Goal: Task Accomplishment & Management: Use online tool/utility

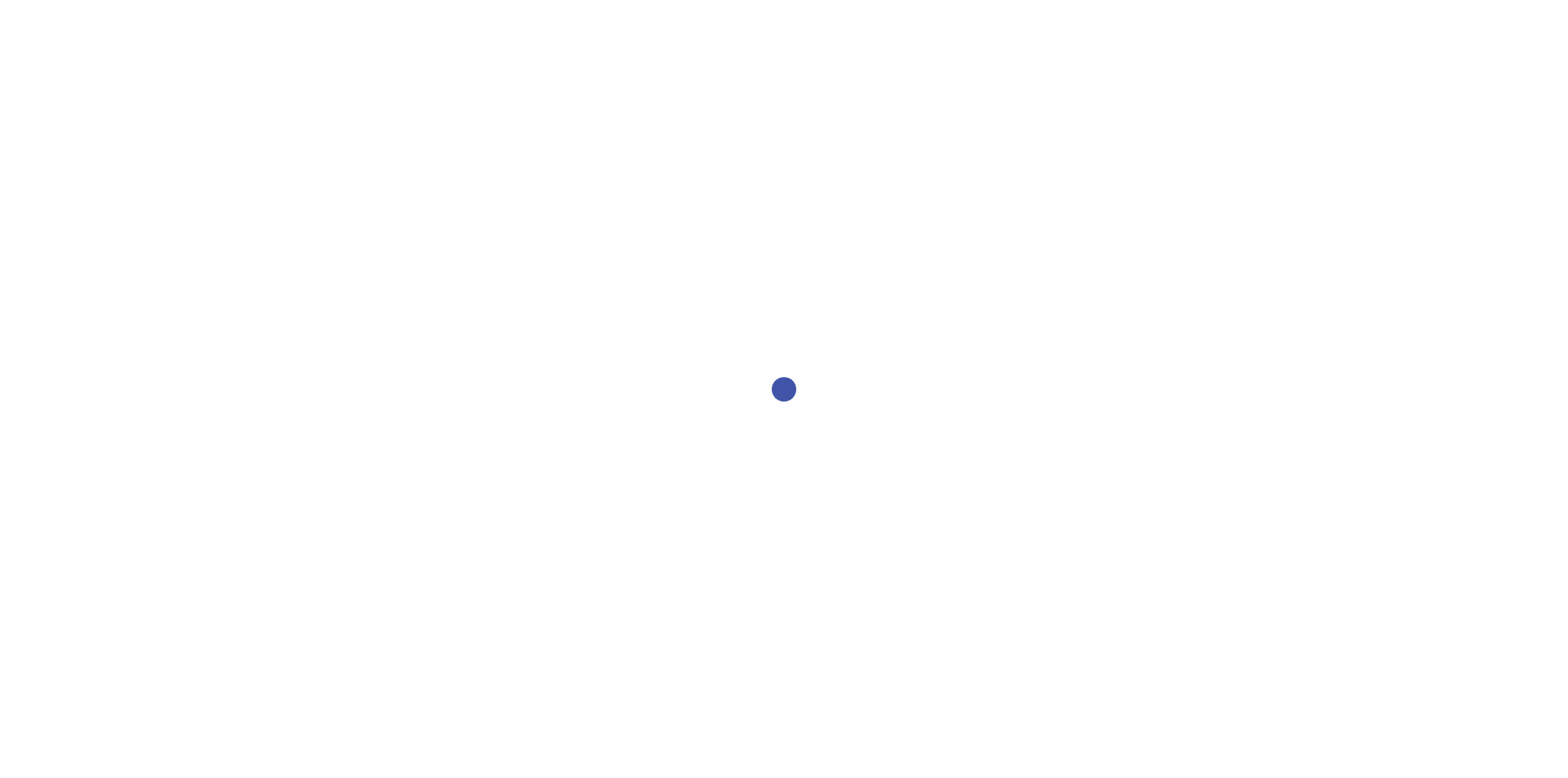
select select "2bed604d-1099-4043-b1bc-2365e8740244"
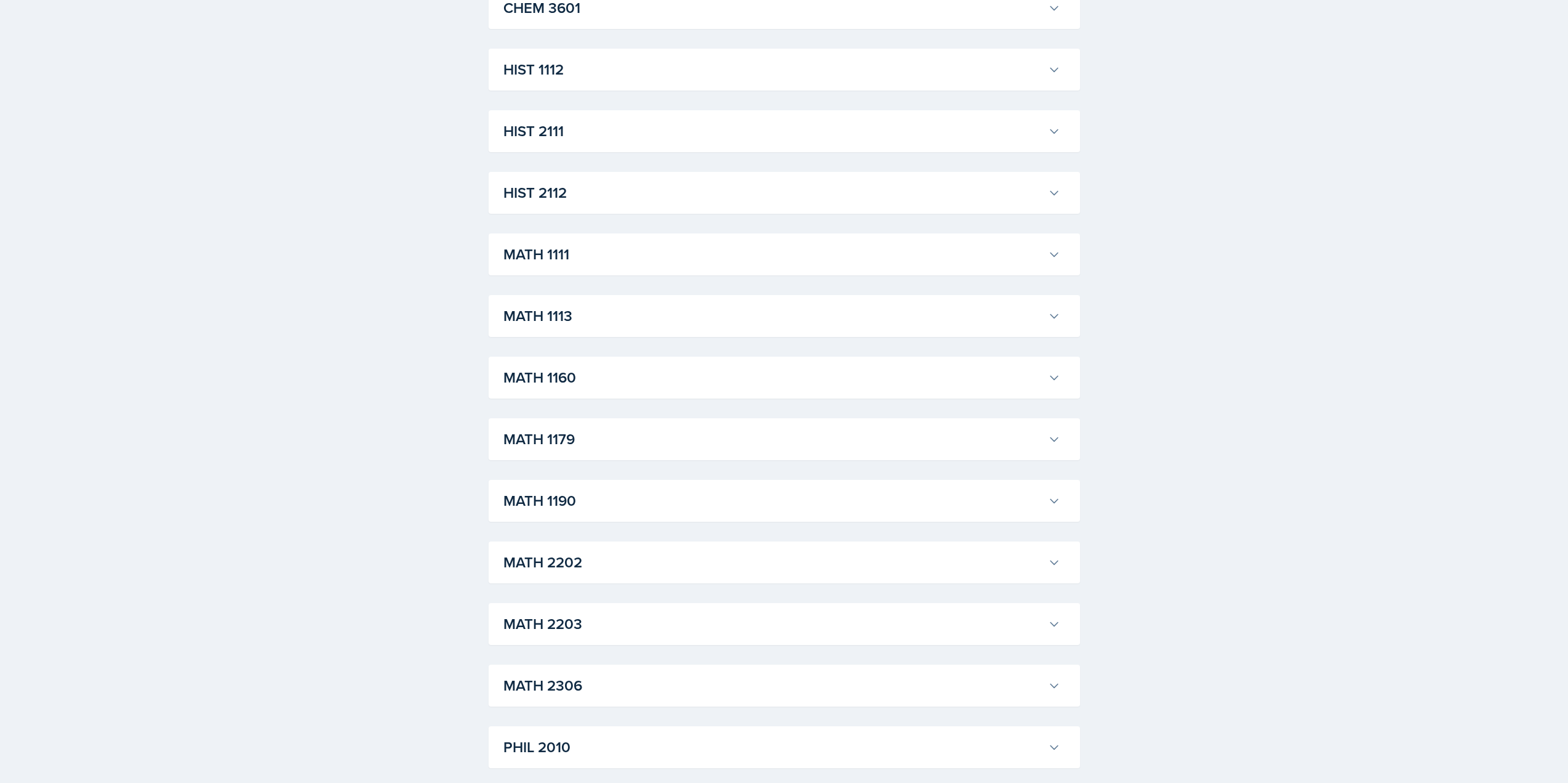
scroll to position [986, 0]
click at [571, 436] on h3 "MATH 1190" at bounding box center [773, 440] width 540 height 22
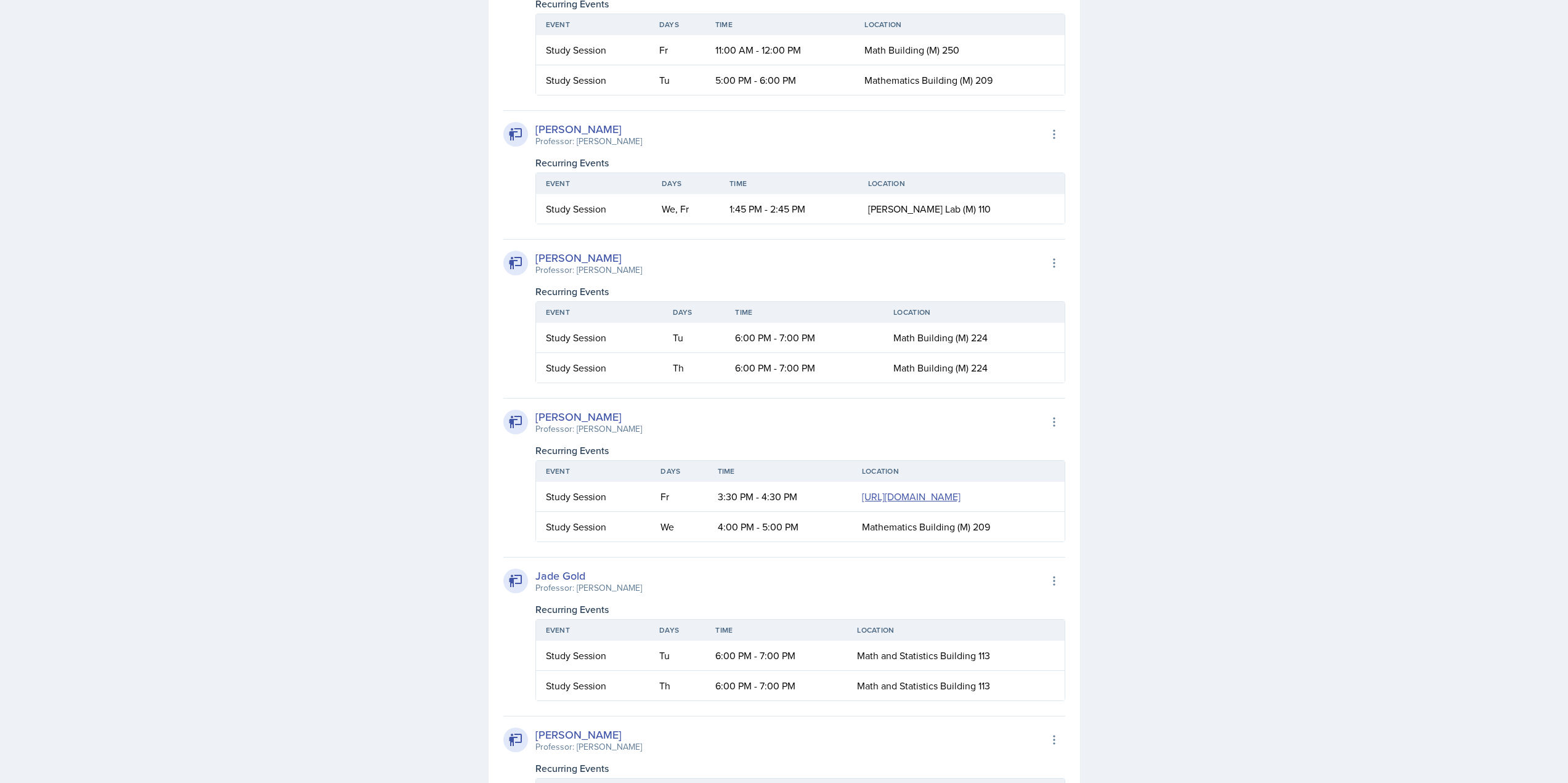
scroll to position [1664, 0]
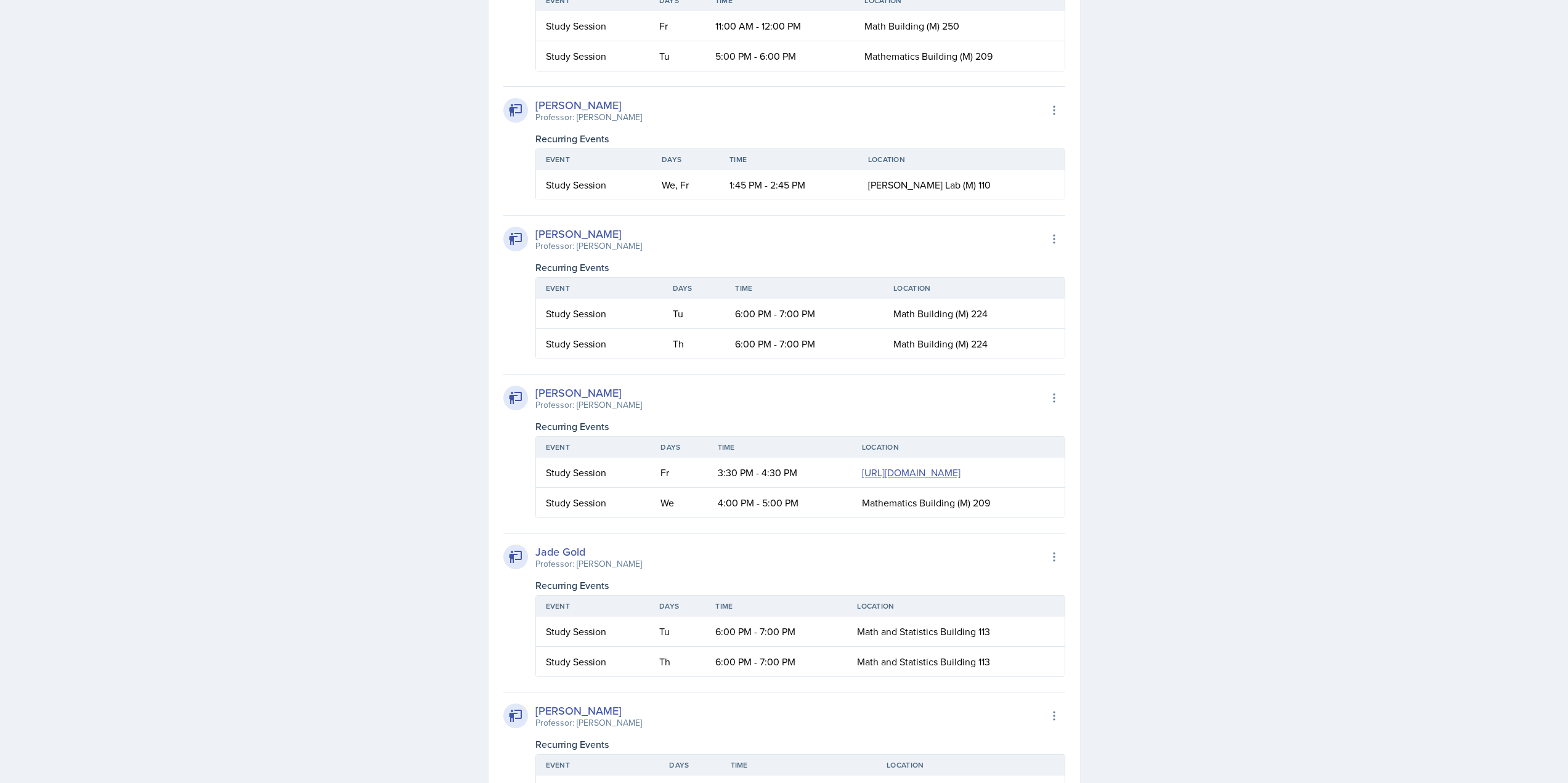
click at [946, 180] on span "Crawford Lab (M) 110" at bounding box center [930, 185] width 122 height 14
copy div "Crawford Lab (M) 110"
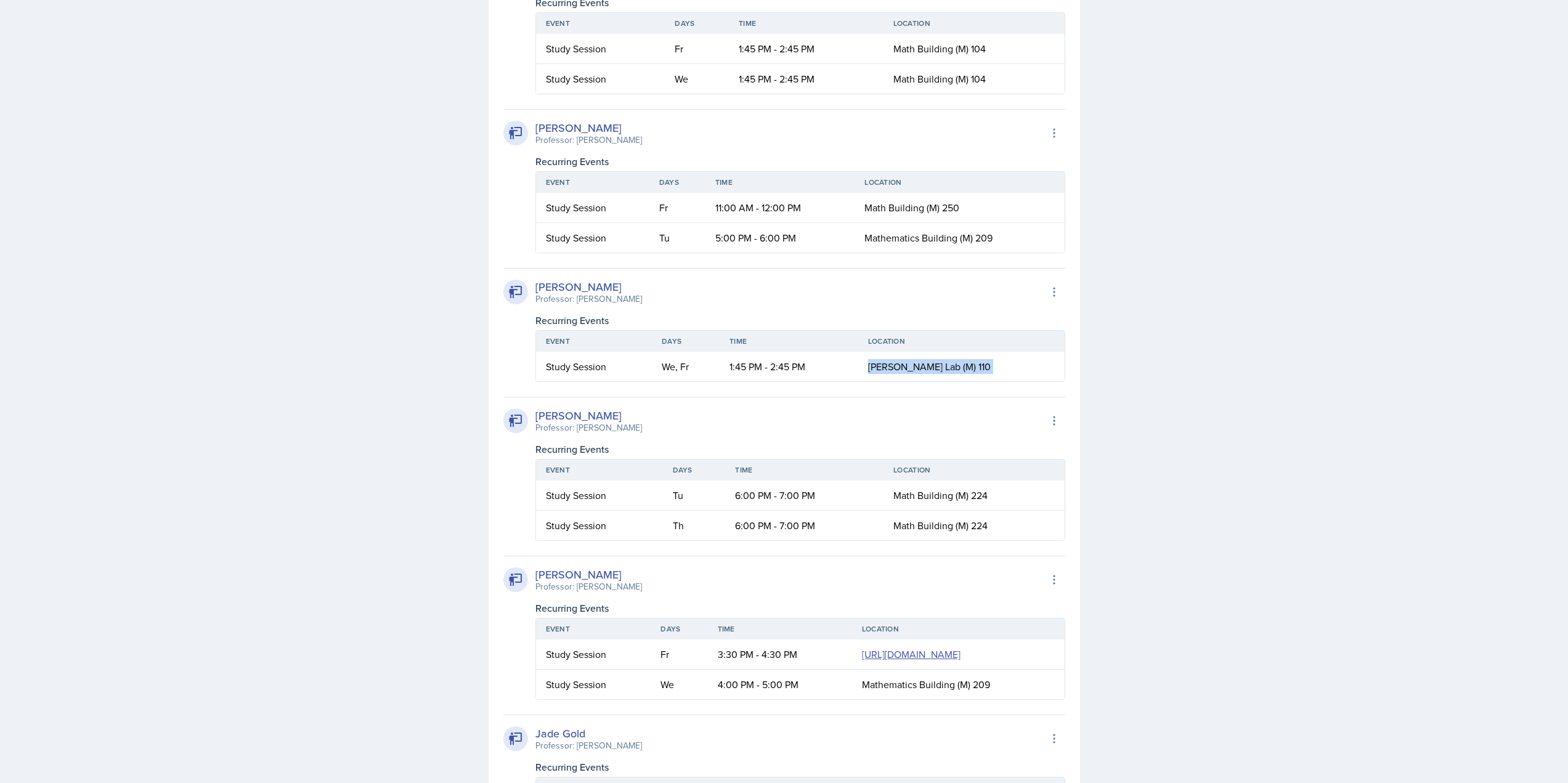
scroll to position [1109, 0]
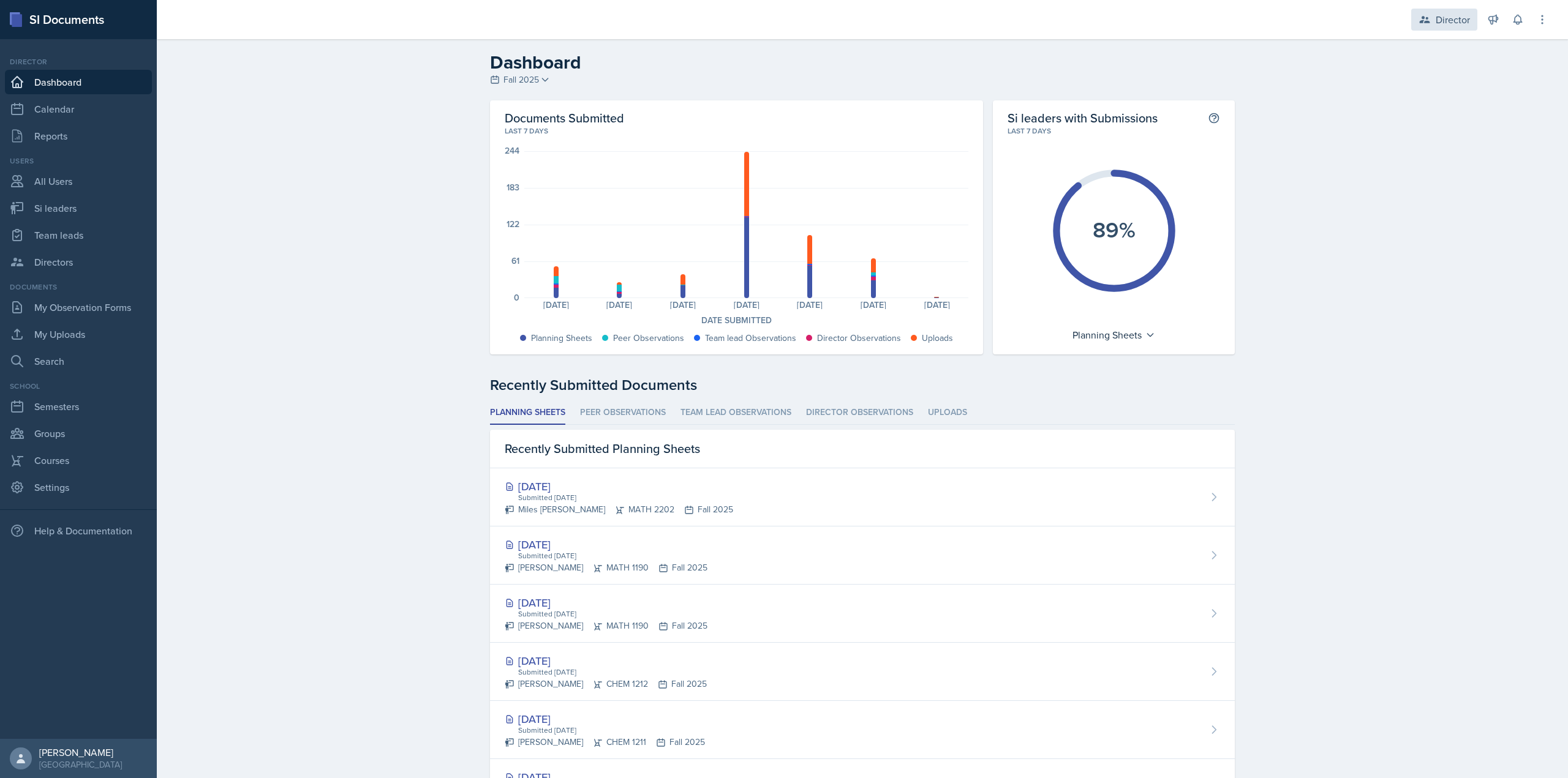
click at [1417, 16] on div "Director" at bounding box center [1444, 20] width 66 height 22
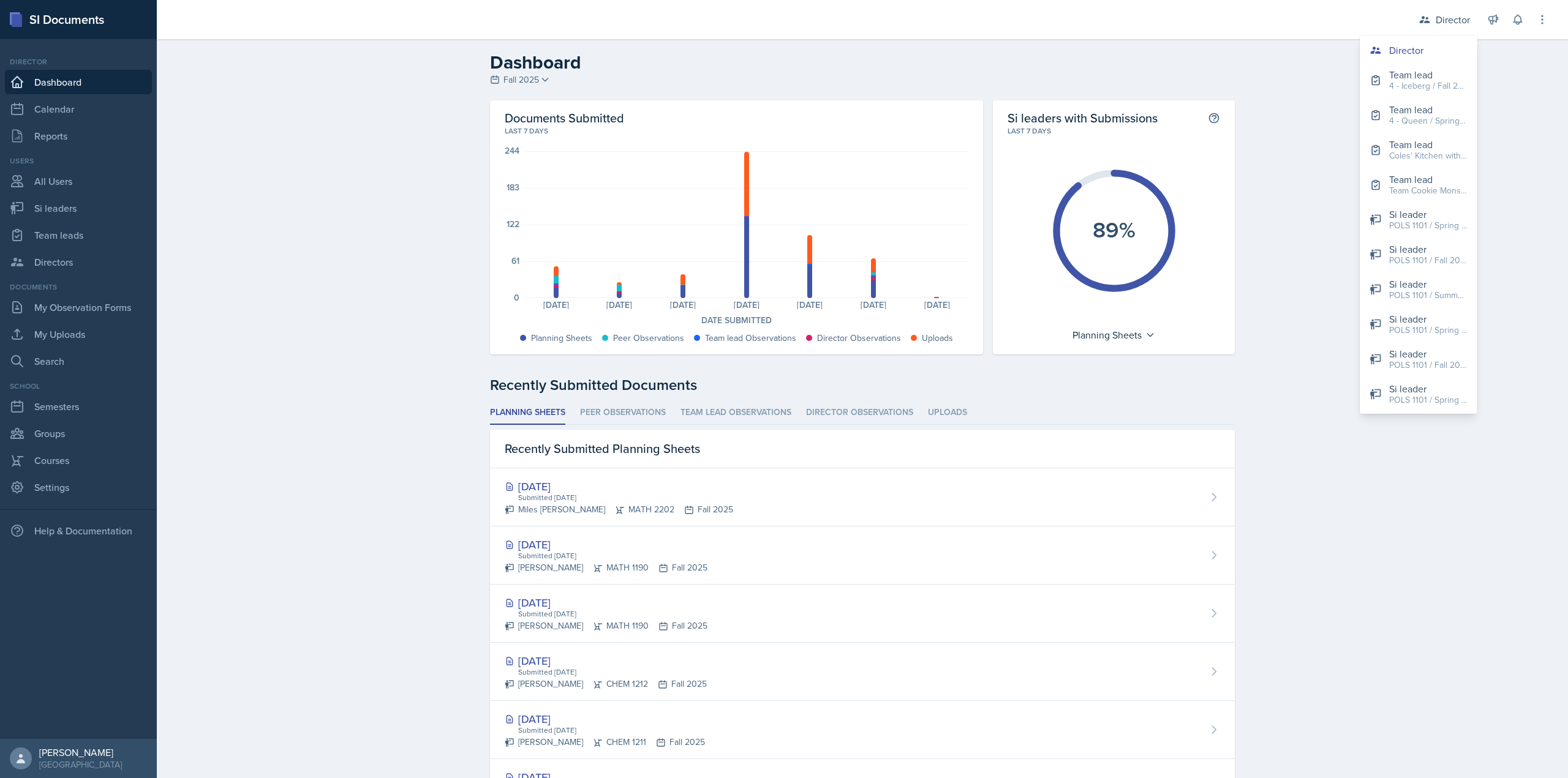
drag, startPoint x: 348, startPoint y: 333, endPoint x: 216, endPoint y: 340, distance: 132.2
click at [347, 333] on div "Dashboard Fall 2025 Fall 2025 Summer 2025 Spring 2025 Fall 2024 Summer 2024 Spr…" at bounding box center [862, 559] width 1411 height 1040
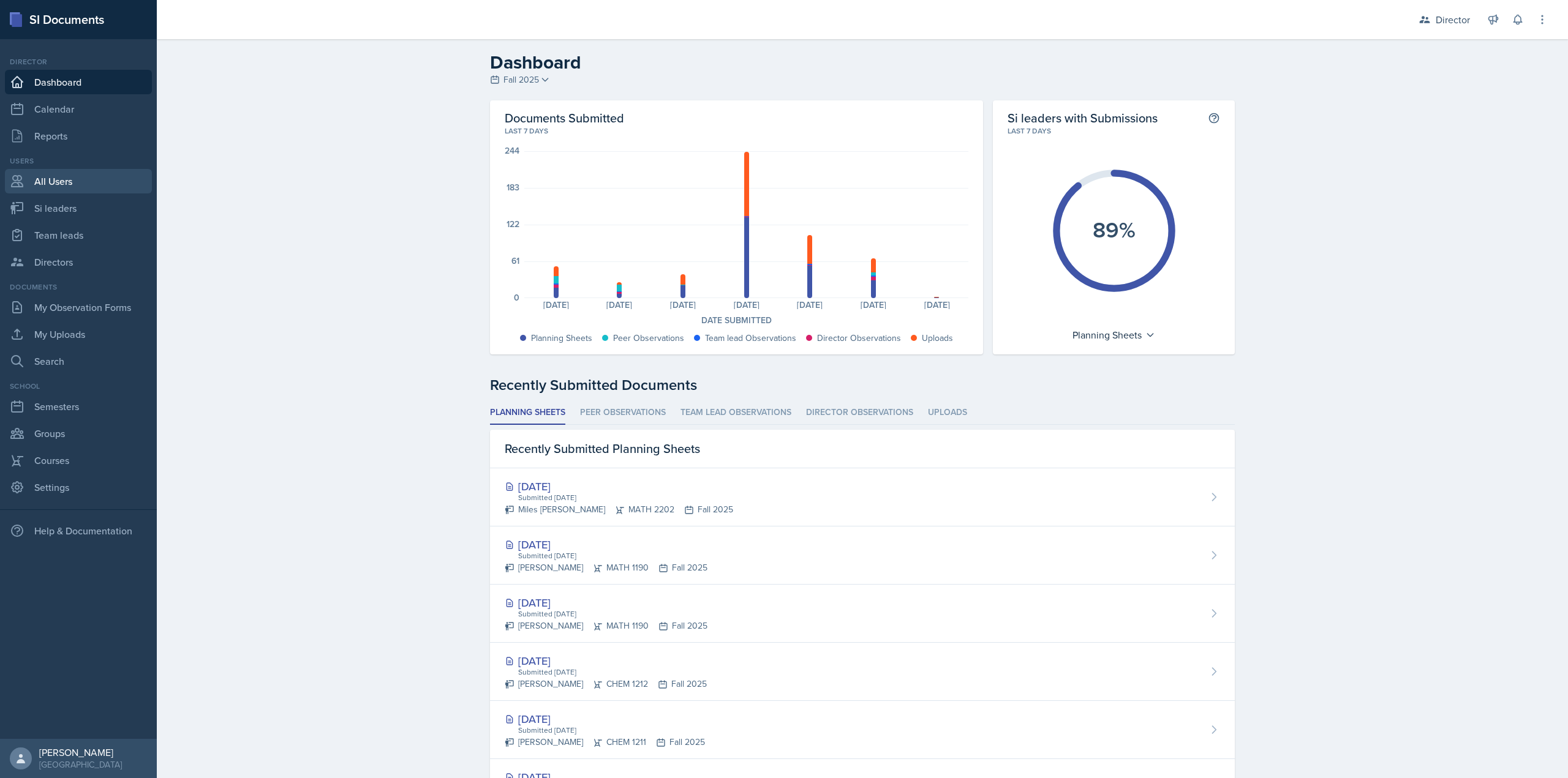
click at [136, 176] on link "All Users" at bounding box center [78, 181] width 147 height 25
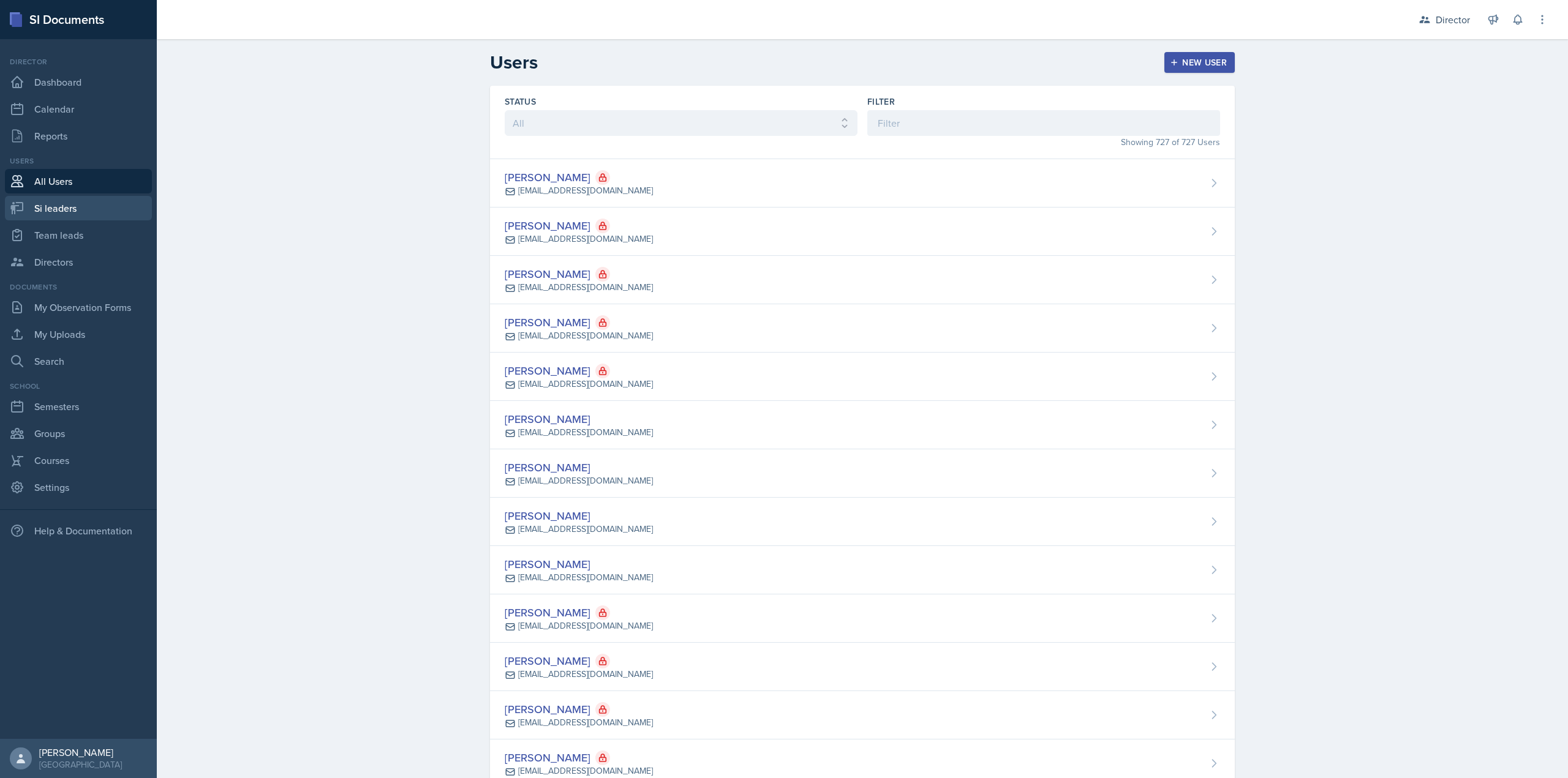
click at [114, 205] on link "Si leaders" at bounding box center [78, 208] width 147 height 25
select select "2bed604d-1099-4043-b1bc-2365e8740244"
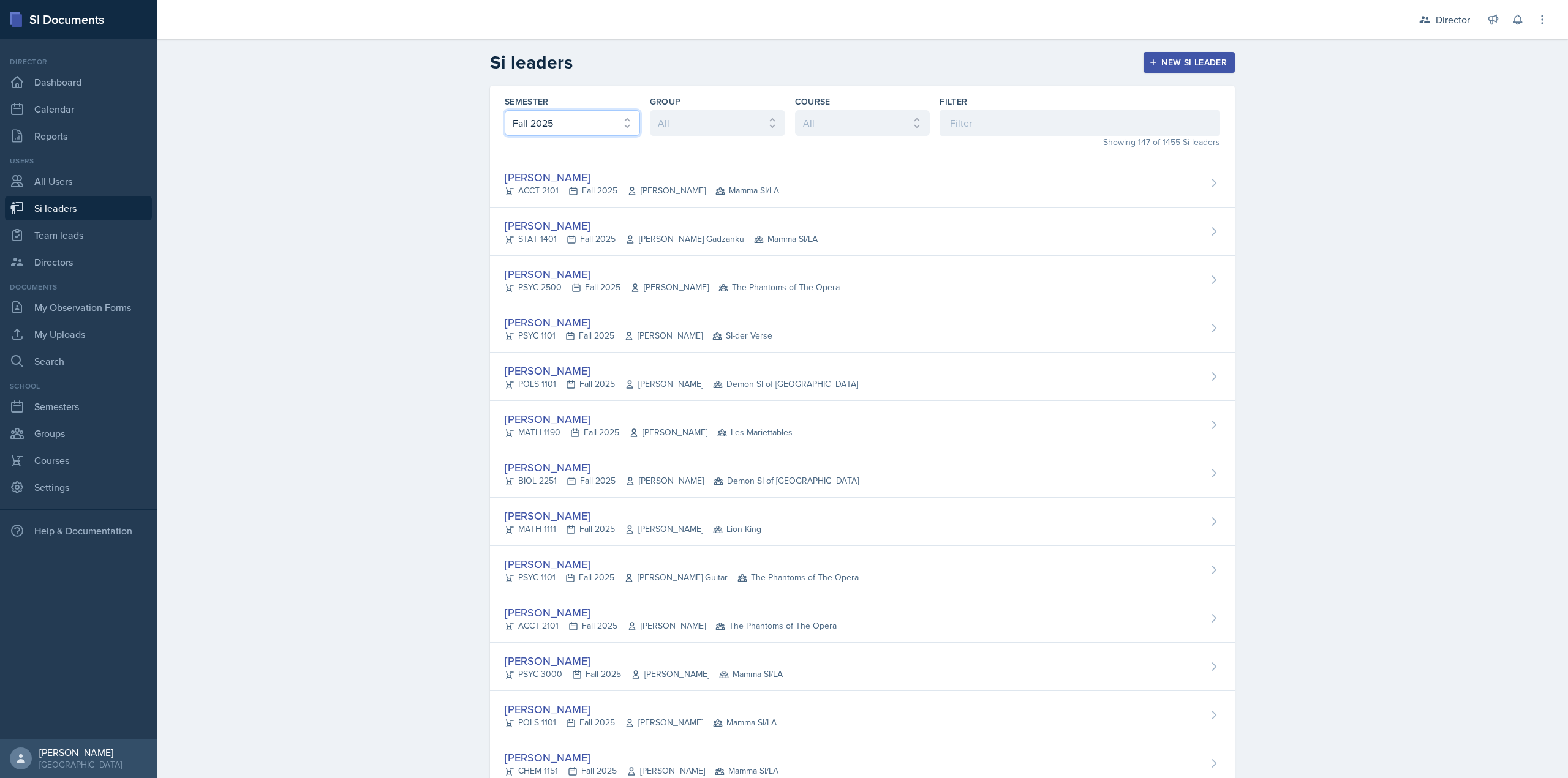
click at [550, 114] on select "All Fall 2025 Summer 2025 Spring 2025 Fall 2024 Summer 2024 Spring 2024 Fall 20…" at bounding box center [572, 123] width 135 height 26
click at [678, 109] on div "Group All Les Mariettables Lion King Demon SI of Fleet Street Mamma SI/LA SI-de…" at bounding box center [718, 122] width 135 height 53
click at [681, 126] on select "All Les Mariettables Lion King Demon SI of Fleet Street Mamma SI/LA SI-der Vers…" at bounding box center [718, 123] width 135 height 26
select select "06a1a81c-2636-47b9-86df-4ce809ccfa8f"
click at [650, 110] on select "All Les Mariettables Lion King Demon SI of Fleet Street Mamma SI/LA SI-der Vers…" at bounding box center [718, 123] width 135 height 26
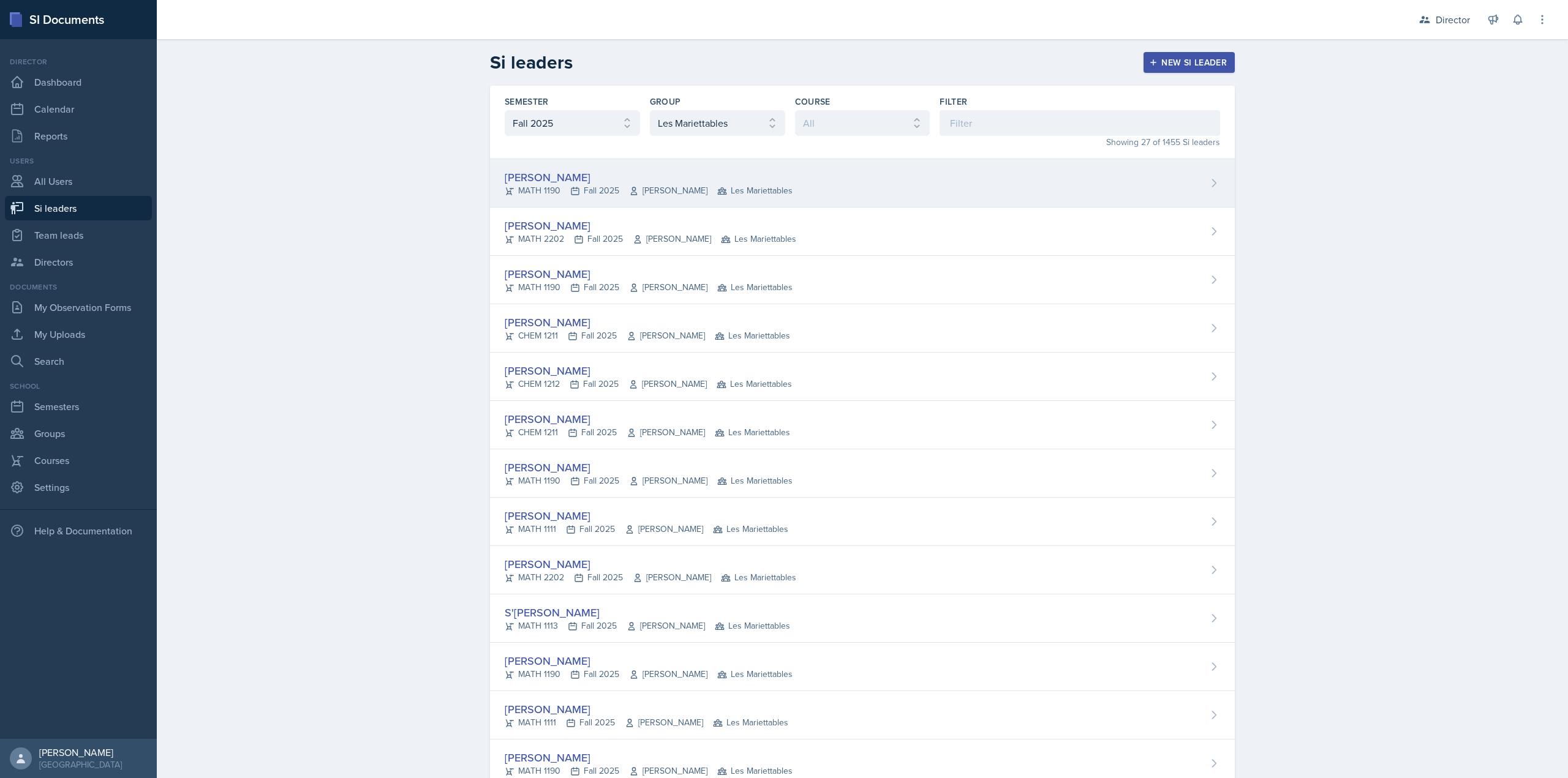
click at [716, 199] on div "Prisca Andoh MATH 1190 Fall 2025 Neda Yazdianpour Les Mariettables" at bounding box center [862, 183] width 745 height 49
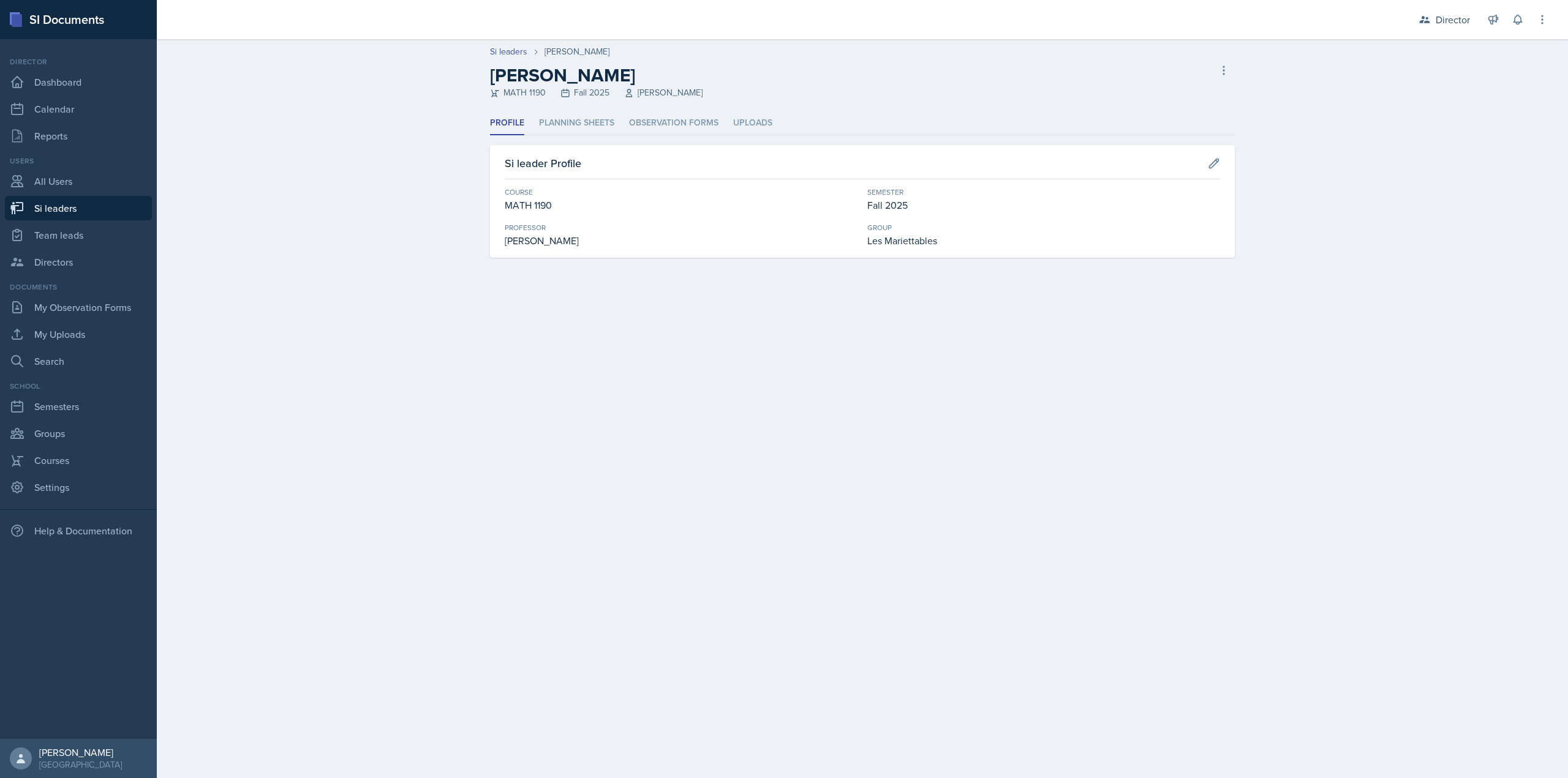
click at [615, 119] on ul "Profile Planning Sheets Observation Forms Uploads" at bounding box center [862, 123] width 745 height 24
click at [645, 123] on li "Observation Forms" at bounding box center [673, 123] width 89 height 24
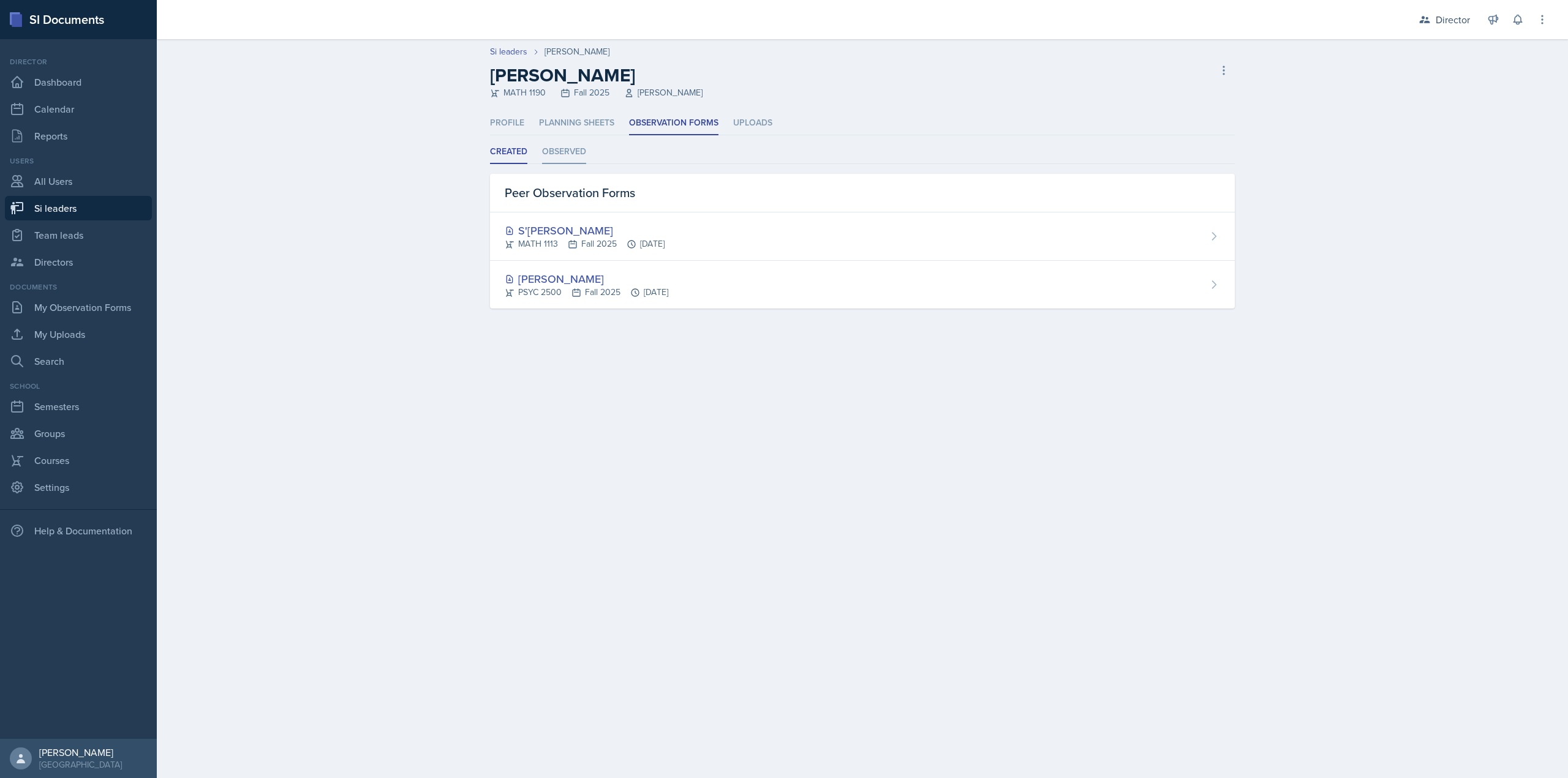
click at [554, 153] on li "Observed" at bounding box center [564, 152] width 44 height 24
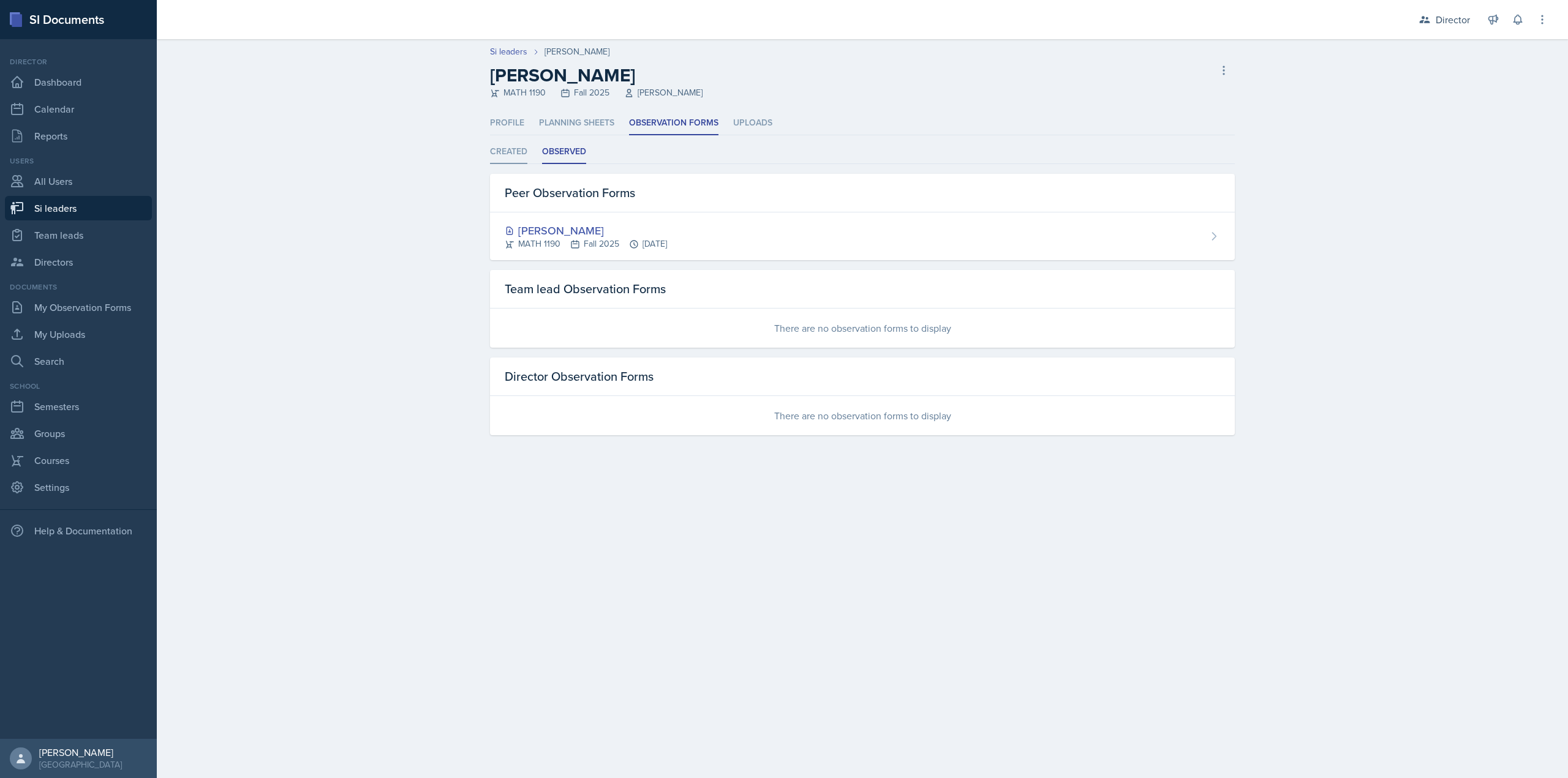
click at [513, 155] on li "Created" at bounding box center [509, 152] width 38 height 24
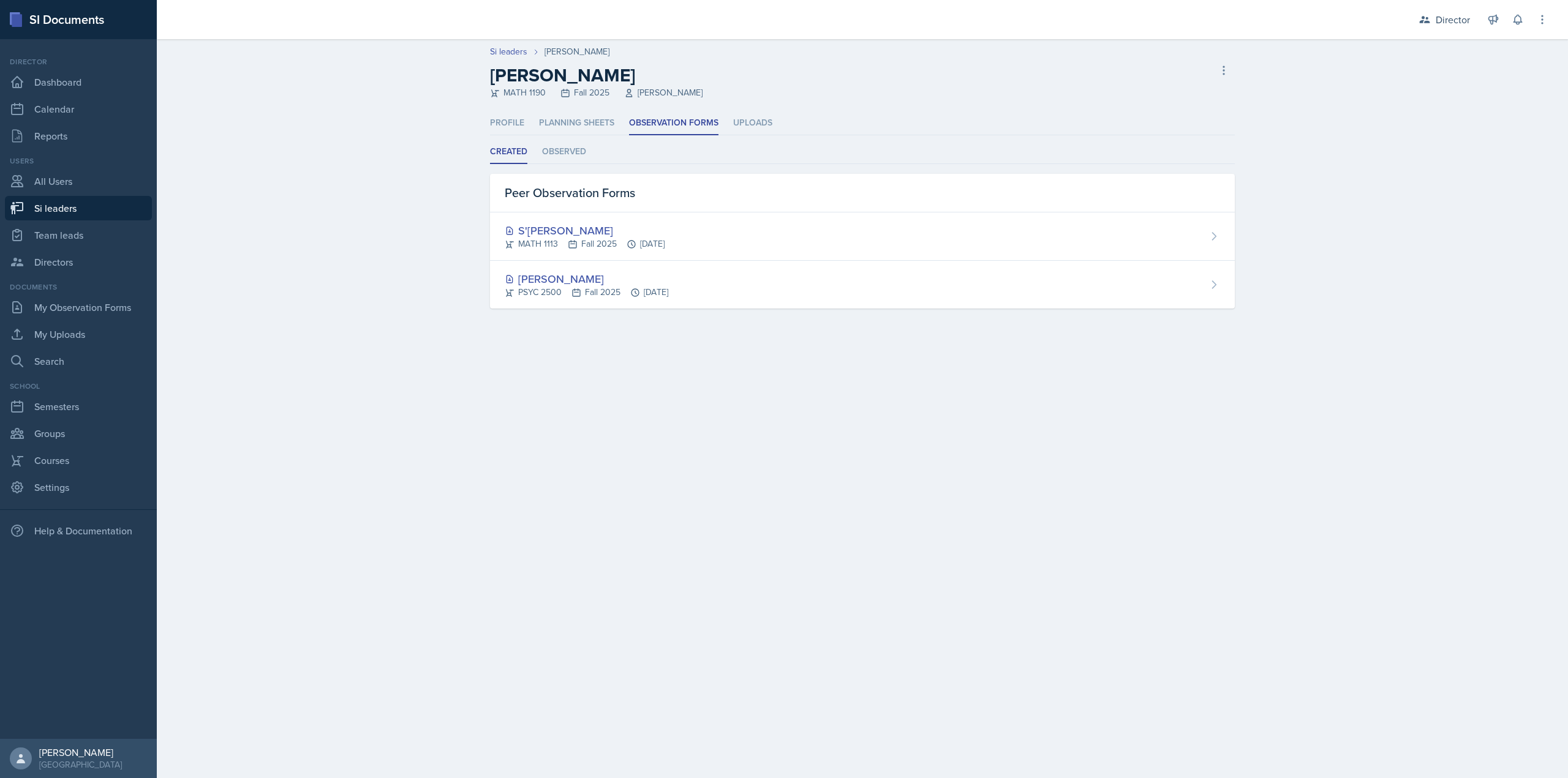
select select "2bed604d-1099-4043-b1bc-2365e8740244"
select select "06a1a81c-2636-47b9-86df-4ce809ccfa8f"
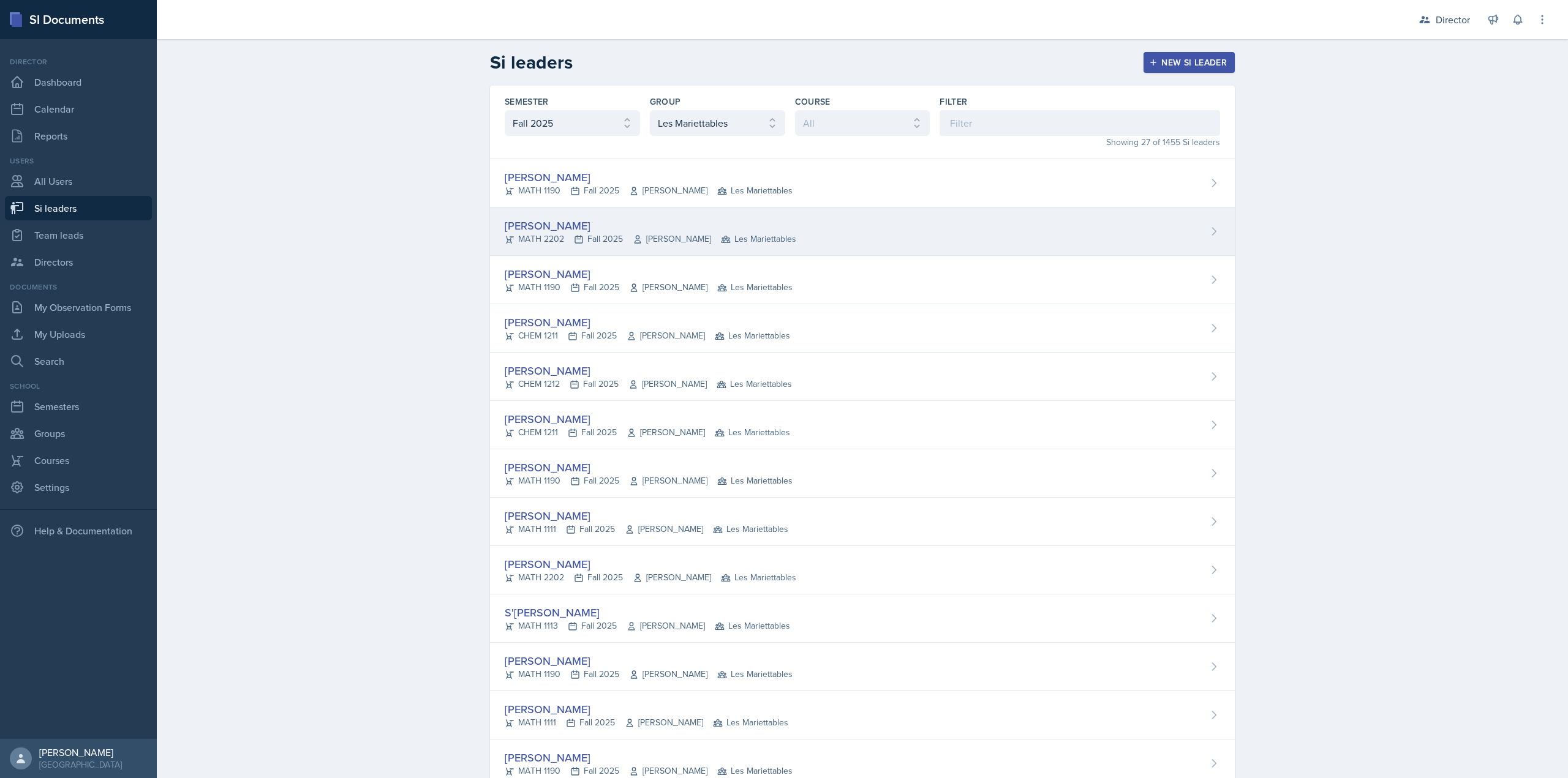
click at [618, 237] on div "MATH 2202 Fall 2025 Sunny Kang Les Mariettables" at bounding box center [651, 239] width 291 height 13
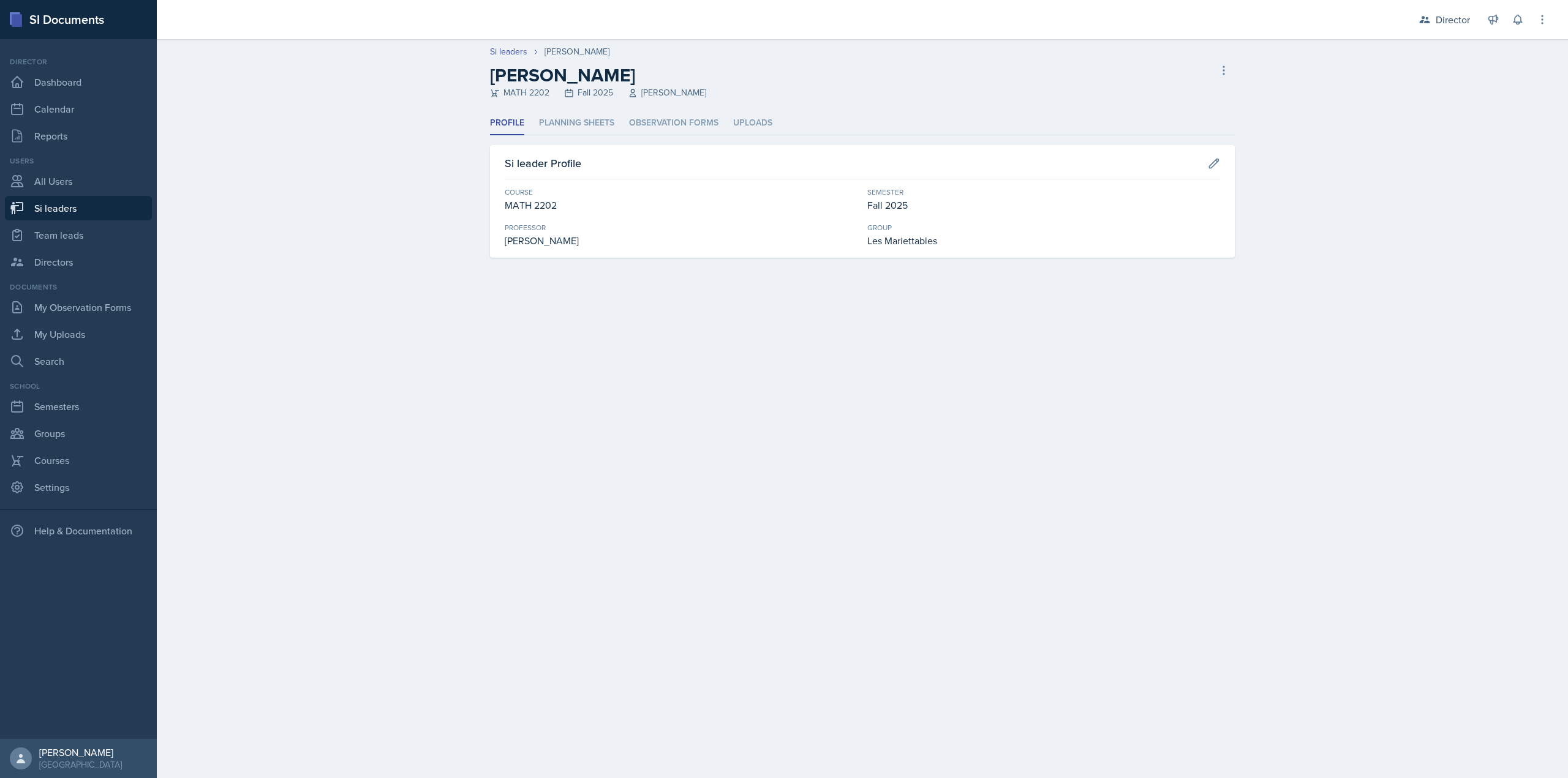
click at [645, 111] on header "Si leaders Ian Chapman Ian Chapman MATH 2202 Fall 2025 Sunny Kang Delete Si lea…" at bounding box center [862, 76] width 1411 height 73
click at [648, 122] on li "Observation Forms" at bounding box center [673, 123] width 89 height 24
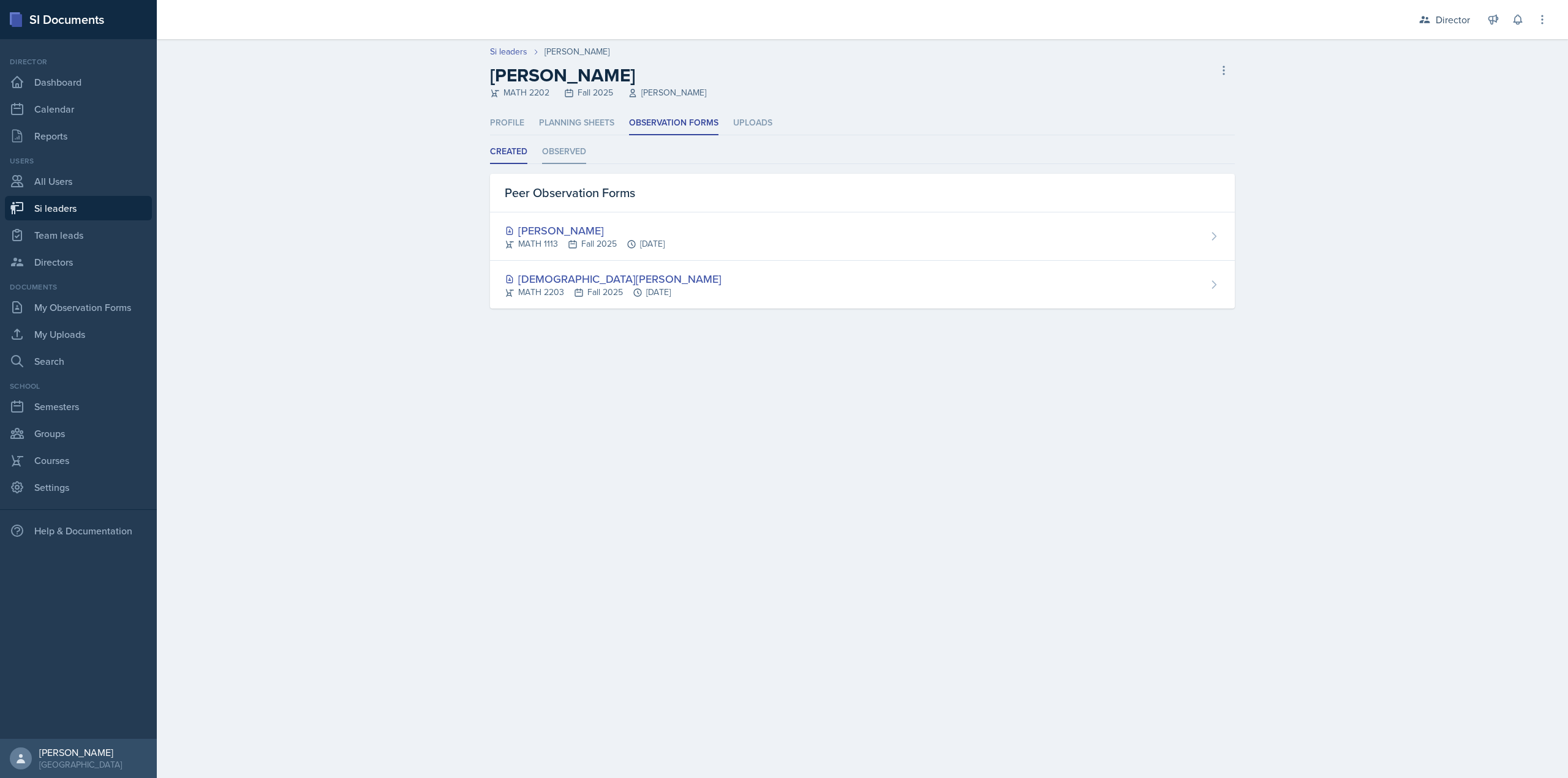
click at [561, 154] on li "Observed" at bounding box center [564, 152] width 44 height 24
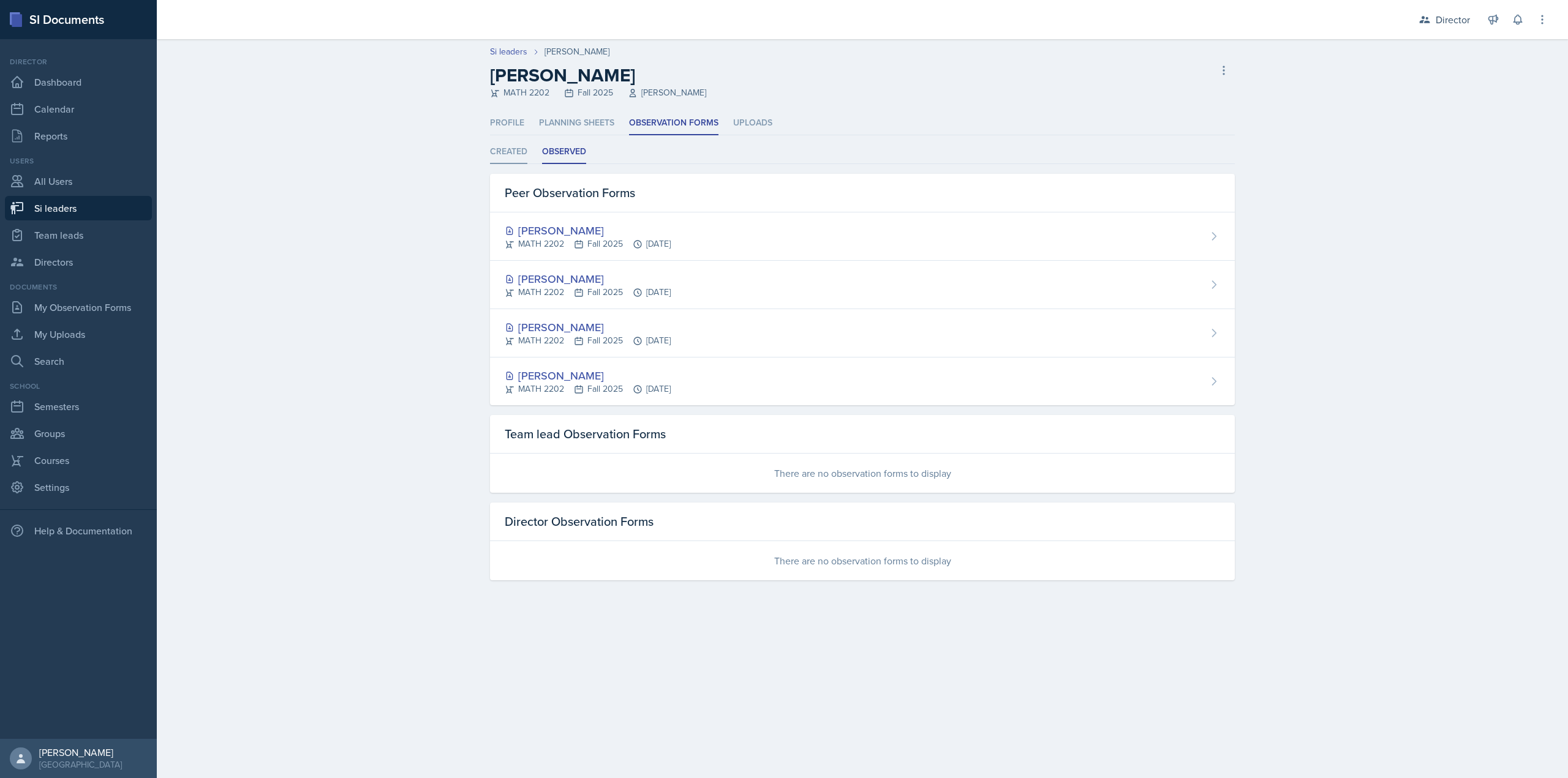
click at [510, 150] on li "Created" at bounding box center [509, 152] width 38 height 24
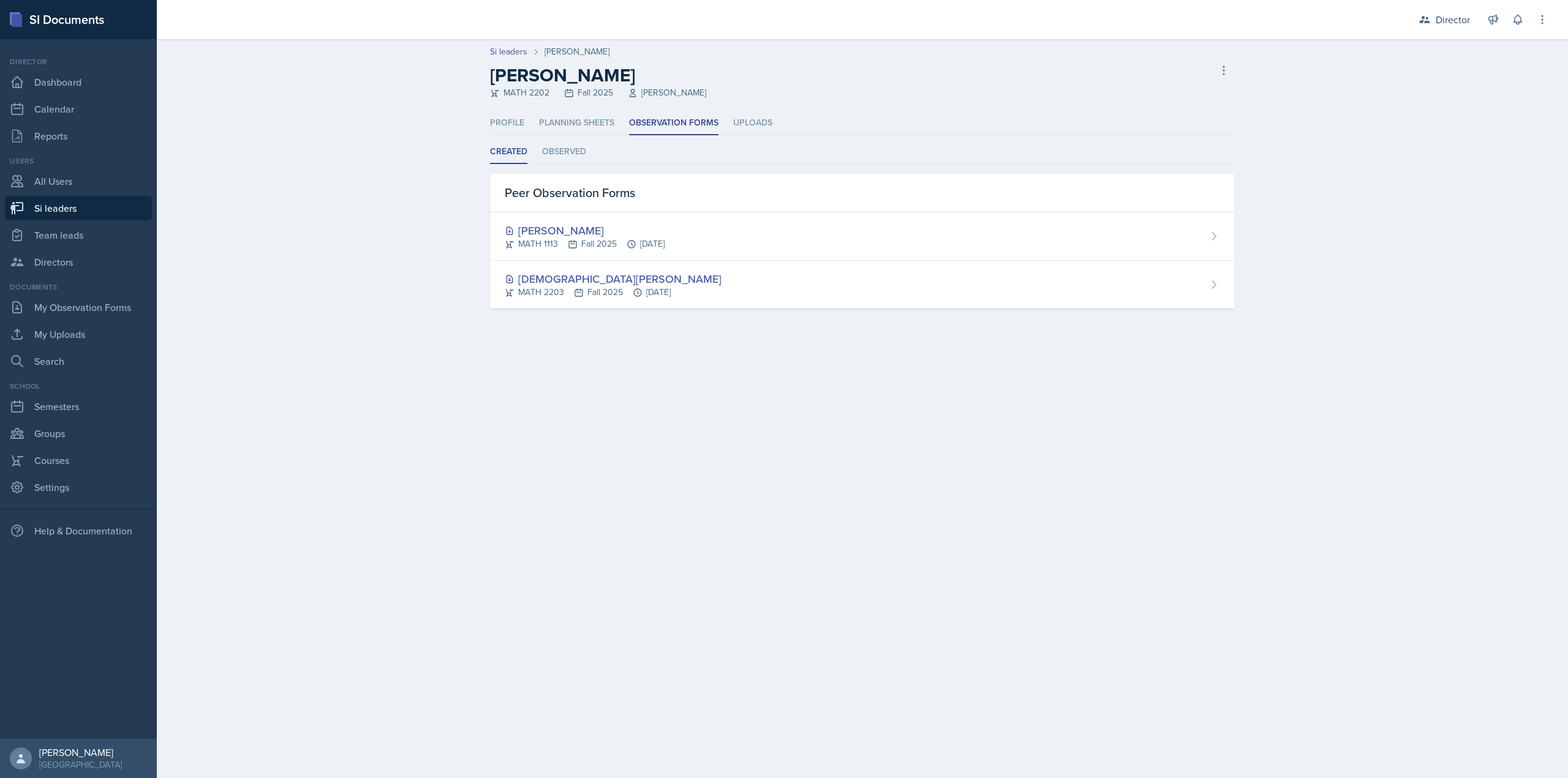
select select "2bed604d-1099-4043-b1bc-2365e8740244"
select select "06a1a81c-2636-47b9-86df-4ce809ccfa8f"
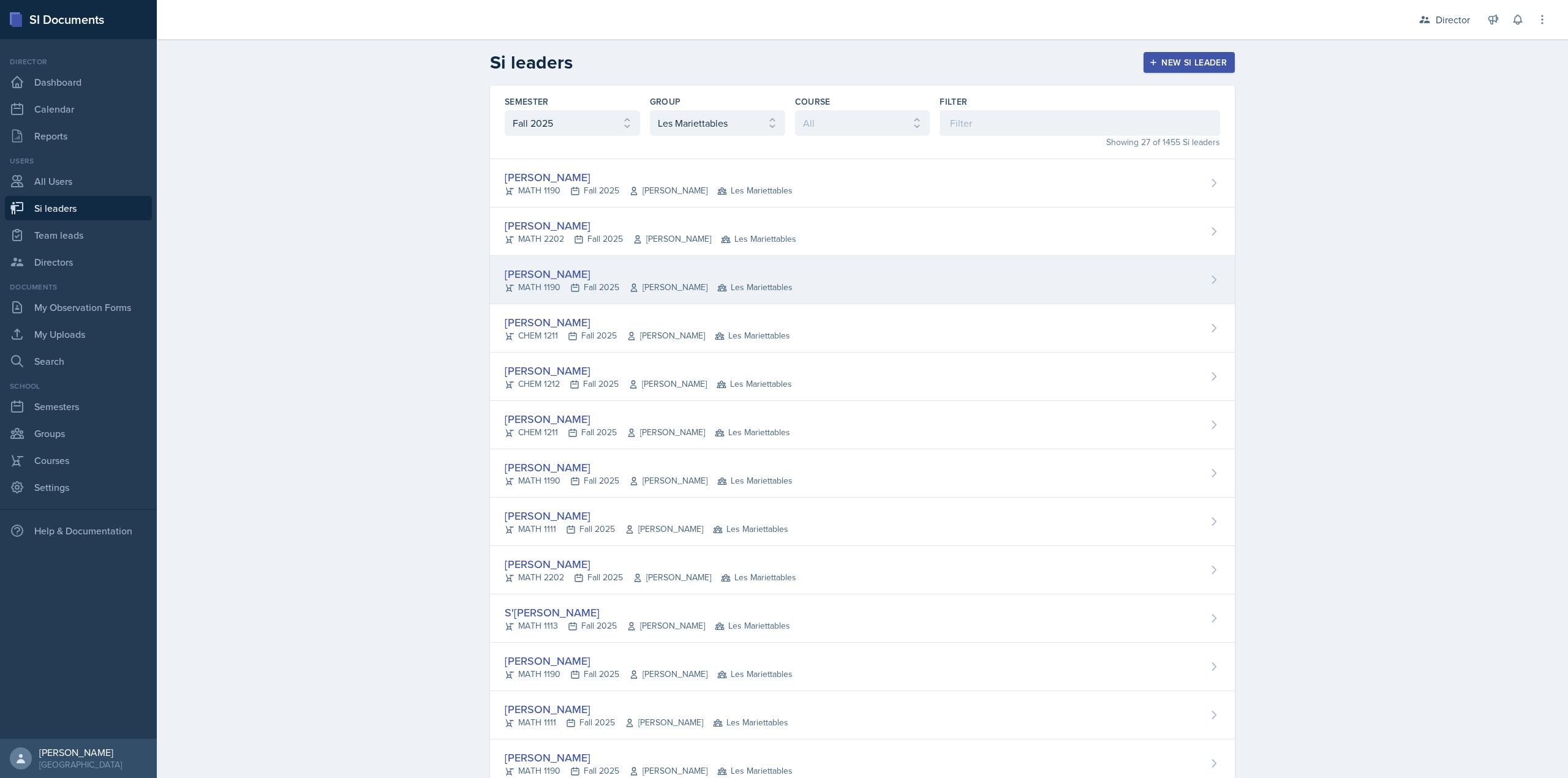
click at [528, 291] on div "MATH 1190 Fall 2025 William Griffiths Les Mariettables" at bounding box center [649, 287] width 288 height 13
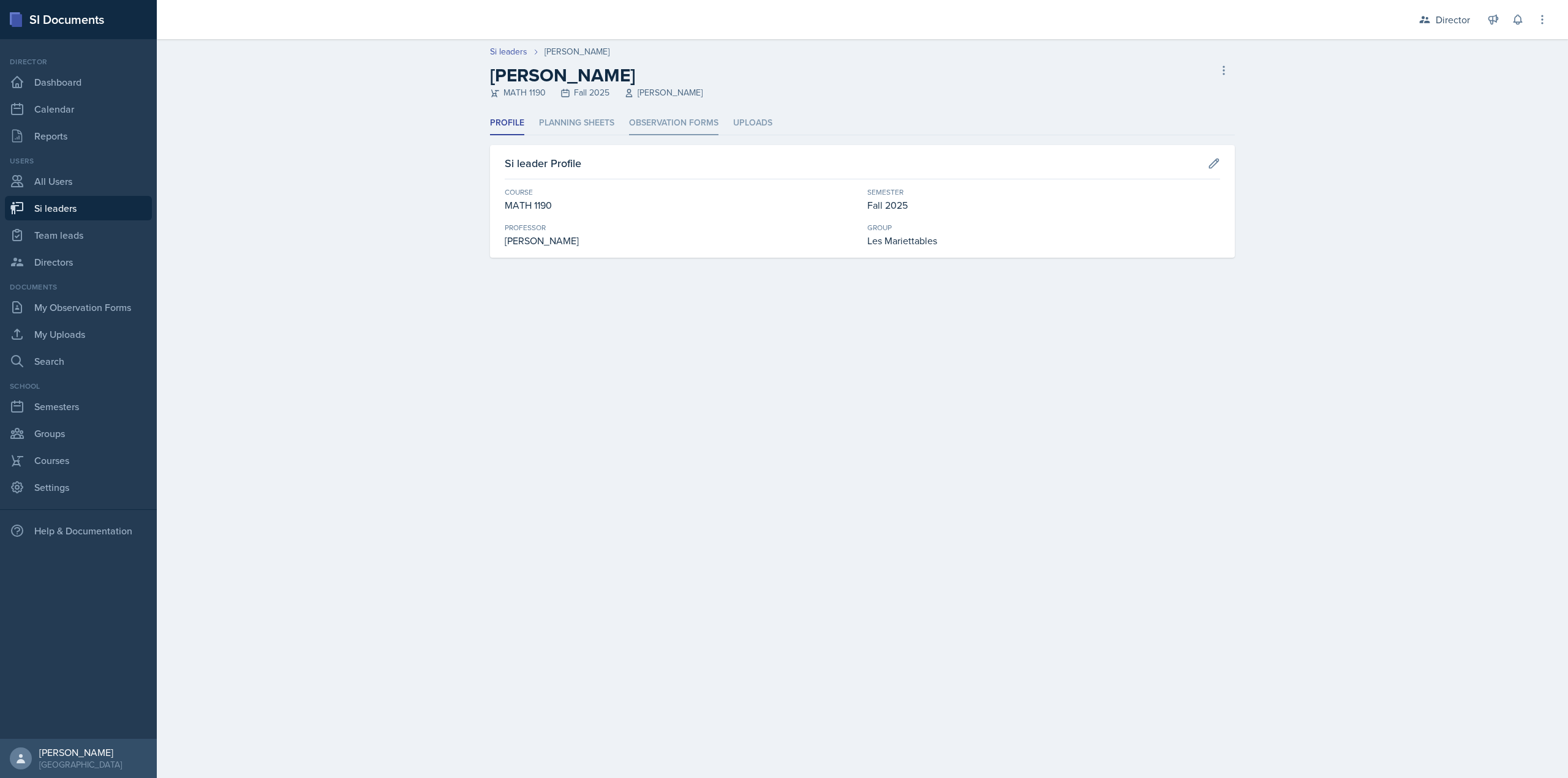
click at [642, 126] on li "Observation Forms" at bounding box center [673, 123] width 89 height 24
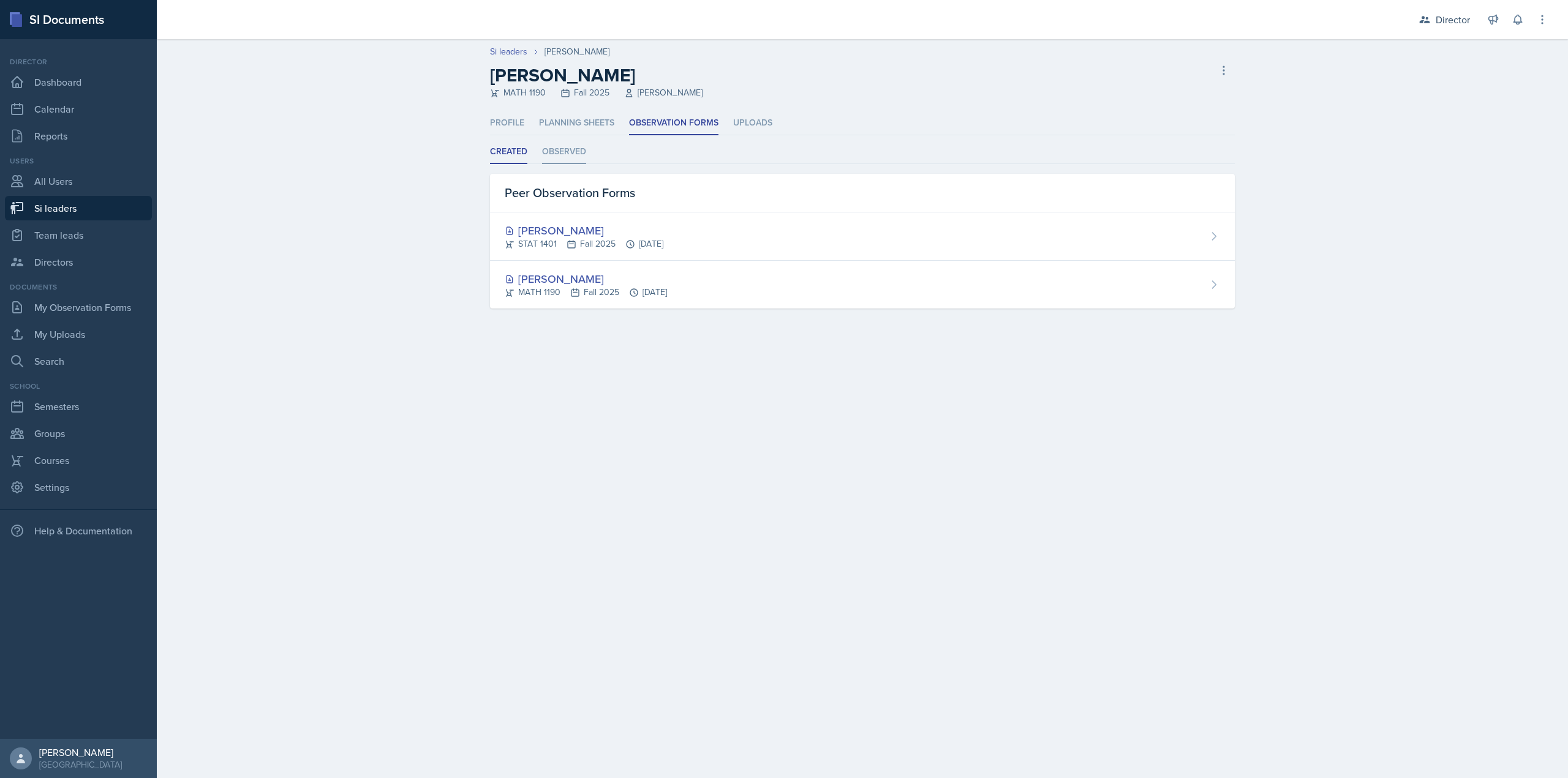
click at [555, 152] on li "Observed" at bounding box center [564, 152] width 44 height 24
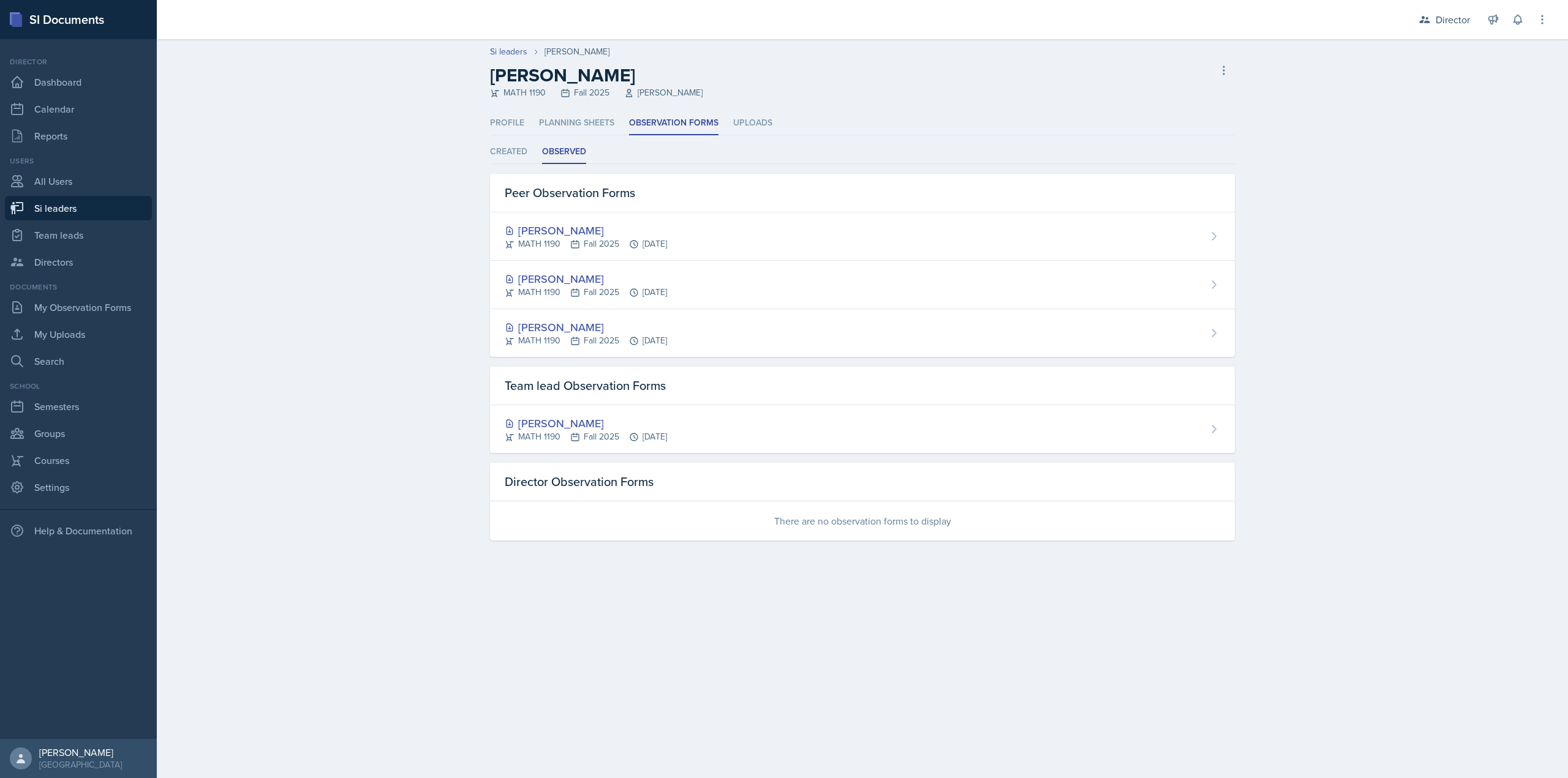
select select "2bed604d-1099-4043-b1bc-2365e8740244"
select select "06a1a81c-2636-47b9-86df-4ce809ccfa8f"
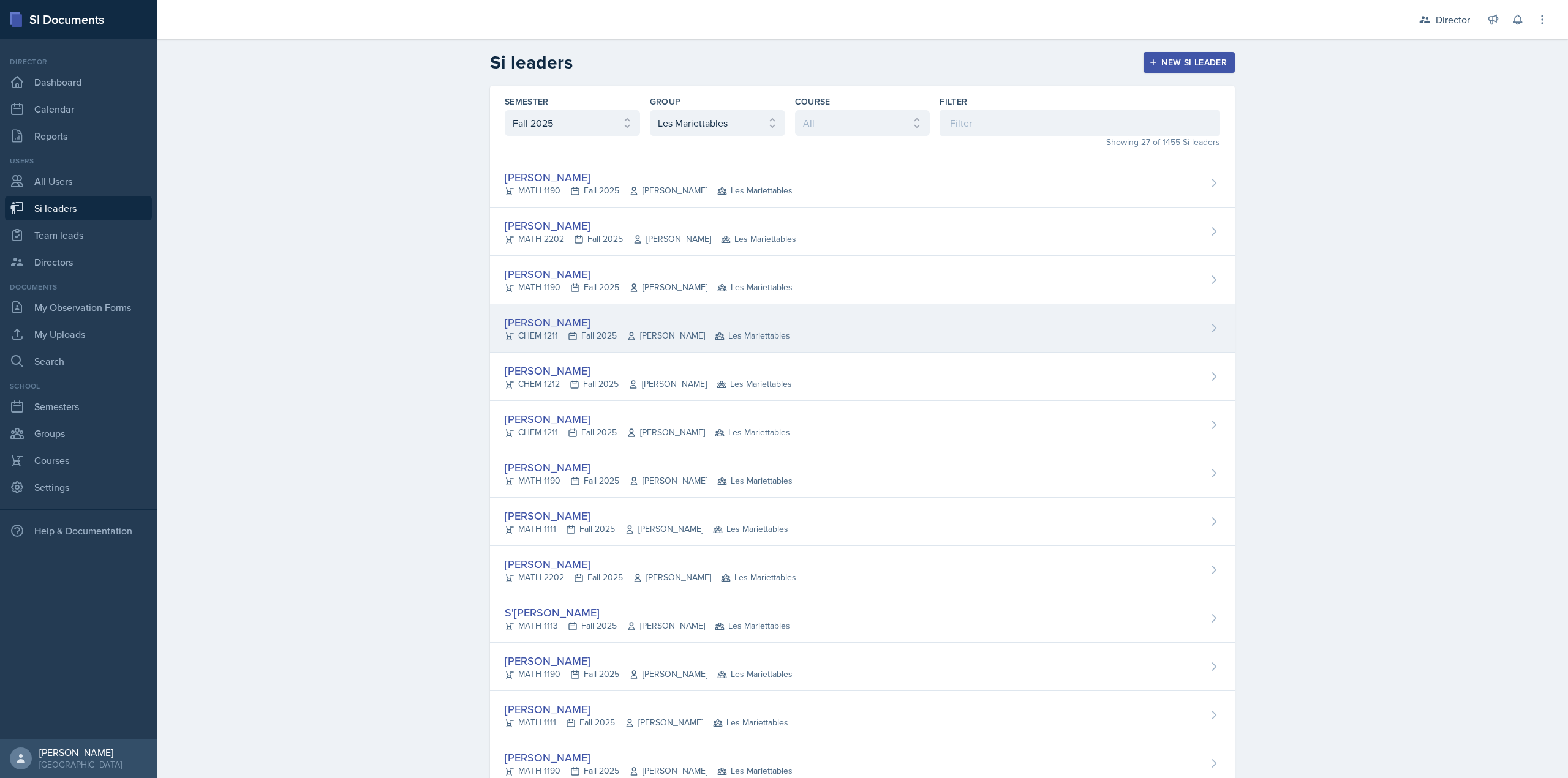
click at [544, 334] on div "CHEM 1211 Fall 2025 Lu Kang Les Mariettables" at bounding box center [647, 336] width 285 height 13
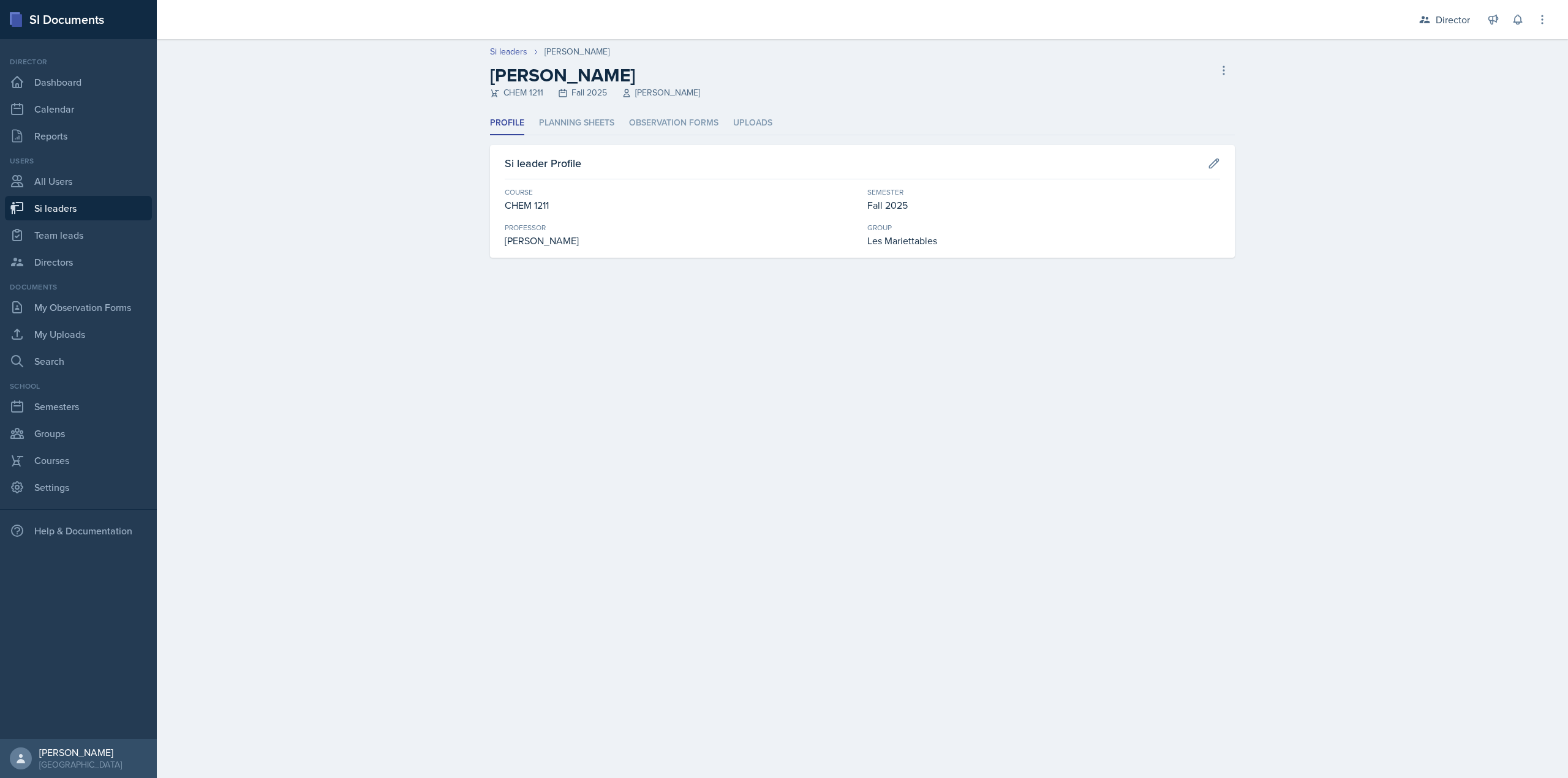
click at [620, 124] on ul "Profile Planning Sheets Observation Forms Uploads" at bounding box center [862, 123] width 745 height 24
click at [644, 125] on li "Observation Forms" at bounding box center [673, 123] width 89 height 24
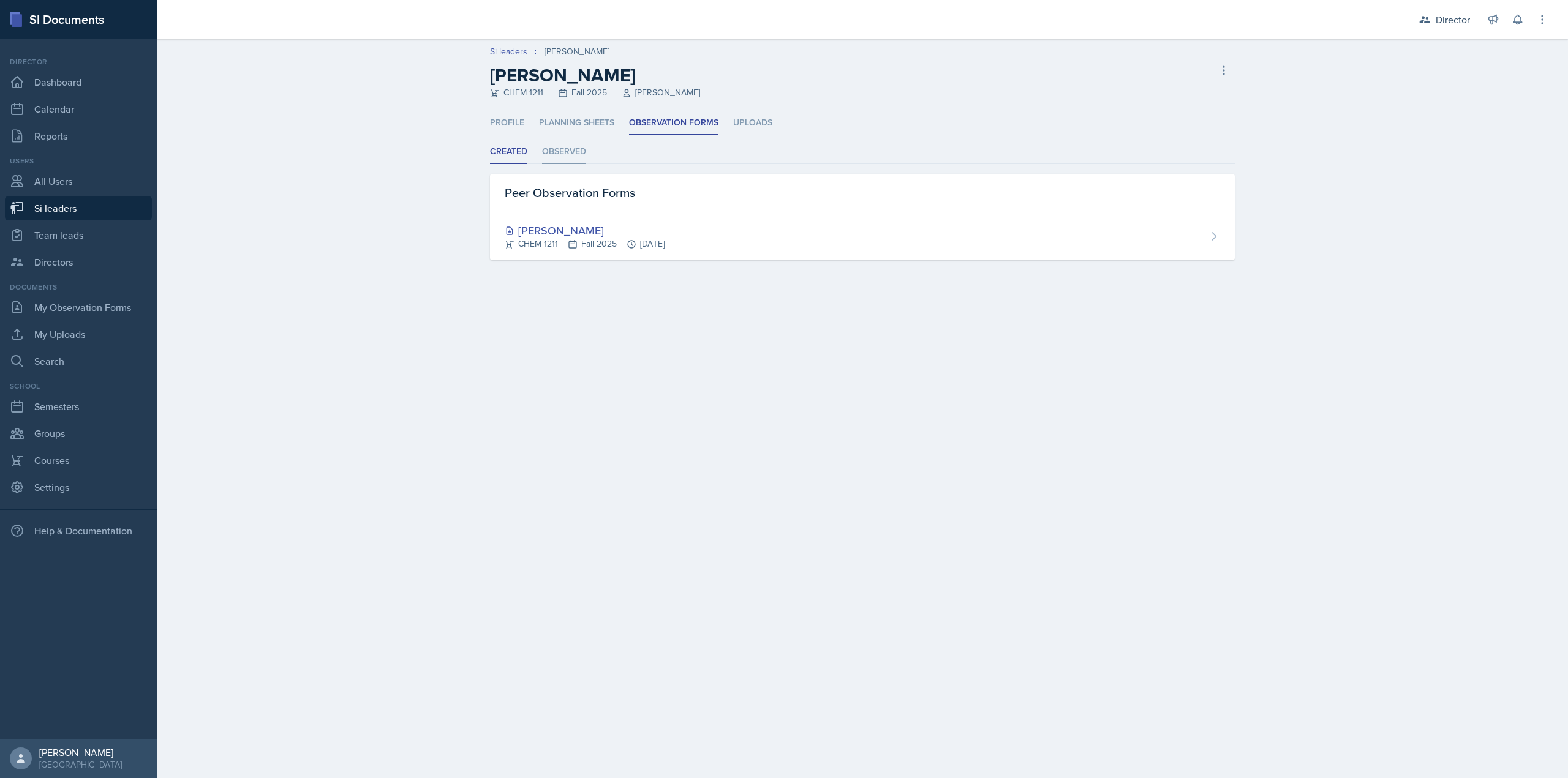
click at [565, 150] on li "Observed" at bounding box center [564, 152] width 44 height 24
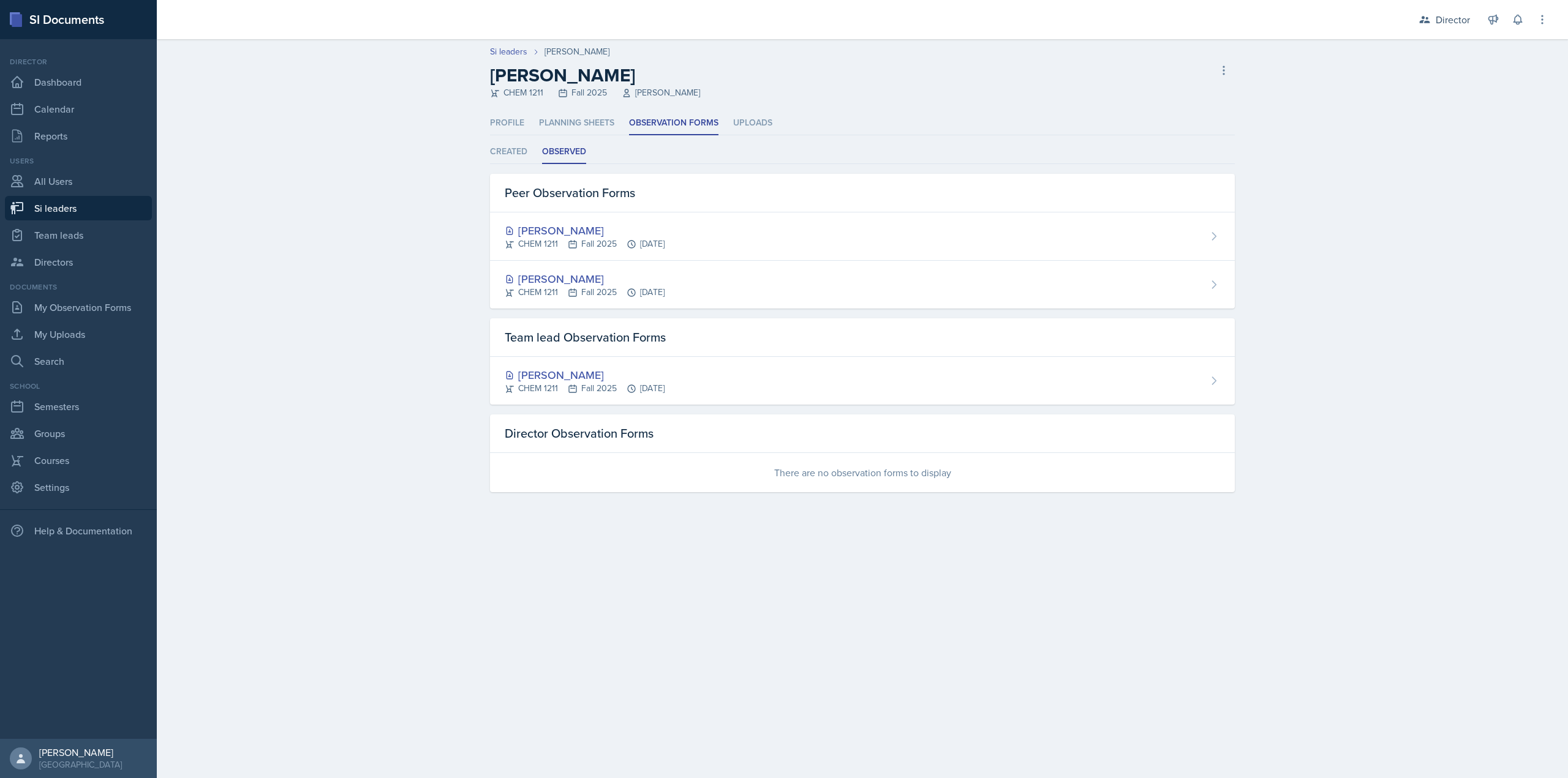
select select "2bed604d-1099-4043-b1bc-2365e8740244"
select select "06a1a81c-2636-47b9-86df-4ce809ccfa8f"
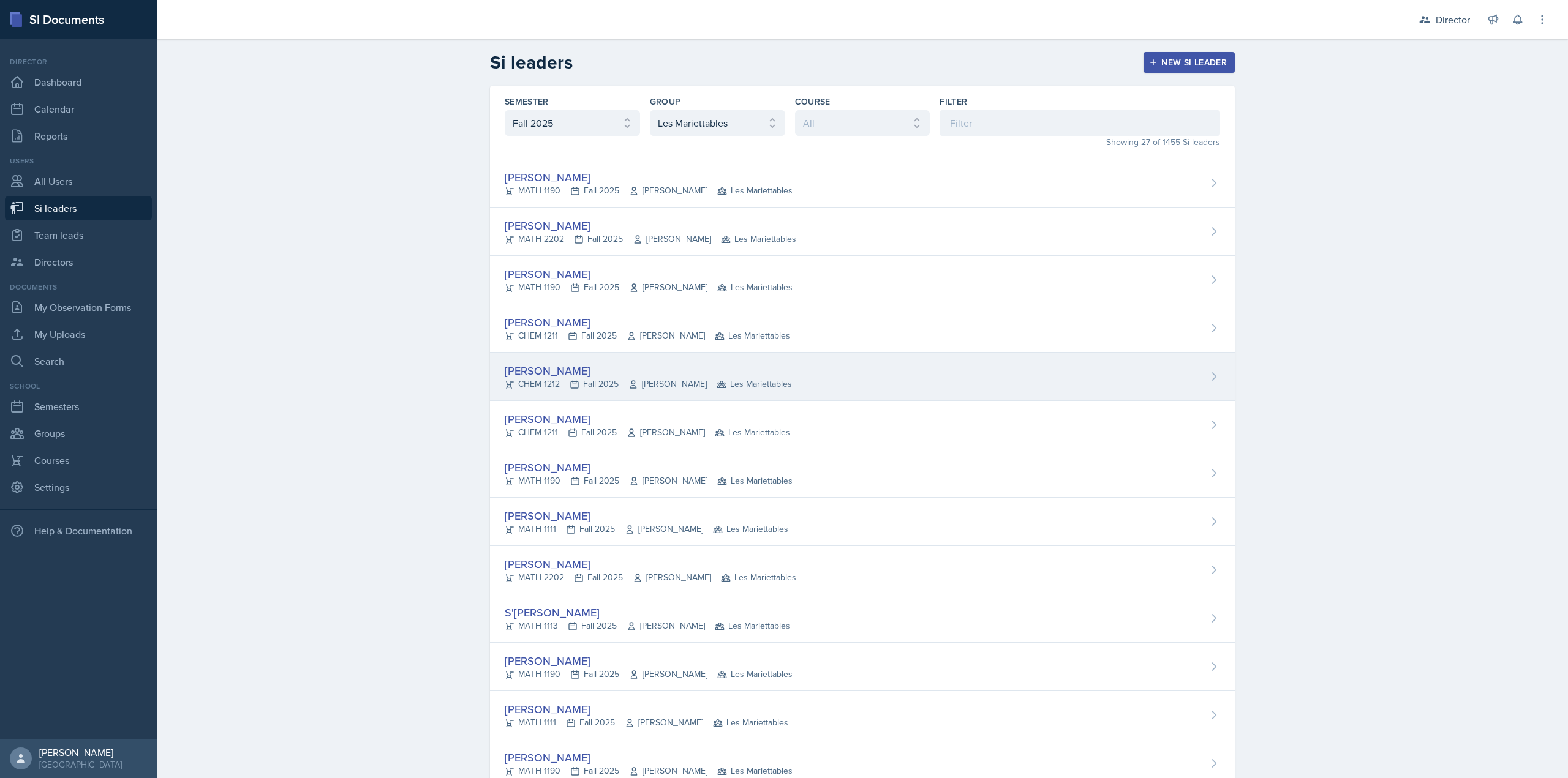
click at [544, 390] on div "CHEM 1212 Fall 2025 Kimberly Kammerdiener Les Mariettables" at bounding box center [648, 384] width 287 height 13
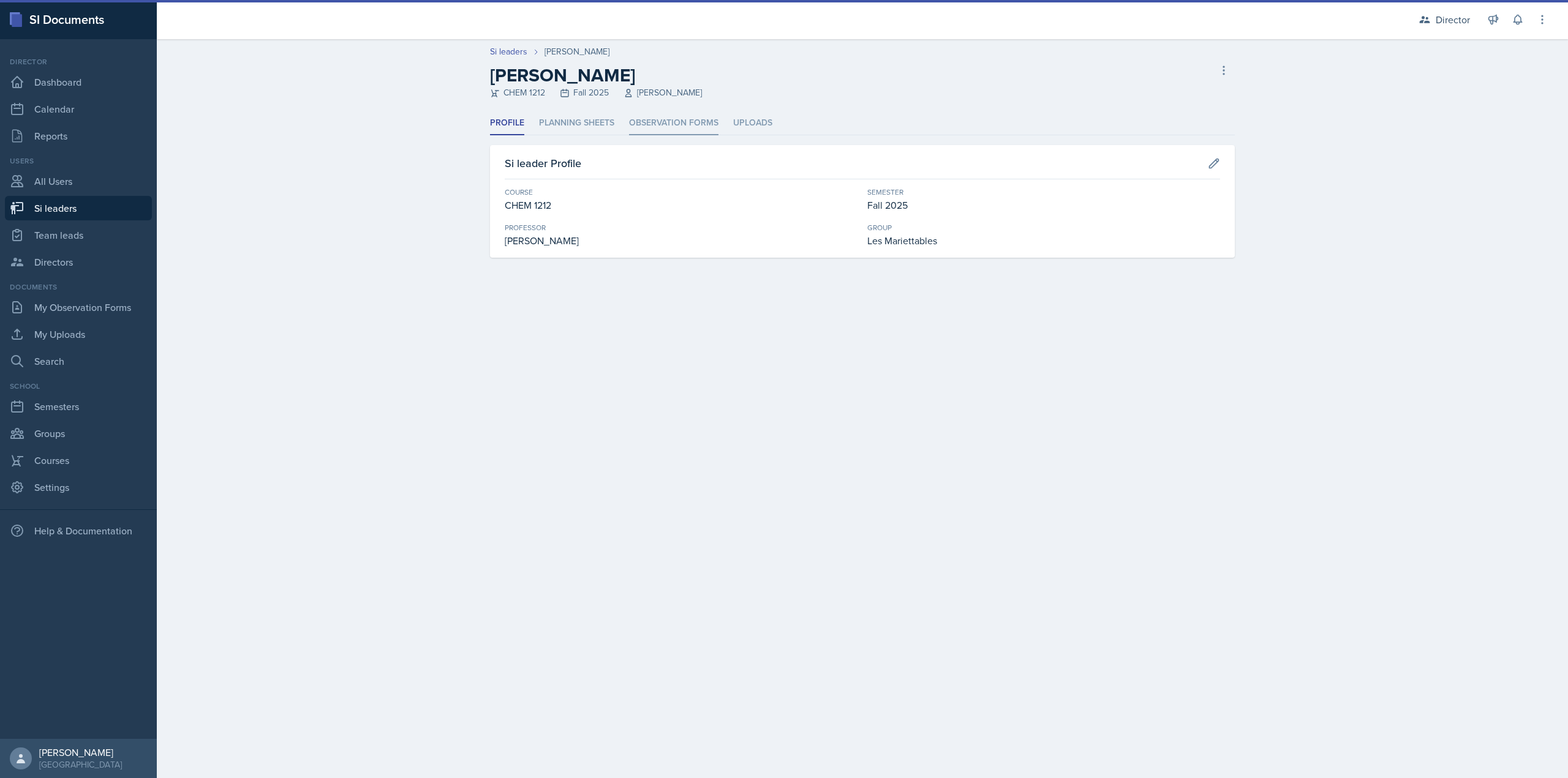
click at [644, 130] on li "Observation Forms" at bounding box center [673, 123] width 89 height 24
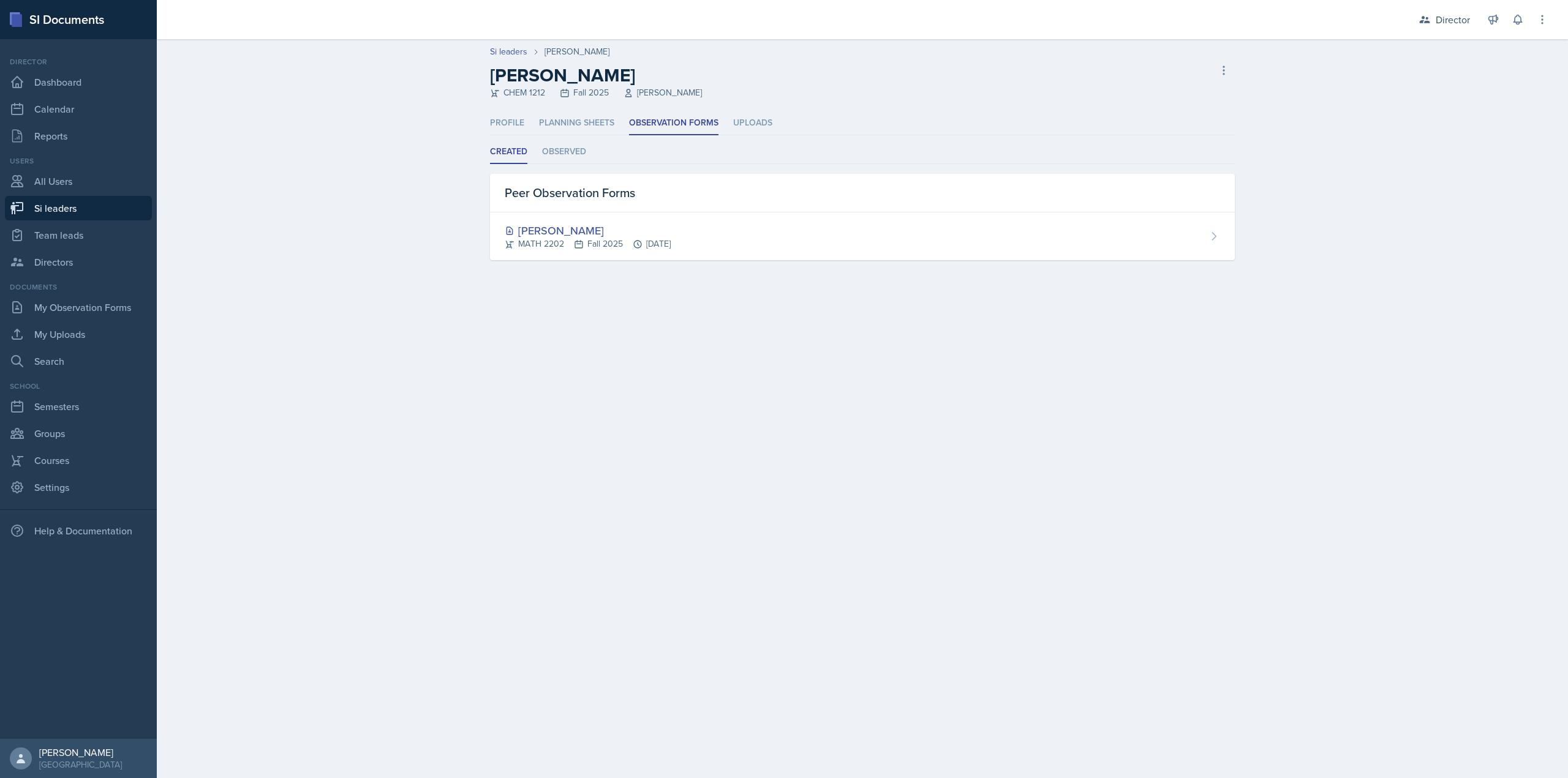
click at [560, 168] on div "Created Observed Created Observed Peer Observation Forms Aubryn Thomas MATH 220…" at bounding box center [862, 200] width 745 height 120
click at [563, 157] on li "Observed" at bounding box center [564, 152] width 44 height 24
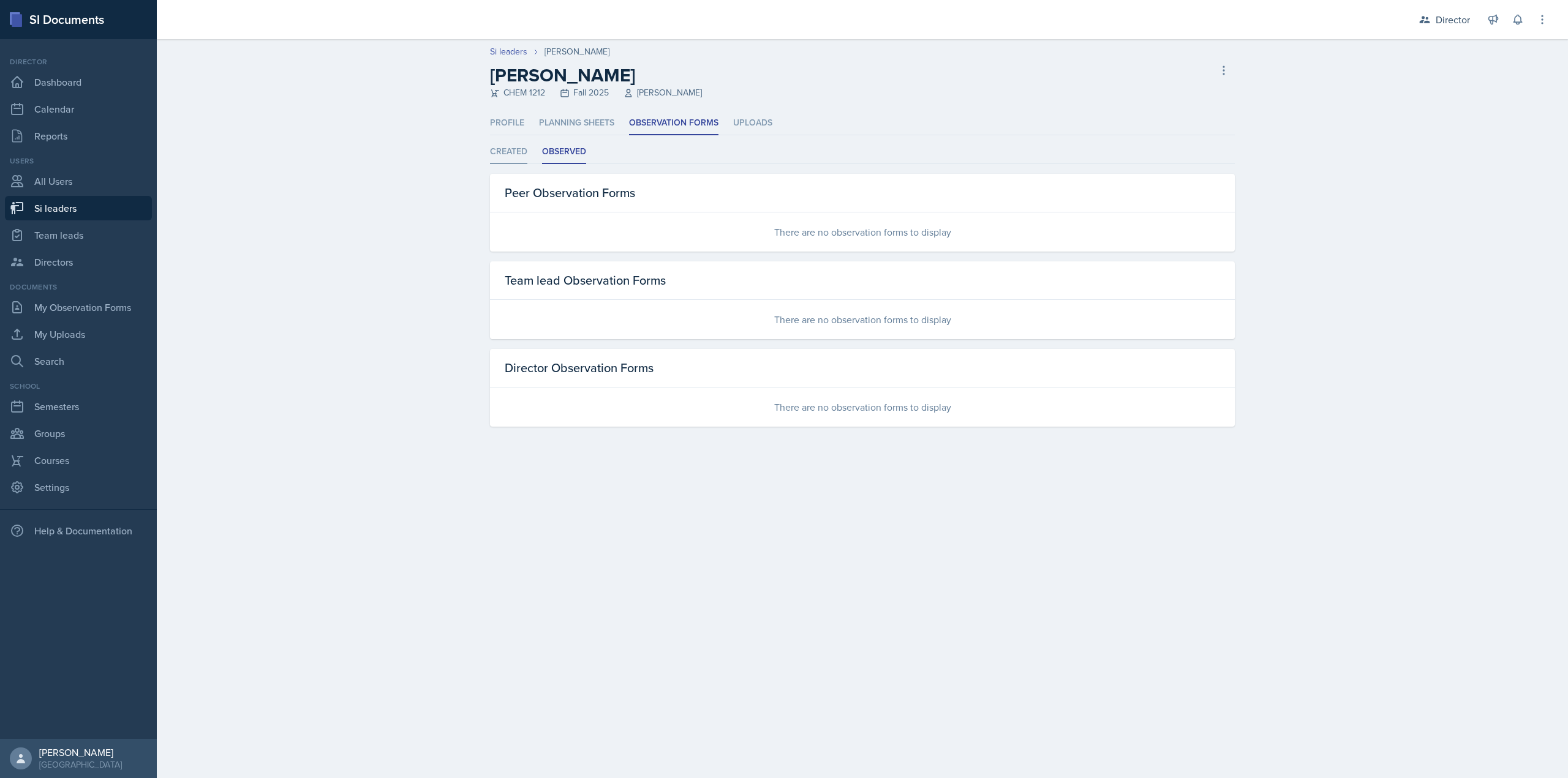
click at [504, 159] on li "Created" at bounding box center [509, 152] width 38 height 24
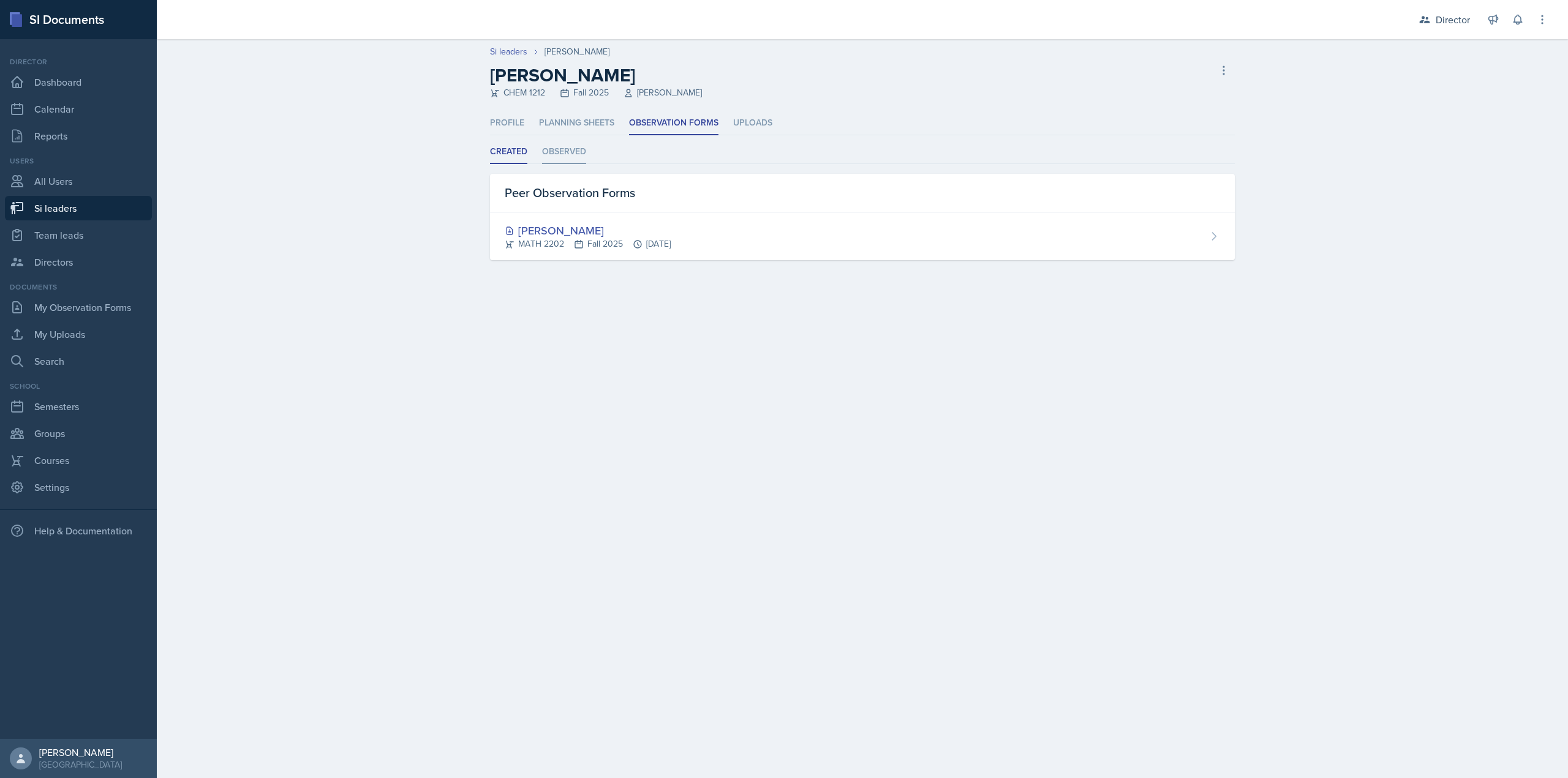
click at [578, 152] on li "Observed" at bounding box center [564, 152] width 44 height 24
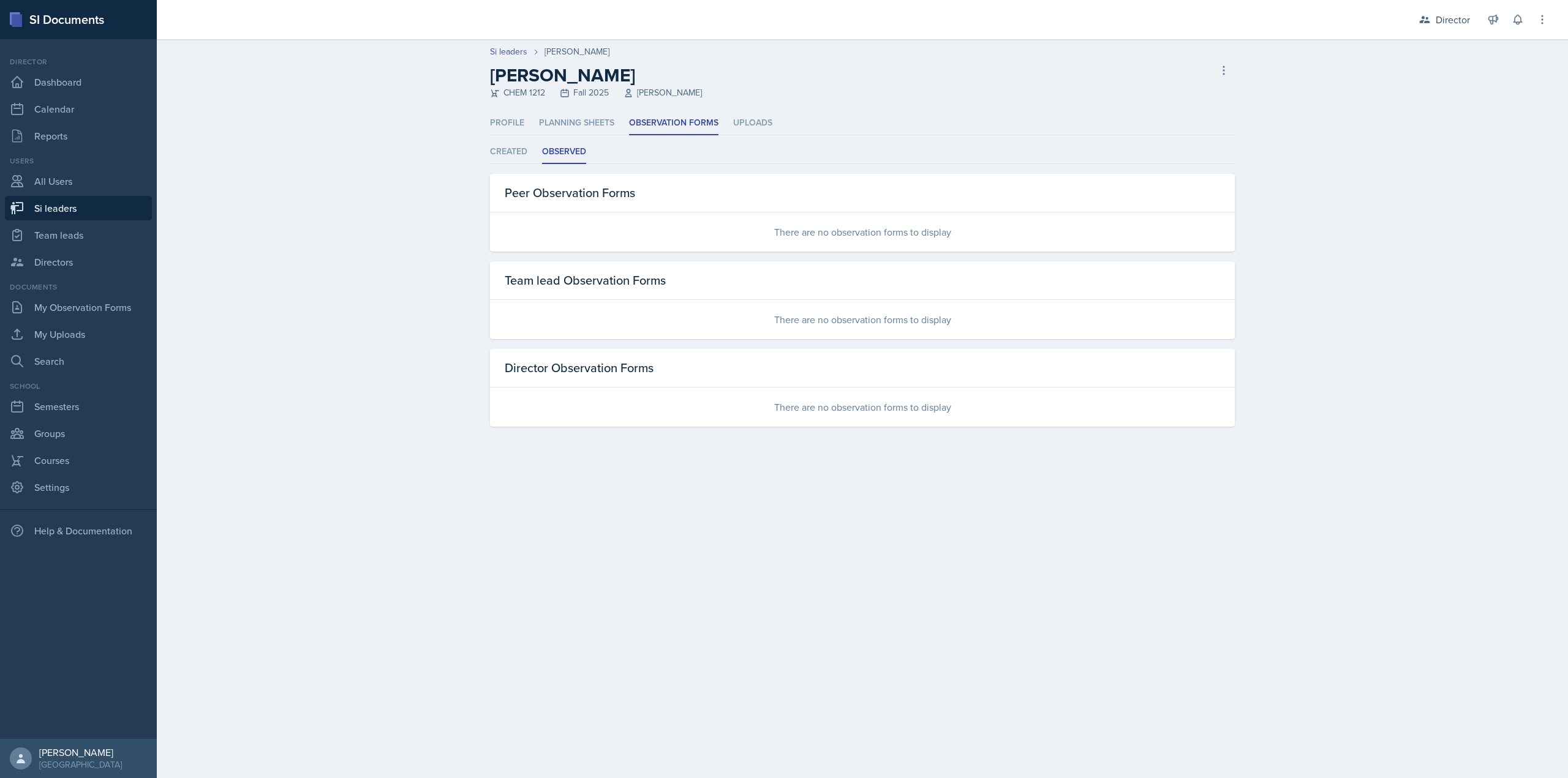
select select "2bed604d-1099-4043-b1bc-2365e8740244"
select select "06a1a81c-2636-47b9-86df-4ce809ccfa8f"
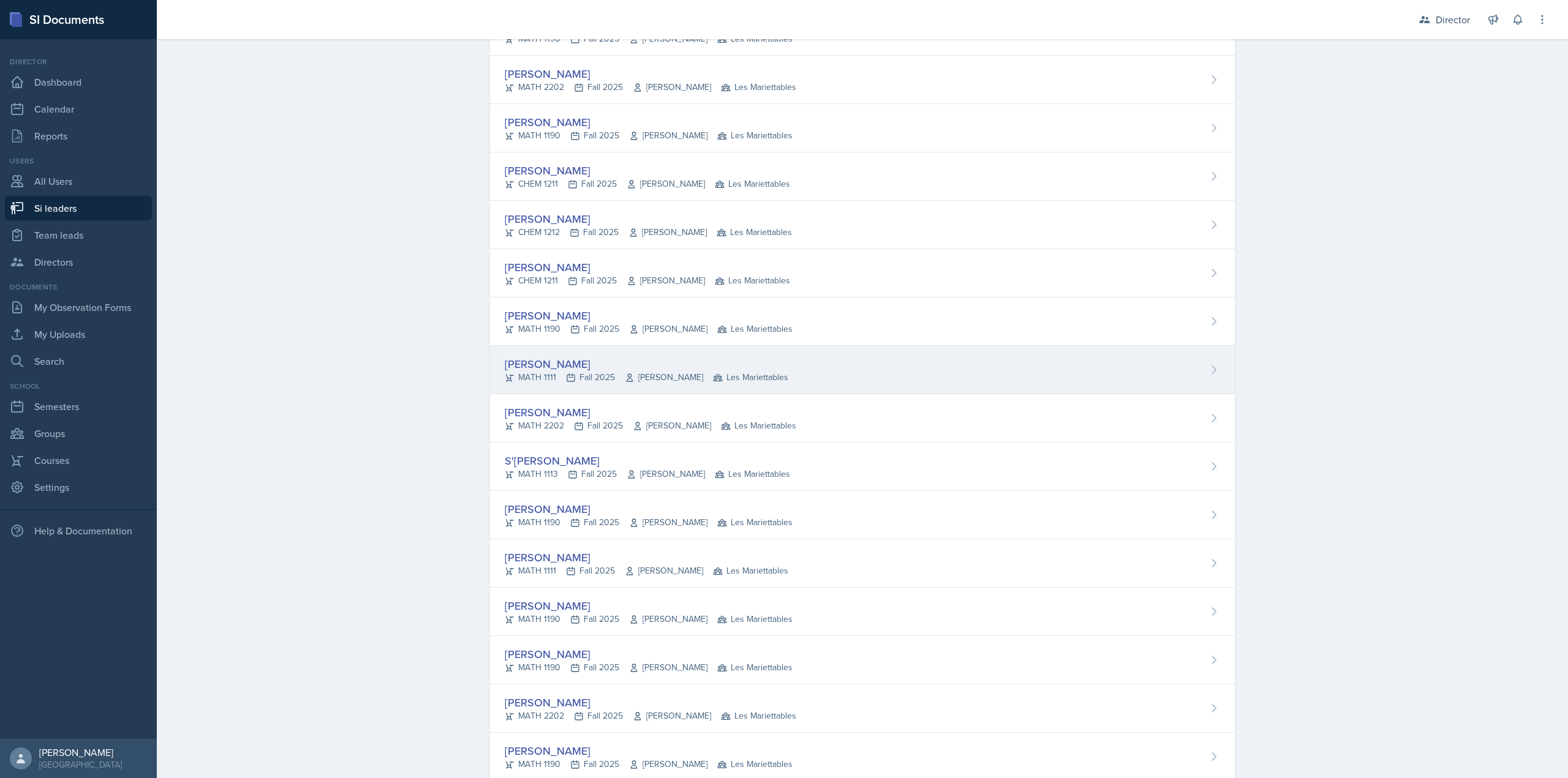
scroll to position [184, 0]
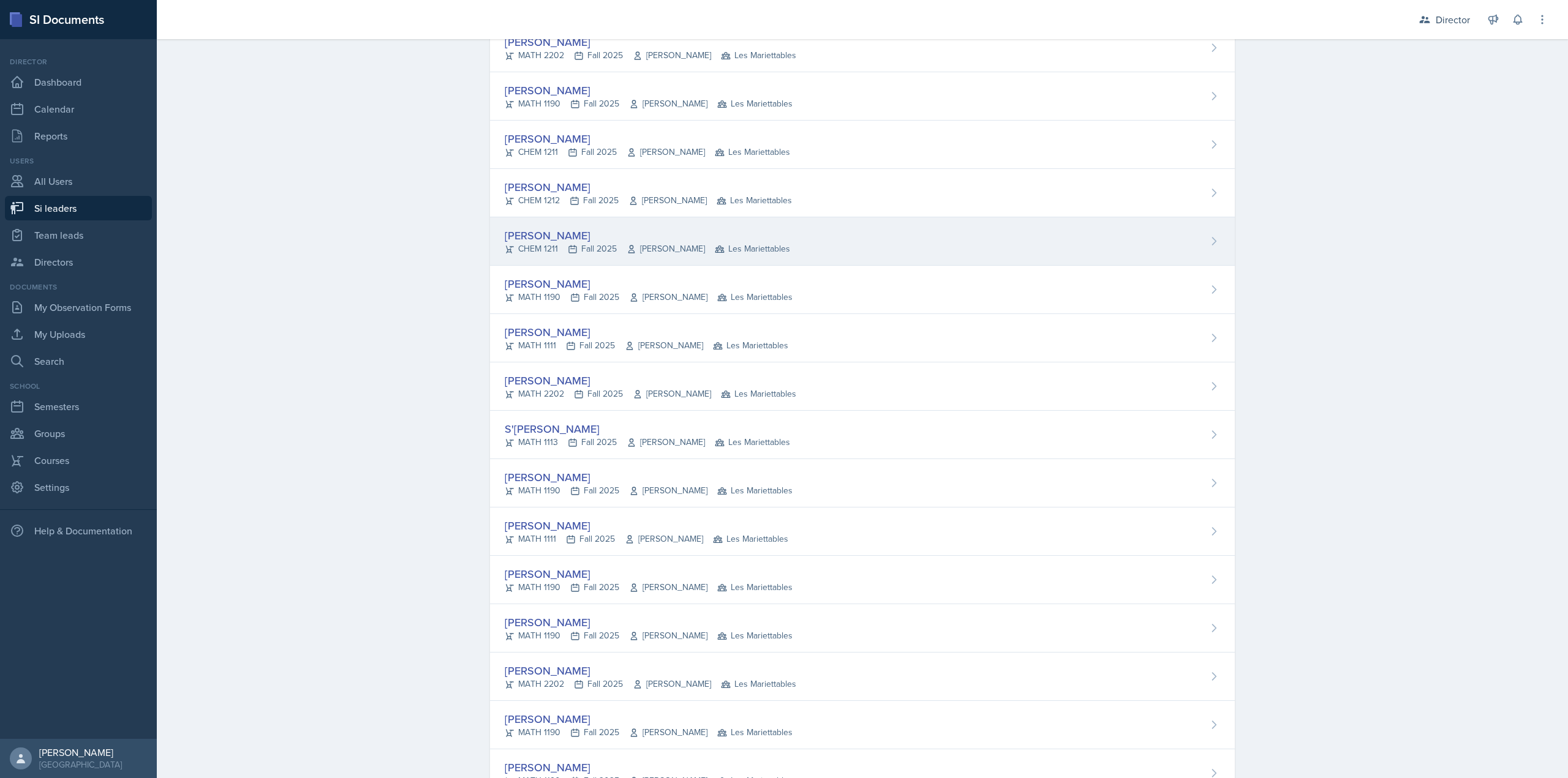
click at [629, 251] on icon at bounding box center [632, 249] width 10 height 10
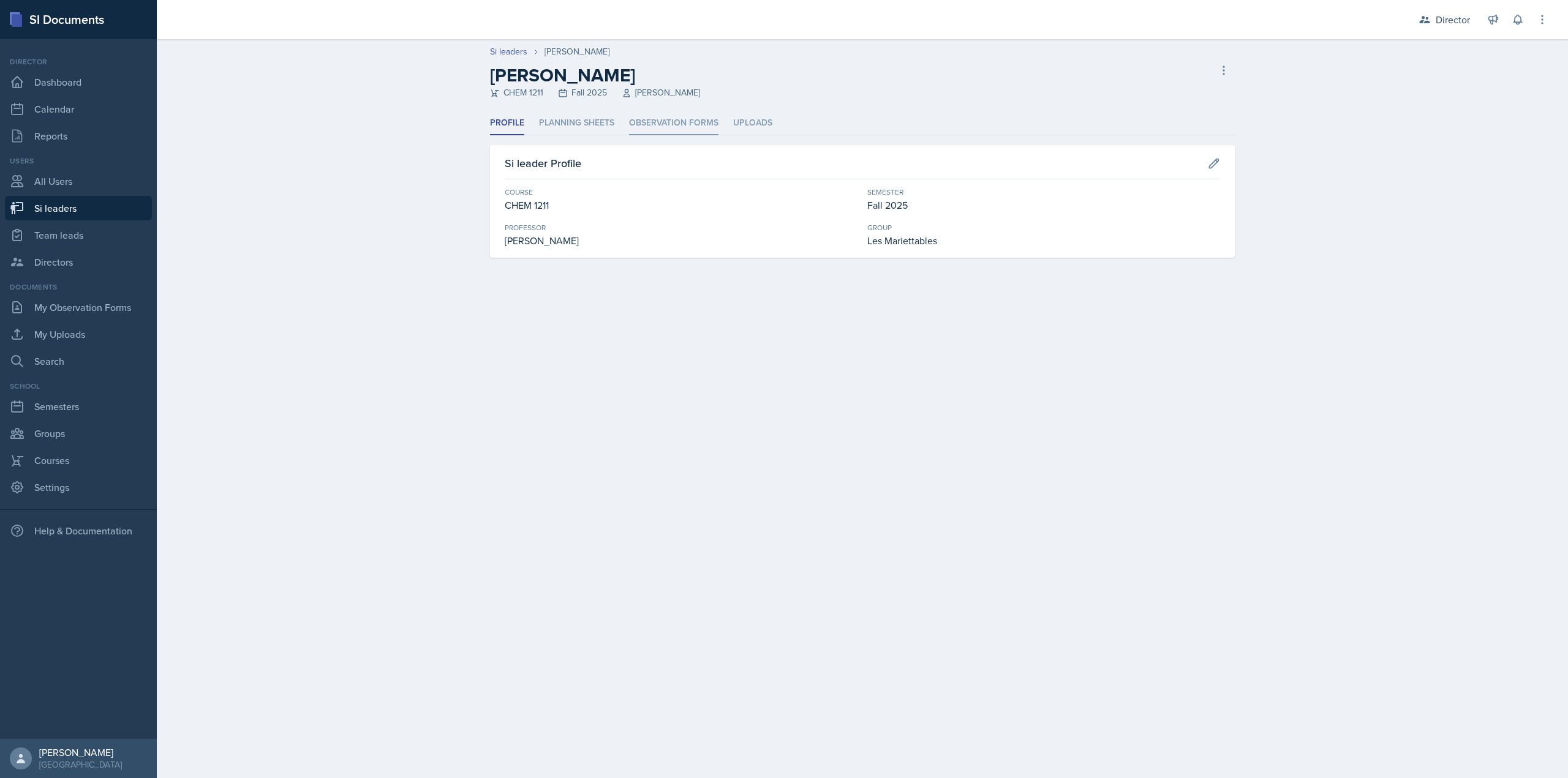
click at [658, 120] on li "Observation Forms" at bounding box center [673, 123] width 89 height 24
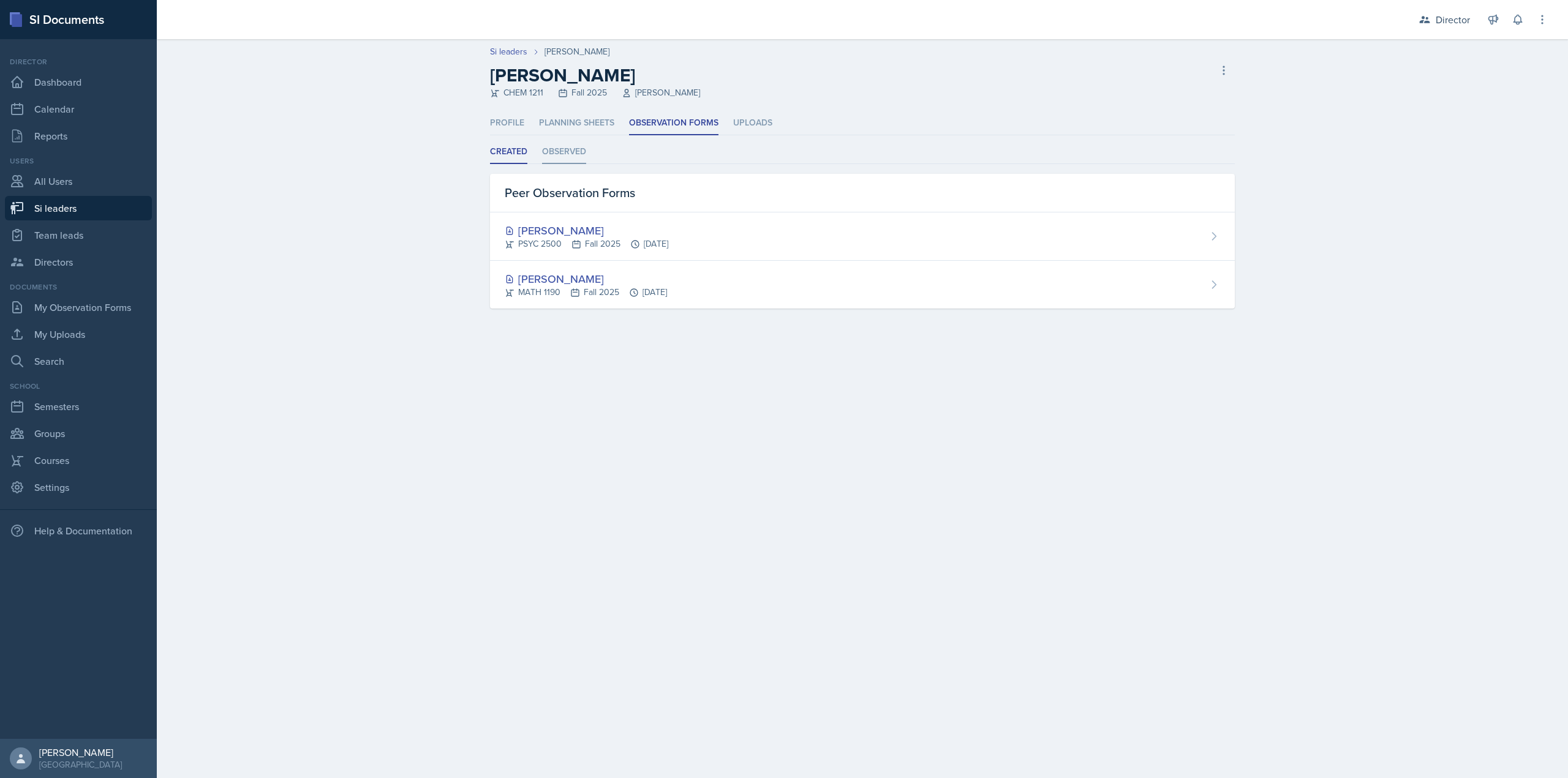
click at [553, 154] on li "Observed" at bounding box center [564, 152] width 44 height 24
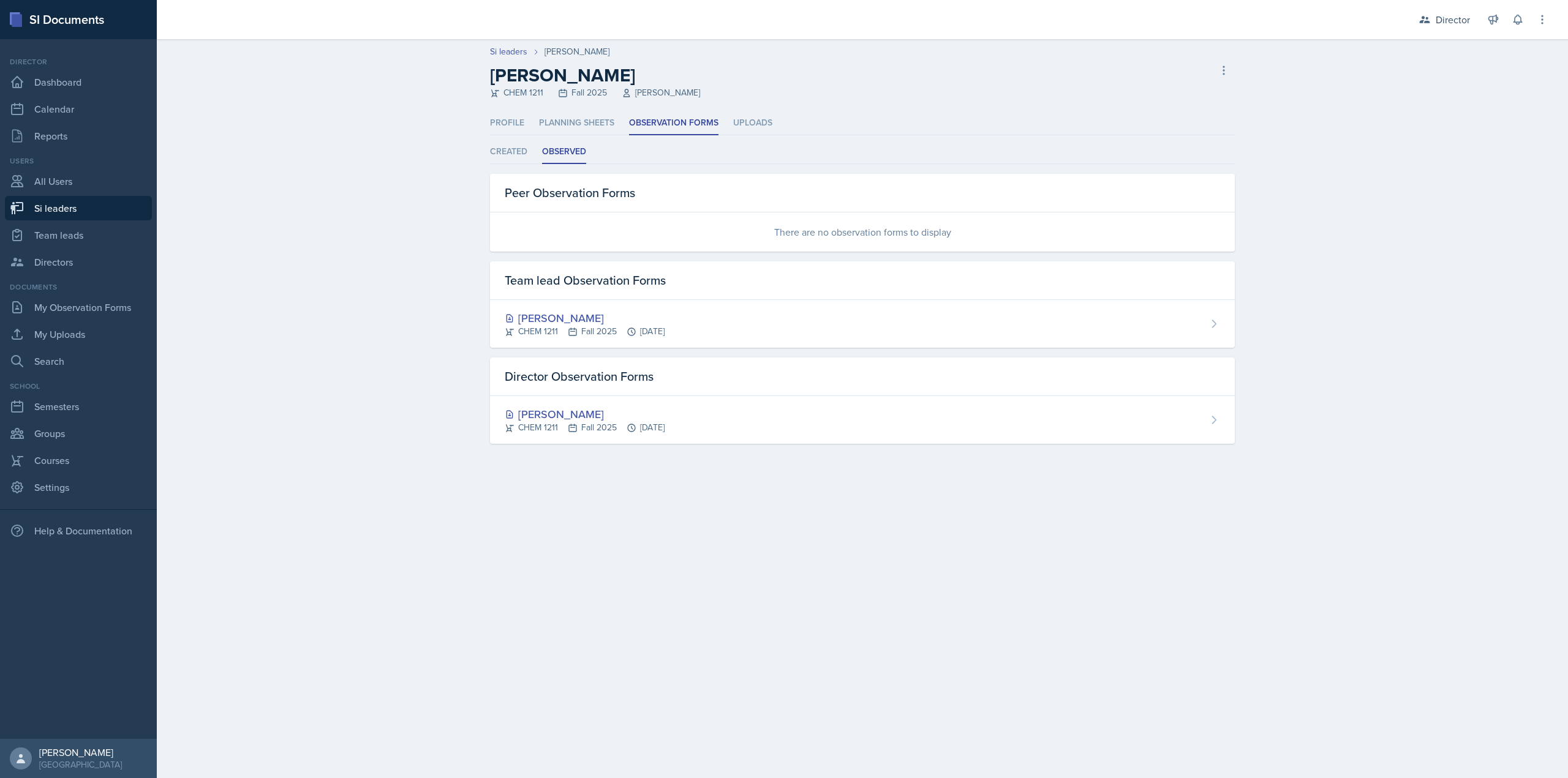
select select "2bed604d-1099-4043-b1bc-2365e8740244"
select select "06a1a81c-2636-47b9-86df-4ce809ccfa8f"
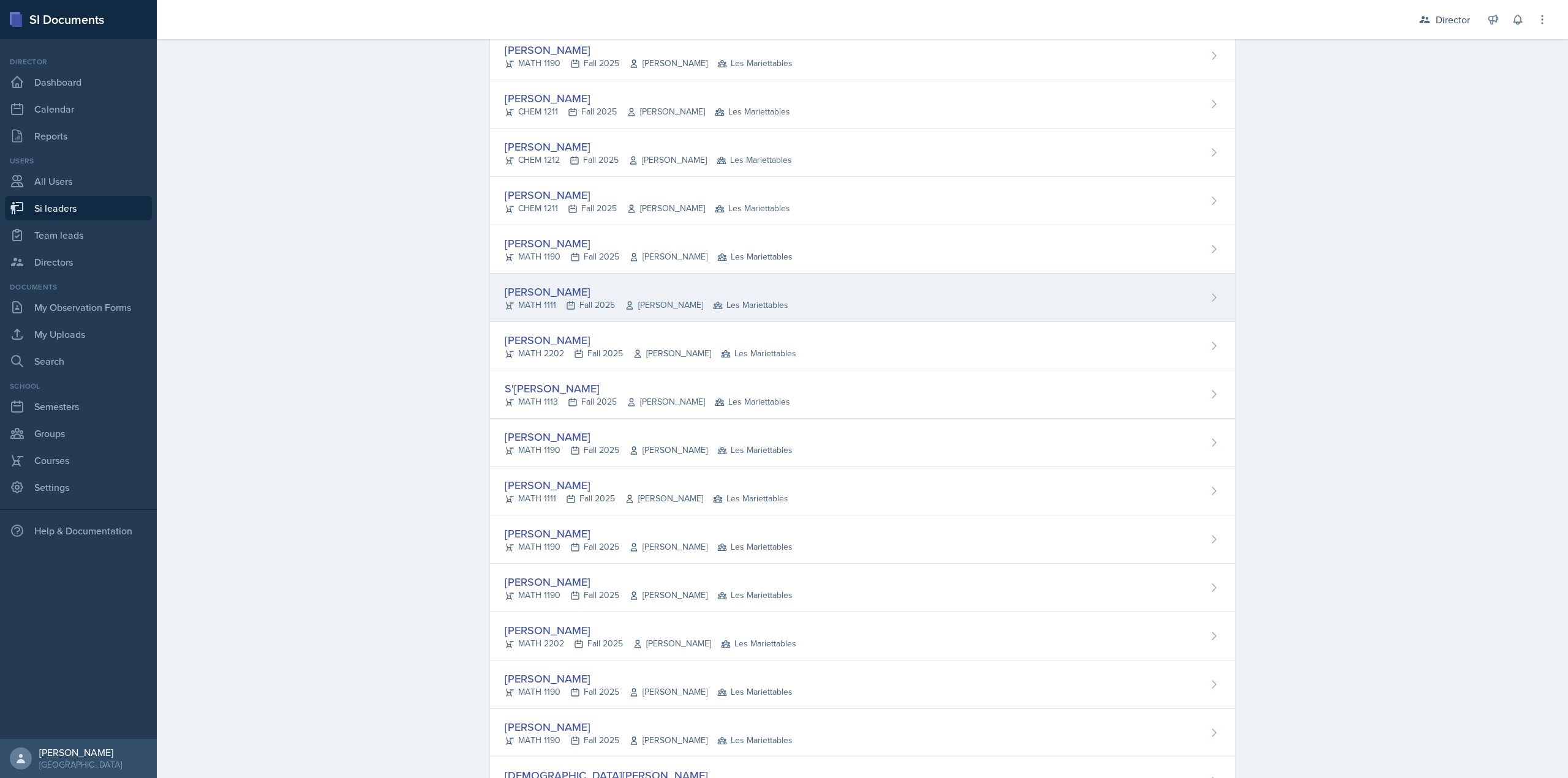
scroll to position [245, 0]
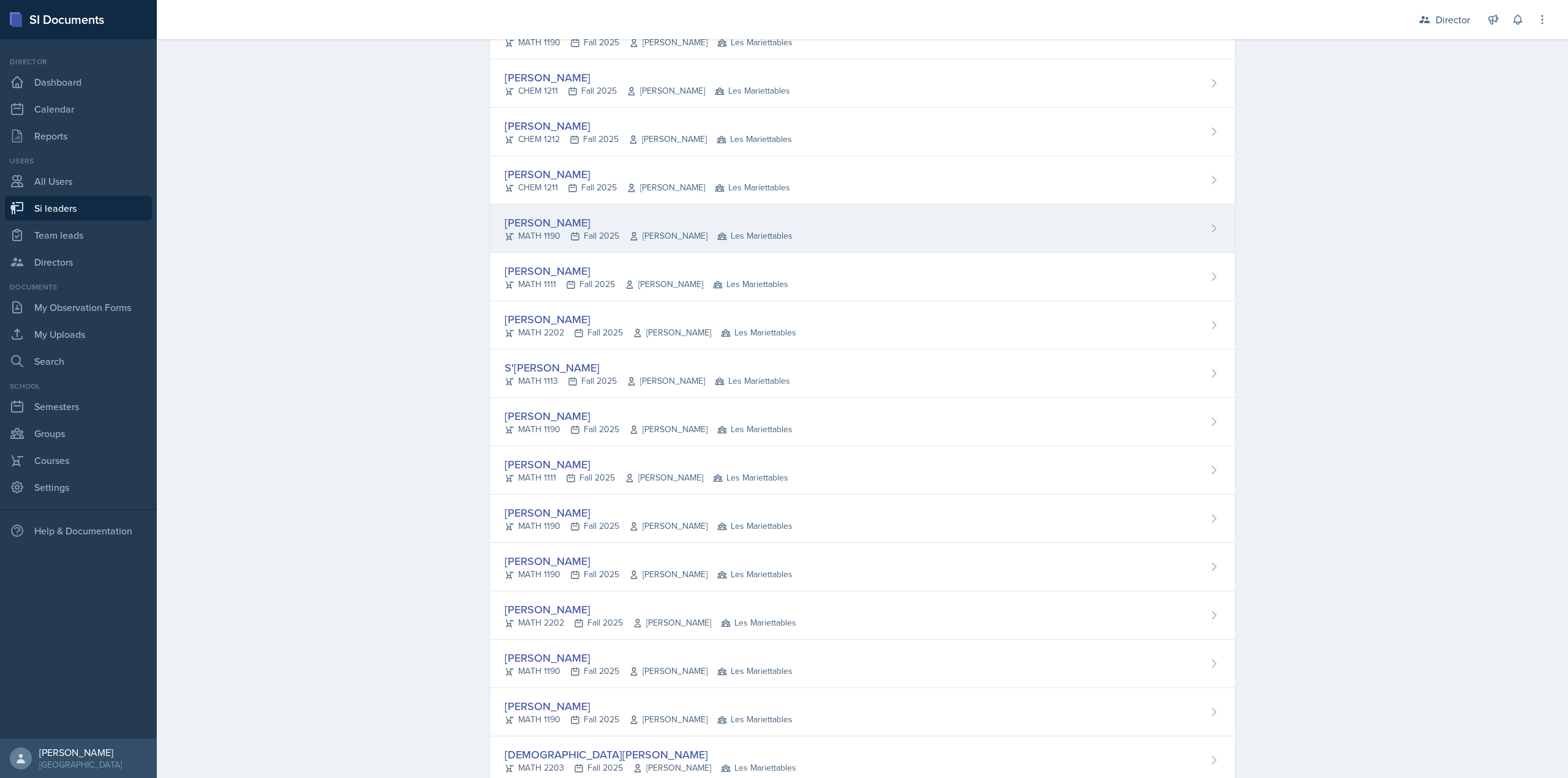
click at [609, 212] on div "Alberto Di Stanislao MATH 1190 Fall 2025 Neda Yazdianpour Les Mariettables" at bounding box center [862, 229] width 745 height 49
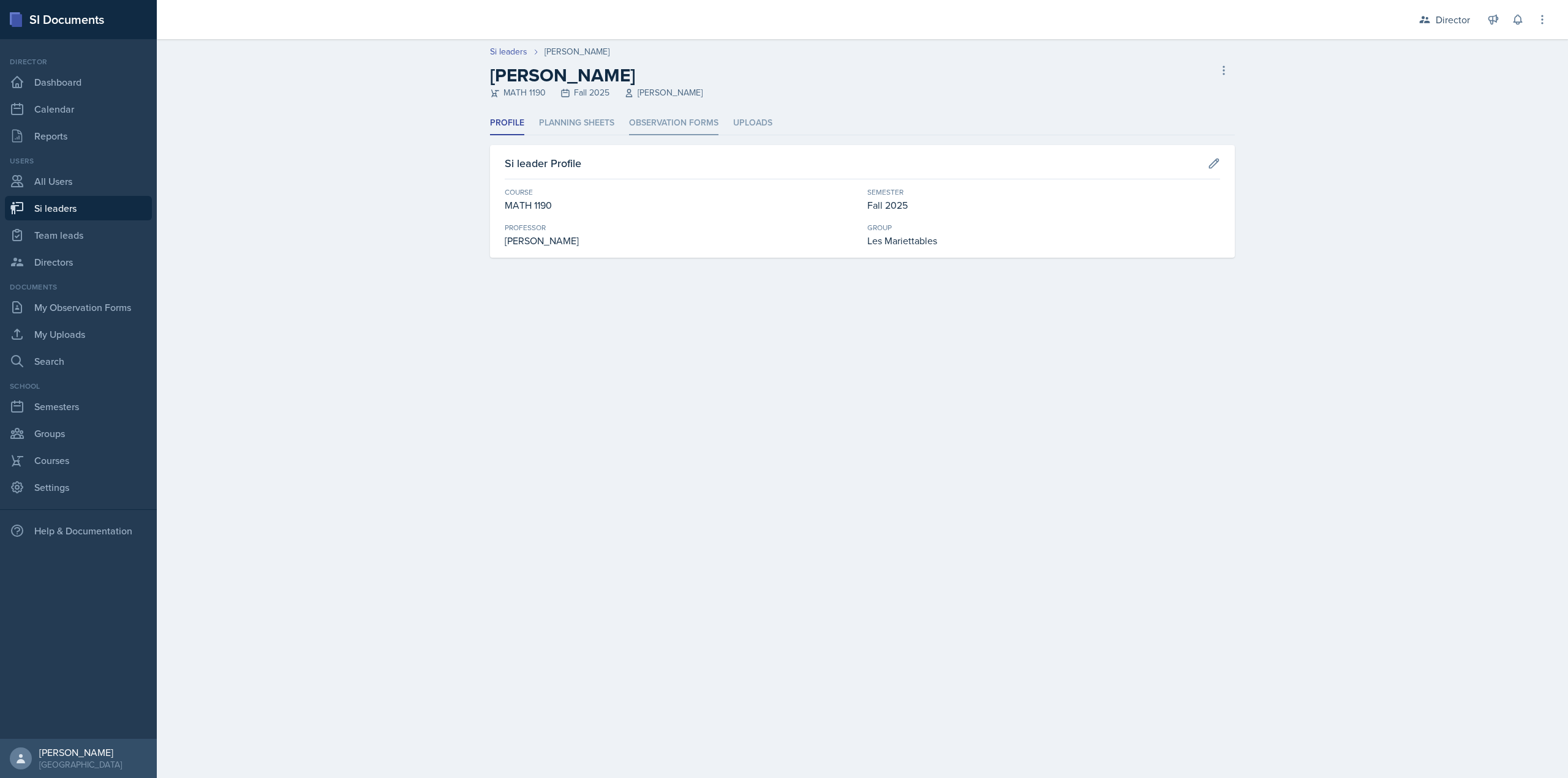
click at [663, 124] on li "Observation Forms" at bounding box center [673, 123] width 89 height 24
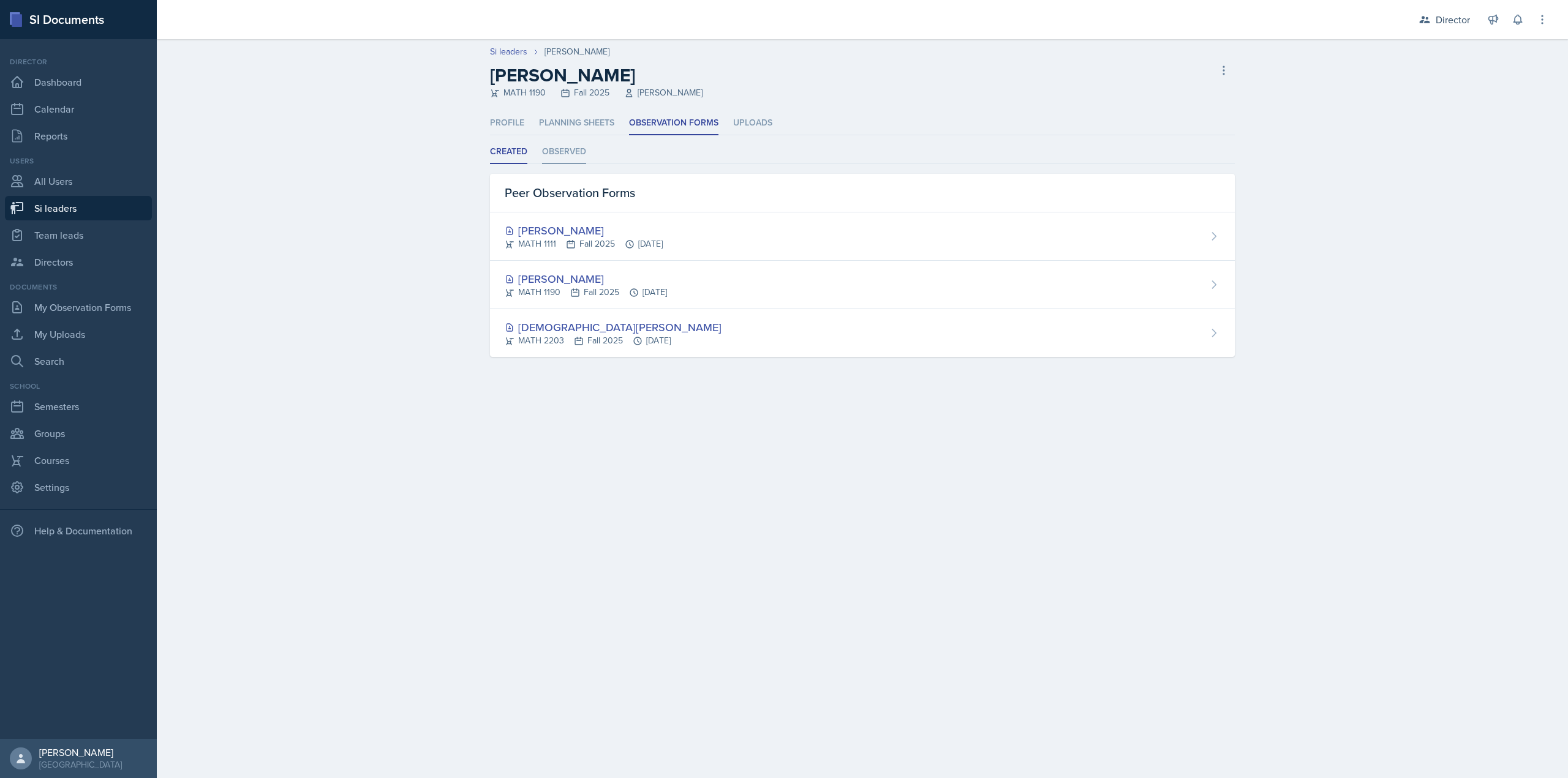
click at [556, 162] on li "Observed" at bounding box center [564, 152] width 44 height 24
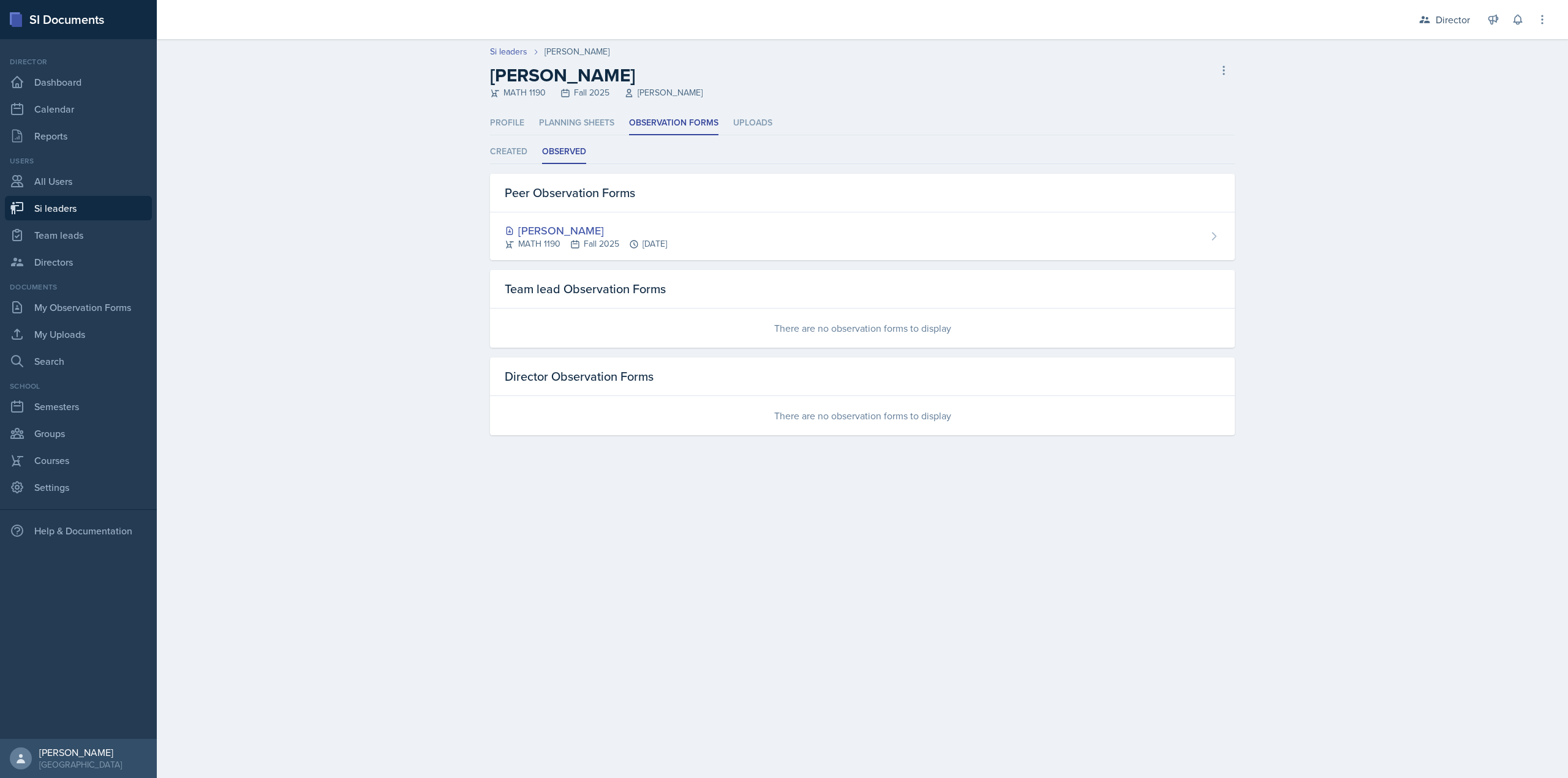
select select "2bed604d-1099-4043-b1bc-2365e8740244"
select select "06a1a81c-2636-47b9-86df-4ce809ccfa8f"
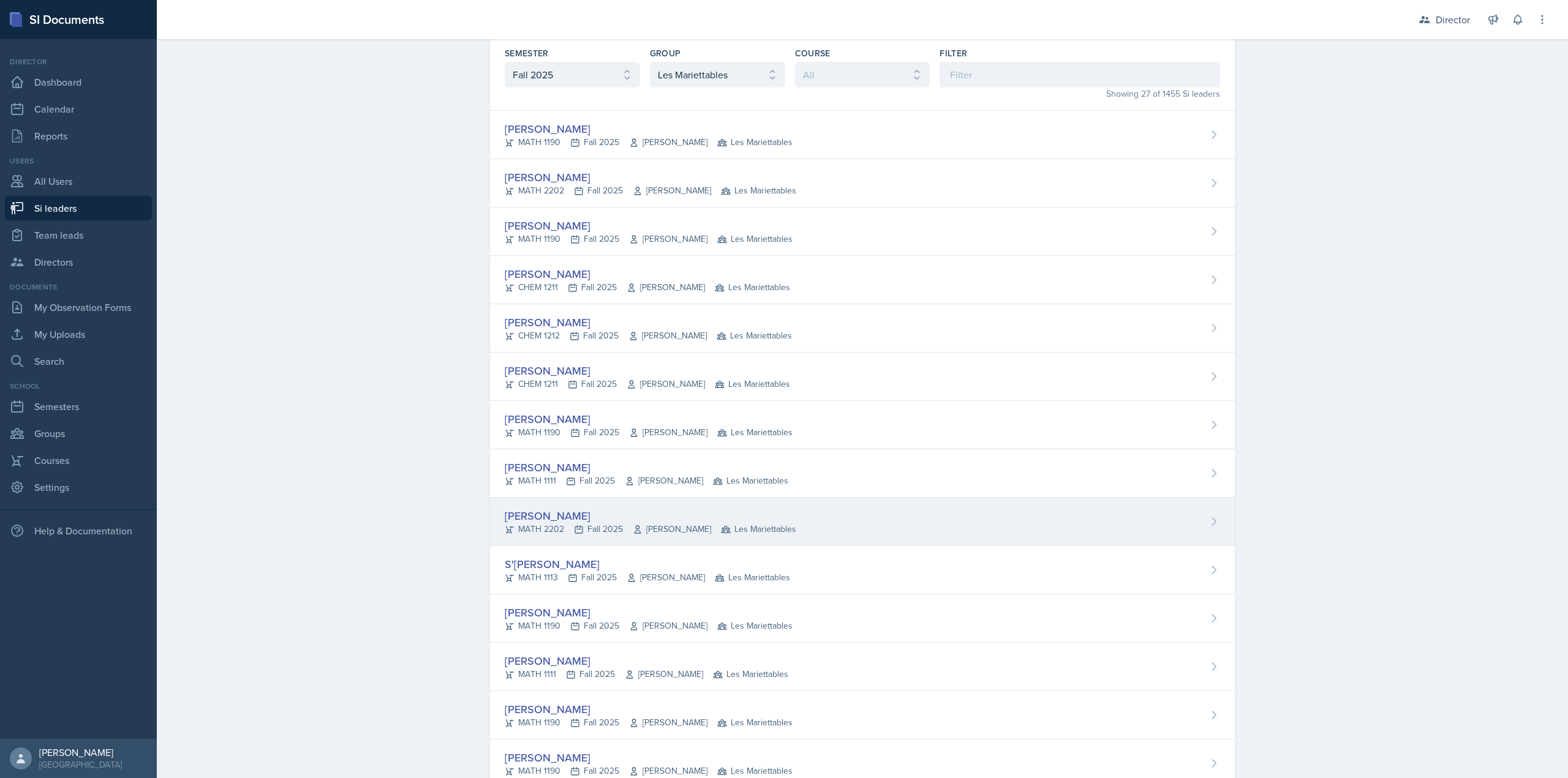
scroll to position [245, 0]
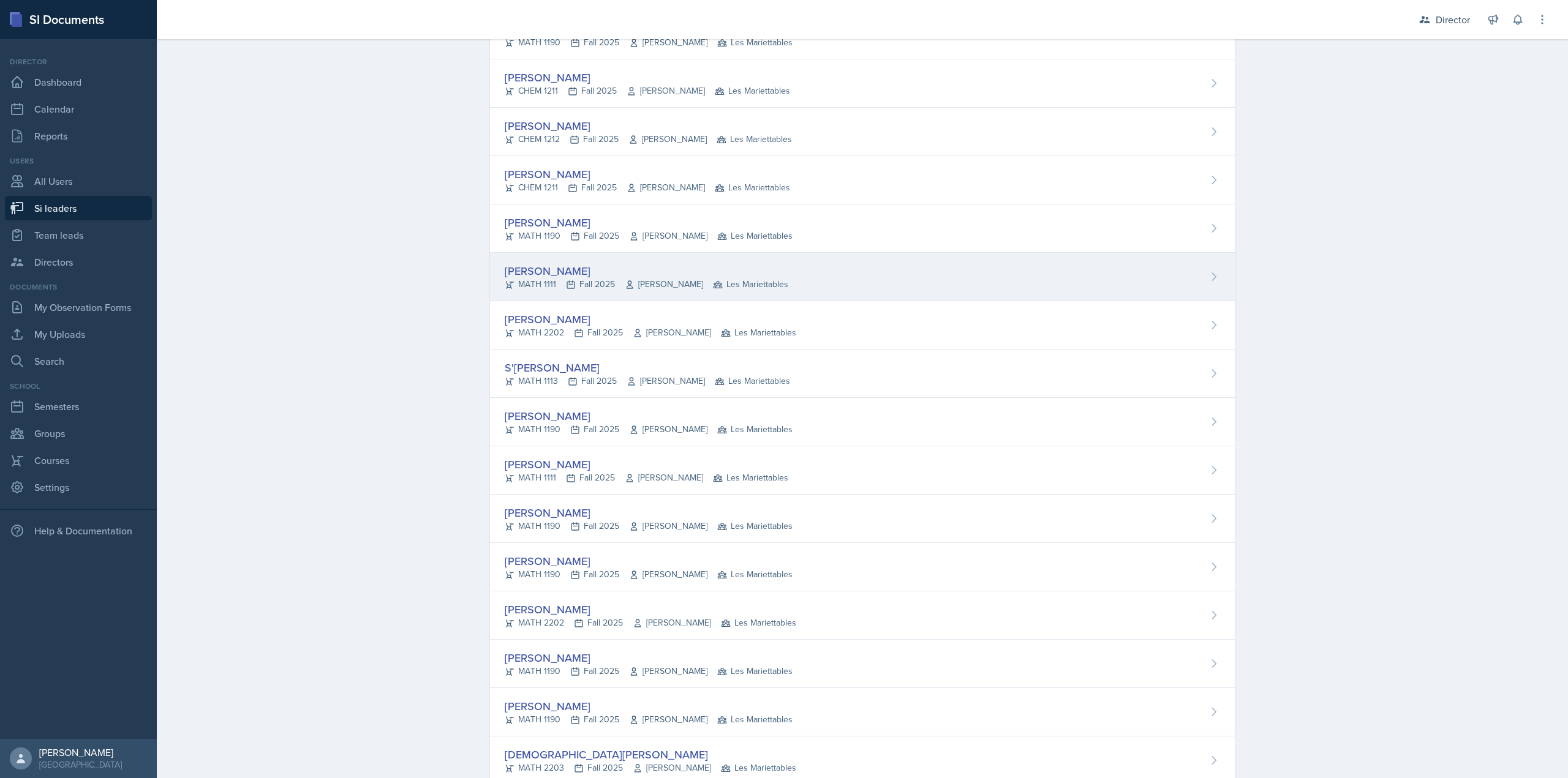
click at [586, 283] on div "MATH 1111 Fall 2025 Neda Yazdianpour Les Mariettables" at bounding box center [646, 284] width 283 height 13
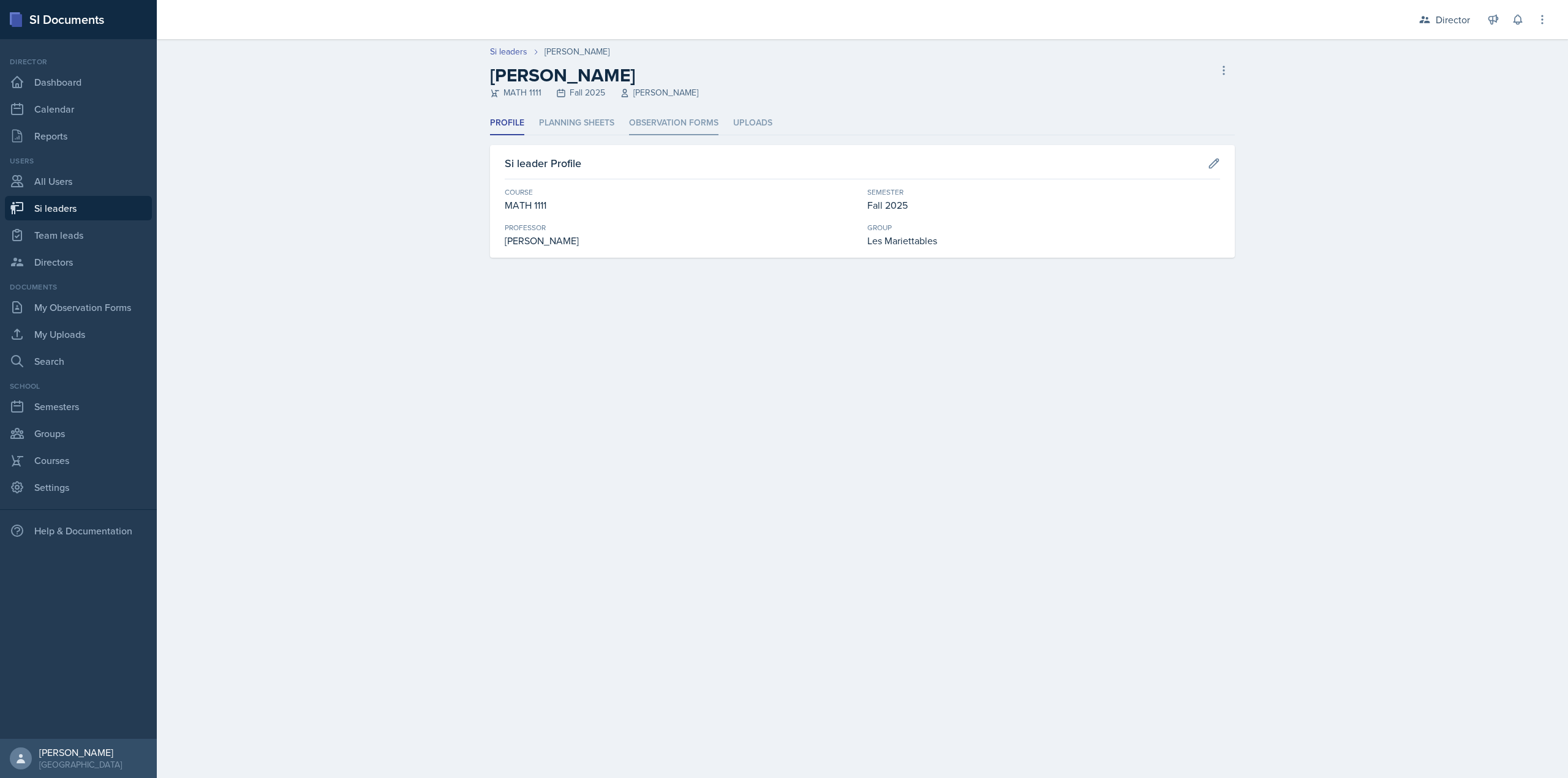
click at [669, 122] on li "Observation Forms" at bounding box center [673, 123] width 89 height 24
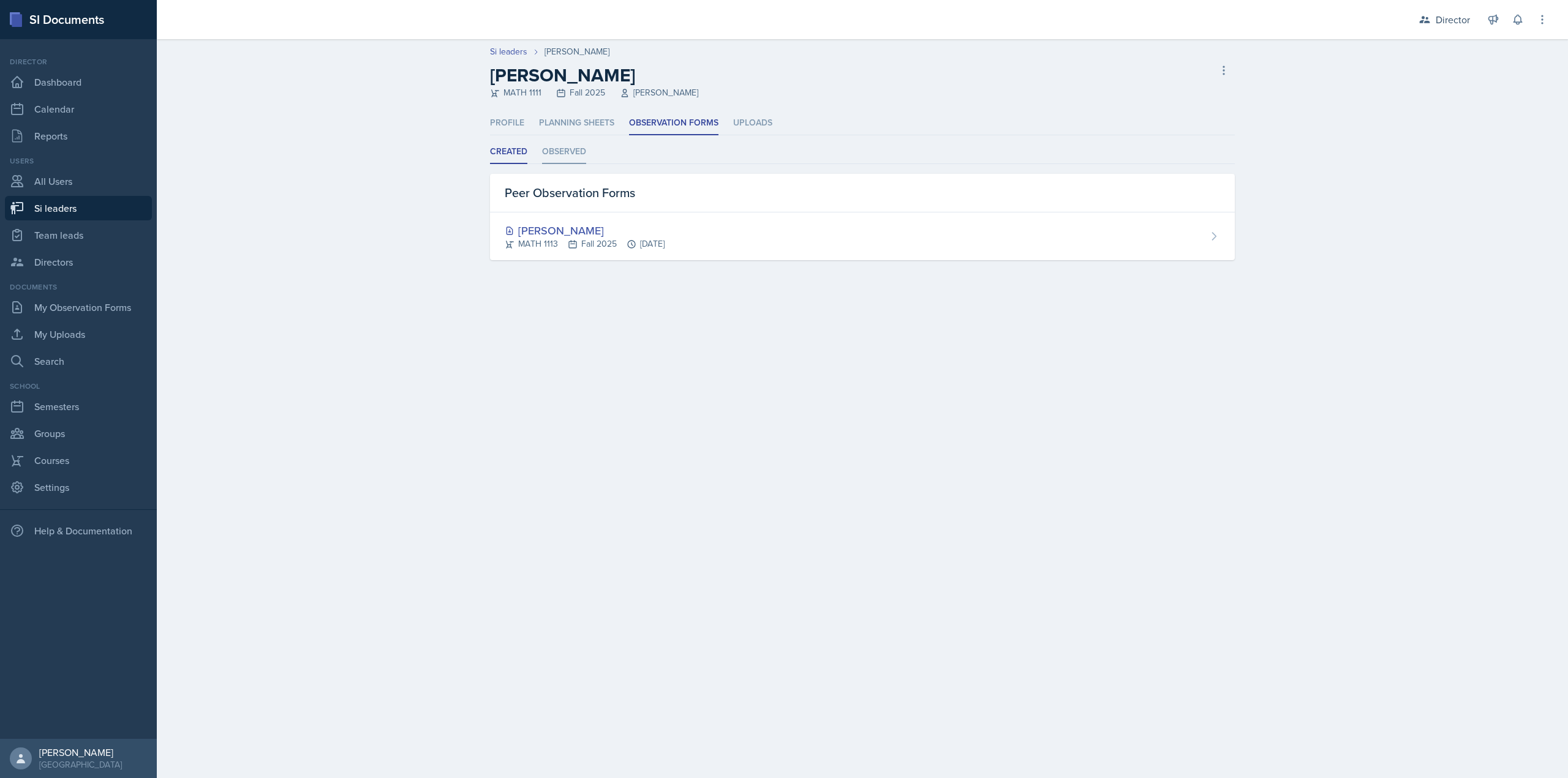
click at [560, 157] on li "Observed" at bounding box center [564, 152] width 44 height 24
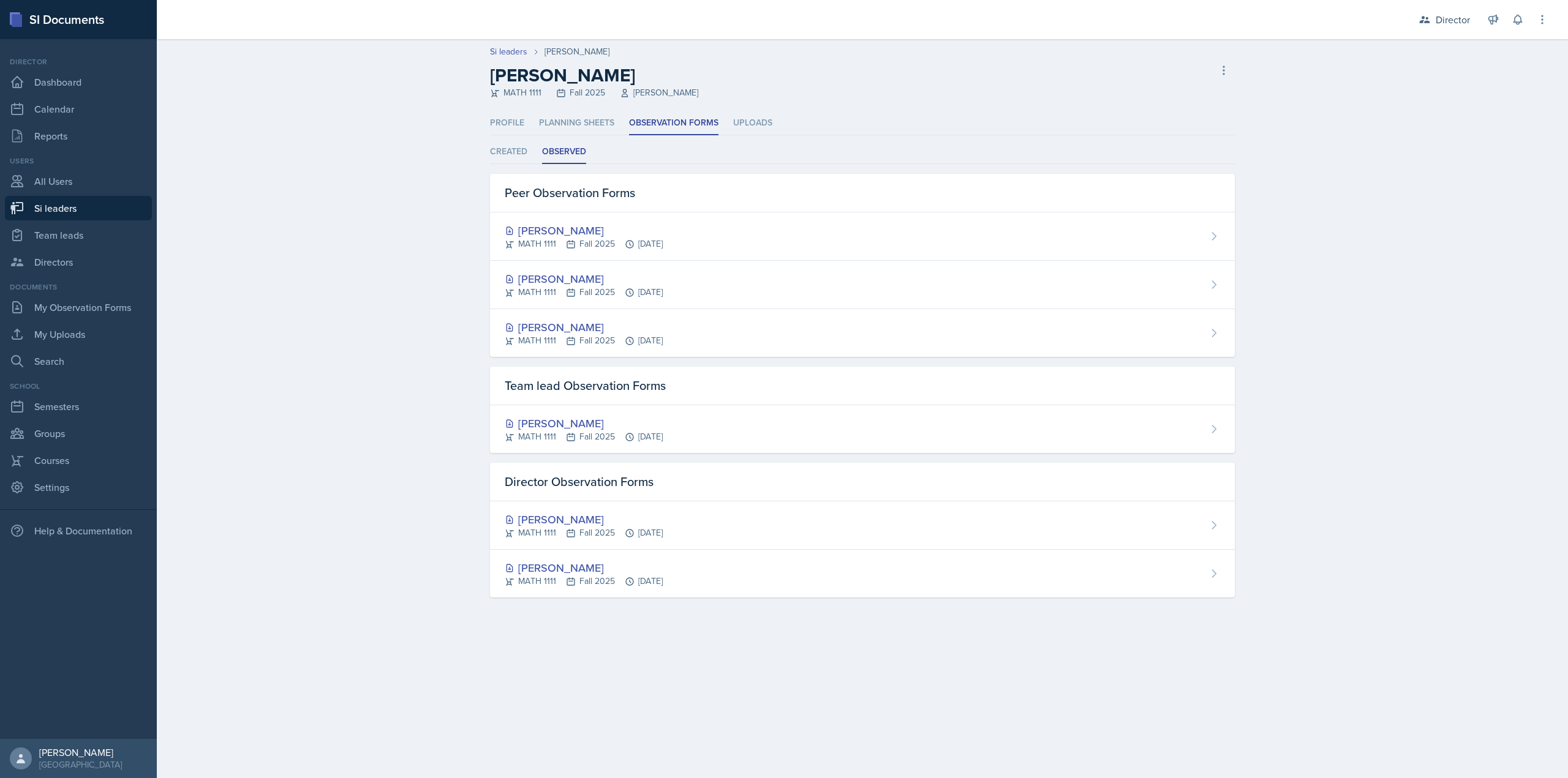
select select "2bed604d-1099-4043-b1bc-2365e8740244"
select select "06a1a81c-2636-47b9-86df-4ce809ccfa8f"
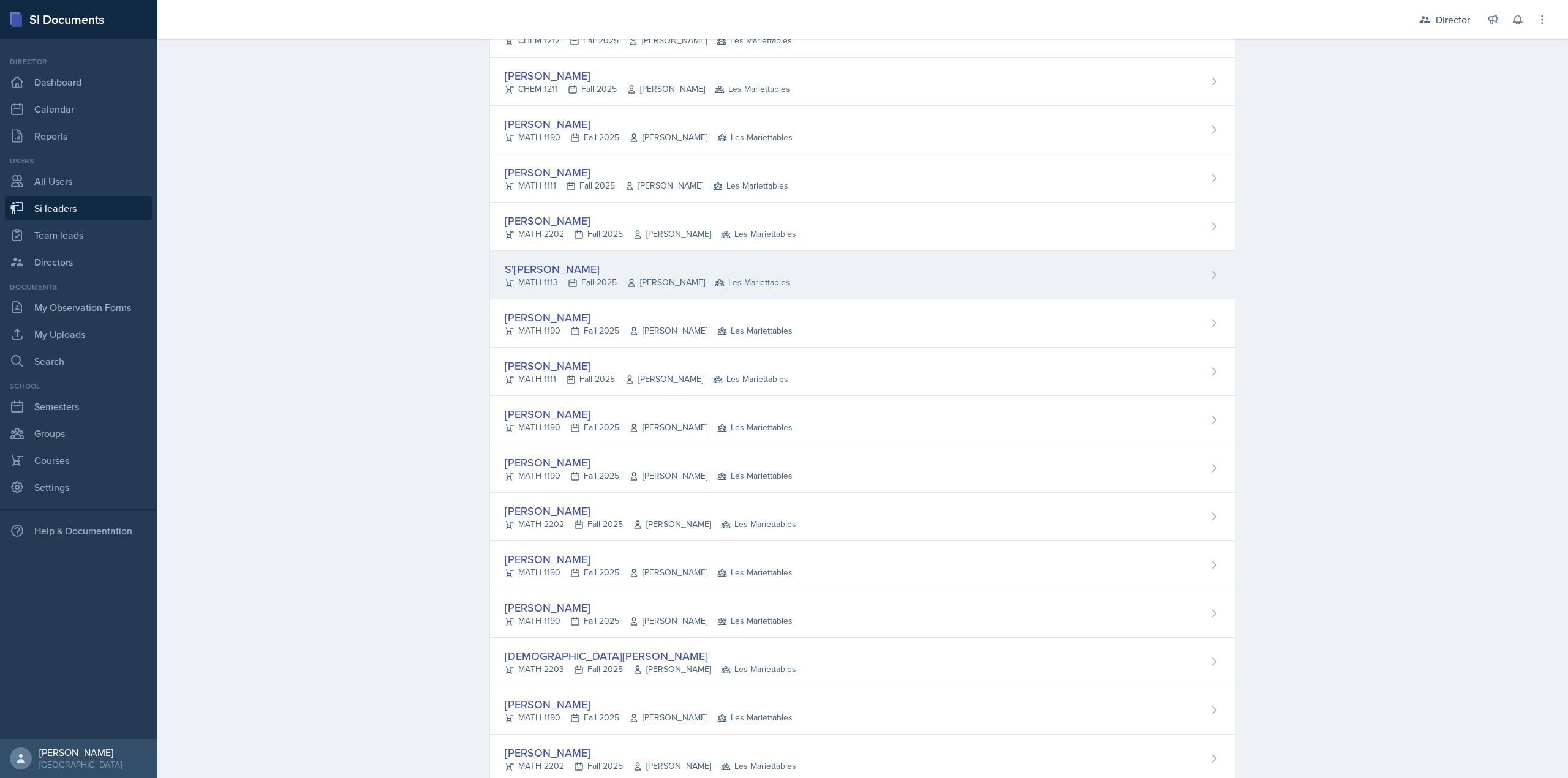
scroll to position [367, 0]
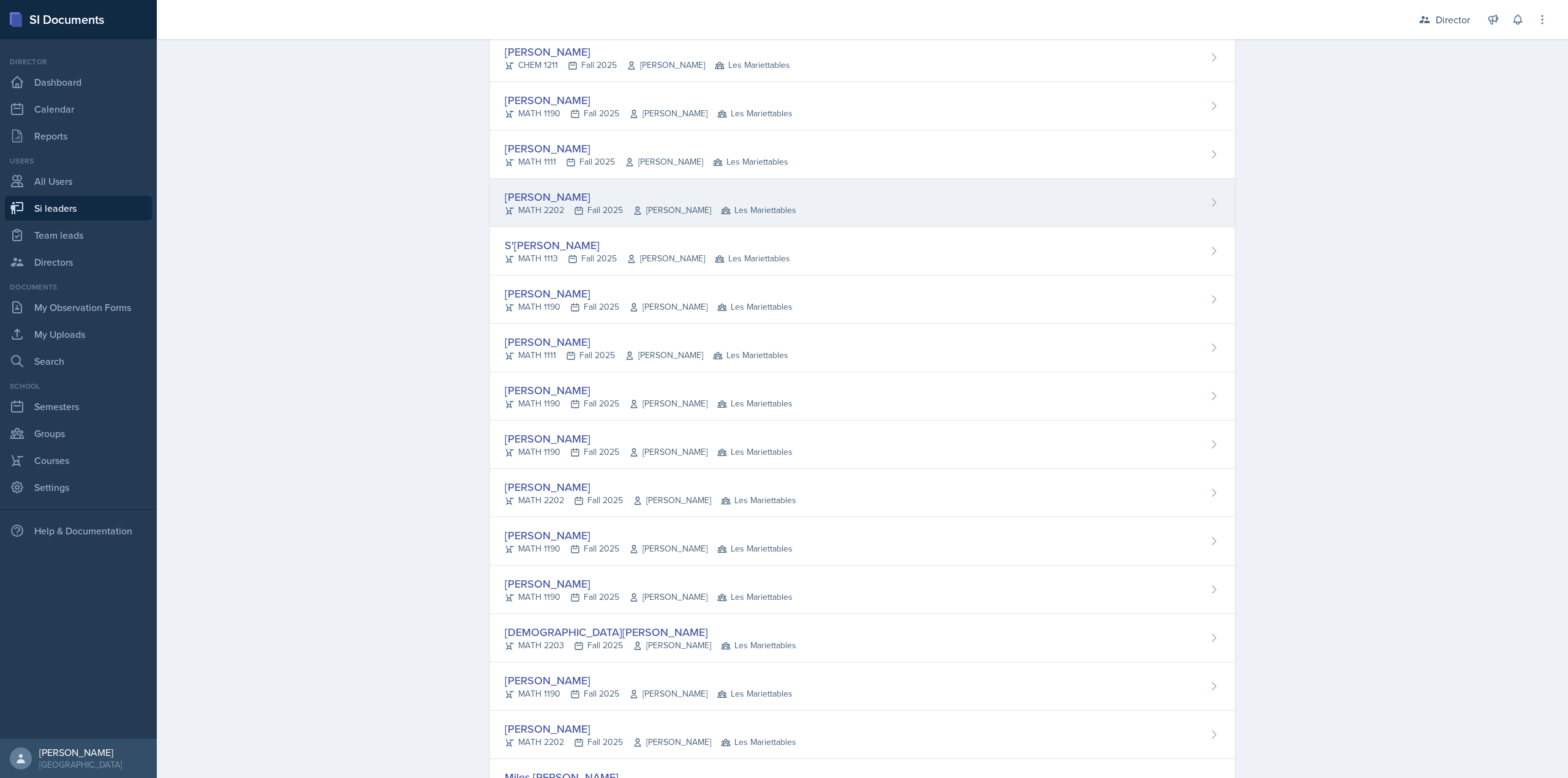
click at [583, 224] on div "Joseph Franklin MATH 2202 Fall 2025 Victor Glasgo Les Mariettables" at bounding box center [862, 203] width 745 height 49
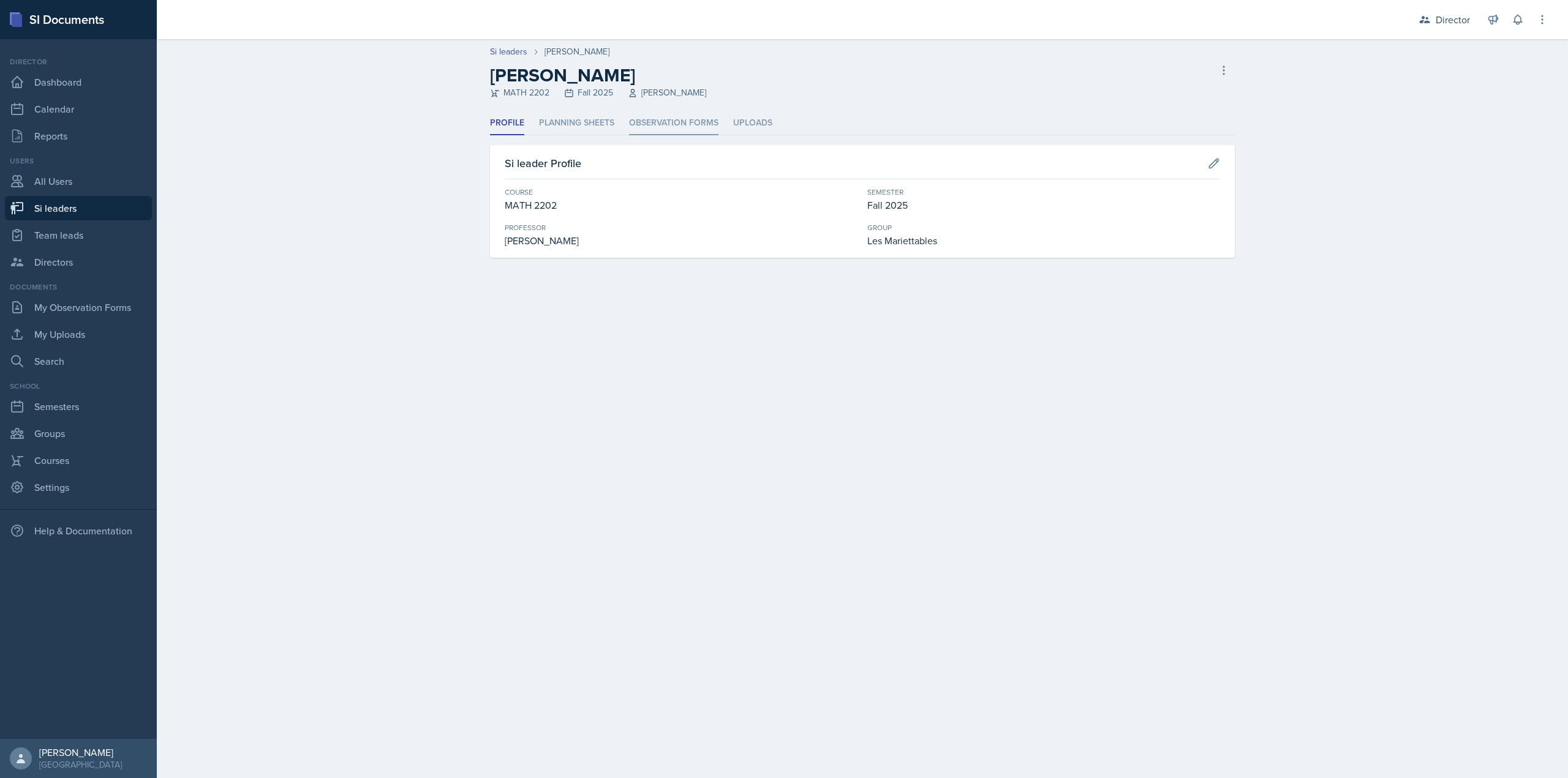
click at [673, 114] on li "Observation Forms" at bounding box center [673, 123] width 89 height 24
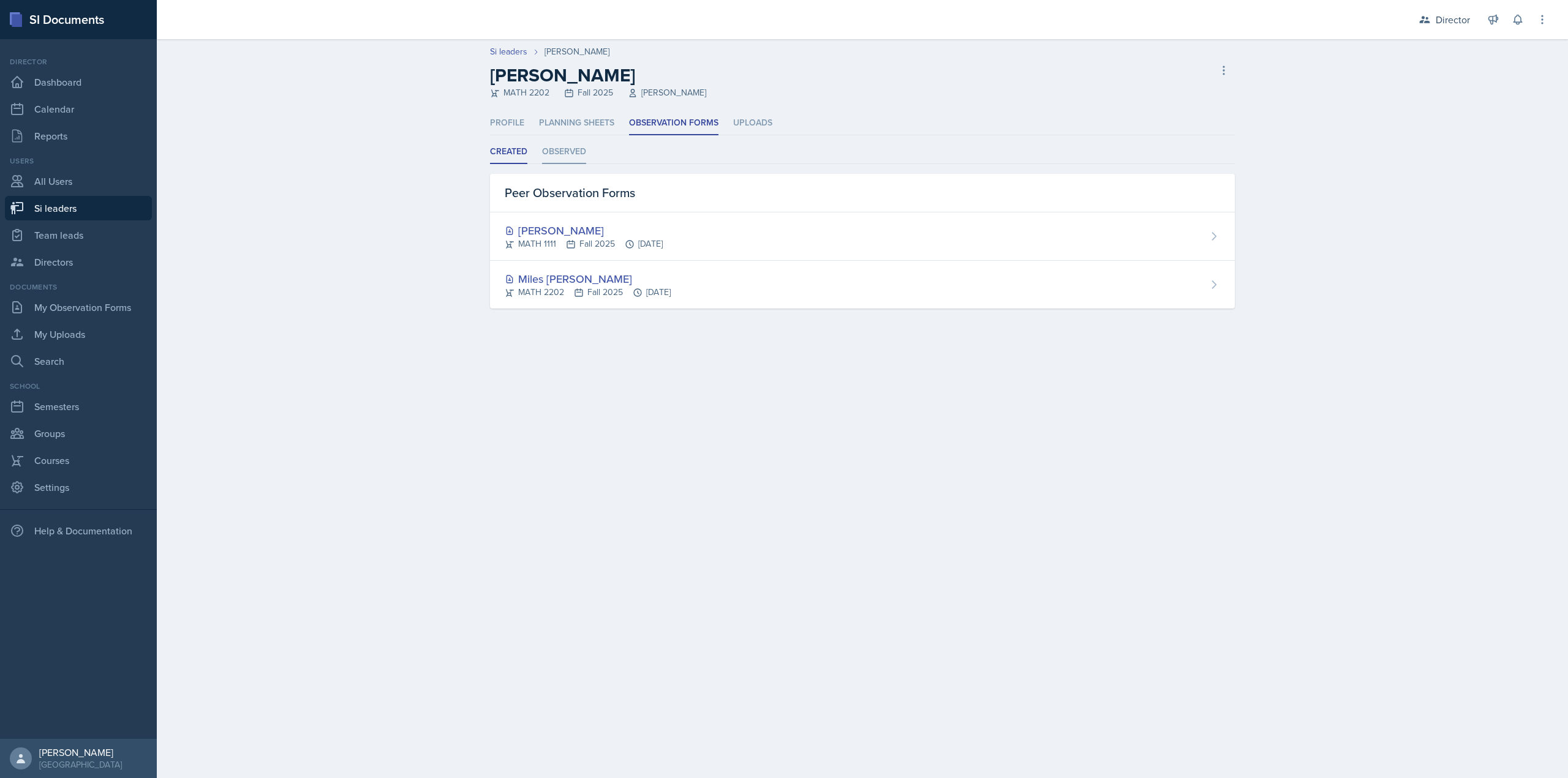
click at [562, 150] on li "Observed" at bounding box center [564, 152] width 44 height 24
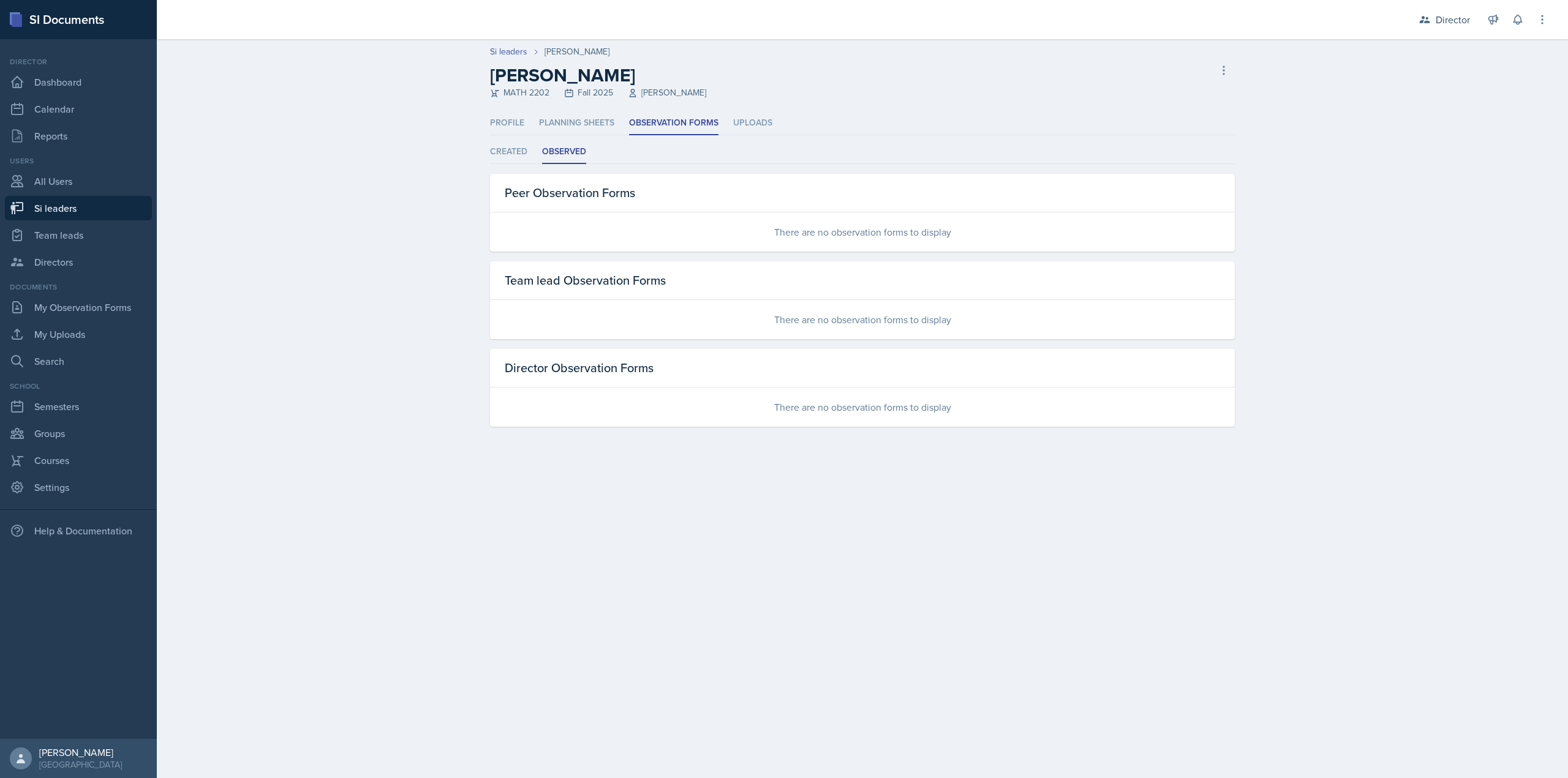
select select "2bed604d-1099-4043-b1bc-2365e8740244"
select select "06a1a81c-2636-47b9-86df-4ce809ccfa8f"
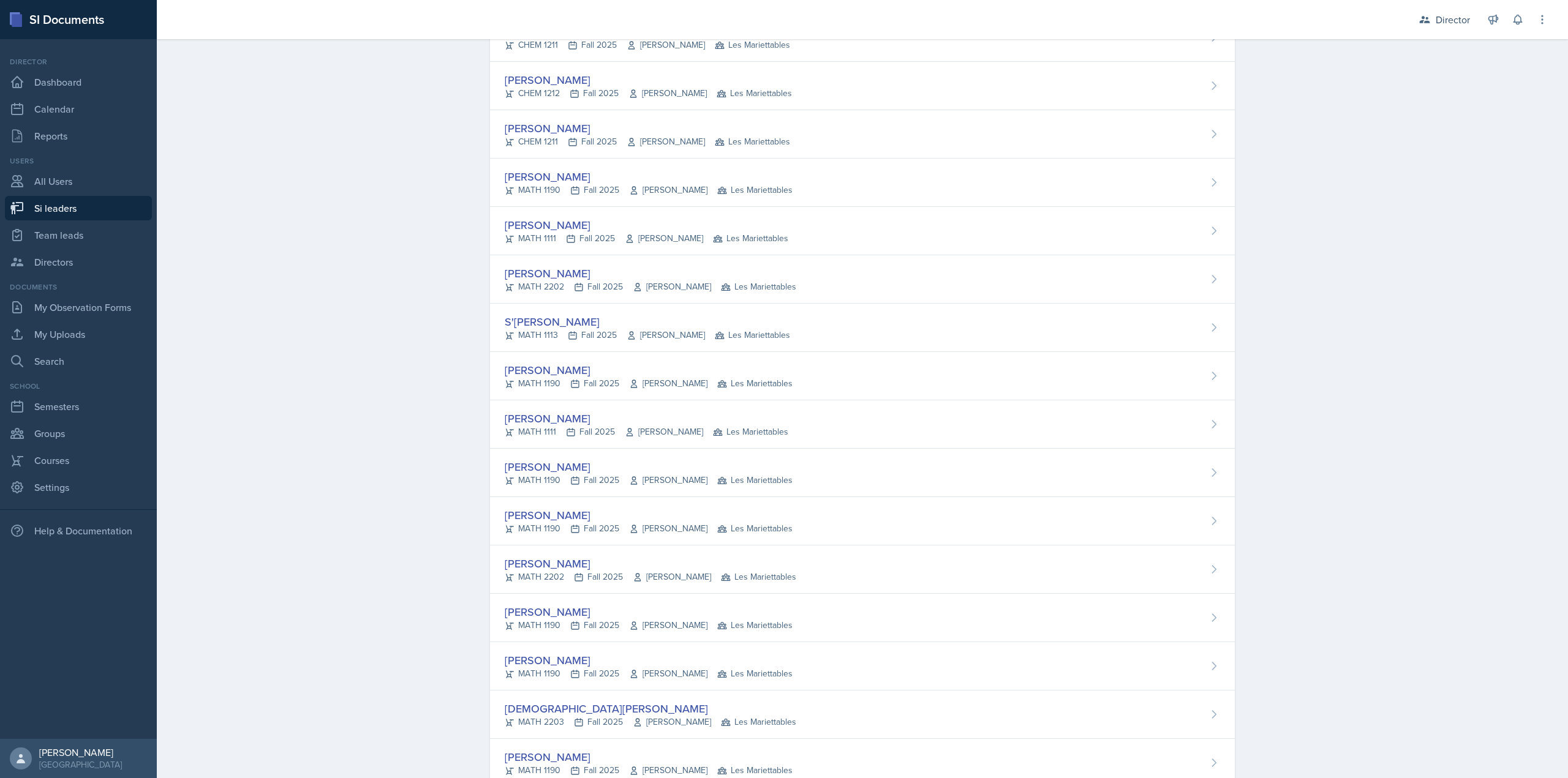
scroll to position [428, 0]
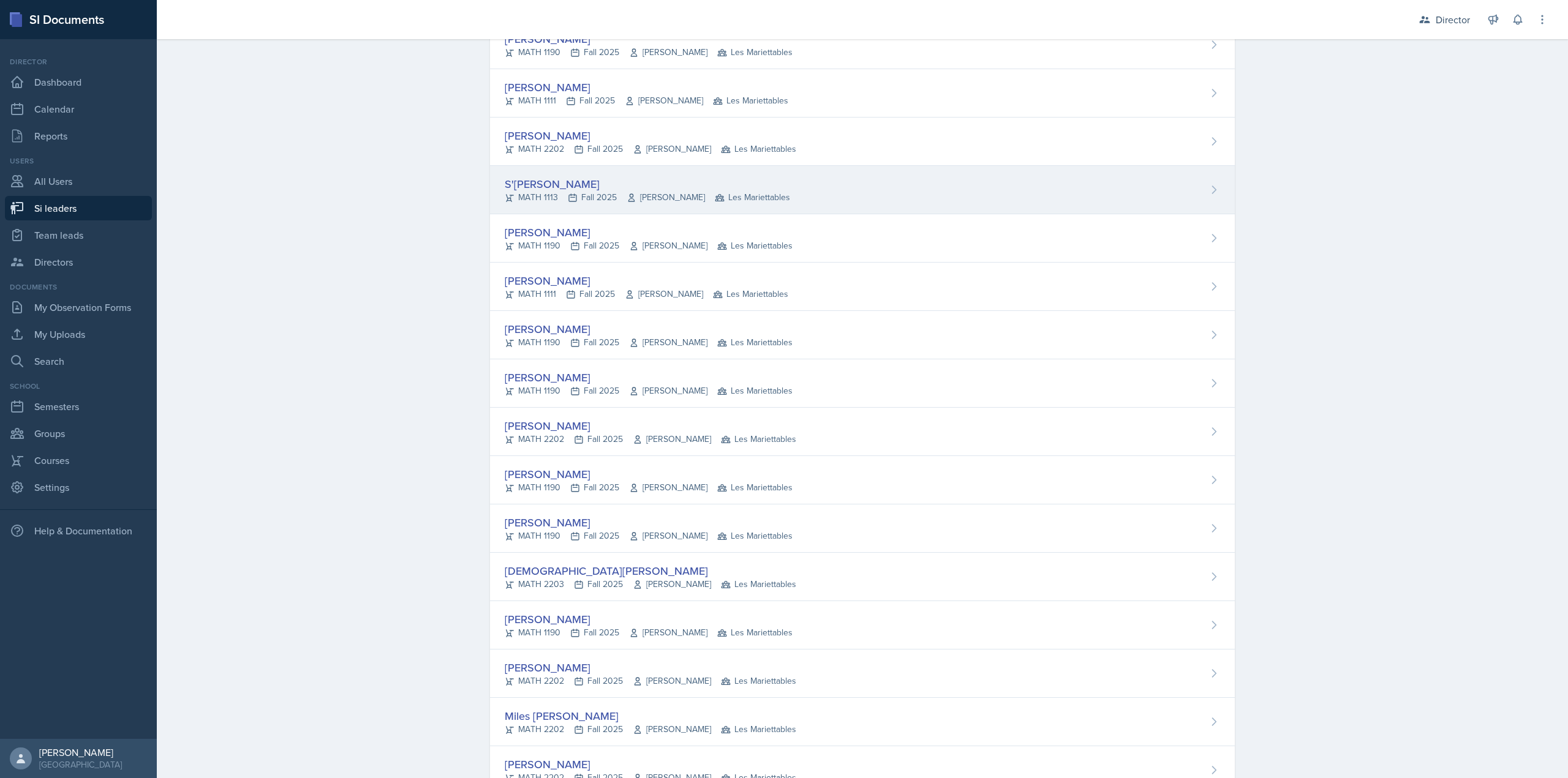
click at [584, 205] on div "S'dhari Hardy MATH 1113 Fall 2025 Pengcheng Xiao Les Mariettables" at bounding box center [862, 190] width 745 height 49
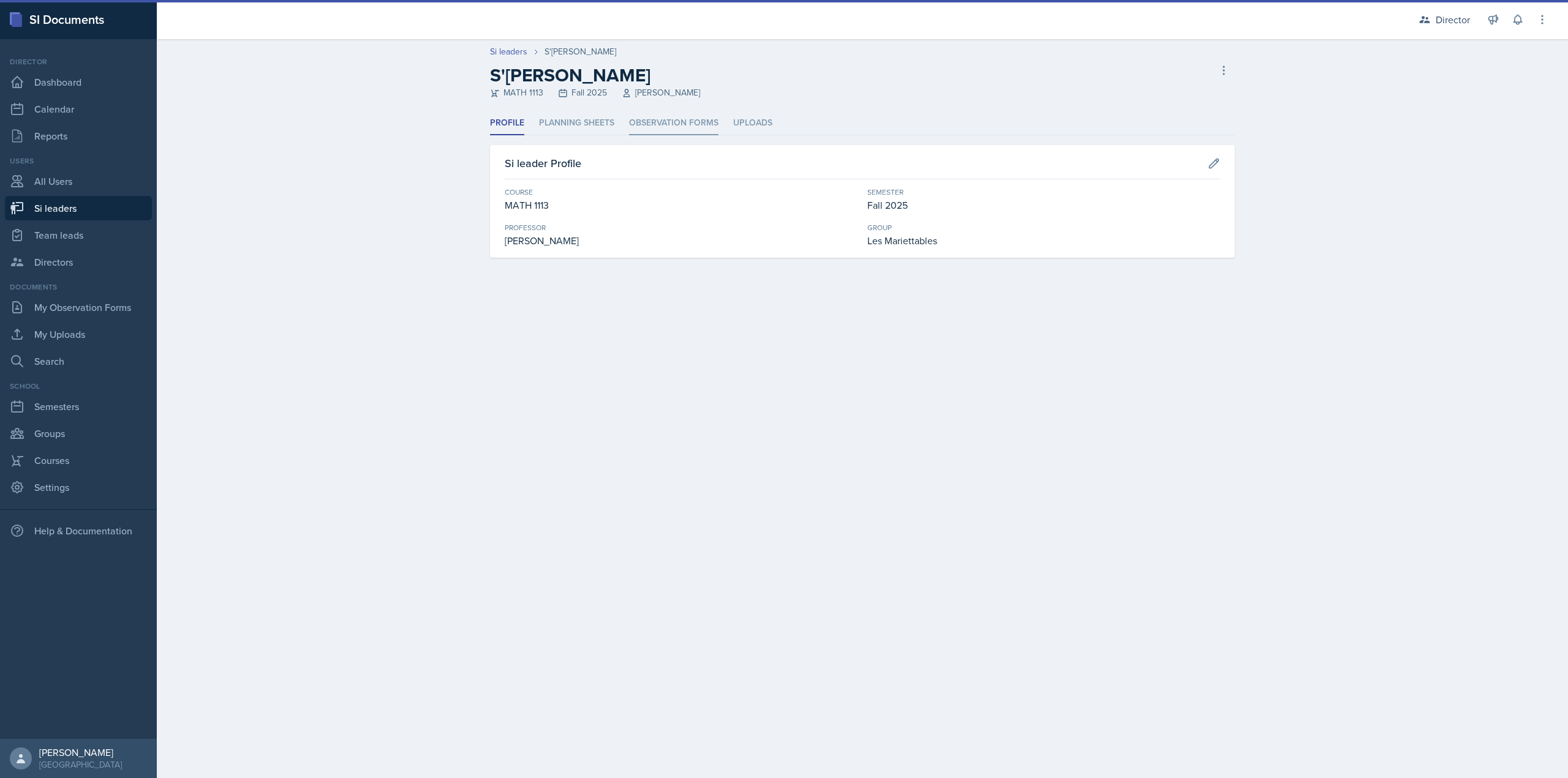
click at [646, 131] on li "Observation Forms" at bounding box center [673, 123] width 89 height 24
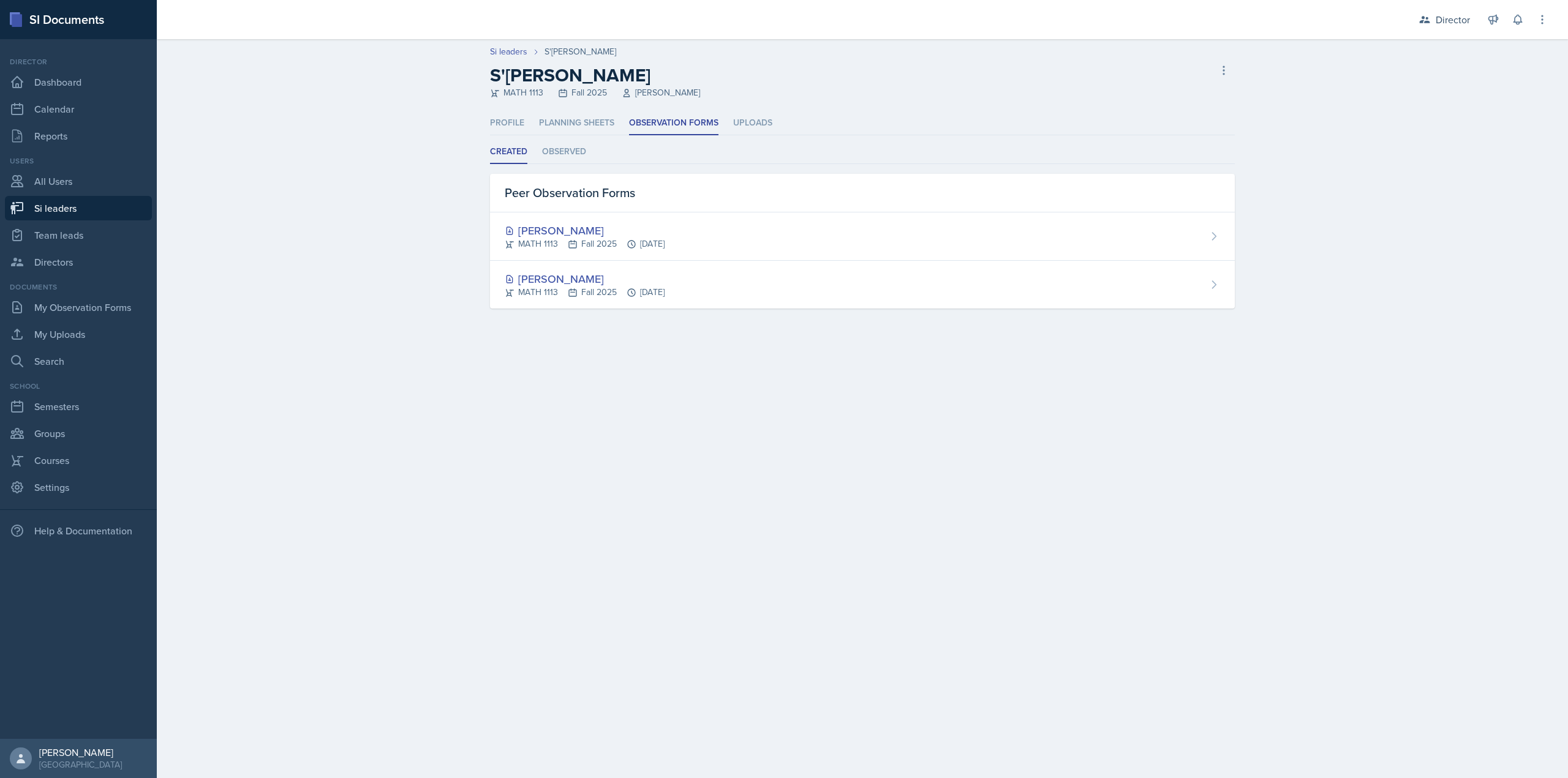
click at [601, 147] on ul "Created Observed" at bounding box center [862, 152] width 745 height 24
click at [581, 147] on li "Observed" at bounding box center [564, 152] width 44 height 24
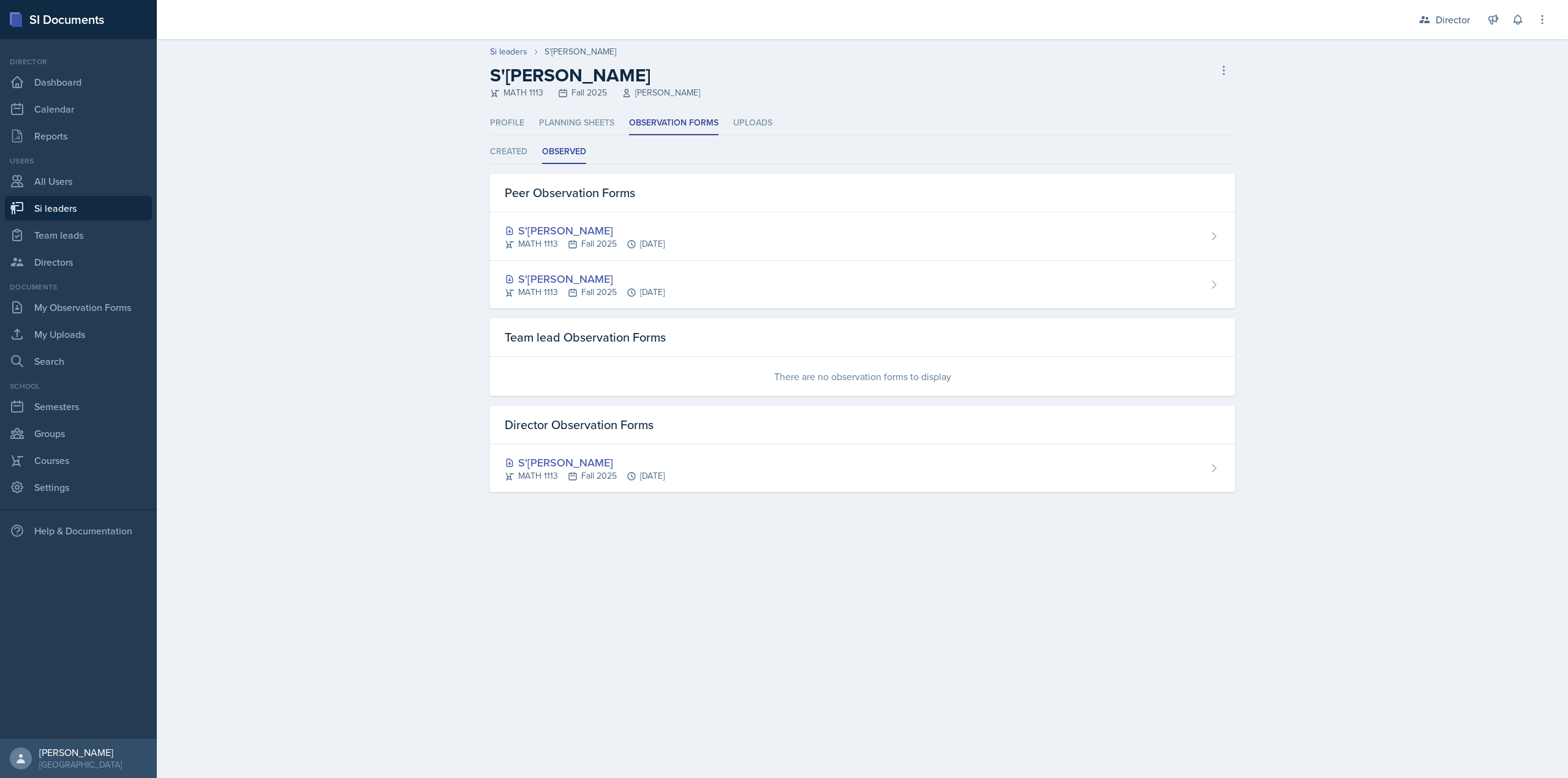
select select "2bed604d-1099-4043-b1bc-2365e8740244"
select select "06a1a81c-2636-47b9-86df-4ce809ccfa8f"
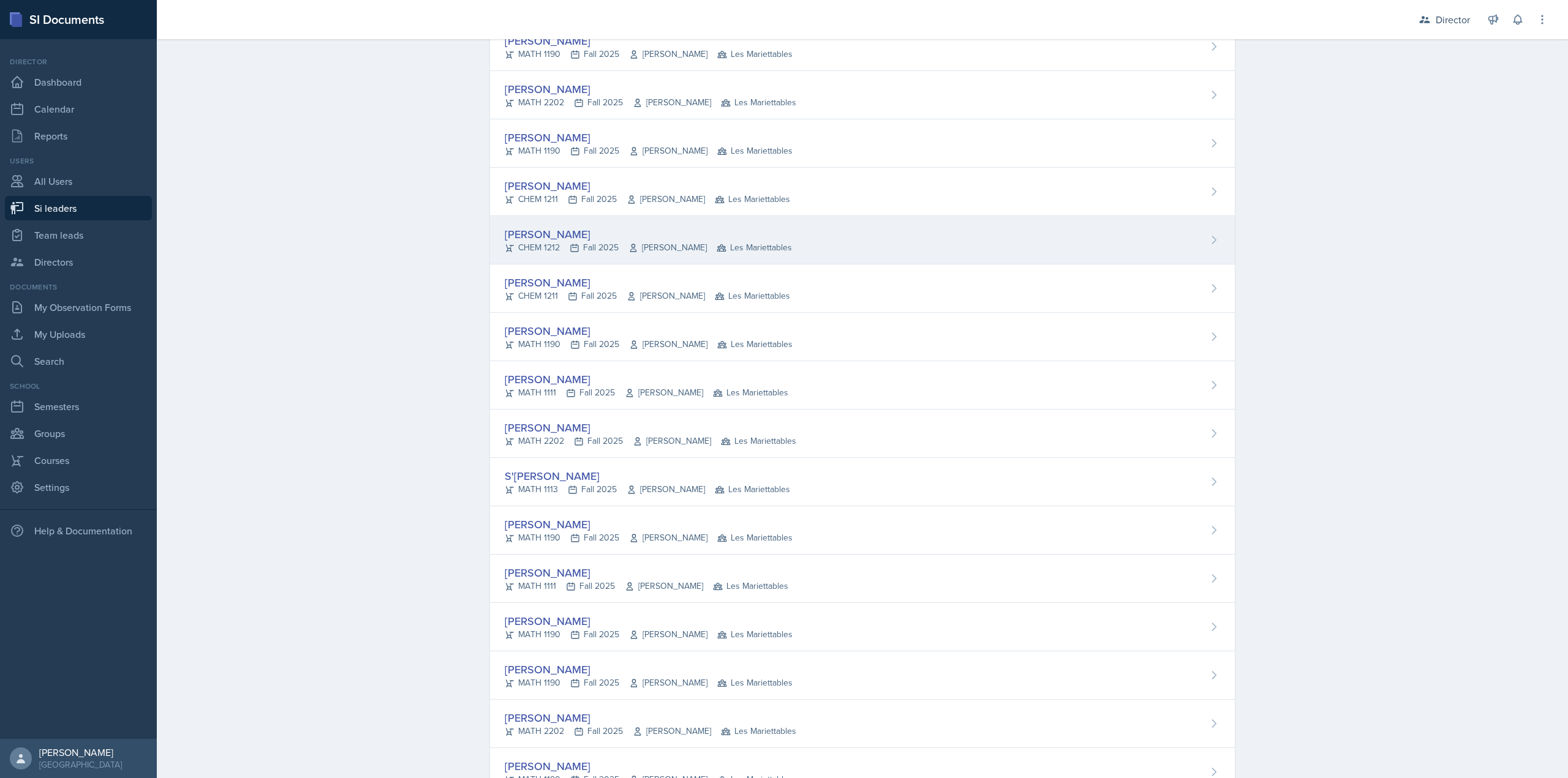
scroll to position [184, 0]
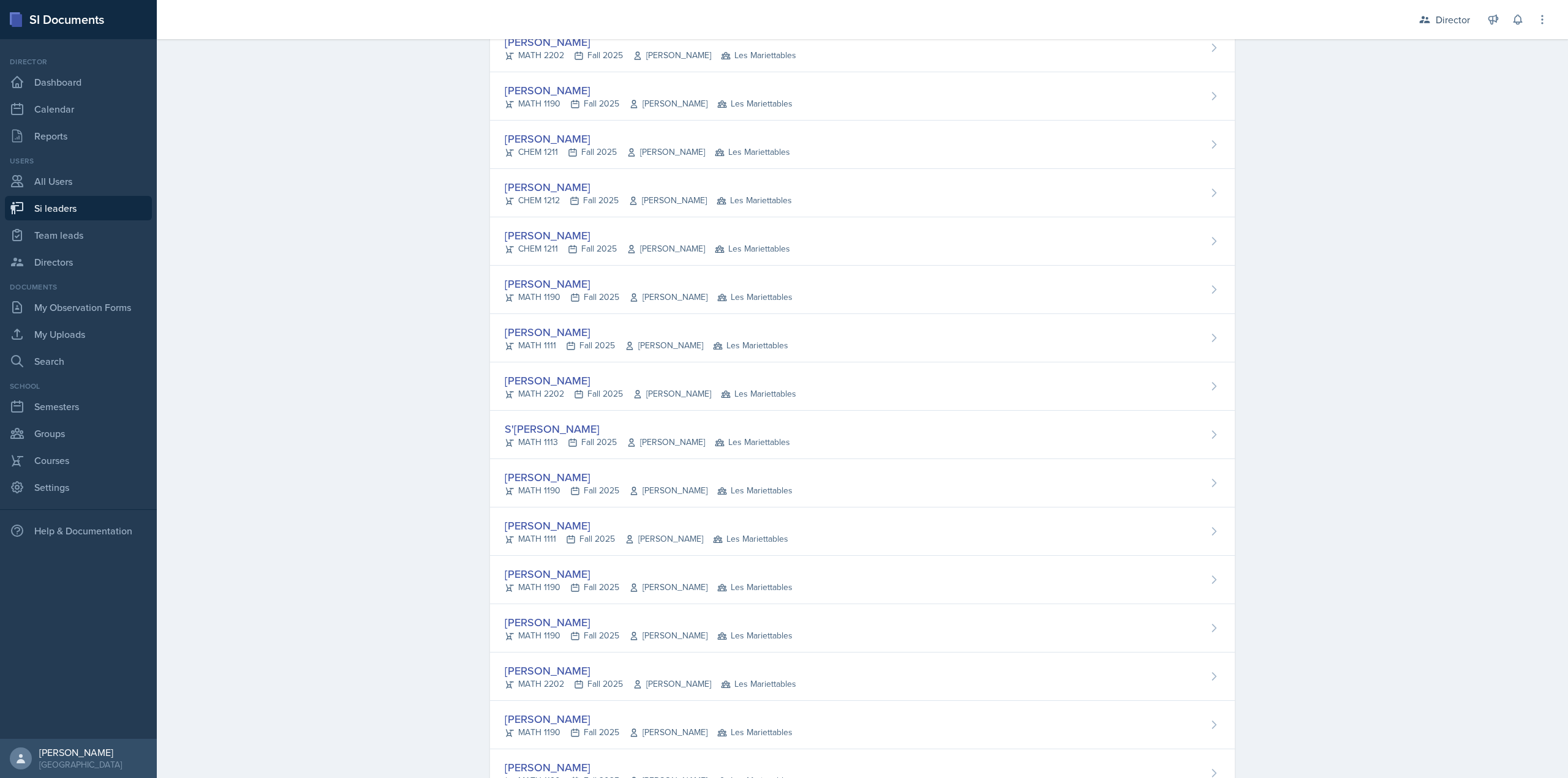
click at [591, 484] on div "[PERSON_NAME]" at bounding box center [649, 477] width 288 height 17
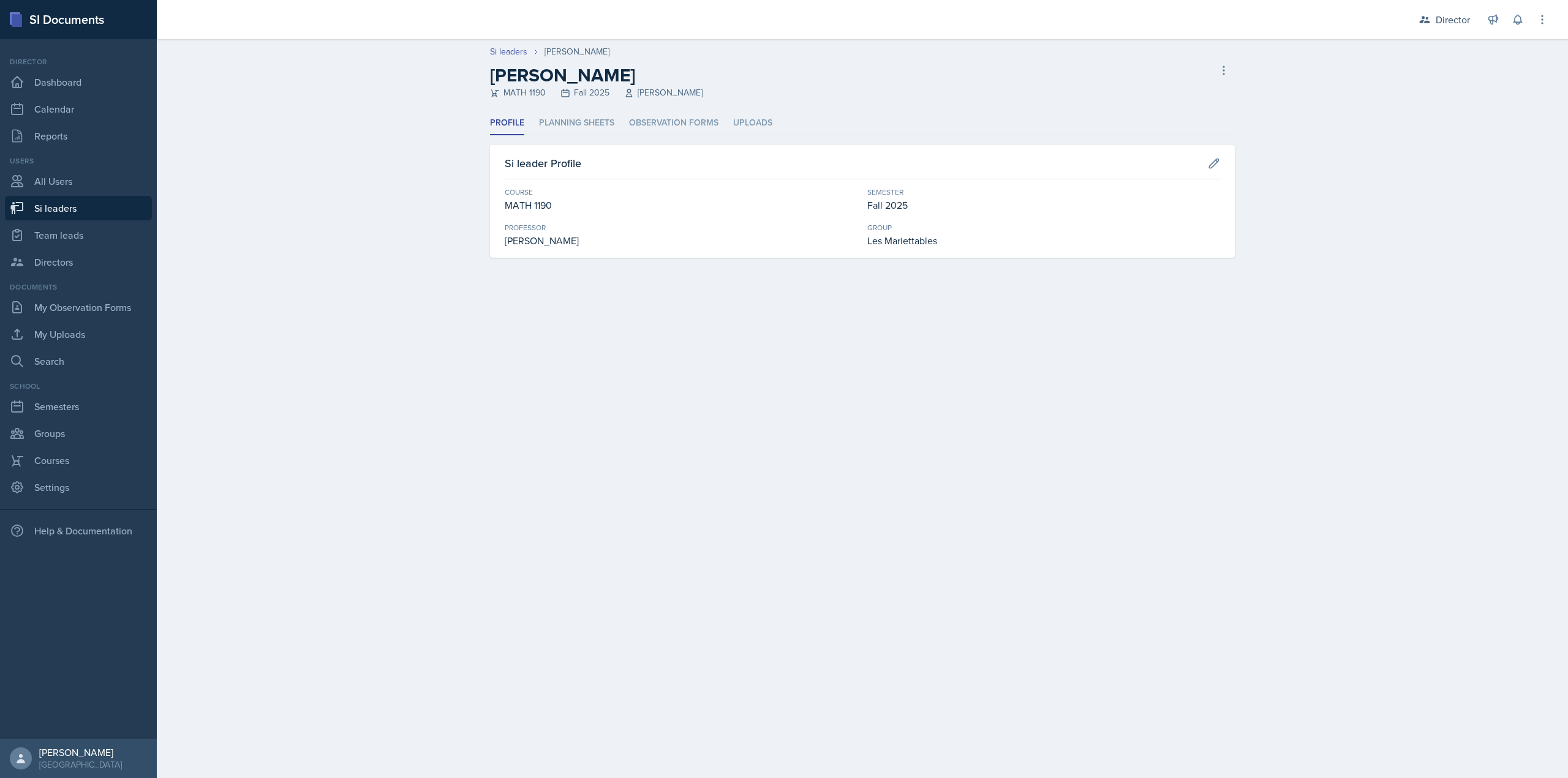
click at [691, 110] on header "Si leaders Michael Hargreaves Michael Hargreaves MATH 1190 Fall 2025 Analise Ro…" at bounding box center [862, 76] width 1411 height 73
click at [686, 119] on li "Observation Forms" at bounding box center [673, 123] width 89 height 24
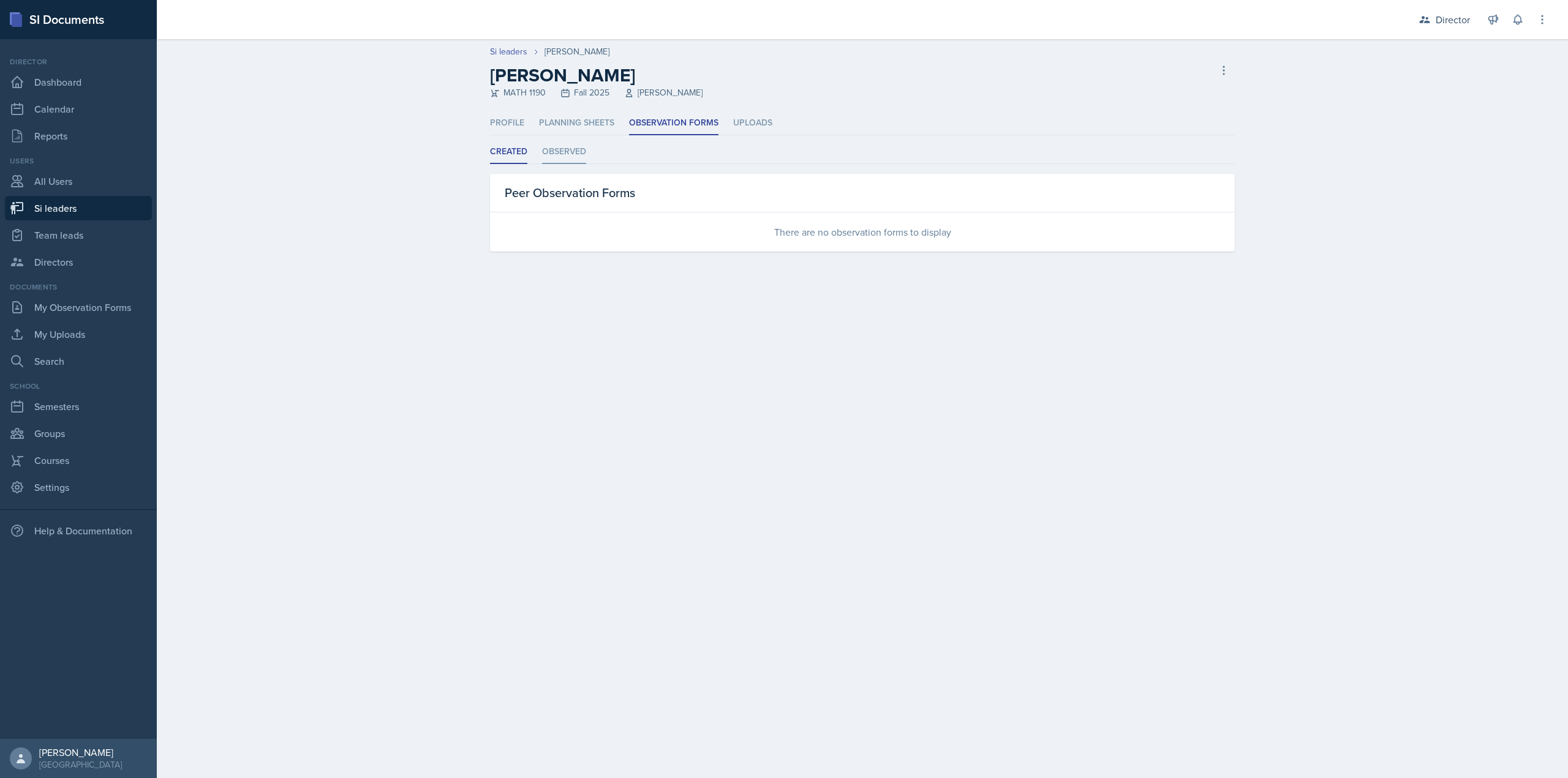
click at [564, 155] on li "Observed" at bounding box center [564, 152] width 44 height 24
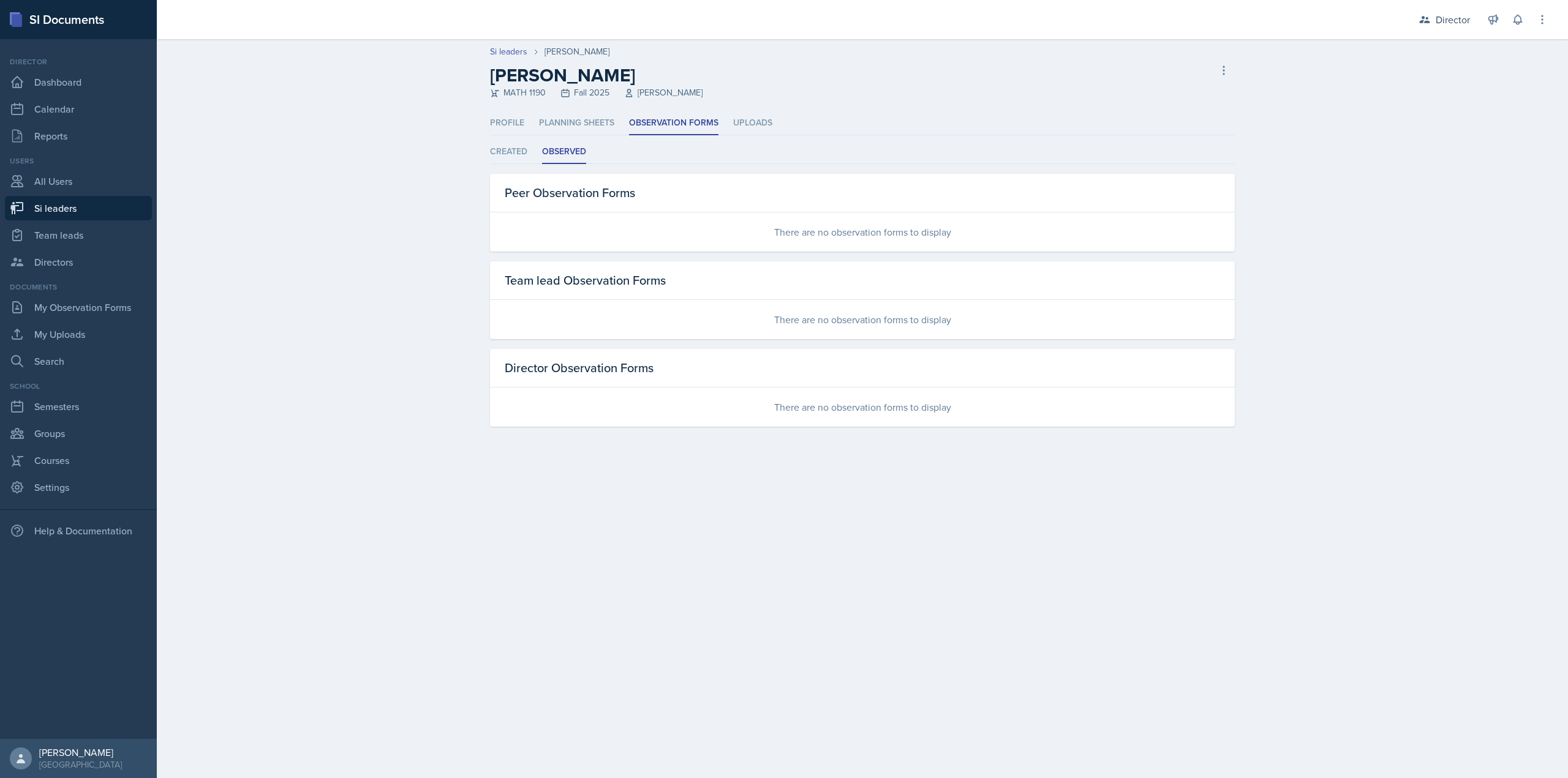
select select "2bed604d-1099-4043-b1bc-2365e8740244"
select select "06a1a81c-2636-47b9-86df-4ce809ccfa8f"
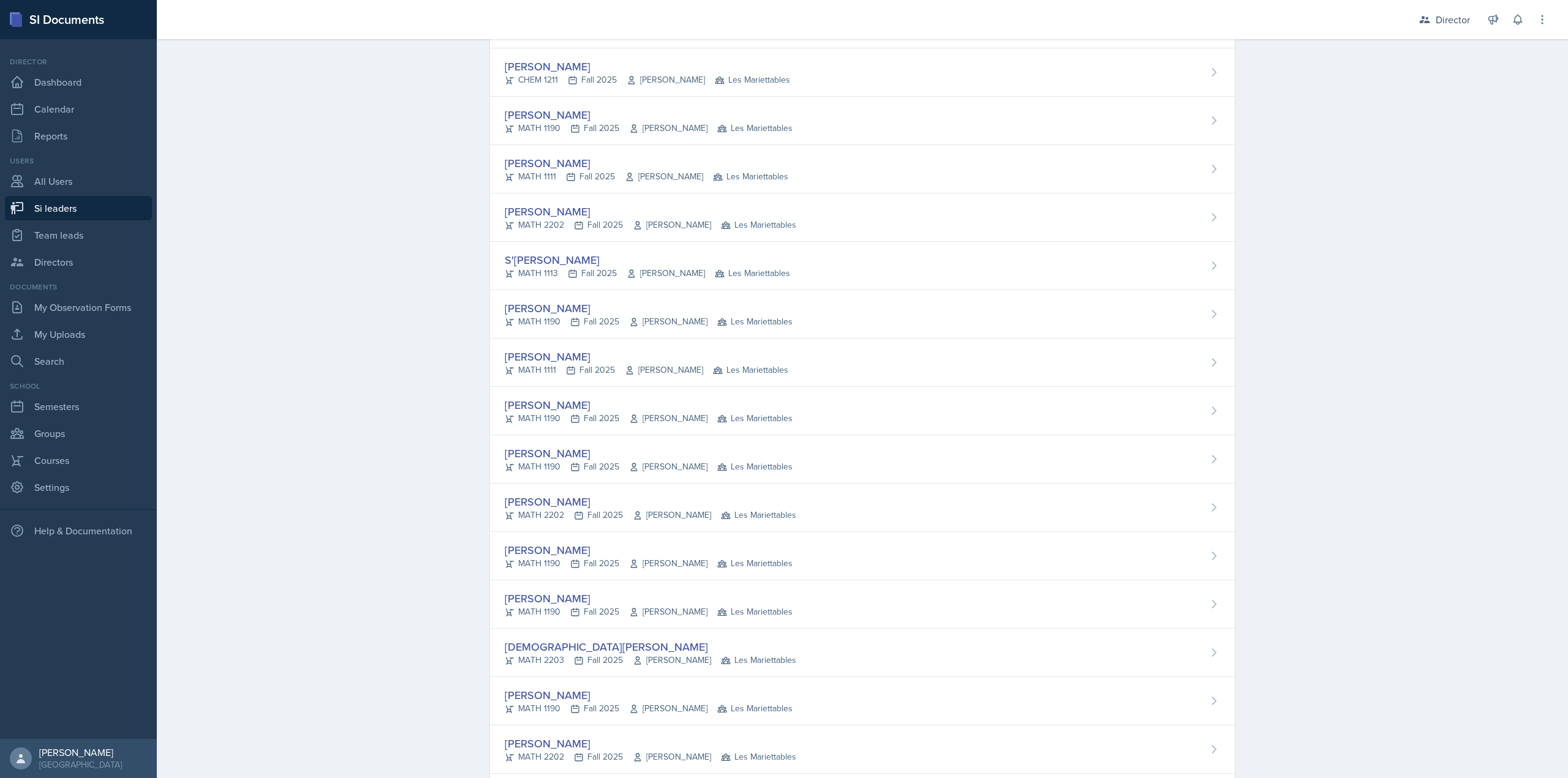
scroll to position [367, 0]
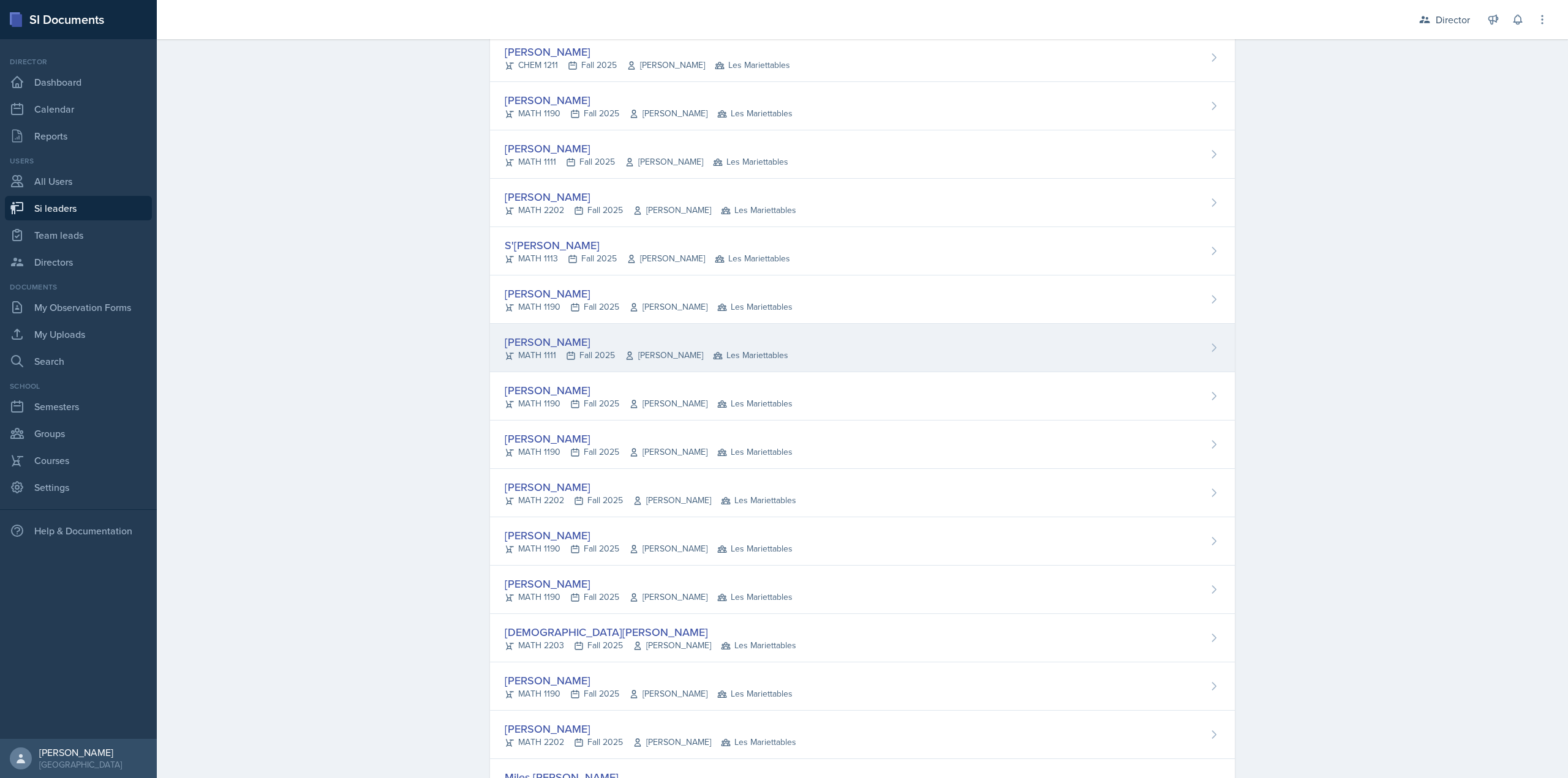
click at [602, 351] on div "MATH 1111 Fall 2025 Rebecca Shi Les Mariettables" at bounding box center [646, 355] width 283 height 13
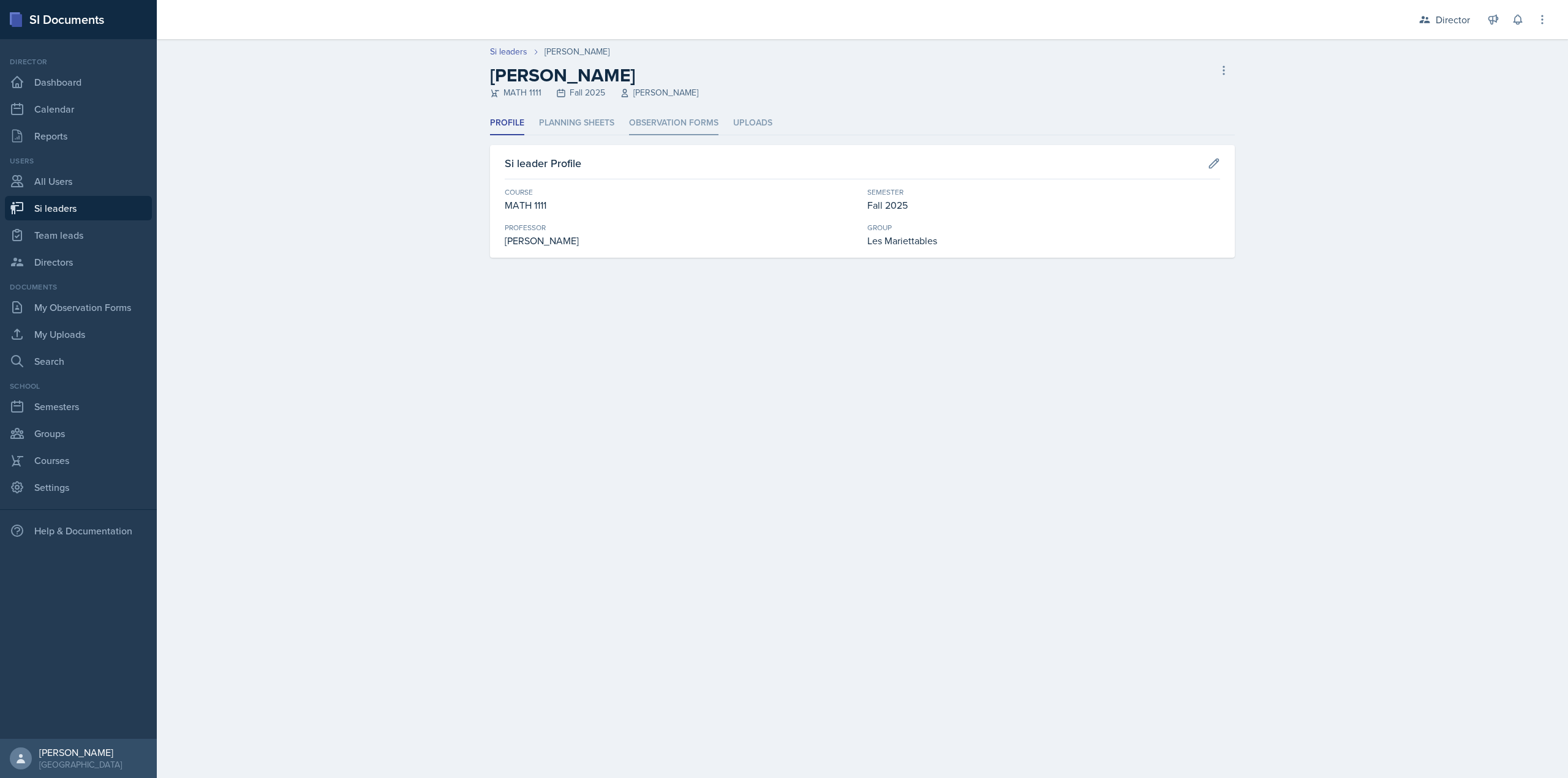
click at [673, 135] on li "Observation Forms" at bounding box center [673, 123] width 89 height 24
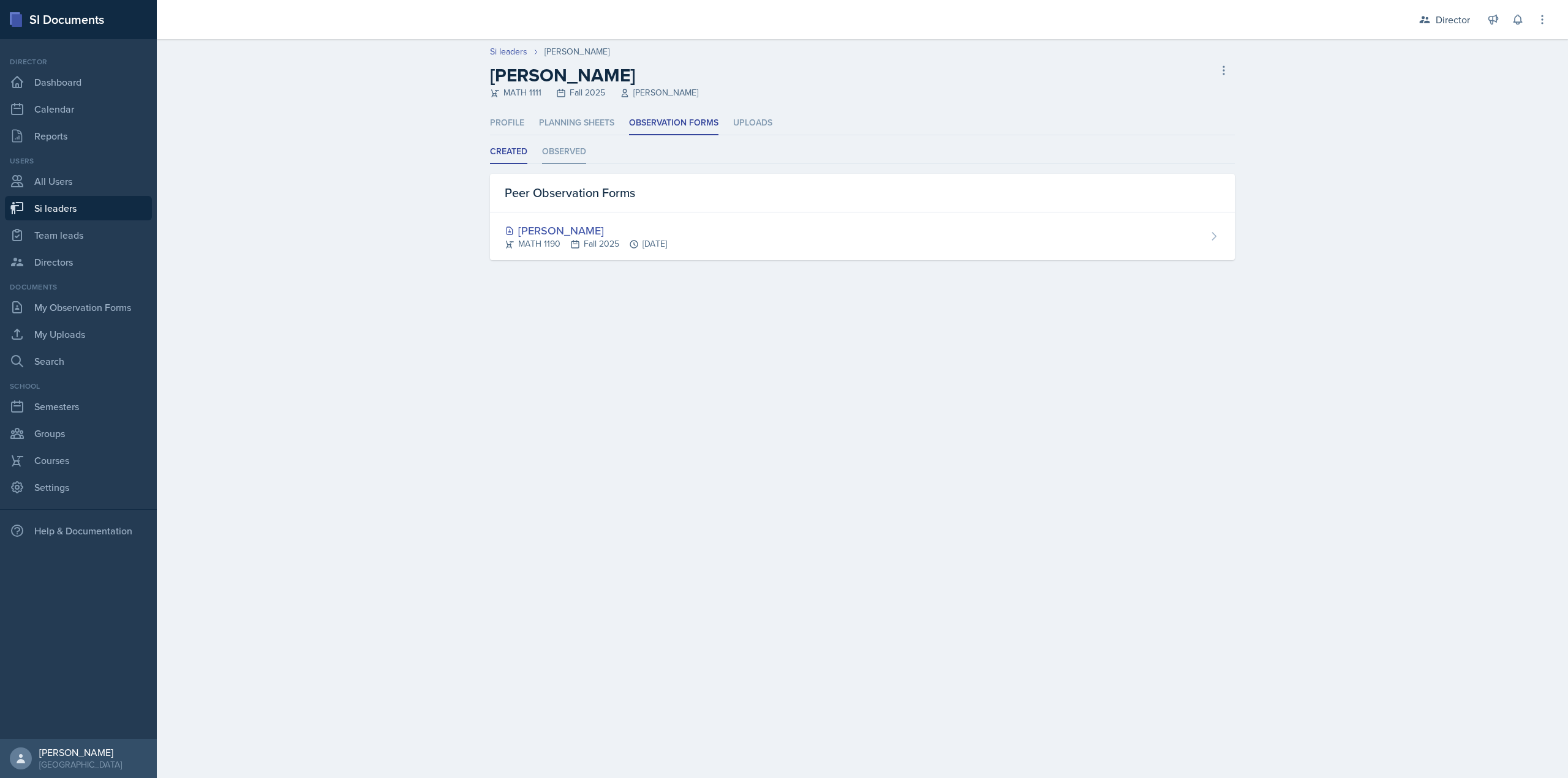
click at [553, 154] on li "Observed" at bounding box center [564, 152] width 44 height 24
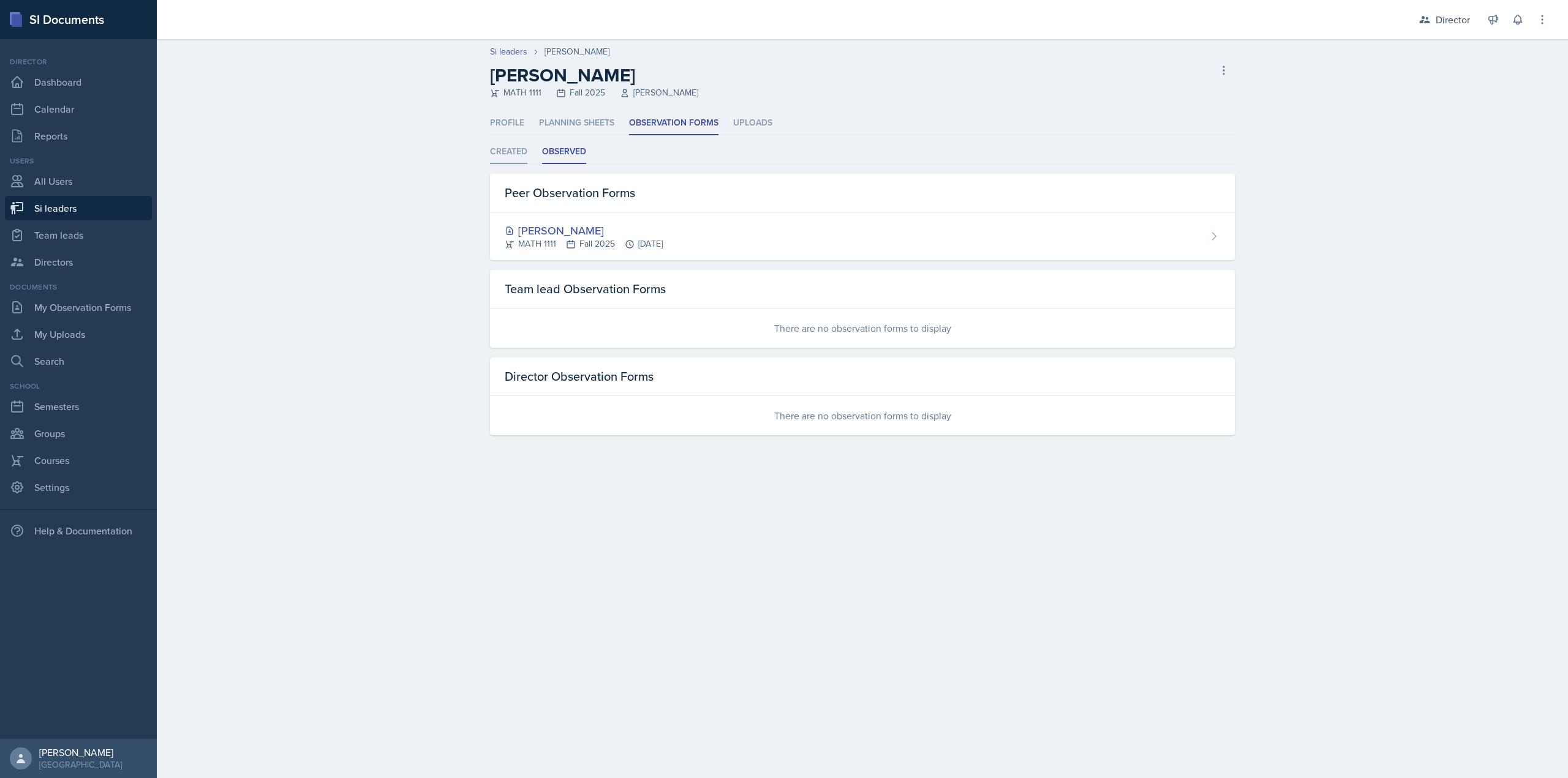
click at [518, 155] on li "Created" at bounding box center [509, 152] width 38 height 24
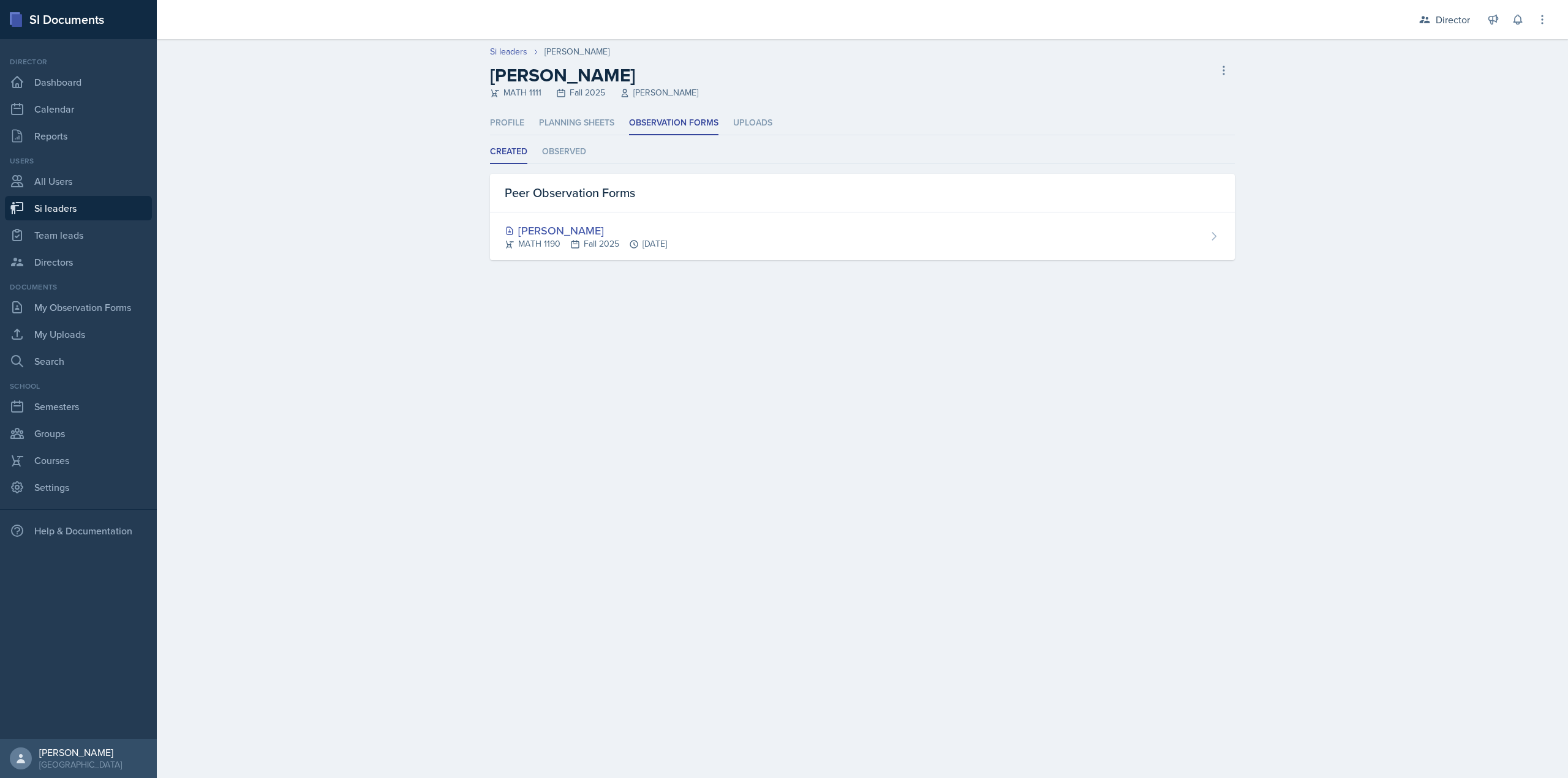
select select "2bed604d-1099-4043-b1bc-2365e8740244"
select select "06a1a81c-2636-47b9-86df-4ce809ccfa8f"
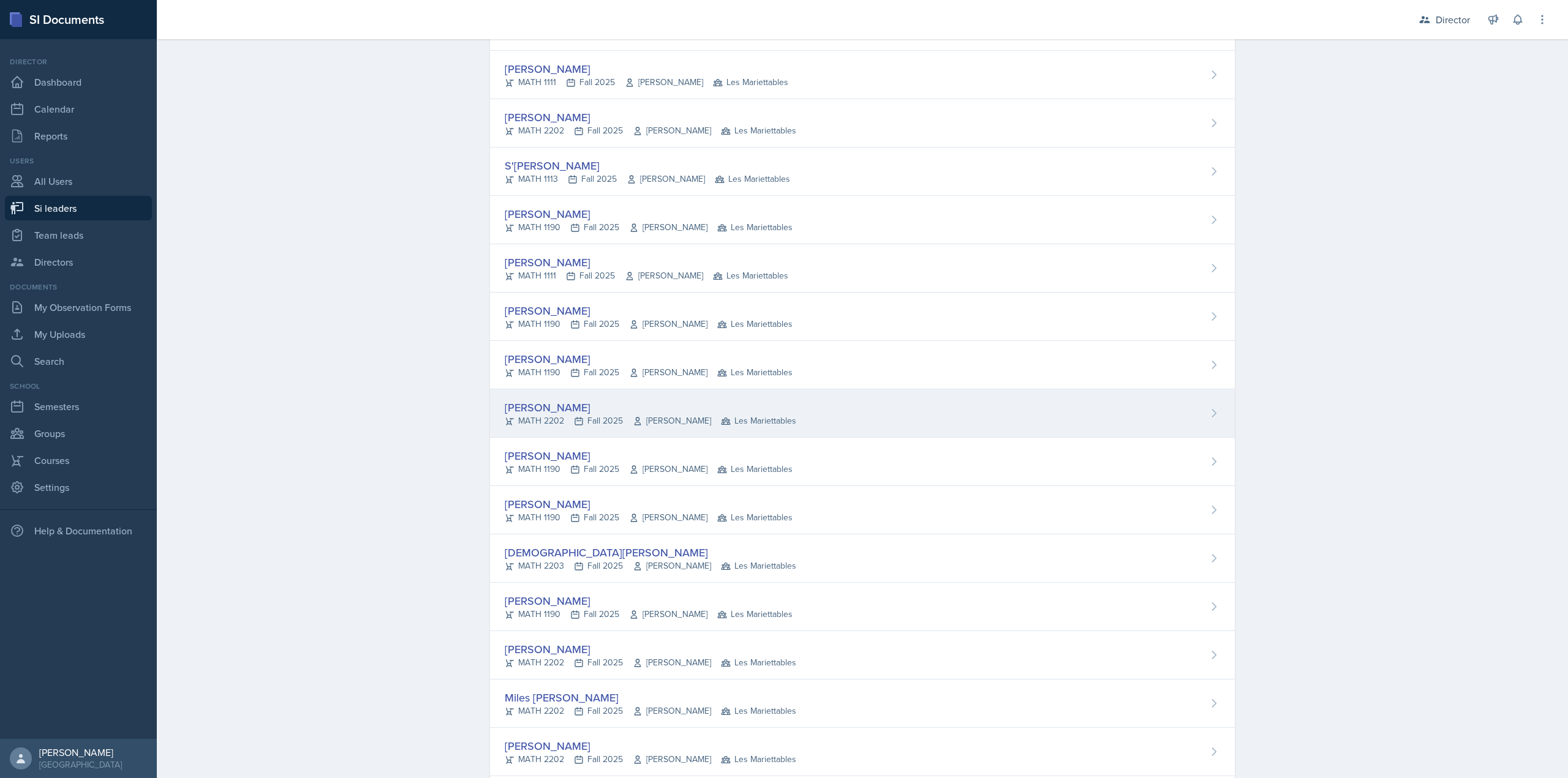
scroll to position [490, 0]
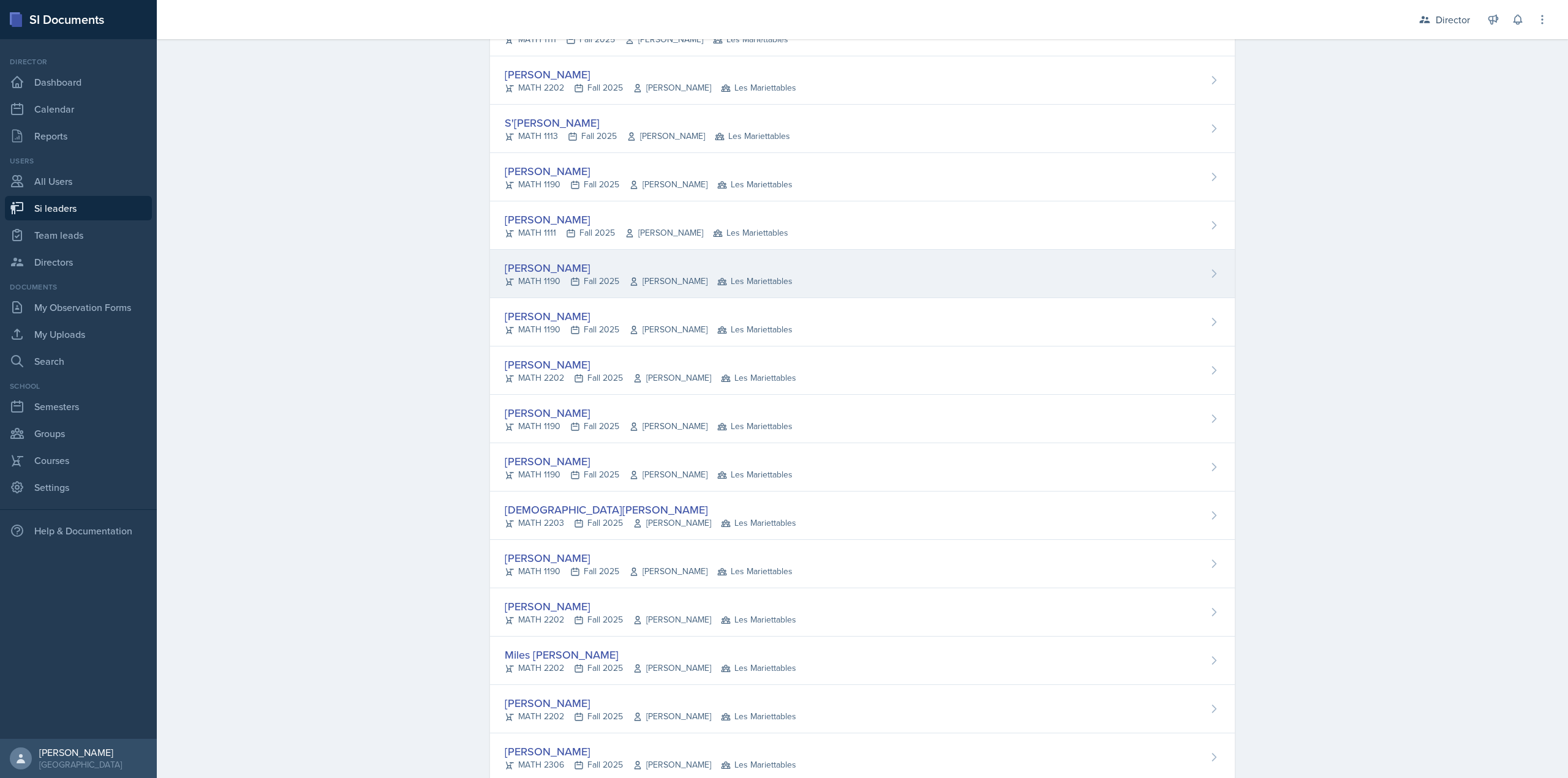
click at [592, 284] on div "MATH 1190 Fall 2025 Neda Yazdianpour Les Mariettables" at bounding box center [649, 281] width 288 height 13
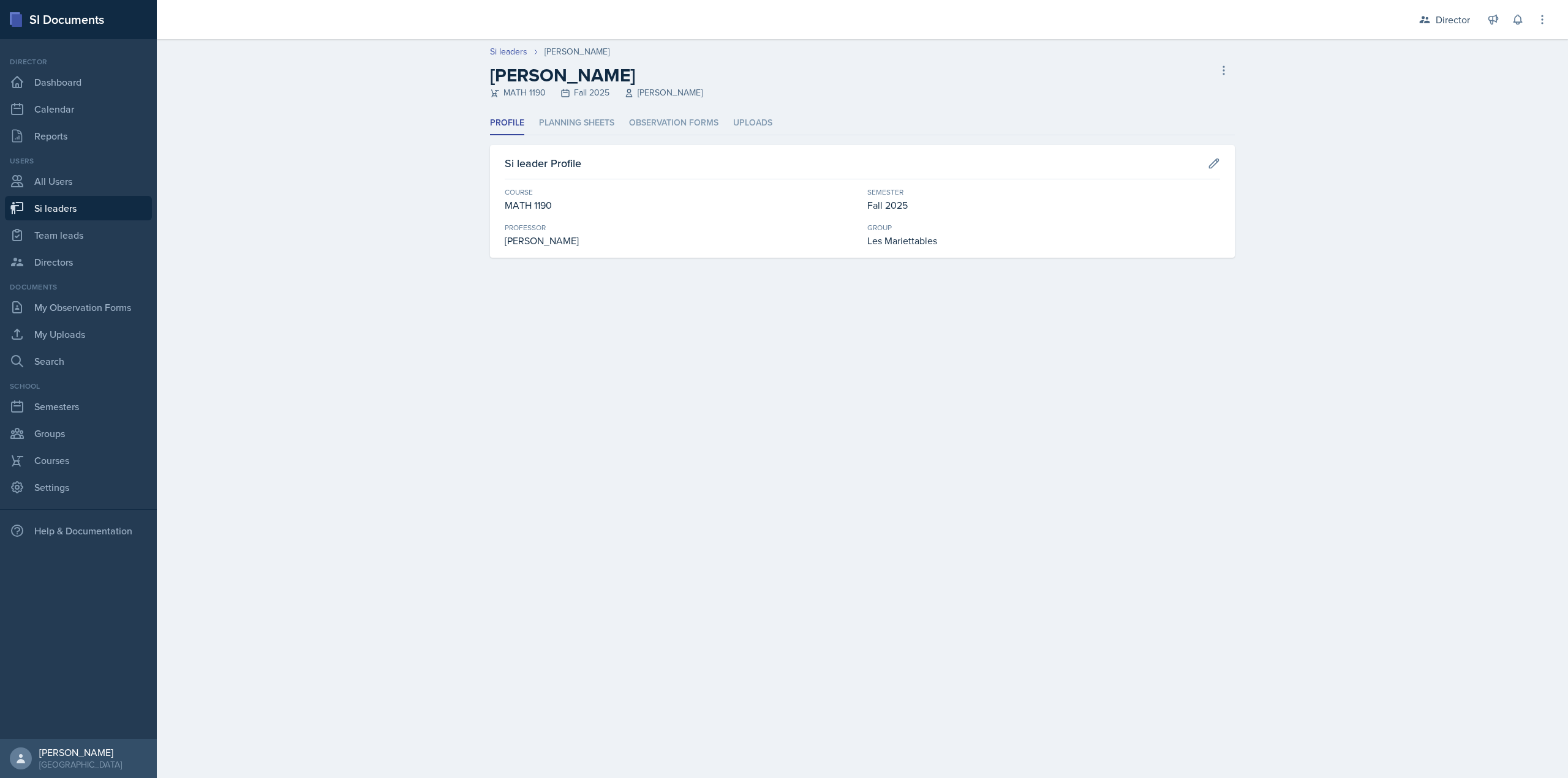
click at [671, 140] on div "Profile Planning Sheets Observation Forms Uploads Profile Planning Sheets Obser…" at bounding box center [862, 184] width 745 height 146
click at [671, 124] on li "Observation Forms" at bounding box center [673, 123] width 89 height 24
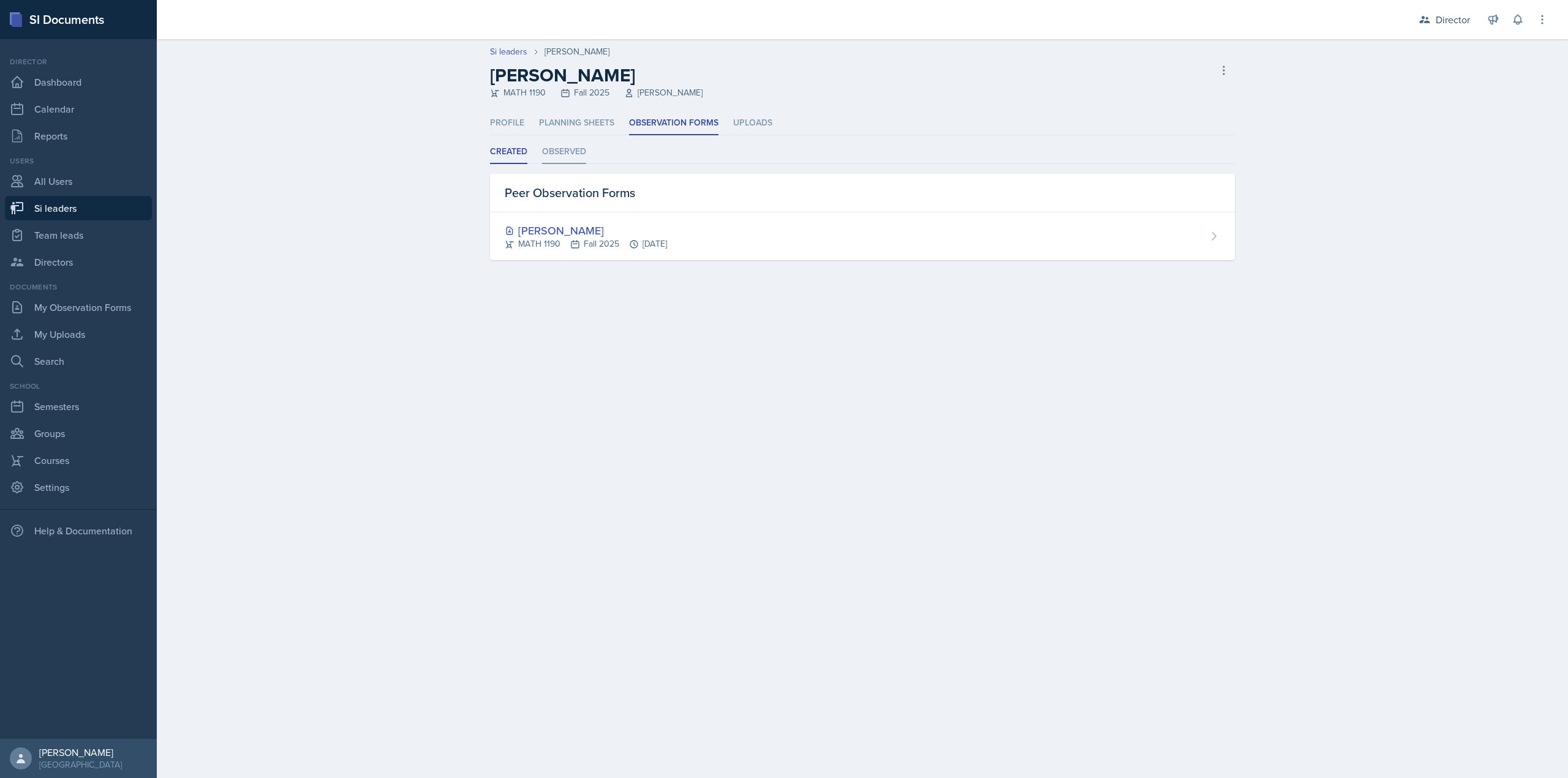
click at [575, 157] on li "Observed" at bounding box center [564, 152] width 44 height 24
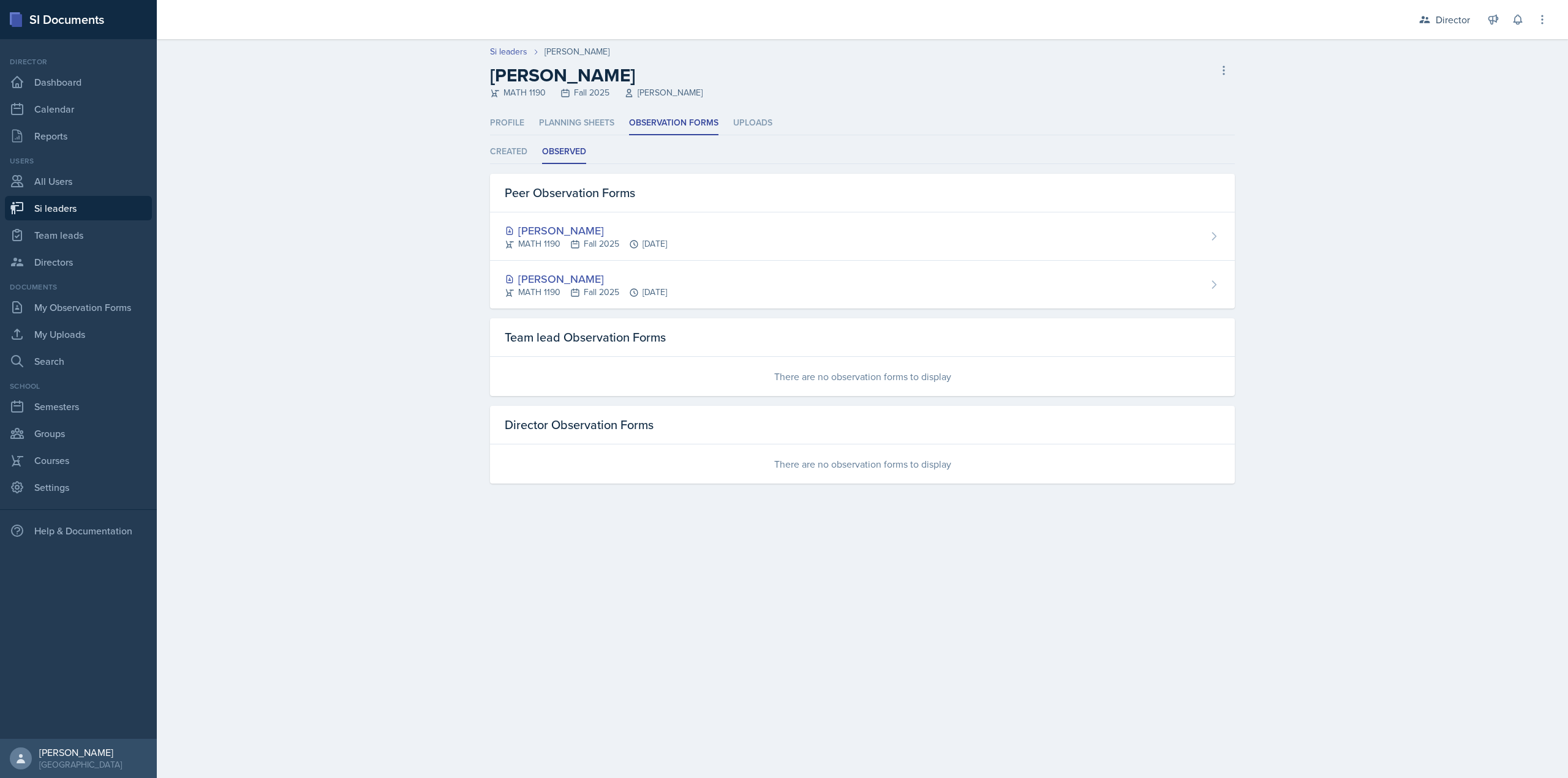
select select "2bed604d-1099-4043-b1bc-2365e8740244"
select select "06a1a81c-2636-47b9-86df-4ce809ccfa8f"
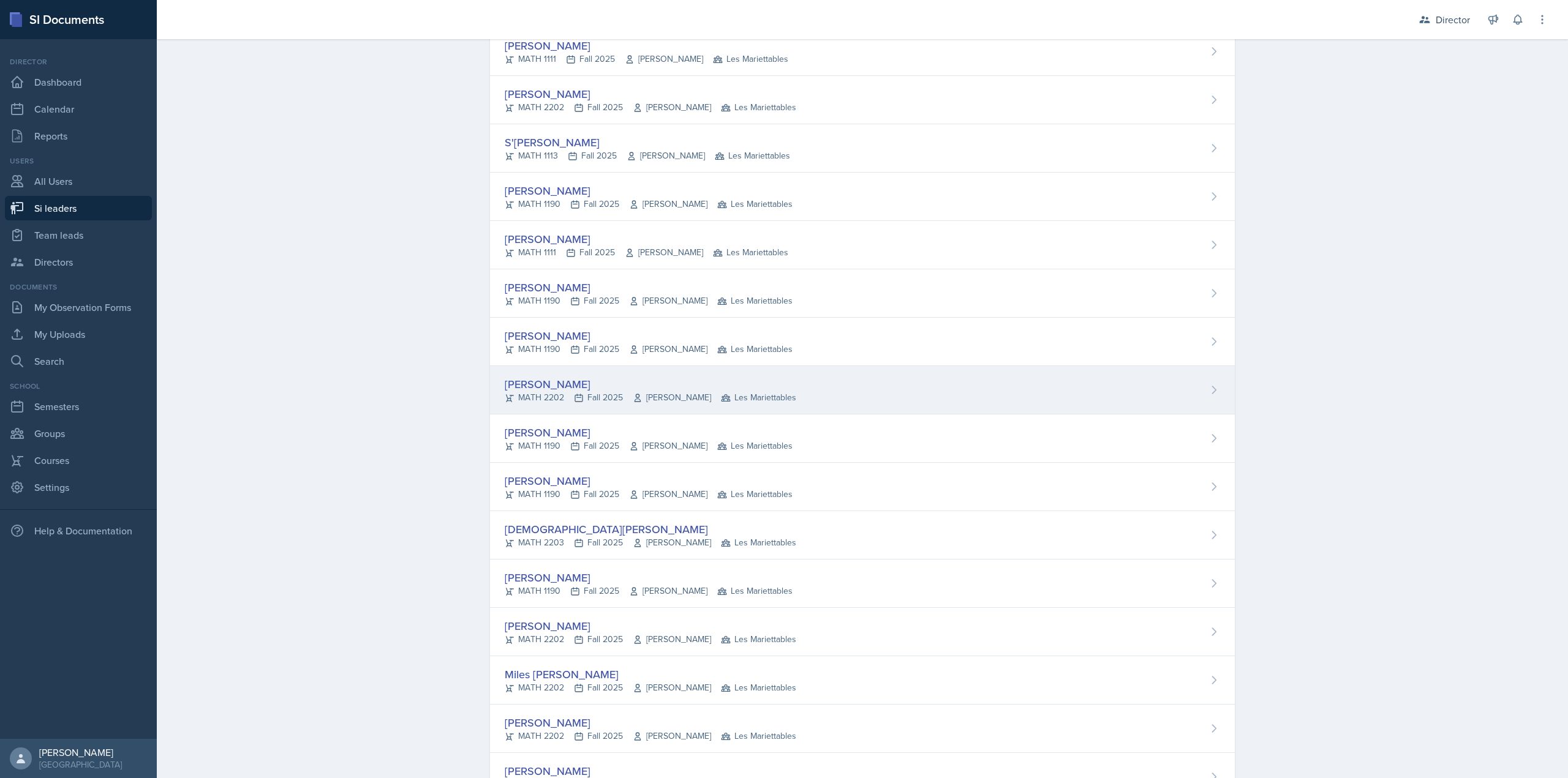
scroll to position [490, 0]
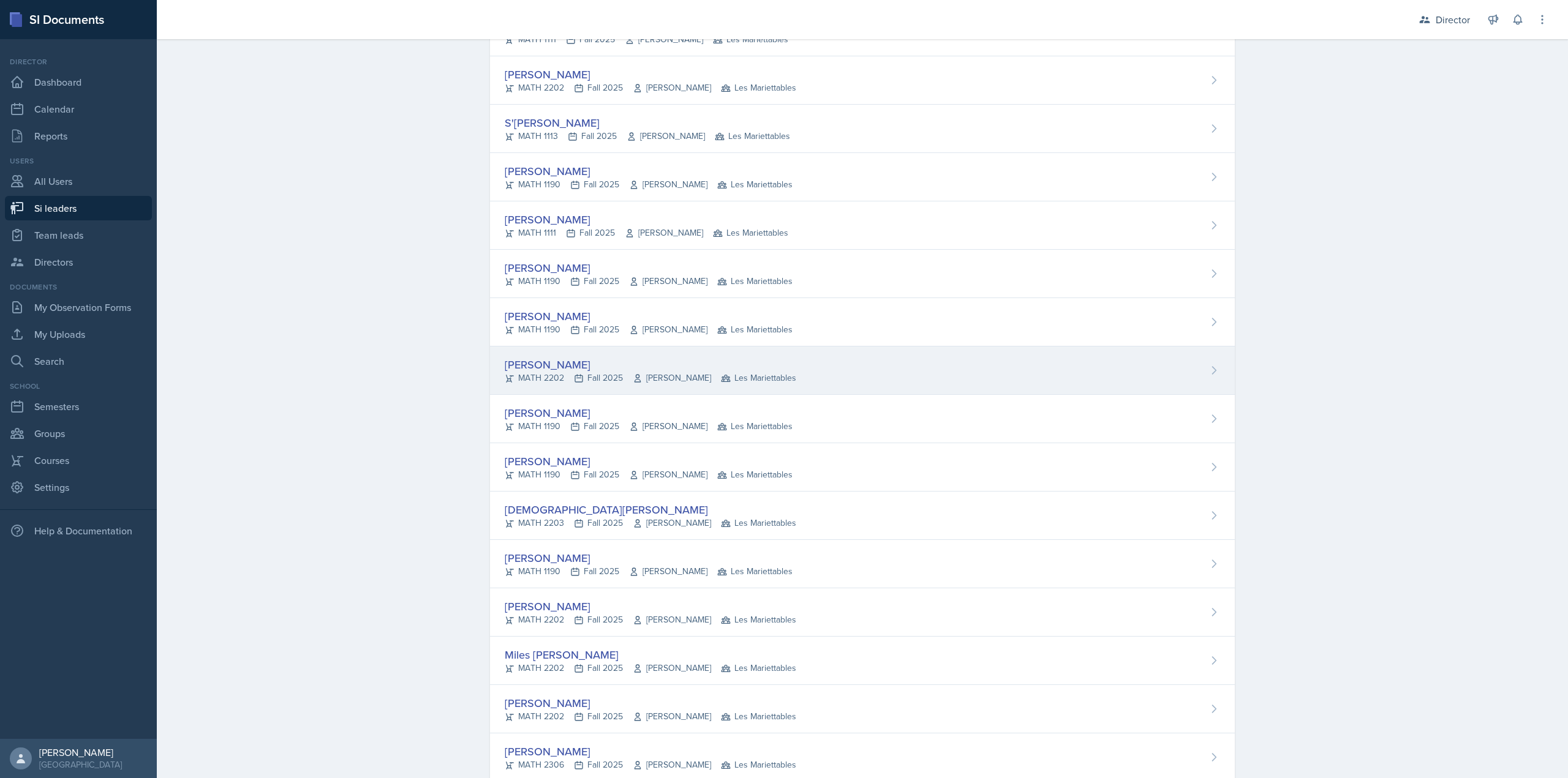
click at [550, 363] on div "Brian Morgan" at bounding box center [651, 364] width 291 height 17
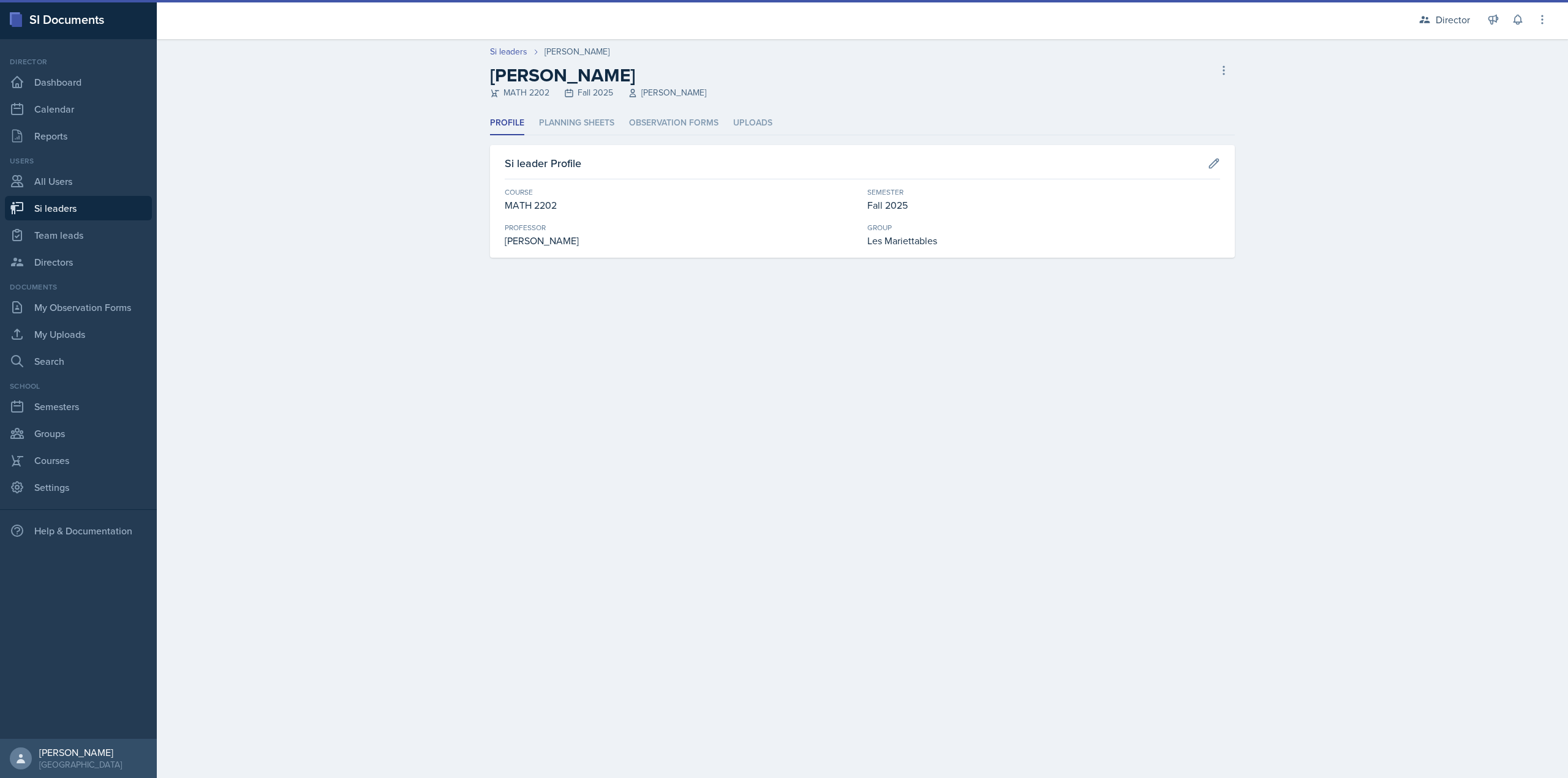
click at [625, 120] on ul "Profile Planning Sheets Observation Forms Uploads" at bounding box center [862, 123] width 745 height 24
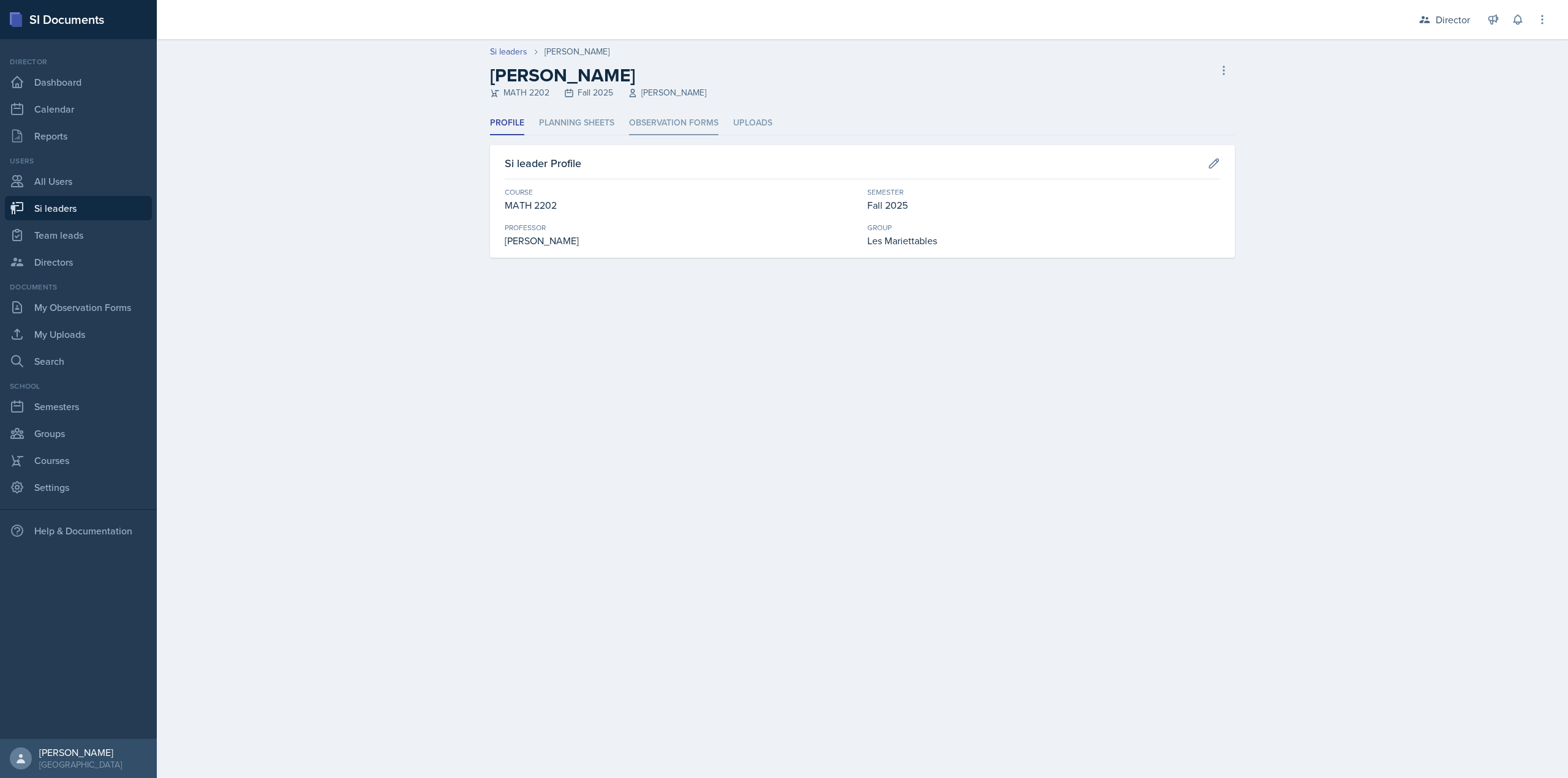
click at [629, 122] on li "Observation Forms" at bounding box center [673, 123] width 89 height 24
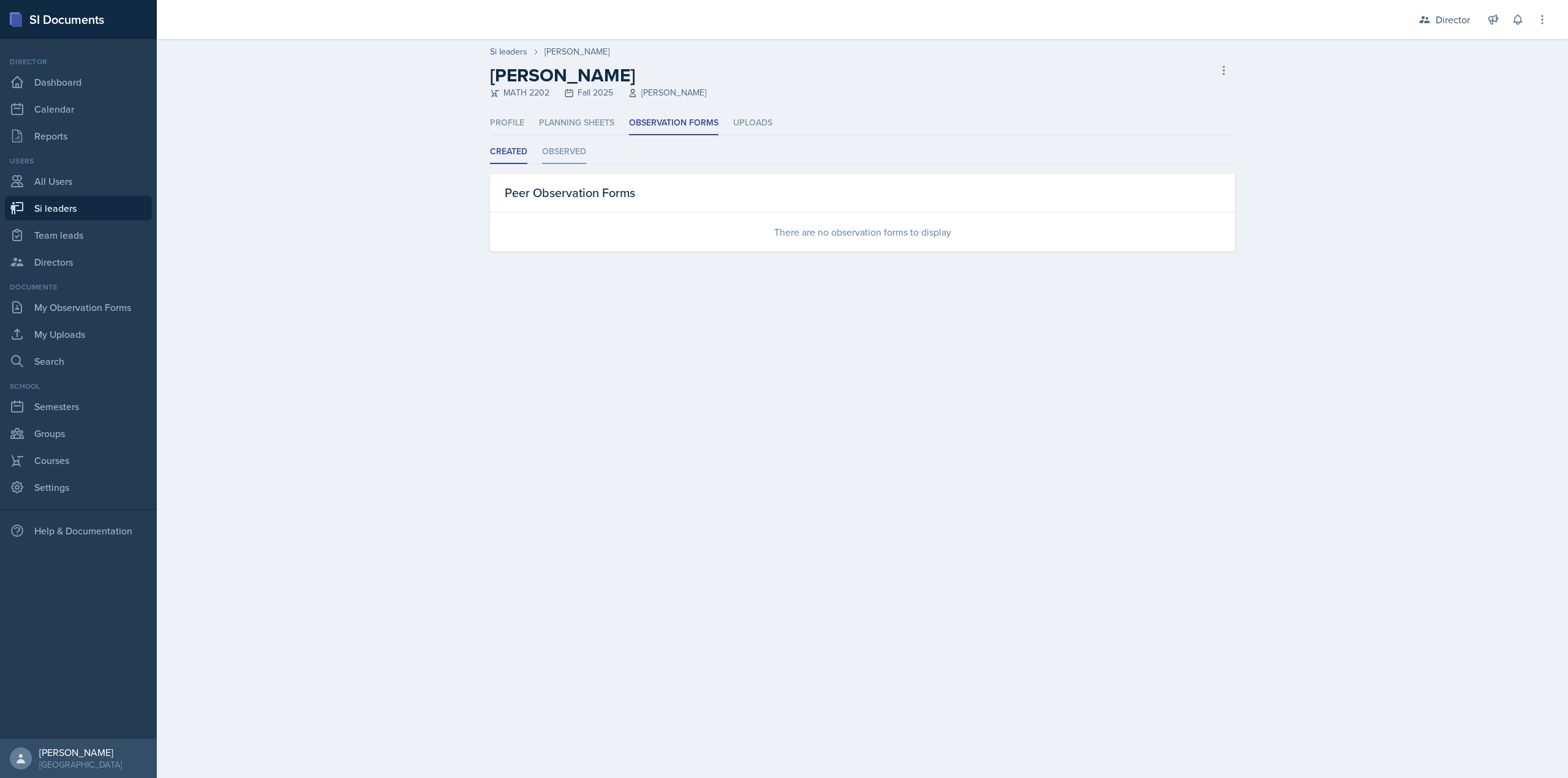
click at [562, 162] on li "Observed" at bounding box center [564, 152] width 44 height 24
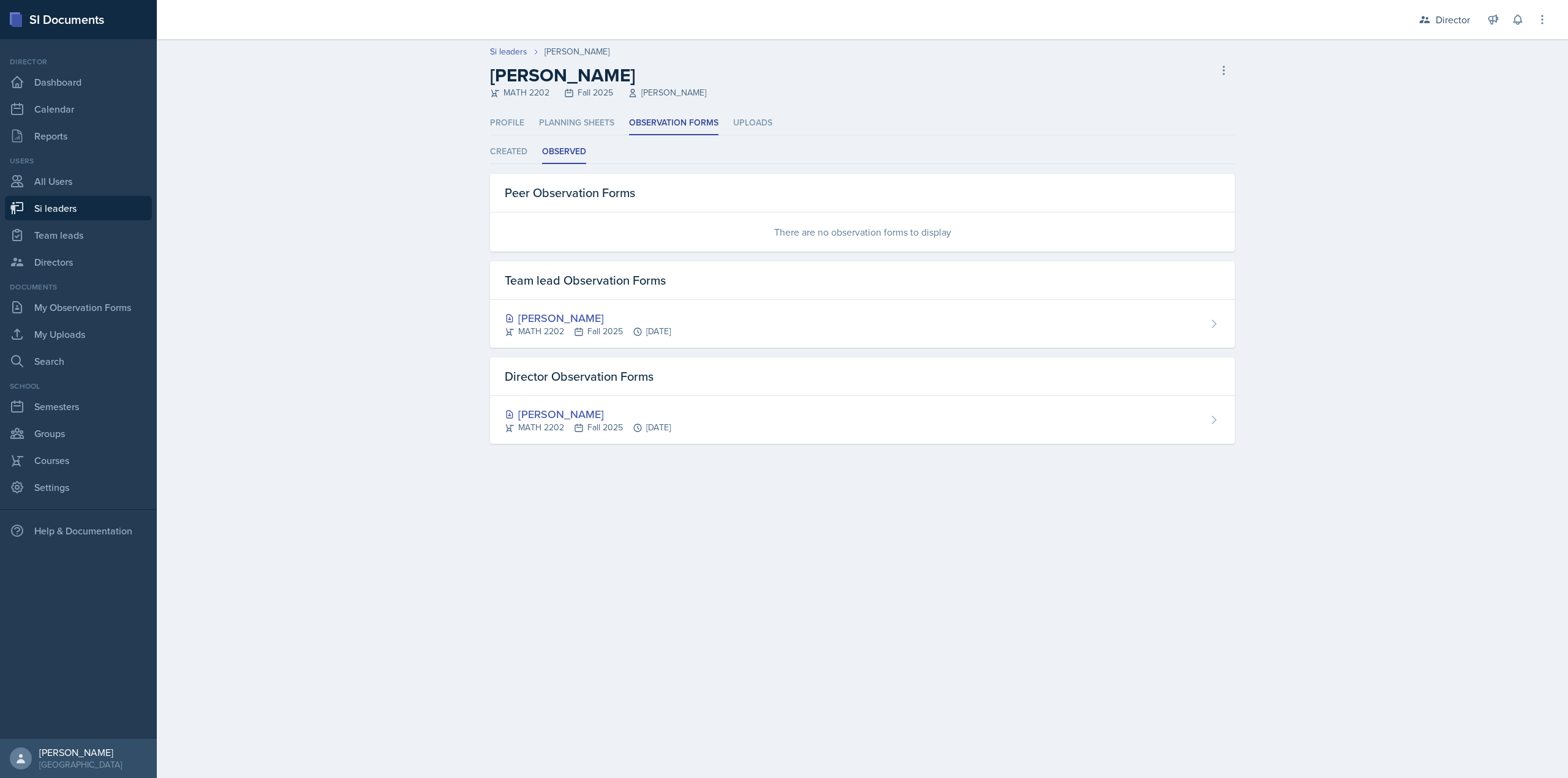
select select "2bed604d-1099-4043-b1bc-2365e8740244"
select select "06a1a81c-2636-47b9-86df-4ce809ccfa8f"
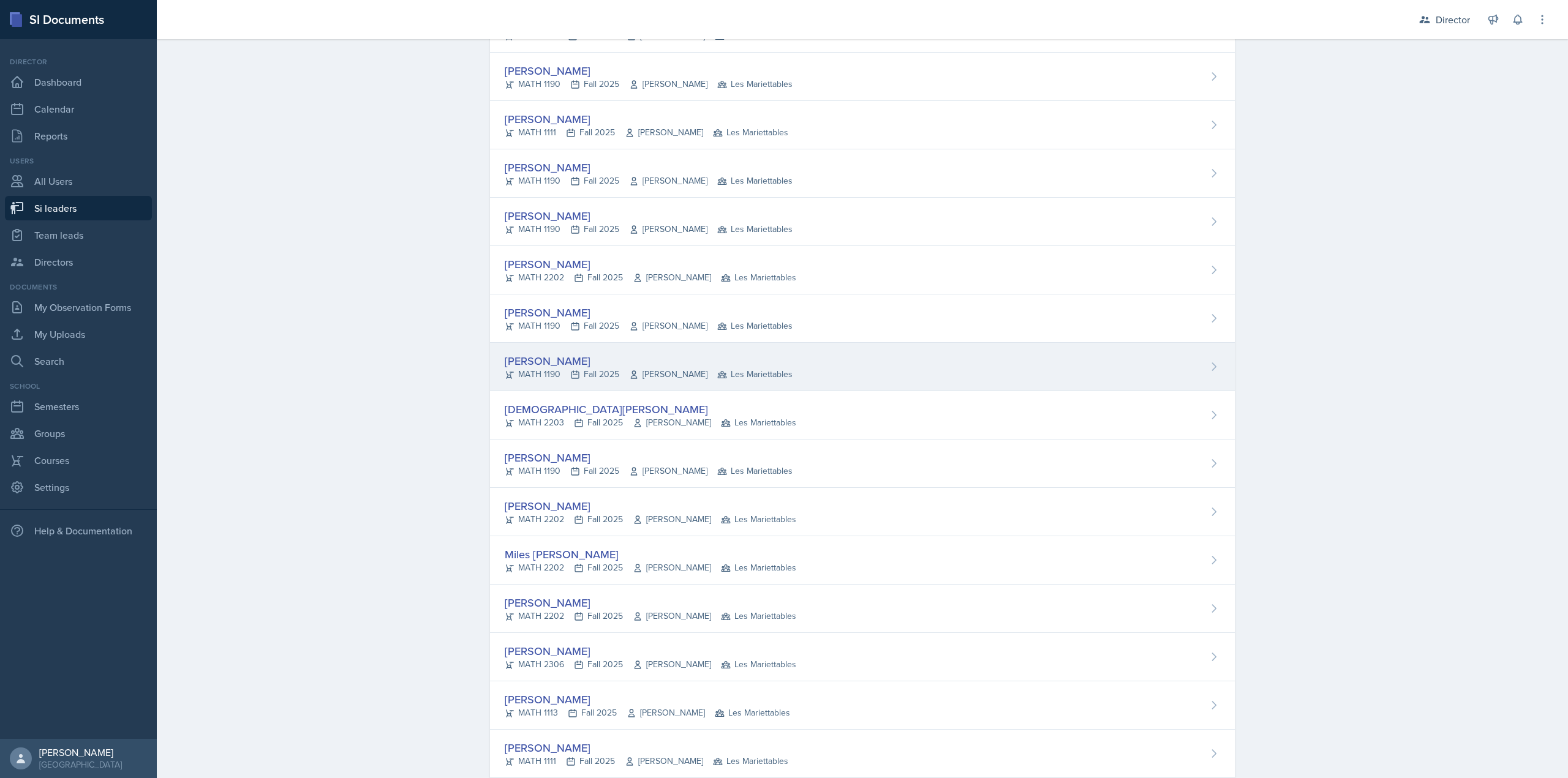
scroll to position [612, 0]
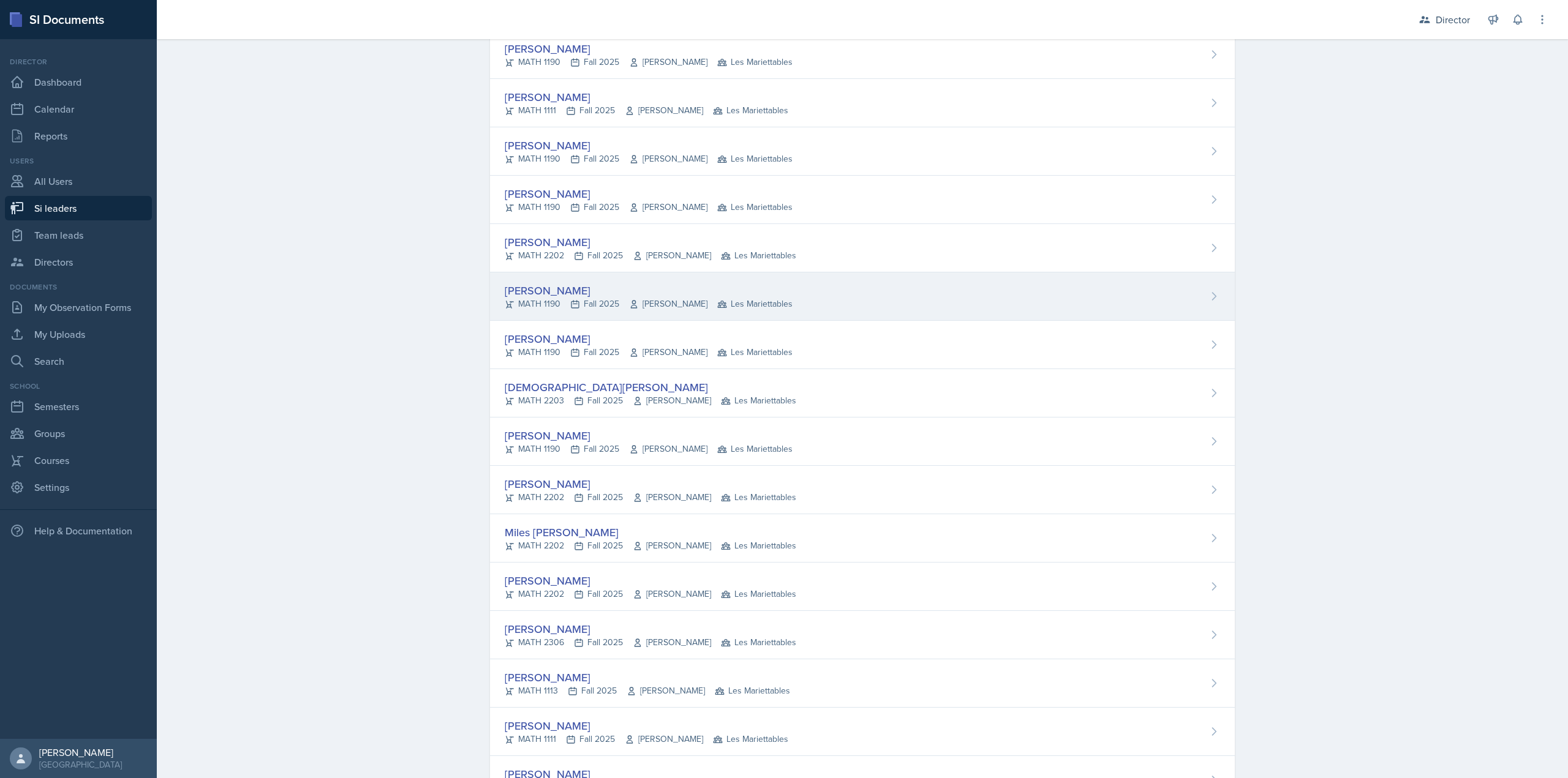
click at [560, 318] on div "Kasia Nelson MATH 1190 Fall 2025 Henry Riely Les Mariettables" at bounding box center [862, 296] width 745 height 49
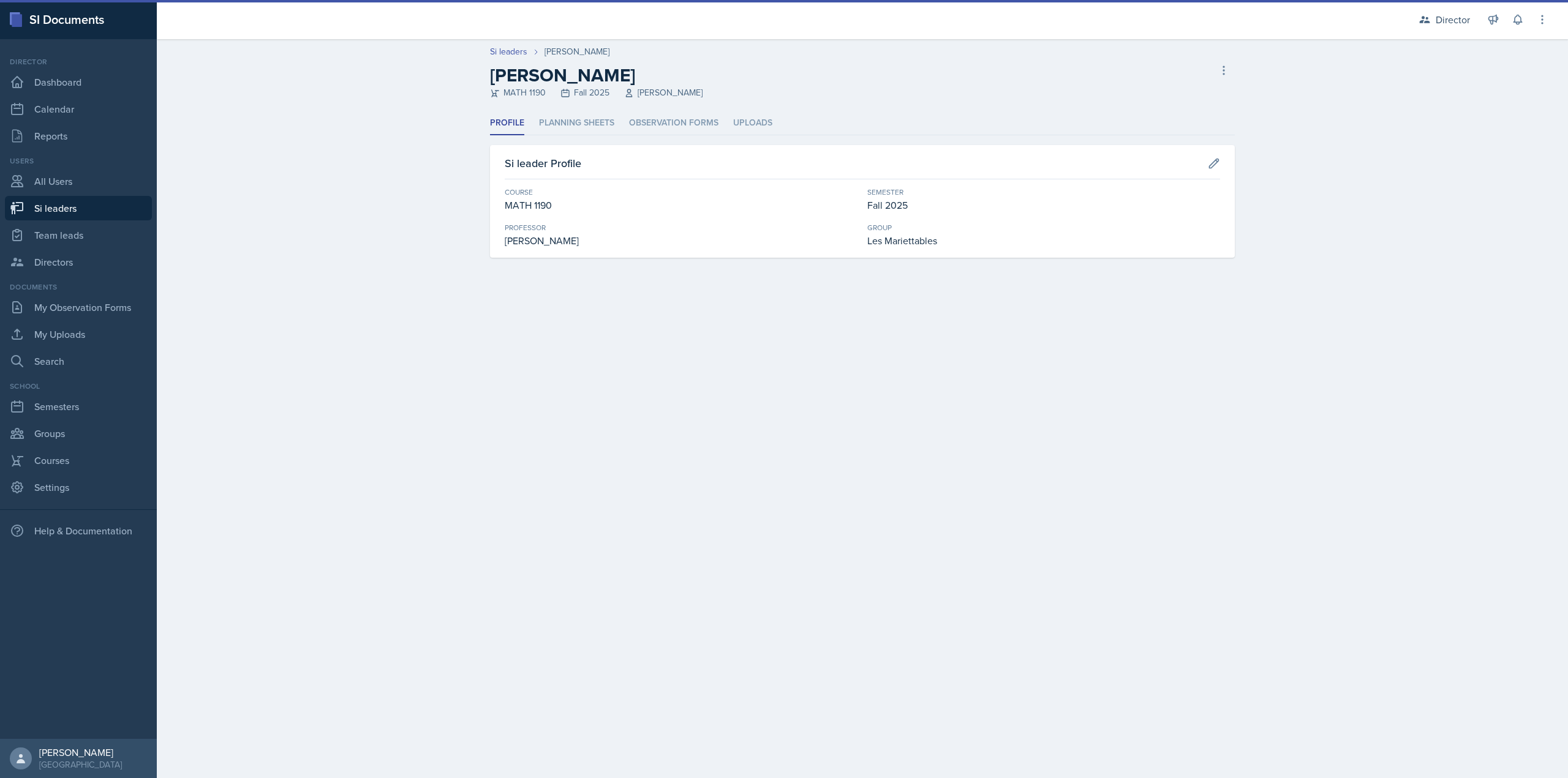
click at [665, 146] on div "Si leader Profile Course MATH 1190 Semester Fall 2025 Professor Henry Riely Gro…" at bounding box center [862, 201] width 745 height 112
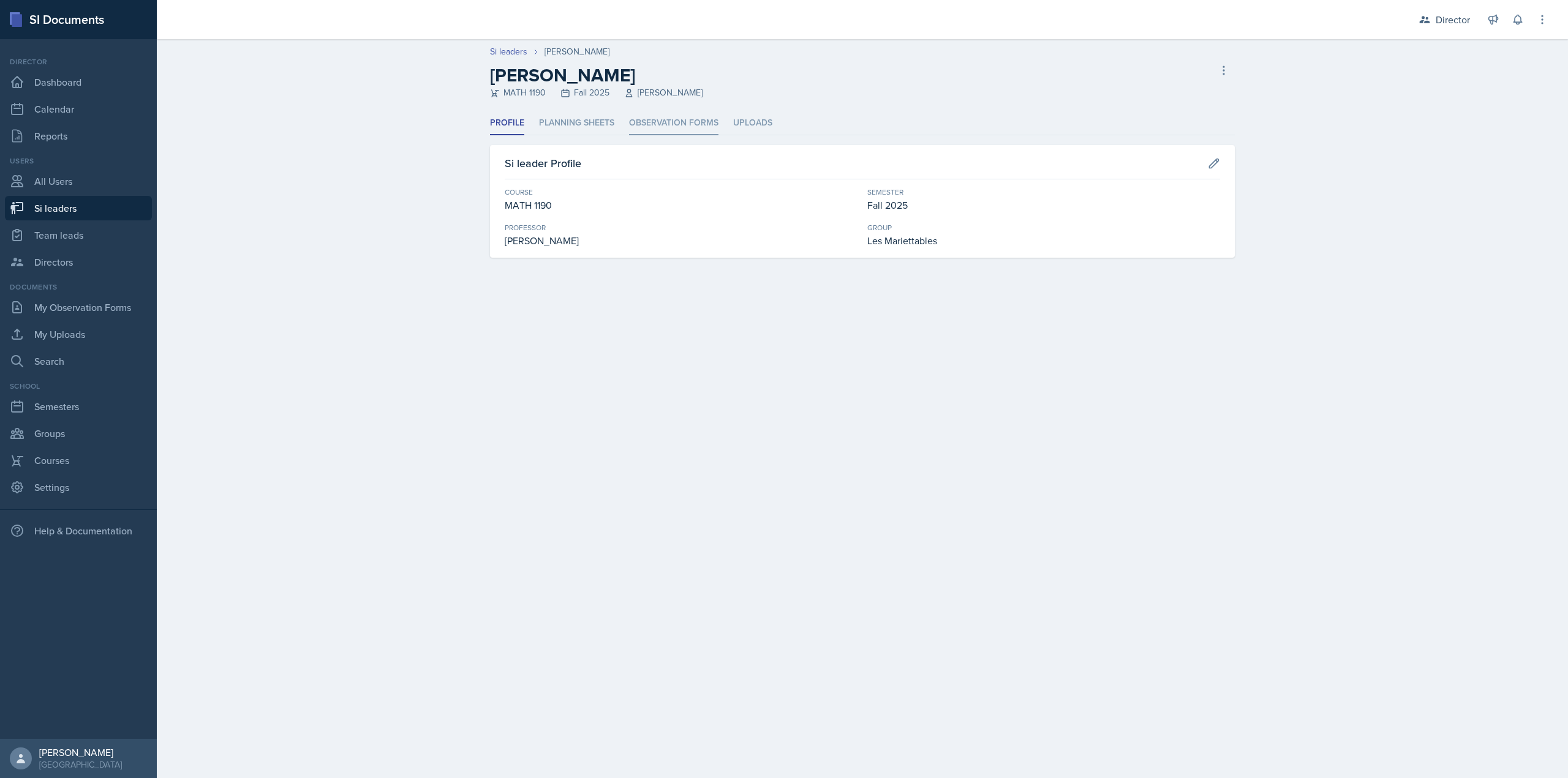
click at [663, 125] on li "Observation Forms" at bounding box center [673, 123] width 89 height 24
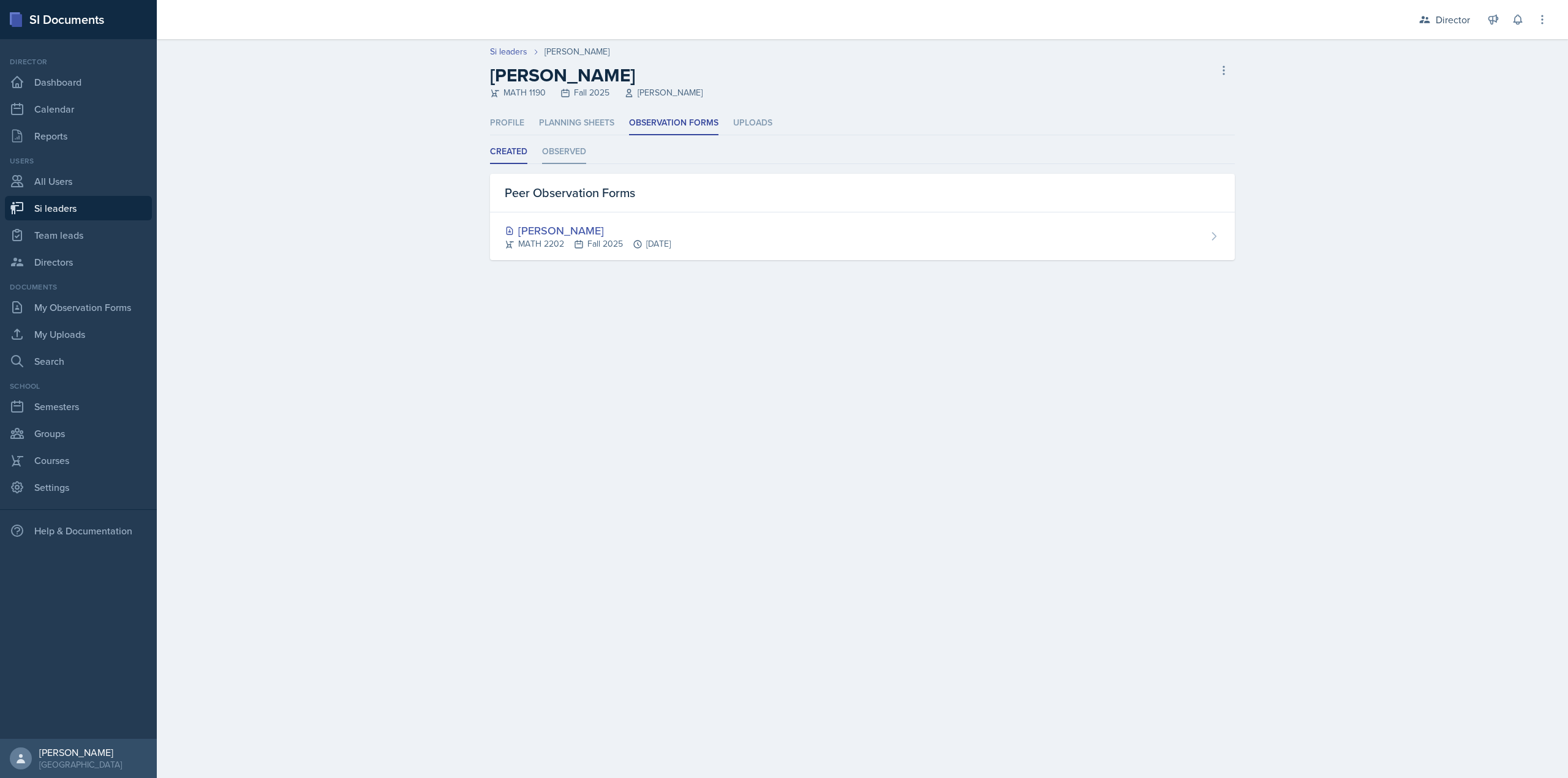
click at [564, 147] on li "Observed" at bounding box center [564, 152] width 44 height 24
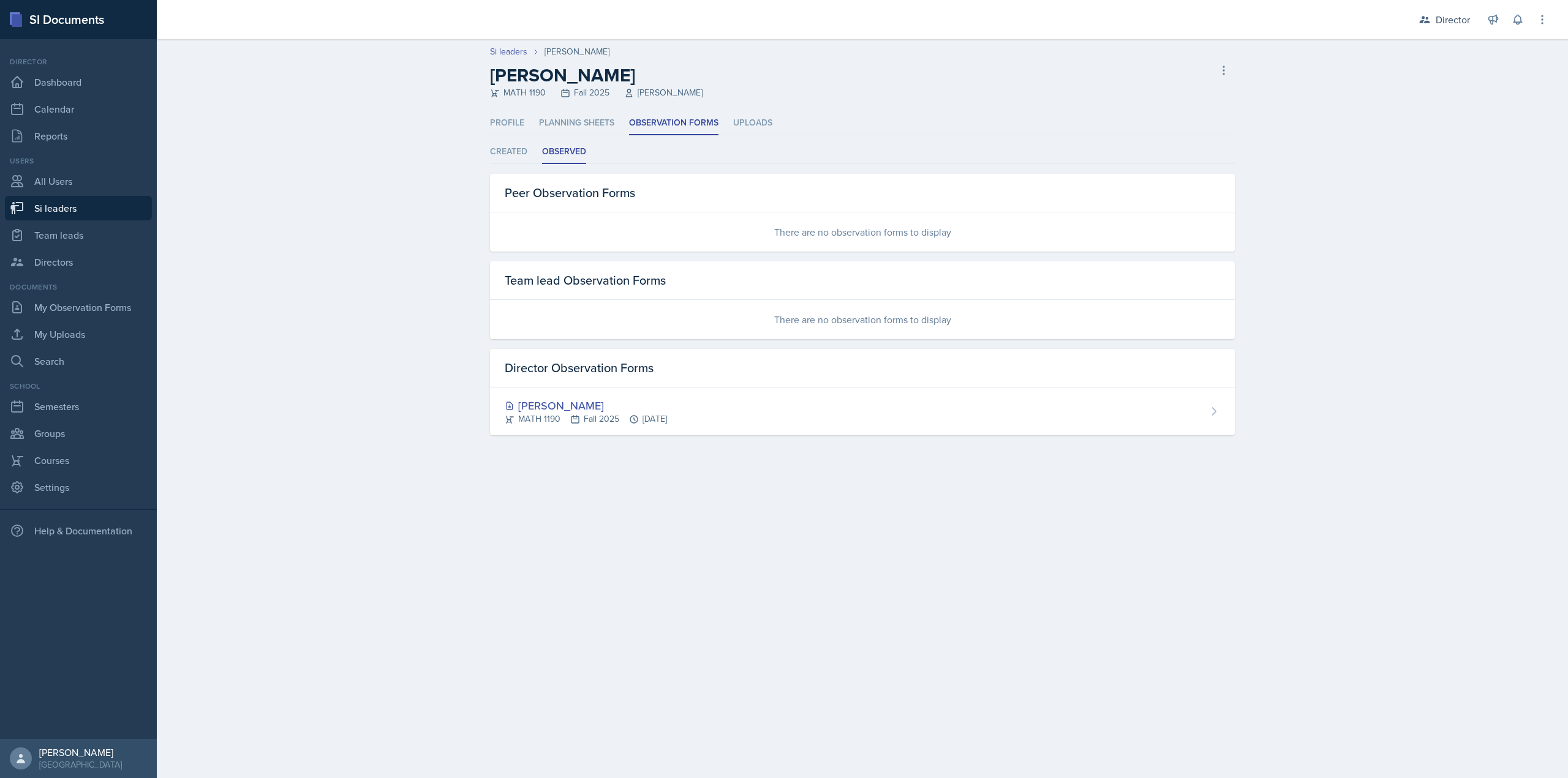
select select "2bed604d-1099-4043-b1bc-2365e8740244"
select select "06a1a81c-2636-47b9-86df-4ce809ccfa8f"
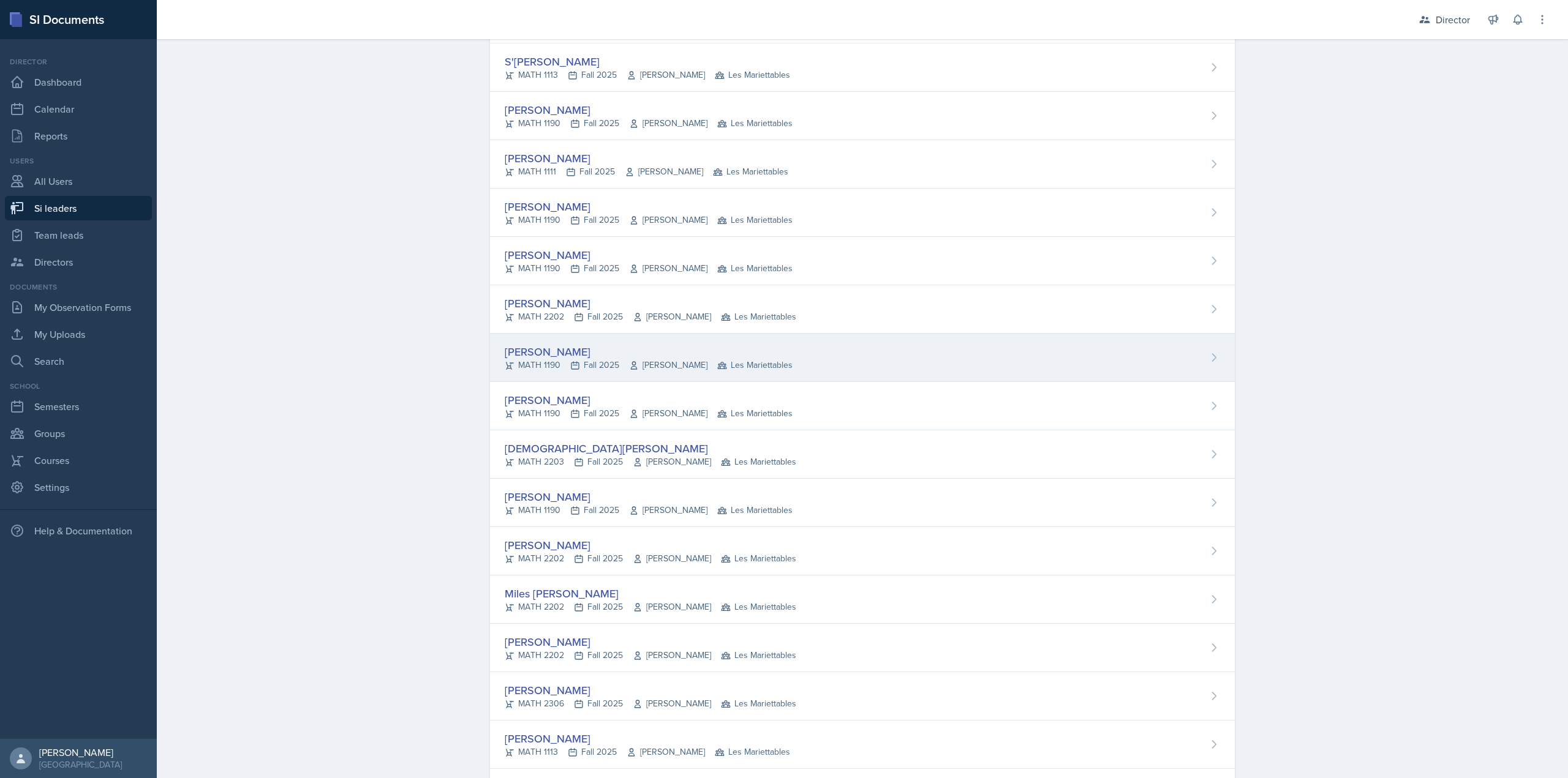
scroll to position [612, 0]
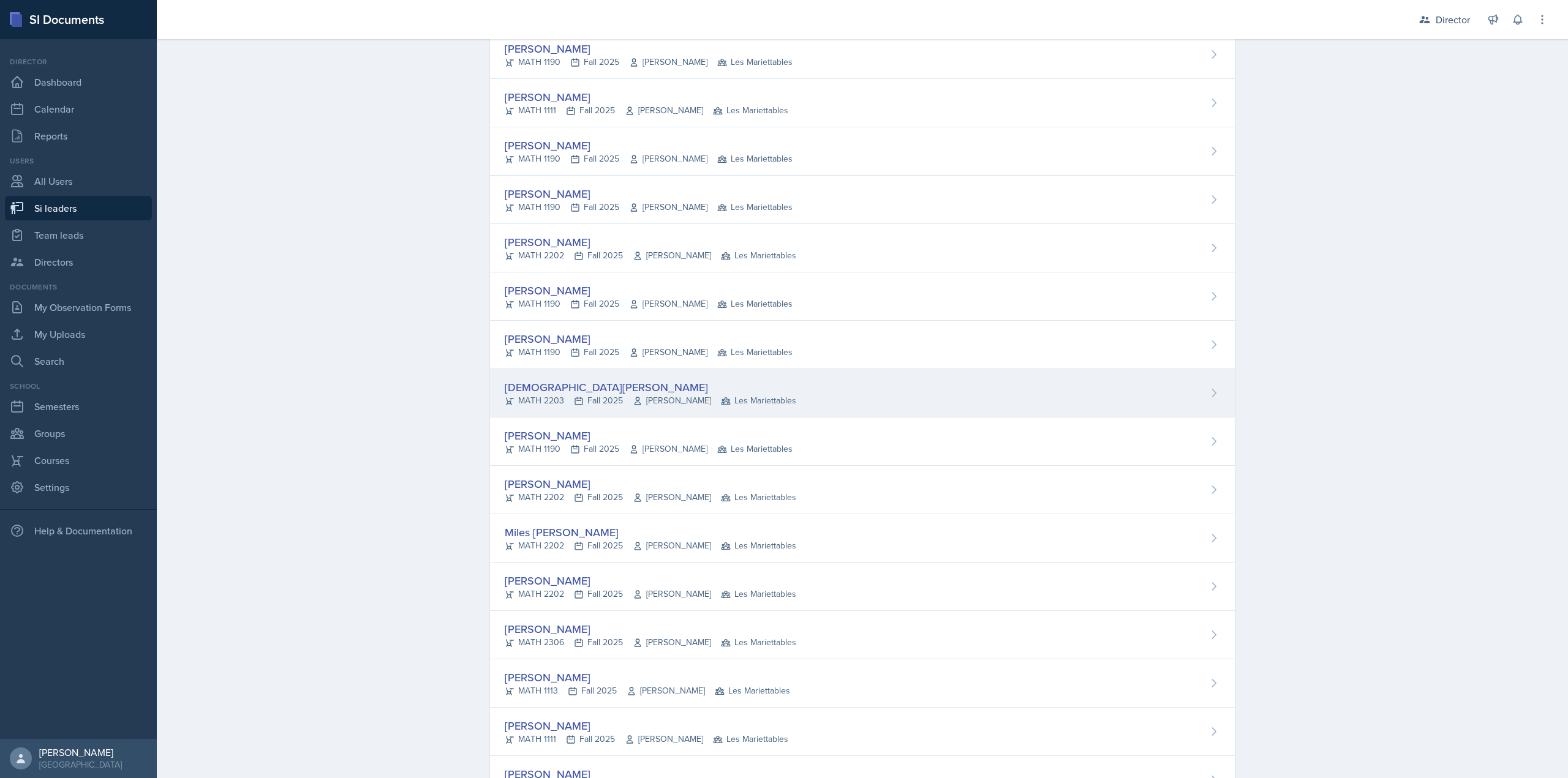
click at [578, 377] on div "Jeslyn Rejimon MATH 2203 Fall 2025 Zhu Cao Les Mariettables" at bounding box center [862, 393] width 745 height 49
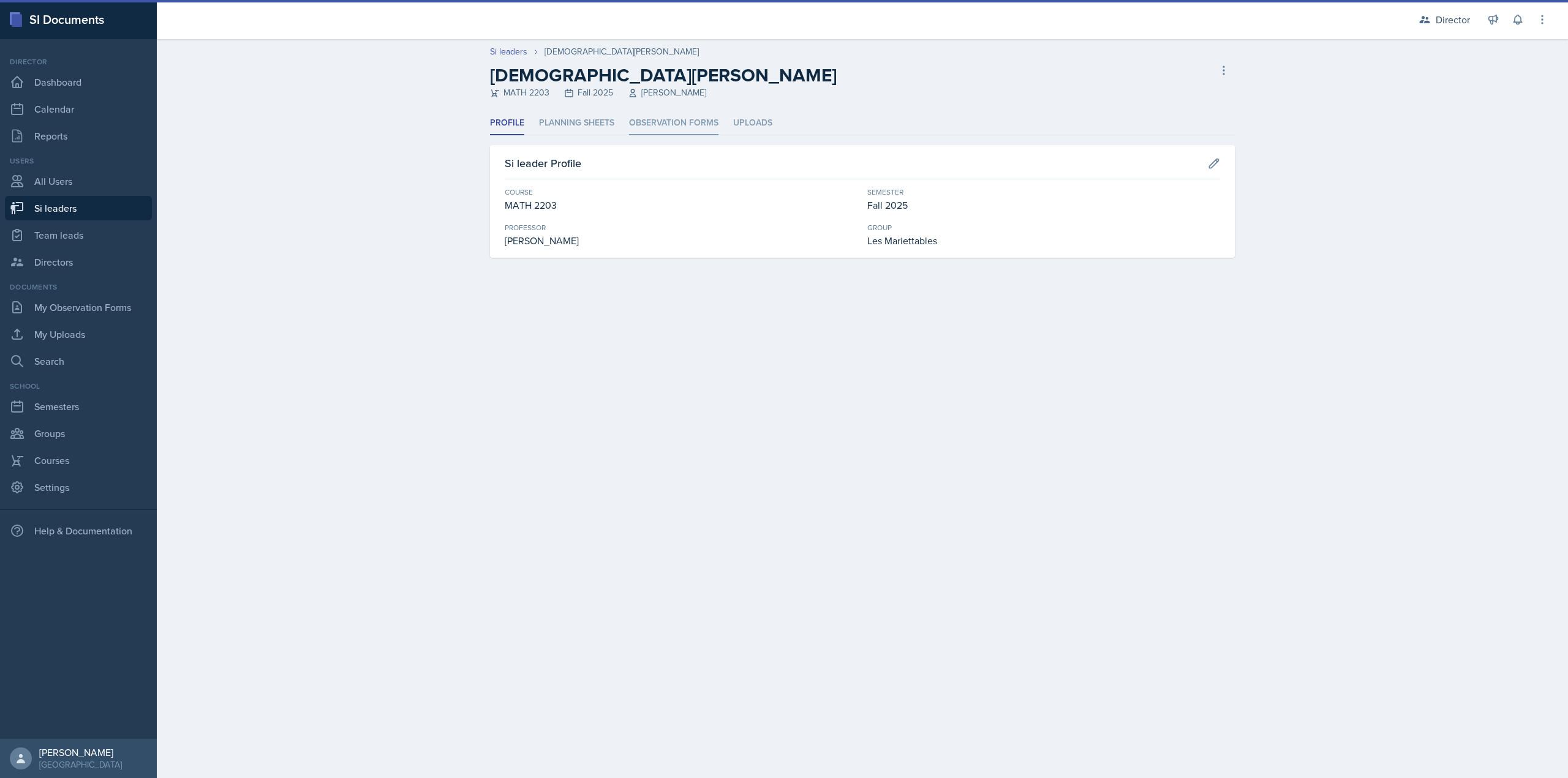
click at [641, 122] on li "Observation Forms" at bounding box center [673, 123] width 89 height 24
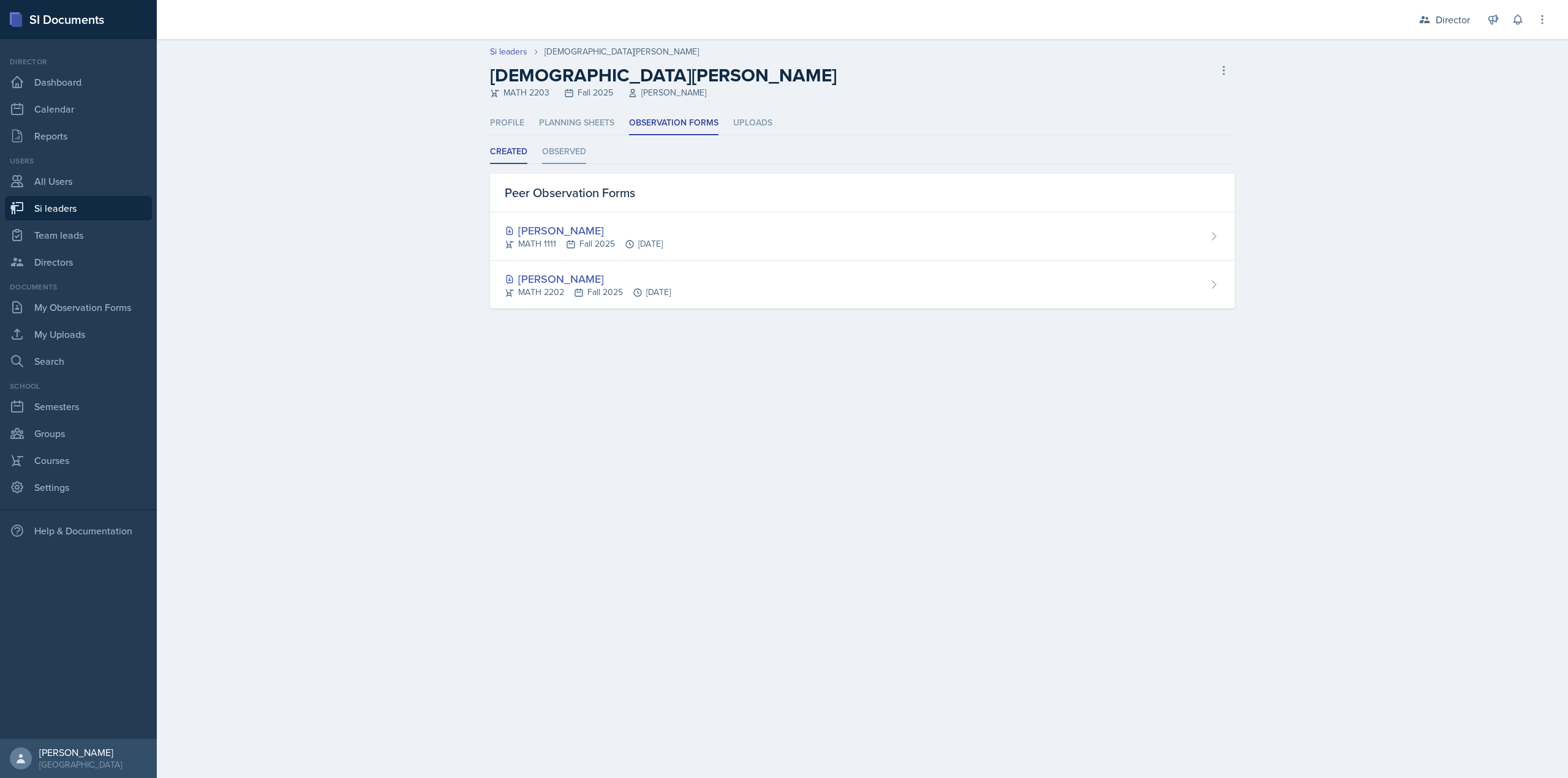
click at [552, 149] on li "Observed" at bounding box center [564, 152] width 44 height 24
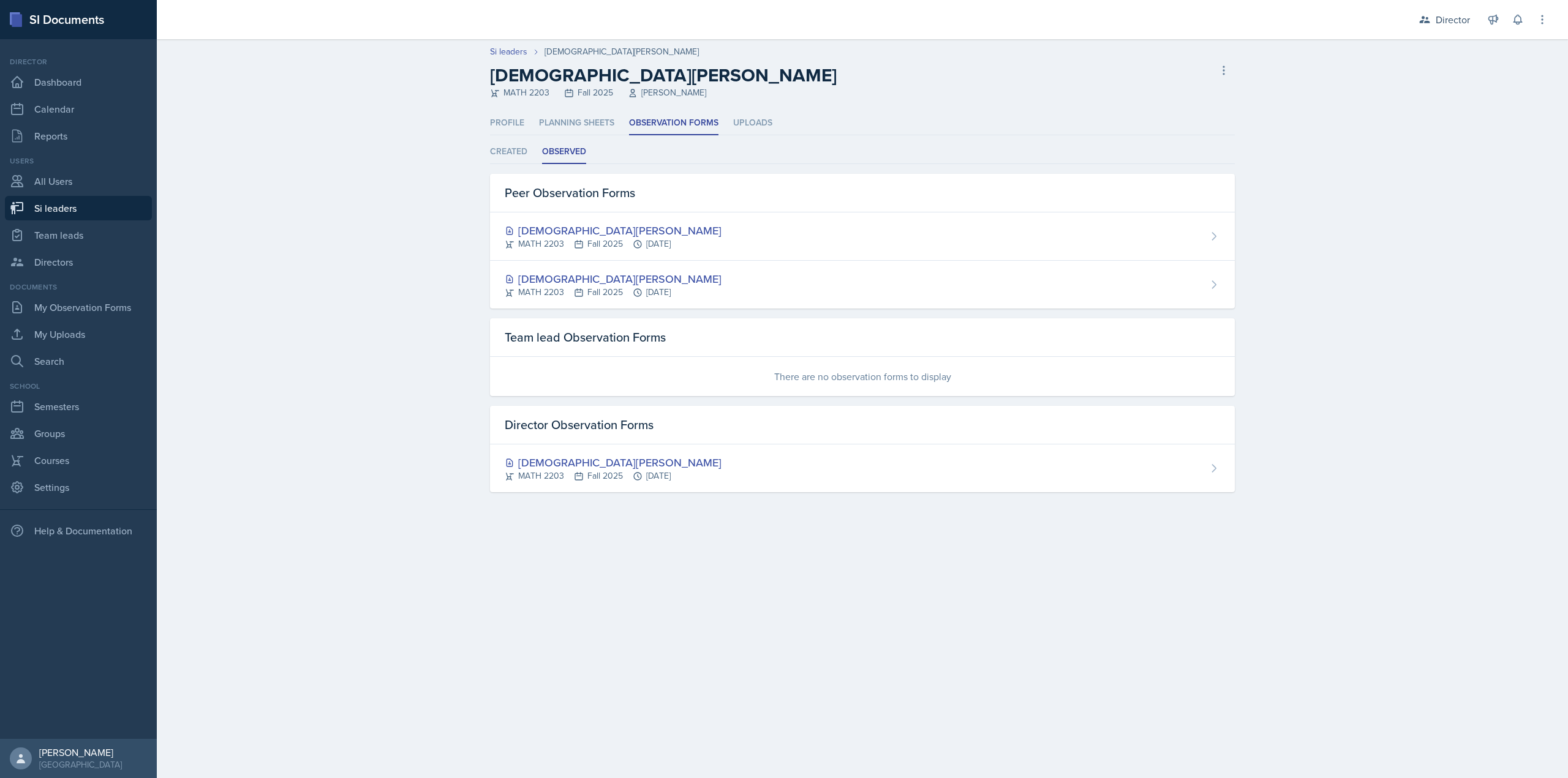
select select "2bed604d-1099-4043-b1bc-2365e8740244"
select select "06a1a81c-2636-47b9-86df-4ce809ccfa8f"
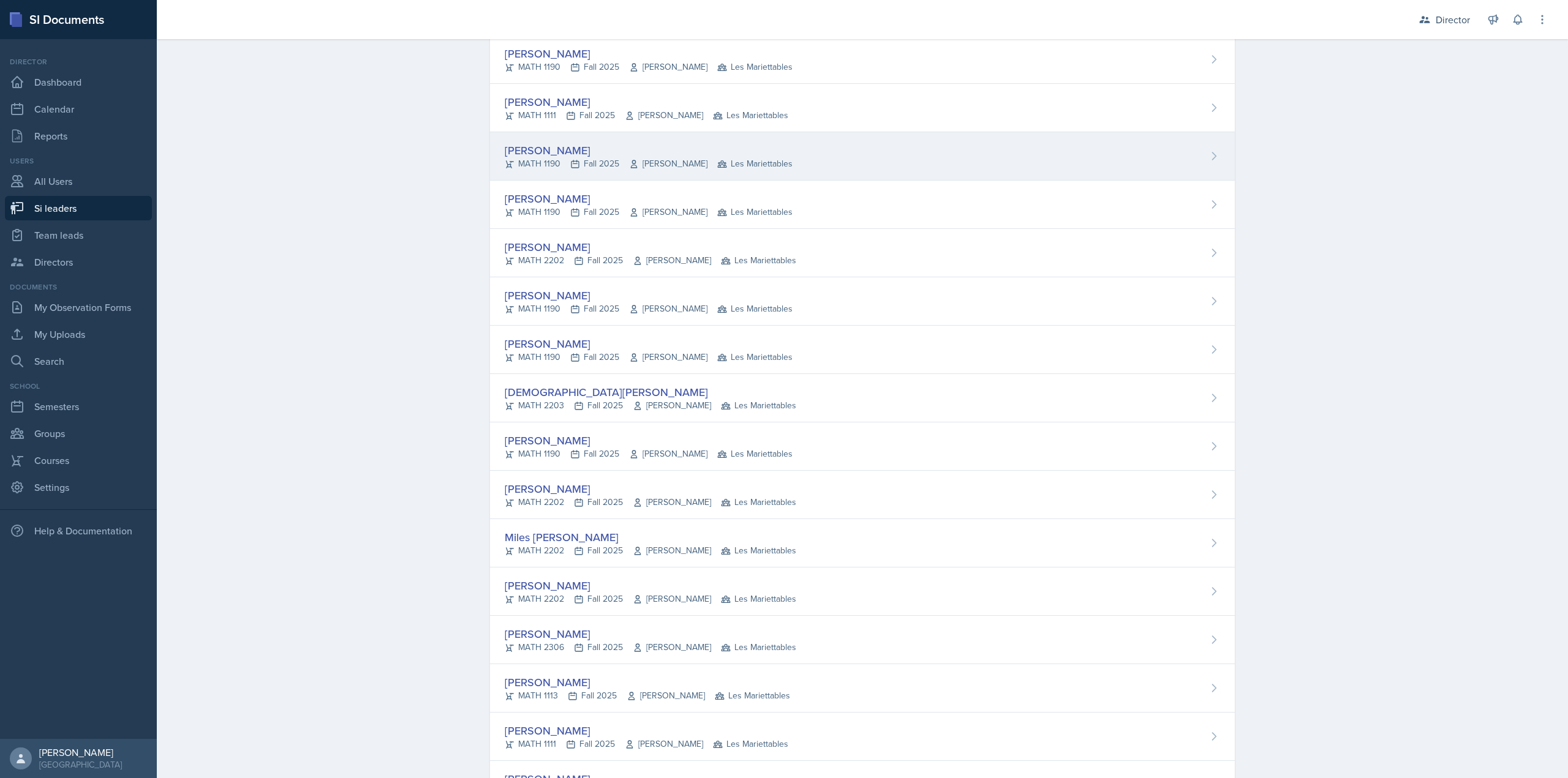
scroll to position [717, 0]
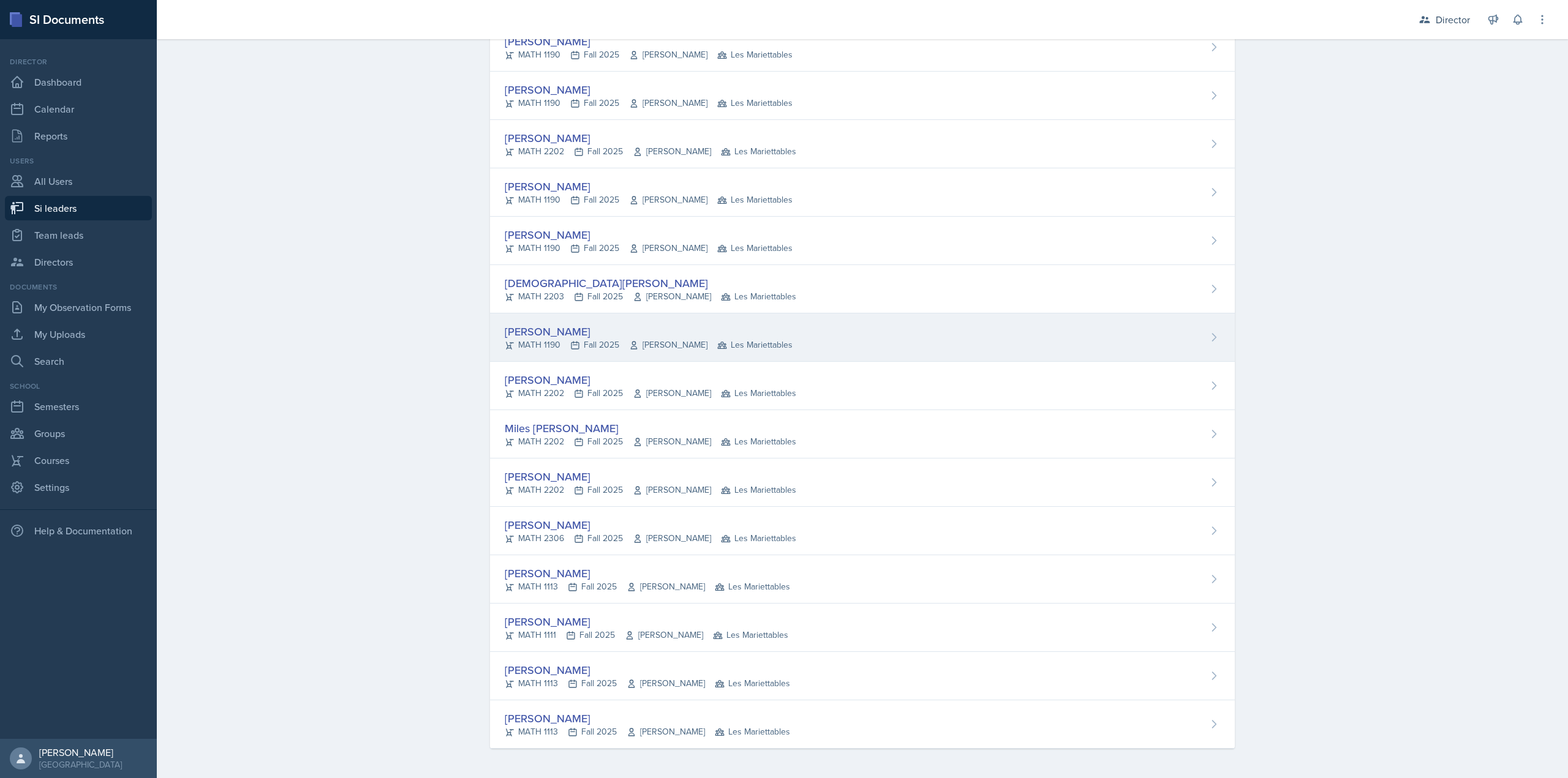
click at [592, 343] on div "MATH 1190 Fall 2025 William Griffiths Les Mariettables" at bounding box center [649, 345] width 288 height 13
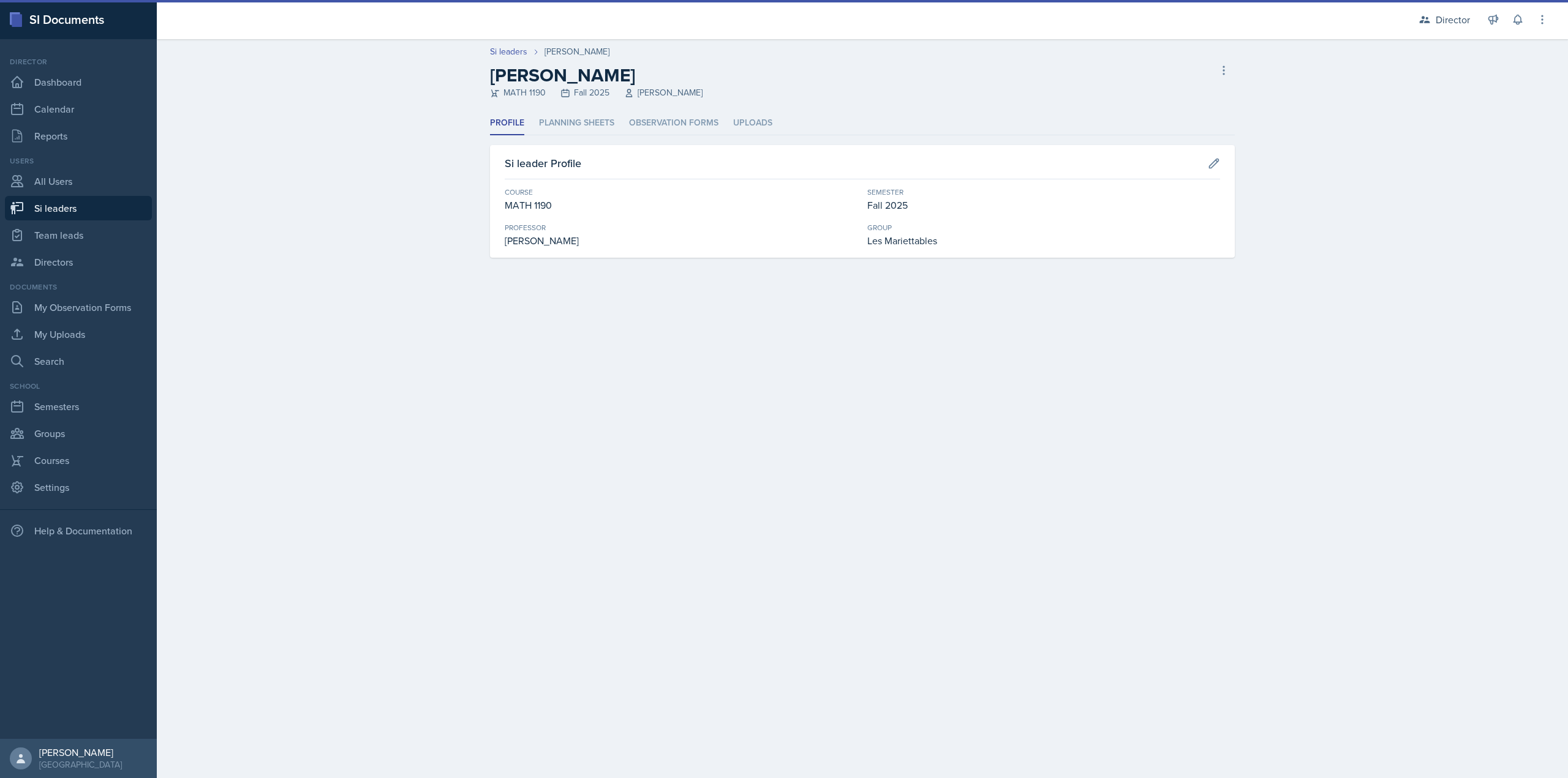
click at [662, 143] on div "Profile Planning Sheets Observation Forms Uploads Profile Planning Sheets Obser…" at bounding box center [862, 184] width 745 height 146
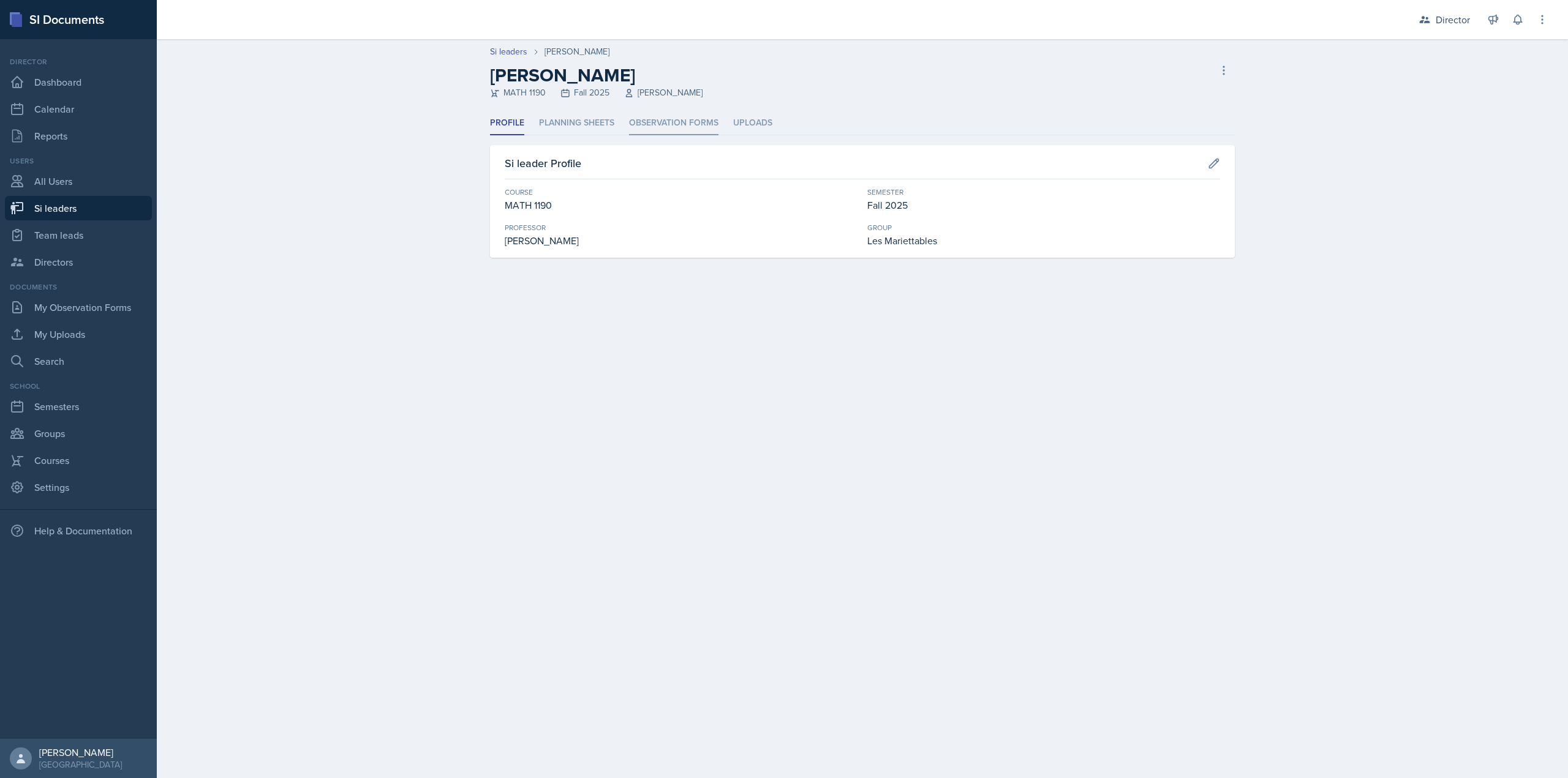
click at [662, 130] on li "Observation Forms" at bounding box center [673, 123] width 89 height 24
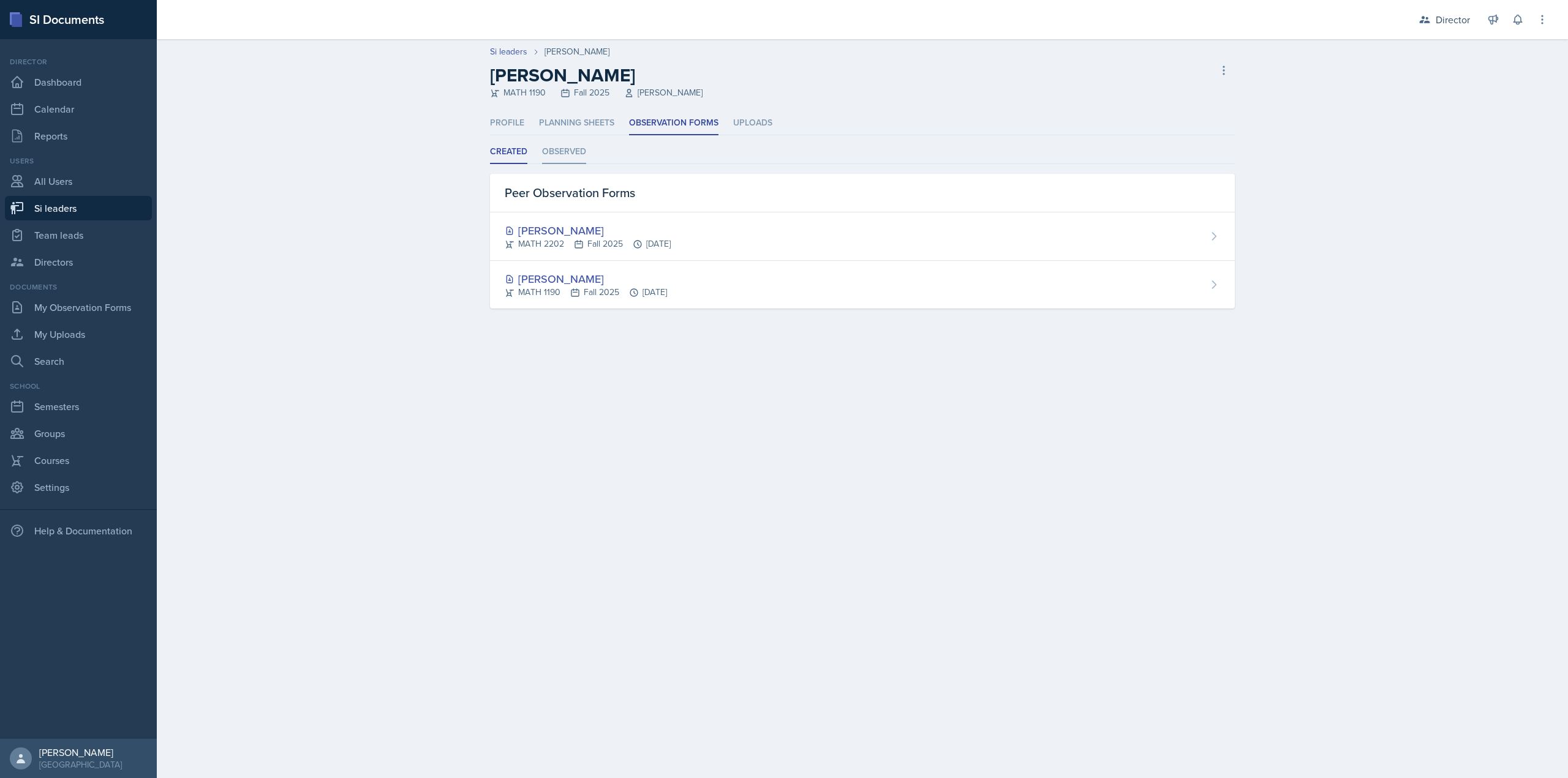
click at [572, 162] on li "Observed" at bounding box center [564, 152] width 44 height 24
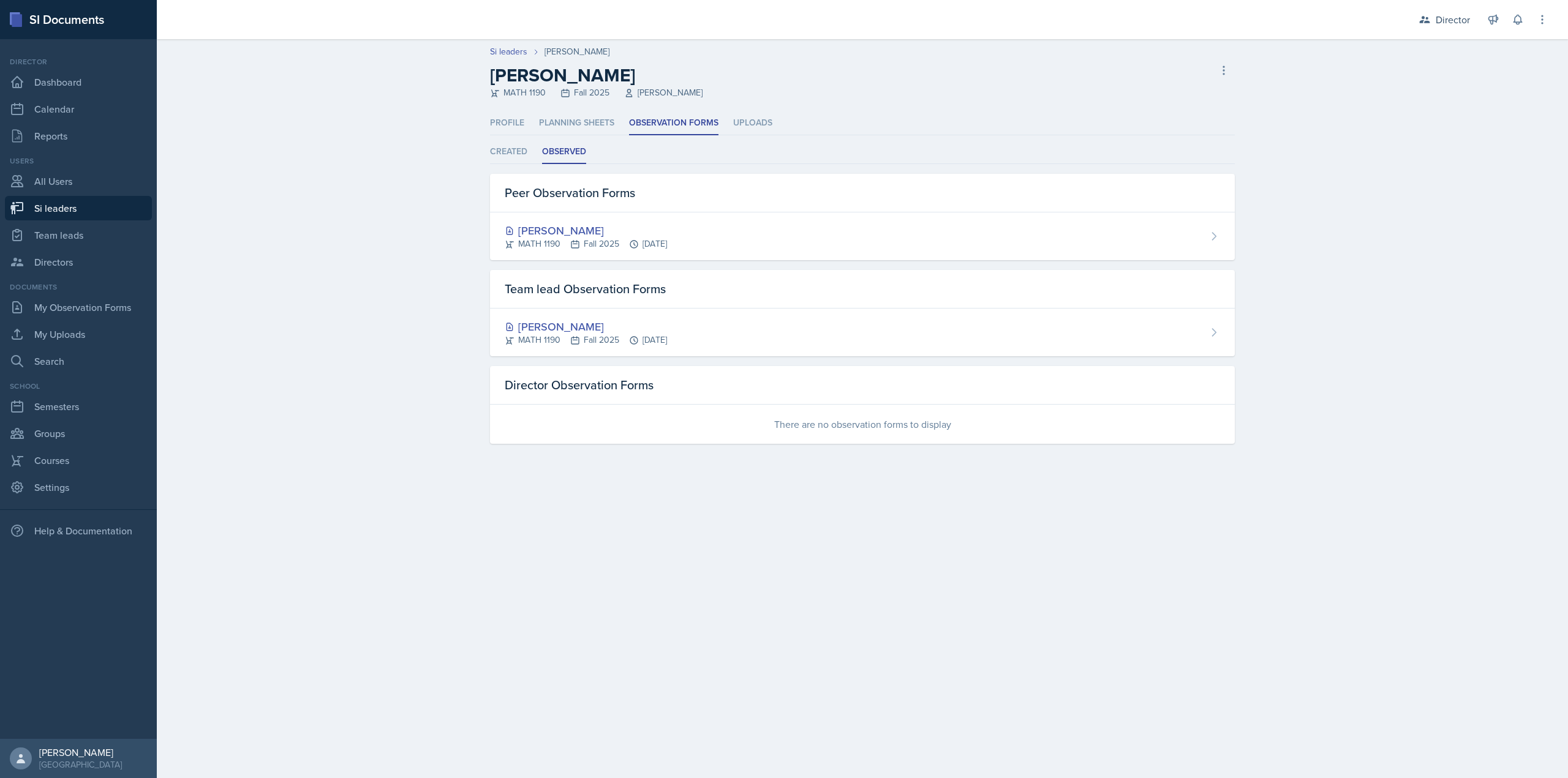
select select "2bed604d-1099-4043-b1bc-2365e8740244"
select select "06a1a81c-2636-47b9-86df-4ce809ccfa8f"
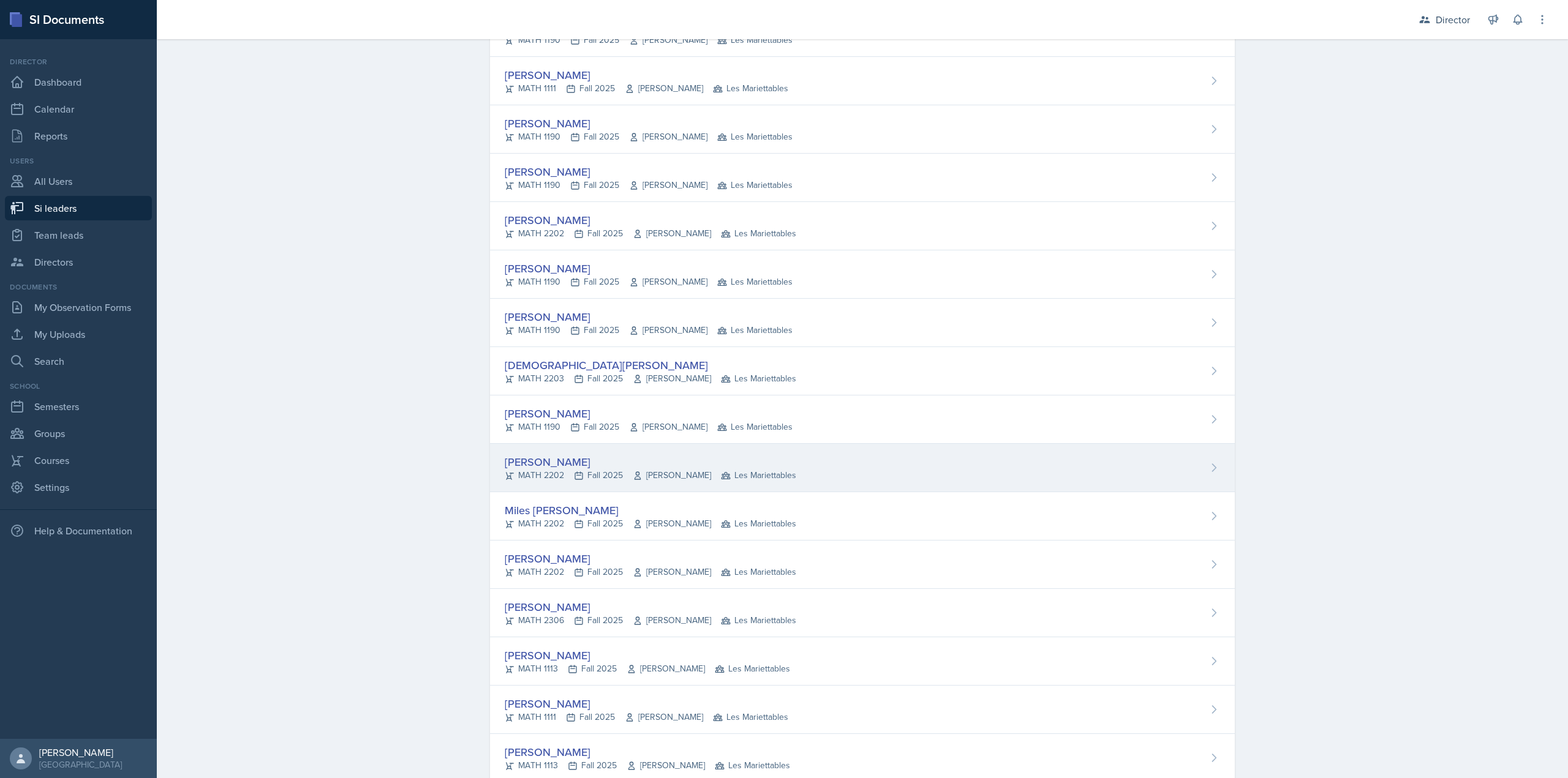
scroll to position [717, 0]
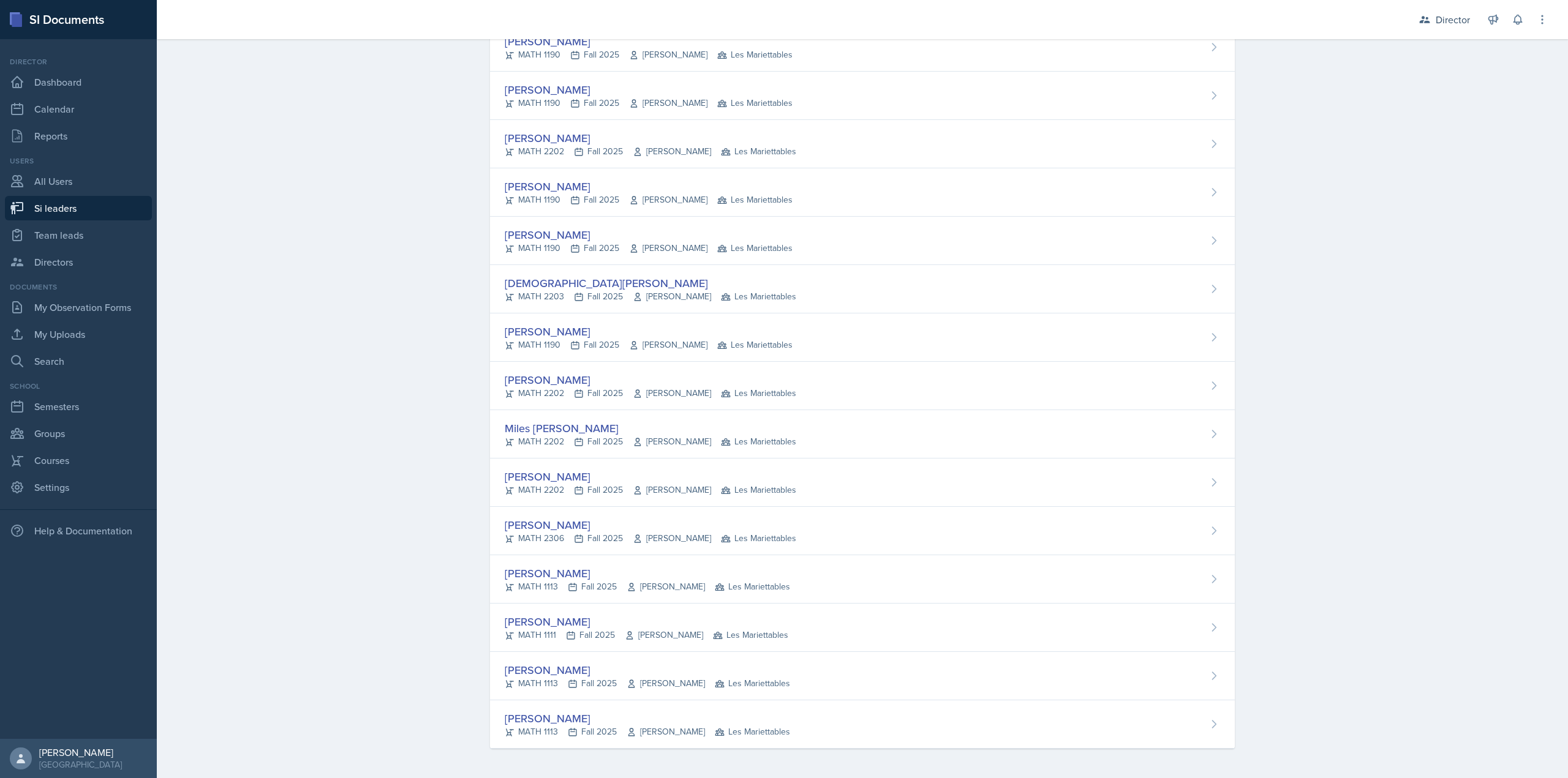
click at [574, 381] on div "Luke Sloan" at bounding box center [651, 380] width 291 height 17
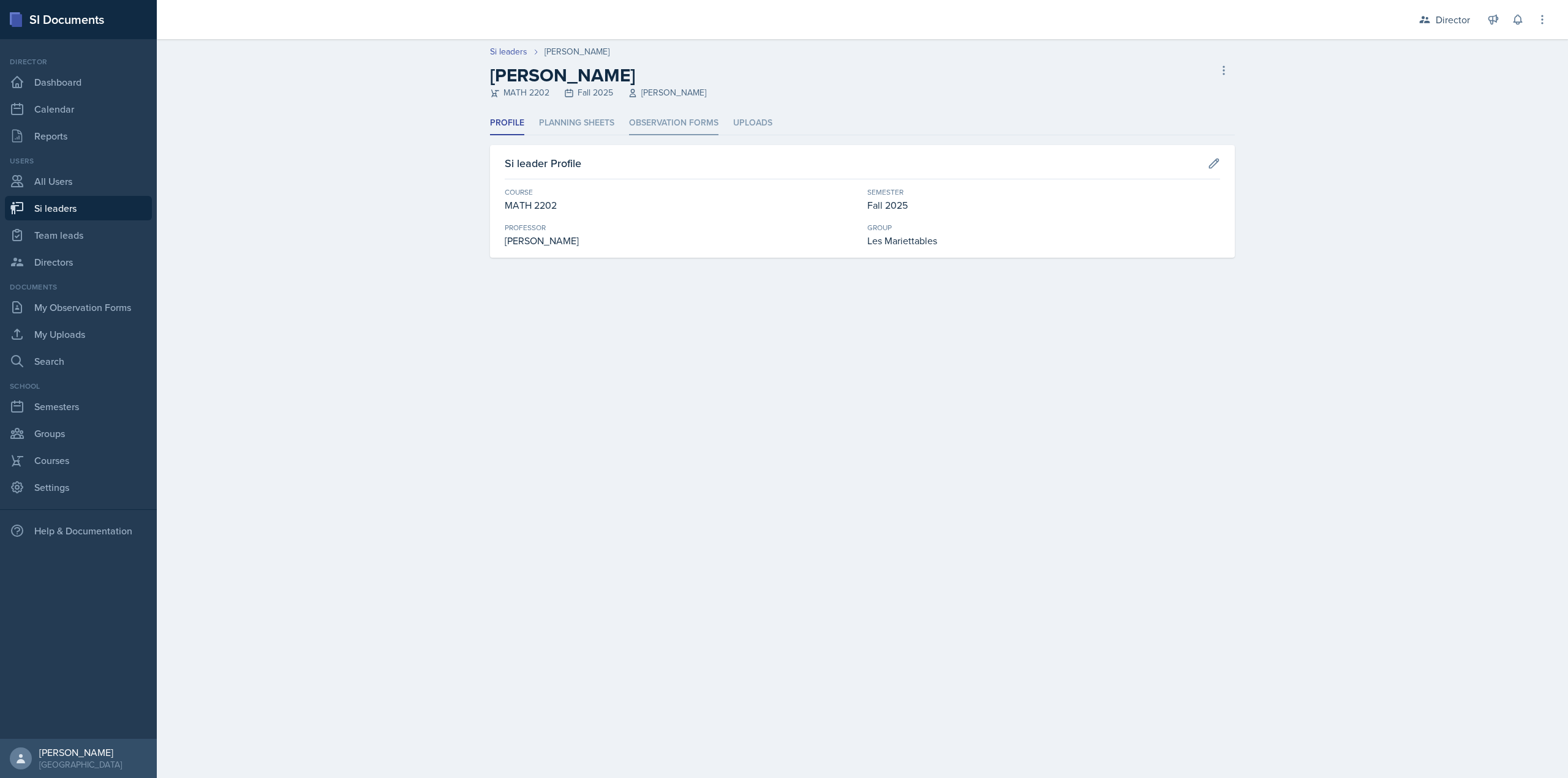
click at [663, 116] on li "Observation Forms" at bounding box center [673, 123] width 89 height 24
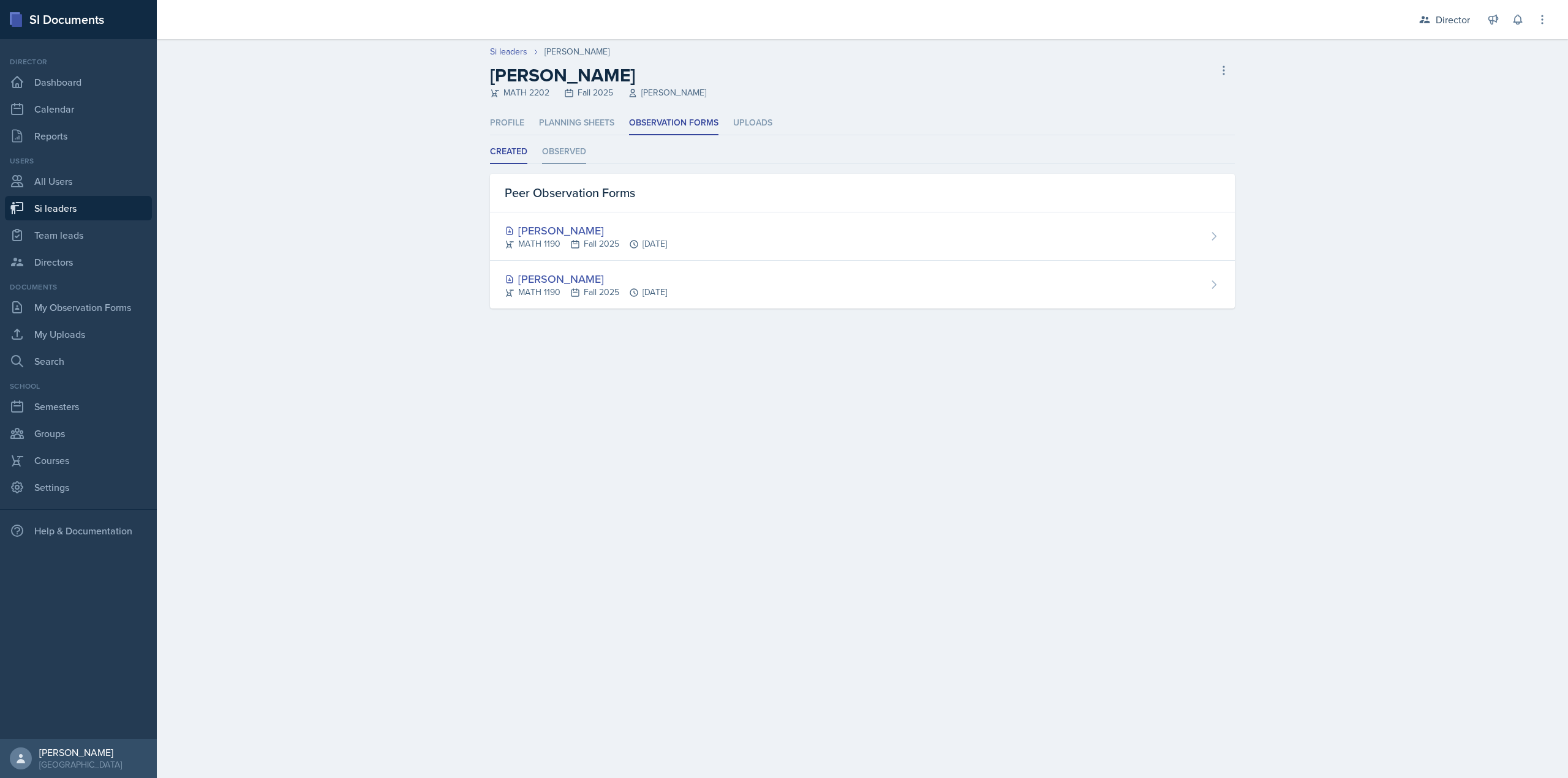
click at [558, 154] on li "Observed" at bounding box center [564, 152] width 44 height 24
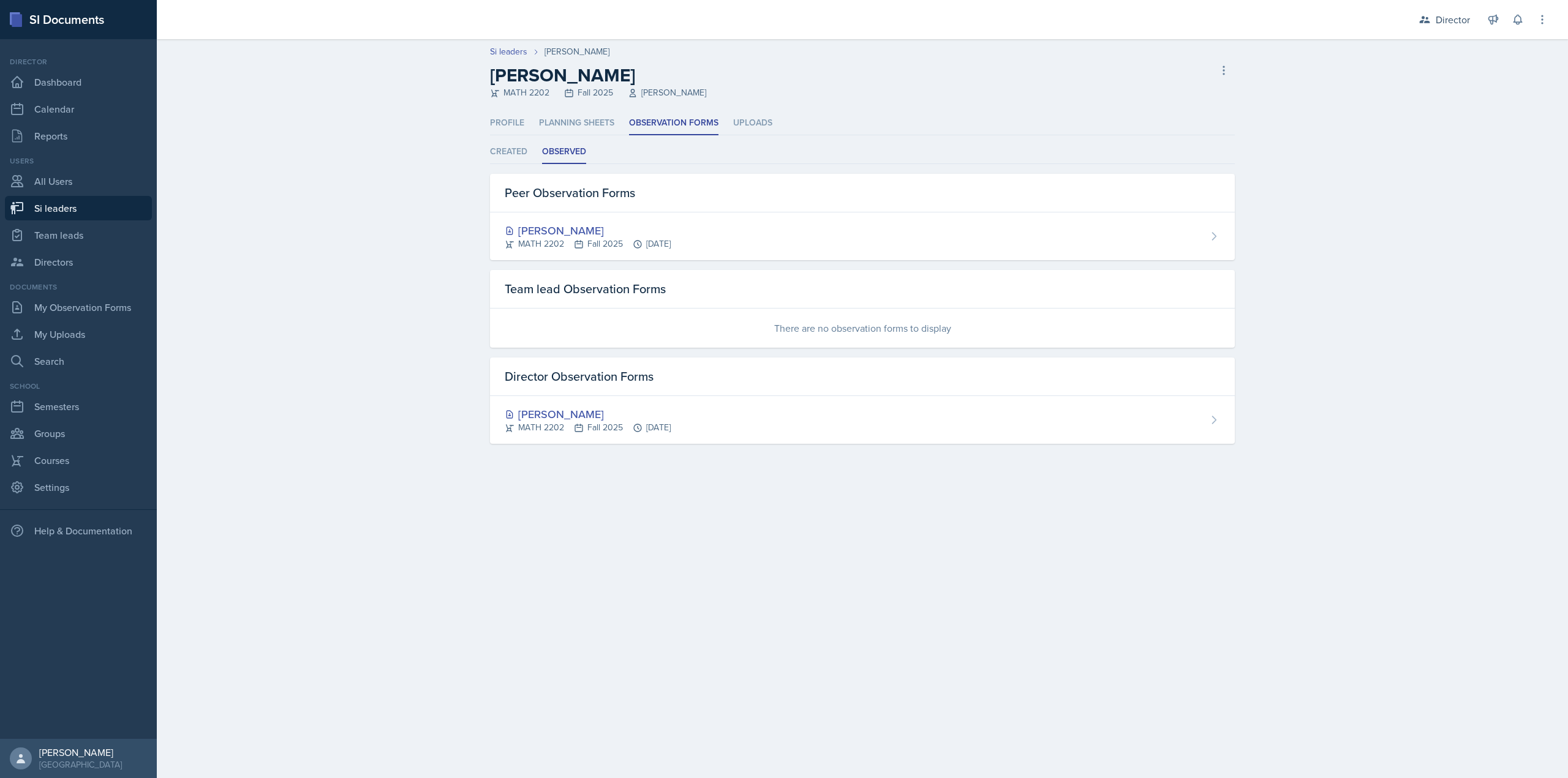
select select "2bed604d-1099-4043-b1bc-2365e8740244"
select select "06a1a81c-2636-47b9-86df-4ce809ccfa8f"
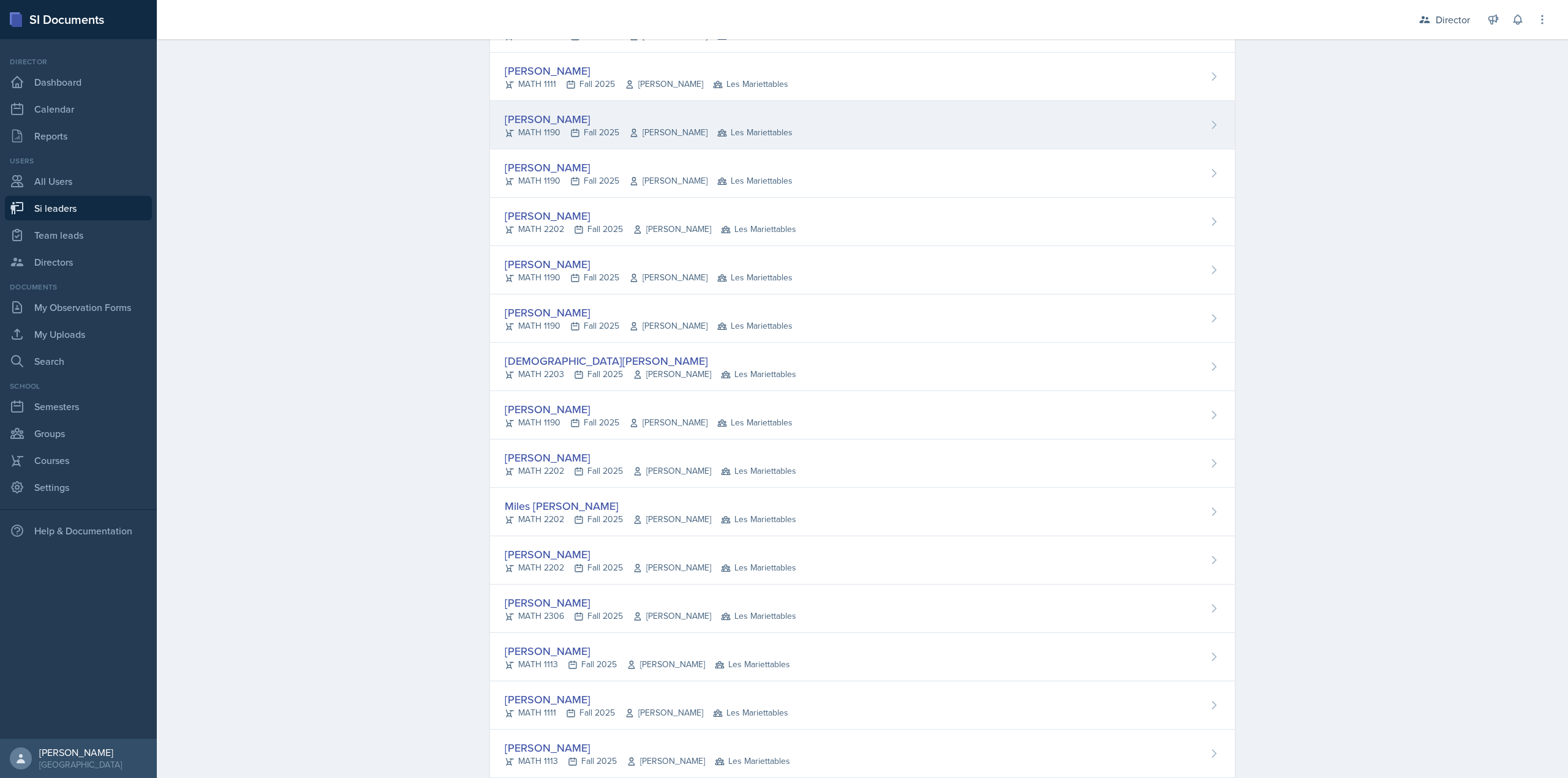
scroll to position [717, 0]
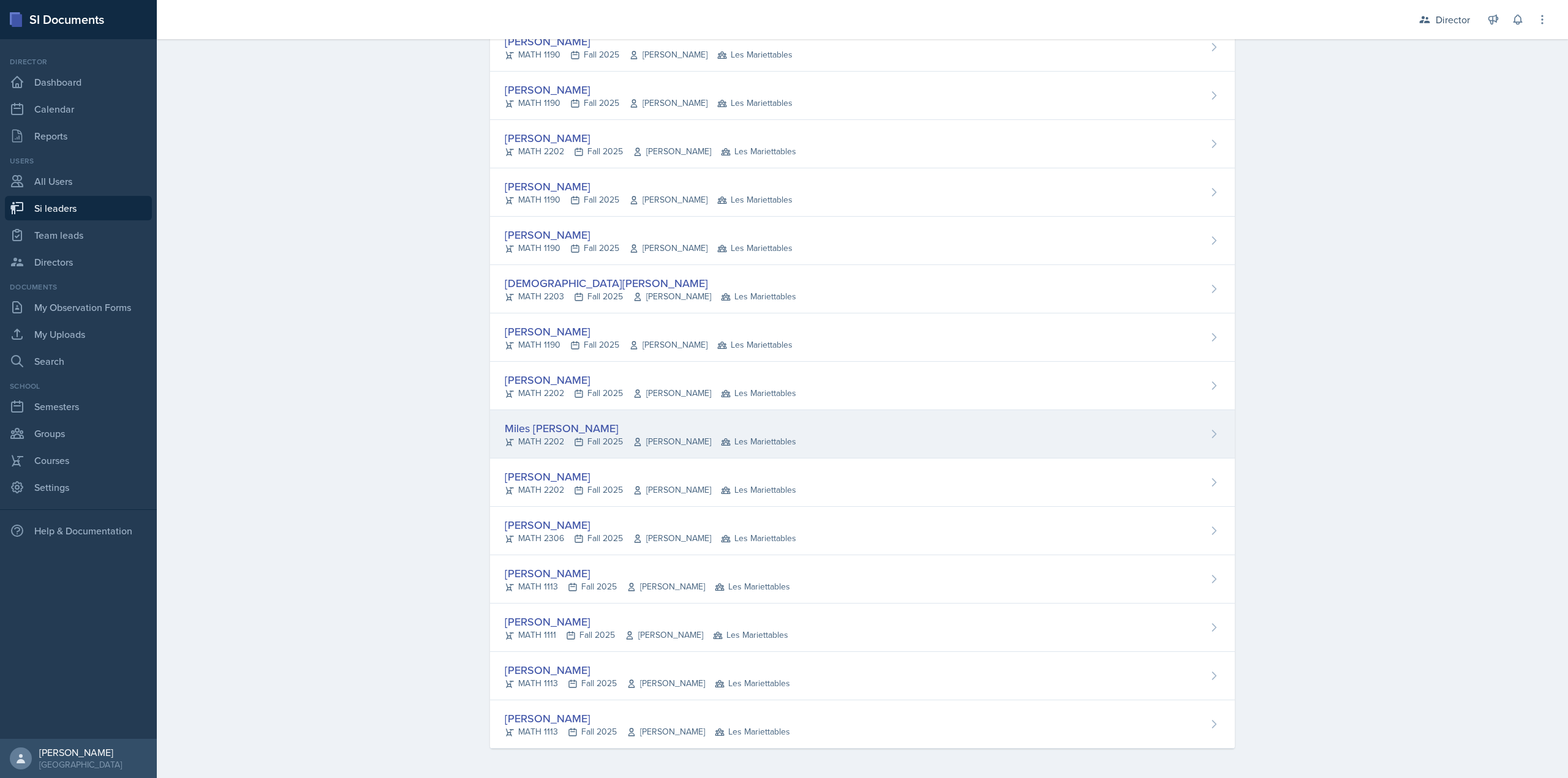
click at [596, 426] on div "Miles Stout" at bounding box center [651, 428] width 291 height 17
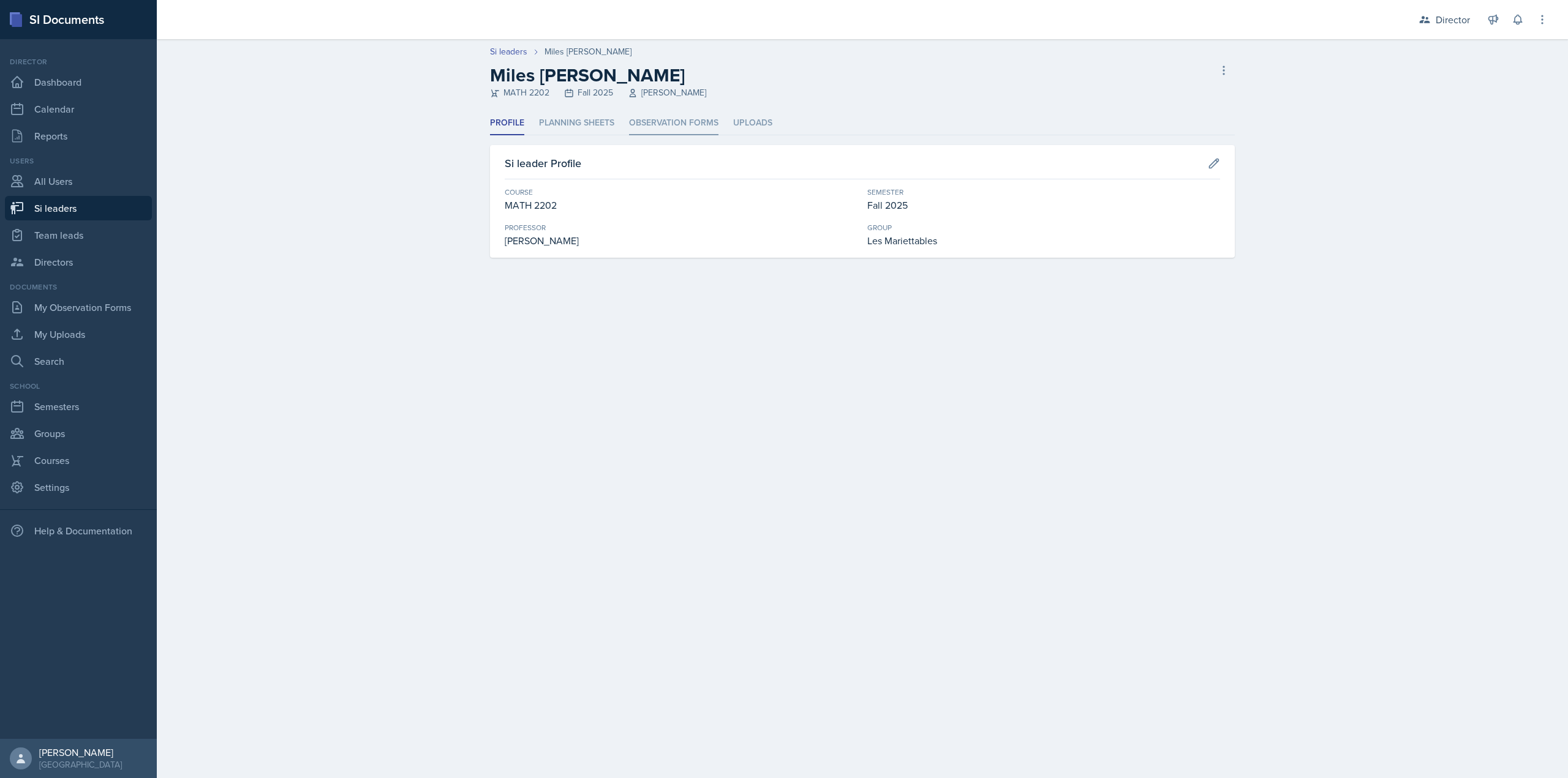
click at [667, 124] on li "Observation Forms" at bounding box center [673, 123] width 89 height 24
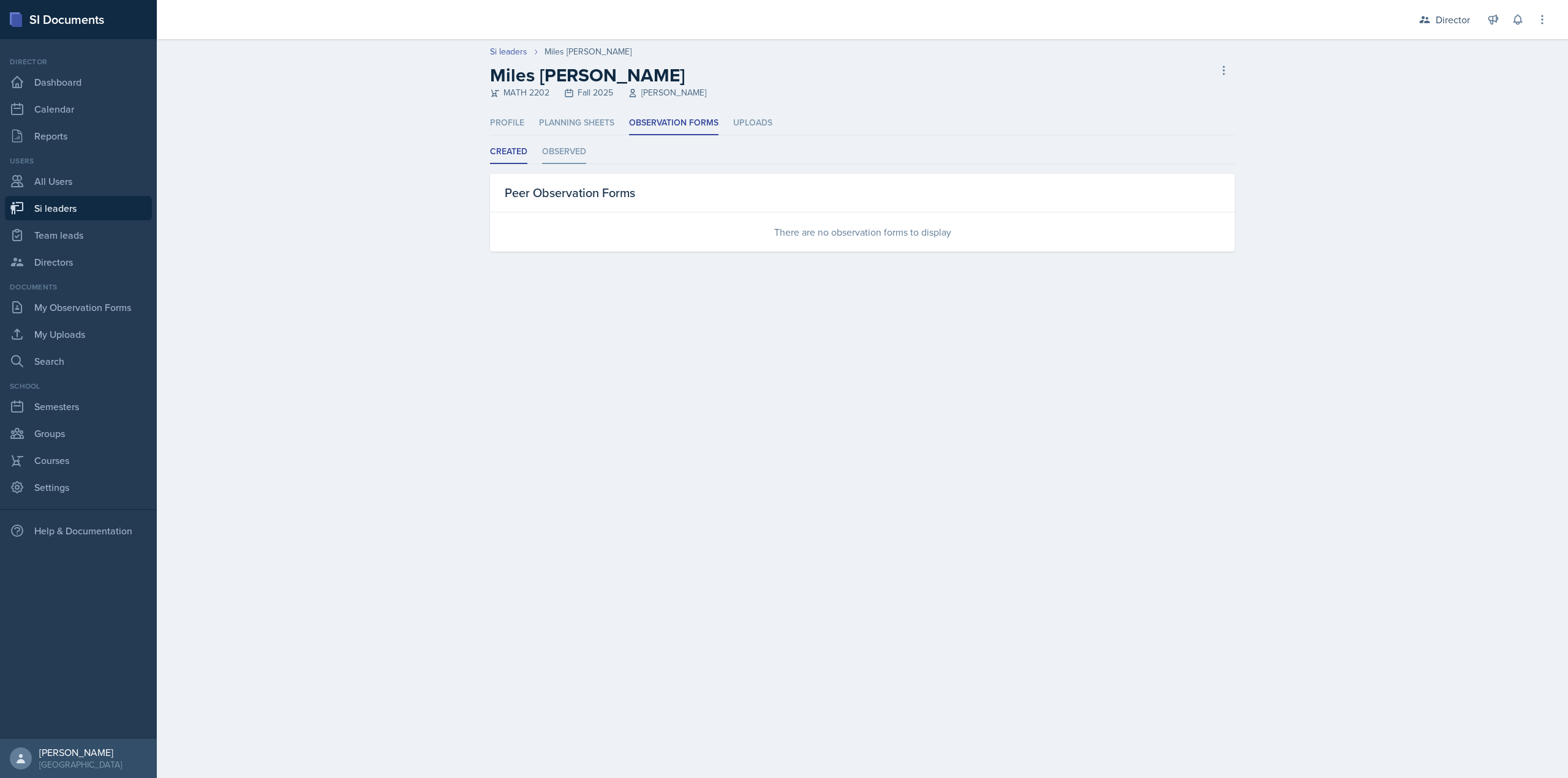
click at [566, 153] on li "Observed" at bounding box center [564, 152] width 44 height 24
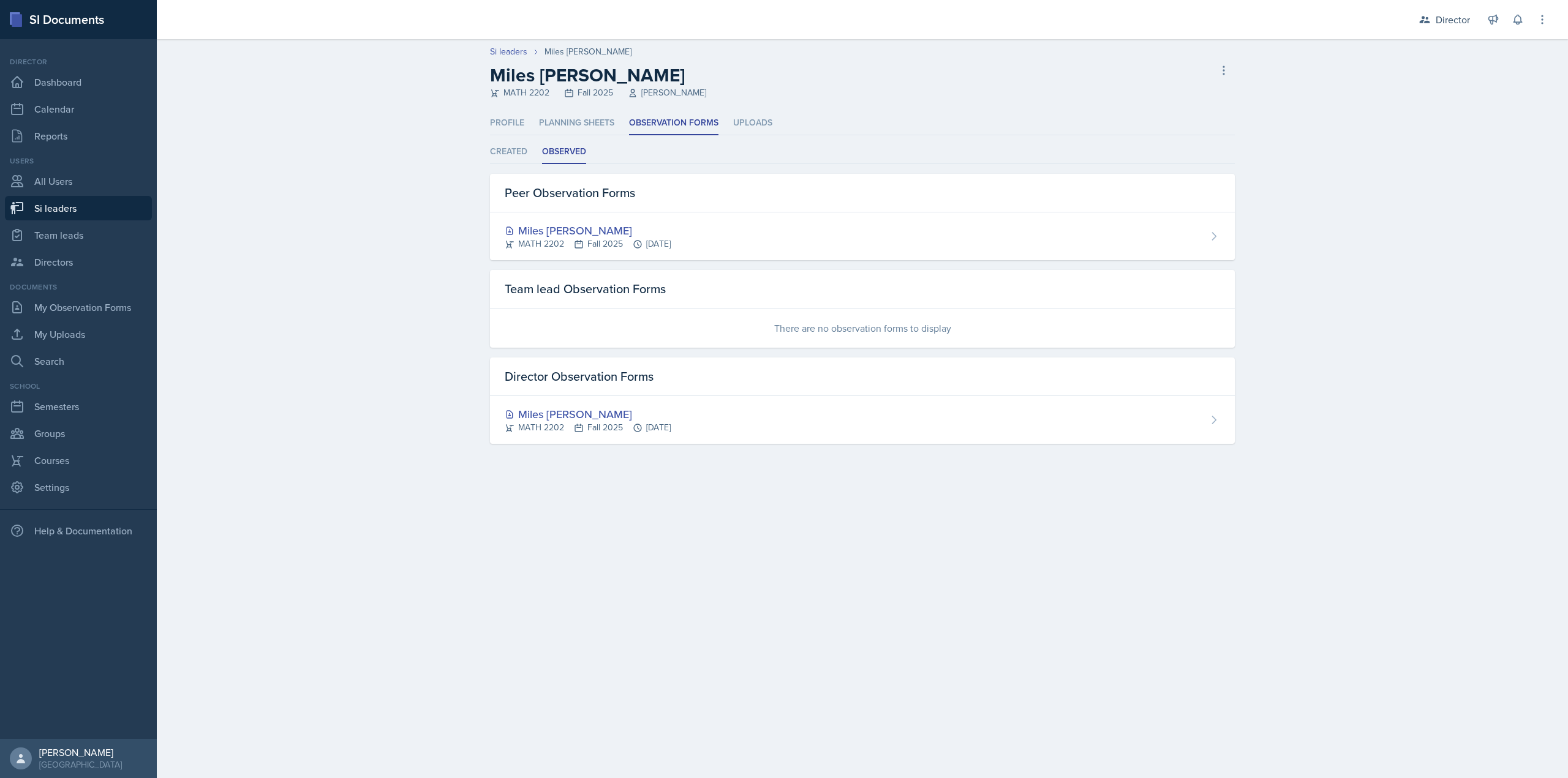
select select "2bed604d-1099-4043-b1bc-2365e8740244"
select select "06a1a81c-2636-47b9-86df-4ce809ccfa8f"
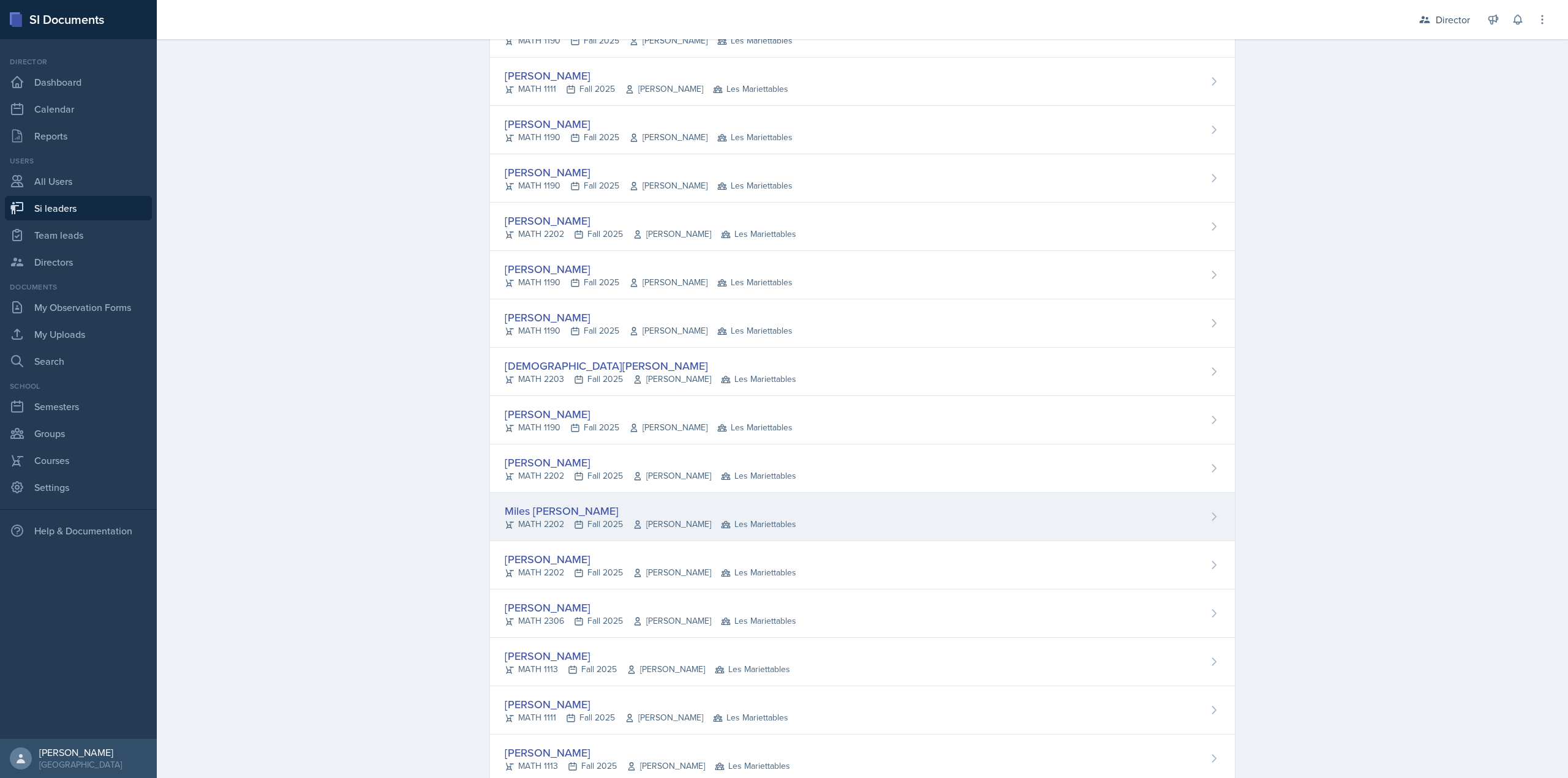
scroll to position [717, 0]
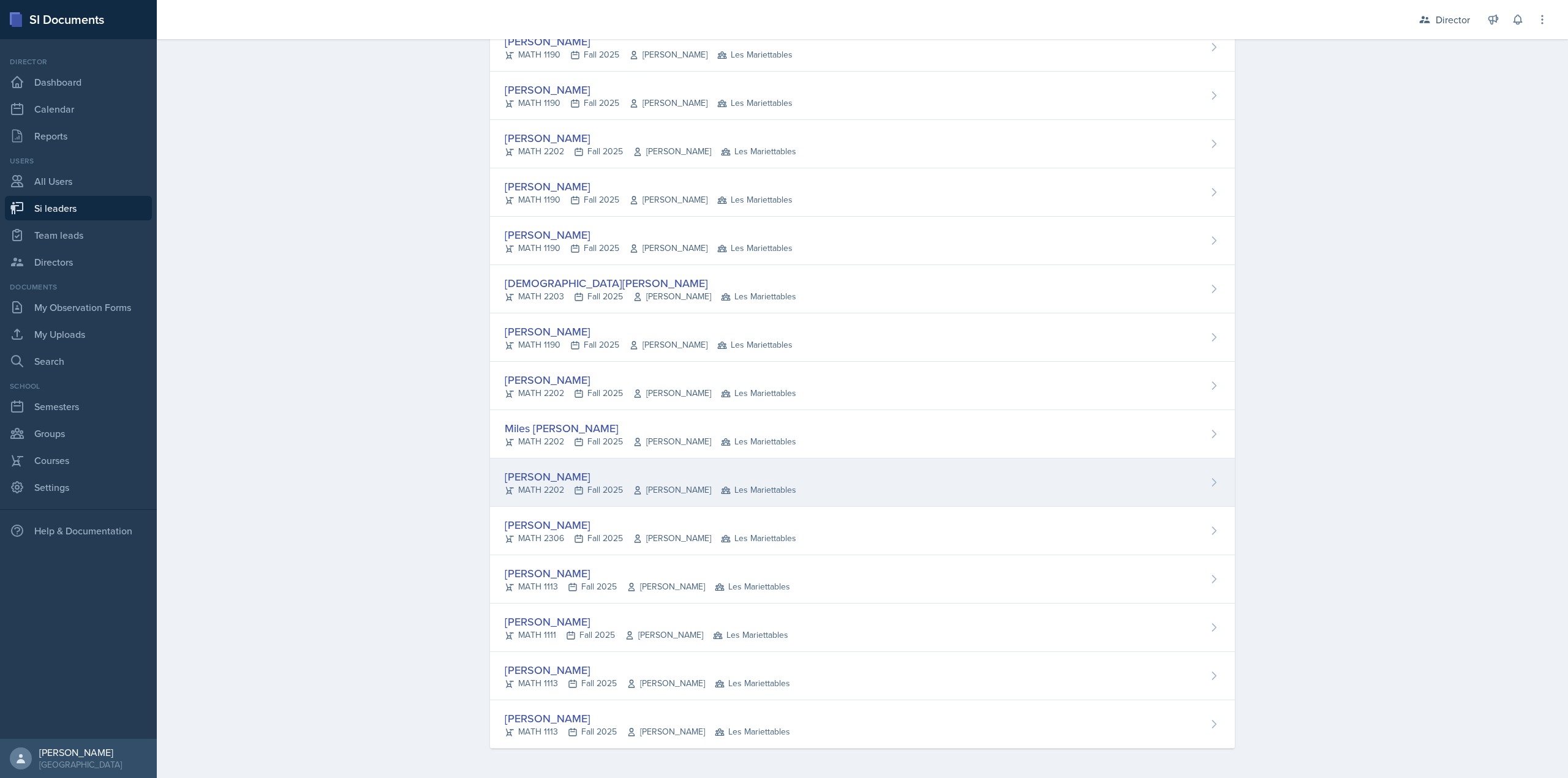
click at [615, 482] on div "Aubryn Thomas" at bounding box center [651, 476] width 291 height 17
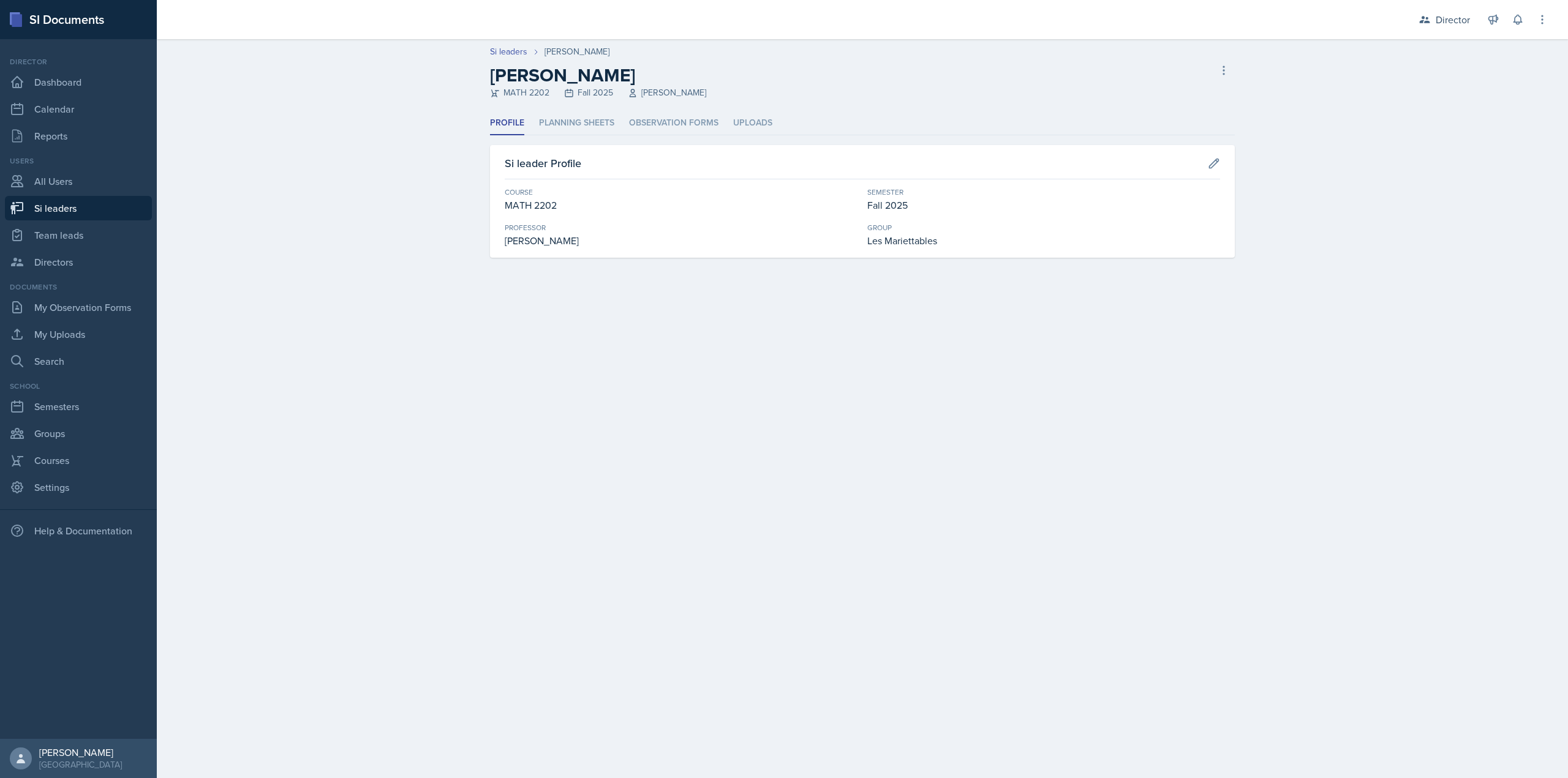
click at [655, 136] on div "Profile Planning Sheets Observation Forms Uploads Profile Planning Sheets Obser…" at bounding box center [862, 184] width 745 height 146
click at [654, 125] on li "Observation Forms" at bounding box center [673, 123] width 89 height 24
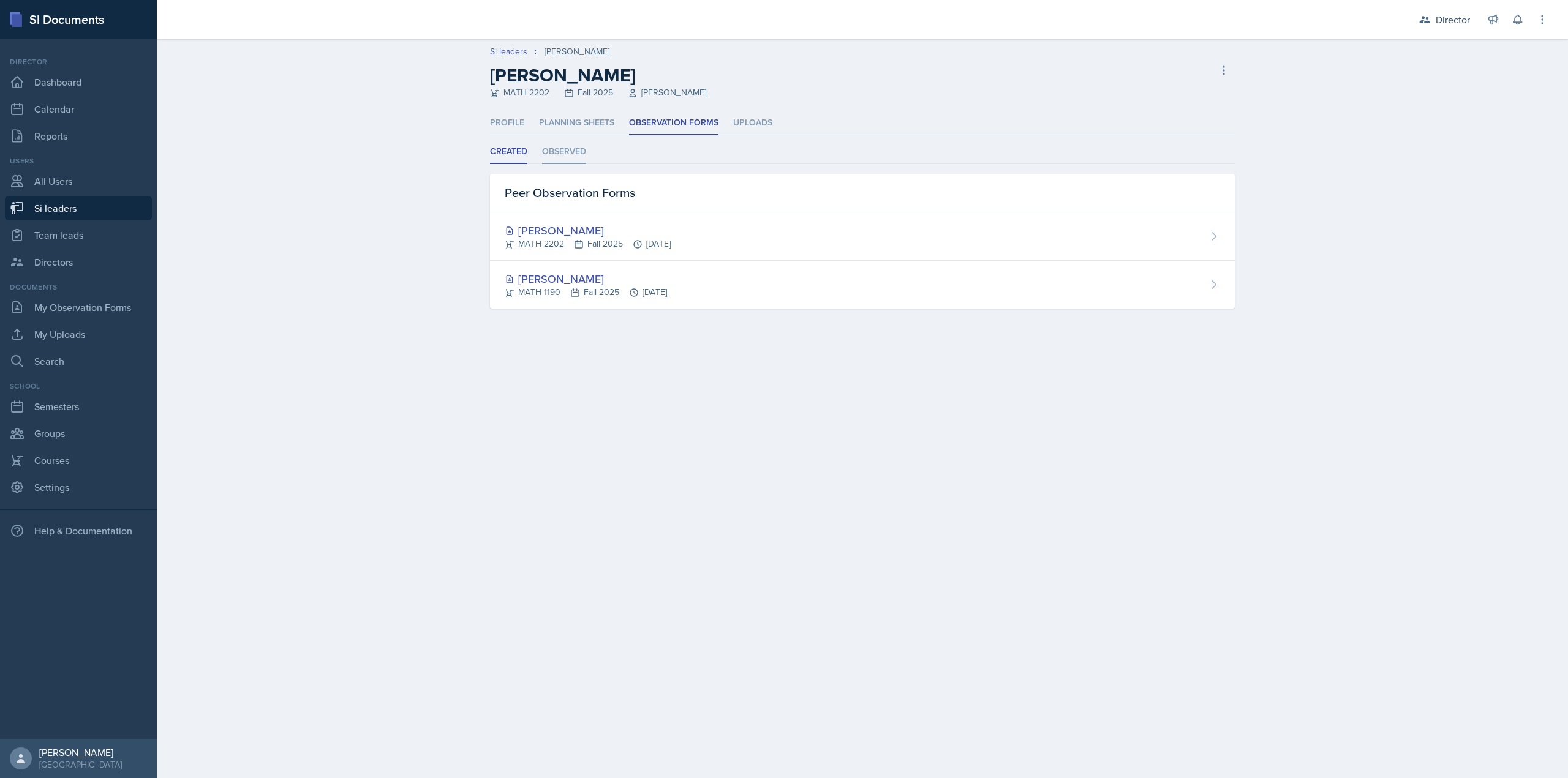
click at [564, 153] on li "Observed" at bounding box center [564, 152] width 44 height 24
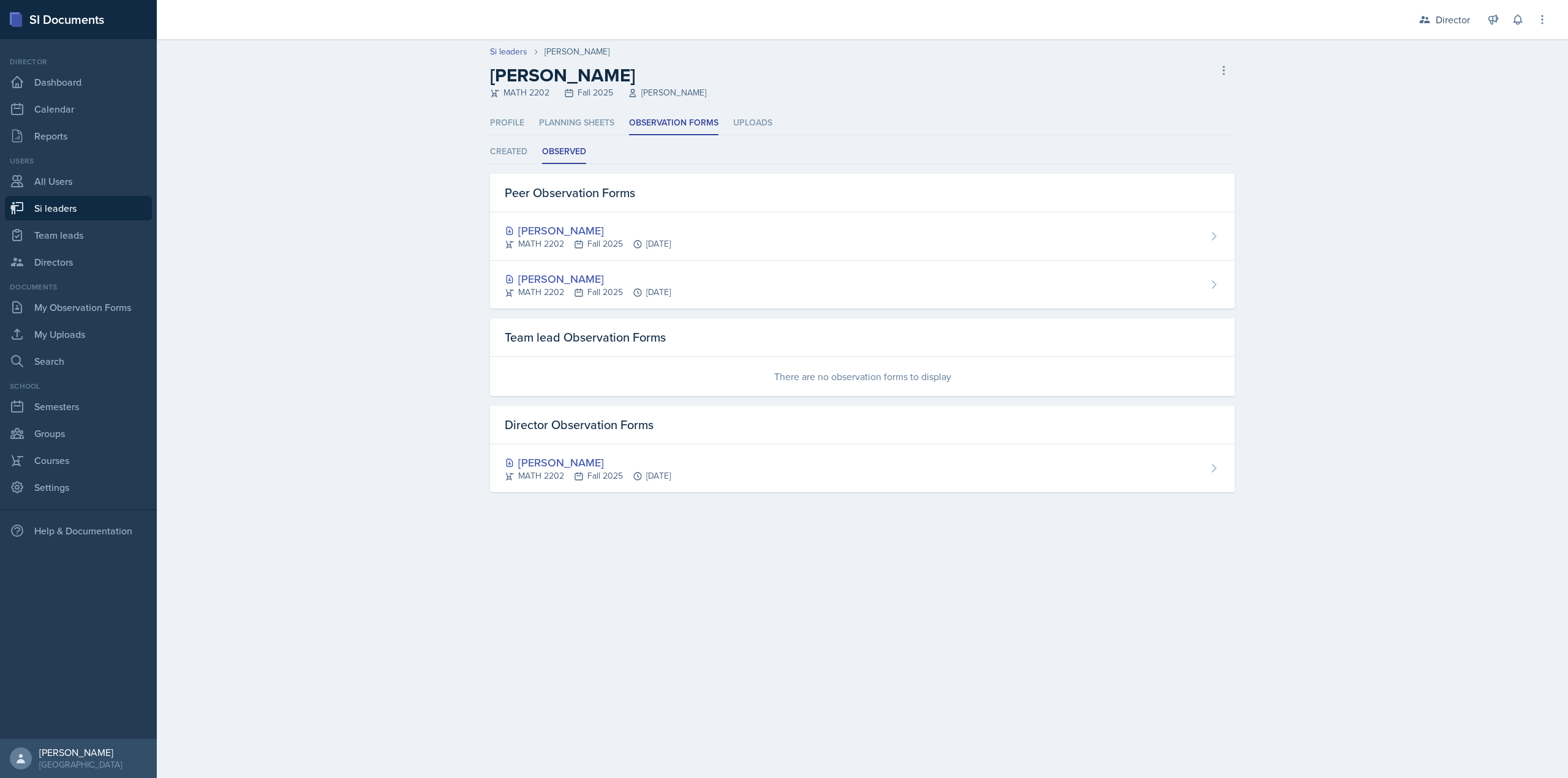
select select "2bed604d-1099-4043-b1bc-2365e8740244"
select select "06a1a81c-2636-47b9-86df-4ce809ccfa8f"
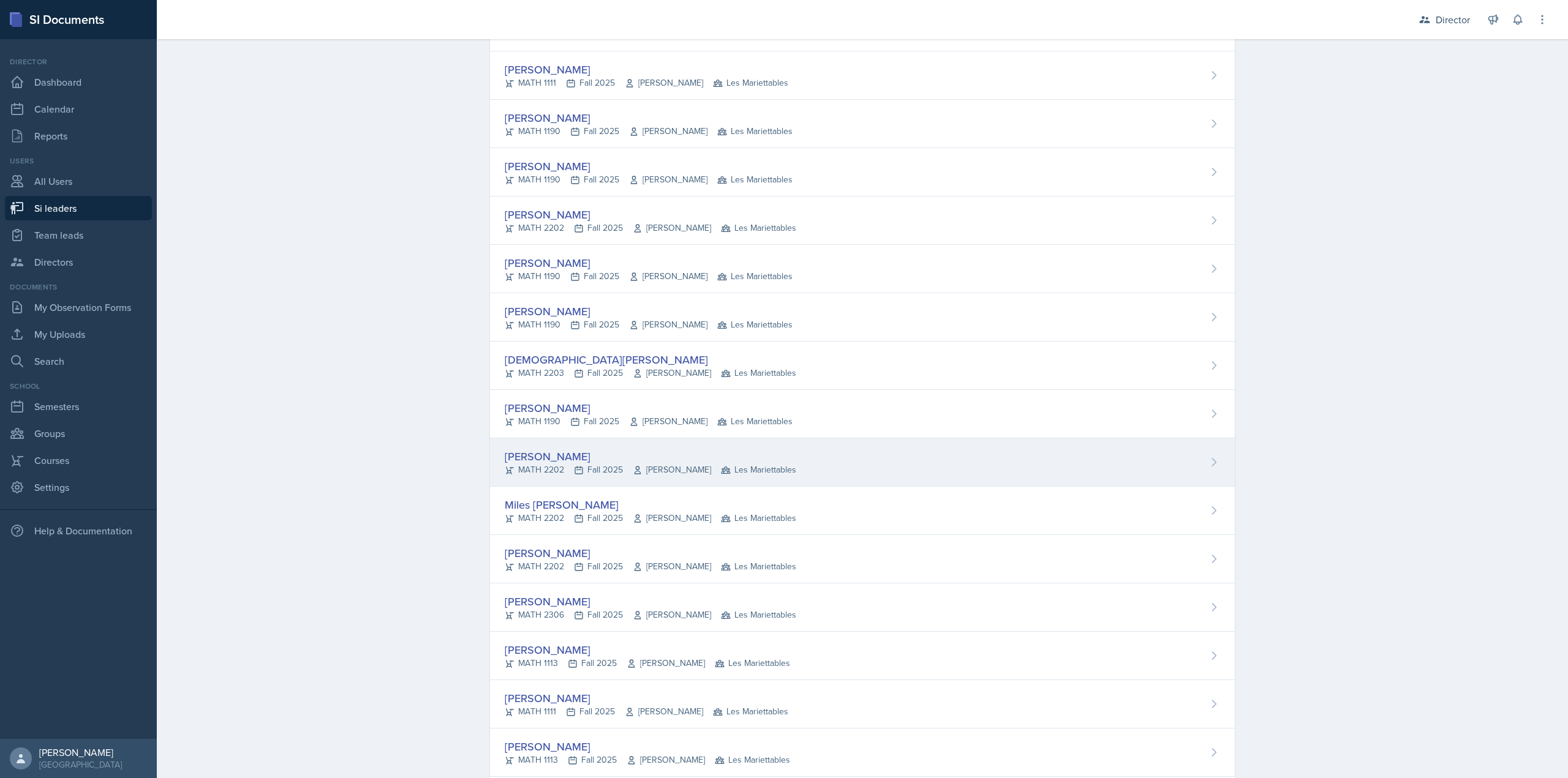
scroll to position [717, 0]
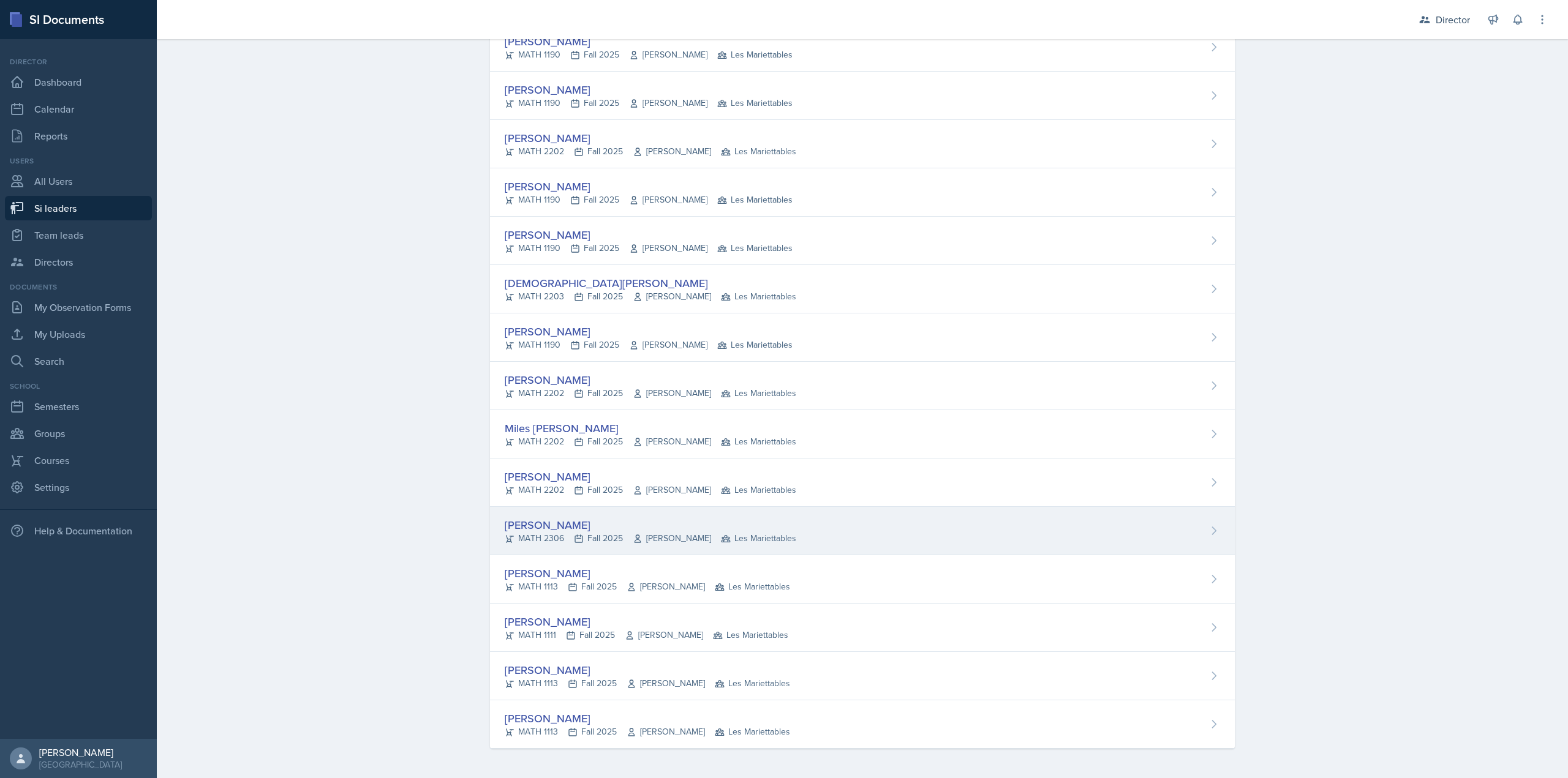
click at [603, 522] on div "Brayden Turso" at bounding box center [651, 525] width 291 height 17
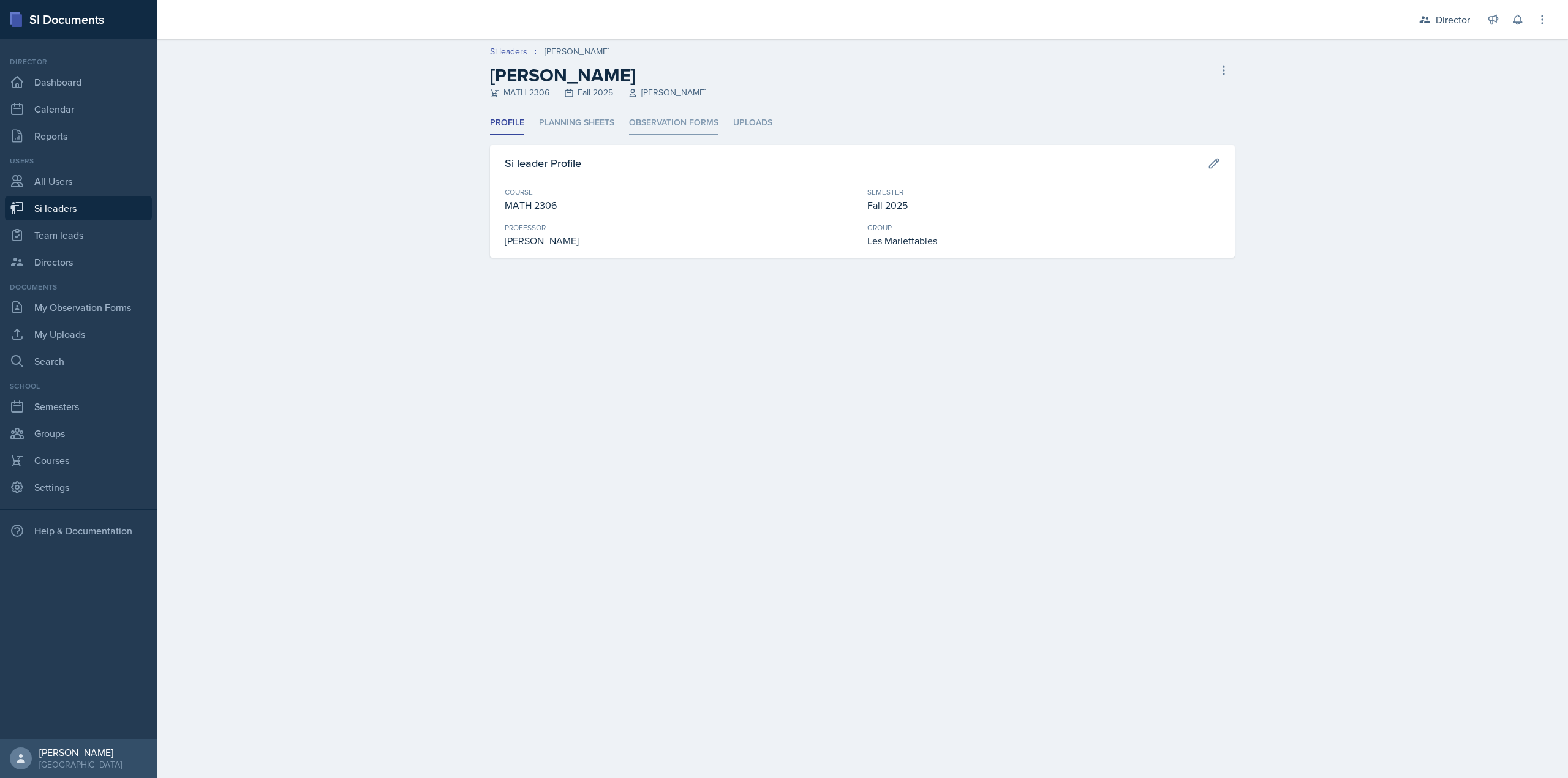
click at [668, 122] on li "Observation Forms" at bounding box center [673, 123] width 89 height 24
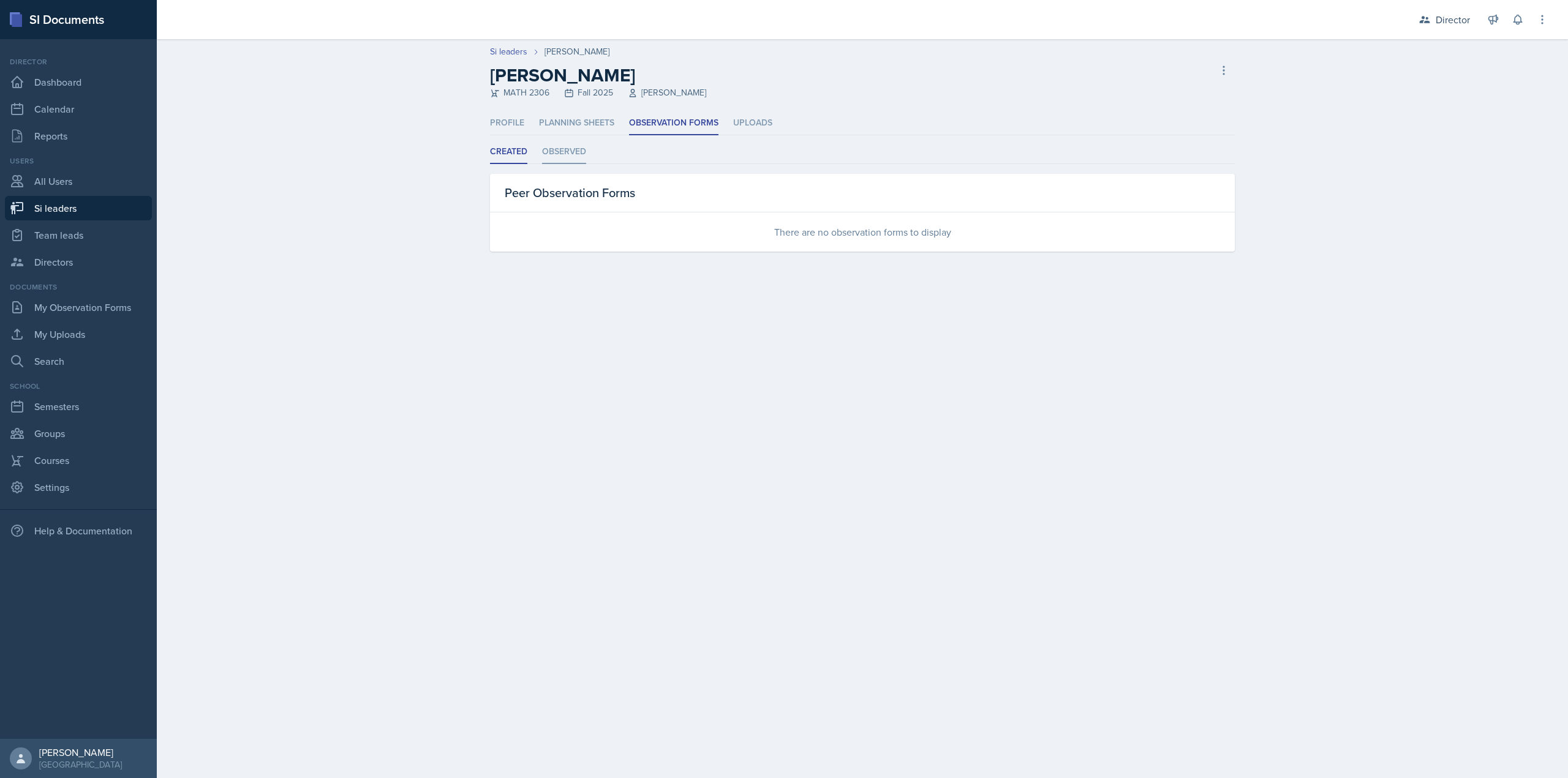
click at [565, 156] on li "Observed" at bounding box center [564, 152] width 44 height 24
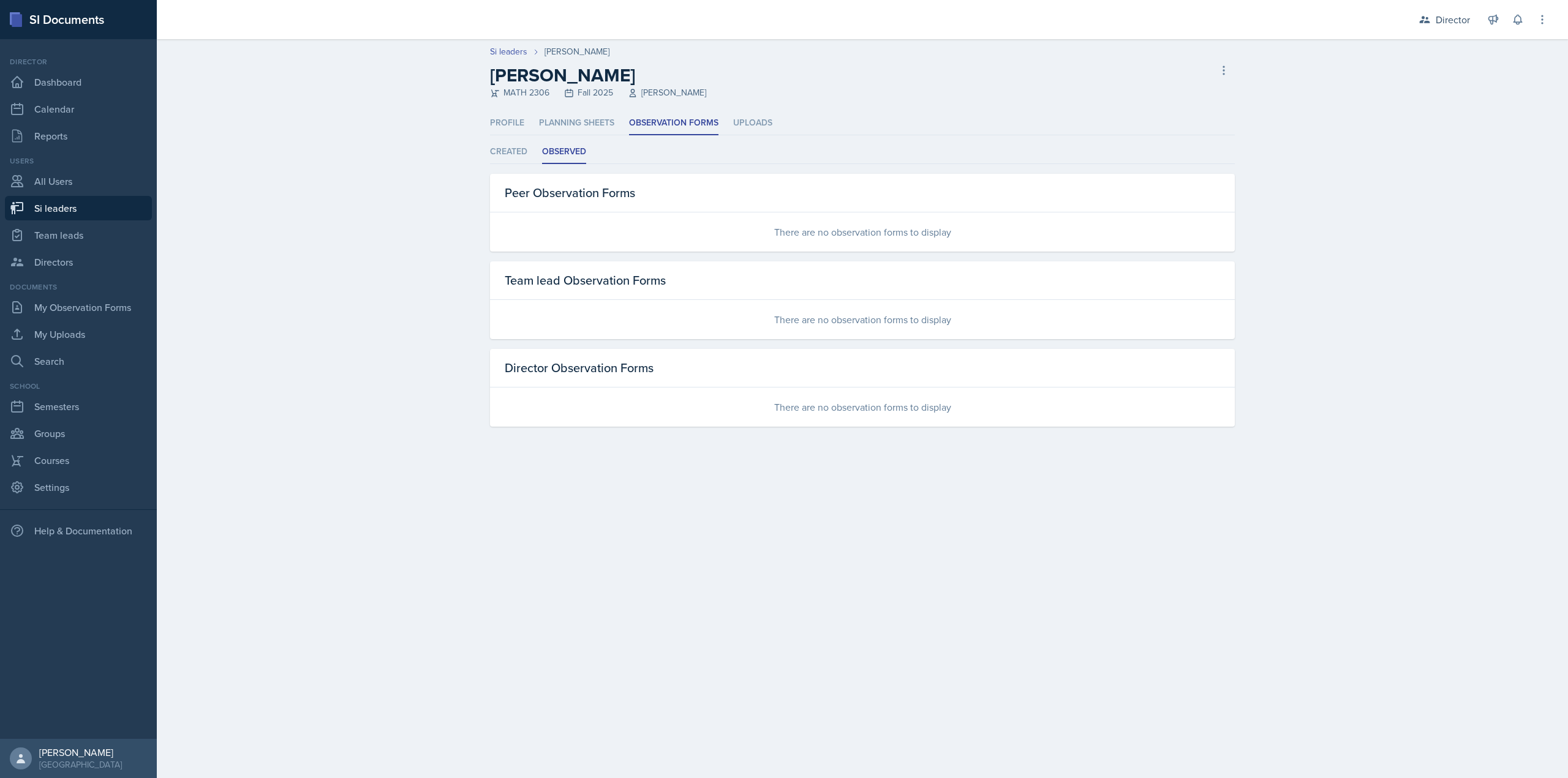
select select "2bed604d-1099-4043-b1bc-2365e8740244"
select select "06a1a81c-2636-47b9-86df-4ce809ccfa8f"
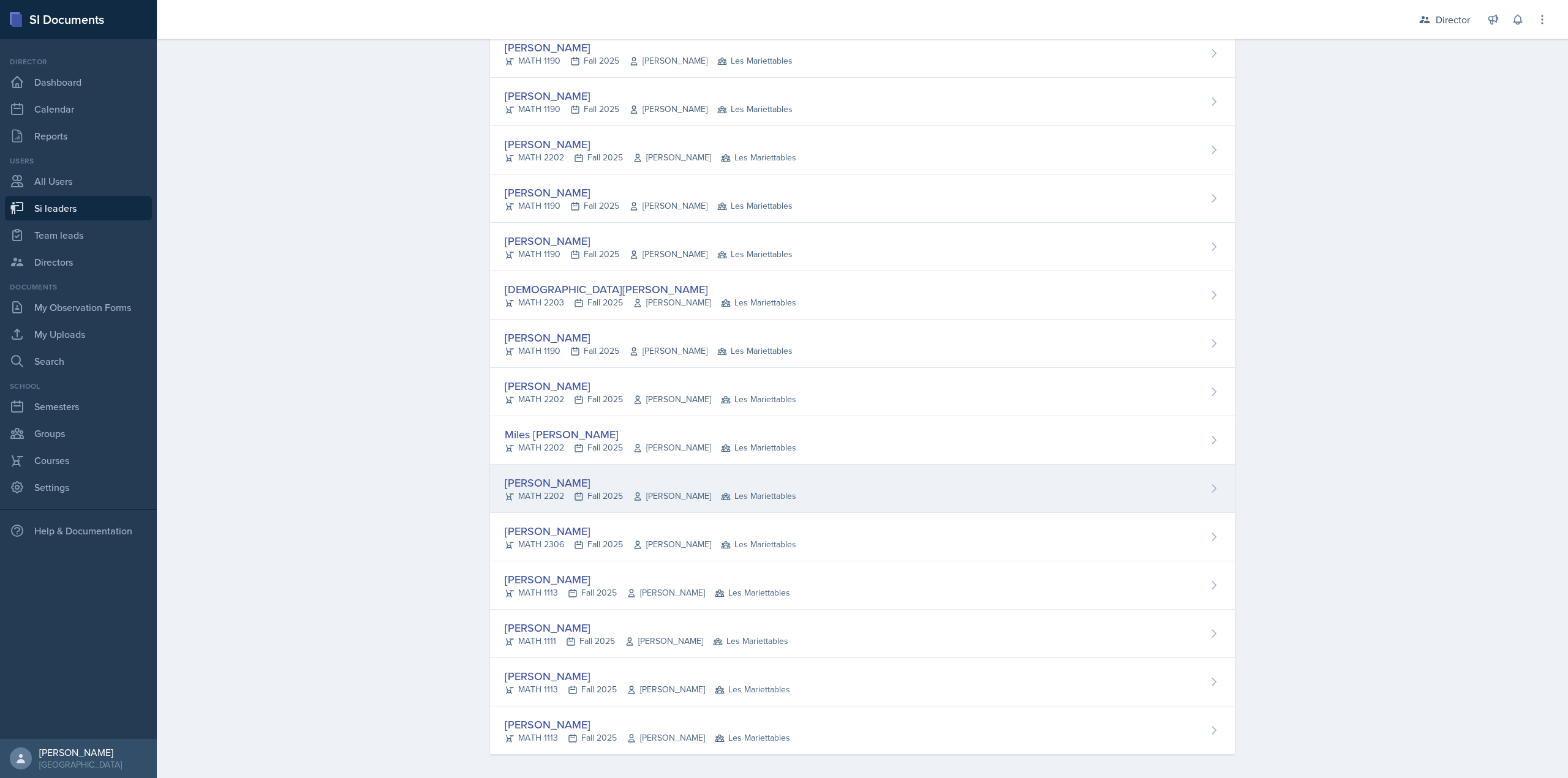
scroll to position [717, 0]
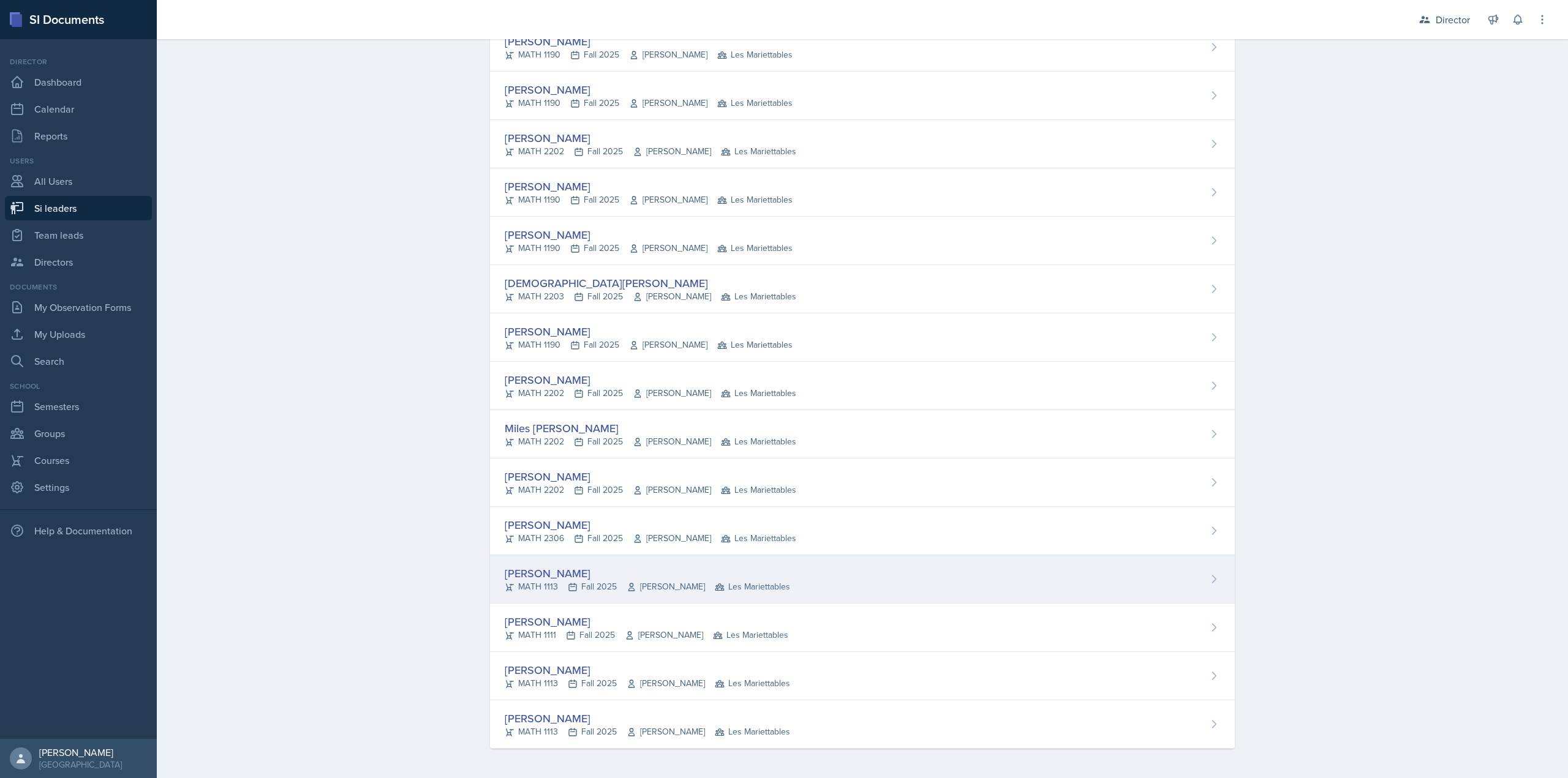
click at [564, 595] on div "Perla Vega MATH 1113 Fall 2025 Ludmila Orlova-Shokry Les Mariettables" at bounding box center [862, 580] width 745 height 49
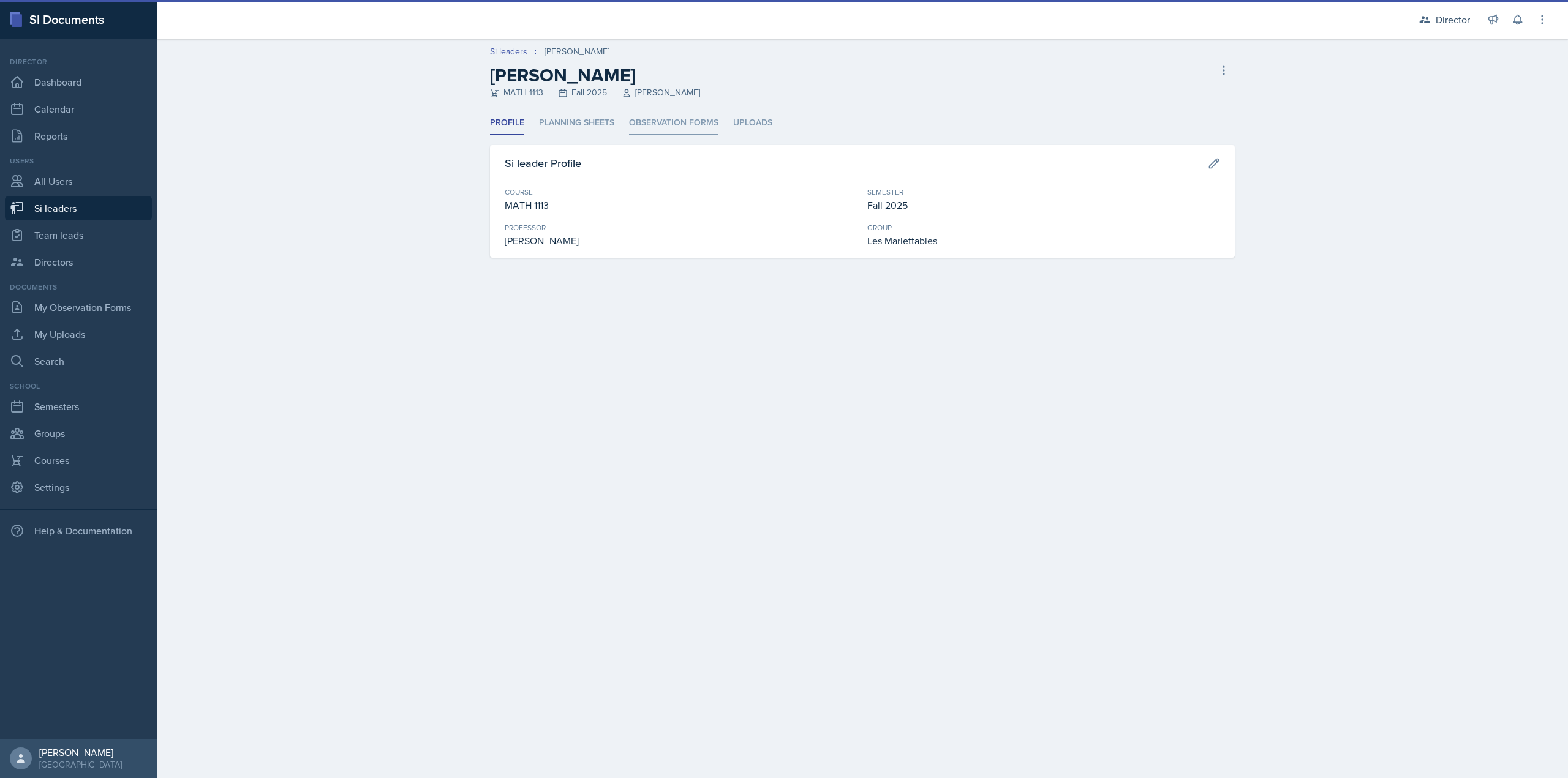
click at [666, 114] on li "Observation Forms" at bounding box center [673, 123] width 89 height 24
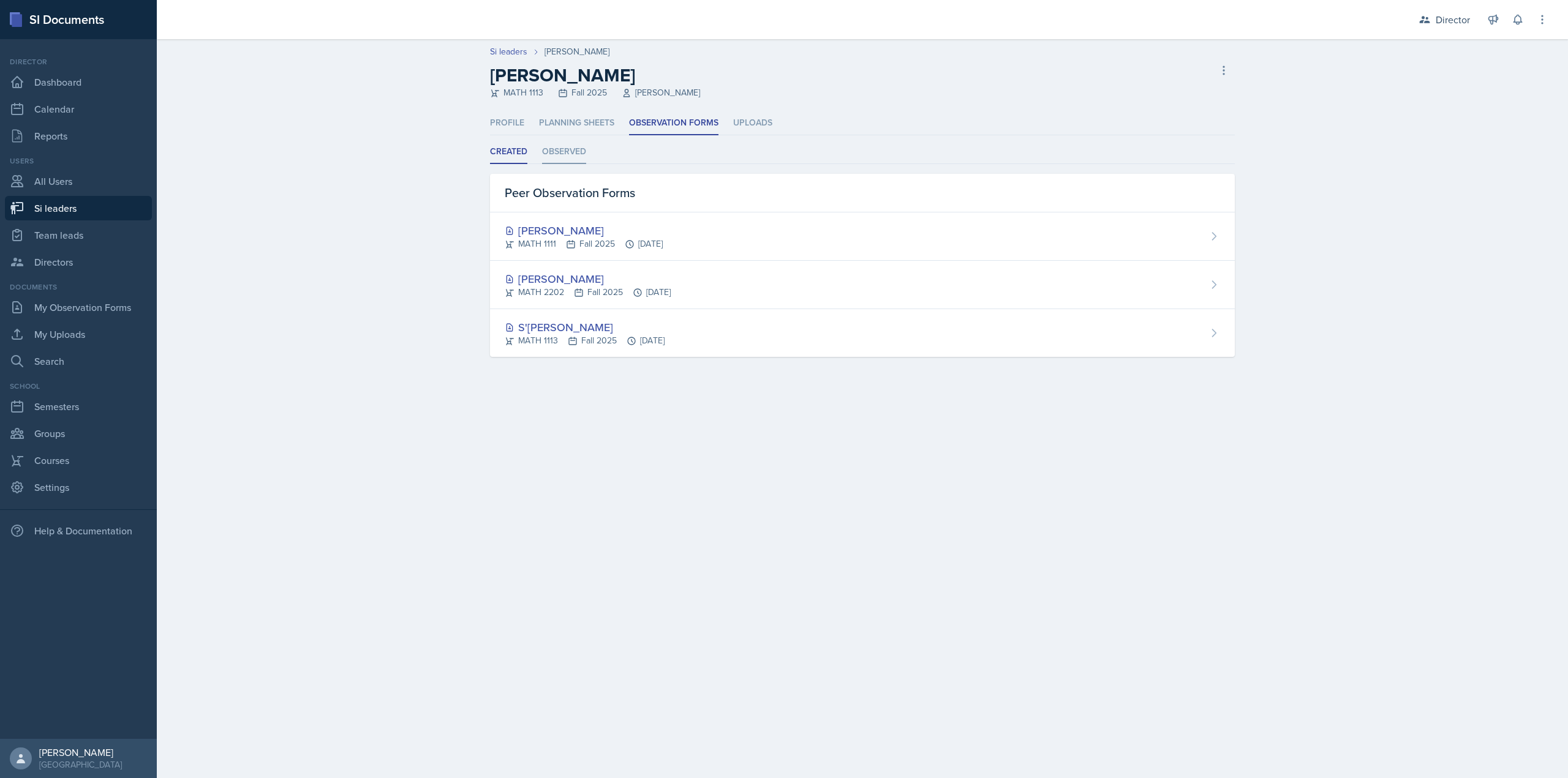
click at [561, 154] on li "Observed" at bounding box center [564, 152] width 44 height 24
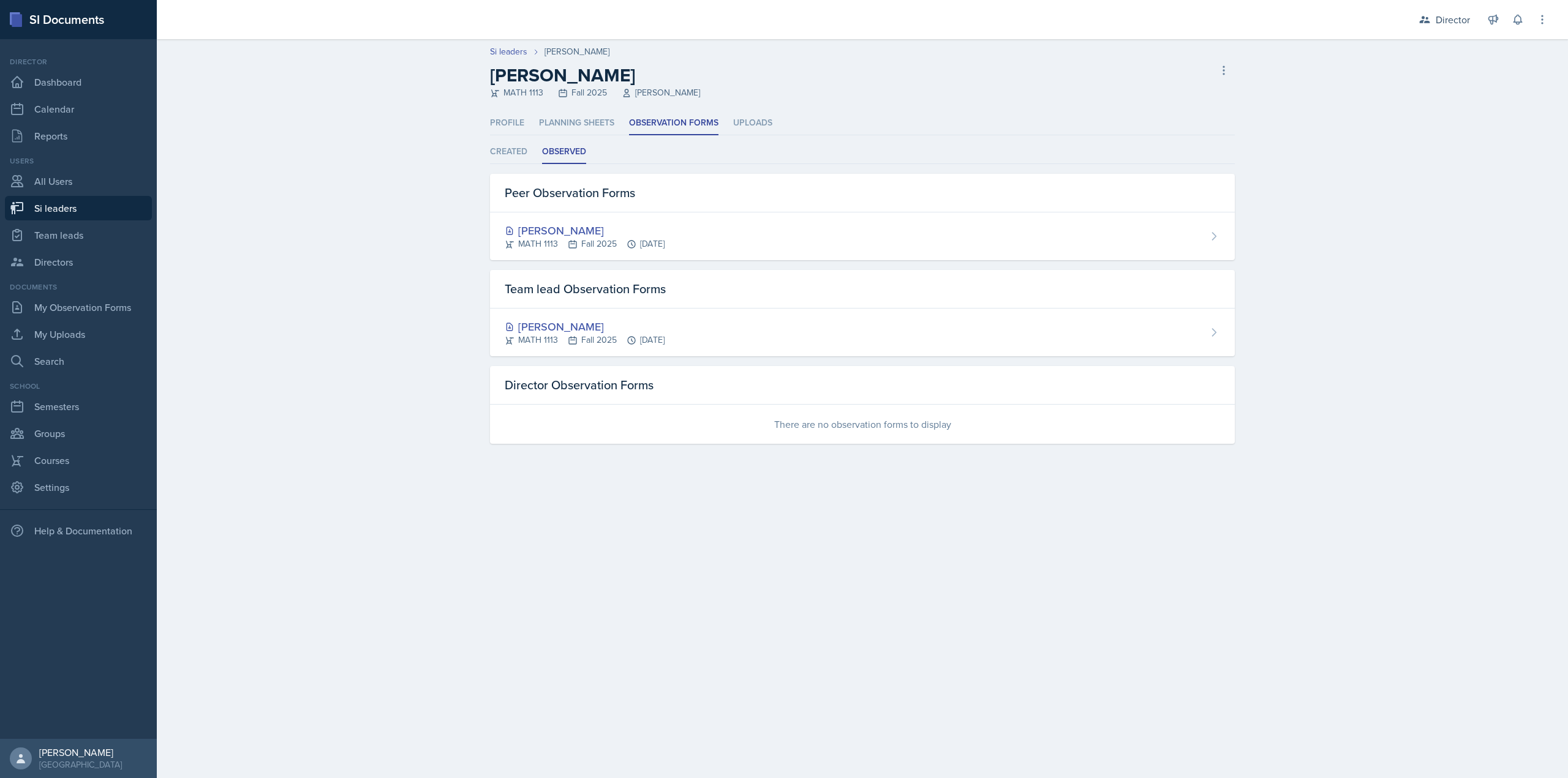
select select "2bed604d-1099-4043-b1bc-2365e8740244"
select select "06a1a81c-2636-47b9-86df-4ce809ccfa8f"
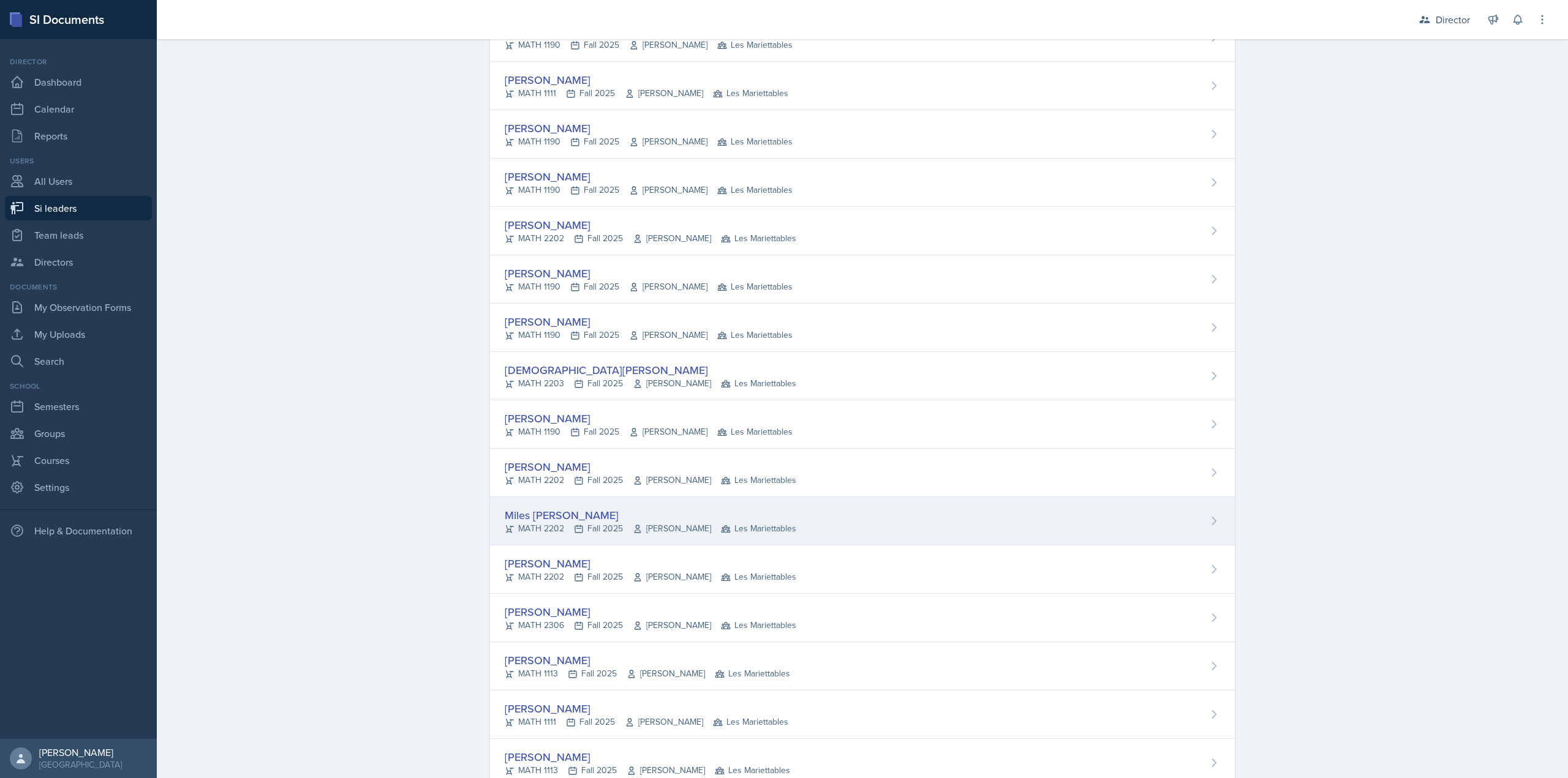
scroll to position [717, 0]
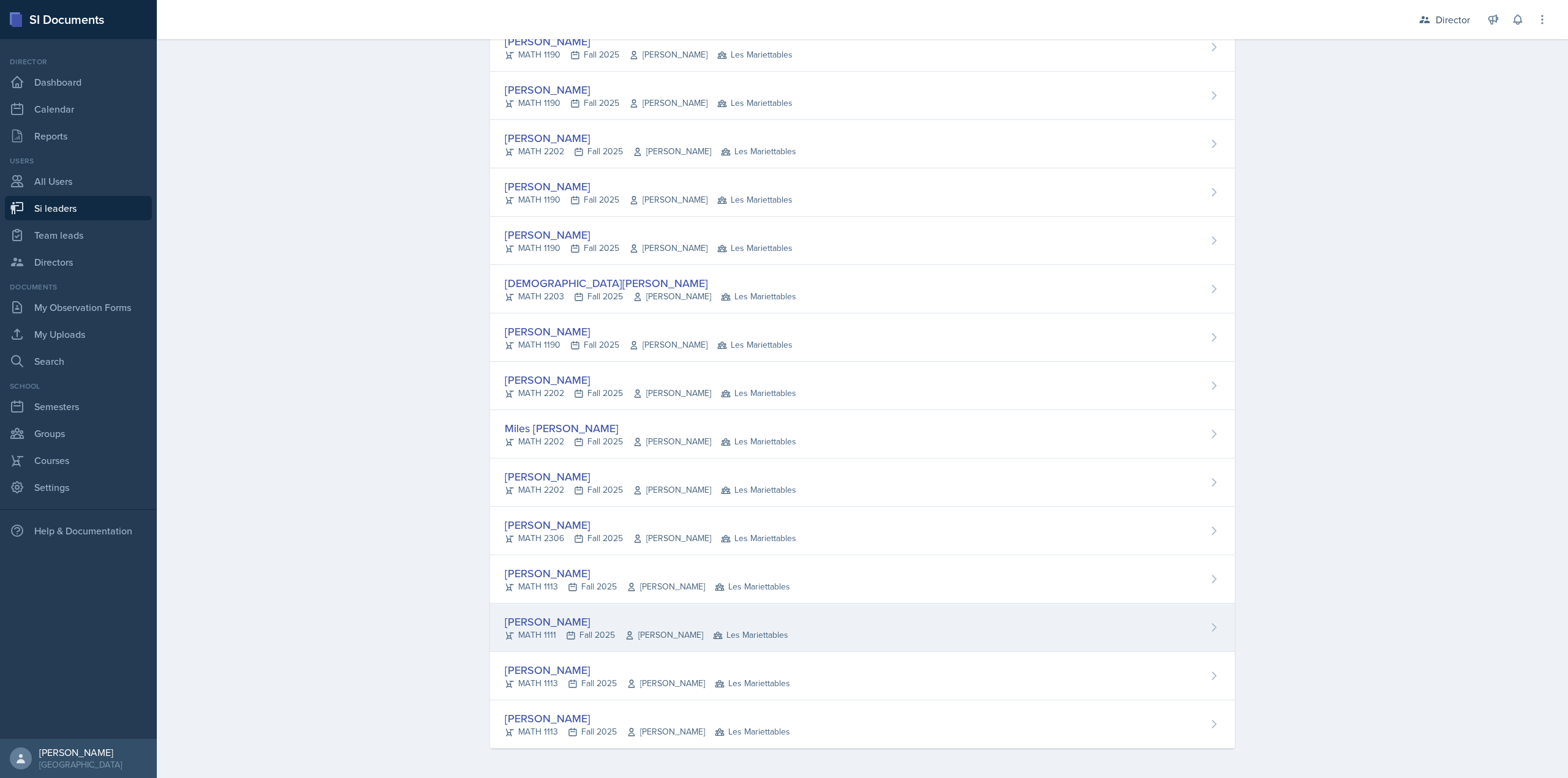
click at [634, 606] on div "Jonathan Velasquez MATH 1111 Fall 2025 Victor Glasgo Les Mariettables" at bounding box center [862, 627] width 745 height 49
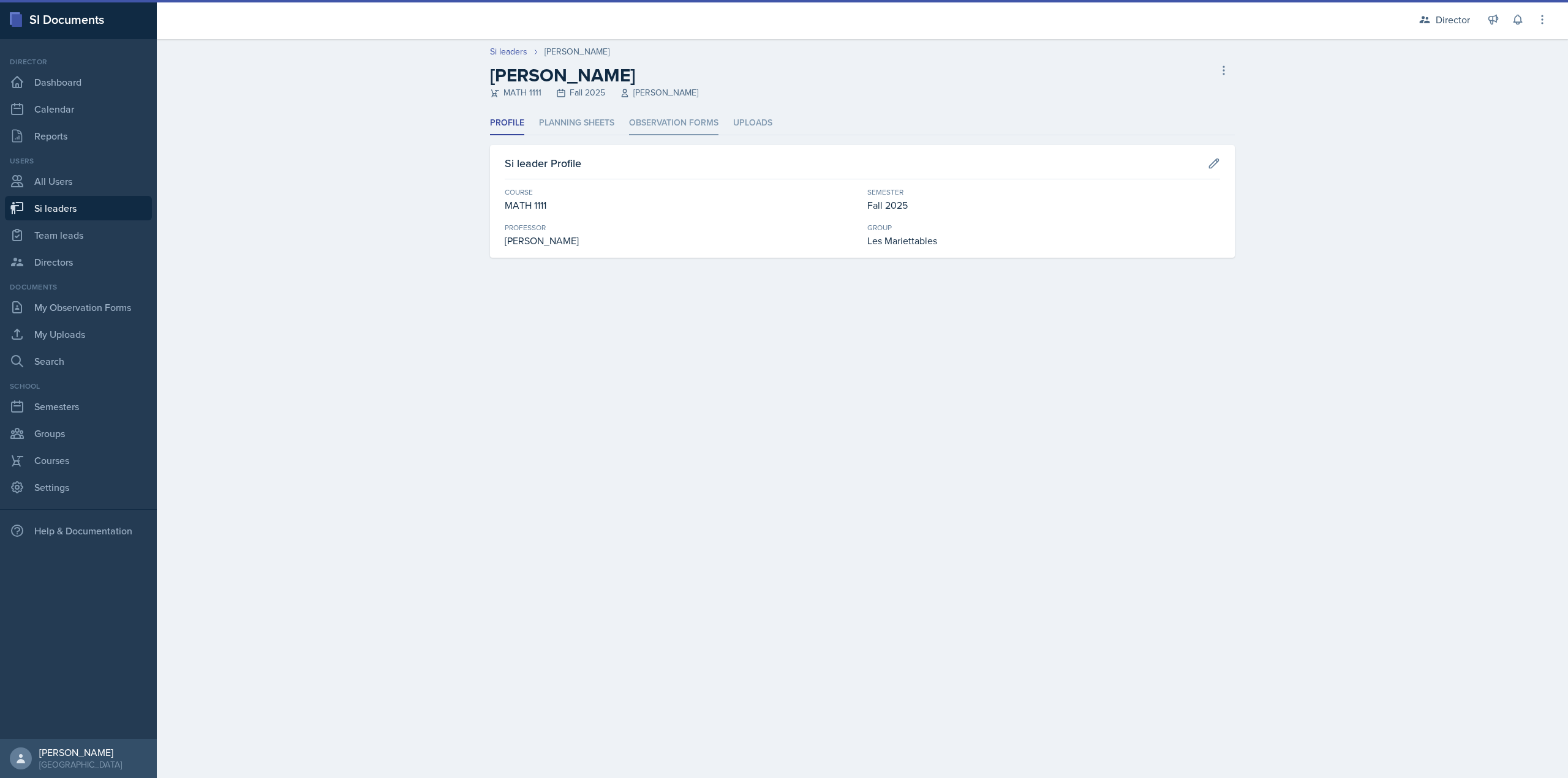
click at [663, 114] on li "Observation Forms" at bounding box center [673, 123] width 89 height 24
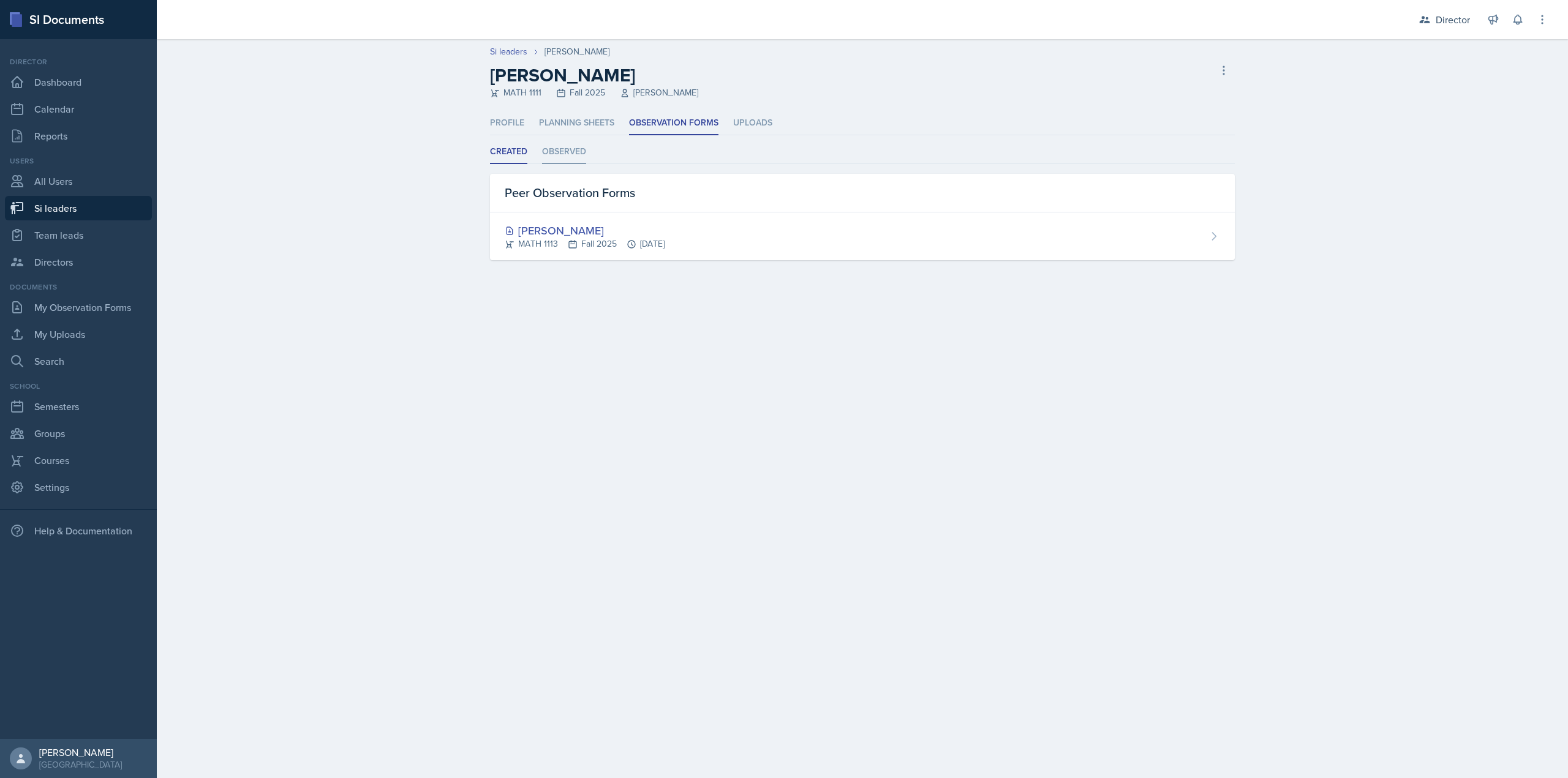
click at [569, 151] on li "Observed" at bounding box center [564, 152] width 44 height 24
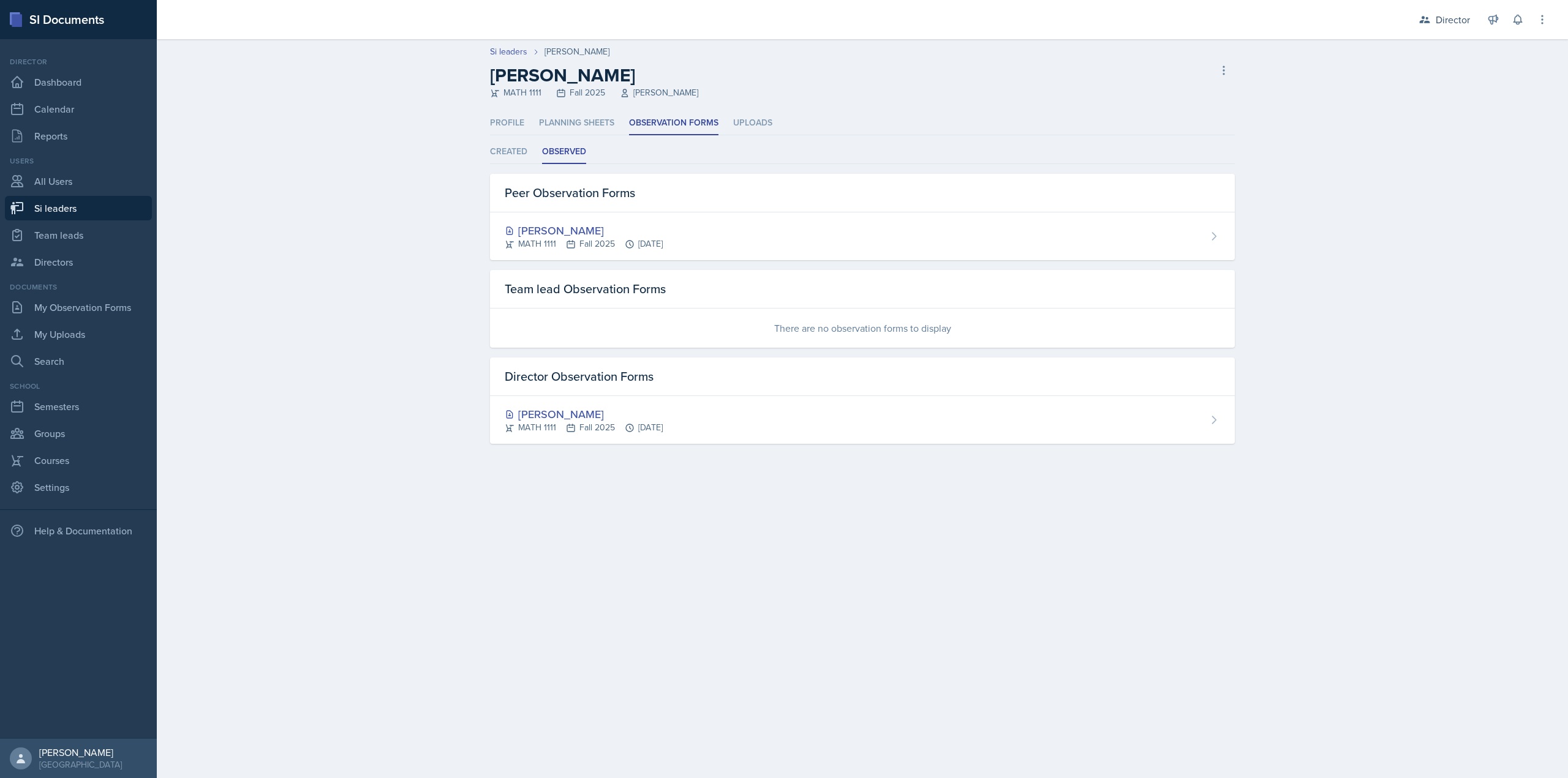
select select "2bed604d-1099-4043-b1bc-2365e8740244"
select select "06a1a81c-2636-47b9-86df-4ce809ccfa8f"
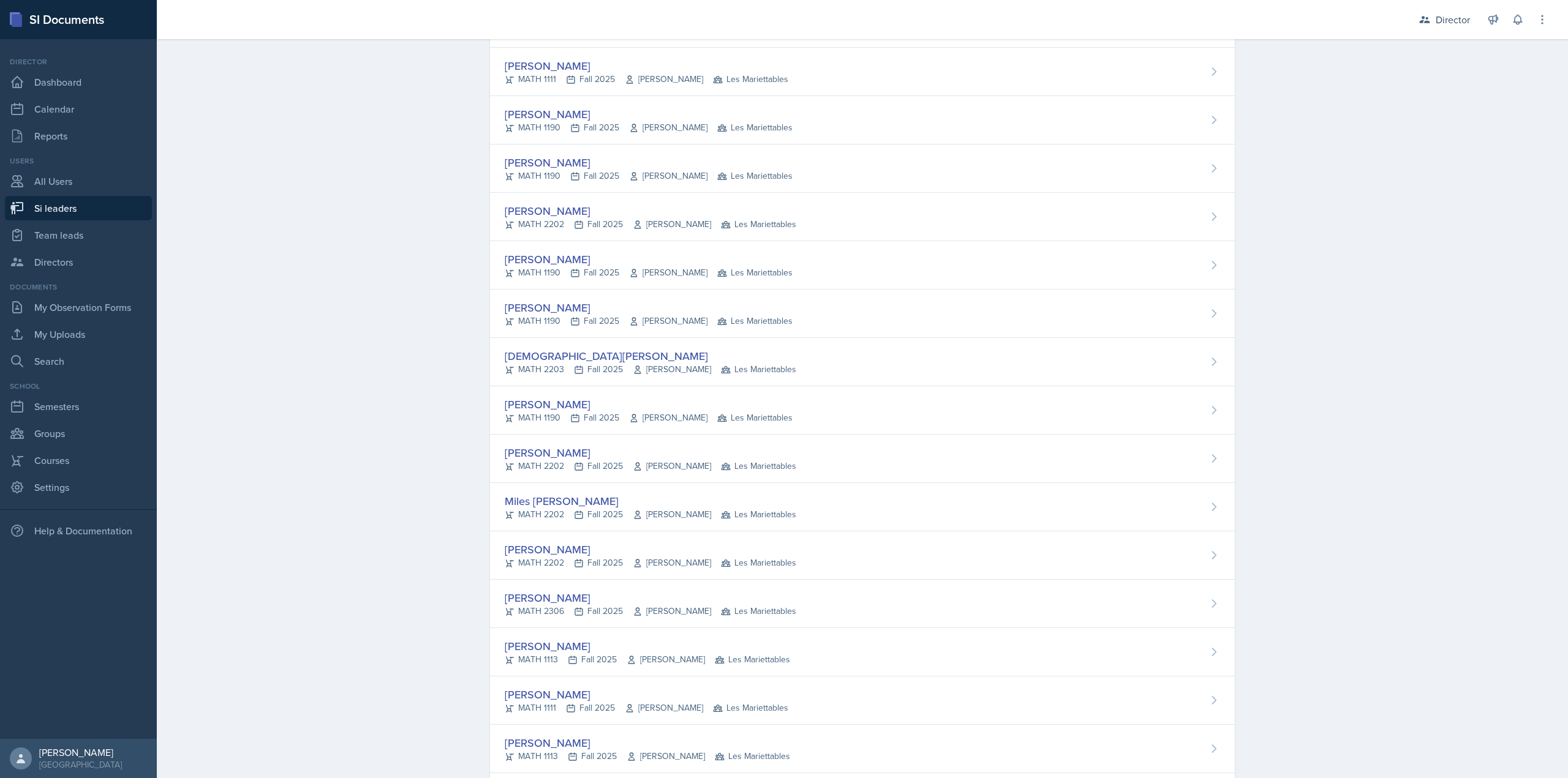
scroll to position [717, 0]
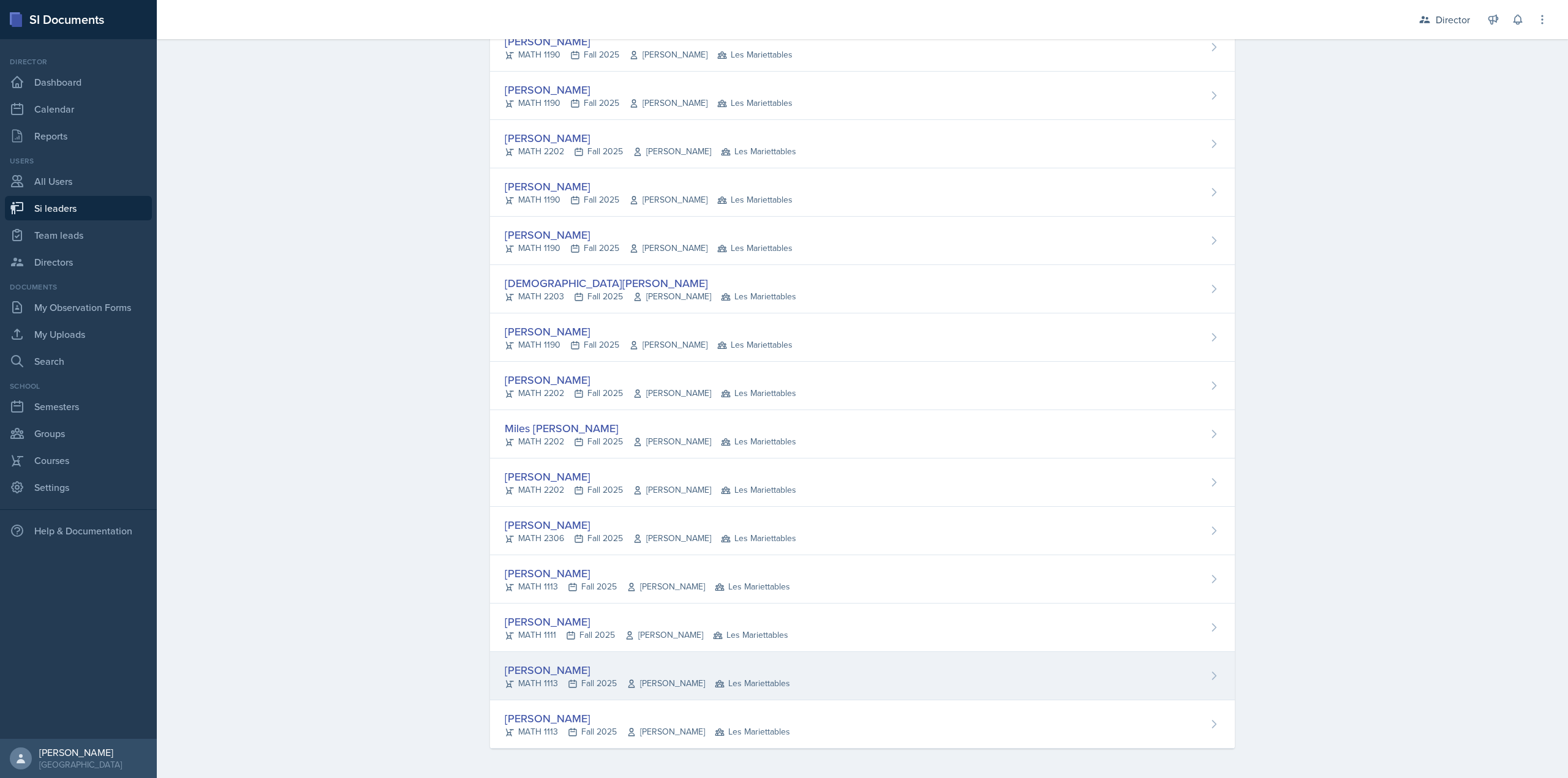
click at [579, 672] on div "Sara Waymen" at bounding box center [647, 670] width 285 height 17
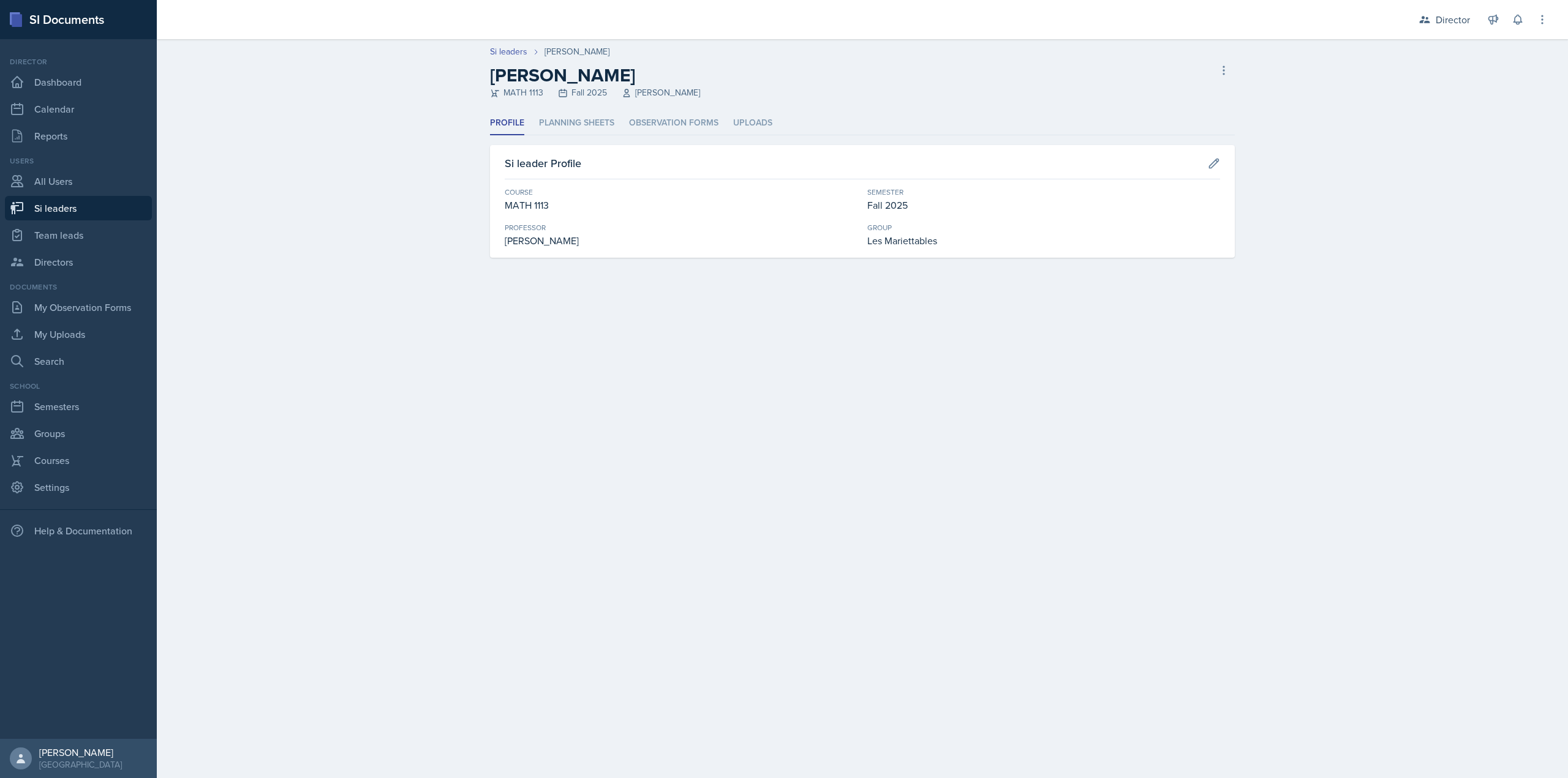
click at [660, 109] on header "Si leaders Sara Waymen Sara Waymen MATH 1113 Fall 2025 Sunny Kang Delete Si lea…" at bounding box center [862, 76] width 1411 height 73
click at [659, 118] on li "Observation Forms" at bounding box center [673, 123] width 89 height 24
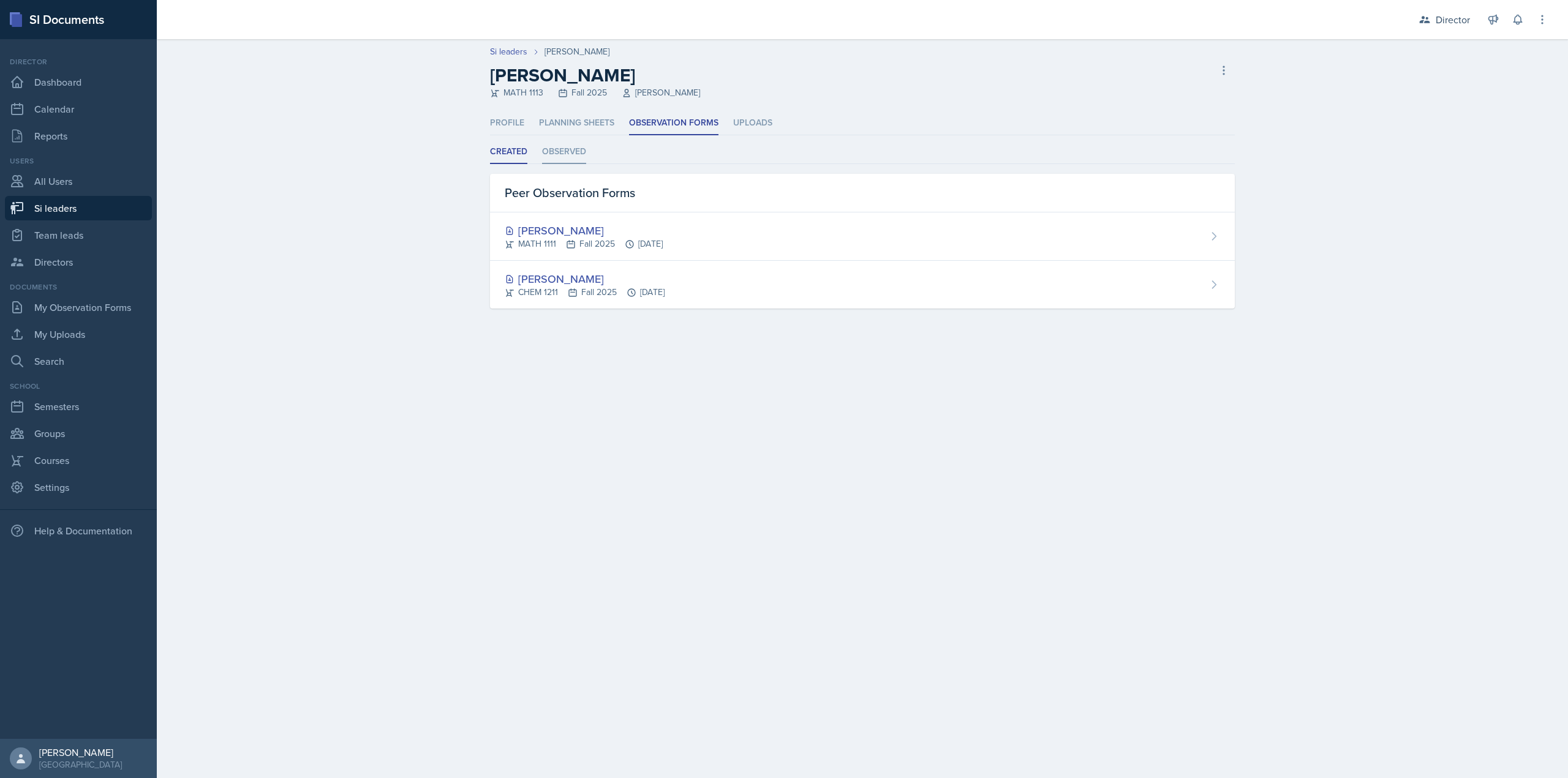
click at [567, 157] on li "Observed" at bounding box center [564, 152] width 44 height 24
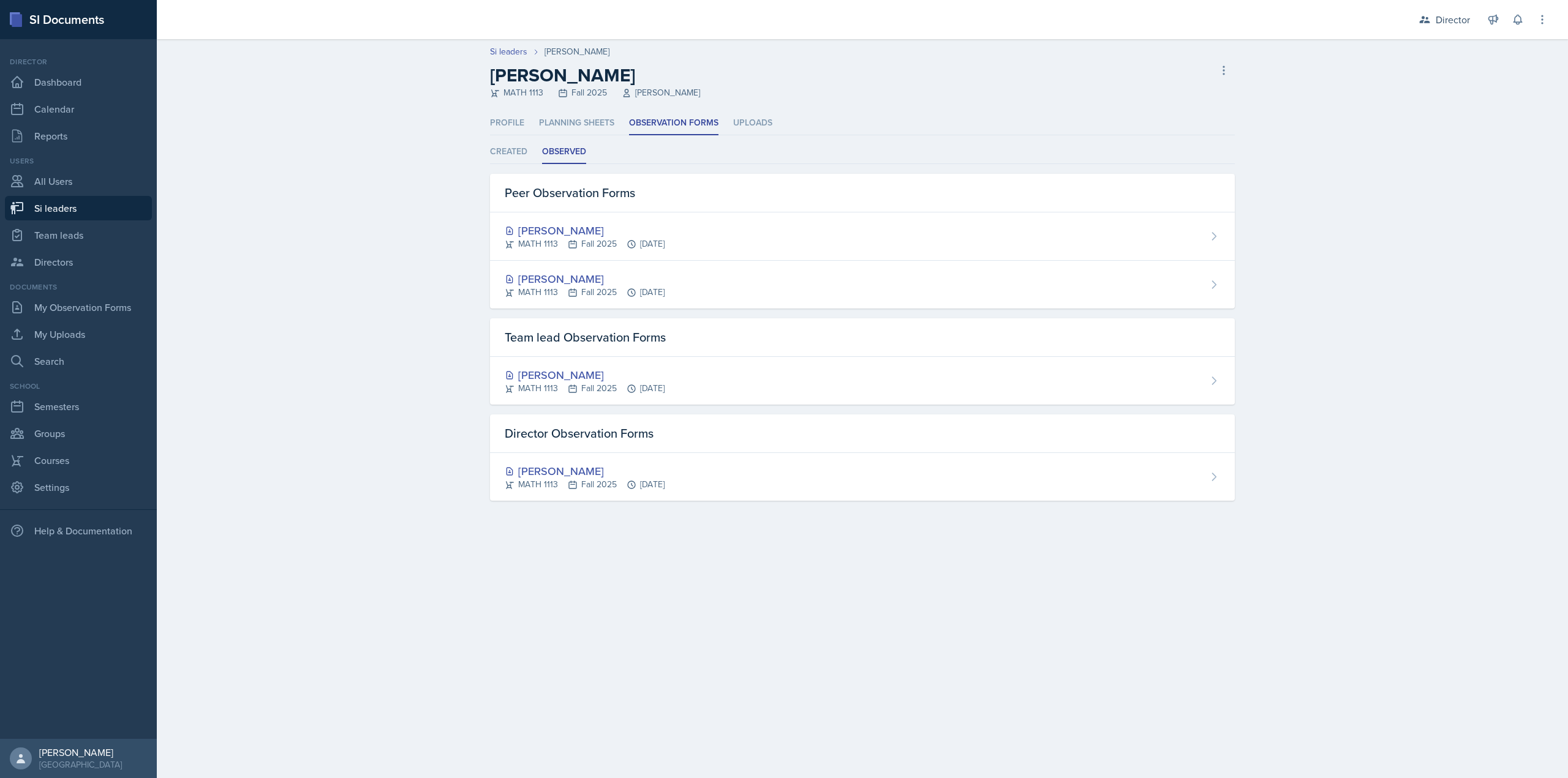
select select "2bed604d-1099-4043-b1bc-2365e8740244"
select select "06a1a81c-2636-47b9-86df-4ce809ccfa8f"
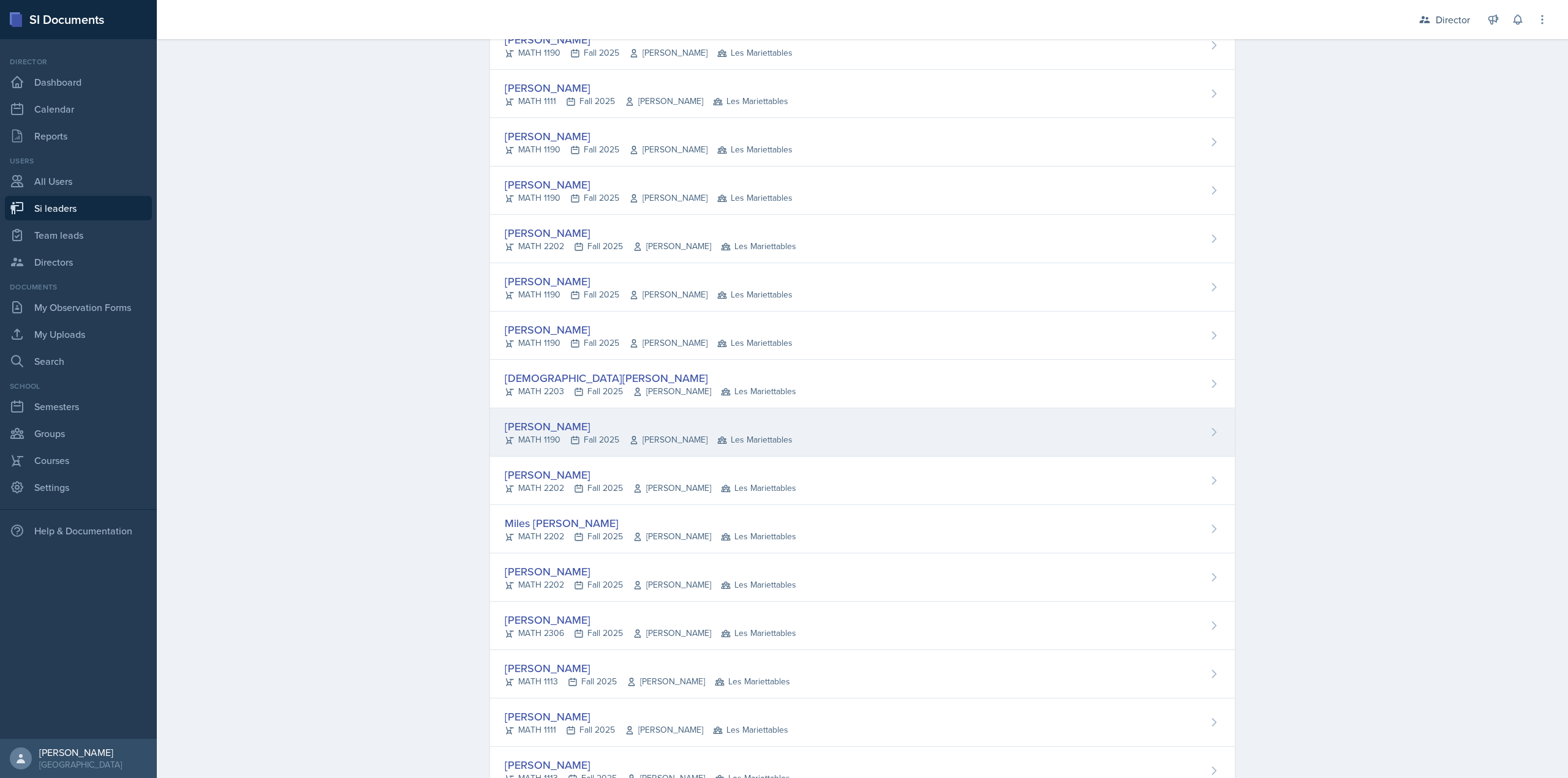
scroll to position [717, 0]
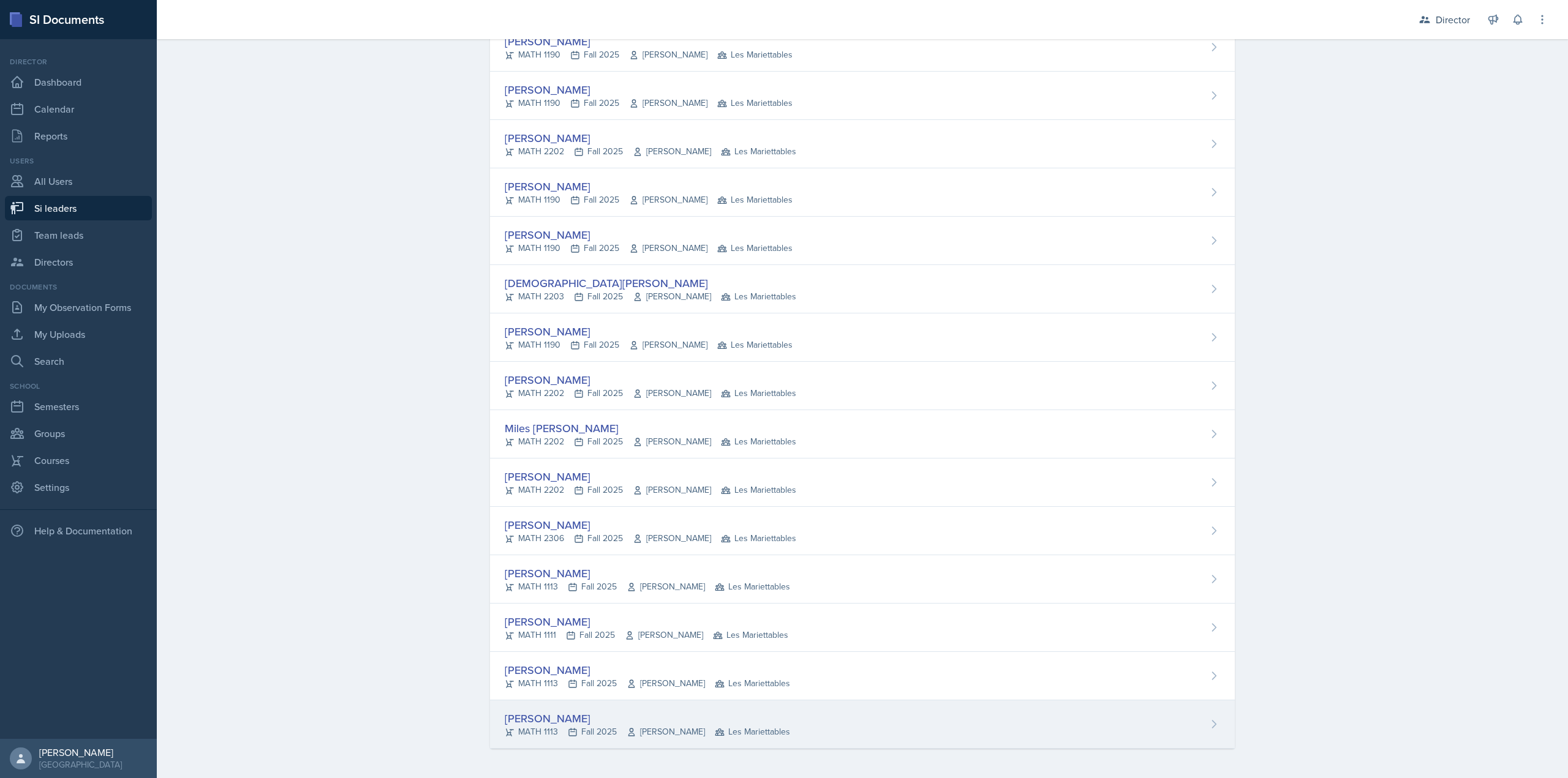
click at [585, 728] on div "MATH 1113 Fall 2025 Jeffrey Berman Les Mariettables" at bounding box center [647, 731] width 285 height 13
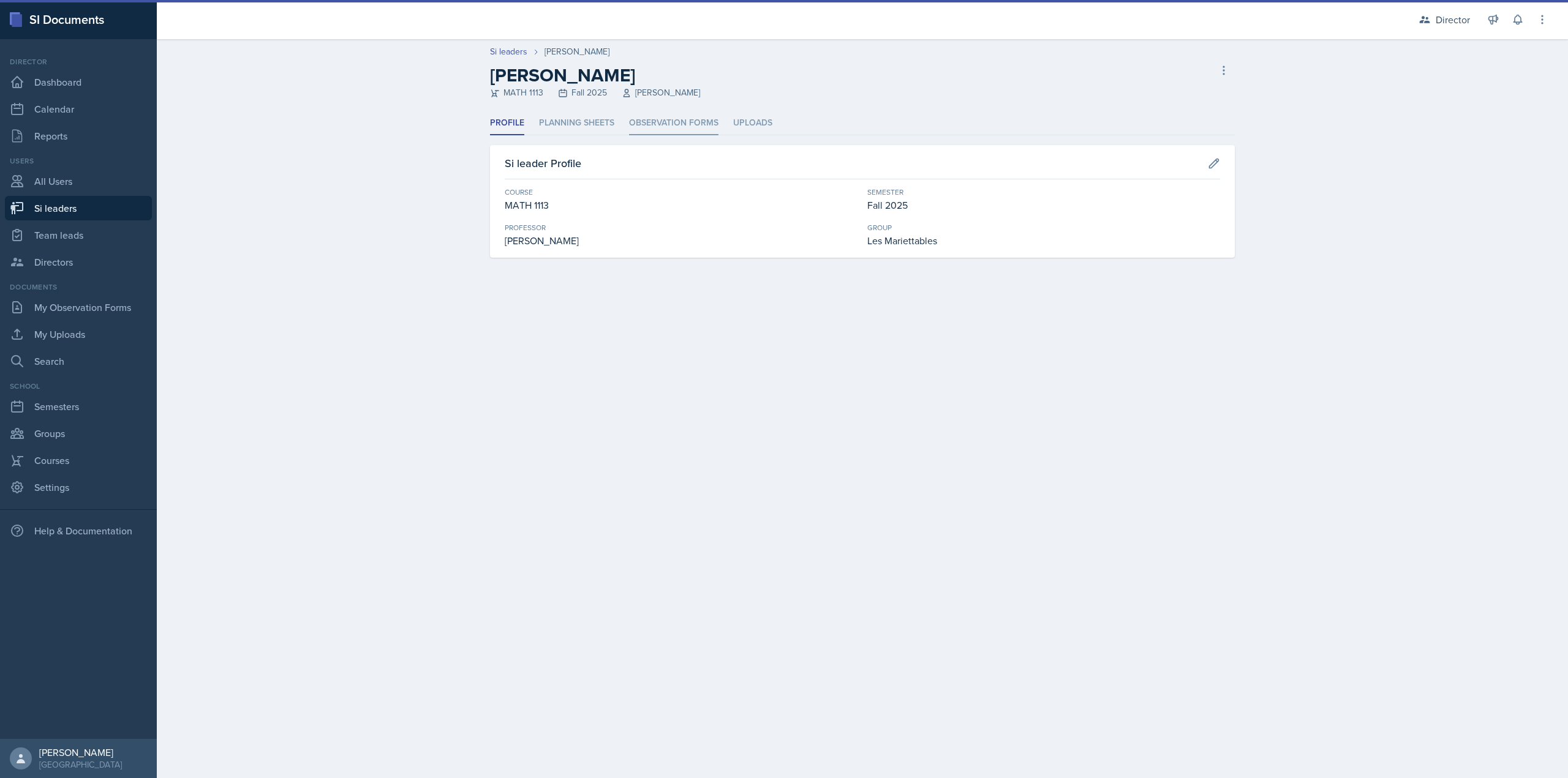
click at [647, 128] on li "Observation Forms" at bounding box center [673, 123] width 89 height 24
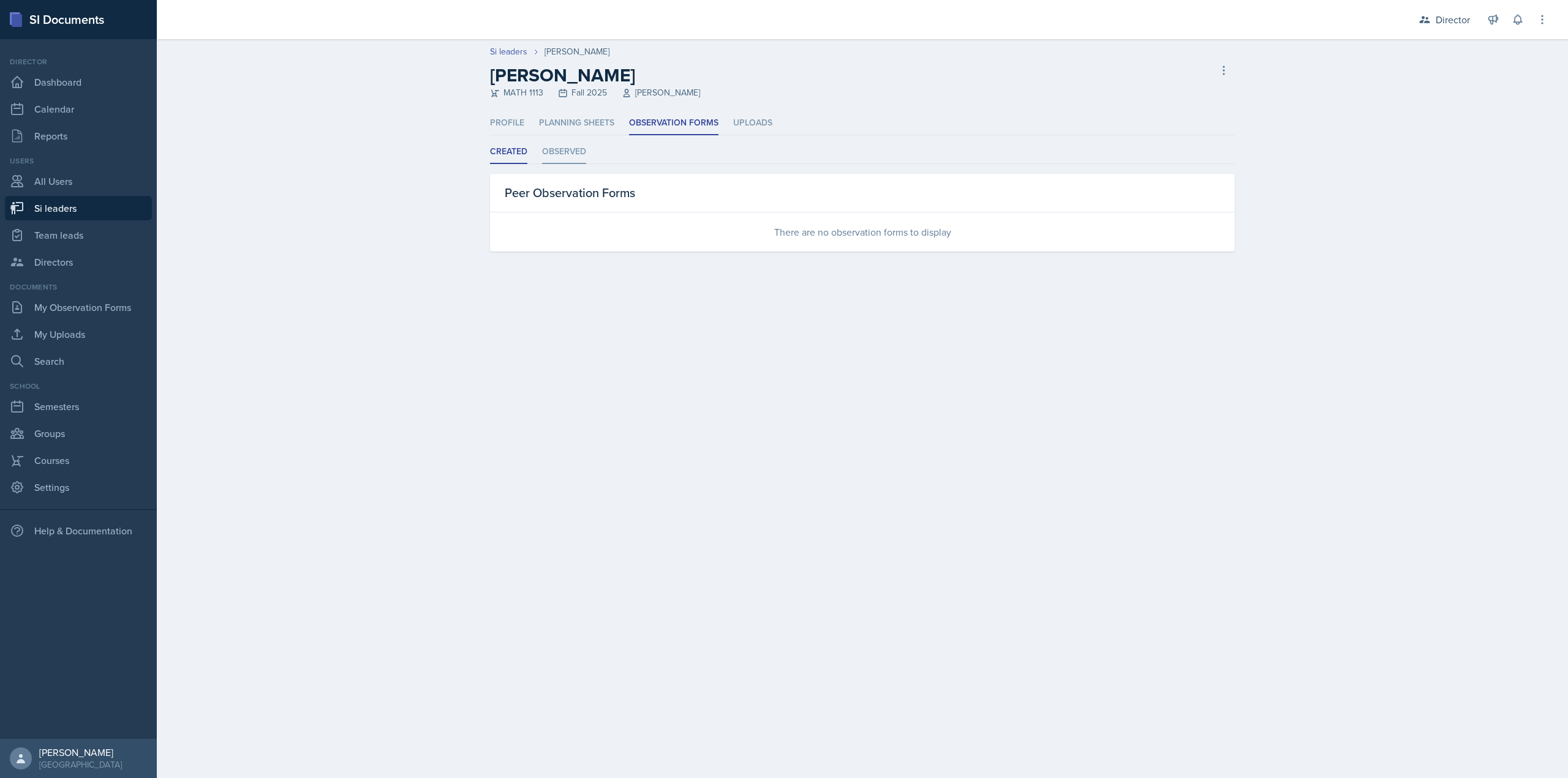
click at [568, 150] on li "Observed" at bounding box center [564, 152] width 44 height 24
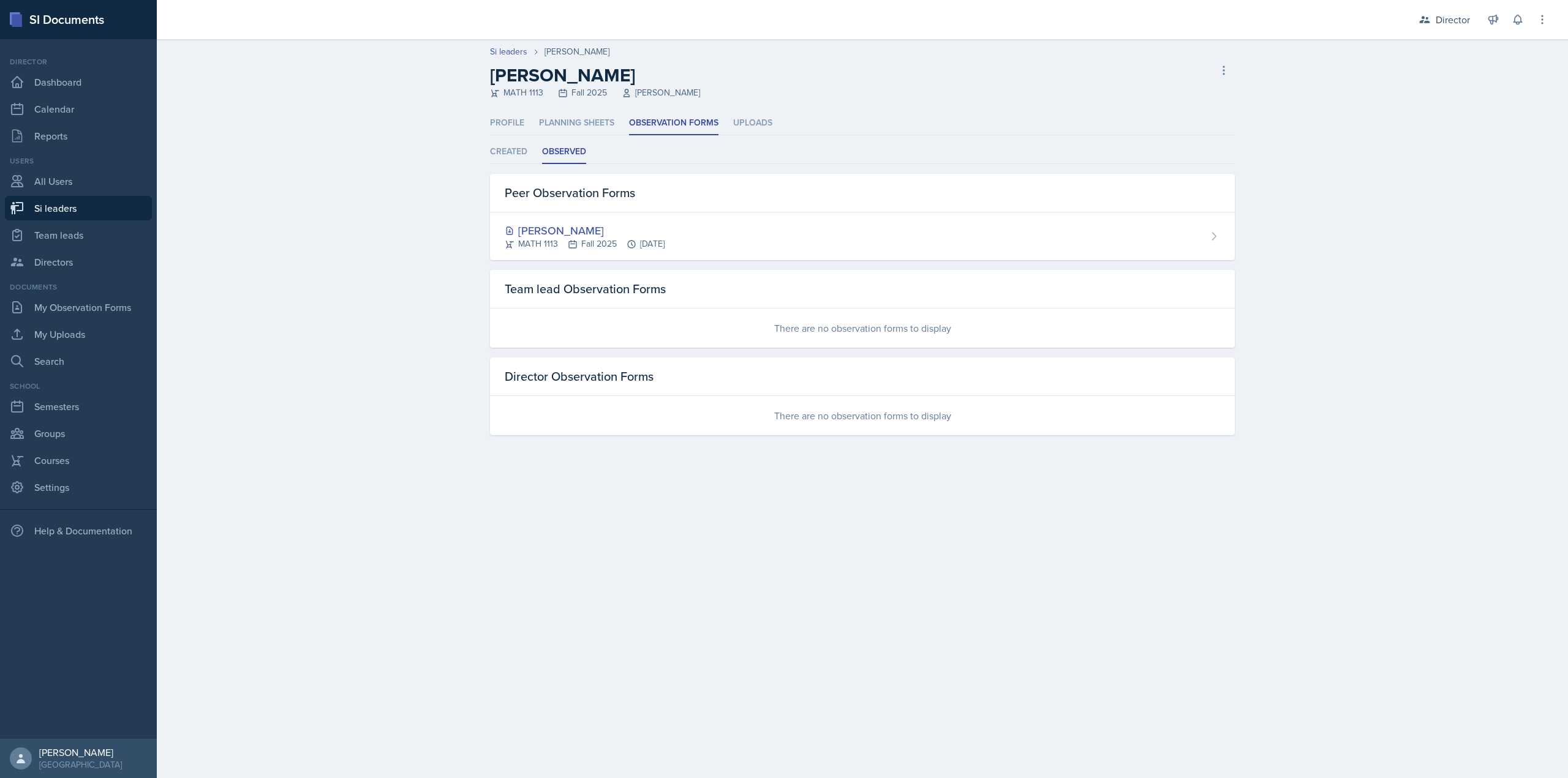
select select "2bed604d-1099-4043-b1bc-2365e8740244"
select select "06a1a81c-2636-47b9-86df-4ce809ccfa8f"
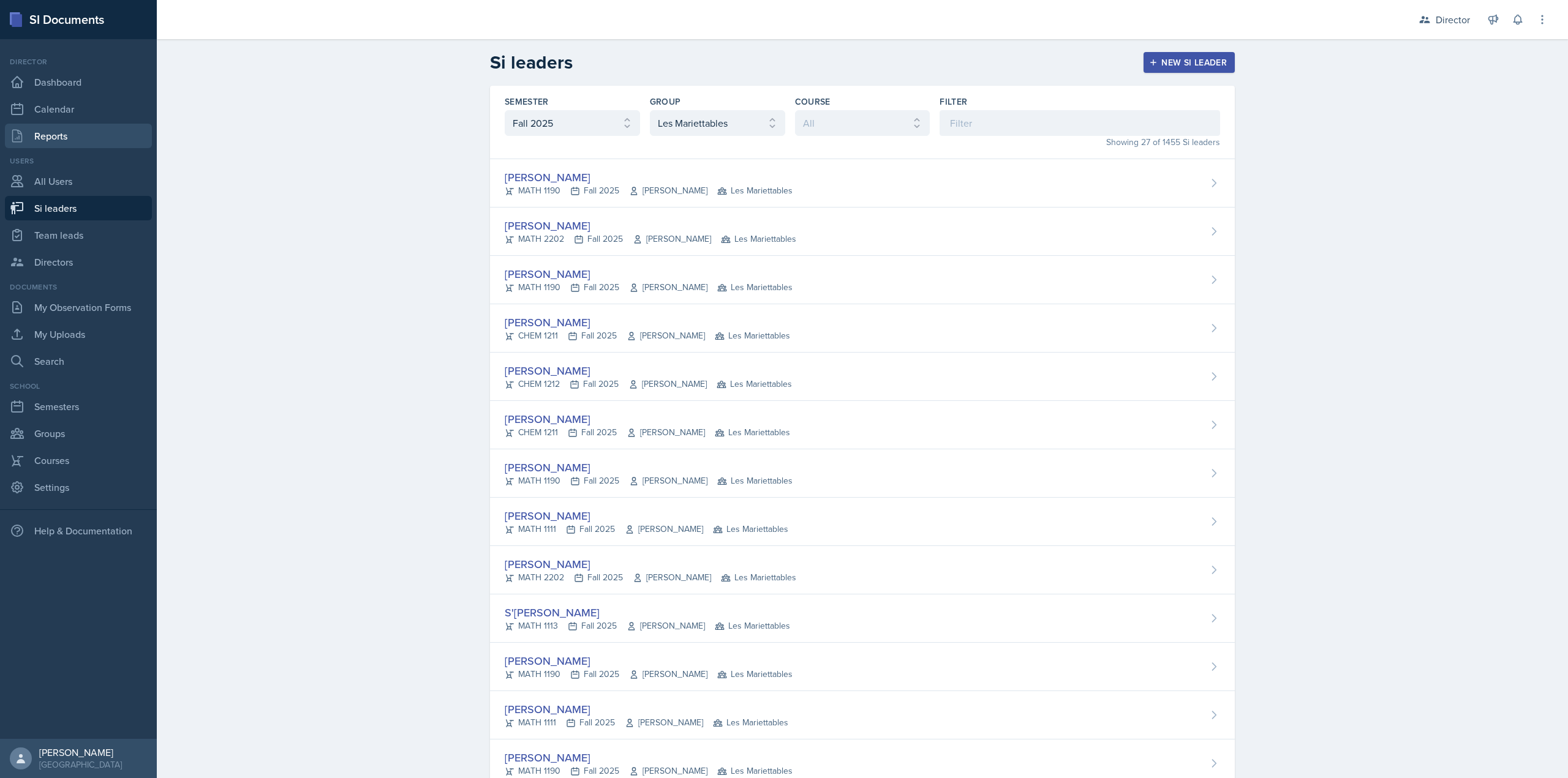
drag, startPoint x: 94, startPoint y: 137, endPoint x: 104, endPoint y: 133, distance: 10.8
click at [95, 137] on link "Reports" at bounding box center [78, 136] width 147 height 25
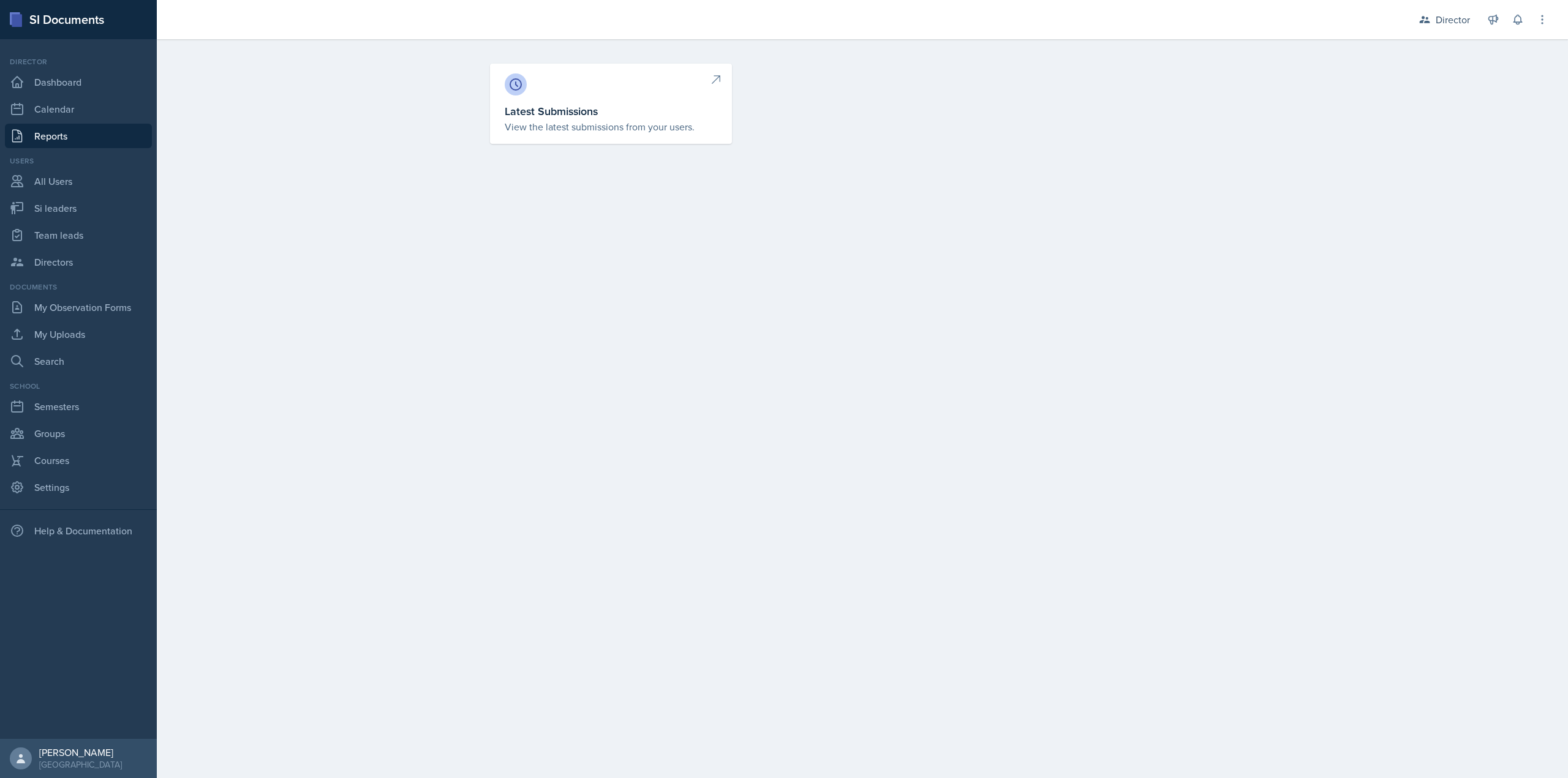
click at [531, 108] on h3 "Latest Submissions" at bounding box center [611, 111] width 213 height 17
select select "1"
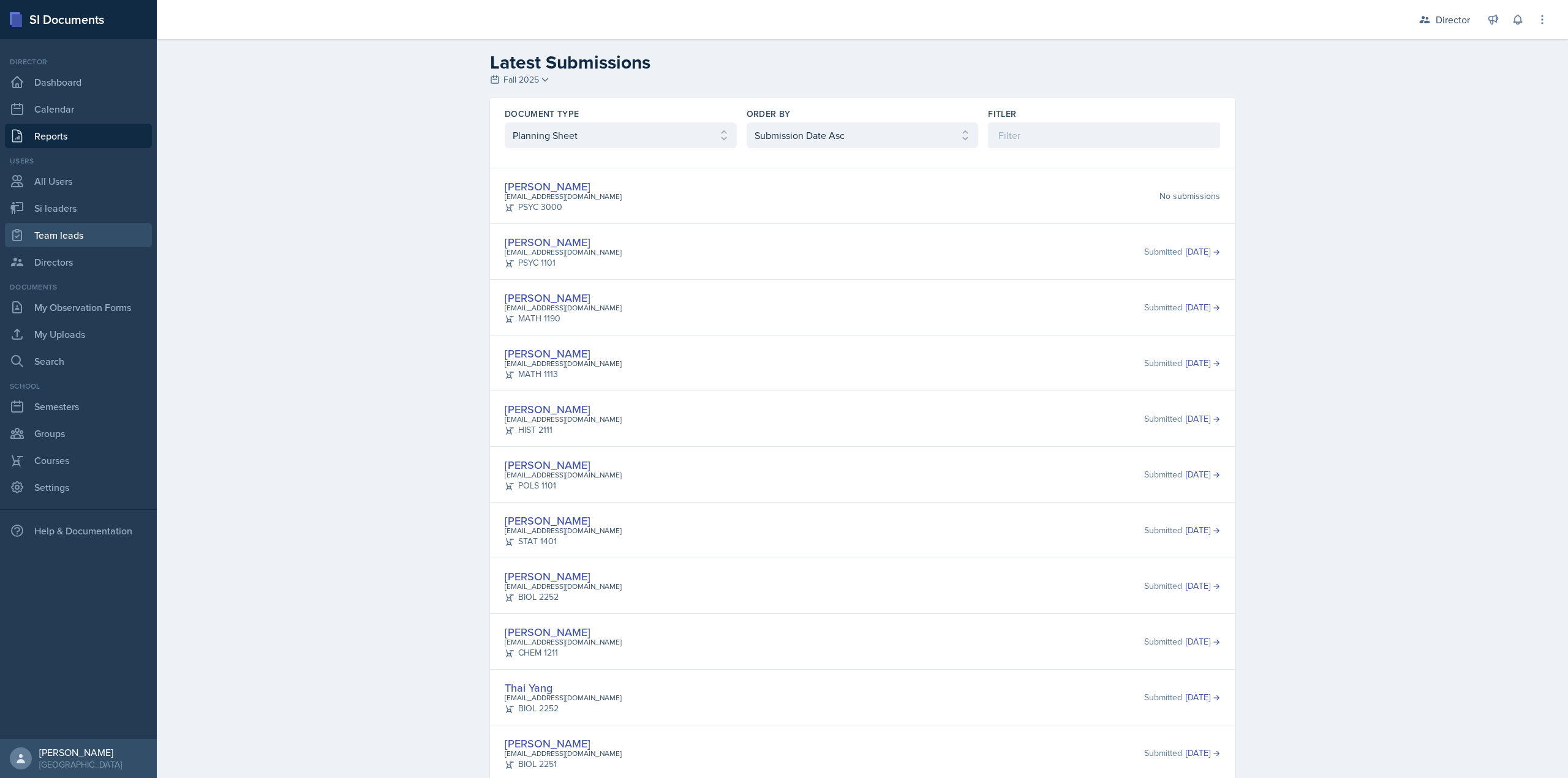
drag, startPoint x: 80, startPoint y: 230, endPoint x: 71, endPoint y: 234, distance: 9.8
click at [81, 230] on link "Team leads" at bounding box center [78, 235] width 147 height 25
select select "2bed604d-1099-4043-b1bc-2365e8740244"
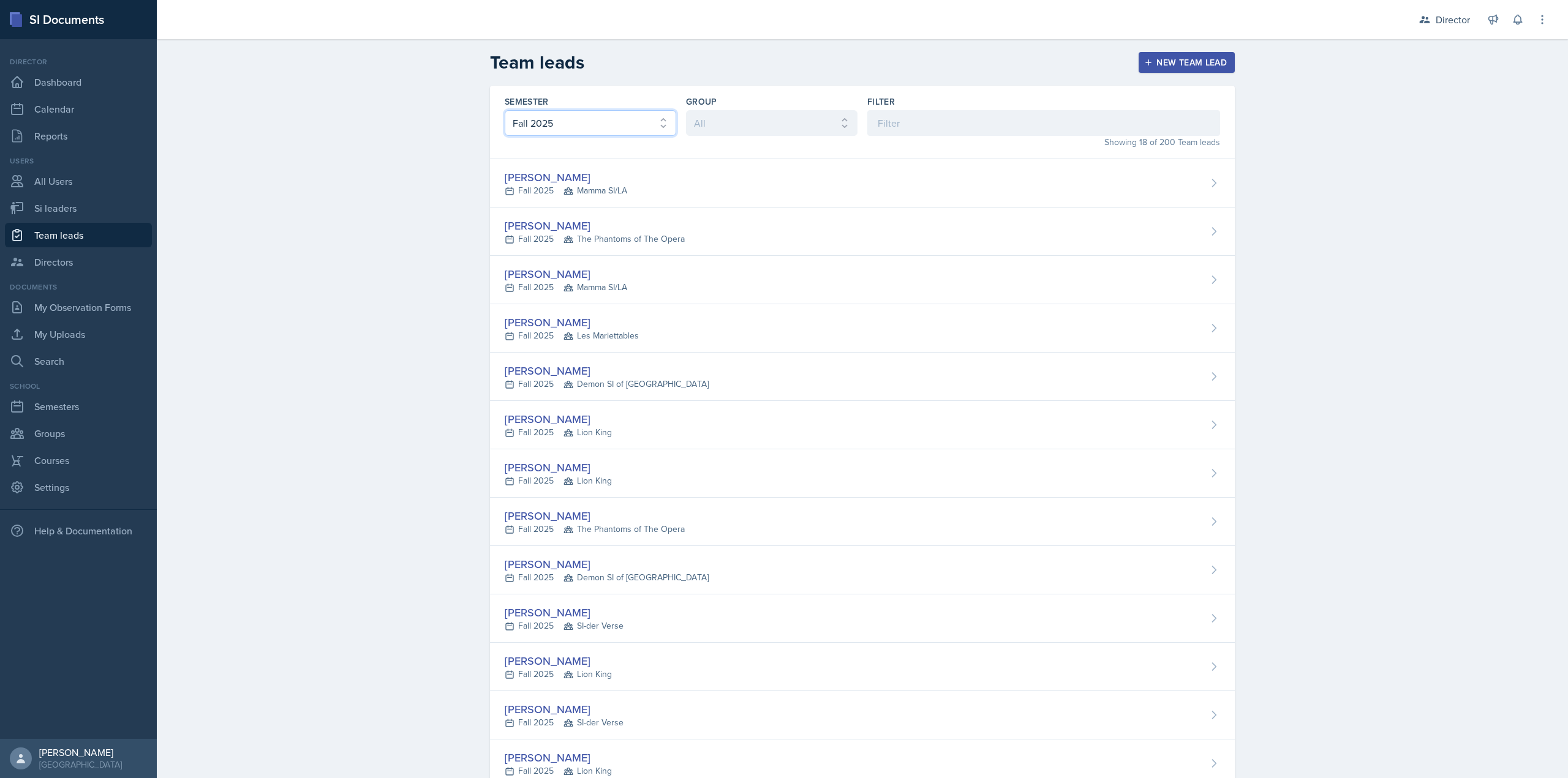
click at [622, 119] on select "All Fall 2025 Summer 2025 Spring 2025 Fall 2024 Summer 2024 Spring 2024 Fall 20…" at bounding box center [590, 123] width 172 height 26
click at [505, 110] on select "All Fall 2025 Summer 2025 Spring 2025 Fall 2024 Summer 2024 Spring 2024 Fall 20…" at bounding box center [590, 123] width 172 height 26
click at [750, 114] on select "All Les Mariettables Lion King Demon SI of Fleet Street Mamma SI/LA SI-der Vers…" at bounding box center [772, 123] width 172 height 26
click at [779, 96] on div "Group" at bounding box center [772, 101] width 172 height 12
click at [753, 120] on select "All Les Mariettables Lion King Demon SI of Fleet Street Mamma SI/LA SI-der Vers…" at bounding box center [772, 123] width 172 height 26
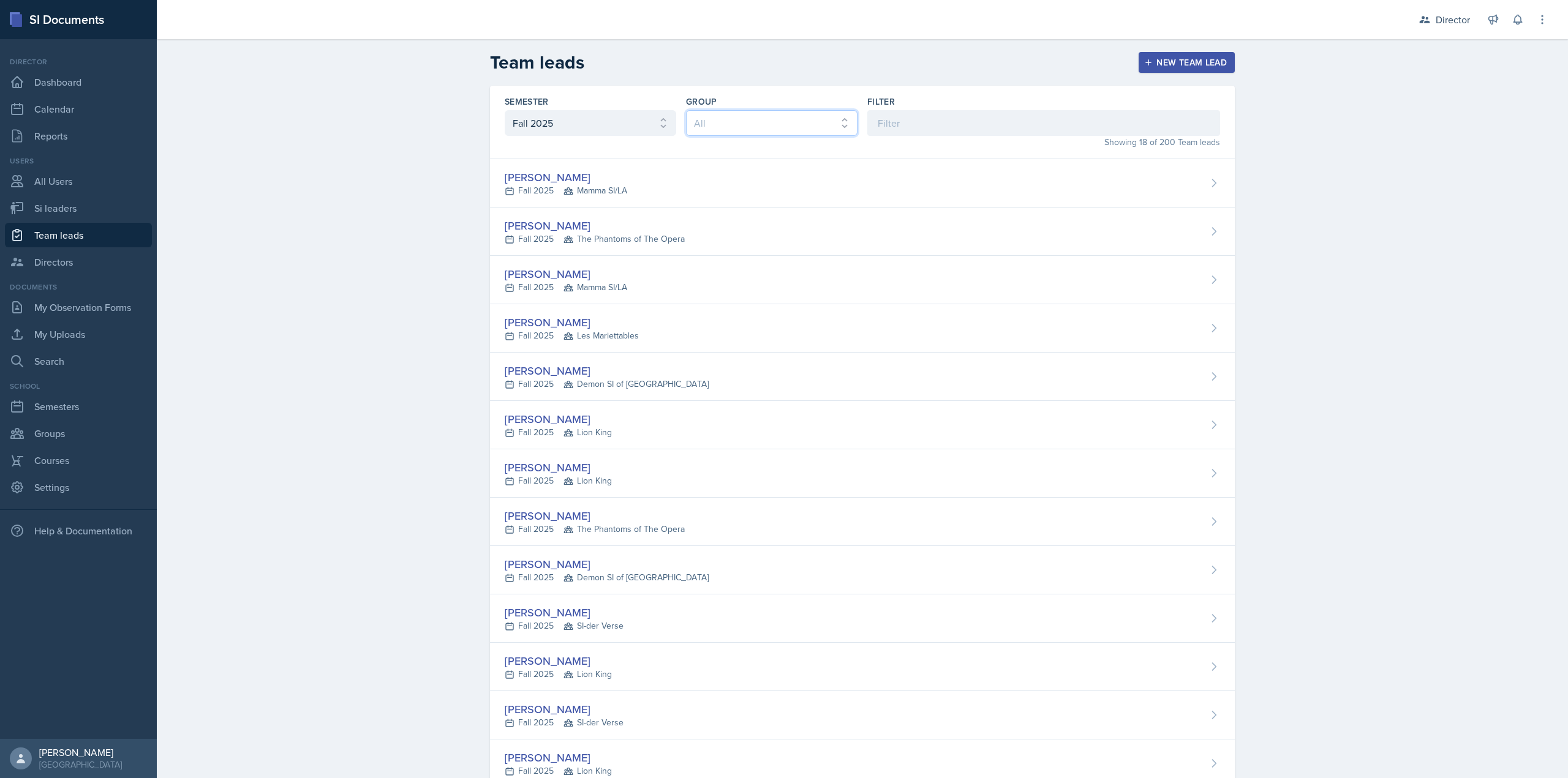
select select "06a1a81c-2636-47b9-86df-4ce809ccfa8f"
click at [686, 110] on select "All Les Mariettables Lion King Demon SI of Fleet Street Mamma SI/LA SI-der Vers…" at bounding box center [772, 123] width 172 height 26
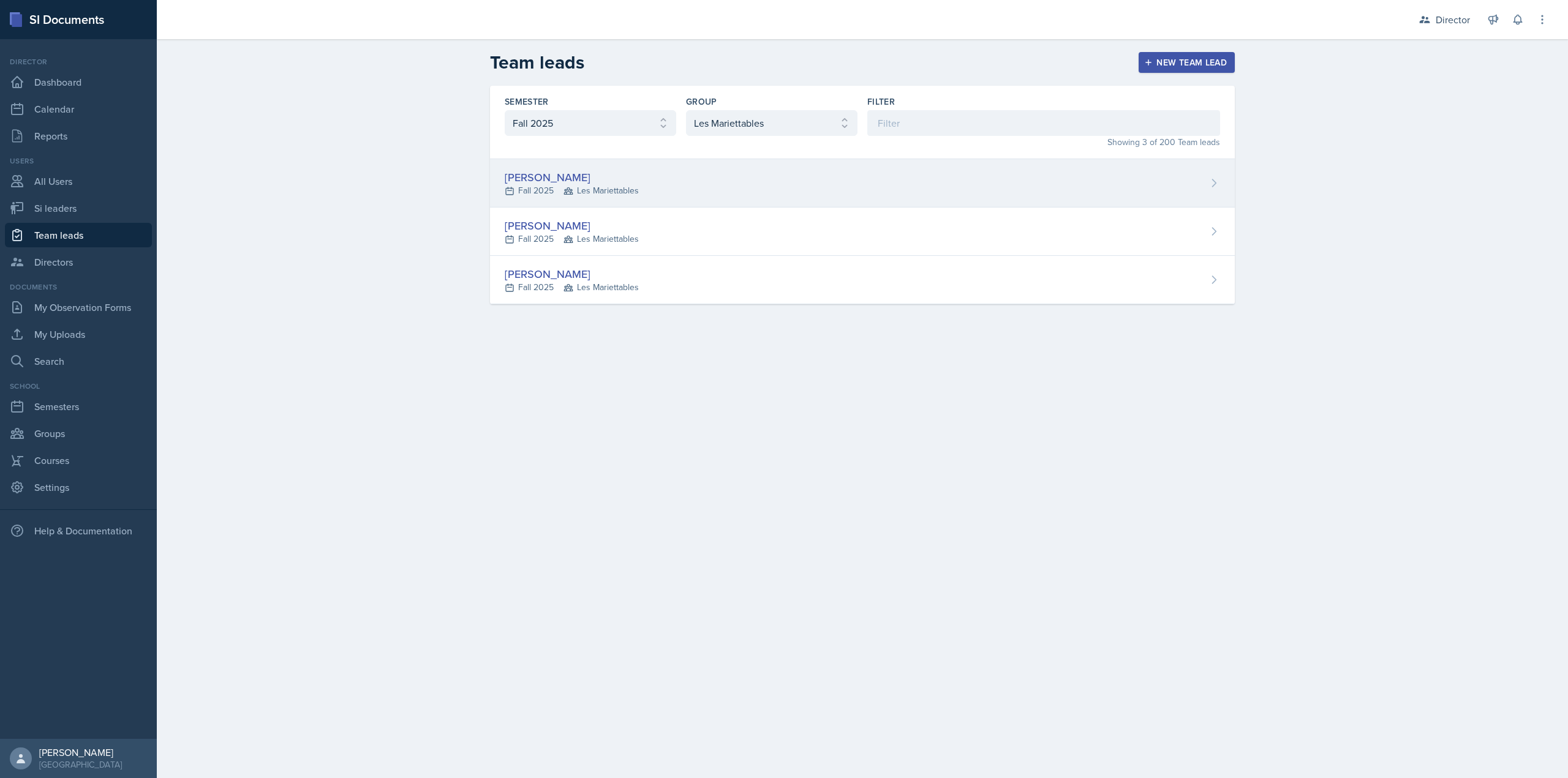
click at [644, 182] on div "David Blount Fall 2025 Les Mariettables" at bounding box center [862, 183] width 745 height 49
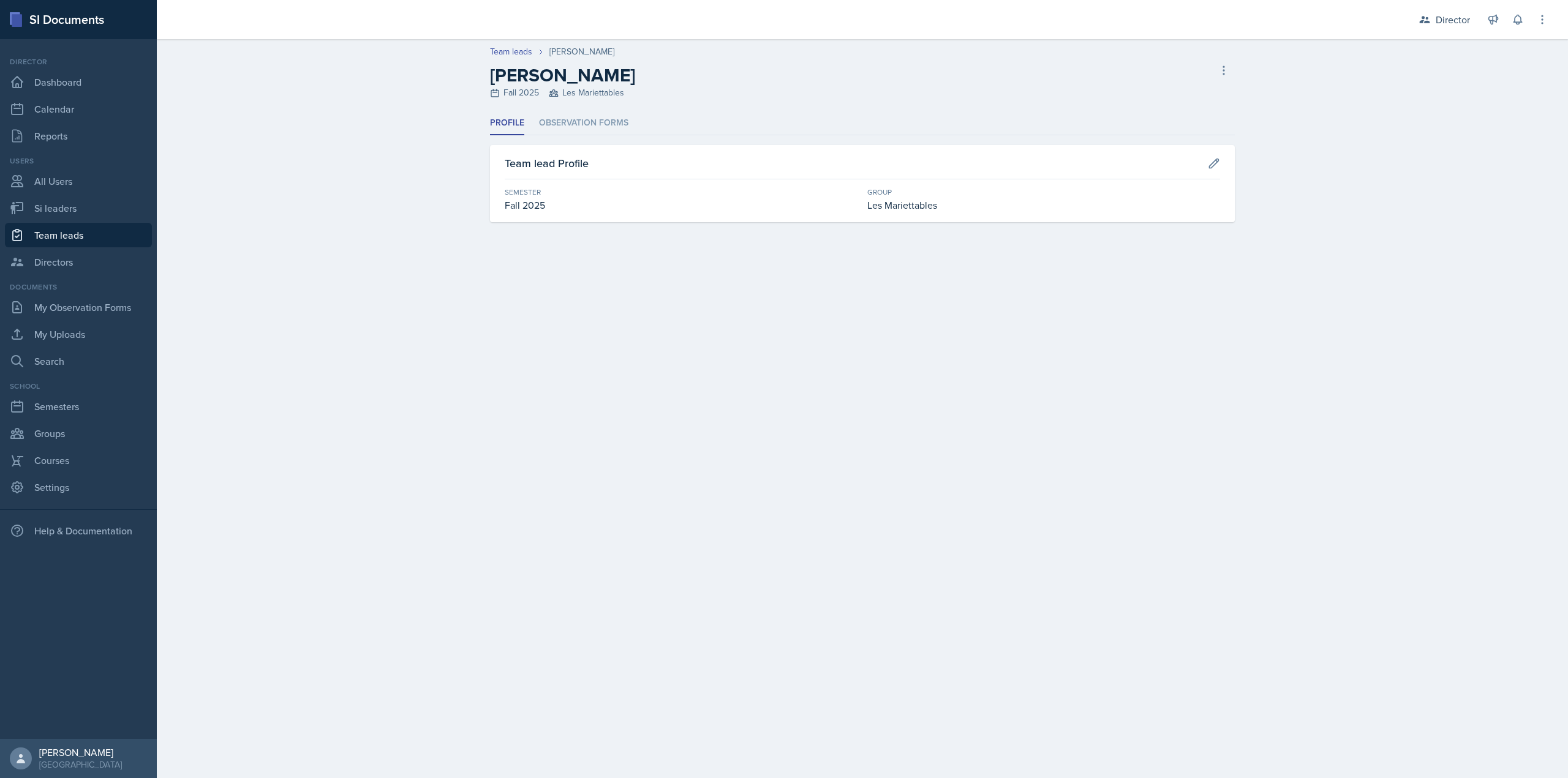
click at [594, 135] on div "Profile Observation Forms Profile Observation Forms Team lead Profile Semester …" at bounding box center [862, 167] width 745 height 111
click at [595, 128] on li "Observation Forms" at bounding box center [584, 123] width 89 height 24
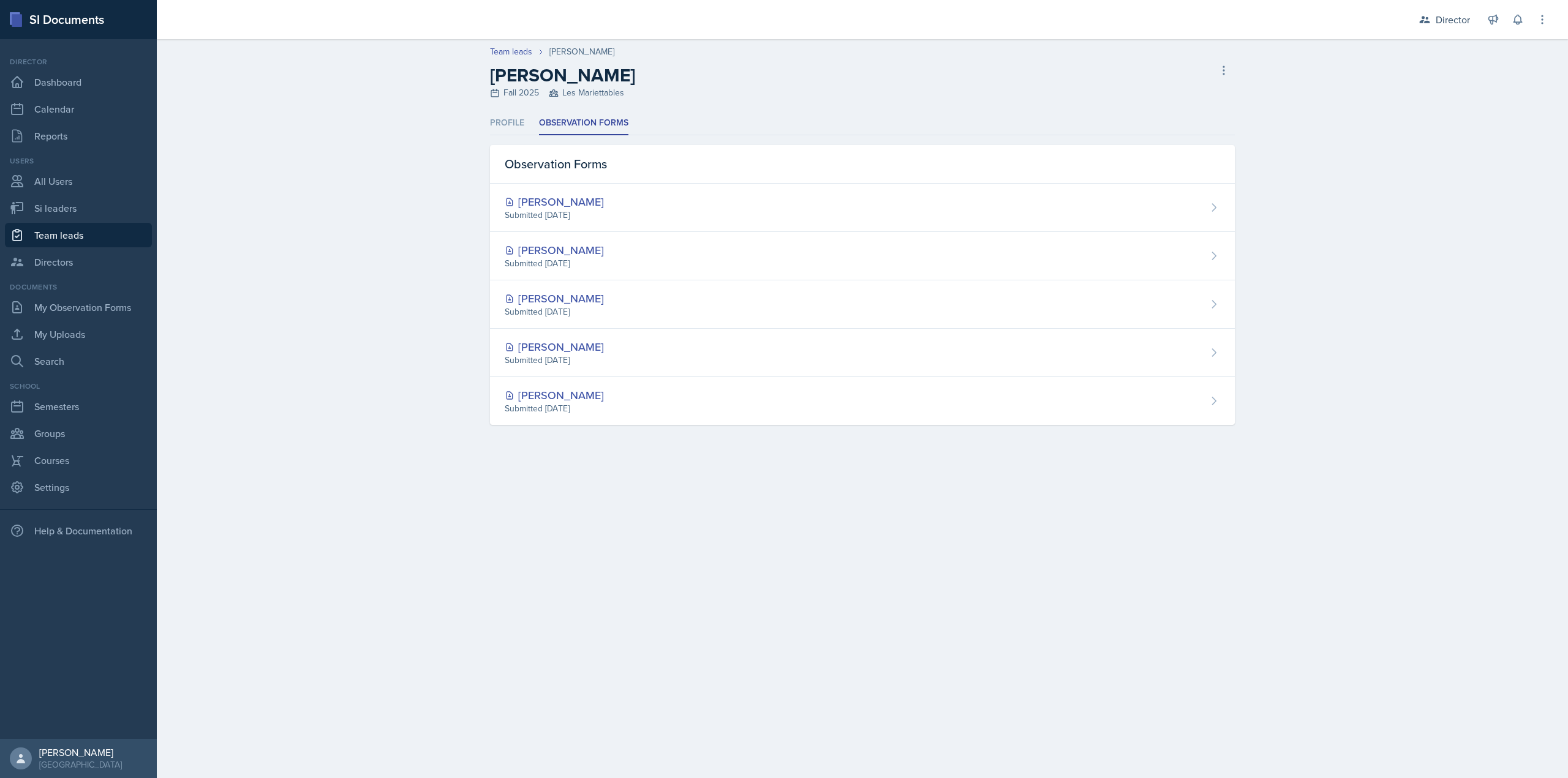
select select "2bed604d-1099-4043-b1bc-2365e8740244"
select select "06a1a81c-2636-47b9-86df-4ce809ccfa8f"
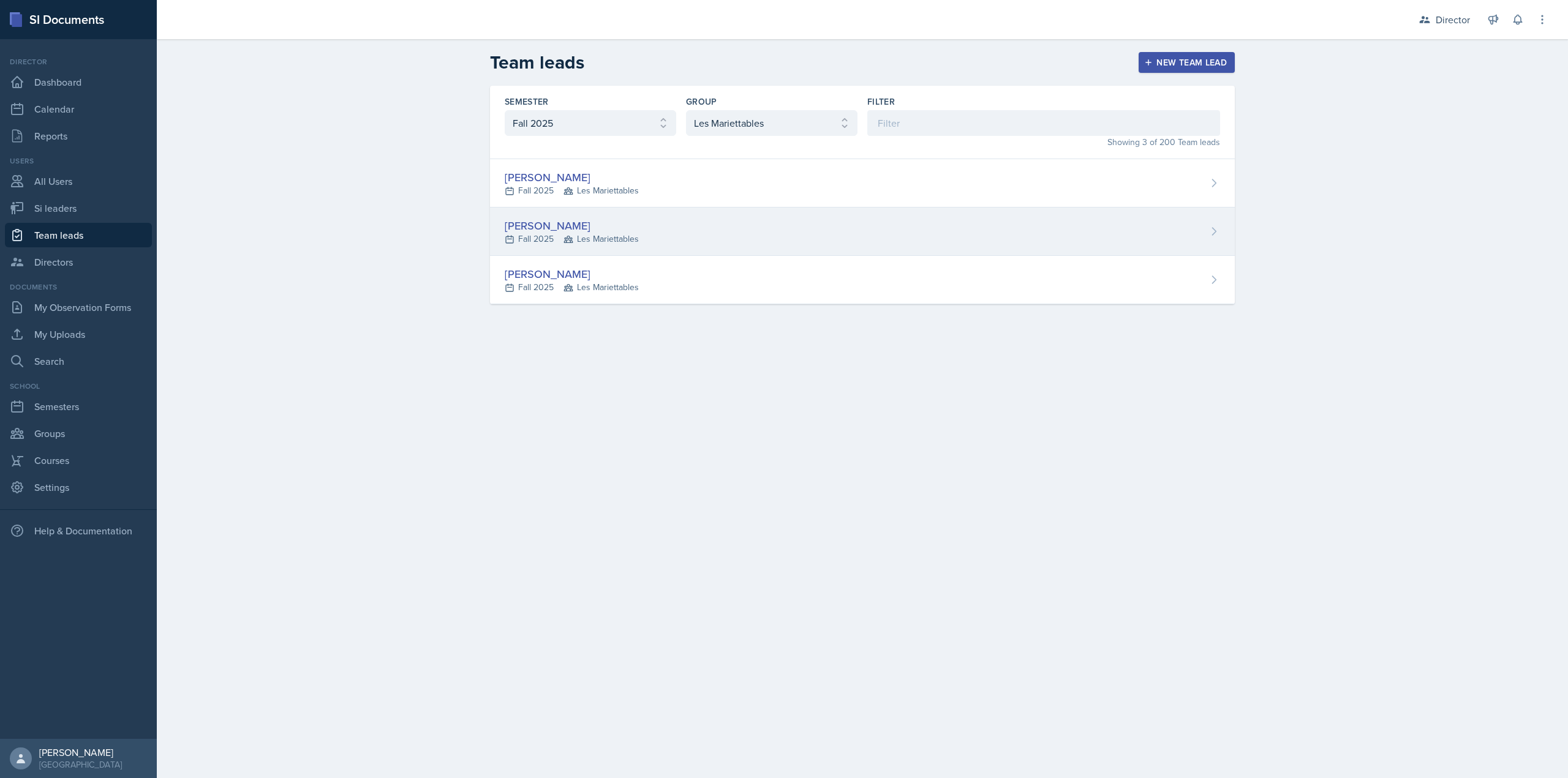
click at [549, 237] on div "Fall 2025 Les Mariettables" at bounding box center [572, 239] width 134 height 13
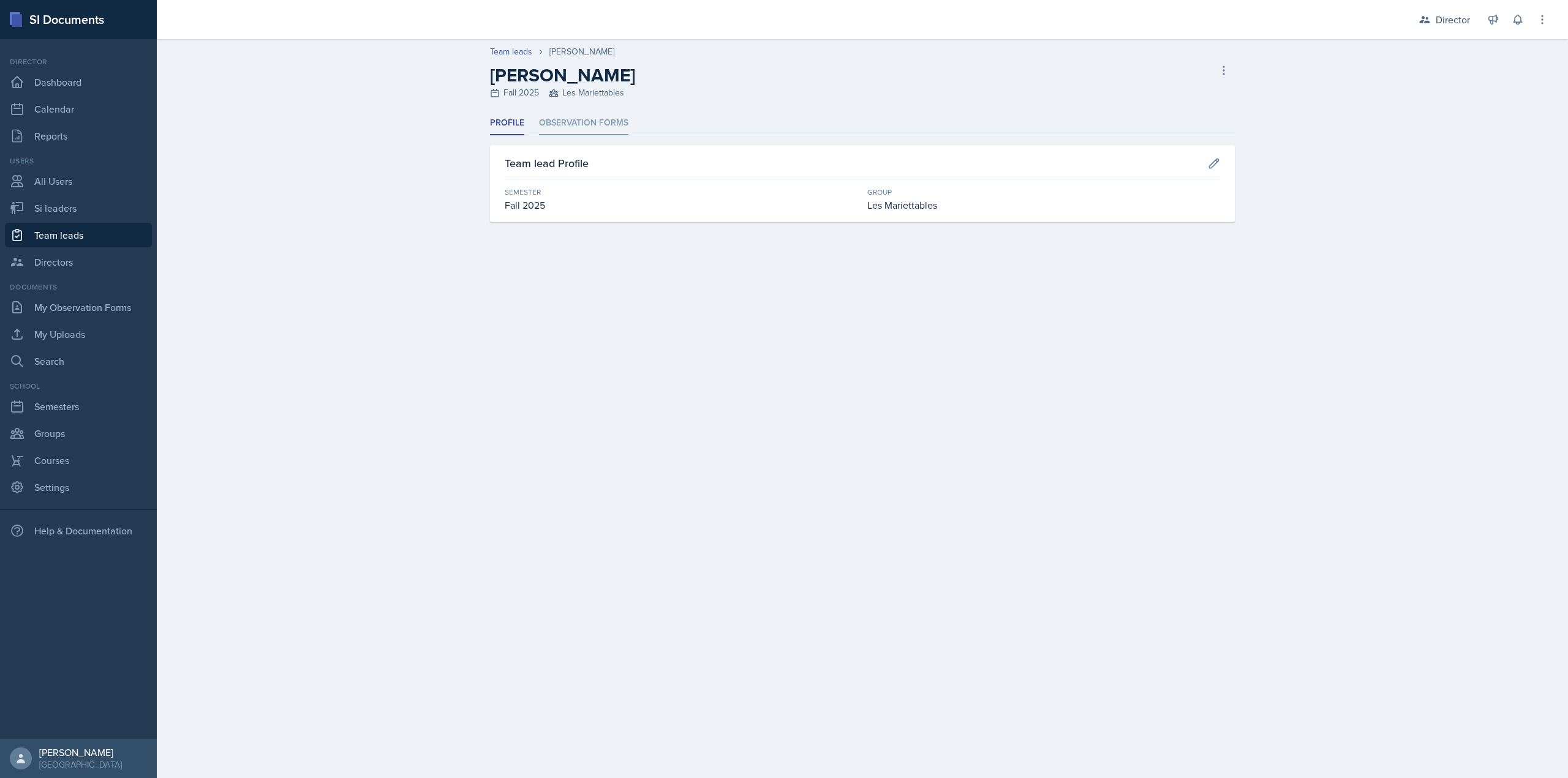
click at [584, 119] on li "Observation Forms" at bounding box center [584, 123] width 89 height 24
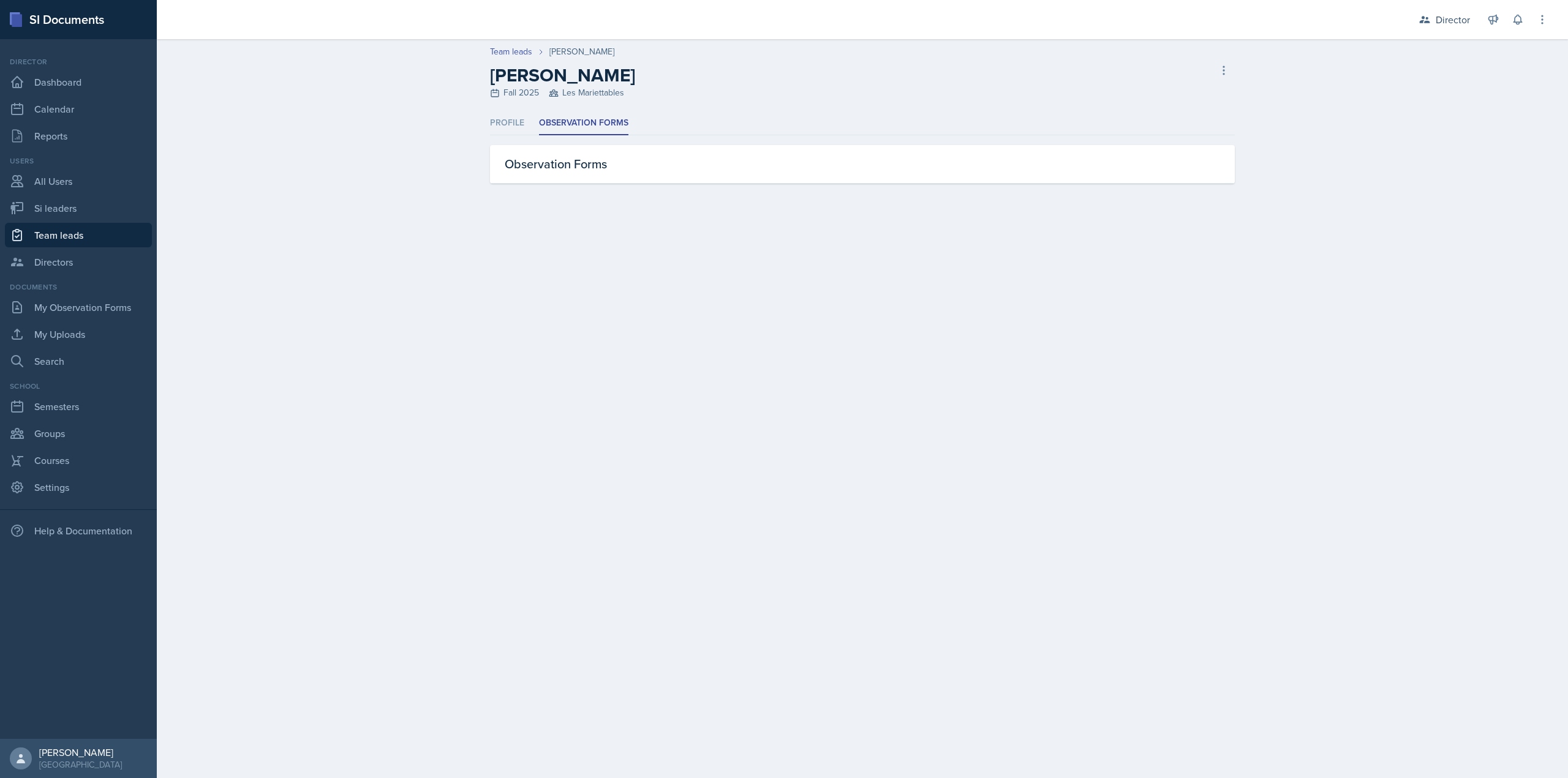
select select "2bed604d-1099-4043-b1bc-2365e8740244"
select select "06a1a81c-2636-47b9-86df-4ce809ccfa8f"
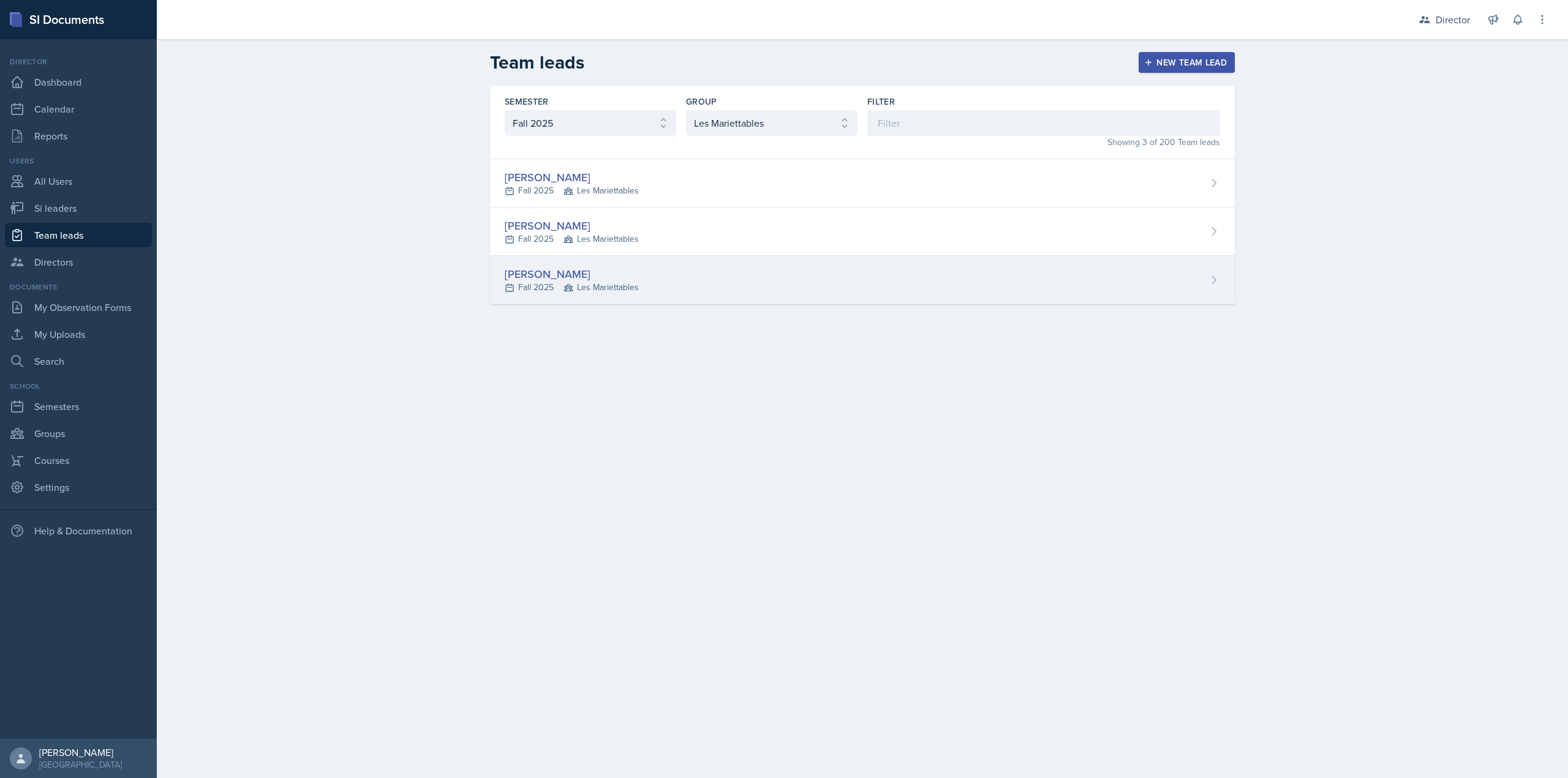
click at [553, 302] on div "Kris Prasad Fall 2025 Les Mariettables" at bounding box center [862, 280] width 745 height 49
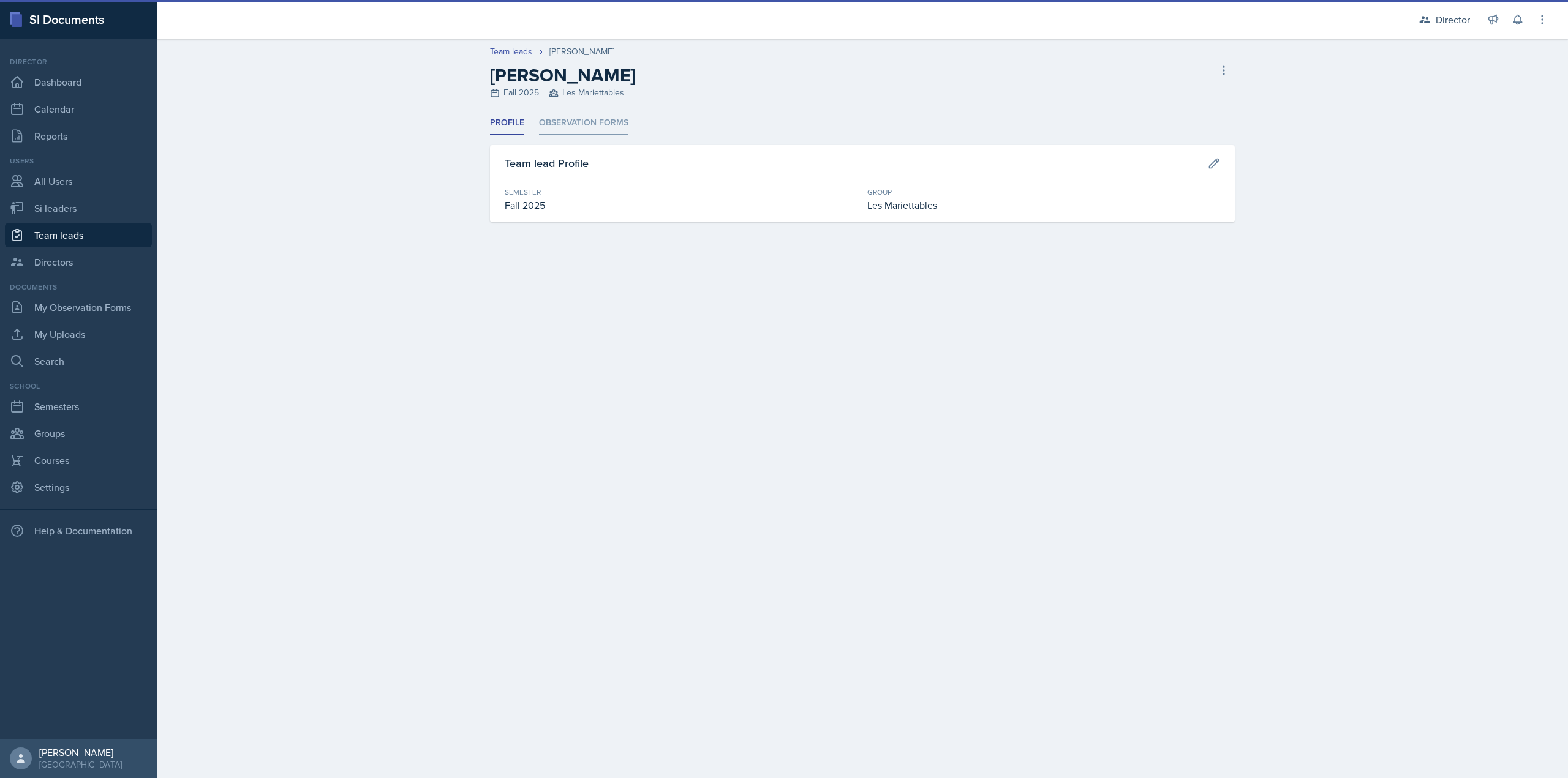
click at [572, 128] on li "Observation Forms" at bounding box center [584, 123] width 89 height 24
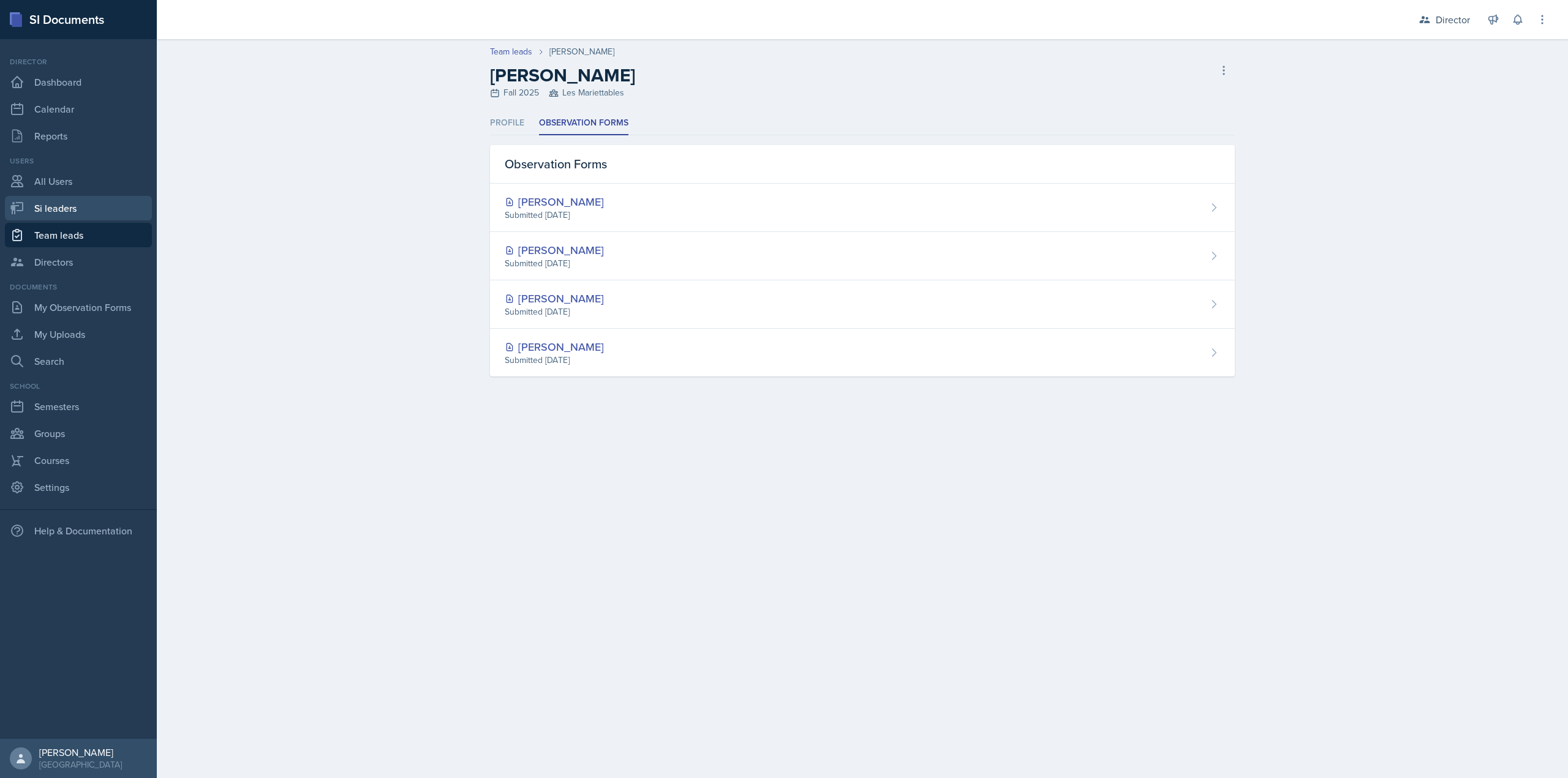
click at [58, 208] on link "Si leaders" at bounding box center [78, 208] width 147 height 25
select select "2bed604d-1099-4043-b1bc-2365e8740244"
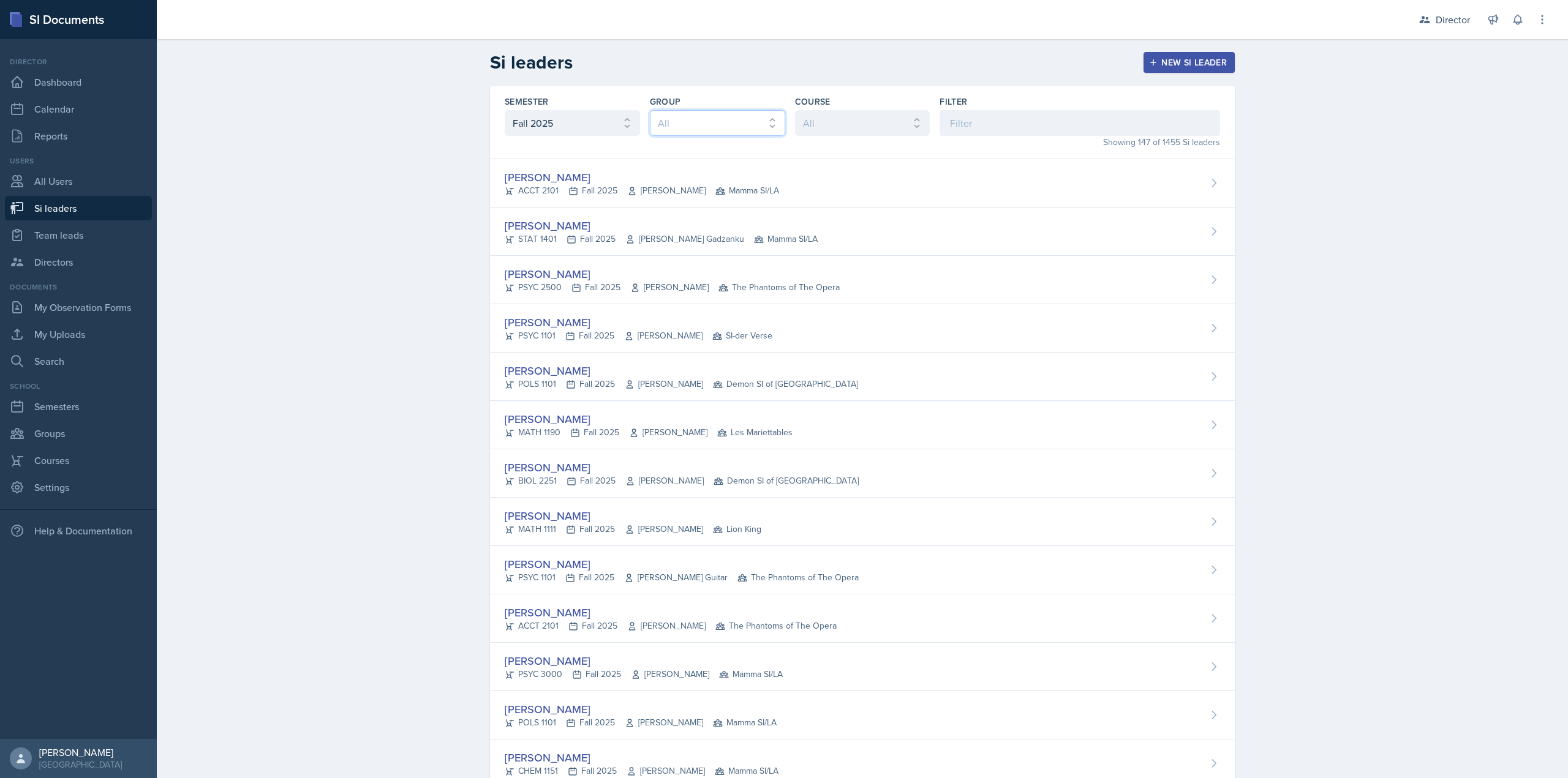
click at [705, 117] on select "All Les Mariettables Lion King Demon SI of Fleet Street Mamma SI/LA SI-der Vers…" at bounding box center [718, 123] width 135 height 26
select select "03df2469-1098-498a-a2e2-8023a988d861"
click at [650, 110] on select "All Les Mariettables Lion King Demon SI of Fleet Street Mamma SI/LA SI-der Vers…" at bounding box center [718, 123] width 135 height 26
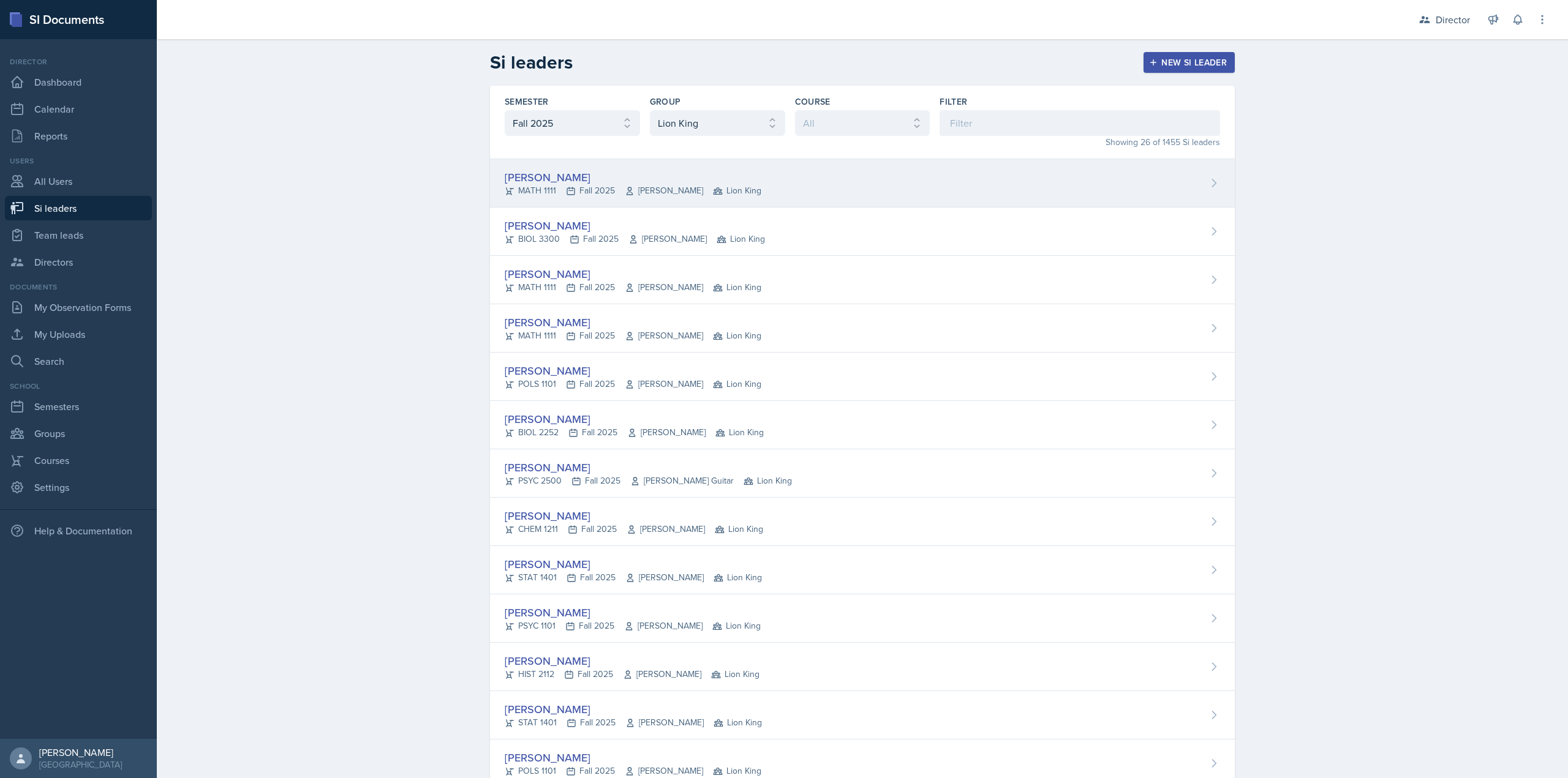
click at [657, 181] on div "Xavier Ashton" at bounding box center [633, 177] width 256 height 17
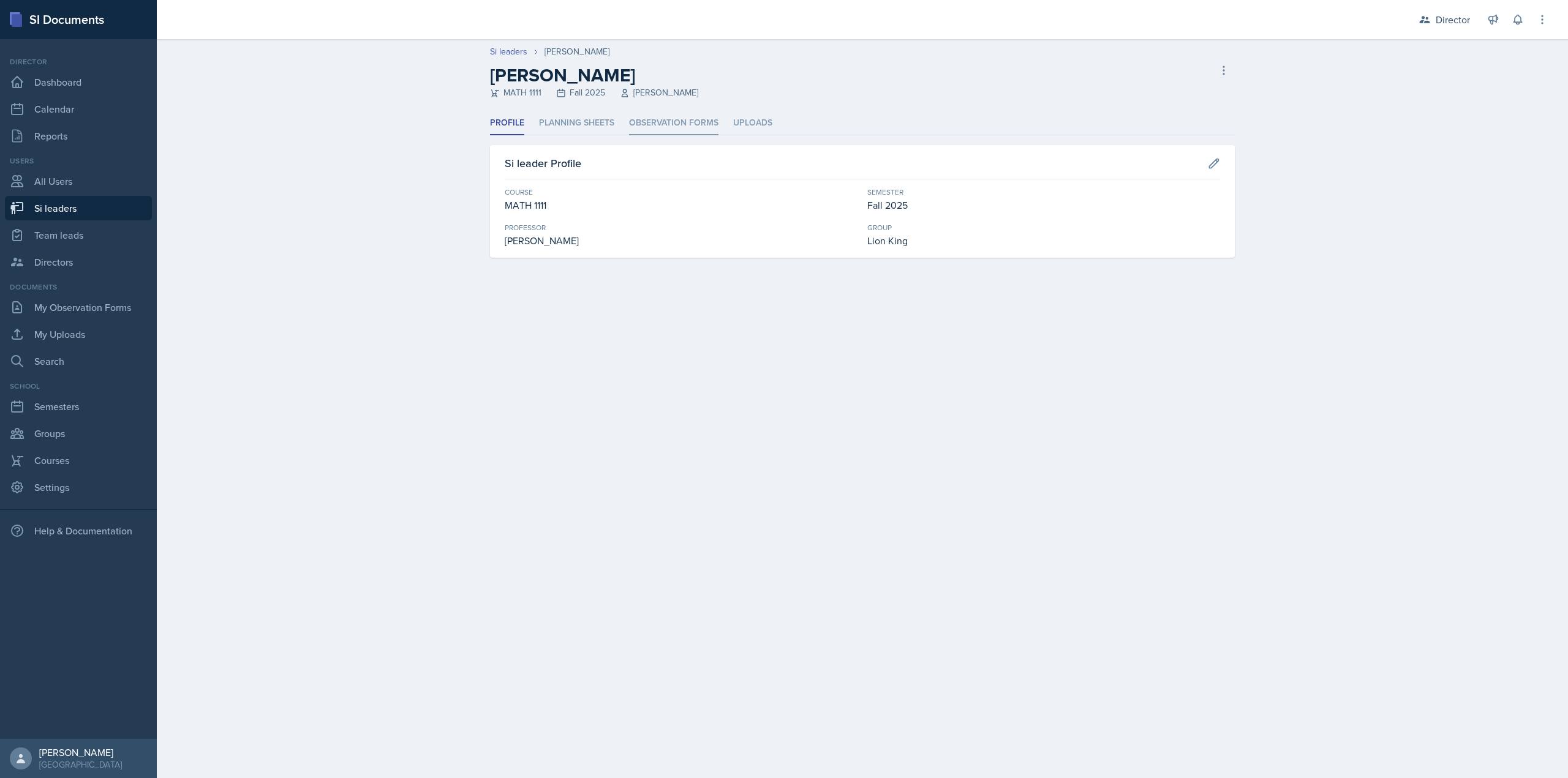
click at [659, 132] on li "Observation Forms" at bounding box center [673, 123] width 89 height 24
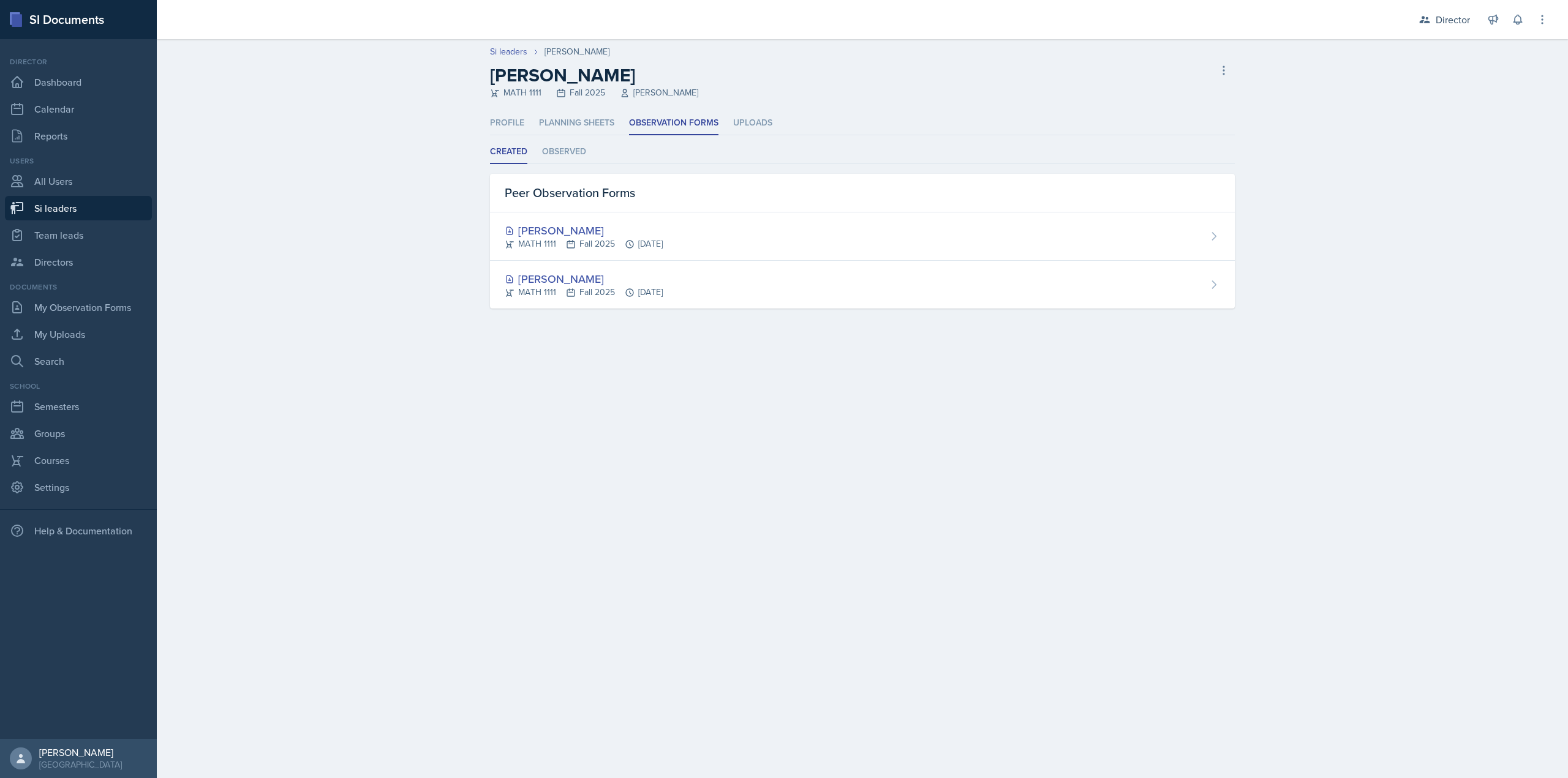
click at [587, 160] on ul "Created Observed" at bounding box center [862, 152] width 745 height 24
click at [580, 154] on li "Observed" at bounding box center [564, 152] width 44 height 24
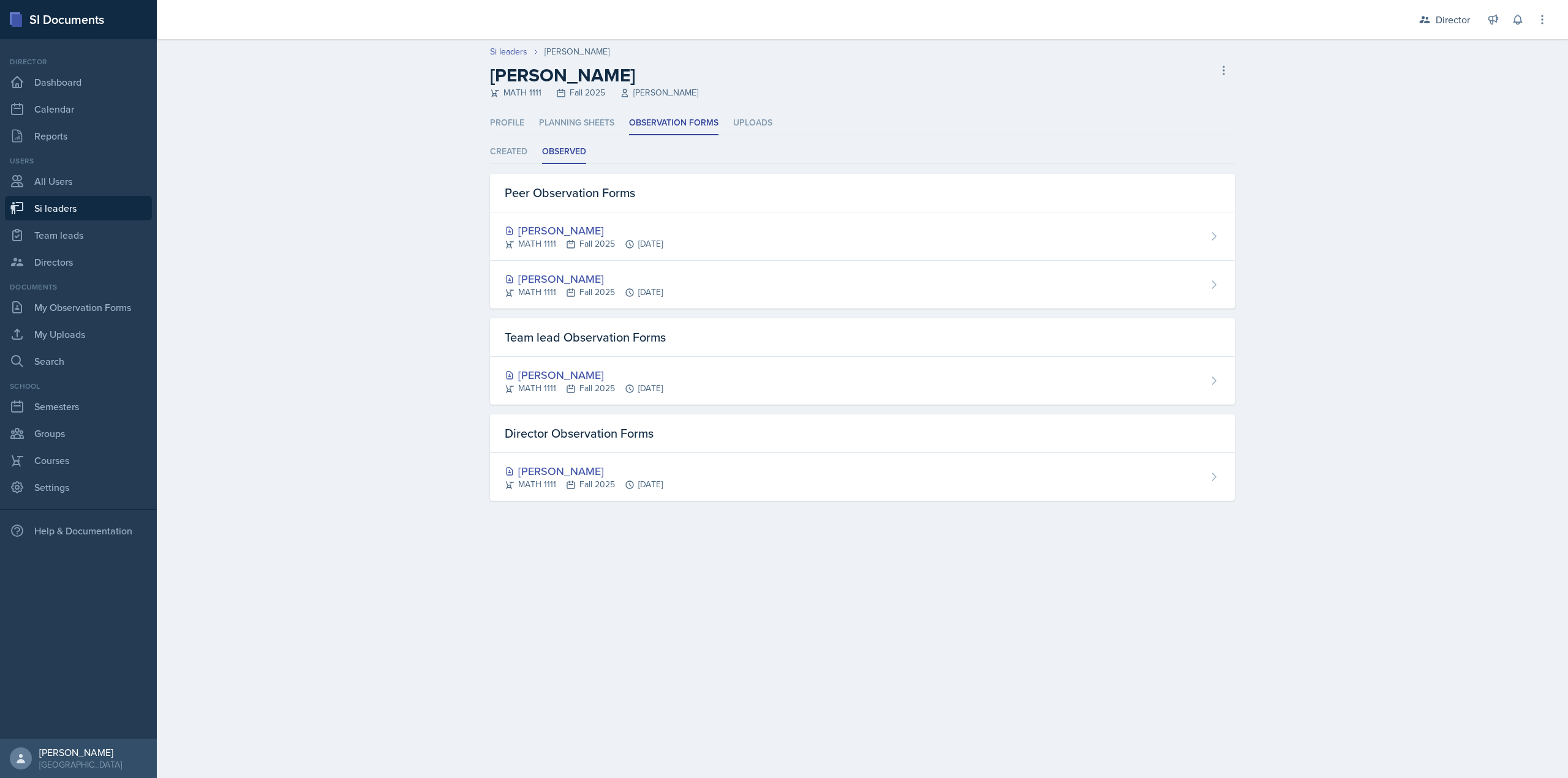
select select "2bed604d-1099-4043-b1bc-2365e8740244"
select select "03df2469-1098-498a-a2e2-8023a988d861"
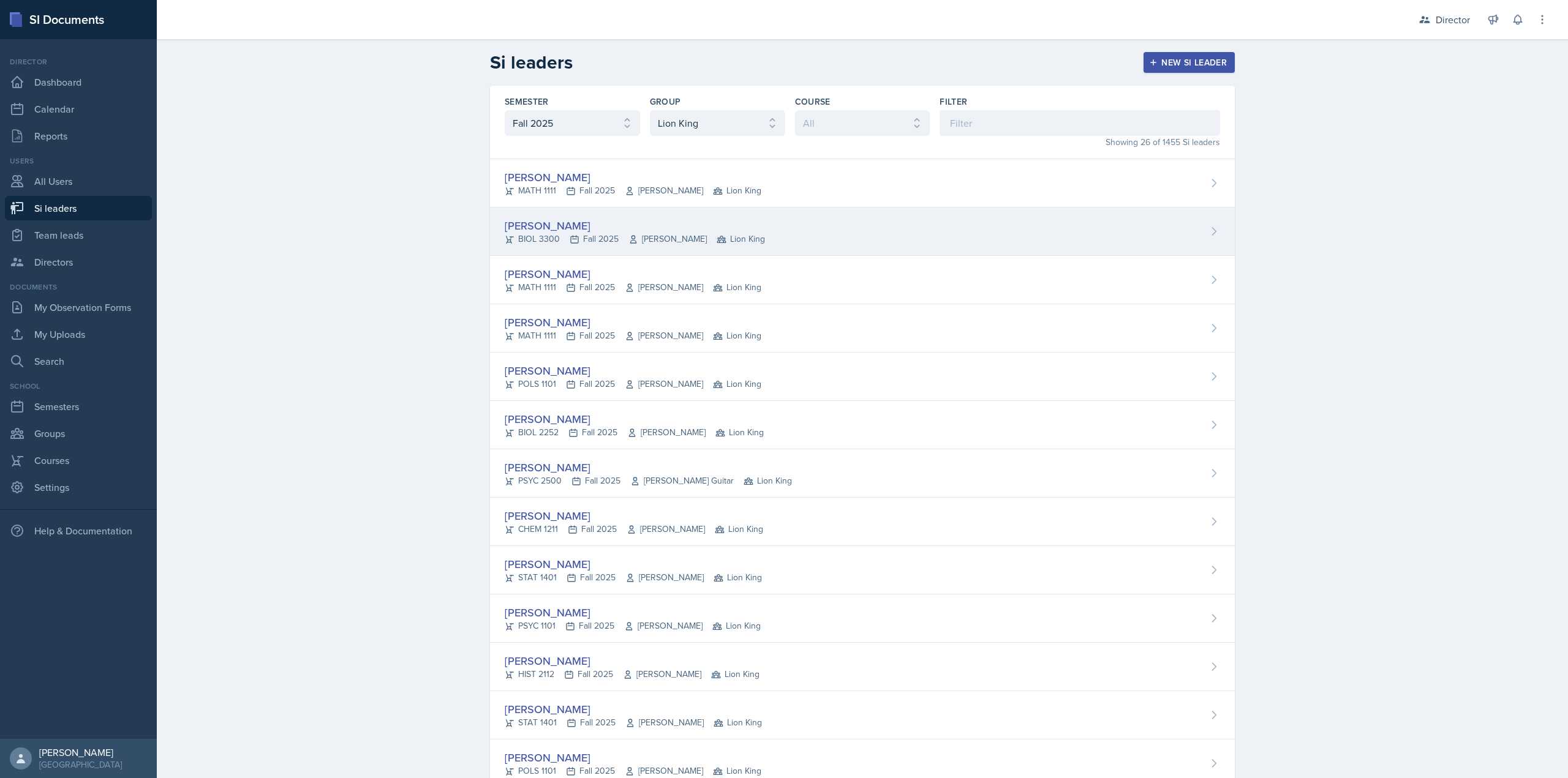
click at [560, 235] on div "BIOL 3300 Fall 2025 Jennifer Cooper Lion King" at bounding box center [635, 239] width 260 height 13
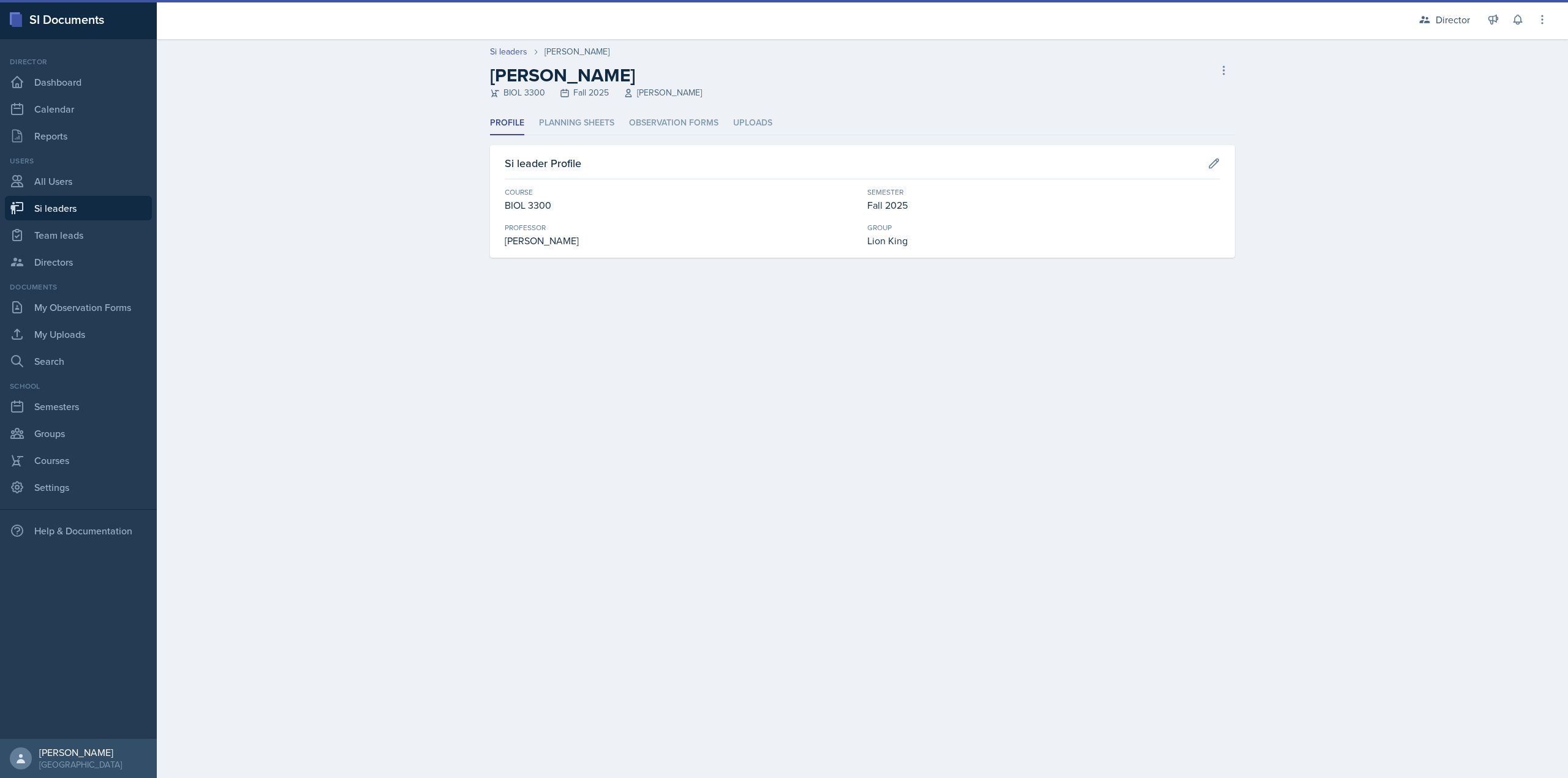
click at [687, 139] on div "Profile Planning Sheets Observation Forms Uploads Profile Planning Sheets Obser…" at bounding box center [862, 184] width 745 height 146
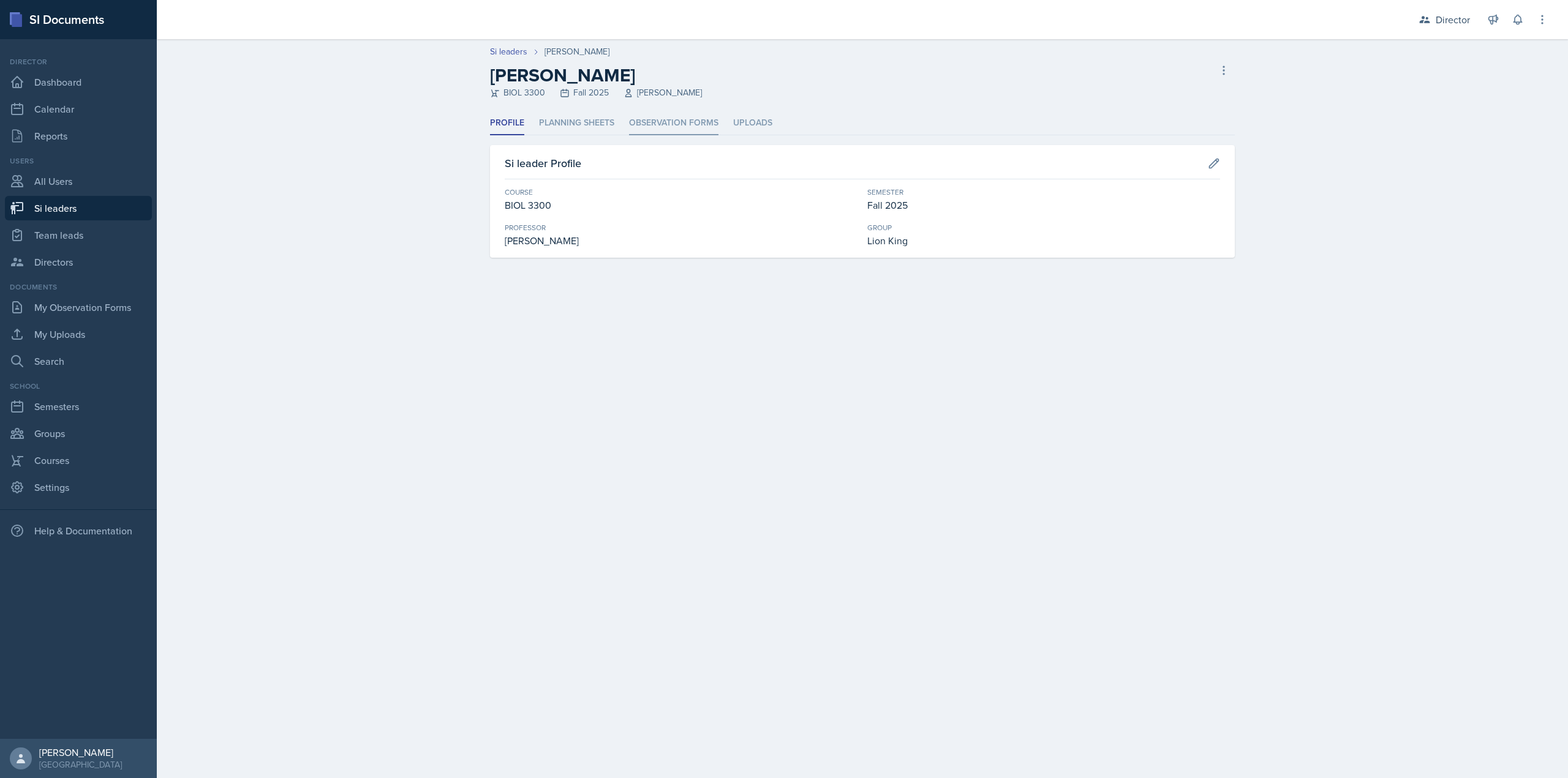
click at [677, 122] on li "Observation Forms" at bounding box center [673, 123] width 89 height 24
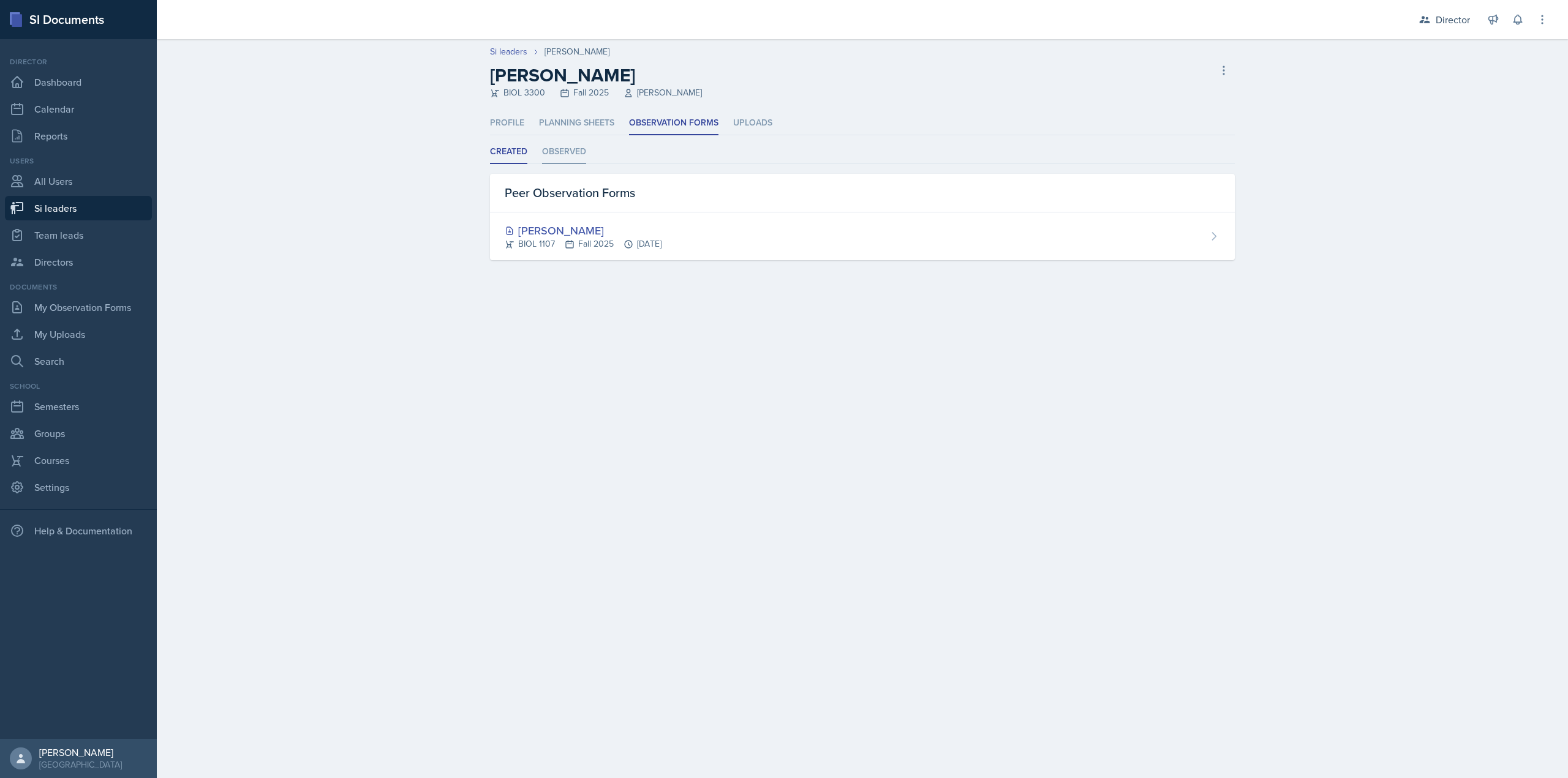
click at [583, 149] on li "Observed" at bounding box center [564, 152] width 44 height 24
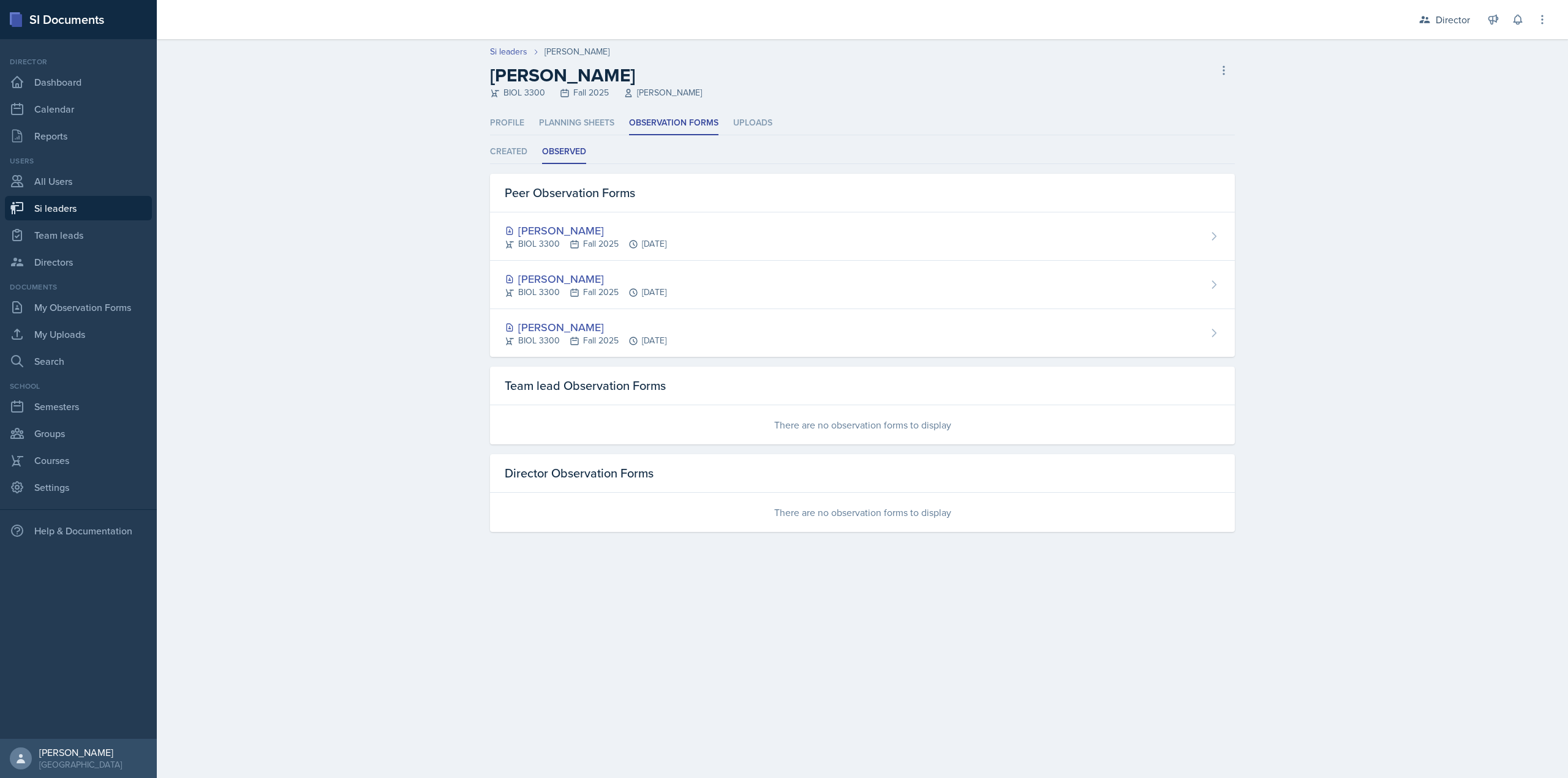
select select "2bed604d-1099-4043-b1bc-2365e8740244"
select select "03df2469-1098-498a-a2e2-8023a988d861"
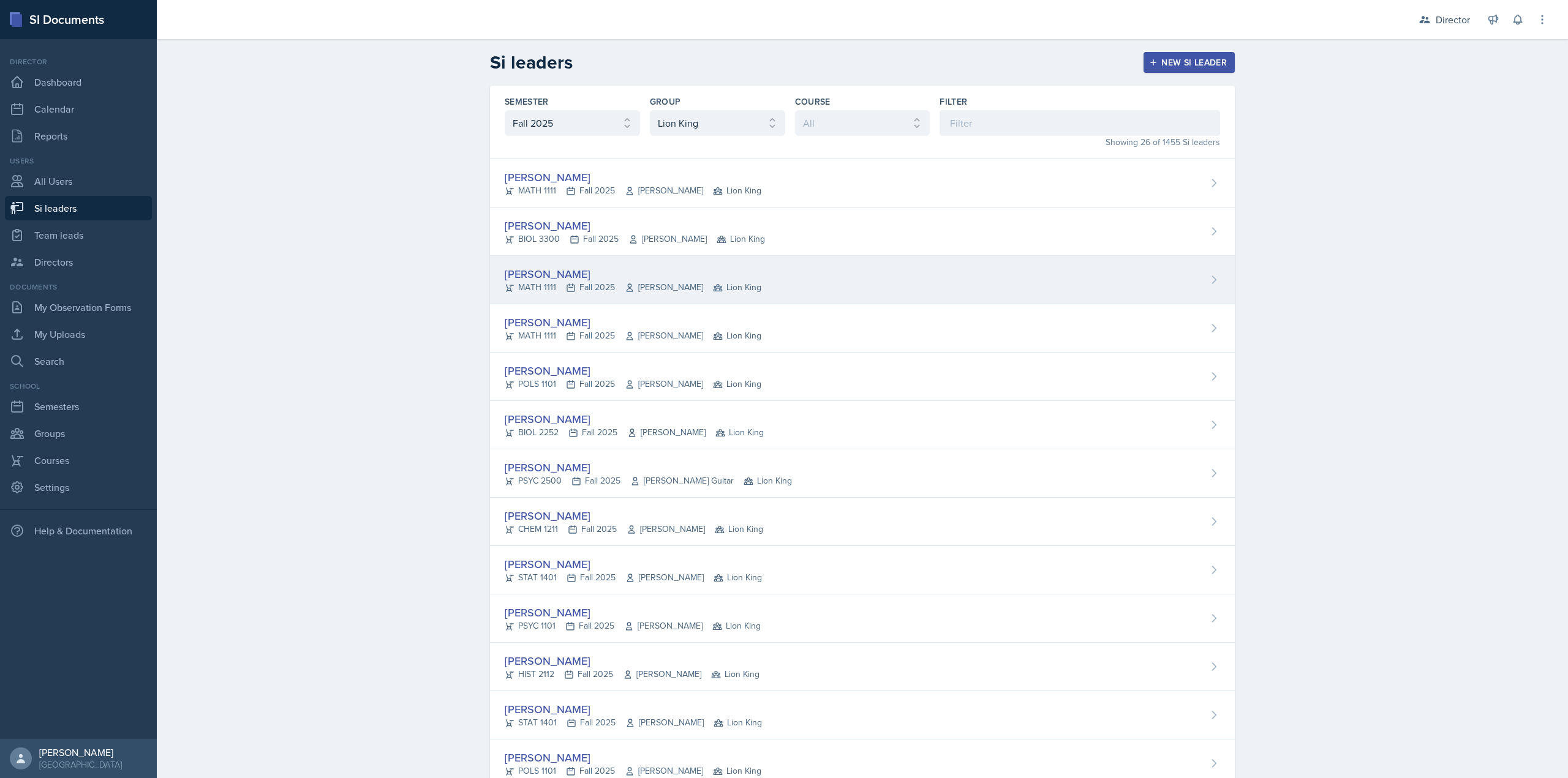
click at [594, 285] on div "MATH 1111 Fall 2025 Mahdiyeh Soltaninejad Lion King" at bounding box center [633, 287] width 256 height 13
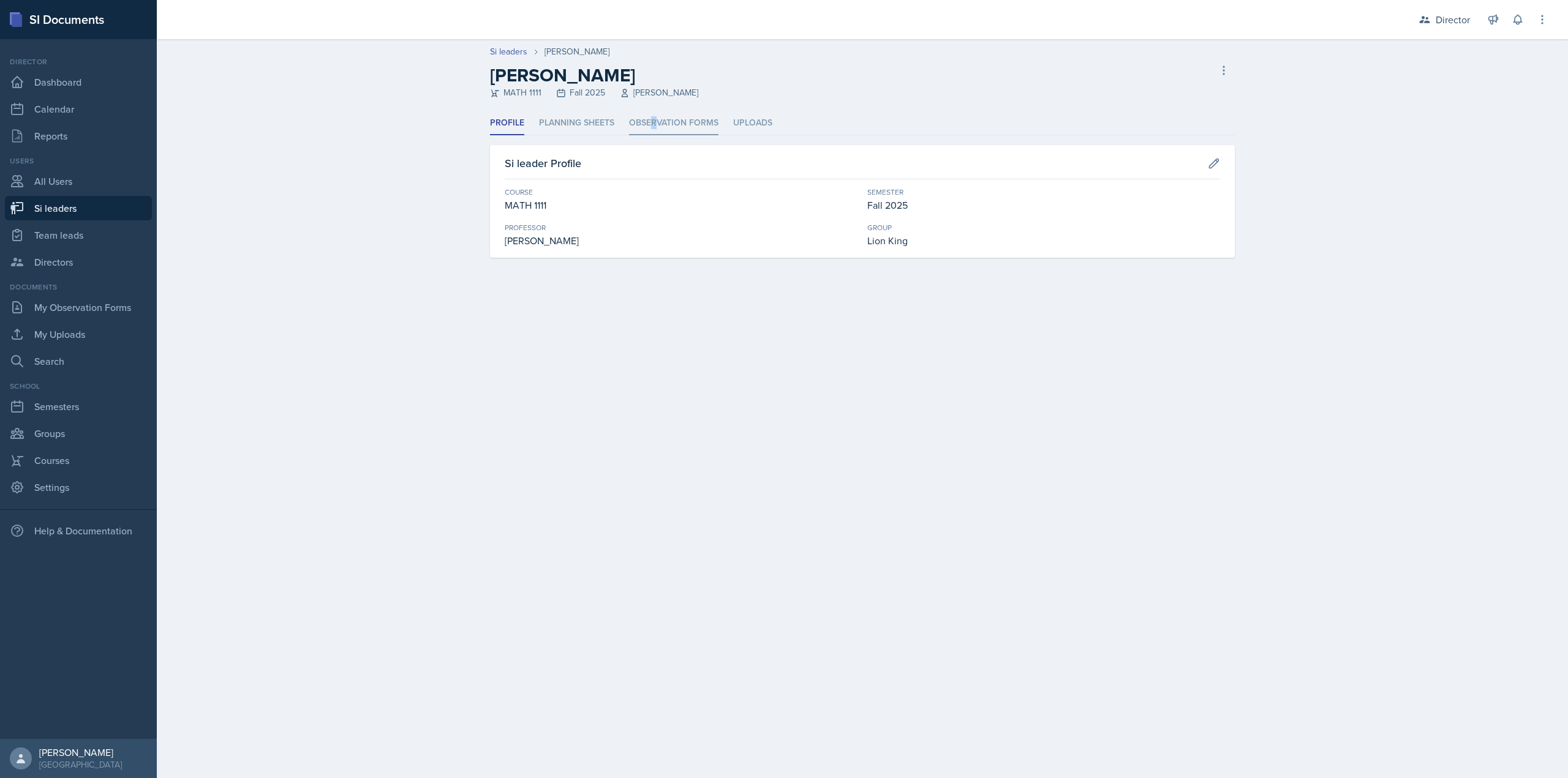
click at [654, 126] on li "Observation Forms" at bounding box center [673, 123] width 89 height 24
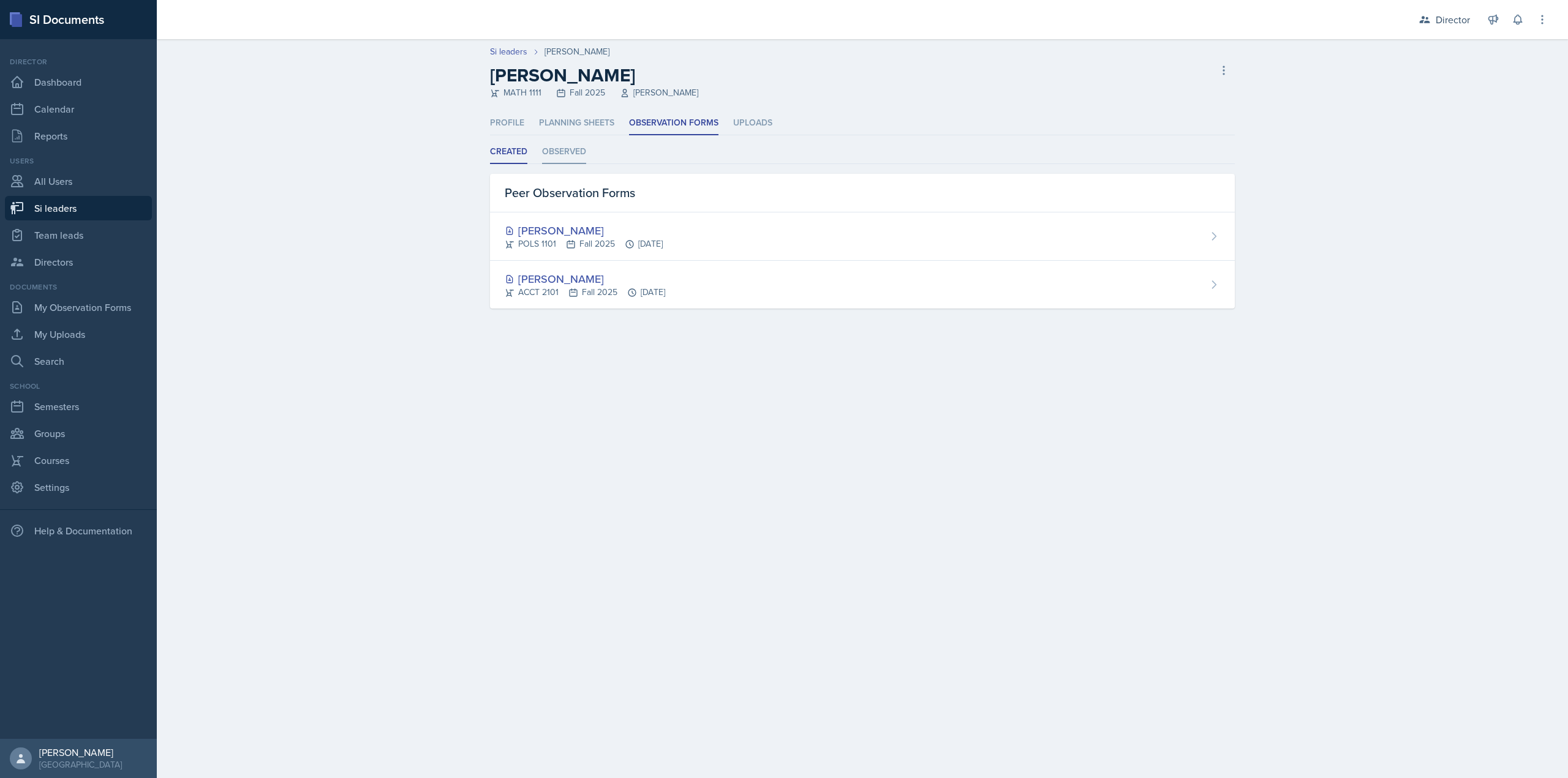
click at [560, 162] on li "Observed" at bounding box center [564, 152] width 44 height 24
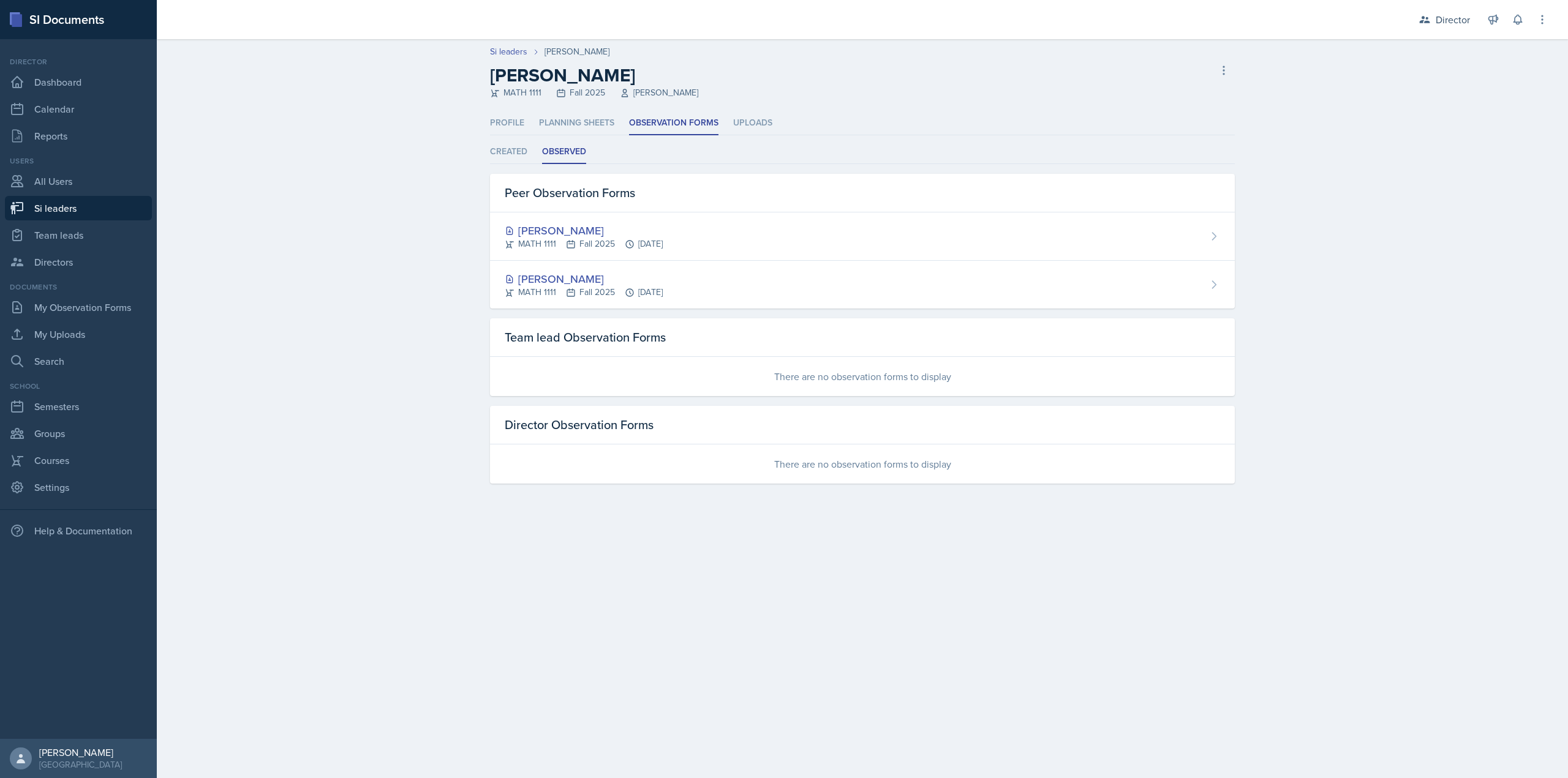
select select "2bed604d-1099-4043-b1bc-2365e8740244"
select select "03df2469-1098-498a-a2e2-8023a988d861"
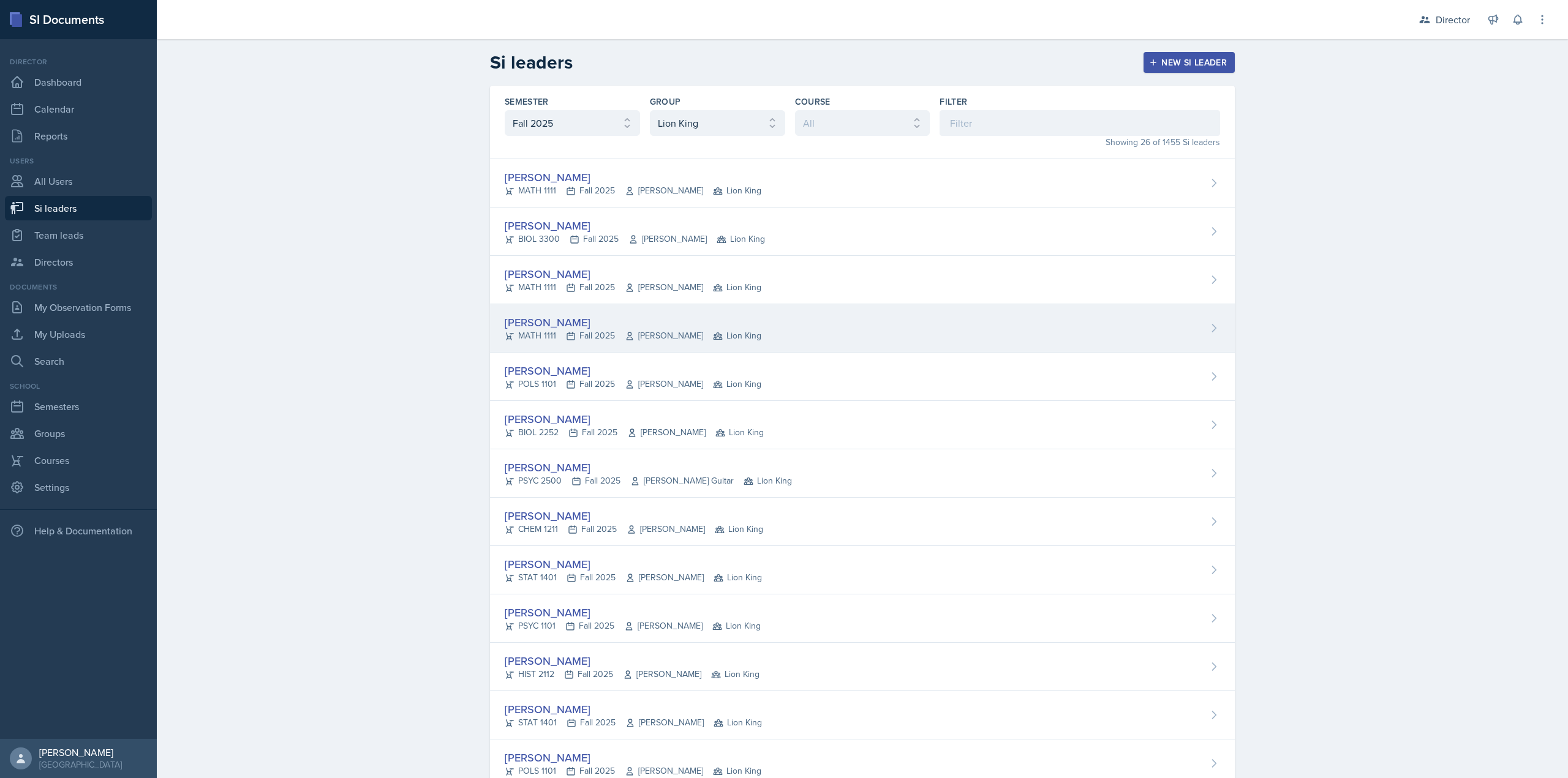
click at [643, 326] on div "Alyssa Bryant" at bounding box center [633, 322] width 256 height 17
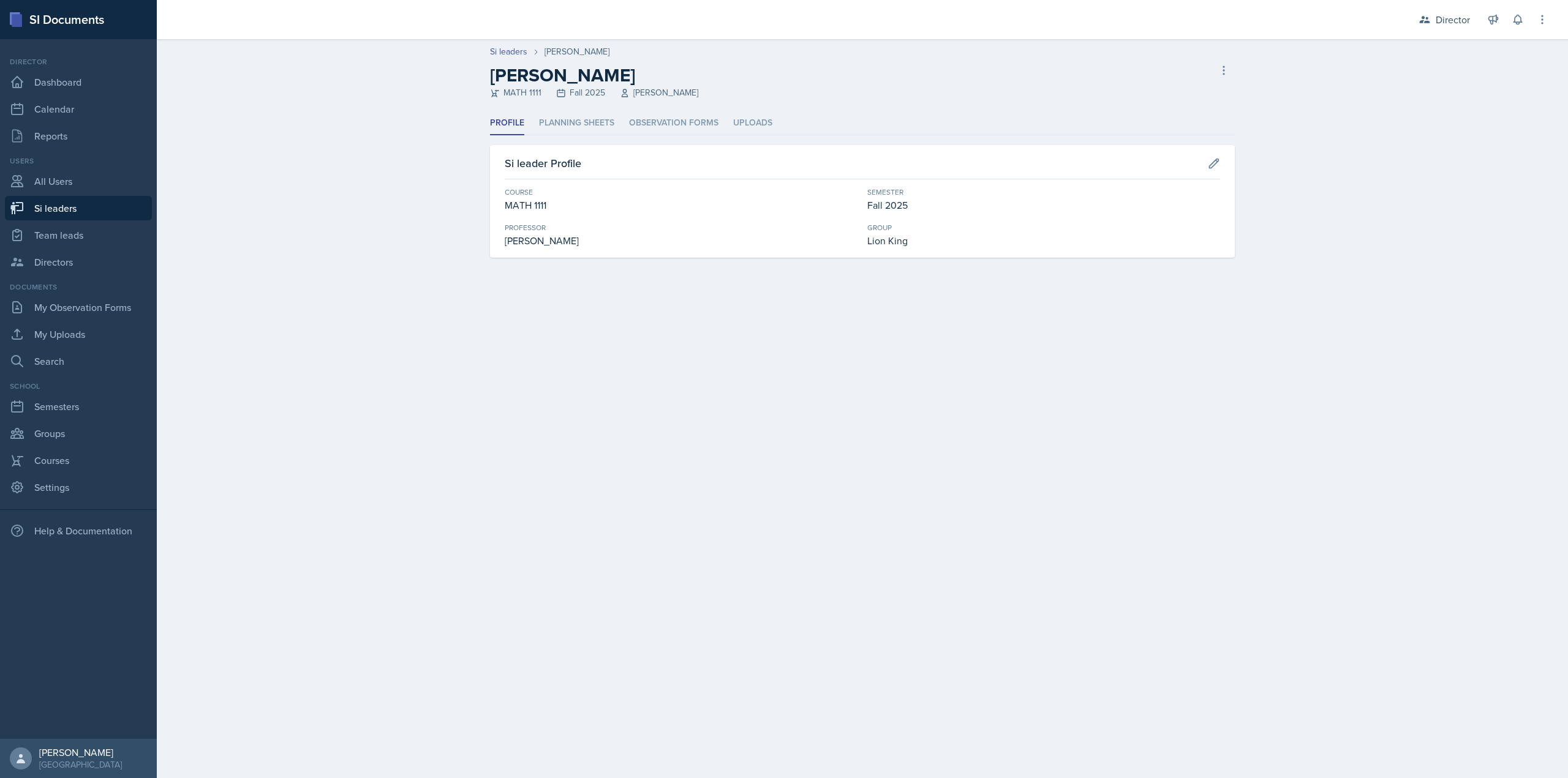
click at [628, 108] on header "Si leaders Alyssa Bryant Alyssa Bryant MATH 1111 Fall 2025 Cathy Schnakenburg D…" at bounding box center [862, 76] width 1411 height 73
click at [663, 125] on li "Observation Forms" at bounding box center [673, 123] width 89 height 24
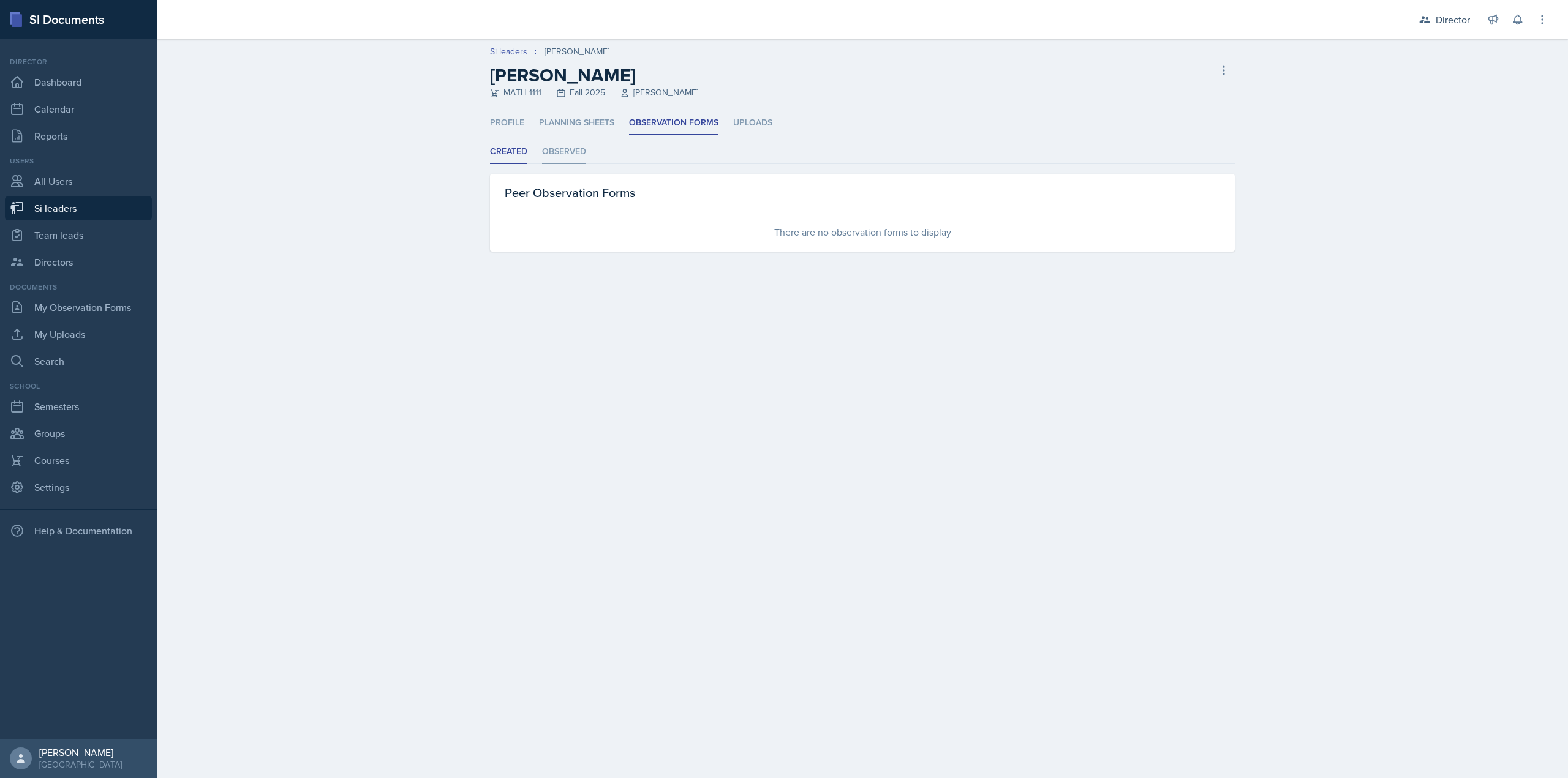
click at [565, 163] on li "Observed" at bounding box center [564, 152] width 44 height 24
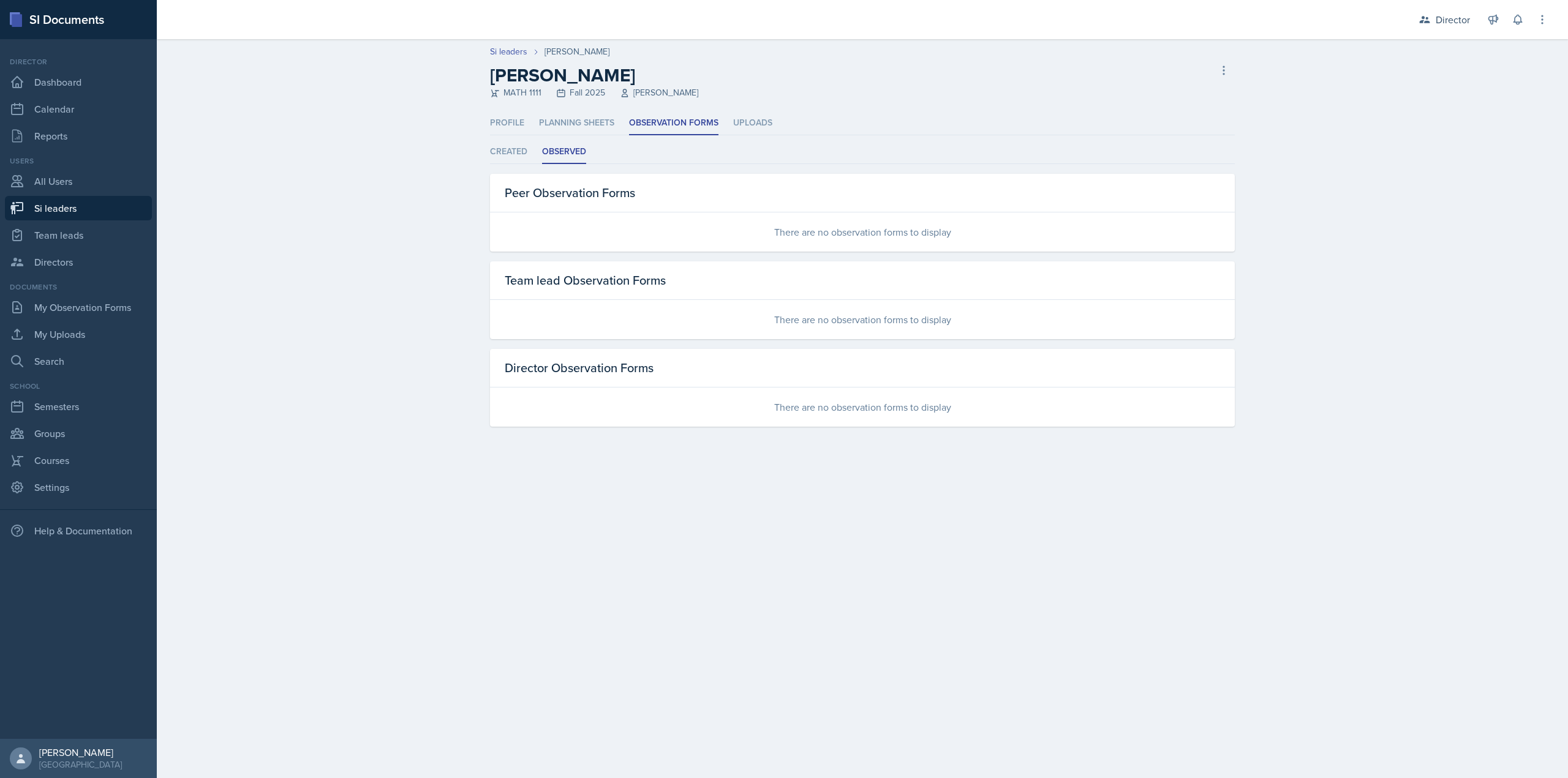
select select "2bed604d-1099-4043-b1bc-2365e8740244"
select select "03df2469-1098-498a-a2e2-8023a988d861"
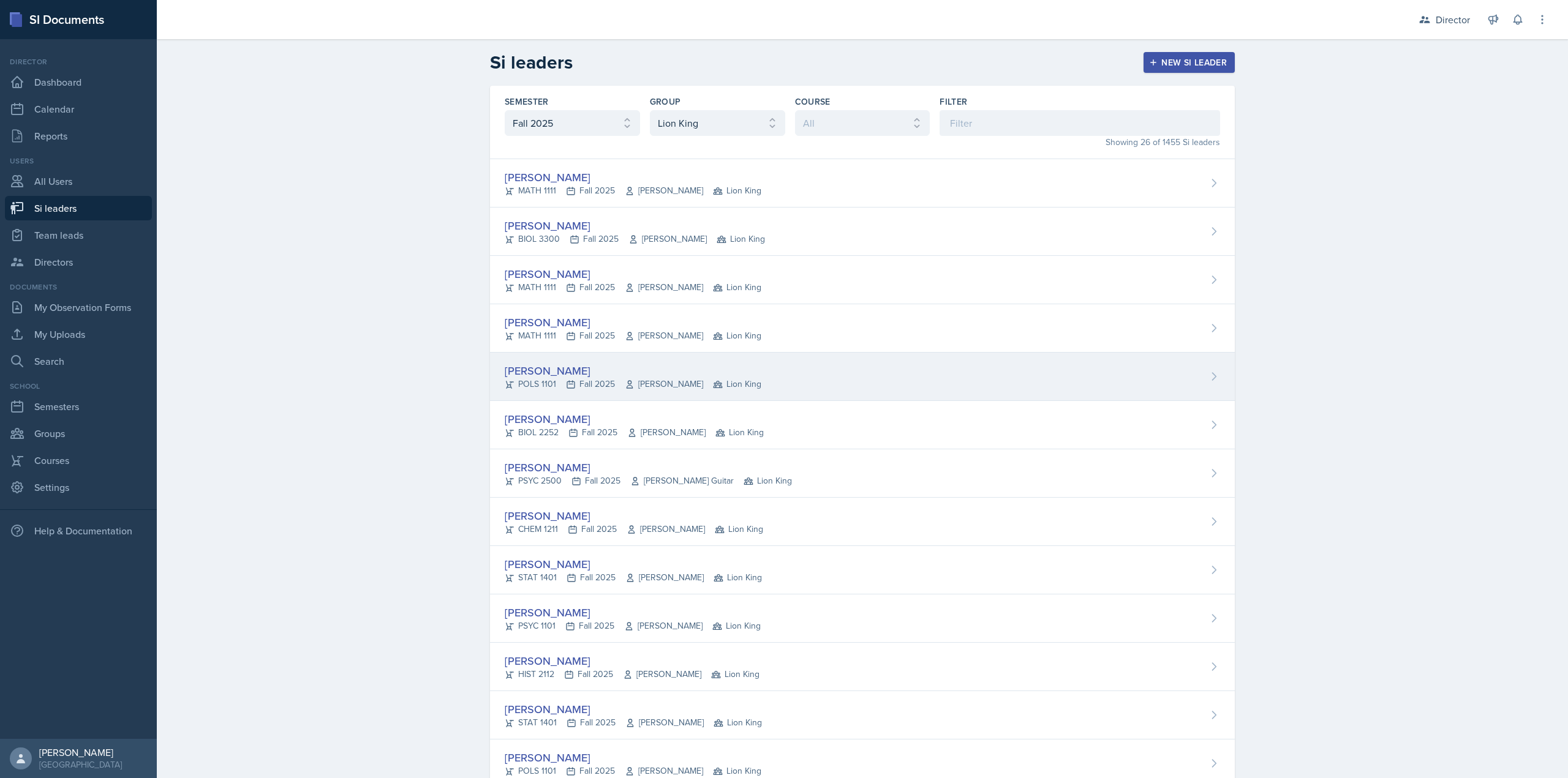
click at [571, 376] on div "[PERSON_NAME]" at bounding box center [633, 371] width 256 height 17
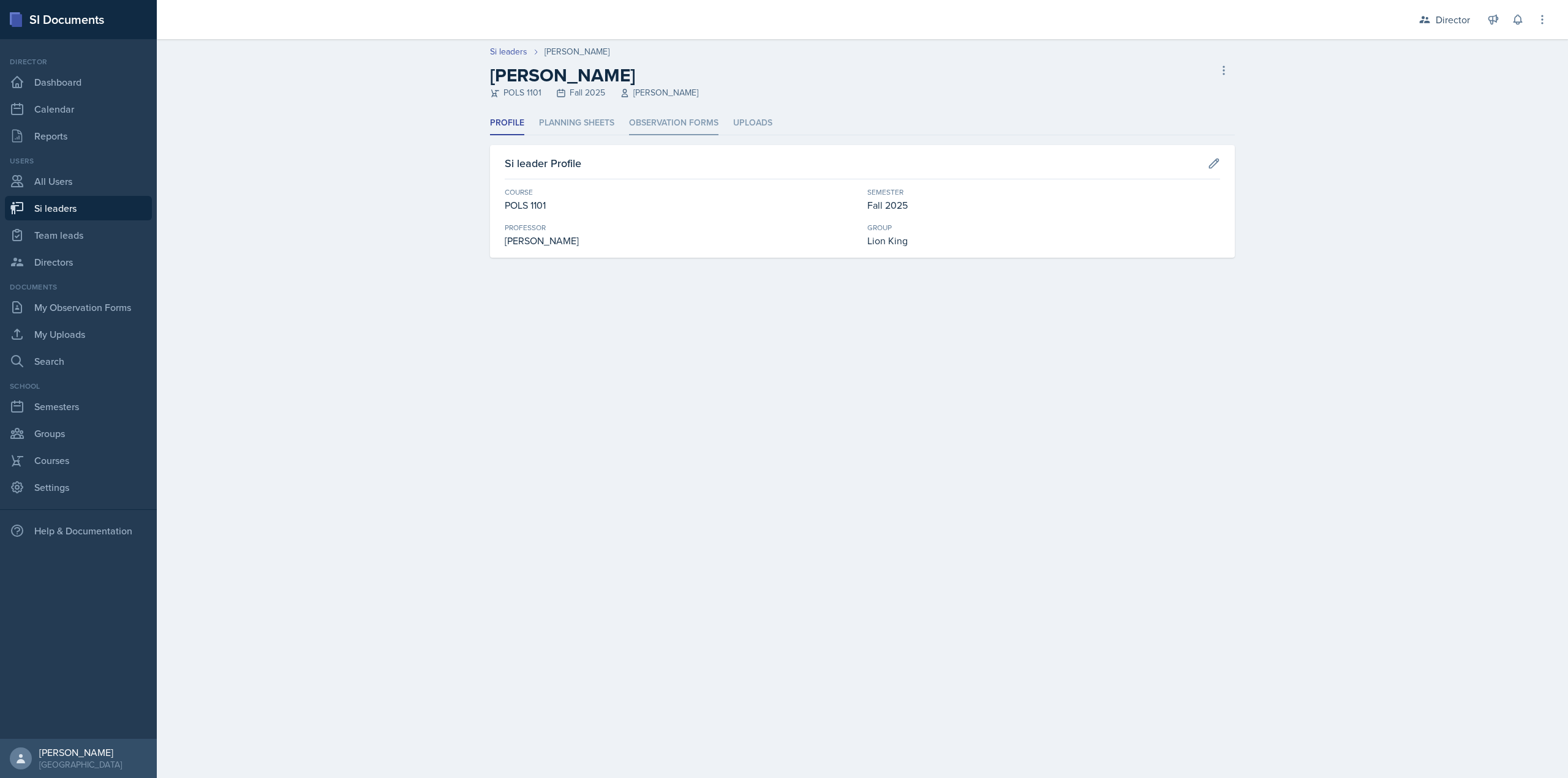
click at [657, 120] on li "Observation Forms" at bounding box center [673, 123] width 89 height 24
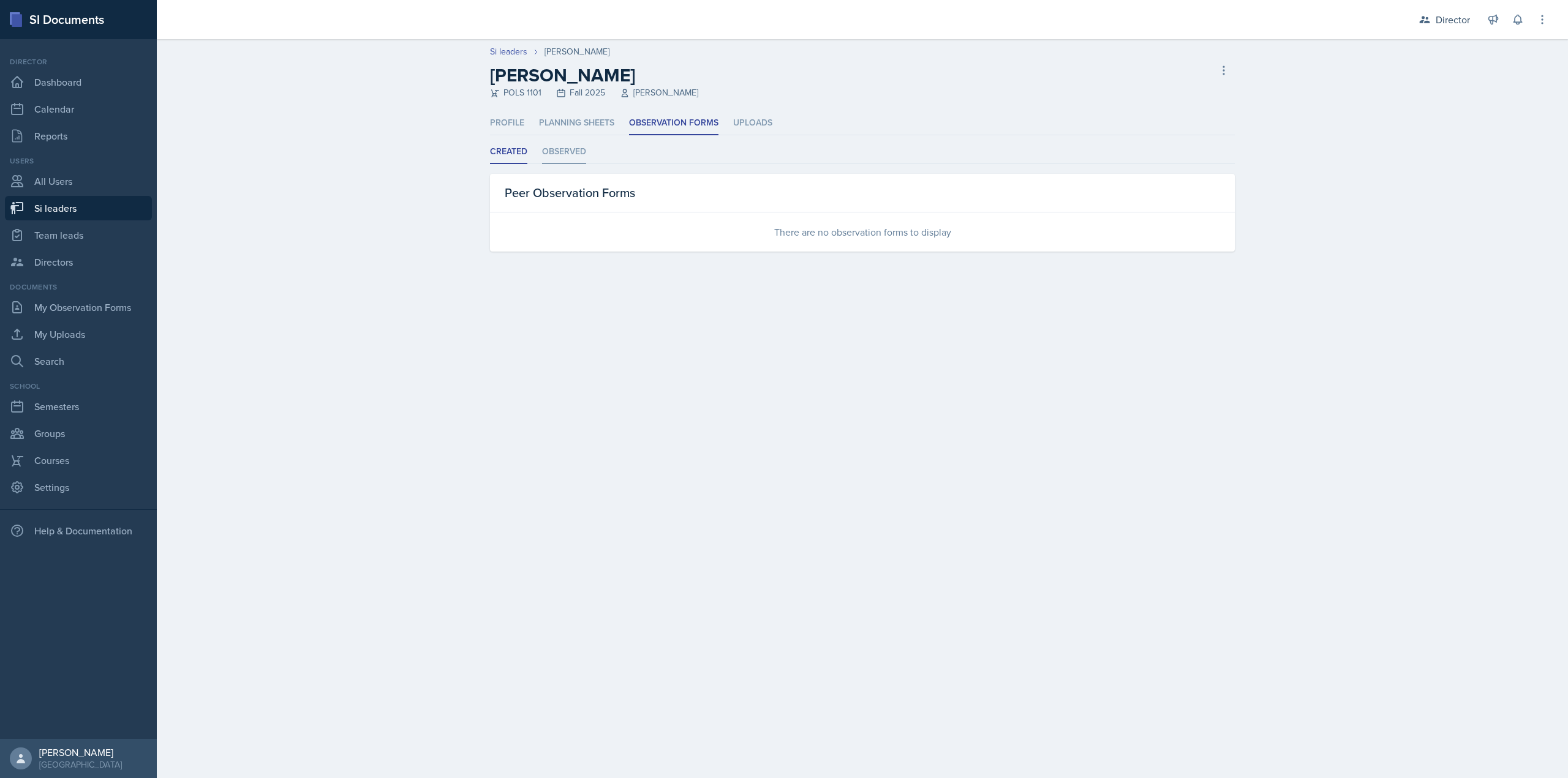
click at [572, 155] on li "Observed" at bounding box center [564, 152] width 44 height 24
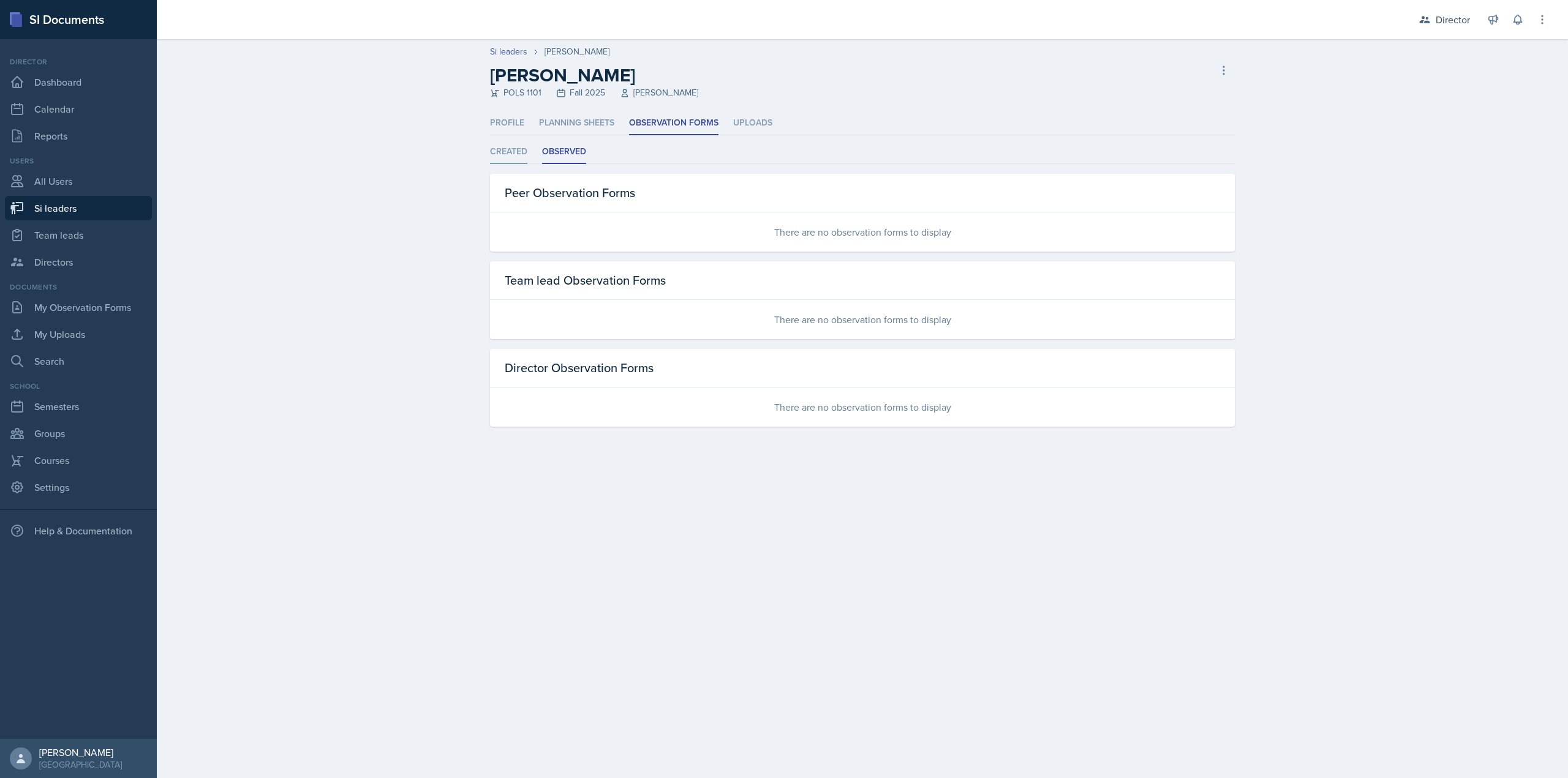
click at [519, 145] on li "Created" at bounding box center [509, 152] width 38 height 24
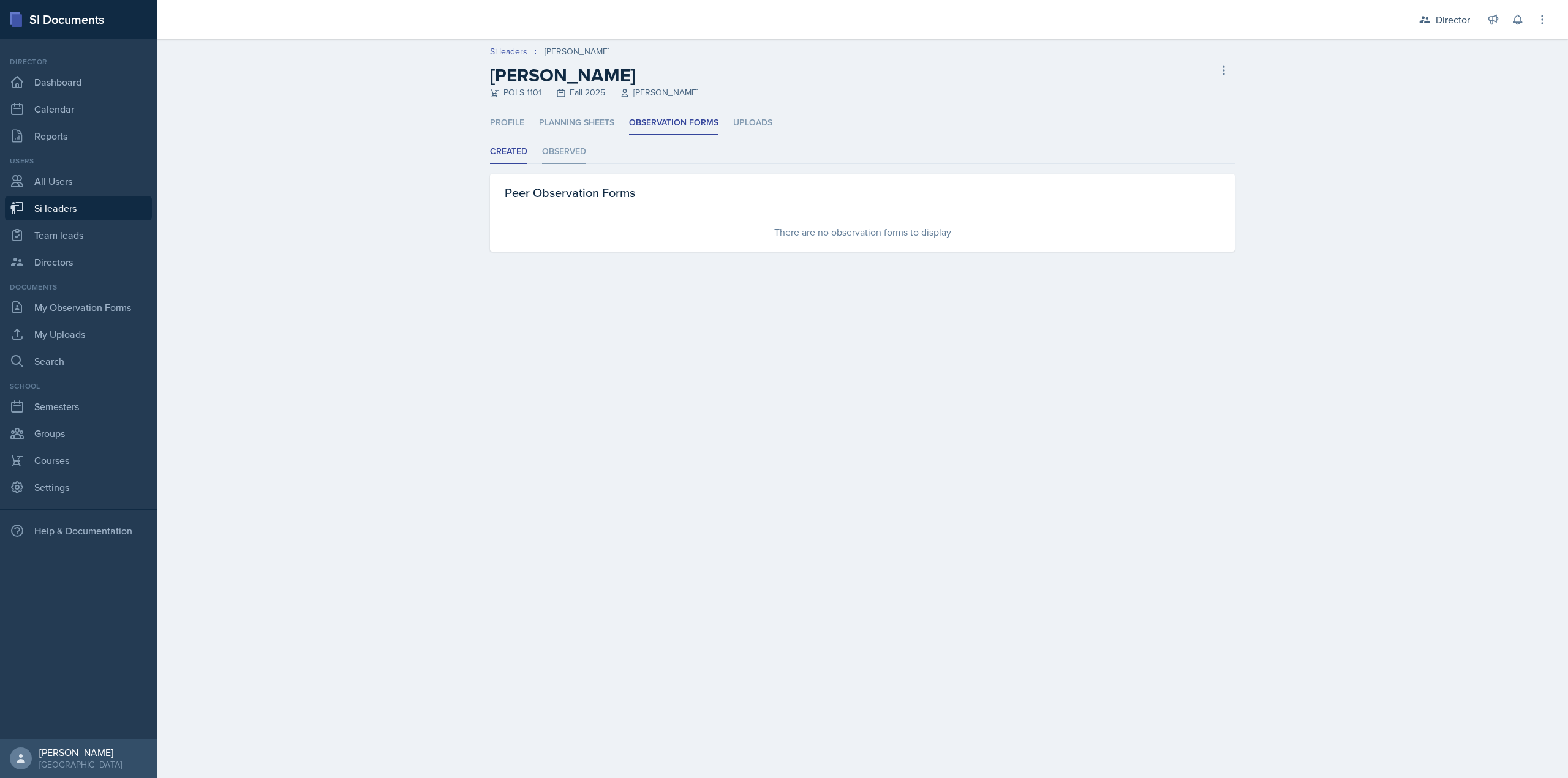
click at [575, 160] on li "Observed" at bounding box center [564, 152] width 44 height 24
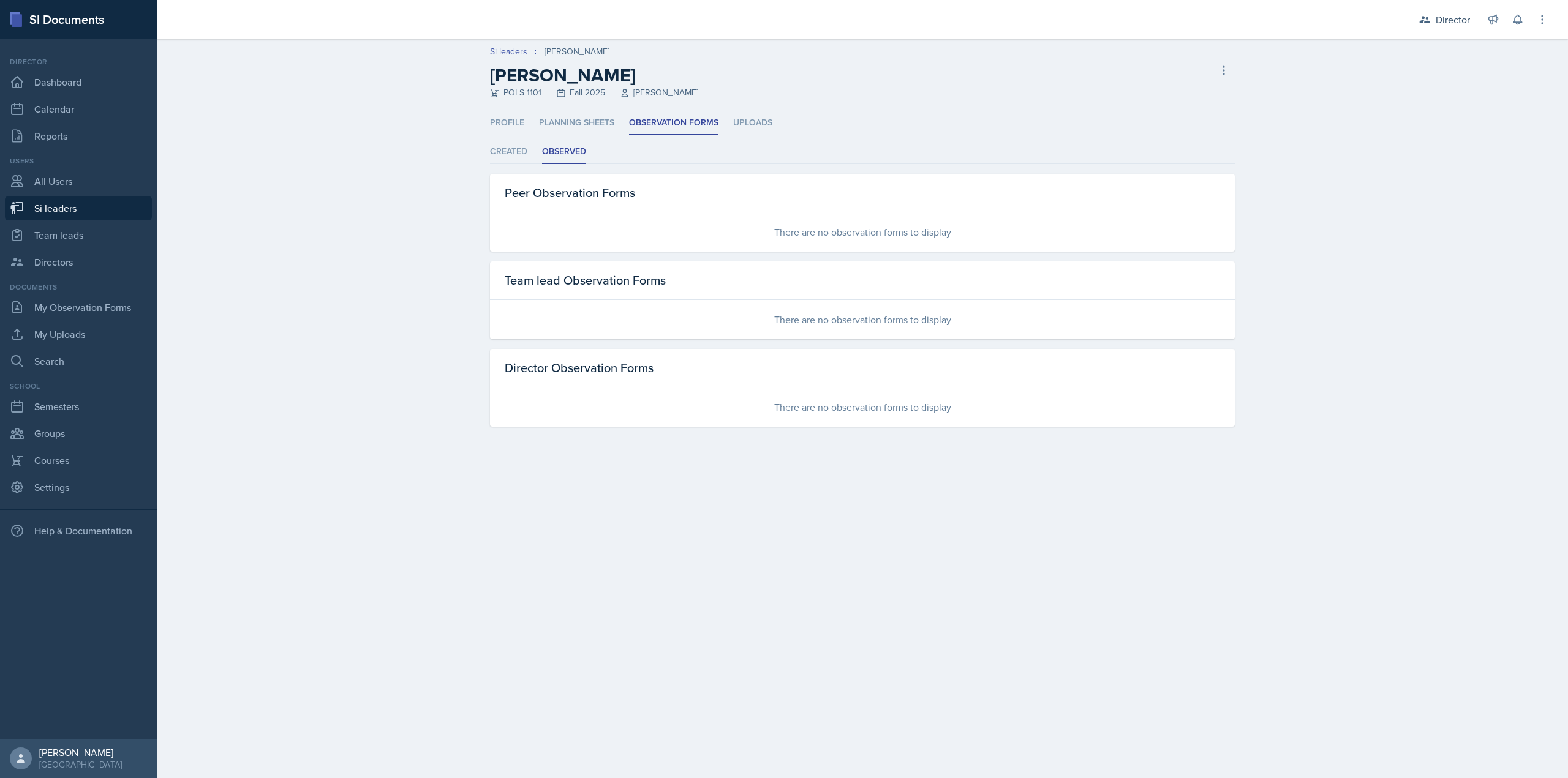
select select "2bed604d-1099-4043-b1bc-2365e8740244"
select select "03df2469-1098-498a-a2e2-8023a988d861"
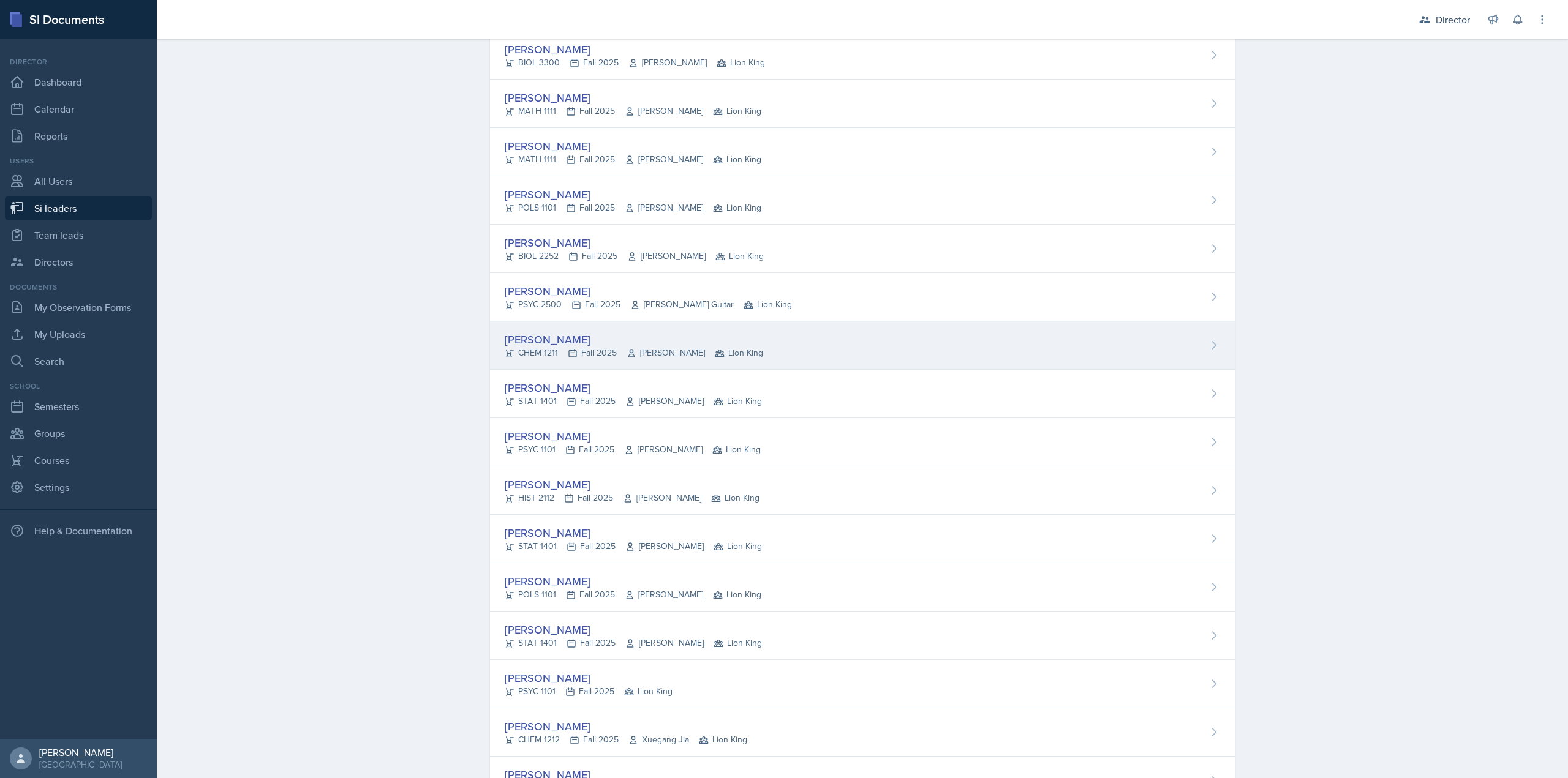
scroll to position [184, 0]
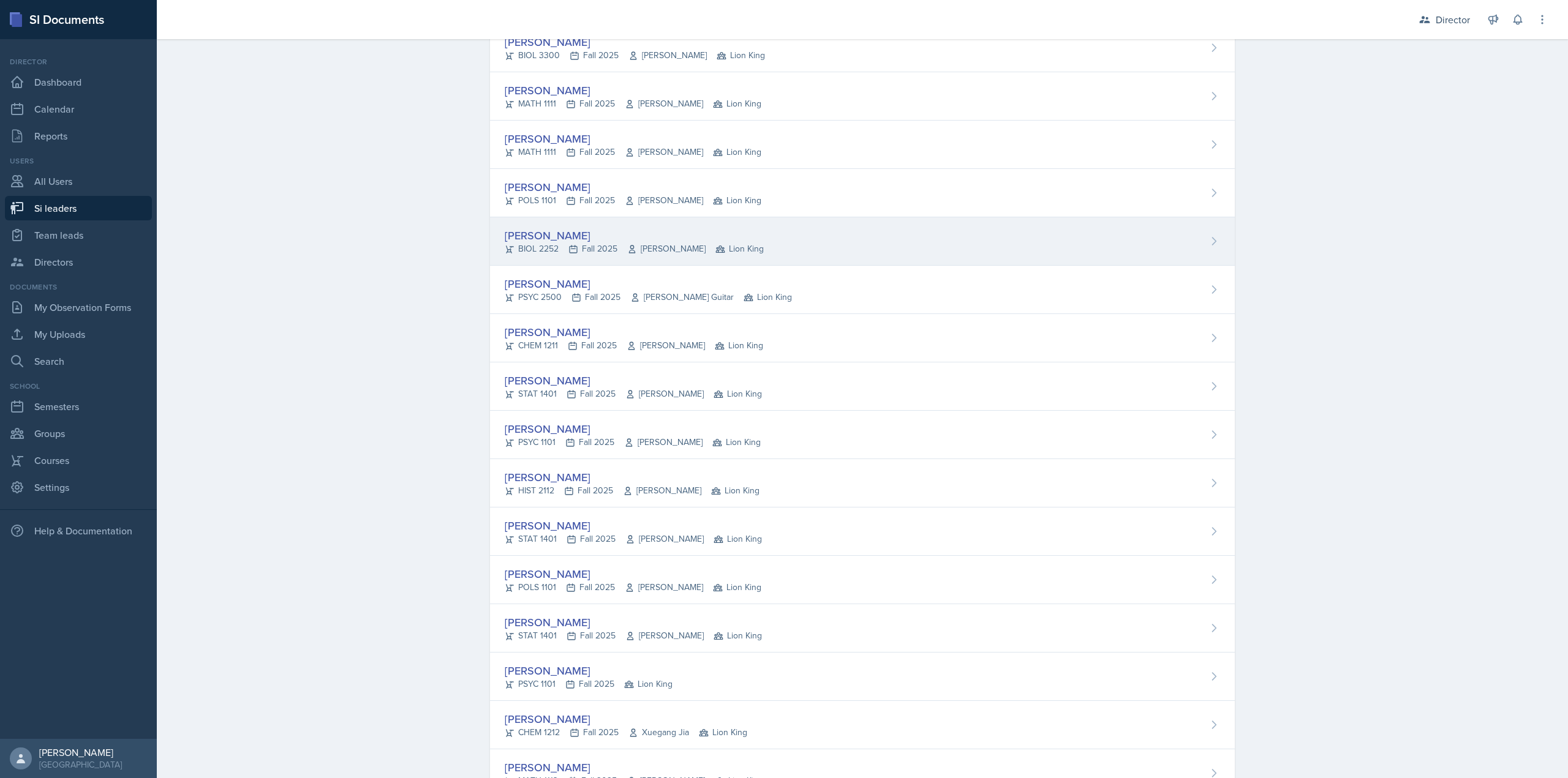
click at [615, 237] on div "Maria Correa Ortiz" at bounding box center [634, 235] width 259 height 17
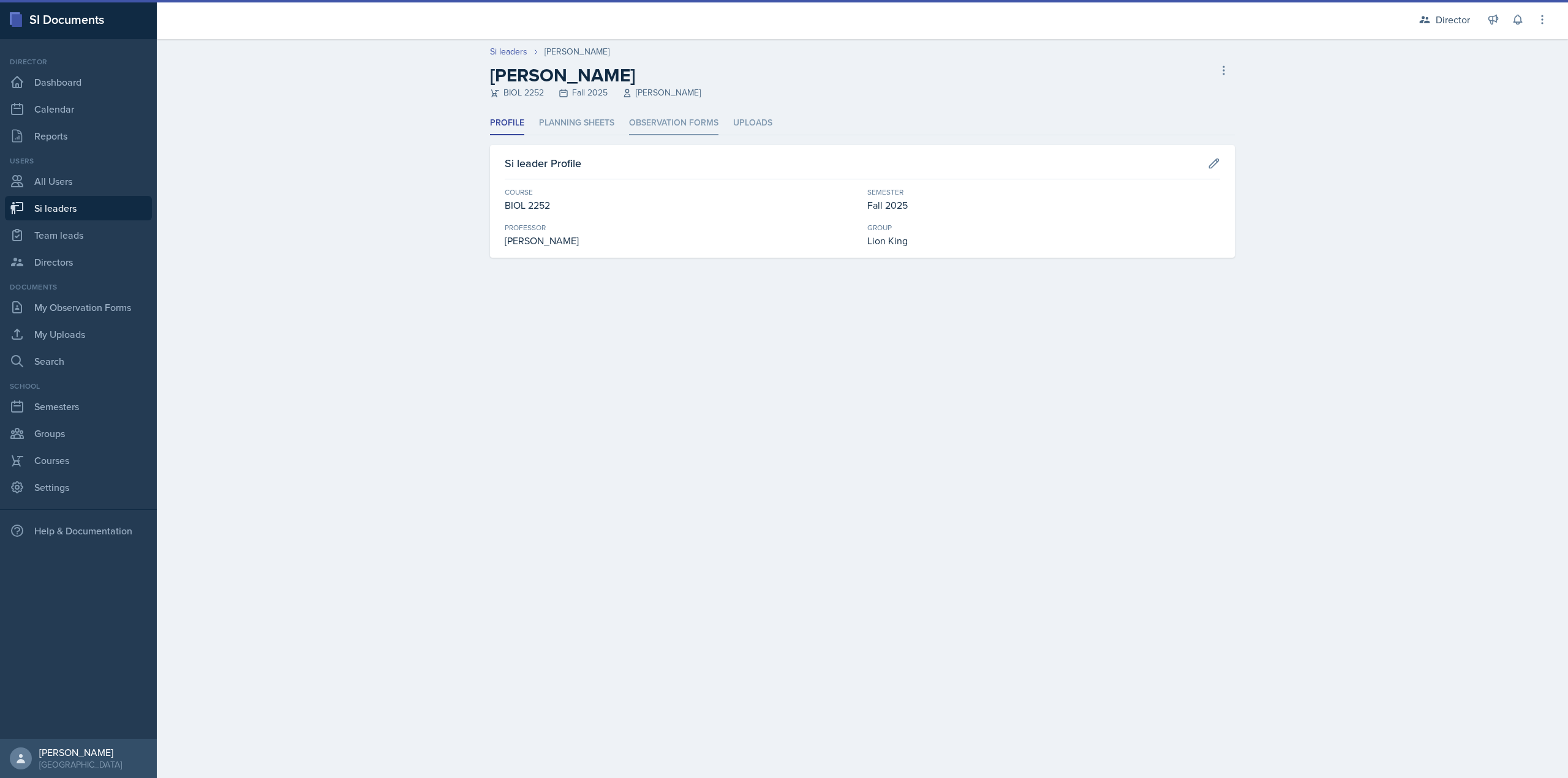
click at [676, 112] on li "Observation Forms" at bounding box center [673, 123] width 89 height 24
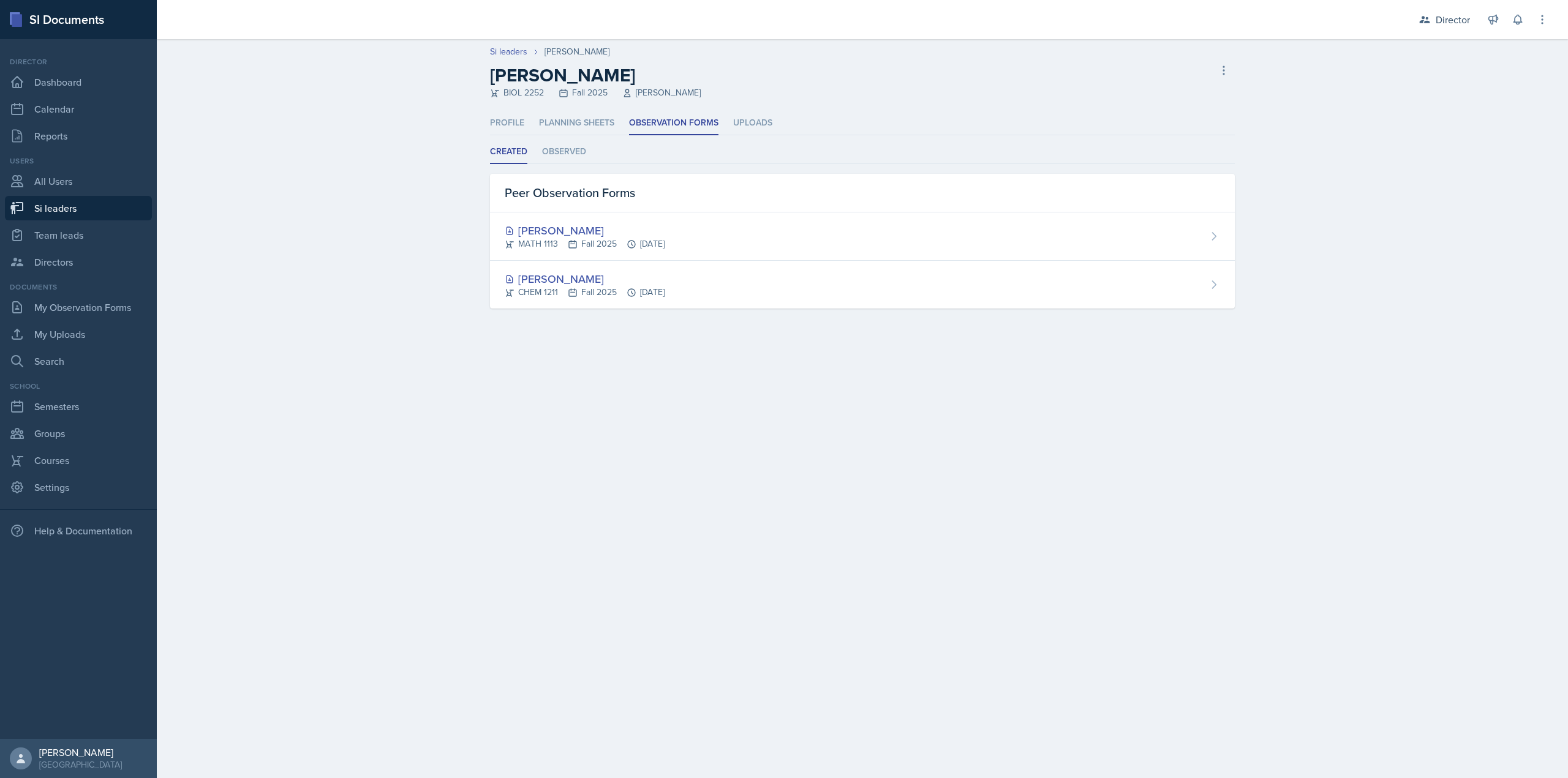
click at [529, 147] on ul "Created Observed" at bounding box center [862, 152] width 745 height 24
click at [568, 162] on li "Observed" at bounding box center [564, 152] width 44 height 24
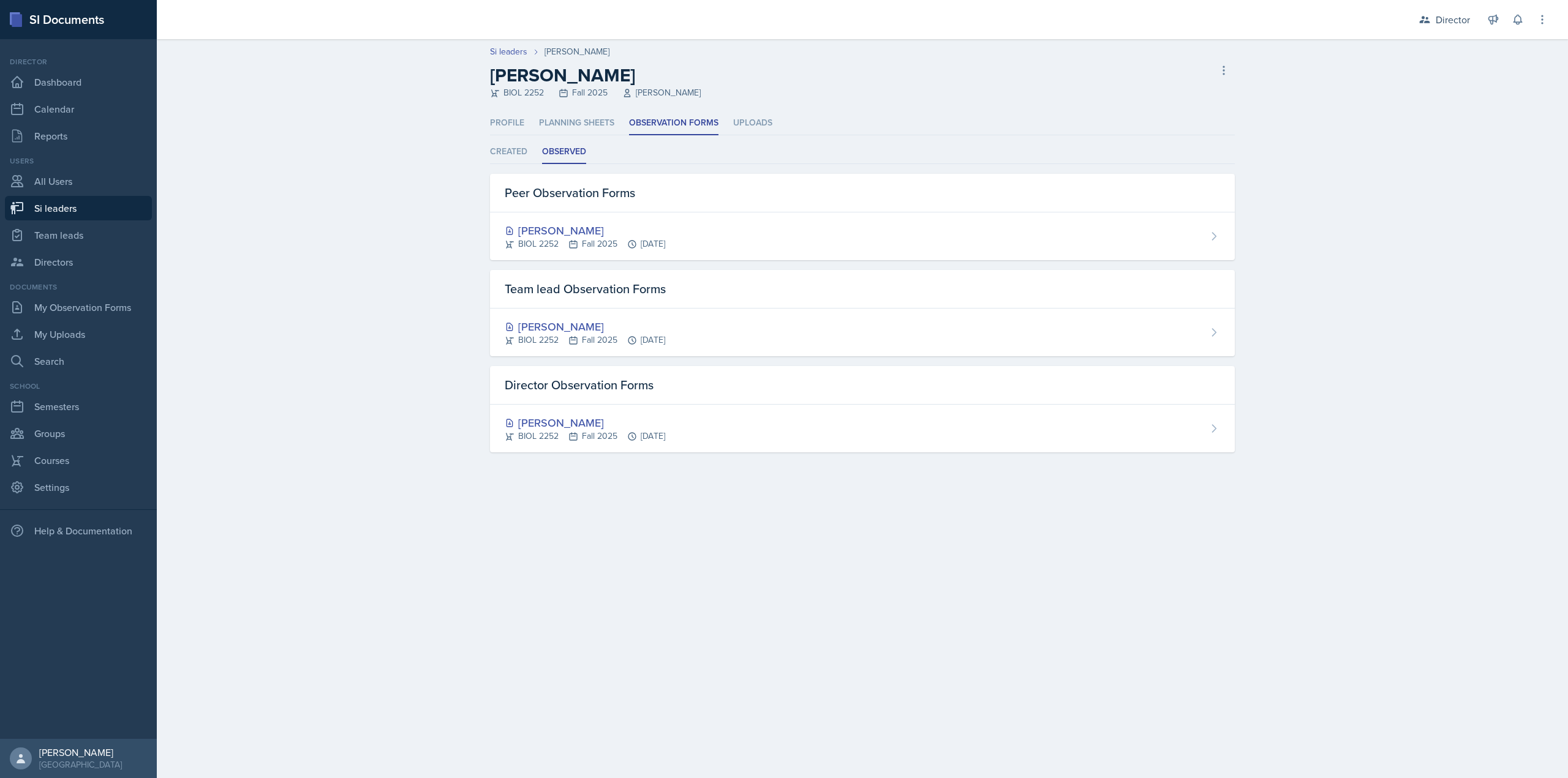
select select "2bed604d-1099-4043-b1bc-2365e8740244"
select select "03df2469-1098-498a-a2e2-8023a988d861"
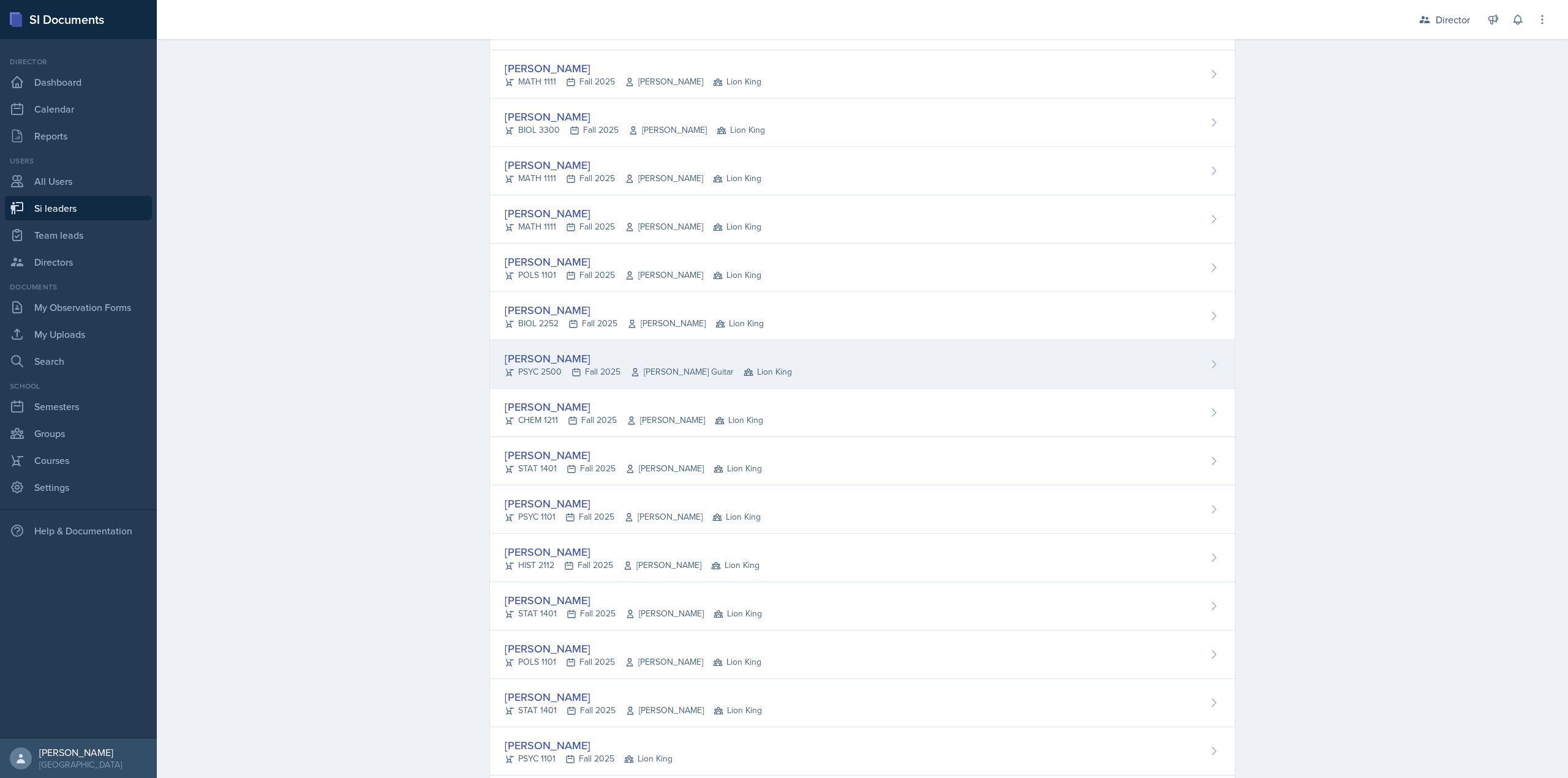
scroll to position [122, 0]
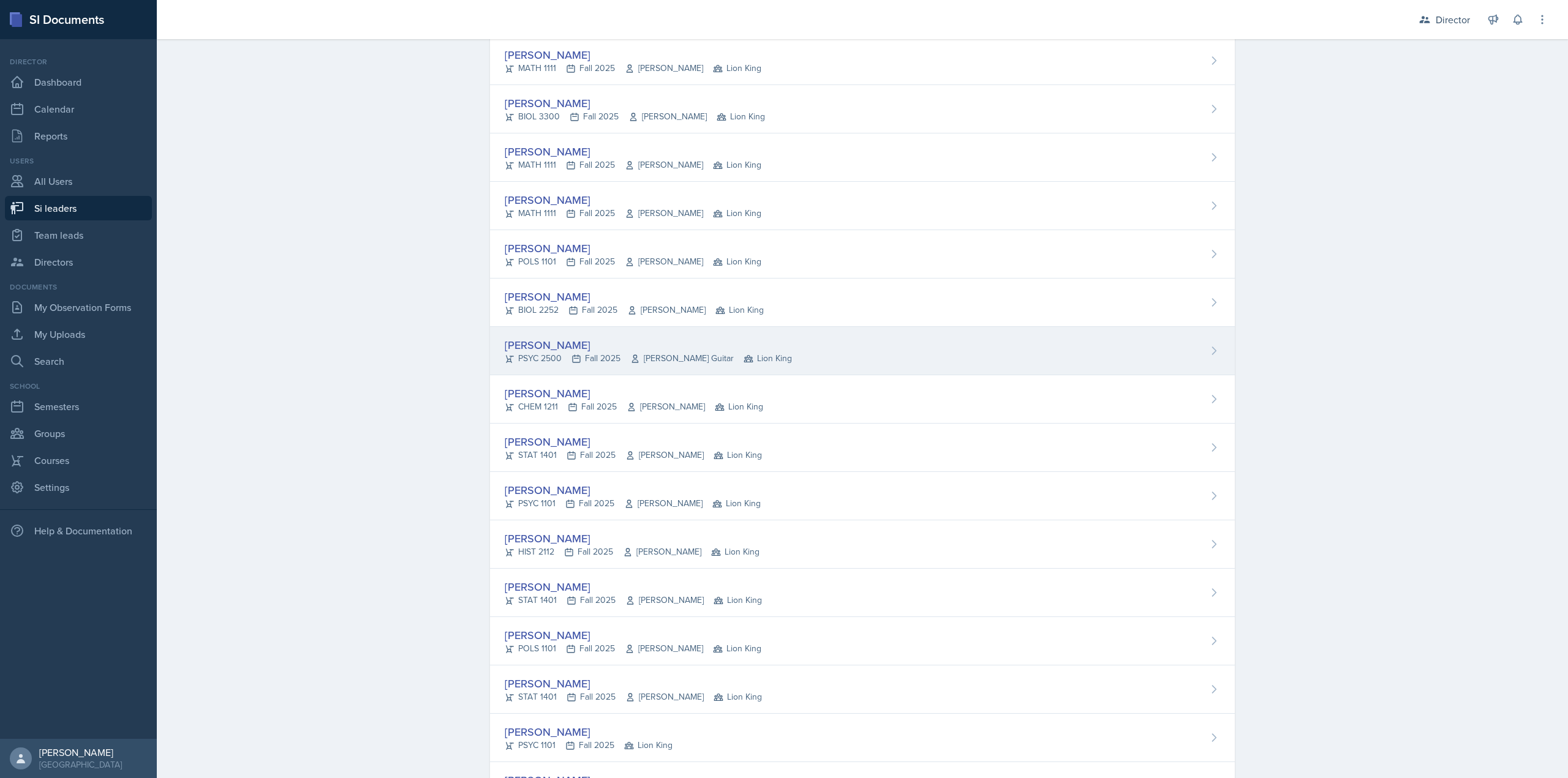
click at [604, 353] on div "PSYC 2500 Fall 2025 Amanda Guitar Lion King" at bounding box center [648, 358] width 287 height 13
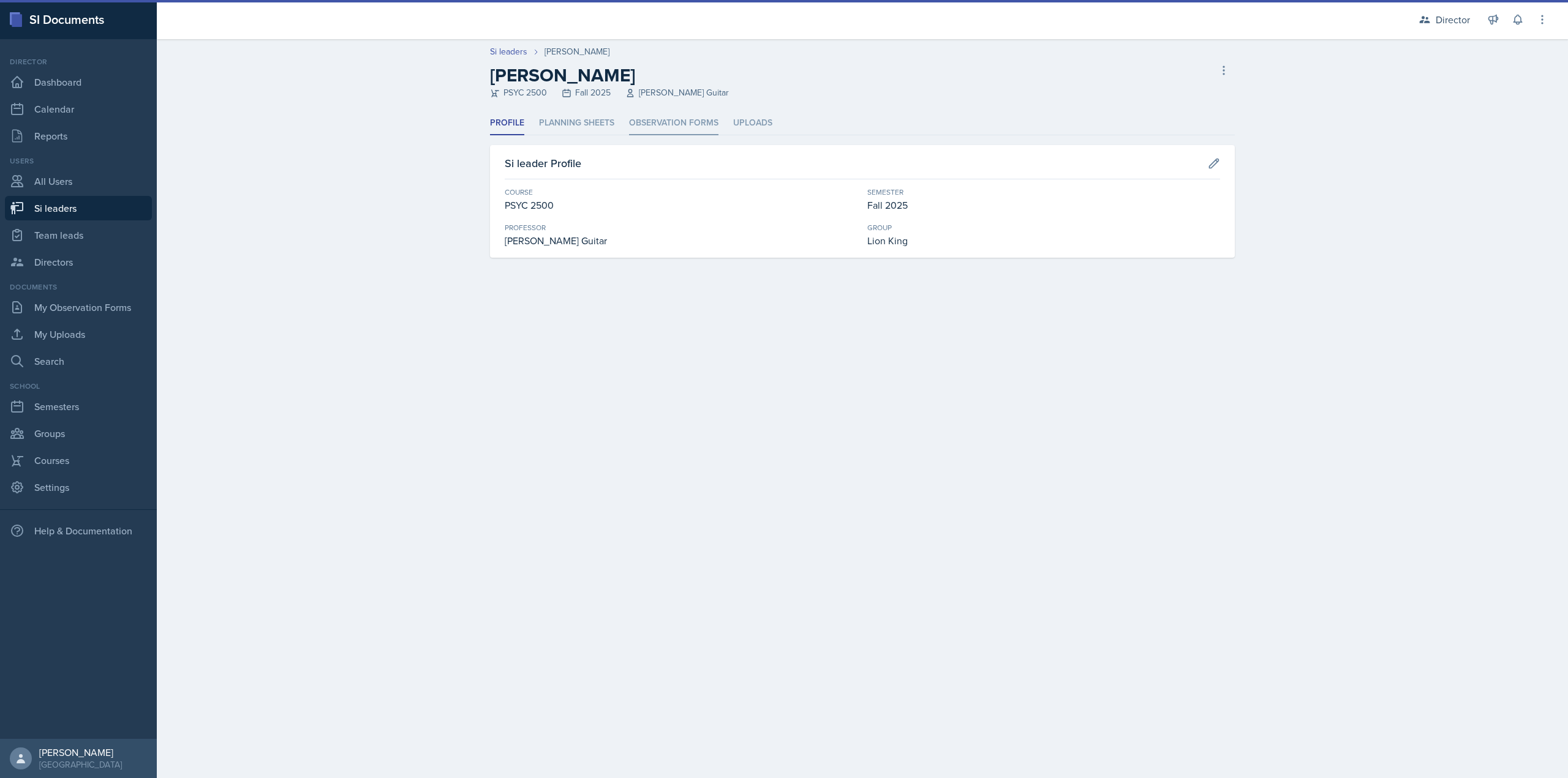
click at [686, 128] on li "Observation Forms" at bounding box center [673, 123] width 89 height 24
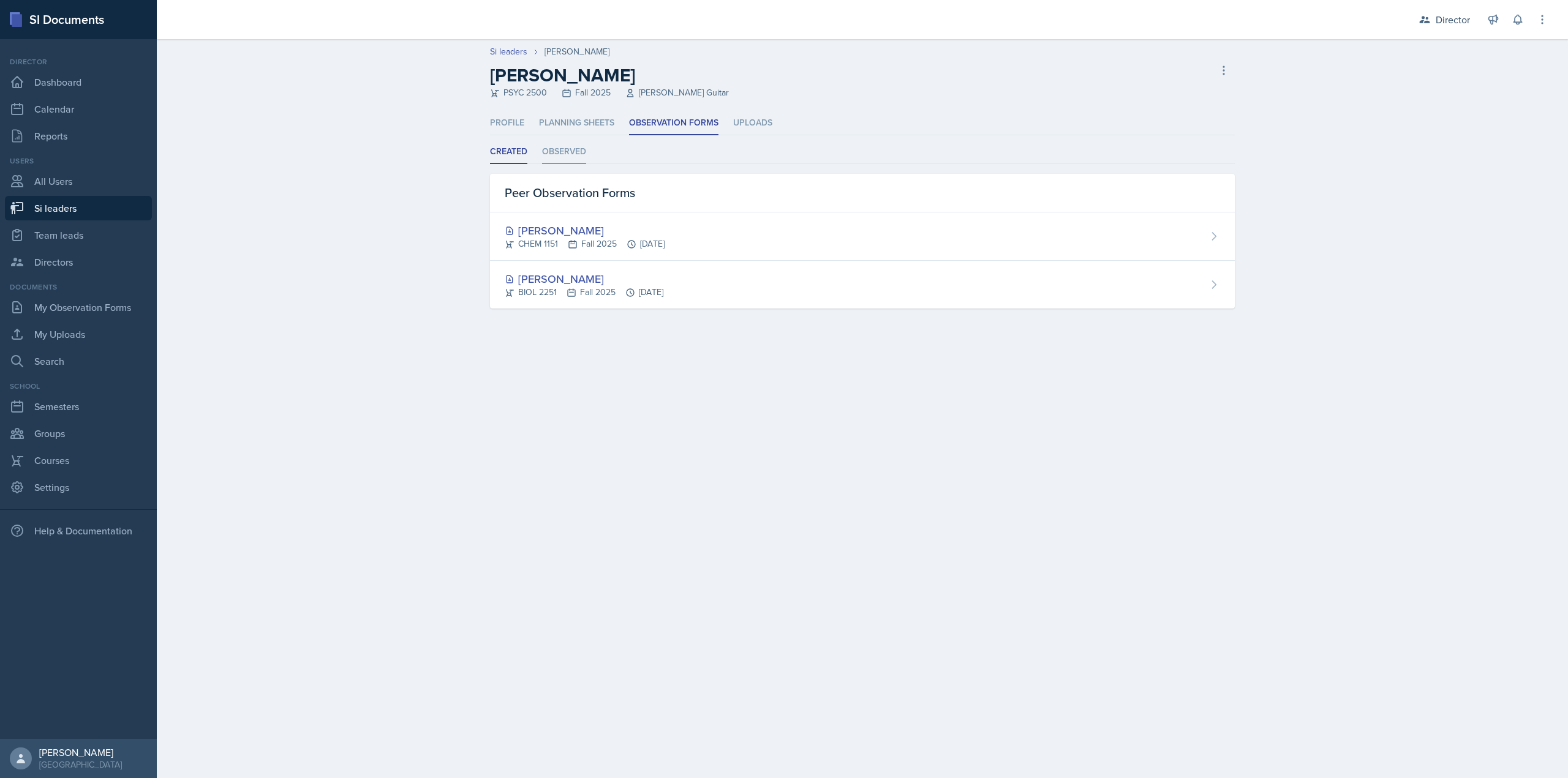
click at [558, 161] on li "Observed" at bounding box center [564, 152] width 44 height 24
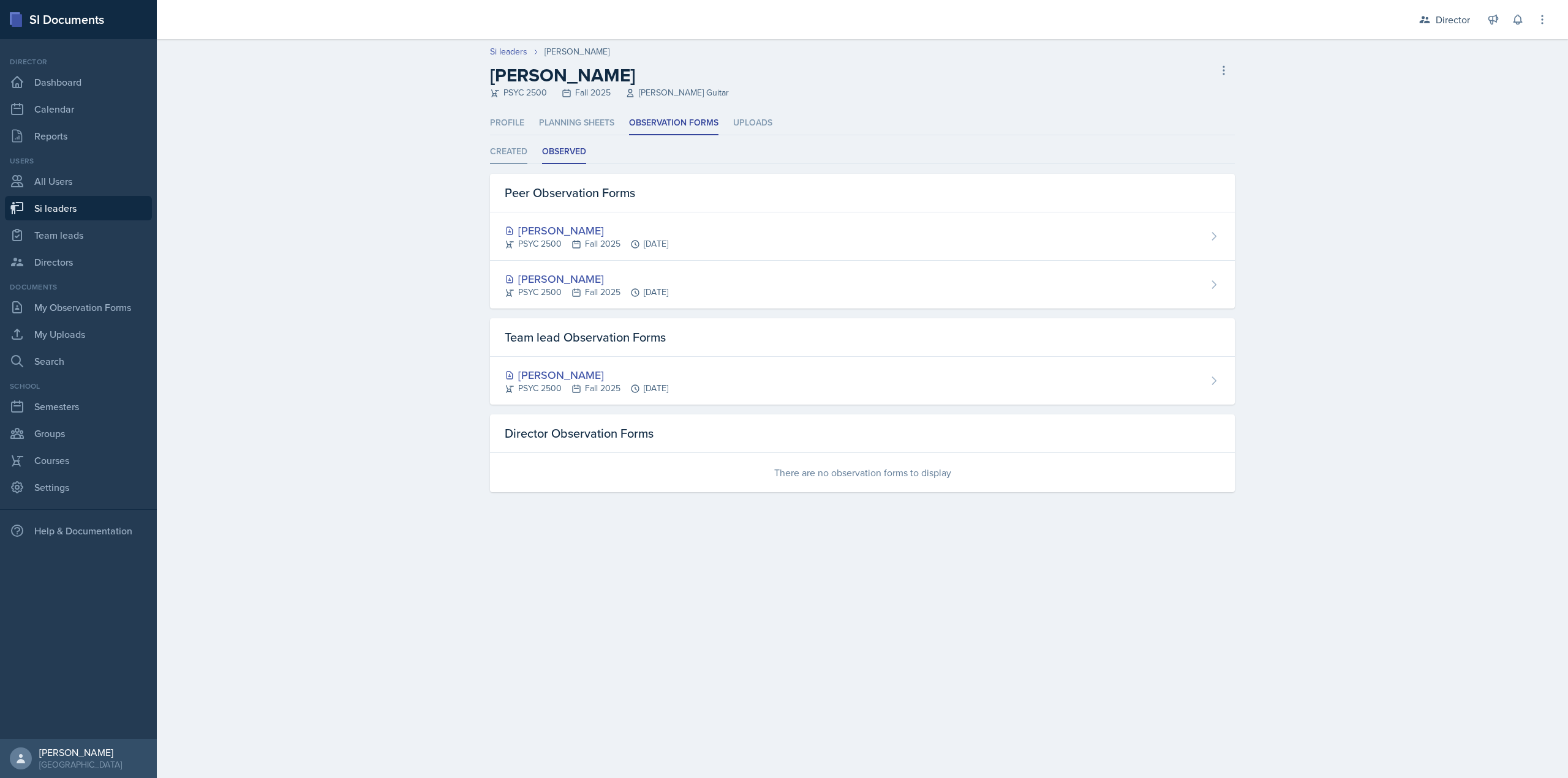
click at [518, 162] on li "Created" at bounding box center [509, 152] width 38 height 24
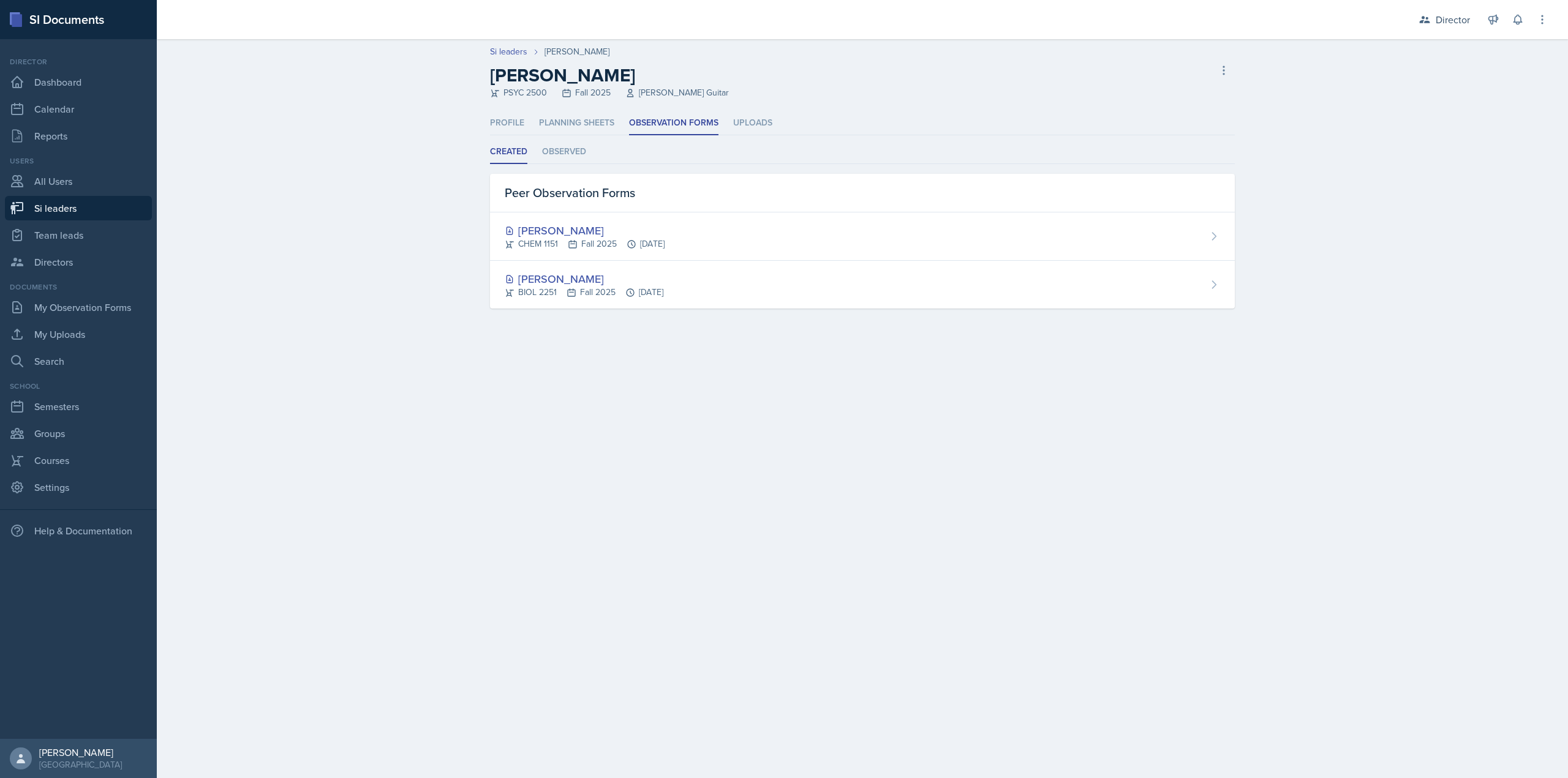
select select "2bed604d-1099-4043-b1bc-2365e8740244"
select select "03df2469-1098-498a-a2e2-8023a988d861"
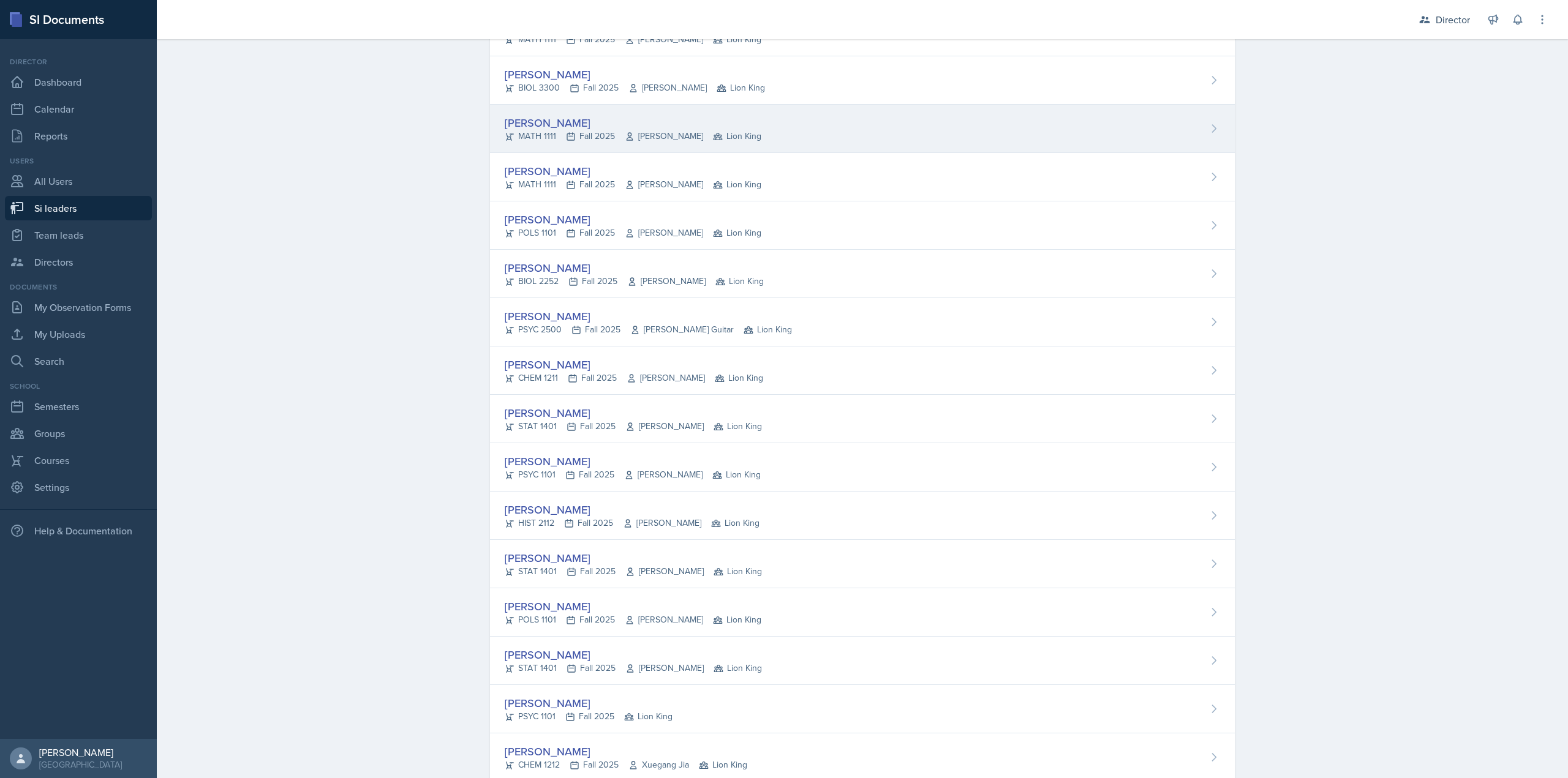
scroll to position [184, 0]
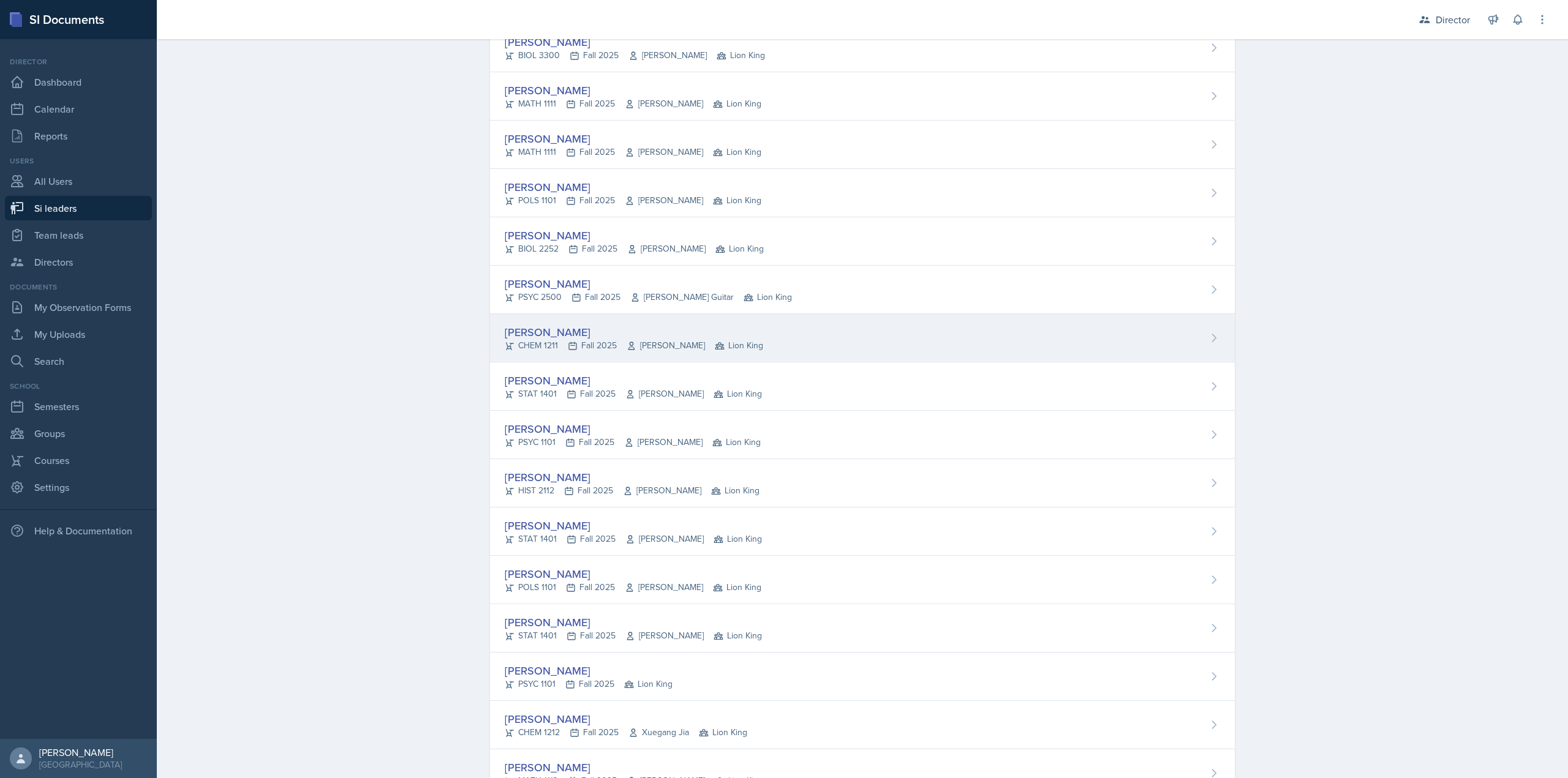
click at [587, 333] on div "[PERSON_NAME]" at bounding box center [634, 332] width 258 height 17
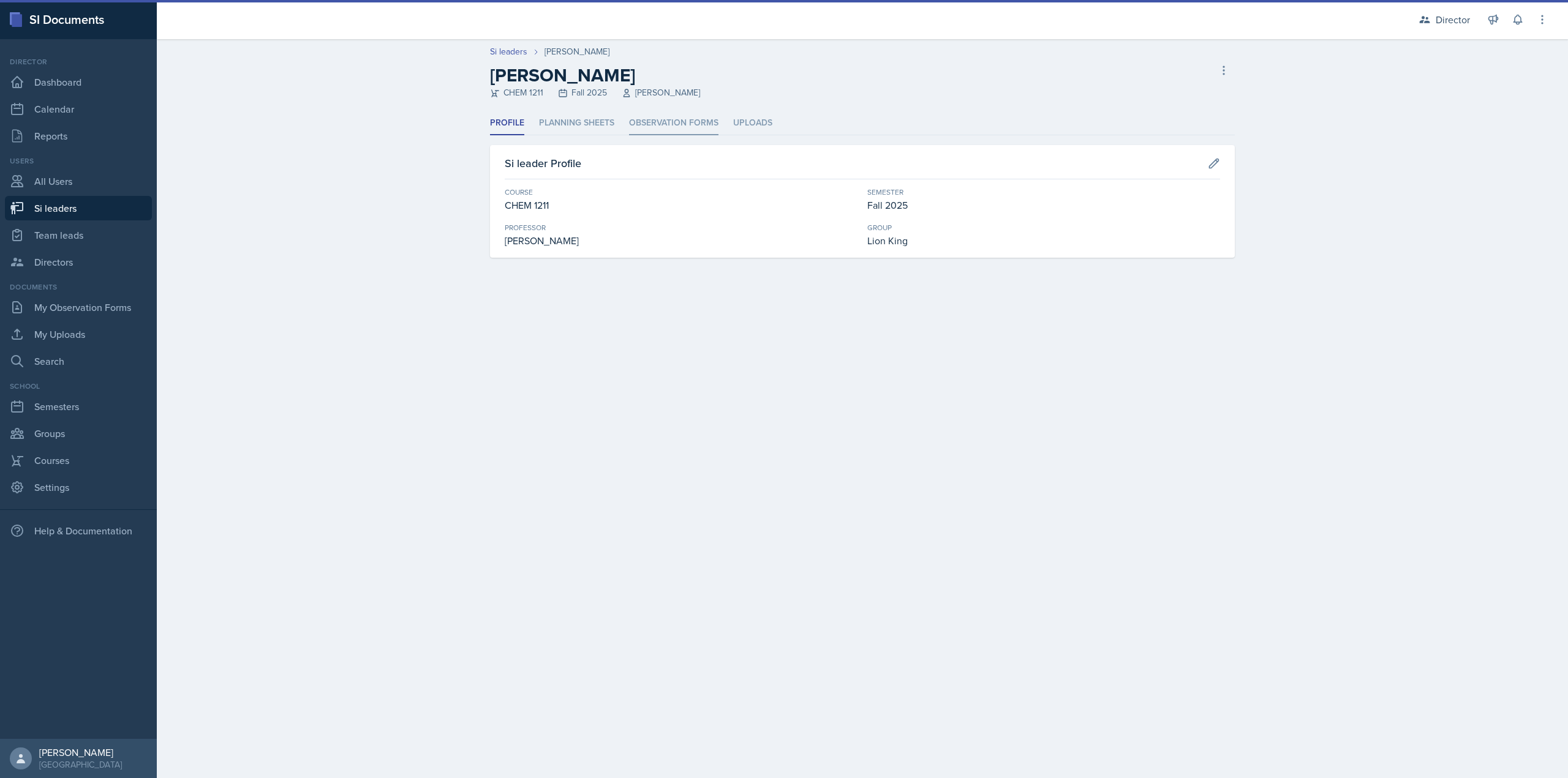
click at [675, 127] on li "Observation Forms" at bounding box center [673, 123] width 89 height 24
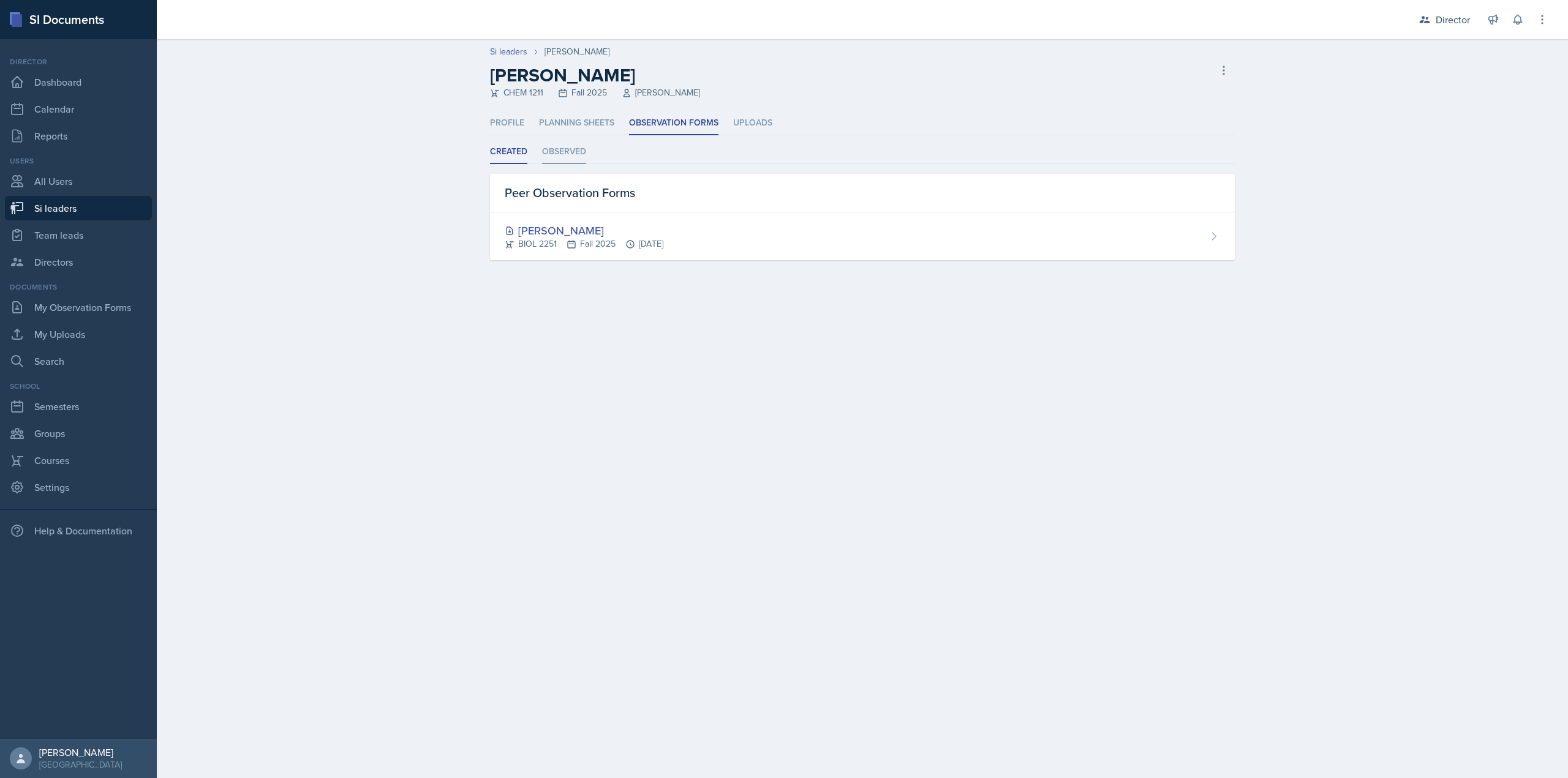
click at [551, 154] on li "Observed" at bounding box center [564, 152] width 44 height 24
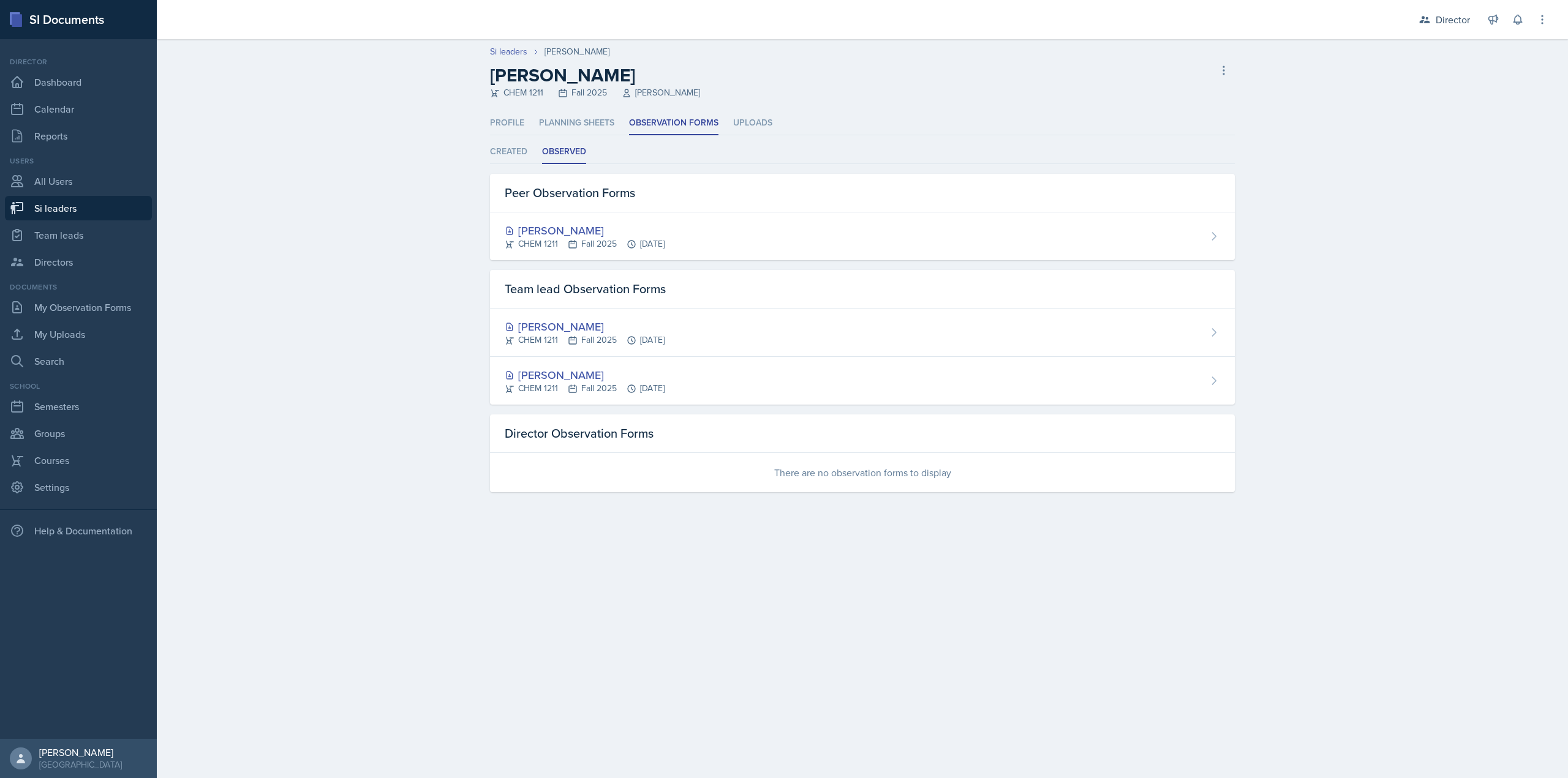
select select "2bed604d-1099-4043-b1bc-2365e8740244"
select select "03df2469-1098-498a-a2e2-8023a988d861"
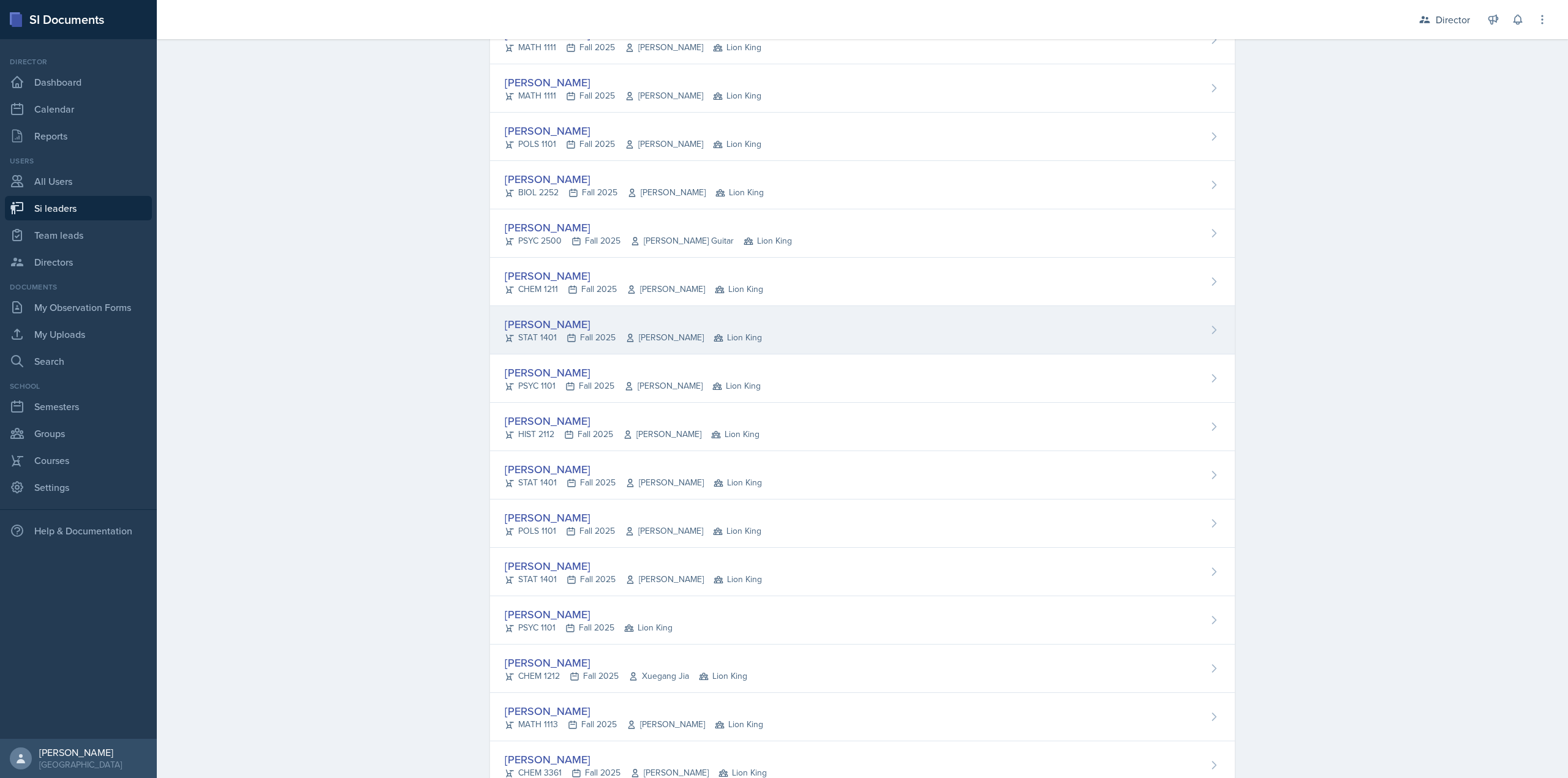
scroll to position [245, 0]
click at [579, 337] on div "STAT 1401 Fall 2025 Ebere Ogburu Lion King" at bounding box center [633, 332] width 257 height 13
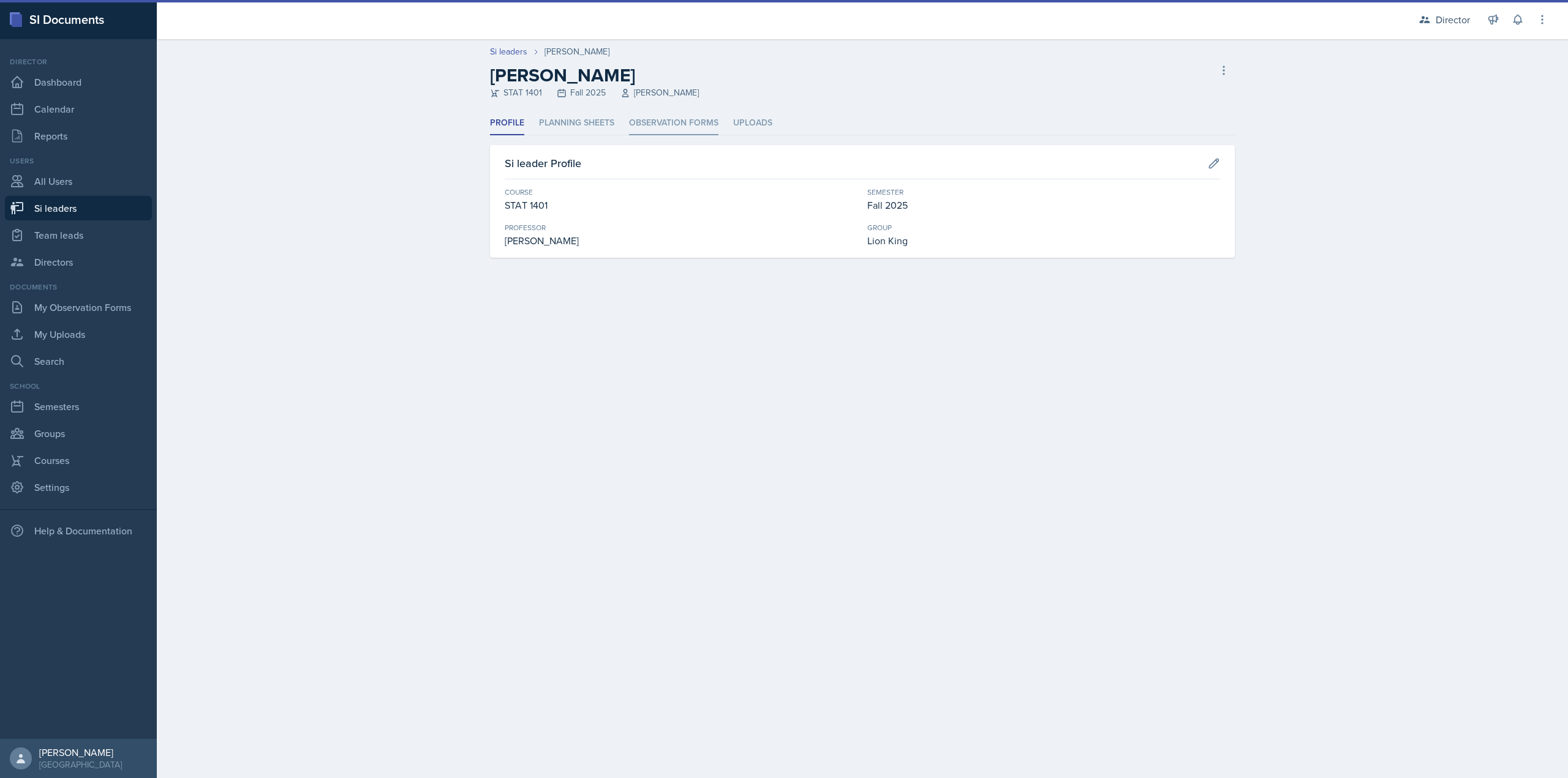
click at [646, 127] on li "Observation Forms" at bounding box center [673, 123] width 89 height 24
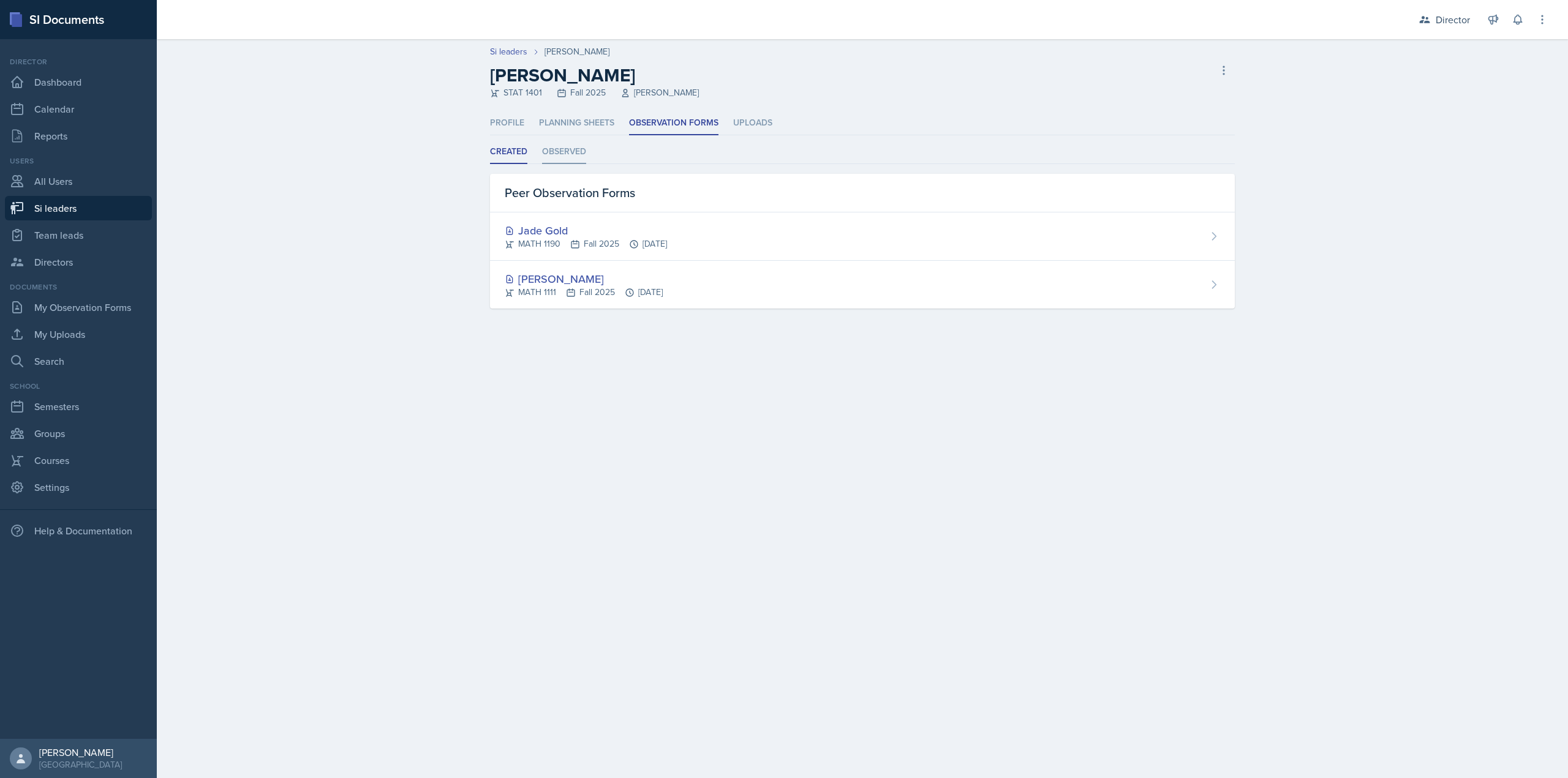
click at [563, 157] on li "Observed" at bounding box center [564, 152] width 44 height 24
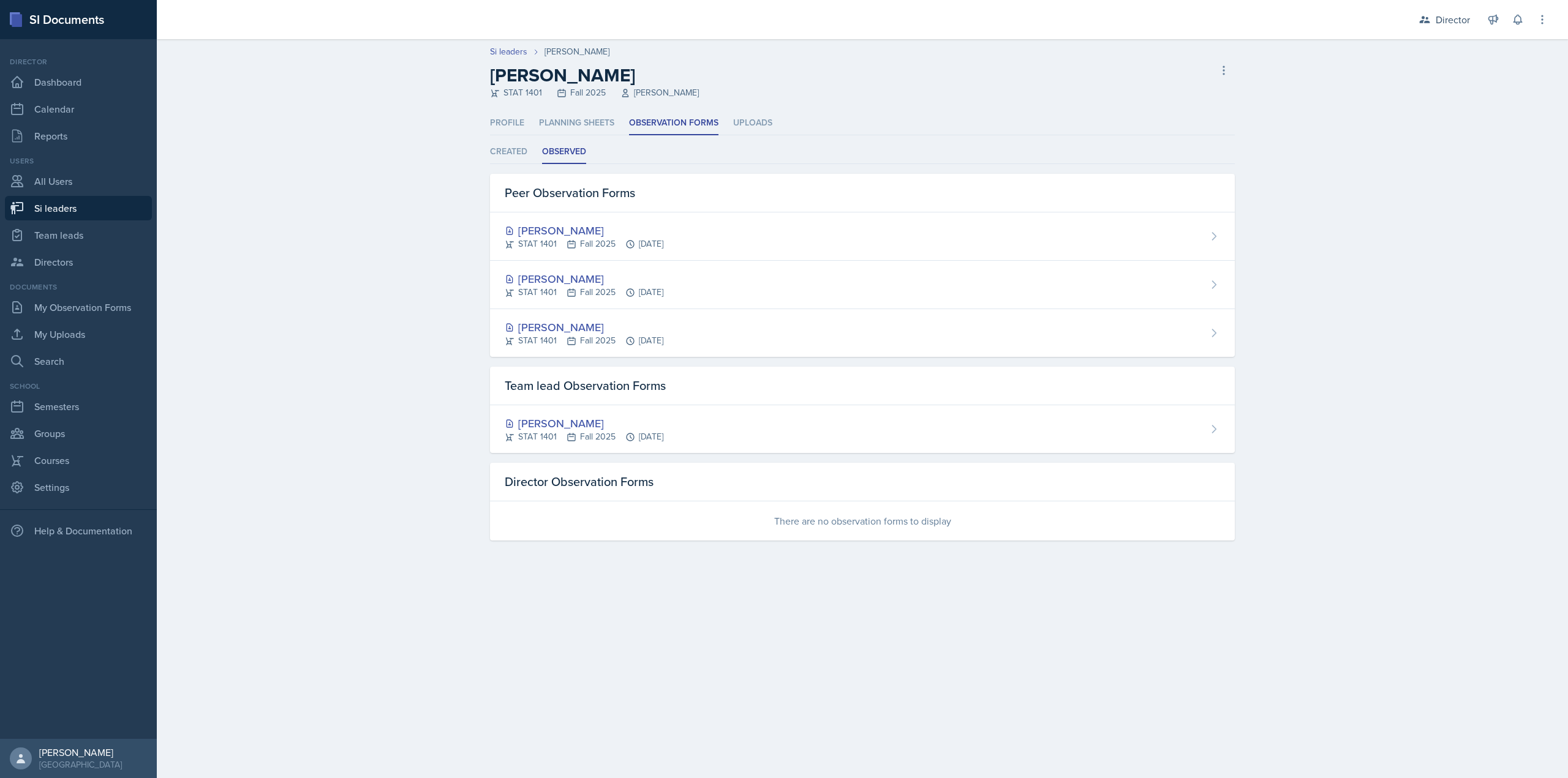
select select "2bed604d-1099-4043-b1bc-2365e8740244"
select select "03df2469-1098-498a-a2e2-8023a988d861"
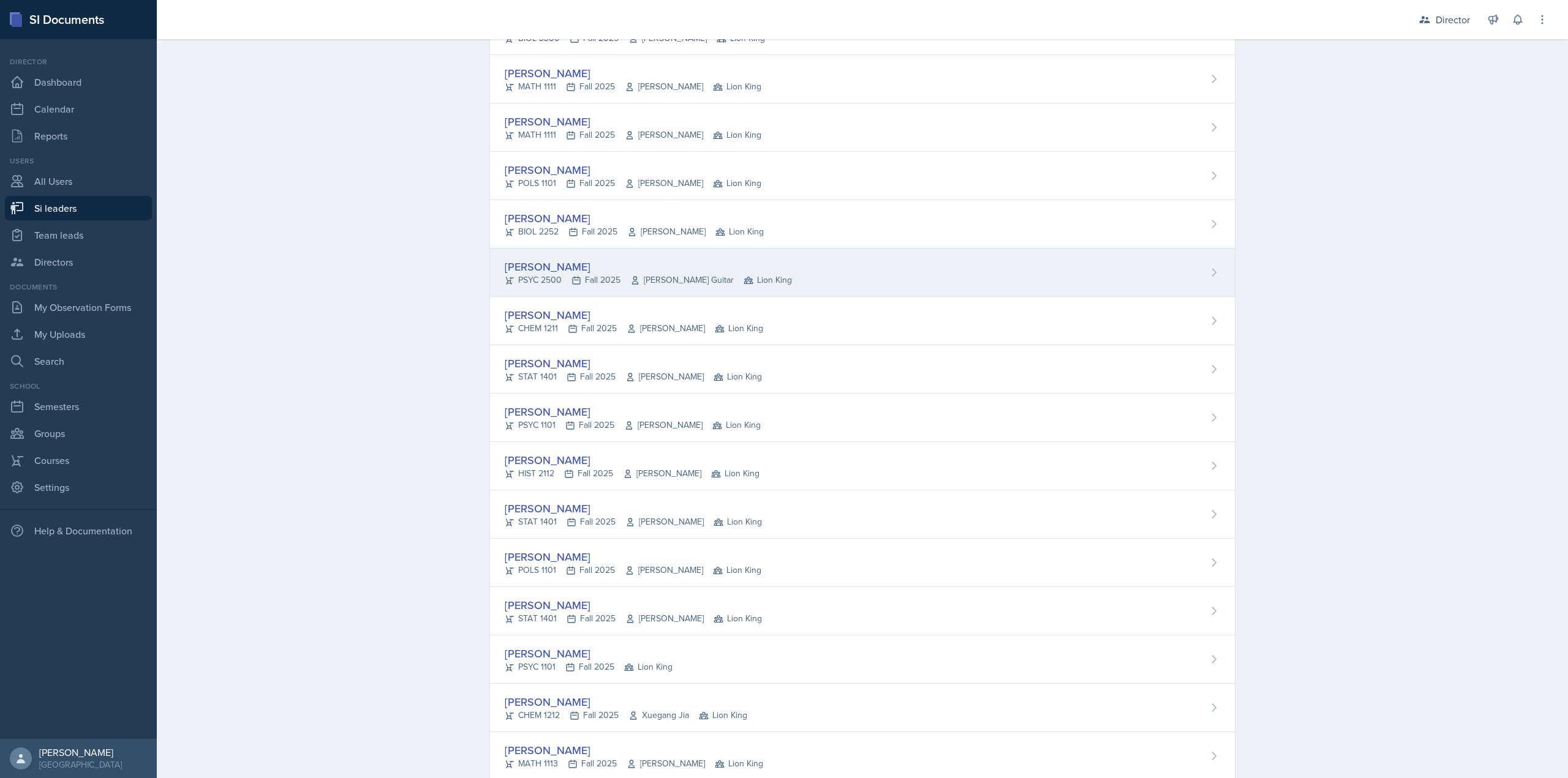
scroll to position [306, 0]
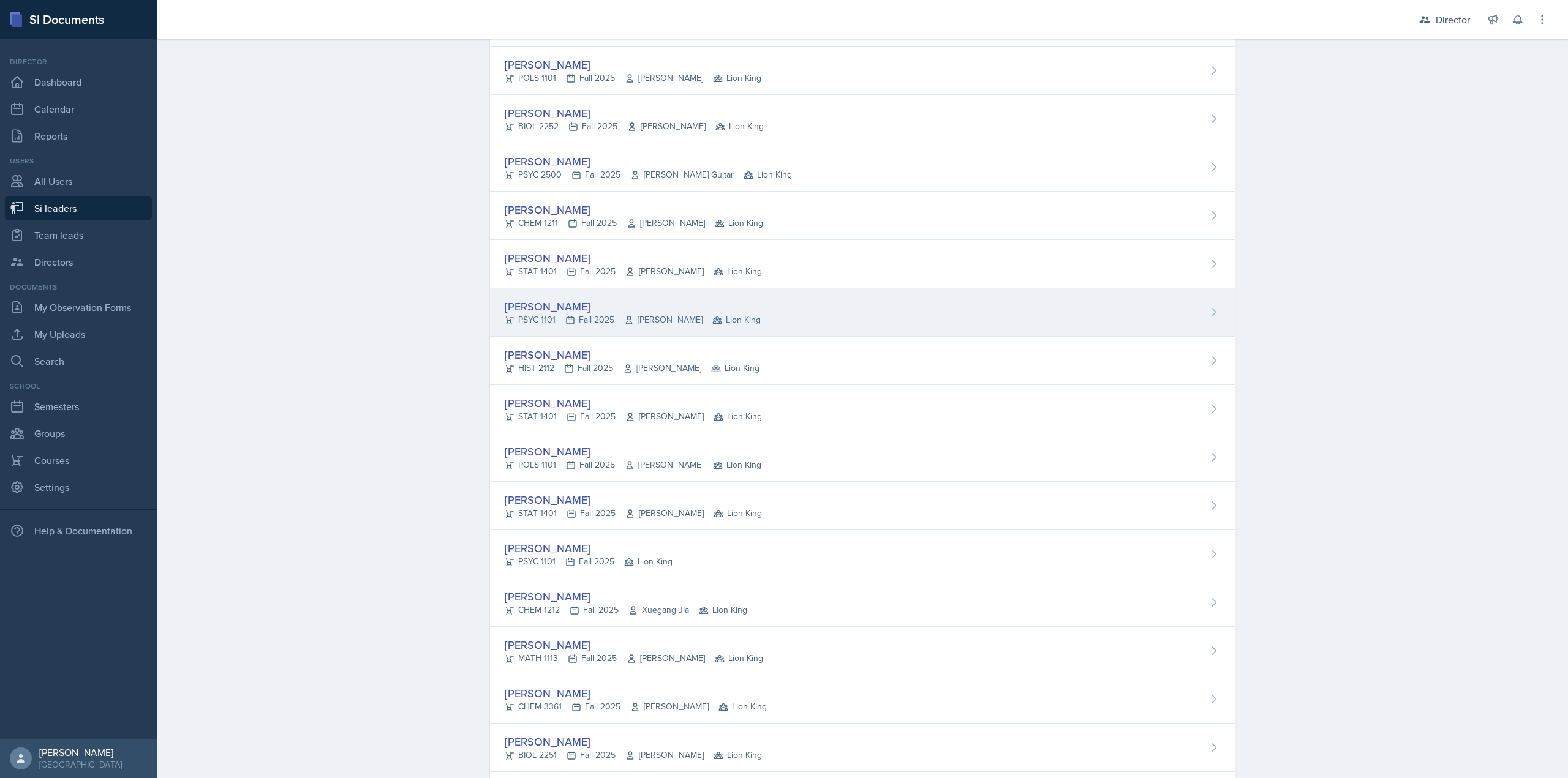
click at [595, 301] on div "LaRyn Hopkins" at bounding box center [633, 306] width 256 height 17
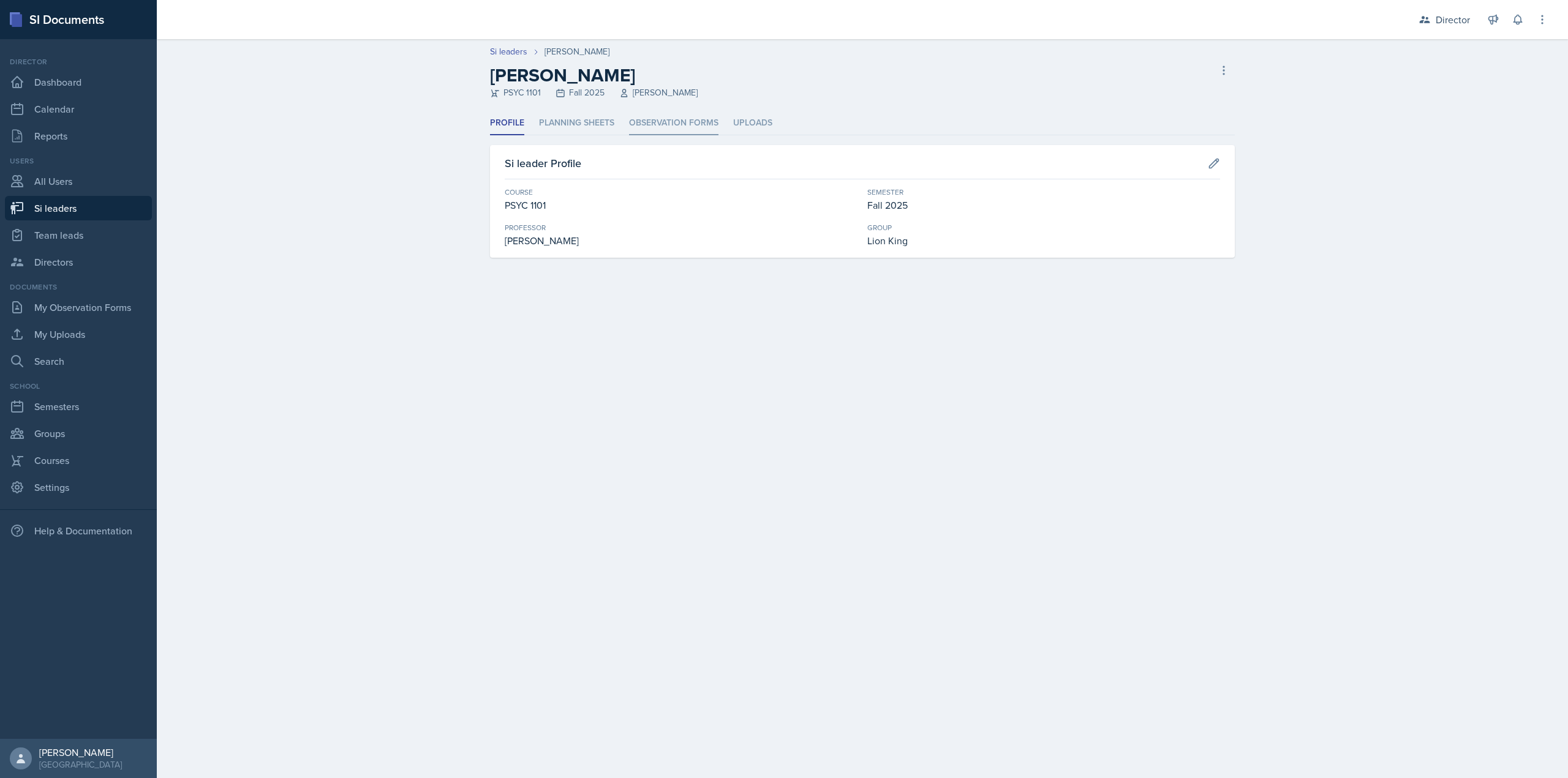
click at [683, 122] on li "Observation Forms" at bounding box center [673, 123] width 89 height 24
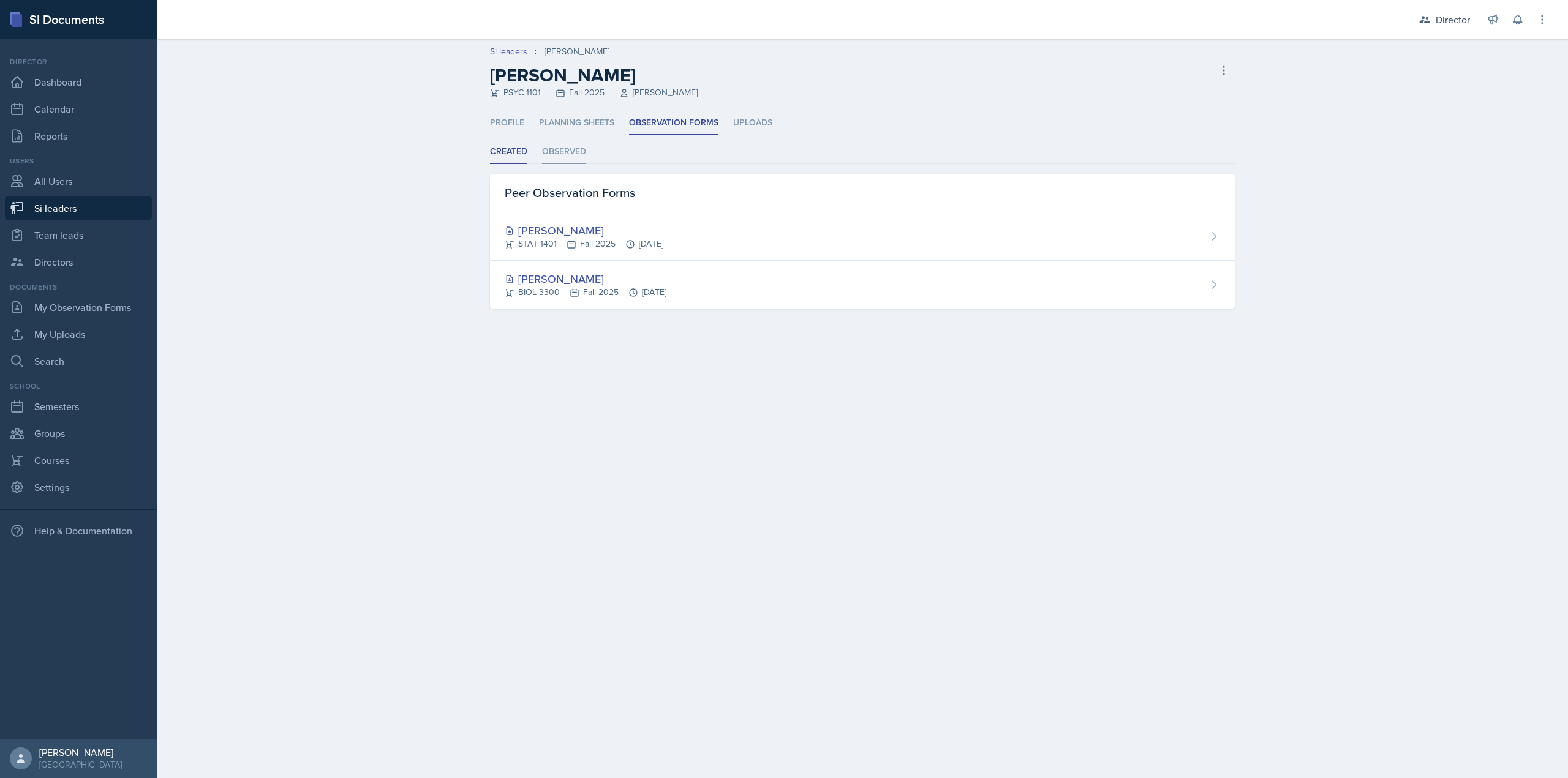
click at [574, 155] on li "Observed" at bounding box center [564, 152] width 44 height 24
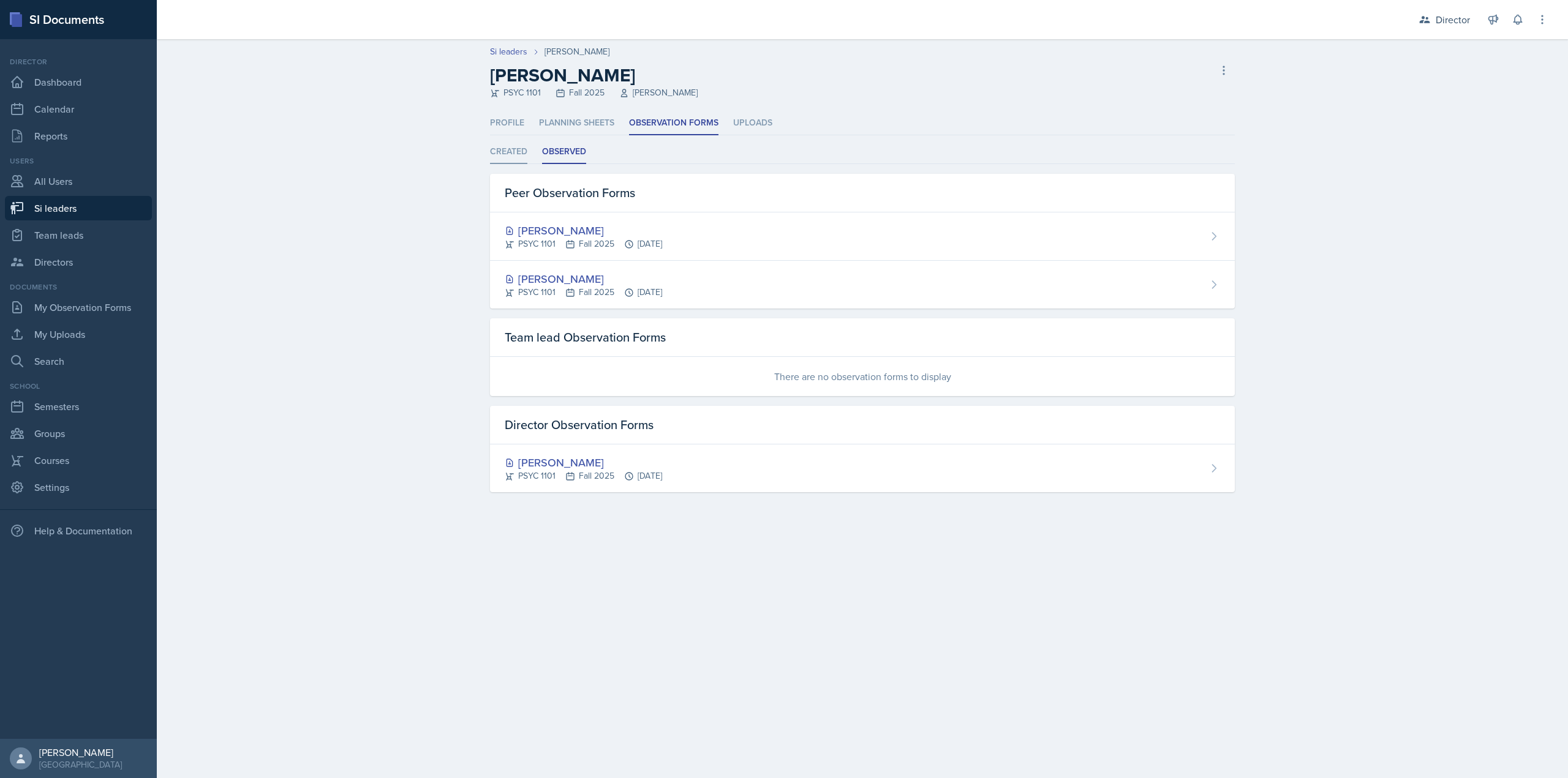
click at [499, 160] on li "Created" at bounding box center [509, 152] width 38 height 24
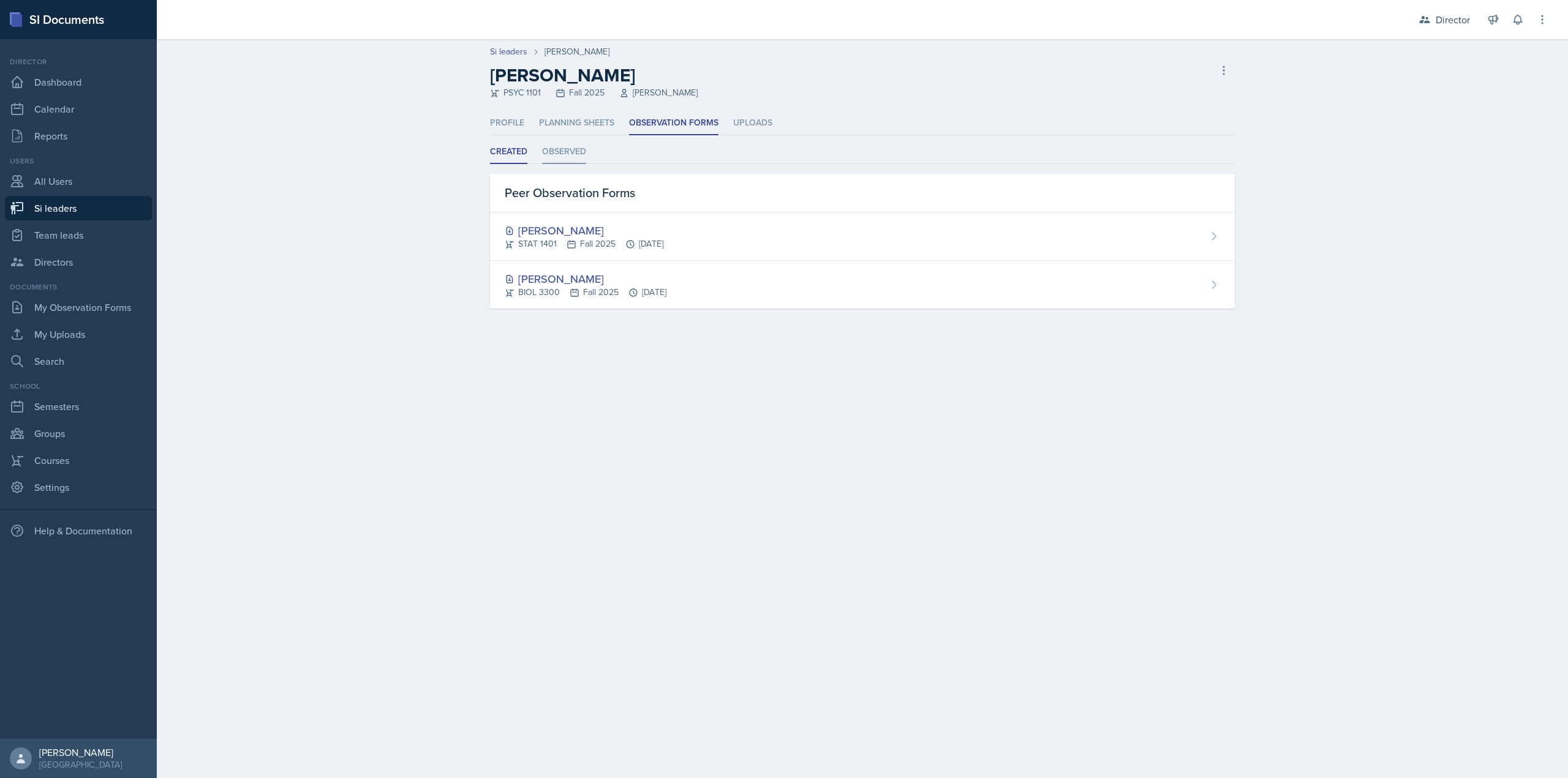
click at [586, 152] on li "Observed" at bounding box center [564, 152] width 44 height 24
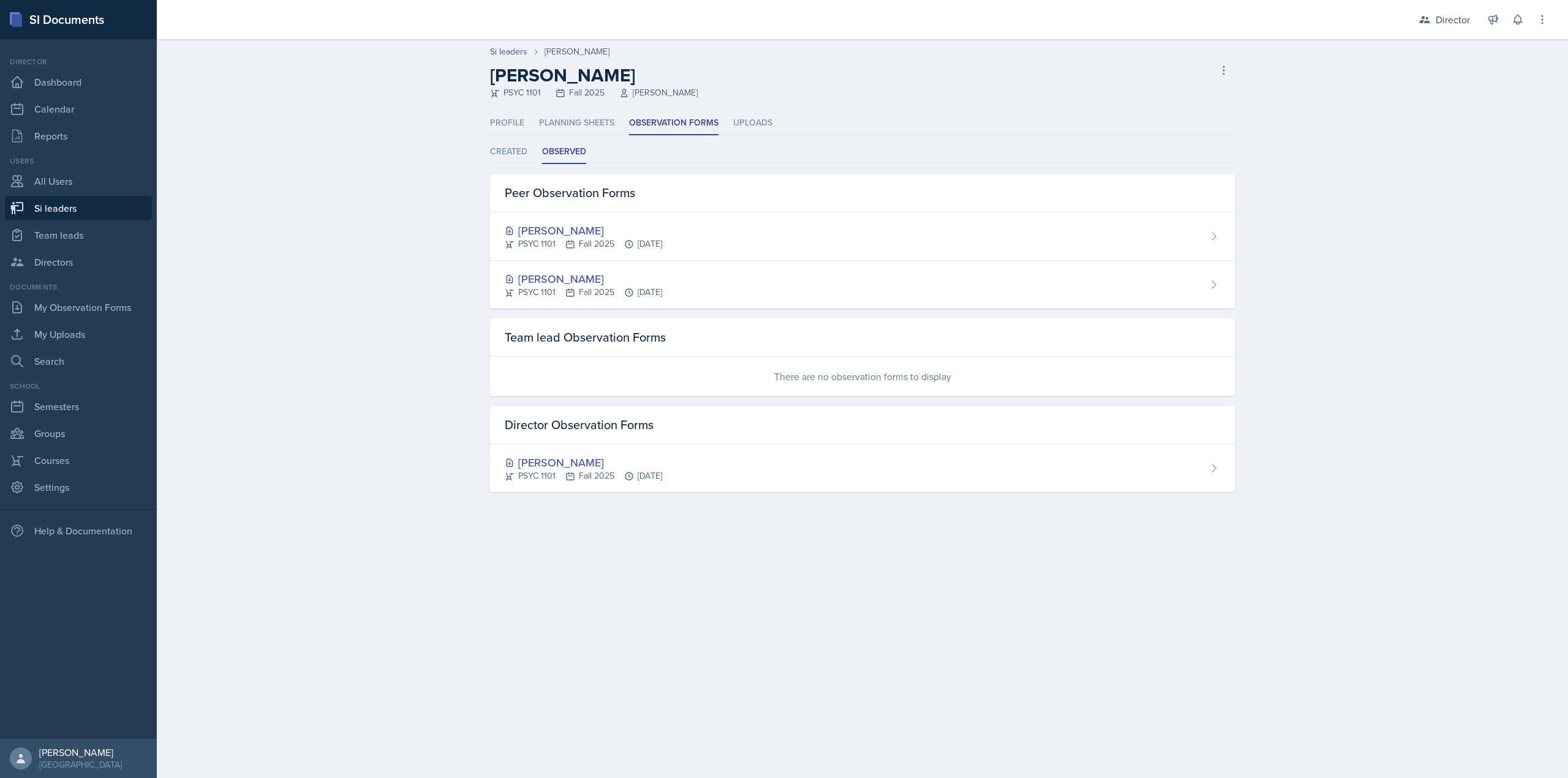
select select "2bed604d-1099-4043-b1bc-2365e8740244"
select select "03df2469-1098-498a-a2e2-8023a988d861"
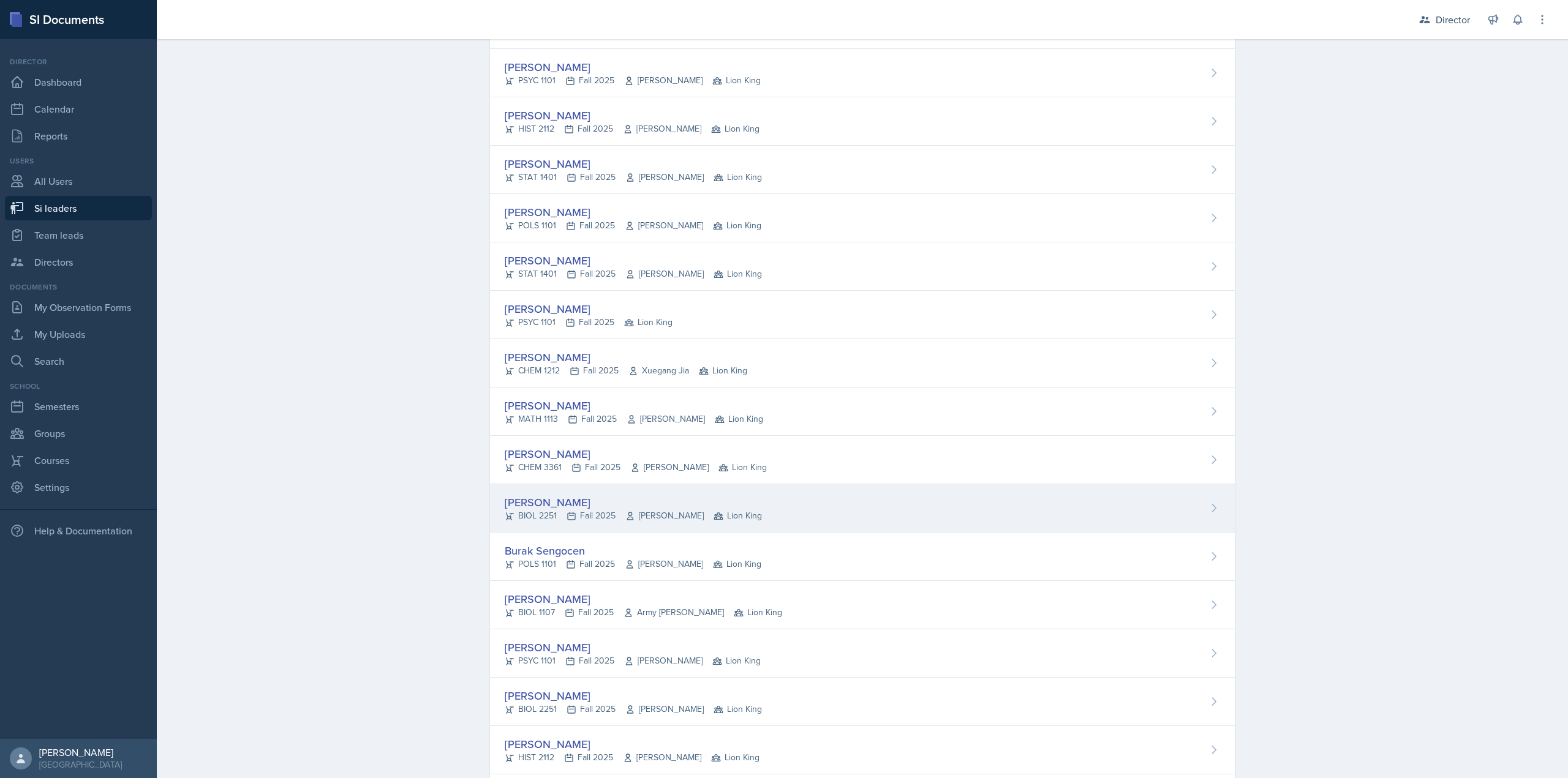
scroll to position [484, 0]
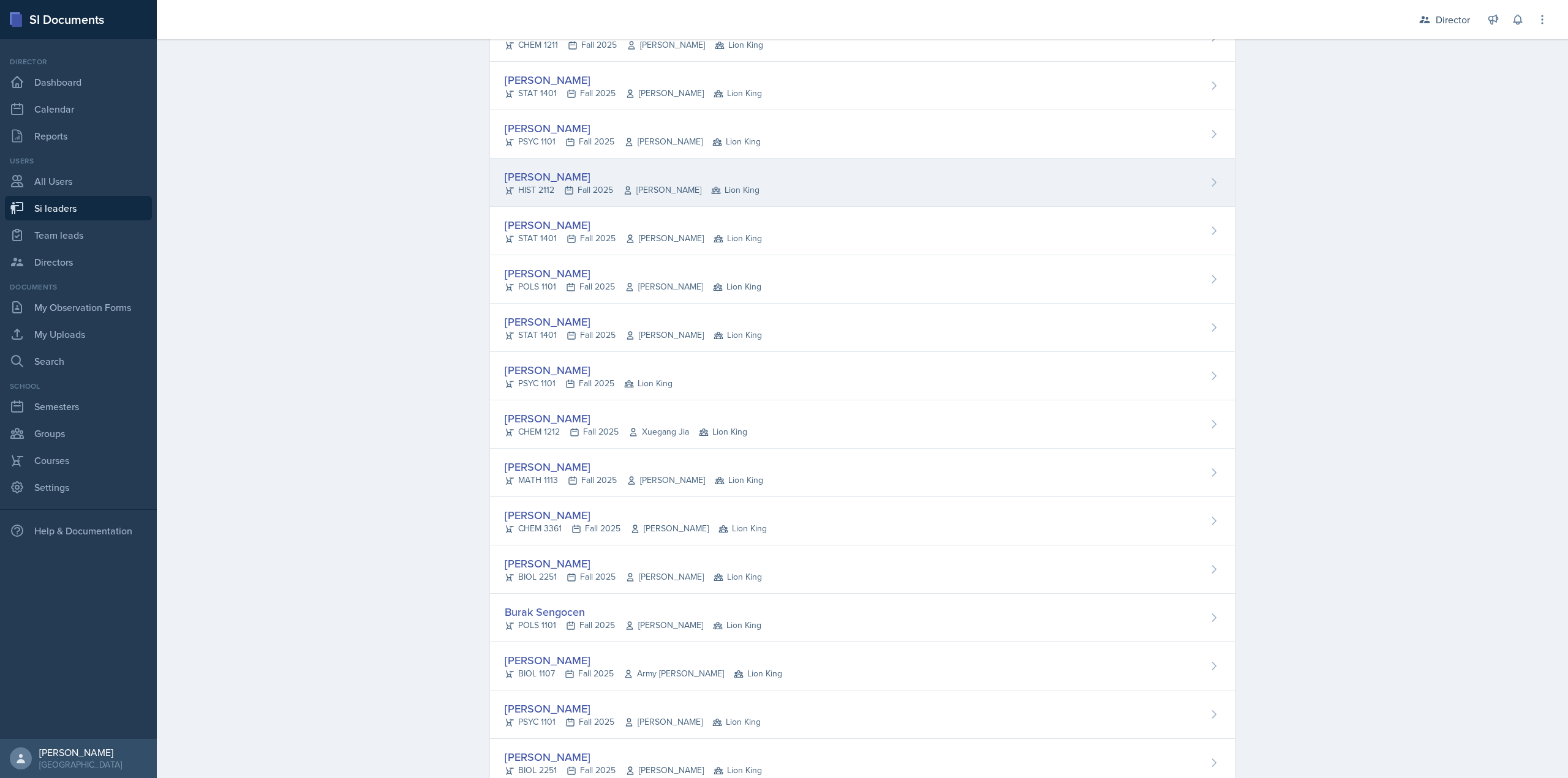
click at [671, 192] on span "Robert Sanderson" at bounding box center [662, 190] width 79 height 13
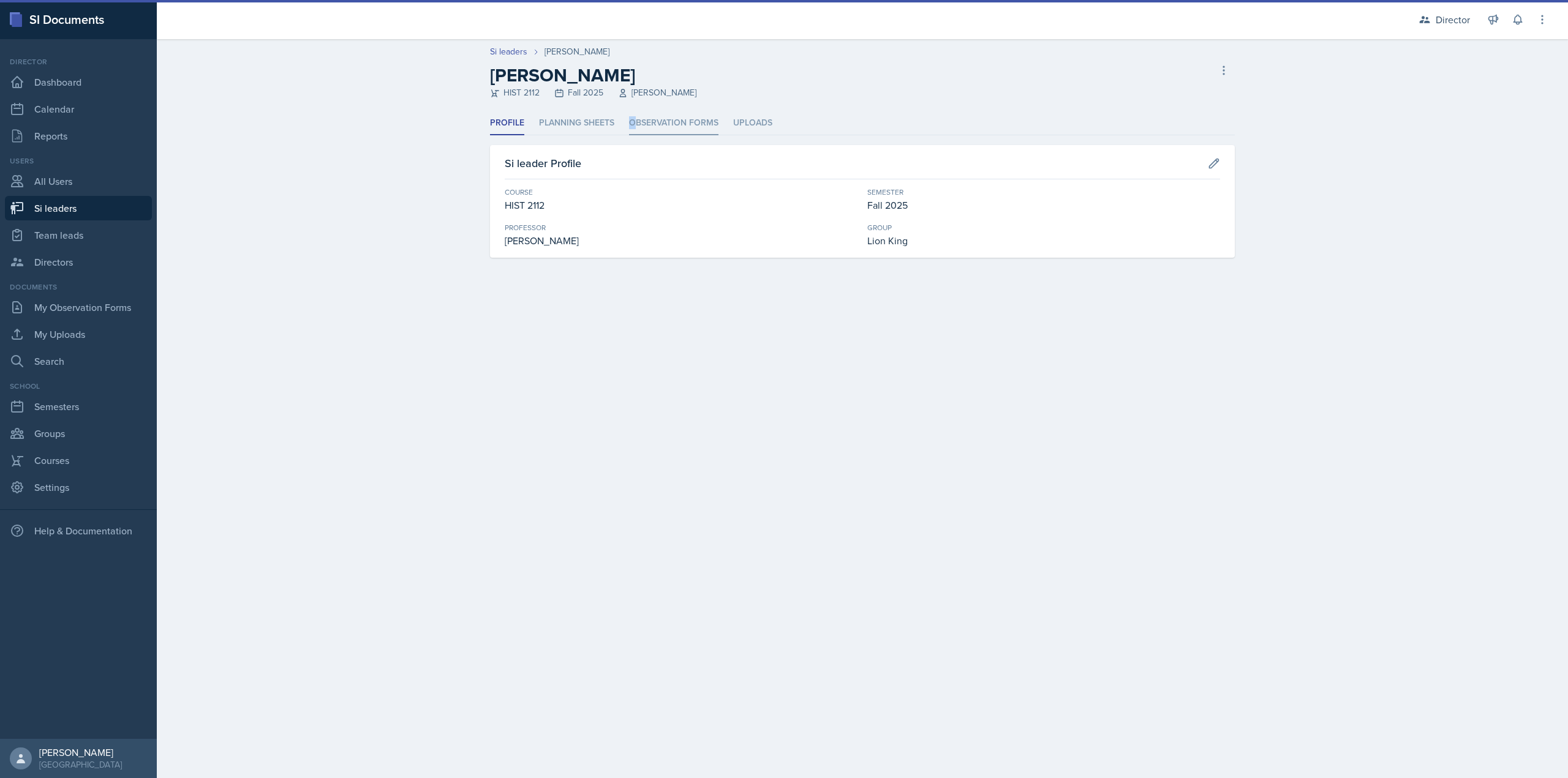
click at [632, 114] on li "Observation Forms" at bounding box center [673, 123] width 89 height 24
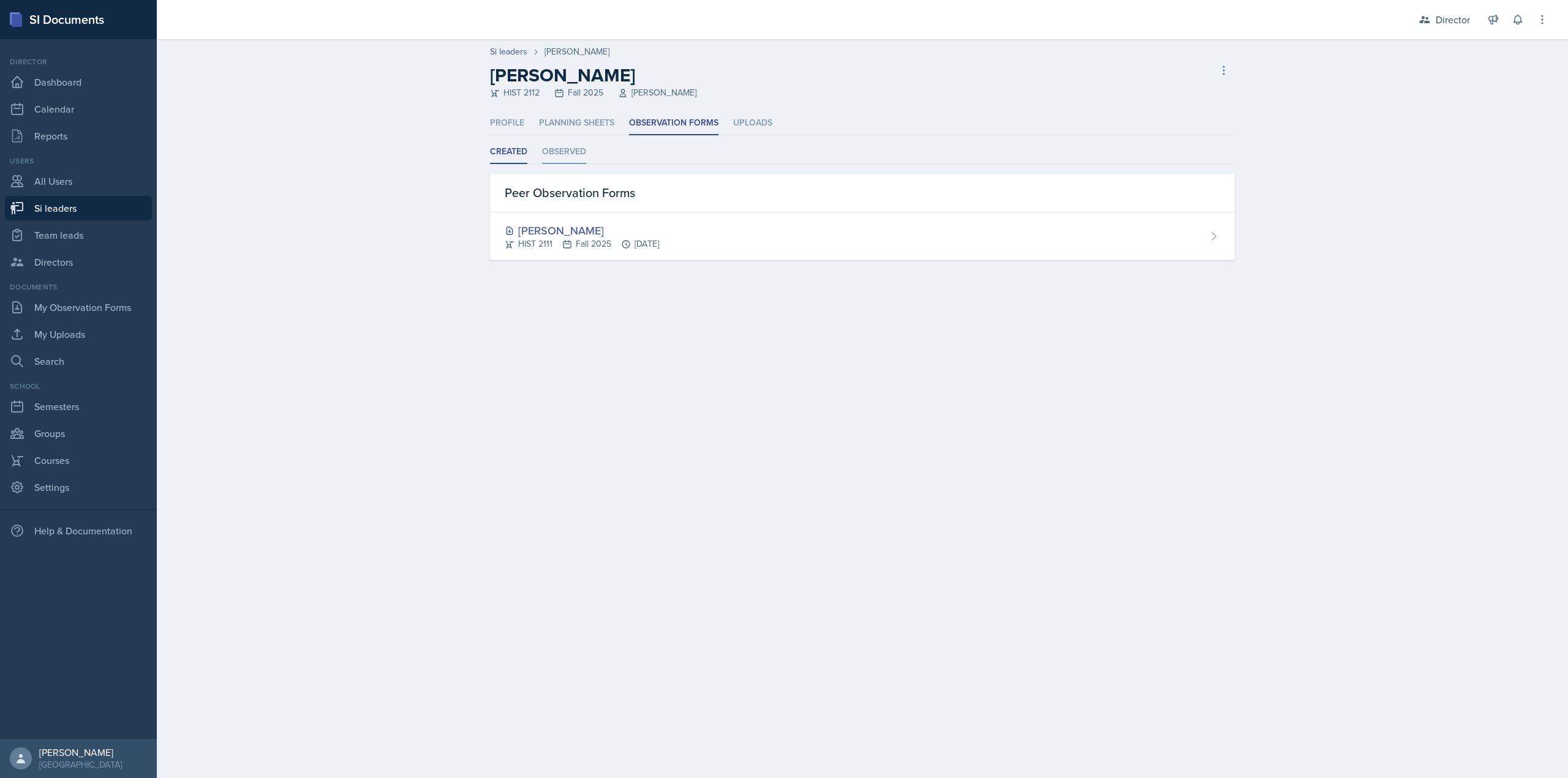
click at [570, 153] on li "Observed" at bounding box center [564, 152] width 44 height 24
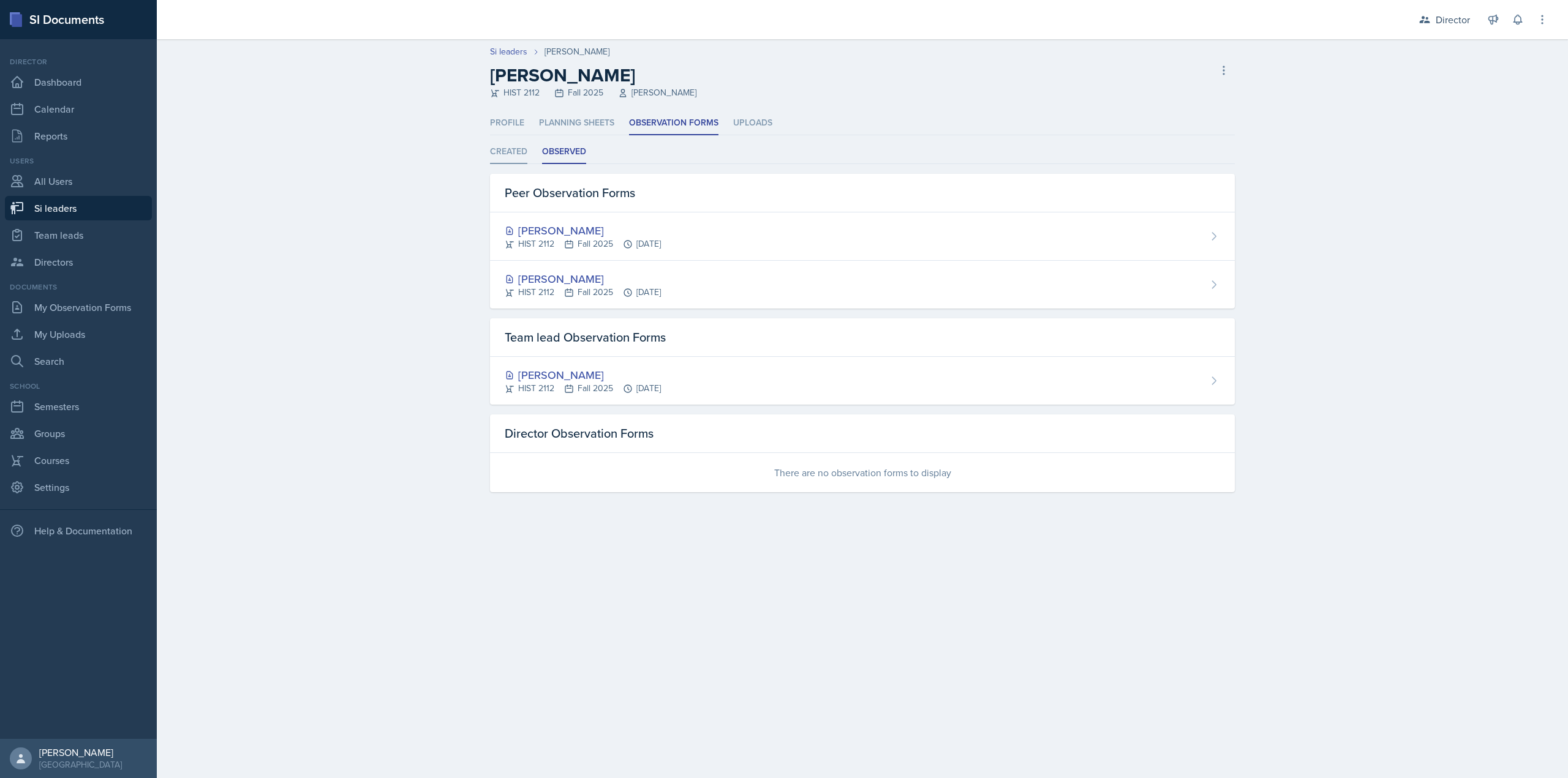
click at [501, 153] on li "Created" at bounding box center [509, 152] width 38 height 24
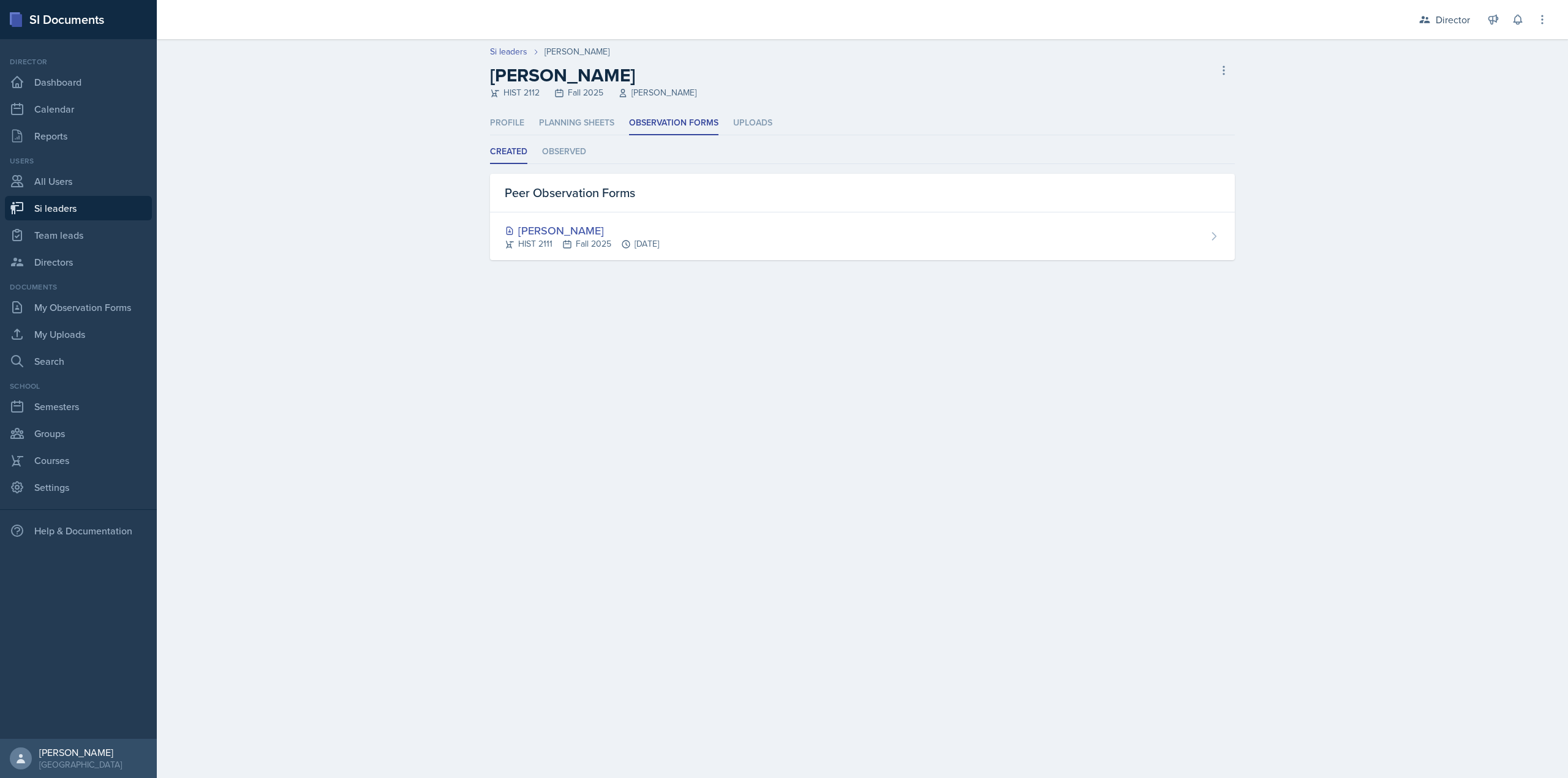
click at [1254, 64] on div "Si leaders Madie Houser Madie Houser HIST 2112 Fall 2025 Robert Sanderson Delet…" at bounding box center [862, 73] width 784 height 54
click at [1232, 69] on button at bounding box center [1224, 71] width 22 height 22
click at [1230, 69] on button at bounding box center [1224, 71] width 22 height 22
select select "2bed604d-1099-4043-b1bc-2365e8740244"
select select "03df2469-1098-498a-a2e2-8023a988d861"
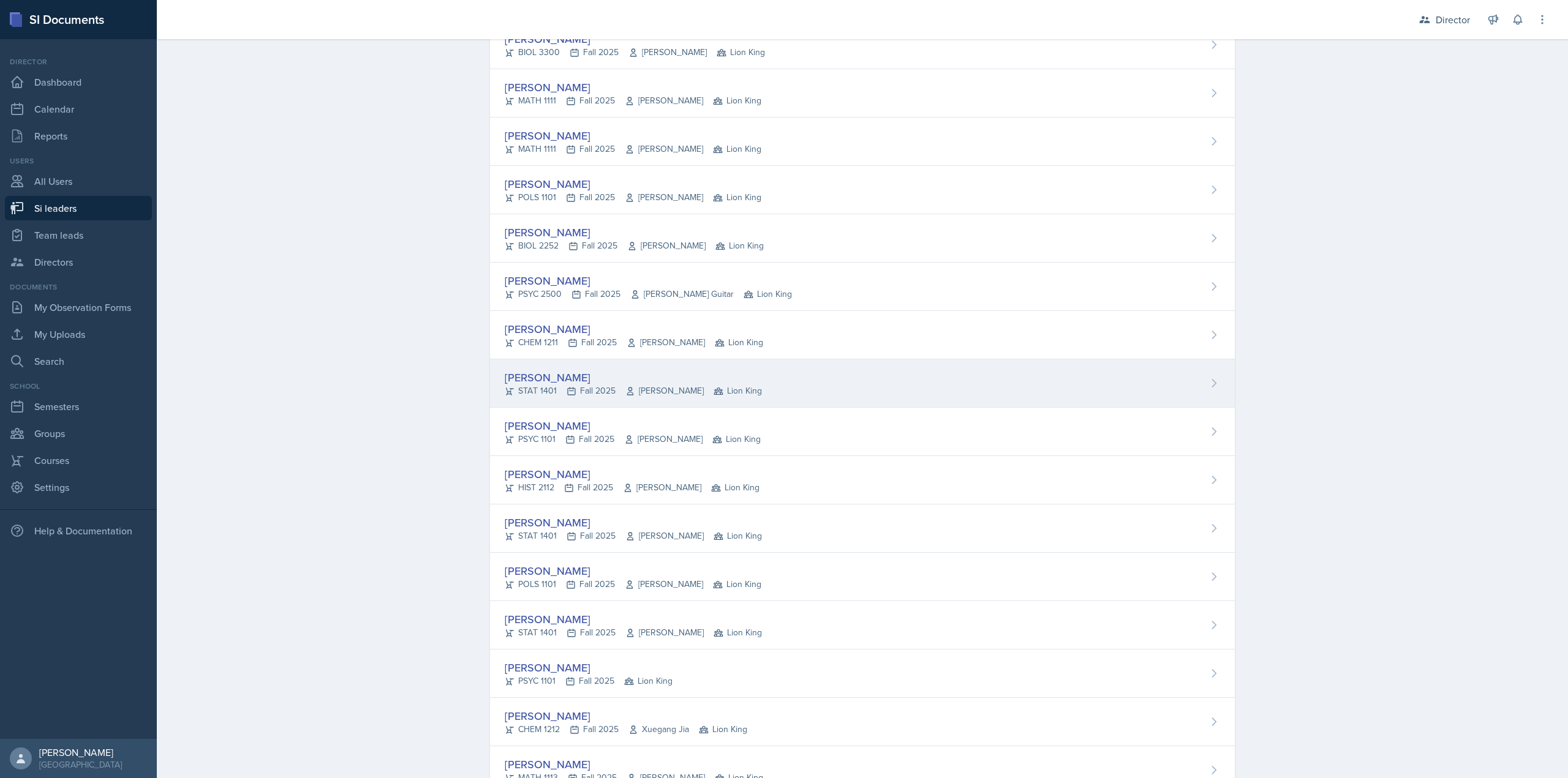
scroll to position [306, 0]
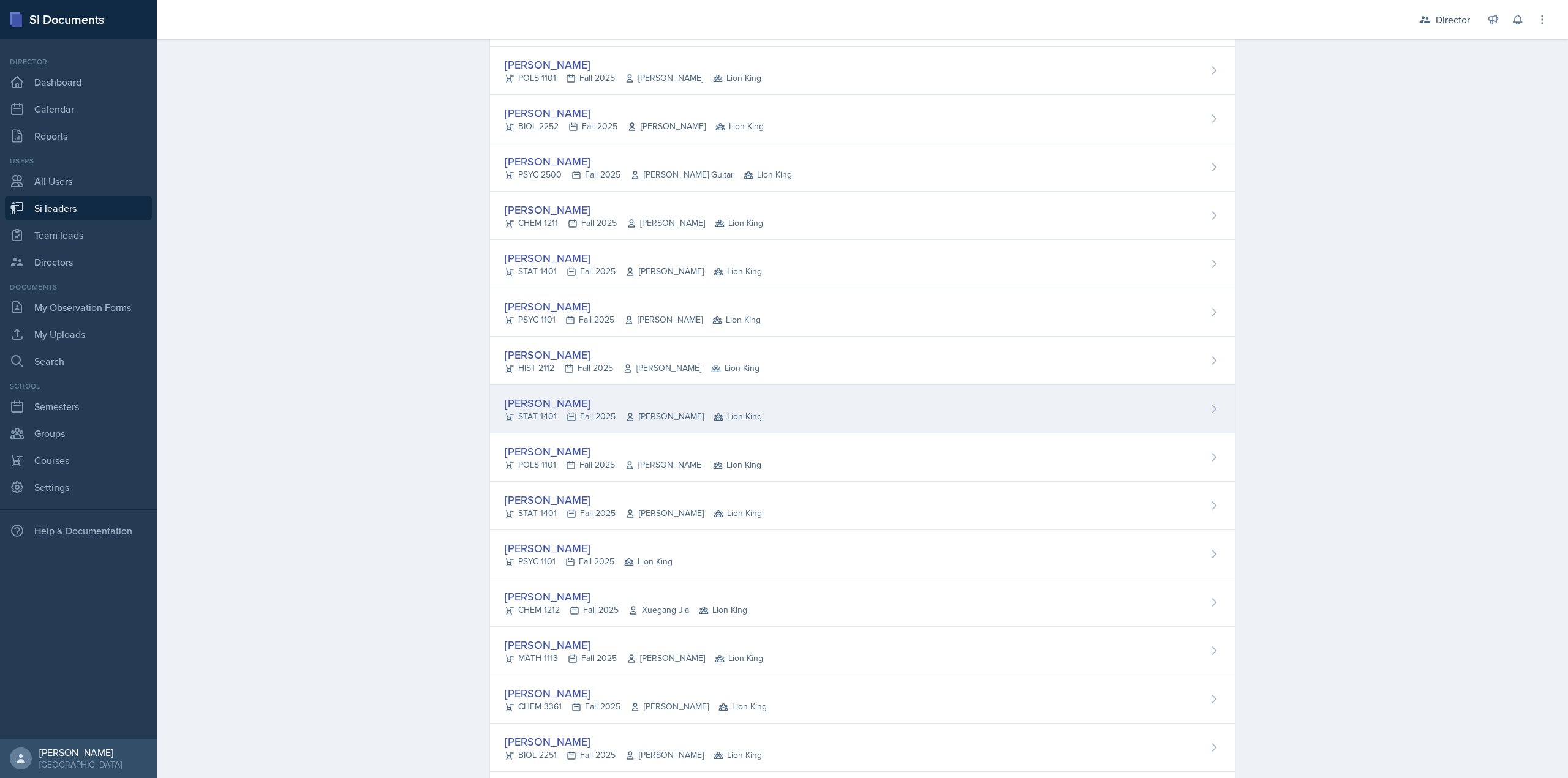
click at [669, 394] on div "Asha-Kaye Johnson STAT 1401 Fall 2025 Daniel Giorgis Lion King" at bounding box center [862, 409] width 745 height 49
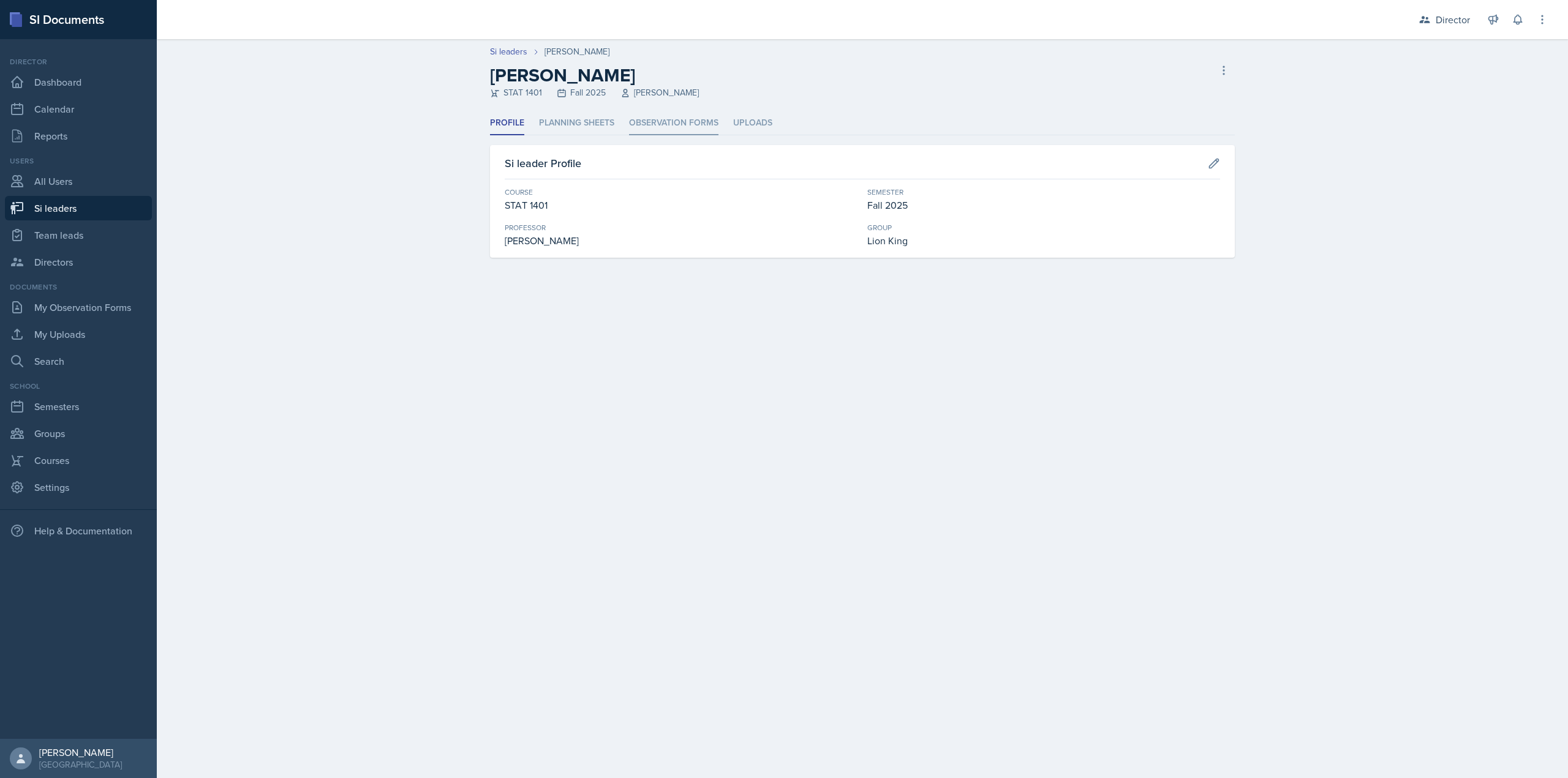
click at [643, 133] on li "Observation Forms" at bounding box center [673, 123] width 89 height 24
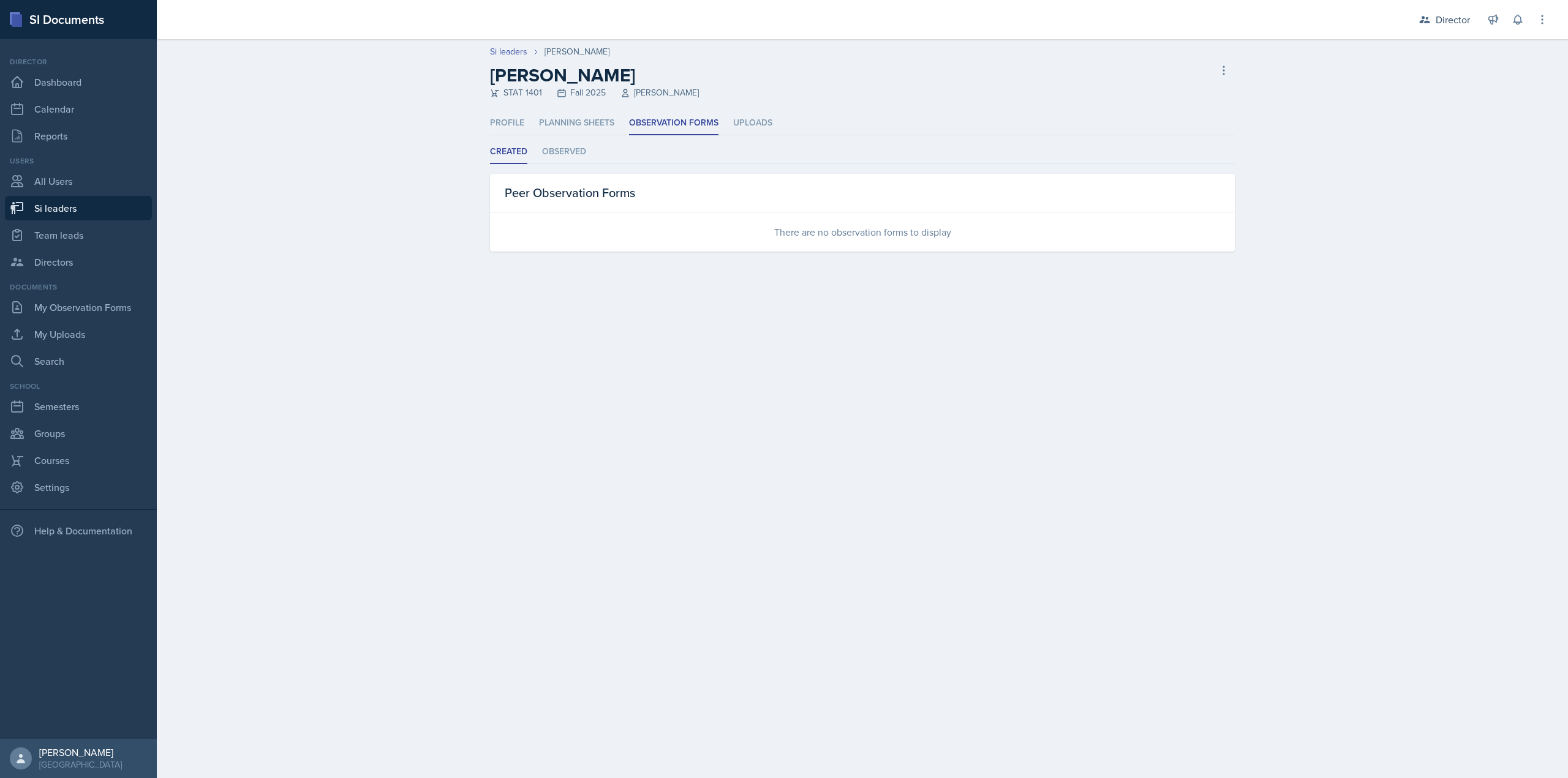
select select "2bed604d-1099-4043-b1bc-2365e8740244"
select select "03df2469-1098-498a-a2e2-8023a988d861"
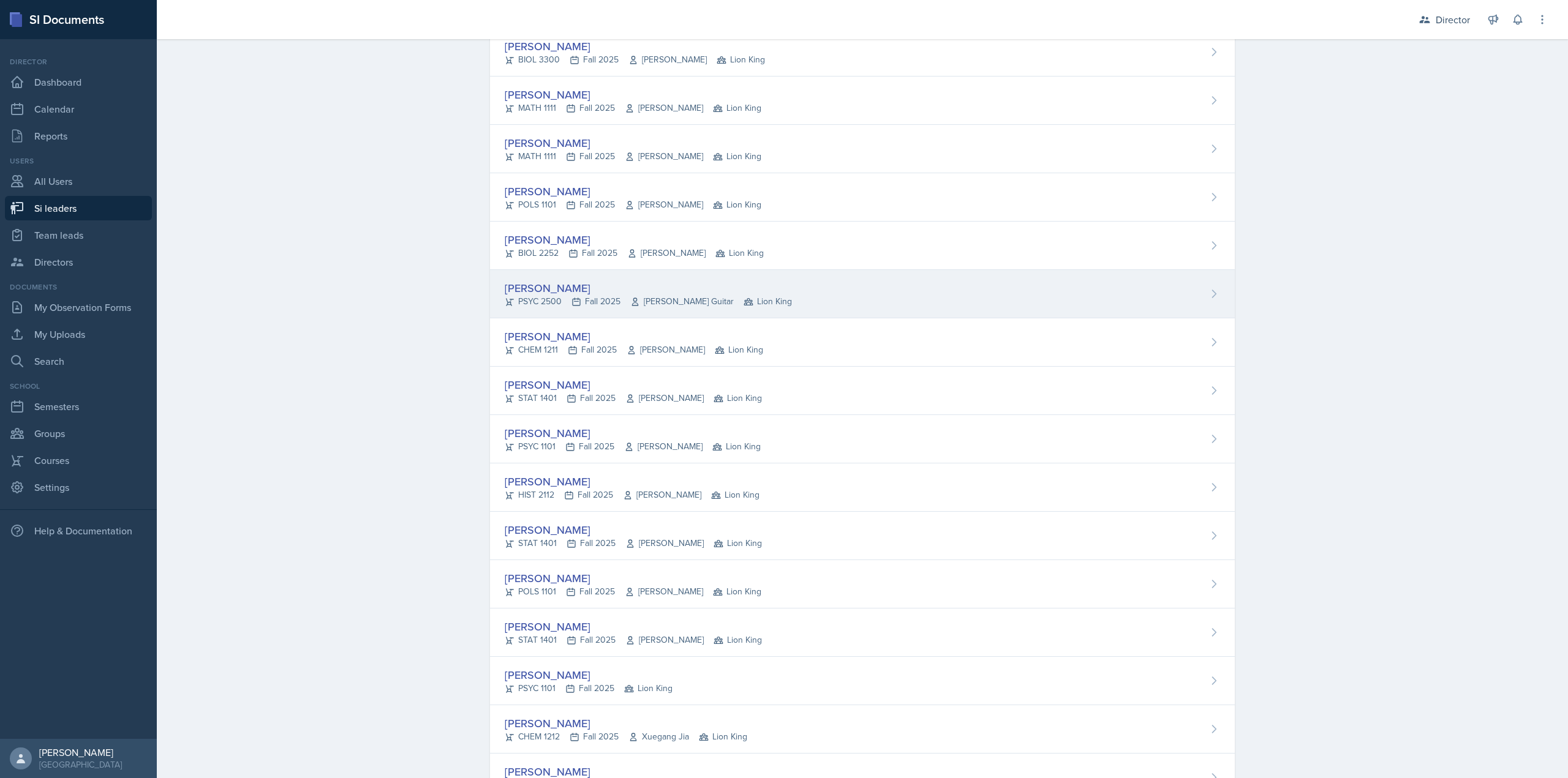
scroll to position [184, 0]
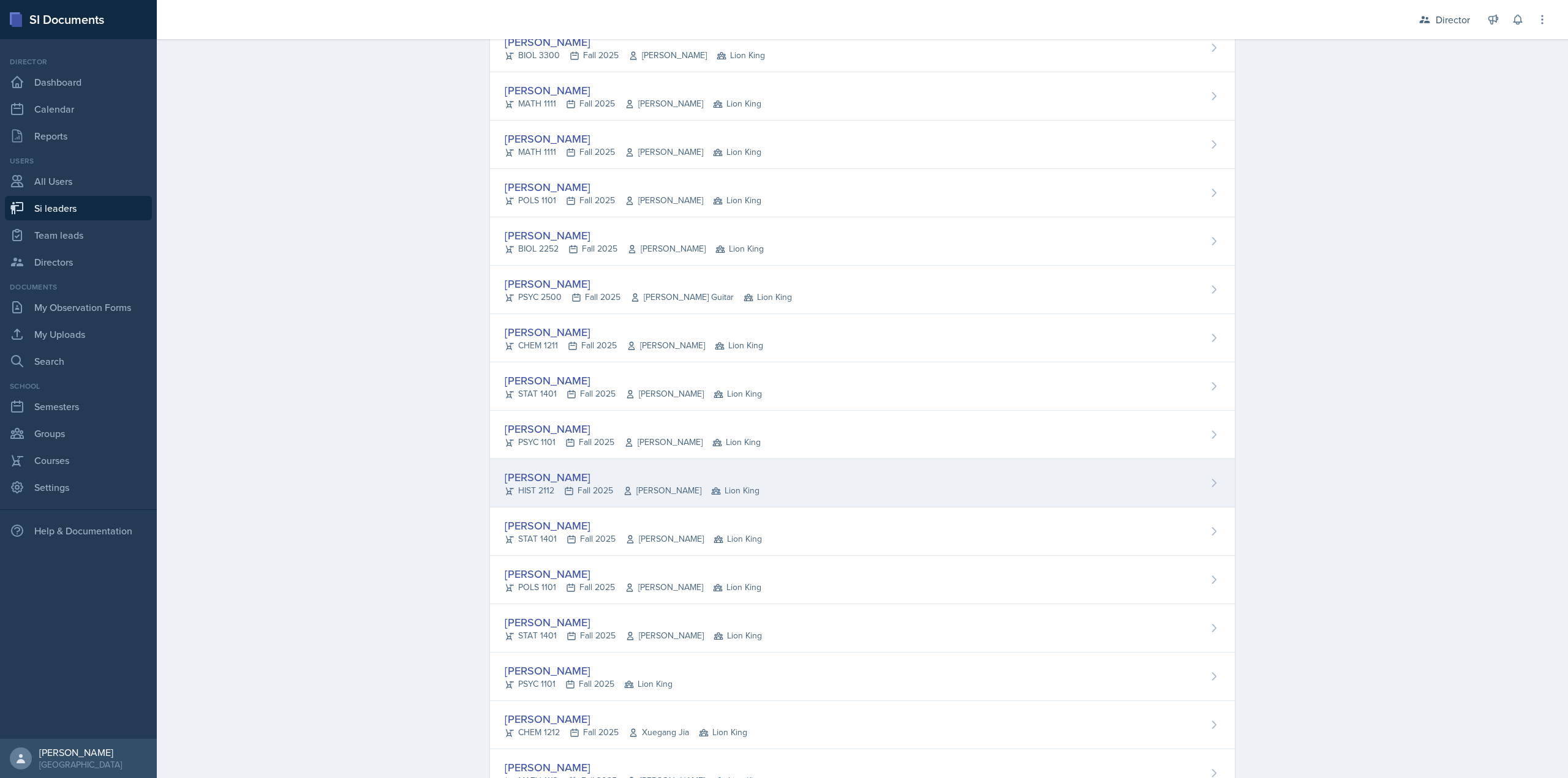
click at [584, 472] on div "Madie Houser" at bounding box center [632, 477] width 255 height 17
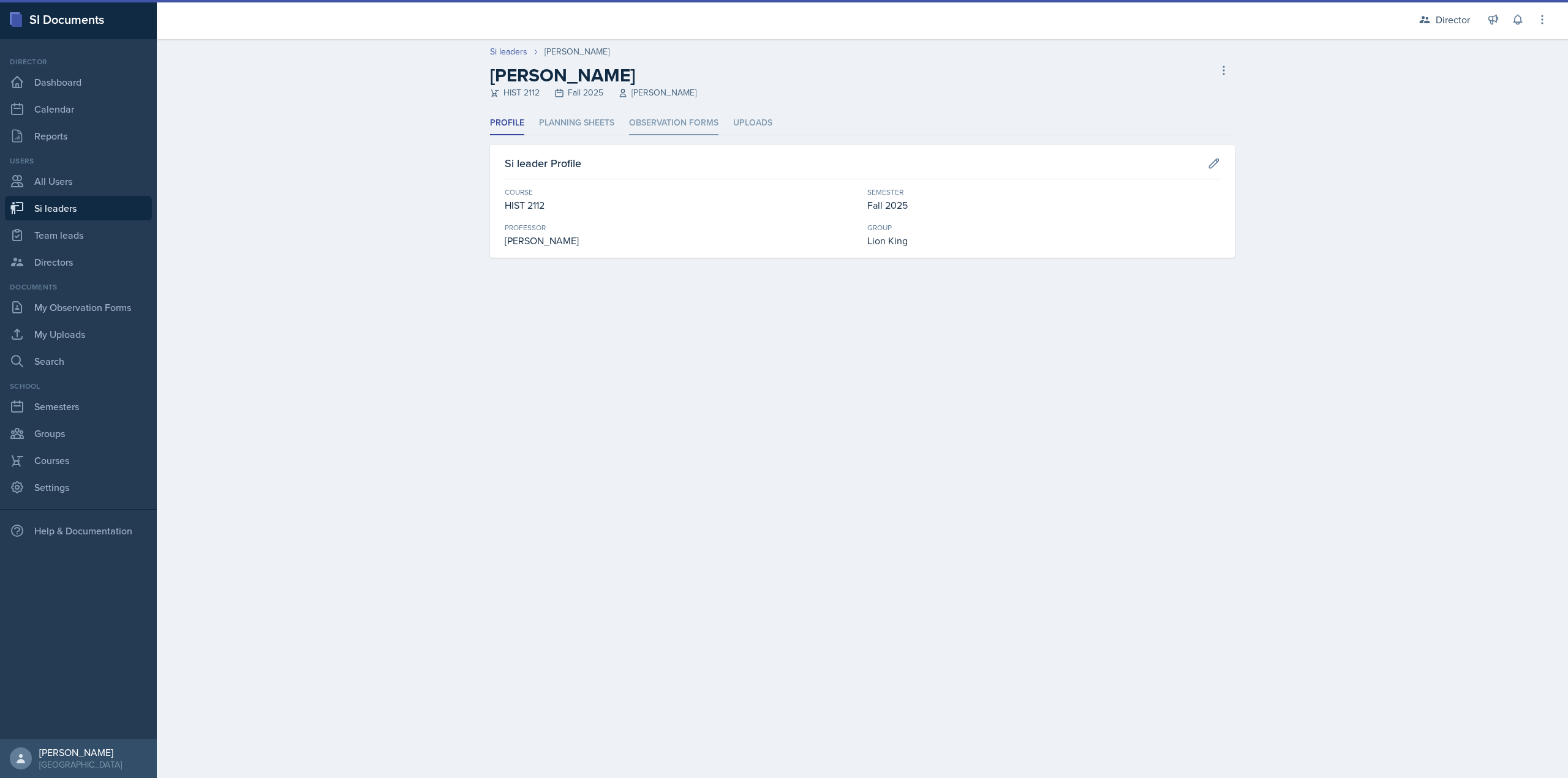
click at [644, 132] on li "Observation Forms" at bounding box center [673, 123] width 89 height 24
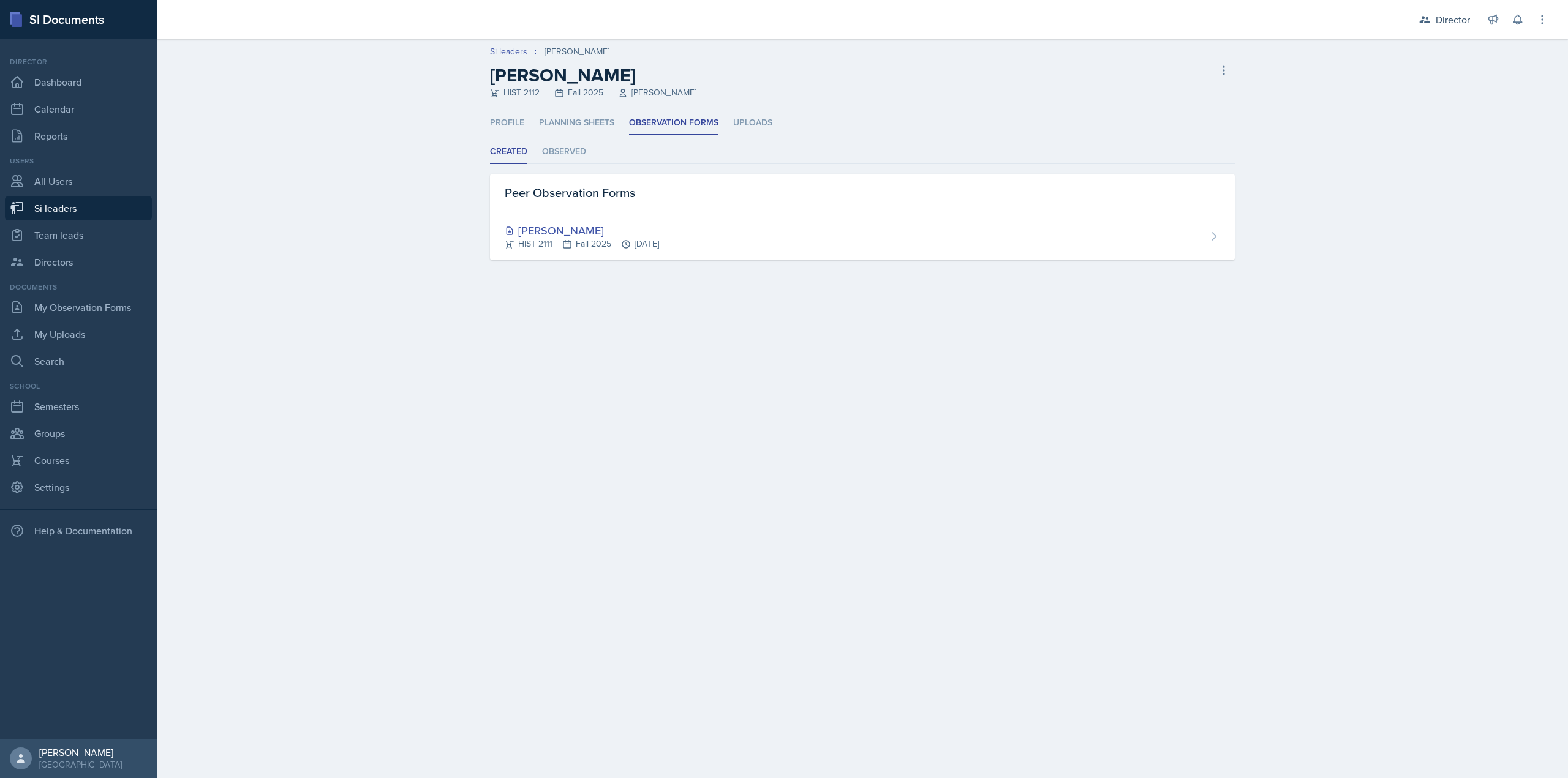
select select "2bed604d-1099-4043-b1bc-2365e8740244"
select select "03df2469-1098-498a-a2e2-8023a988d861"
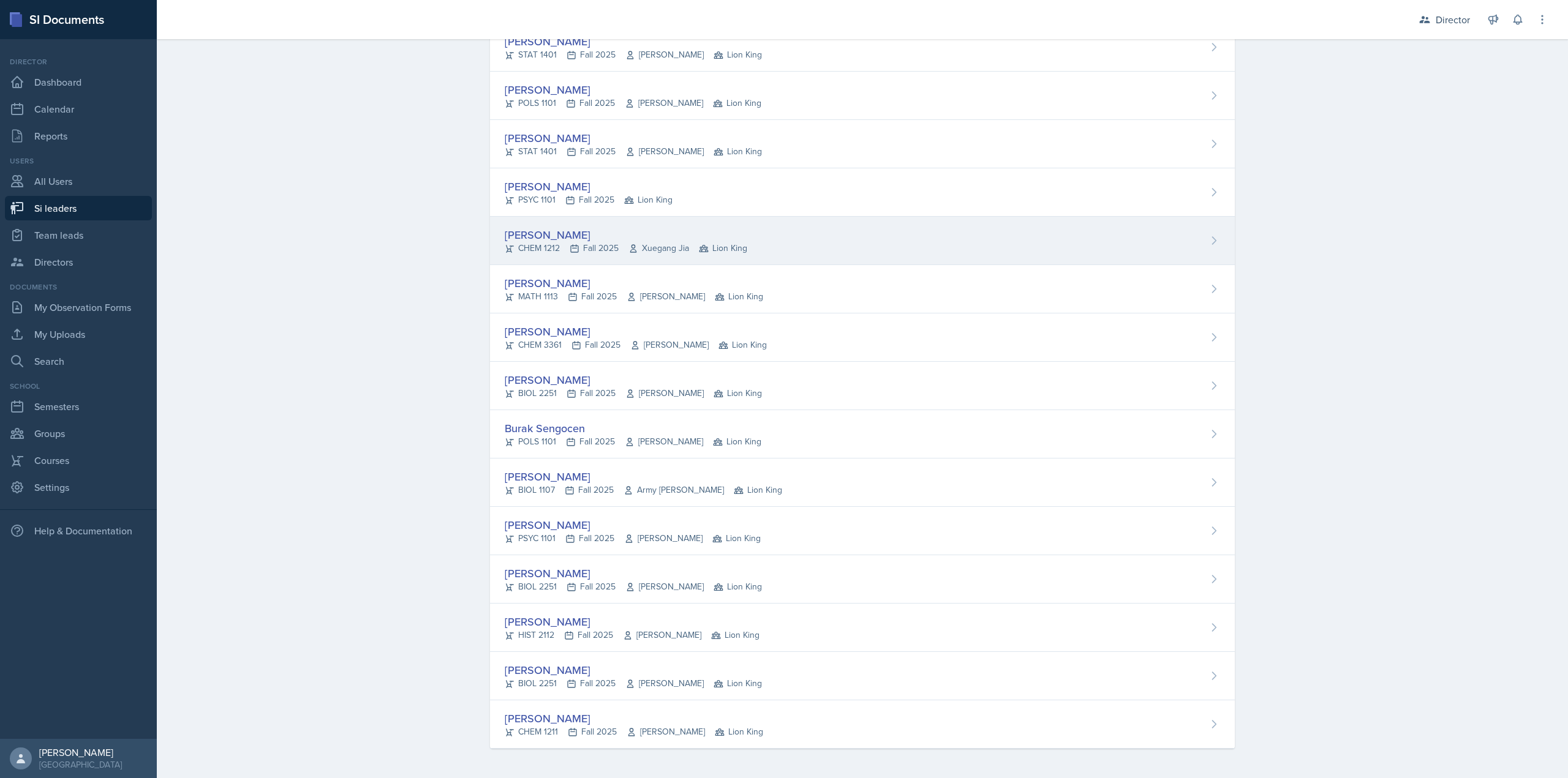
scroll to position [607, 0]
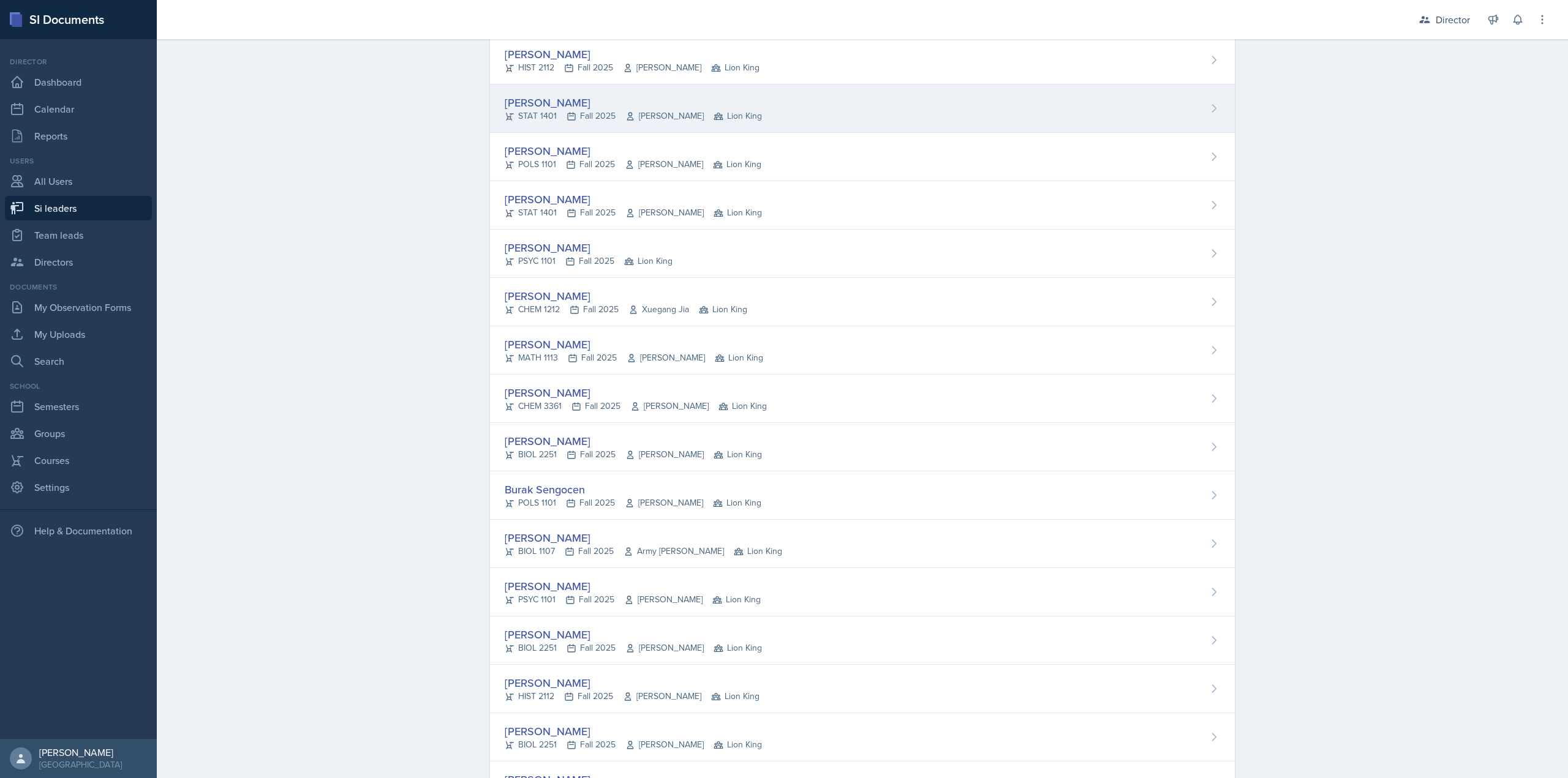
click at [600, 125] on div "Asha-Kaye Johnson STAT 1401 Fall 2025 Daniel Giorgis Lion King" at bounding box center [862, 108] width 745 height 49
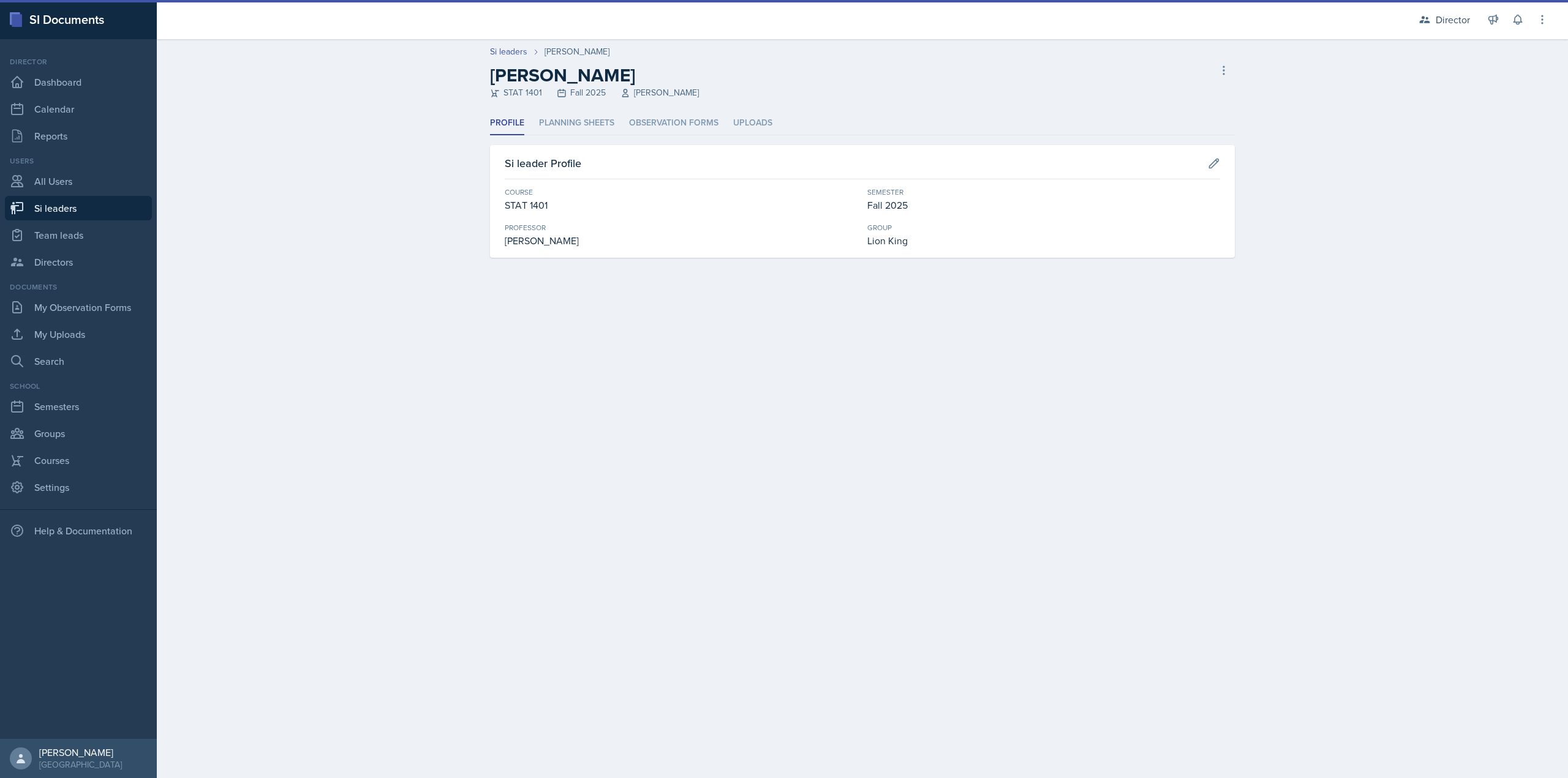
click at [616, 104] on header "Si leaders Asha-Kaye Johnson Asha-Kaye Johnson STAT 1401 Fall 2025 Daniel Giorg…" at bounding box center [862, 76] width 1411 height 73
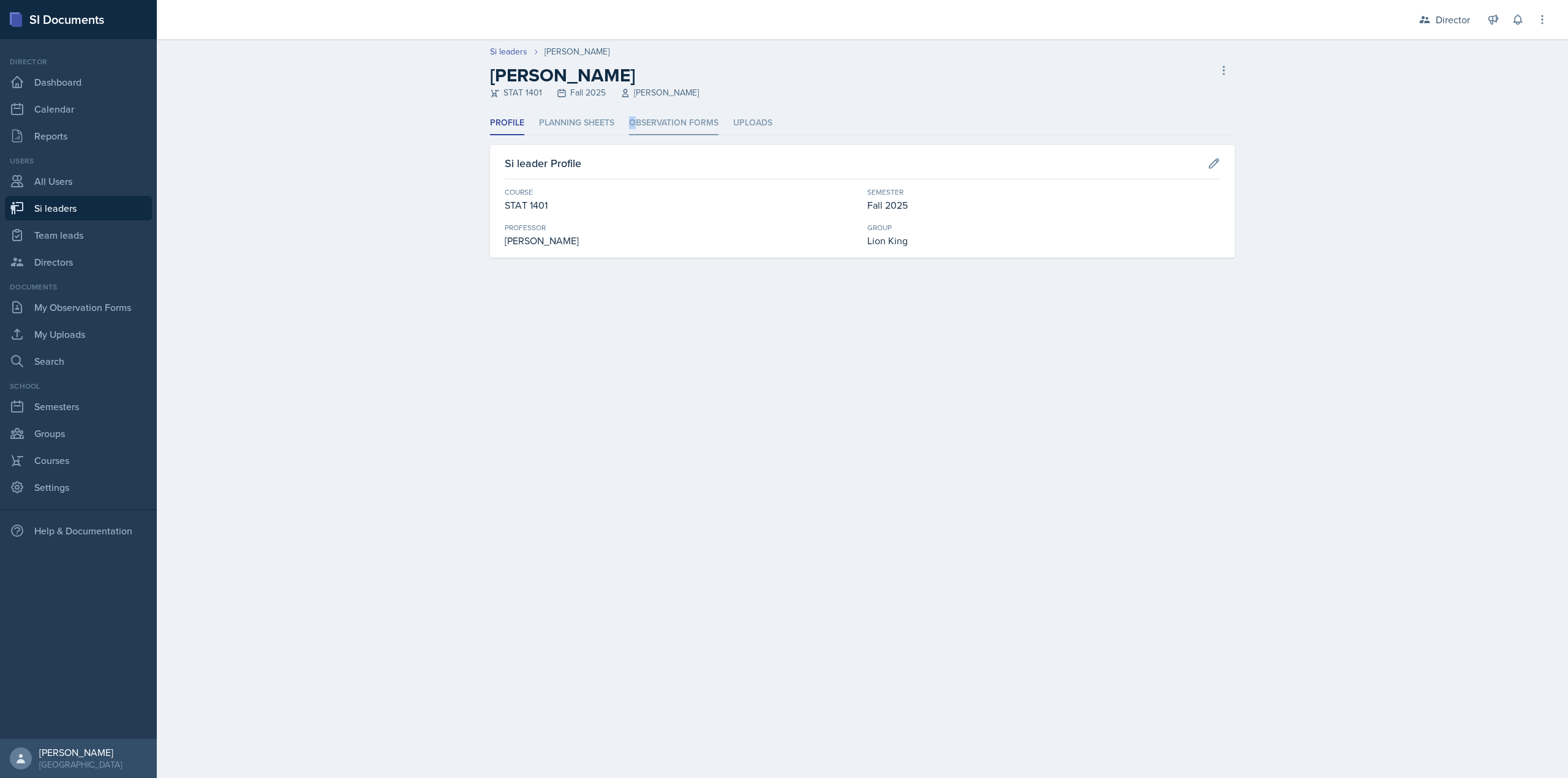
click at [632, 122] on li "Observation Forms" at bounding box center [673, 123] width 89 height 24
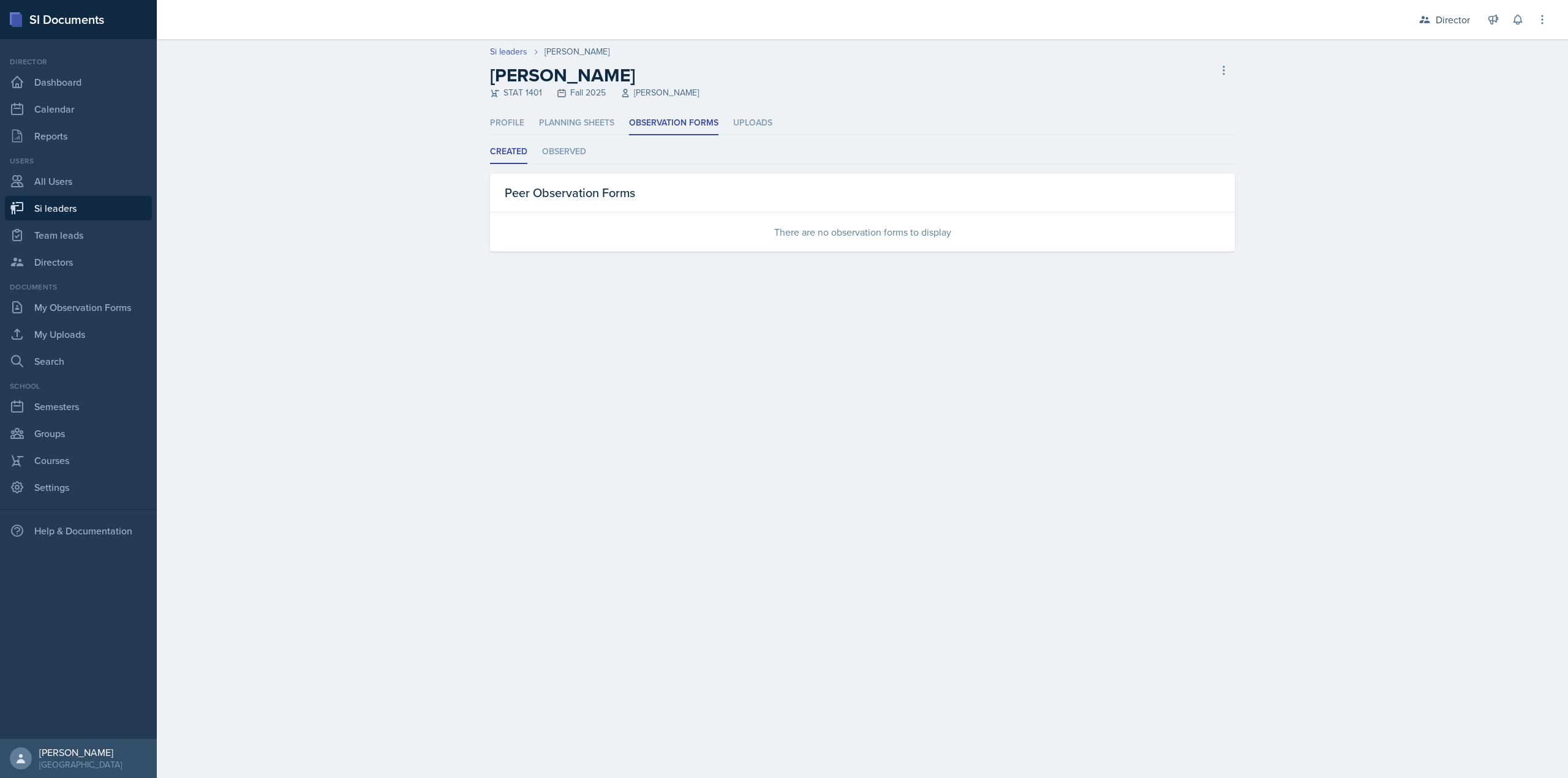
click at [553, 175] on div "Peer Observation Forms" at bounding box center [862, 193] width 745 height 39
click at [573, 145] on li "Observed" at bounding box center [564, 152] width 44 height 24
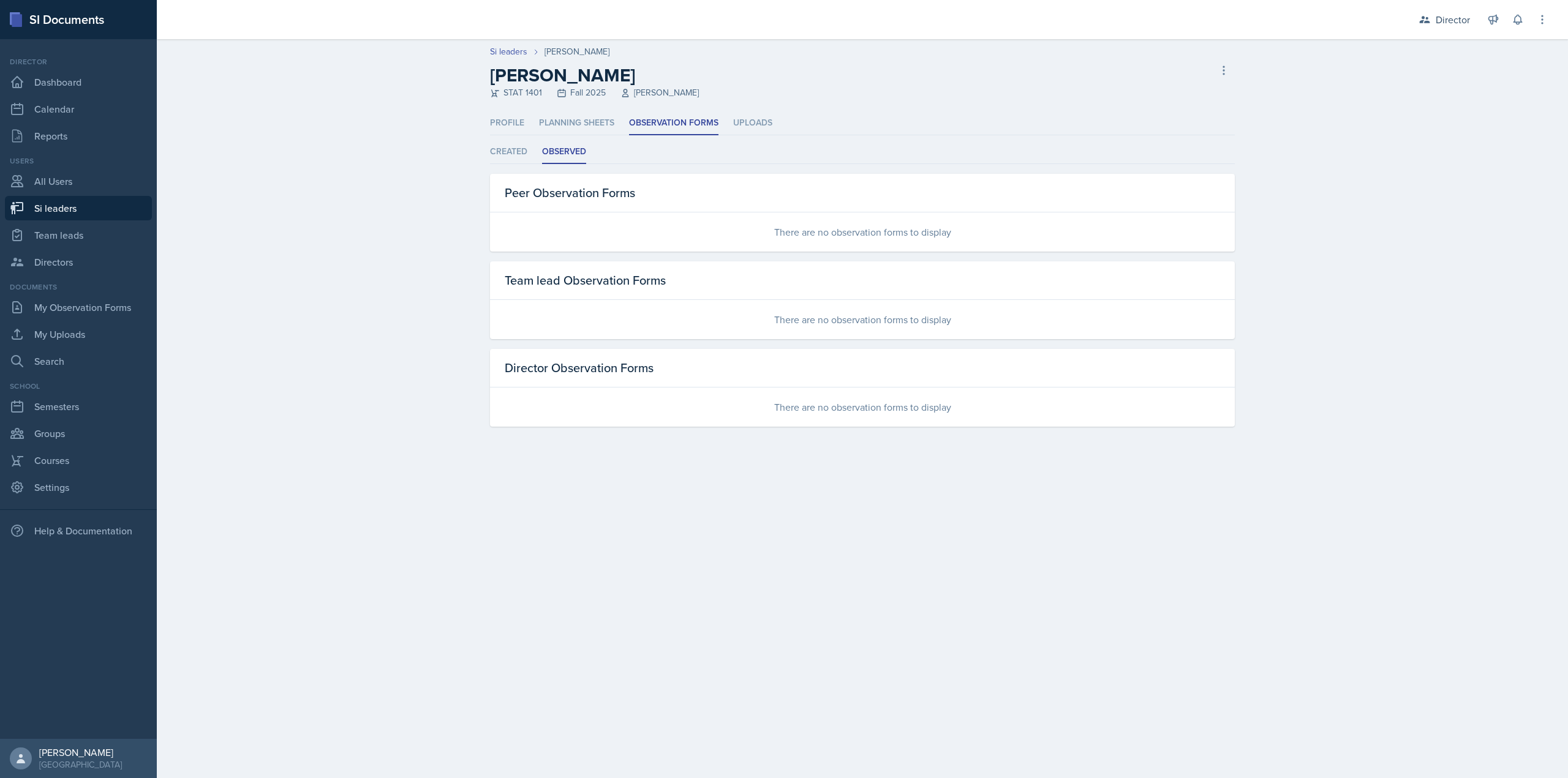
select select "2bed604d-1099-4043-b1bc-2365e8740244"
select select "03df2469-1098-498a-a2e2-8023a988d861"
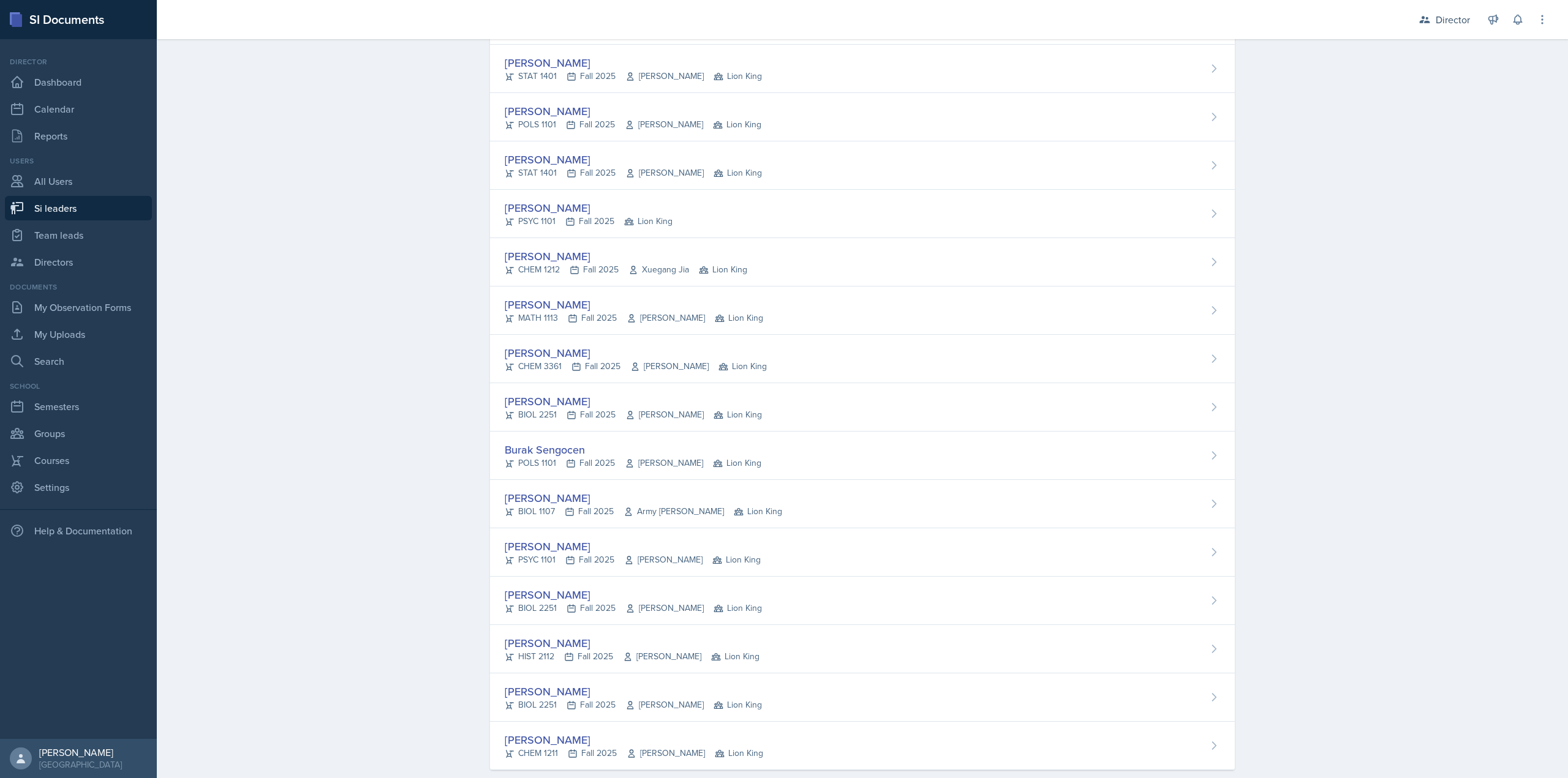
scroll to position [668, 0]
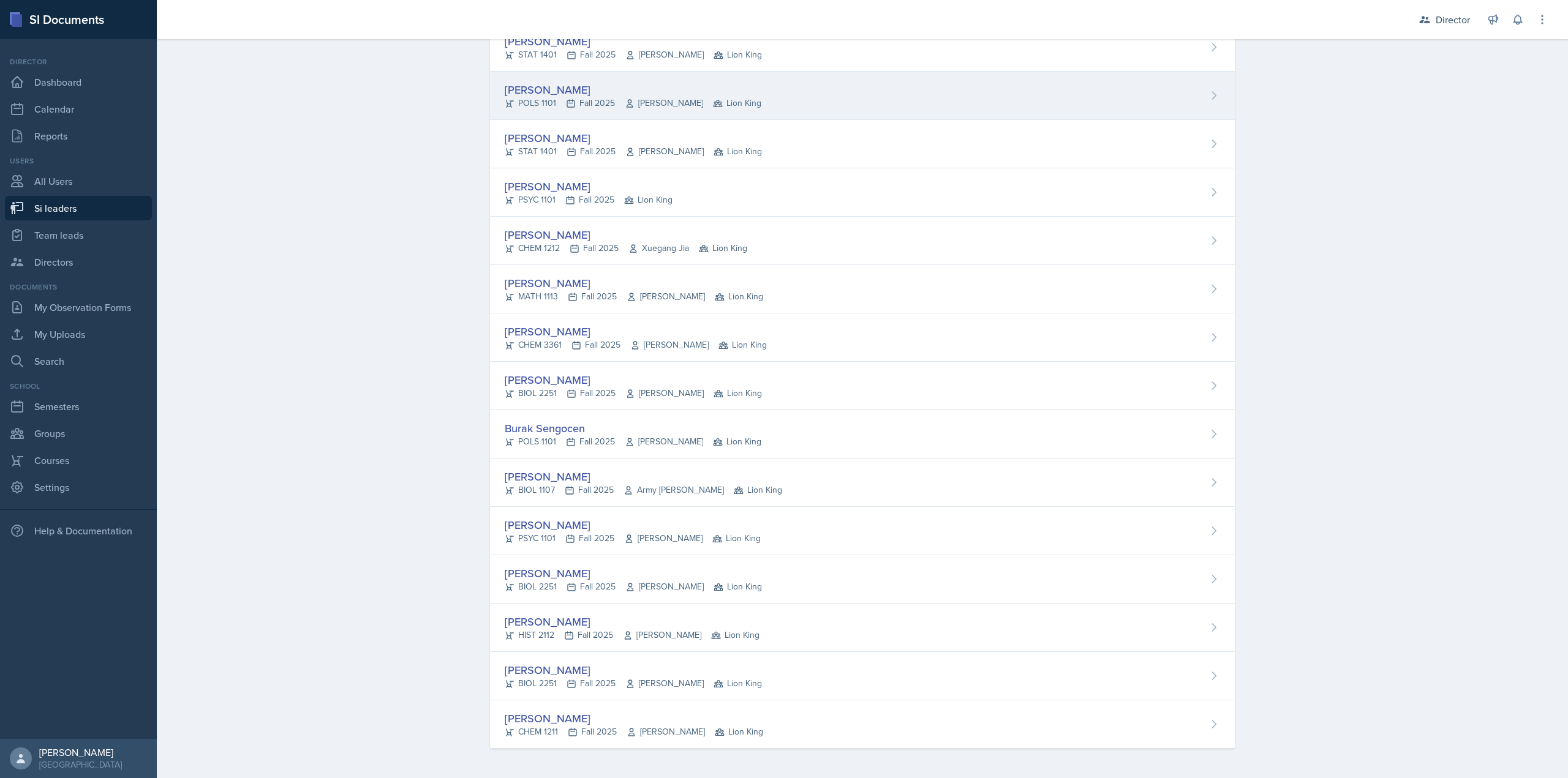
click at [612, 118] on div "Destine Lowery POLS 1101 Fall 2025 Jennifer Cantor Lion King" at bounding box center [862, 96] width 745 height 49
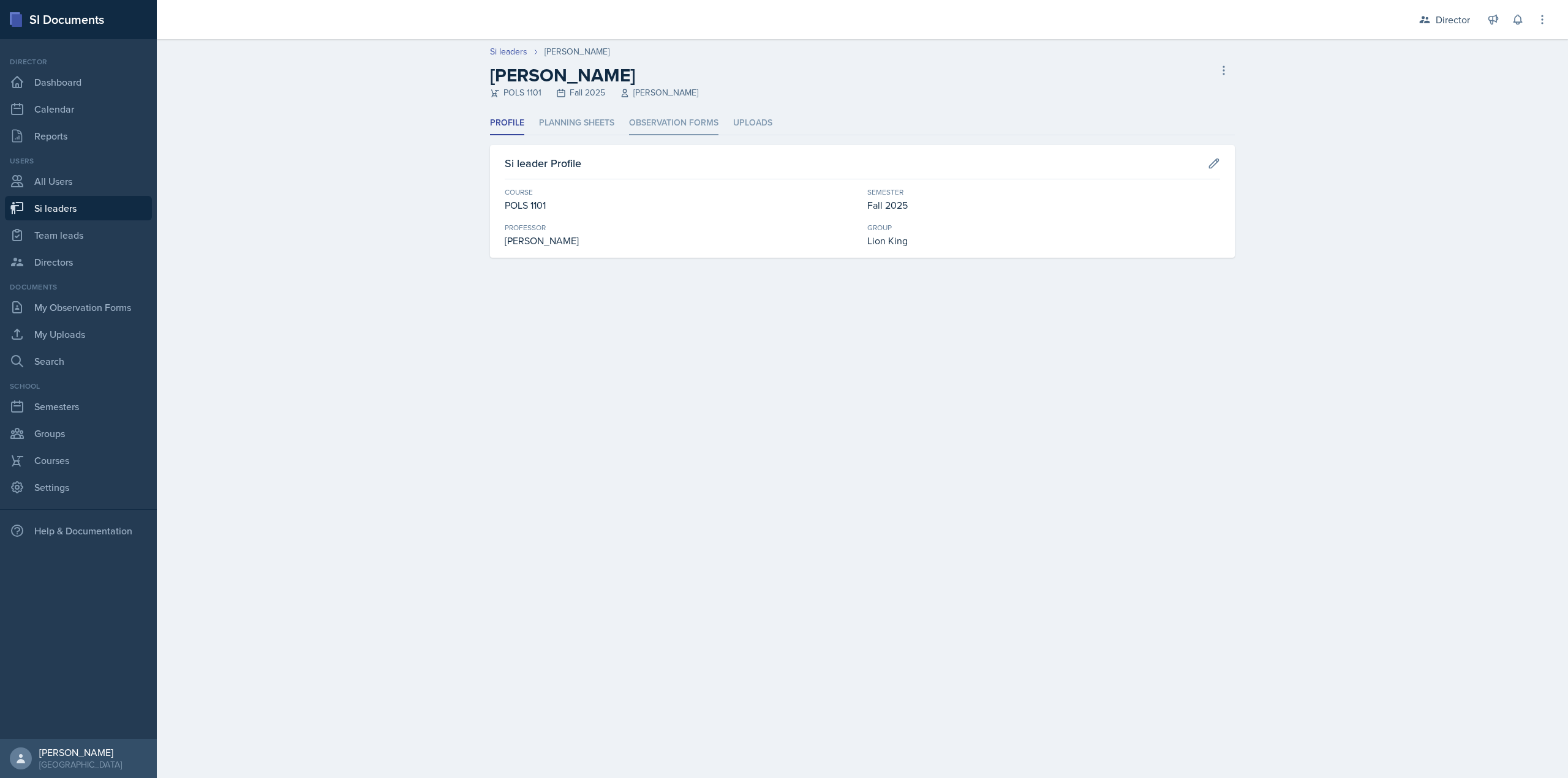
click at [652, 129] on li "Observation Forms" at bounding box center [673, 123] width 89 height 24
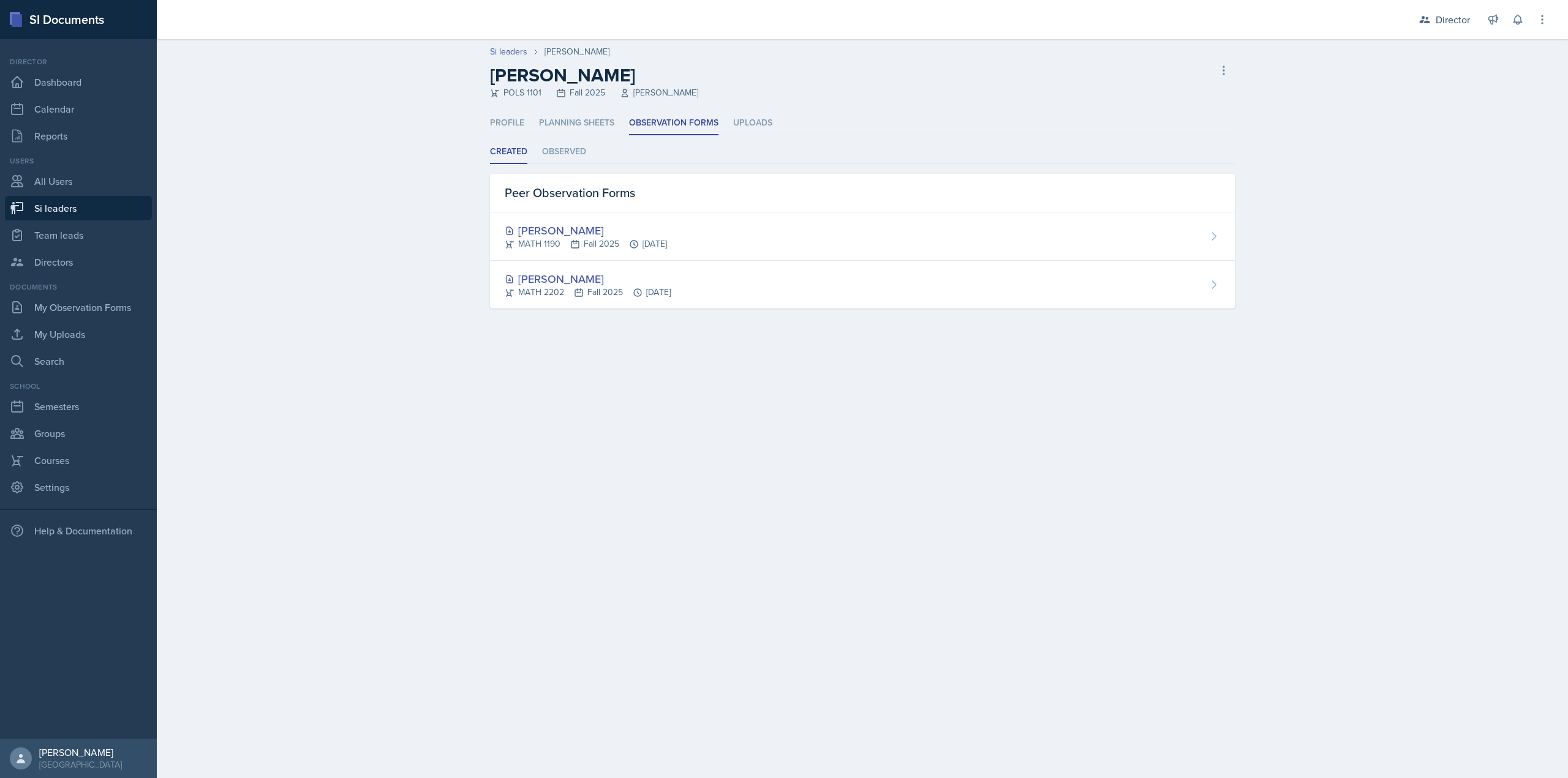
drag, startPoint x: 577, startPoint y: 155, endPoint x: 524, endPoint y: 156, distance: 53.0
click at [575, 155] on li "Observed" at bounding box center [564, 152] width 44 height 24
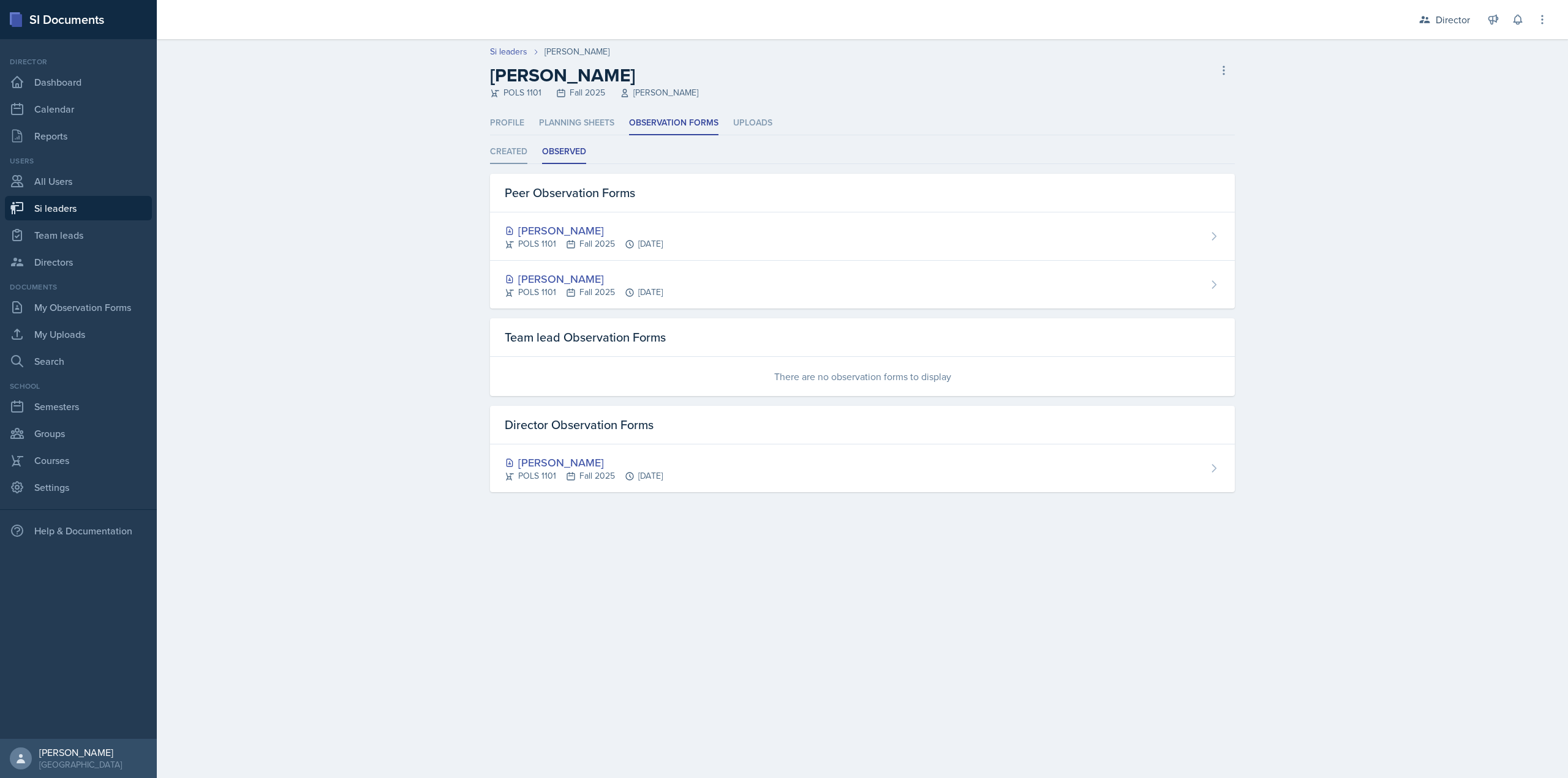
click at [511, 154] on li "Created" at bounding box center [509, 152] width 38 height 24
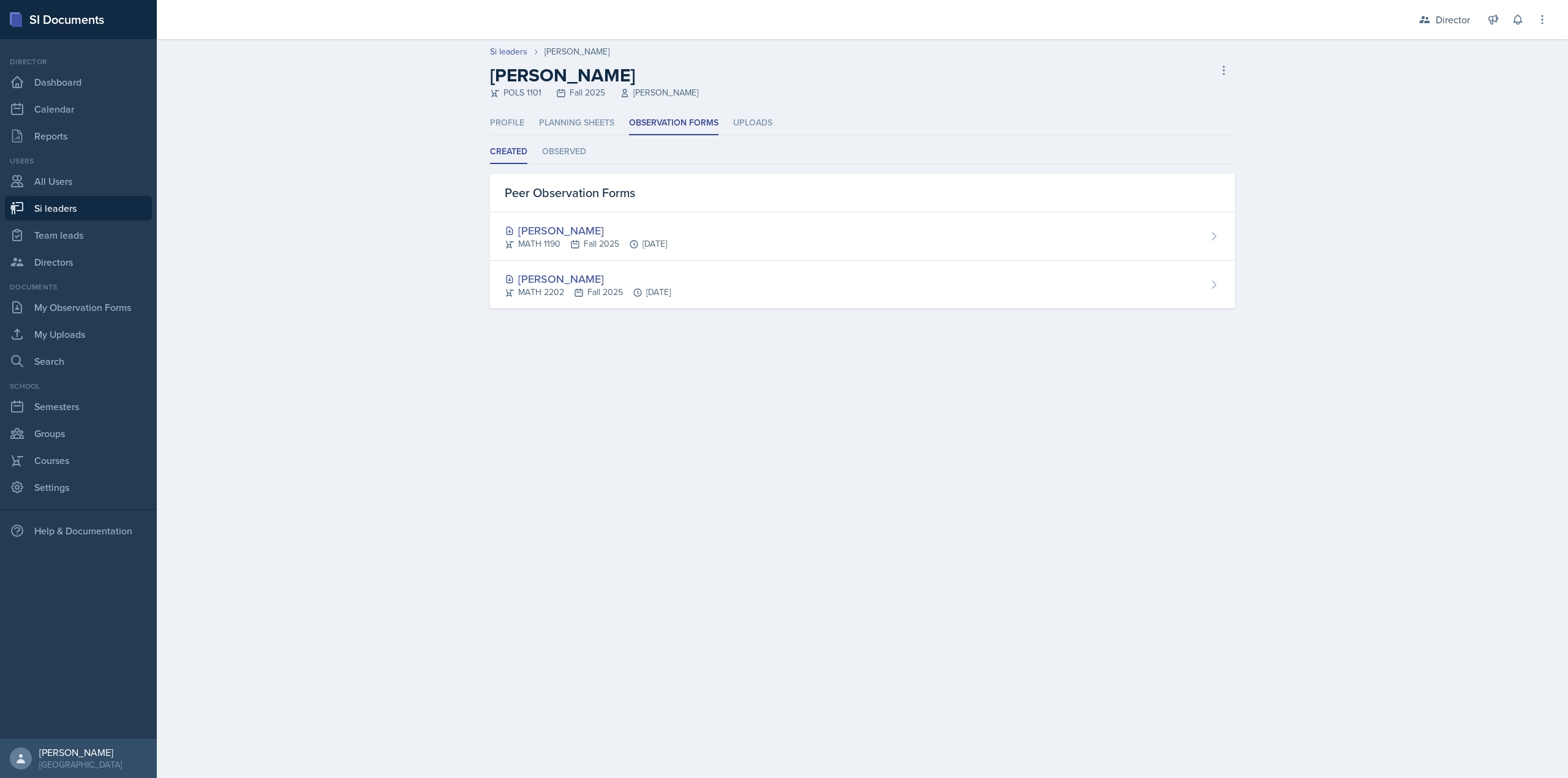
select select "2bed604d-1099-4043-b1bc-2365e8740244"
select select "03df2469-1098-498a-a2e2-8023a988d861"
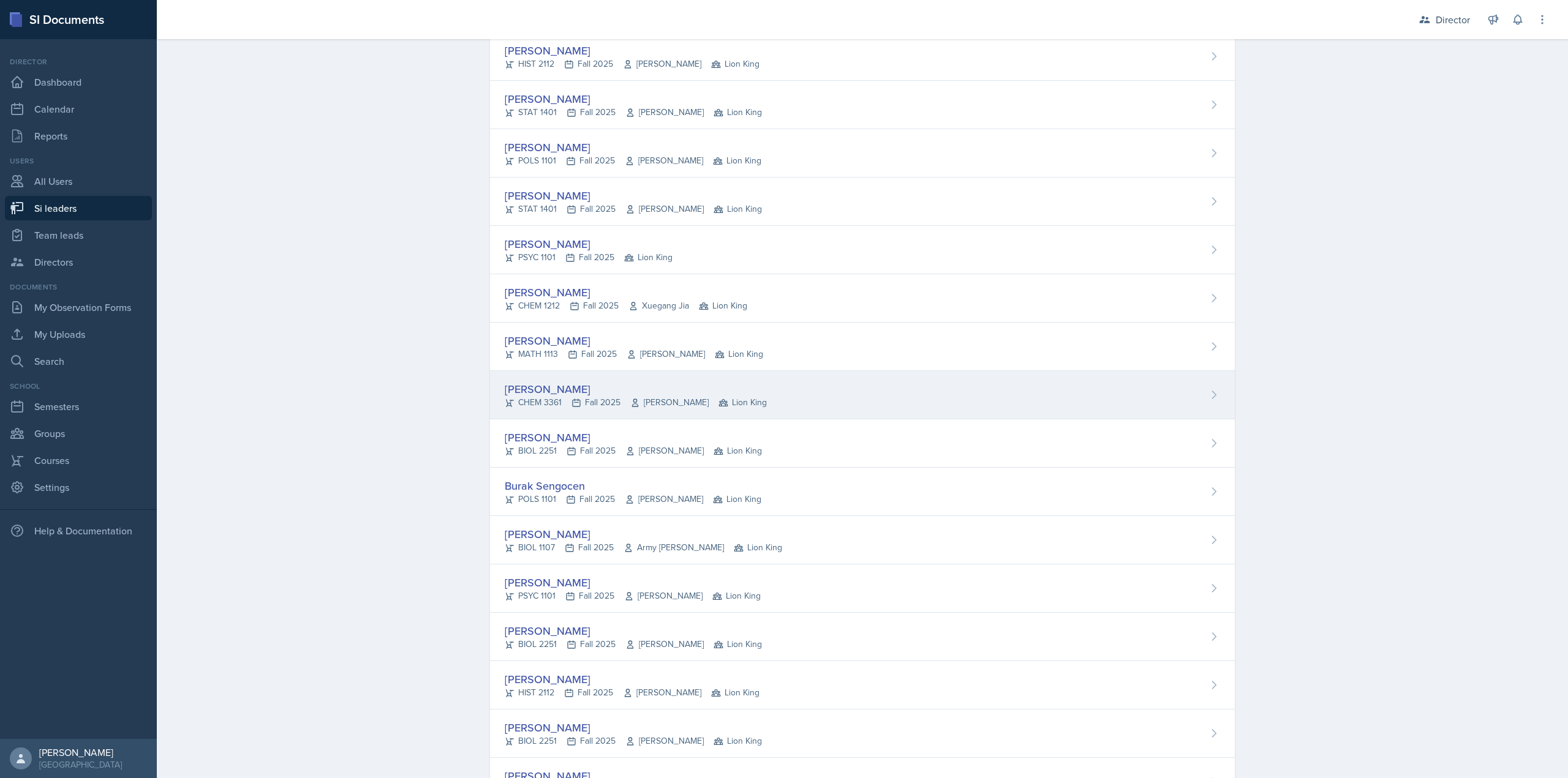
scroll to position [668, 0]
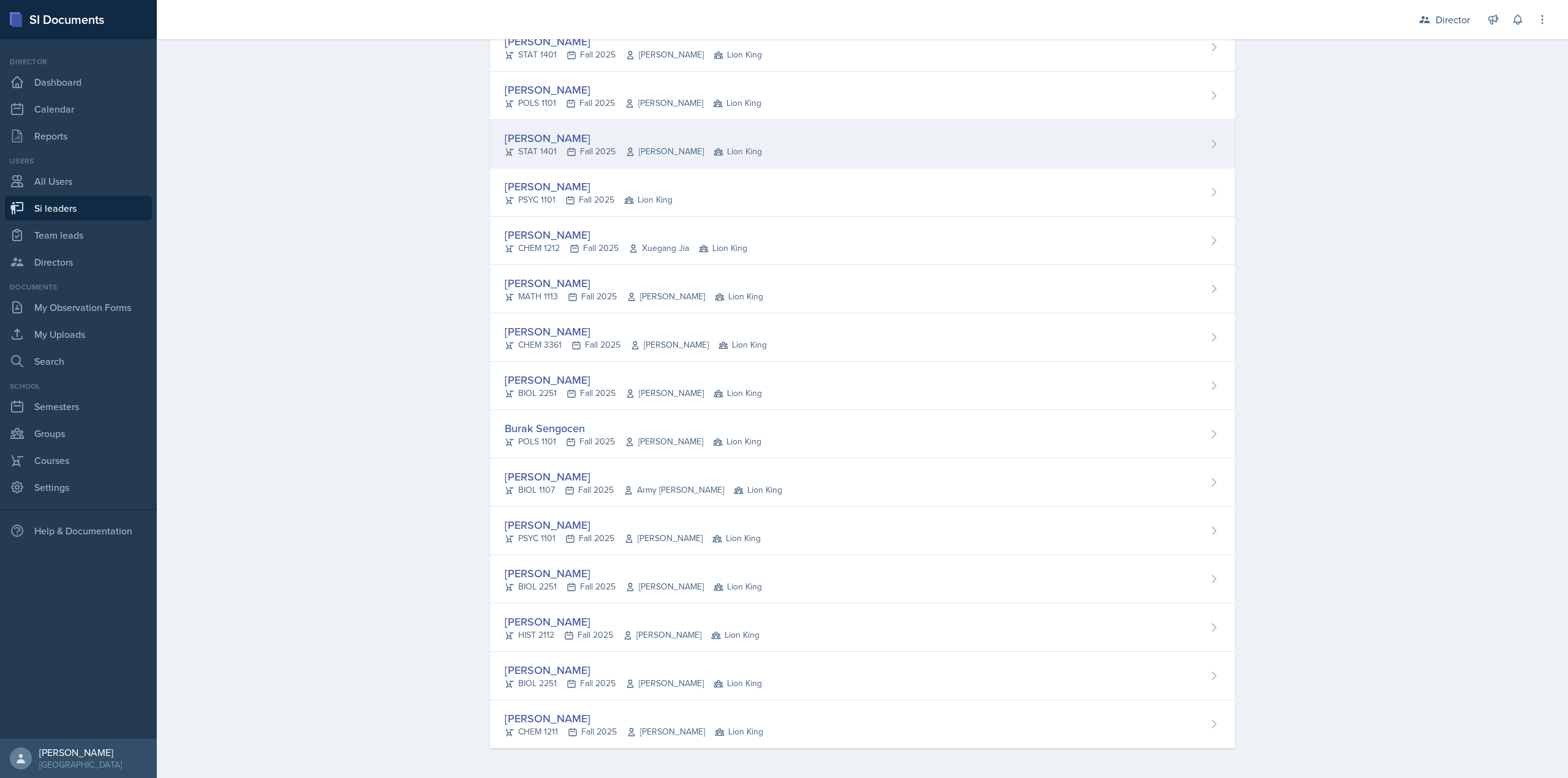
click at [617, 157] on div "STAT 1401 Fall 2025 Benjamin Watson Lion King" at bounding box center [633, 151] width 257 height 13
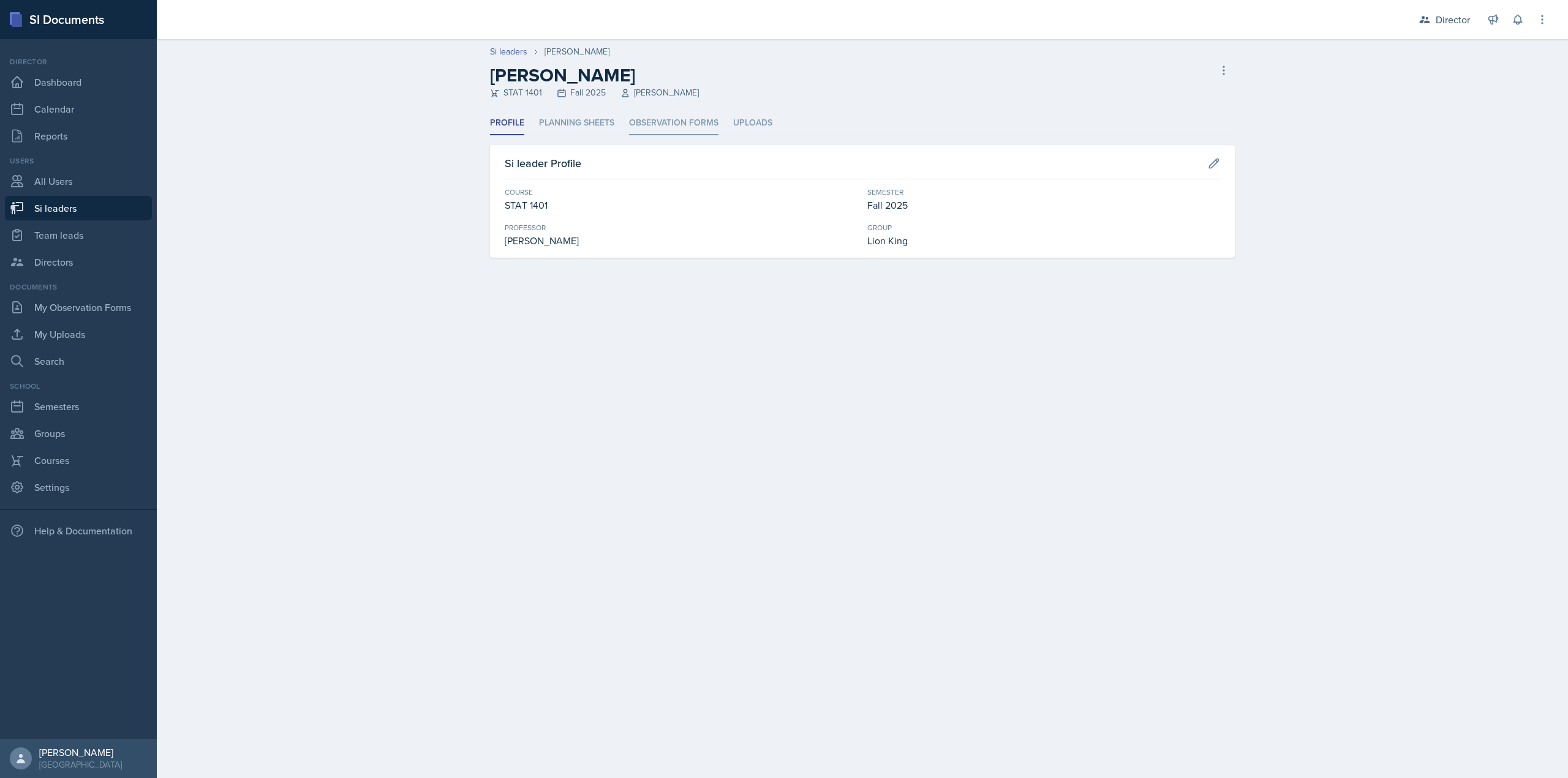
click at [641, 128] on li "Observation Forms" at bounding box center [673, 123] width 89 height 24
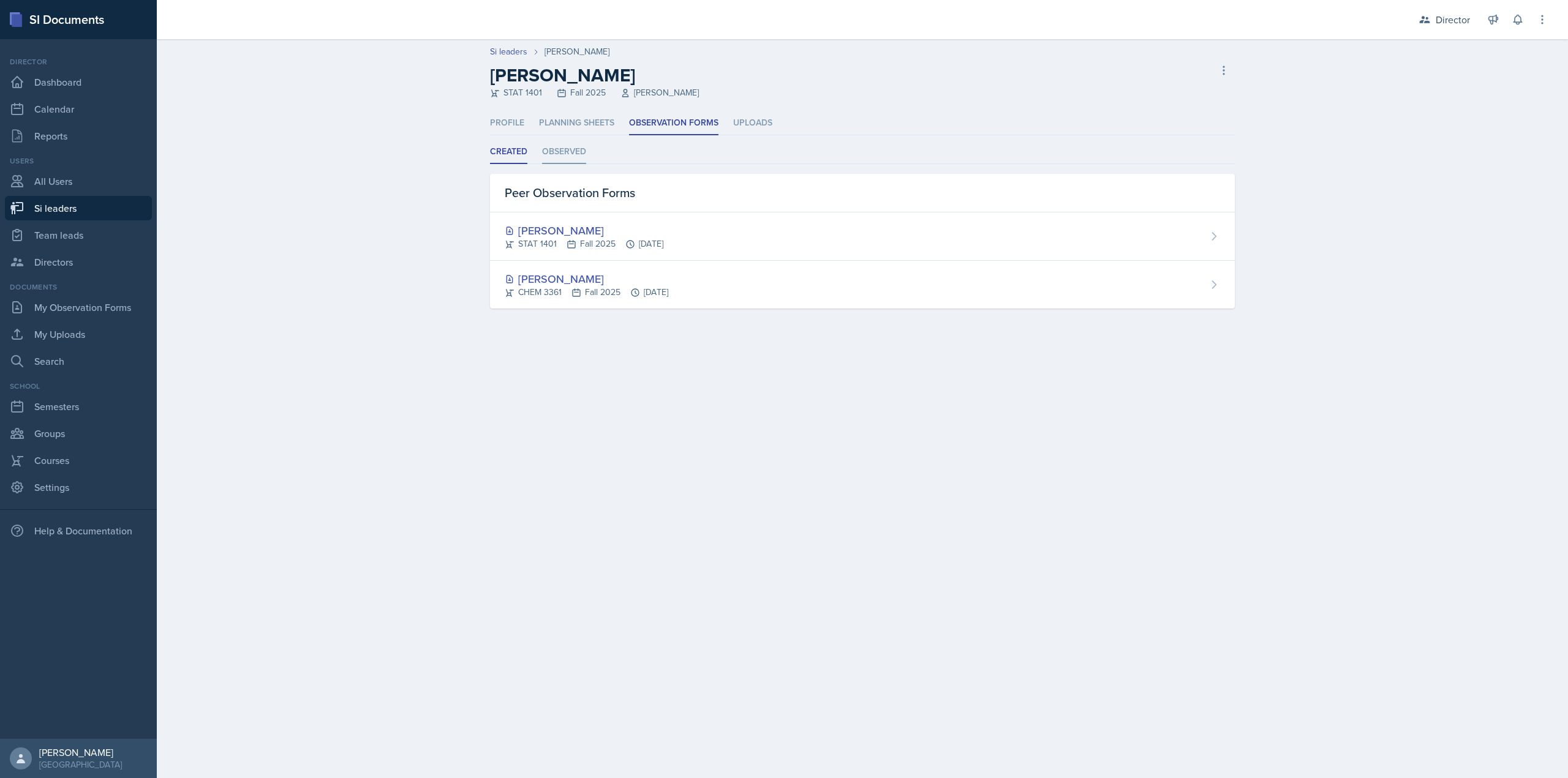
click at [574, 154] on li "Observed" at bounding box center [564, 152] width 44 height 24
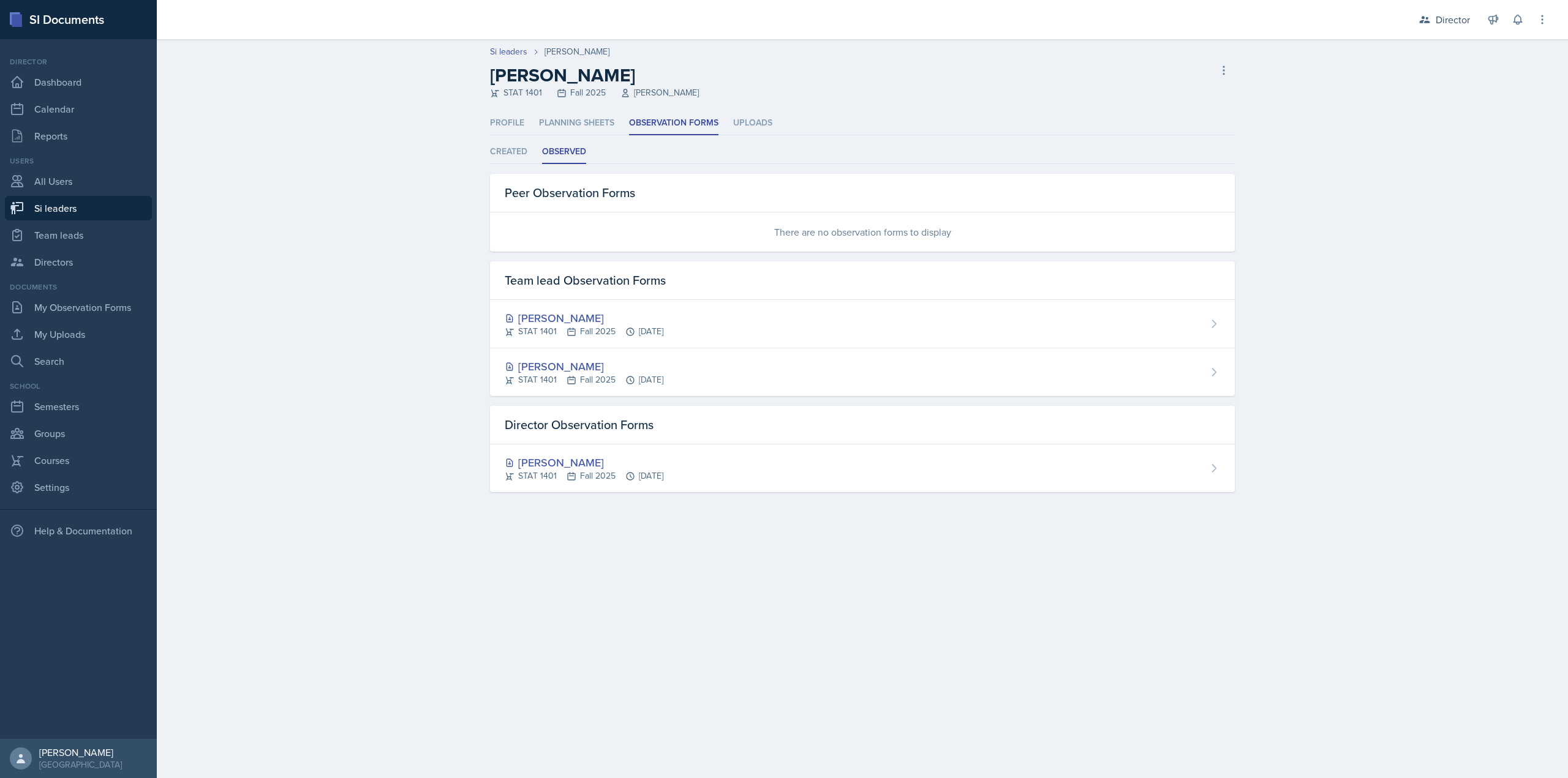
select select "2bed604d-1099-4043-b1bc-2365e8740244"
select select "03df2469-1098-498a-a2e2-8023a988d861"
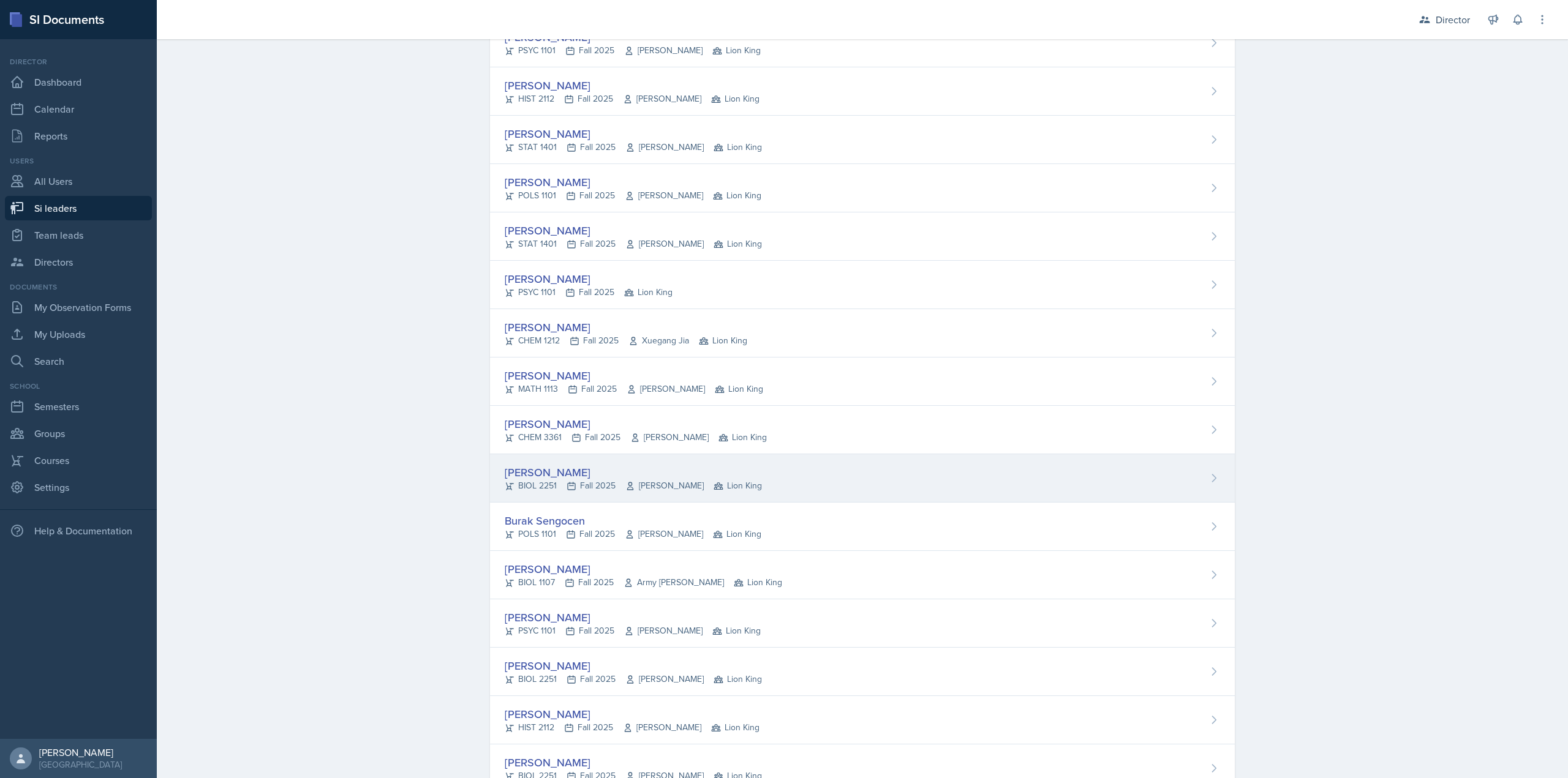
scroll to position [668, 0]
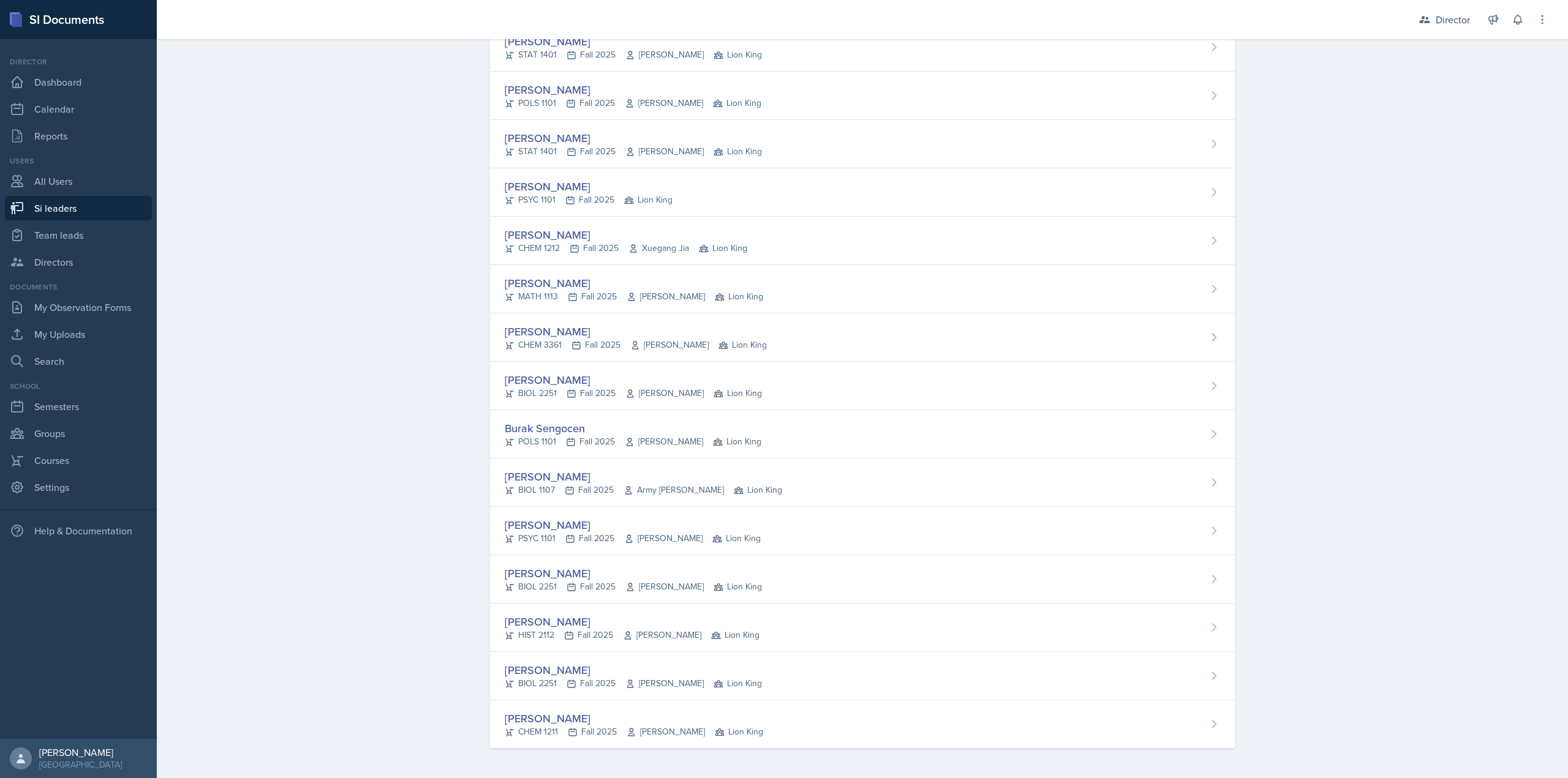
click at [617, 191] on div "Lauretta Martin" at bounding box center [588, 186] width 168 height 17
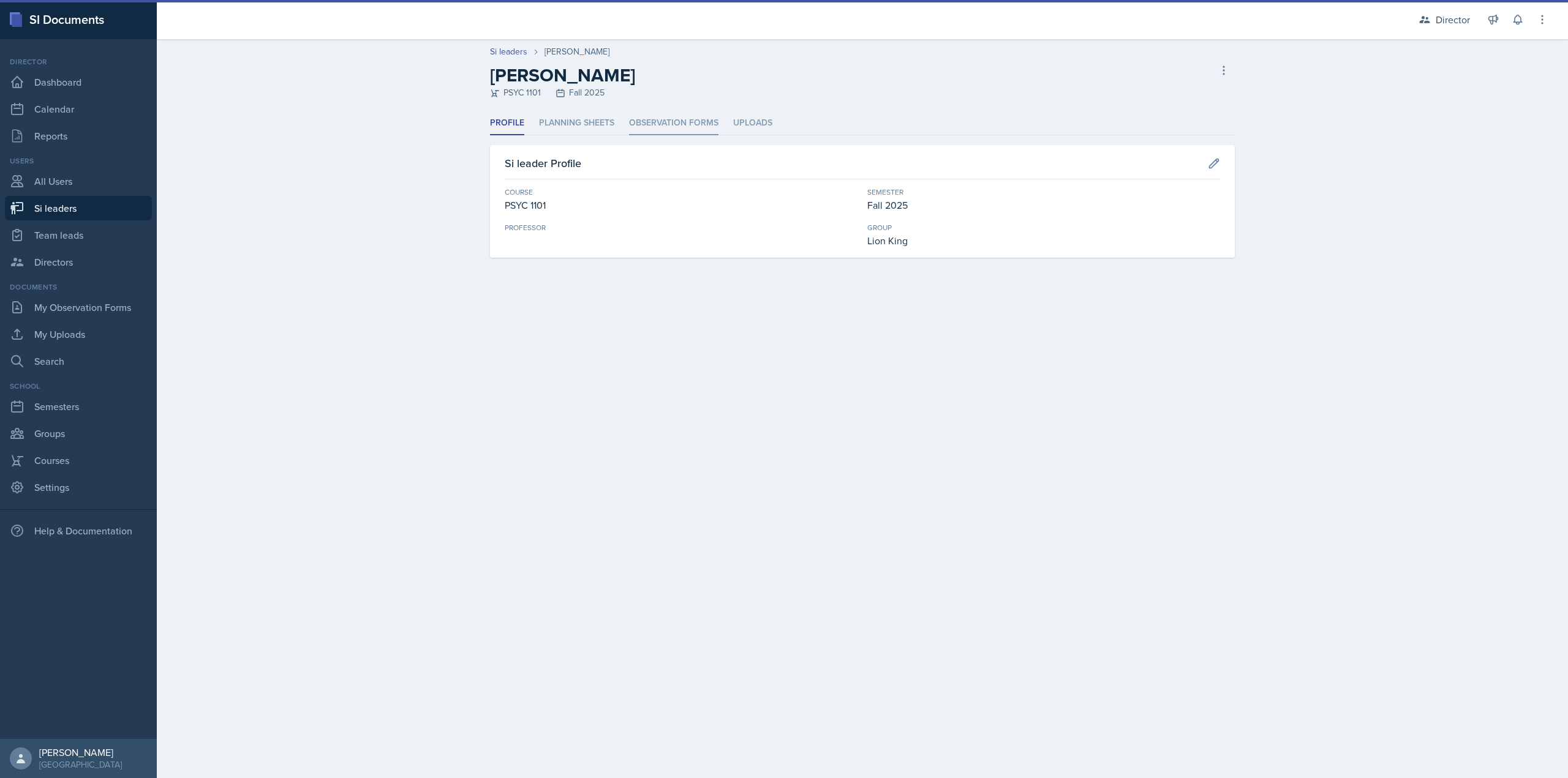
drag, startPoint x: 673, startPoint y: 133, endPoint x: 693, endPoint y: 116, distance: 26.2
click at [693, 116] on li "Observation Forms" at bounding box center [673, 123] width 89 height 24
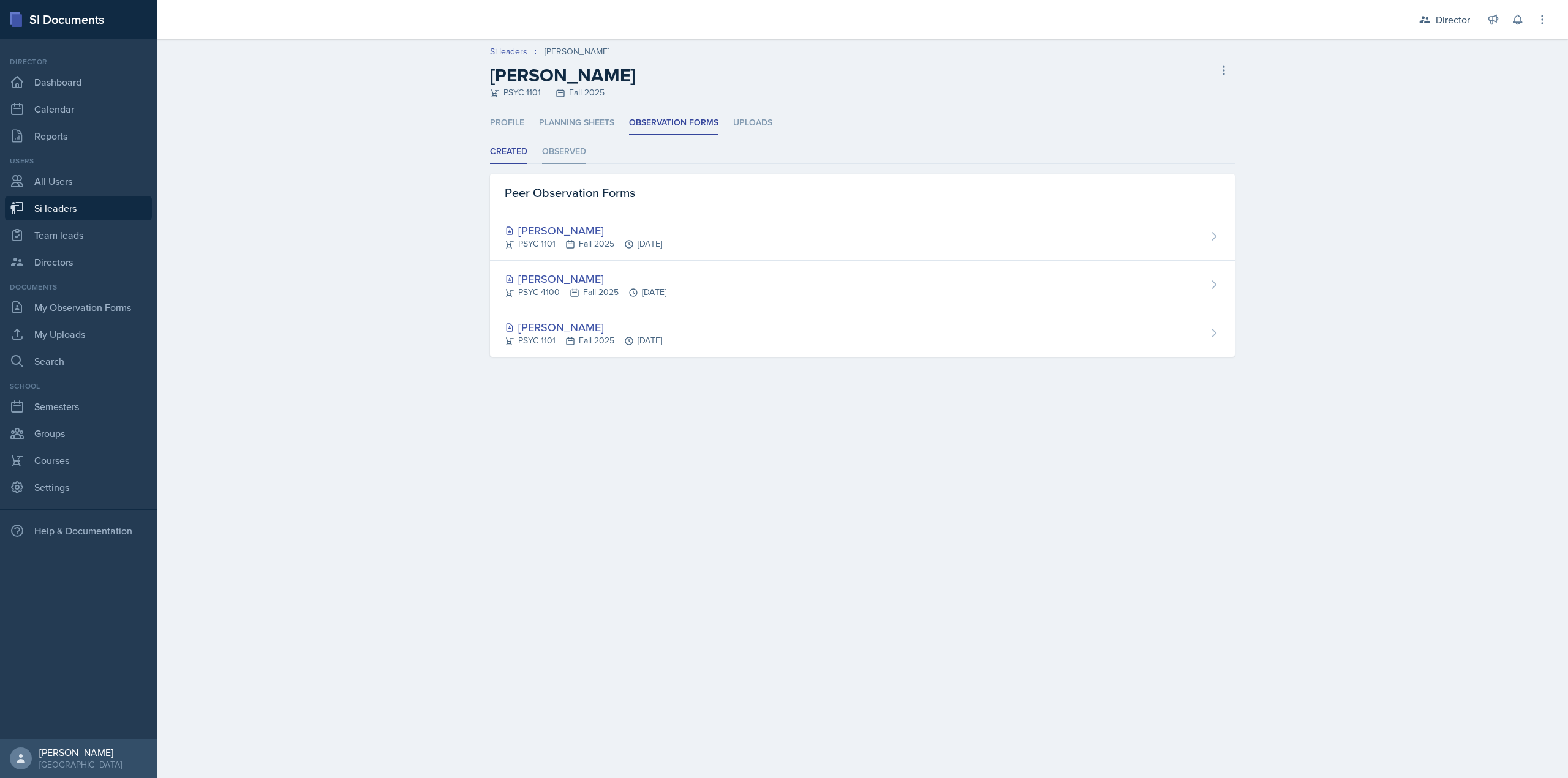
click at [555, 143] on li "Observed" at bounding box center [564, 152] width 44 height 24
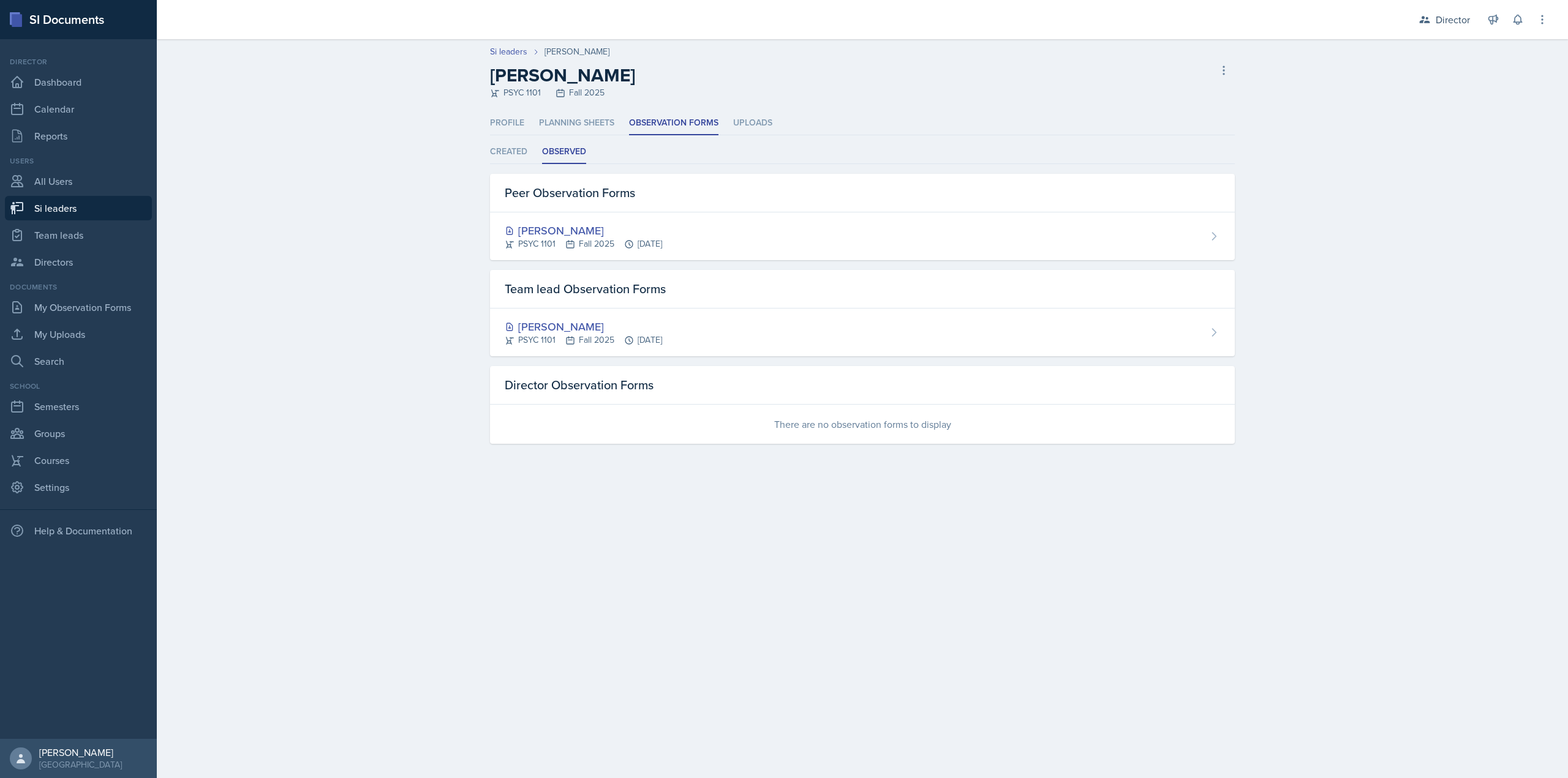
select select "2bed604d-1099-4043-b1bc-2365e8740244"
select select "03df2469-1098-498a-a2e2-8023a988d861"
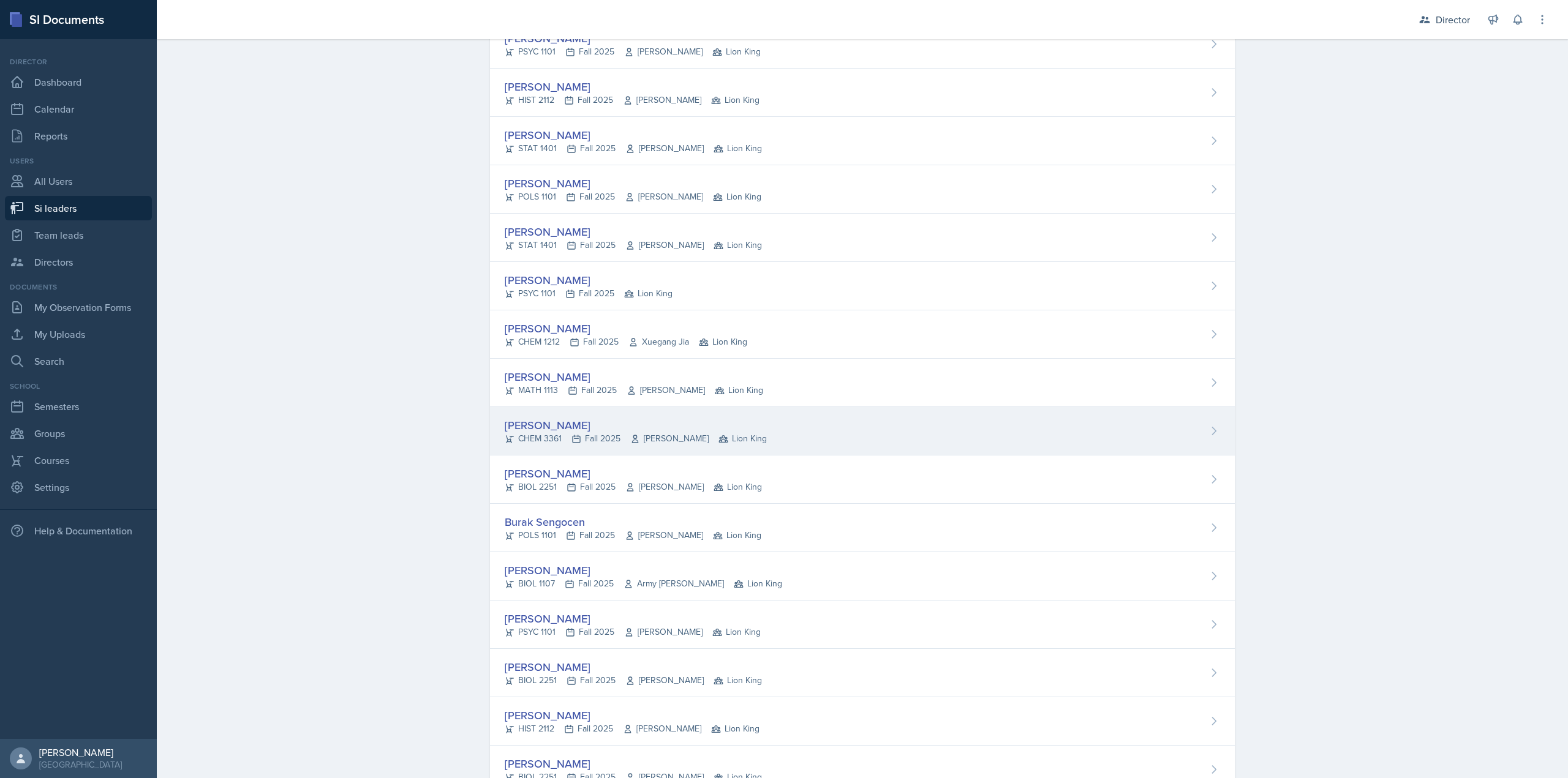
scroll to position [668, 0]
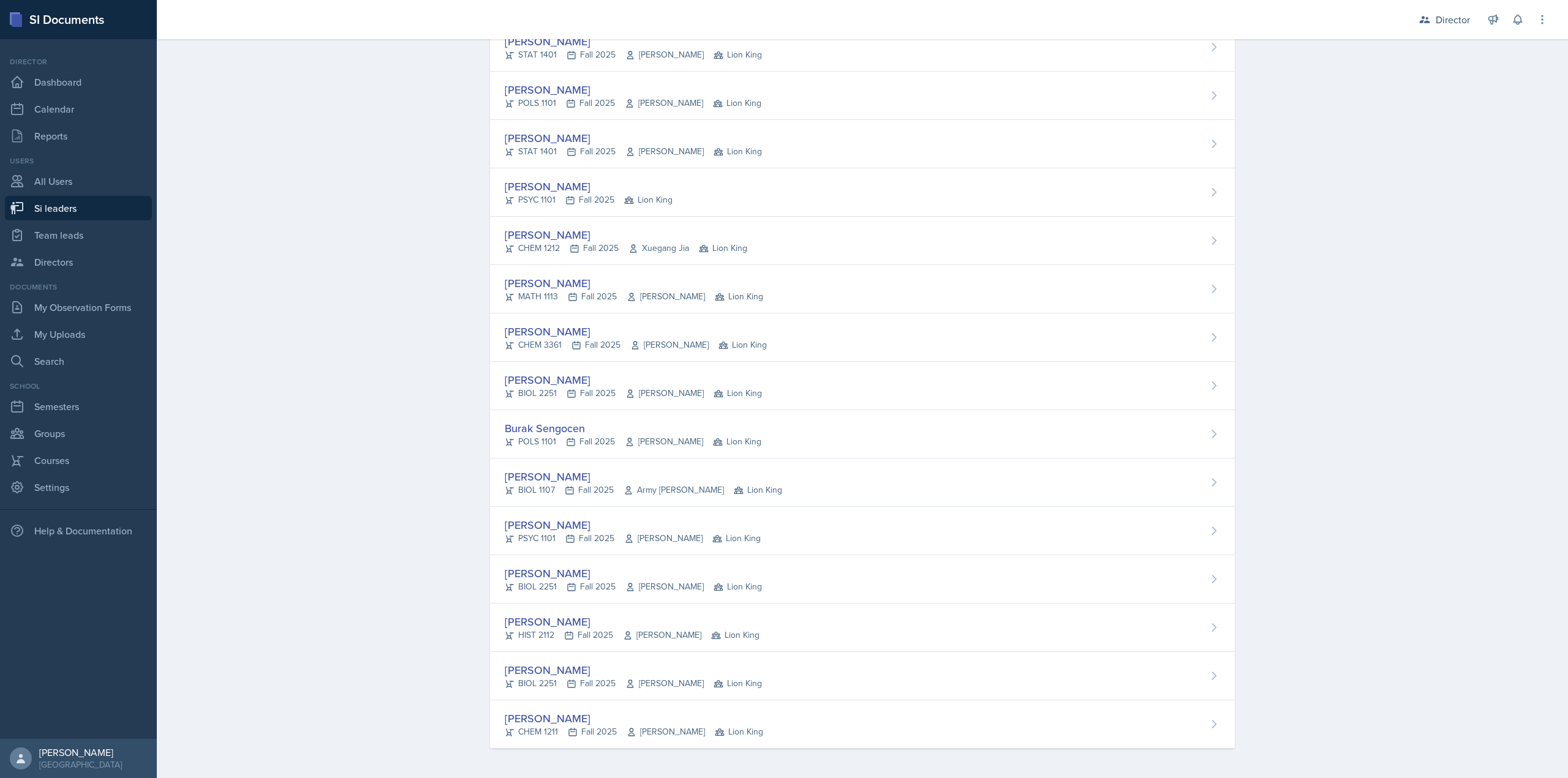
click at [580, 230] on div "Sarah Nielsen" at bounding box center [626, 235] width 242 height 17
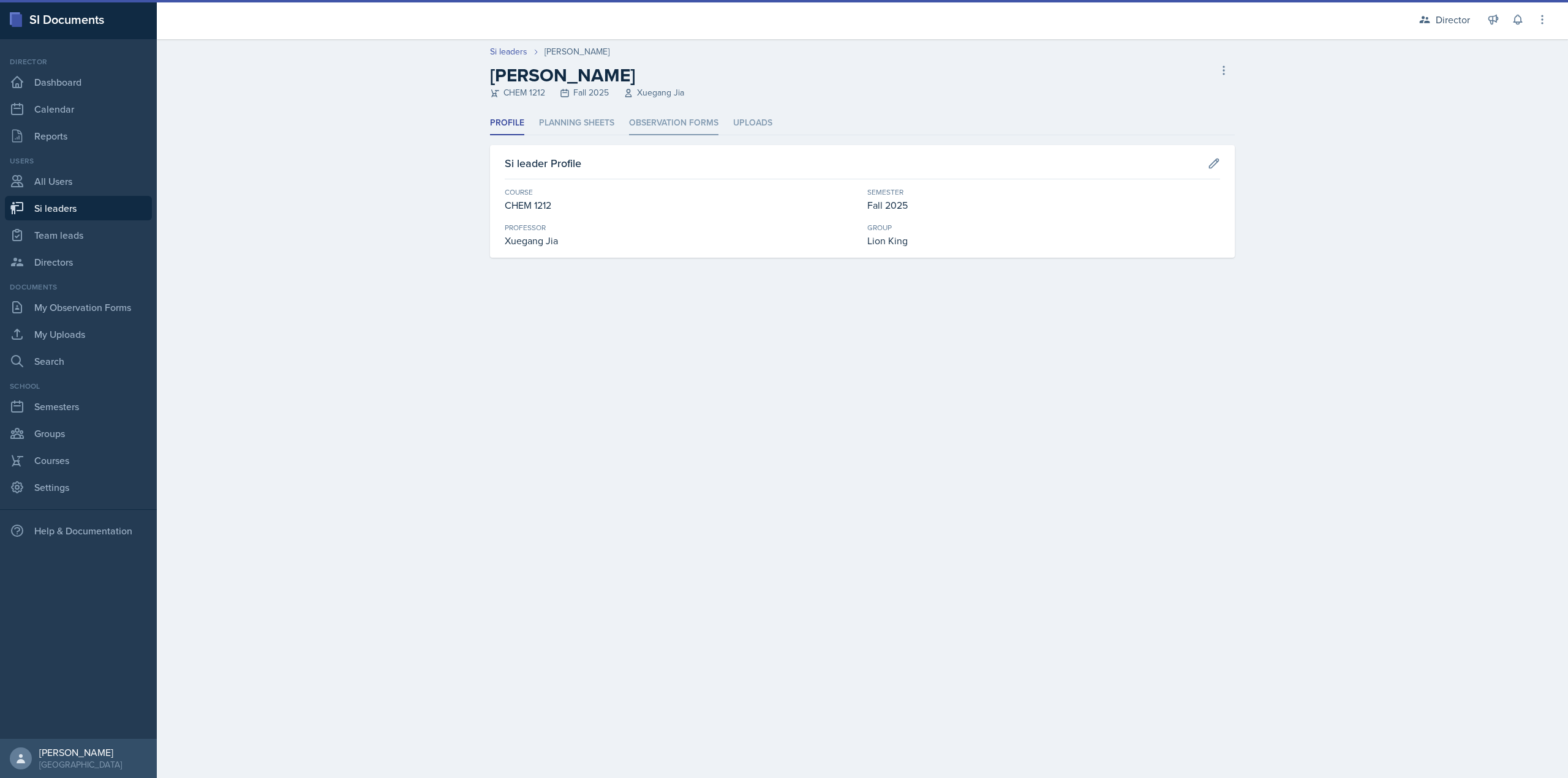
click at [680, 132] on li "Observation Forms" at bounding box center [673, 123] width 89 height 24
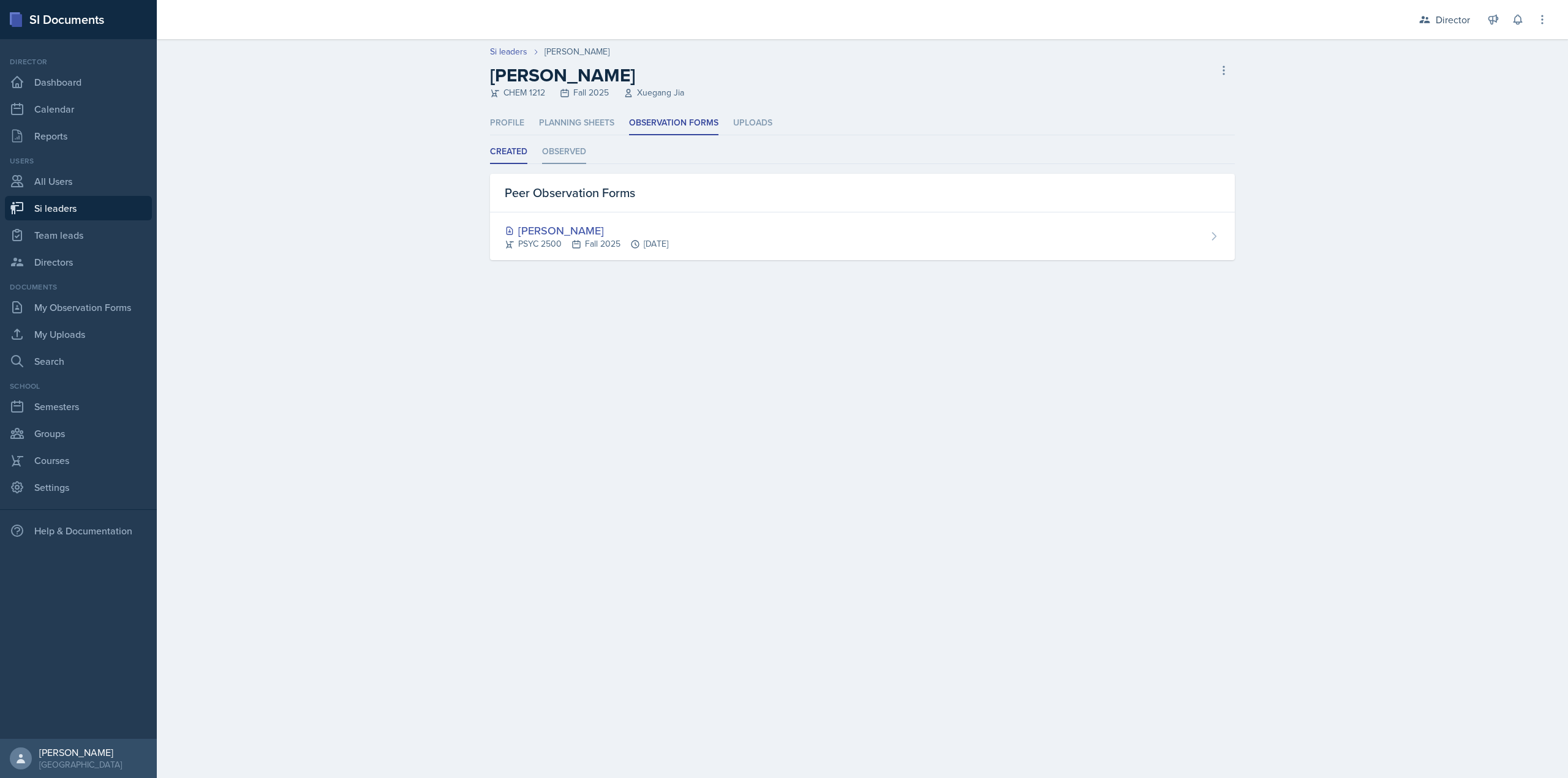
click at [576, 155] on li "Observed" at bounding box center [564, 152] width 44 height 24
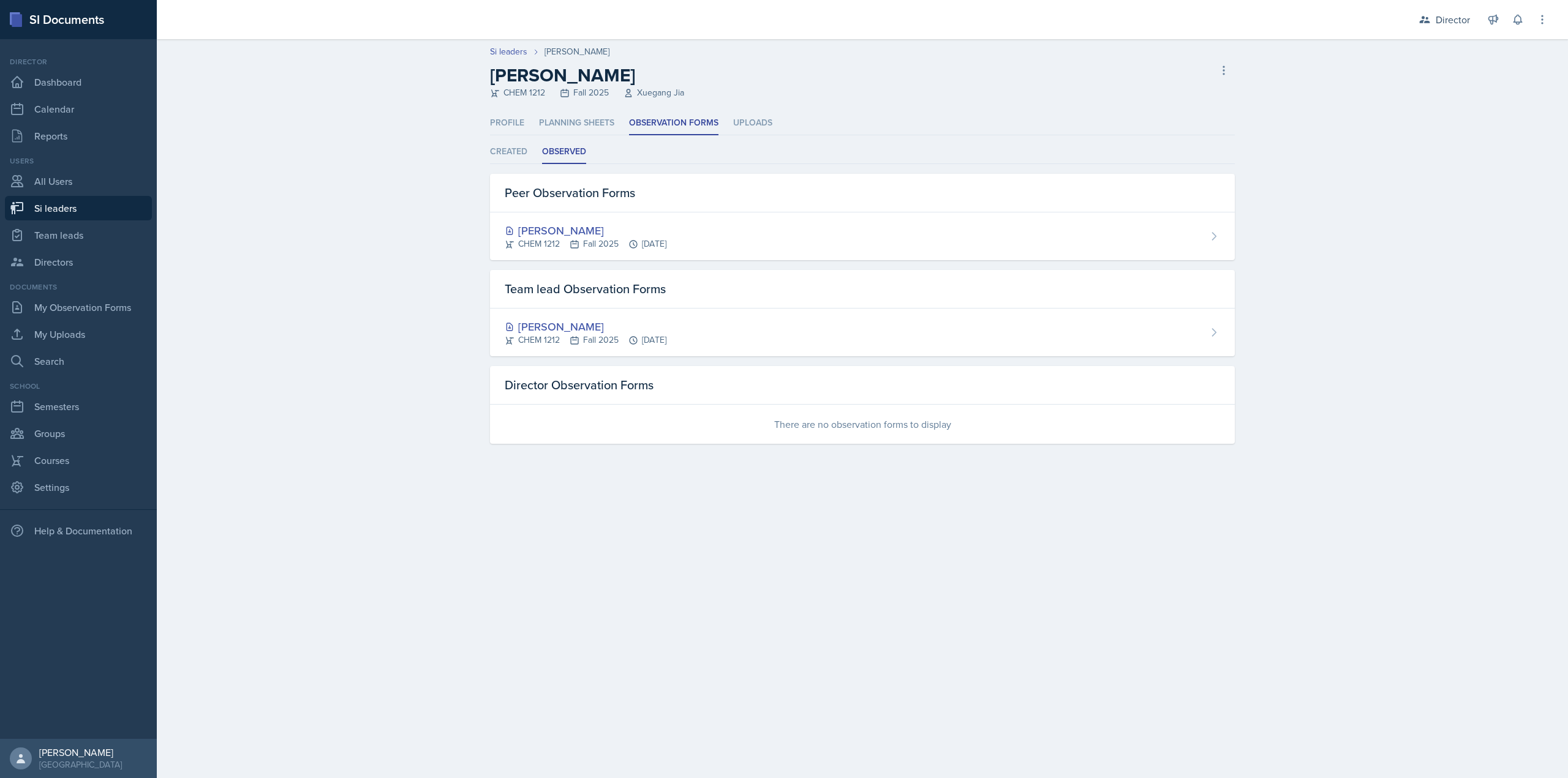
select select "2bed604d-1099-4043-b1bc-2365e8740244"
select select "03df2469-1098-498a-a2e2-8023a988d861"
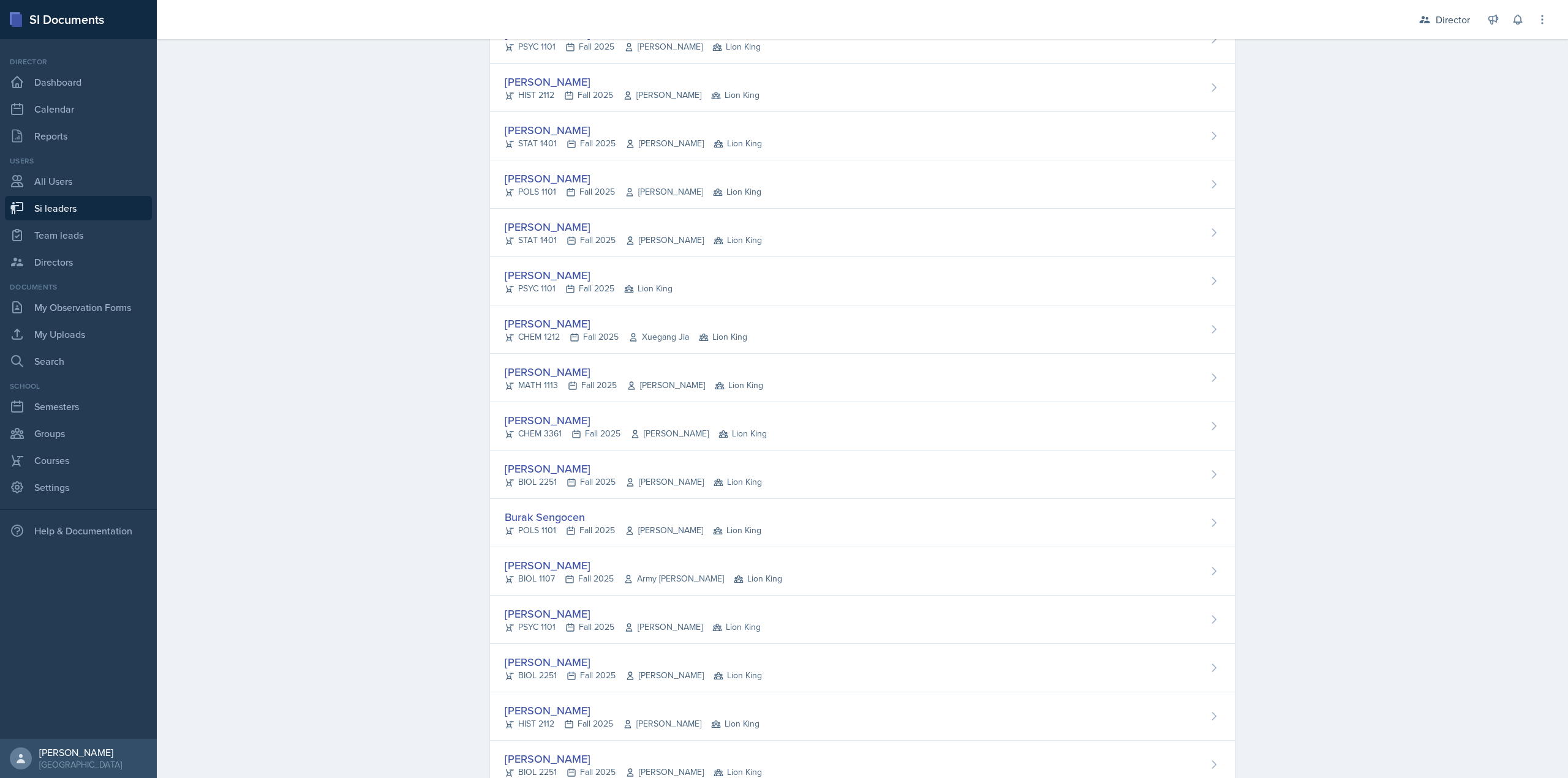
scroll to position [668, 0]
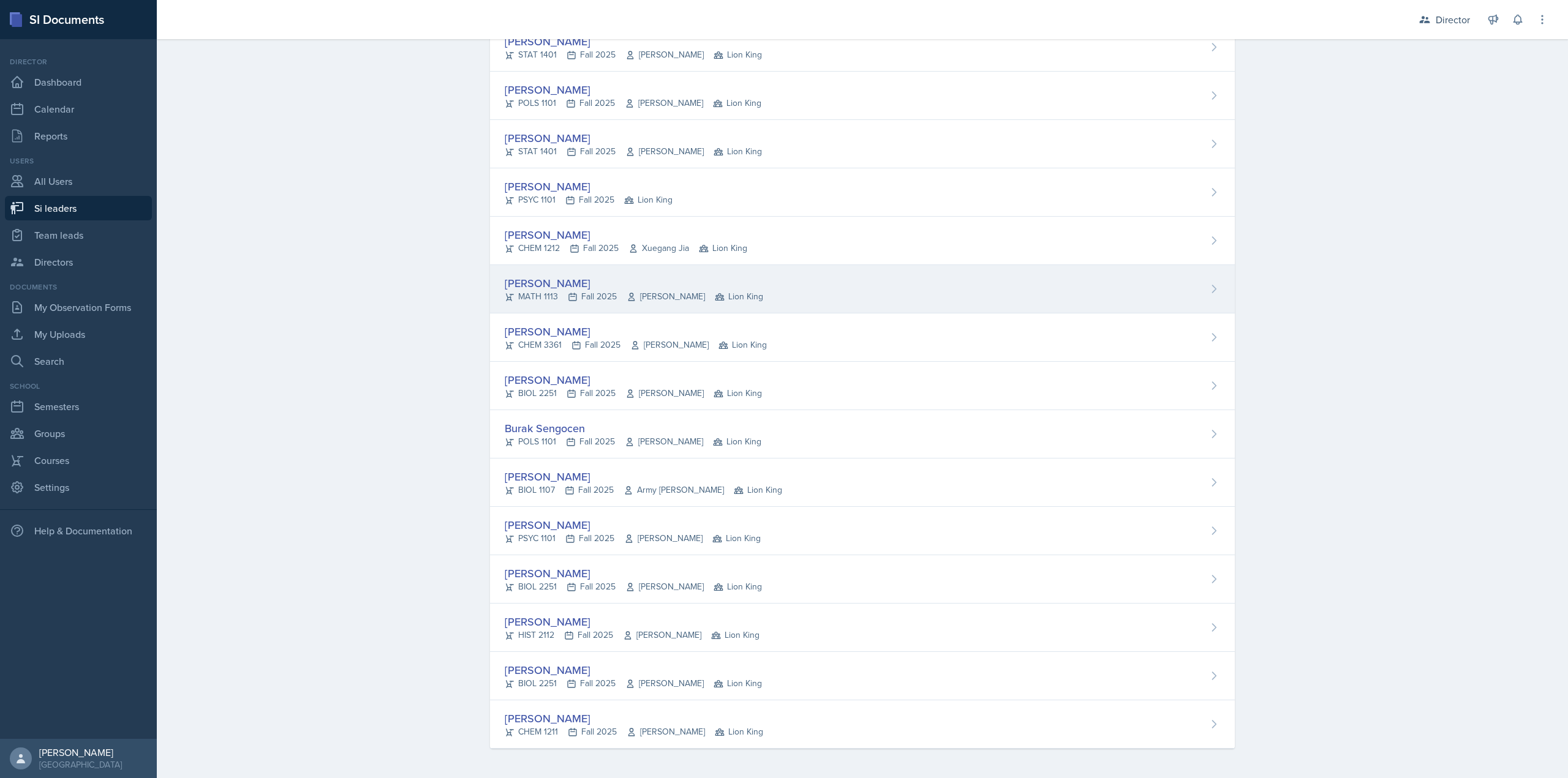
click at [603, 297] on div "MATH 1113 Fall 2025 Yan Xia Lion King" at bounding box center [634, 296] width 258 height 13
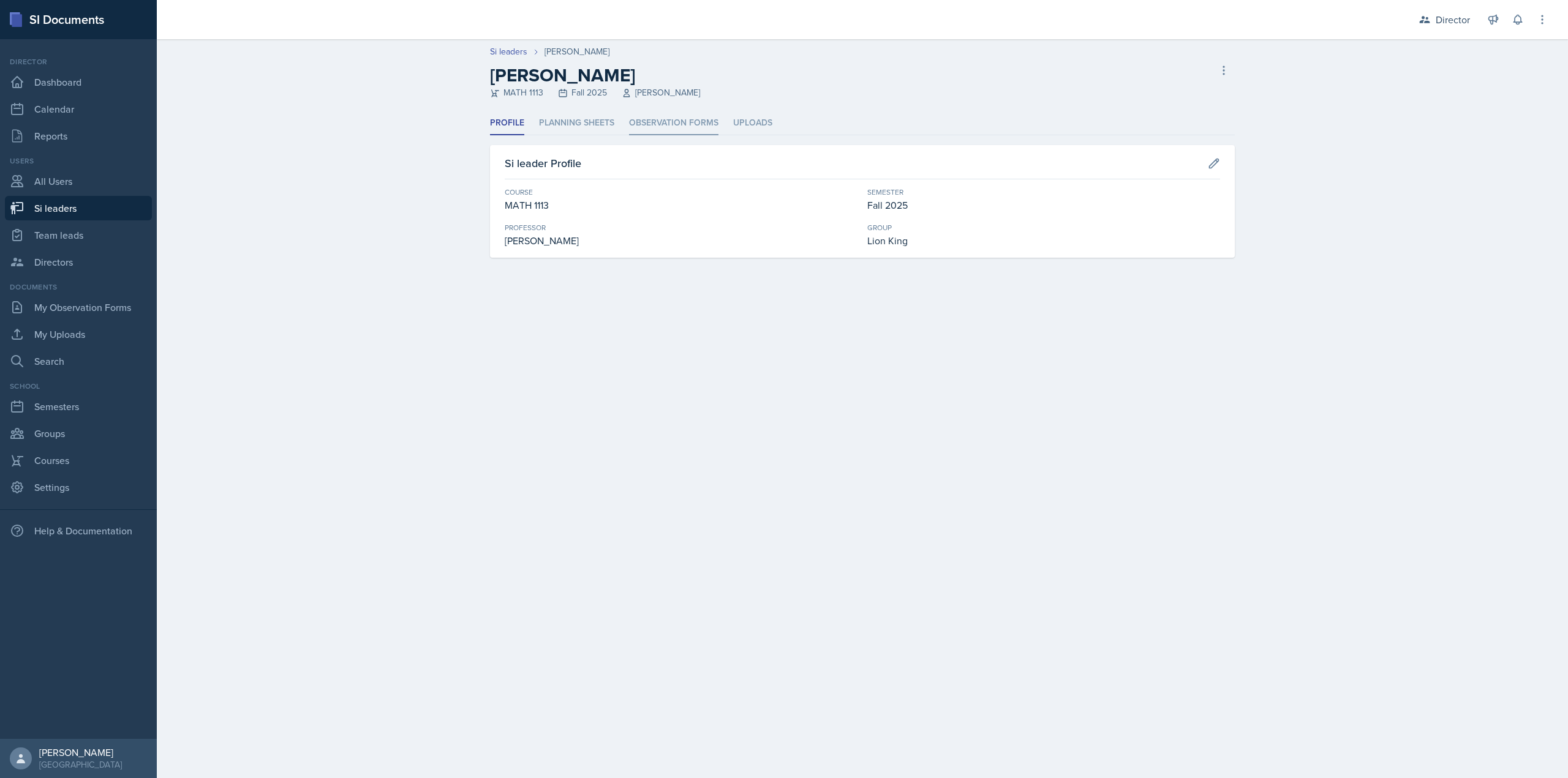
click at [673, 119] on li "Observation Forms" at bounding box center [673, 123] width 89 height 24
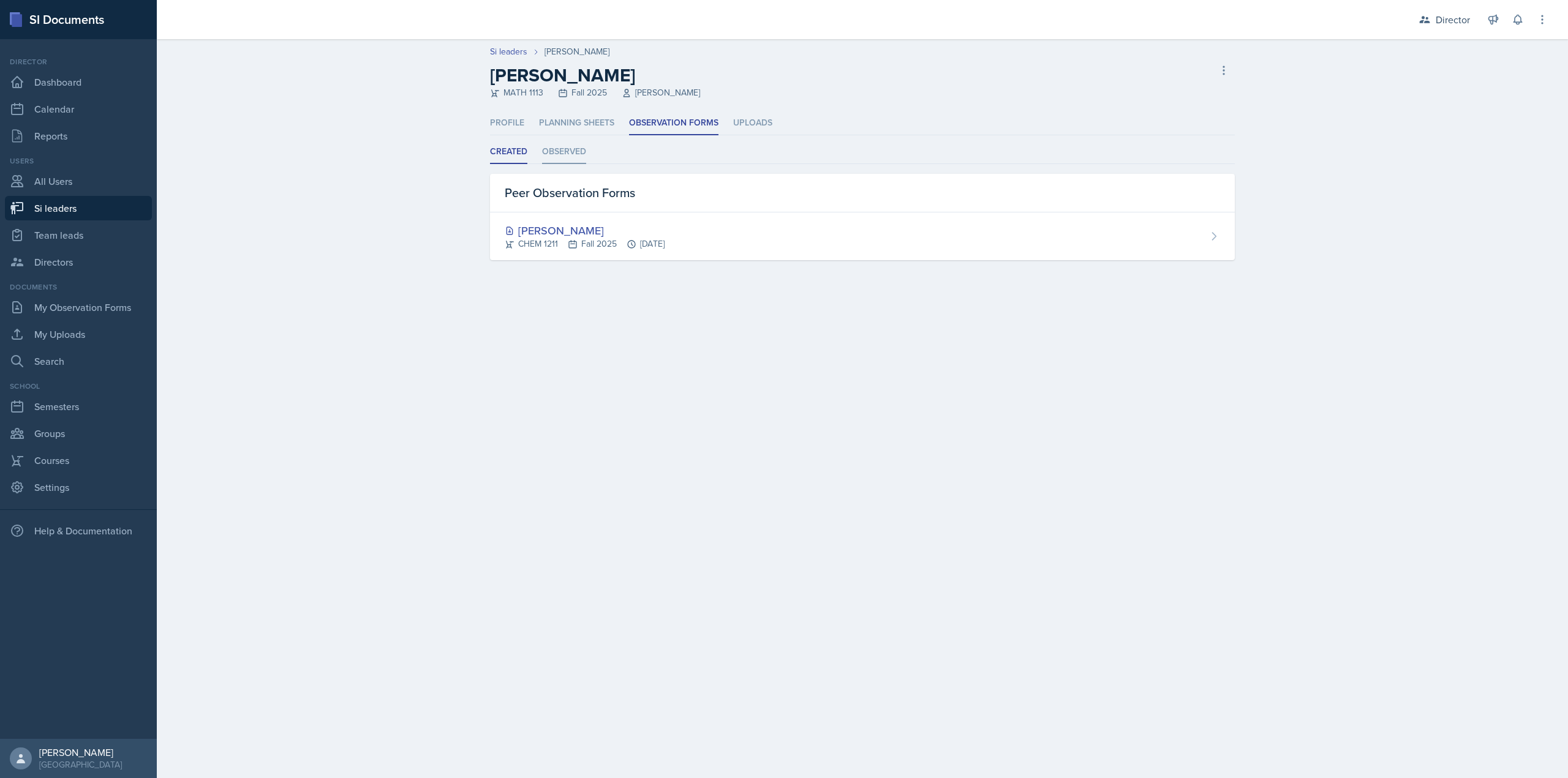
click at [564, 150] on li "Observed" at bounding box center [564, 152] width 44 height 24
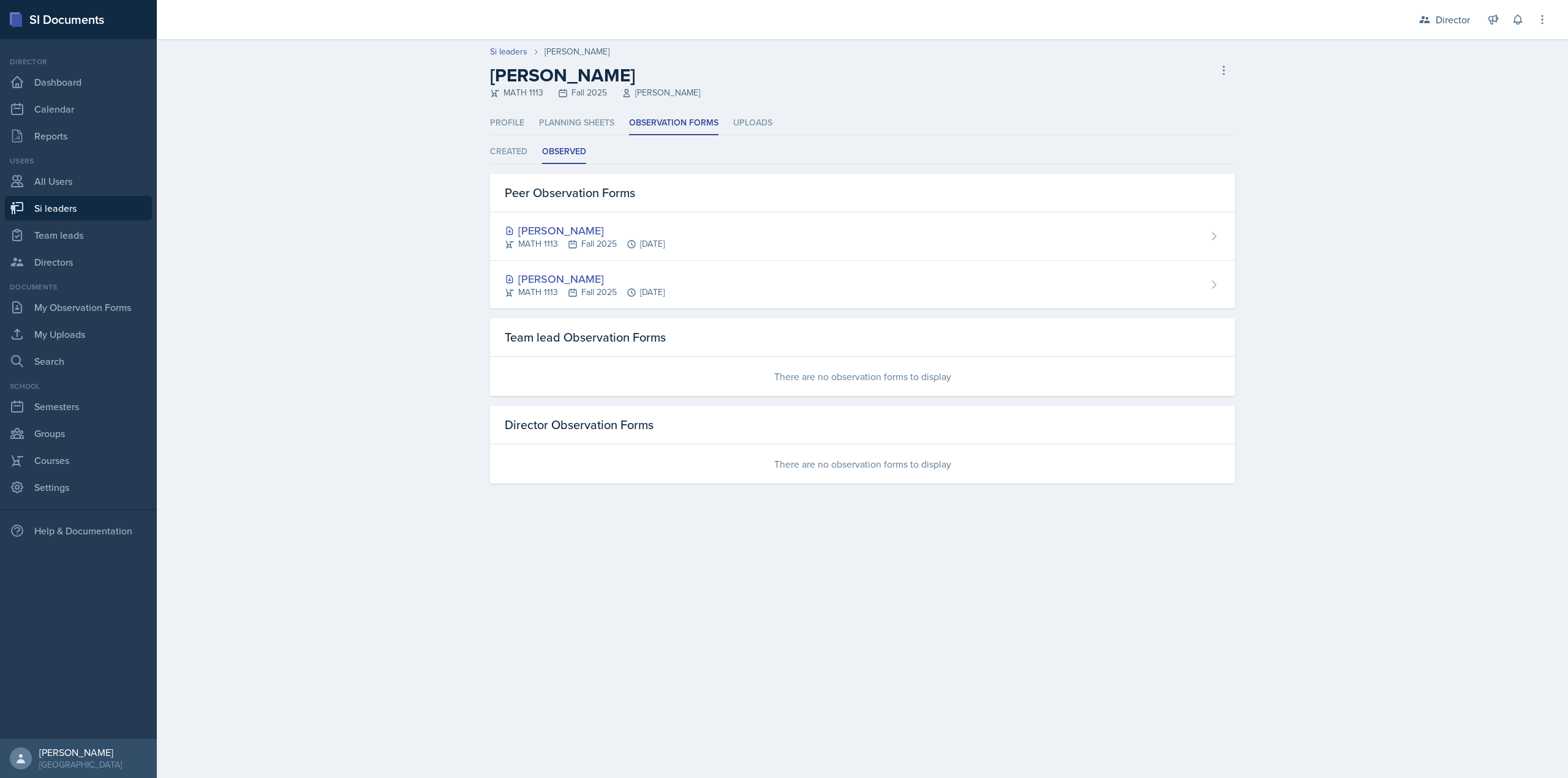
select select "2bed604d-1099-4043-b1bc-2365e8740244"
select select "03df2469-1098-498a-a2e2-8023a988d861"
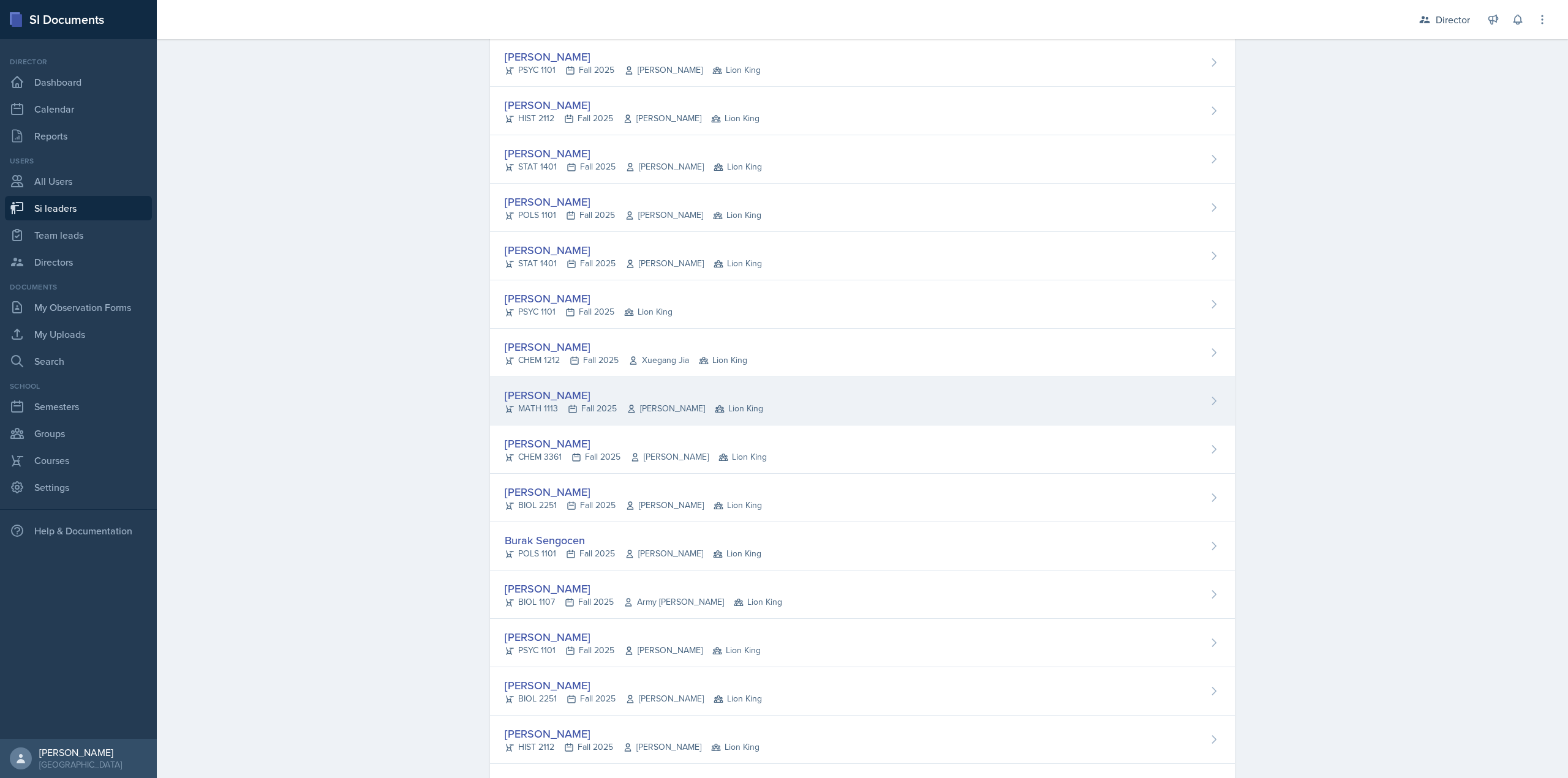
scroll to position [668, 0]
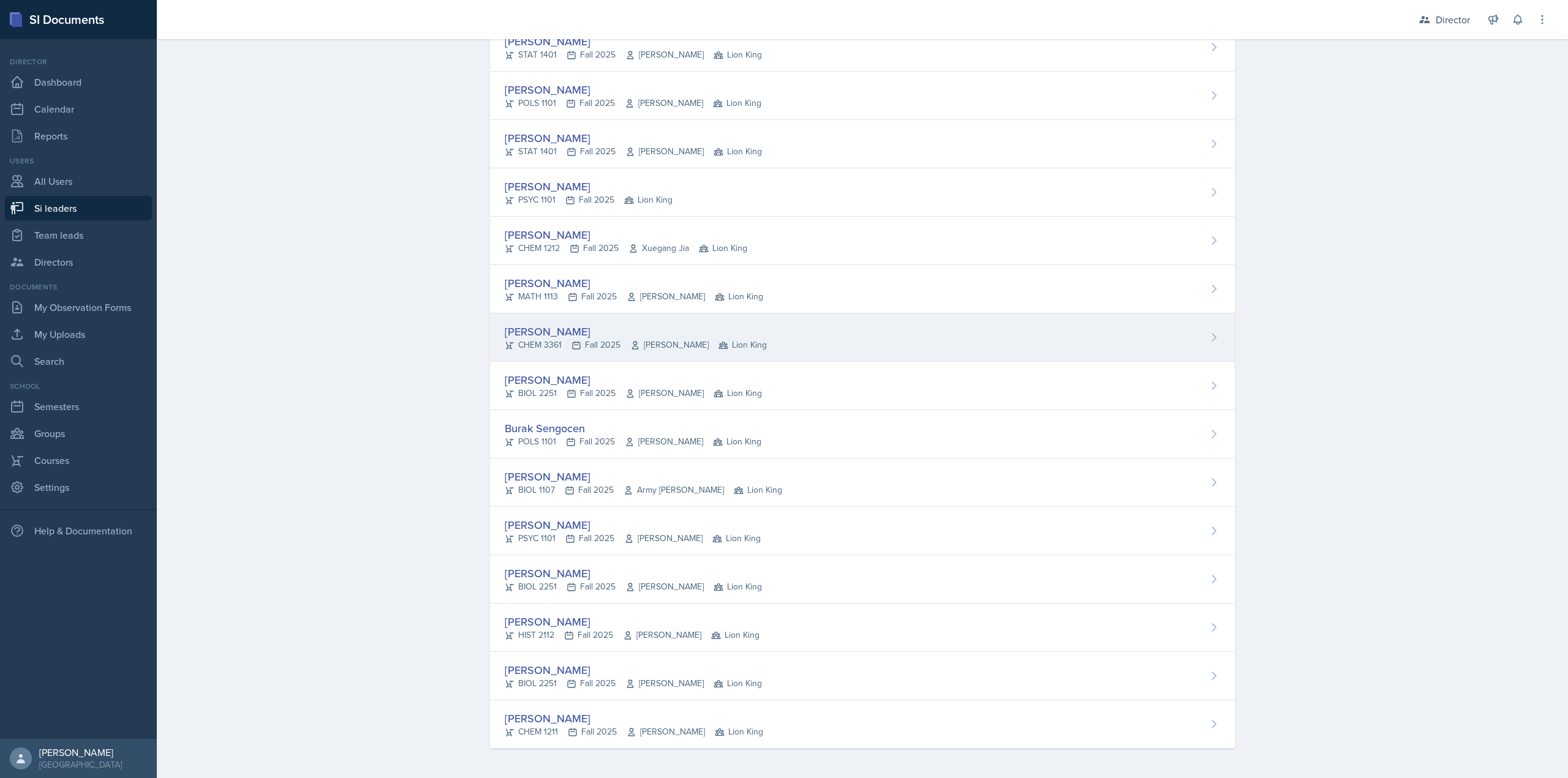
click at [619, 332] on div "Arthur Pena Aguilar" at bounding box center [636, 331] width 262 height 17
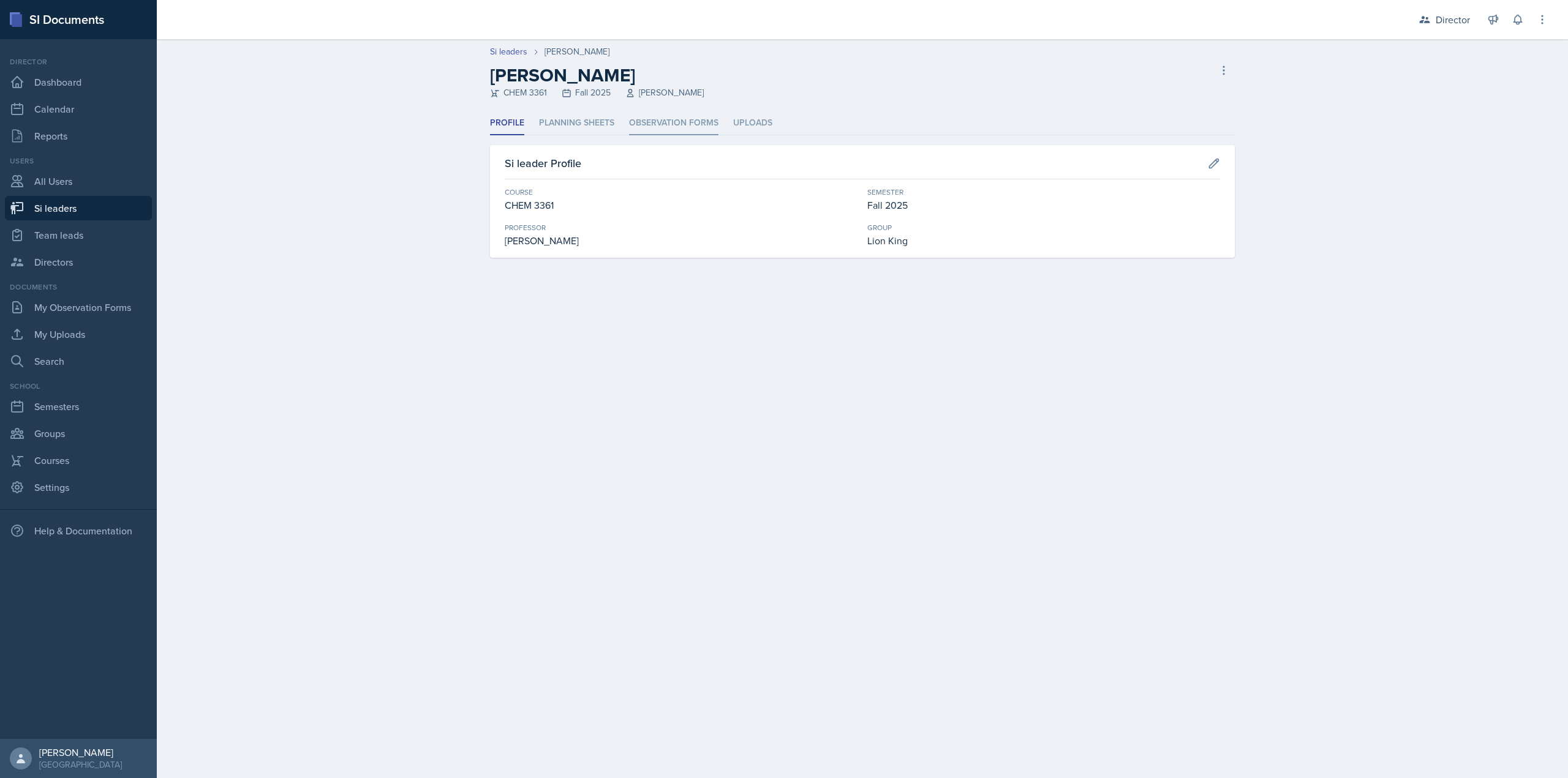
click at [693, 130] on li "Observation Forms" at bounding box center [673, 123] width 89 height 24
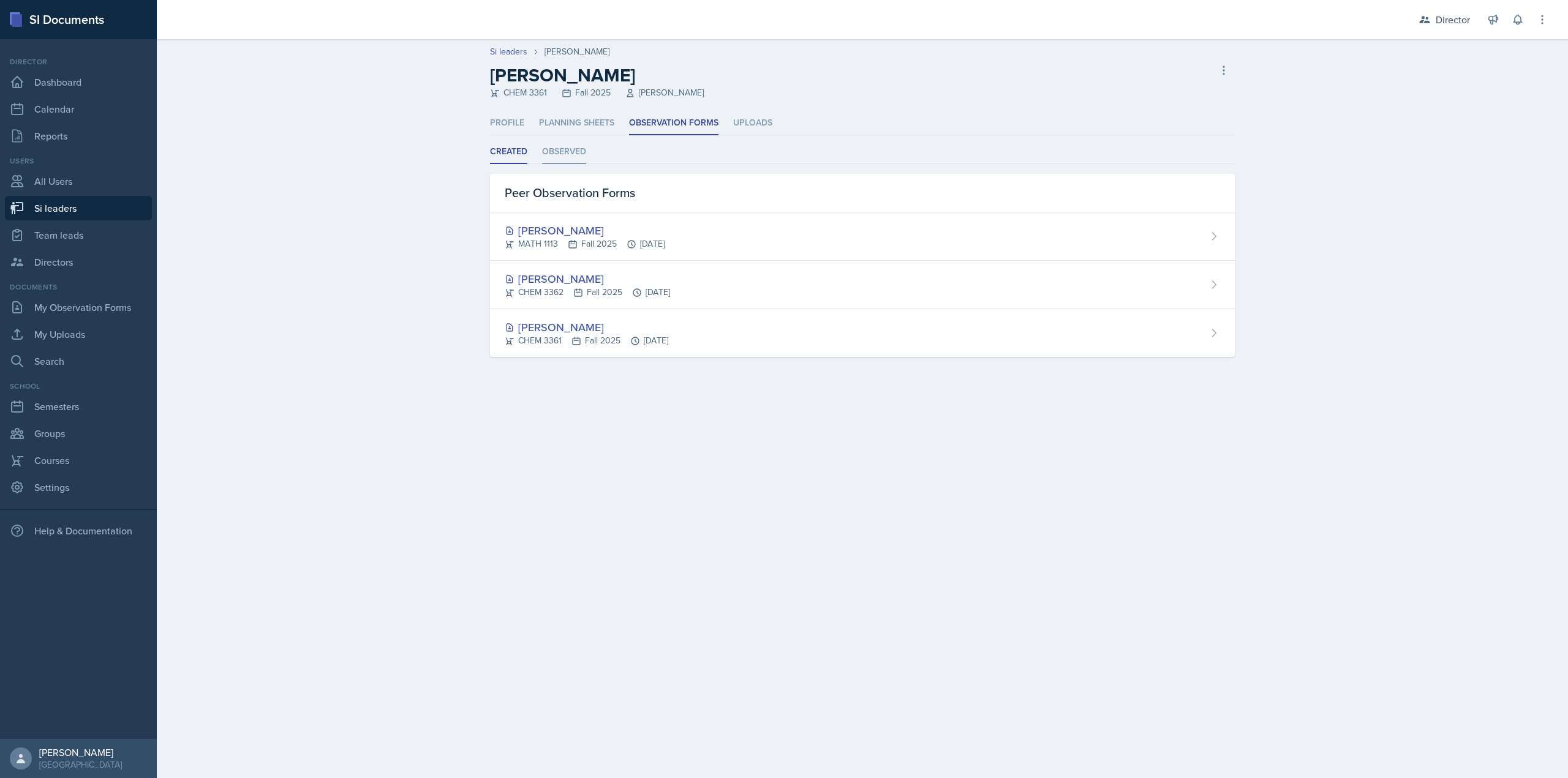
click at [578, 154] on li "Observed" at bounding box center [564, 152] width 44 height 24
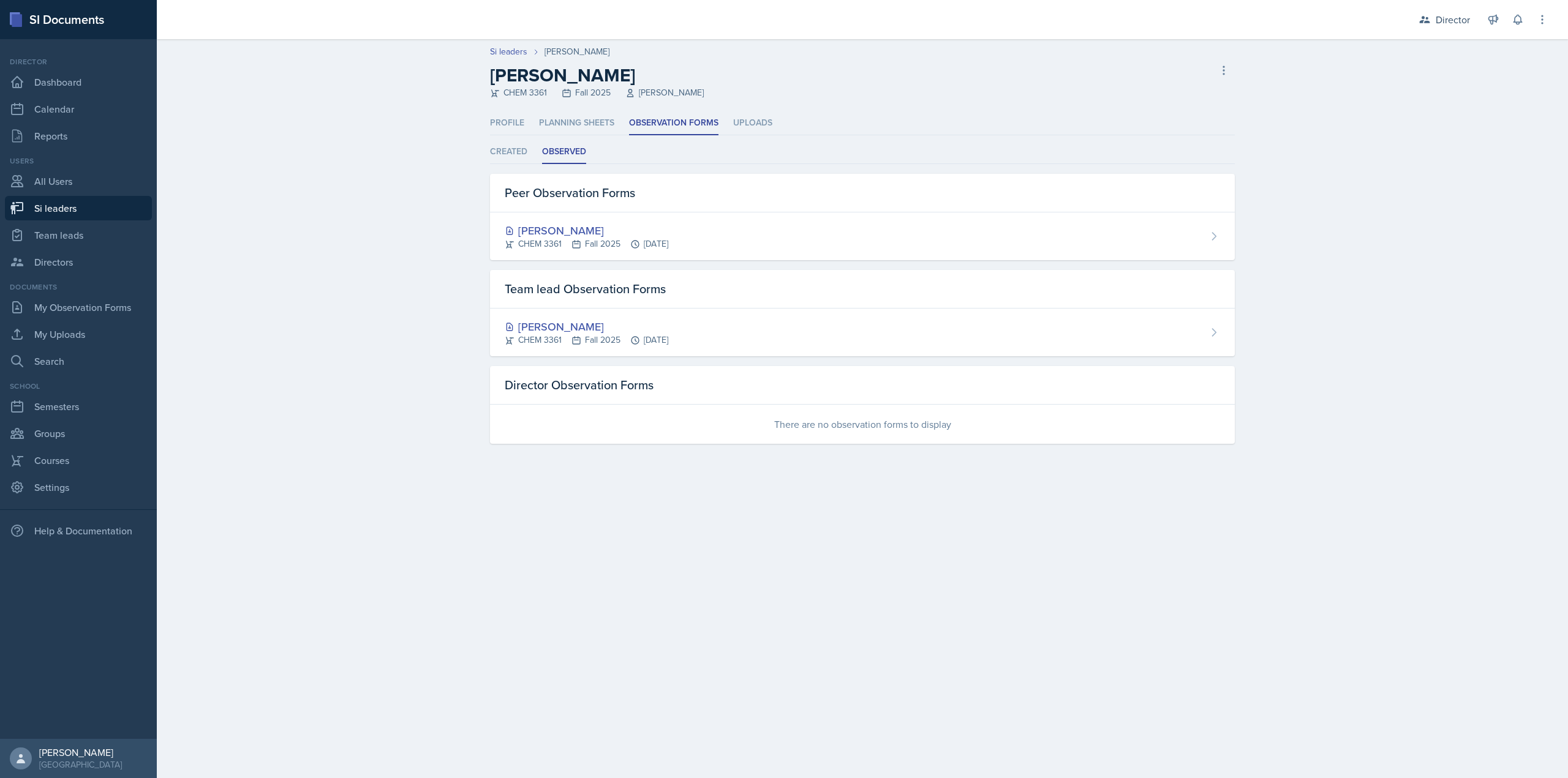
select select "2bed604d-1099-4043-b1bc-2365e8740244"
select select "03df2469-1098-498a-a2e2-8023a988d861"
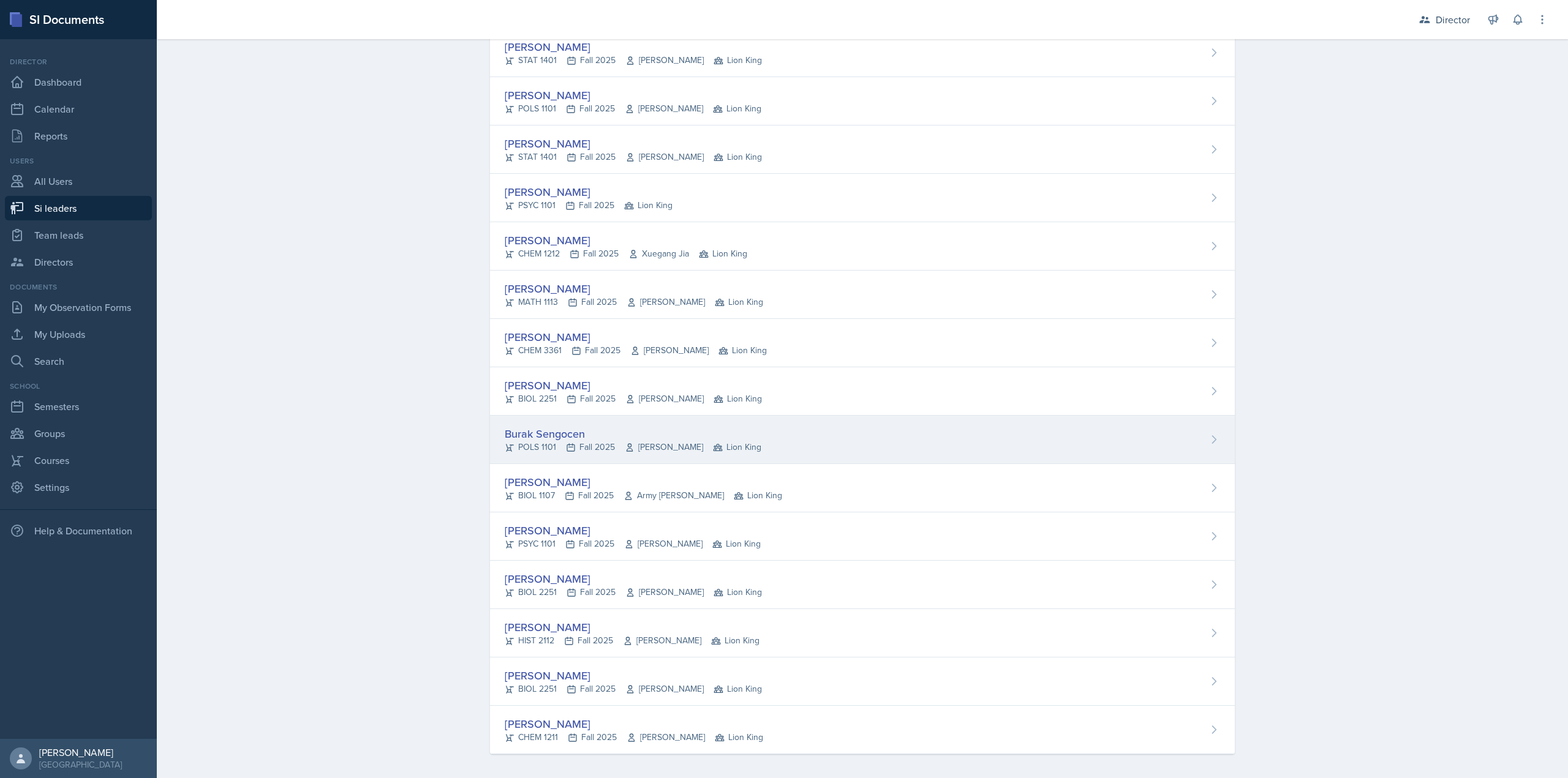
scroll to position [668, 0]
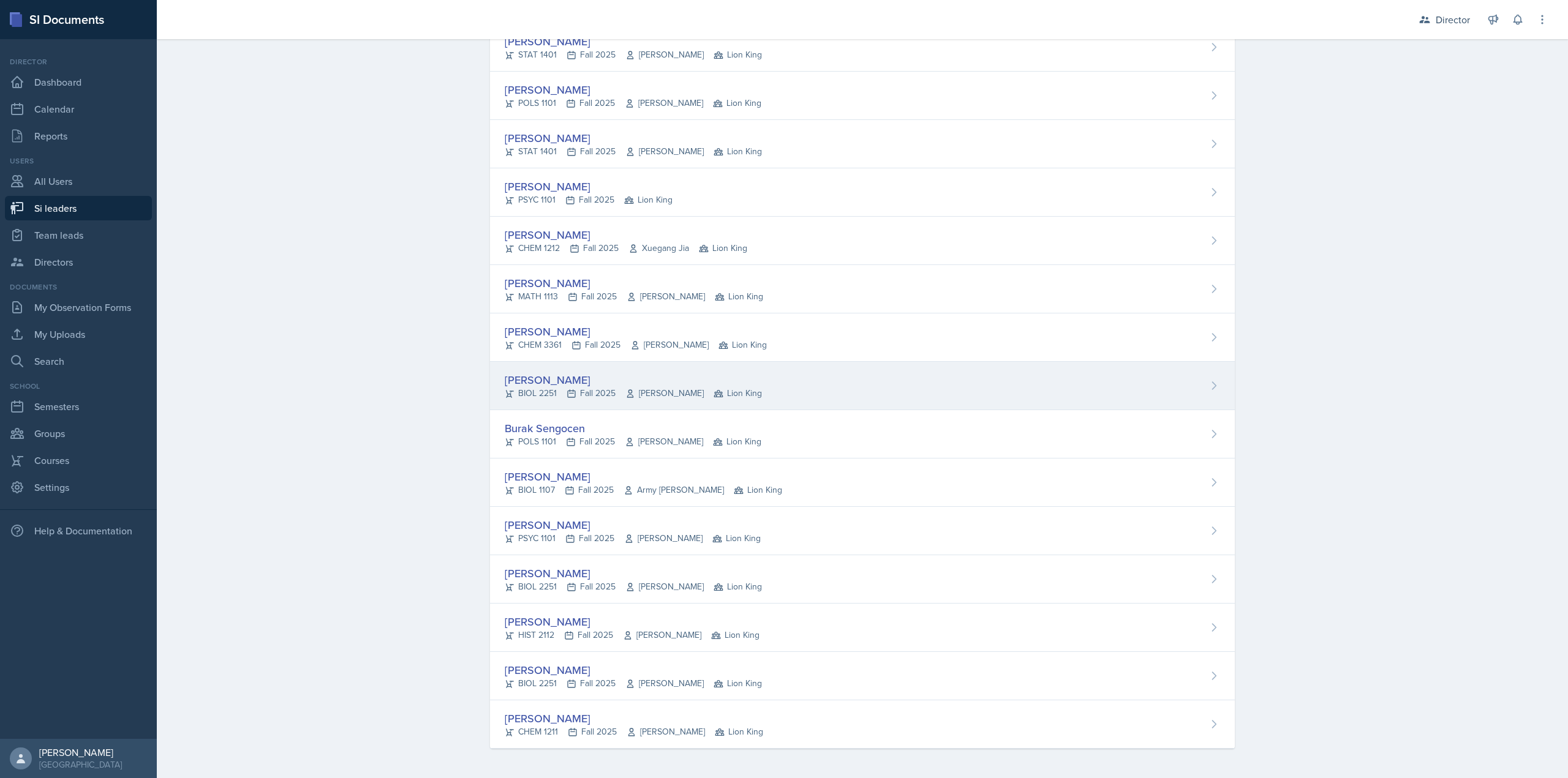
click at [589, 387] on div "BIOL 2251 Fall 2025 Andrew Schneider Lion King" at bounding box center [633, 393] width 257 height 13
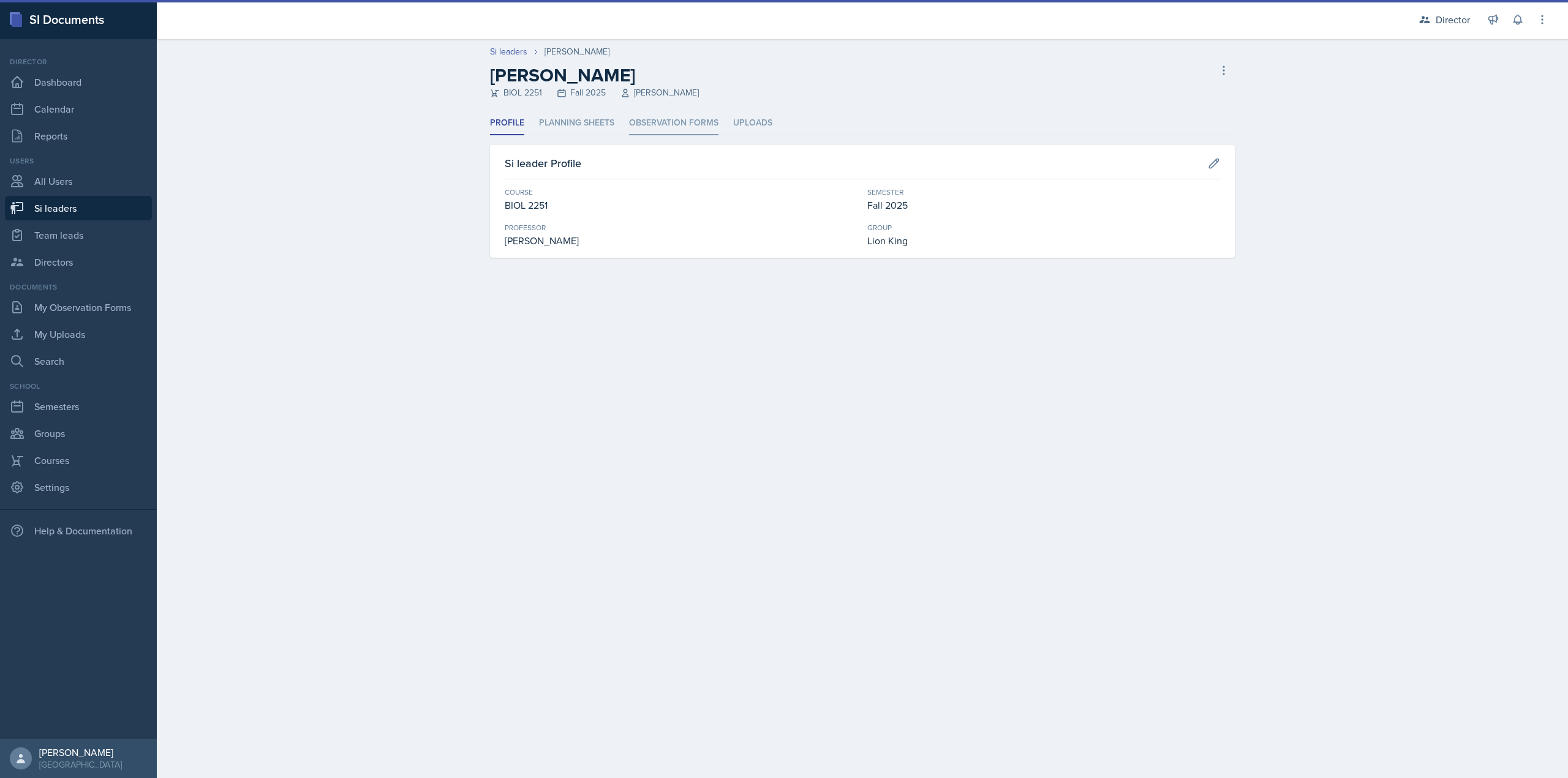
click at [673, 128] on li "Observation Forms" at bounding box center [673, 123] width 89 height 24
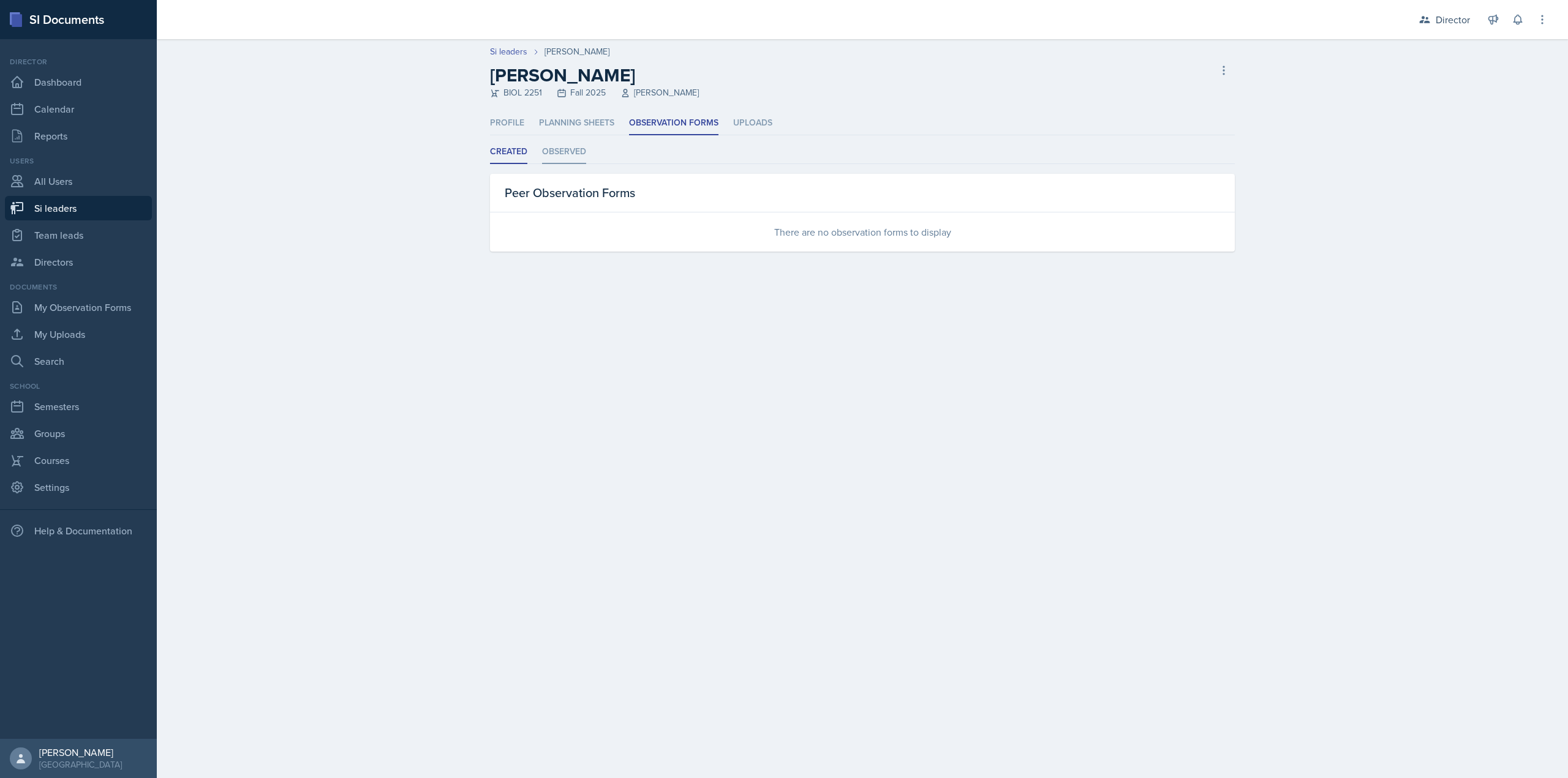
click at [566, 156] on li "Observed" at bounding box center [564, 152] width 44 height 24
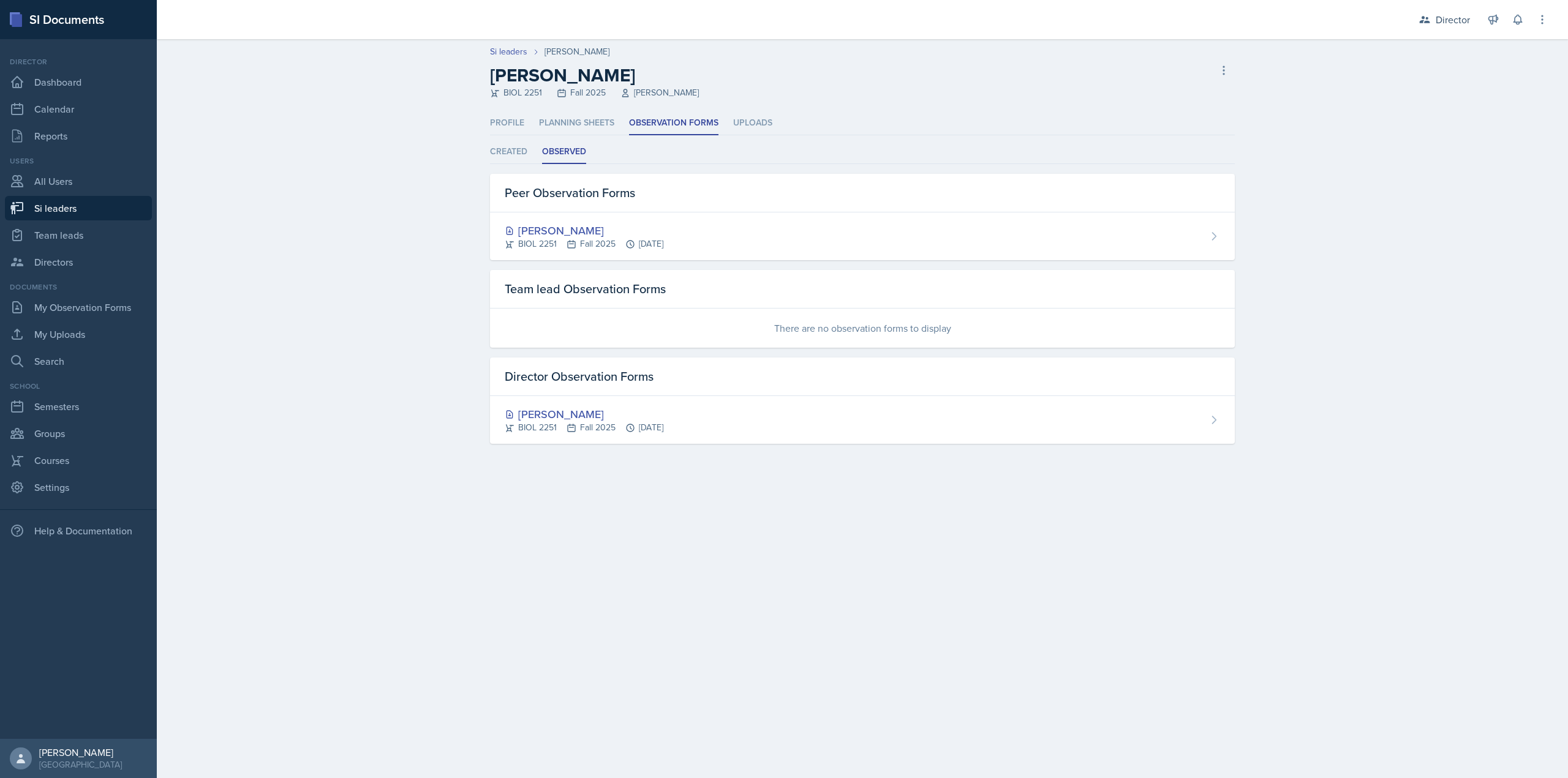
select select "2bed604d-1099-4043-b1bc-2365e8740244"
select select "03df2469-1098-498a-a2e2-8023a988d861"
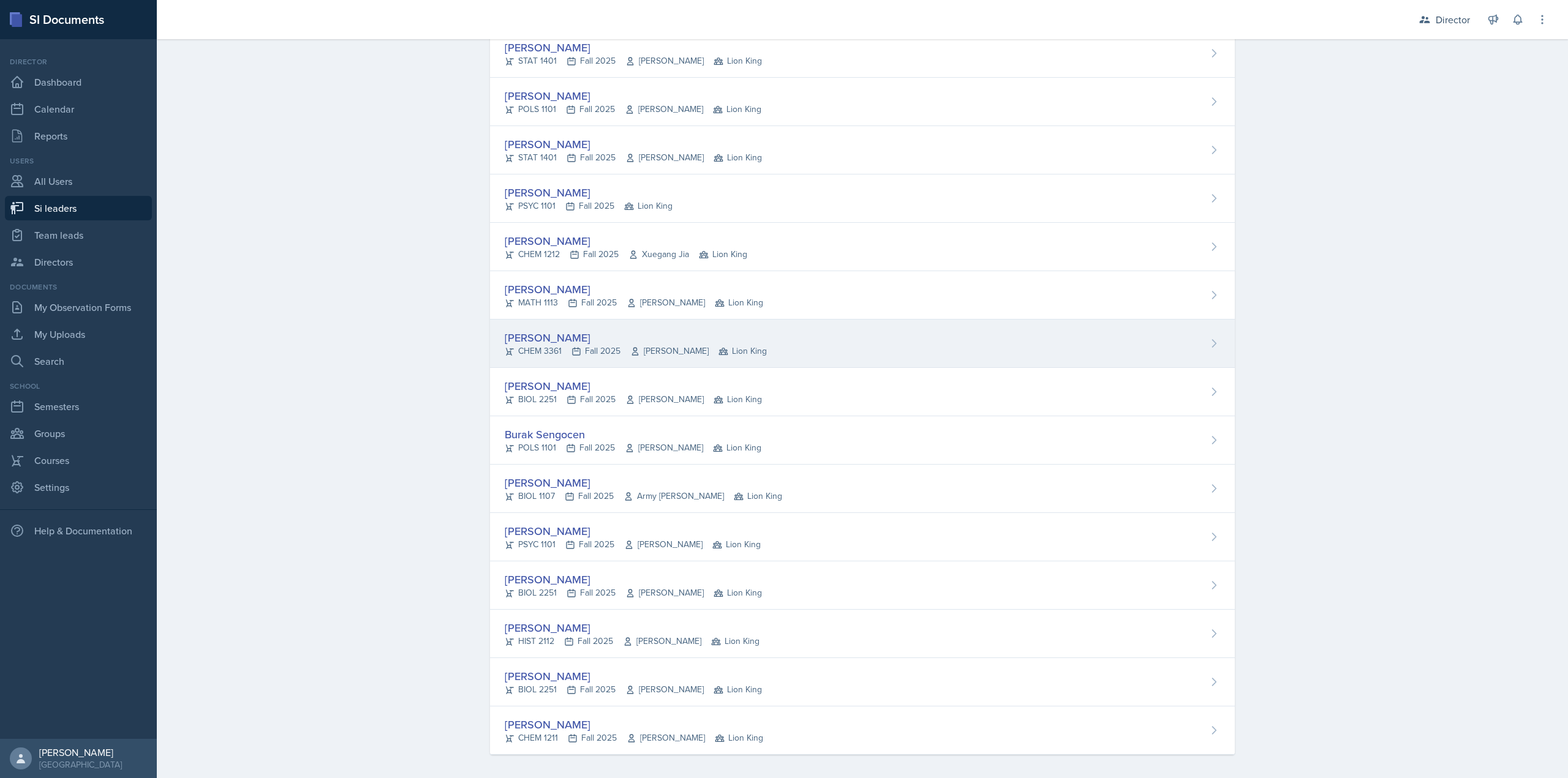
scroll to position [668, 0]
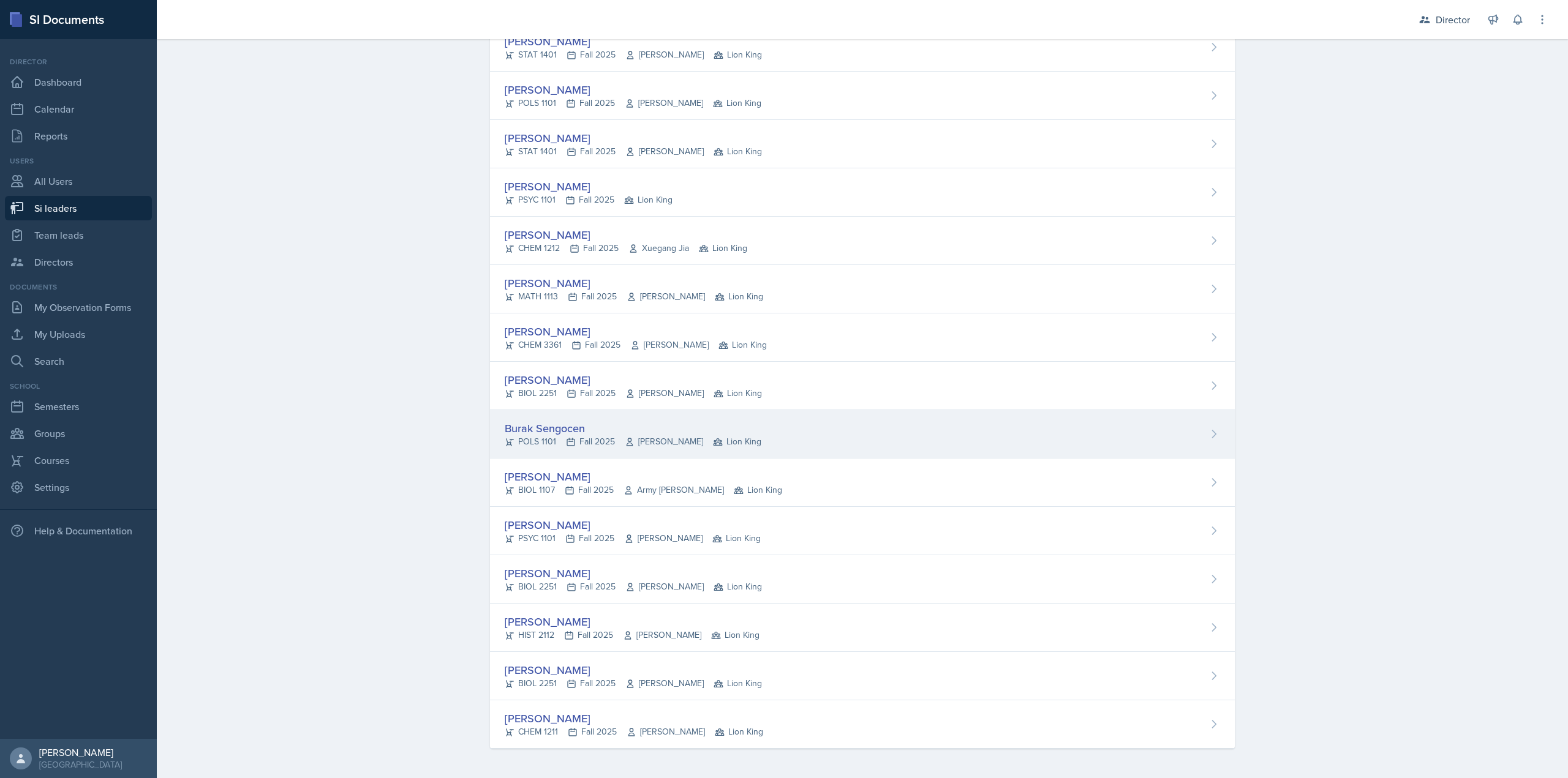
click at [602, 430] on div "Burak Sengocen" at bounding box center [633, 428] width 256 height 17
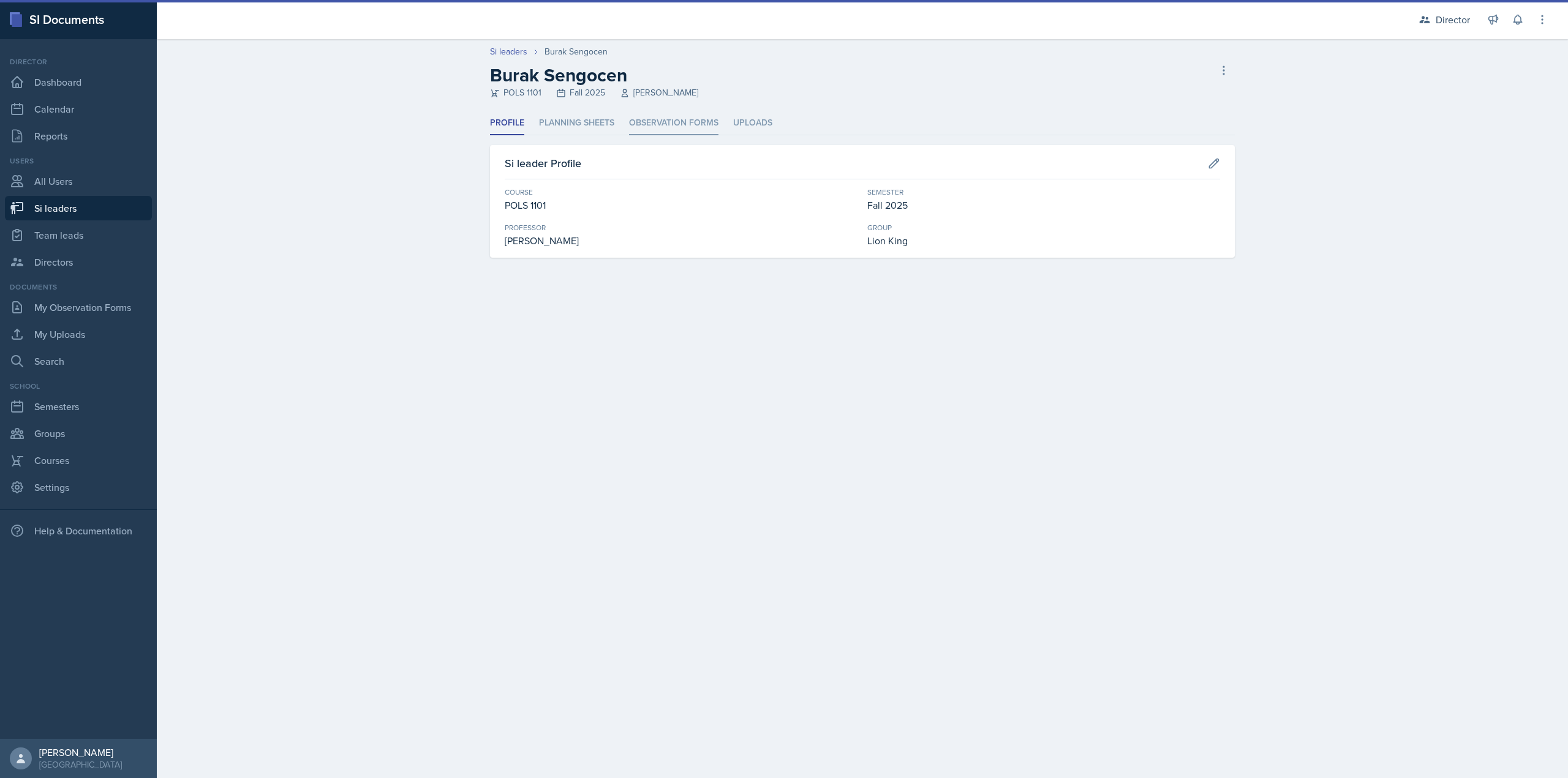
click at [652, 117] on li "Observation Forms" at bounding box center [673, 123] width 89 height 24
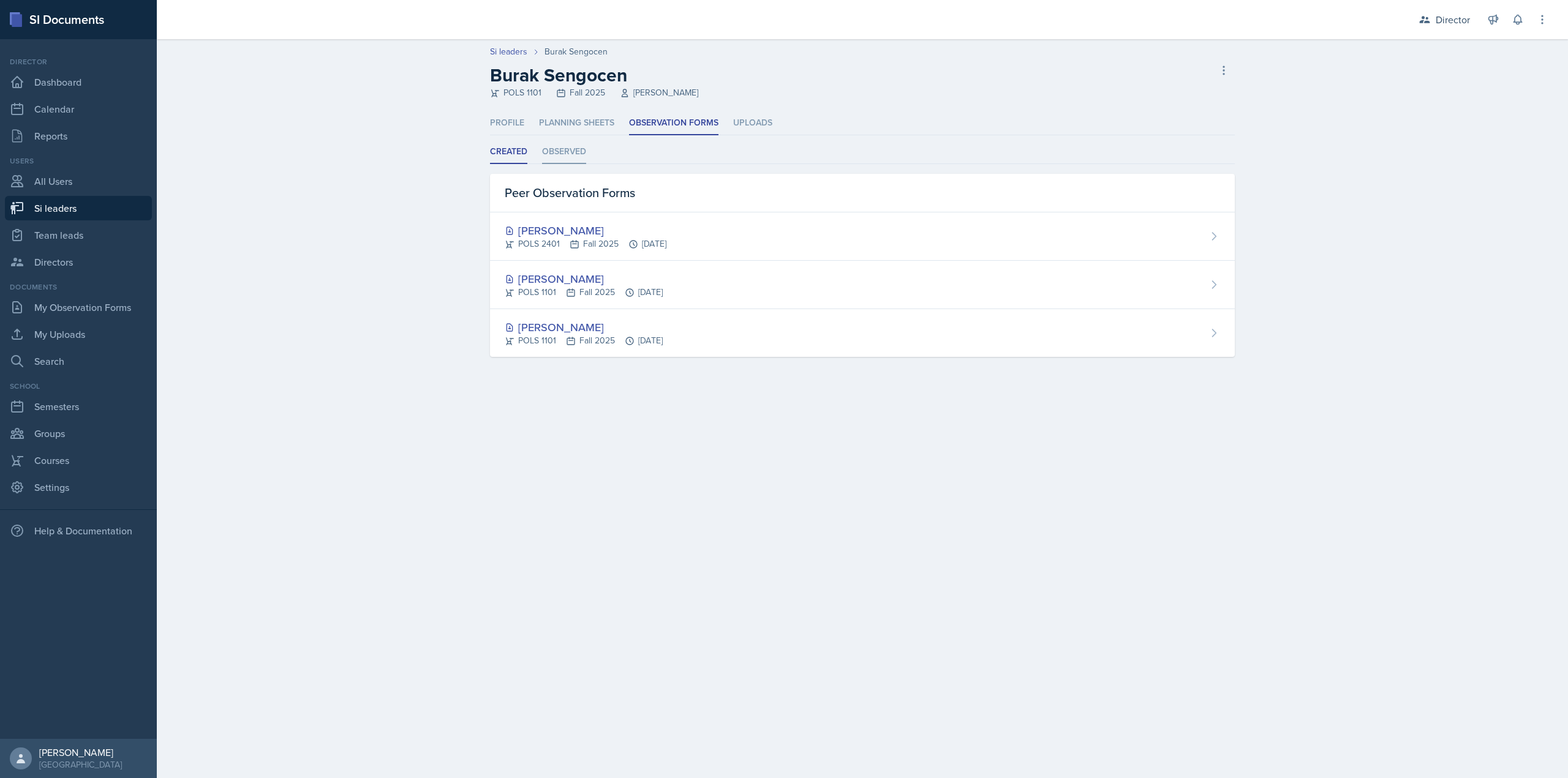
click at [577, 152] on li "Observed" at bounding box center [564, 152] width 44 height 24
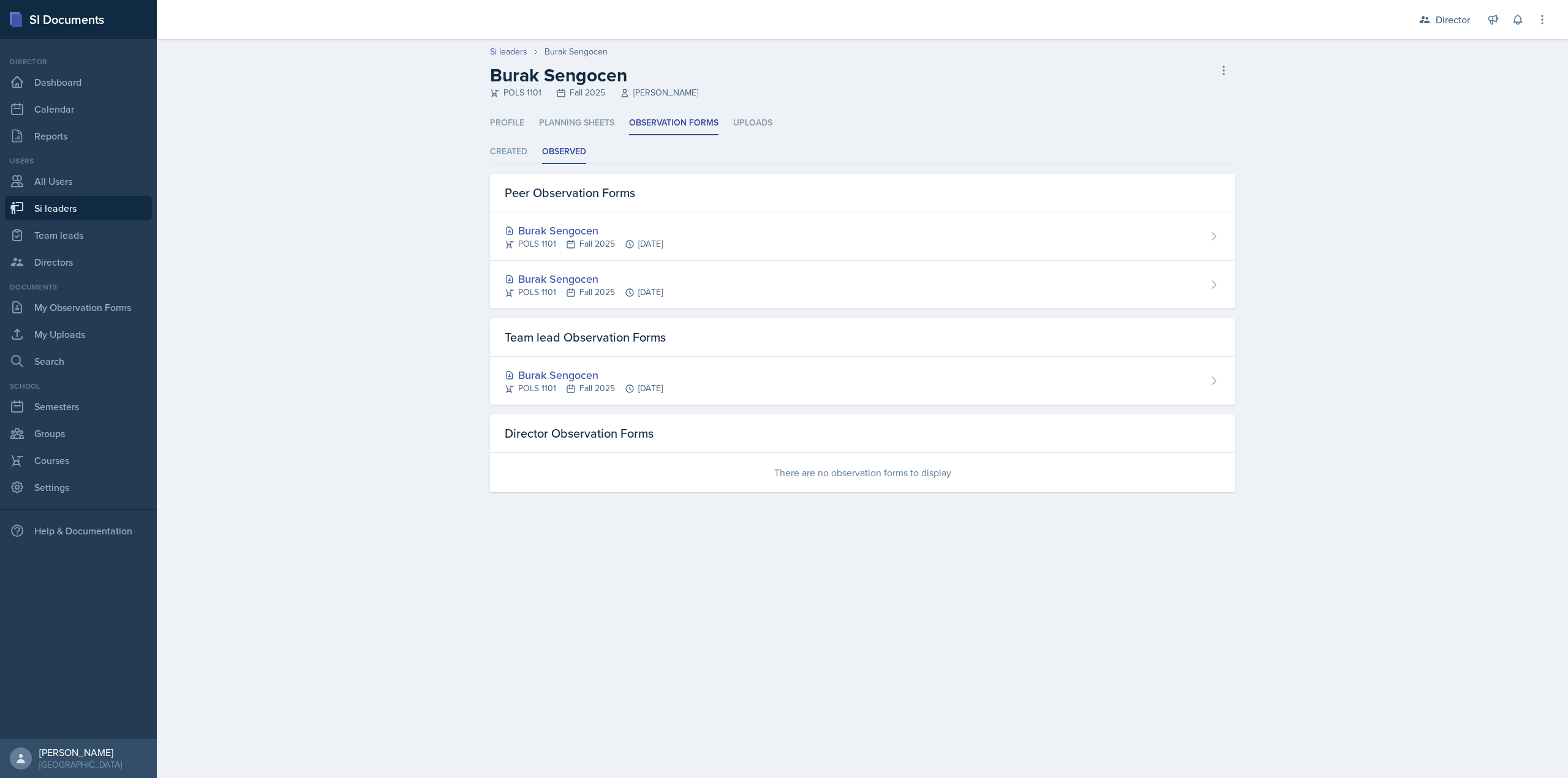
select select "2bed604d-1099-4043-b1bc-2365e8740244"
select select "03df2469-1098-498a-a2e2-8023a988d861"
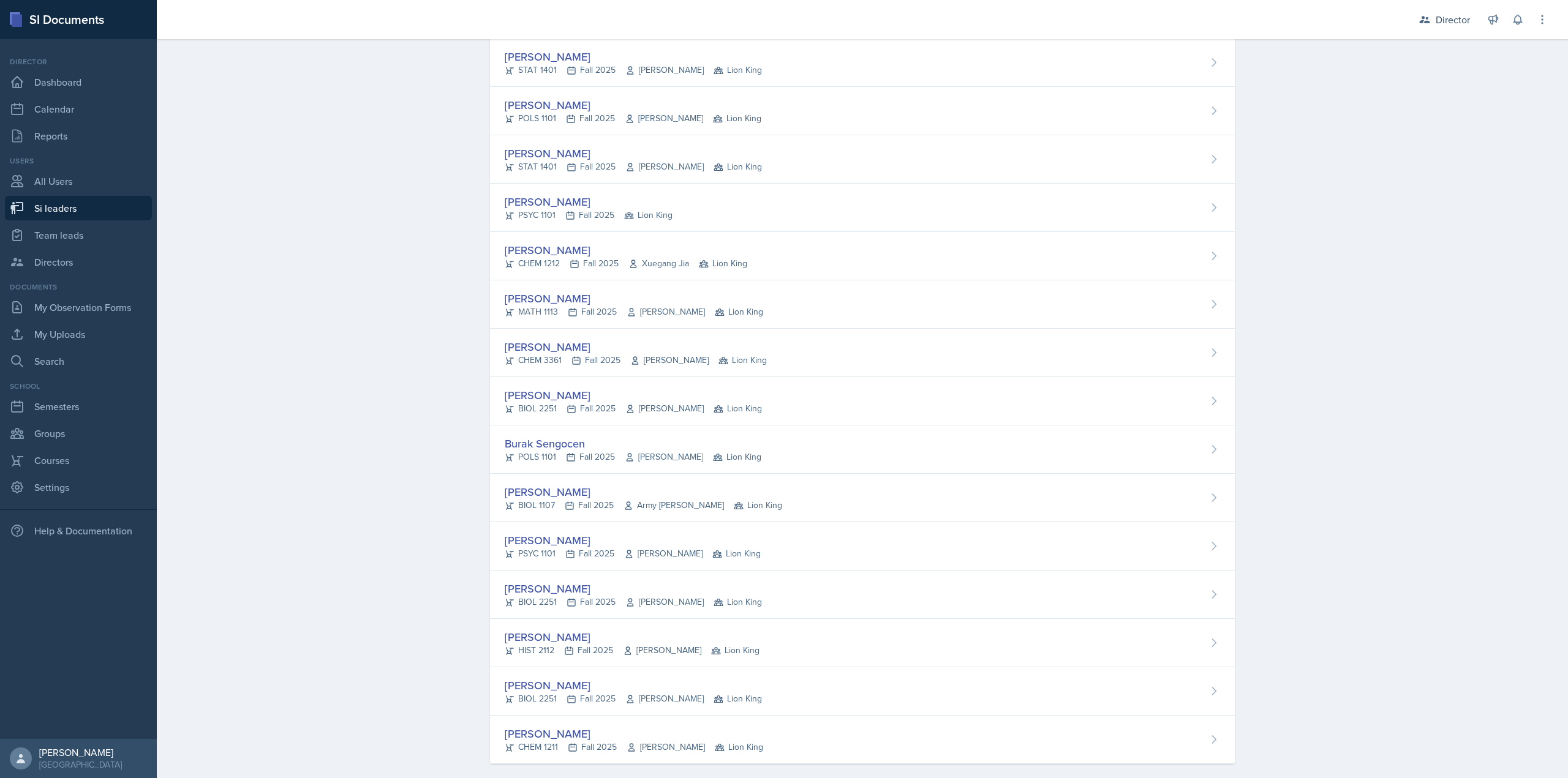
scroll to position [668, 0]
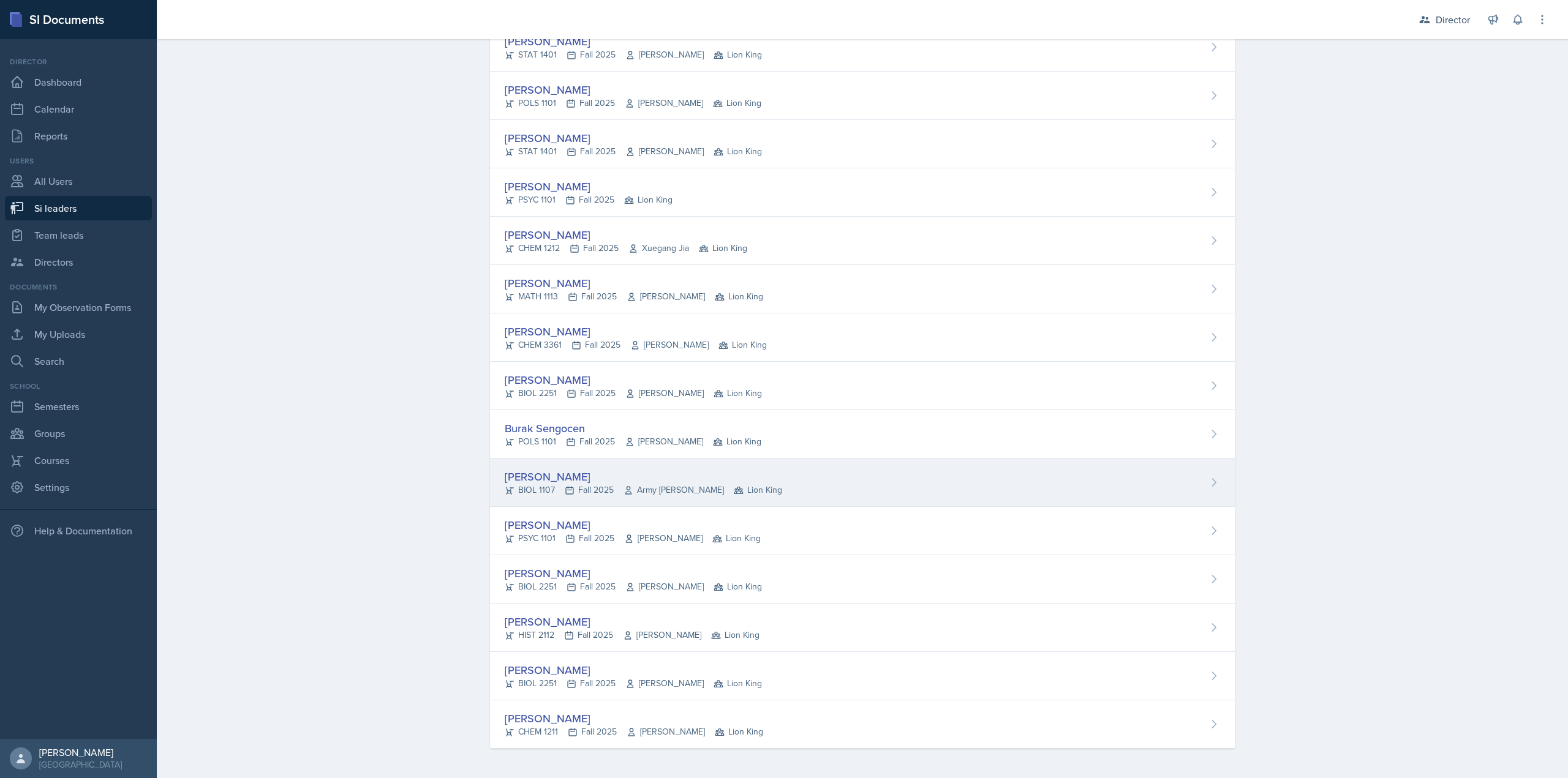
click at [548, 467] on div "Simas Simokaitis BIOL 1107 Fall 2025 Army Lester Lion King" at bounding box center [862, 482] width 745 height 49
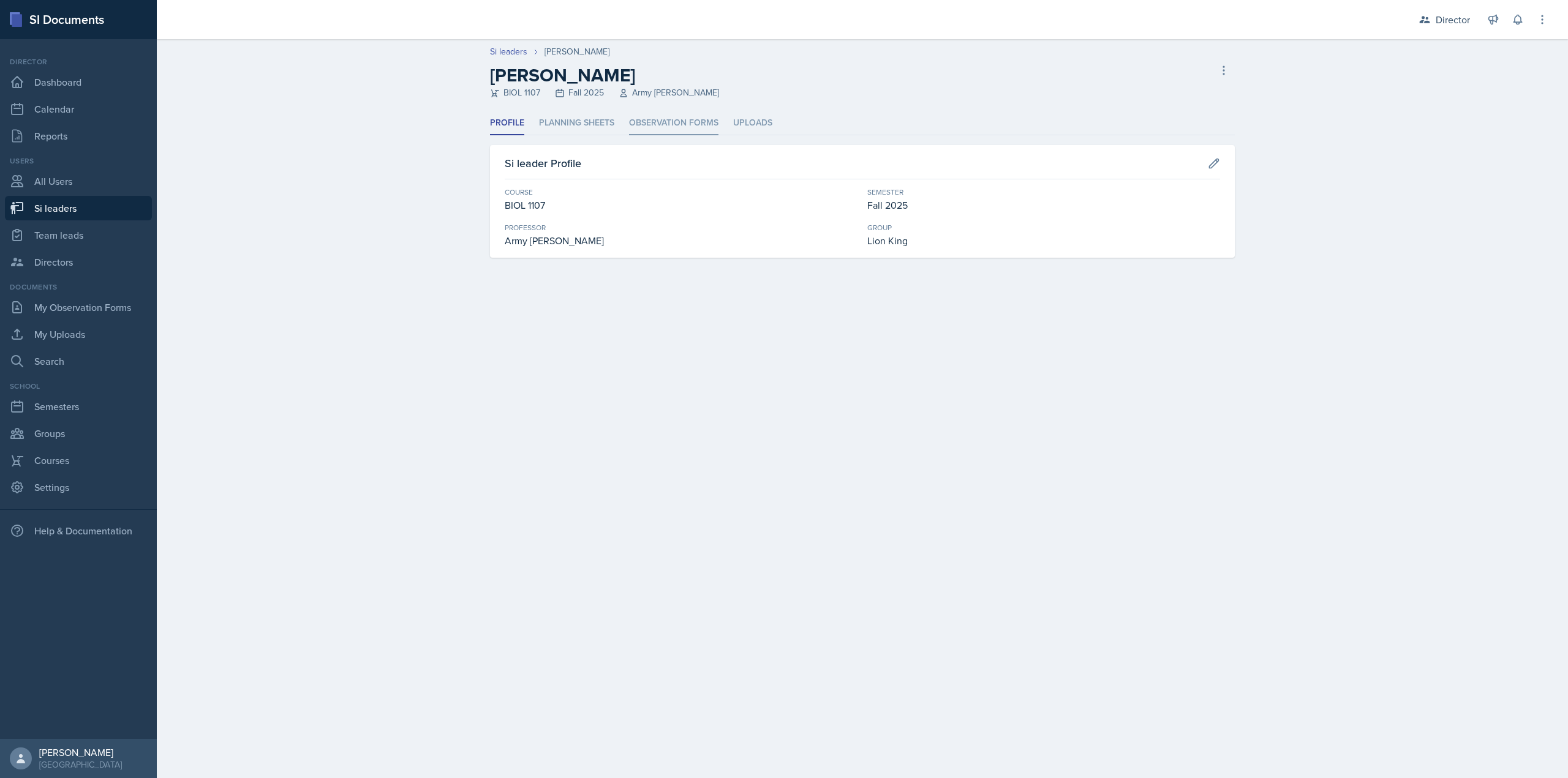
click at [684, 127] on li "Observation Forms" at bounding box center [673, 123] width 89 height 24
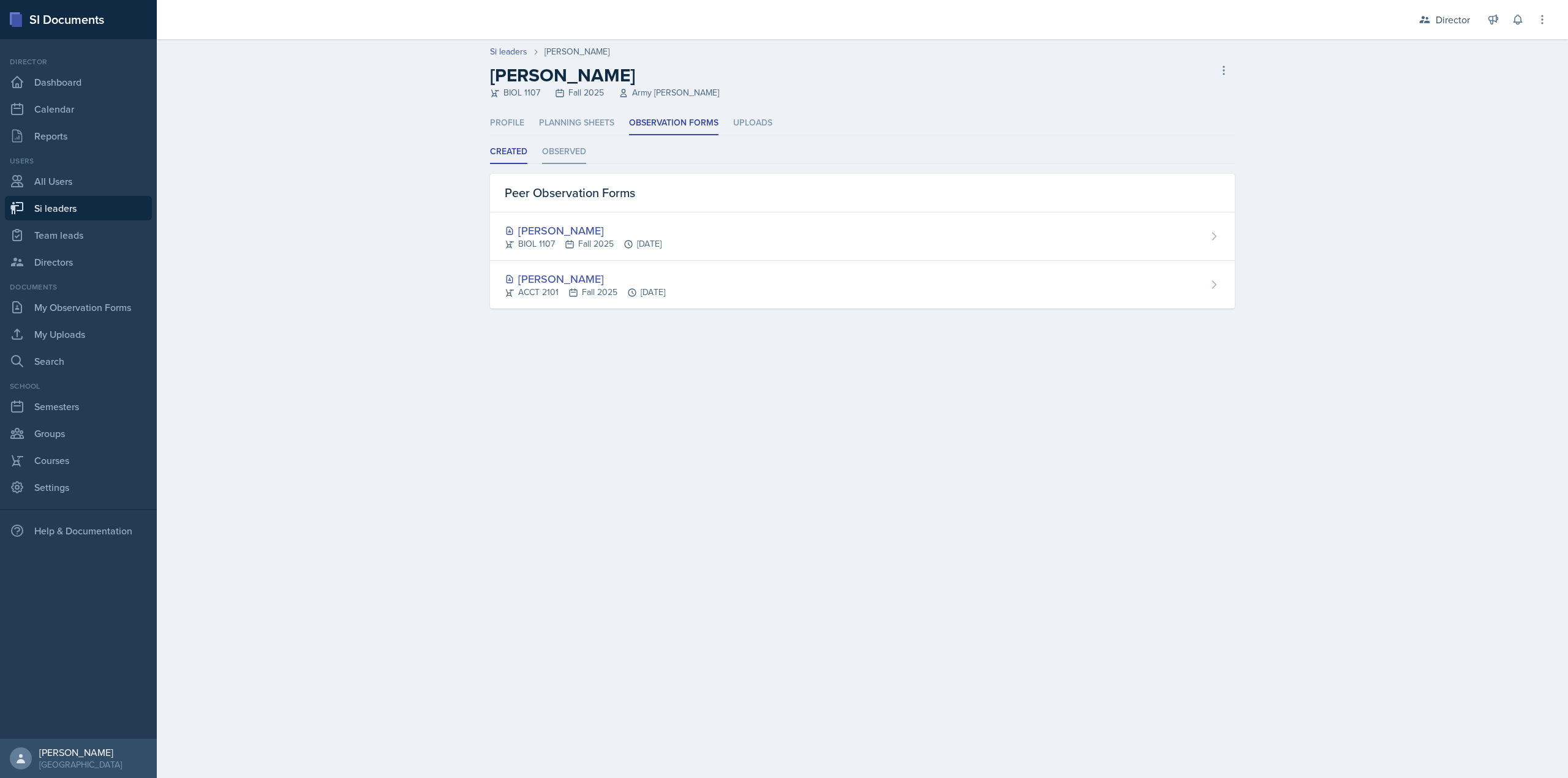
click at [580, 159] on li "Observed" at bounding box center [564, 152] width 44 height 24
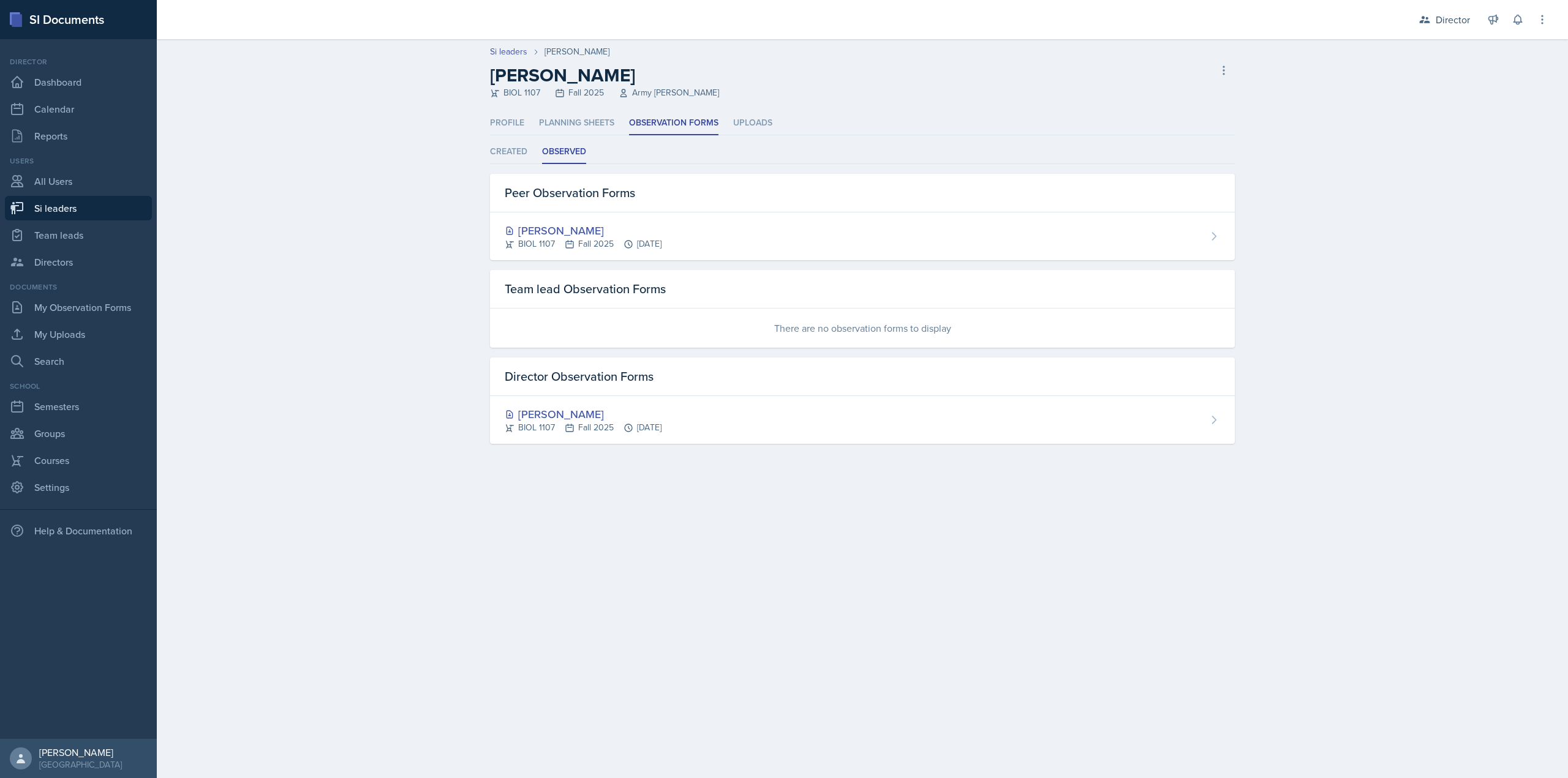
select select "2bed604d-1099-4043-b1bc-2365e8740244"
select select "03df2469-1098-498a-a2e2-8023a988d861"
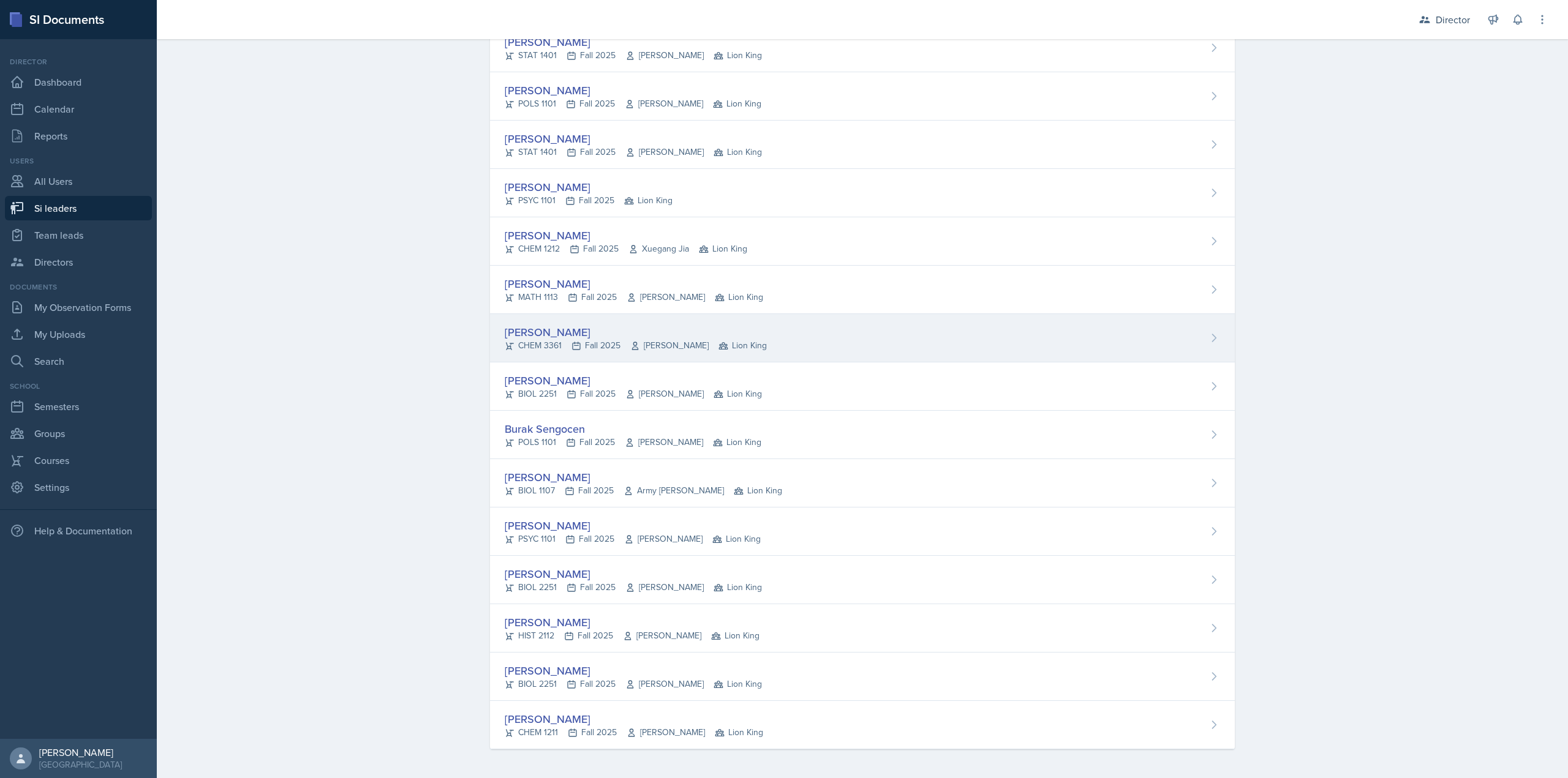
scroll to position [668, 0]
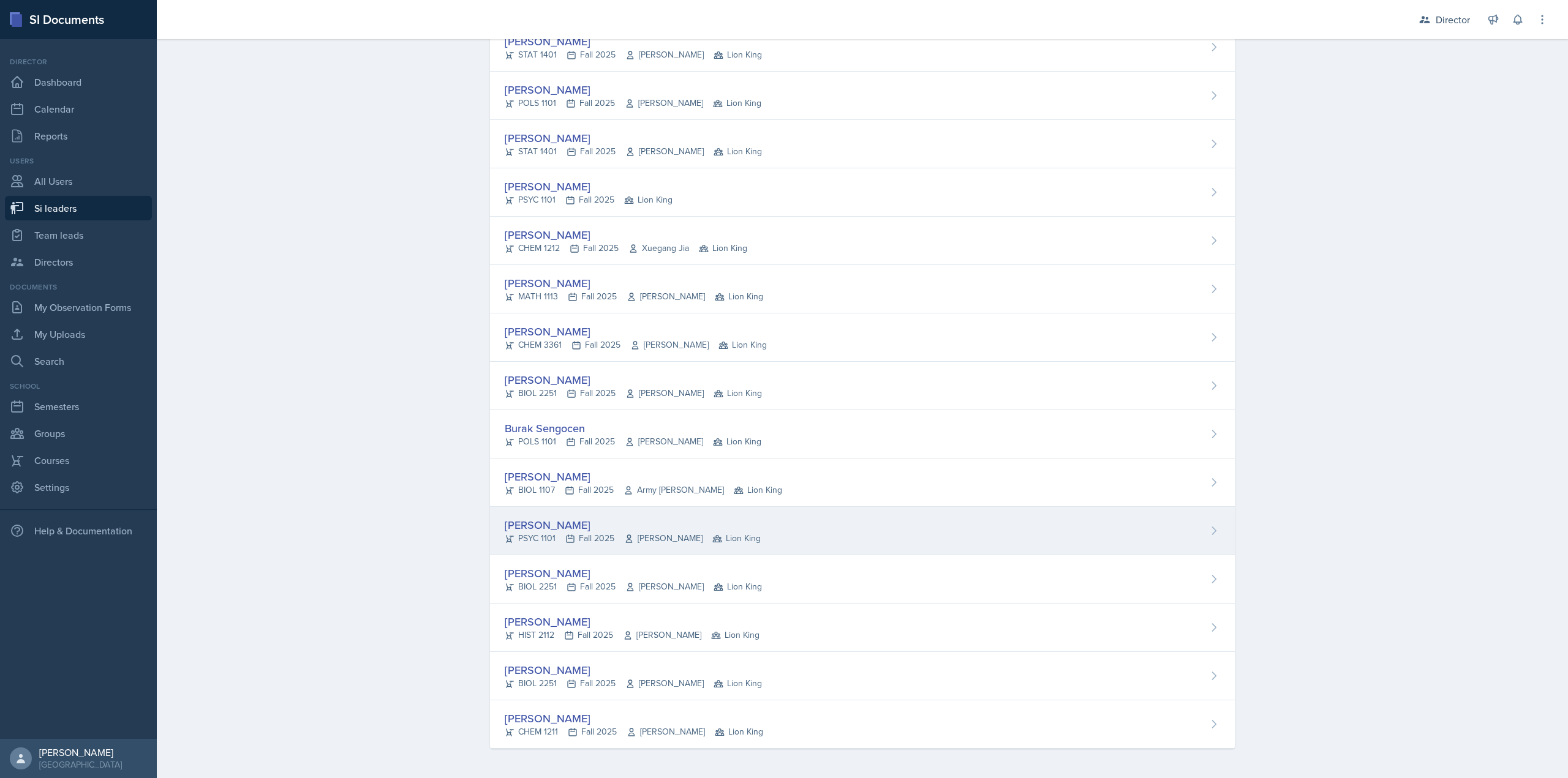
click at [569, 525] on div "Jared Stewart" at bounding box center [633, 525] width 256 height 17
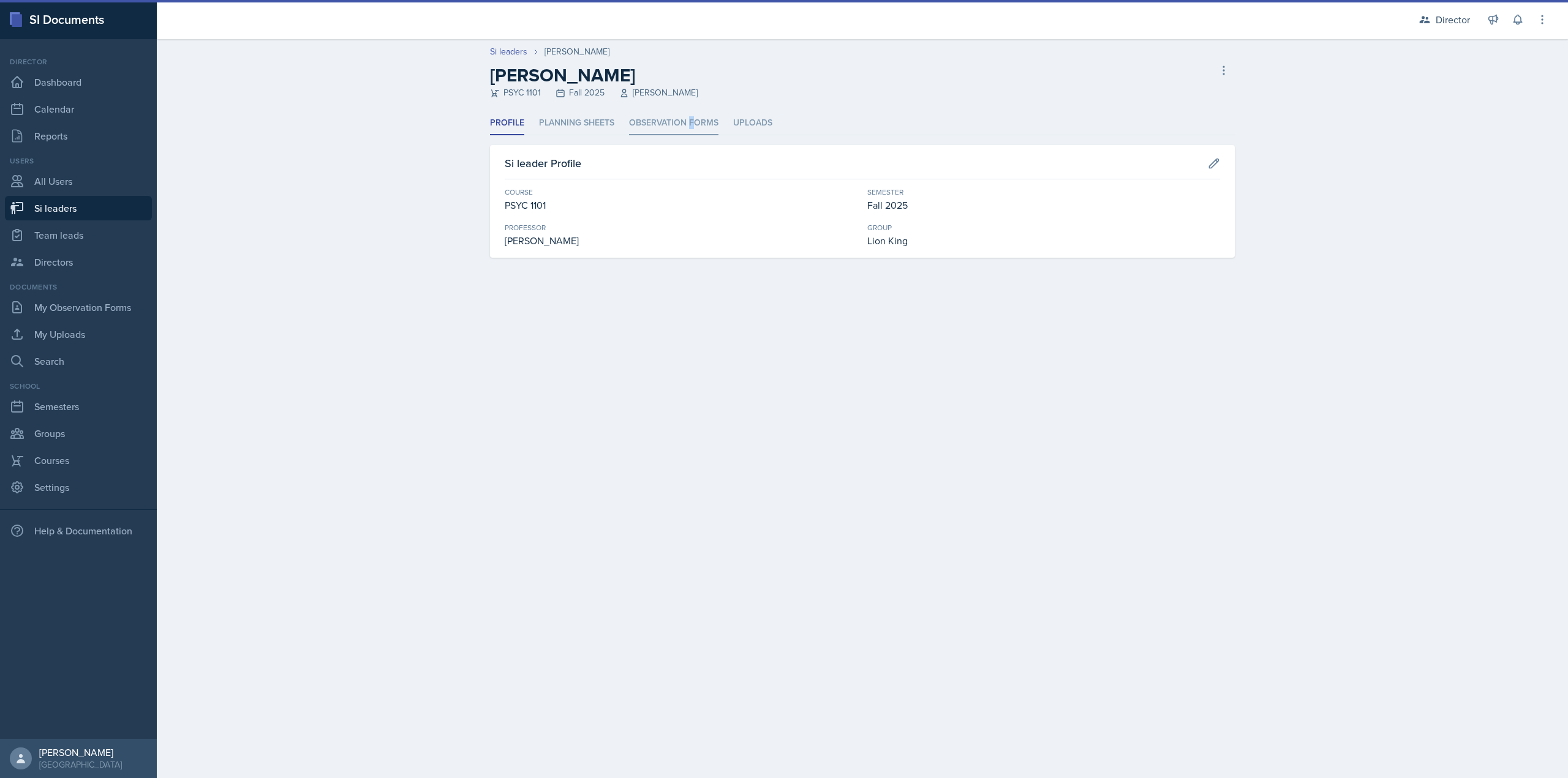
click at [692, 119] on li "Observation Forms" at bounding box center [673, 123] width 89 height 24
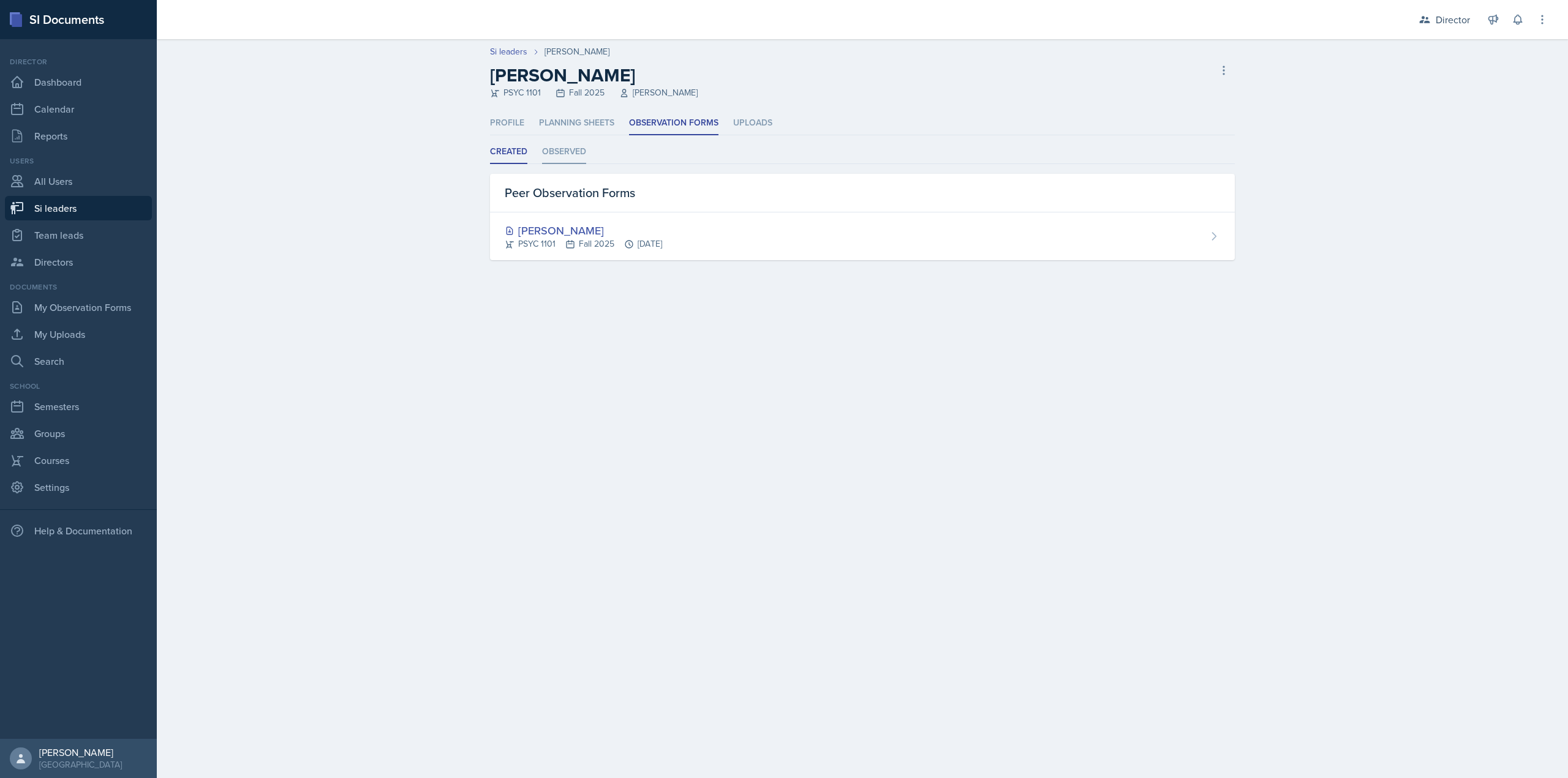
click at [576, 148] on li "Observed" at bounding box center [564, 152] width 44 height 24
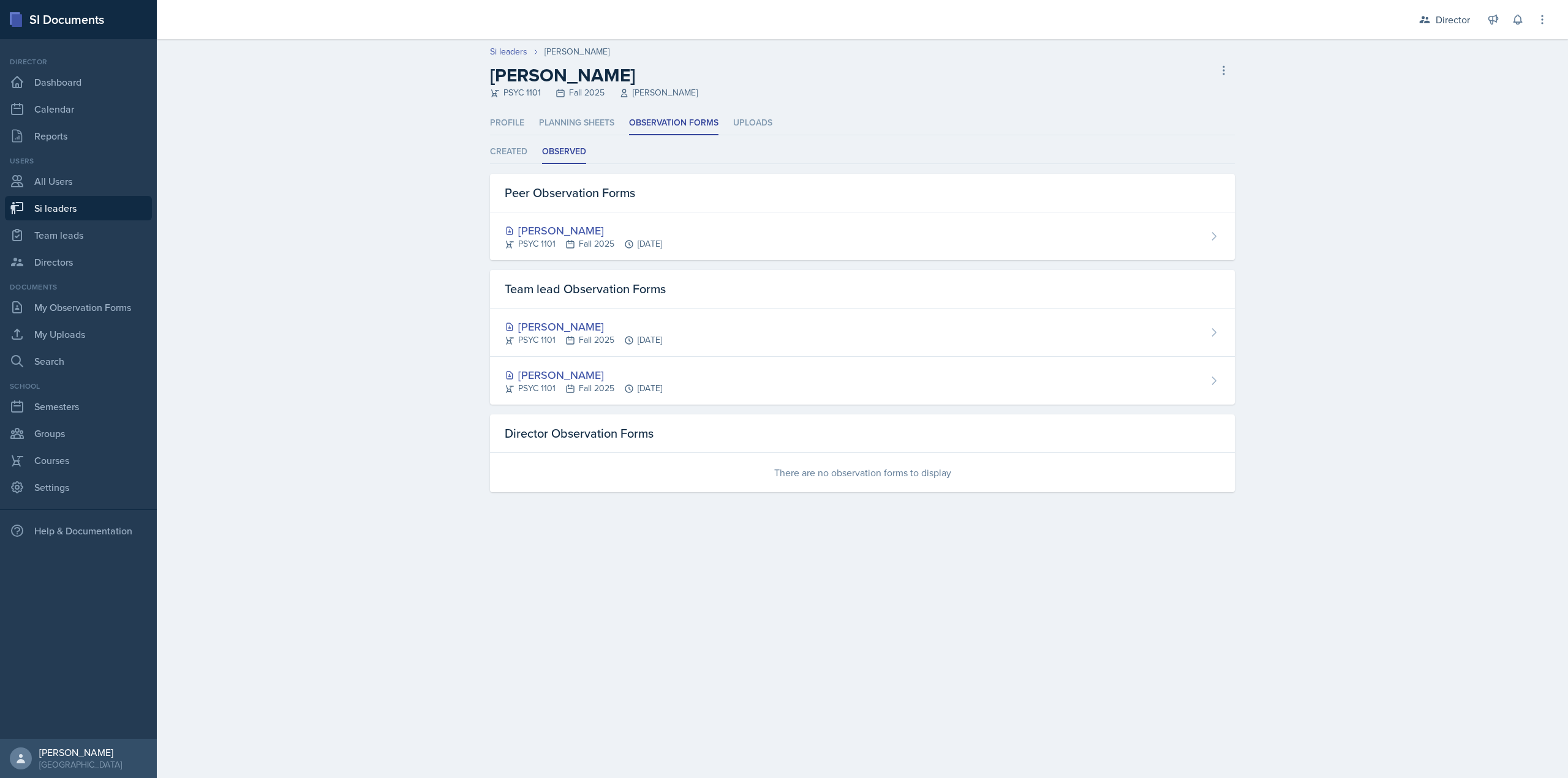
drag, startPoint x: 713, startPoint y: 490, endPoint x: 1395, endPoint y: 481, distance: 682.1
click at [732, 502] on div "Profile Planning Sheets Observation Forms Uploads Profile Planning Sheets Obser…" at bounding box center [862, 316] width 784 height 410
select select "2bed604d-1099-4043-b1bc-2365e8740244"
select select "03df2469-1098-498a-a2e2-8023a988d861"
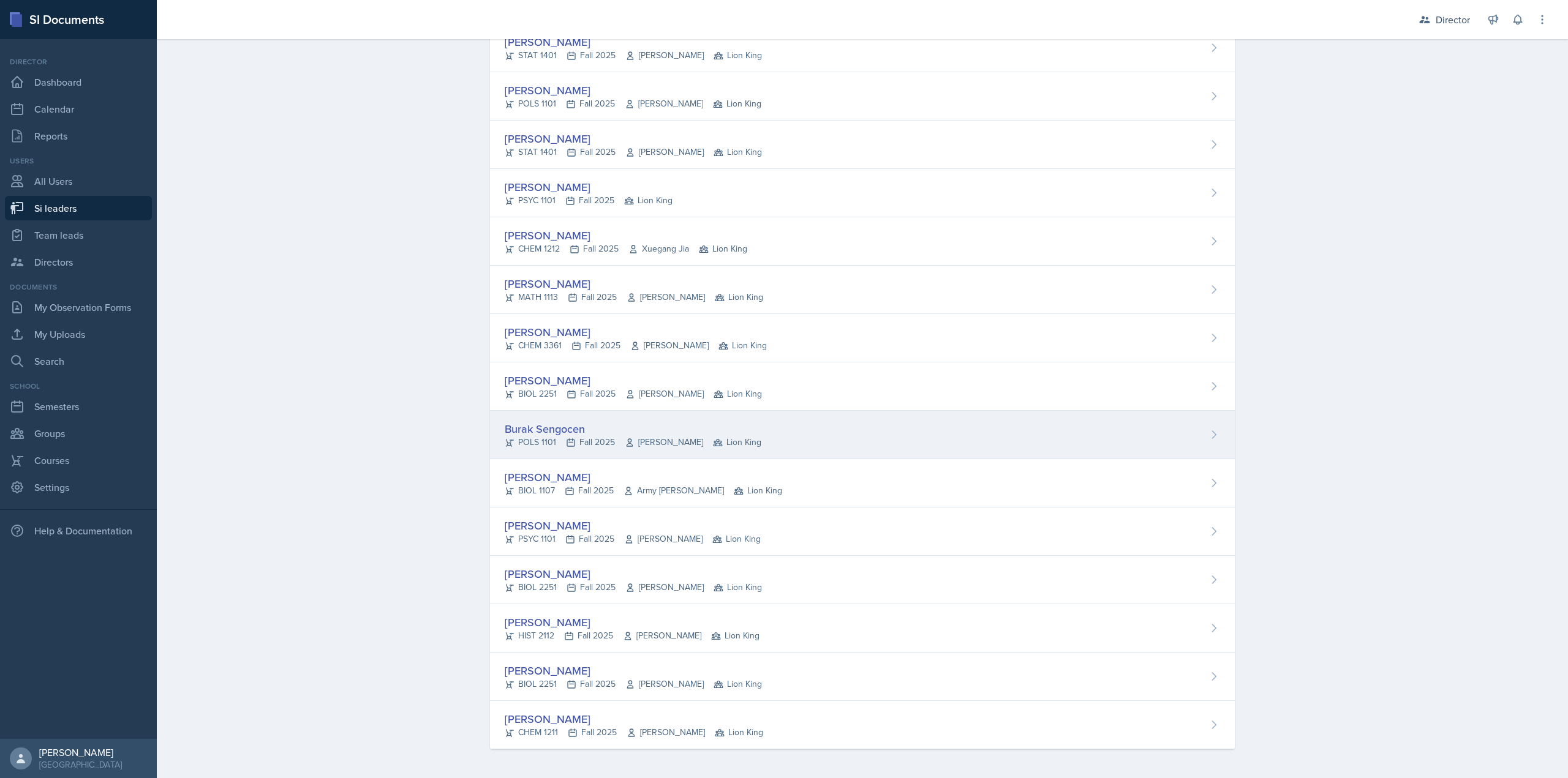
scroll to position [668, 0]
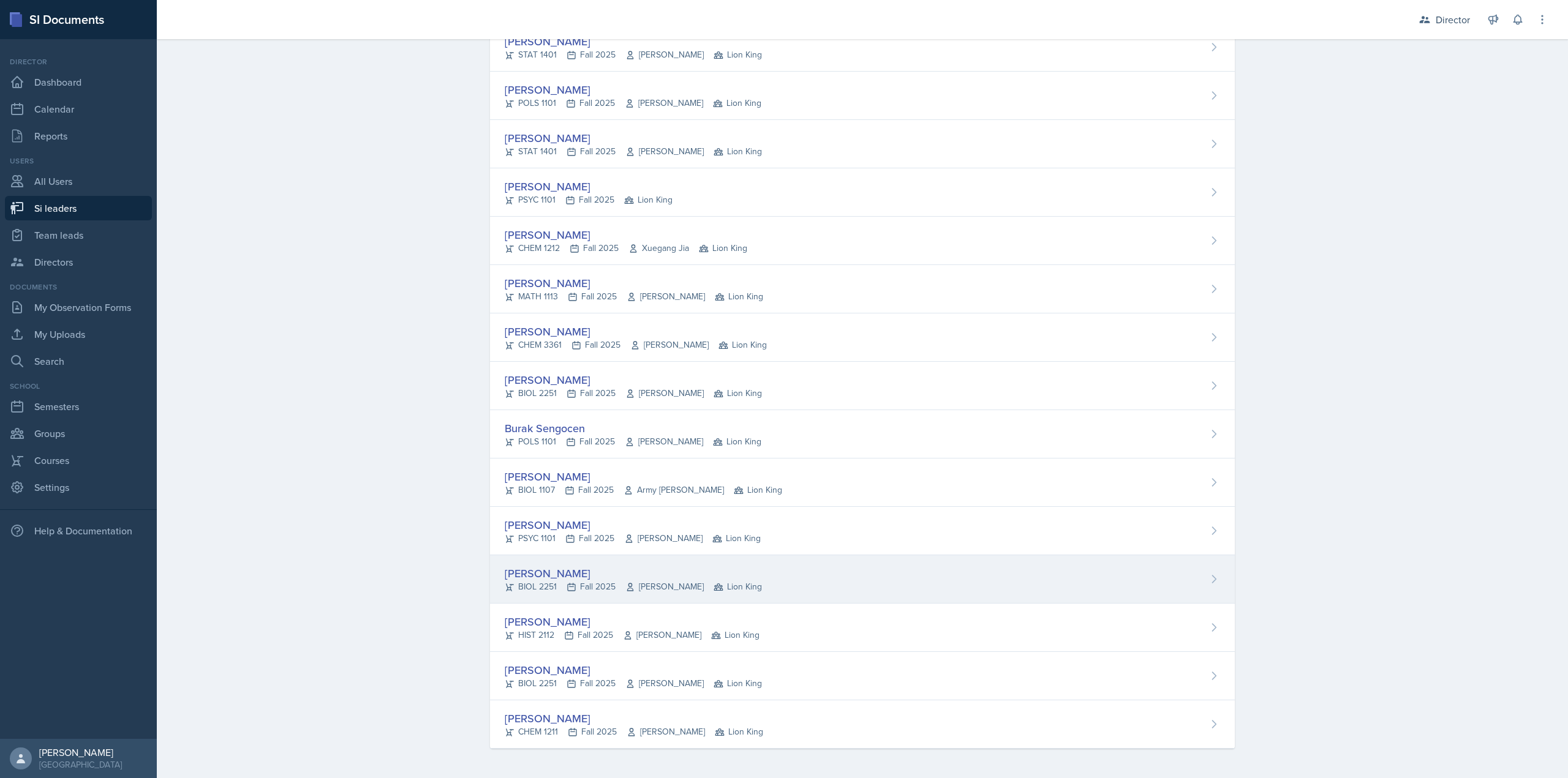
click at [561, 581] on div "BIOL 2251 Fall 2025 Muna Elhassey Lion King" at bounding box center [633, 586] width 257 height 13
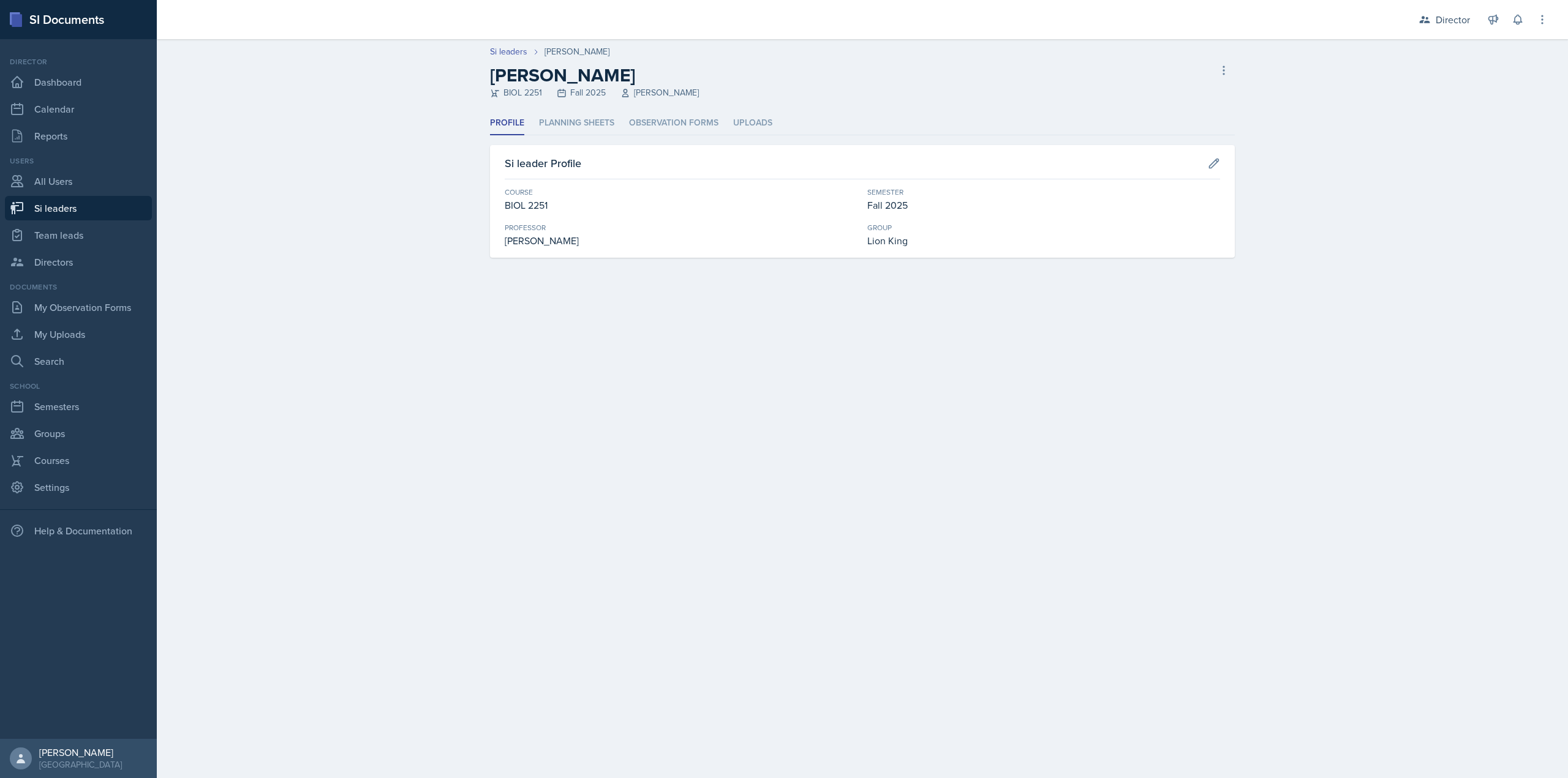
click at [655, 110] on header "Si leaders Elijah Till Elijah Till BIOL 2251 Fall 2025 Muna Elhassey Delete Si …" at bounding box center [862, 76] width 1411 height 73
click at [655, 120] on li "Observation Forms" at bounding box center [673, 123] width 89 height 24
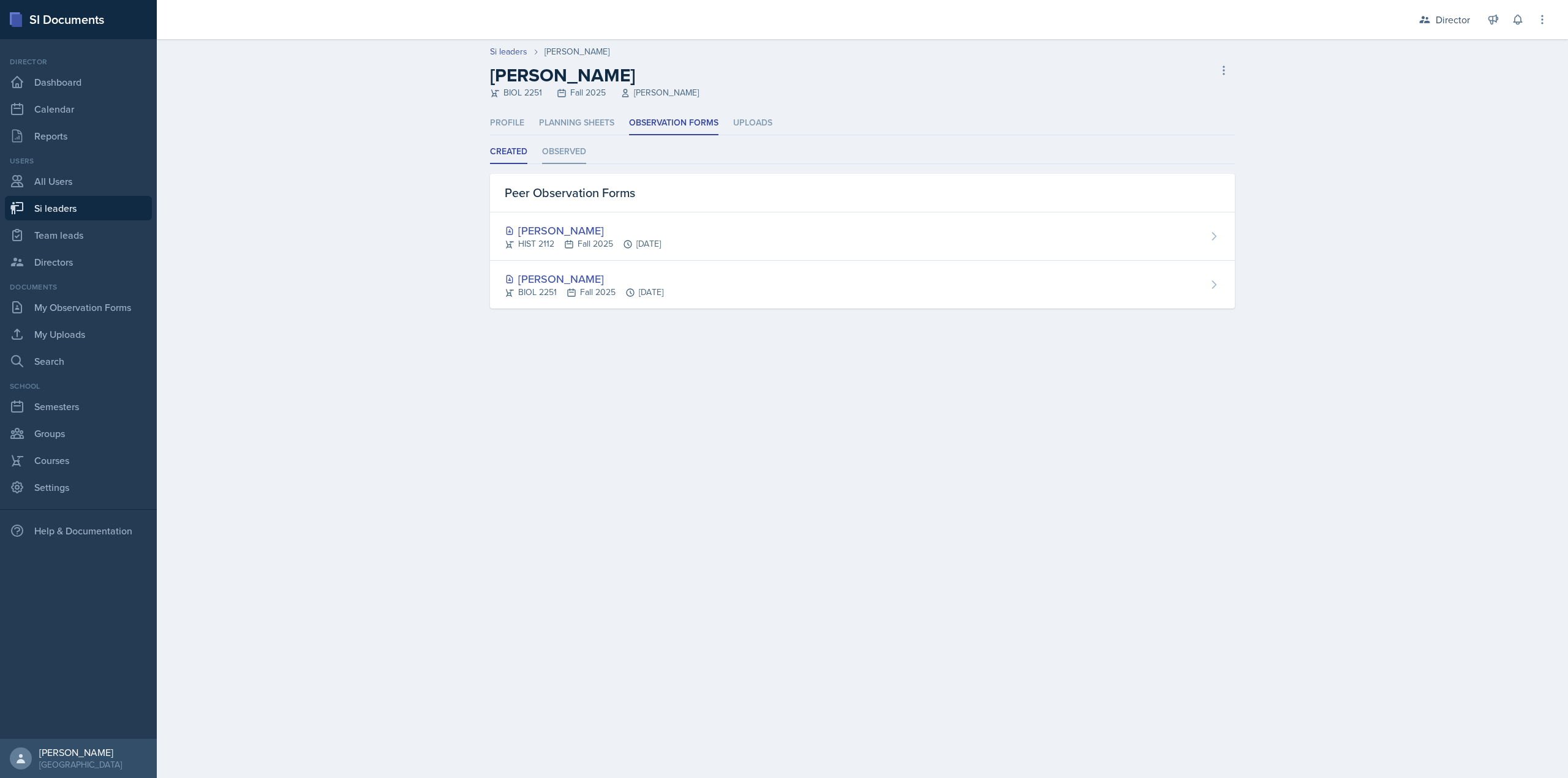
click at [556, 156] on li "Observed" at bounding box center [564, 152] width 44 height 24
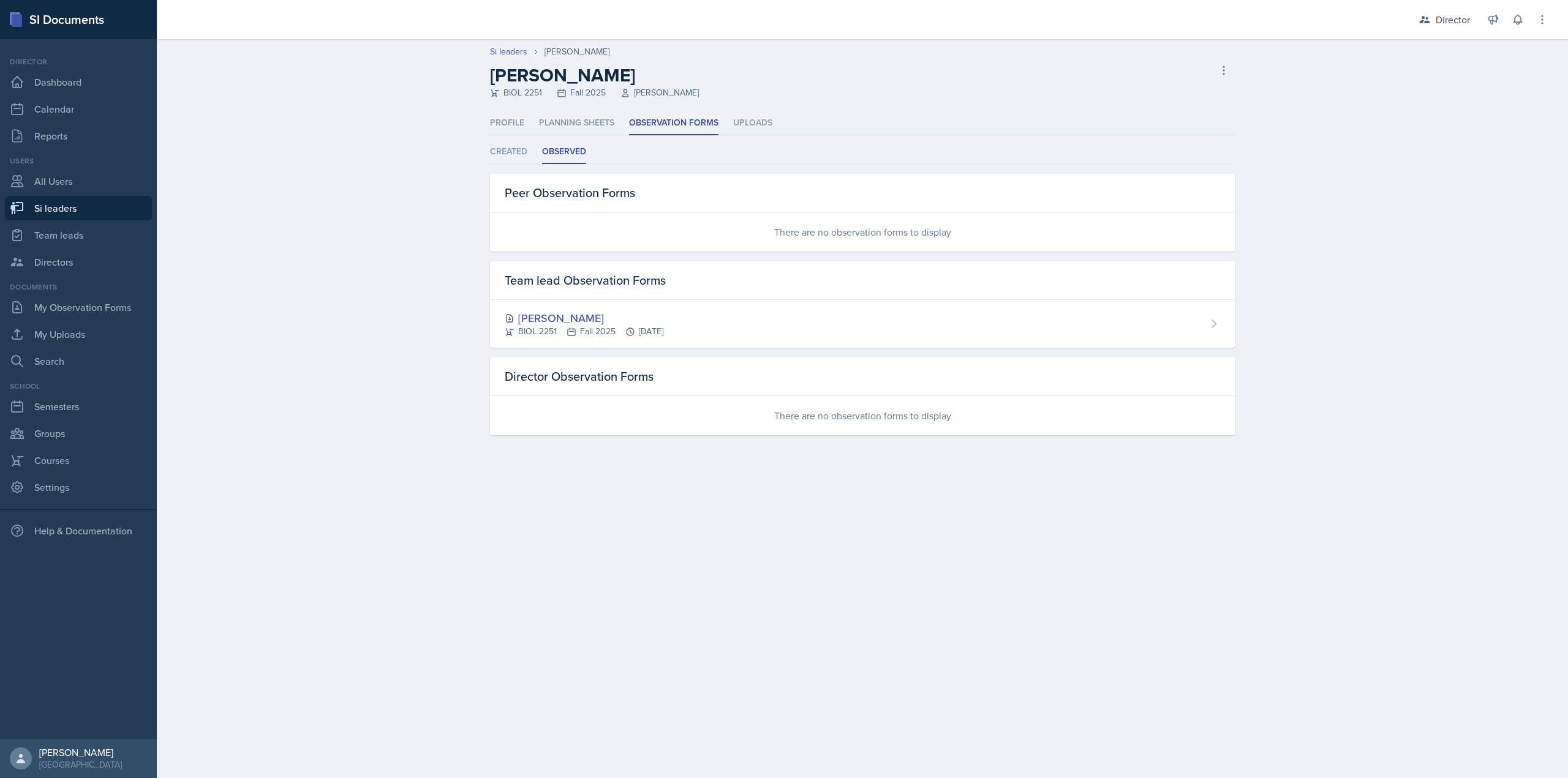
click at [534, 344] on div "Elijah Till BIOL 2251 Fall 2025 Oct 6th, 2025" at bounding box center [862, 324] width 745 height 48
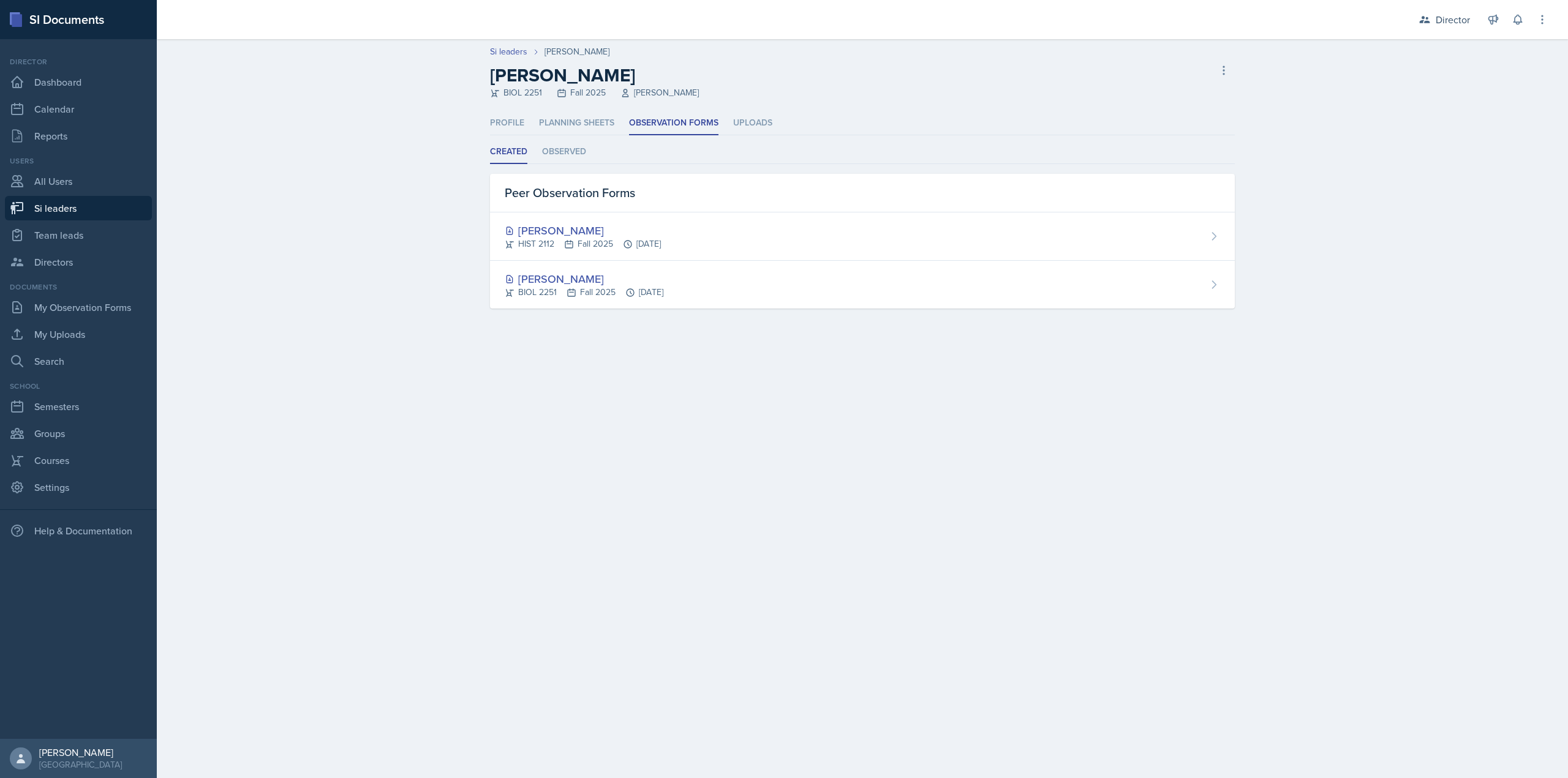
select select "2bed604d-1099-4043-b1bc-2365e8740244"
select select "03df2469-1098-498a-a2e2-8023a988d861"
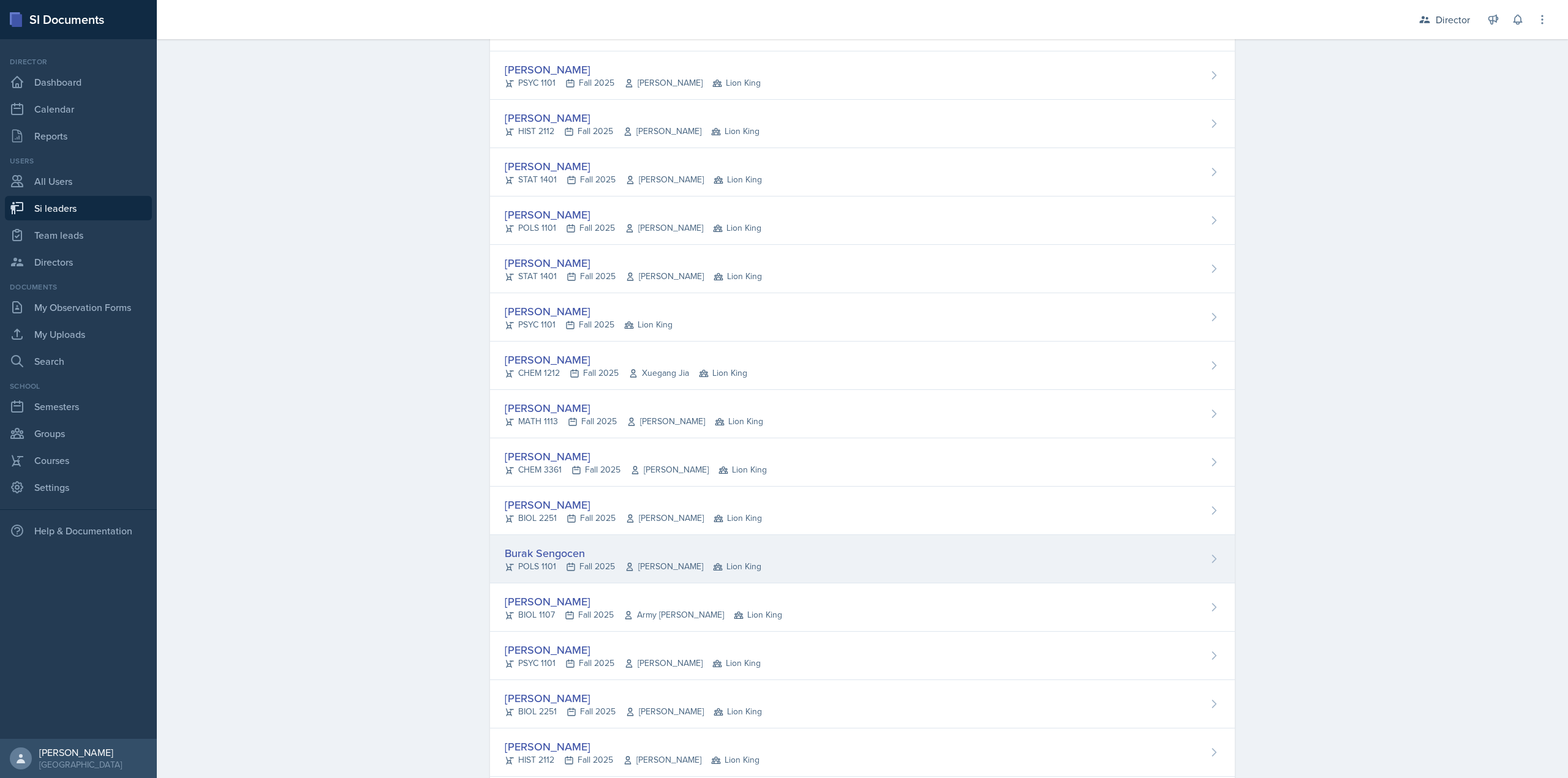
scroll to position [668, 0]
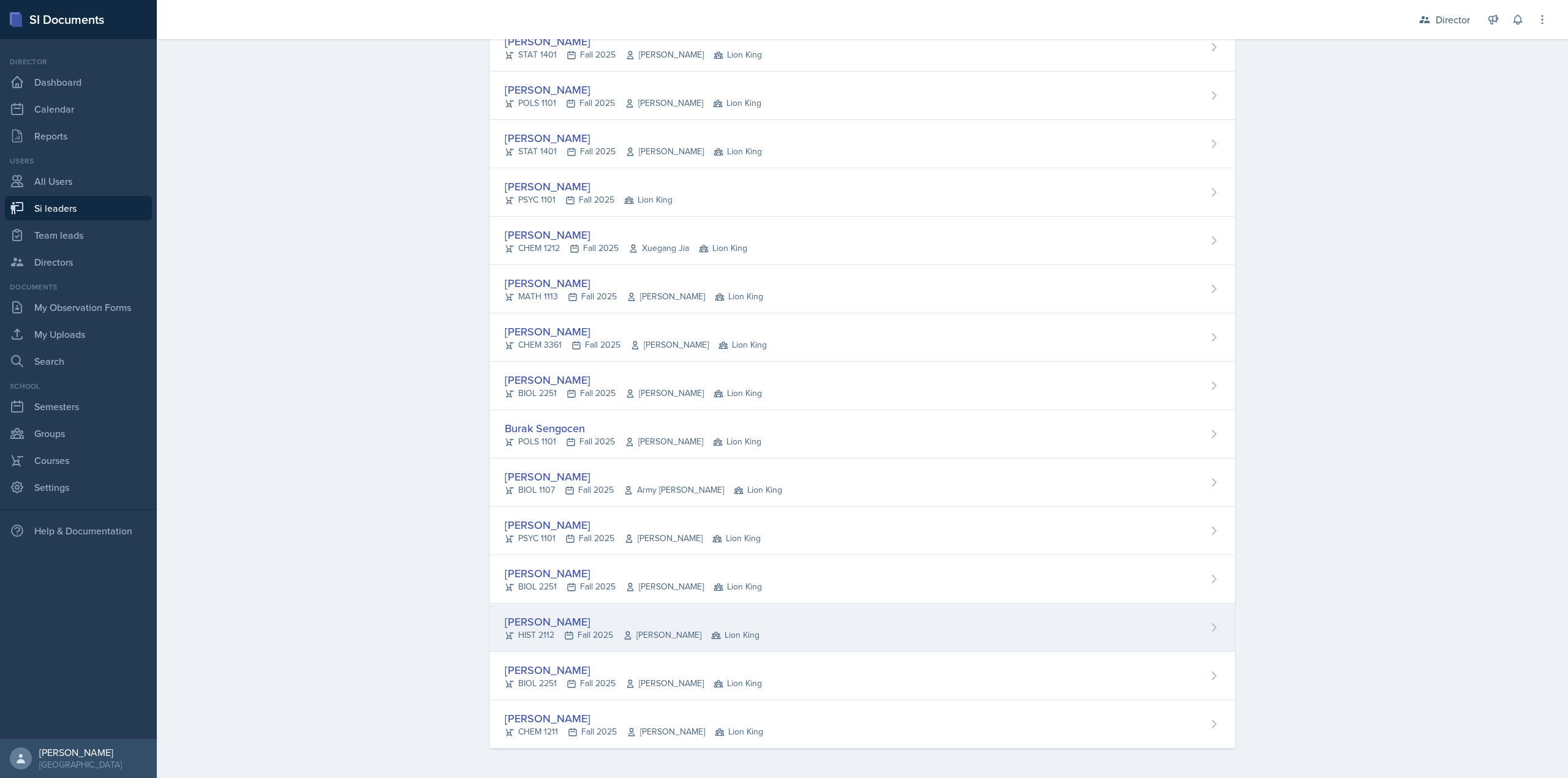
click at [574, 642] on div "Jack Vickers HIST 2112 Fall 2025 Irene Way Lion King" at bounding box center [862, 627] width 745 height 49
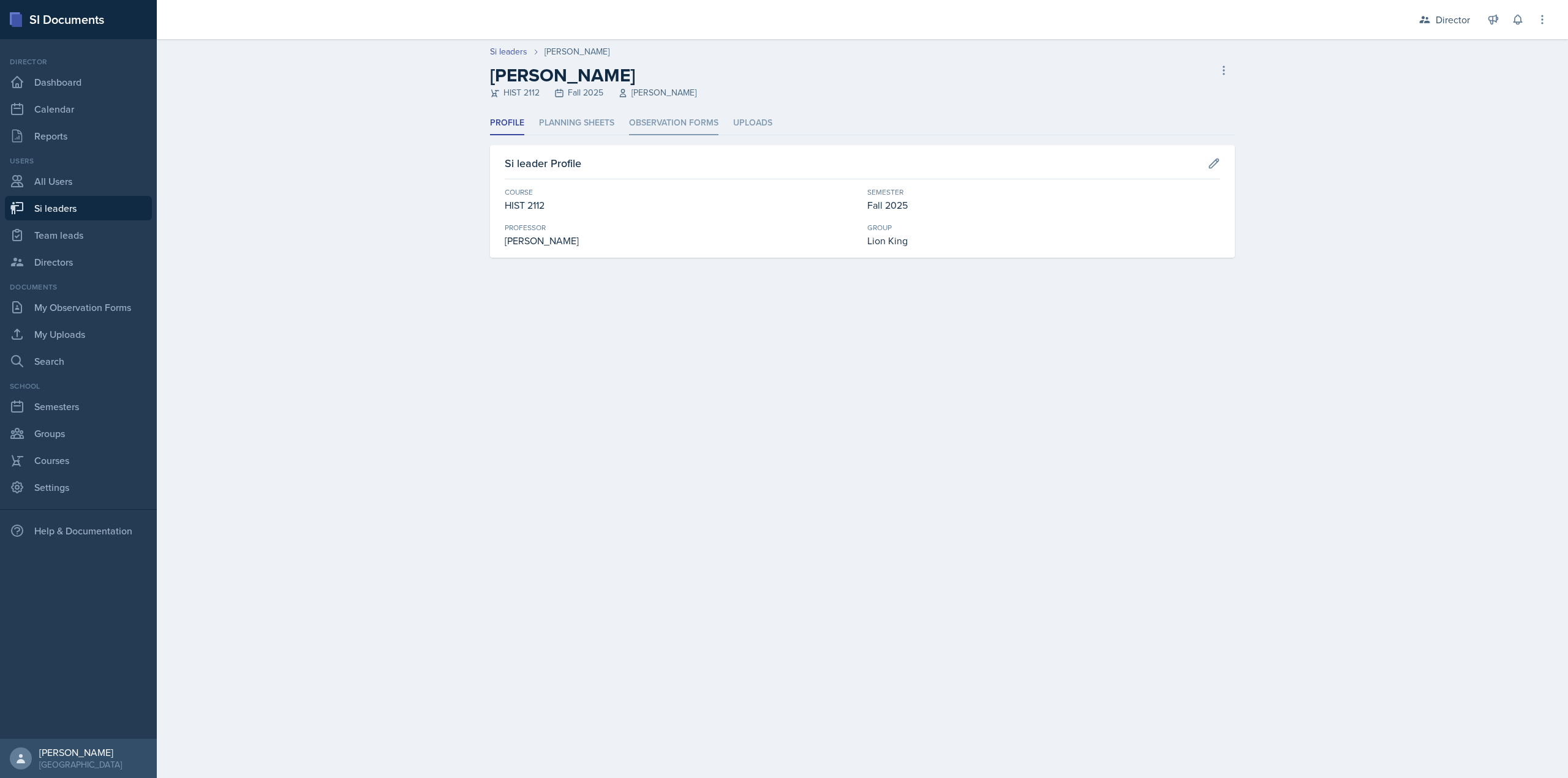
click at [653, 129] on li "Observation Forms" at bounding box center [673, 123] width 89 height 24
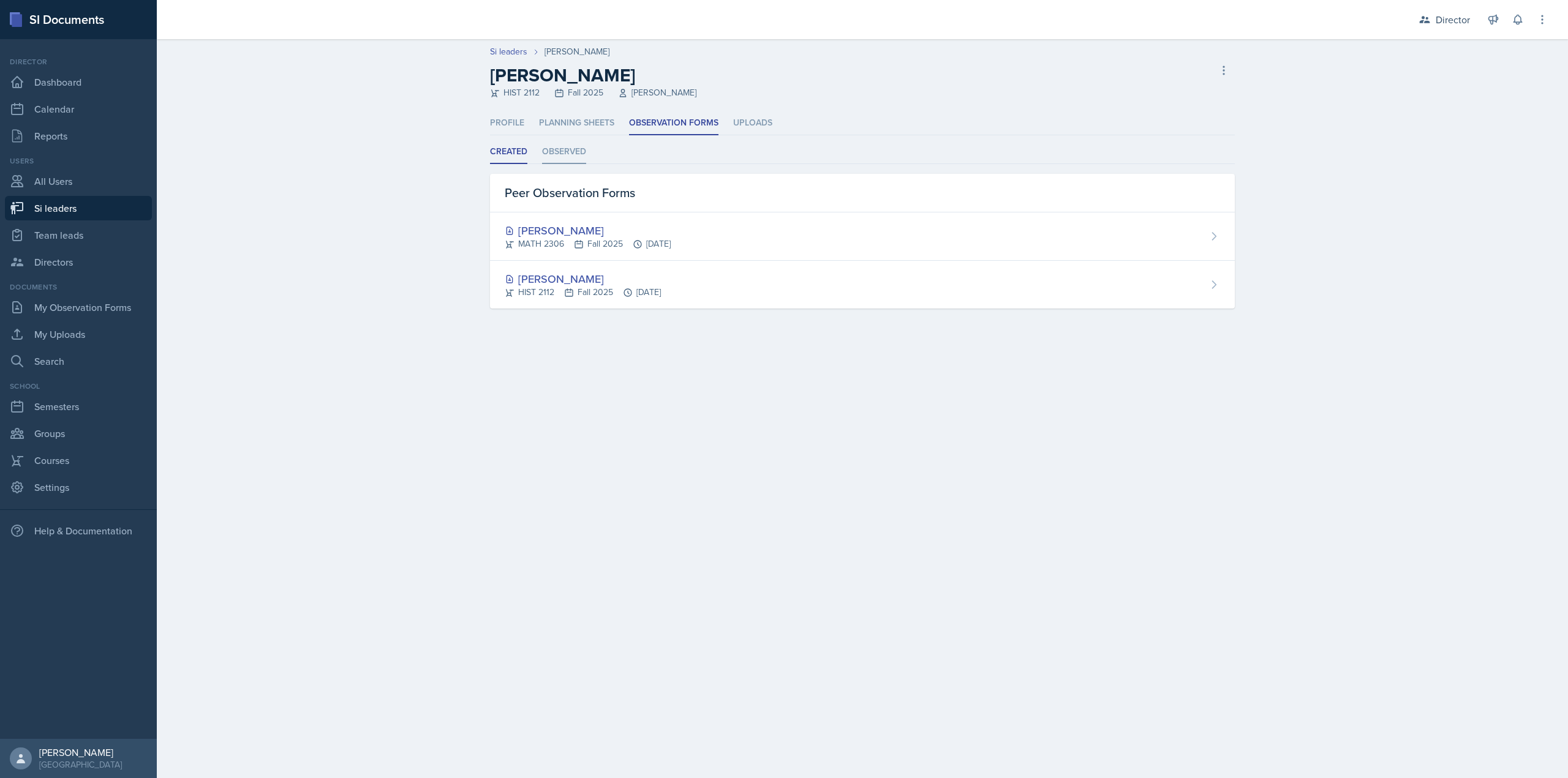
click at [574, 157] on li "Observed" at bounding box center [564, 152] width 44 height 24
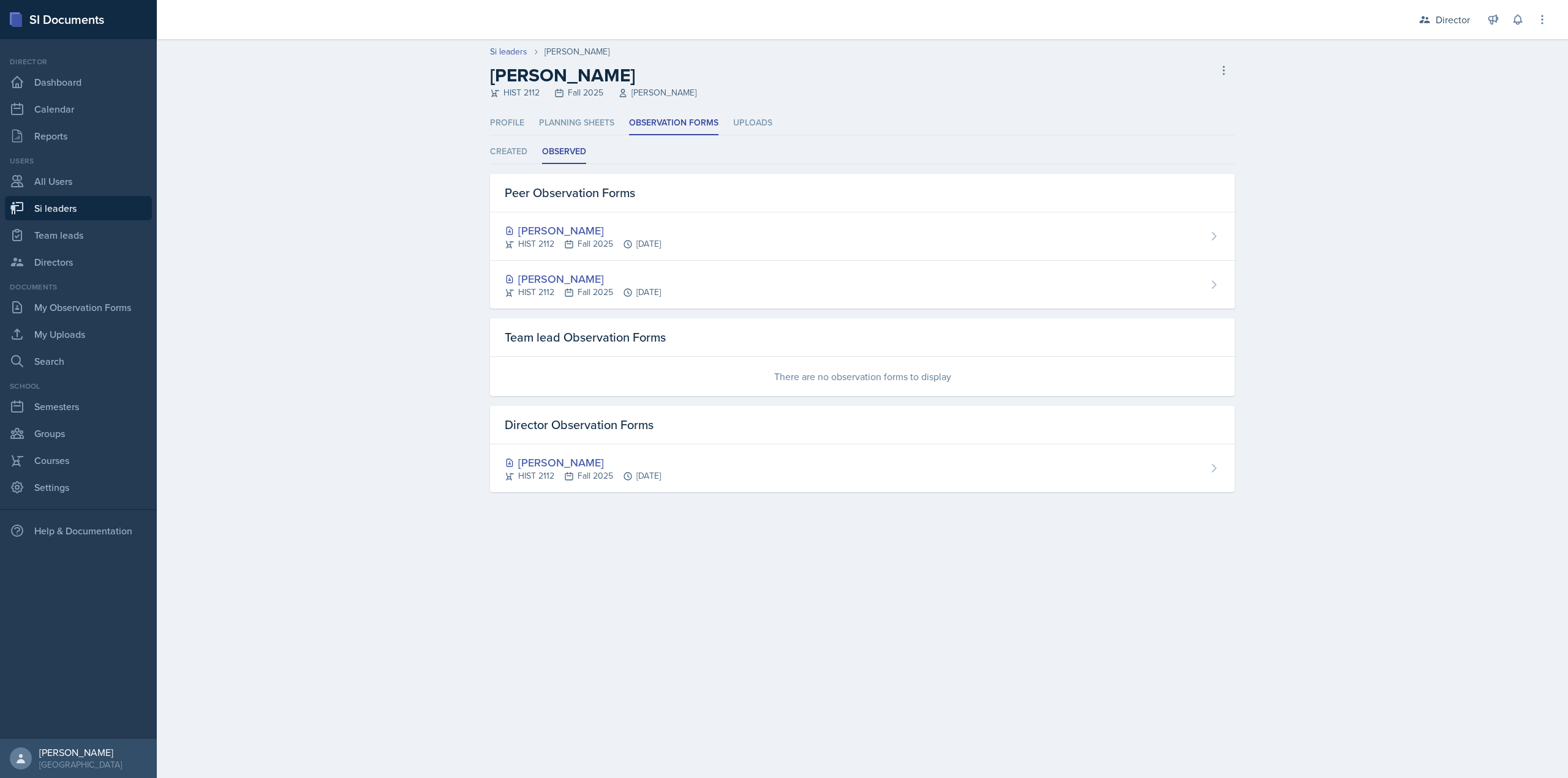
select select "2bed604d-1099-4043-b1bc-2365e8740244"
select select "03df2469-1098-498a-a2e2-8023a988d861"
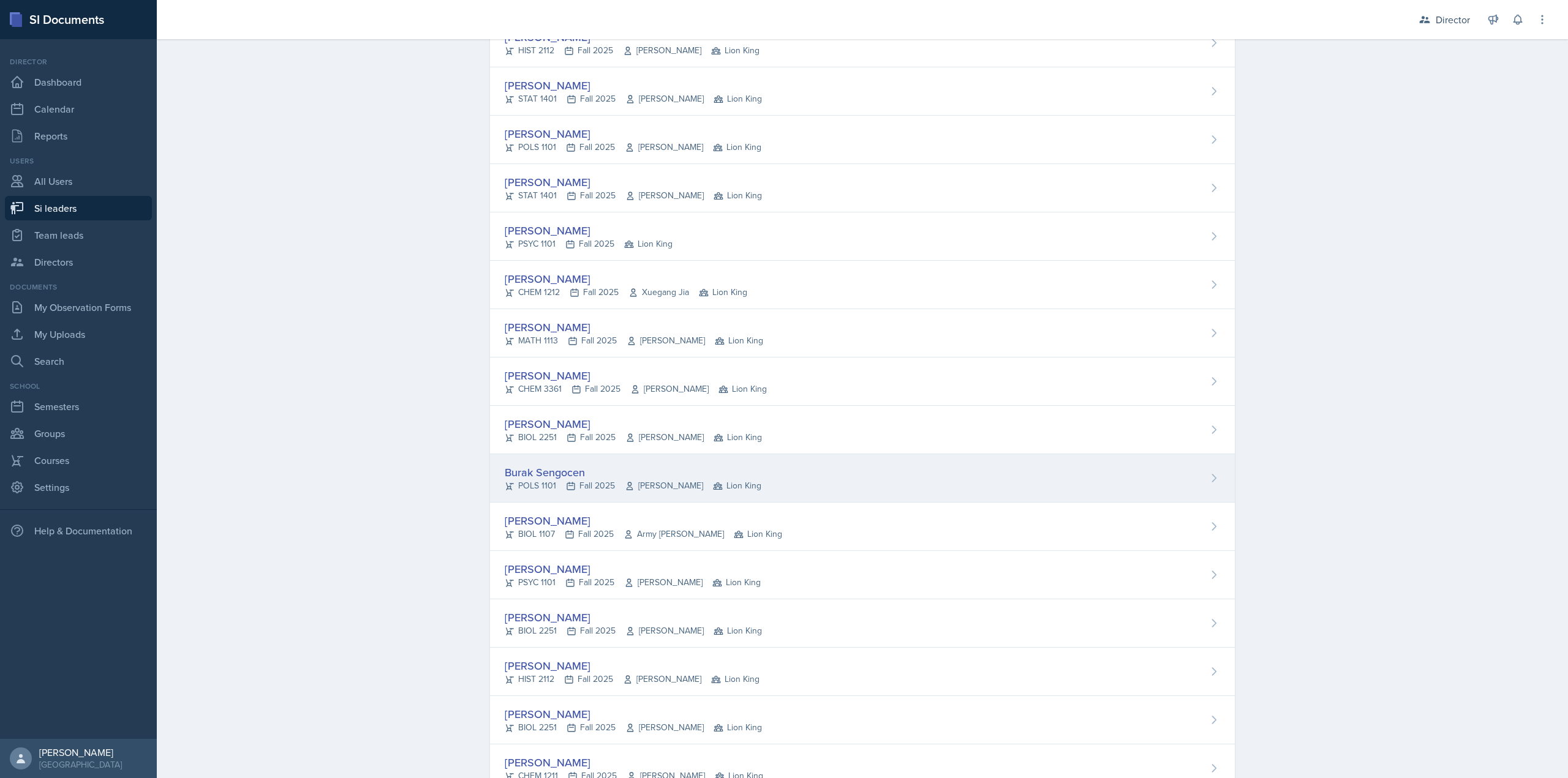
scroll to position [668, 0]
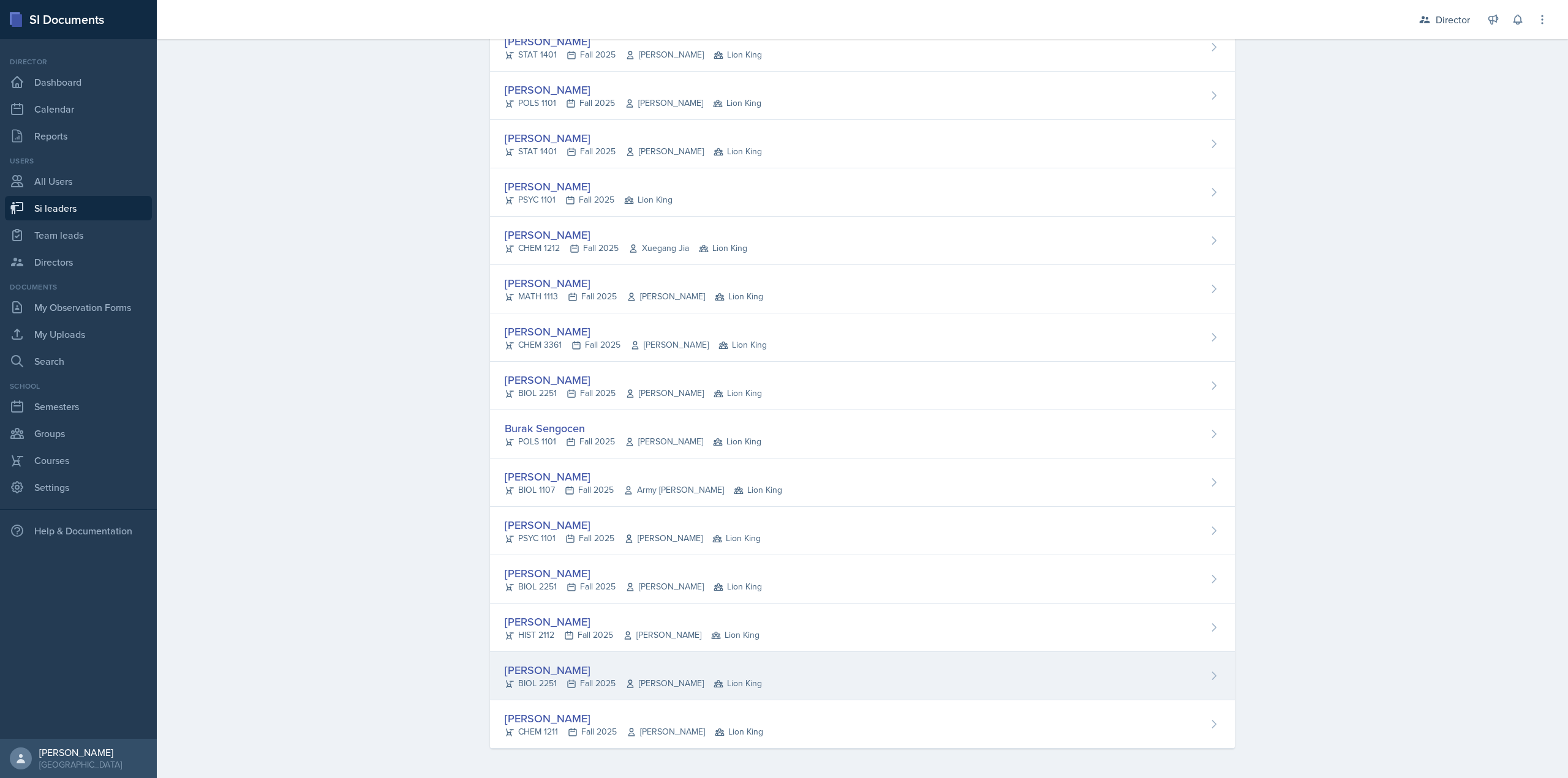
click at [617, 684] on div "BIOL 2251 Fall 2025 Traci McGee Lion King" at bounding box center [633, 683] width 257 height 13
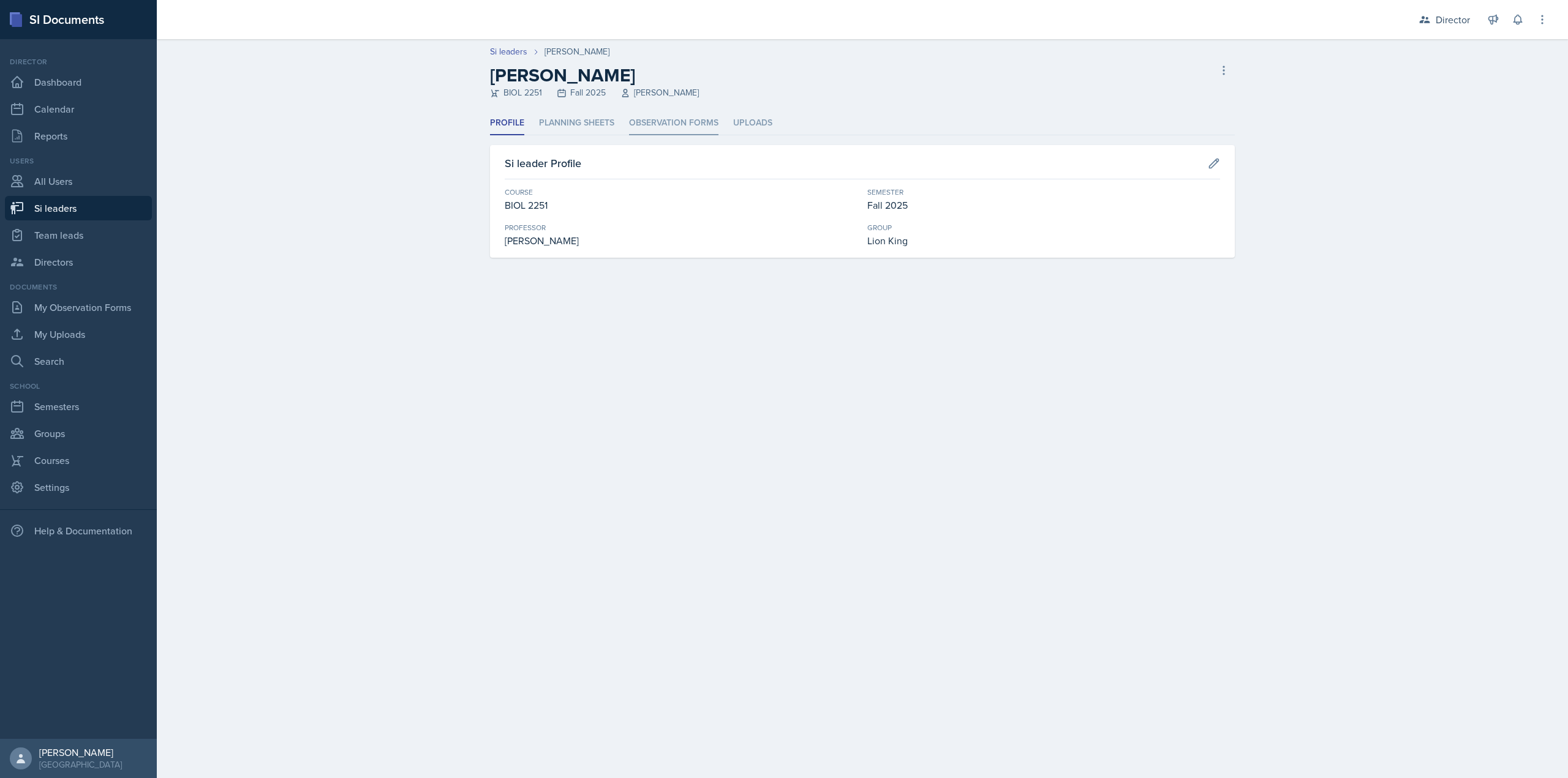
click at [672, 120] on li "Observation Forms" at bounding box center [673, 123] width 89 height 24
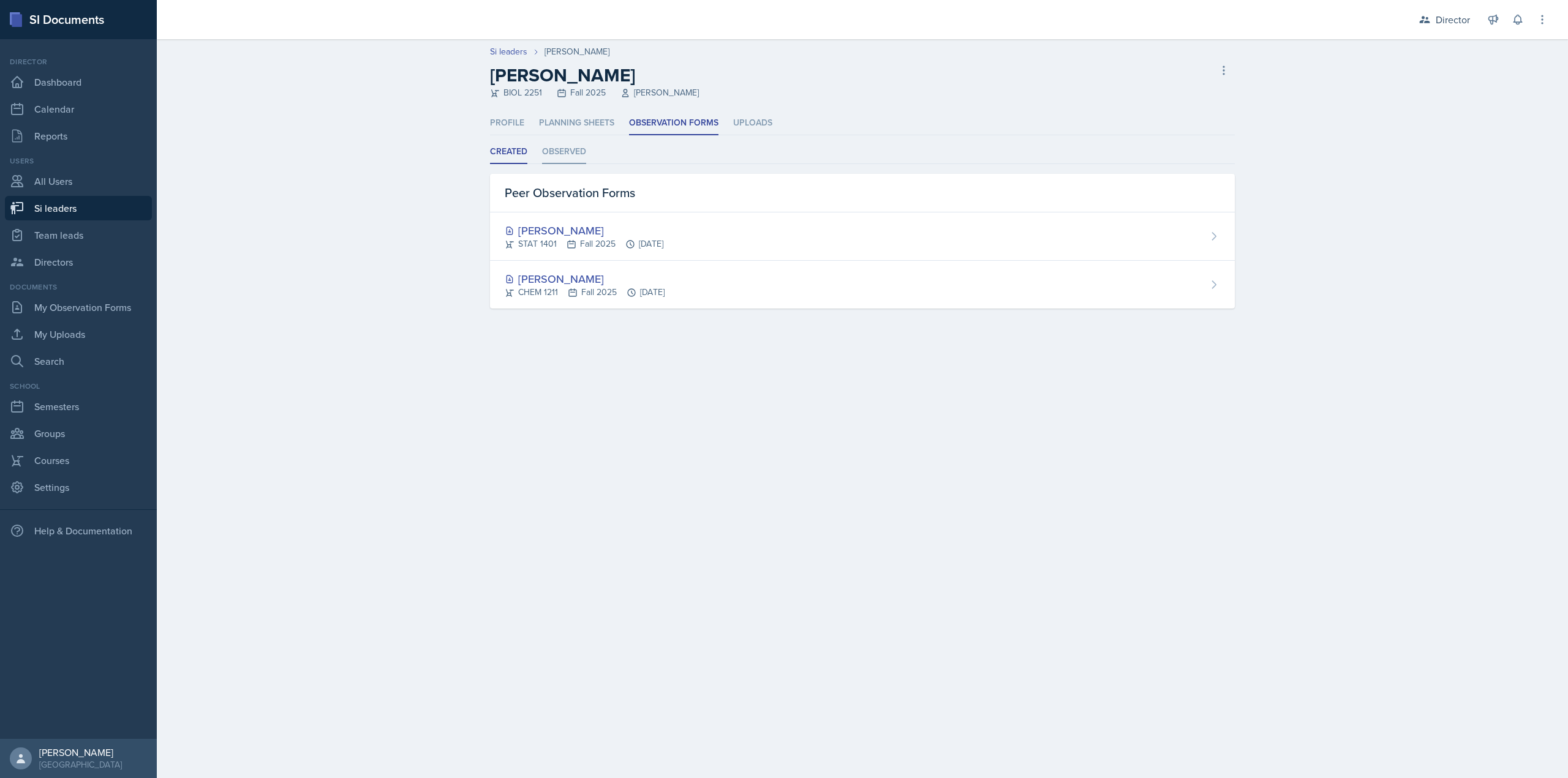
click at [569, 162] on li "Observed" at bounding box center [564, 152] width 44 height 24
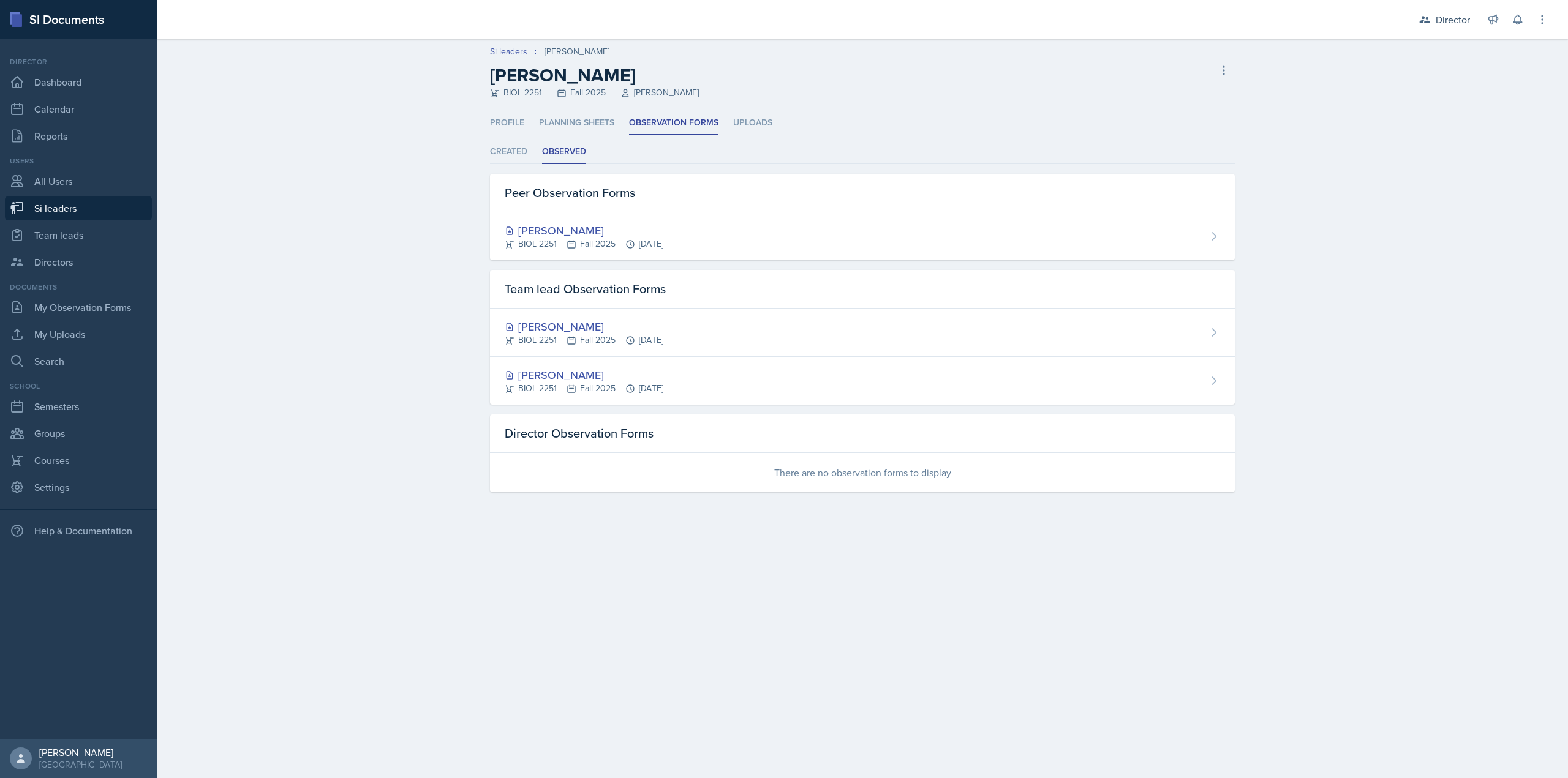
select select "2bed604d-1099-4043-b1bc-2365e8740244"
select select "03df2469-1098-498a-a2e2-8023a988d861"
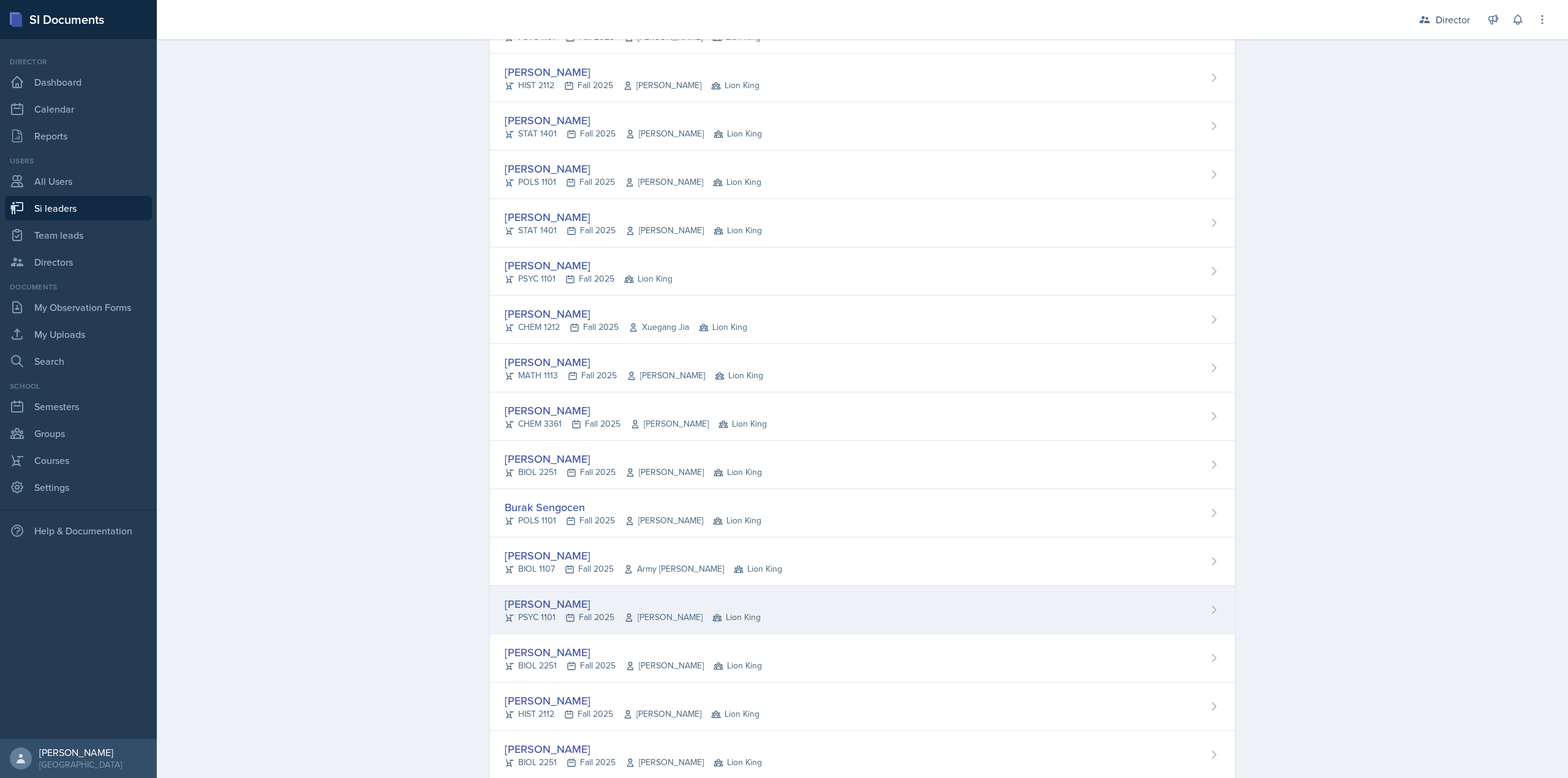
scroll to position [668, 0]
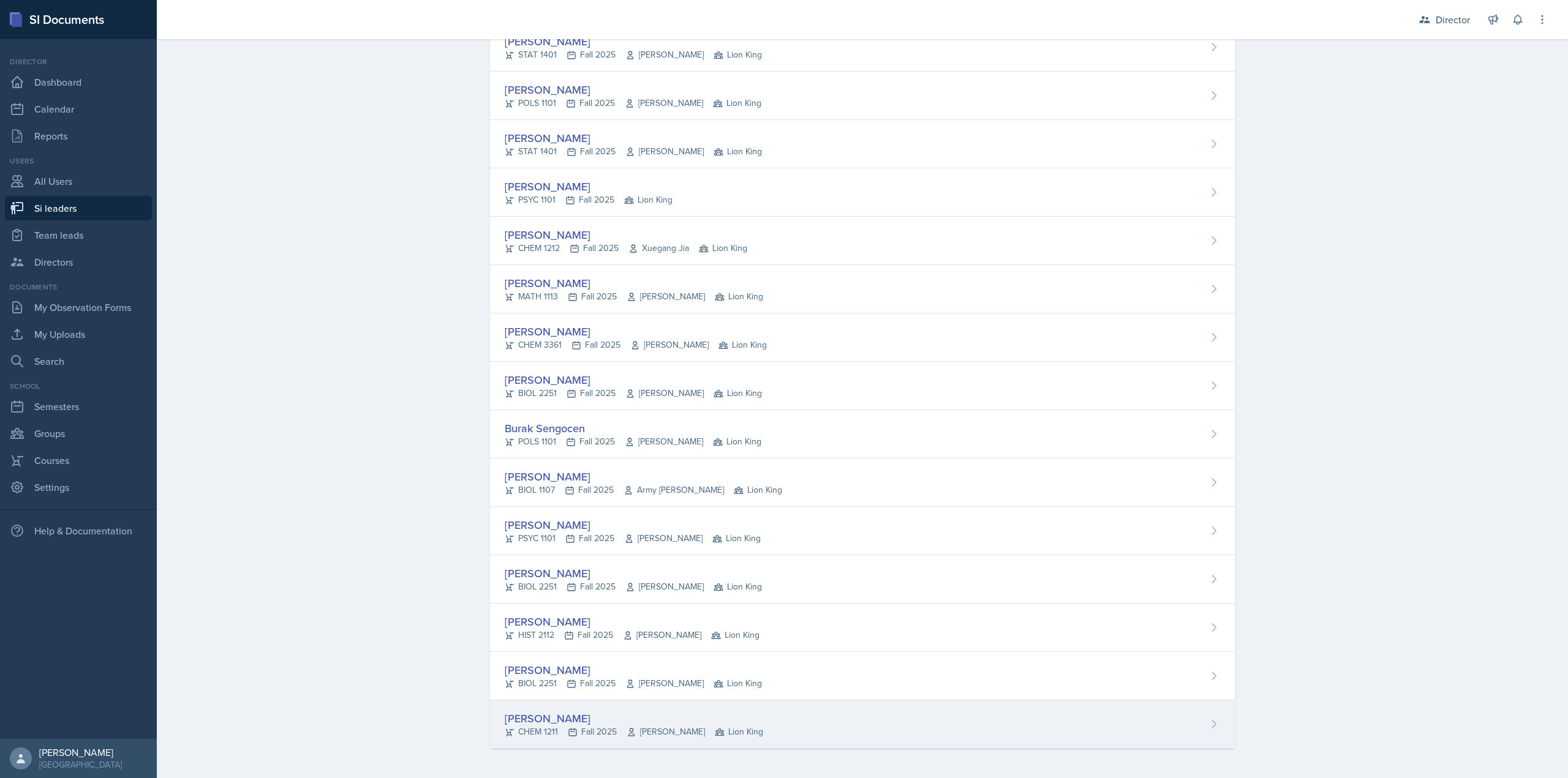
click at [548, 709] on div "Derek Zochowski CHEM 1211 Fall 2025 Wei Zhou Lion King" at bounding box center [862, 725] width 745 height 49
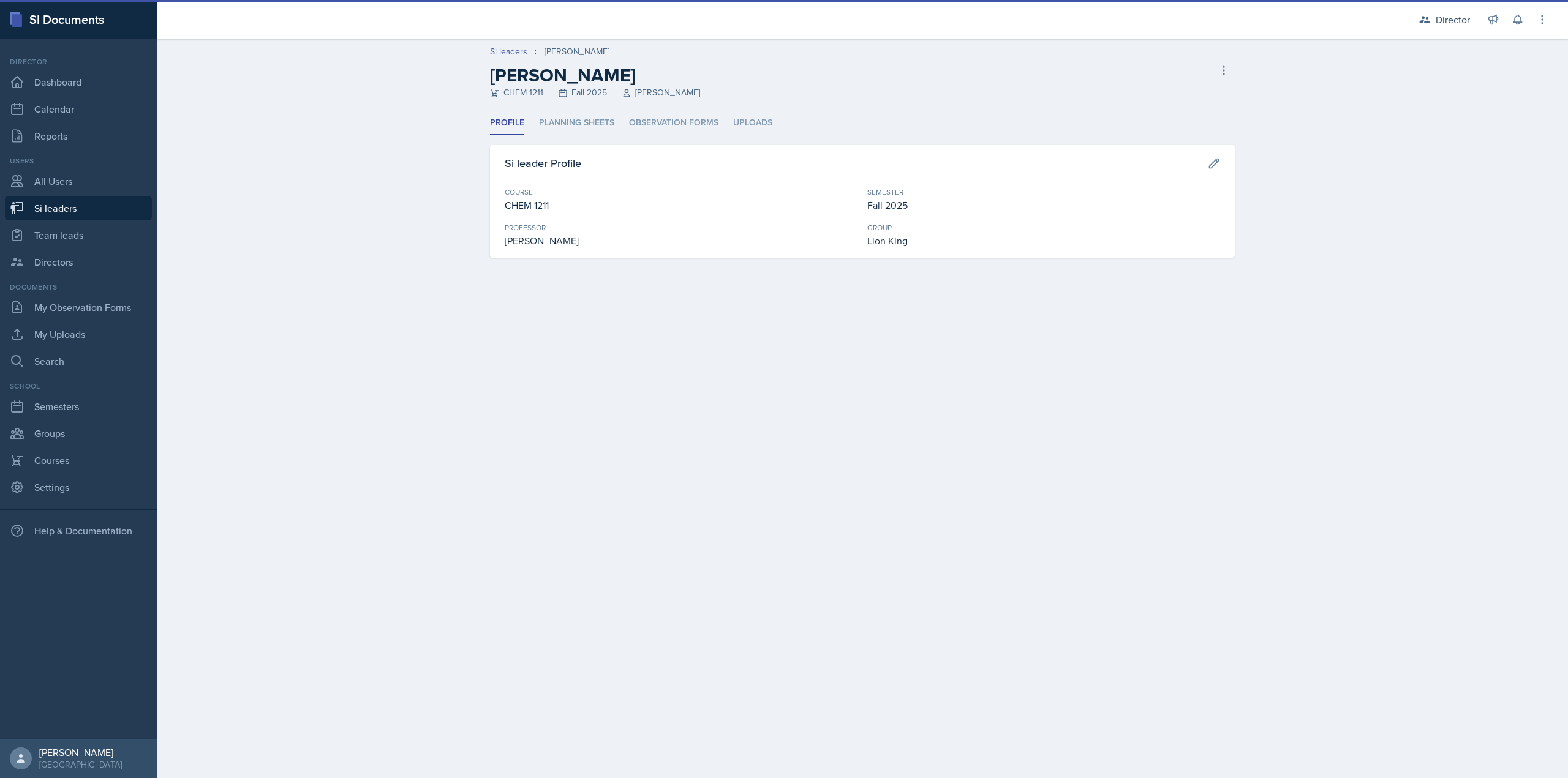
click at [668, 107] on header "Si leaders Derek Zochowski Derek Zochowski CHEM 1211 Fall 2025 Wei Zhou Delete …" at bounding box center [862, 76] width 1411 height 73
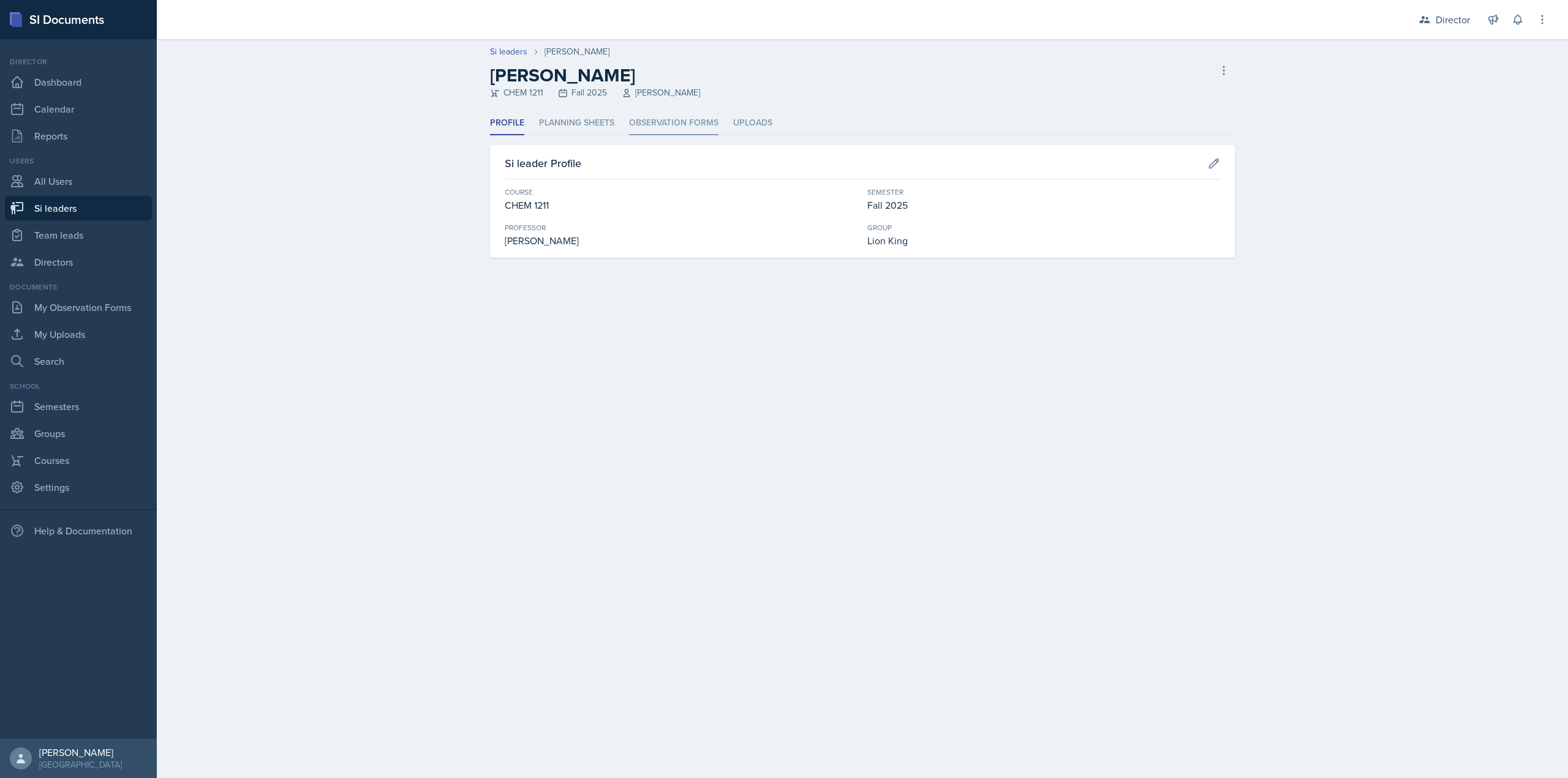
click at [668, 115] on li "Observation Forms" at bounding box center [673, 123] width 89 height 24
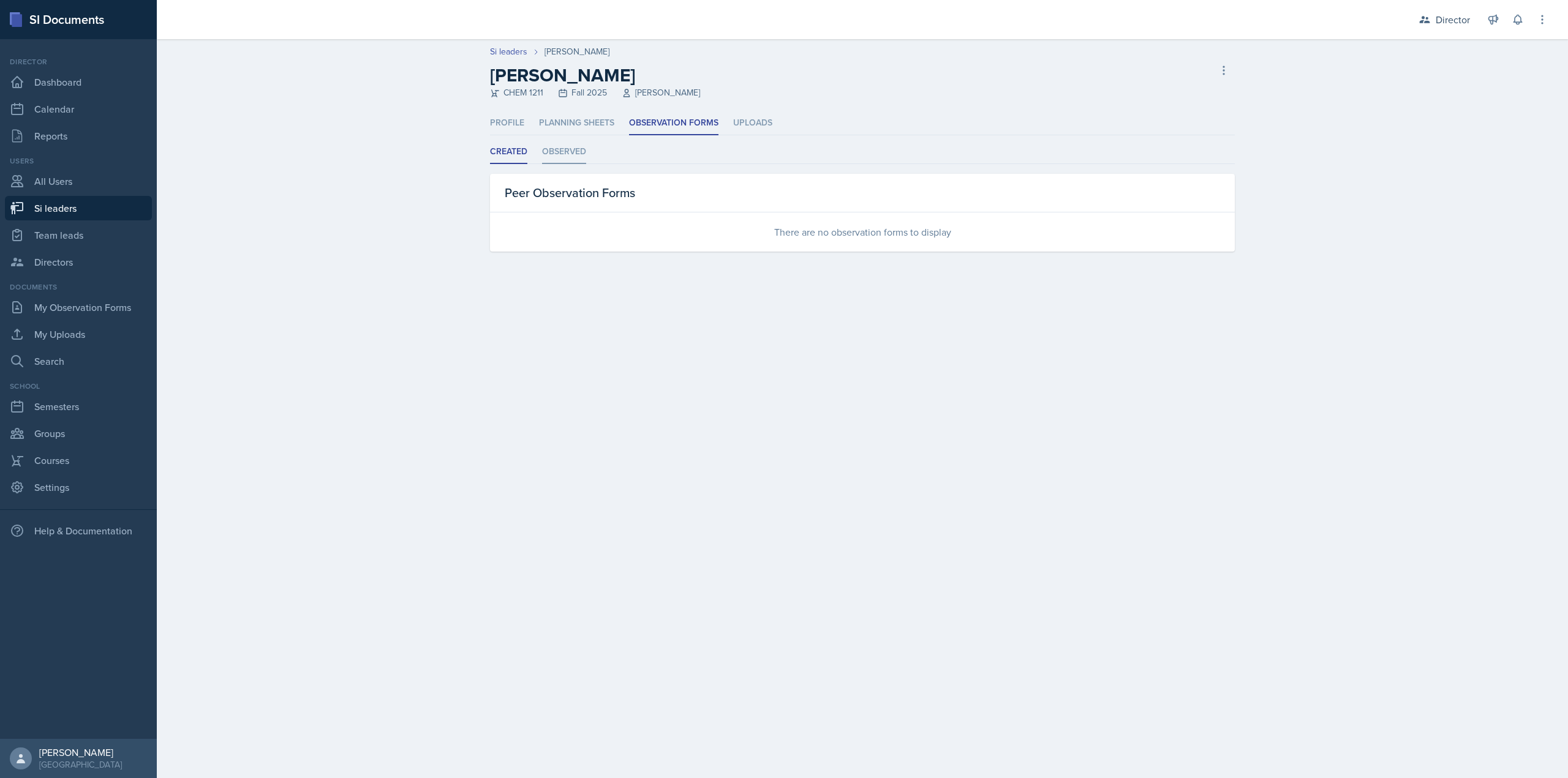
click at [568, 153] on li "Observed" at bounding box center [564, 152] width 44 height 24
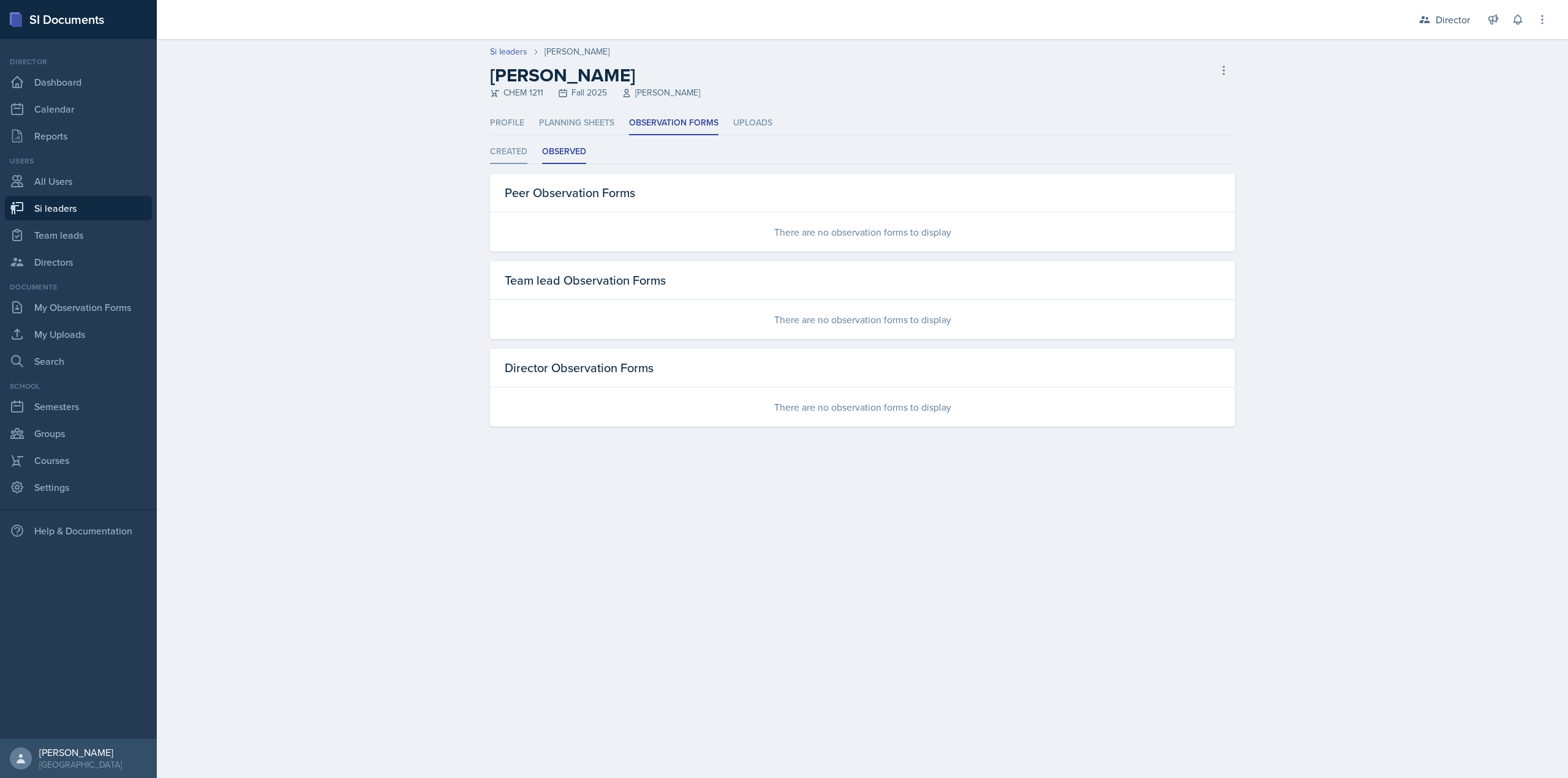
click at [507, 156] on li "Created" at bounding box center [509, 152] width 38 height 24
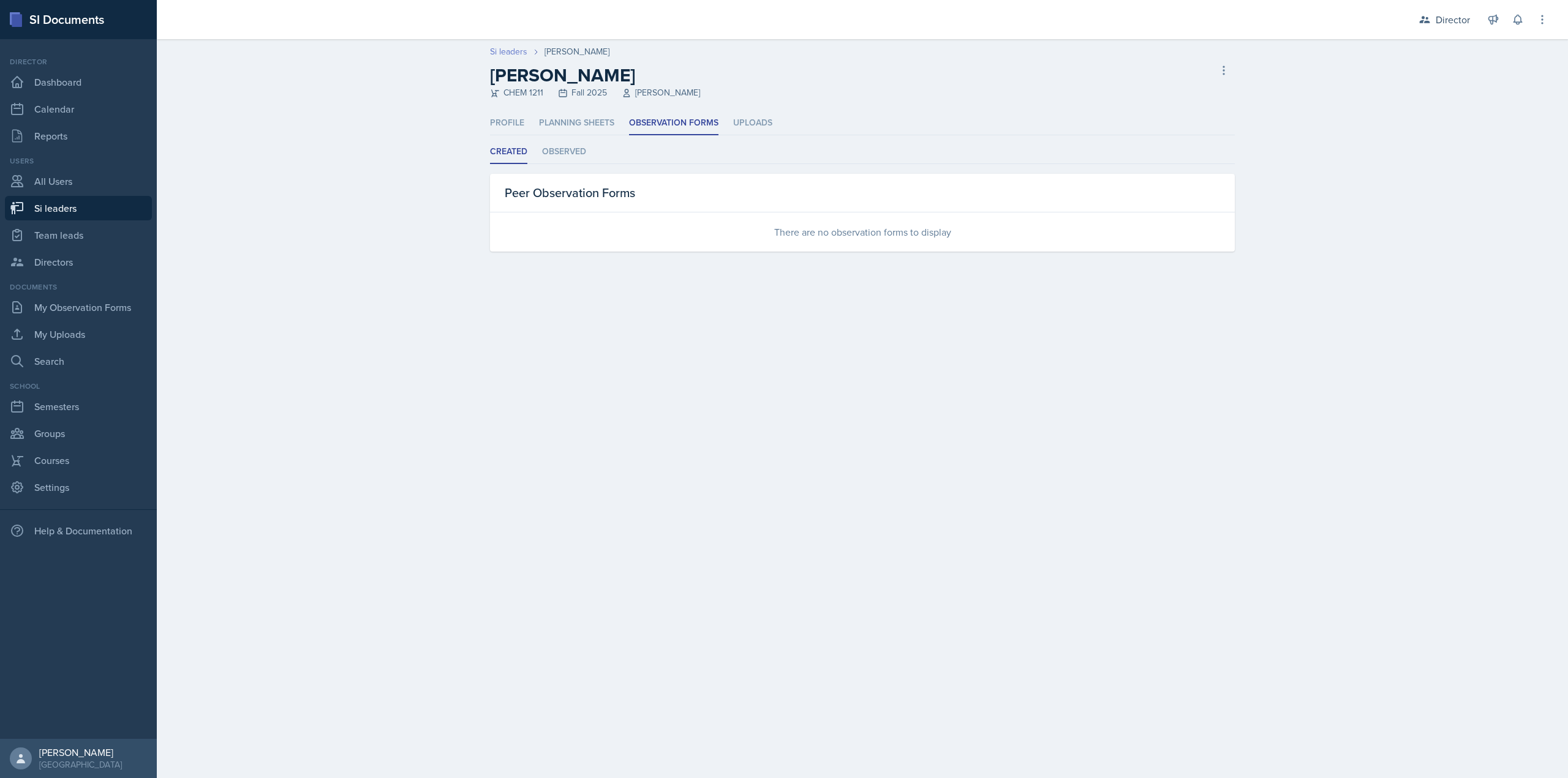
click at [520, 50] on link "Si leaders" at bounding box center [509, 52] width 38 height 13
select select "2bed604d-1099-4043-b1bc-2365e8740244"
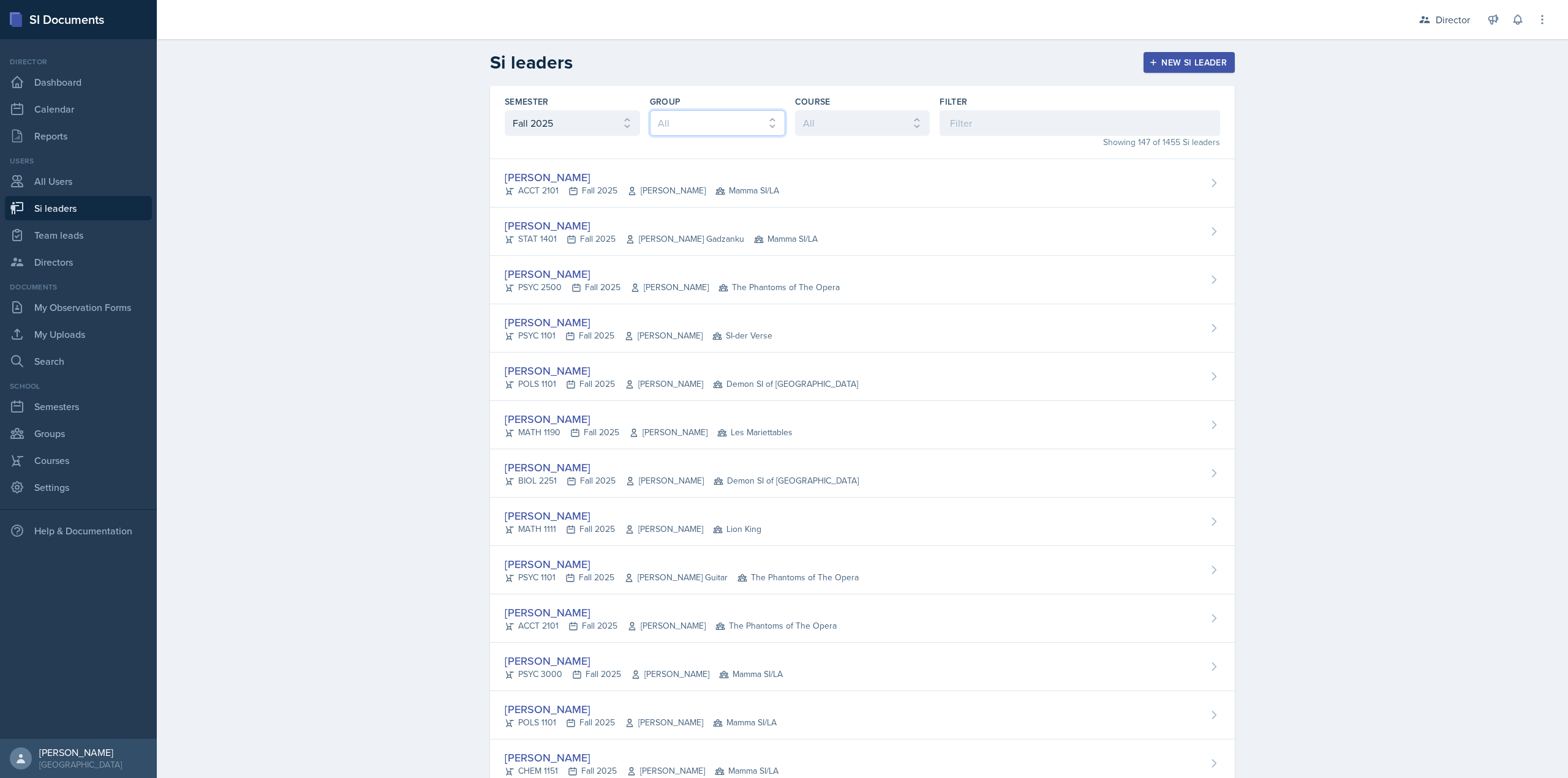
click at [709, 124] on select "All Les Mariettables Lion King Demon SI of Fleet Street Mamma SI/LA SI-der Vers…" at bounding box center [718, 123] width 135 height 26
select select "03df2469-1098-498a-a2e2-8023a988d861"
click at [650, 110] on select "All Les Mariettables Lion King Demon SI of Fleet Street Mamma SI/LA SI-der Vers…" at bounding box center [718, 123] width 135 height 26
click at [83, 233] on link "Team leads" at bounding box center [78, 235] width 147 height 25
select select "2bed604d-1099-4043-b1bc-2365e8740244"
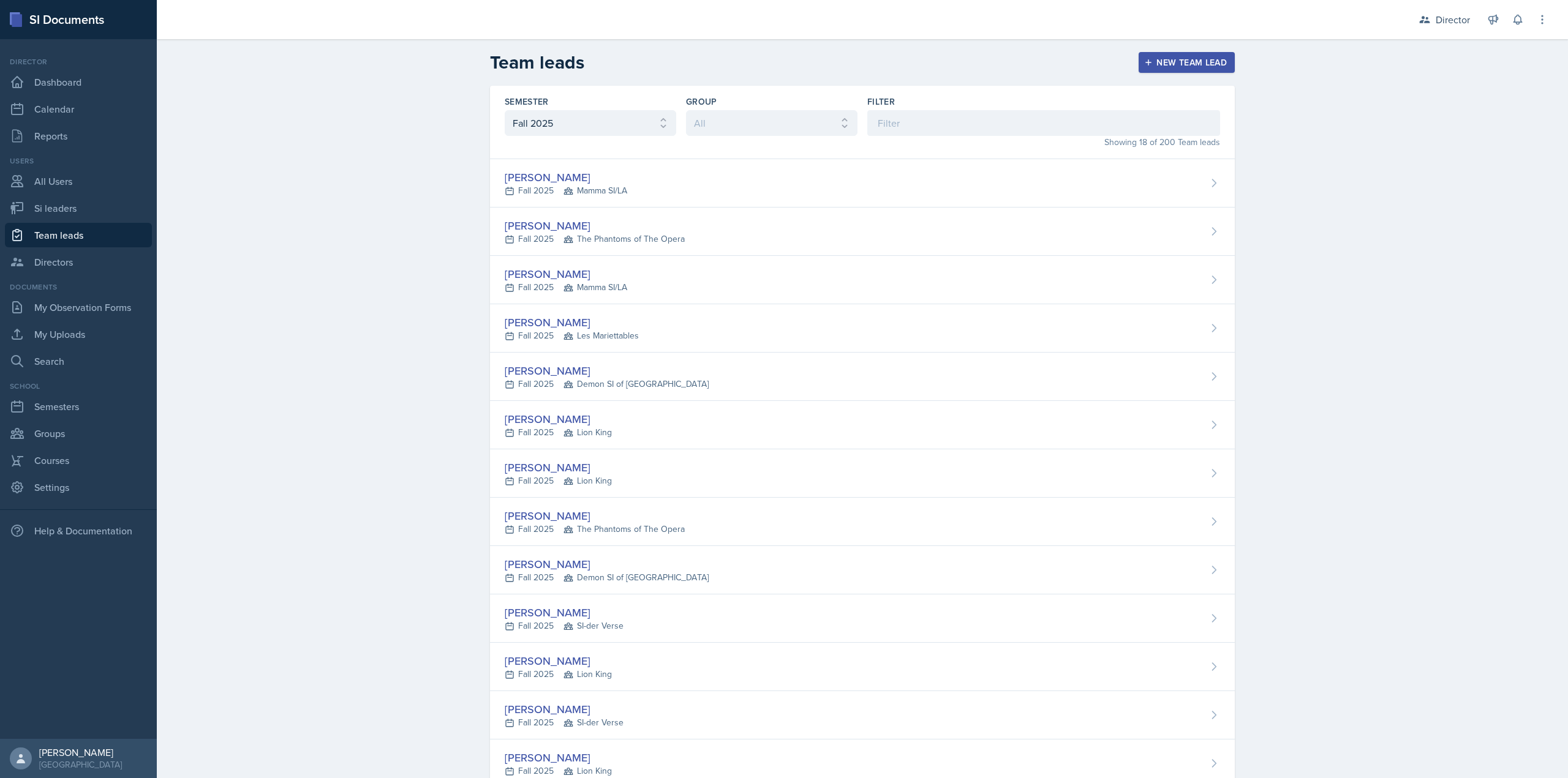
click at [756, 138] on div "Group All Les Mariettables Lion King Demon SI of Fleet Street Mamma SI/LA SI-de…" at bounding box center [772, 122] width 172 height 53
click at [754, 130] on select "All Les Mariettables Lion King Demon SI of Fleet Street Mamma SI/LA SI-der Vers…" at bounding box center [772, 123] width 172 height 26
select select "03df2469-1098-498a-a2e2-8023a988d861"
click at [686, 110] on select "All Les Mariettables Lion King Demon SI of Fleet Street Mamma SI/LA SI-der Vers…" at bounding box center [772, 123] width 172 height 26
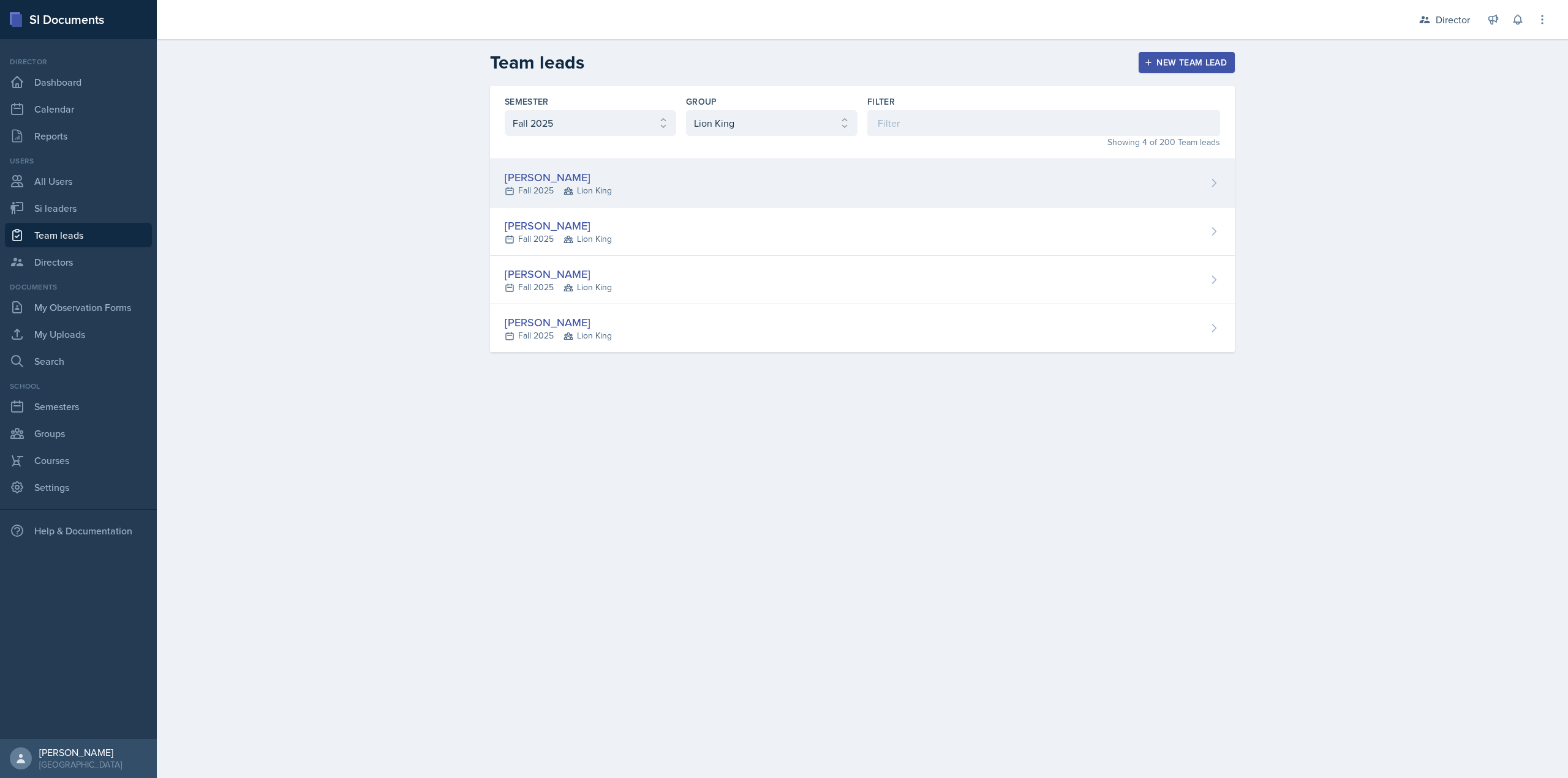
click at [665, 192] on div "Ross Carman Fall 2025 Lion King" at bounding box center [862, 183] width 745 height 49
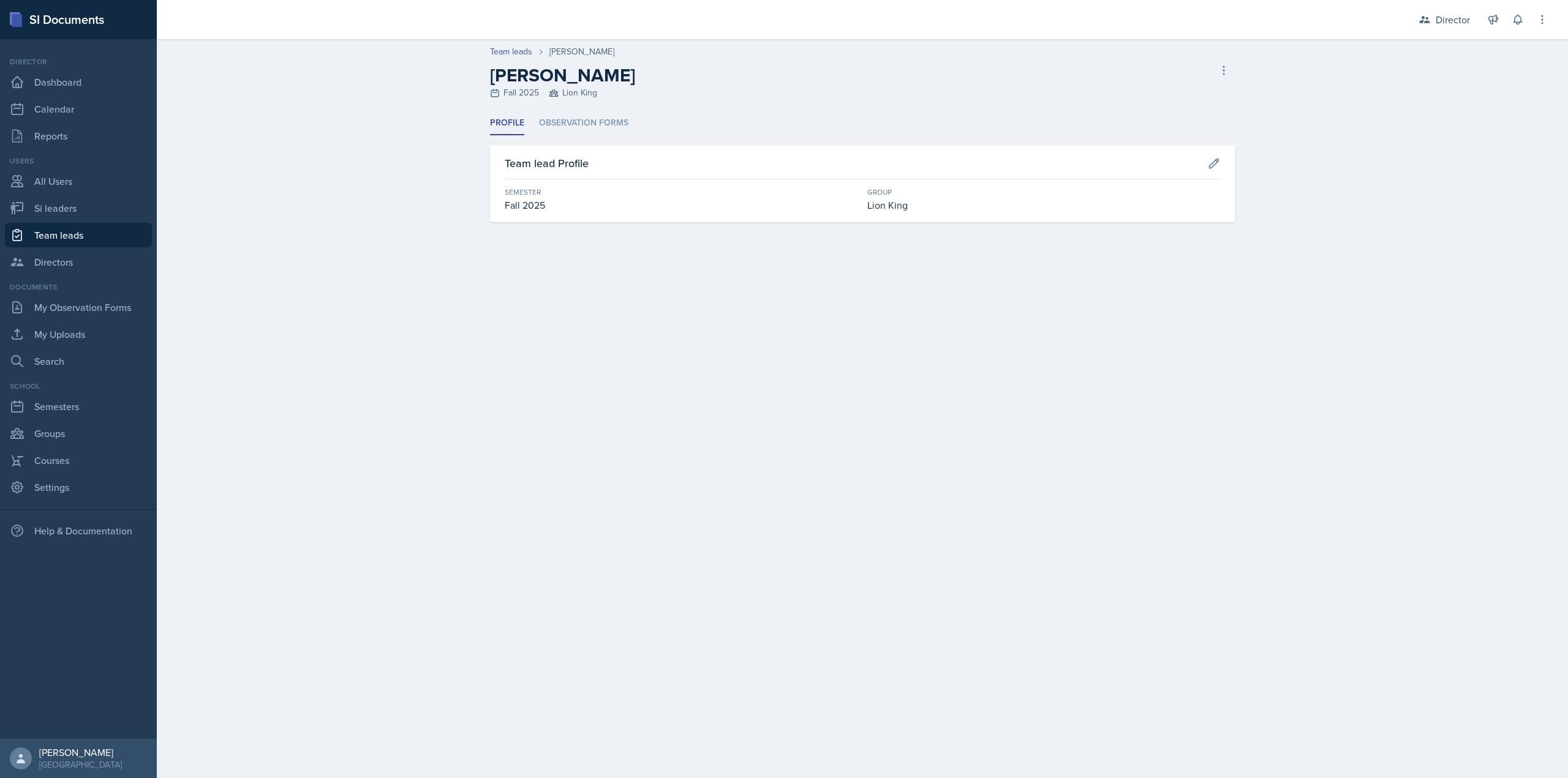
click at [590, 135] on div "Profile Observation Forms Profile Observation Forms Team lead Profile Semester …" at bounding box center [862, 167] width 745 height 111
click at [584, 128] on li "Observation Forms" at bounding box center [584, 123] width 89 height 24
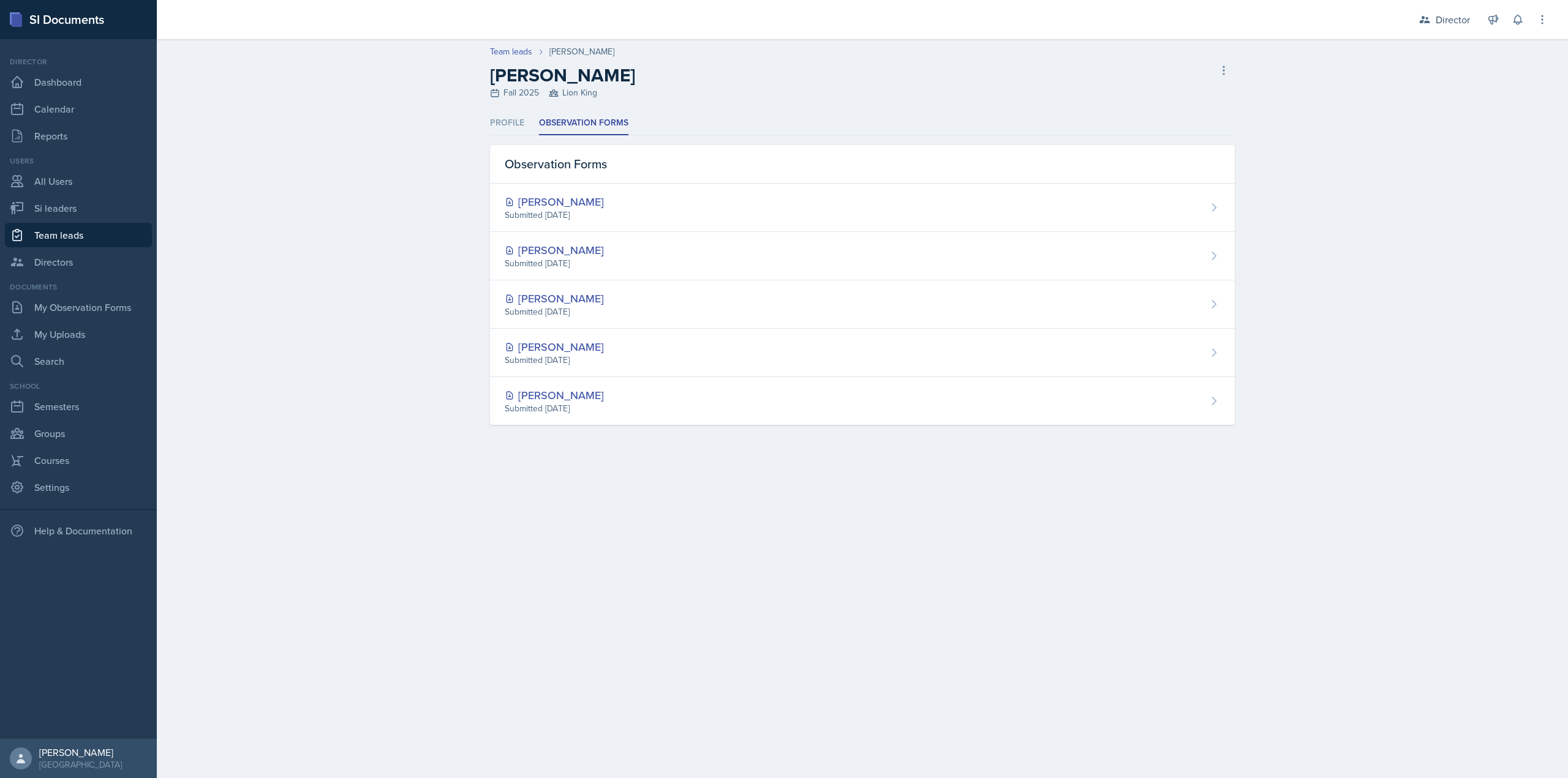
select select "2bed604d-1099-4043-b1bc-2365e8740244"
select select "03df2469-1098-498a-a2e2-8023a988d861"
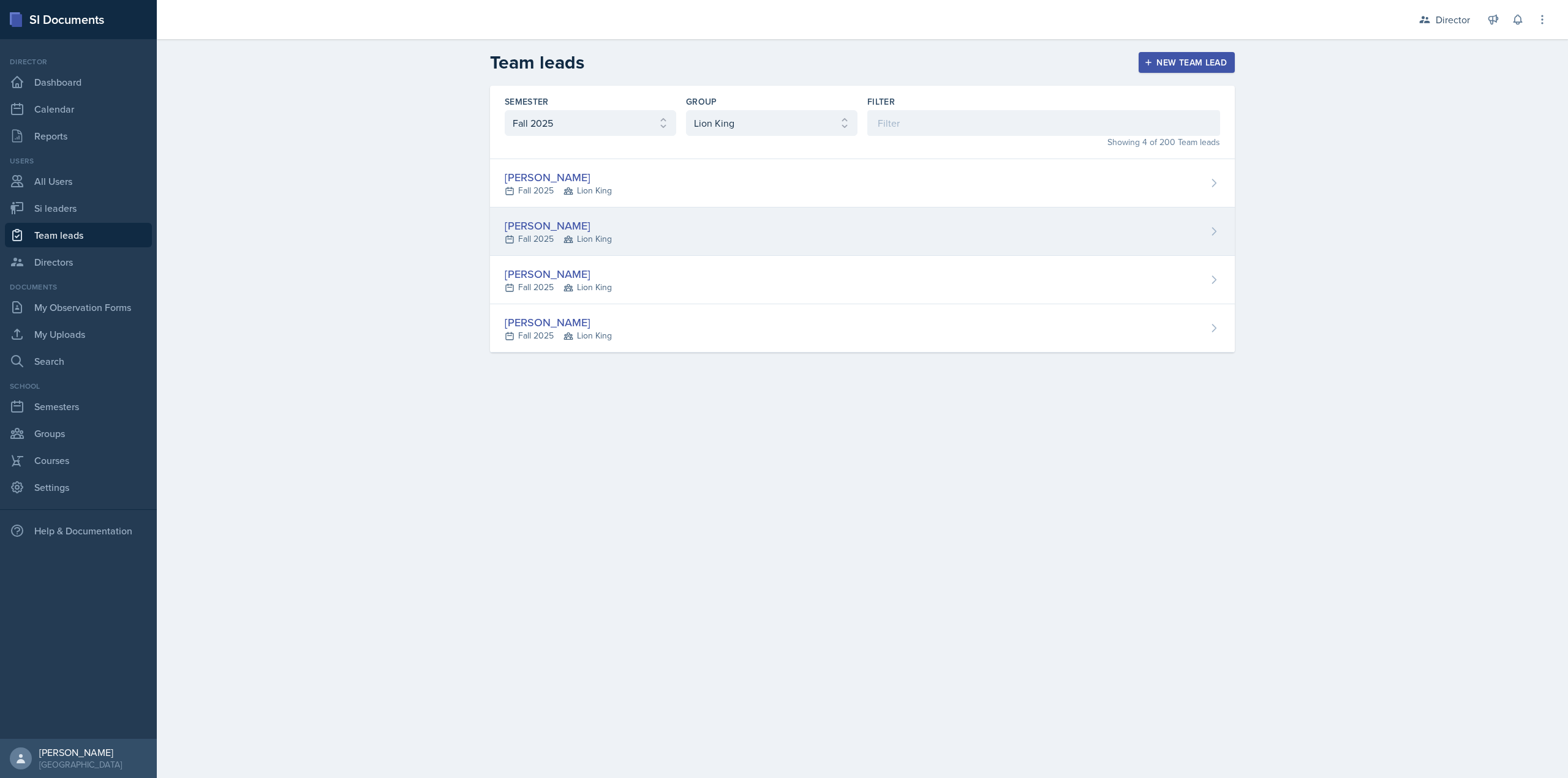
click at [581, 236] on span "Lion King" at bounding box center [588, 239] width 49 height 13
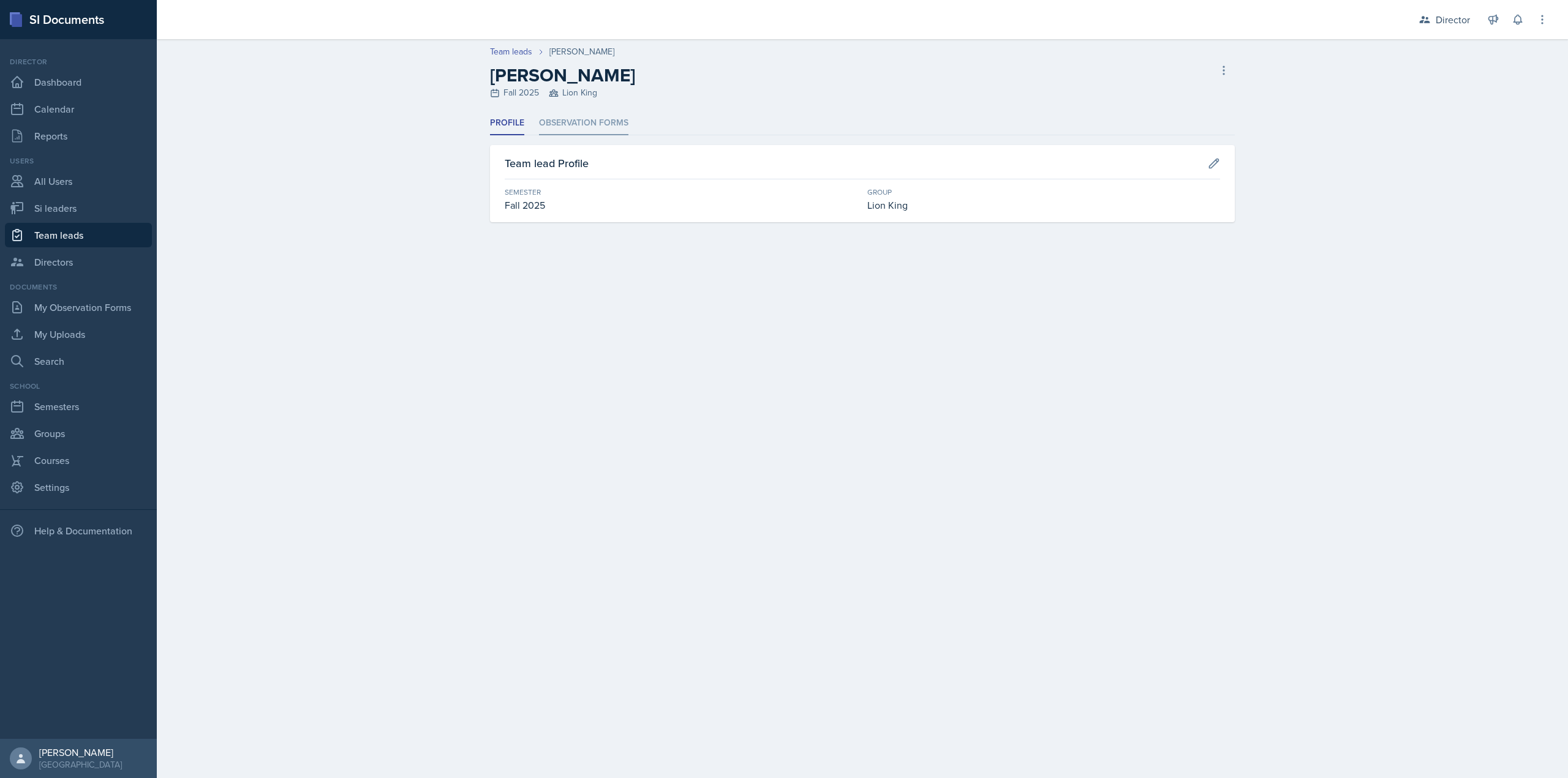
click at [593, 115] on li "Observation Forms" at bounding box center [584, 123] width 89 height 24
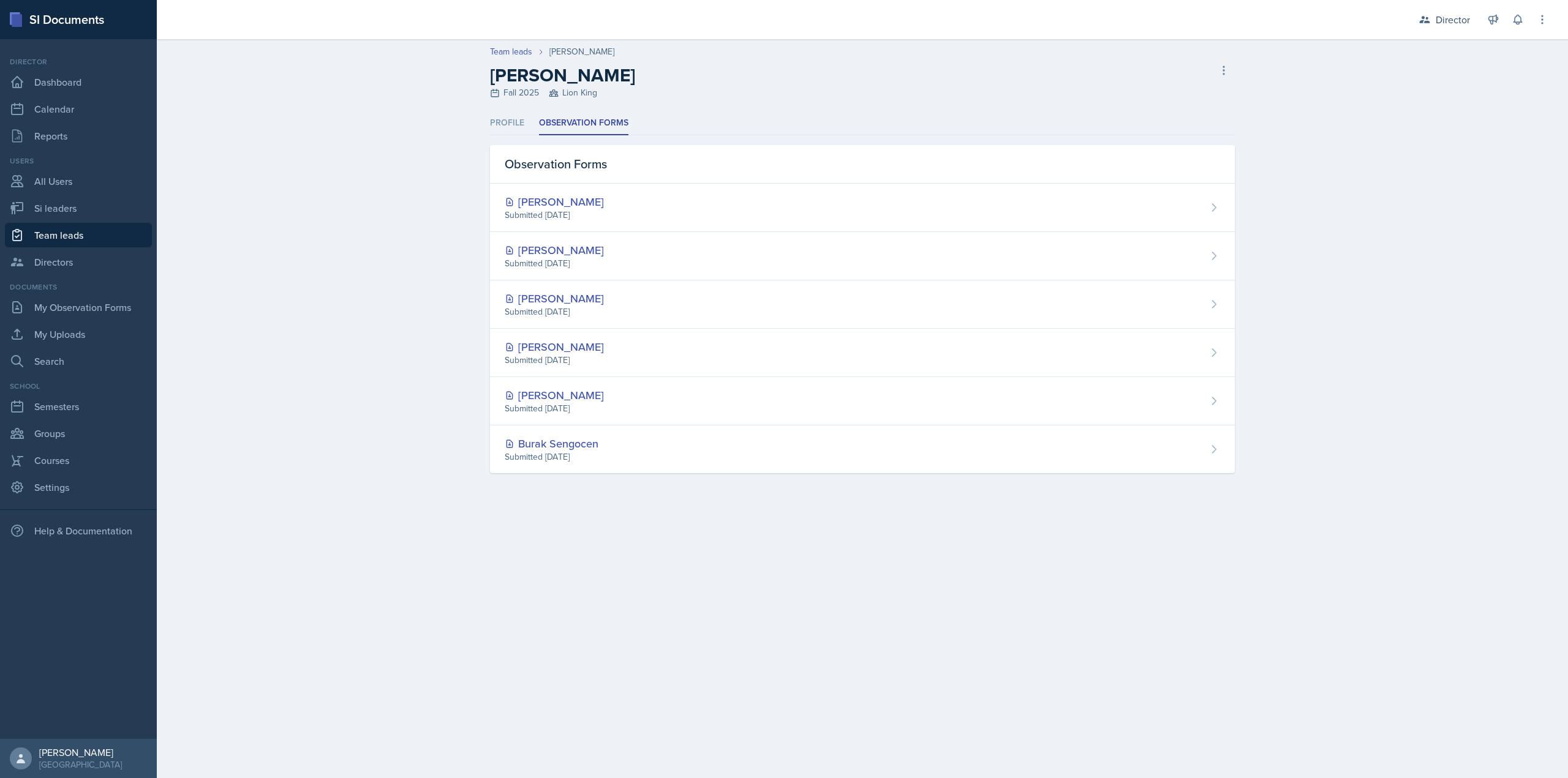
select select "2bed604d-1099-4043-b1bc-2365e8740244"
select select "03df2469-1098-498a-a2e2-8023a988d861"
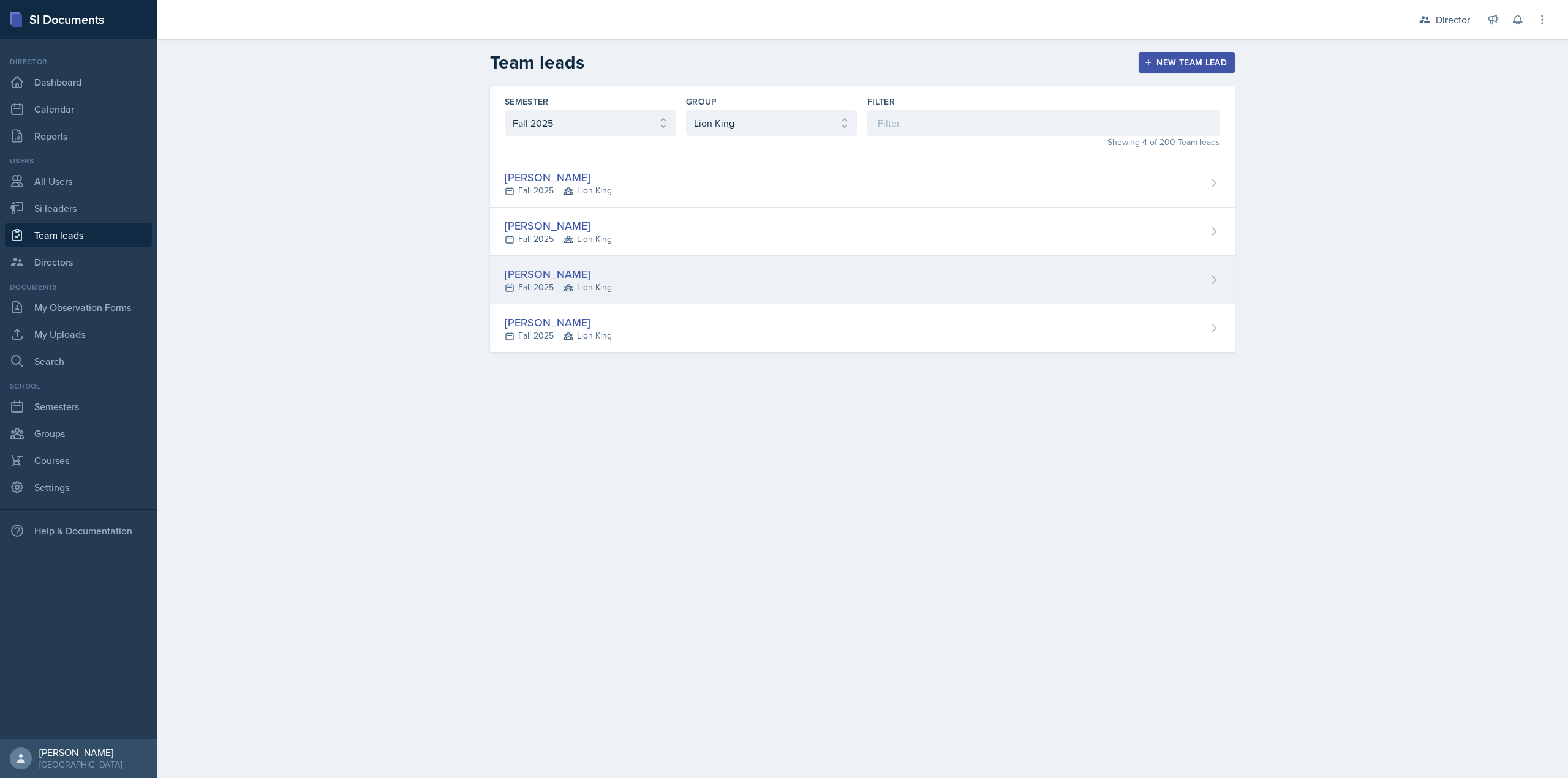
click at [566, 270] on div "Madie Houser" at bounding box center [558, 273] width 107 height 17
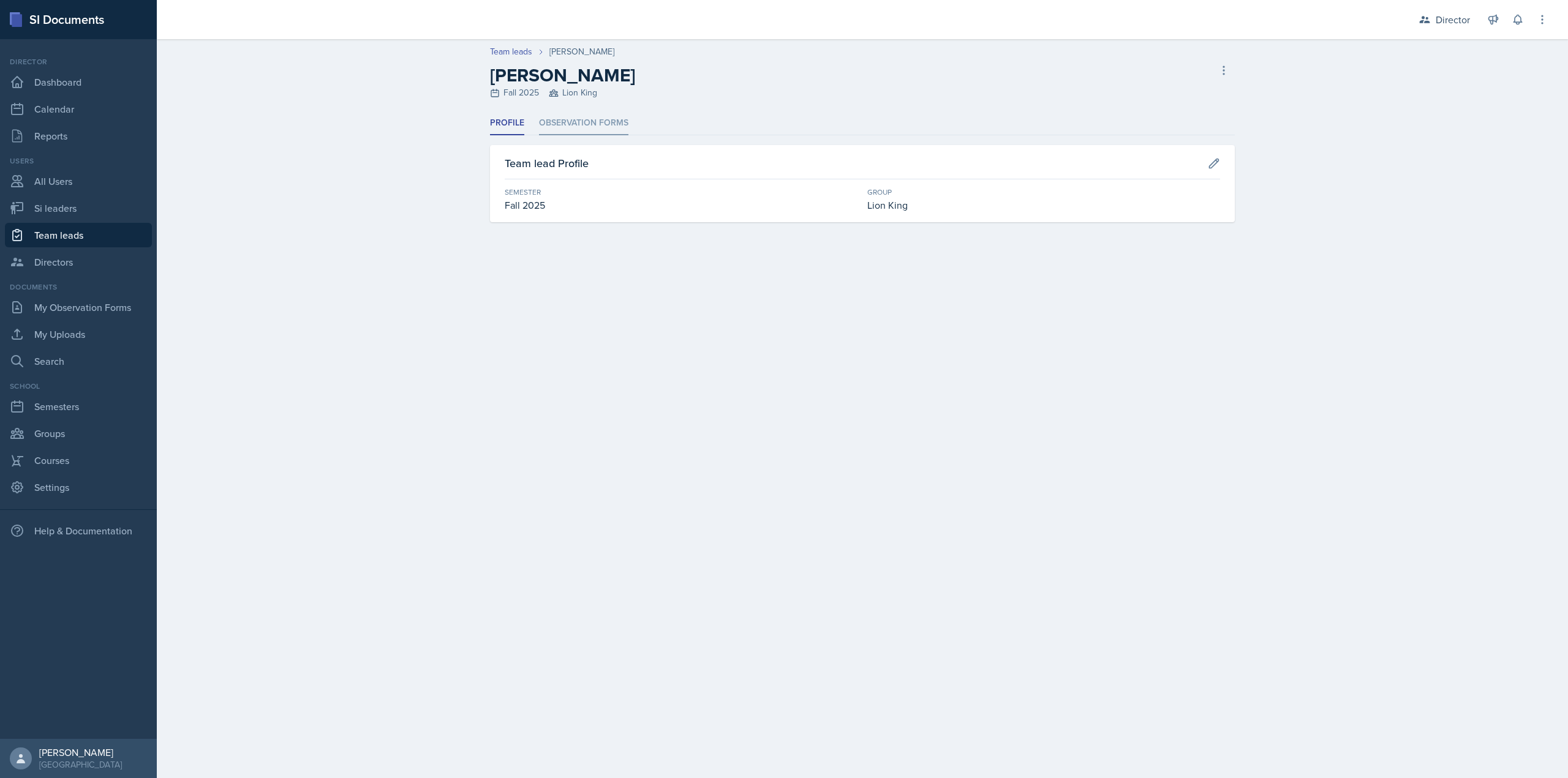
click at [605, 125] on li "Observation Forms" at bounding box center [584, 123] width 89 height 24
select select "2bed604d-1099-4043-b1bc-2365e8740244"
select select "03df2469-1098-498a-a2e2-8023a988d861"
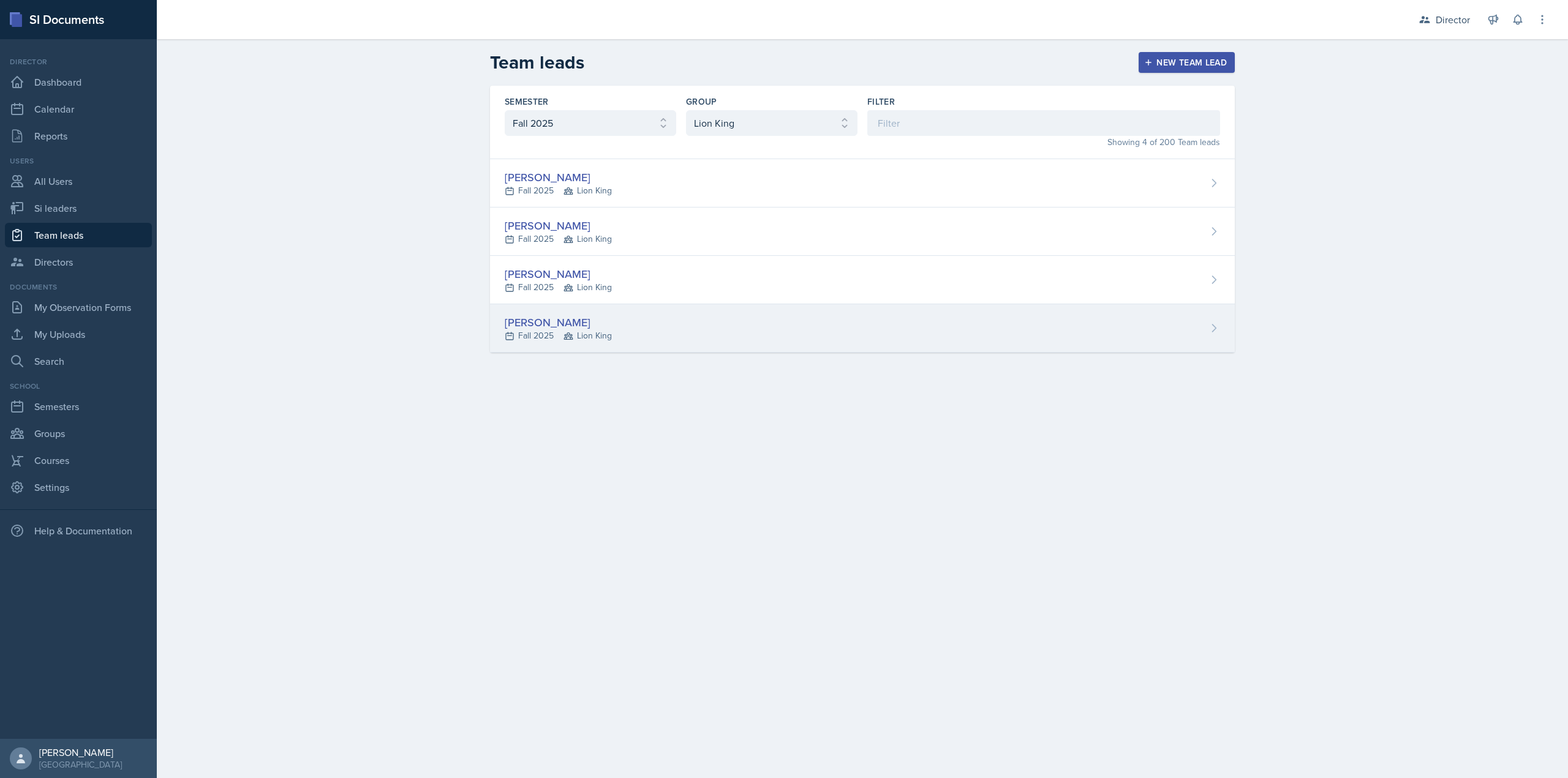
click at [601, 344] on div "Asha-Kaye Johnson Fall 2025 Lion King" at bounding box center [862, 328] width 745 height 49
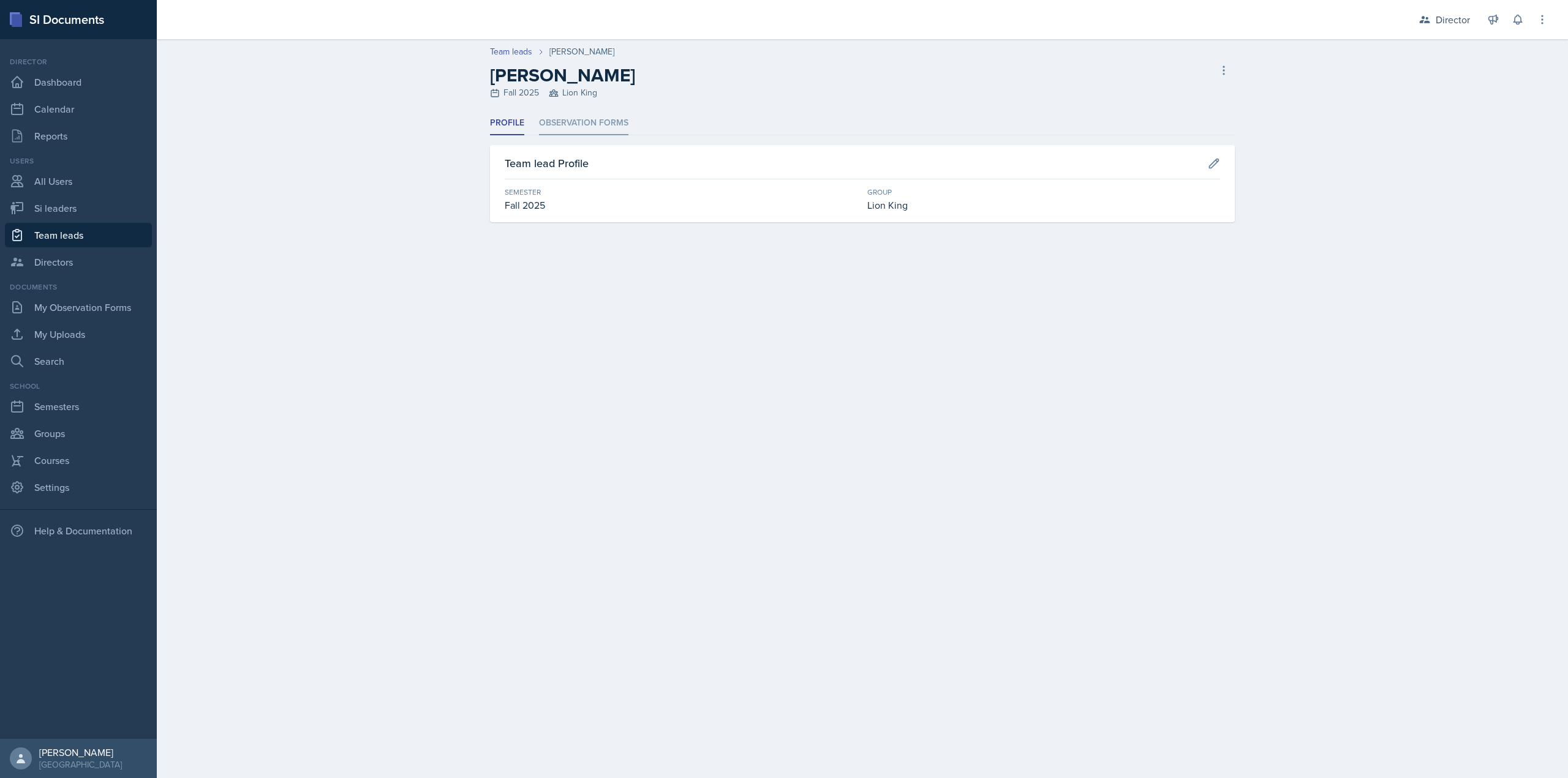
click at [591, 126] on li "Observation Forms" at bounding box center [584, 123] width 89 height 24
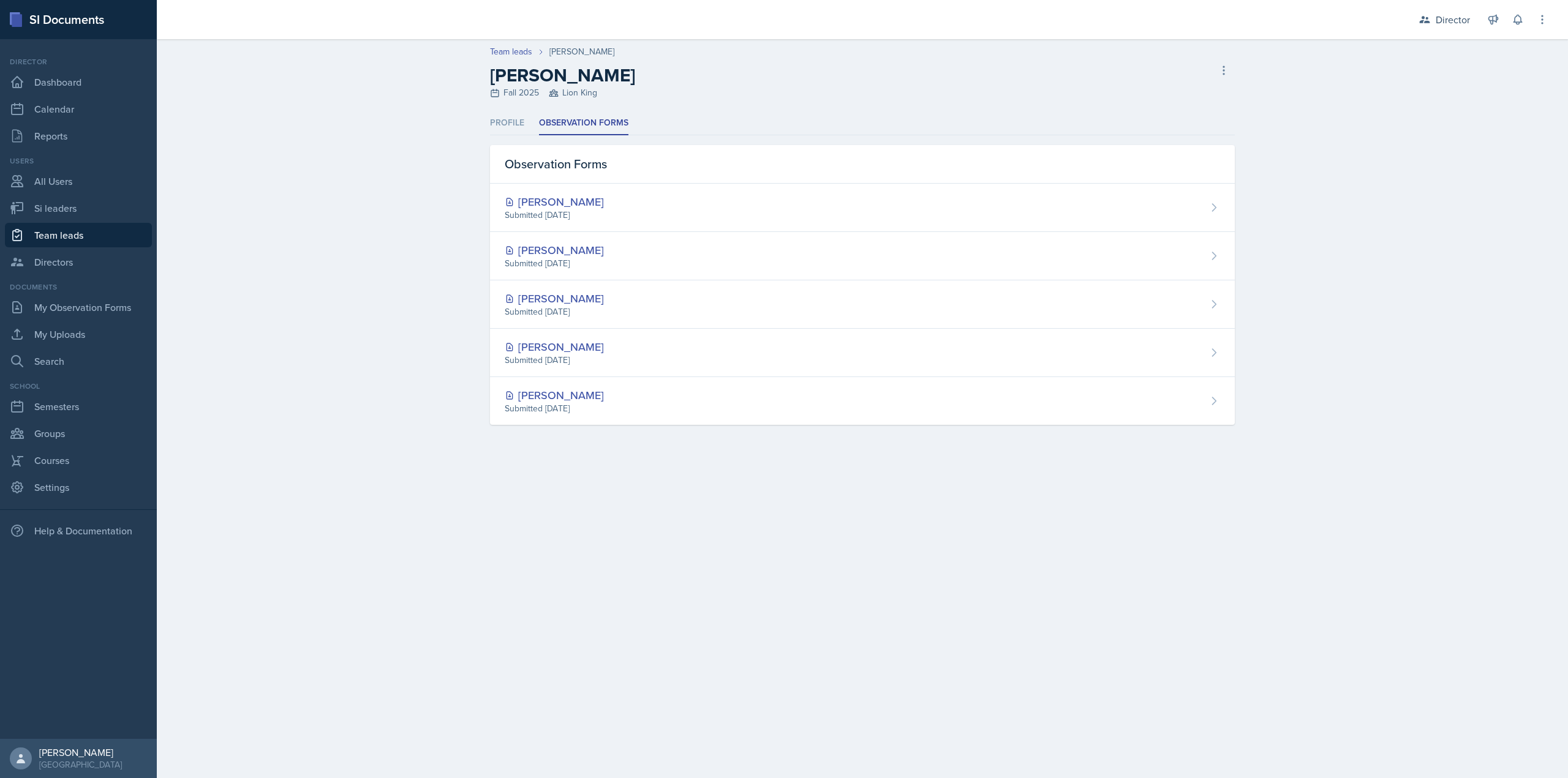
click at [261, 205] on div "Team leads Asha-Kaye Johnson Asha-Kaye Johnson Fall 2025 Lion King Delete Team …" at bounding box center [862, 246] width 1411 height 415
click at [122, 238] on link "Team leads" at bounding box center [78, 235] width 147 height 25
select select "2bed604d-1099-4043-b1bc-2365e8740244"
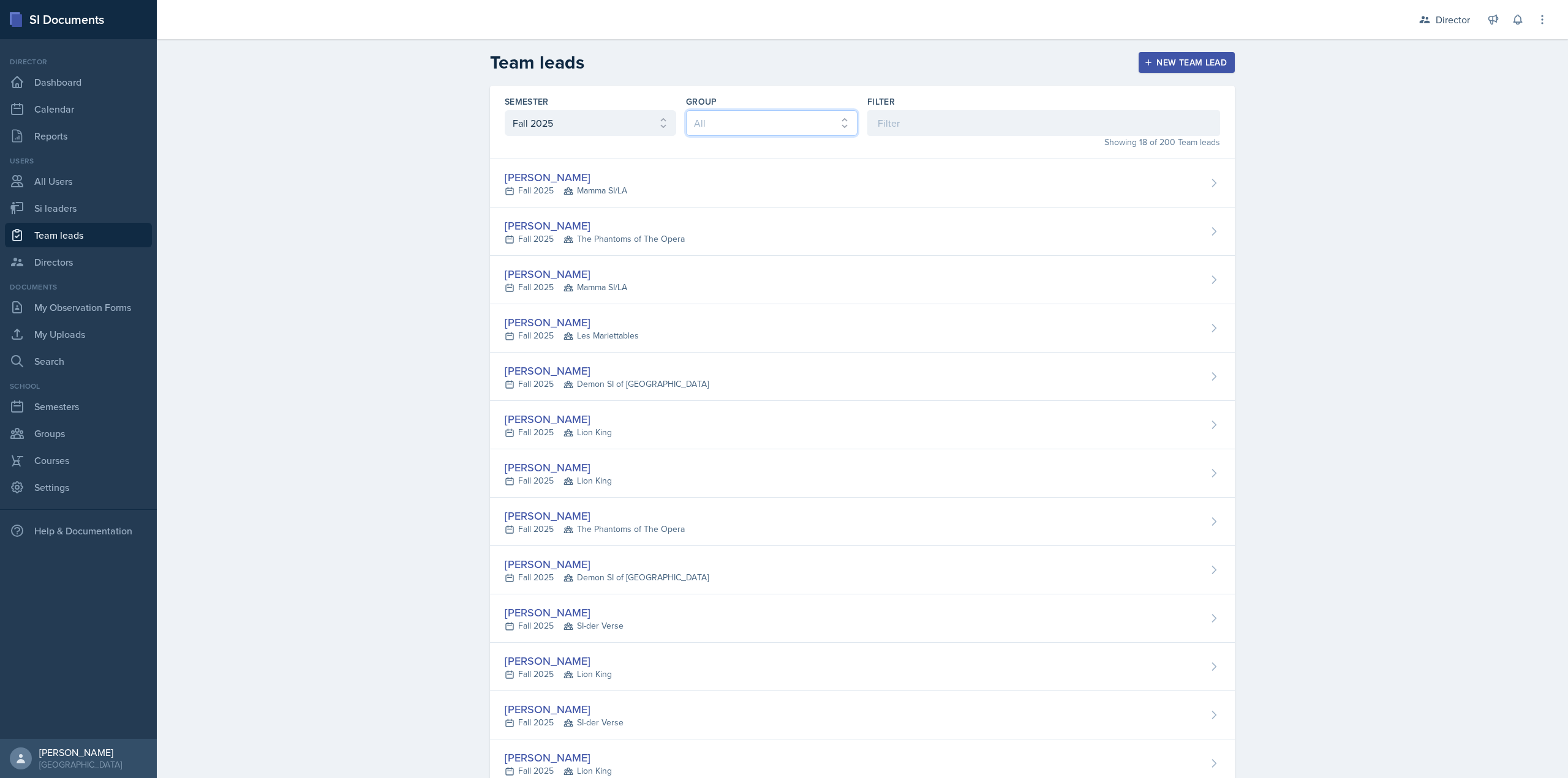
click at [737, 128] on select "All Les Mariettables Lion King Demon SI of Fleet Street Mamma SI/LA SI-der Vers…" at bounding box center [772, 123] width 172 height 26
select select "e892a4c8-123a-40ec-8aa5-ee50854cd130"
click at [686, 110] on select "All Les Mariettables Lion King Demon SI of Fleet Street Mamma SI/LA SI-der Vers…" at bounding box center [772, 123] width 172 height 26
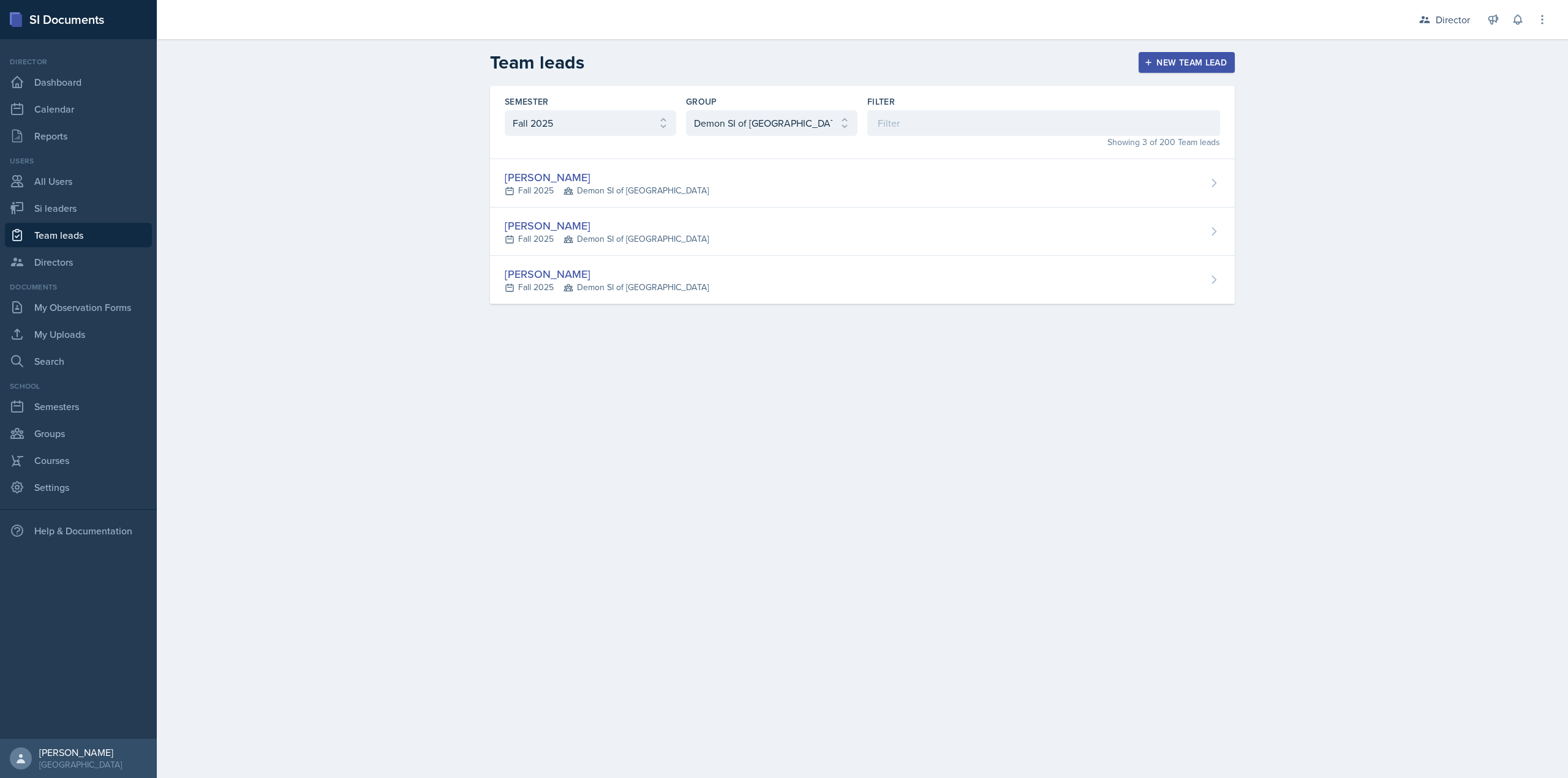
click at [628, 180] on div "Mia Burford" at bounding box center [607, 177] width 204 height 17
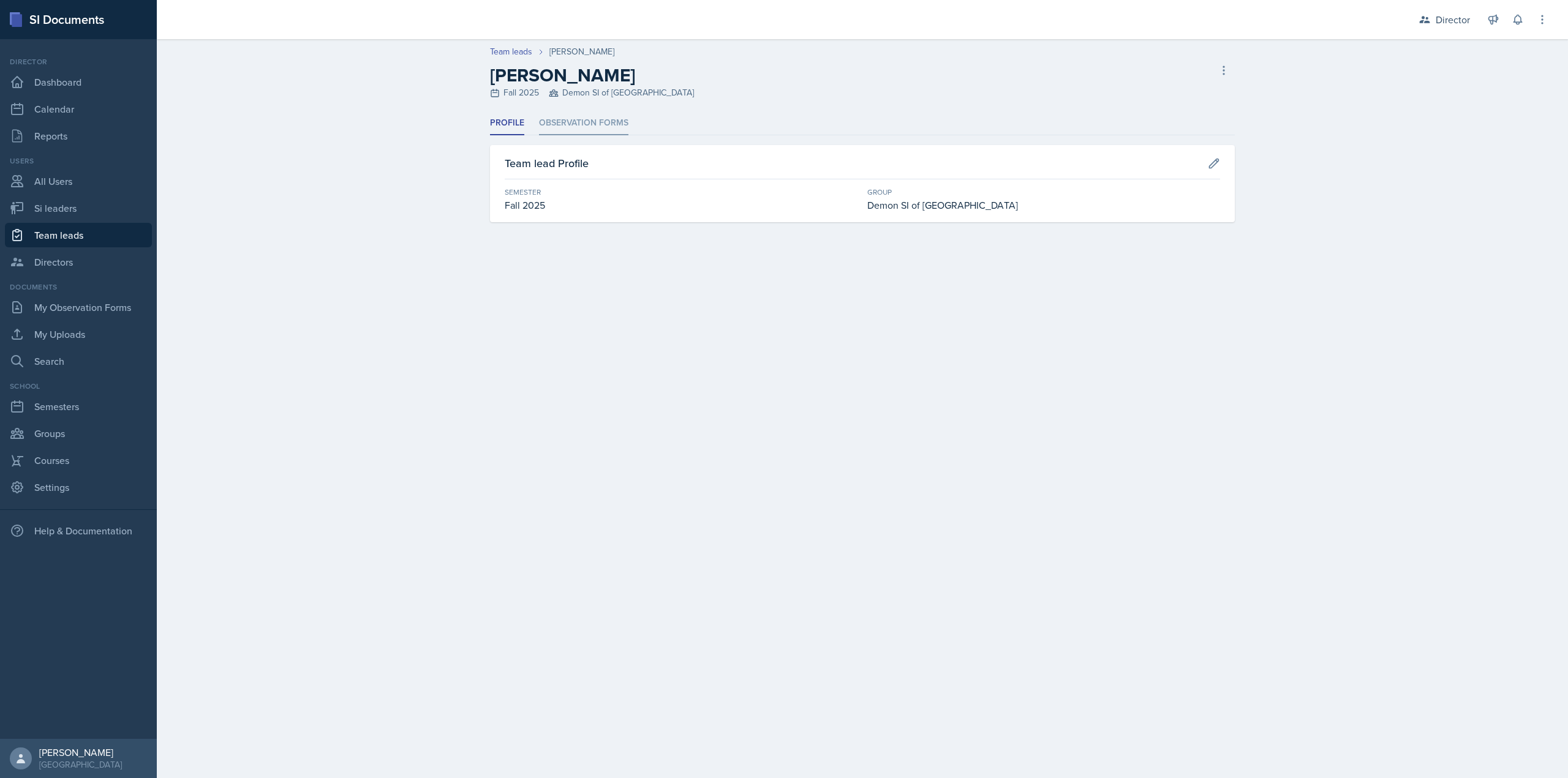
drag, startPoint x: 582, startPoint y: 139, endPoint x: 581, endPoint y: 128, distance: 11.0
click at [582, 138] on div "Profile Observation Forms Profile Observation Forms Team lead Profile Semester …" at bounding box center [862, 167] width 745 height 111
click at [581, 128] on li "Observation Forms" at bounding box center [584, 123] width 89 height 24
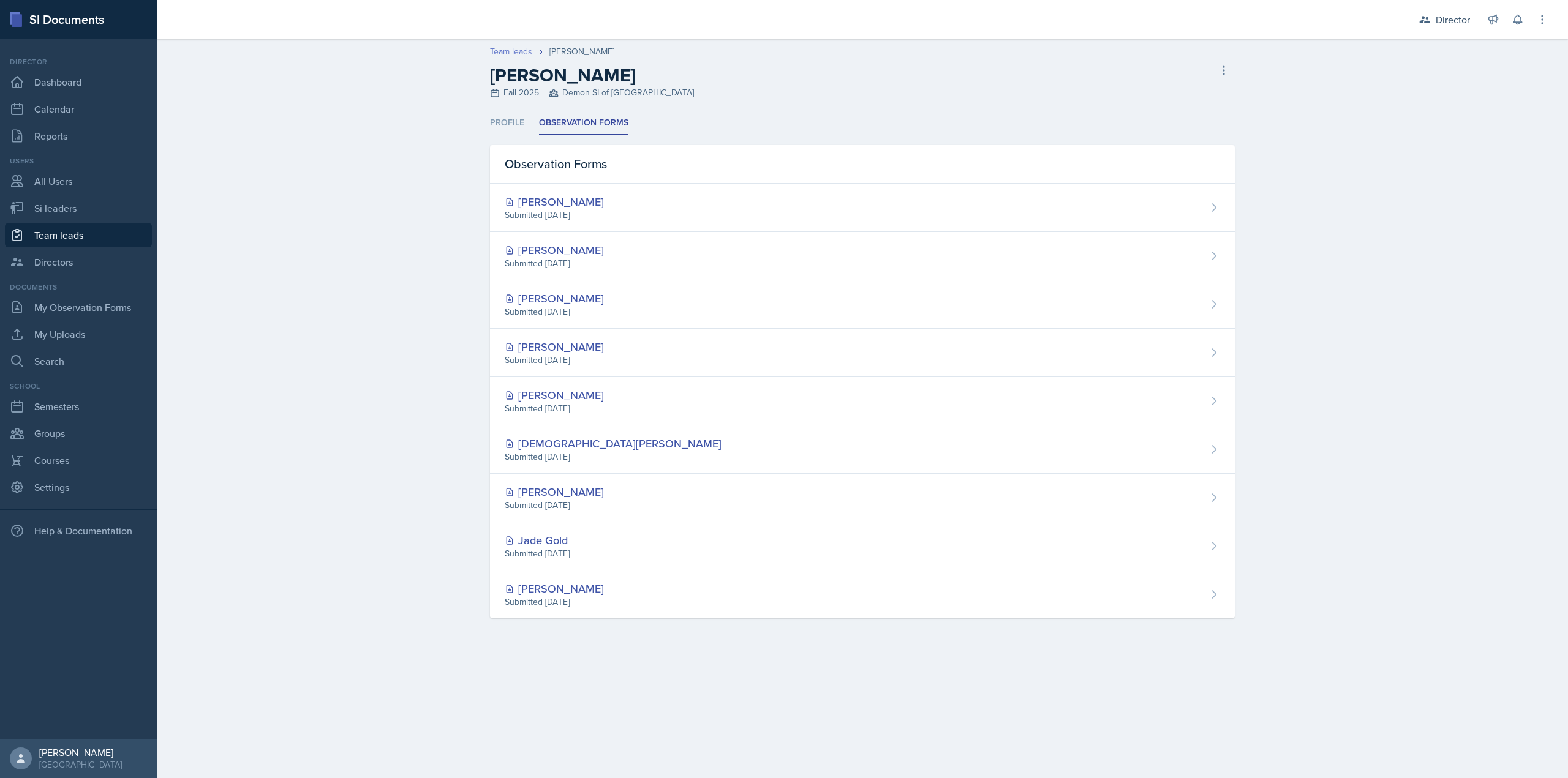
click at [517, 50] on link "Team leads" at bounding box center [511, 52] width 42 height 13
select select "2bed604d-1099-4043-b1bc-2365e8740244"
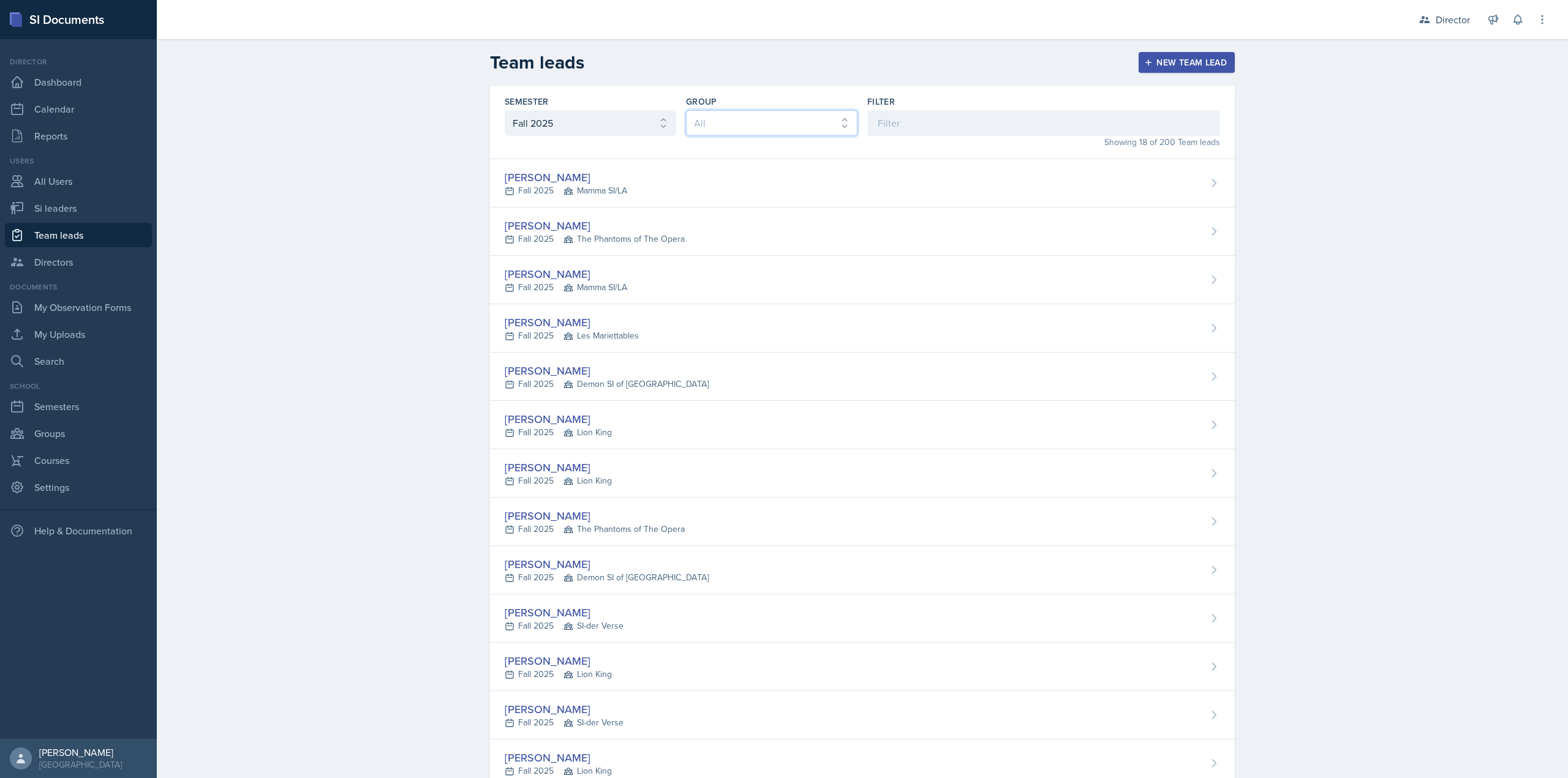
click at [723, 114] on select "All Les Mariettables Lion King Demon SI of Fleet Street Mamma SI/LA SI-der Vers…" at bounding box center [772, 123] width 172 height 26
select select "e892a4c8-123a-40ec-8aa5-ee50854cd130"
click at [686, 110] on select "All Les Mariettables Lion King Demon SI of Fleet Street Mamma SI/LA SI-der Vers…" at bounding box center [772, 123] width 172 height 26
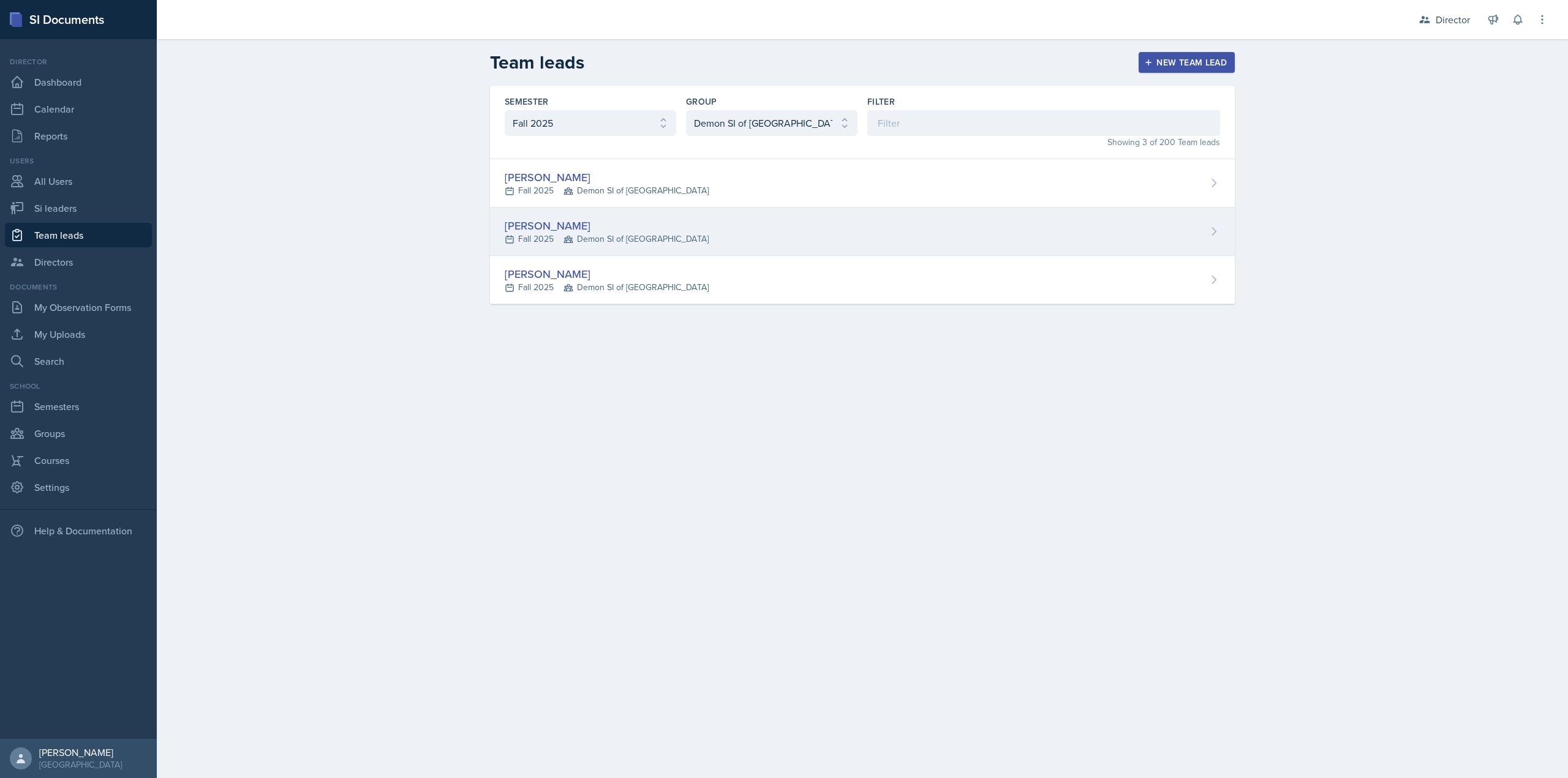
click at [571, 231] on div "[PERSON_NAME]" at bounding box center [607, 226] width 204 height 17
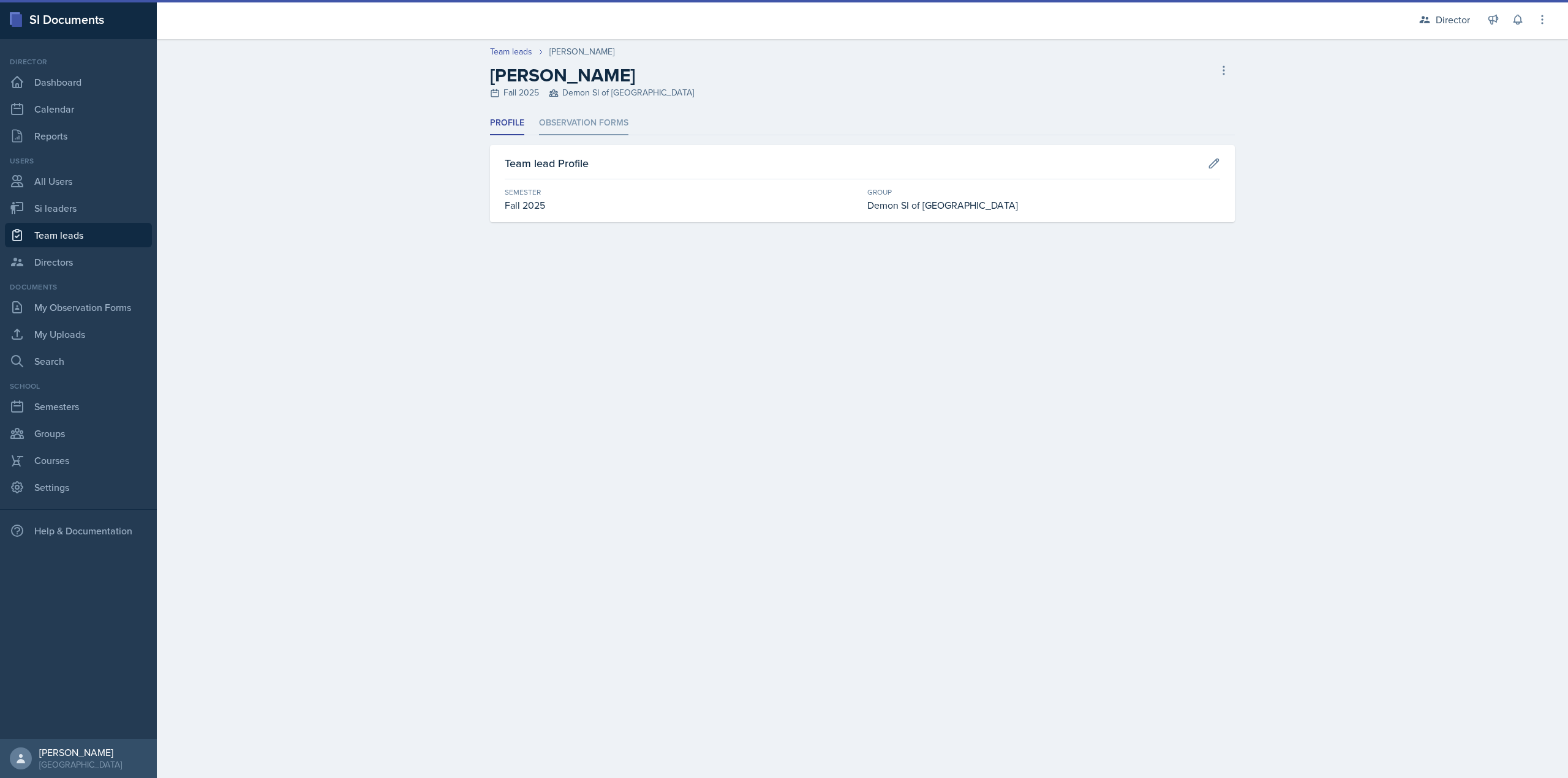
click at [557, 119] on li "Observation Forms" at bounding box center [584, 123] width 89 height 24
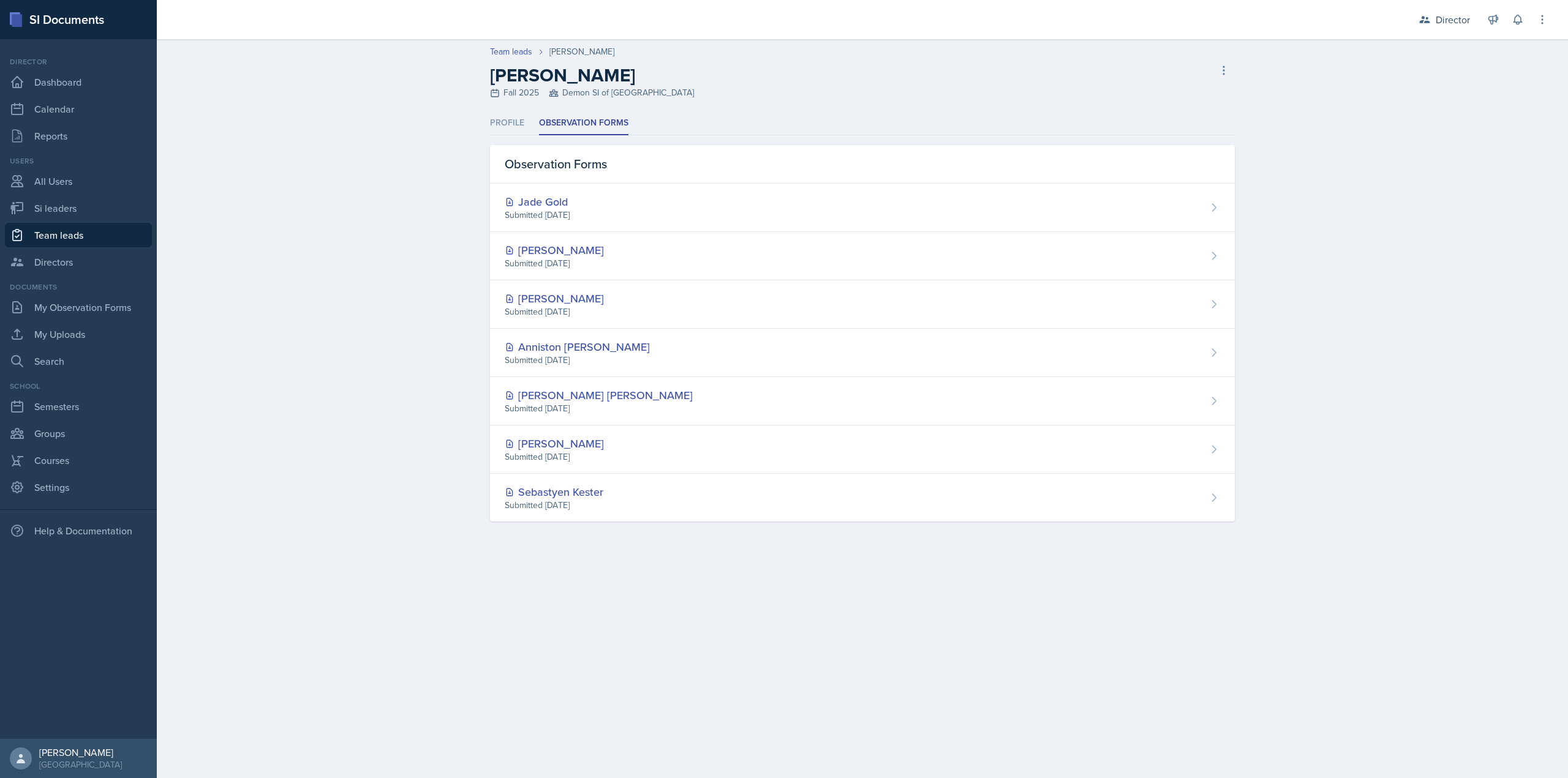
select select "2bed604d-1099-4043-b1bc-2365e8740244"
select select "e892a4c8-123a-40ec-8aa5-ee50854cd130"
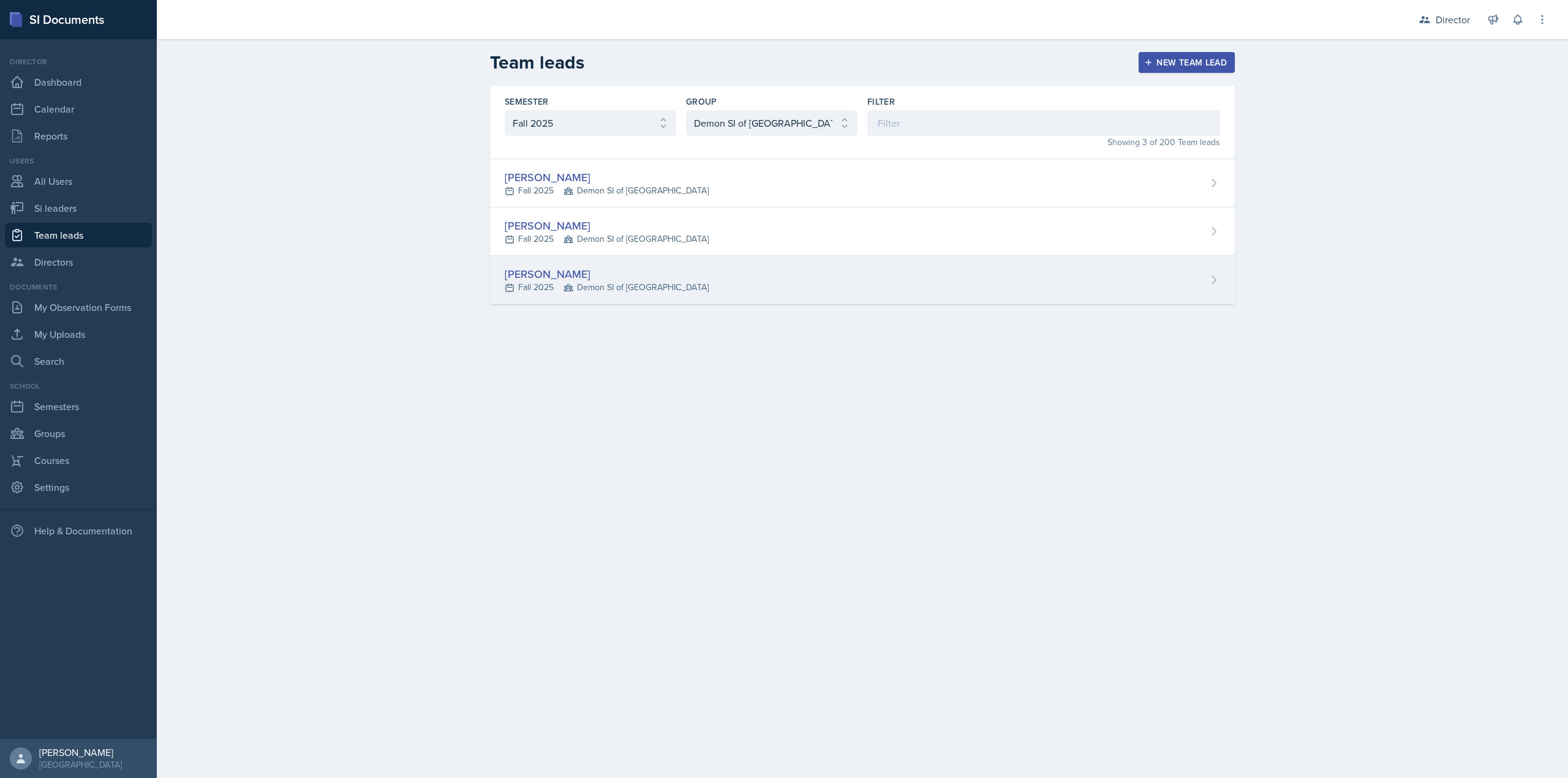
click at [603, 294] on div "McKenzie King Fall 2025 Demon SI of Fleet Street" at bounding box center [862, 280] width 745 height 49
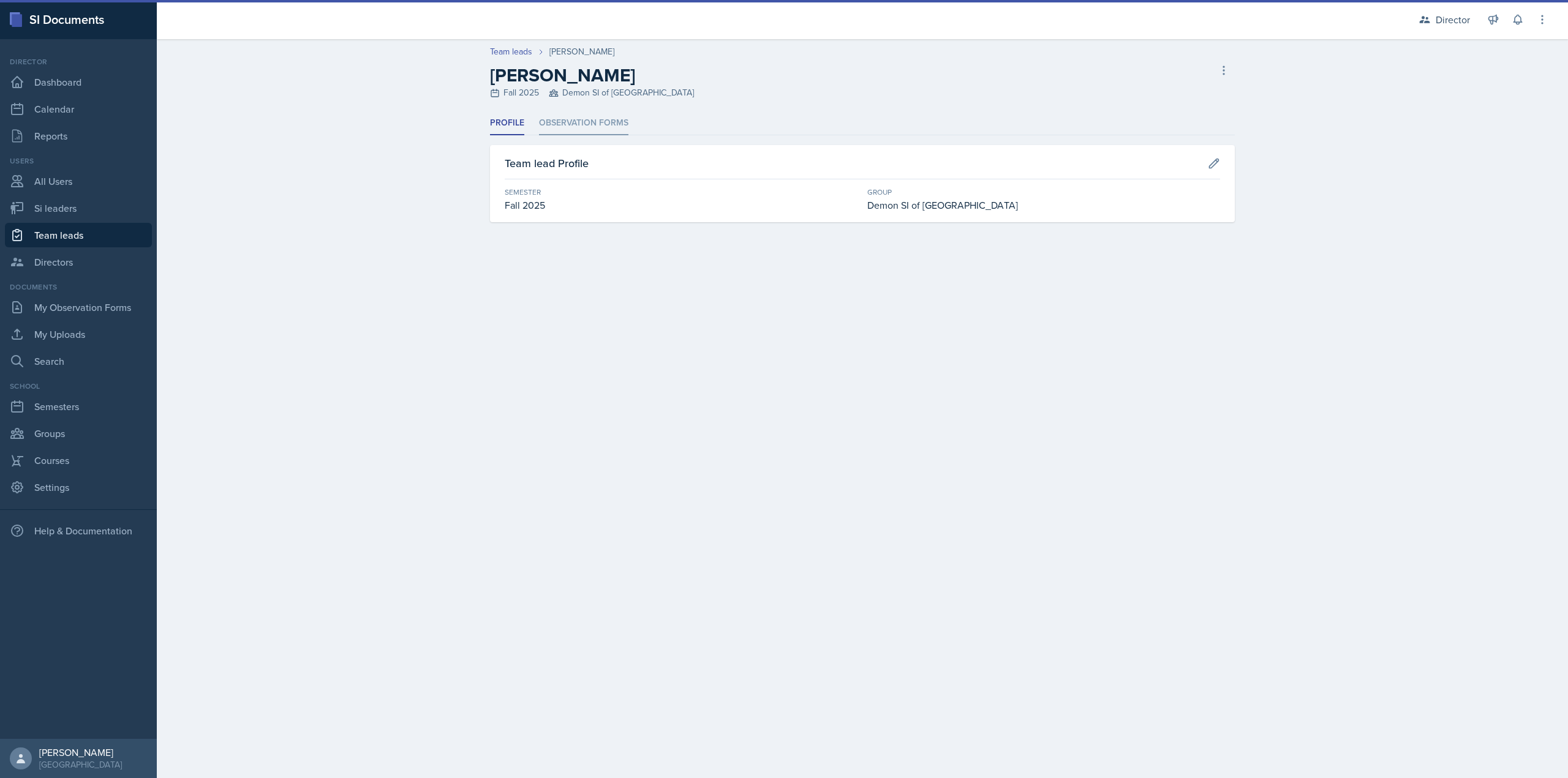
click at [596, 117] on li "Observation Forms" at bounding box center [584, 123] width 89 height 24
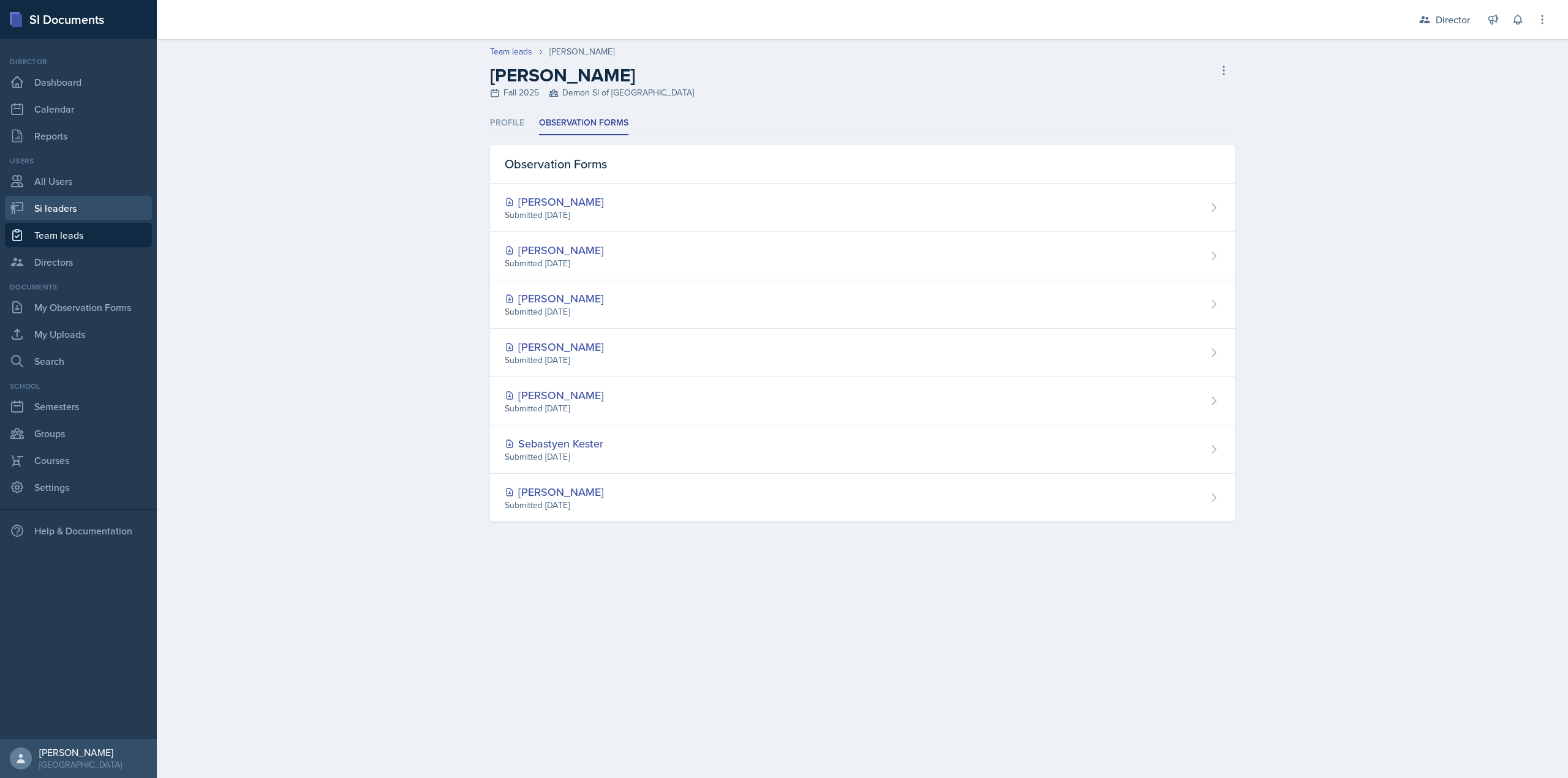
click at [49, 206] on link "Si leaders" at bounding box center [78, 208] width 147 height 25
select select "2bed604d-1099-4043-b1bc-2365e8740244"
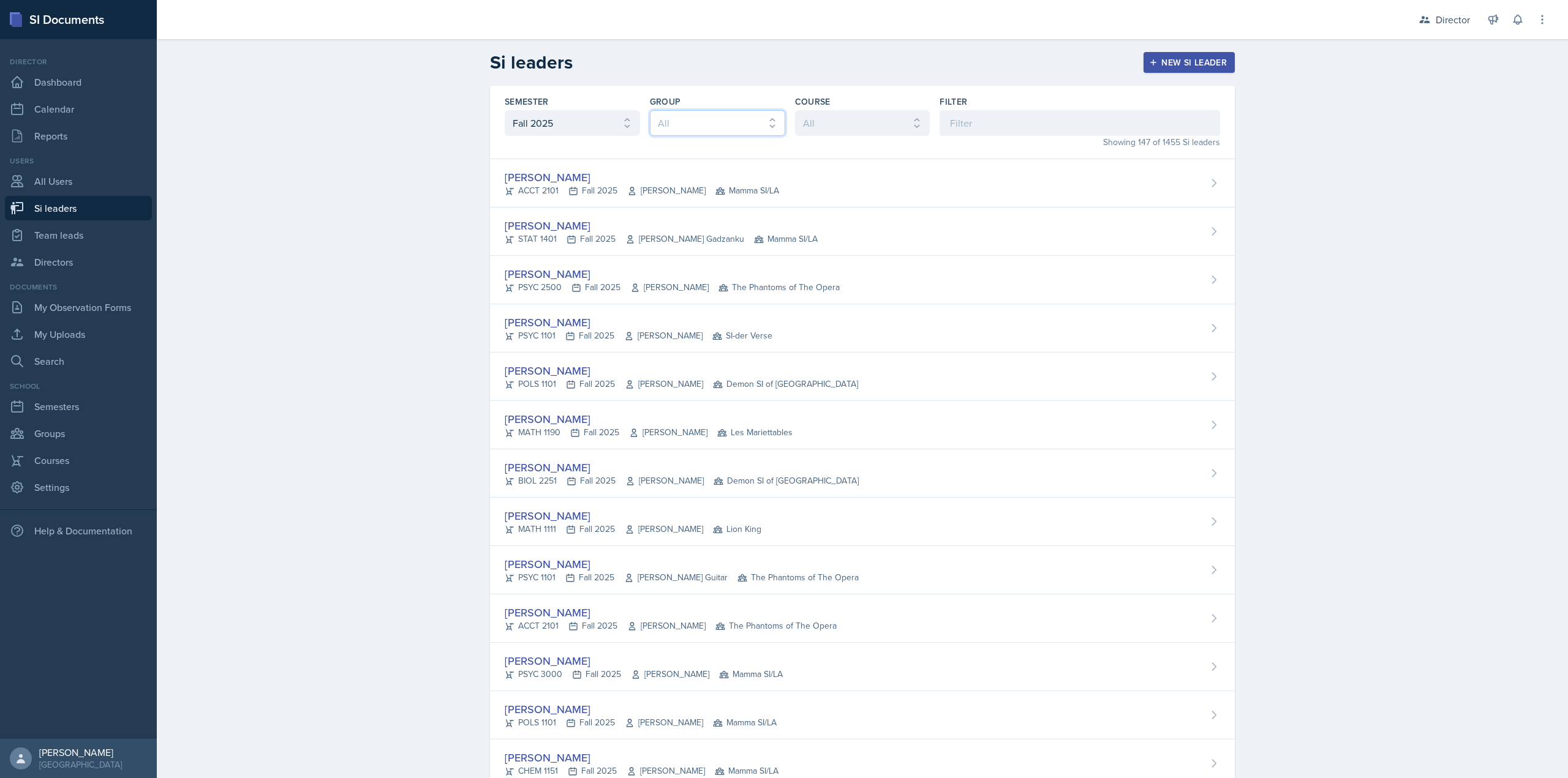
click at [726, 112] on select "All Les Mariettables Lion King Demon SI of Fleet Street Mamma SI/LA SI-der Vers…" at bounding box center [718, 123] width 135 height 26
select select "e892a4c8-123a-40ec-8aa5-ee50854cd130"
click at [650, 110] on select "All Les Mariettables Lion King Demon SI of Fleet Street Mamma SI/LA SI-der Vers…" at bounding box center [718, 123] width 135 height 26
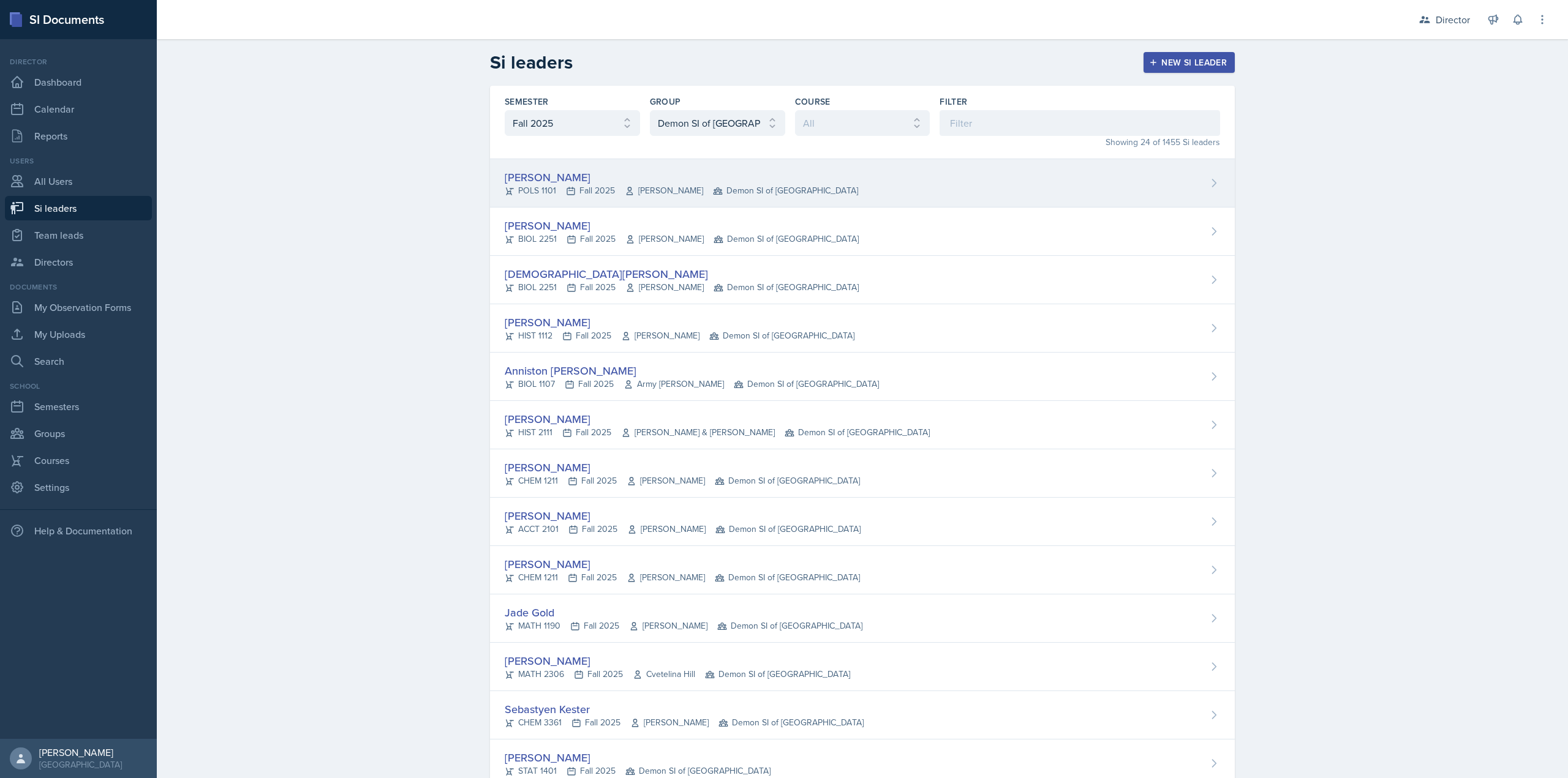
click at [713, 187] on span "Demon SI of Fleet Street" at bounding box center [786, 191] width 145 height 13
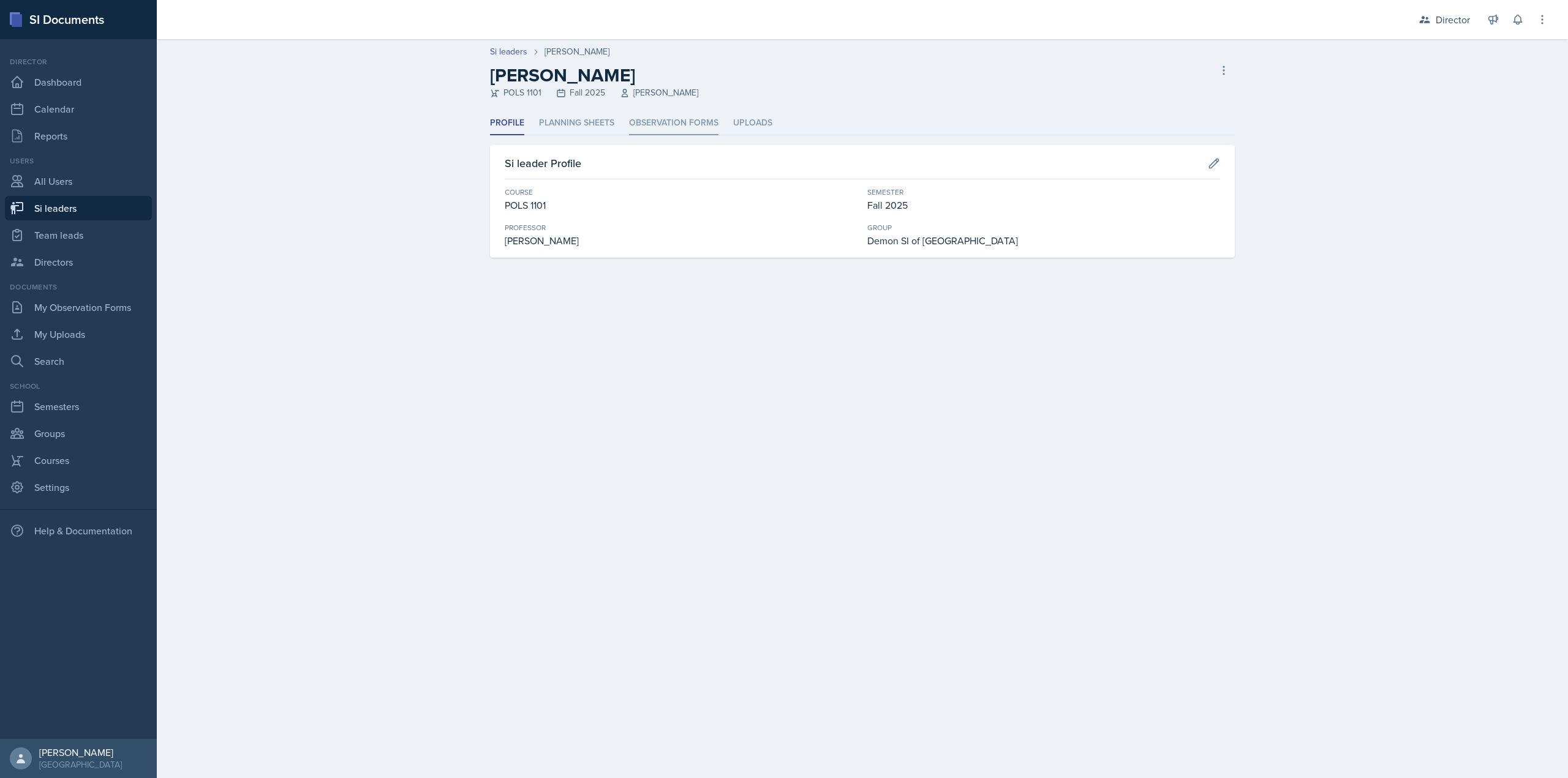
click at [645, 132] on li "Observation Forms" at bounding box center [673, 123] width 89 height 24
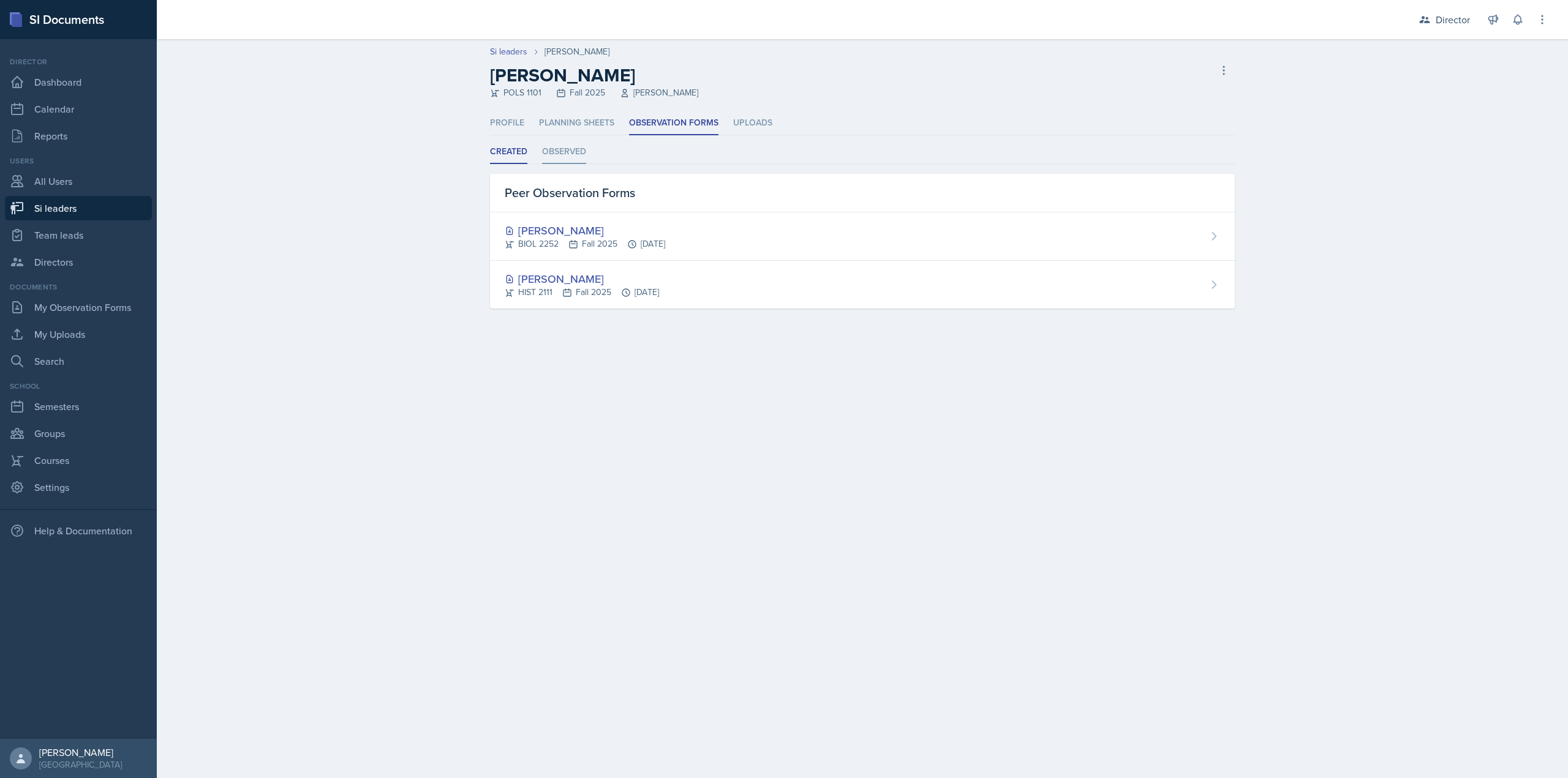
click at [545, 154] on li "Observed" at bounding box center [564, 152] width 44 height 24
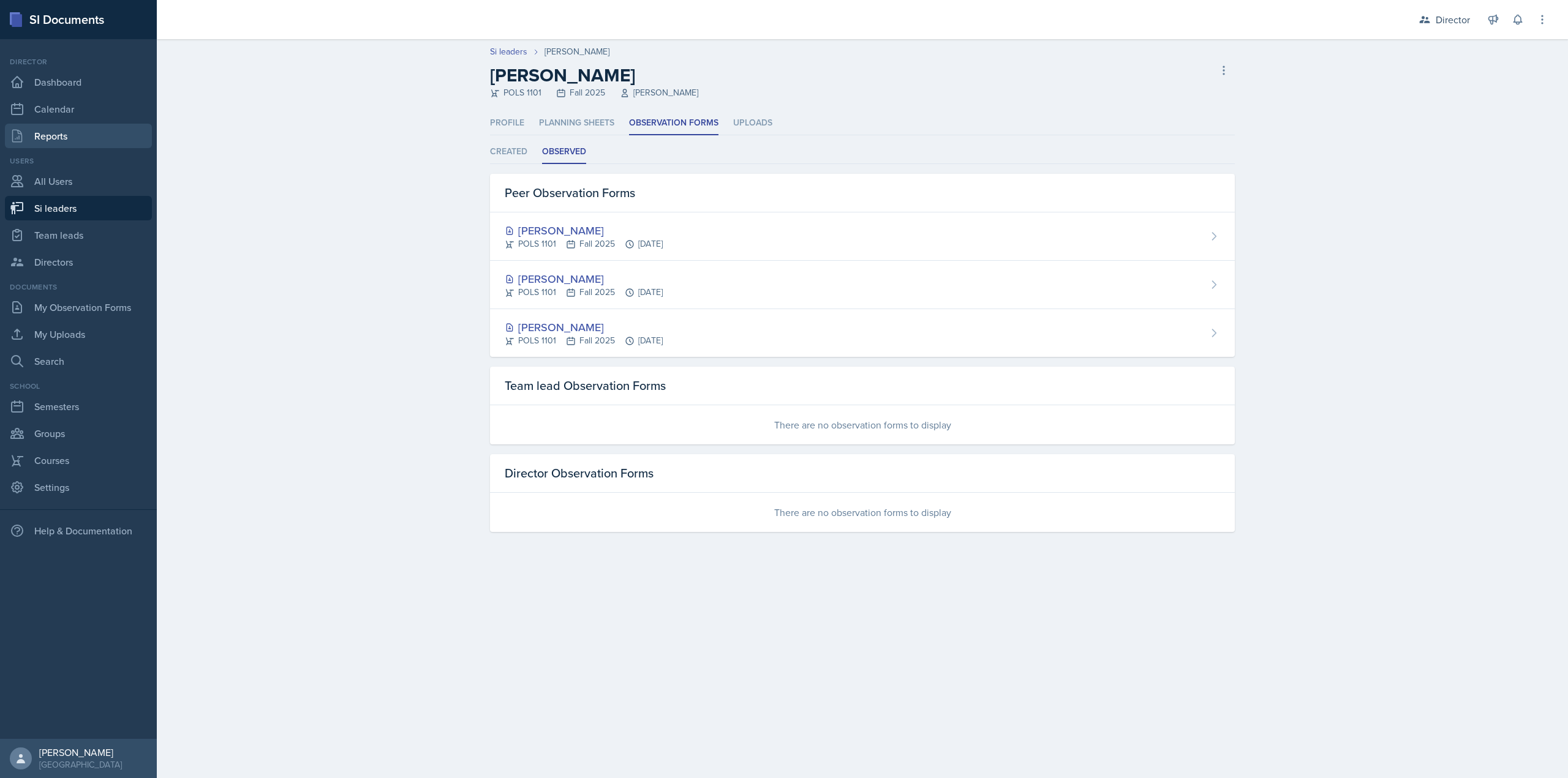
click at [64, 136] on link "Reports" at bounding box center [78, 136] width 147 height 25
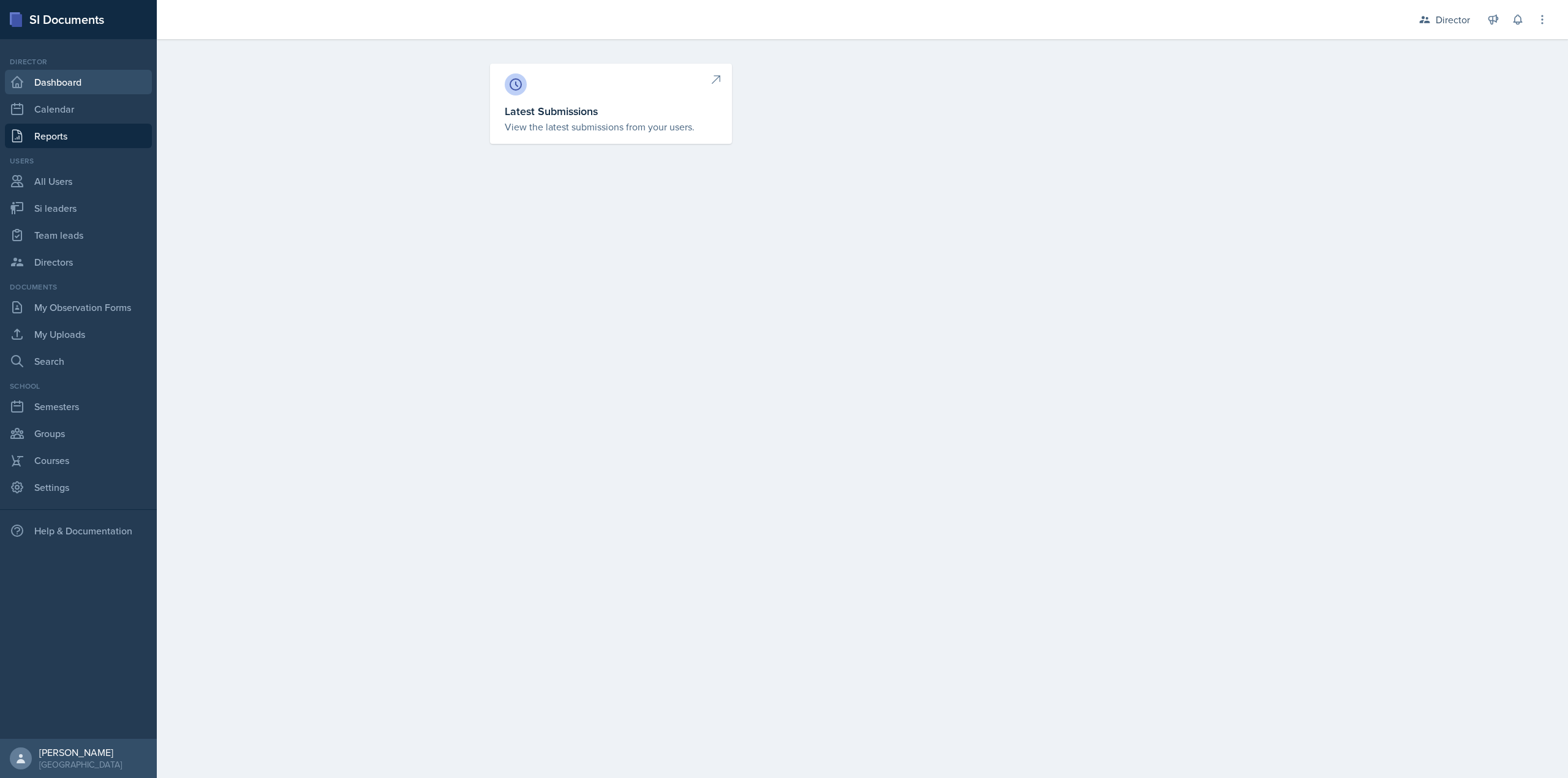
click at [74, 90] on link "Dashboard" at bounding box center [78, 82] width 147 height 25
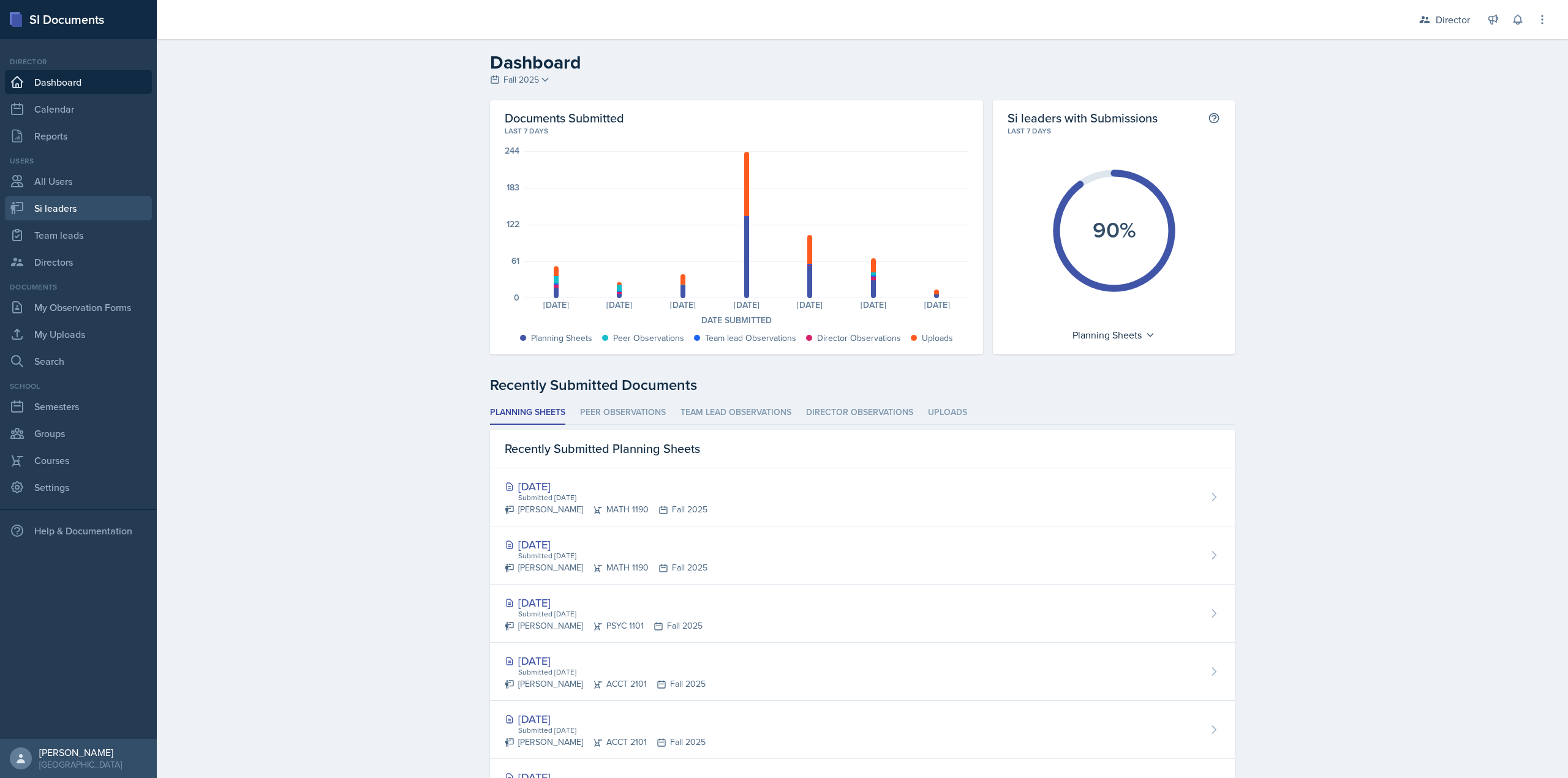
click at [90, 208] on link "Si leaders" at bounding box center [78, 208] width 147 height 25
select select "2bed604d-1099-4043-b1bc-2365e8740244"
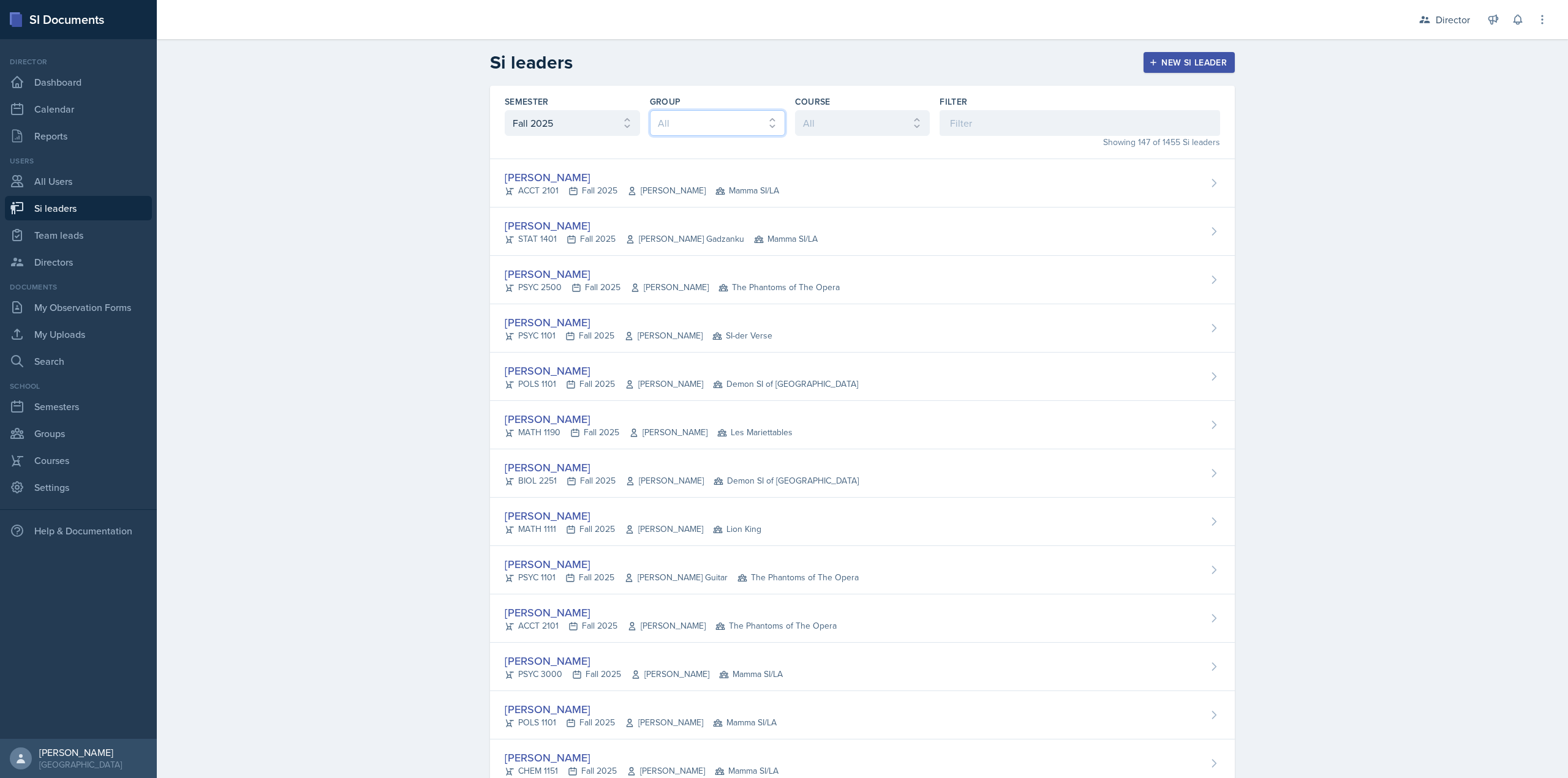
click at [716, 127] on select "All Les Mariettables Lion King Demon SI of Fleet Street Mamma SI/LA SI-der Vers…" at bounding box center [718, 123] width 135 height 26
select select "9642c9bf-76f9-4442-a3b4-36d015a1a667"
click at [650, 110] on select "All Les Mariettables Lion King Demon SI of Fleet Street Mamma SI/LA SI-der Vers…" at bounding box center [718, 123] width 135 height 26
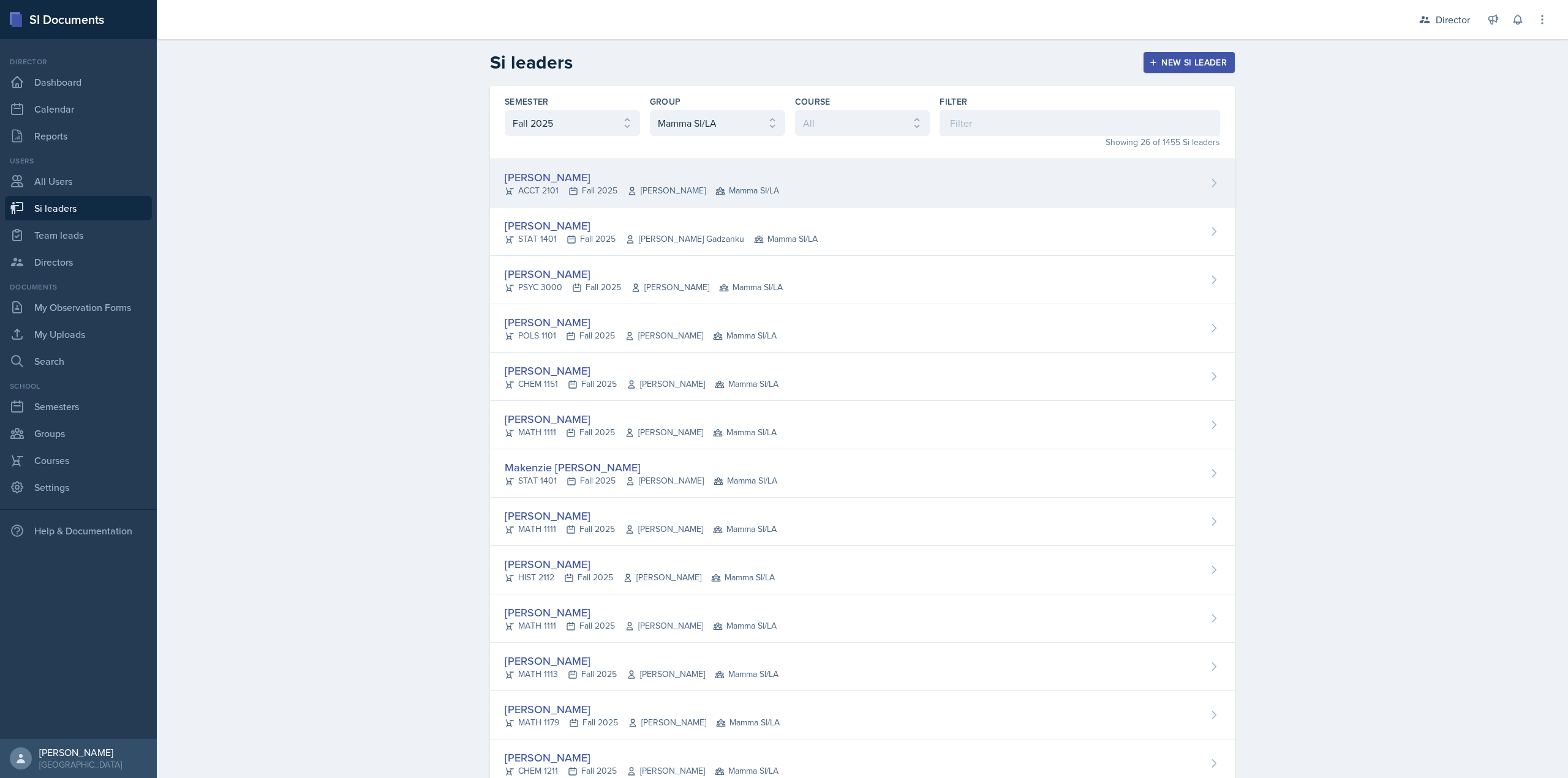
click at [687, 161] on div "Becca Adams ACCT 2101 Fall 2025 Andrew Trotman Mamma SI/LA" at bounding box center [862, 183] width 745 height 49
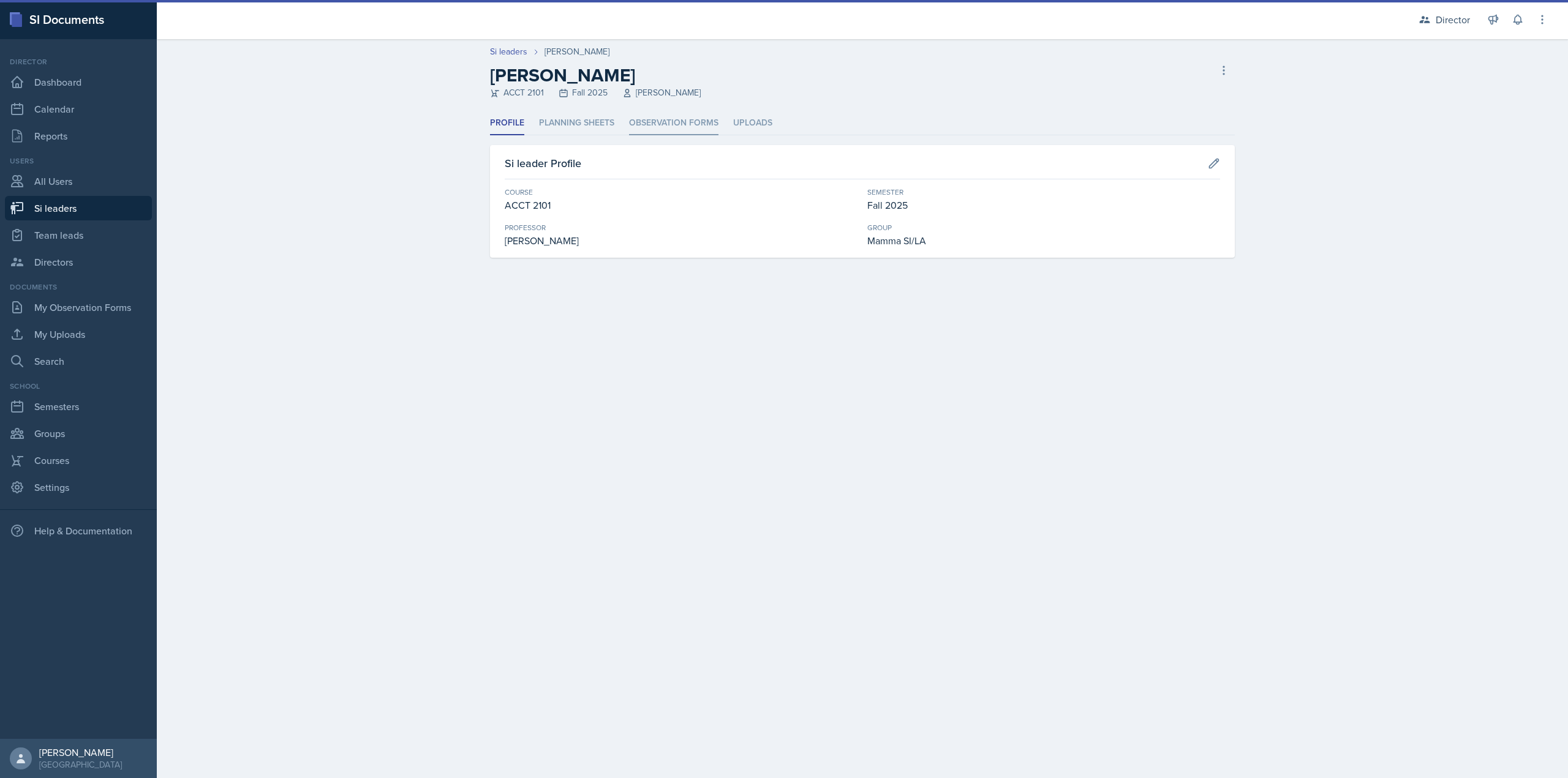
click at [645, 121] on li "Observation Forms" at bounding box center [673, 123] width 89 height 24
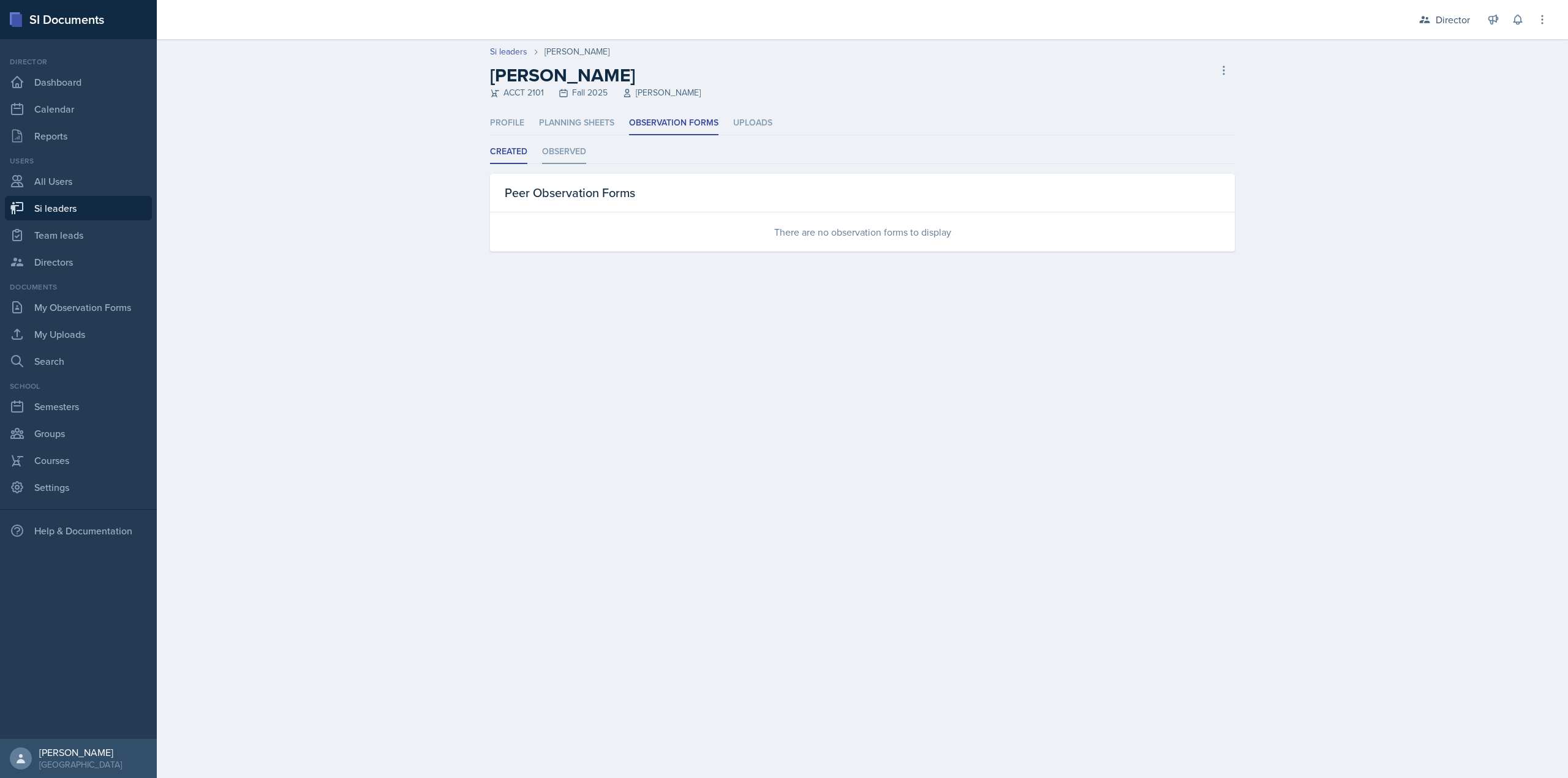
click at [600, 151] on ul "Created Observed" at bounding box center [862, 152] width 745 height 24
click at [569, 155] on li "Observed" at bounding box center [564, 152] width 44 height 24
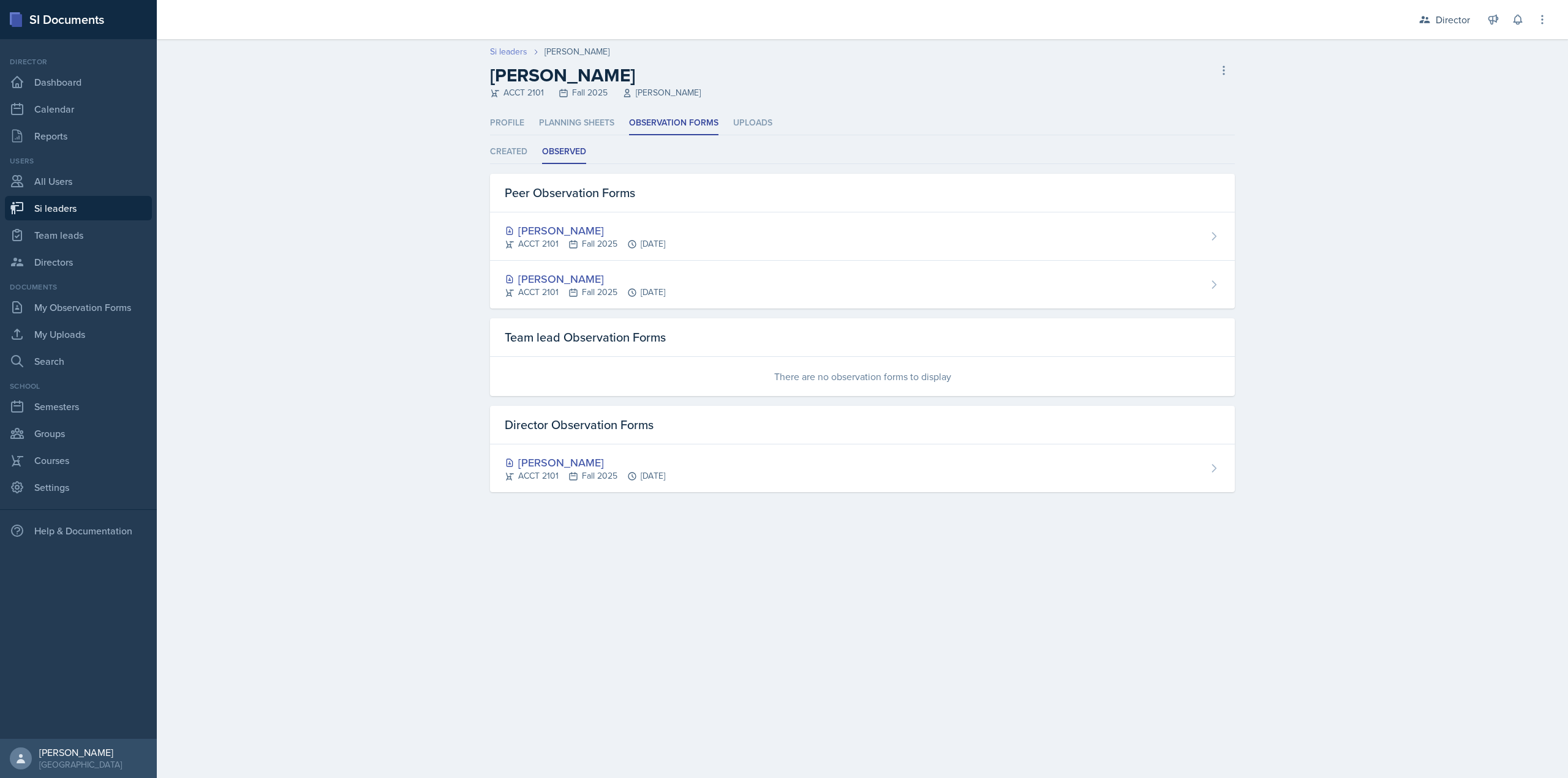
click at [501, 57] on link "Si leaders" at bounding box center [509, 52] width 38 height 13
select select "2bed604d-1099-4043-b1bc-2365e8740244"
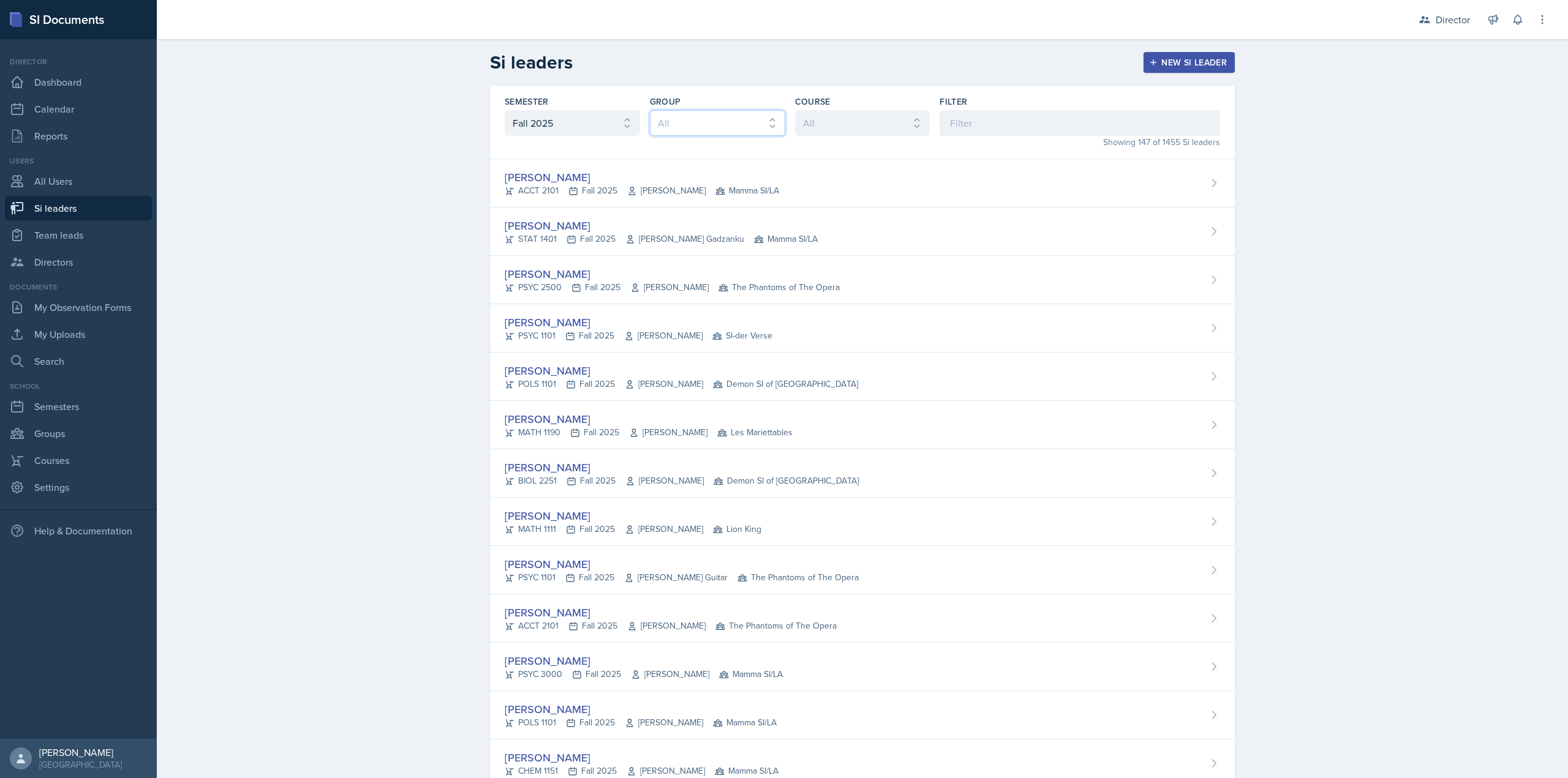
click at [705, 119] on select "All Les Mariettables Lion King Demon SI of Fleet Street Mamma SI/LA SI-der Vers…" at bounding box center [718, 123] width 135 height 26
select select "44ab9dba-f3c0-424e-97ee-e672c2edb7ca"
click at [650, 110] on select "All Les Mariettables Lion King Demon SI of Fleet Street Mamma SI/LA SI-der Vers…" at bounding box center [718, 123] width 135 height 26
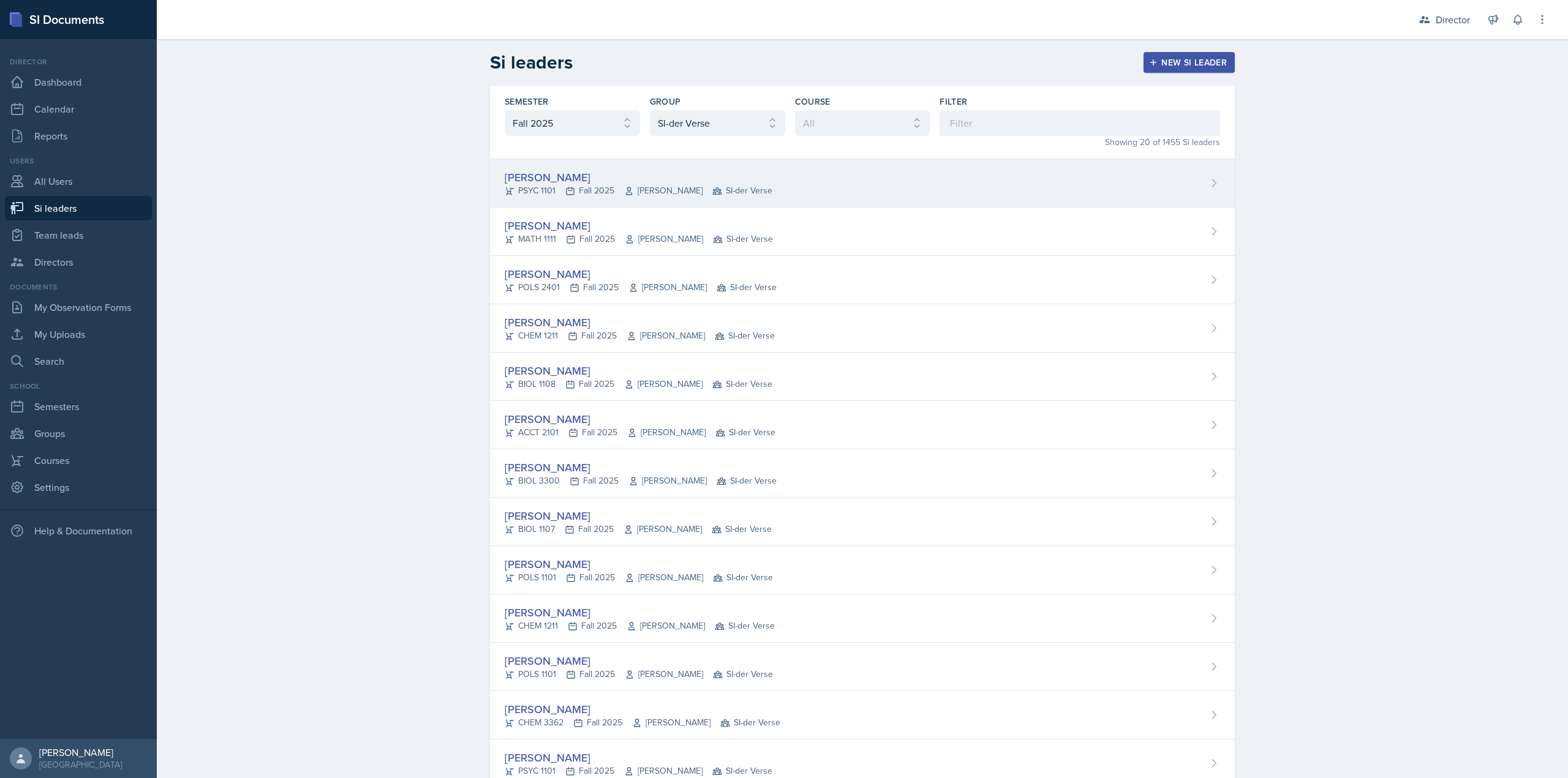
click at [702, 184] on div "Sam Alderton" at bounding box center [638, 177] width 267 height 17
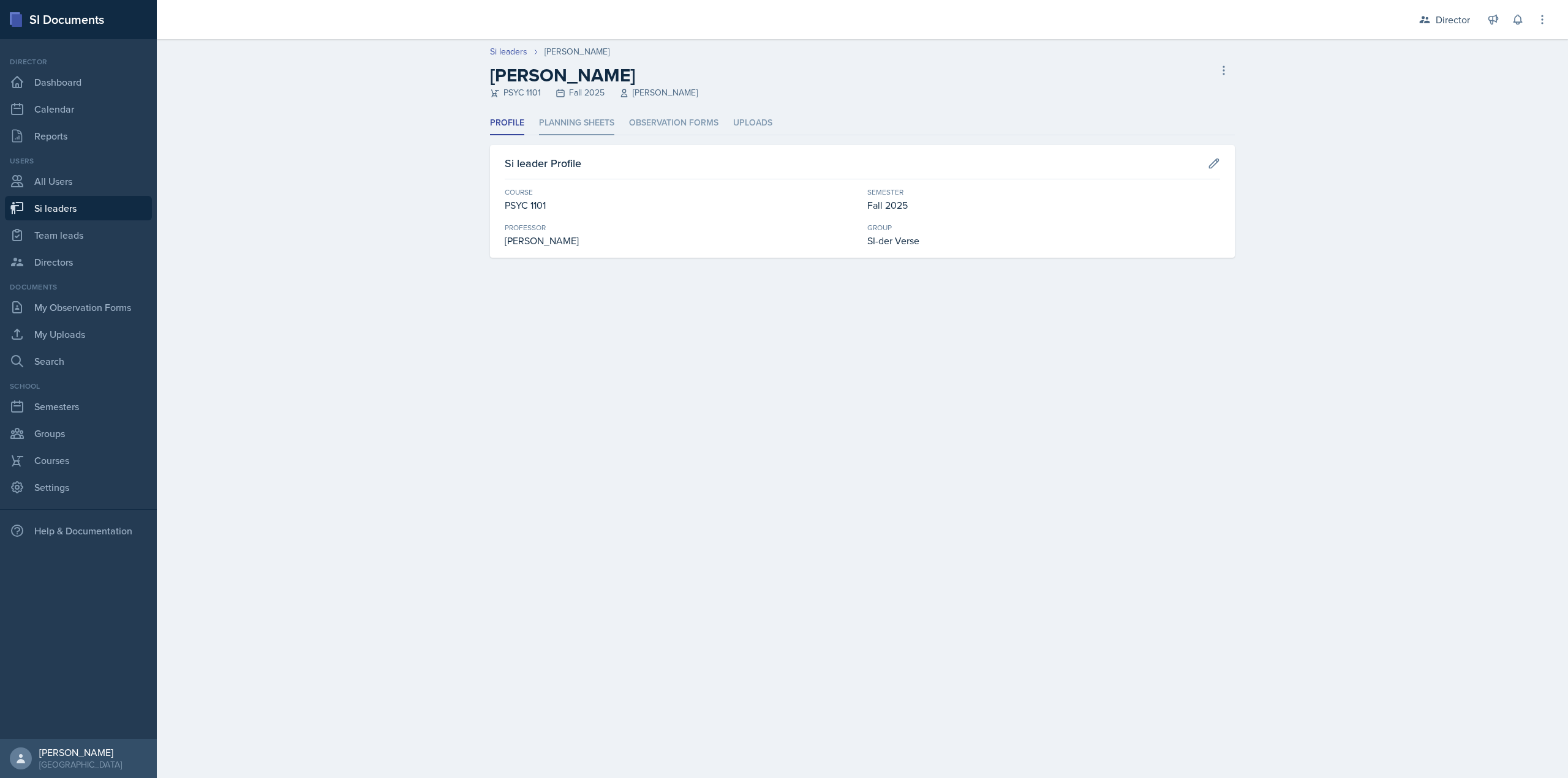
click at [611, 127] on li "Planning Sheets" at bounding box center [577, 123] width 76 height 24
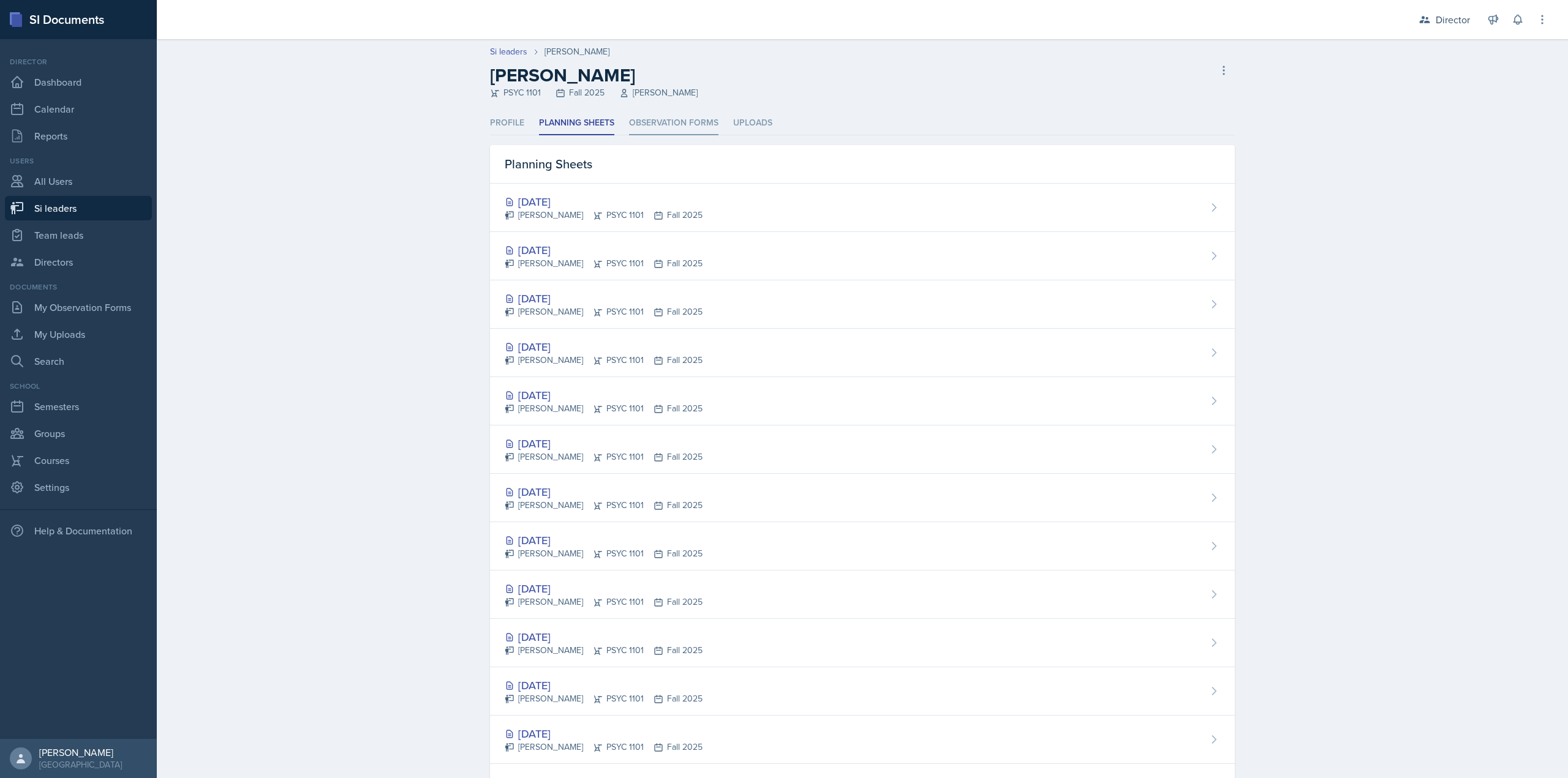
click at [649, 121] on li "Observation Forms" at bounding box center [673, 123] width 89 height 24
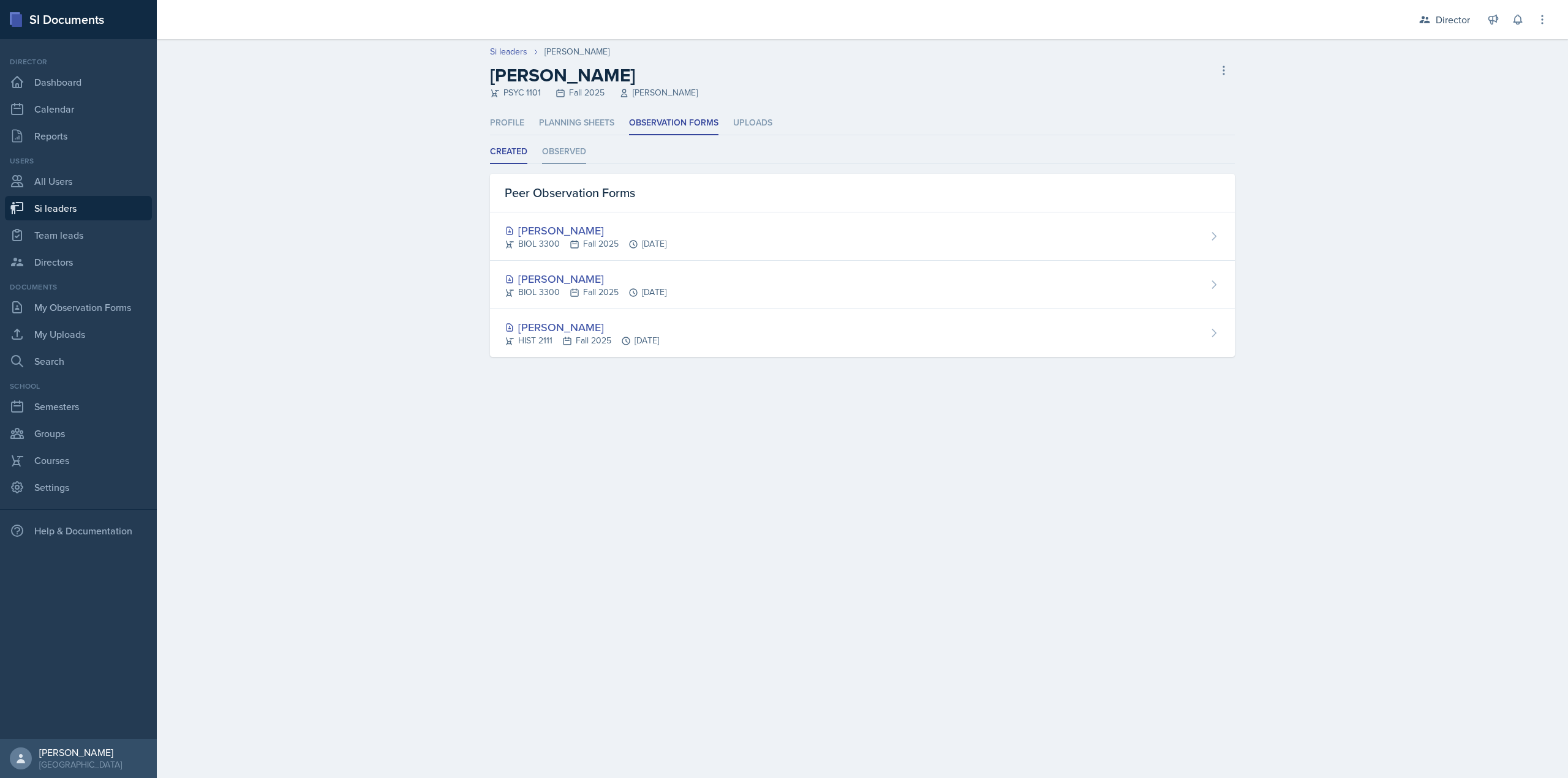
click at [548, 160] on li "Observed" at bounding box center [564, 152] width 44 height 24
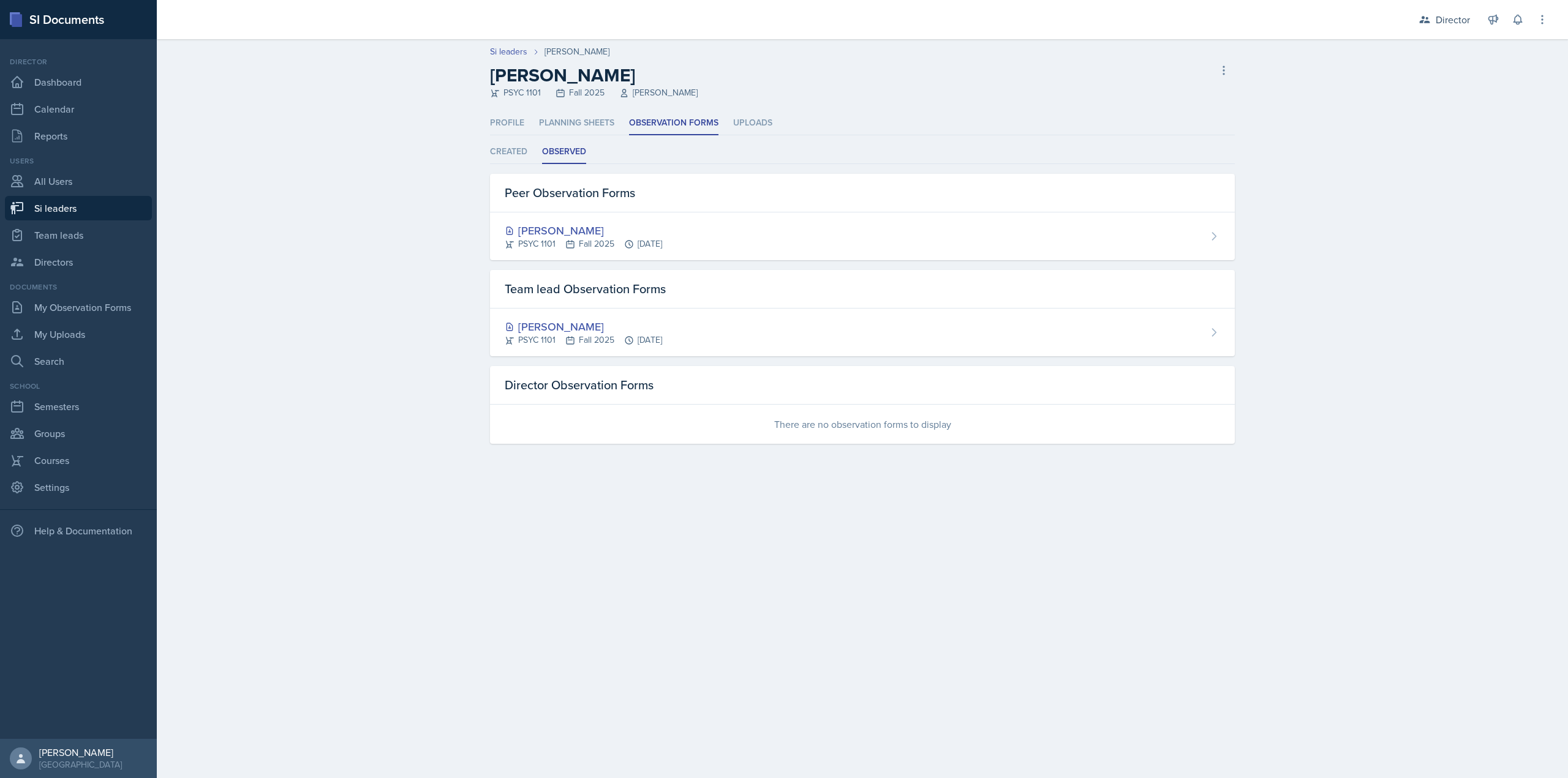
select select "2bed604d-1099-4043-b1bc-2365e8740244"
select select "44ab9dba-f3c0-424e-97ee-e672c2edb7ca"
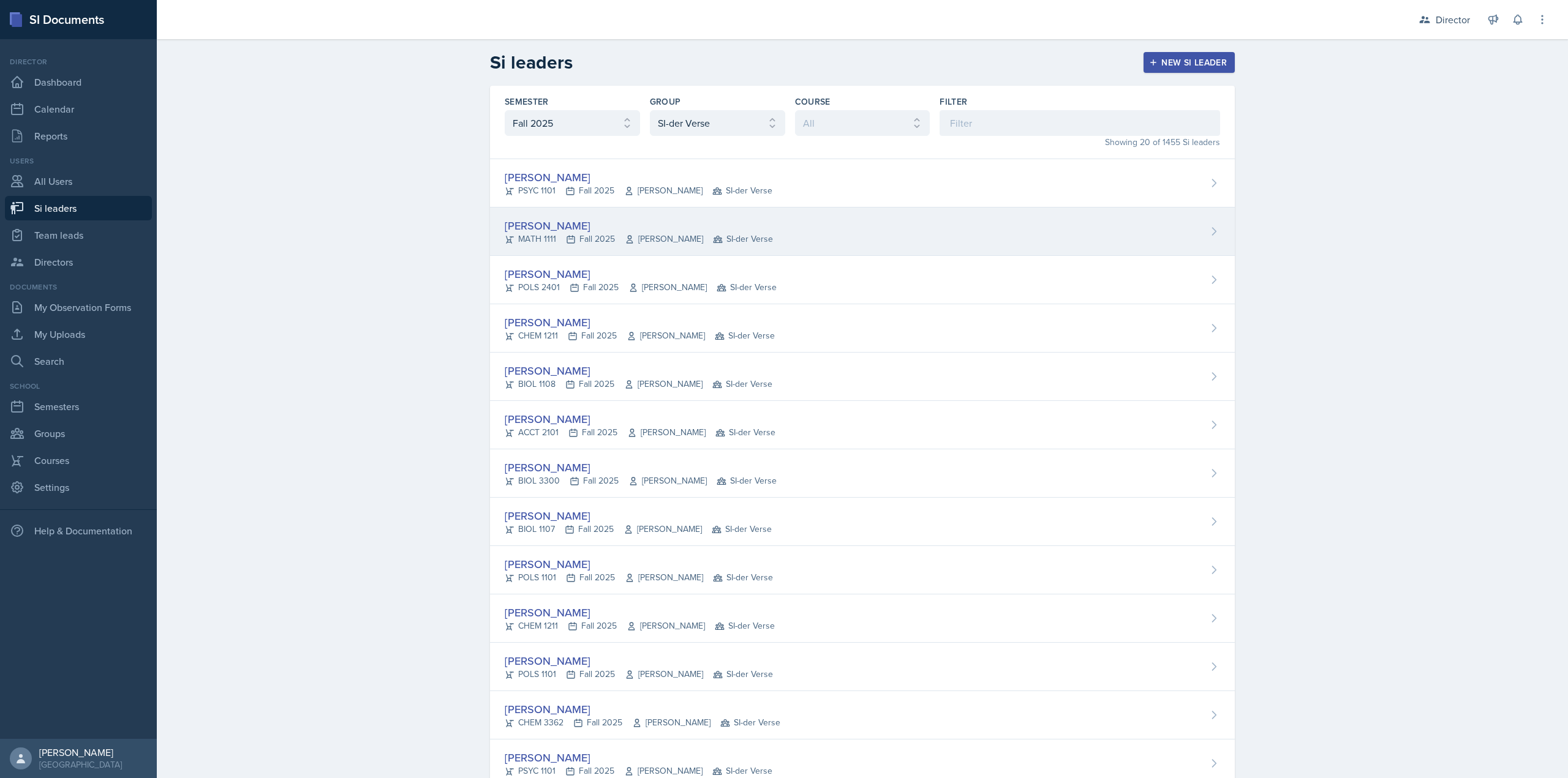
click at [634, 236] on span "Yan Xia" at bounding box center [664, 239] width 79 height 13
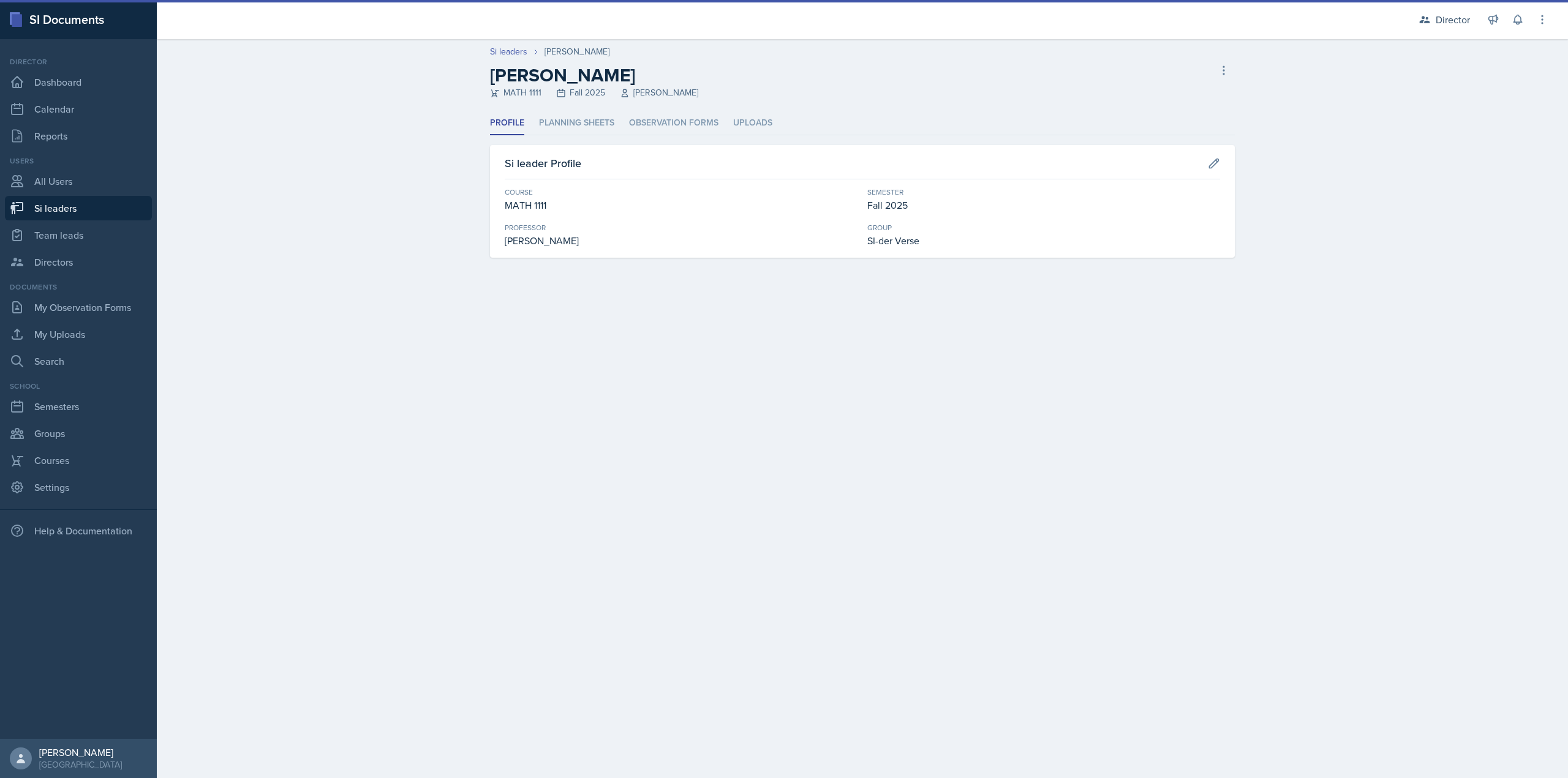
click at [650, 102] on header "Si leaders Anna Bintliff Anna Bintliff MATH 1111 Fall 2025 Yan Xia Delete Si le…" at bounding box center [862, 76] width 1411 height 73
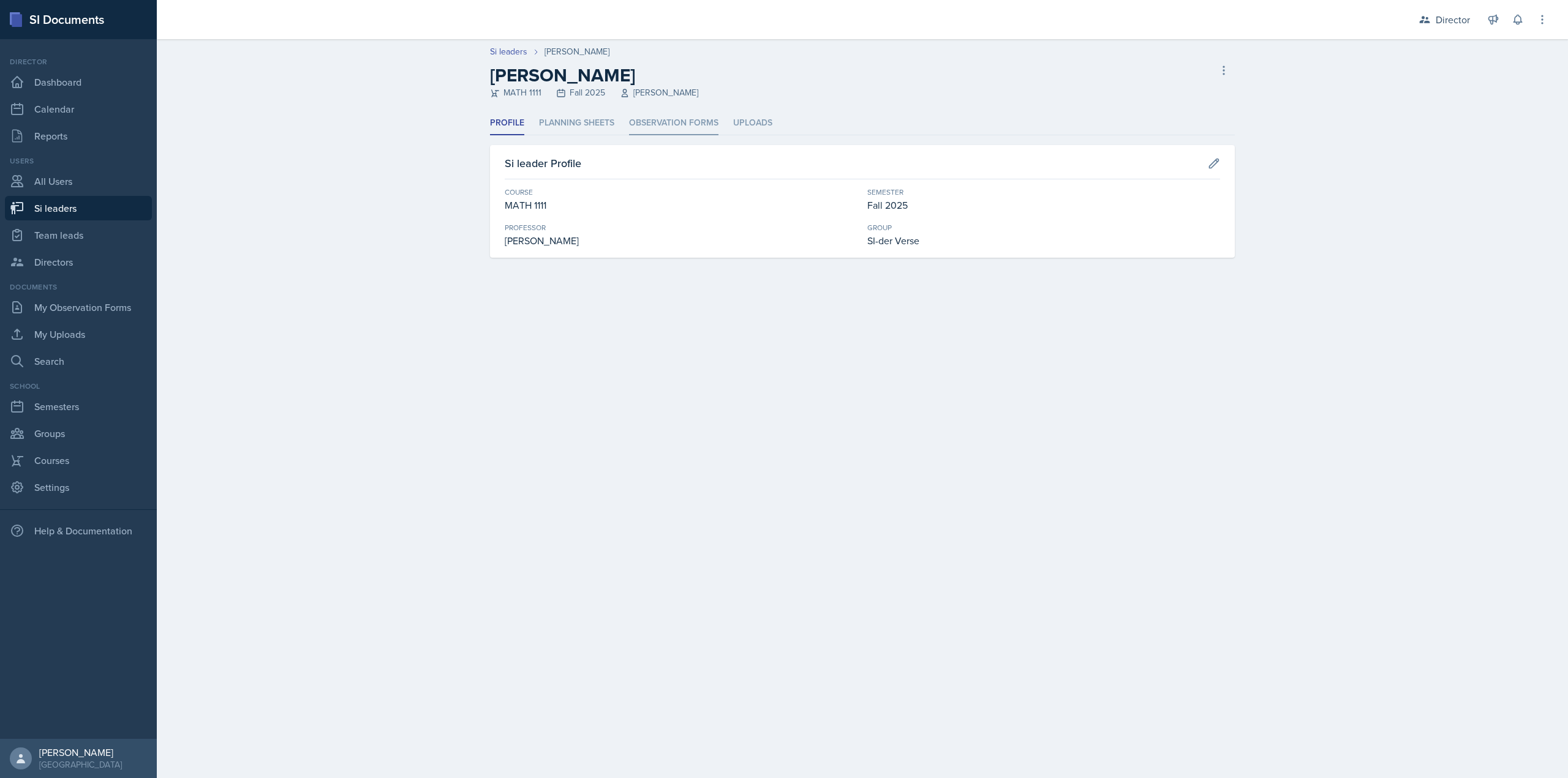
click at [659, 124] on li "Observation Forms" at bounding box center [673, 123] width 89 height 24
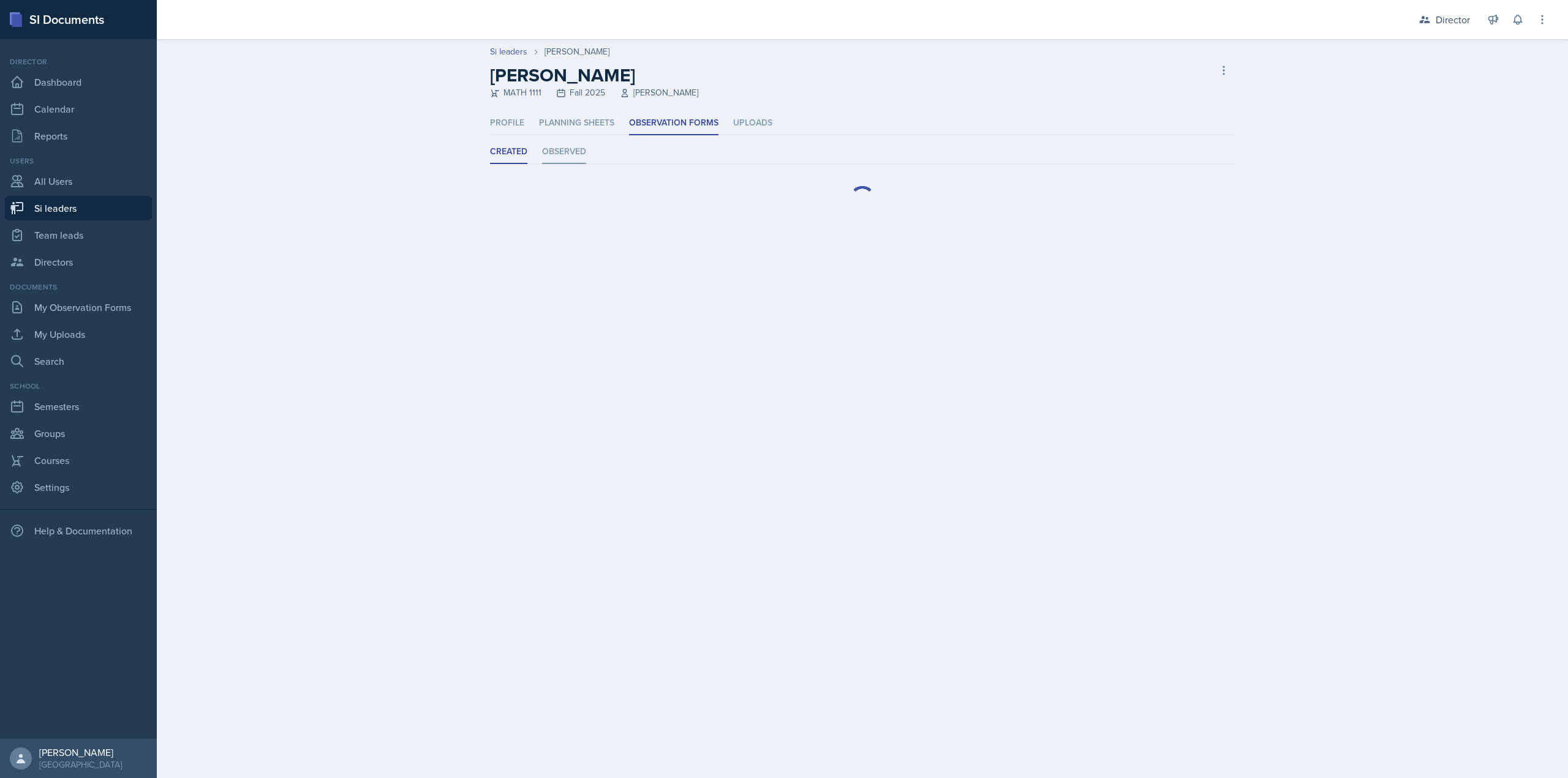
click at [572, 152] on li "Observed" at bounding box center [564, 152] width 44 height 24
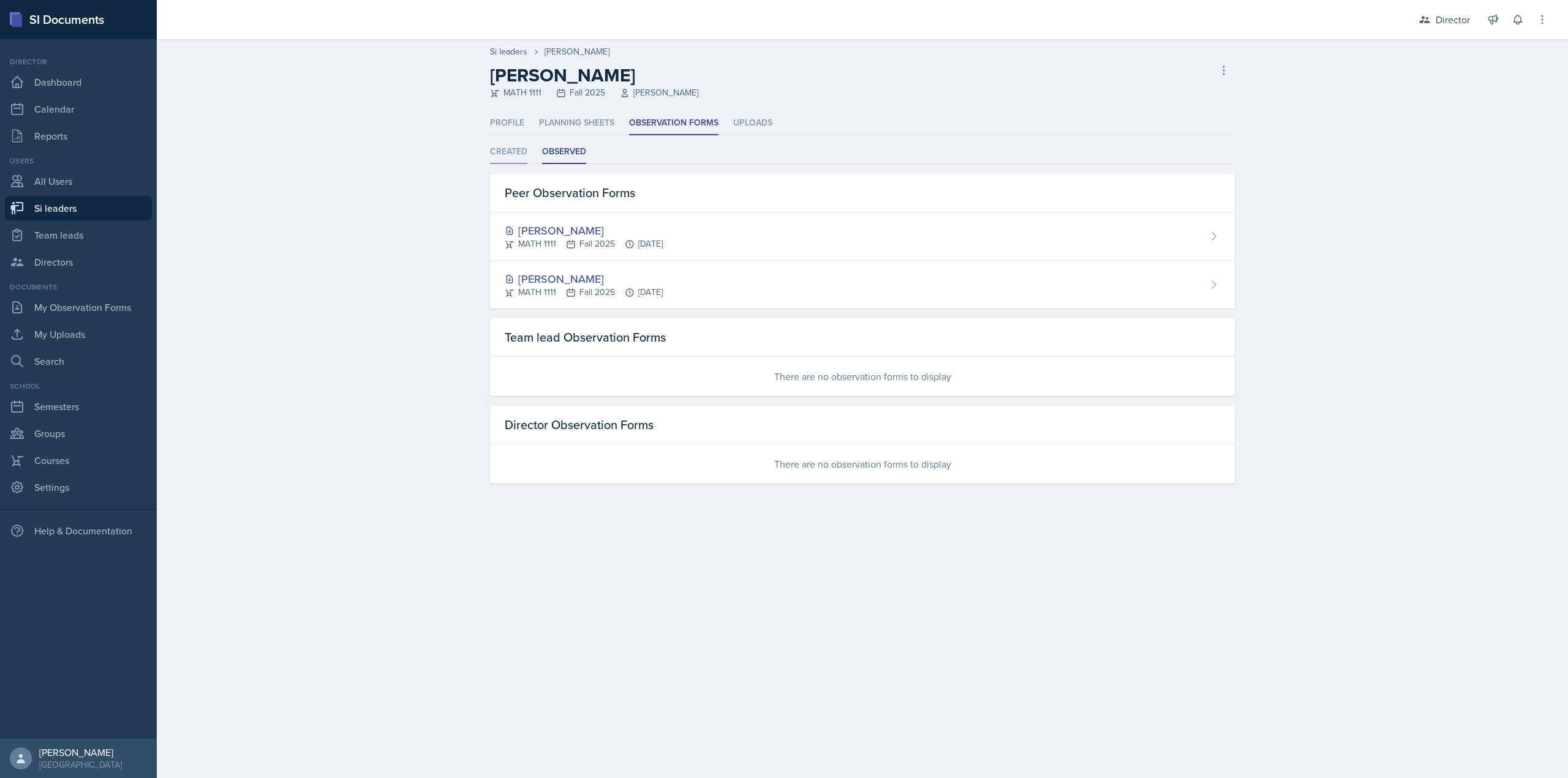
click at [505, 148] on li "Created" at bounding box center [509, 152] width 38 height 24
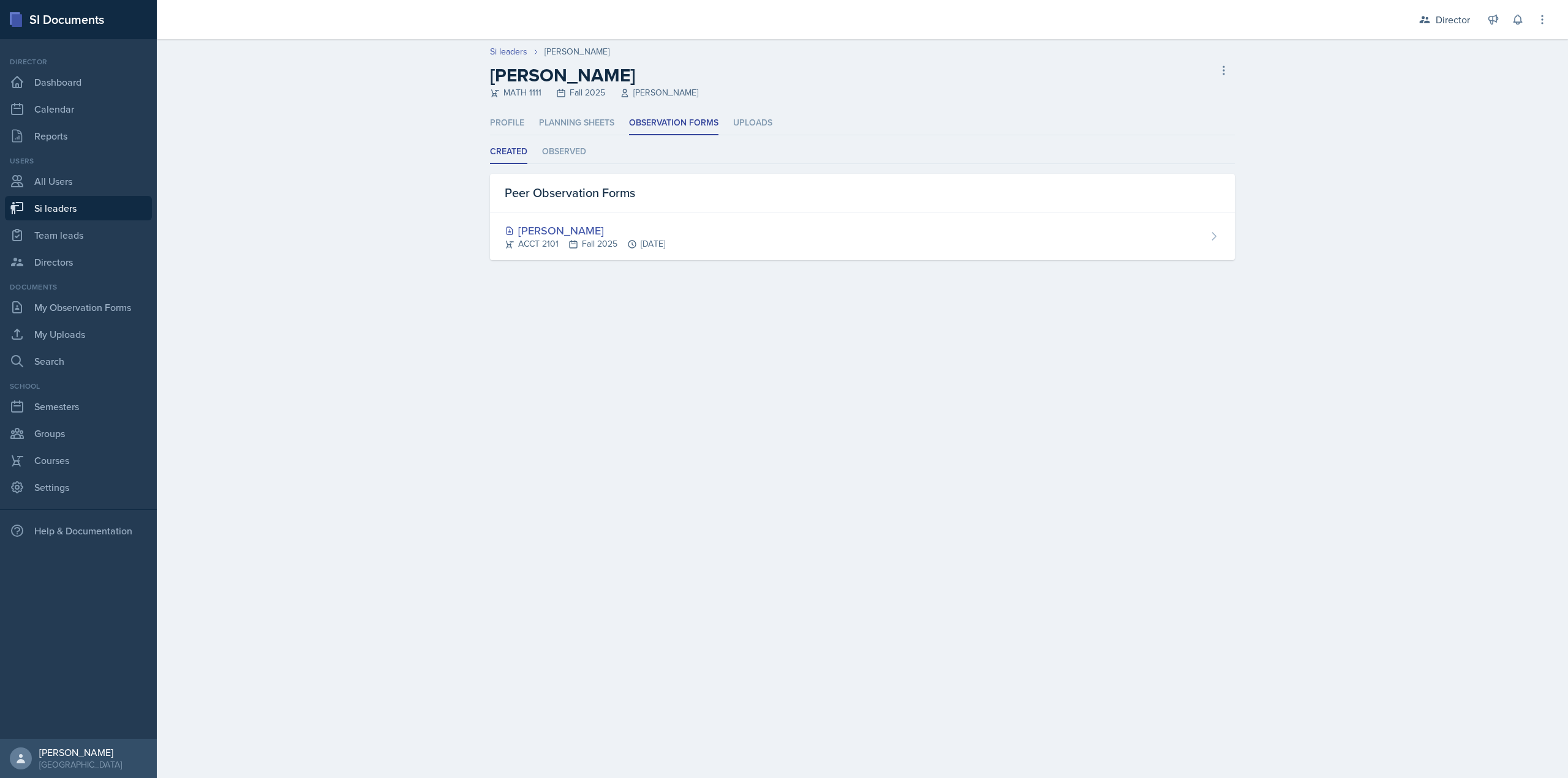
select select "2bed604d-1099-4043-b1bc-2365e8740244"
select select "44ab9dba-f3c0-424e-97ee-e672c2edb7ca"
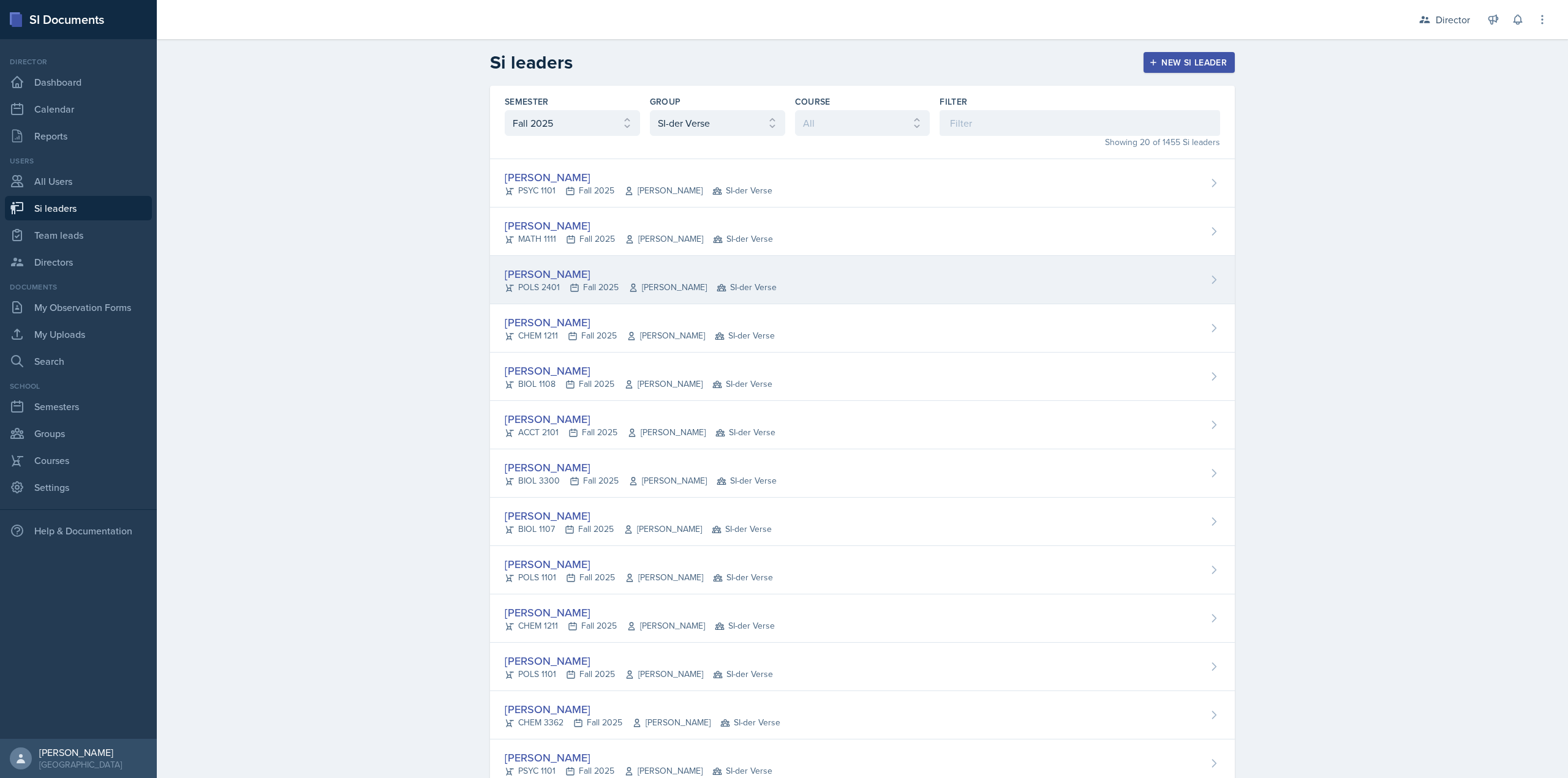
click at [524, 270] on div "Ava Elle Briglevich" at bounding box center [641, 273] width 272 height 17
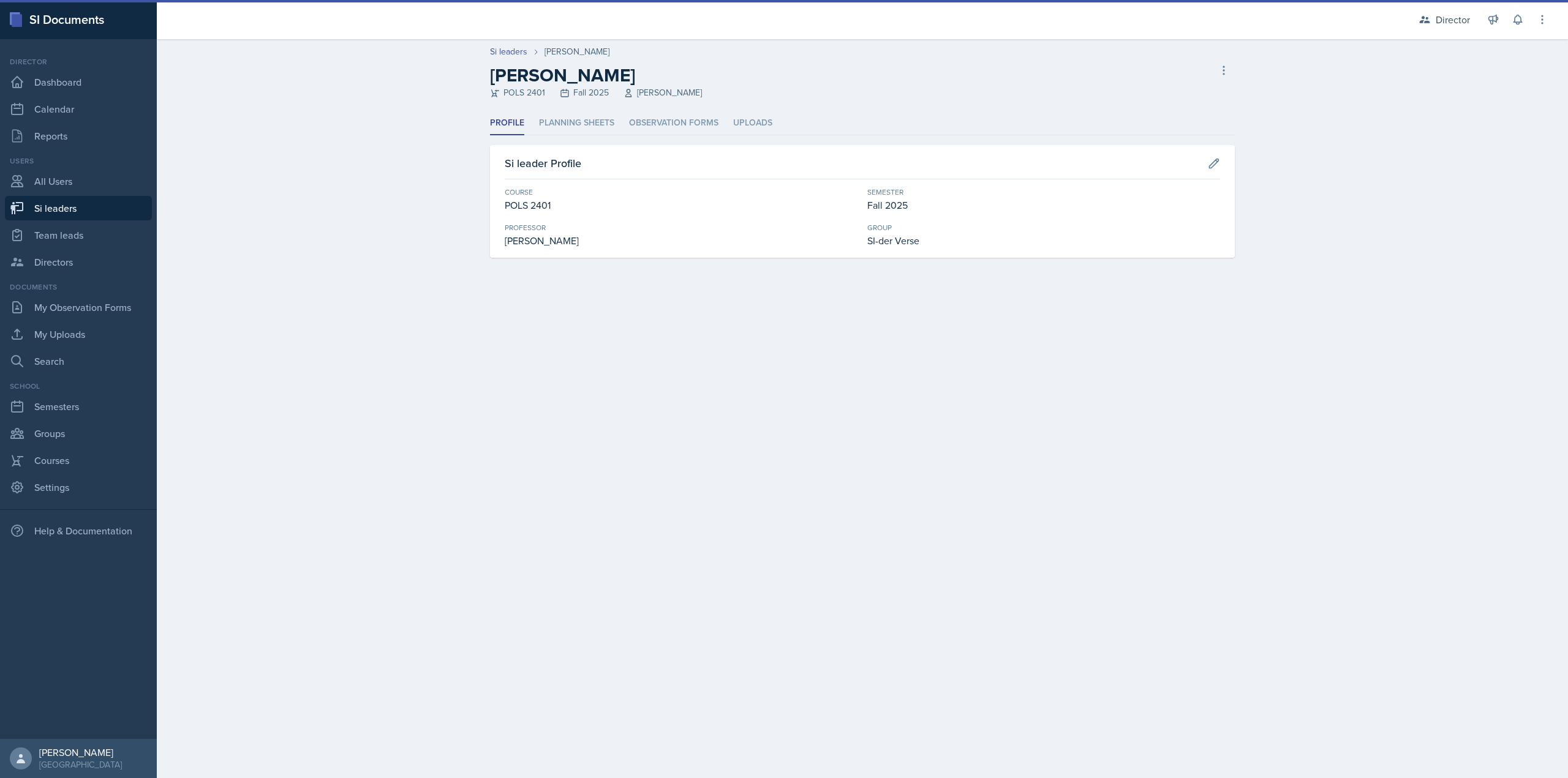
click at [652, 140] on div "Profile Planning Sheets Observation Forms Uploads Profile Planning Sheets Obser…" at bounding box center [862, 184] width 745 height 146
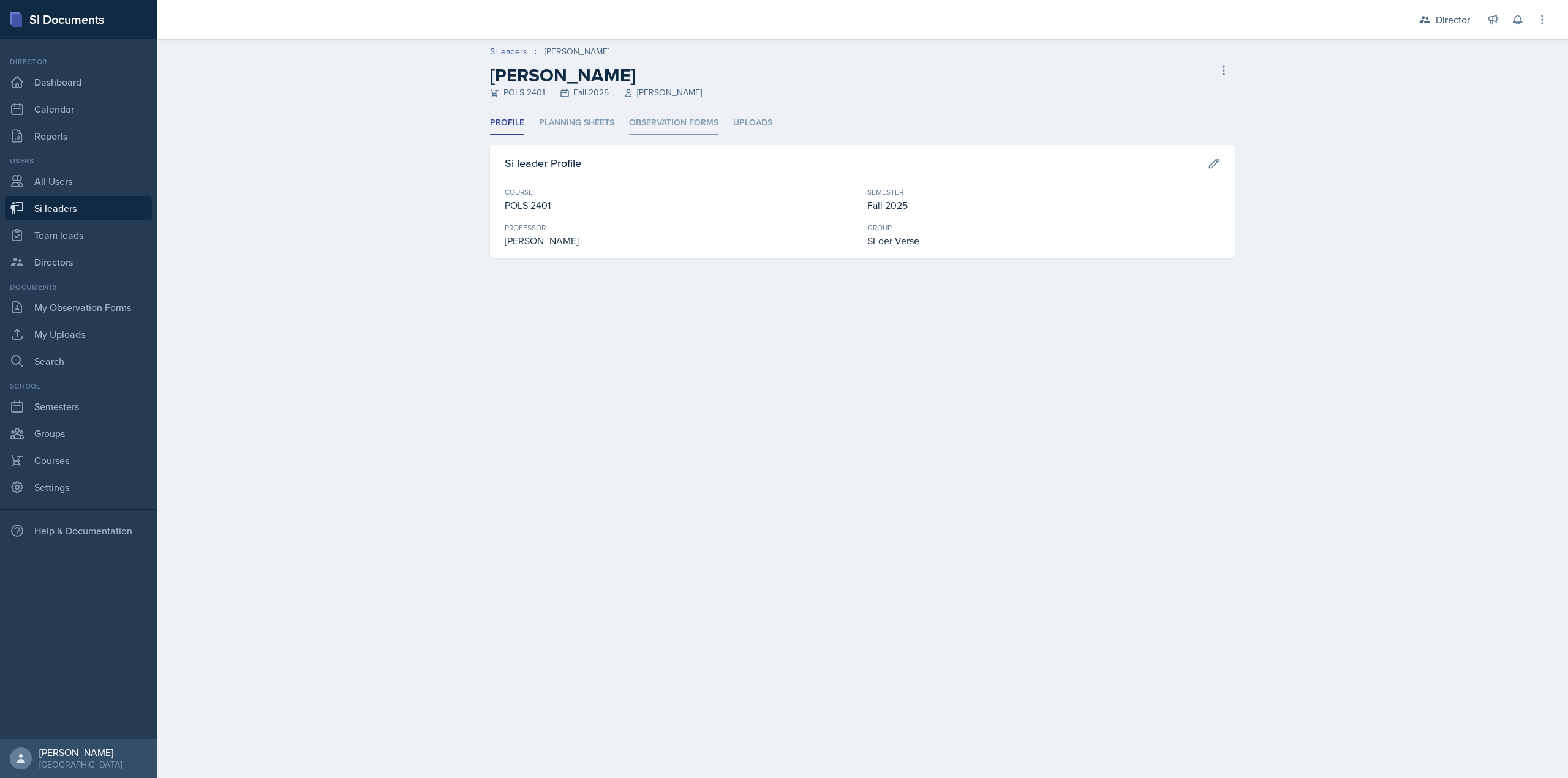
click at [651, 125] on li "Observation Forms" at bounding box center [673, 123] width 89 height 24
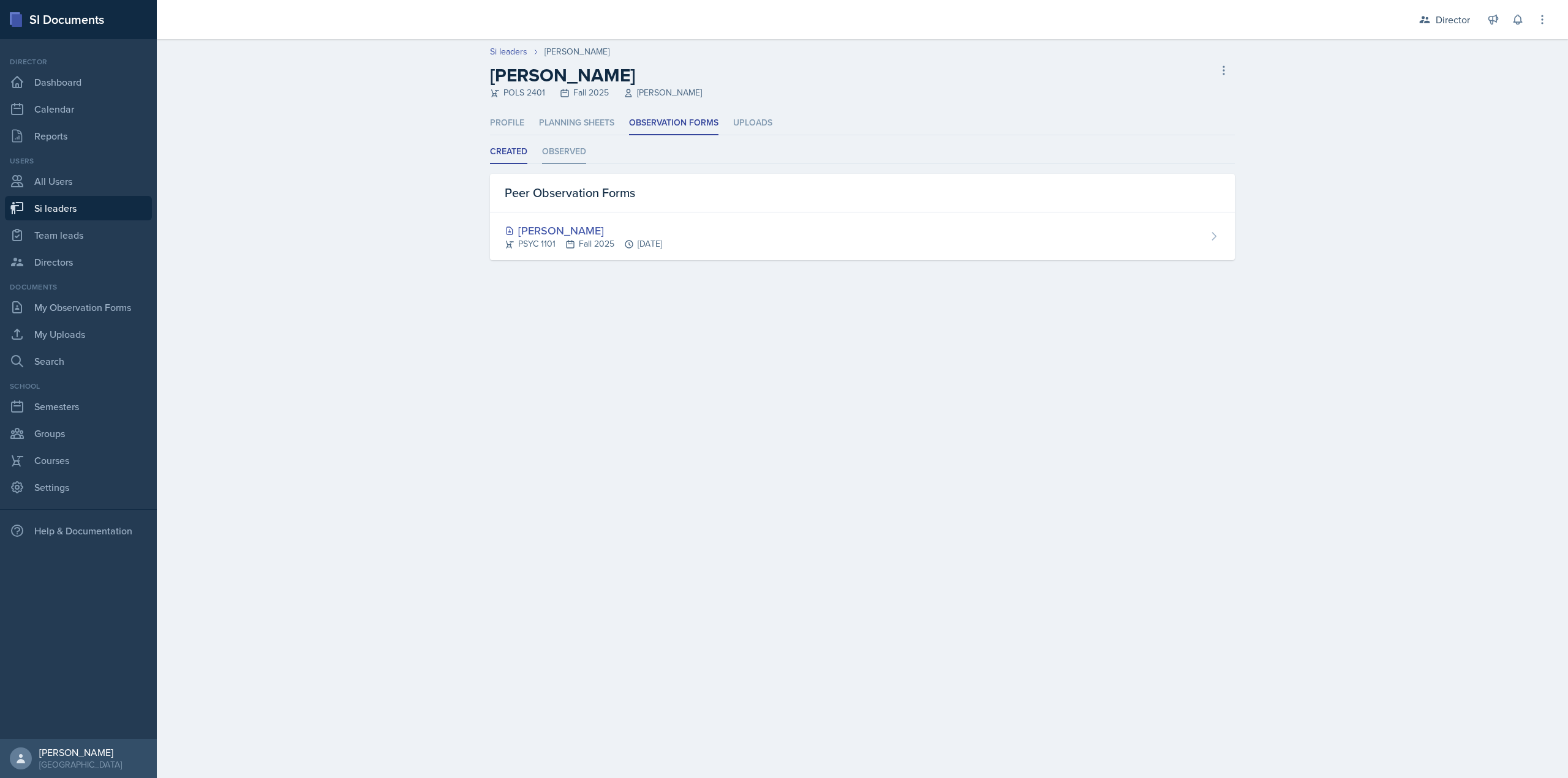
click at [579, 160] on li "Observed" at bounding box center [564, 152] width 44 height 24
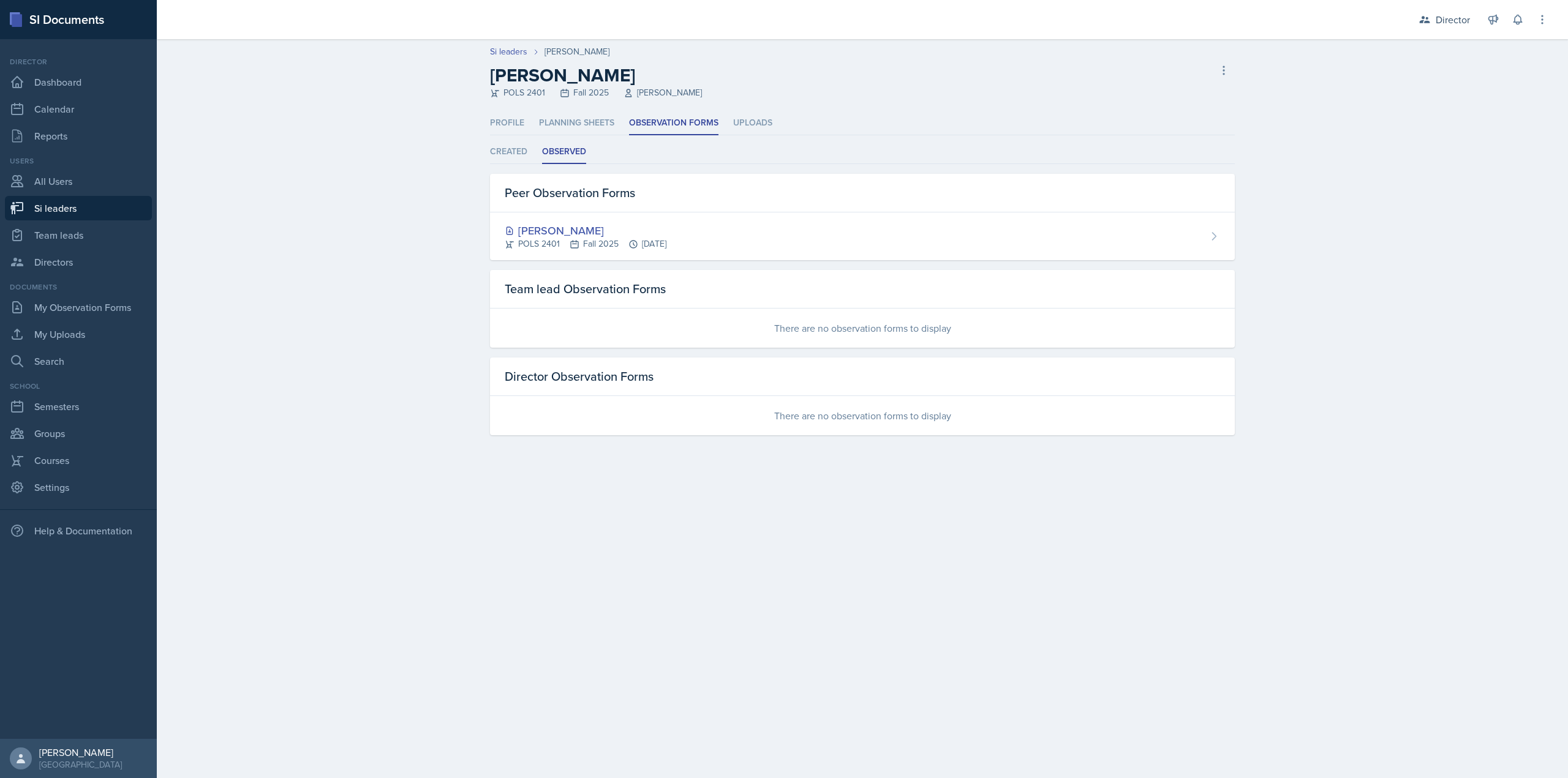
select select "2bed604d-1099-4043-b1bc-2365e8740244"
select select "44ab9dba-f3c0-424e-97ee-e672c2edb7ca"
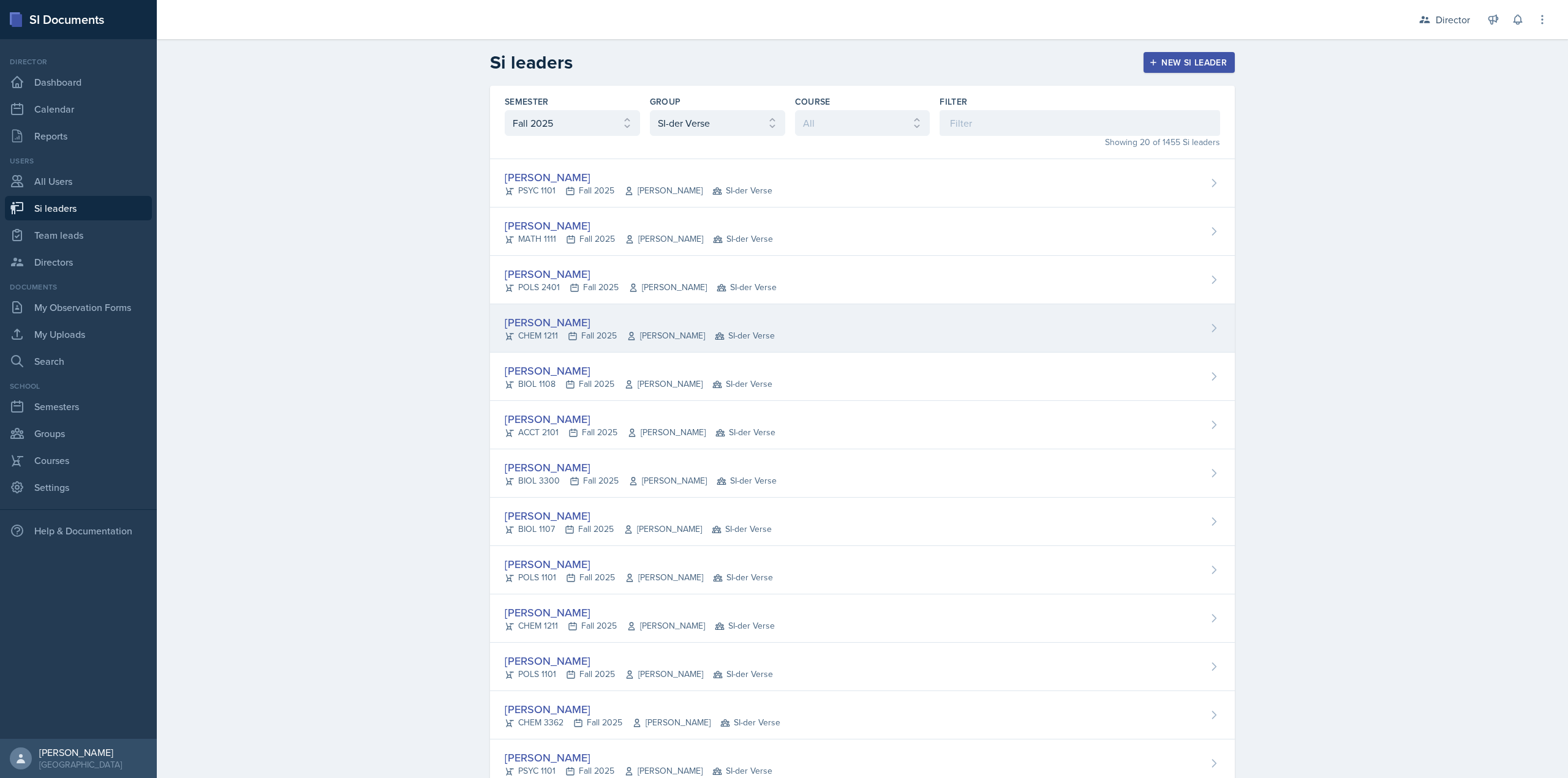
click at [536, 329] on div "CHEM 1211 Fall 2025 Mario Monge SI-der Verse" at bounding box center [639, 336] width 270 height 13
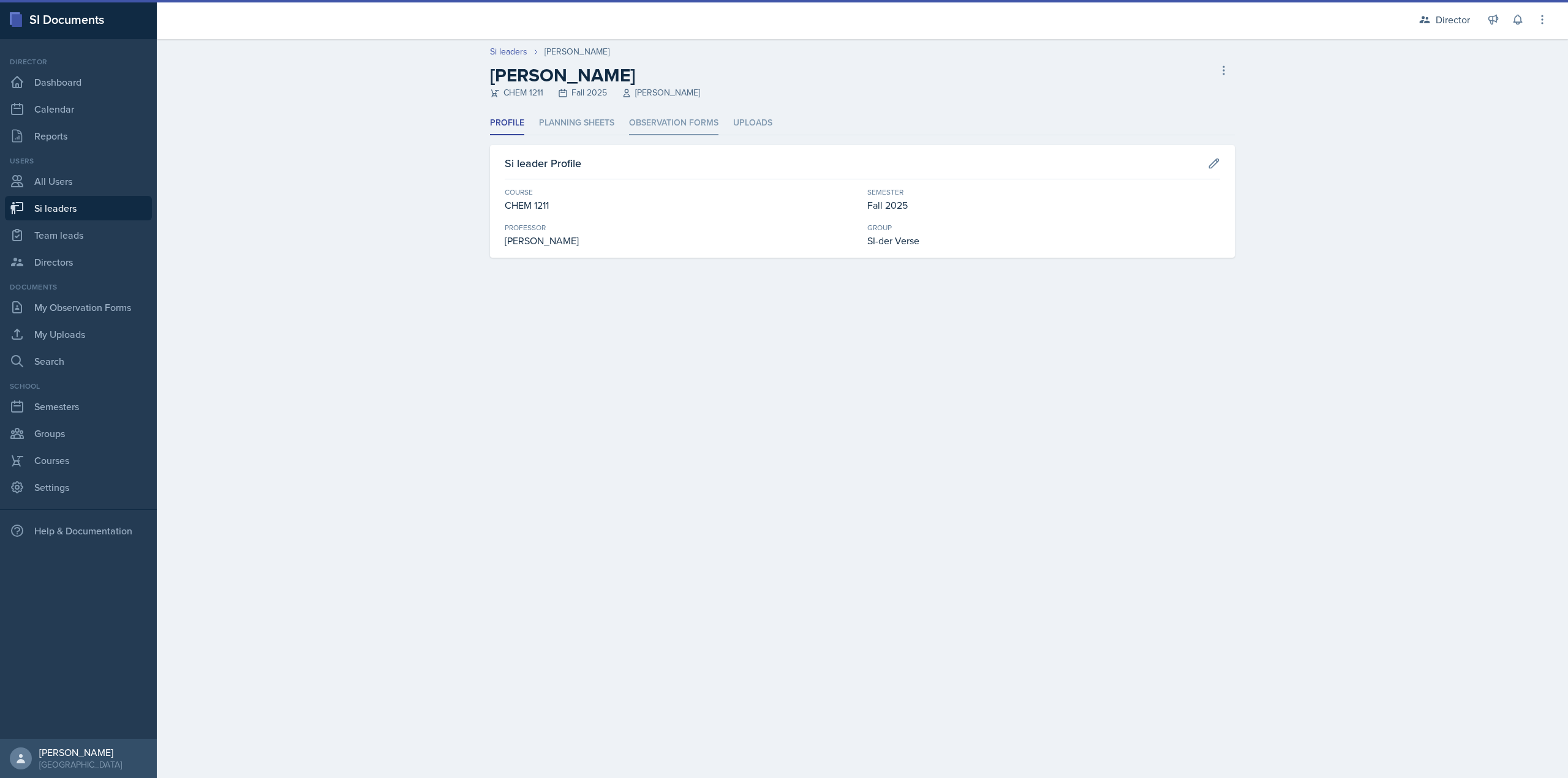
click at [671, 127] on li "Observation Forms" at bounding box center [673, 123] width 89 height 24
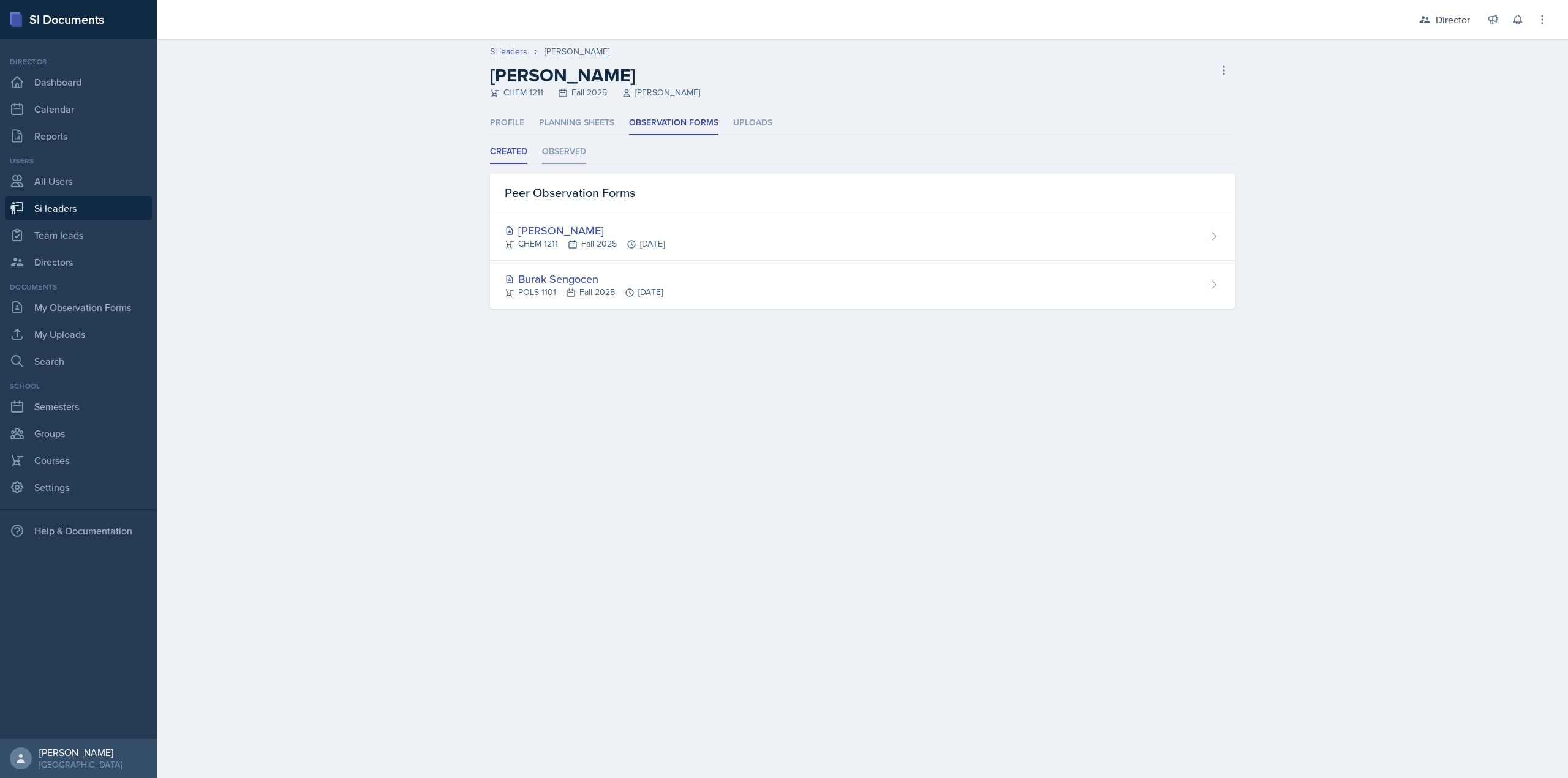
click at [578, 159] on li "Observed" at bounding box center [564, 152] width 44 height 24
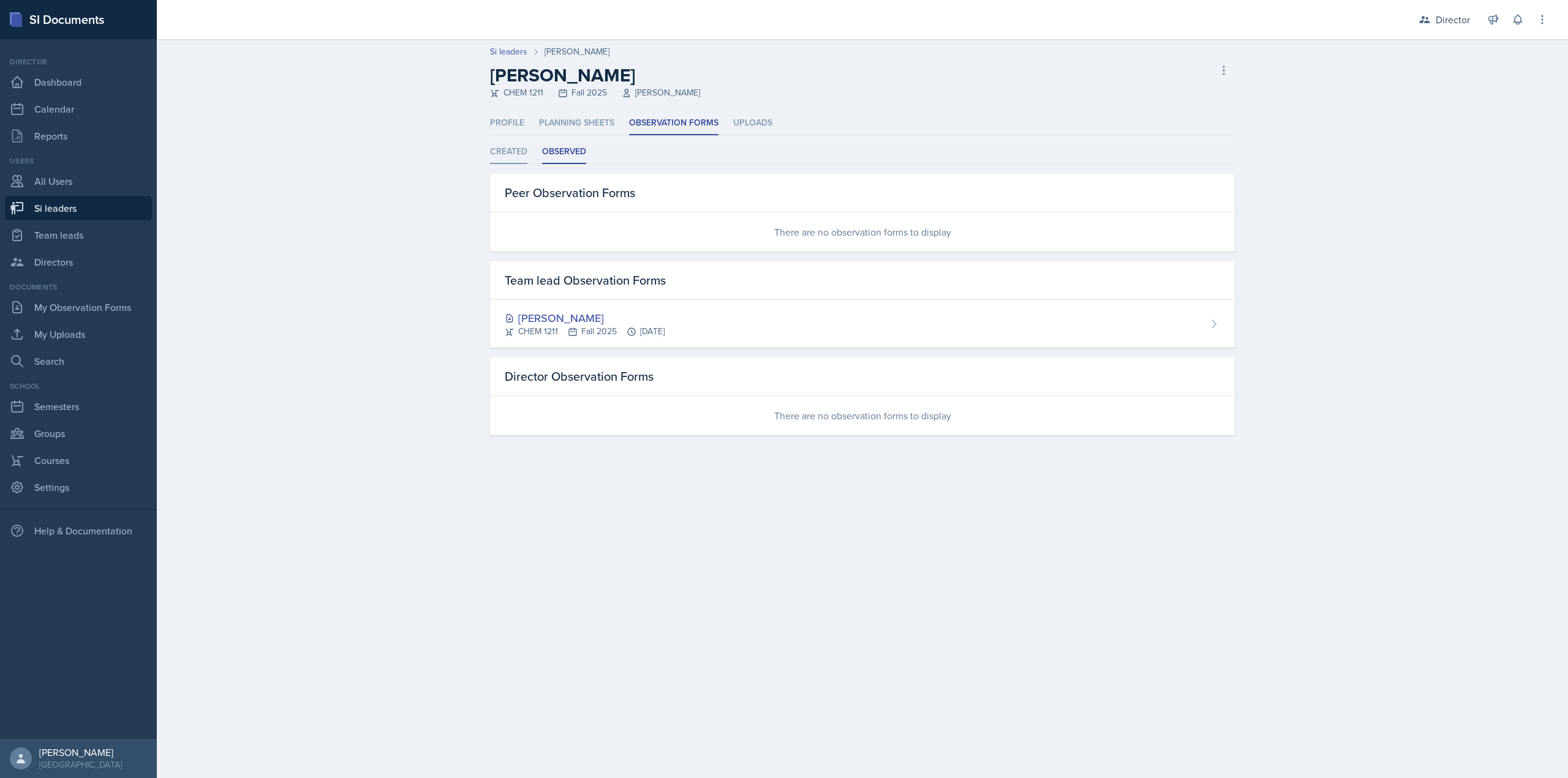
click at [517, 163] on li "Created" at bounding box center [509, 152] width 38 height 24
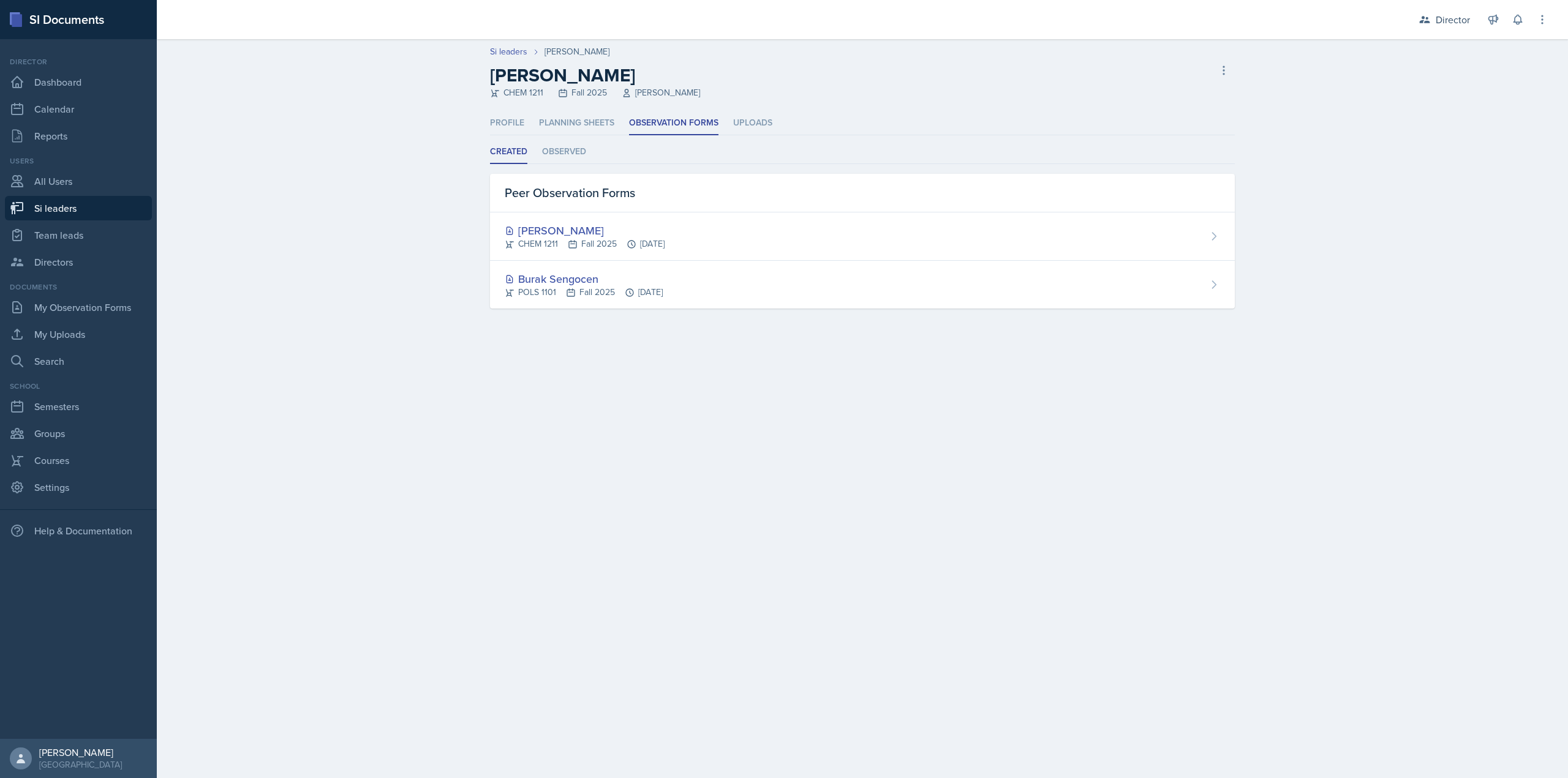
select select "2bed604d-1099-4043-b1bc-2365e8740244"
select select "44ab9dba-f3c0-424e-97ee-e672c2edb7ca"
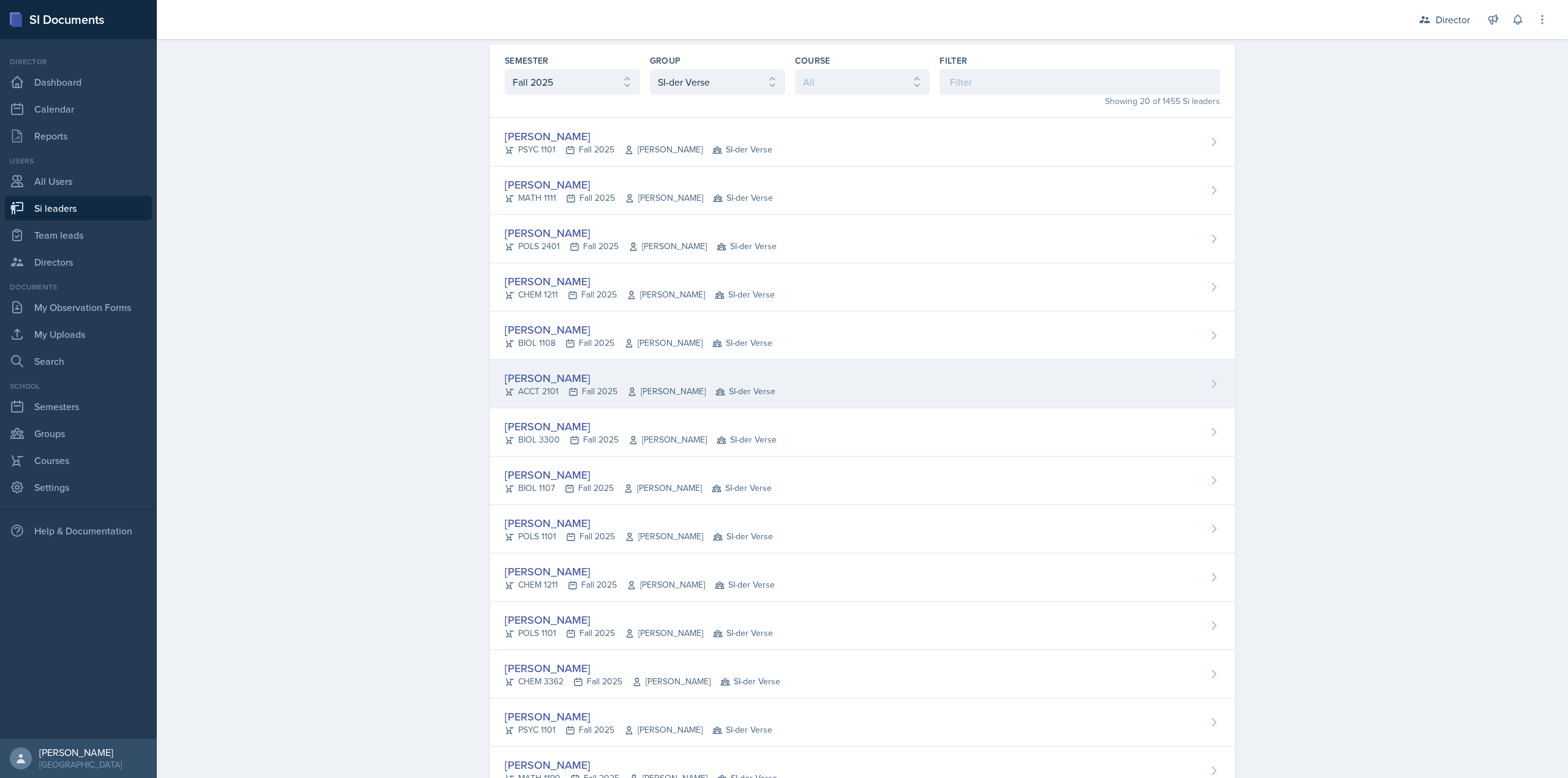
scroll to position [61, 0]
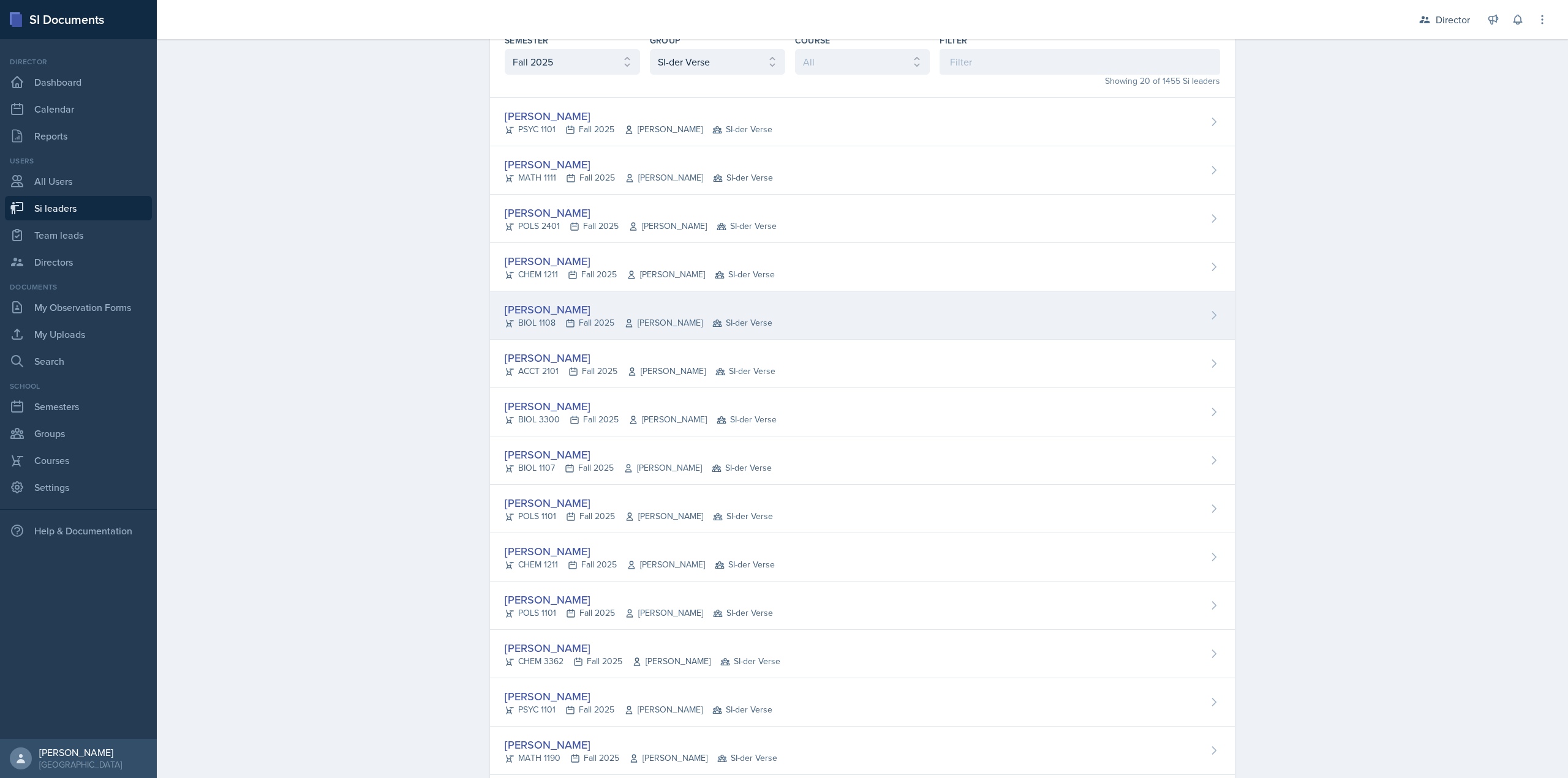
click at [583, 301] on div "Nathan Corrigan BIOL 1108 Fall 2025 Anisa Jahangri SI-der Verse" at bounding box center [862, 315] width 745 height 49
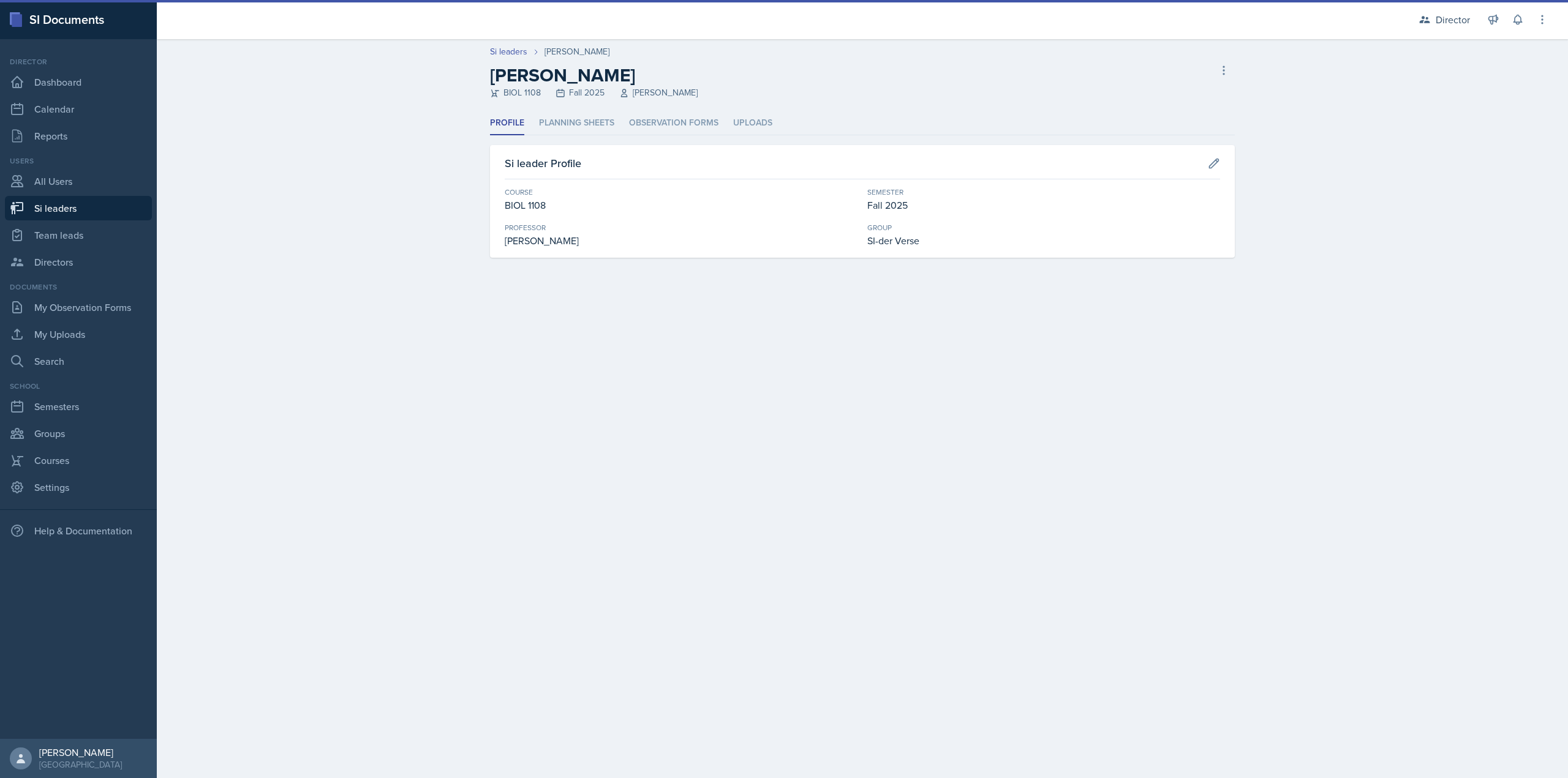
click at [639, 138] on div "Profile Planning Sheets Observation Forms Uploads Profile Planning Sheets Obser…" at bounding box center [862, 184] width 745 height 146
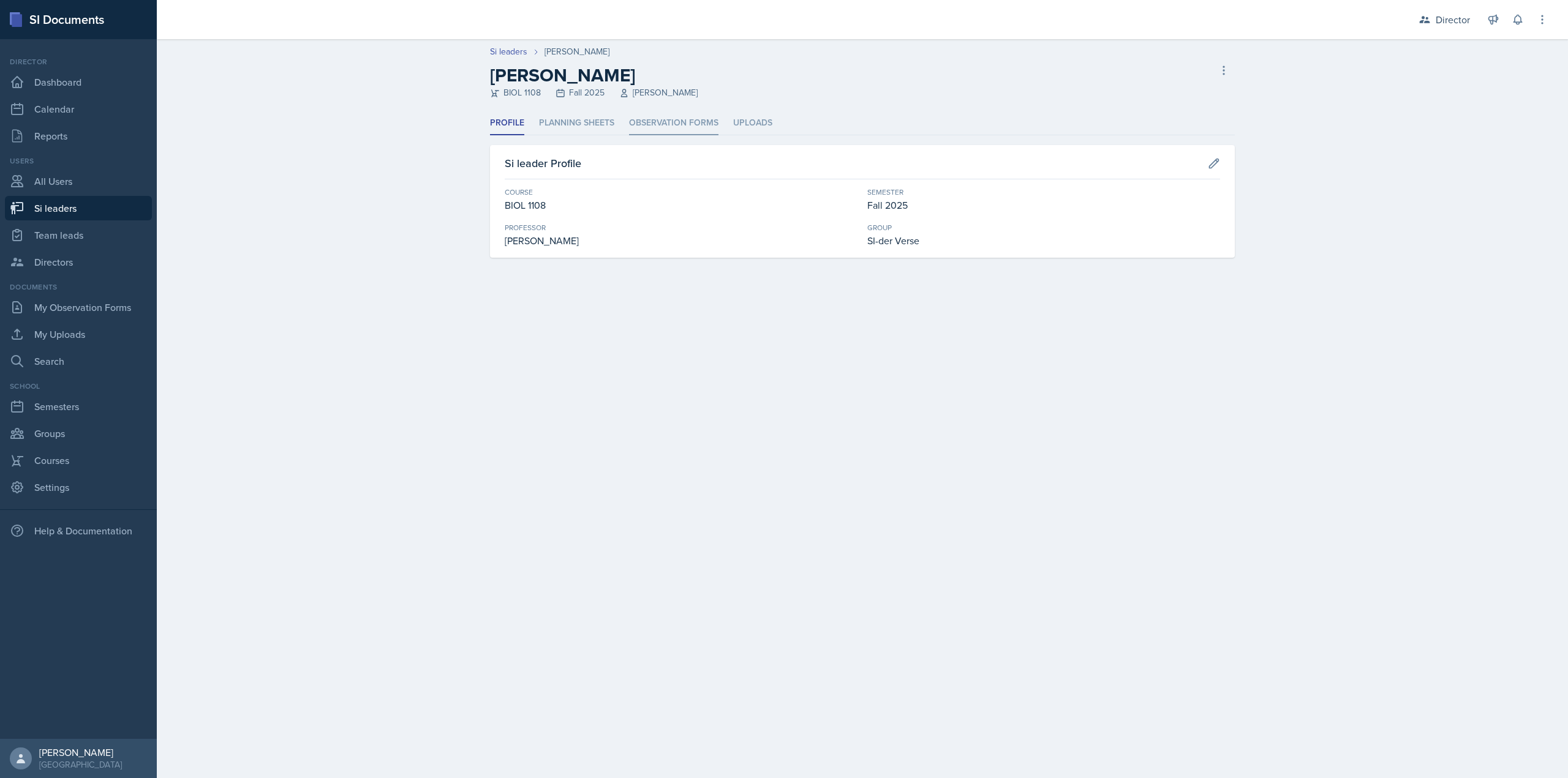
click at [638, 129] on li "Observation Forms" at bounding box center [673, 123] width 89 height 24
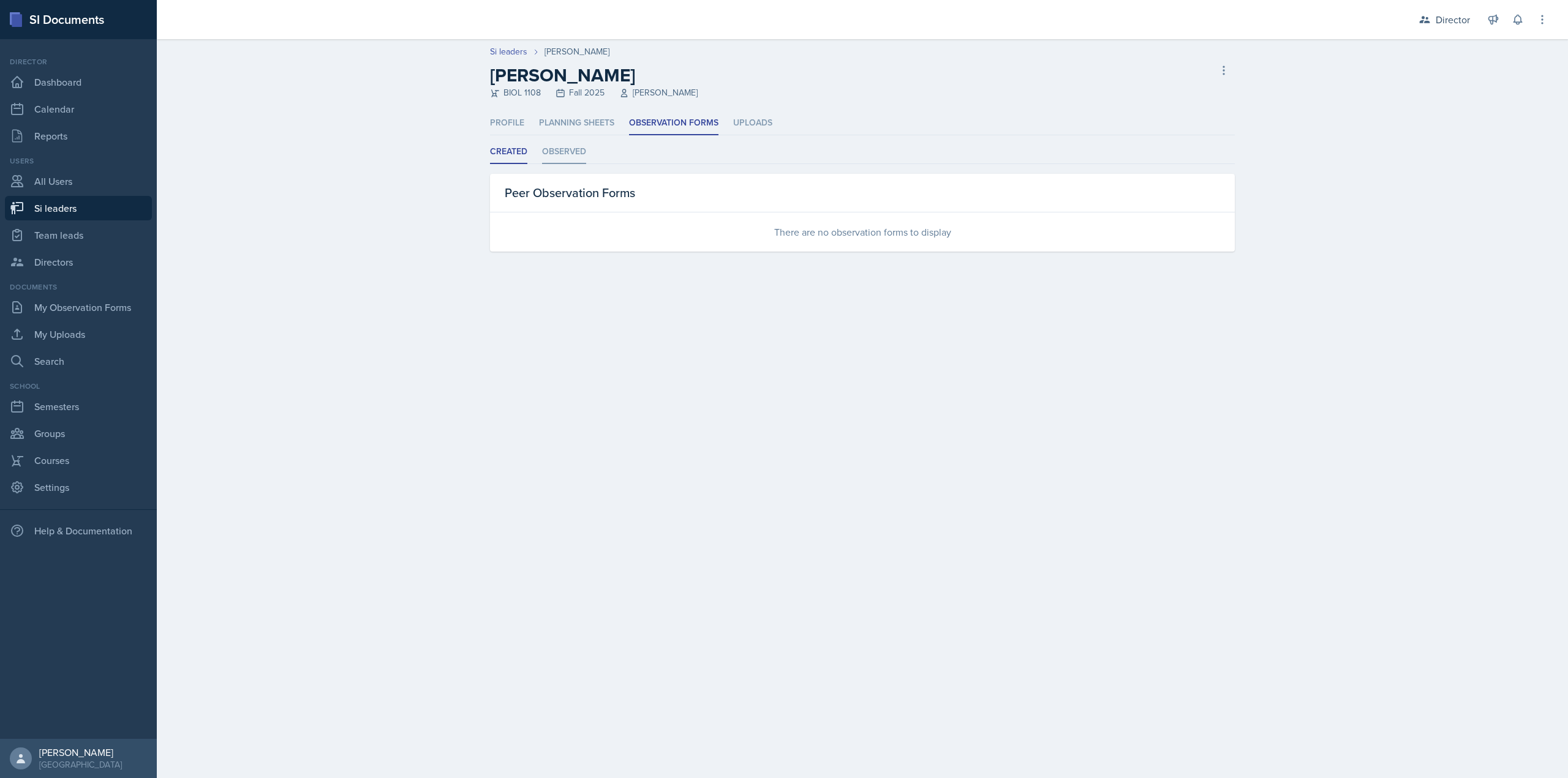
click at [558, 154] on li "Observed" at bounding box center [564, 152] width 44 height 24
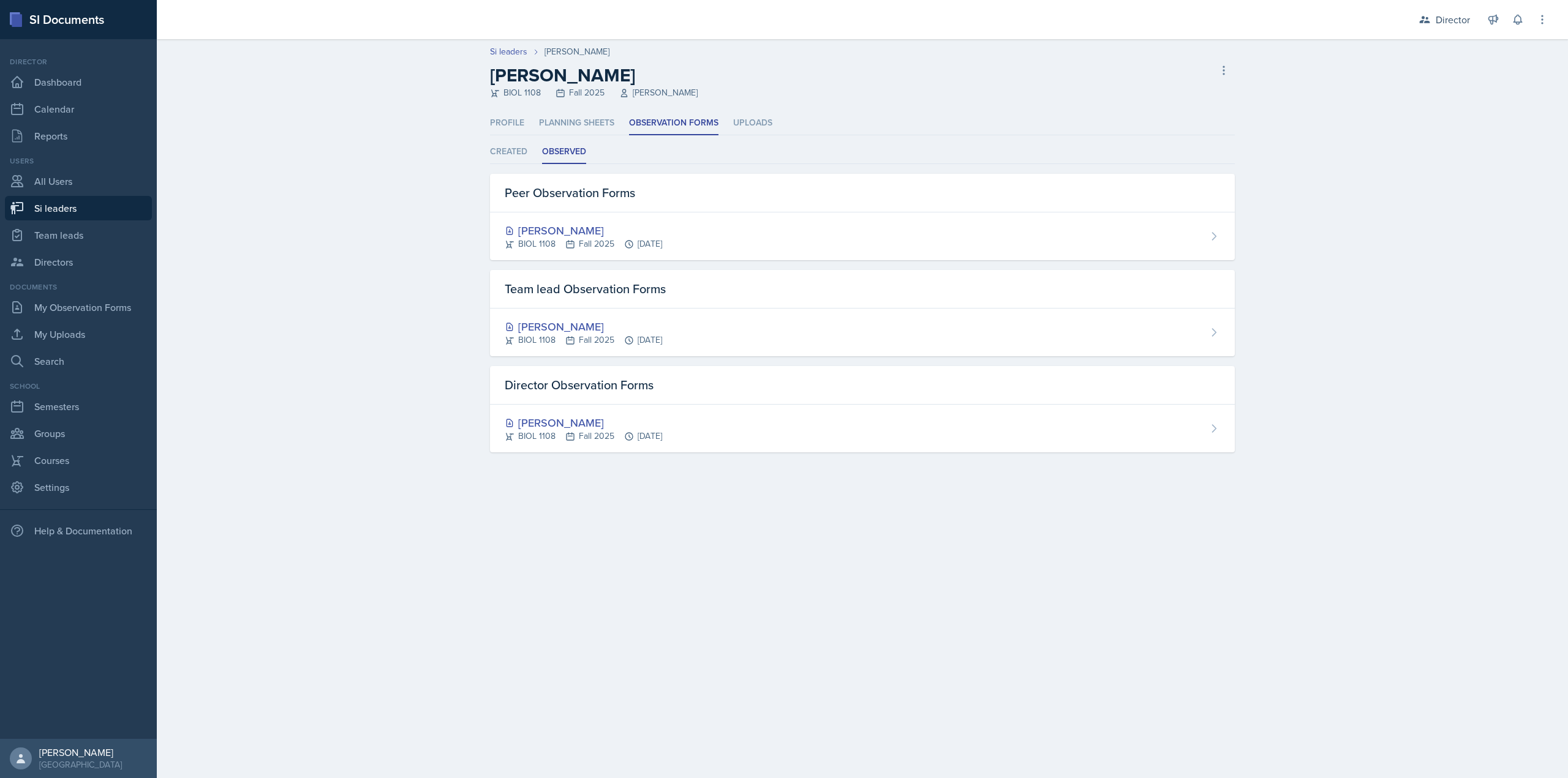
select select "2bed604d-1099-4043-b1bc-2365e8740244"
select select "44ab9dba-f3c0-424e-97ee-e672c2edb7ca"
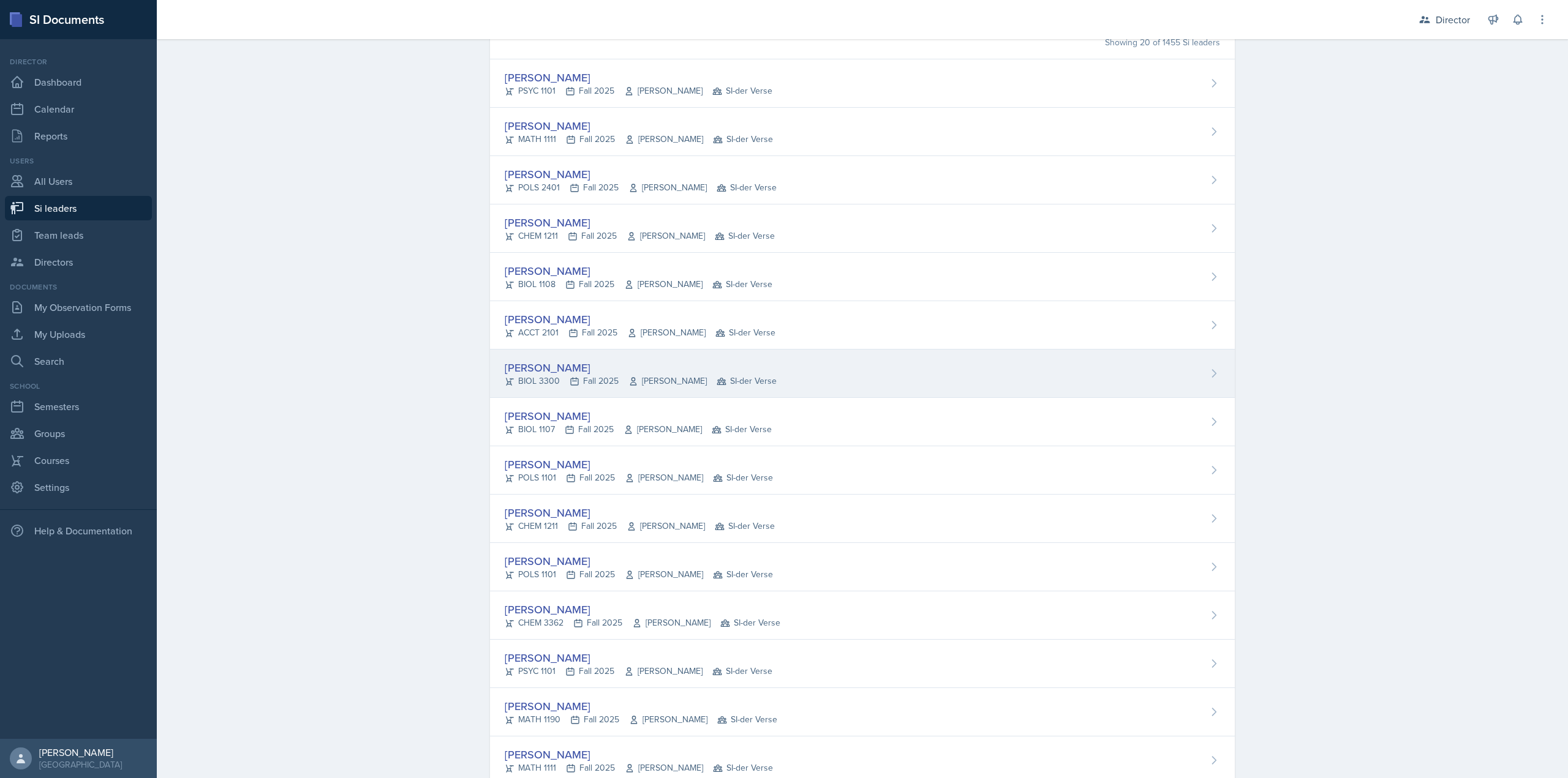
scroll to position [122, 0]
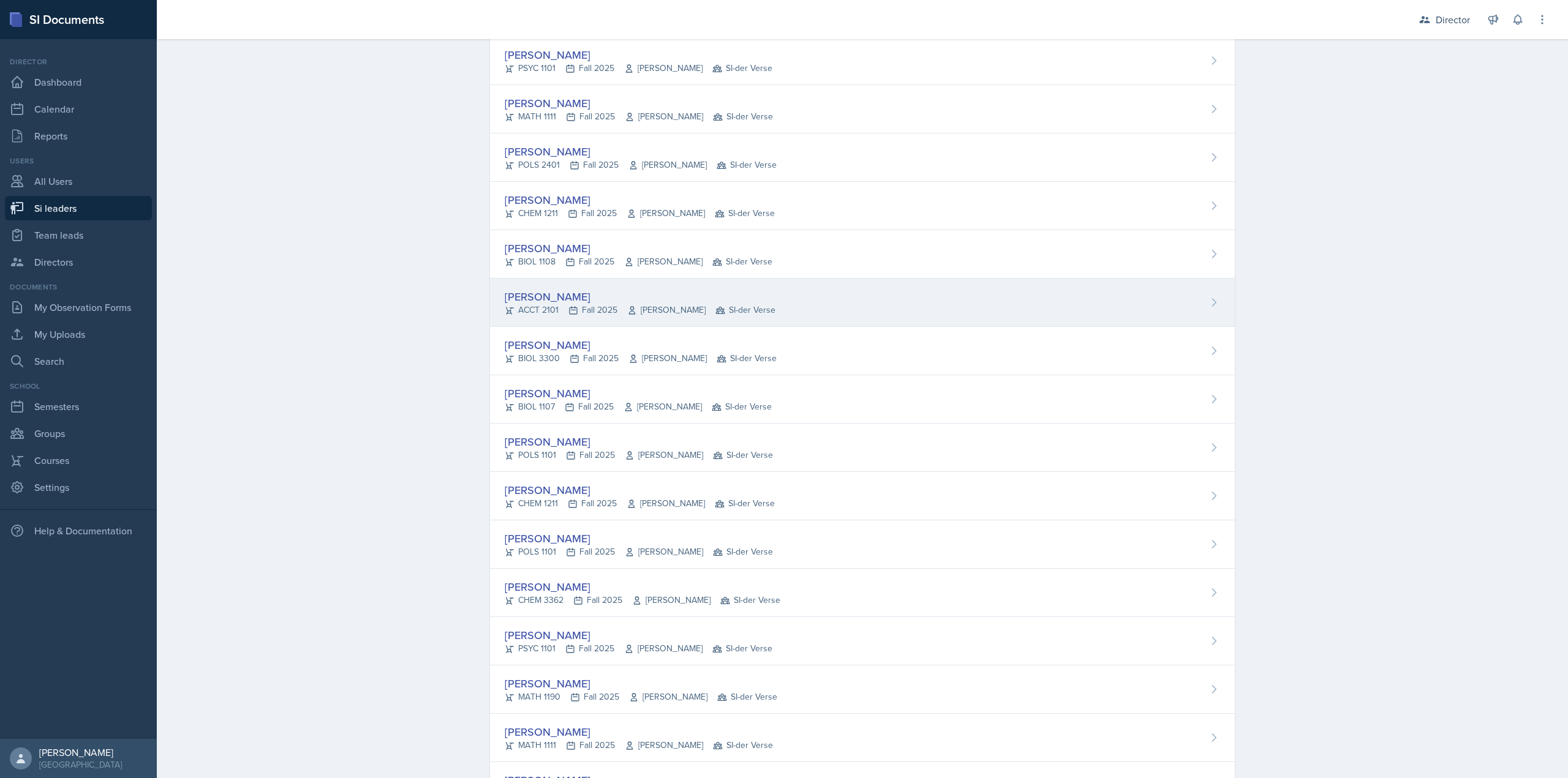
click at [601, 306] on div "ACCT 2101 Fall 2025 Carol Hulsey SI-der Verse" at bounding box center [640, 310] width 271 height 13
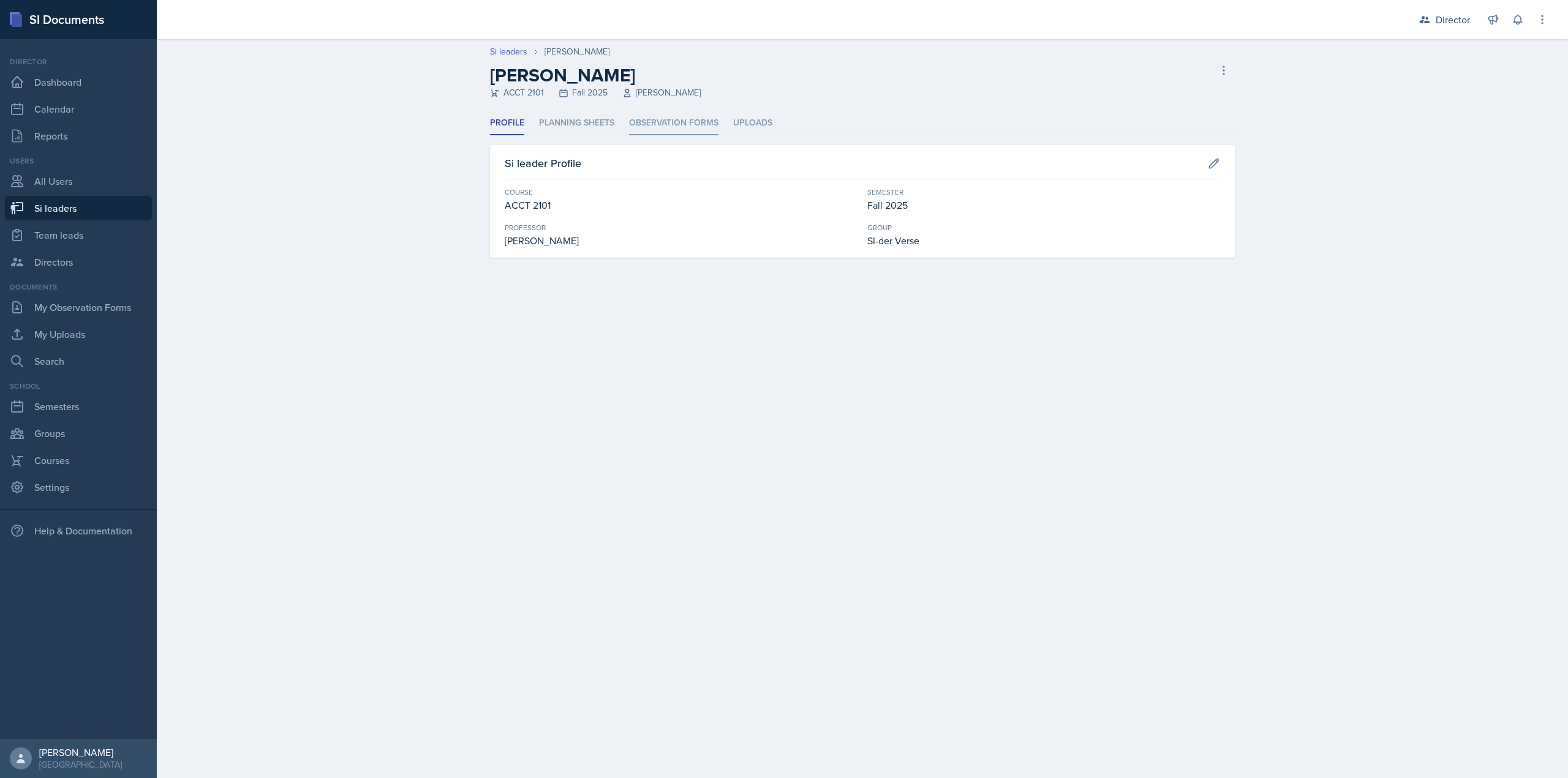
click at [639, 134] on li "Observation Forms" at bounding box center [673, 123] width 89 height 24
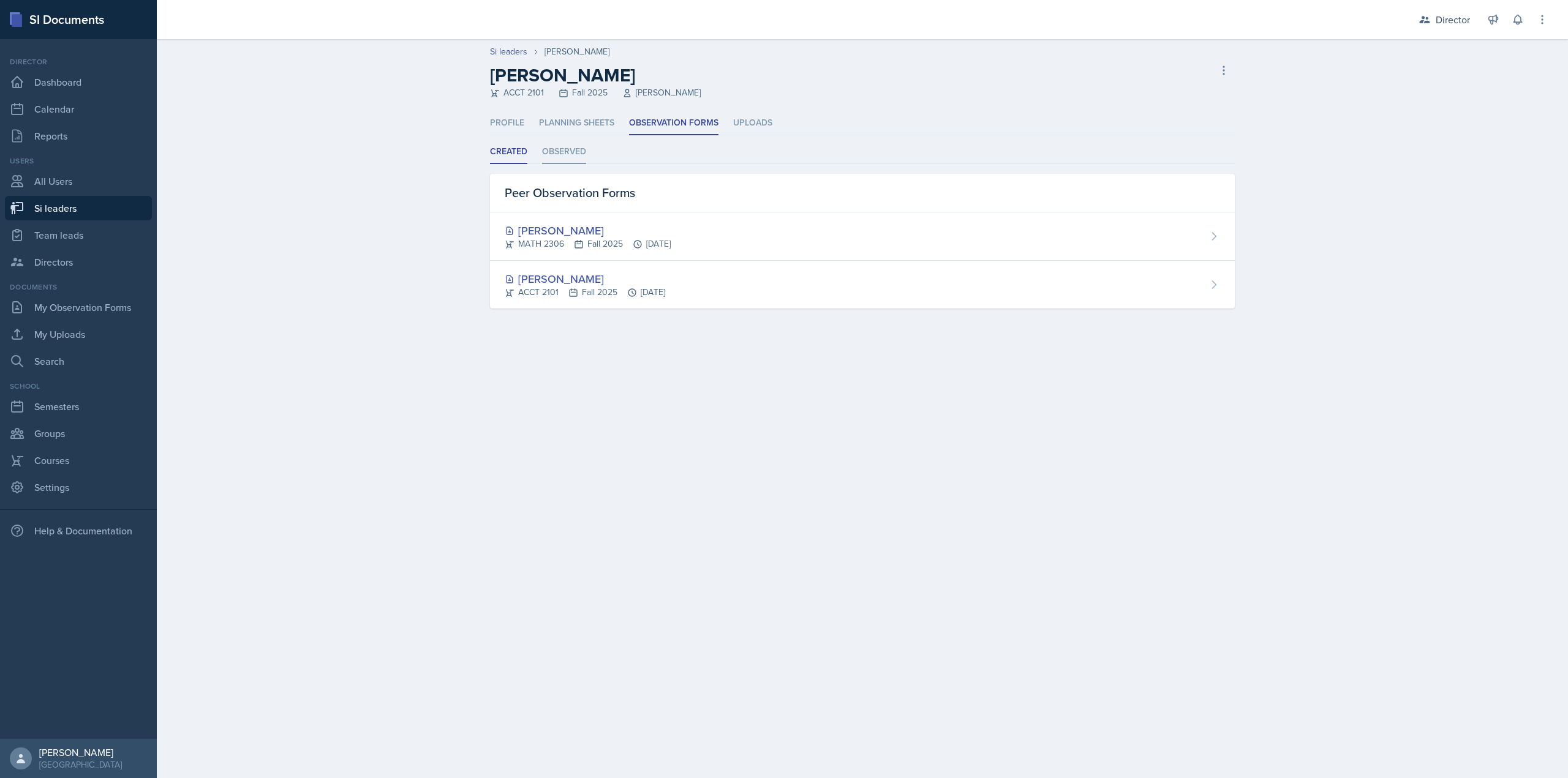
click at [566, 154] on li "Observed" at bounding box center [564, 152] width 44 height 24
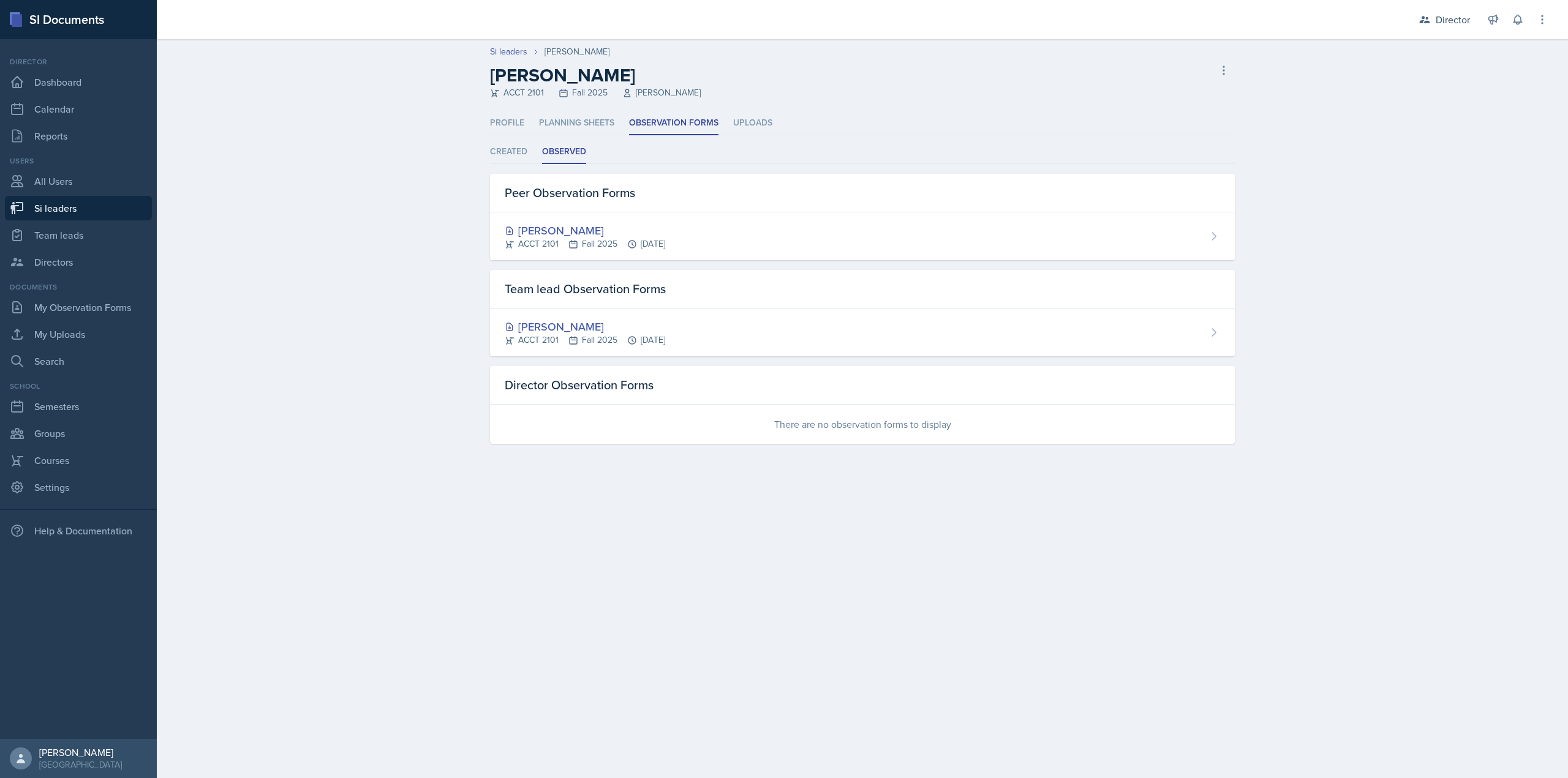
select select "2bed604d-1099-4043-b1bc-2365e8740244"
select select "44ab9dba-f3c0-424e-97ee-e672c2edb7ca"
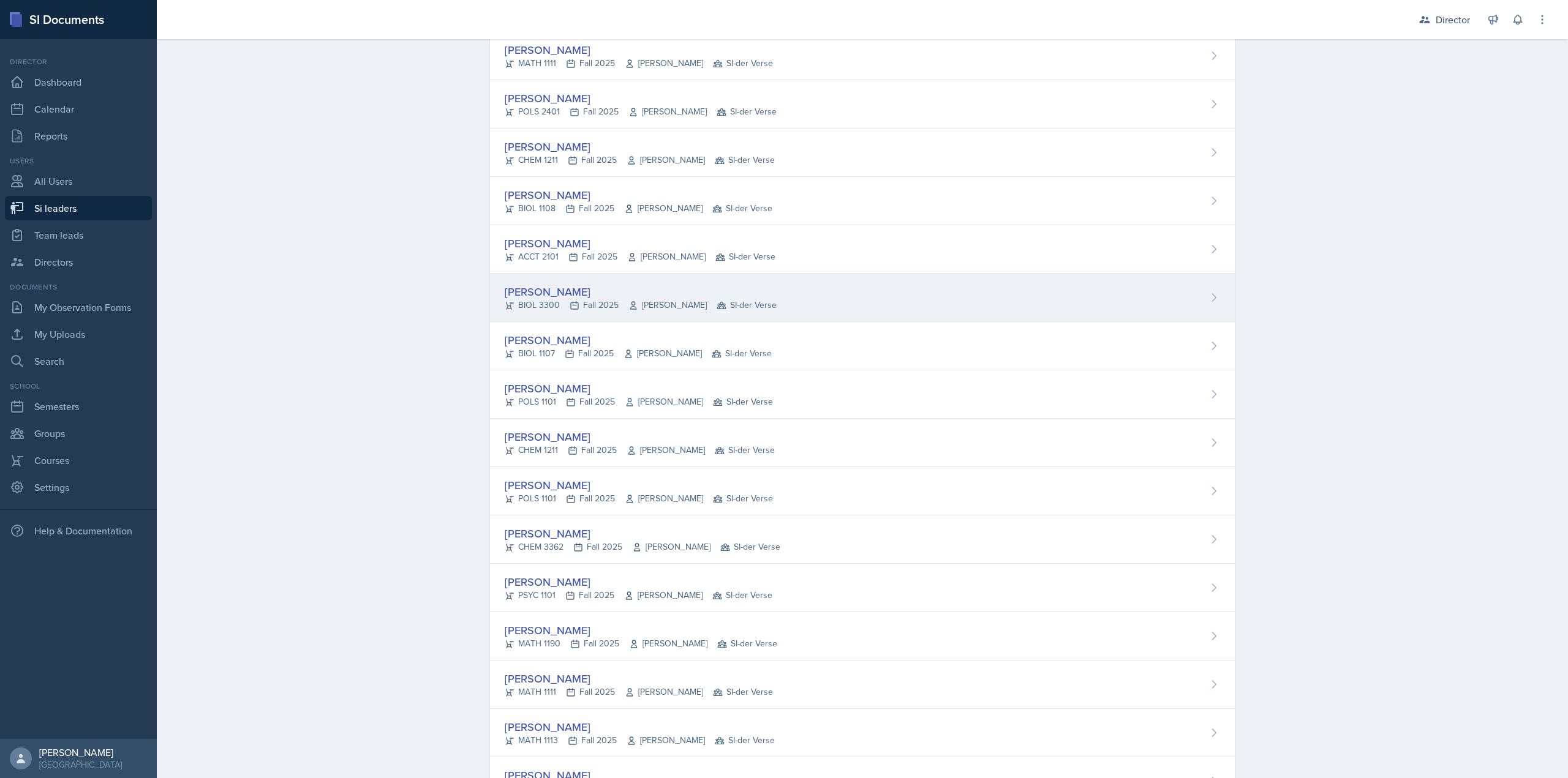
scroll to position [184, 0]
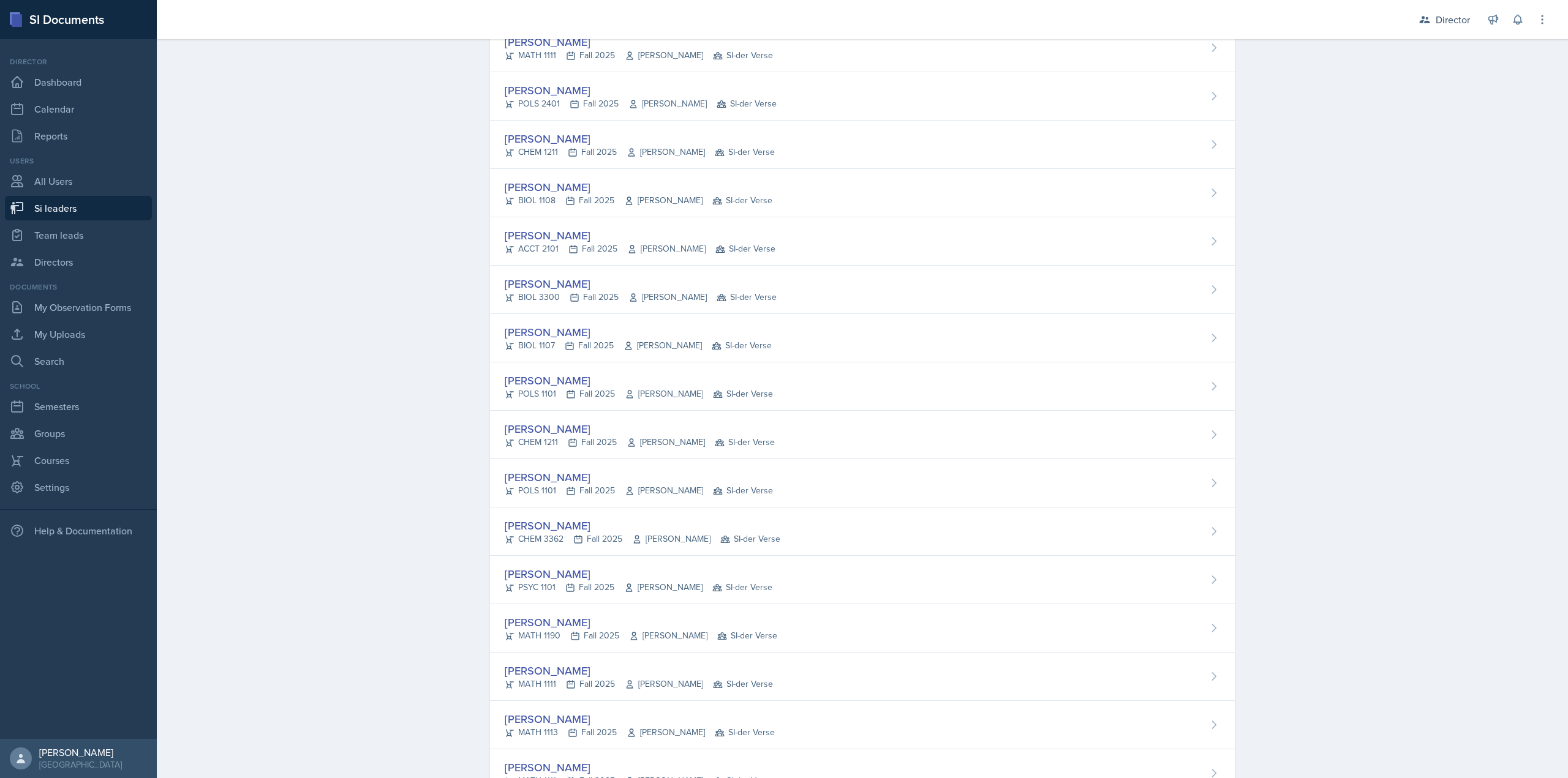
drag, startPoint x: 596, startPoint y: 282, endPoint x: 598, endPoint y: 275, distance: 7.3
click at [596, 282] on div "Jillian Guye" at bounding box center [641, 283] width 272 height 17
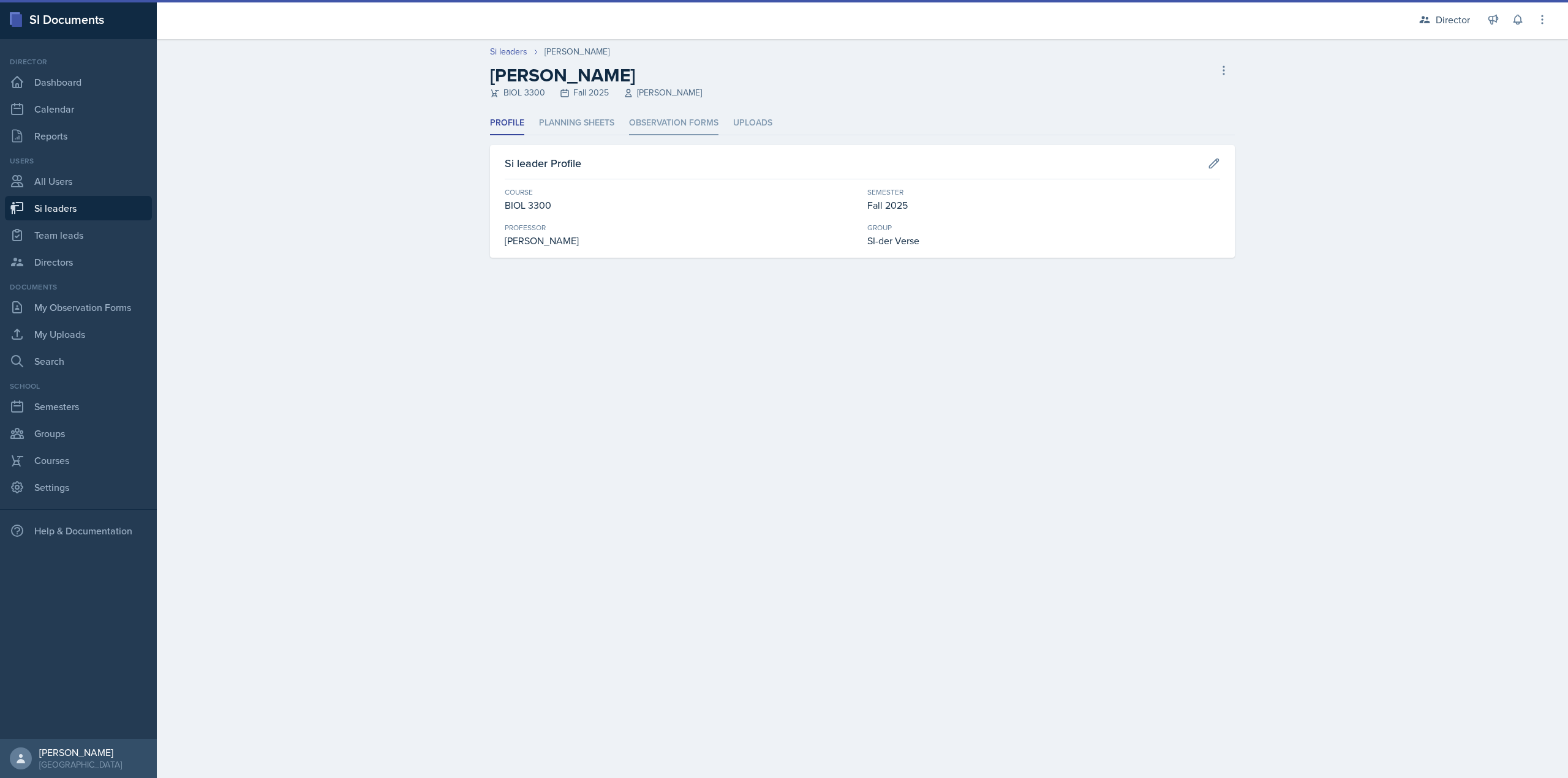
click at [663, 123] on li "Observation Forms" at bounding box center [673, 123] width 89 height 24
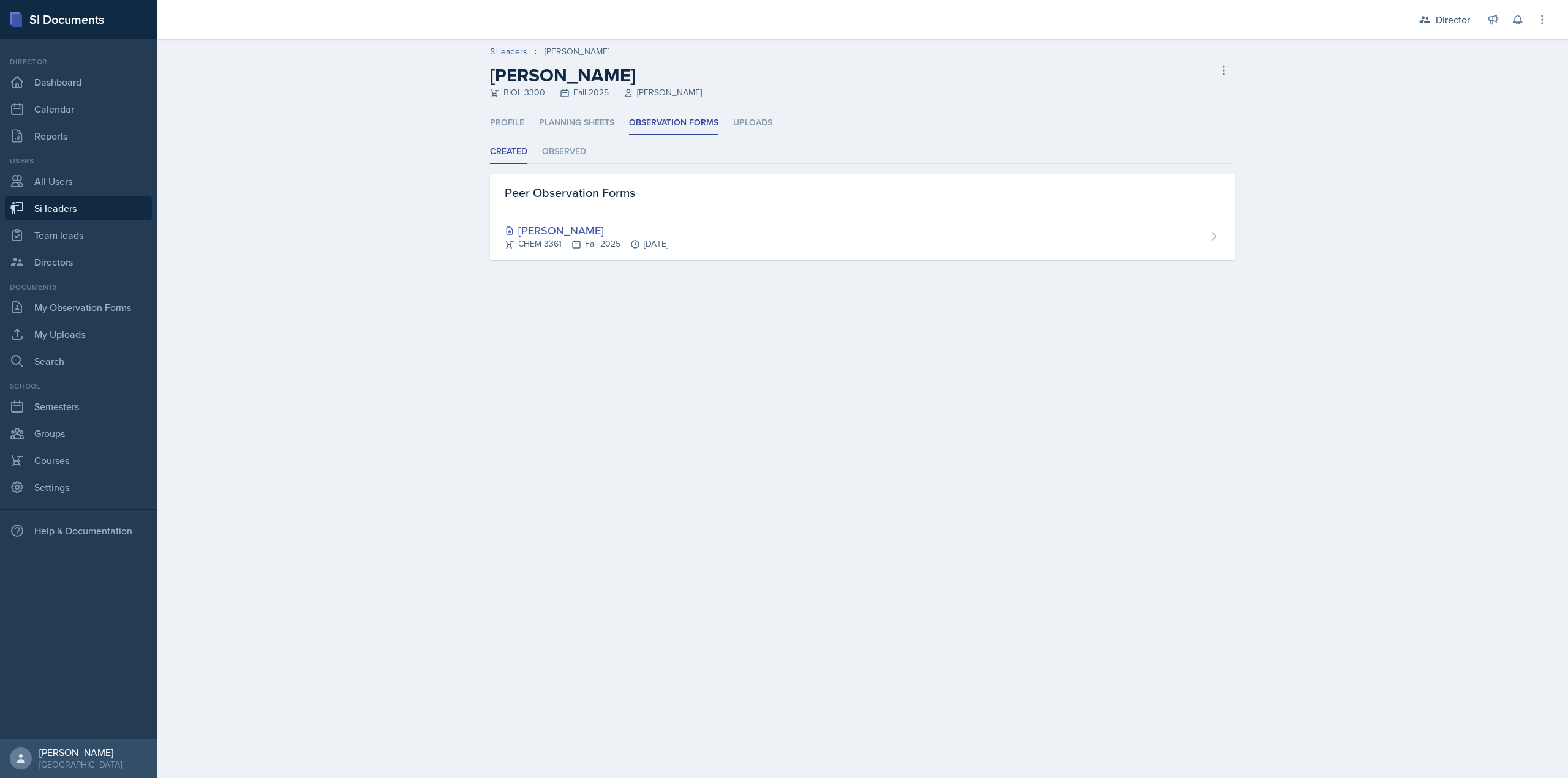
click at [541, 157] on ul "Created Observed" at bounding box center [862, 152] width 745 height 24
click at [554, 151] on li "Observed" at bounding box center [564, 152] width 44 height 24
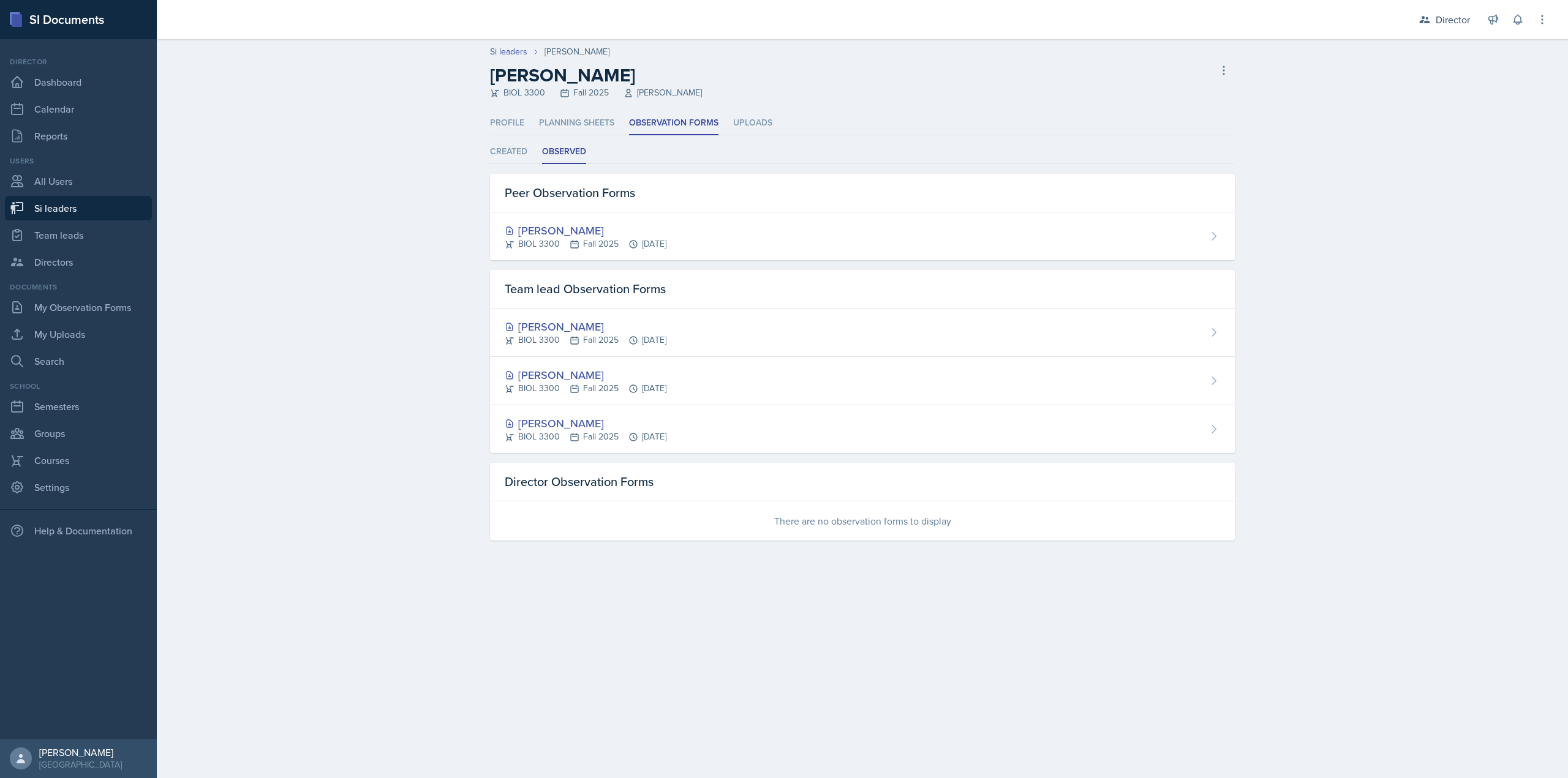
select select "2bed604d-1099-4043-b1bc-2365e8740244"
select select "44ab9dba-f3c0-424e-97ee-e672c2edb7ca"
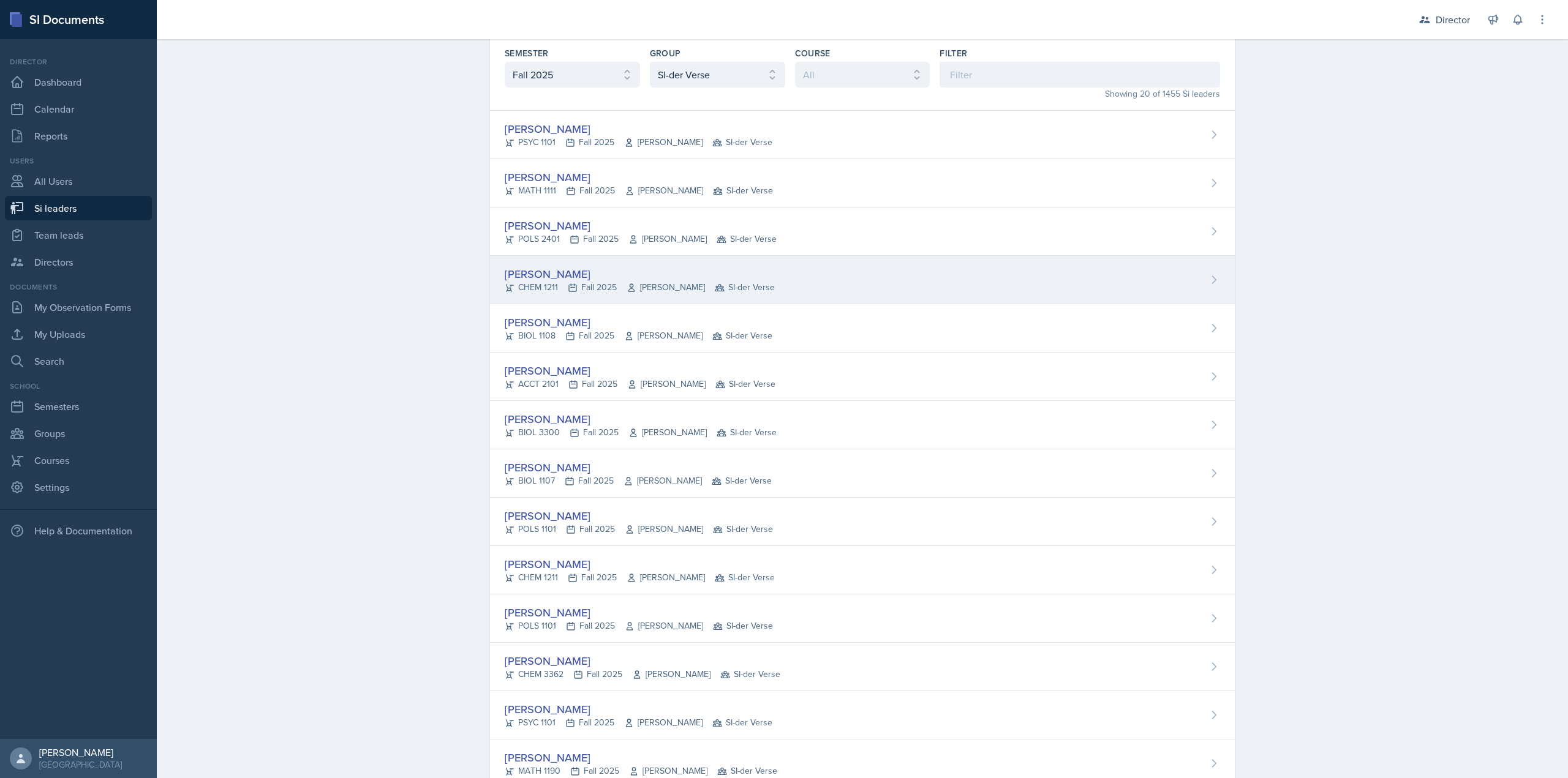
scroll to position [184, 0]
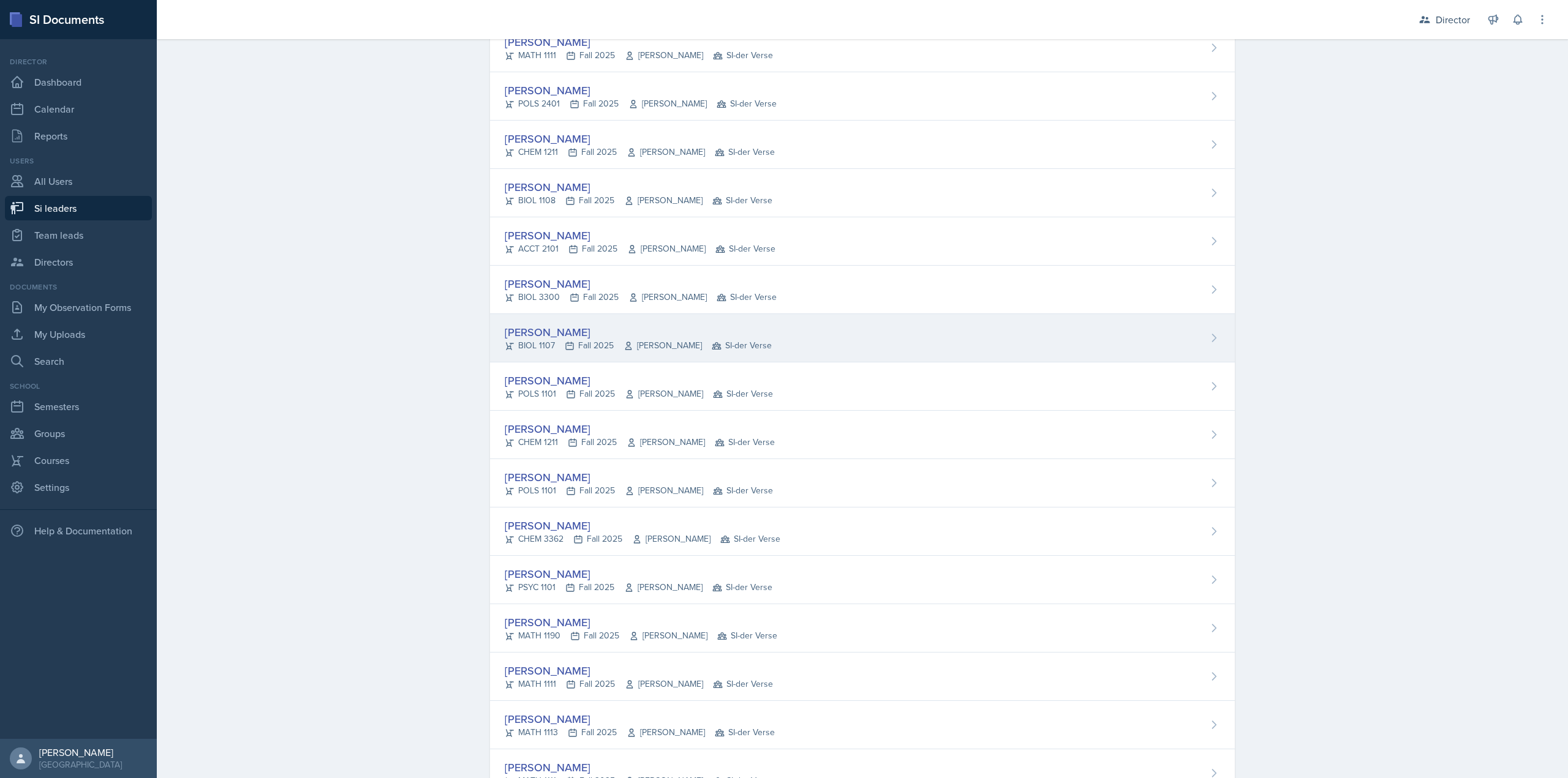
click at [587, 334] on div "Klaudya Hernandez" at bounding box center [638, 332] width 267 height 17
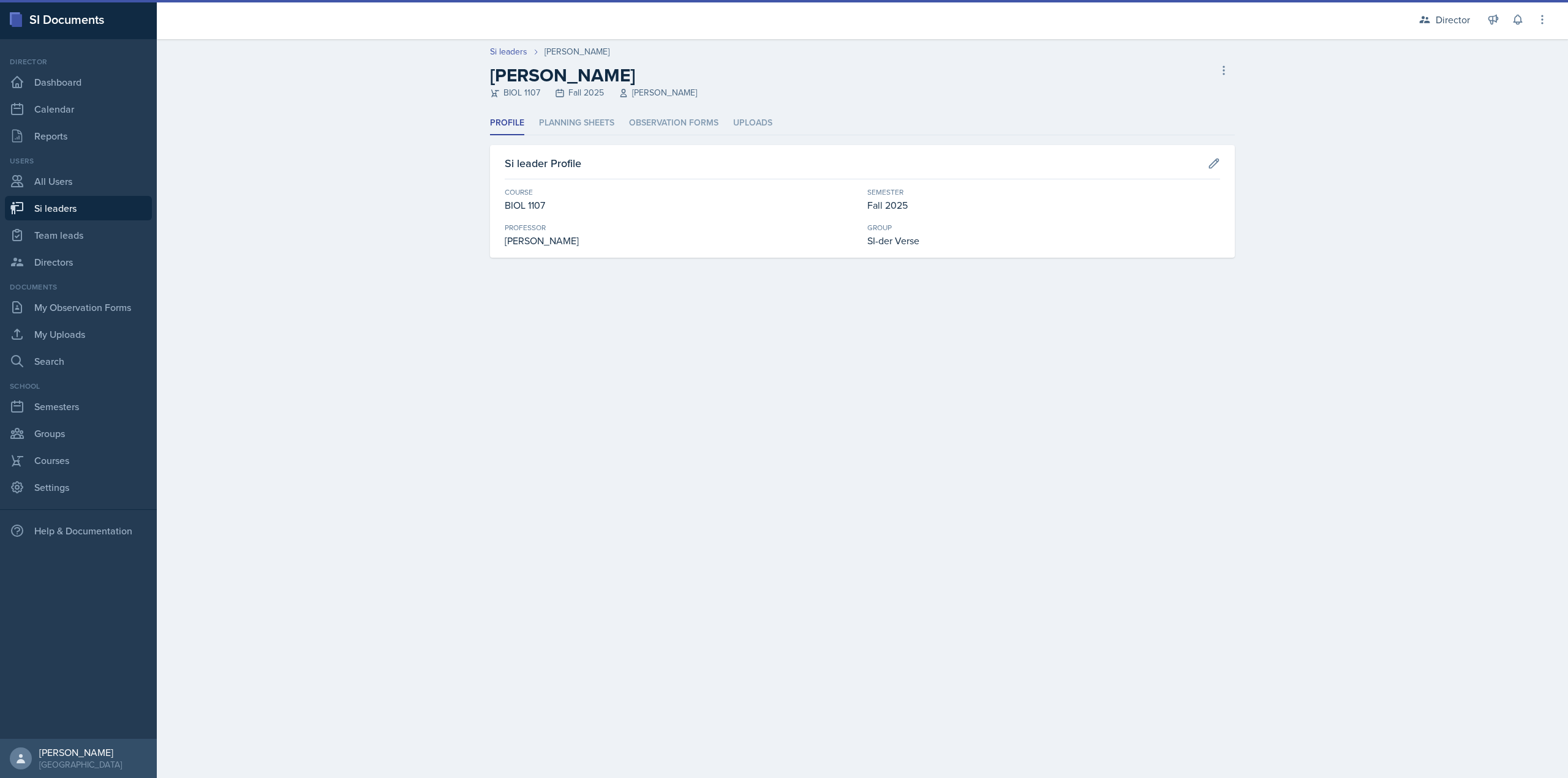
click at [638, 133] on li "Observation Forms" at bounding box center [673, 123] width 89 height 24
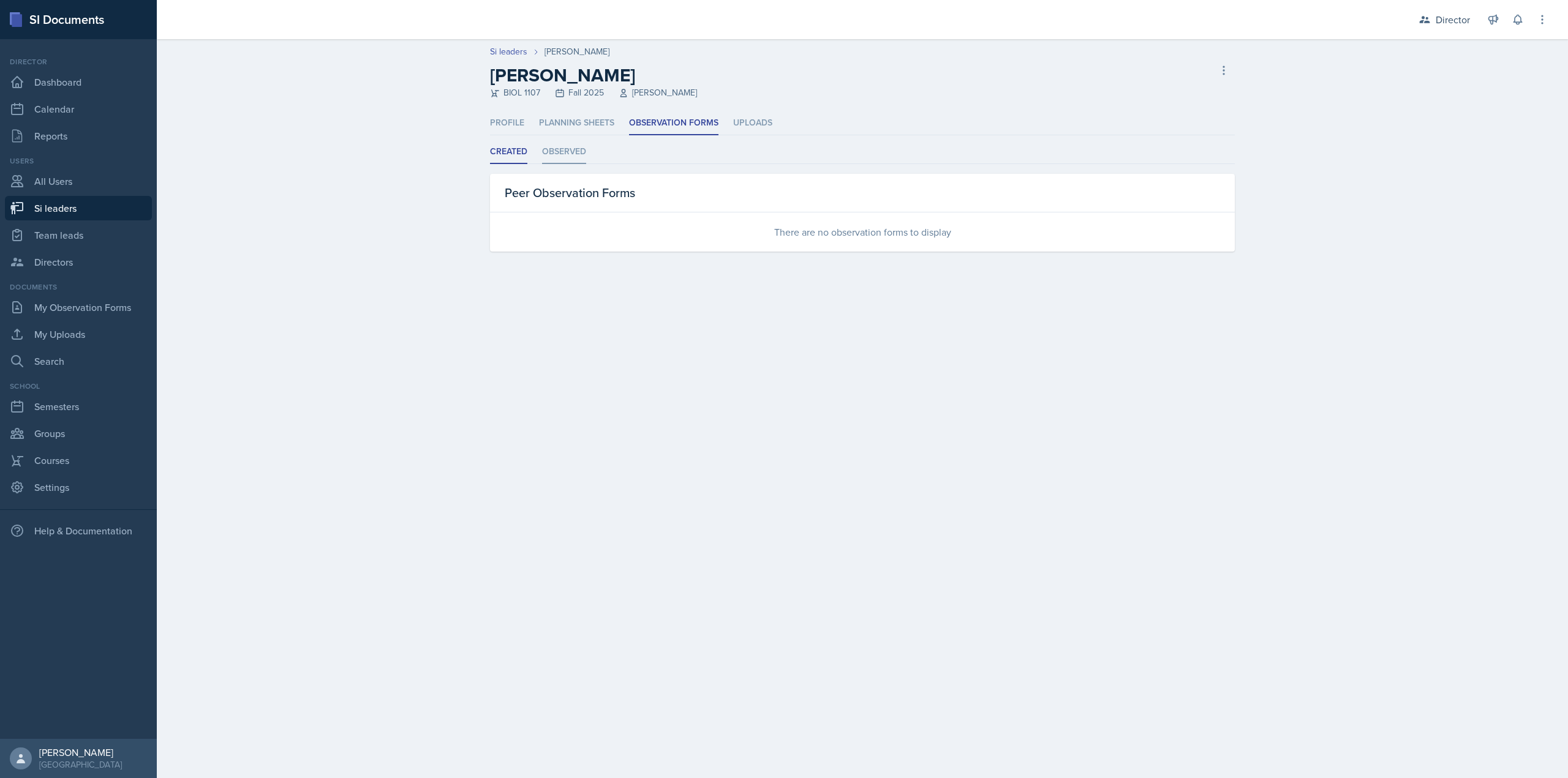
click at [576, 159] on li "Observed" at bounding box center [564, 152] width 44 height 24
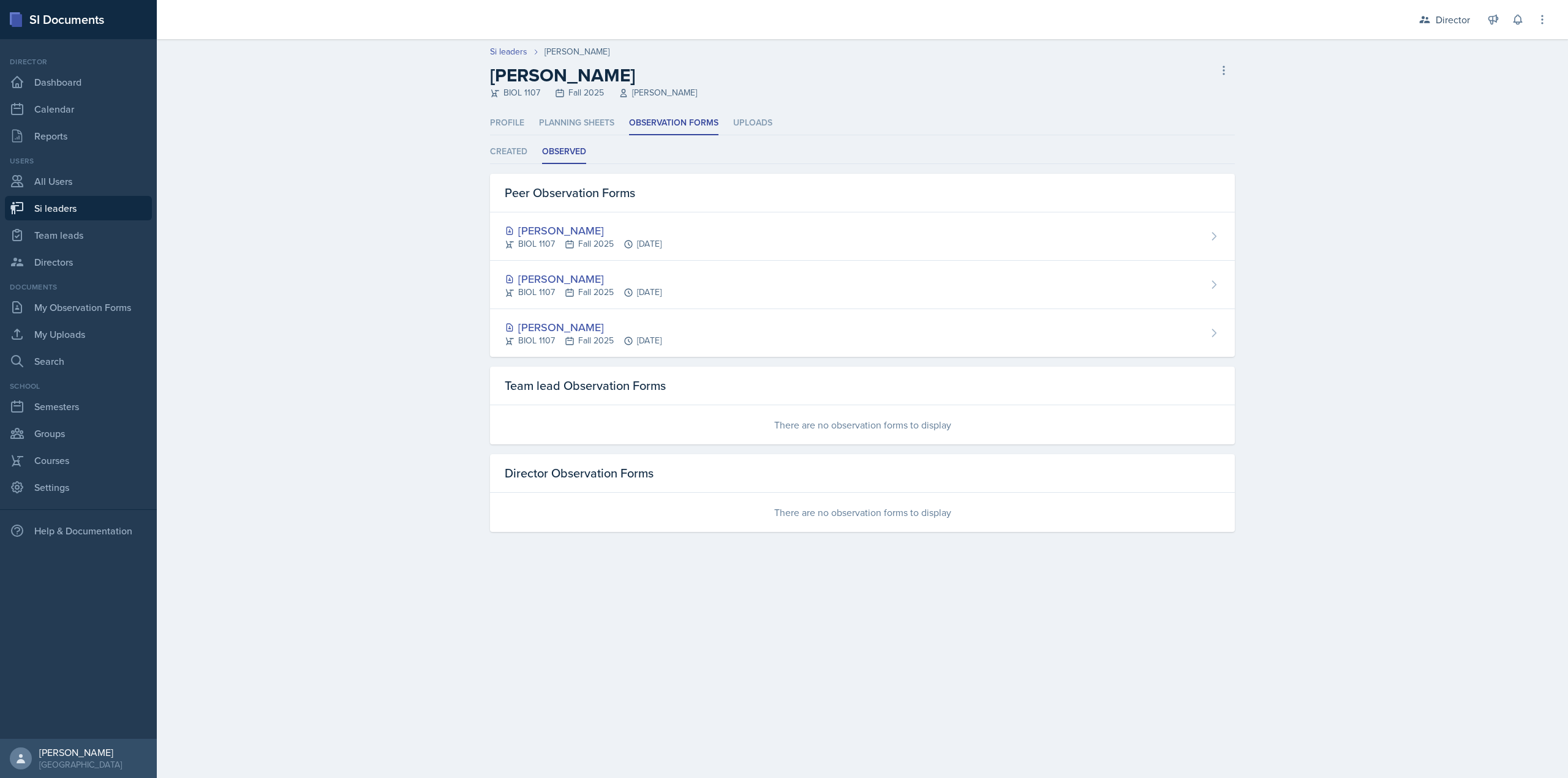
select select "2bed604d-1099-4043-b1bc-2365e8740244"
select select "44ab9dba-f3c0-424e-97ee-e672c2edb7ca"
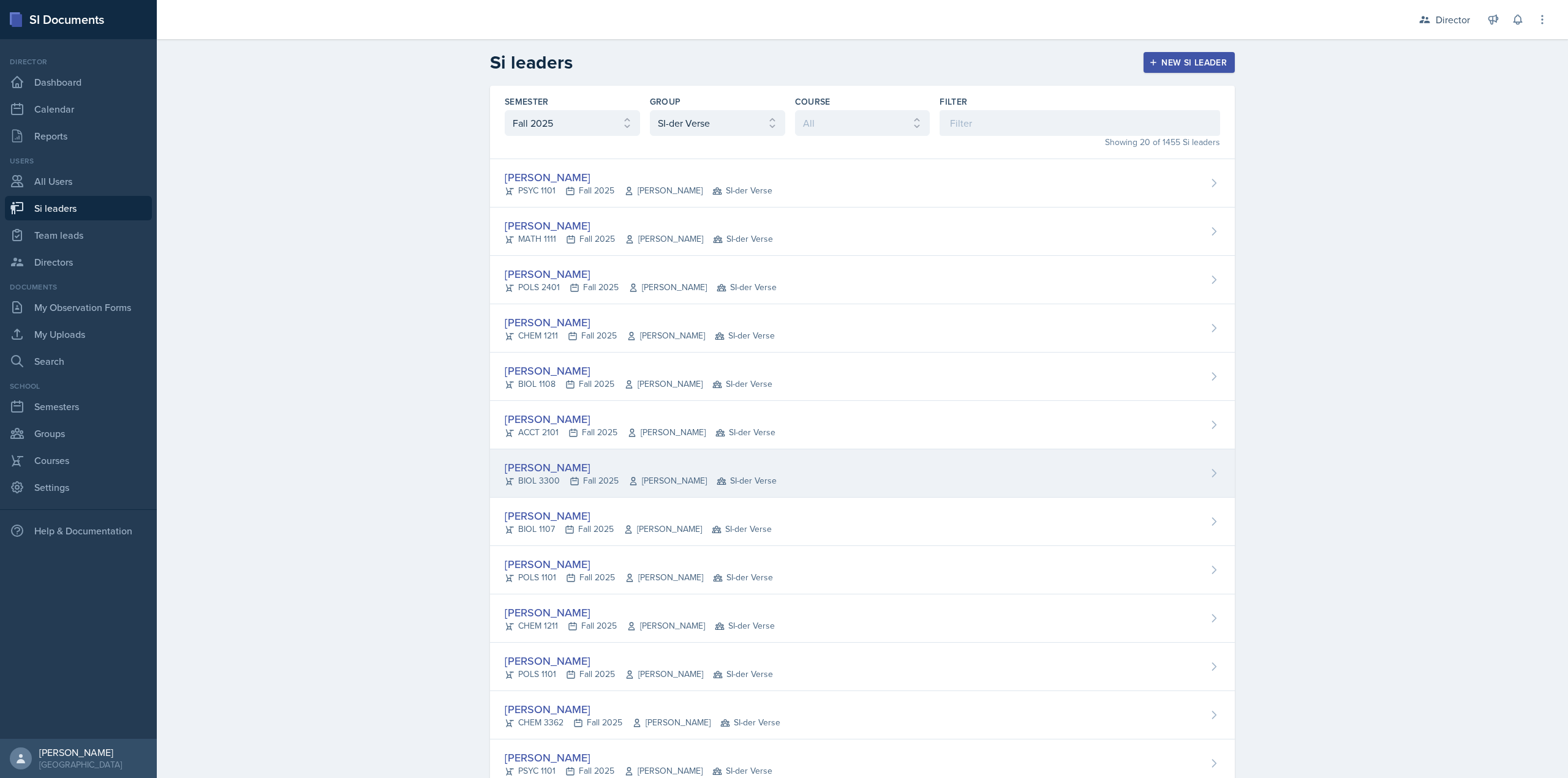
scroll to position [184, 0]
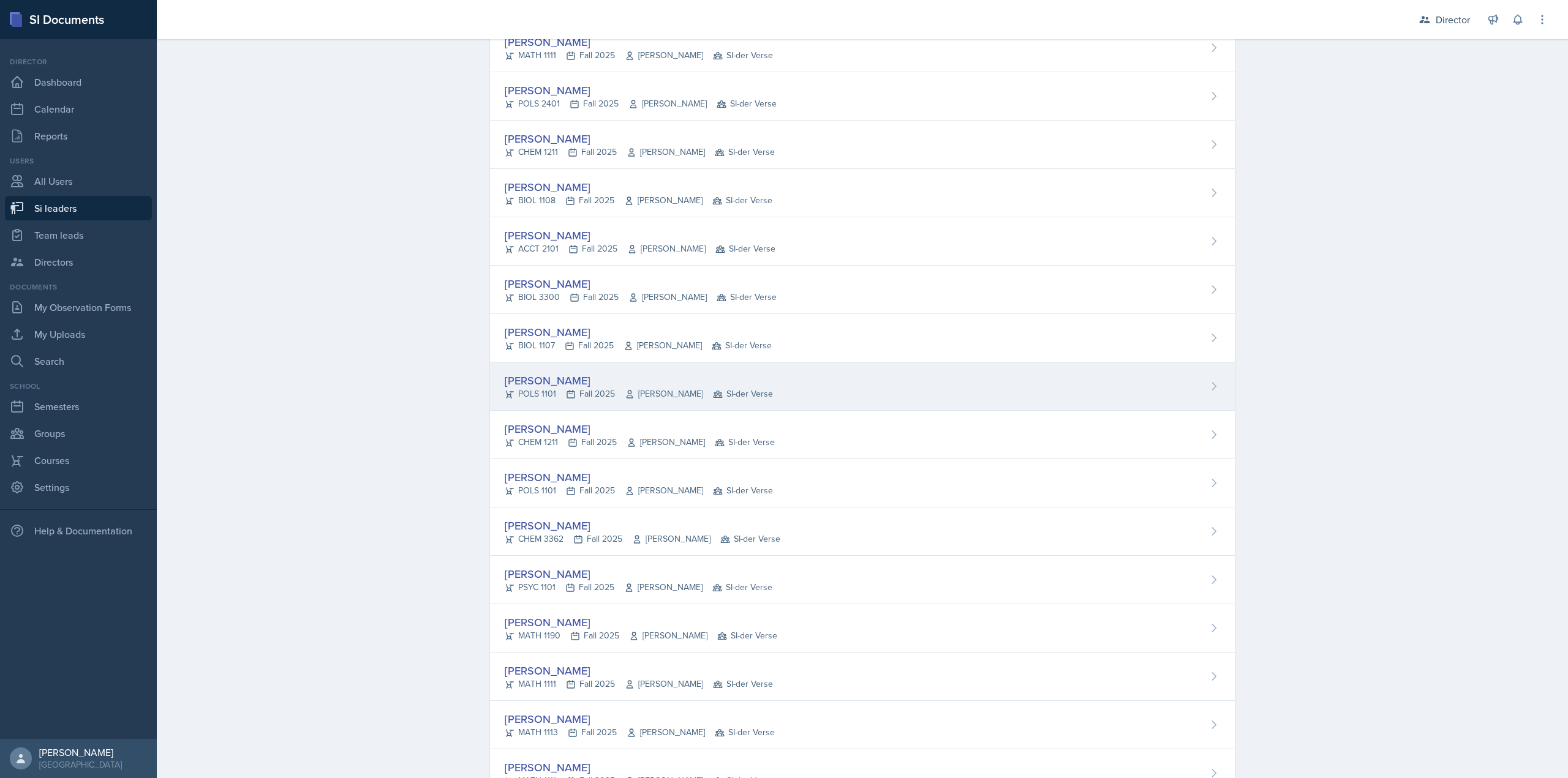
click at [569, 397] on icon at bounding box center [571, 395] width 10 height 10
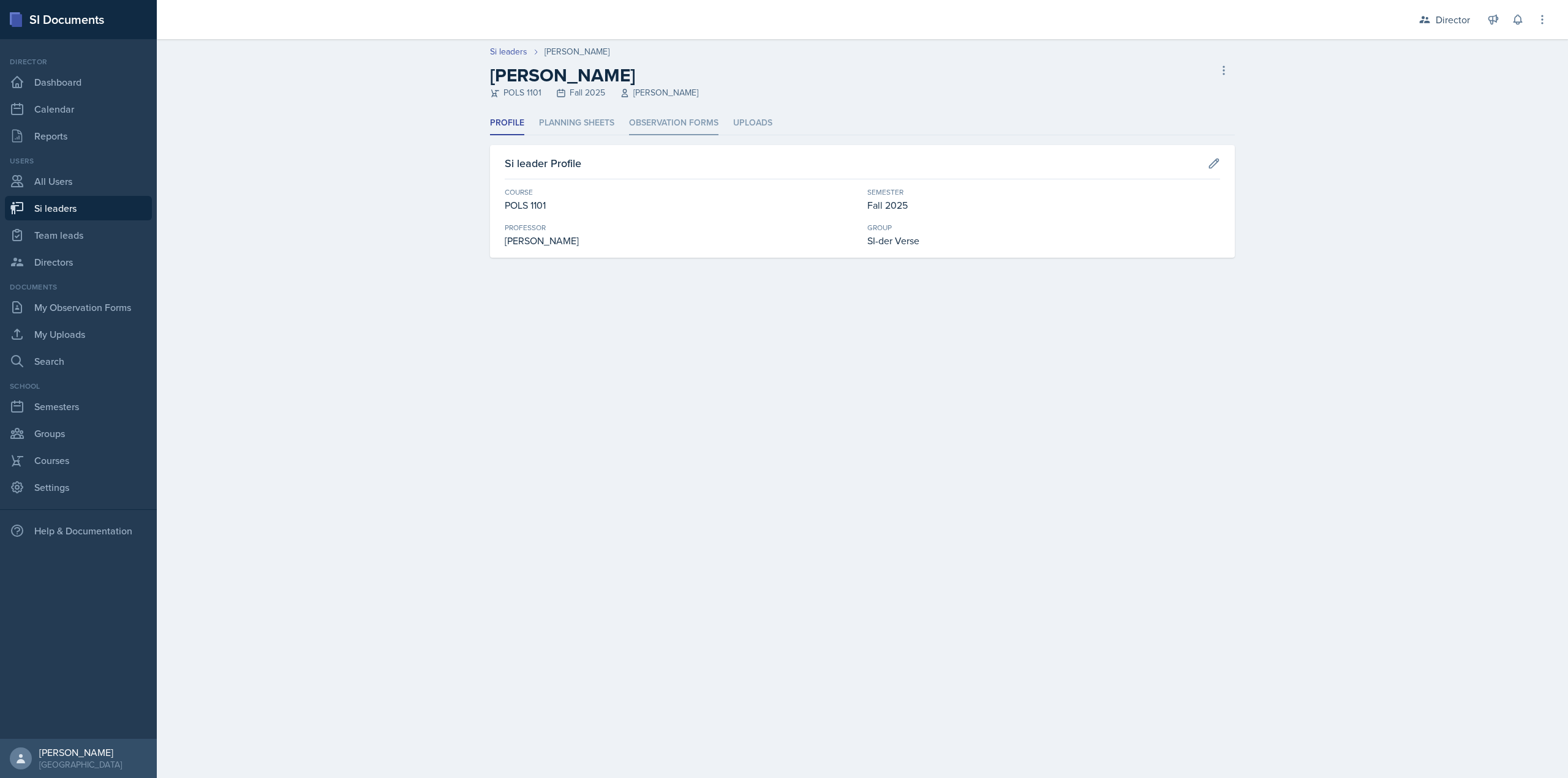
click at [652, 125] on li "Observation Forms" at bounding box center [673, 123] width 89 height 24
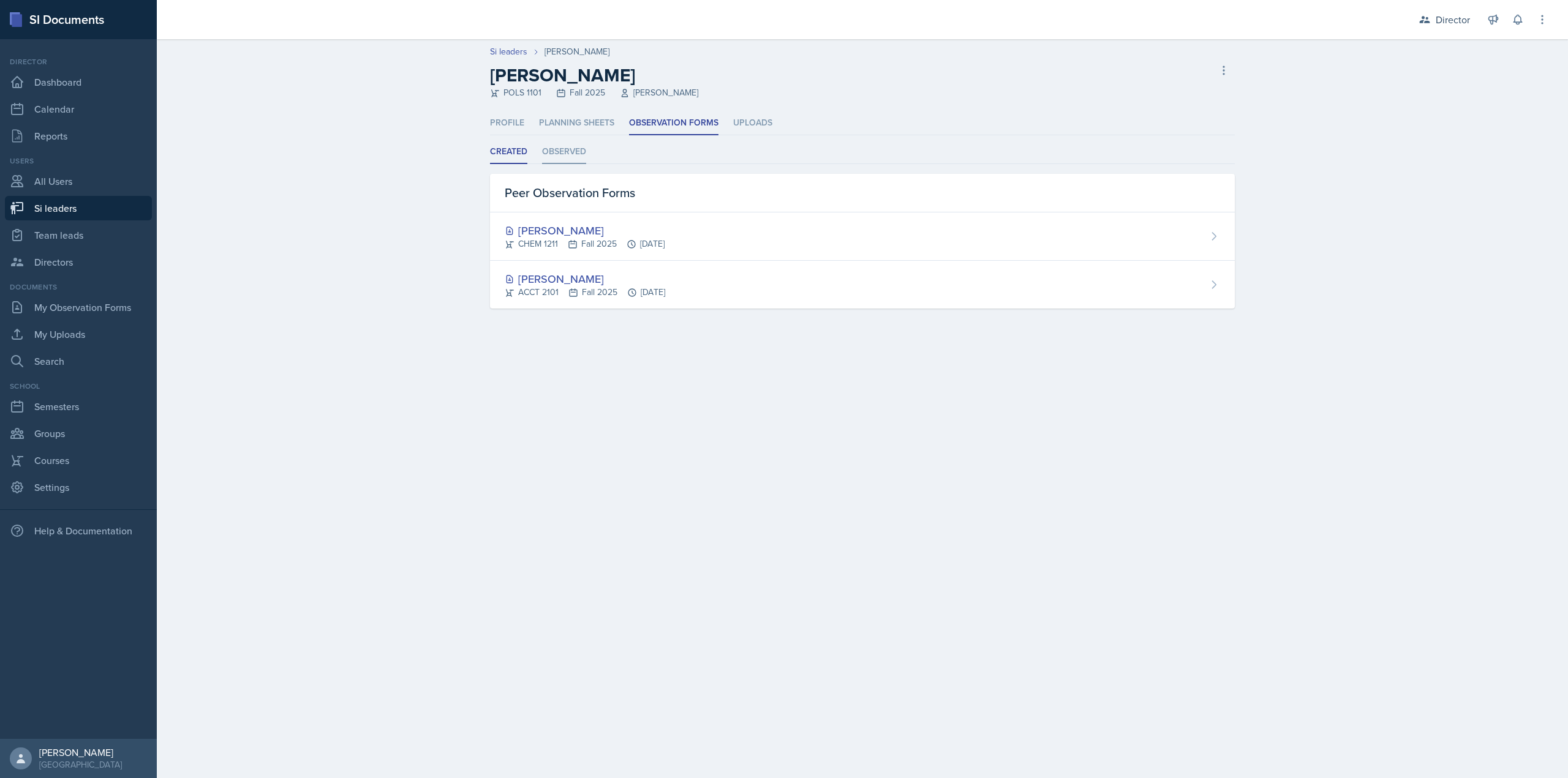
click at [583, 155] on li "Observed" at bounding box center [564, 152] width 44 height 24
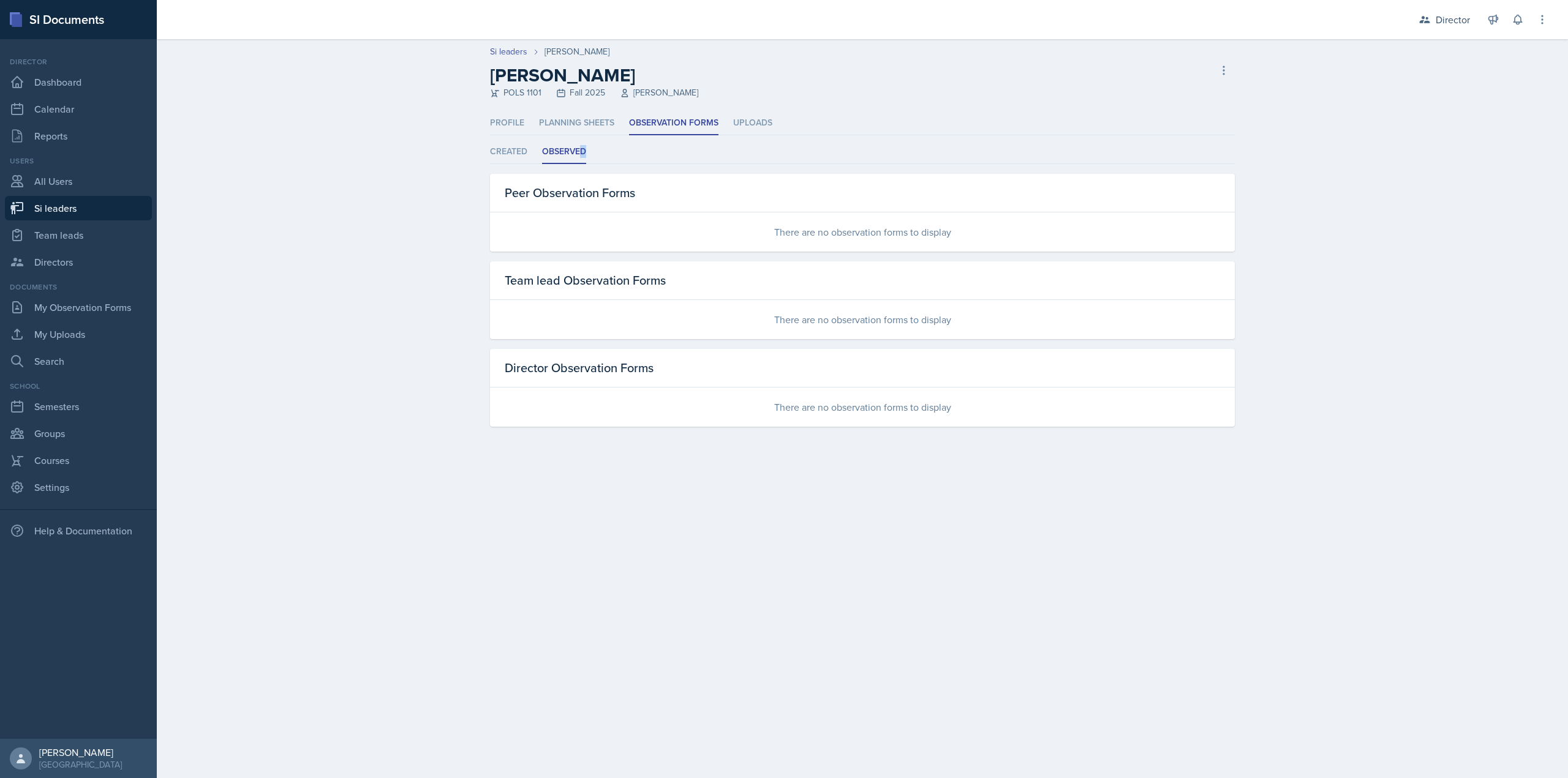
select select "2bed604d-1099-4043-b1bc-2365e8740244"
select select "44ab9dba-f3c0-424e-97ee-e672c2edb7ca"
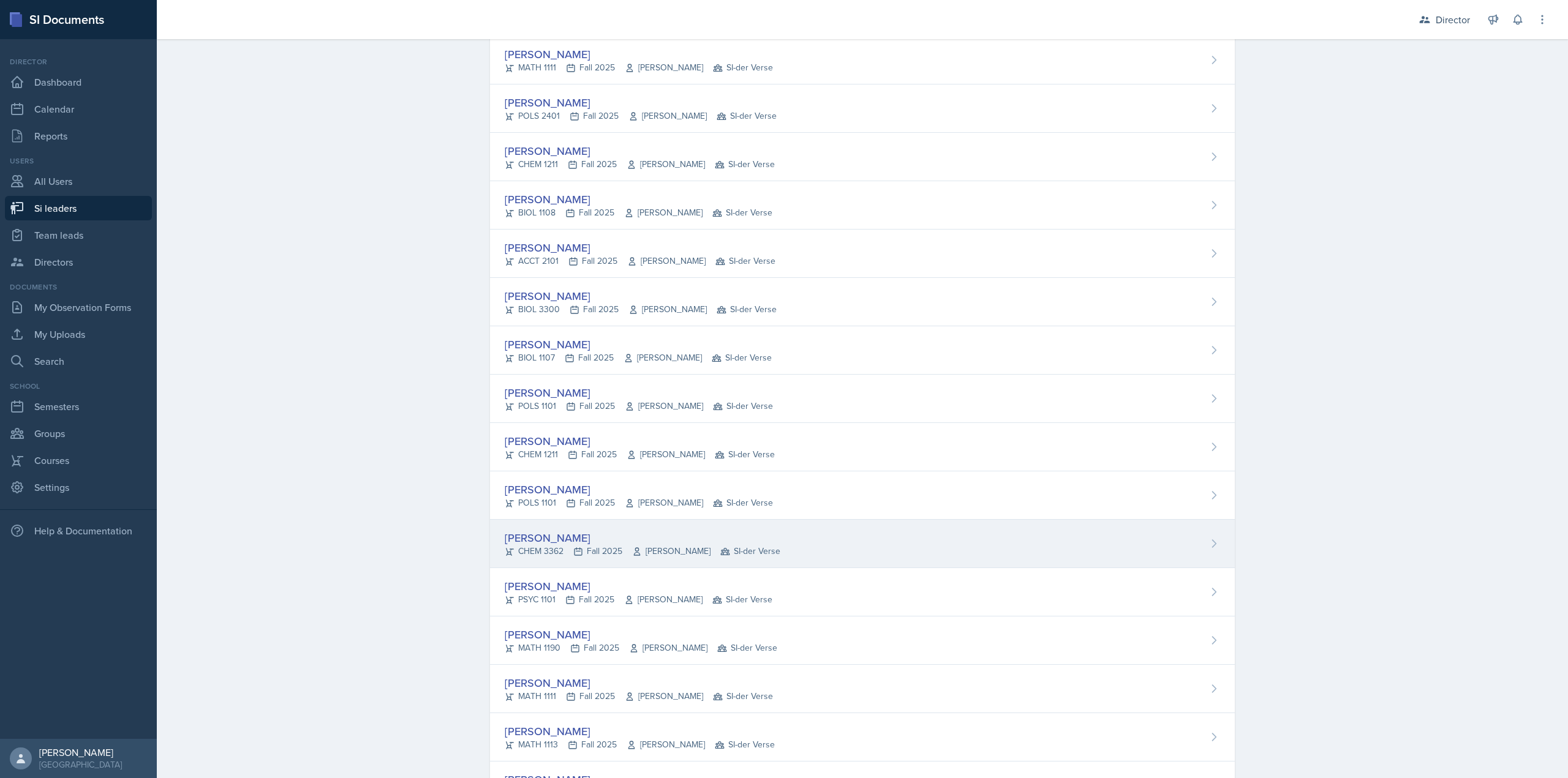
scroll to position [378, 0]
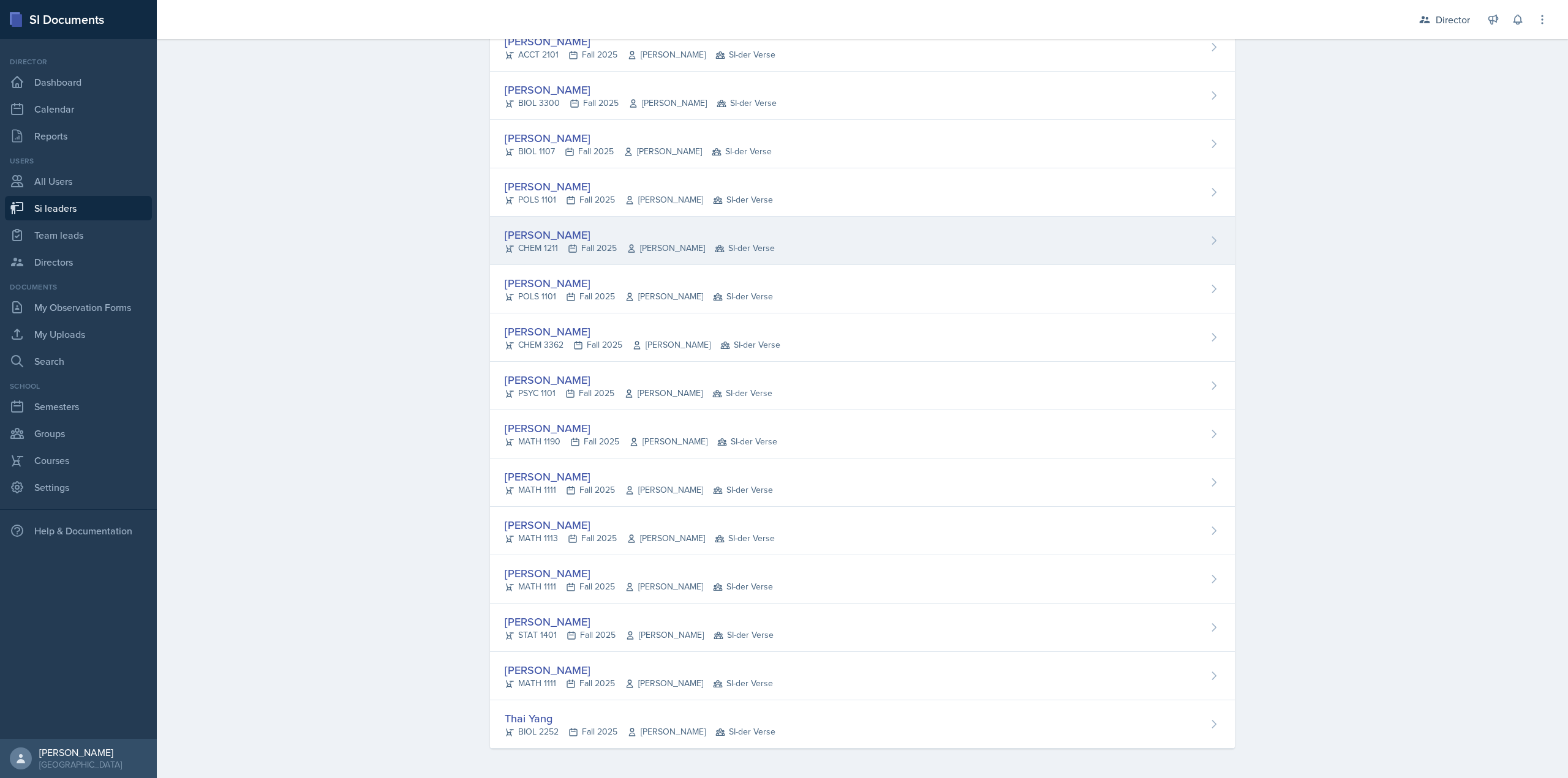
click at [566, 234] on div "Leslie Horton" at bounding box center [639, 235] width 270 height 17
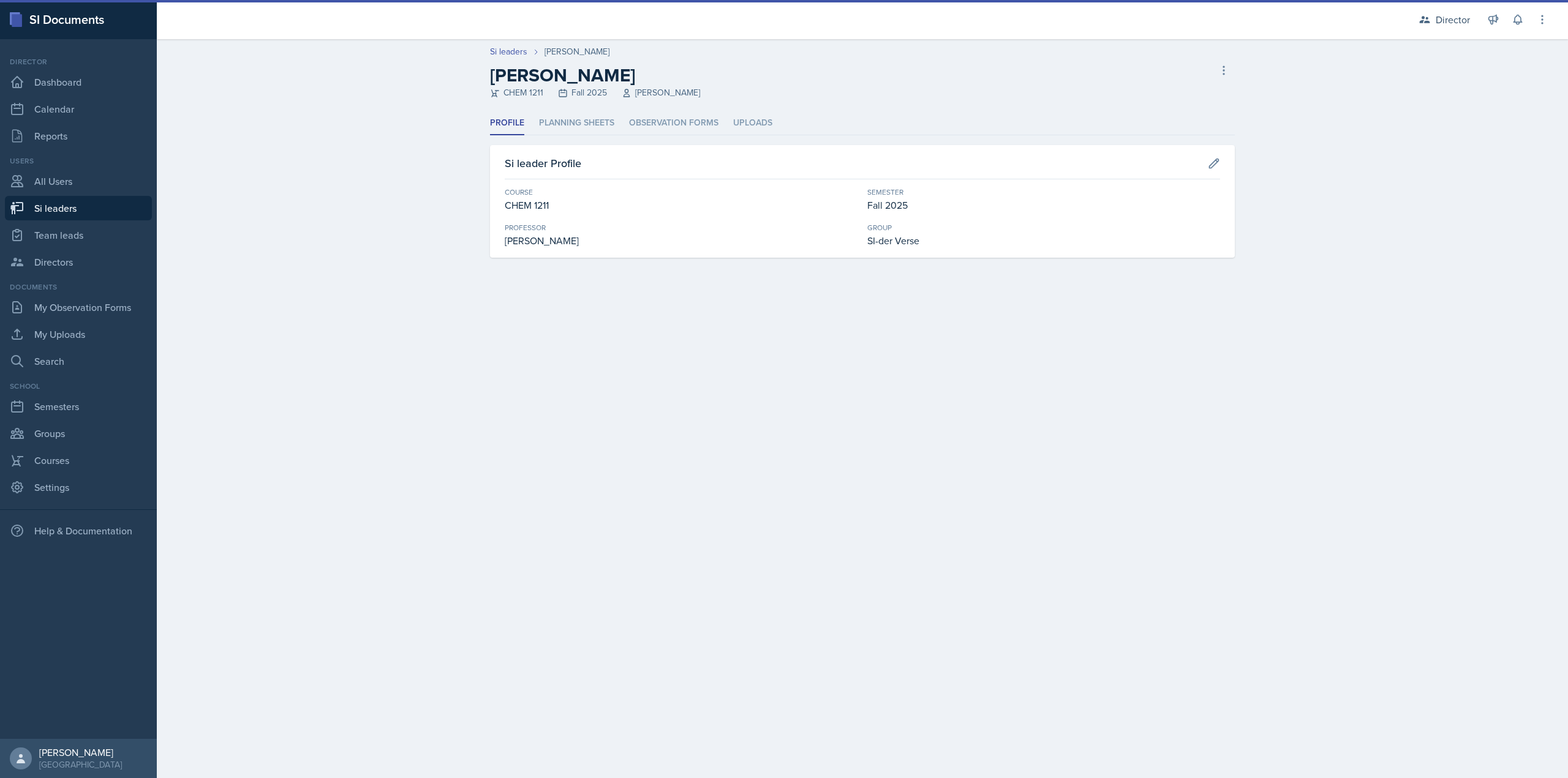
click at [622, 108] on header "Si leaders Leslie Horton Leslie Horton CHEM 1211 Fall 2025 Antoinette South Del…" at bounding box center [862, 76] width 1411 height 73
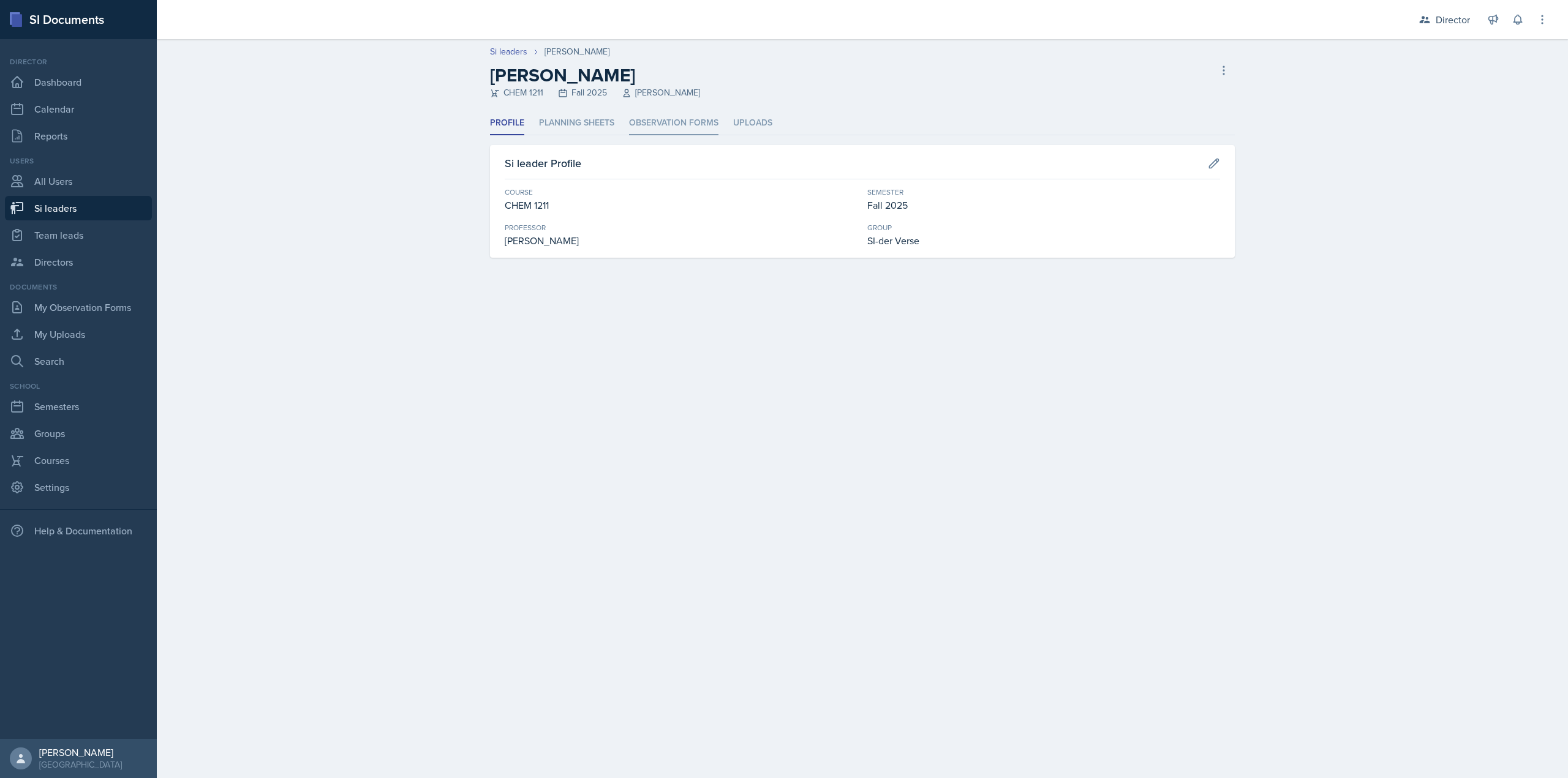
click at [635, 124] on li "Observation Forms" at bounding box center [673, 123] width 89 height 24
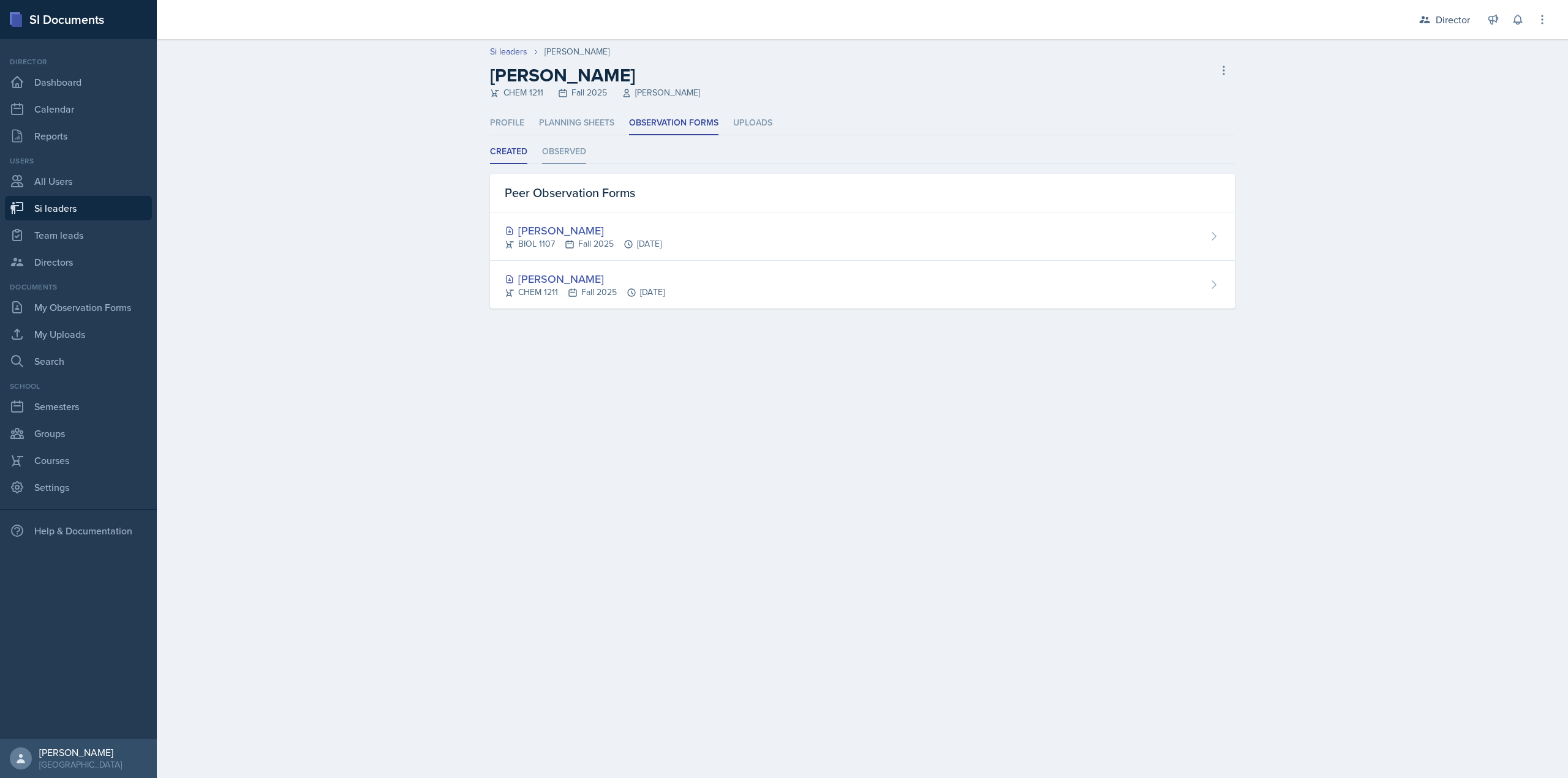
click at [561, 156] on li "Observed" at bounding box center [564, 152] width 44 height 24
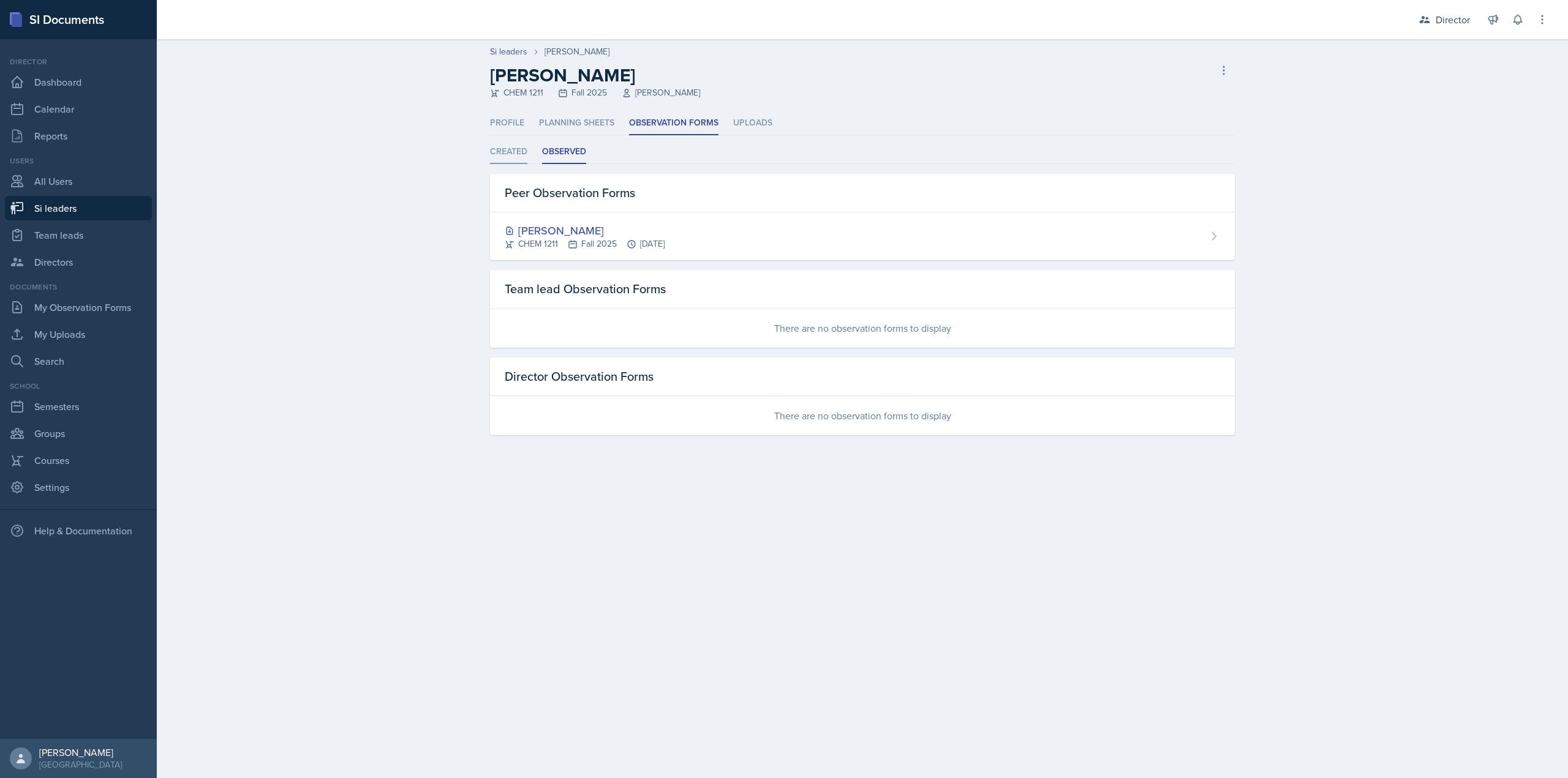
click at [518, 158] on li "Created" at bounding box center [509, 152] width 38 height 24
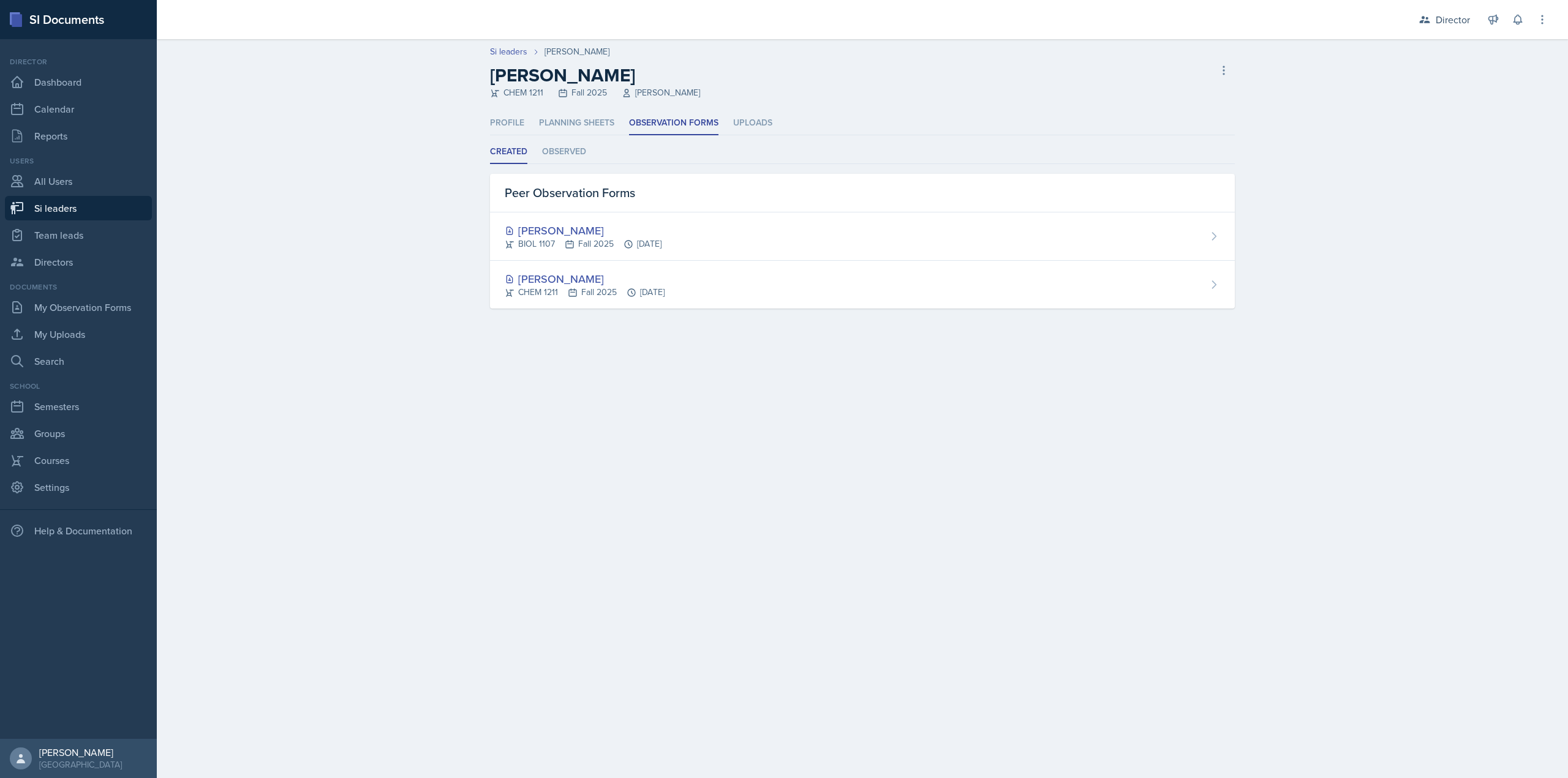
select select "2bed604d-1099-4043-b1bc-2365e8740244"
select select "44ab9dba-f3c0-424e-97ee-e672c2edb7ca"
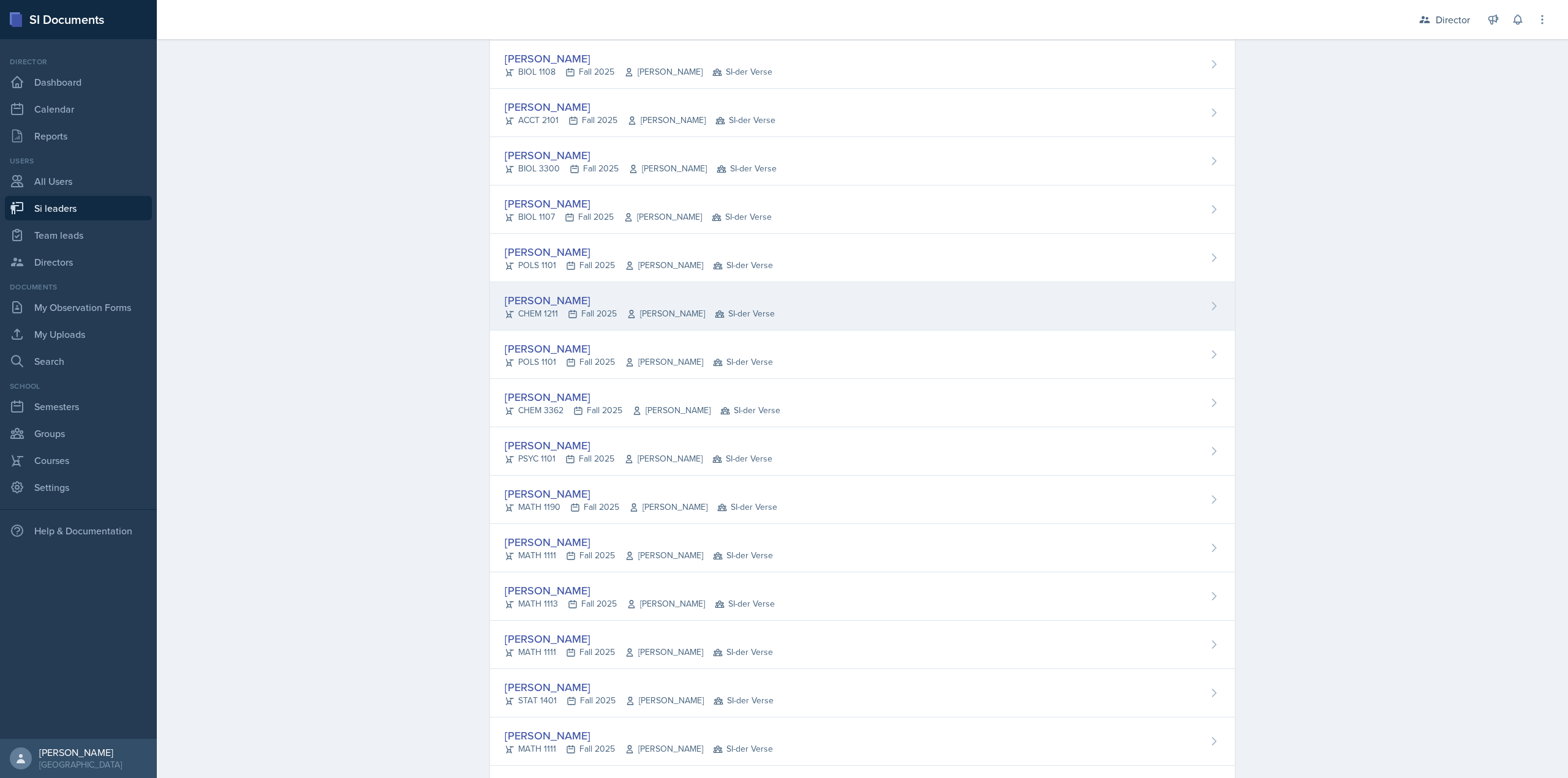
scroll to position [378, 0]
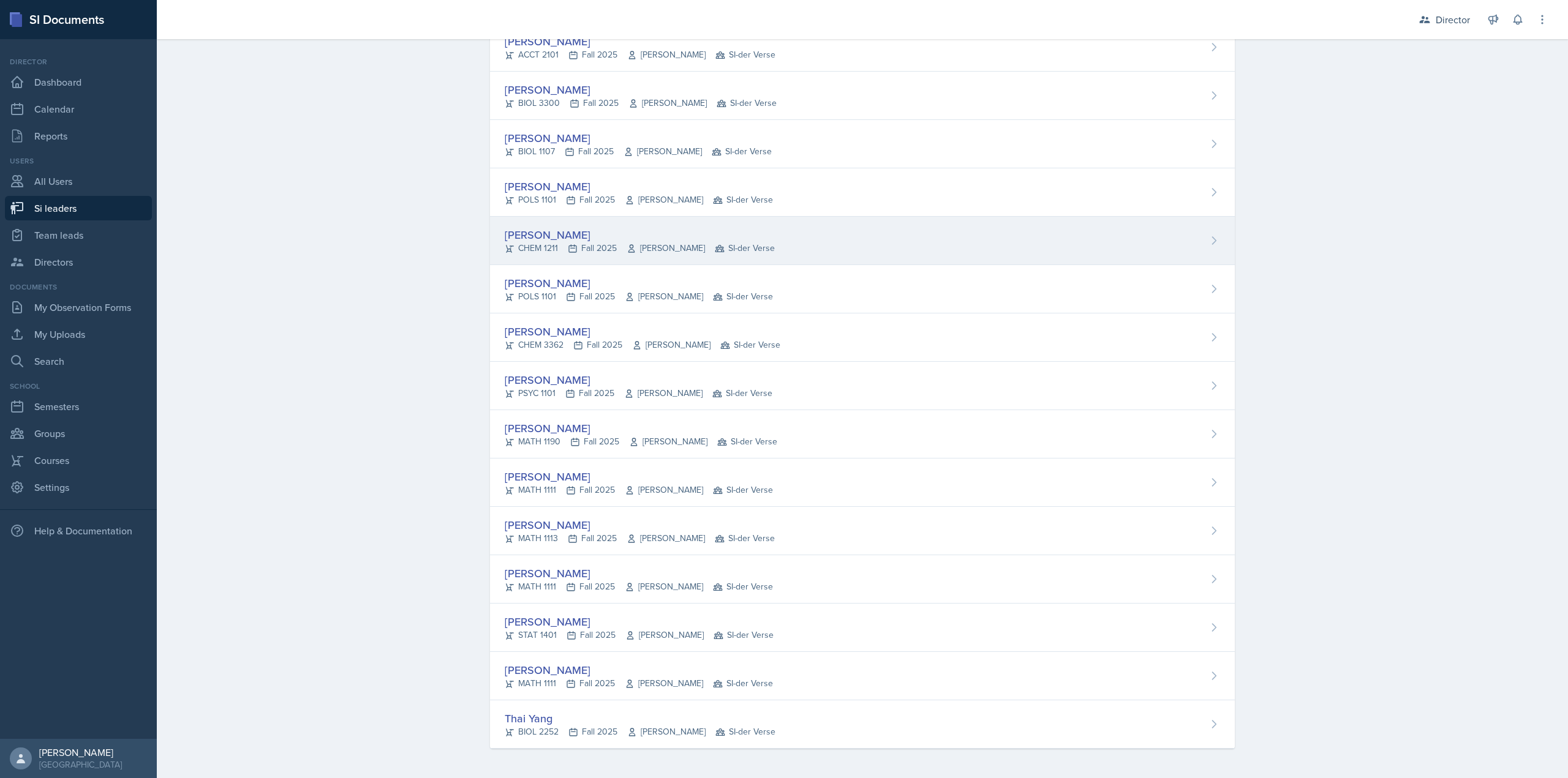
click at [658, 254] on span "Antoinette South" at bounding box center [666, 248] width 79 height 13
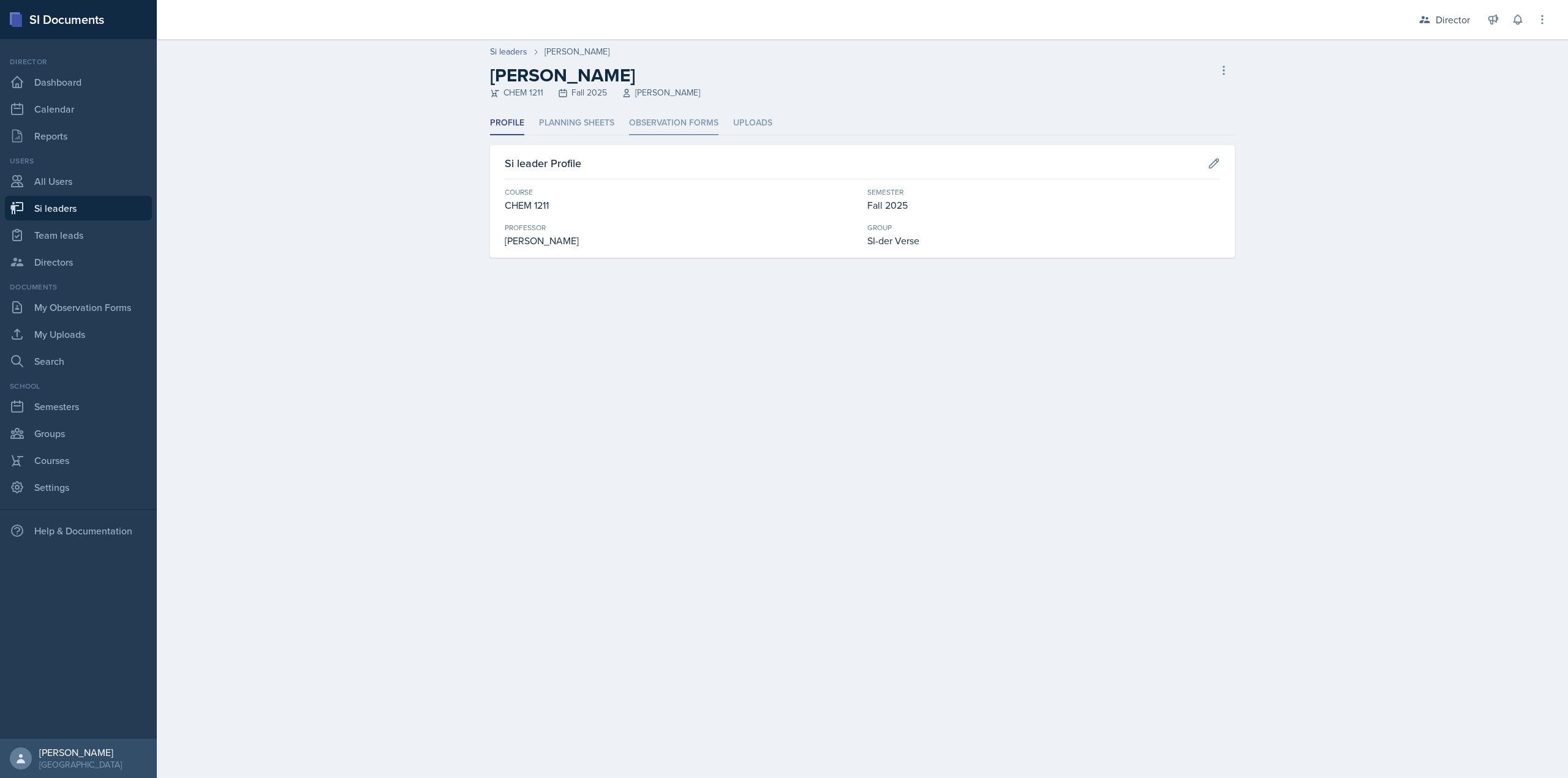
click at [686, 126] on li "Observation Forms" at bounding box center [673, 123] width 89 height 24
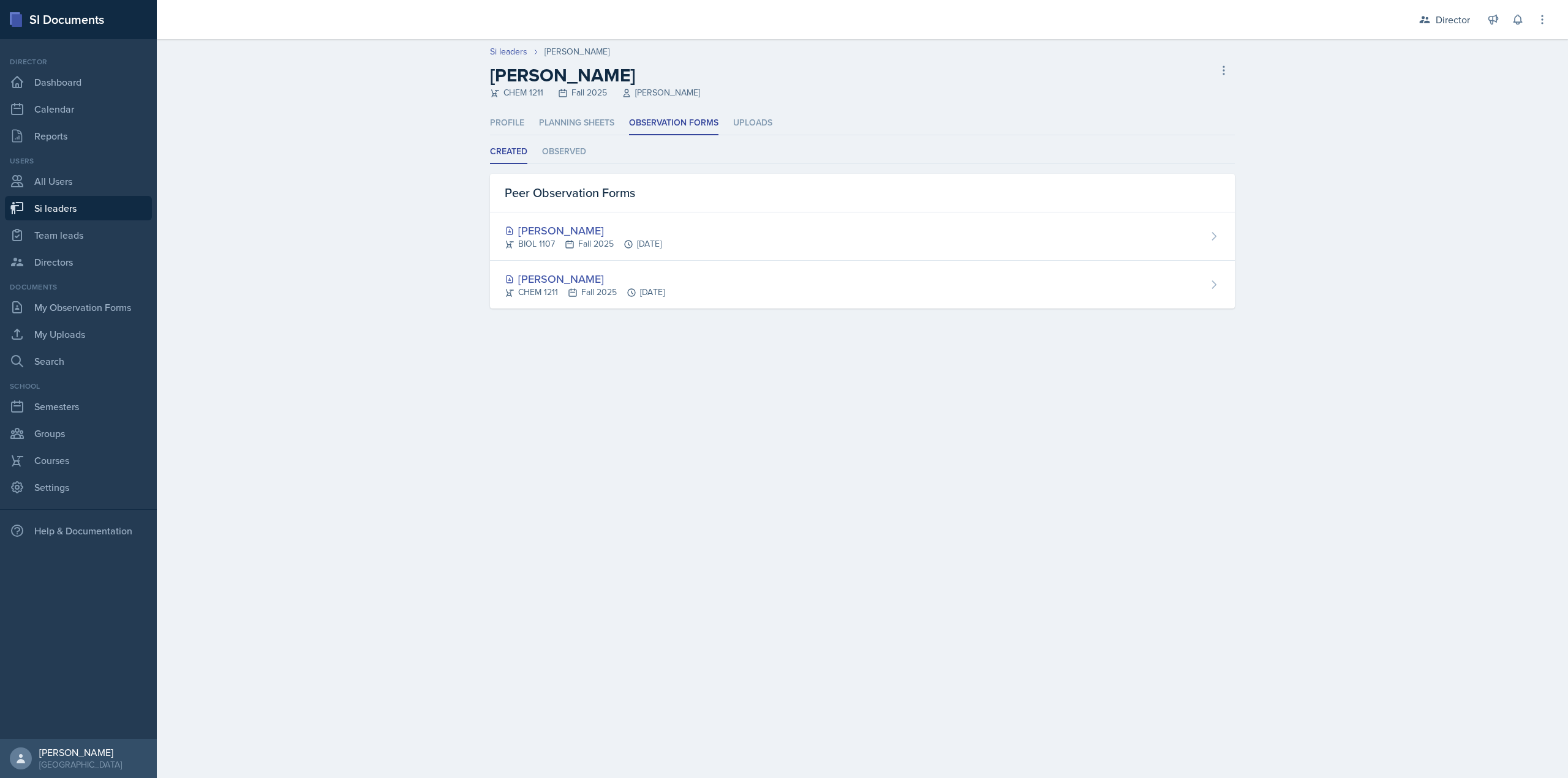
select select "2bed604d-1099-4043-b1bc-2365e8740244"
select select "44ab9dba-f3c0-424e-97ee-e672c2edb7ca"
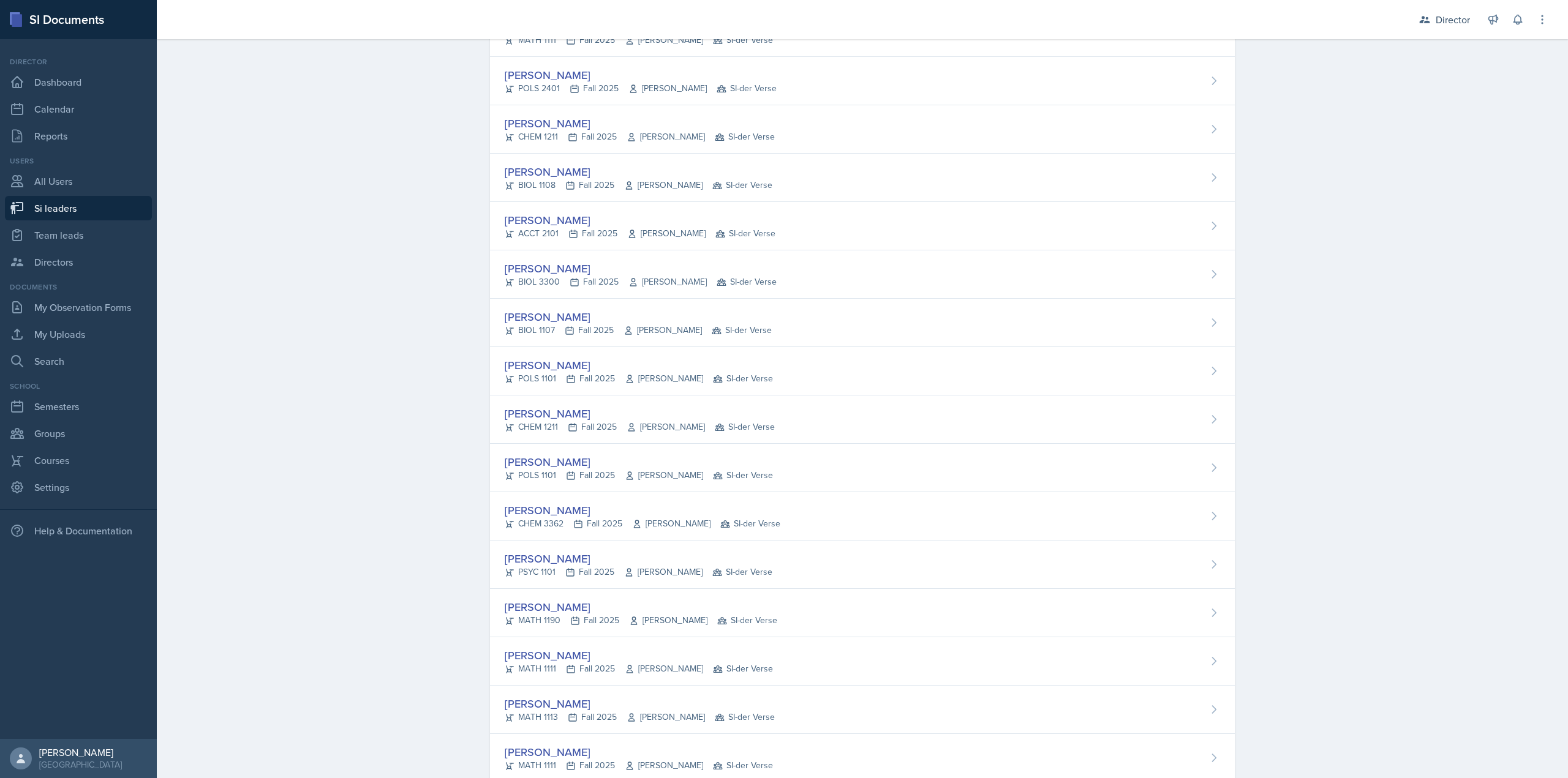
scroll to position [378, 0]
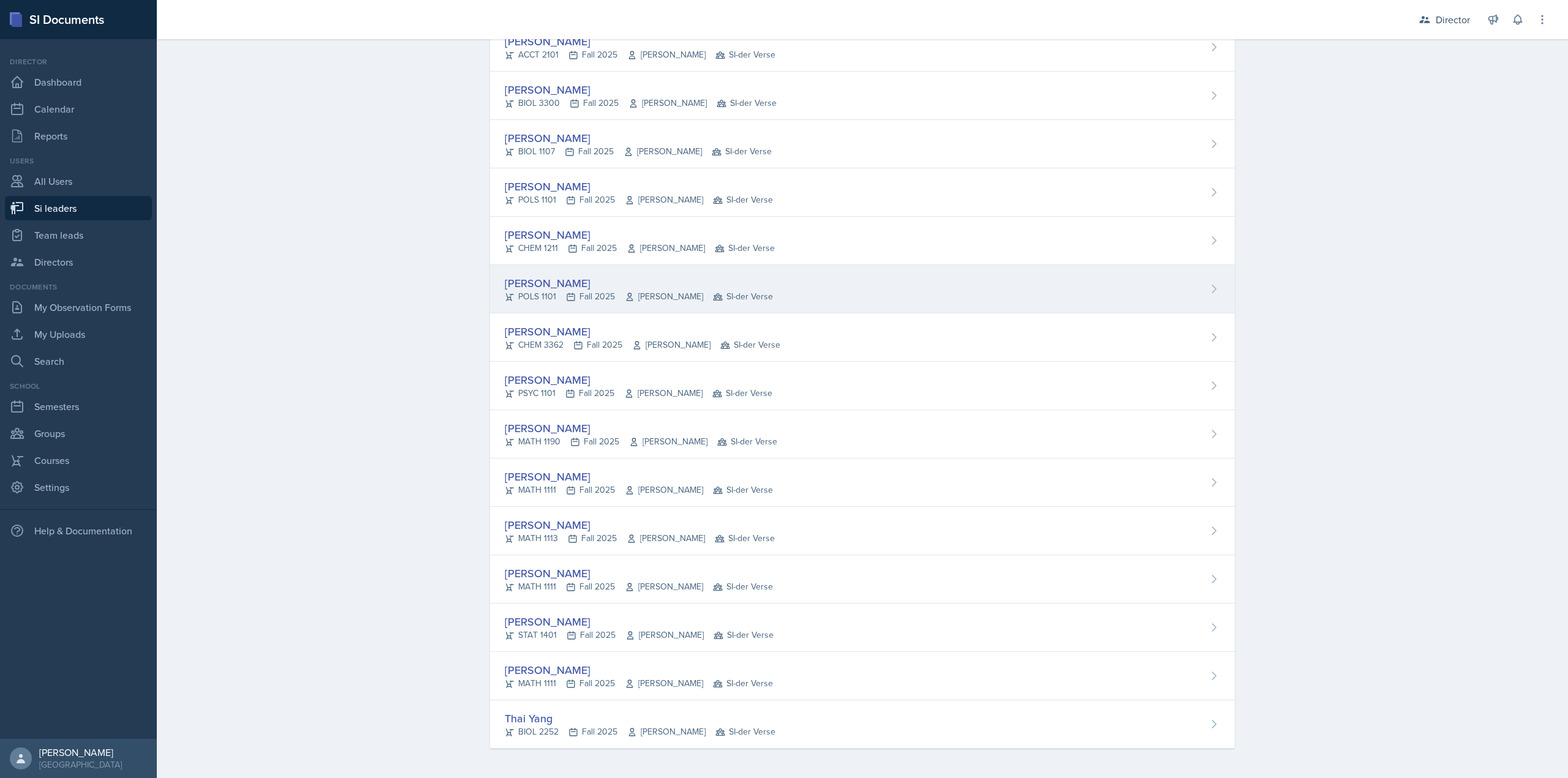
click at [528, 287] on div "Samantha Ibarra Rodriguez" at bounding box center [639, 283] width 268 height 17
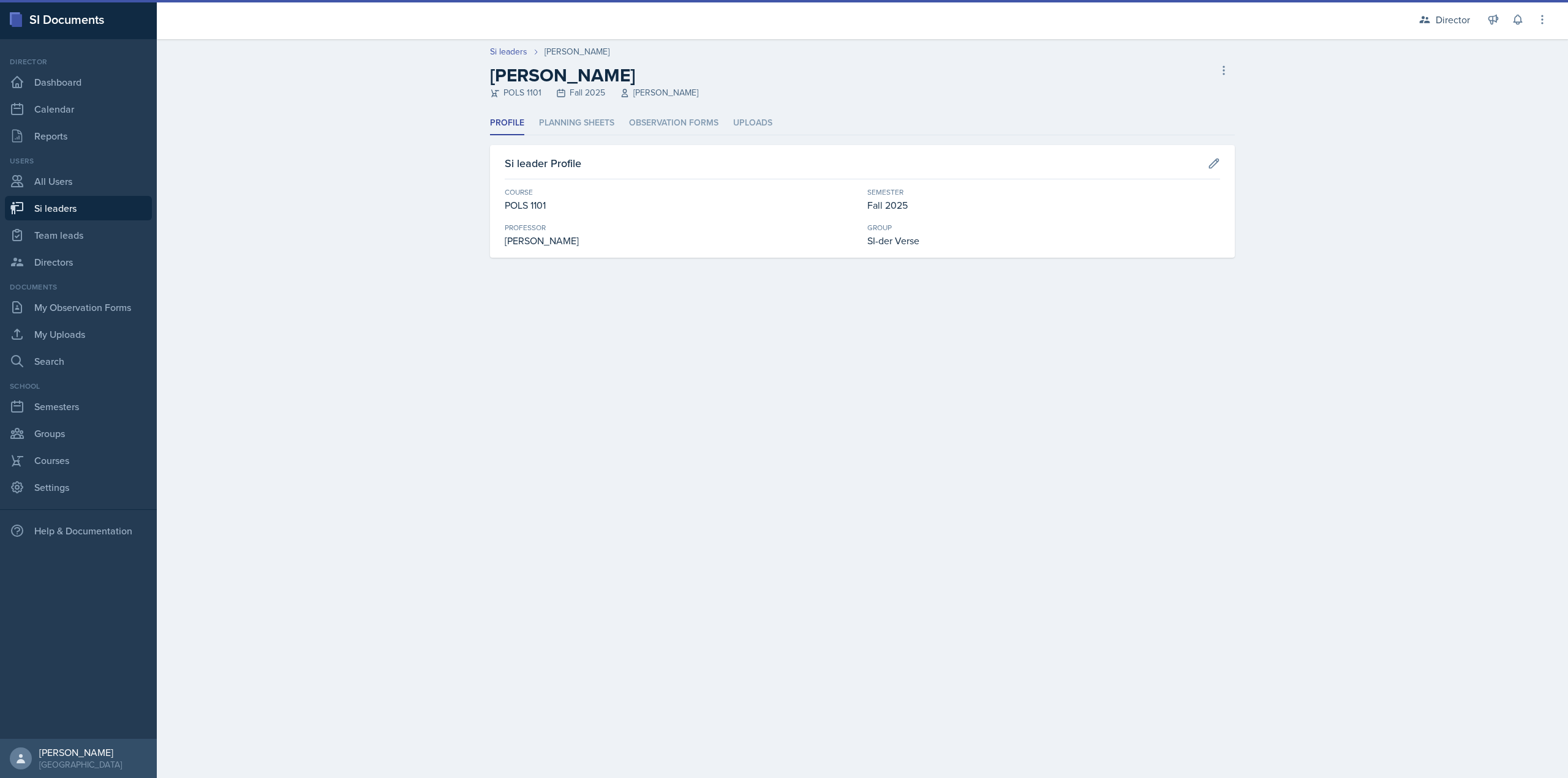
click at [633, 146] on div "Si leader Profile Course POLS 1101 Semester Fall 2025 Professor Benjamin Taylor…" at bounding box center [862, 201] width 745 height 112
click at [640, 127] on li "Observation Forms" at bounding box center [673, 123] width 89 height 24
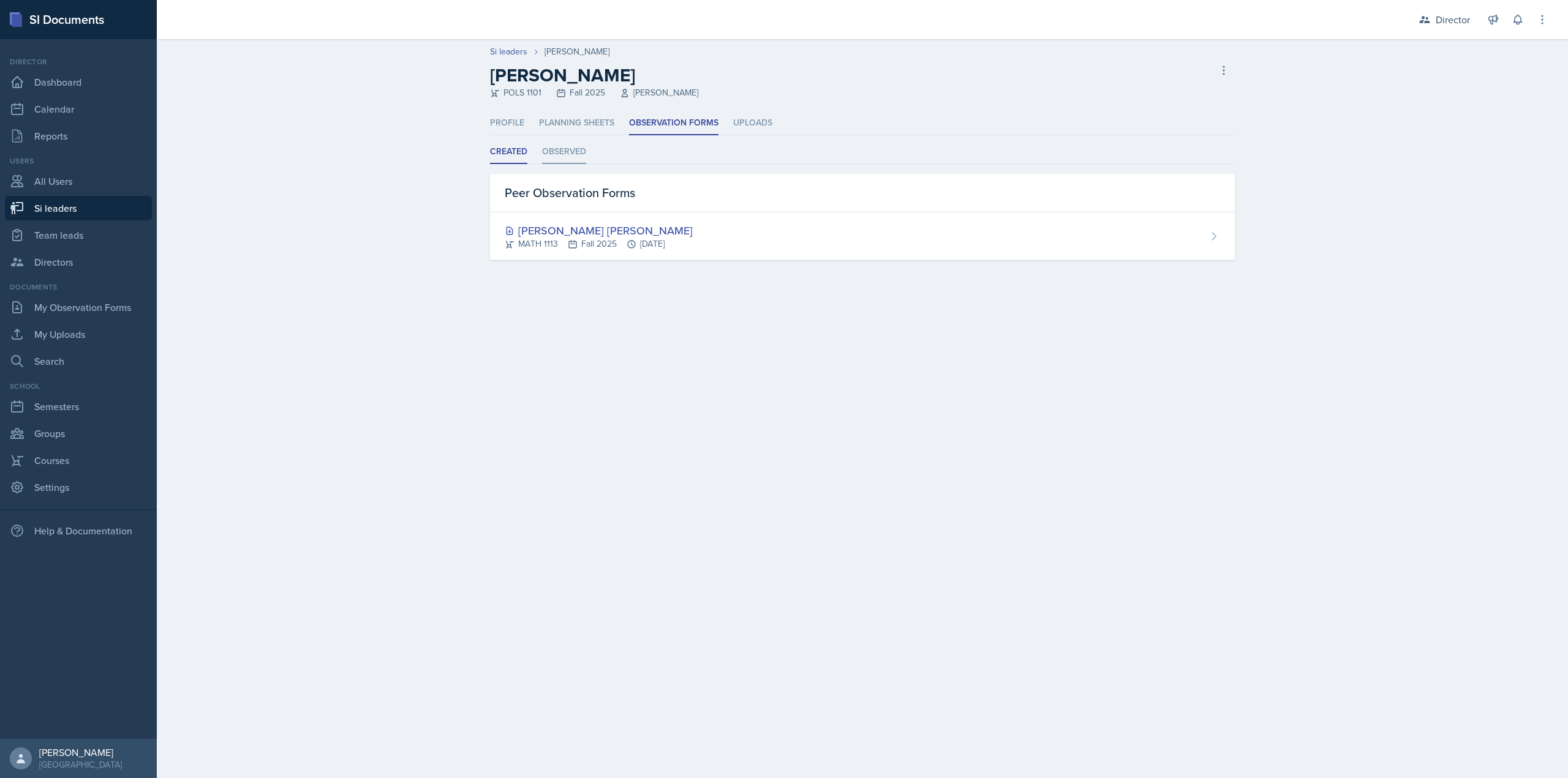
click at [566, 160] on li "Observed" at bounding box center [564, 152] width 44 height 24
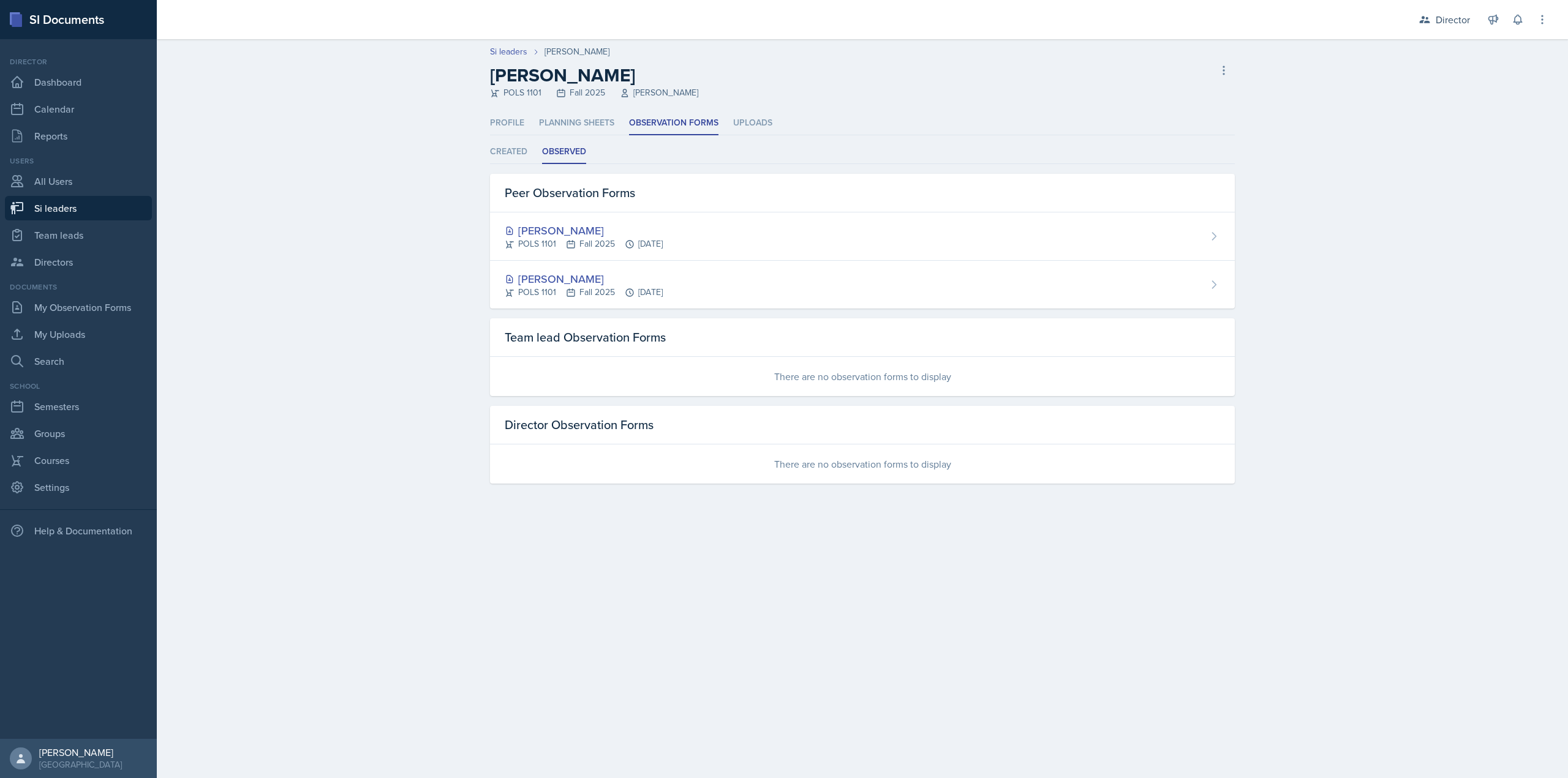
select select "2bed604d-1099-4043-b1bc-2365e8740244"
select select "44ab9dba-f3c0-424e-97ee-e672c2edb7ca"
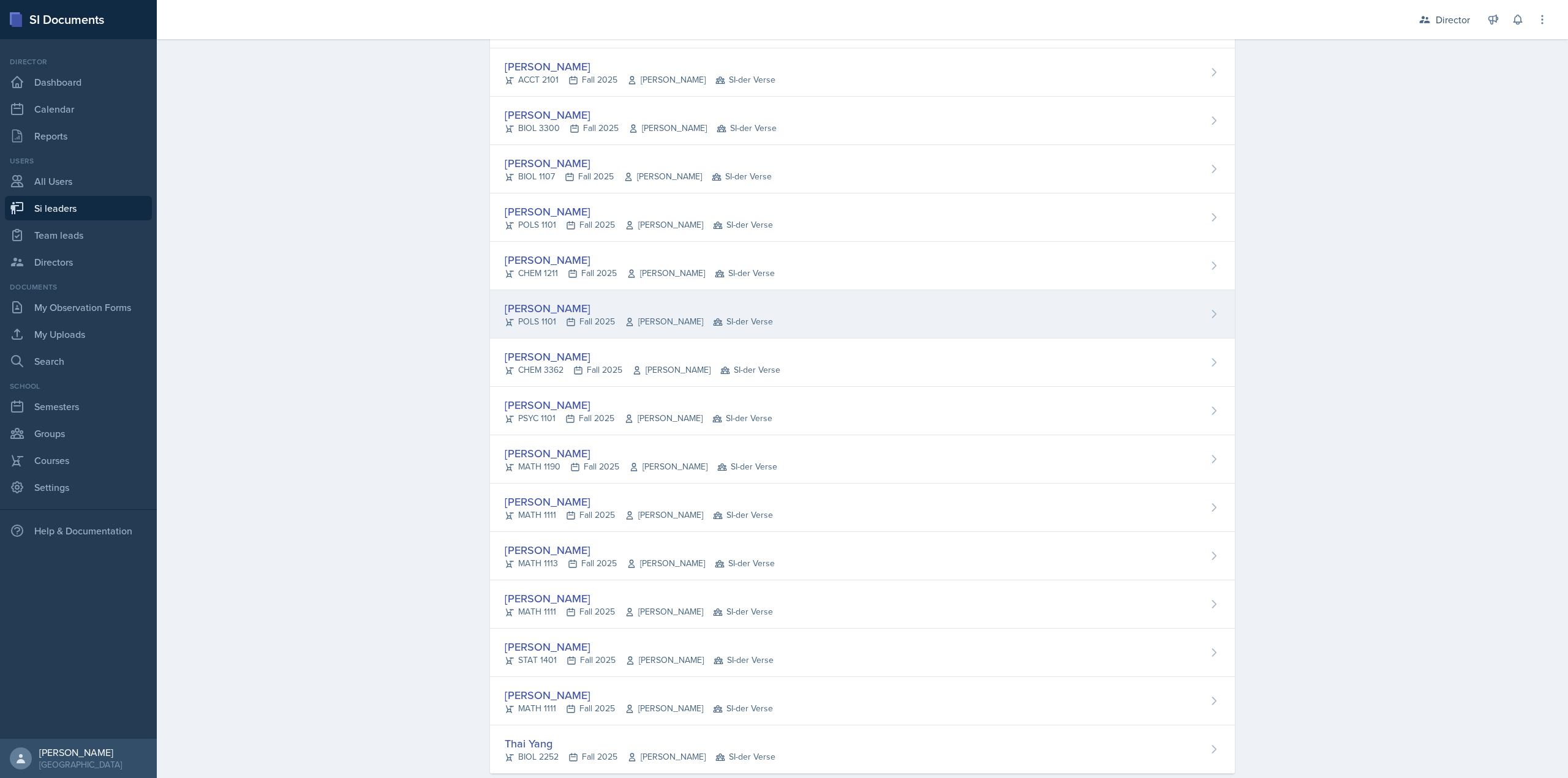
scroll to position [378, 0]
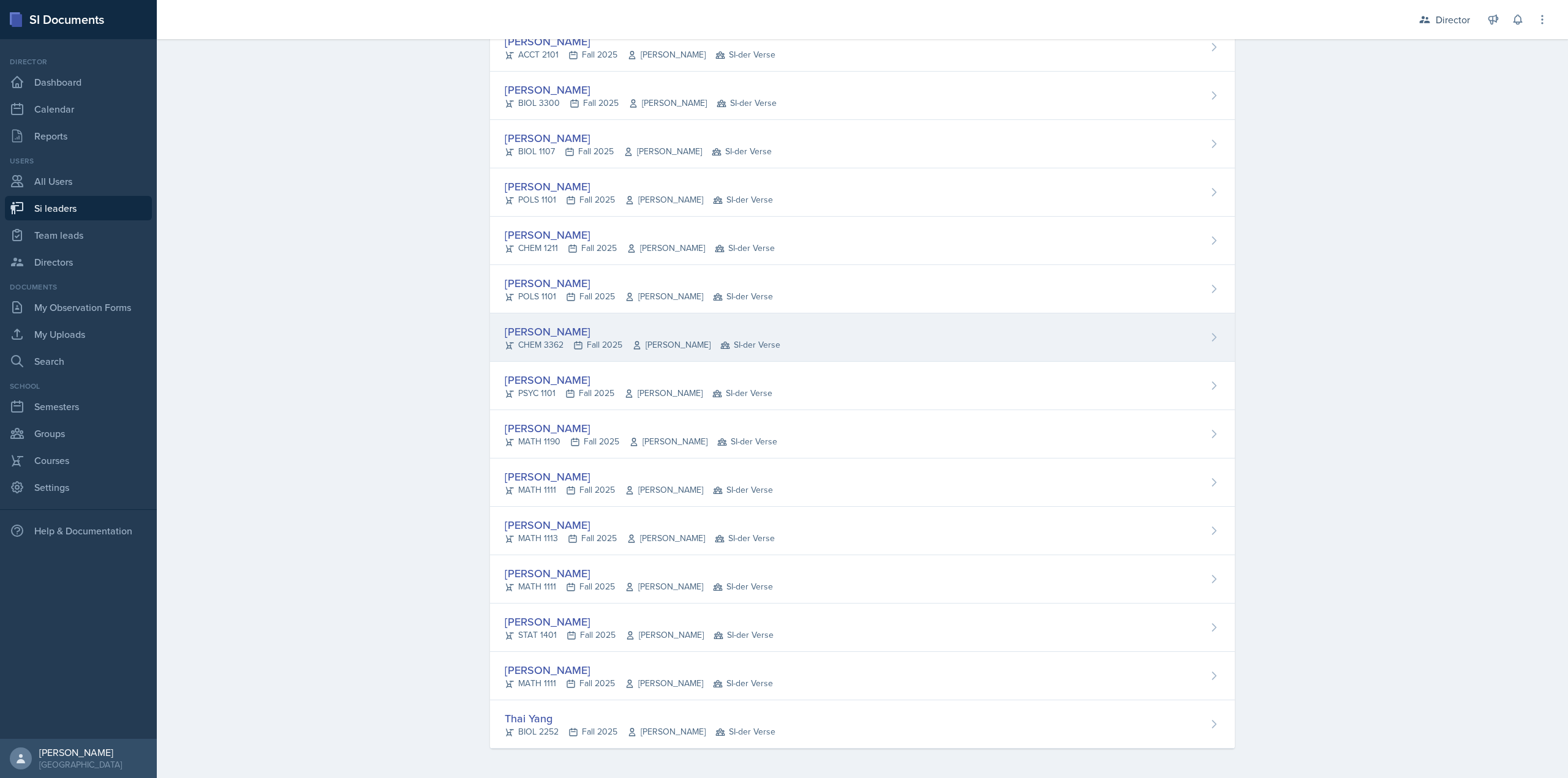
click at [554, 334] on div "Jenny Kim" at bounding box center [643, 331] width 275 height 17
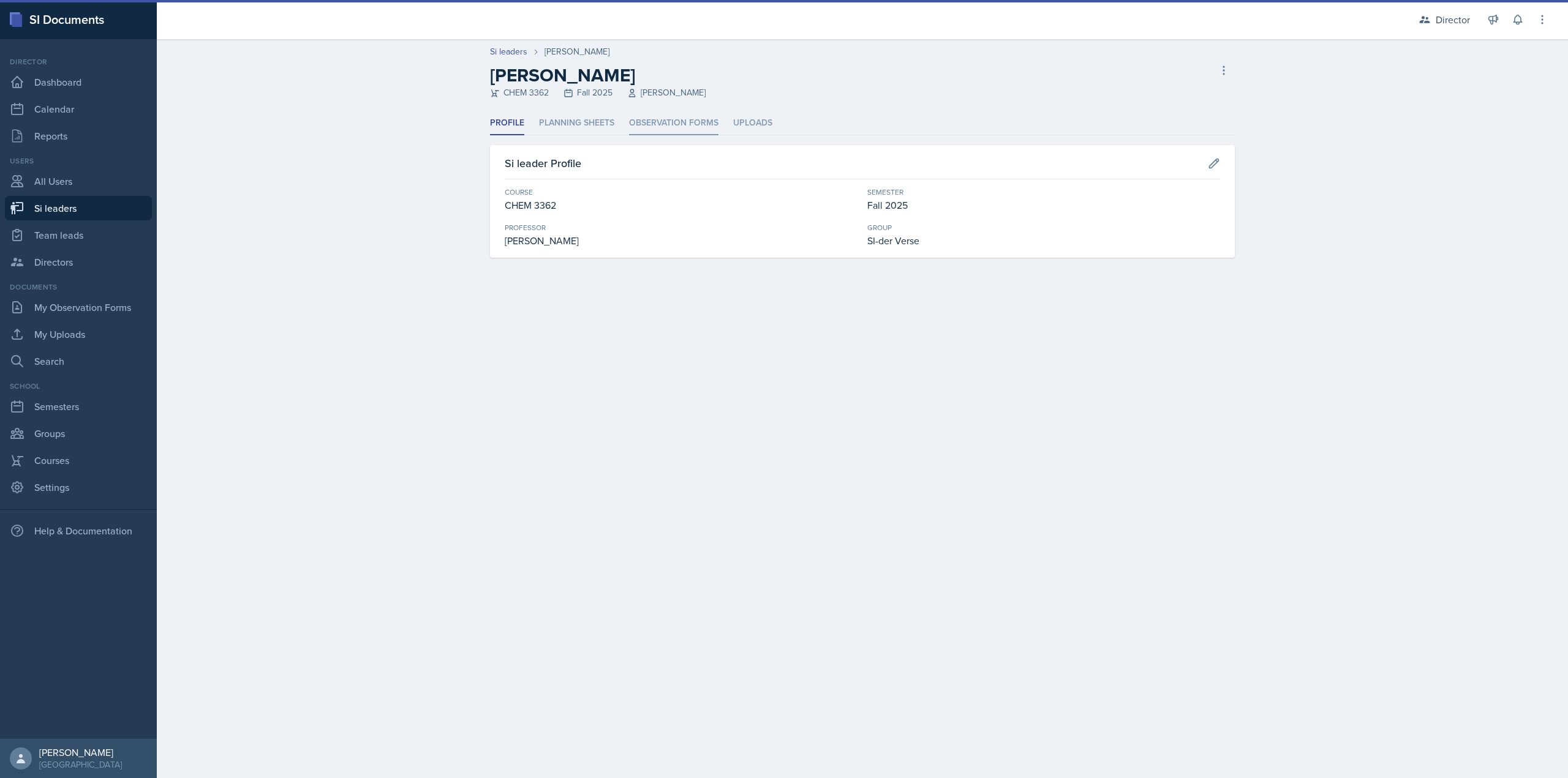
click at [652, 124] on li "Observation Forms" at bounding box center [673, 123] width 89 height 24
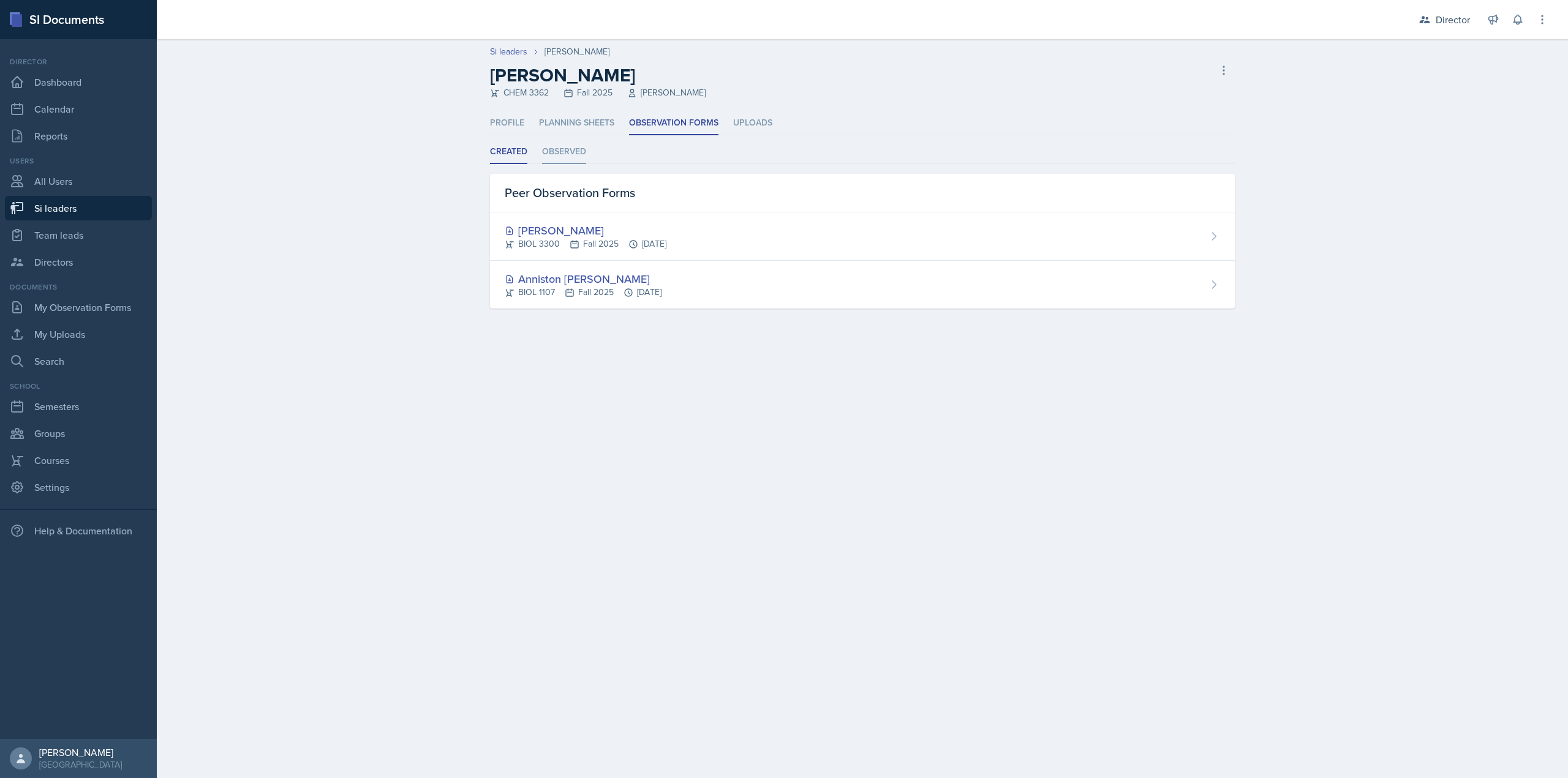
click at [567, 155] on li "Observed" at bounding box center [564, 152] width 44 height 24
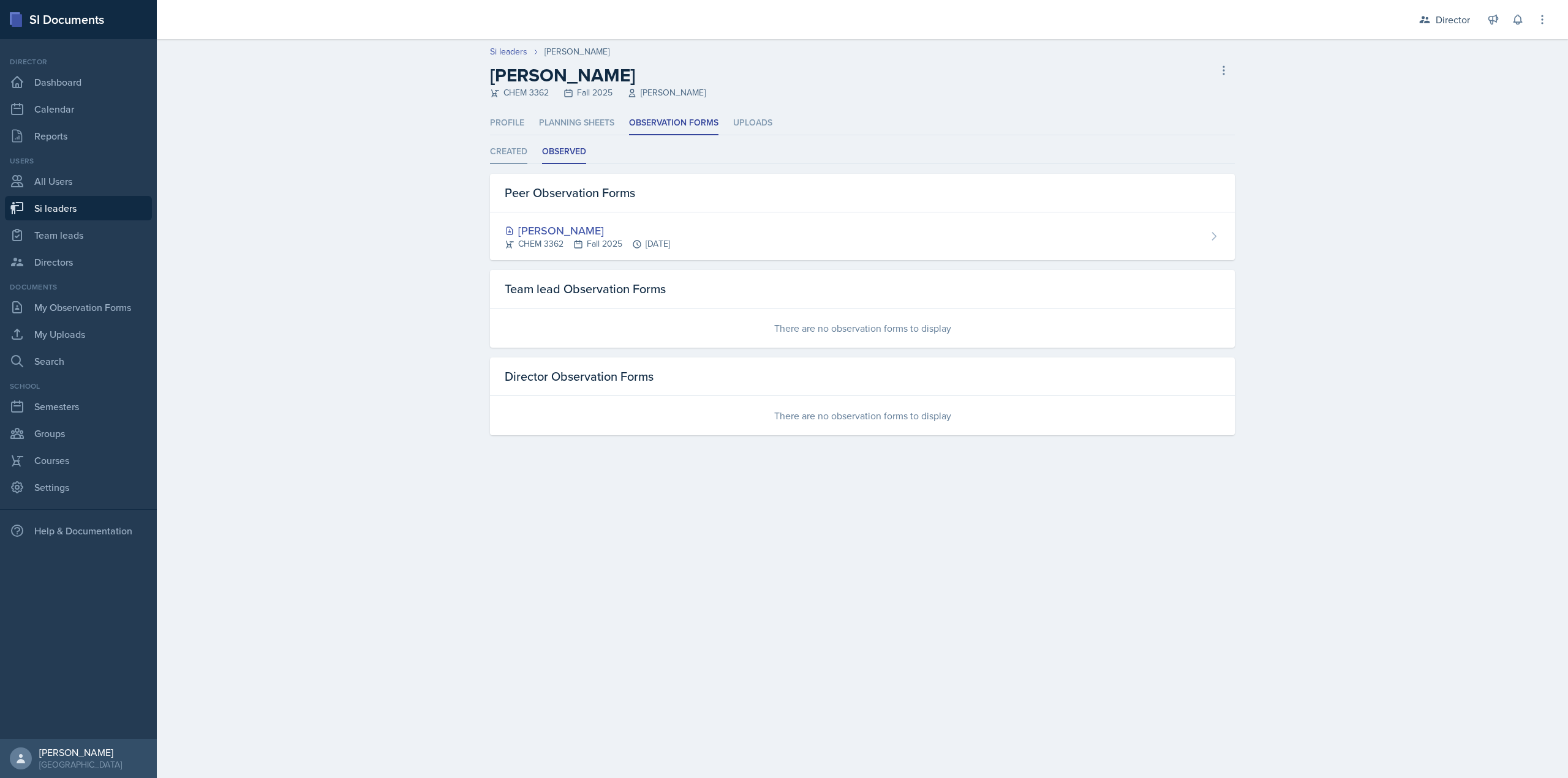
click at [500, 162] on li "Created" at bounding box center [509, 152] width 38 height 24
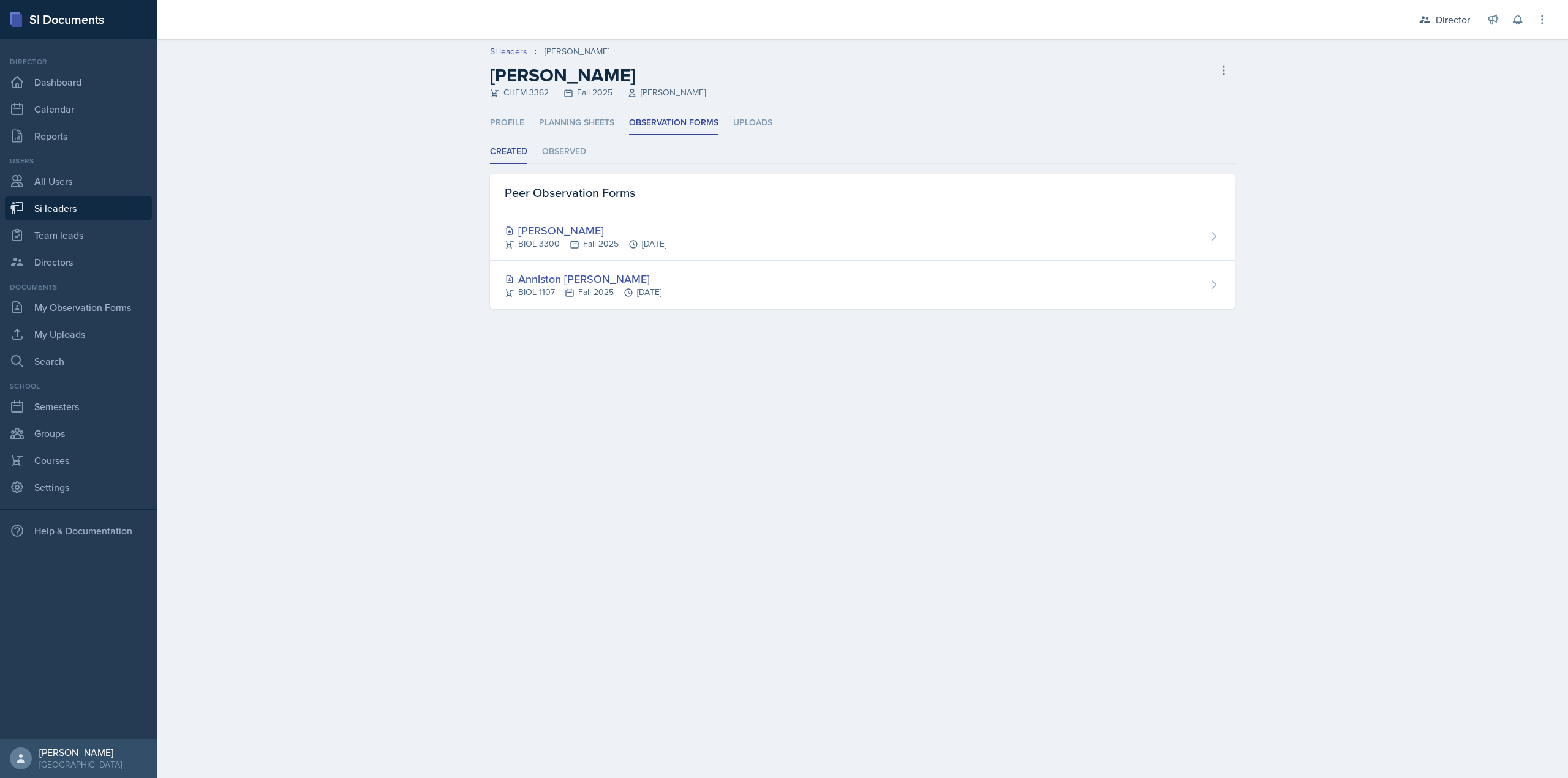
select select "2bed604d-1099-4043-b1bc-2365e8740244"
select select "44ab9dba-f3c0-424e-97ee-e672c2edb7ca"
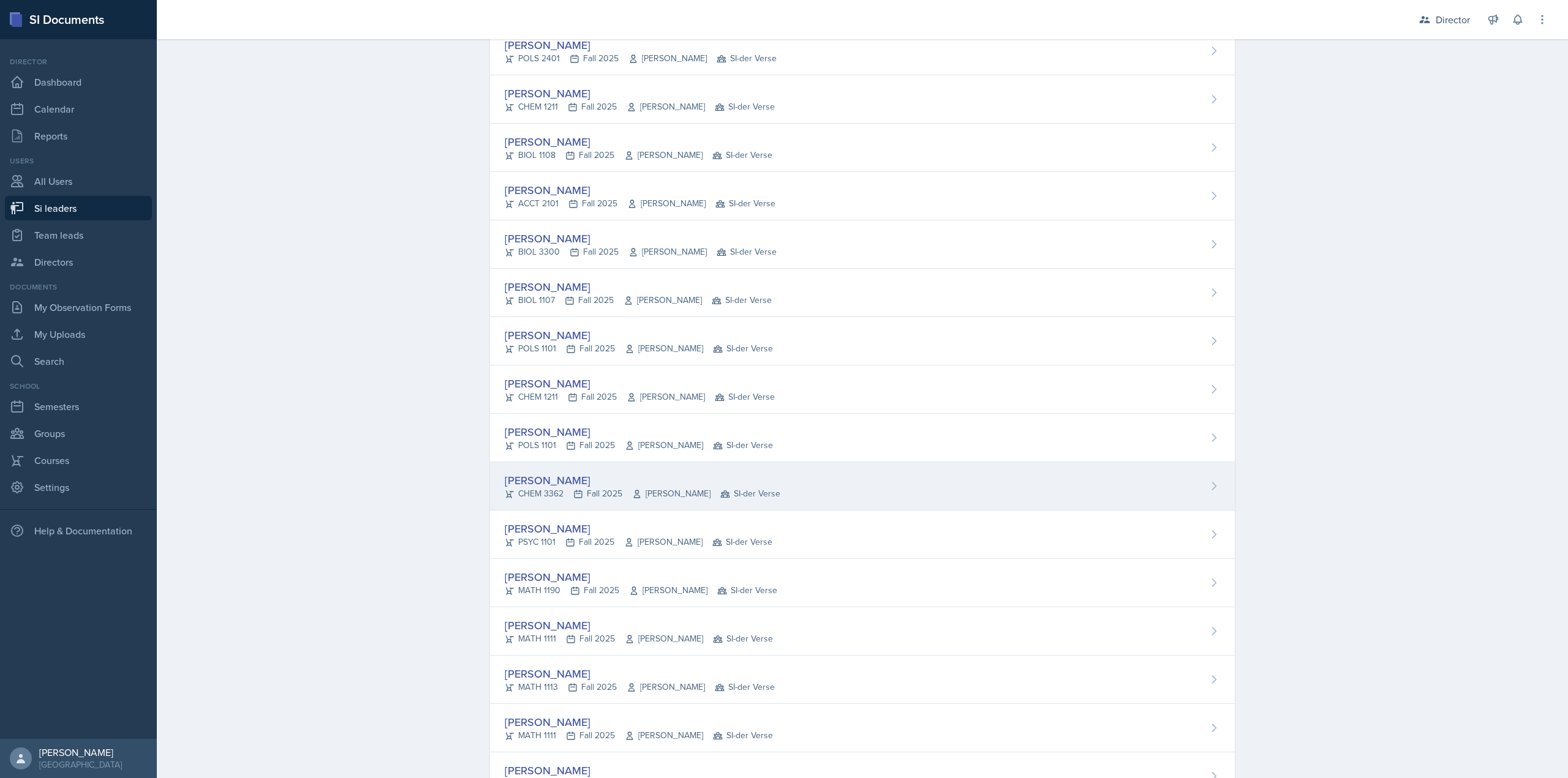
scroll to position [378, 0]
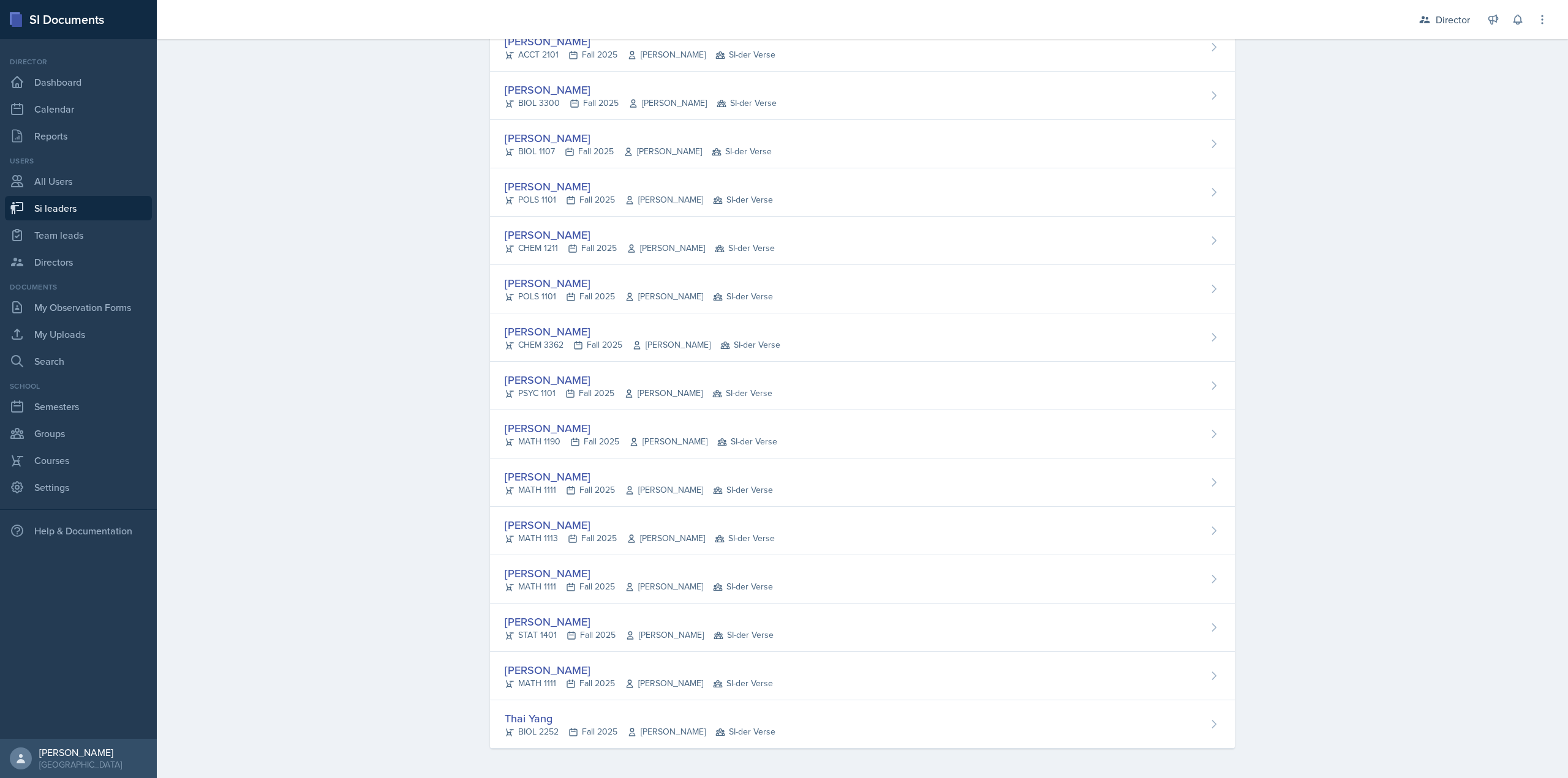
click at [585, 388] on div "PSYC 1101 Fall 2025 Andrew Crenshaw SI-der Verse" at bounding box center [638, 393] width 267 height 13
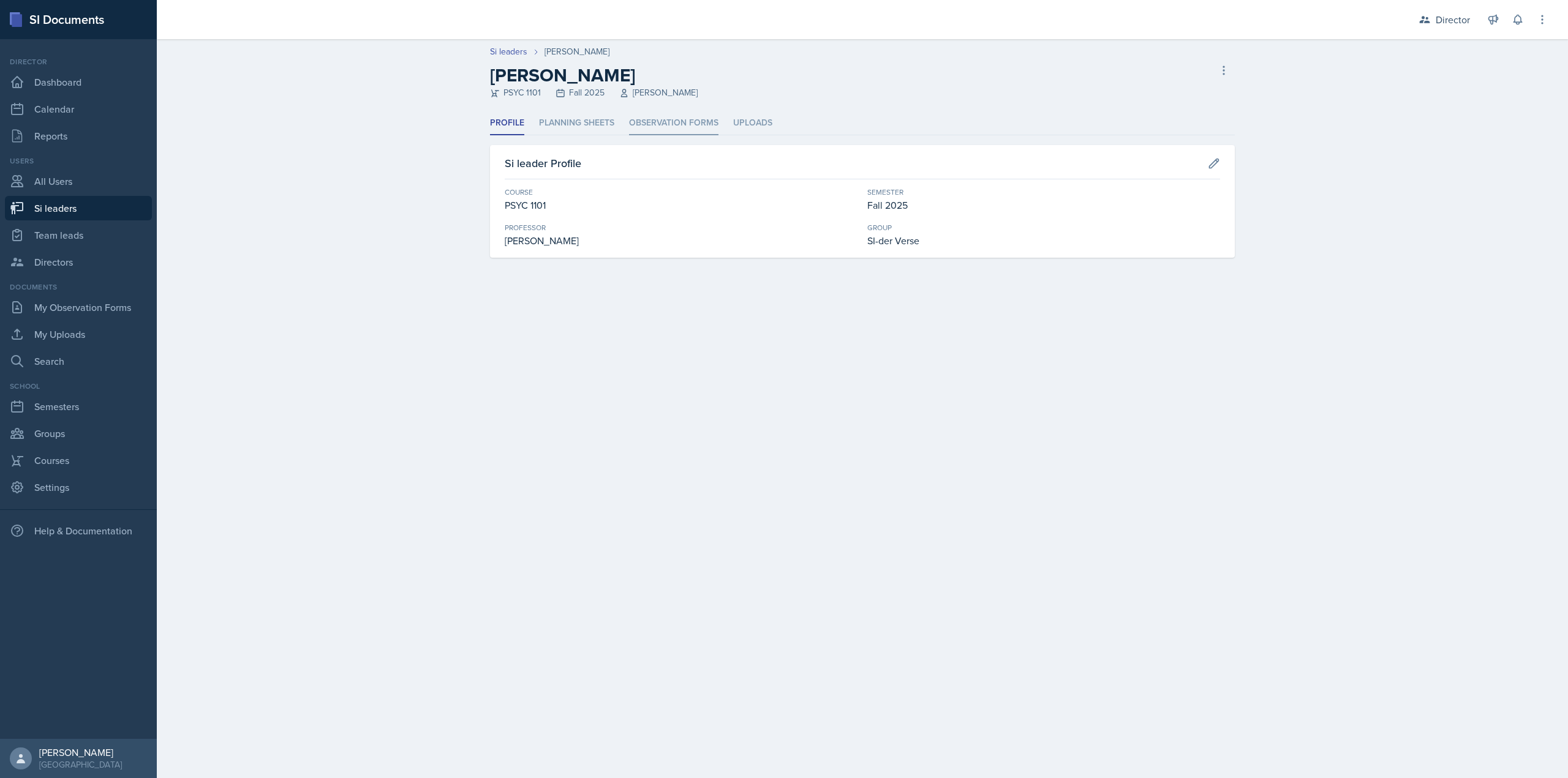
click at [652, 122] on li "Observation Forms" at bounding box center [673, 123] width 89 height 24
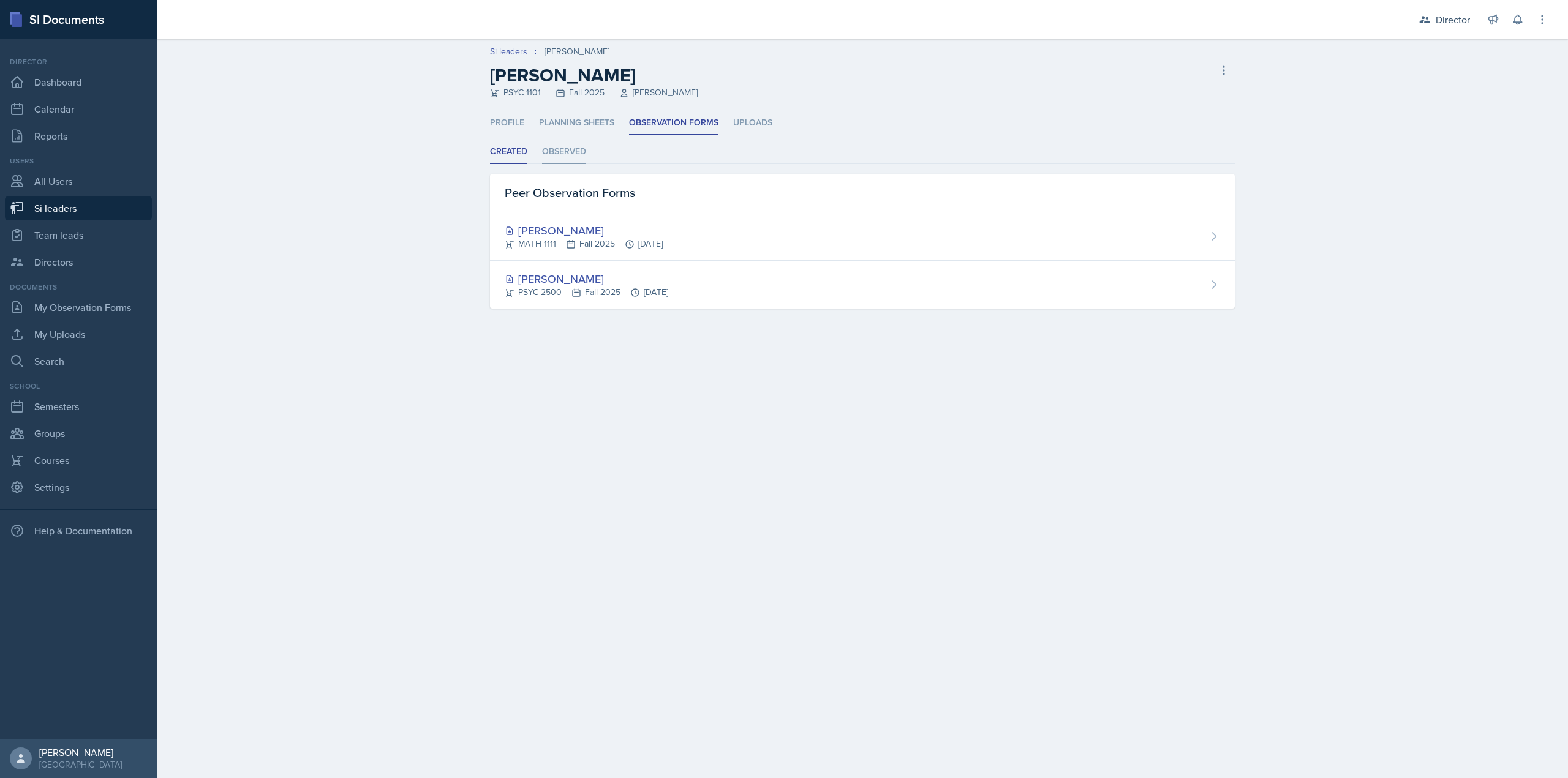
click at [569, 153] on li "Observed" at bounding box center [564, 152] width 44 height 24
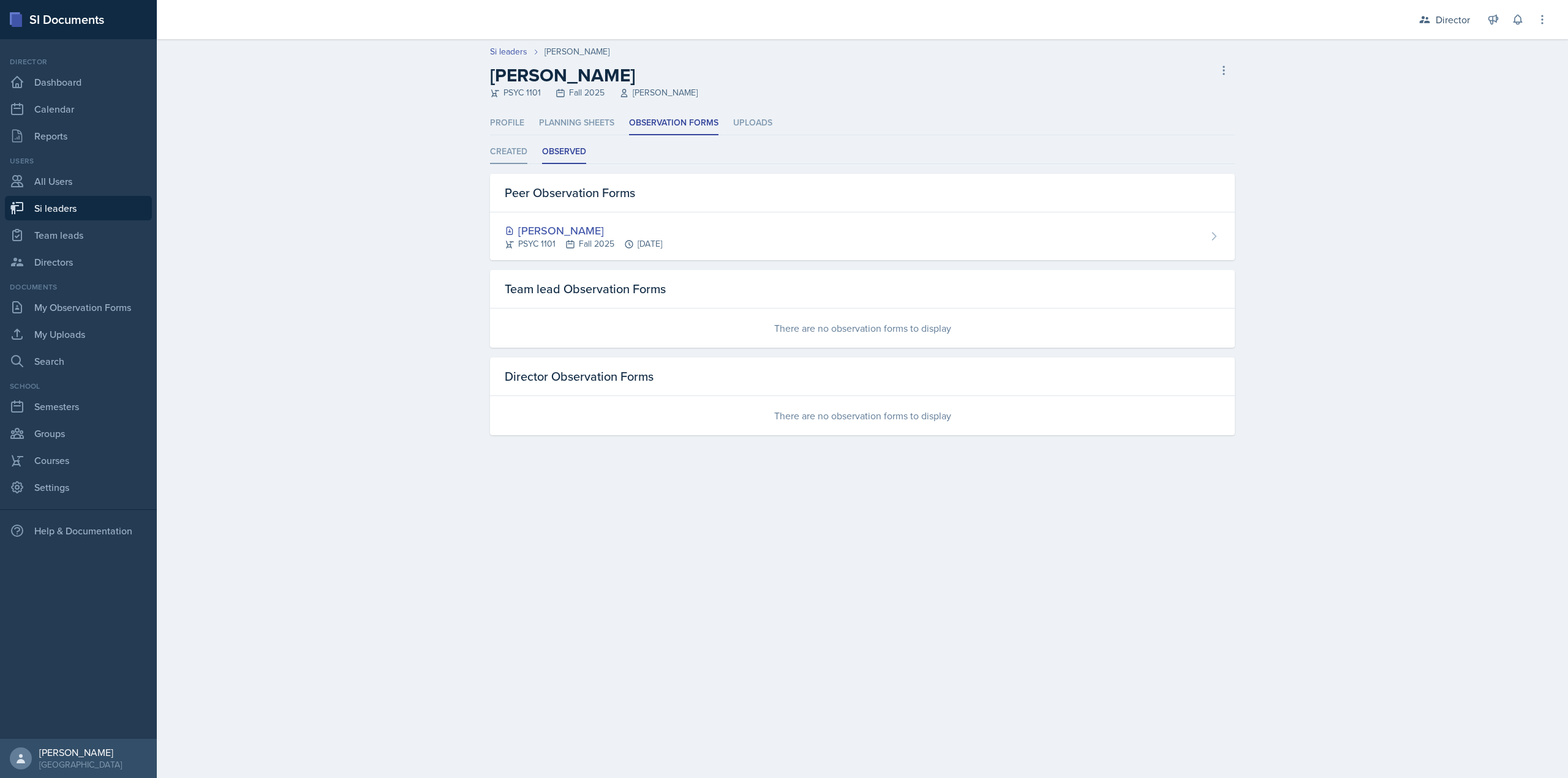
click at [504, 155] on li "Created" at bounding box center [509, 152] width 38 height 24
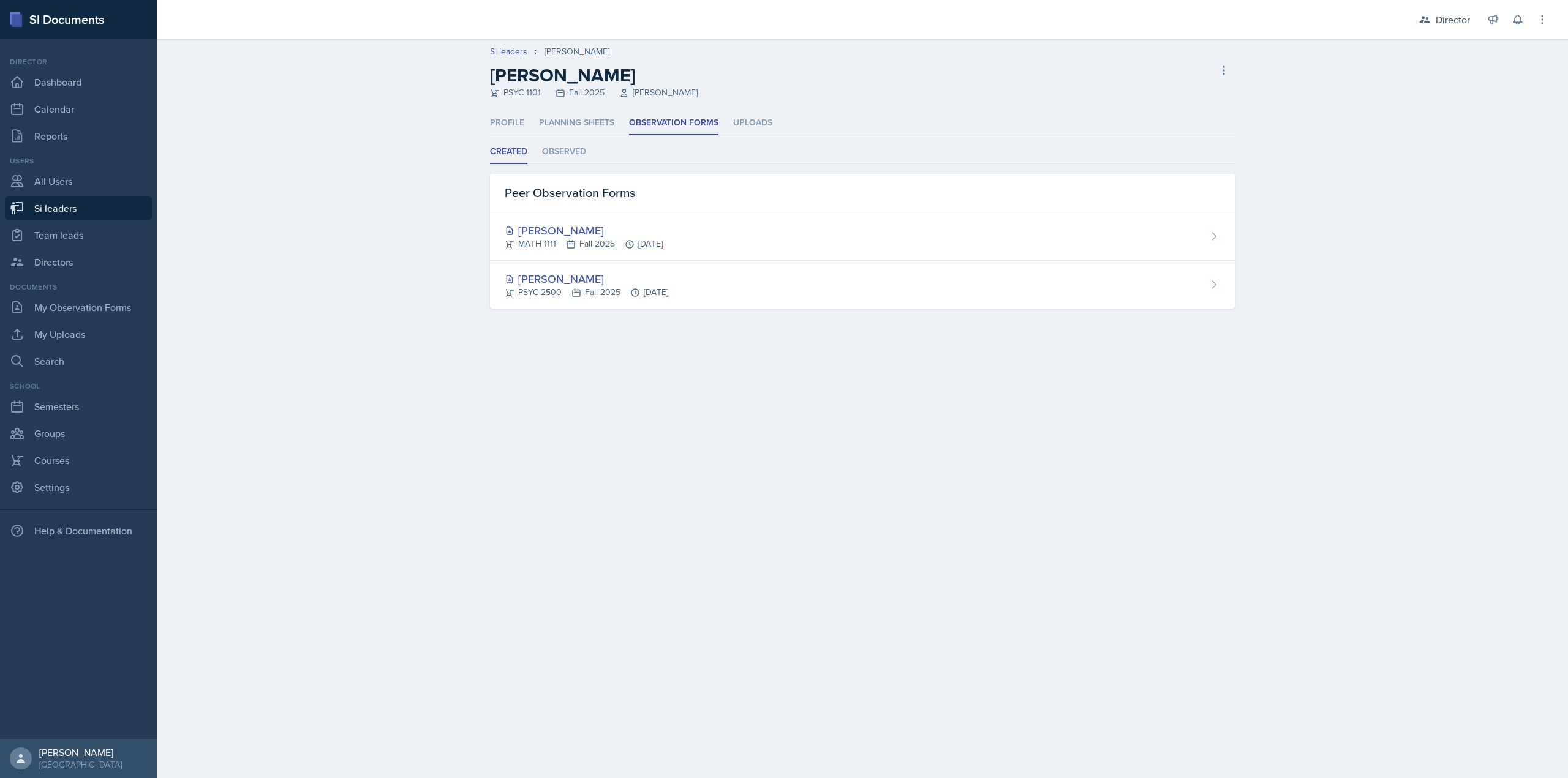
select select "2bed604d-1099-4043-b1bc-2365e8740244"
select select "44ab9dba-f3c0-424e-97ee-e672c2edb7ca"
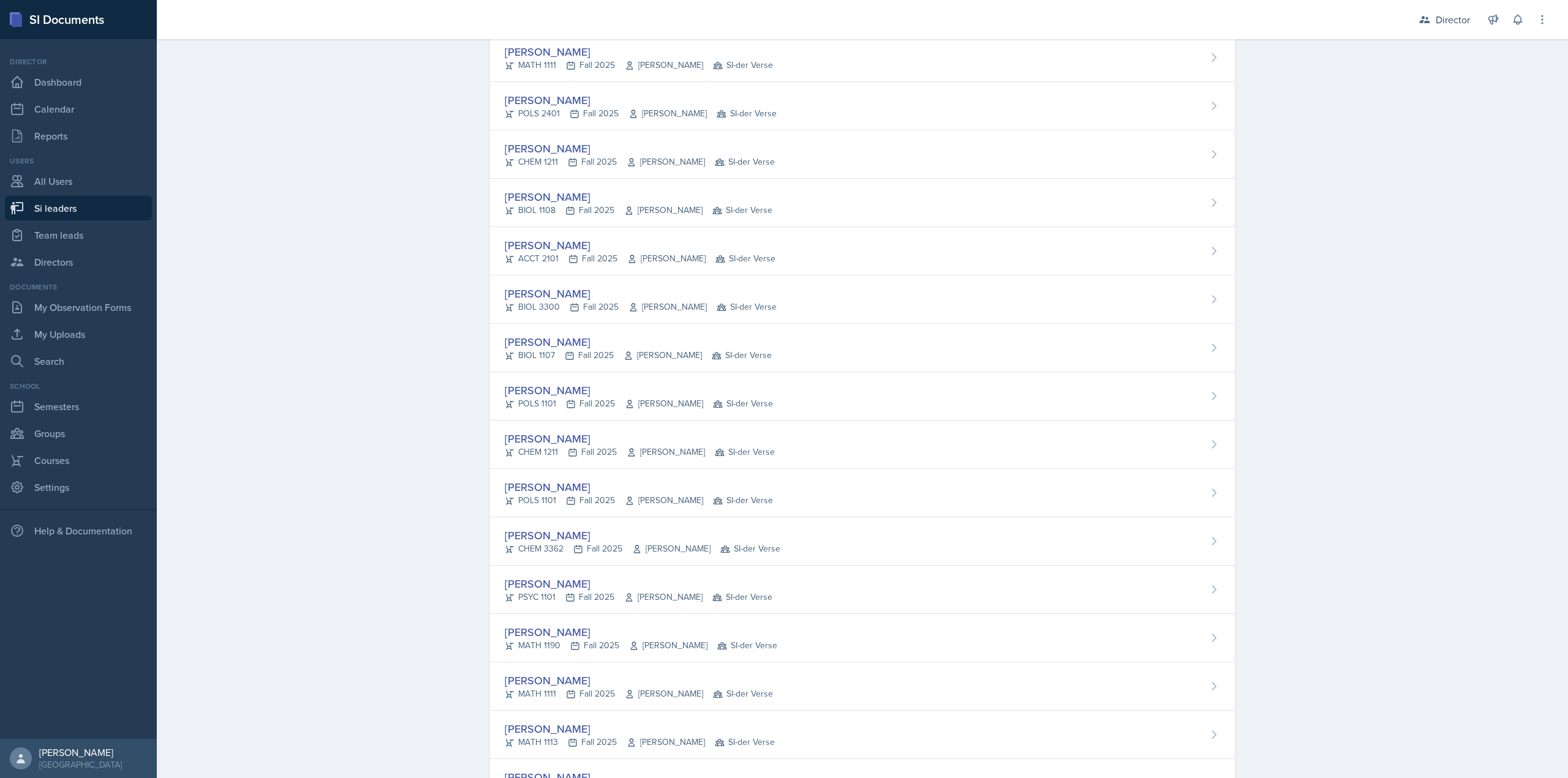
scroll to position [378, 0]
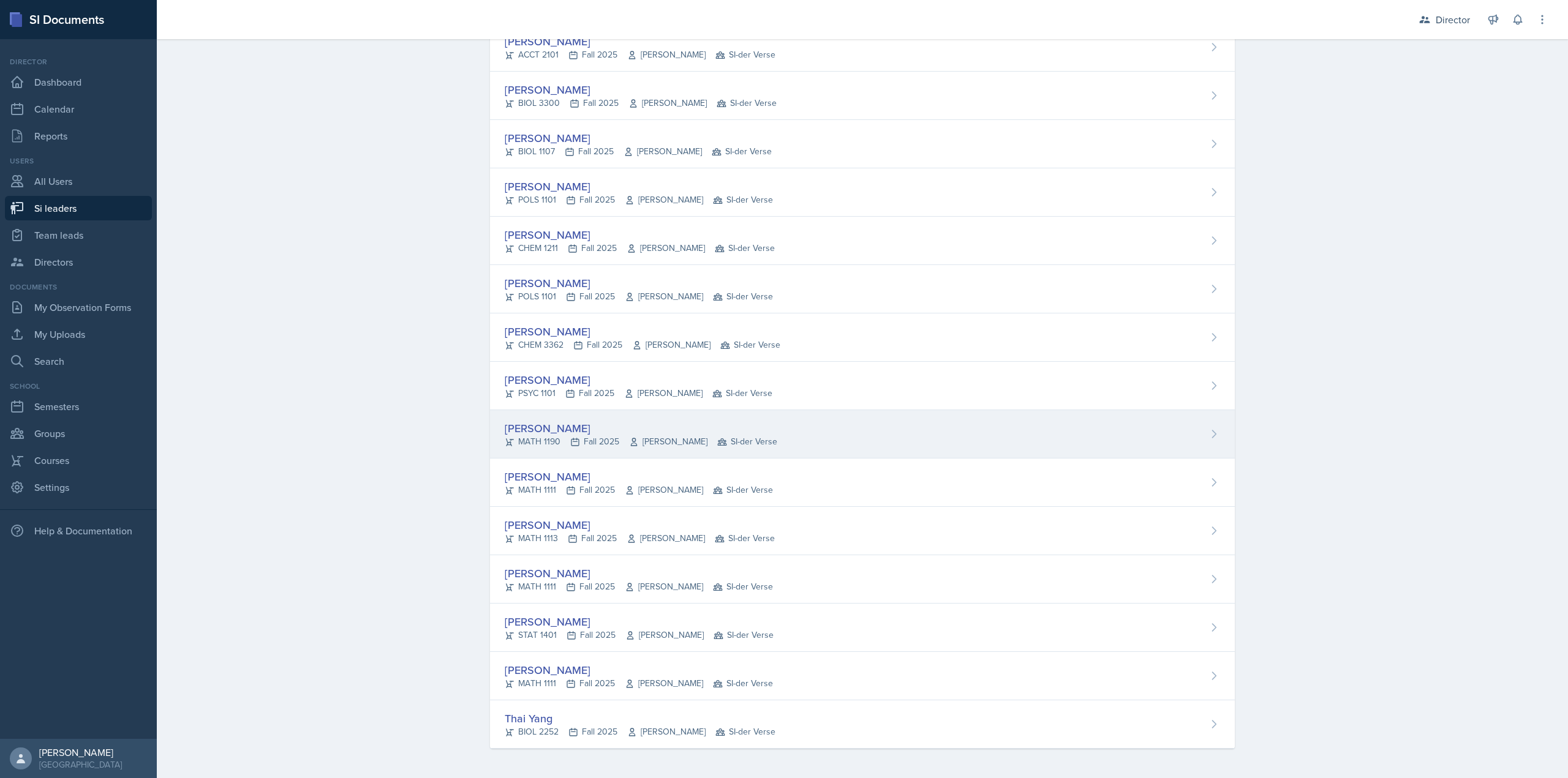
click at [555, 422] on div "Savannah Merrefield" at bounding box center [641, 428] width 272 height 17
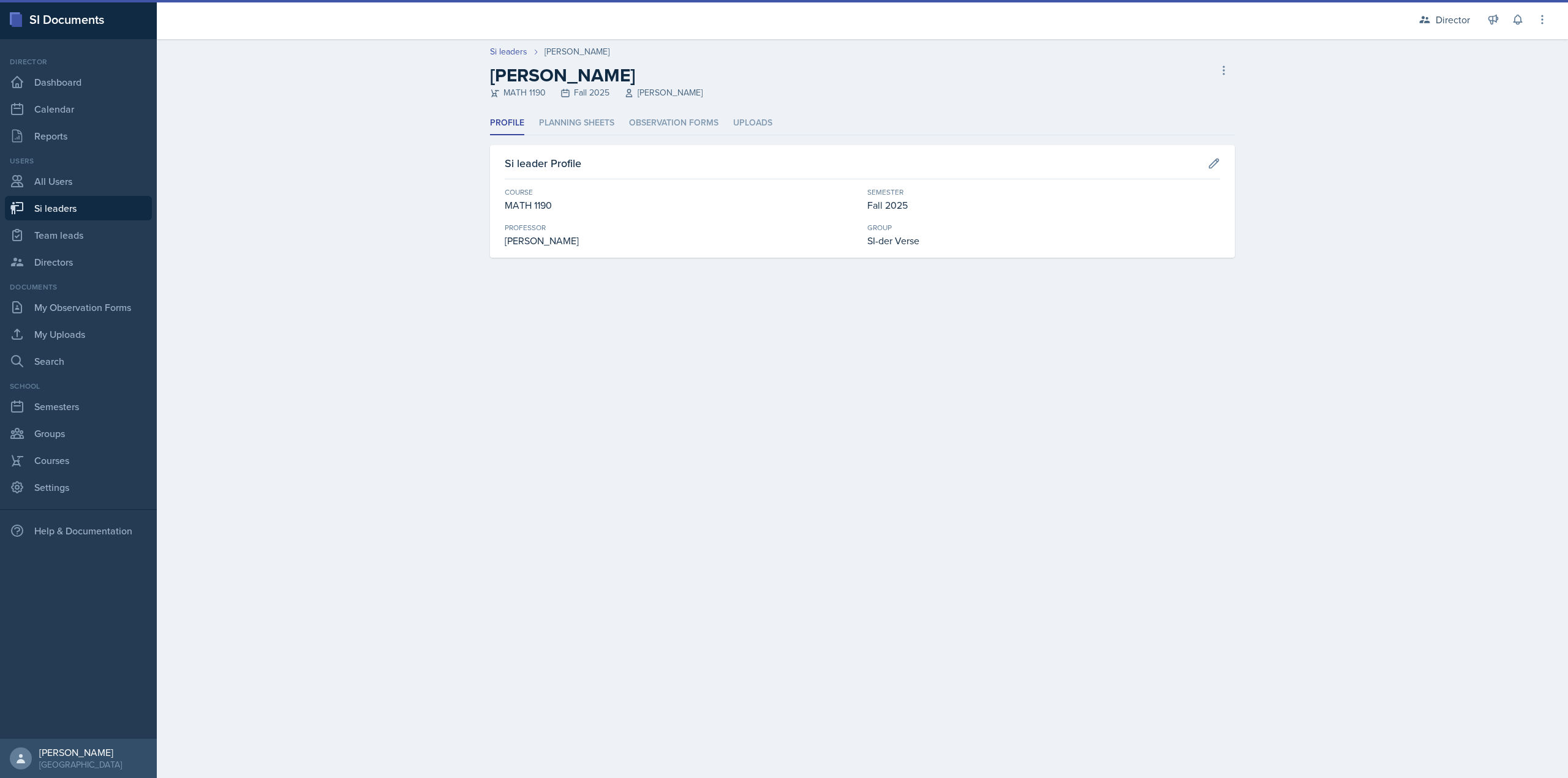
click at [612, 85] on h2 "Savannah Merrefield" at bounding box center [596, 76] width 213 height 22
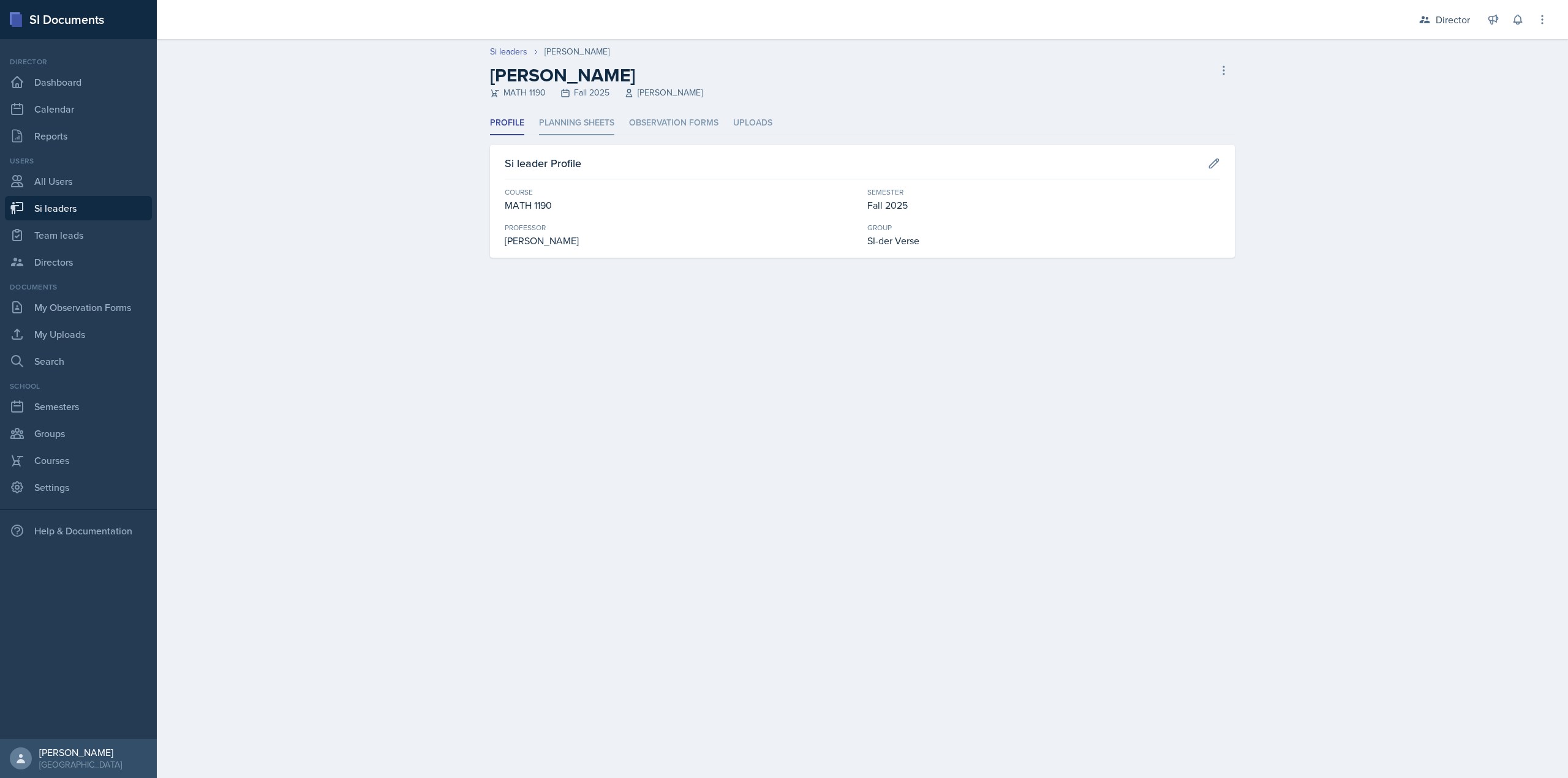
click at [611, 114] on li "Planning Sheets" at bounding box center [577, 123] width 76 height 24
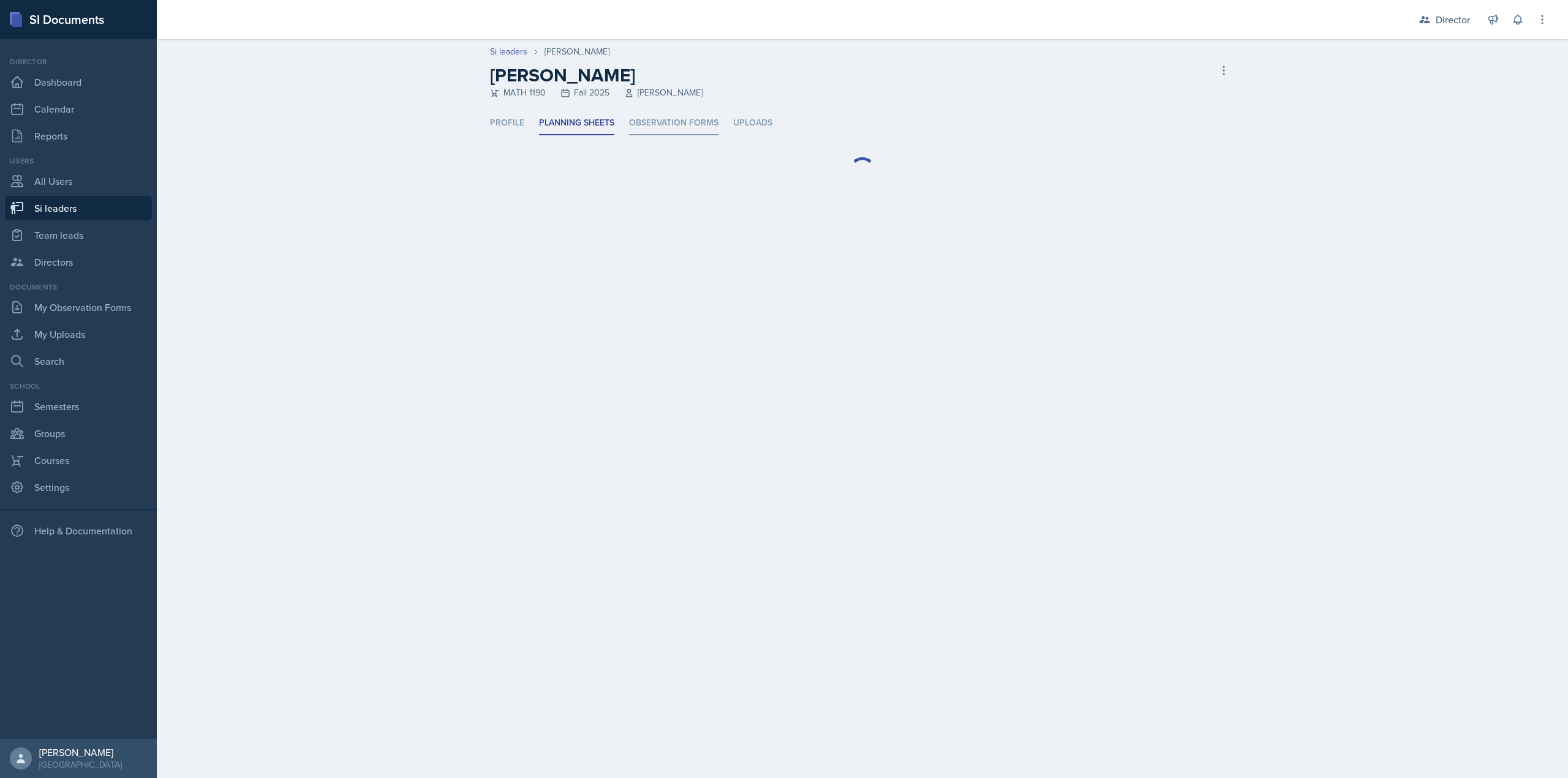
click at [671, 120] on li "Observation Forms" at bounding box center [673, 123] width 89 height 24
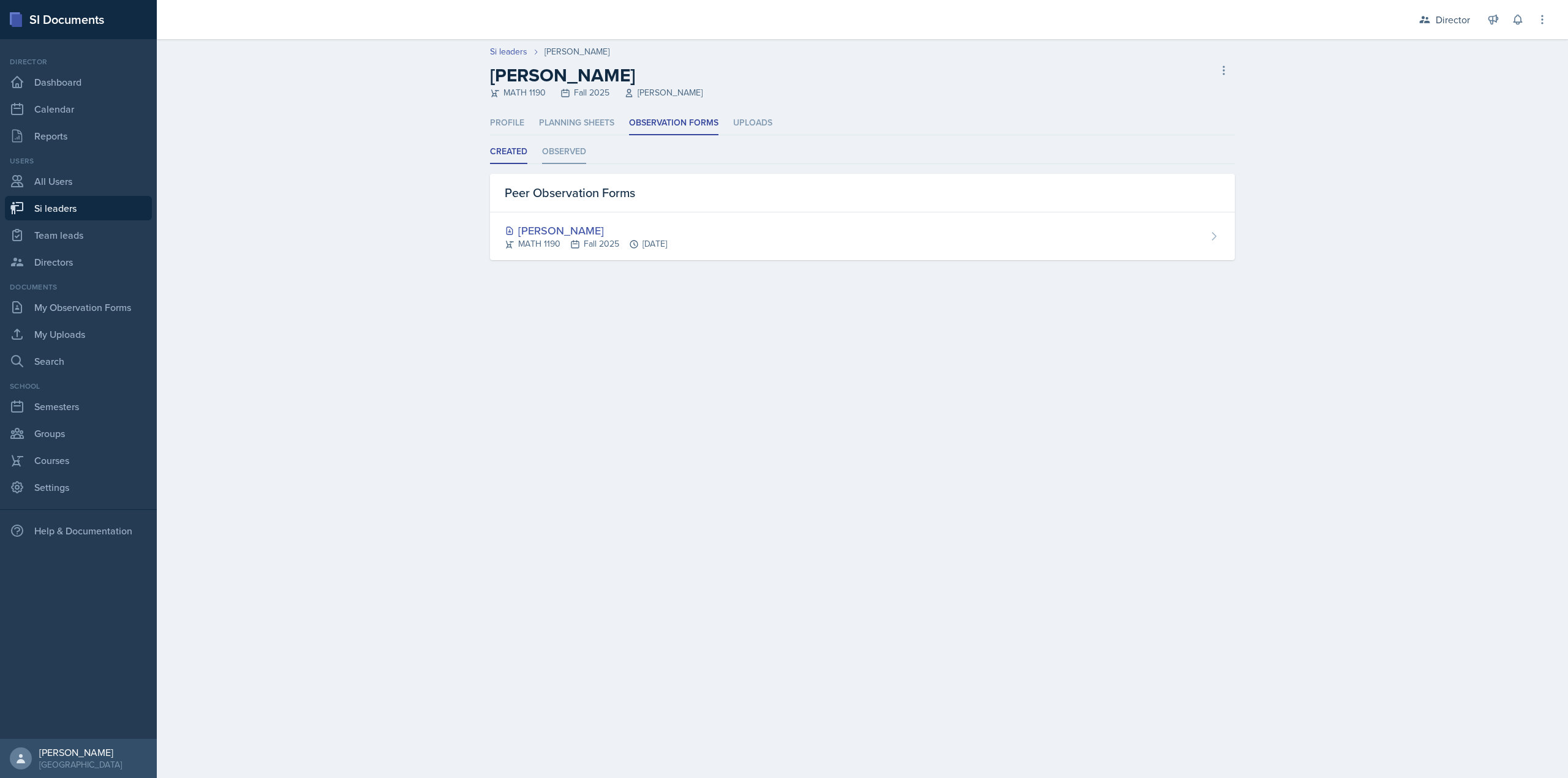
click at [578, 154] on li "Observed" at bounding box center [564, 152] width 44 height 24
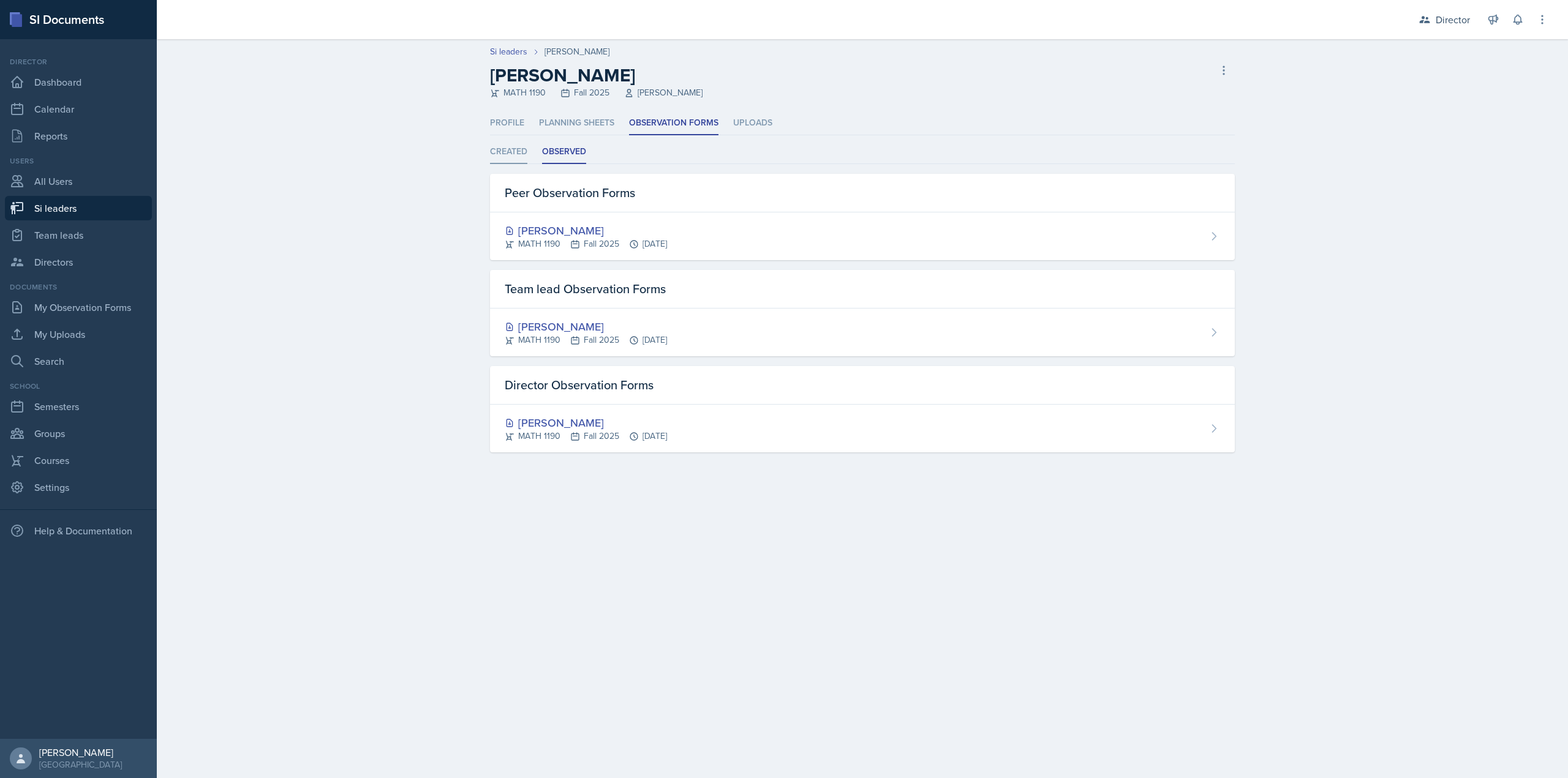
click at [526, 159] on li "Created" at bounding box center [509, 152] width 38 height 24
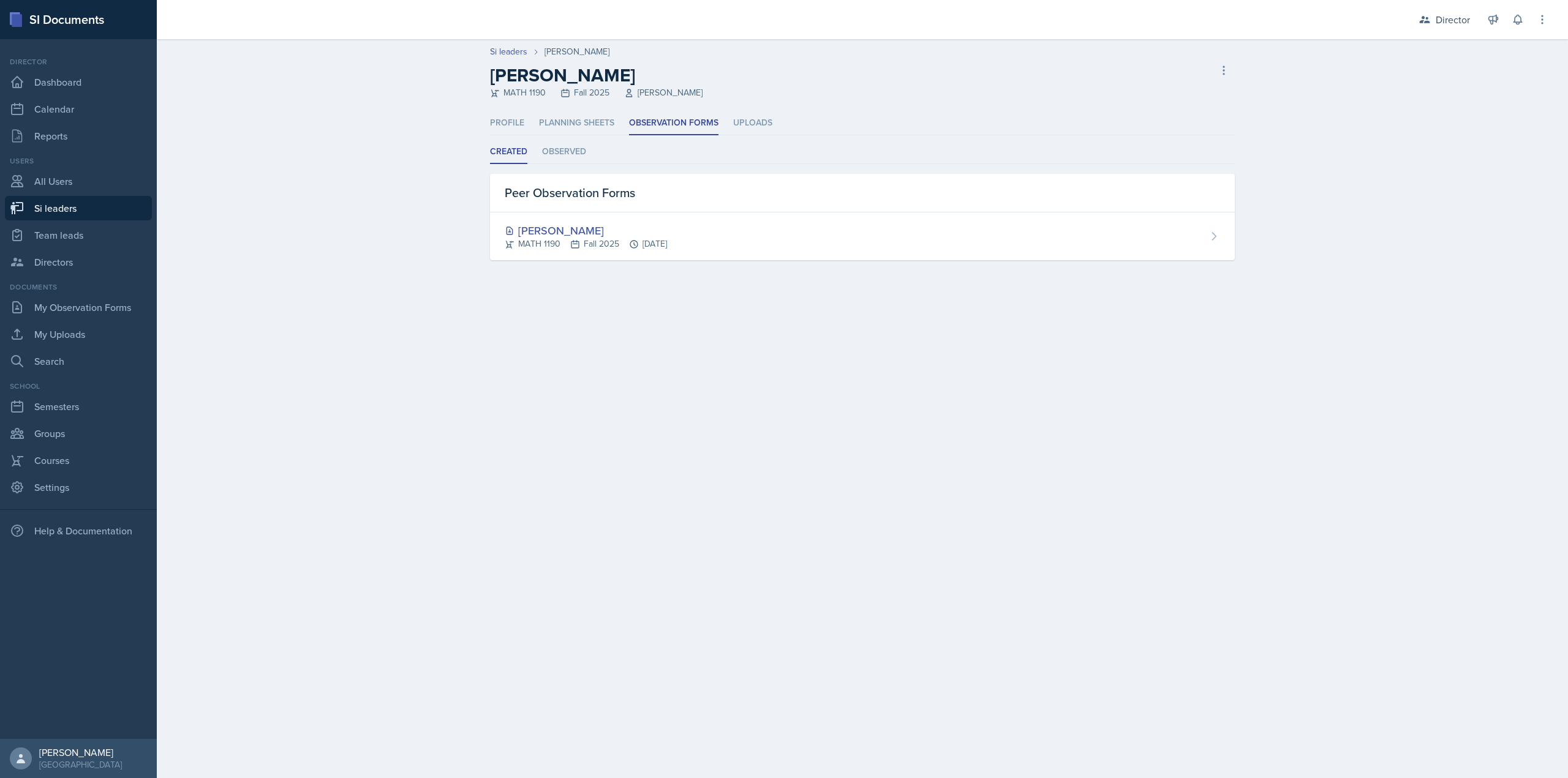
select select "2bed604d-1099-4043-b1bc-2365e8740244"
select select "44ab9dba-f3c0-424e-97ee-e672c2edb7ca"
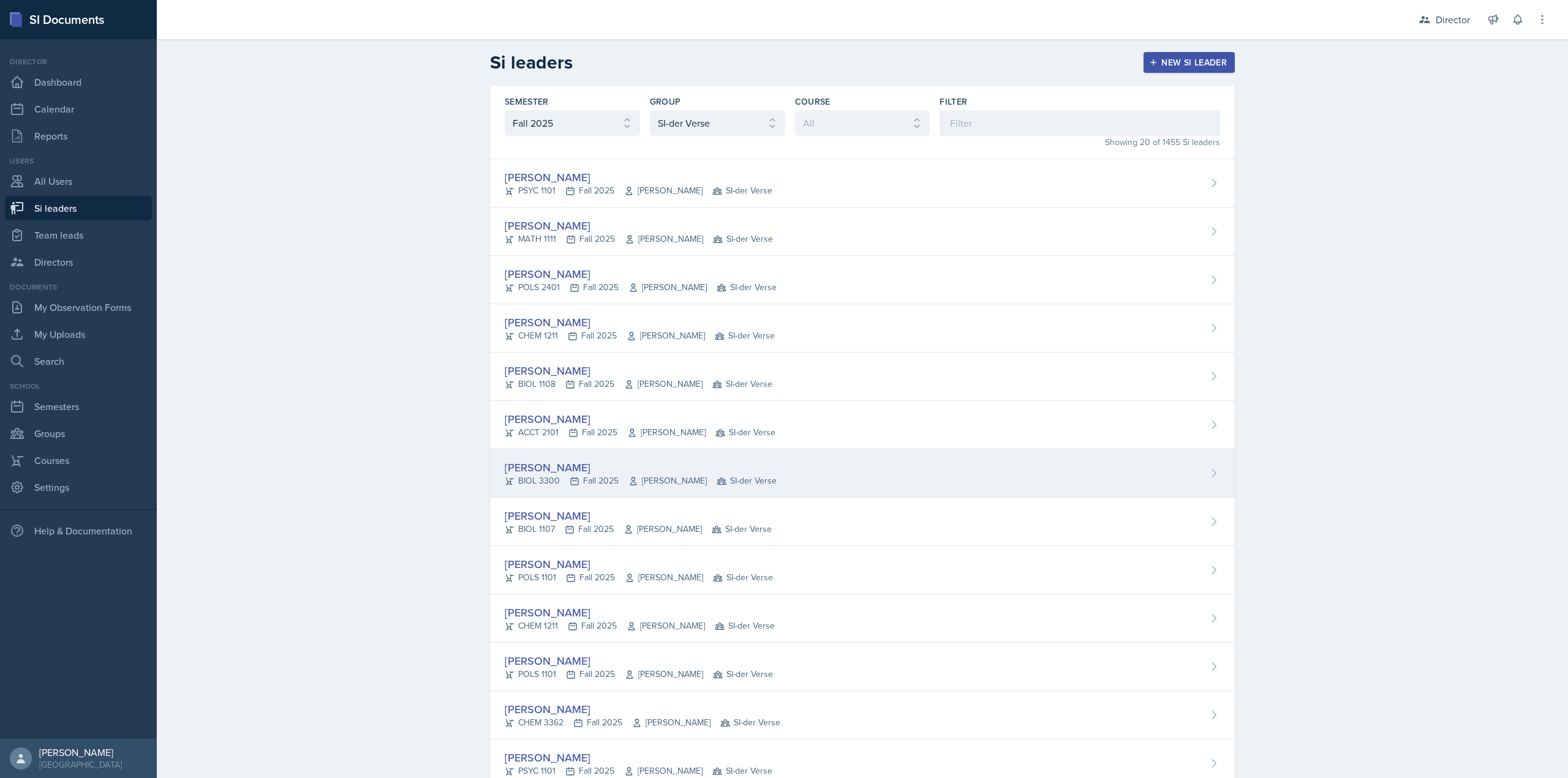
scroll to position [378, 0]
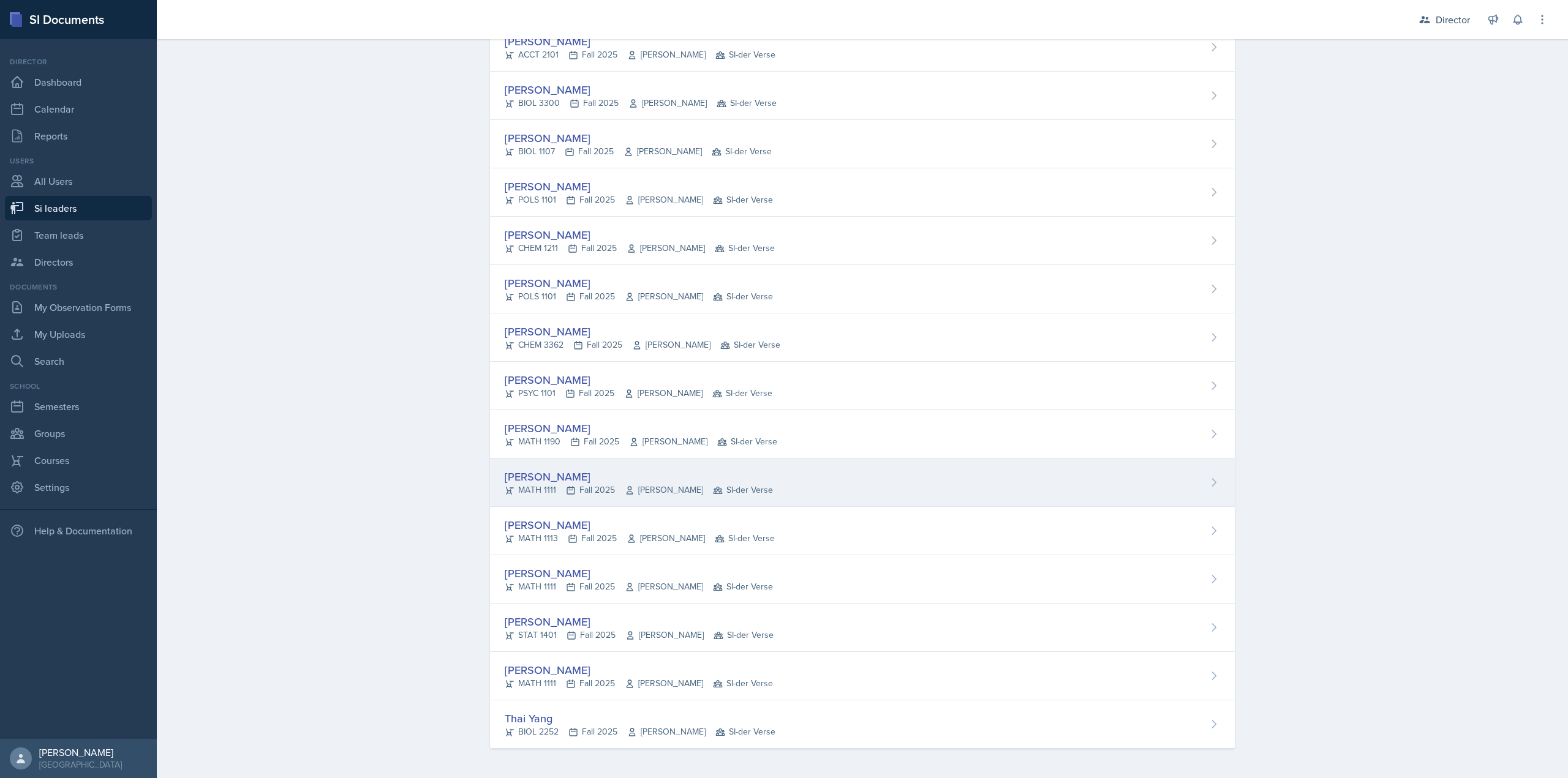
click at [576, 481] on div "Lilianne Mezayek" at bounding box center [639, 476] width 268 height 17
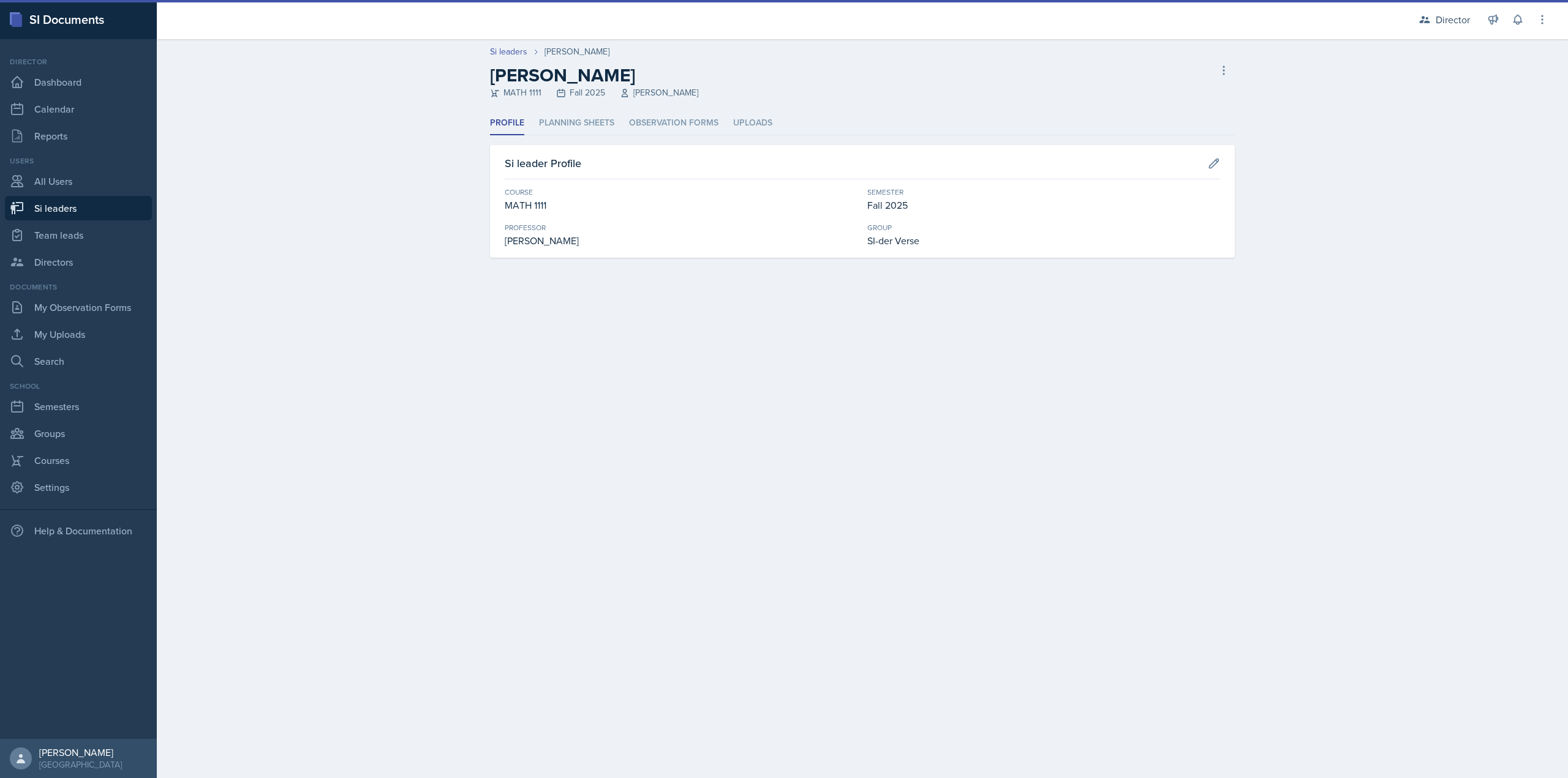
click at [618, 117] on ul "Profile Planning Sheets Observation Forms Uploads" at bounding box center [862, 123] width 745 height 24
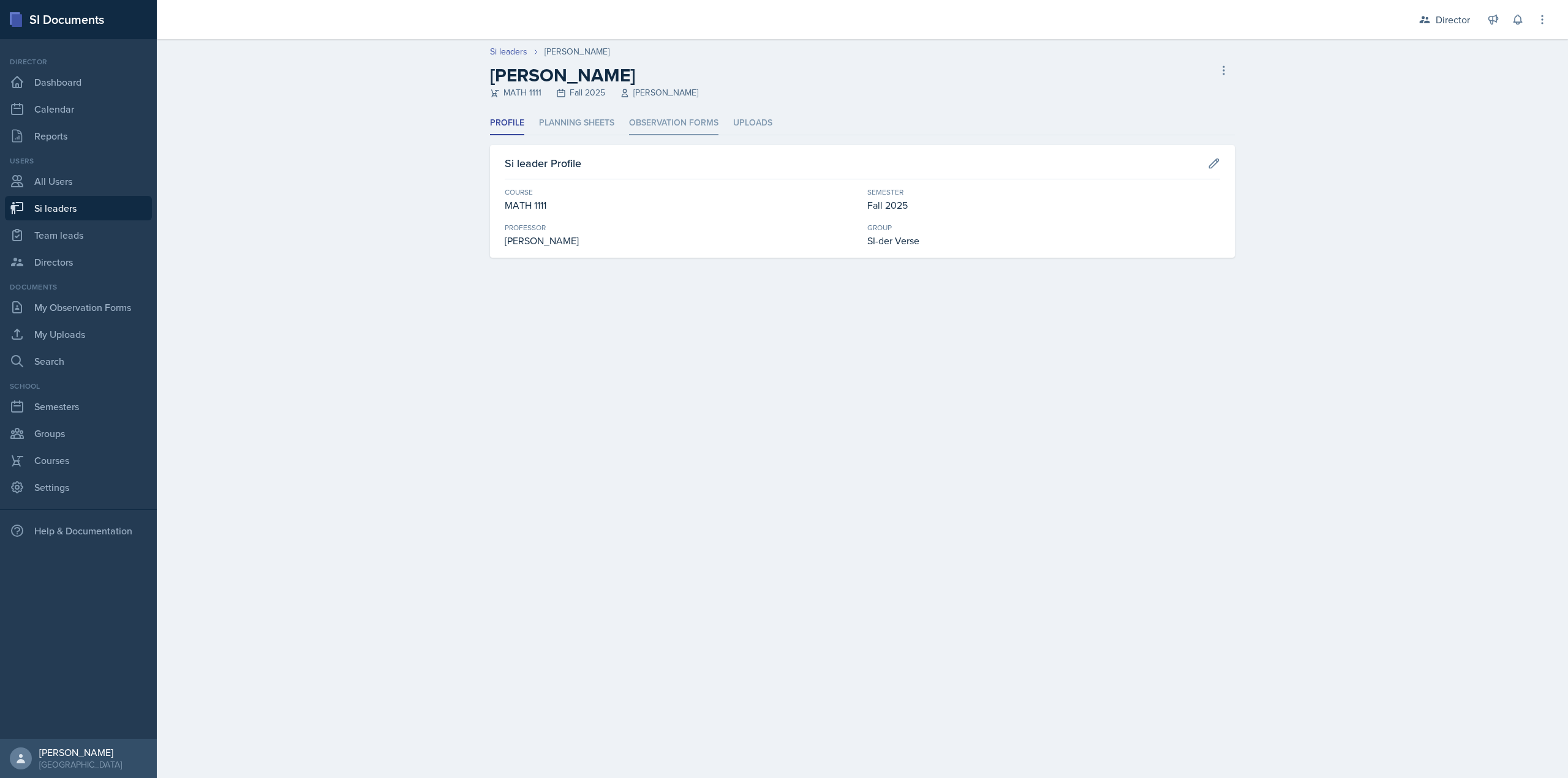
drag, startPoint x: 641, startPoint y: 116, endPoint x: 630, endPoint y: 121, distance: 12.1
click at [641, 116] on li "Observation Forms" at bounding box center [673, 123] width 89 height 24
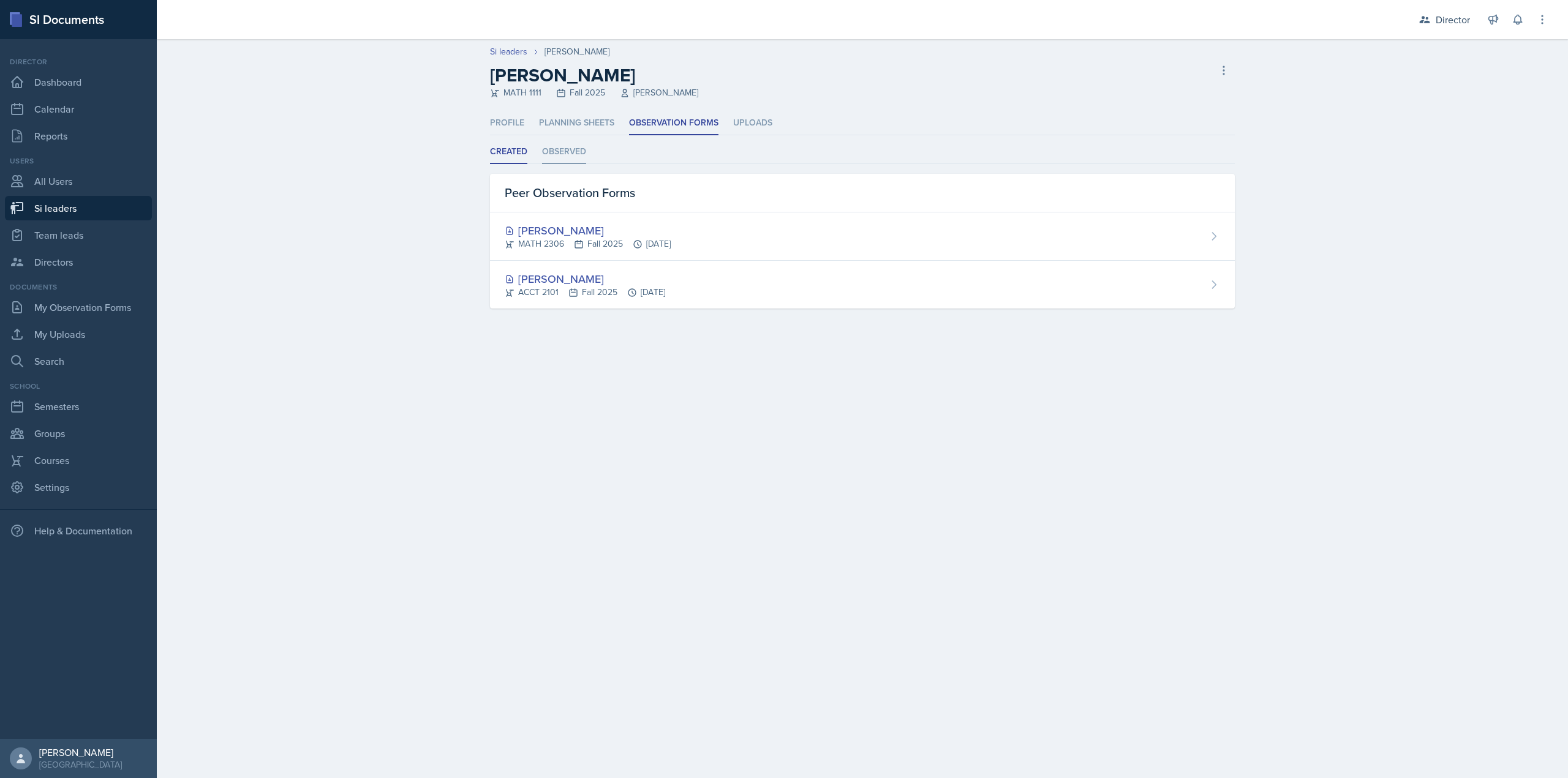
click at [567, 155] on li "Observed" at bounding box center [564, 152] width 44 height 24
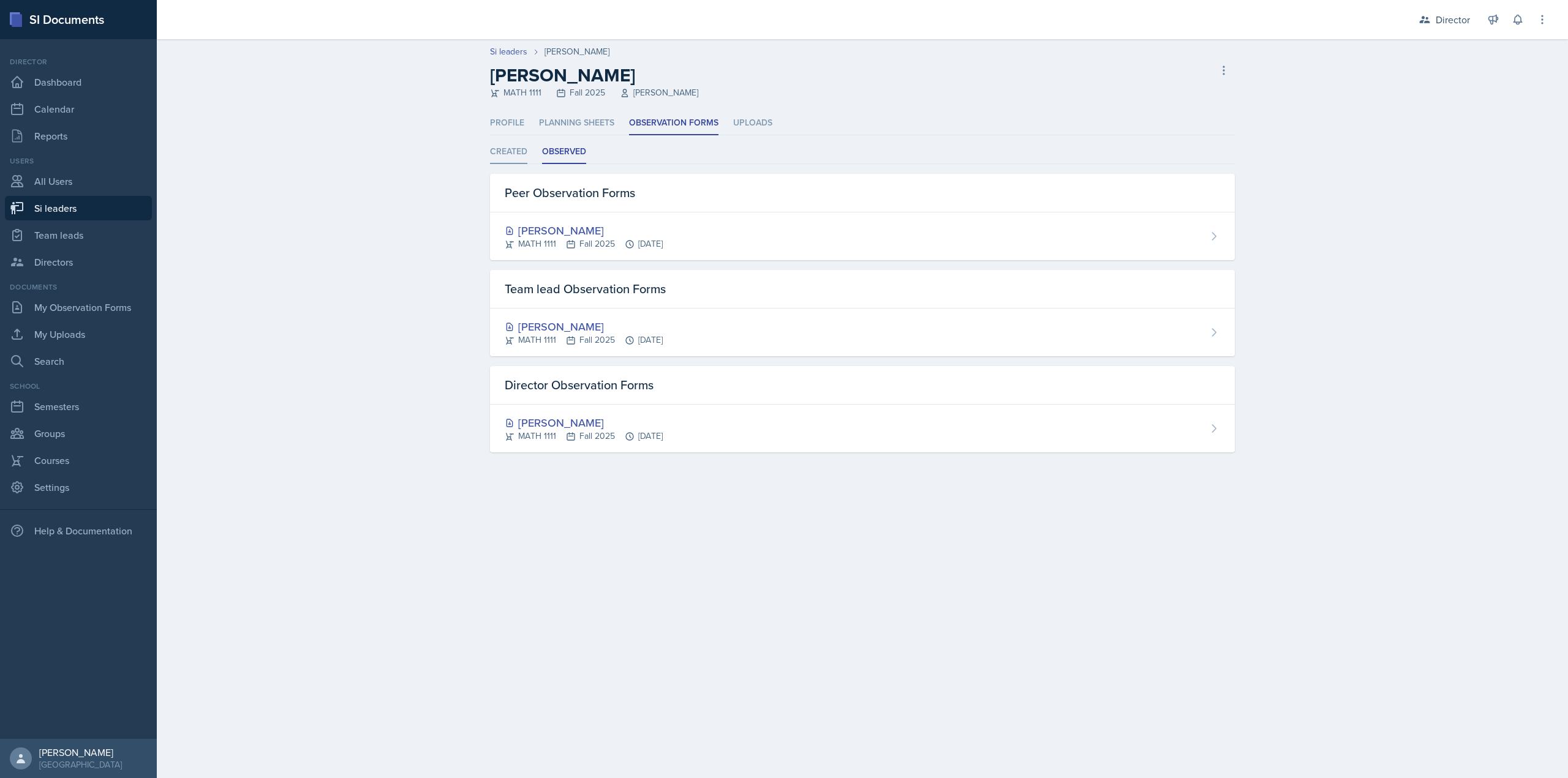
click at [511, 159] on li "Created" at bounding box center [509, 152] width 38 height 24
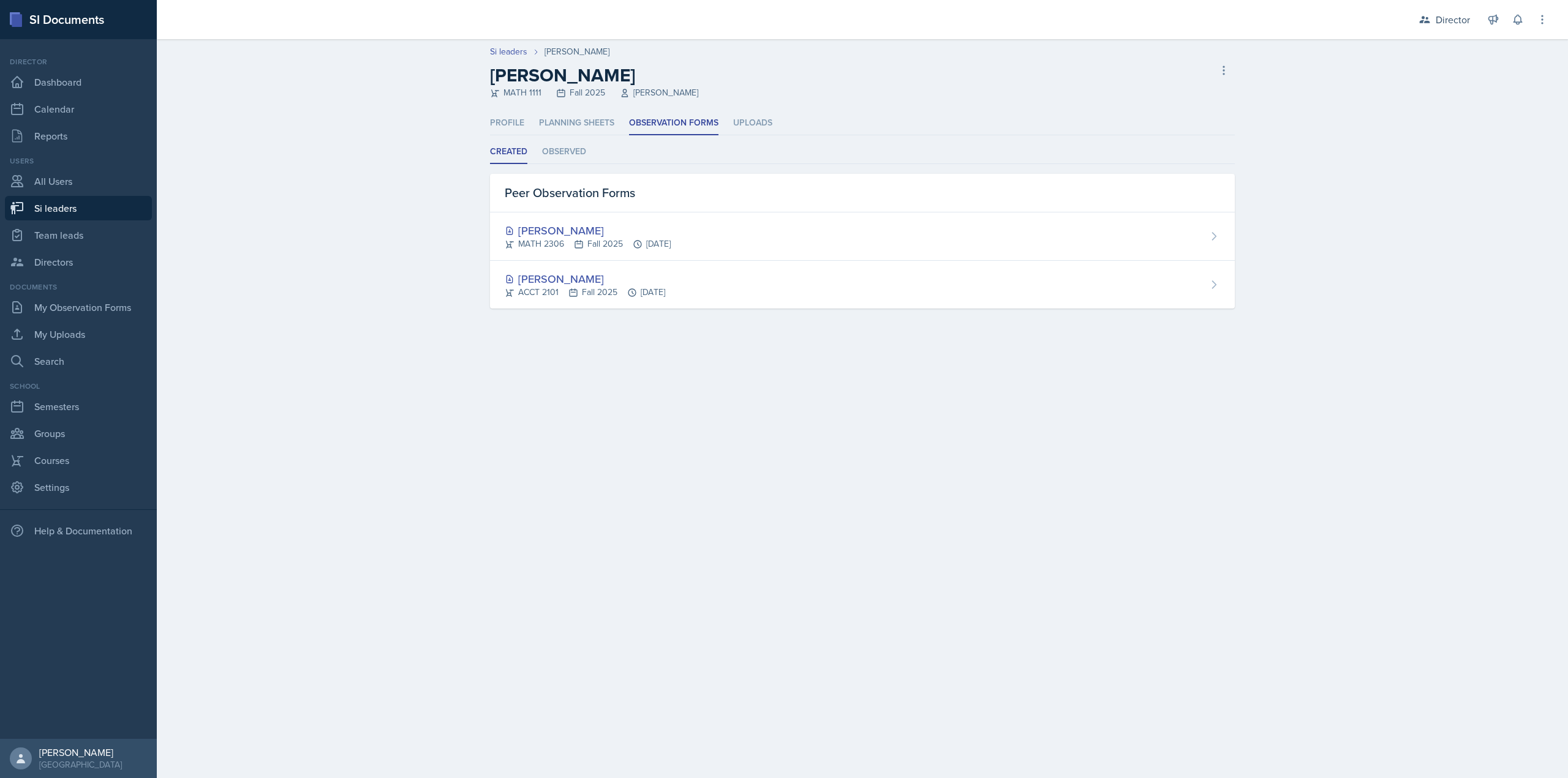
select select "2bed604d-1099-4043-b1bc-2365e8740244"
select select "44ab9dba-f3c0-424e-97ee-e672c2edb7ca"
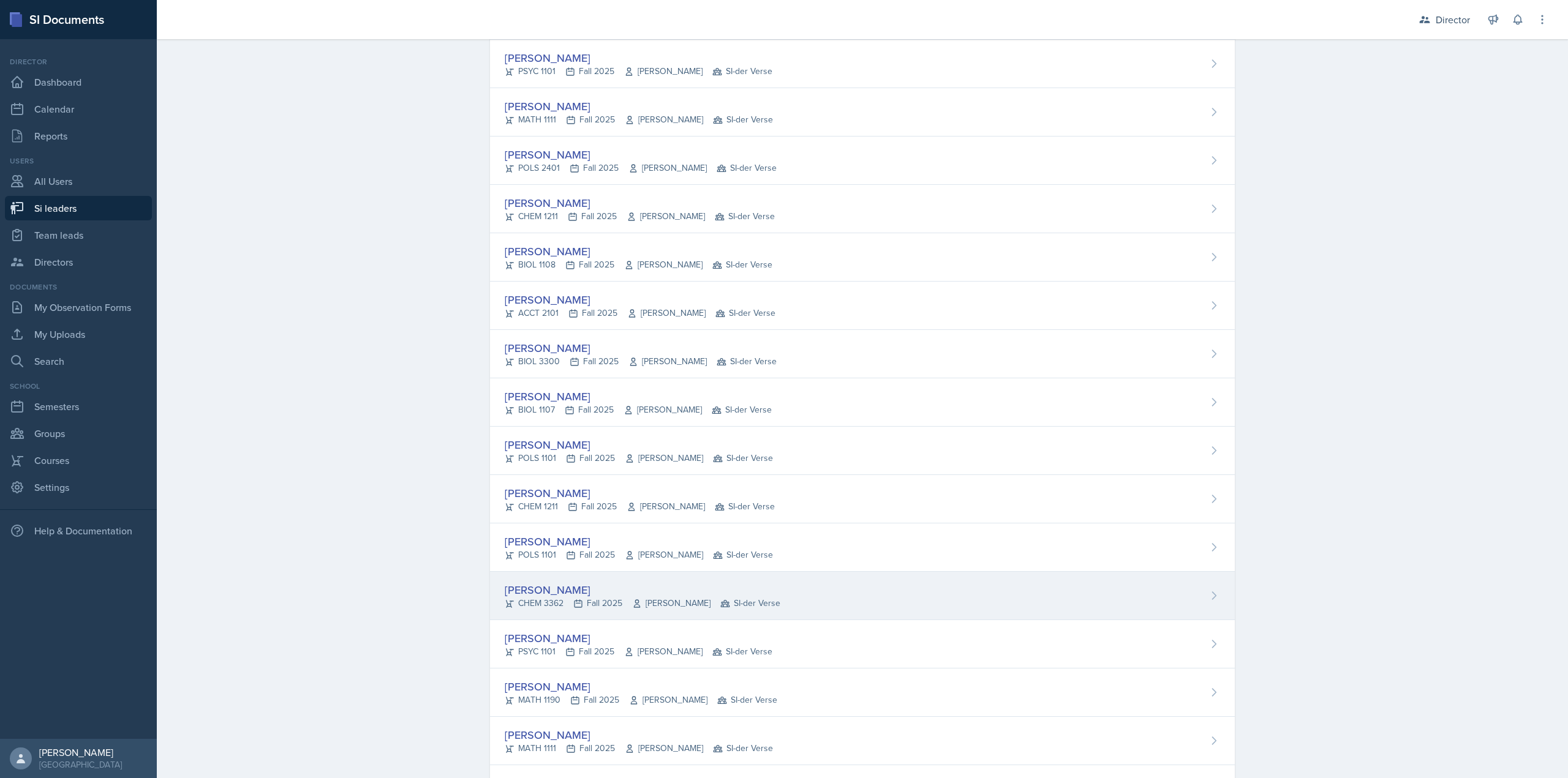
scroll to position [378, 0]
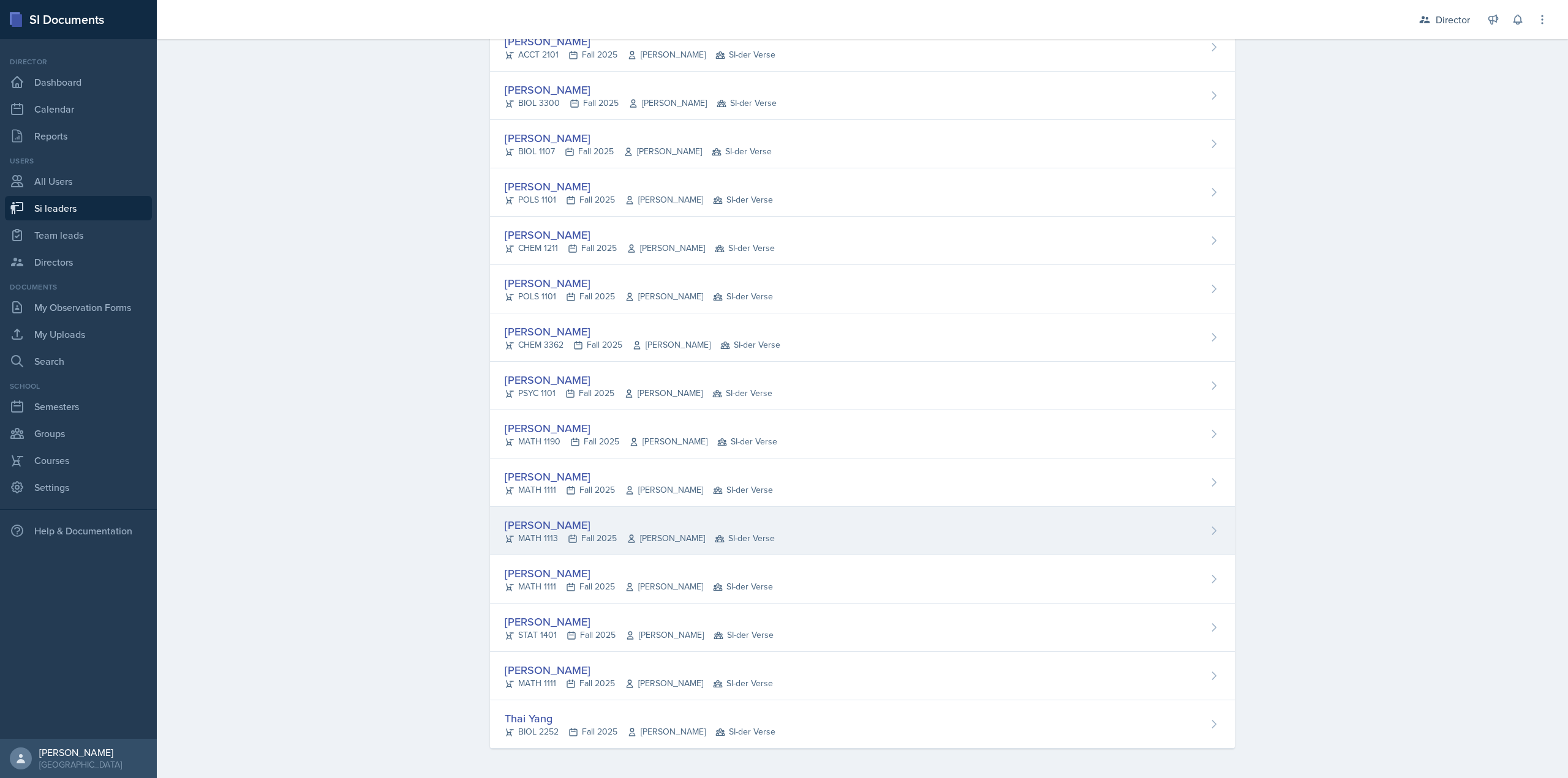
click at [622, 515] on div "Ariana Mitchell MATH 1113 Fall 2025 Lori Joseph SI-der Verse" at bounding box center [862, 531] width 745 height 49
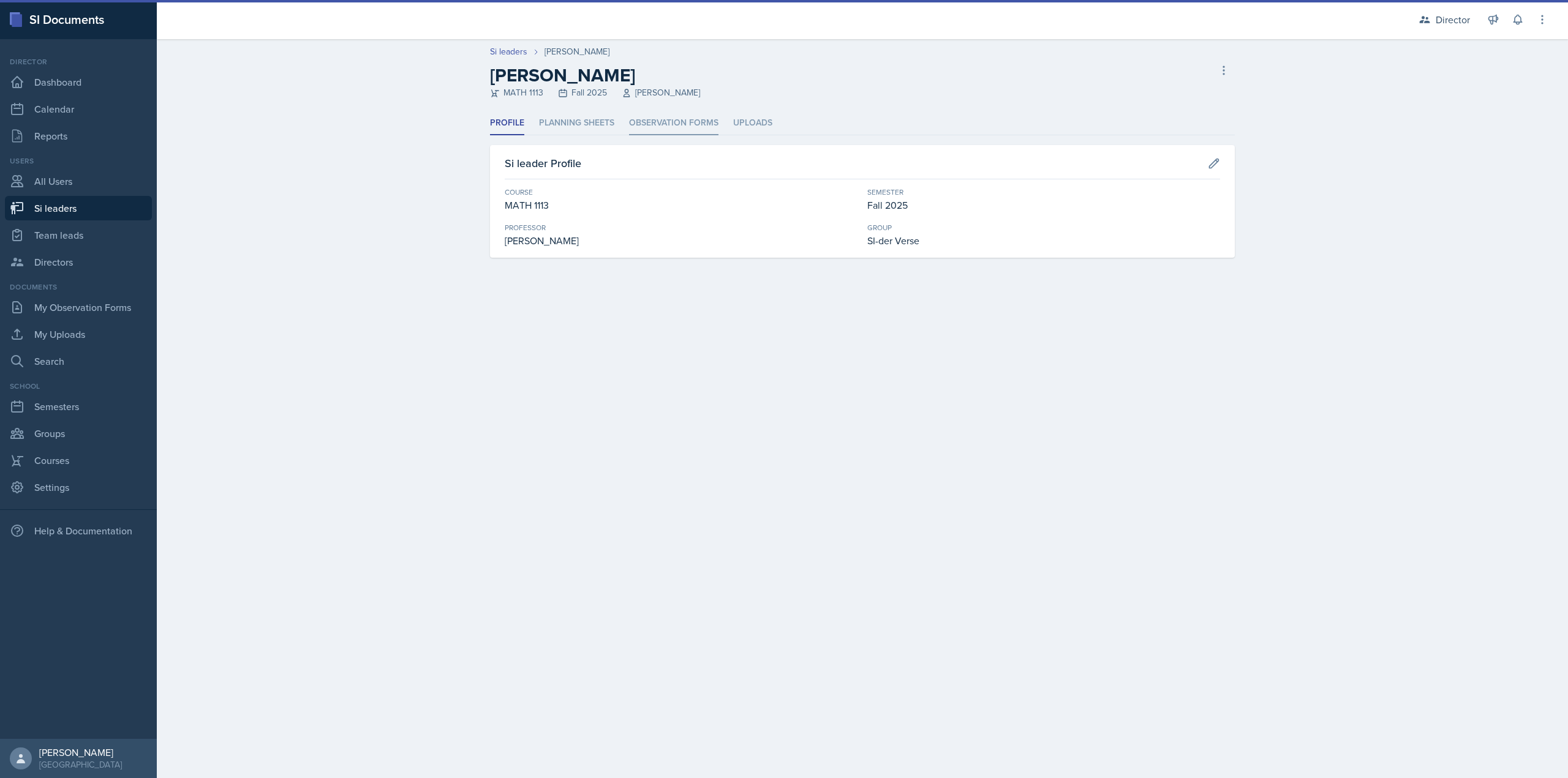
click at [682, 124] on li "Observation Forms" at bounding box center [673, 123] width 89 height 24
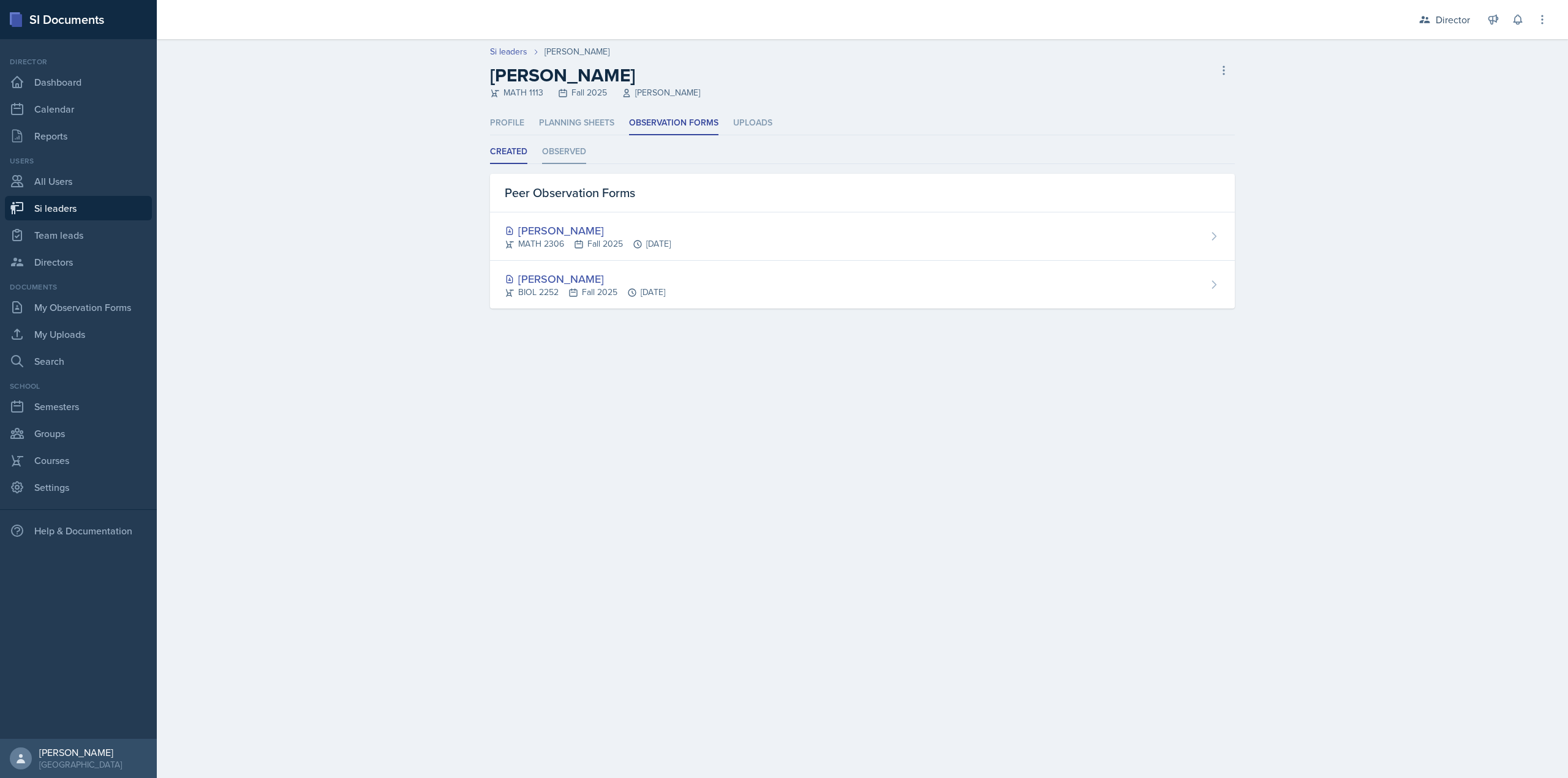
click at [576, 152] on li "Observed" at bounding box center [564, 152] width 44 height 24
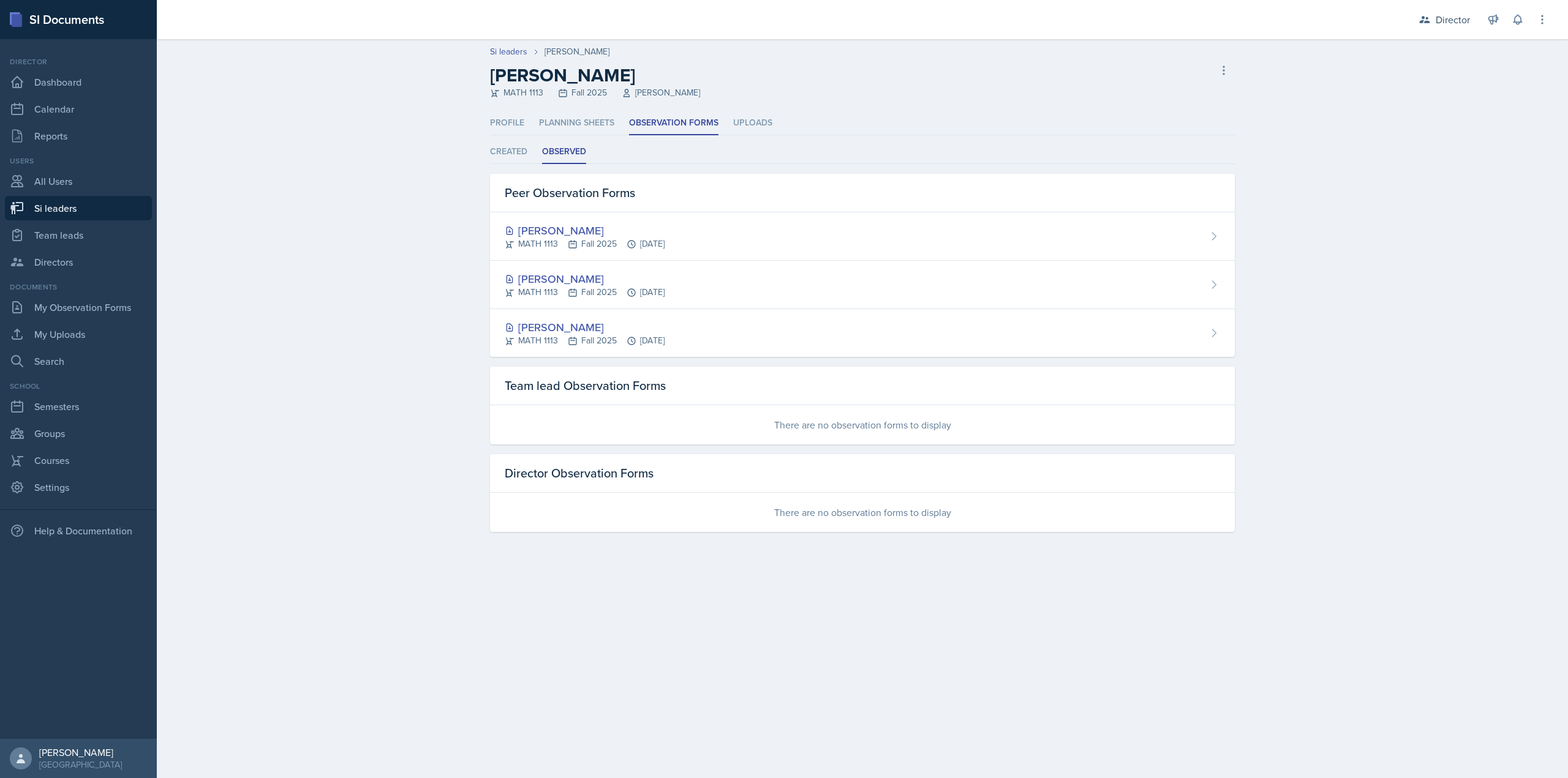
click at [485, 153] on div "Profile Planning Sheets Observation Forms Uploads Profile Planning Sheets Obser…" at bounding box center [862, 336] width 784 height 450
click at [510, 148] on li "Created" at bounding box center [509, 152] width 38 height 24
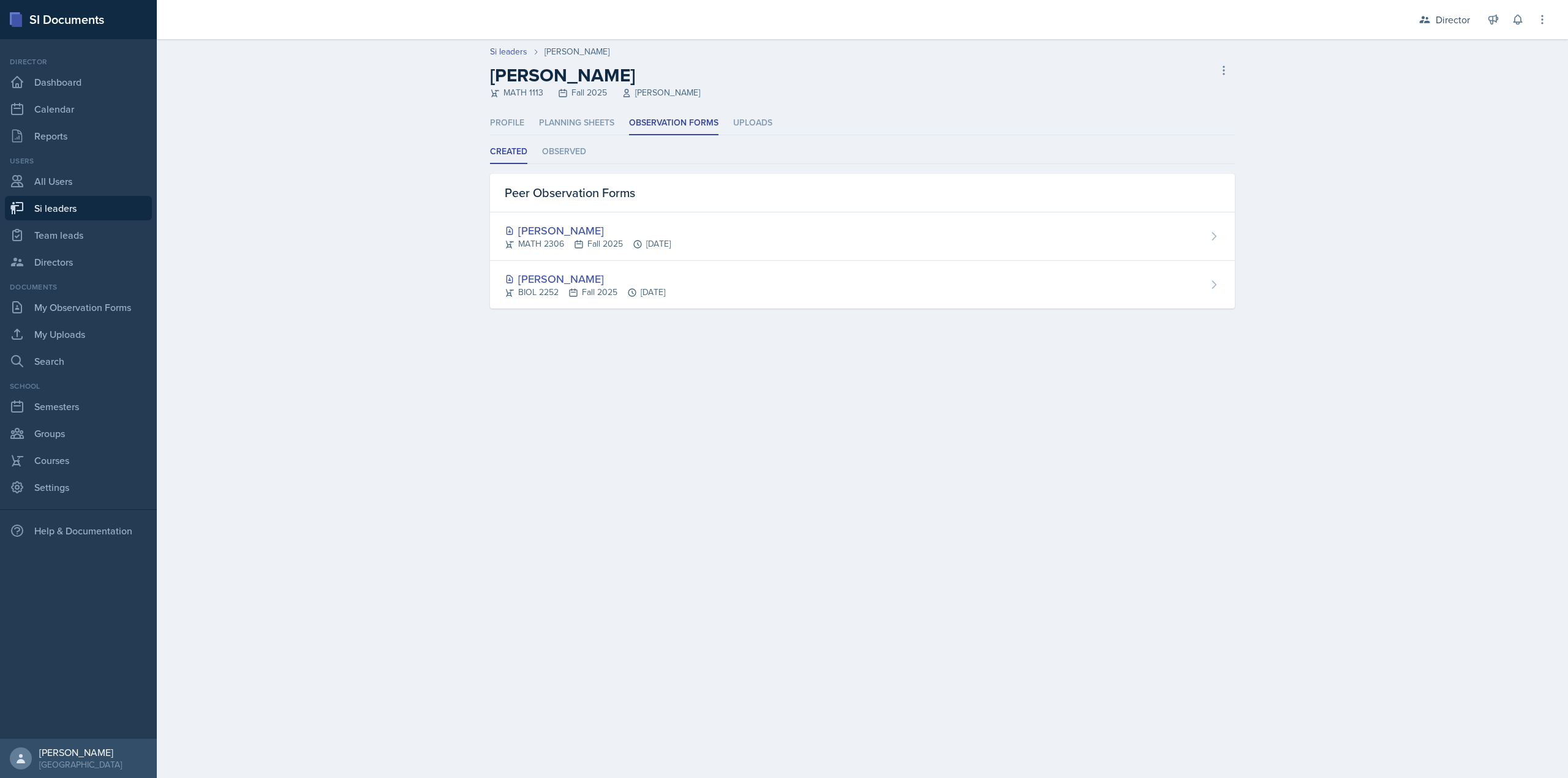
select select "2bed604d-1099-4043-b1bc-2365e8740244"
select select "44ab9dba-f3c0-424e-97ee-e672c2edb7ca"
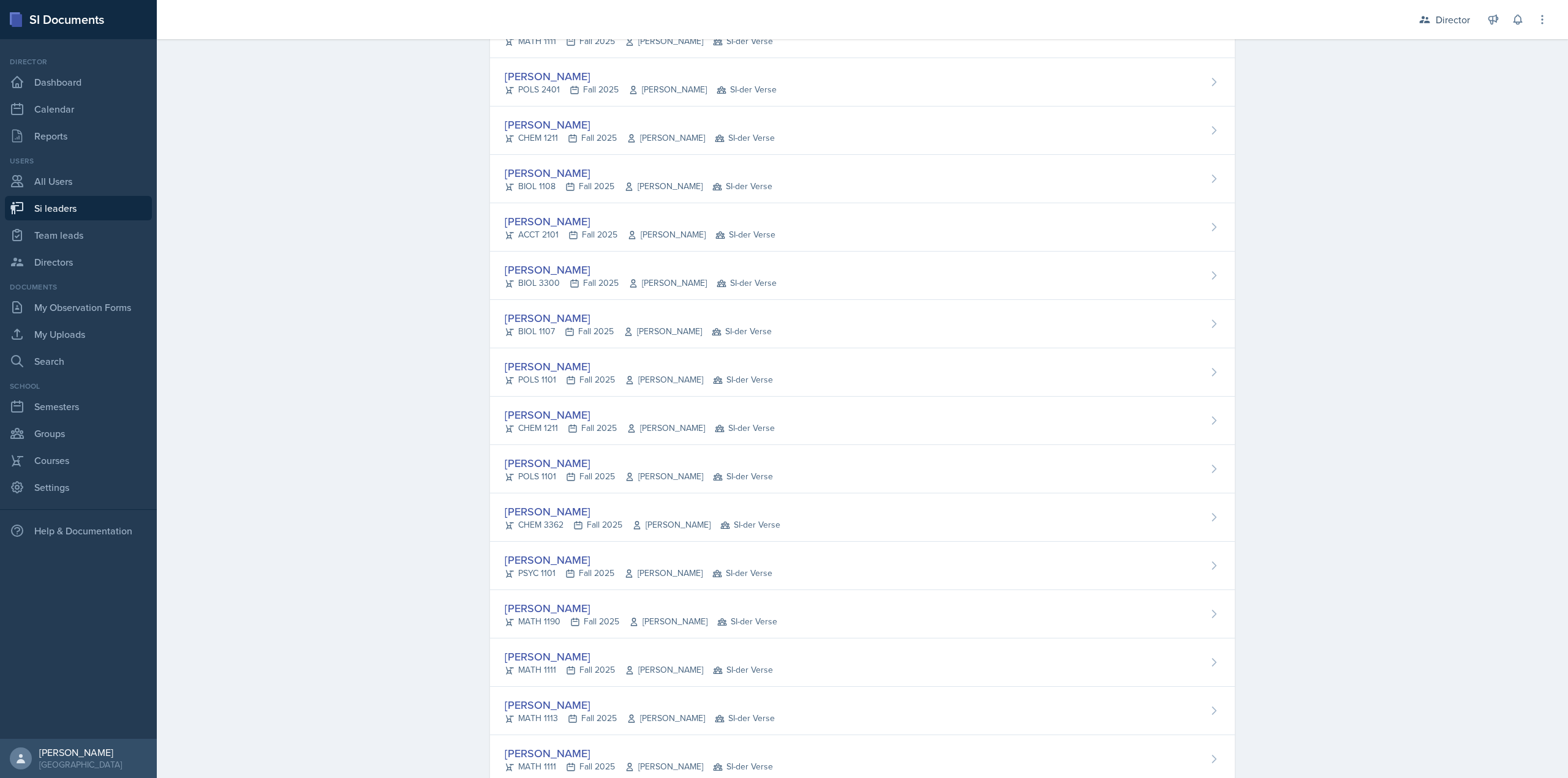
scroll to position [378, 0]
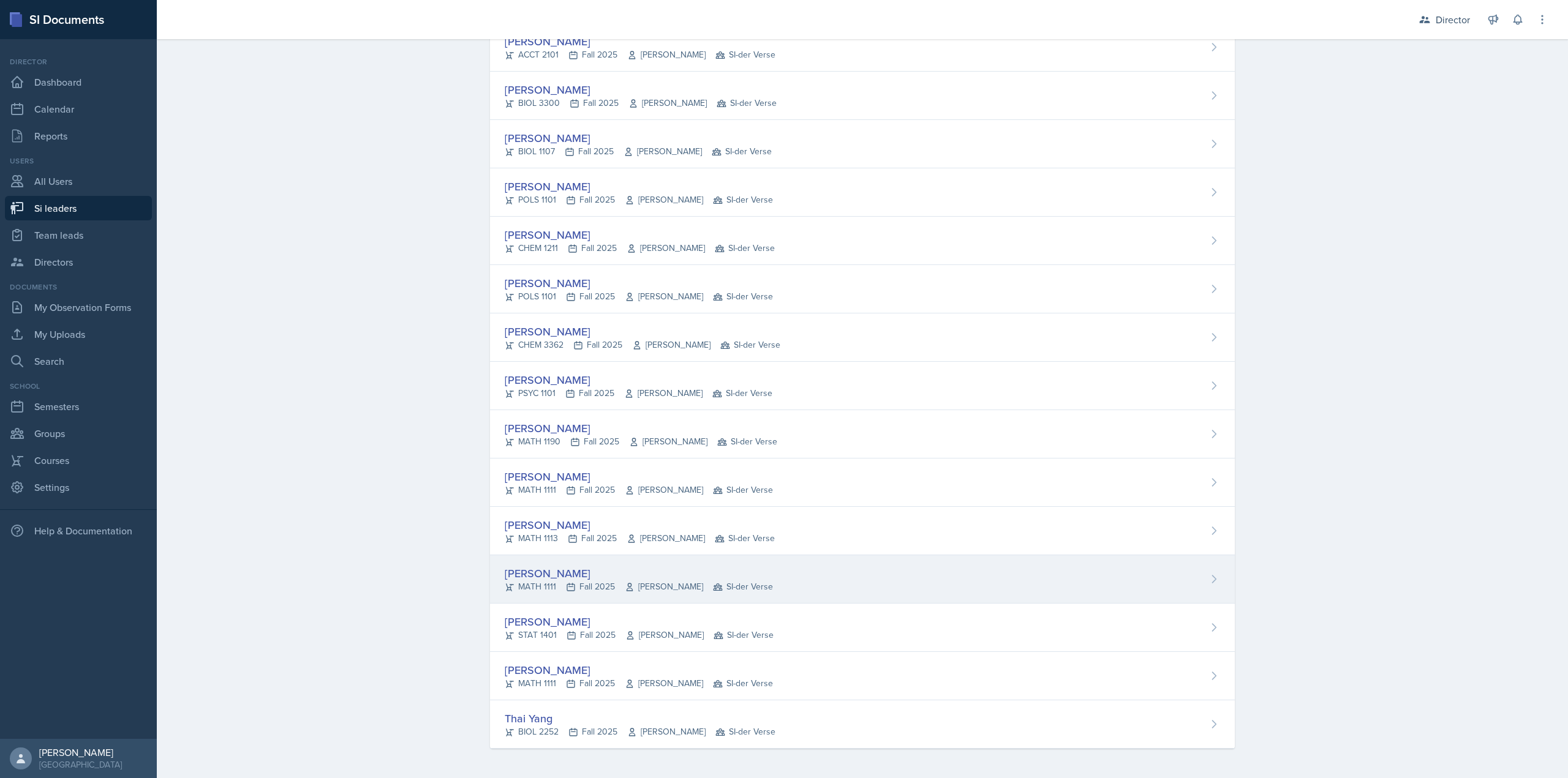
click at [624, 562] on div "Ava Richardson MATH 1111 Fall 2025 Irina Paschenko SI-der Verse" at bounding box center [862, 580] width 745 height 49
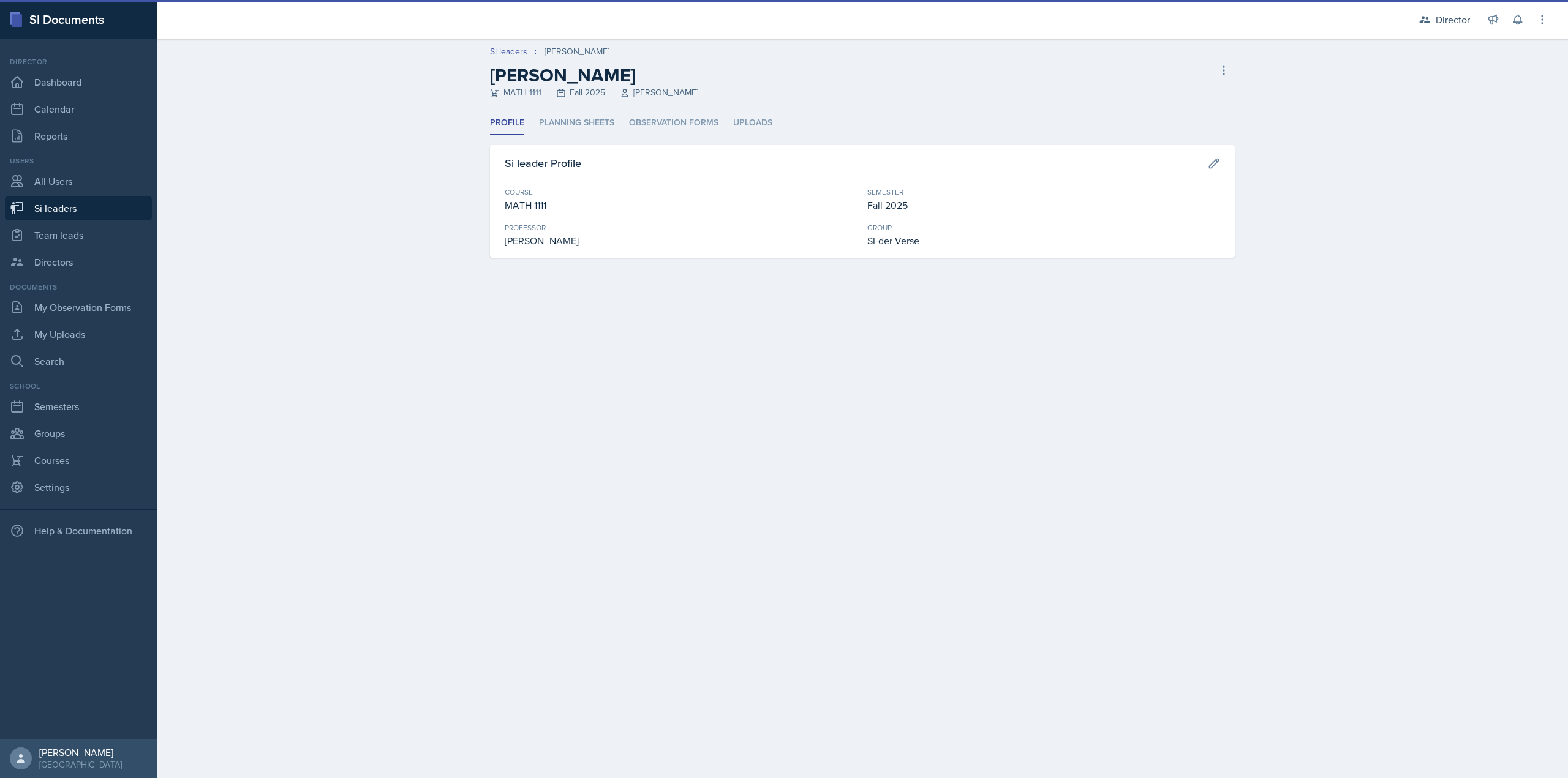
click at [665, 102] on header "Si leaders Ava Richardson Ava Richardson MATH 1111 Fall 2025 Irina Paschenko De…" at bounding box center [862, 76] width 1411 height 73
click at [665, 111] on div "Si leaders Ava Richardson Ava Richardson MATH 1111 Fall 2025 Irina Paschenko De…" at bounding box center [862, 163] width 1411 height 248
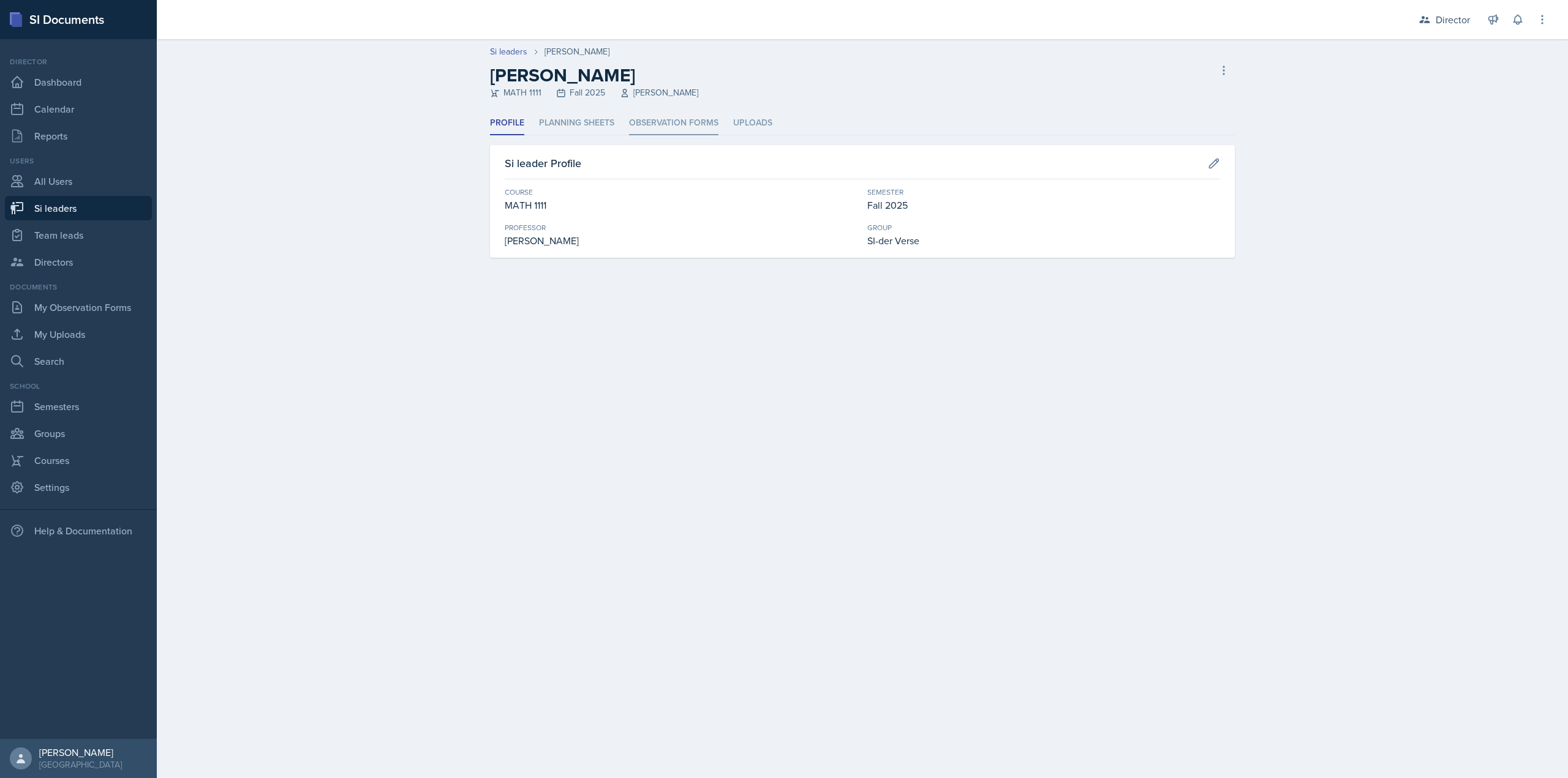
click at [659, 120] on li "Observation Forms" at bounding box center [673, 123] width 89 height 24
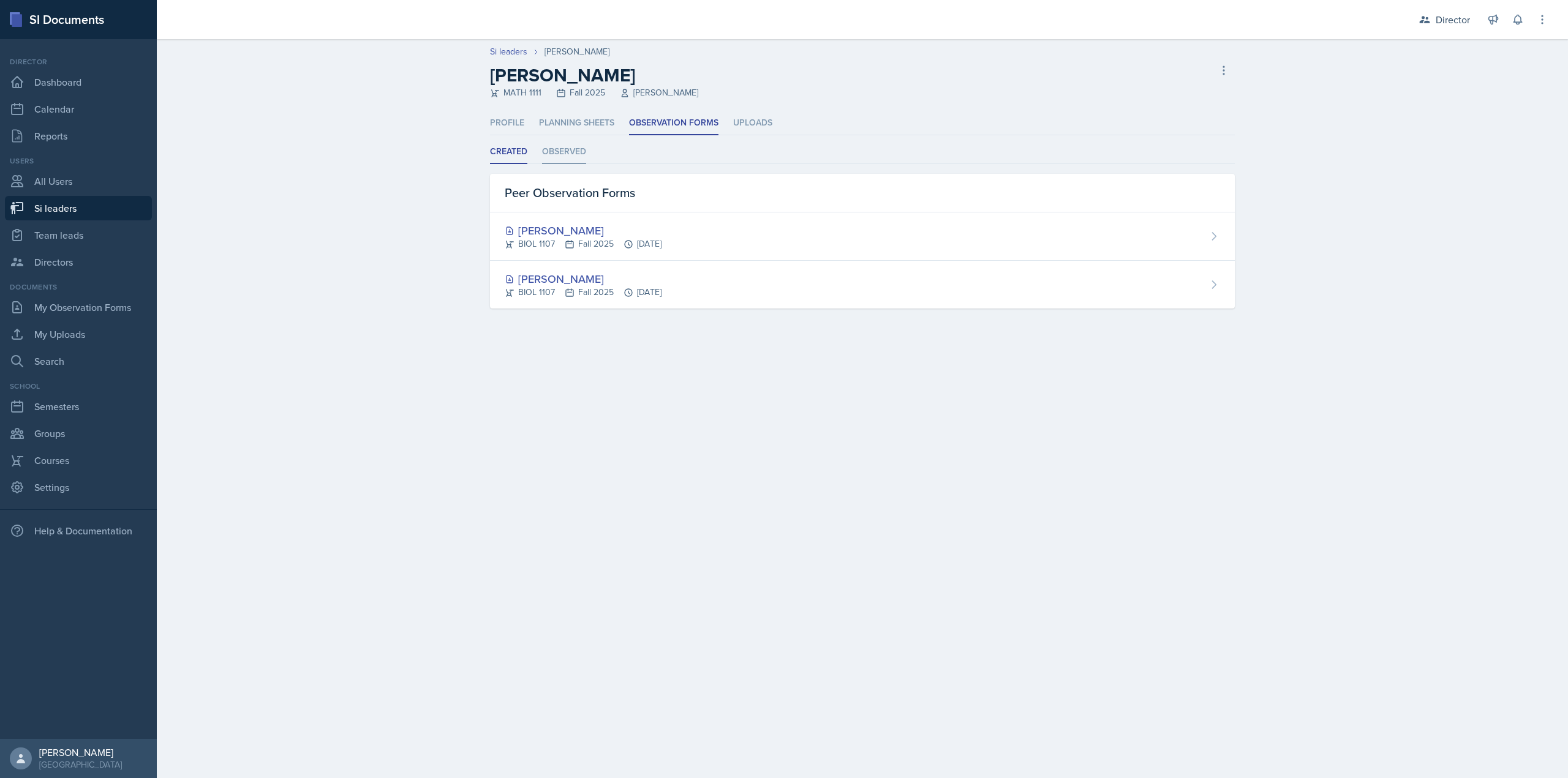
click at [561, 154] on li "Observed" at bounding box center [564, 152] width 44 height 24
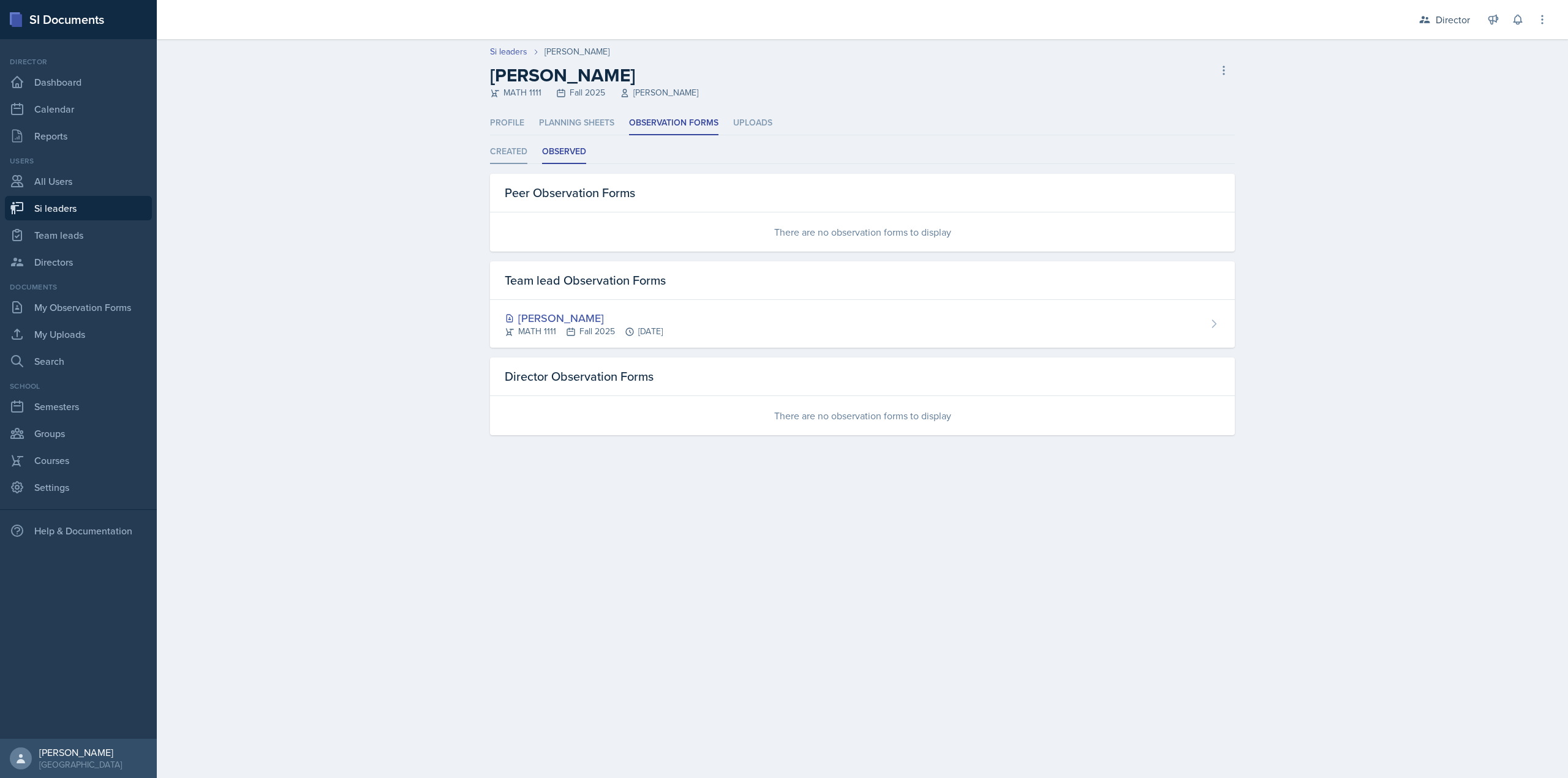
click at [527, 150] on li "Created" at bounding box center [509, 152] width 38 height 24
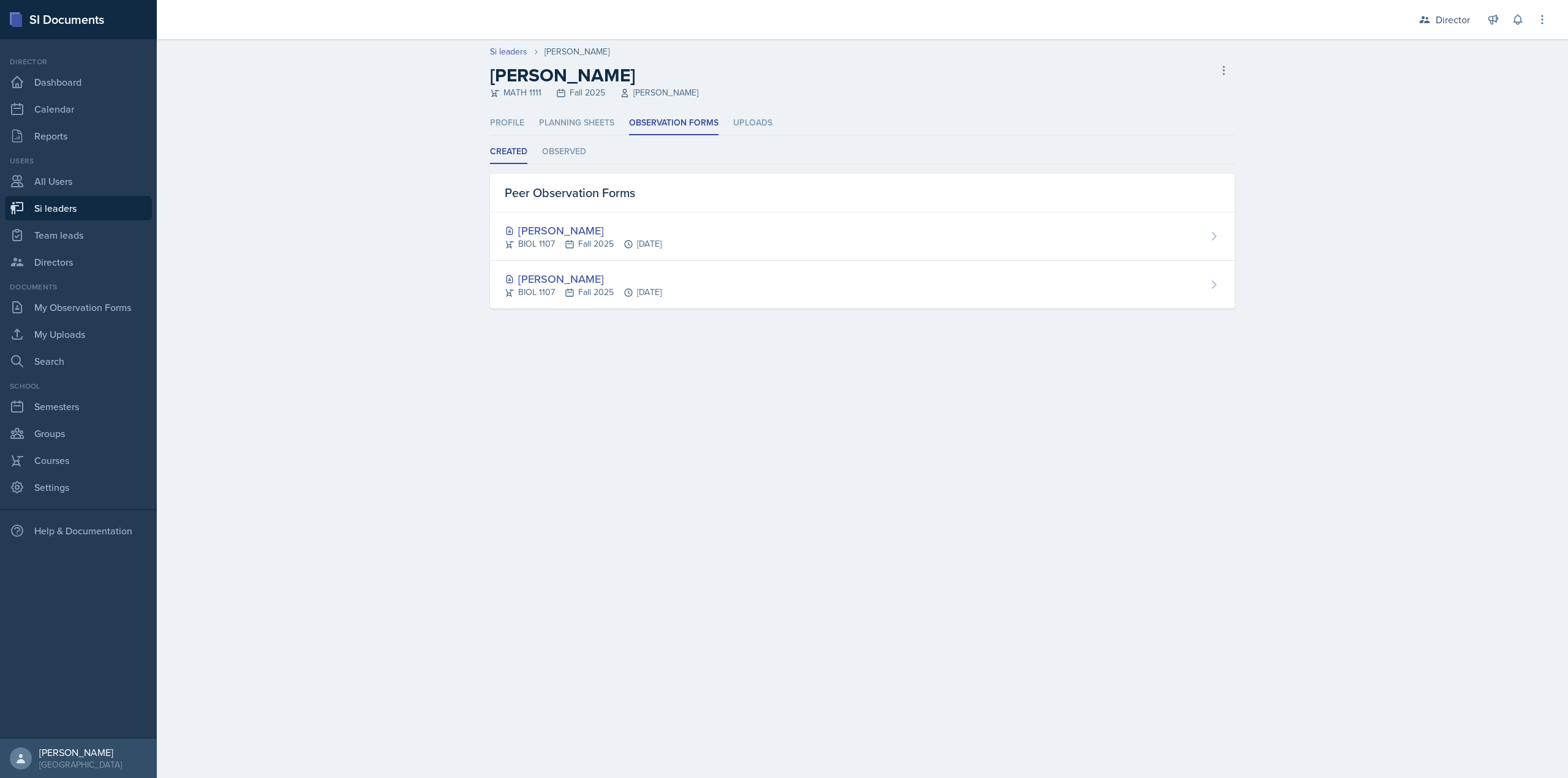
select select "2bed604d-1099-4043-b1bc-2365e8740244"
select select "44ab9dba-f3c0-424e-97ee-e672c2edb7ca"
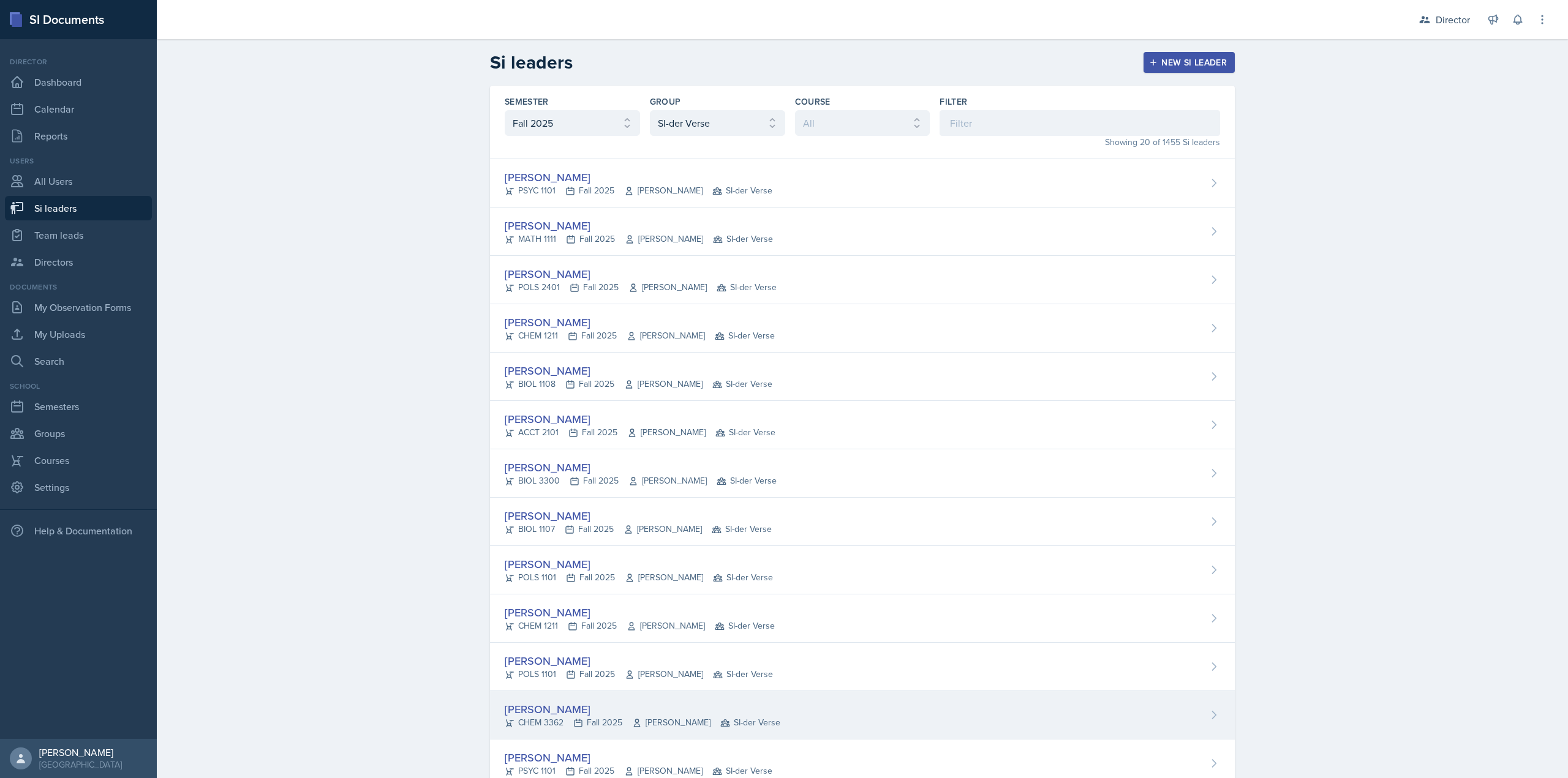
scroll to position [378, 0]
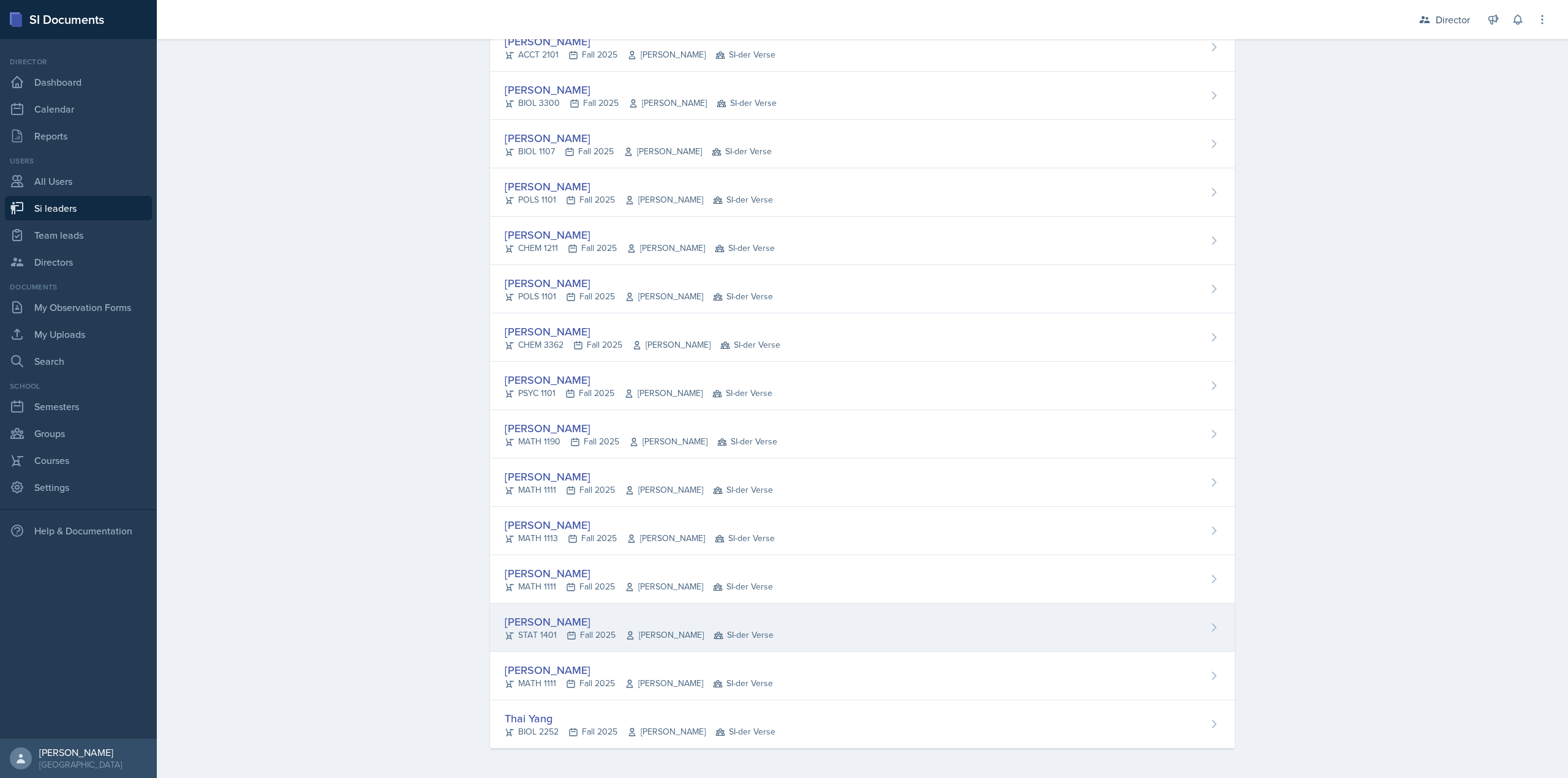
click at [649, 606] on div "Aissa Sylla STAT 1401 Fall 2025 Prativa Basnet SI-der Verse" at bounding box center [862, 627] width 745 height 49
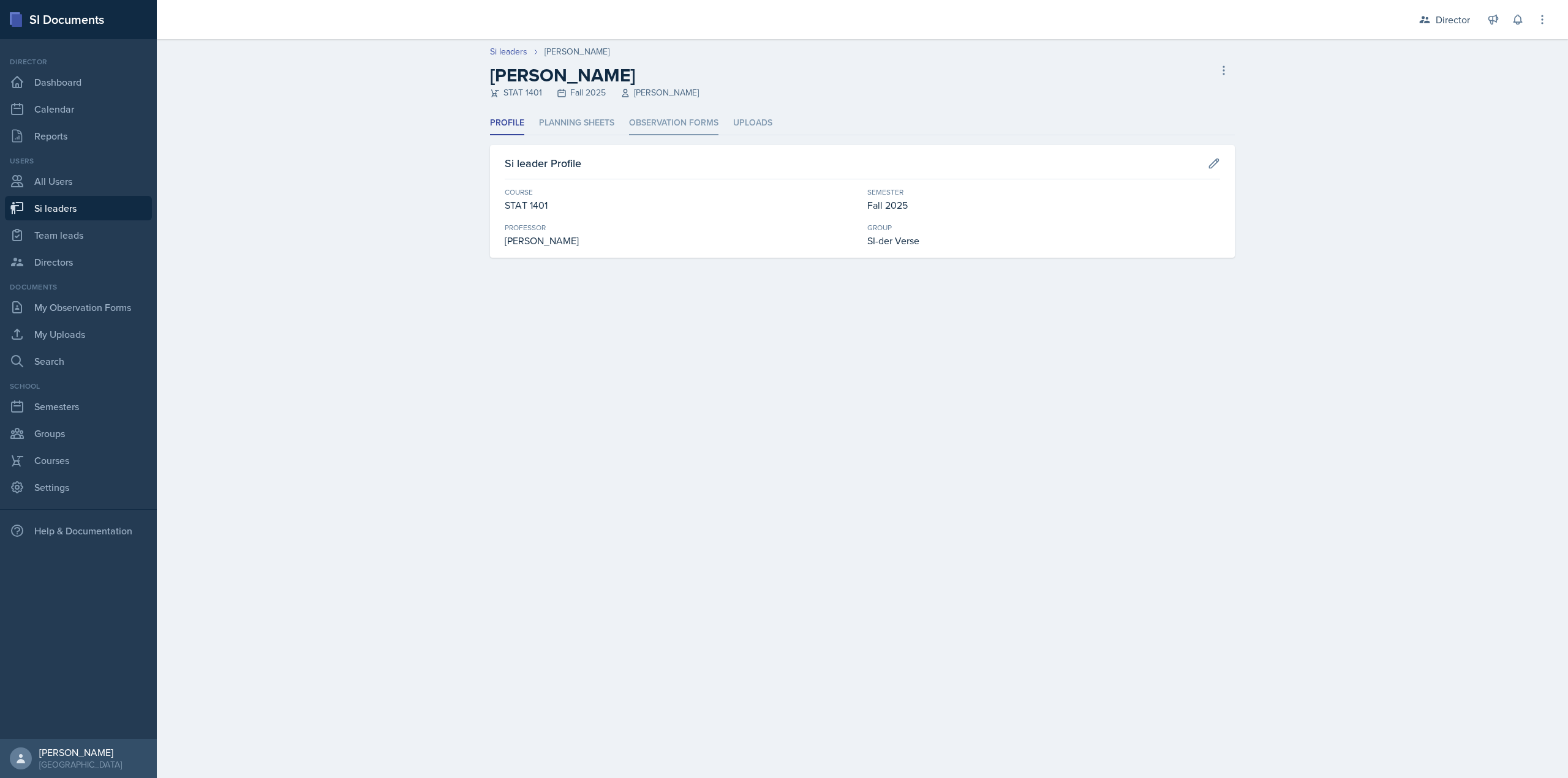
click at [657, 114] on li "Observation Forms" at bounding box center [673, 123] width 89 height 24
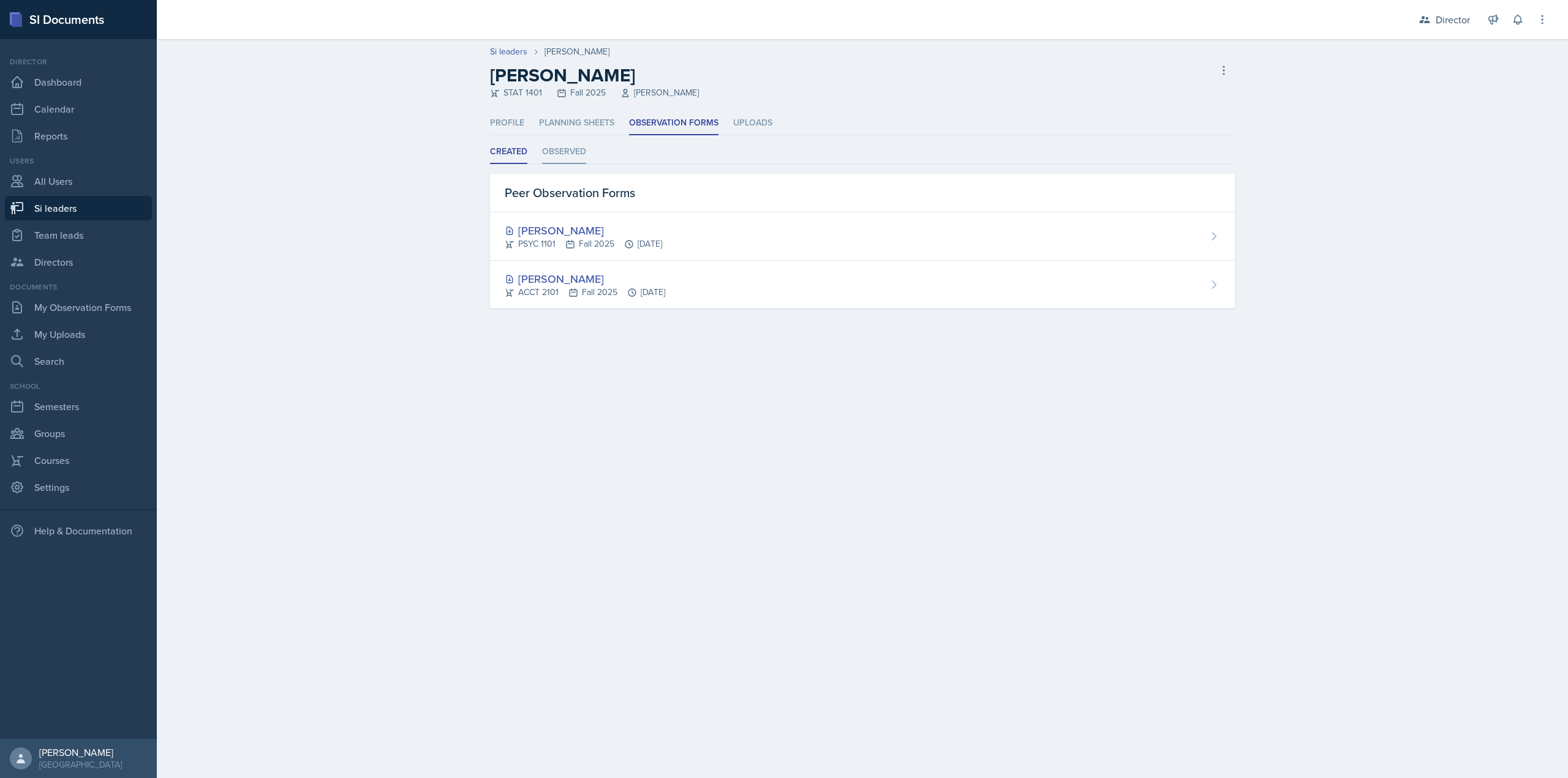
click at [569, 152] on li "Observed" at bounding box center [564, 152] width 44 height 24
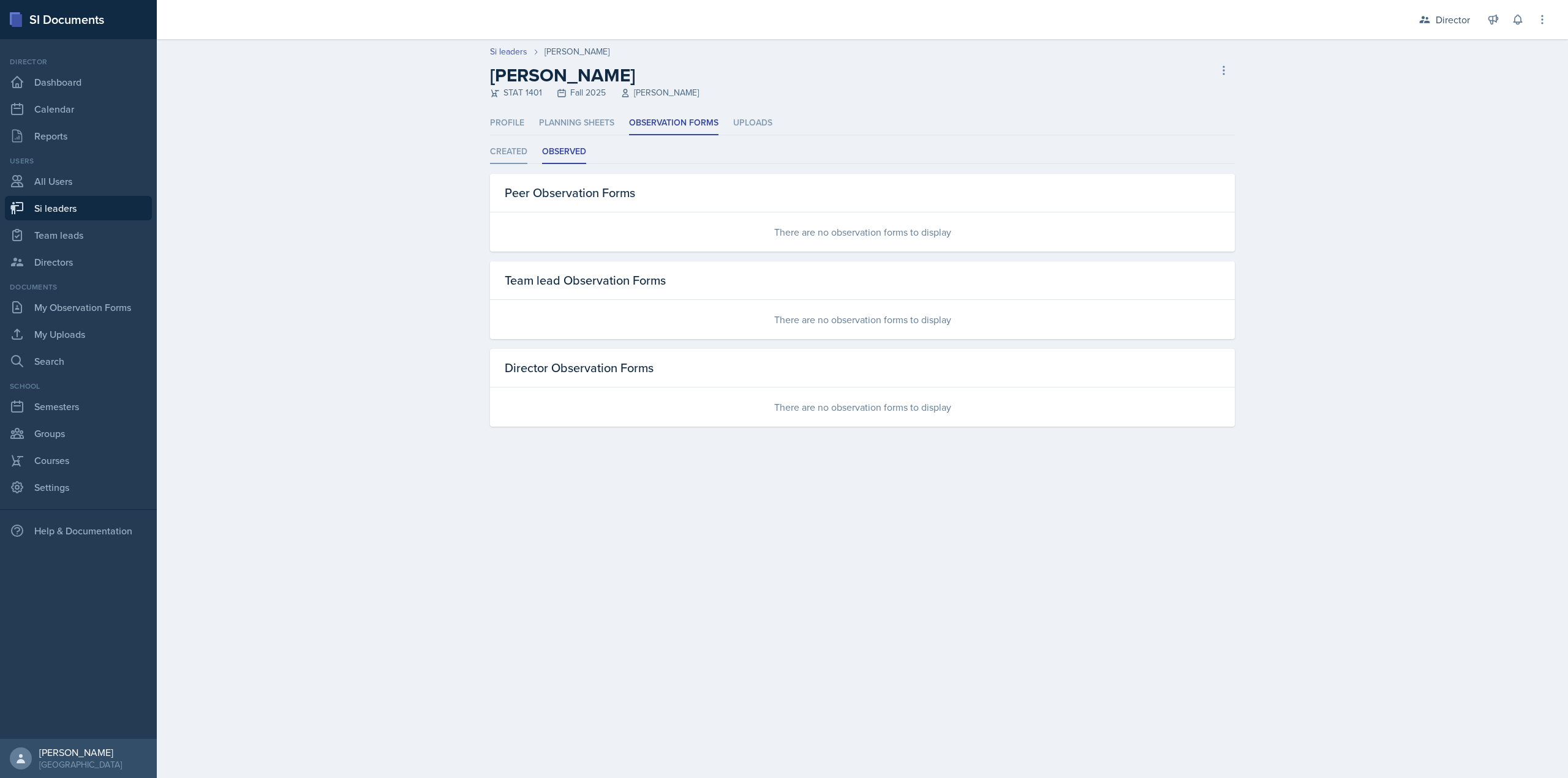
click at [513, 155] on li "Created" at bounding box center [509, 152] width 38 height 24
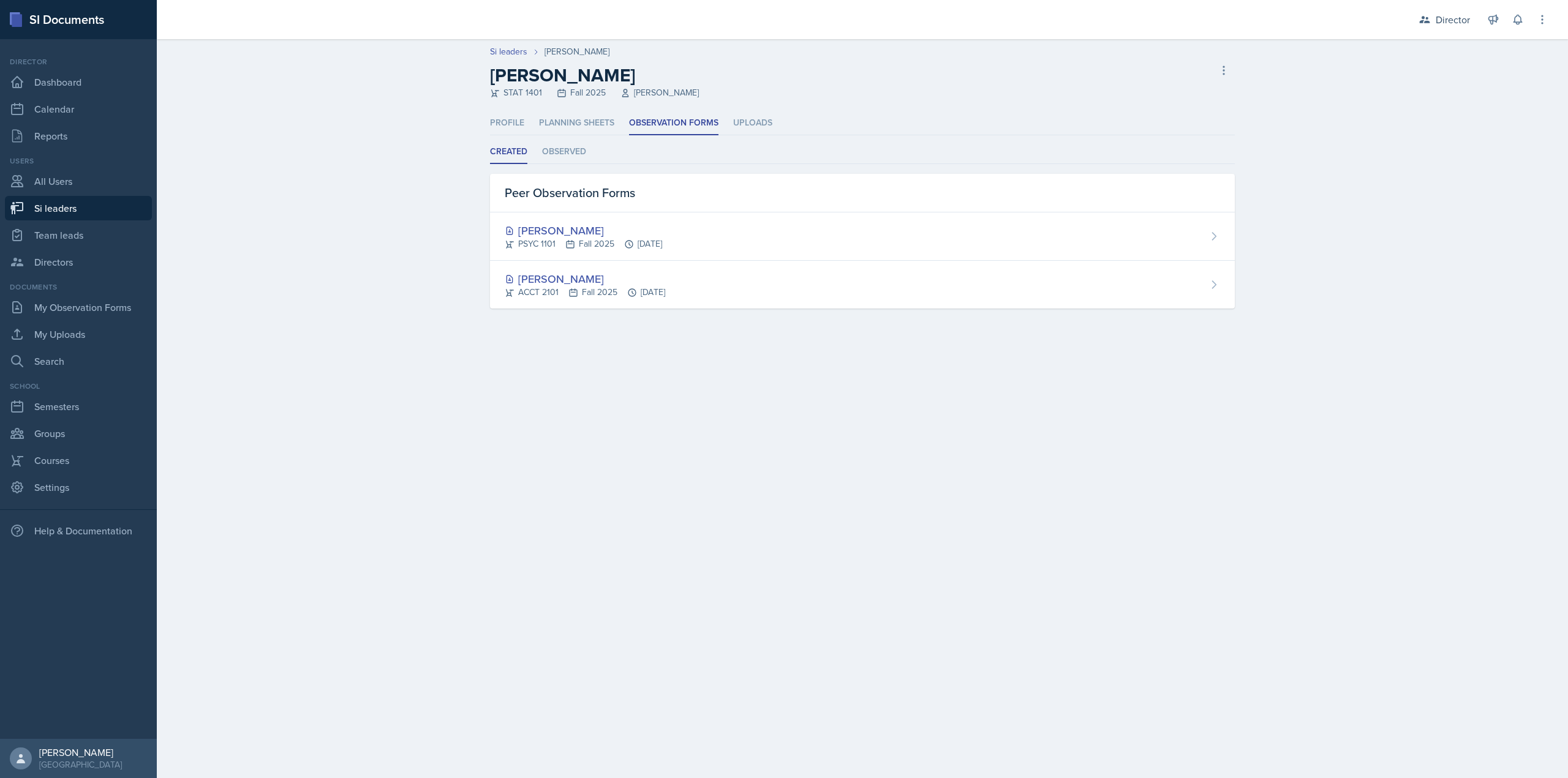
select select "2bed604d-1099-4043-b1bc-2365e8740244"
select select "44ab9dba-f3c0-424e-97ee-e672c2edb7ca"
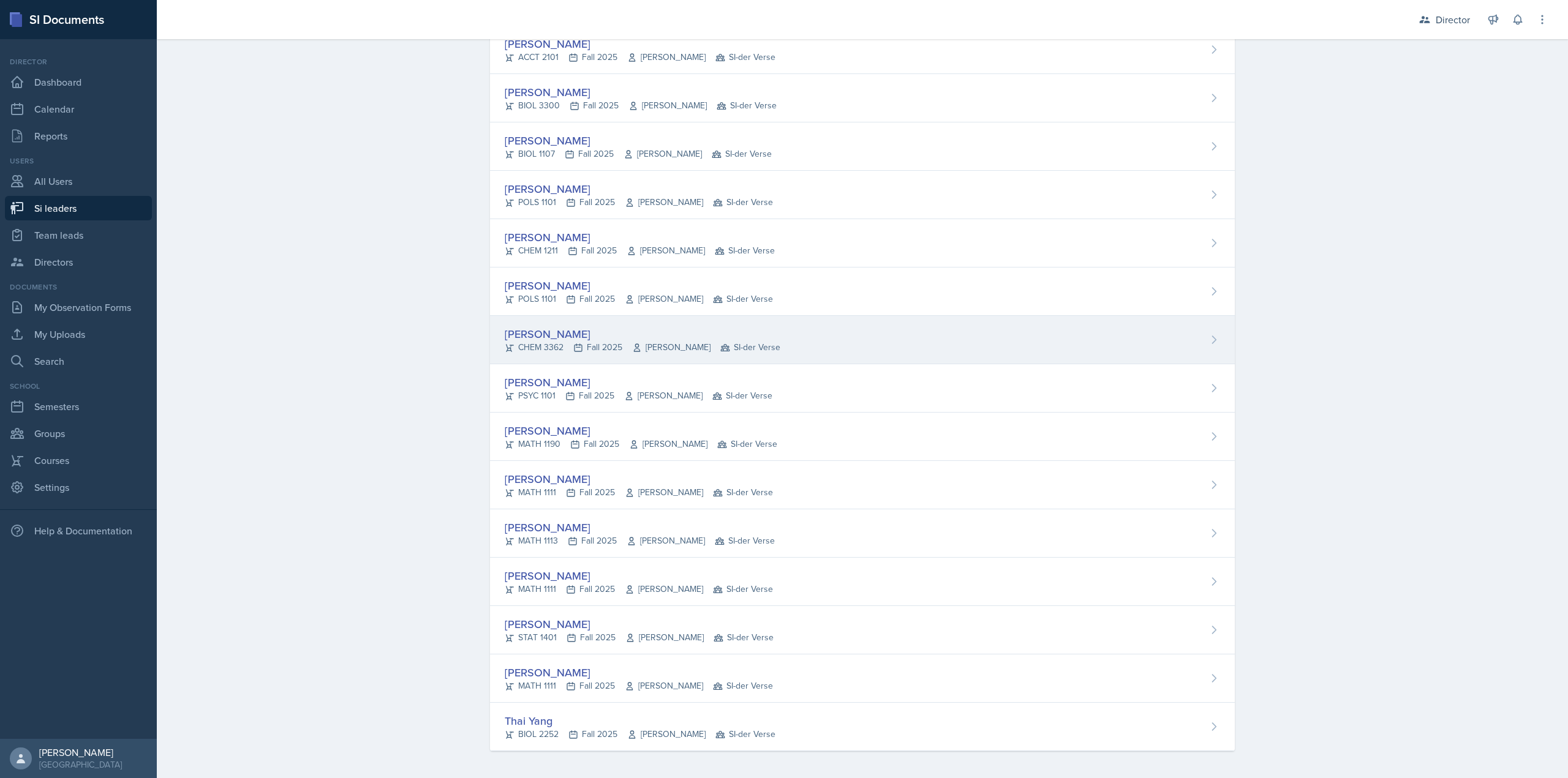
scroll to position [378, 0]
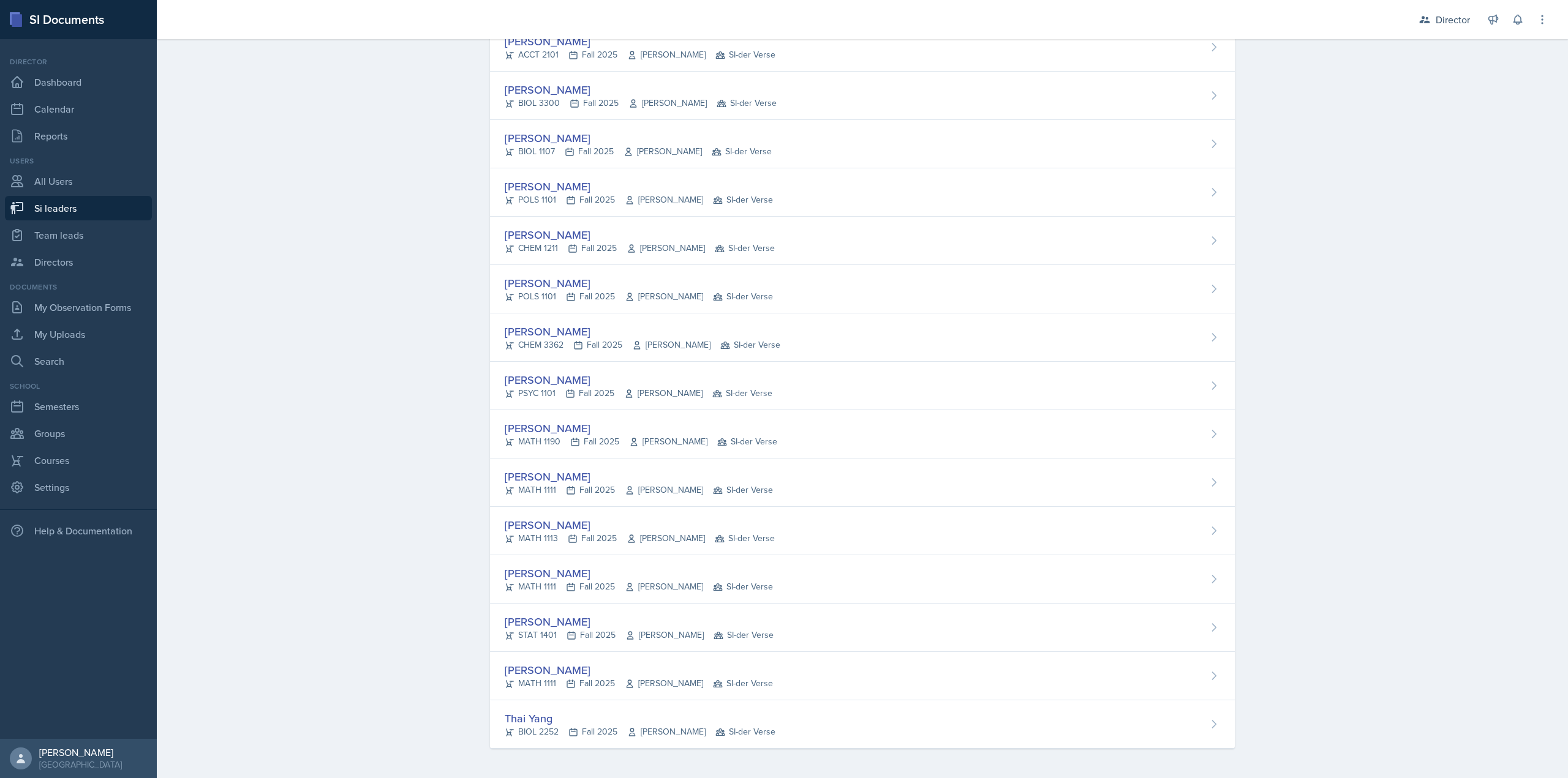
drag, startPoint x: 533, startPoint y: 683, endPoint x: 538, endPoint y: 661, distance: 22.6
click at [534, 683] on div "MATH 1111 Fall 2025 Svitlana Popovych SI-der Verse" at bounding box center [639, 683] width 268 height 13
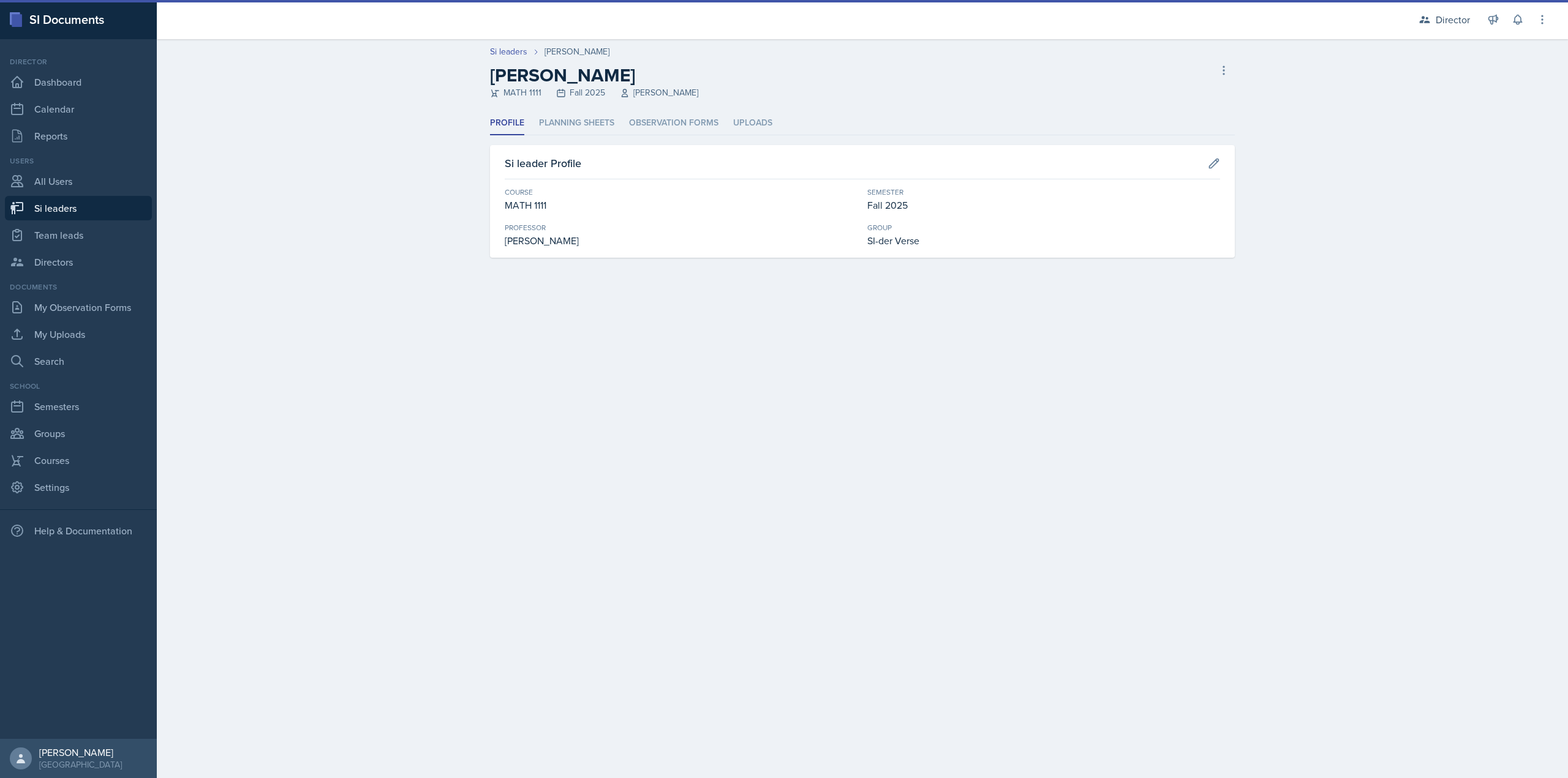
click at [641, 154] on div "Si leader Profile Course MATH 1111 Semester Fall 2025 Professor Svitlana Popovy…" at bounding box center [862, 201] width 745 height 112
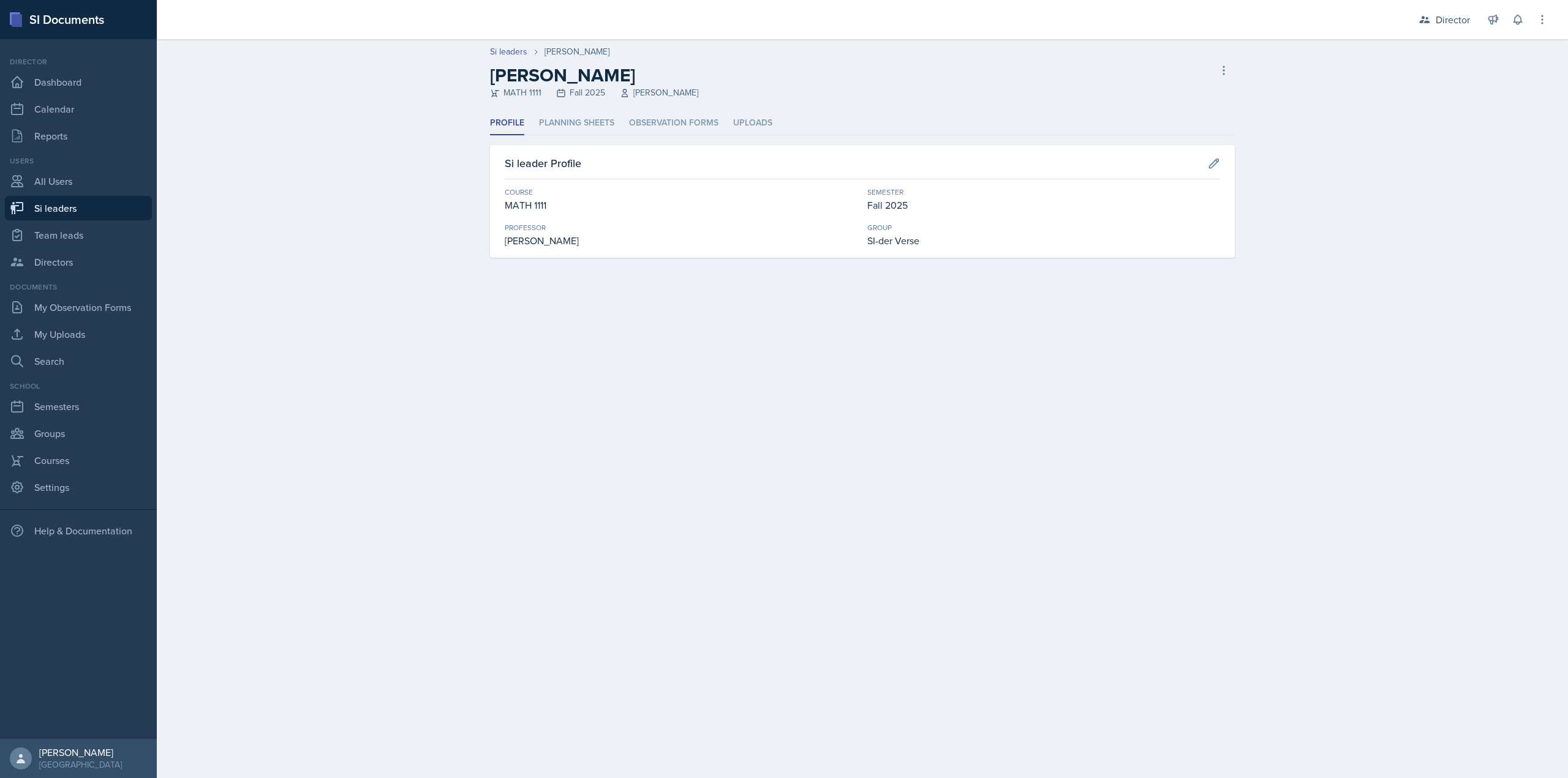
click at [650, 110] on header "Si leaders Janette Vasquez-Ortega Janette Vasquez-Ortega MATH 1111 Fall 2025 Sv…" at bounding box center [862, 76] width 1411 height 73
drag, startPoint x: 651, startPoint y: 115, endPoint x: 636, endPoint y: 124, distance: 17.5
click at [651, 116] on li "Observation Forms" at bounding box center [673, 123] width 89 height 24
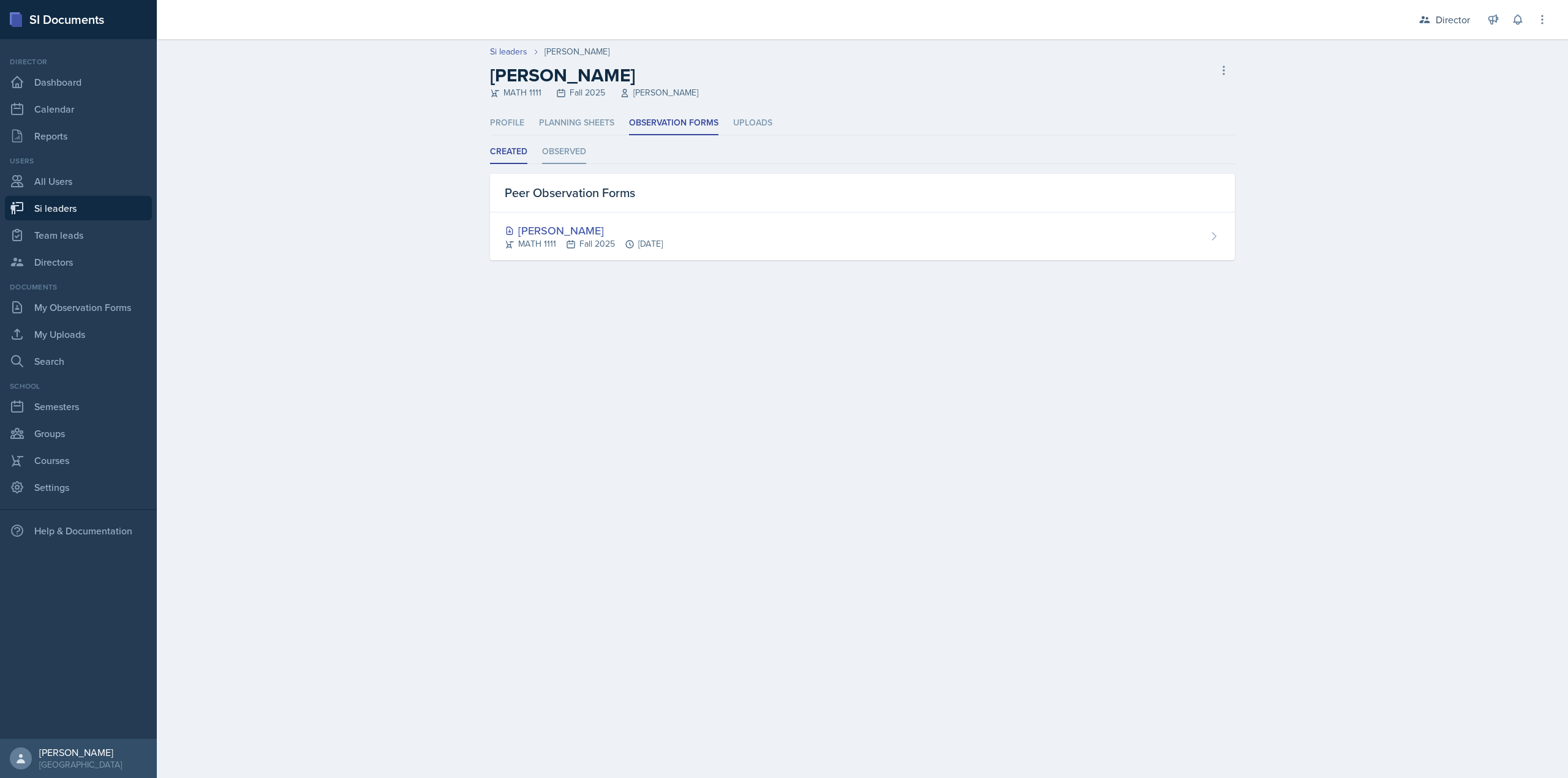
click at [568, 151] on li "Observed" at bounding box center [564, 152] width 44 height 24
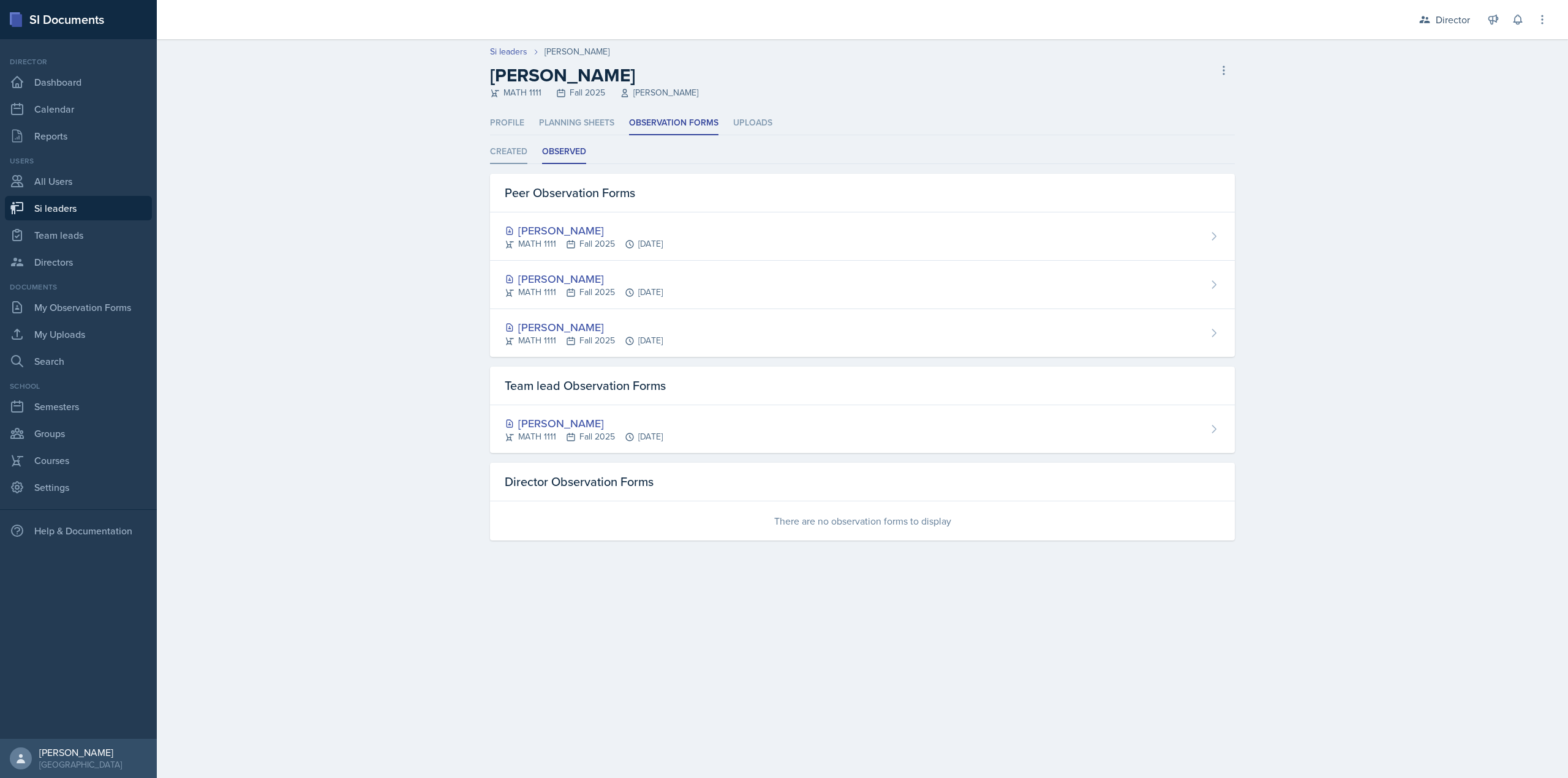
click at [503, 159] on li "Created" at bounding box center [509, 152] width 38 height 24
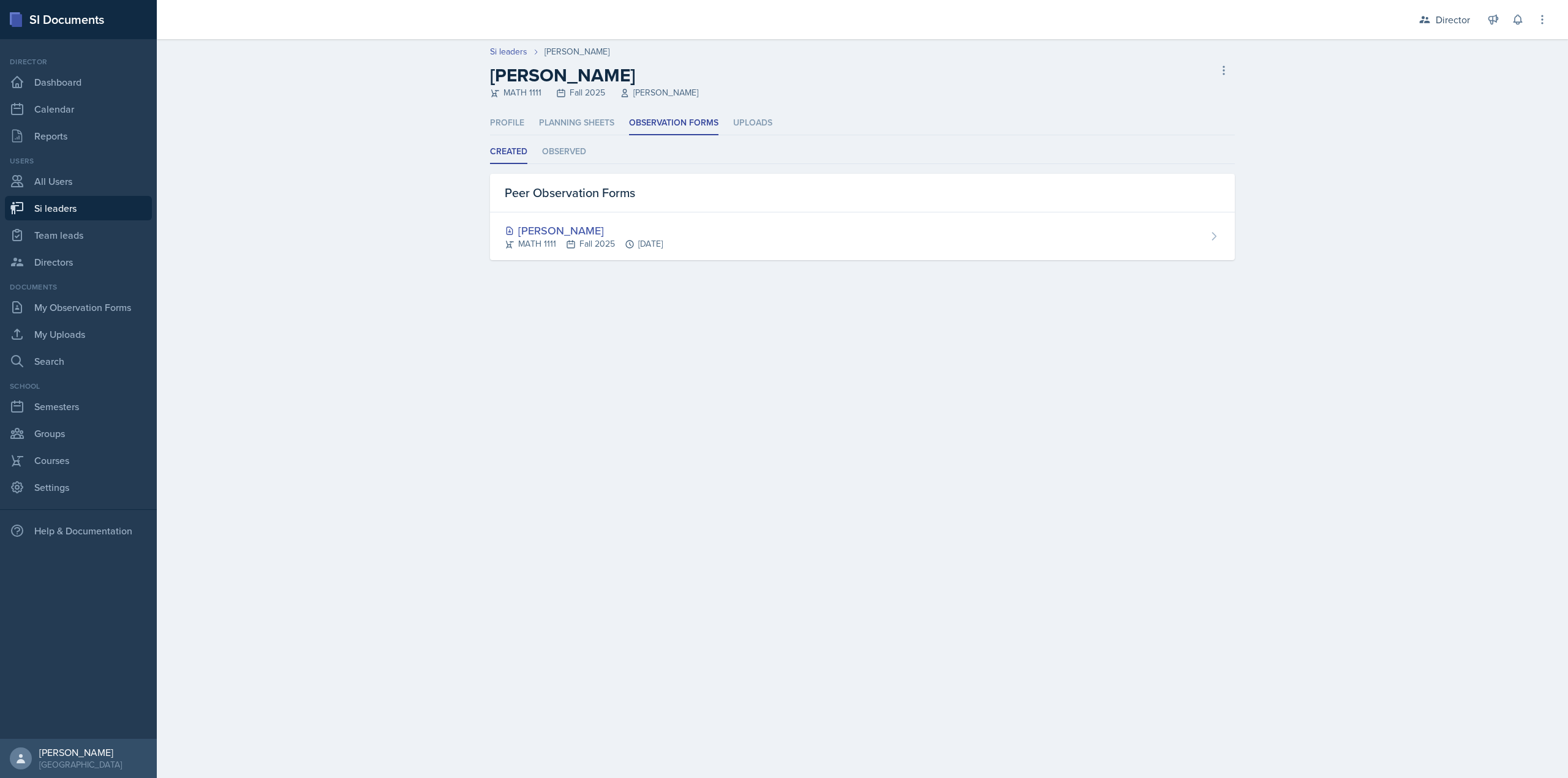
select select "2bed604d-1099-4043-b1bc-2365e8740244"
select select "44ab9dba-f3c0-424e-97ee-e672c2edb7ca"
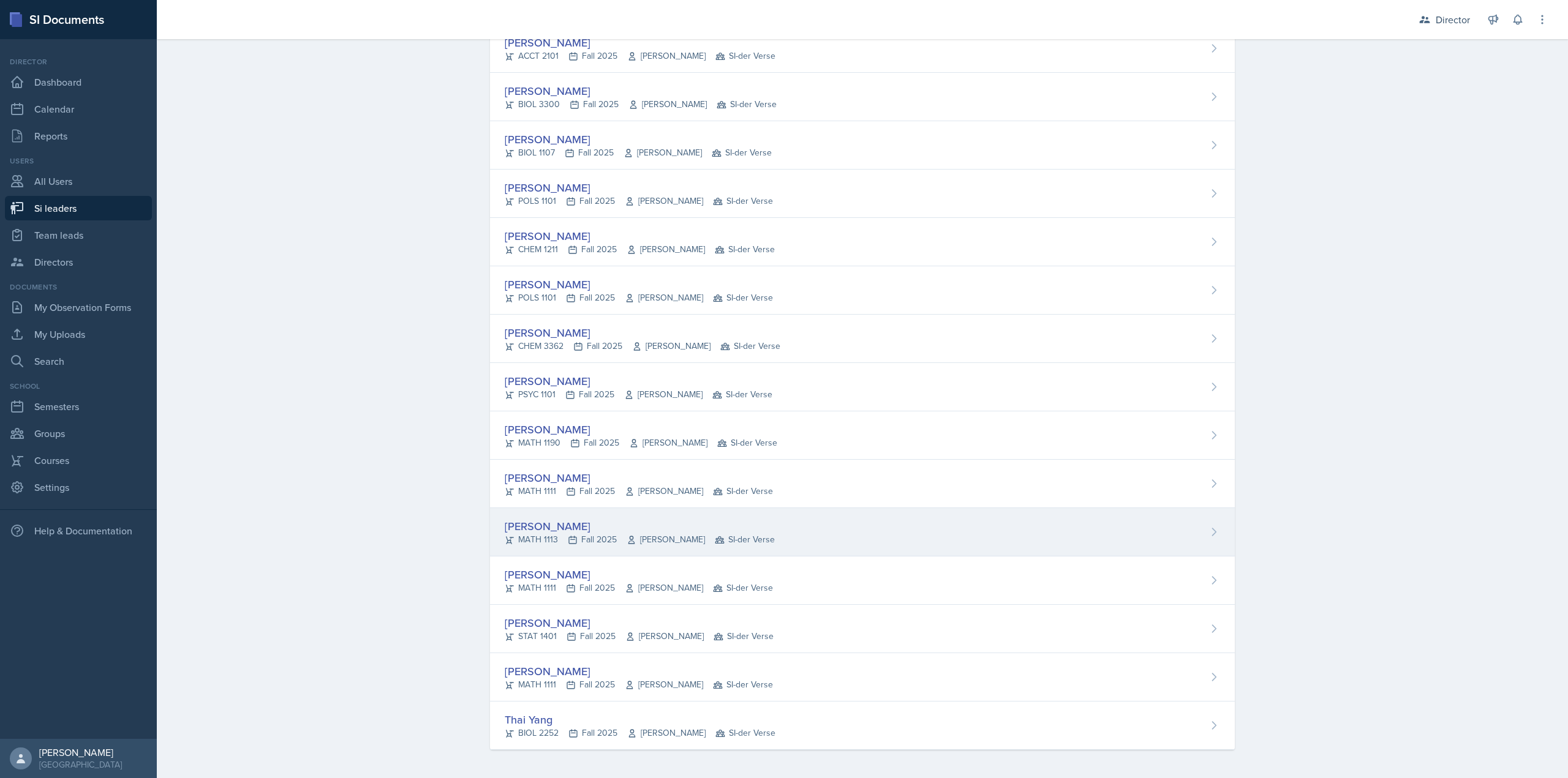
scroll to position [378, 0]
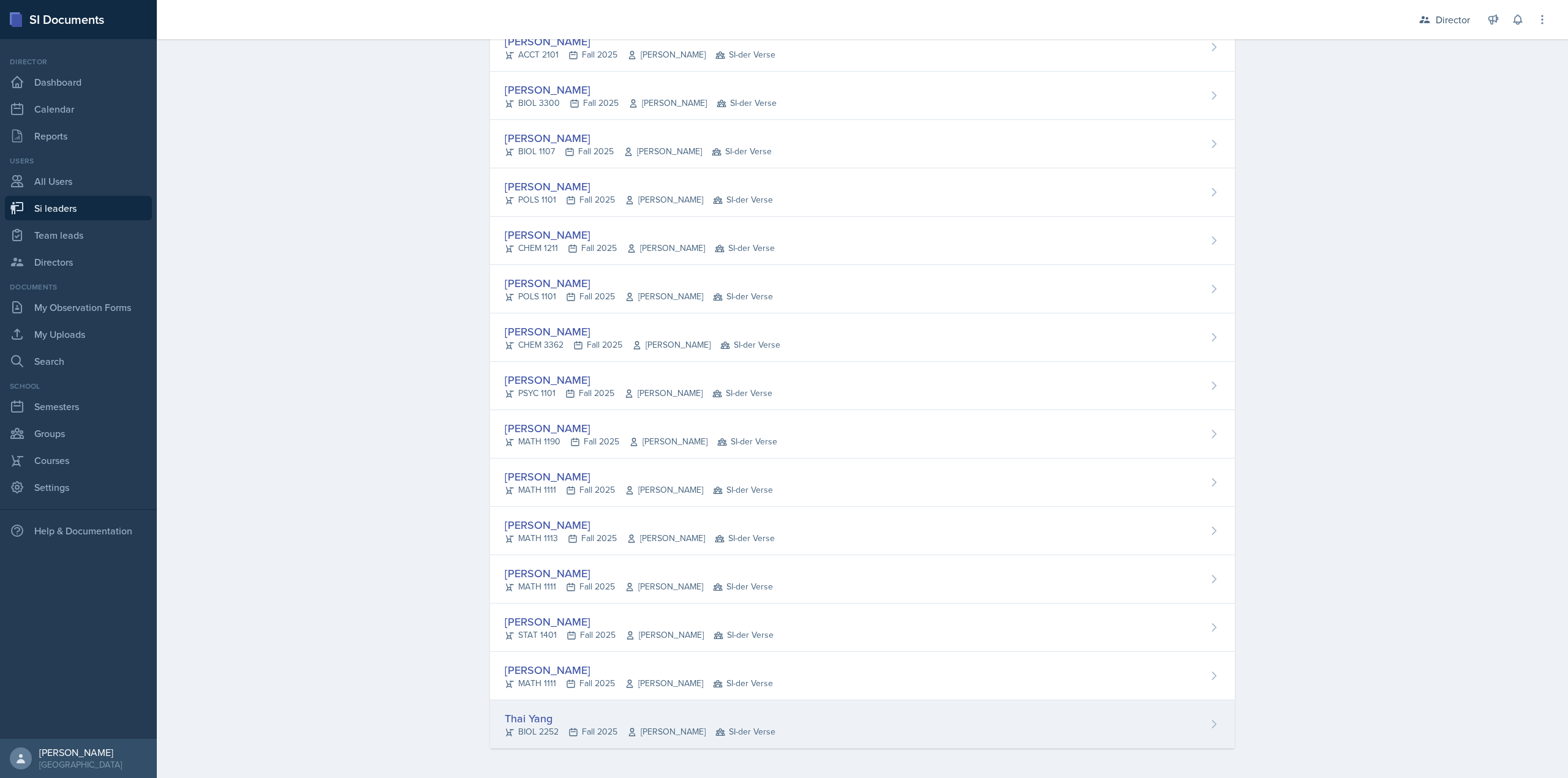
click at [540, 729] on div "BIOL 2252 Fall 2025 Saeed Hamdan SI-der Verse" at bounding box center [640, 731] width 271 height 13
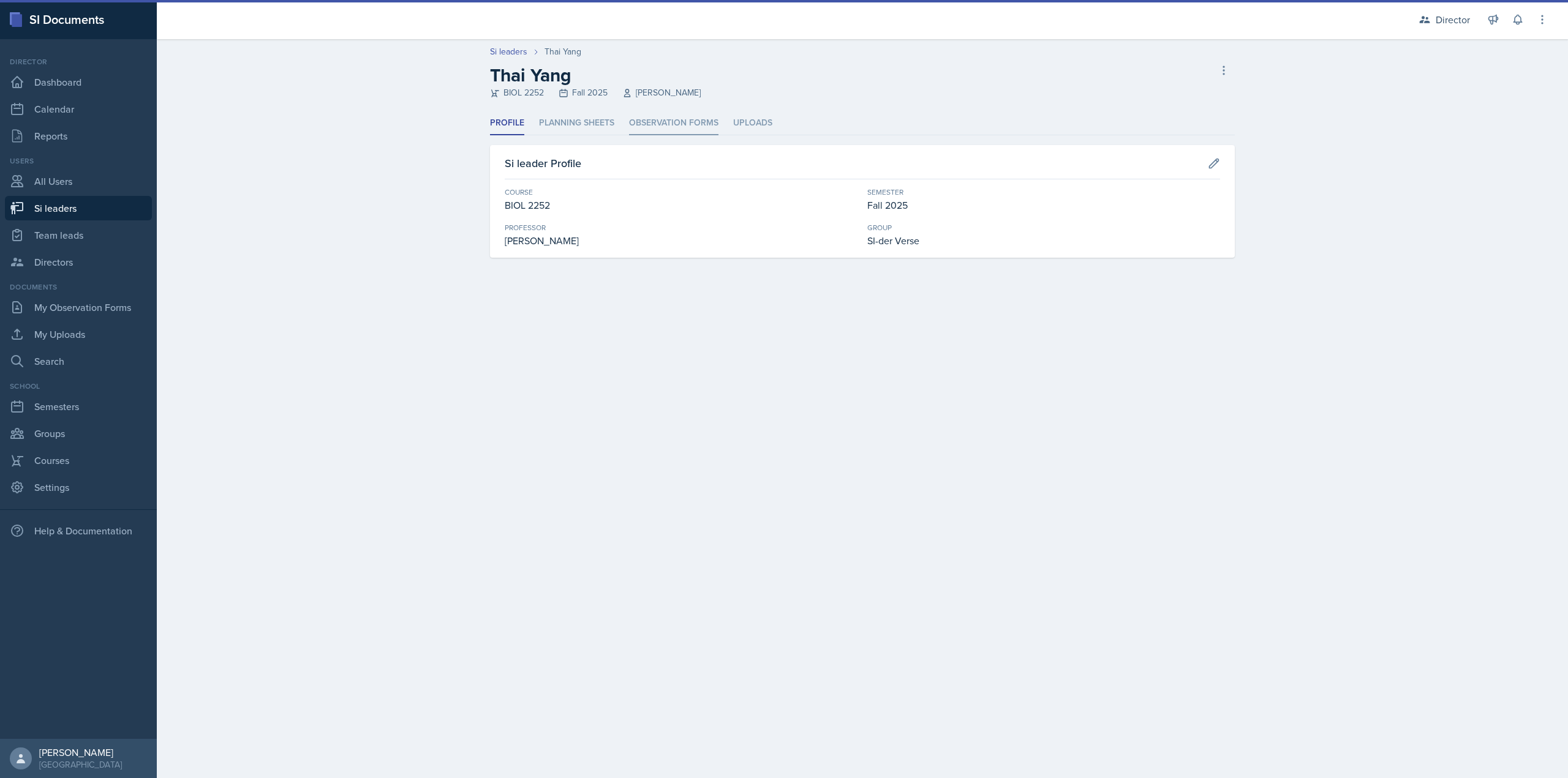
click at [644, 116] on li "Observation Forms" at bounding box center [673, 123] width 89 height 24
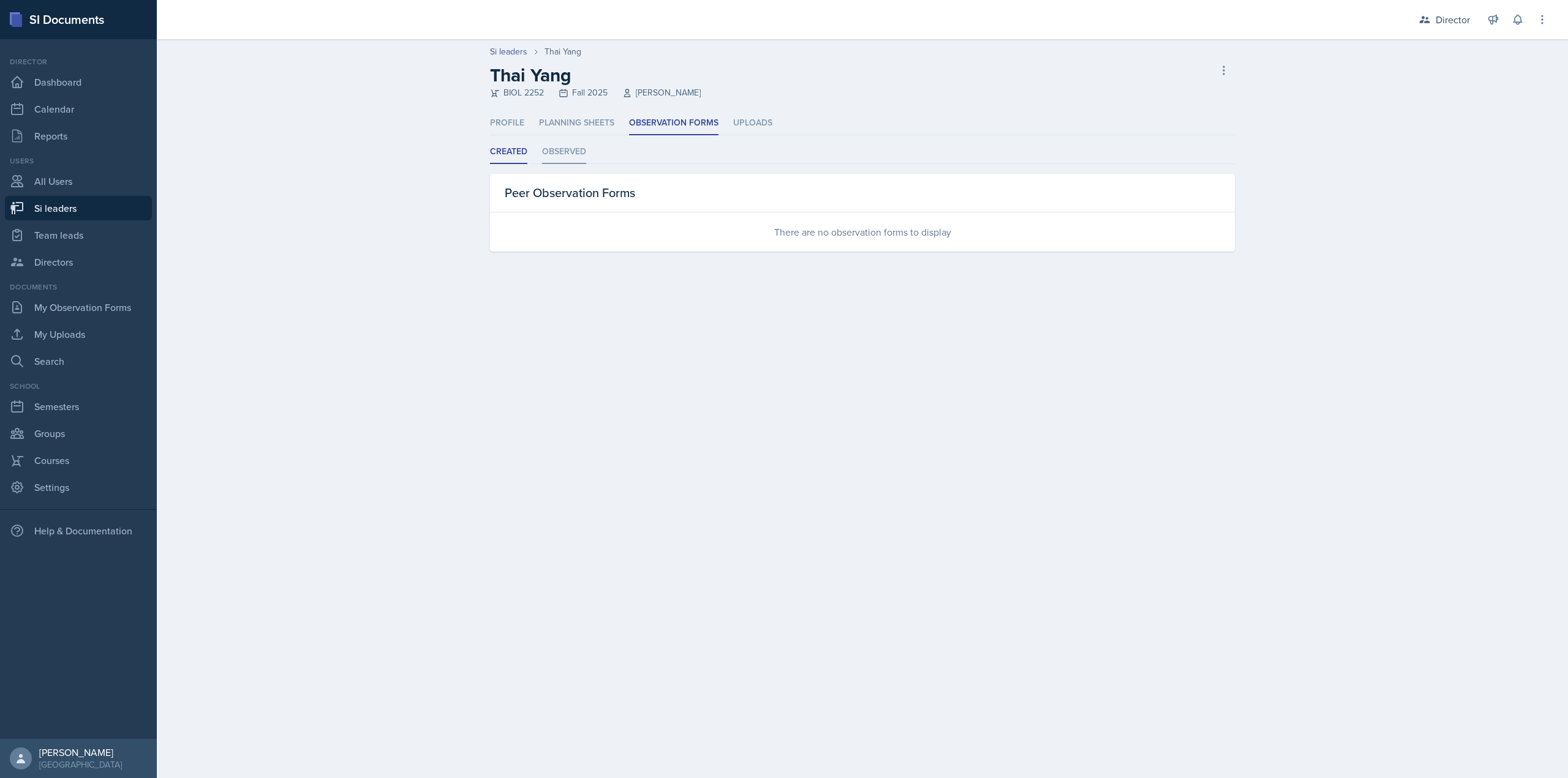
click at [562, 144] on li "Observed" at bounding box center [564, 152] width 44 height 24
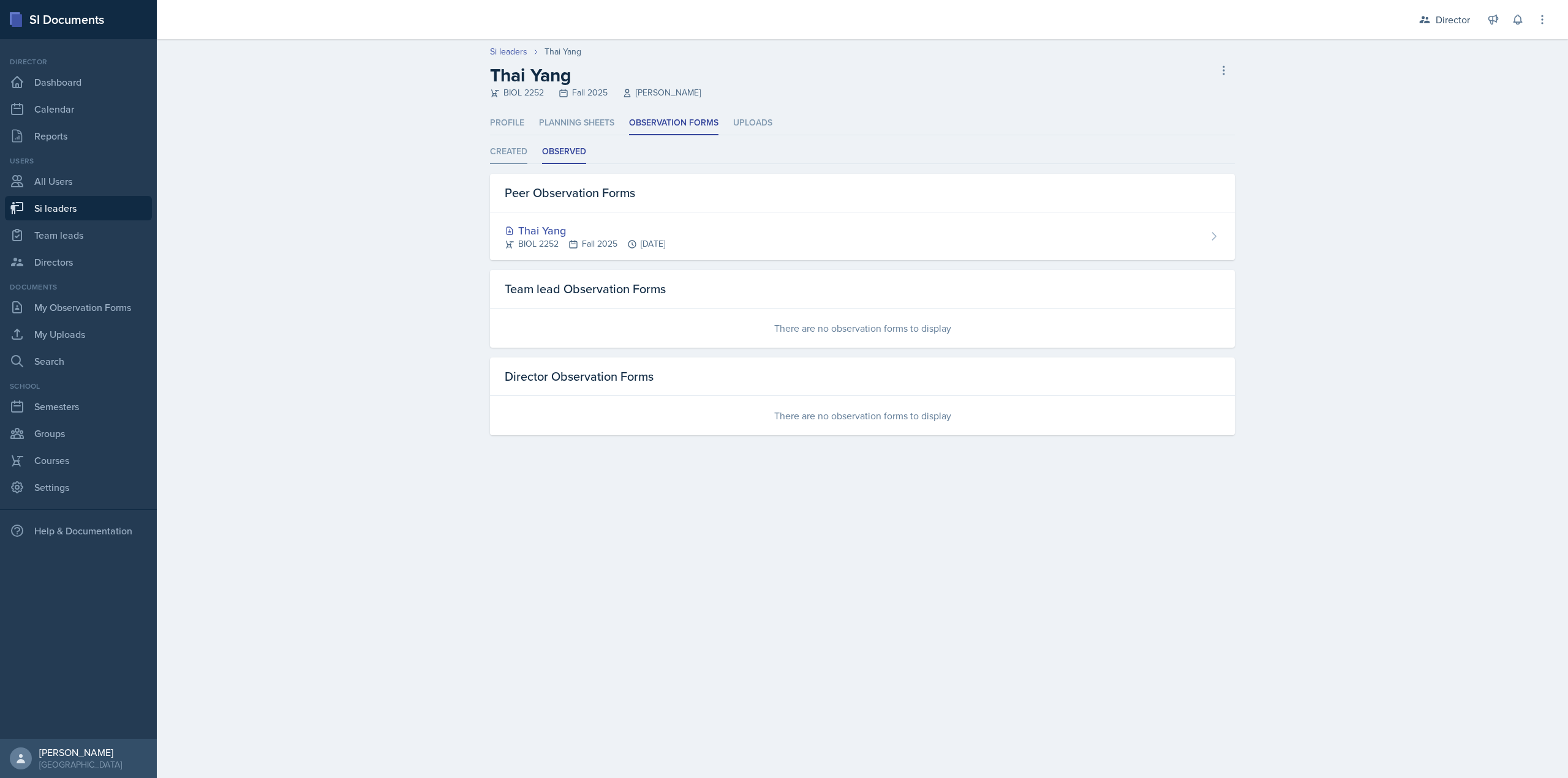
click at [511, 153] on li "Created" at bounding box center [509, 152] width 38 height 24
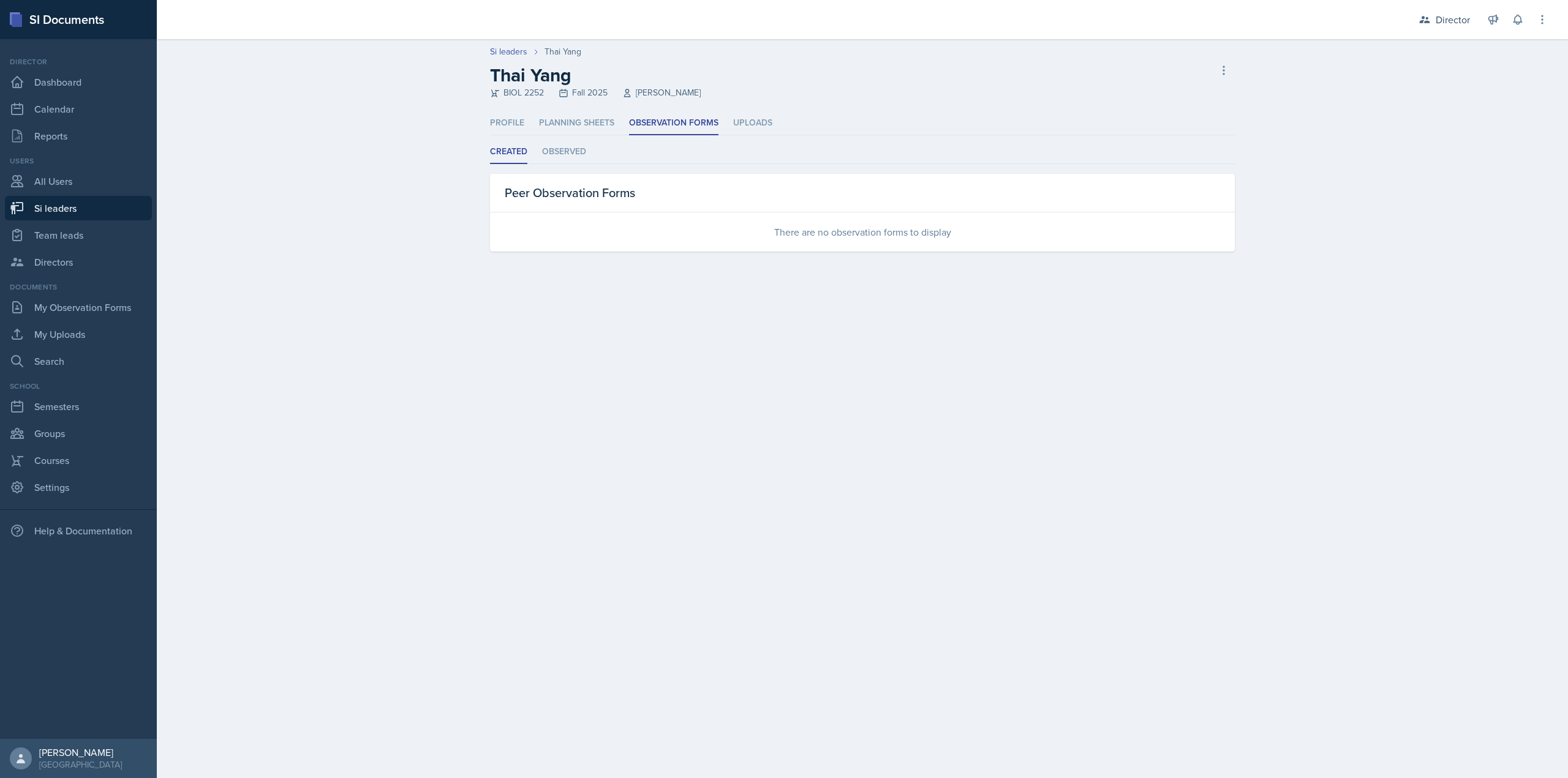
click at [518, 382] on main "Si leaders Thai Yang Thai Yang BIOL 2252 Fall 2025 Saeed Hamdan Delete Si leade…" at bounding box center [862, 409] width 1411 height 739
click at [520, 50] on link "Si leaders" at bounding box center [509, 52] width 38 height 13
select select "2bed604d-1099-4043-b1bc-2365e8740244"
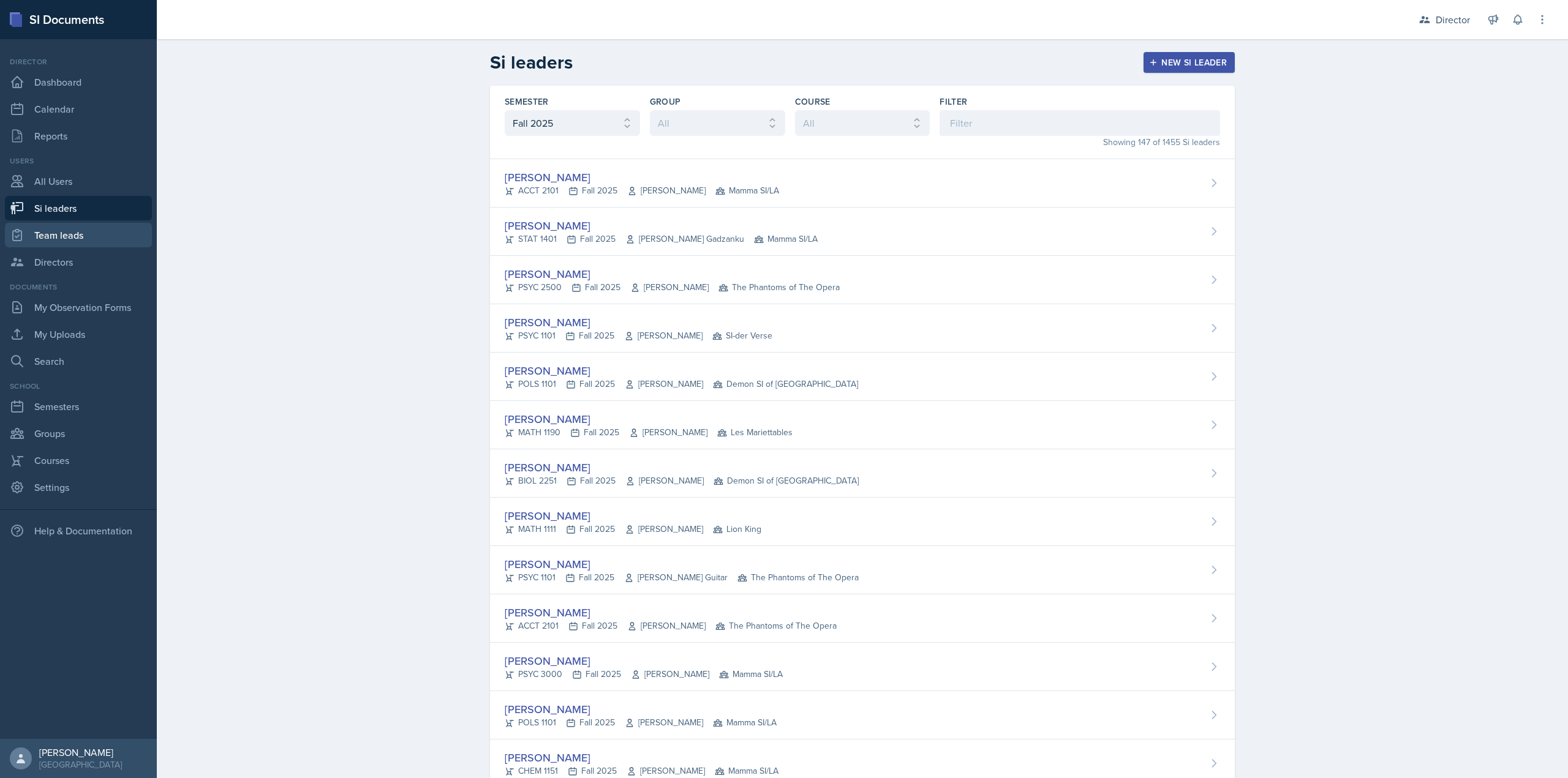
click at [51, 225] on link "Team leads" at bounding box center [78, 235] width 147 height 25
select select "2bed604d-1099-4043-b1bc-2365e8740244"
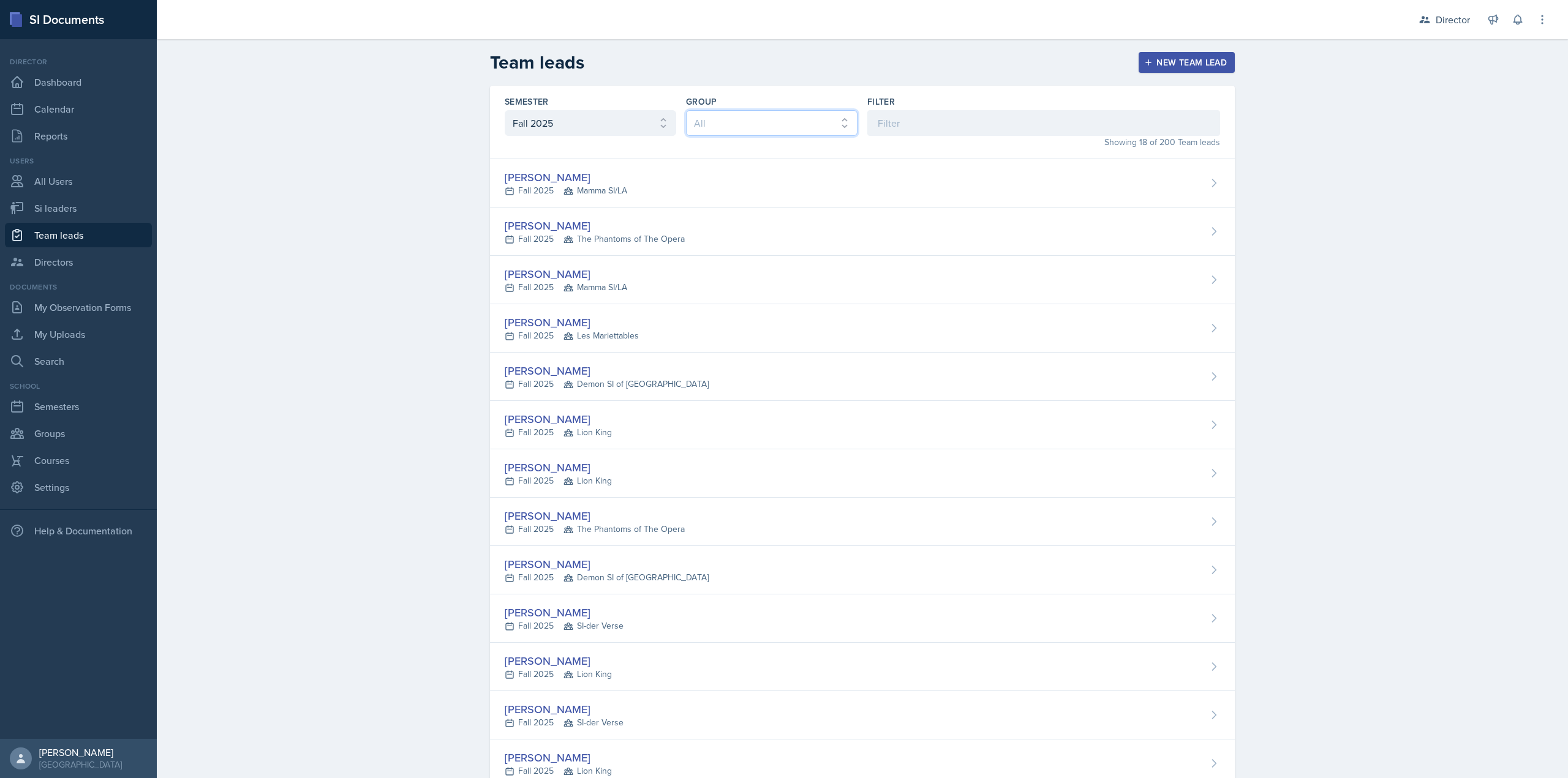
click at [708, 117] on select "All Les Mariettables Lion King Demon SI of Fleet Street Mamma SI/LA SI-der Vers…" at bounding box center [772, 123] width 172 height 26
select select "44ab9dba-f3c0-424e-97ee-e672c2edb7ca"
click at [686, 110] on select "All Les Mariettables Lion King Demon SI of Fleet Street Mamma SI/LA SI-der Vers…" at bounding box center [772, 123] width 172 height 26
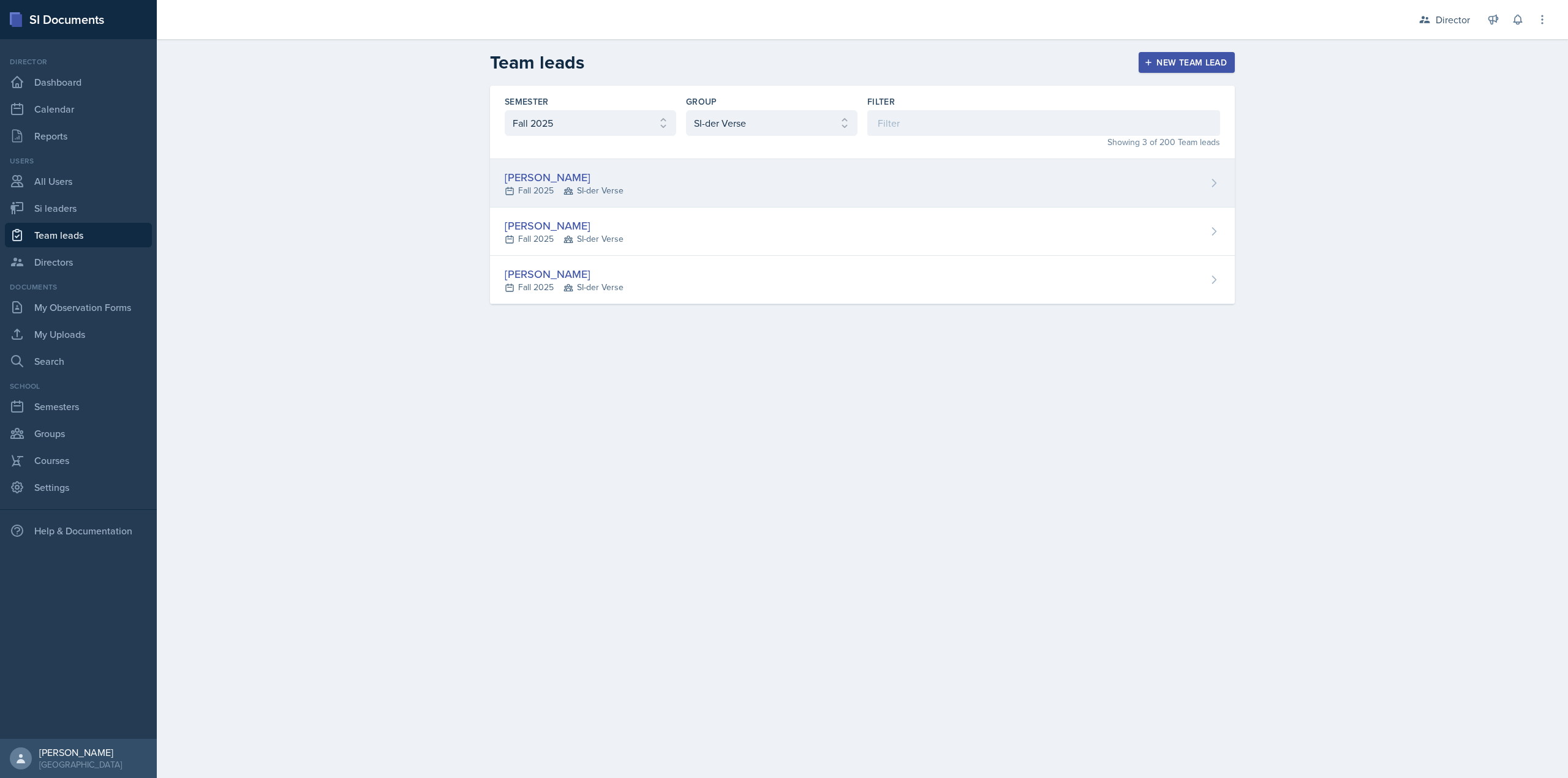
click at [621, 187] on span "SI-der Verse" at bounding box center [594, 191] width 60 height 13
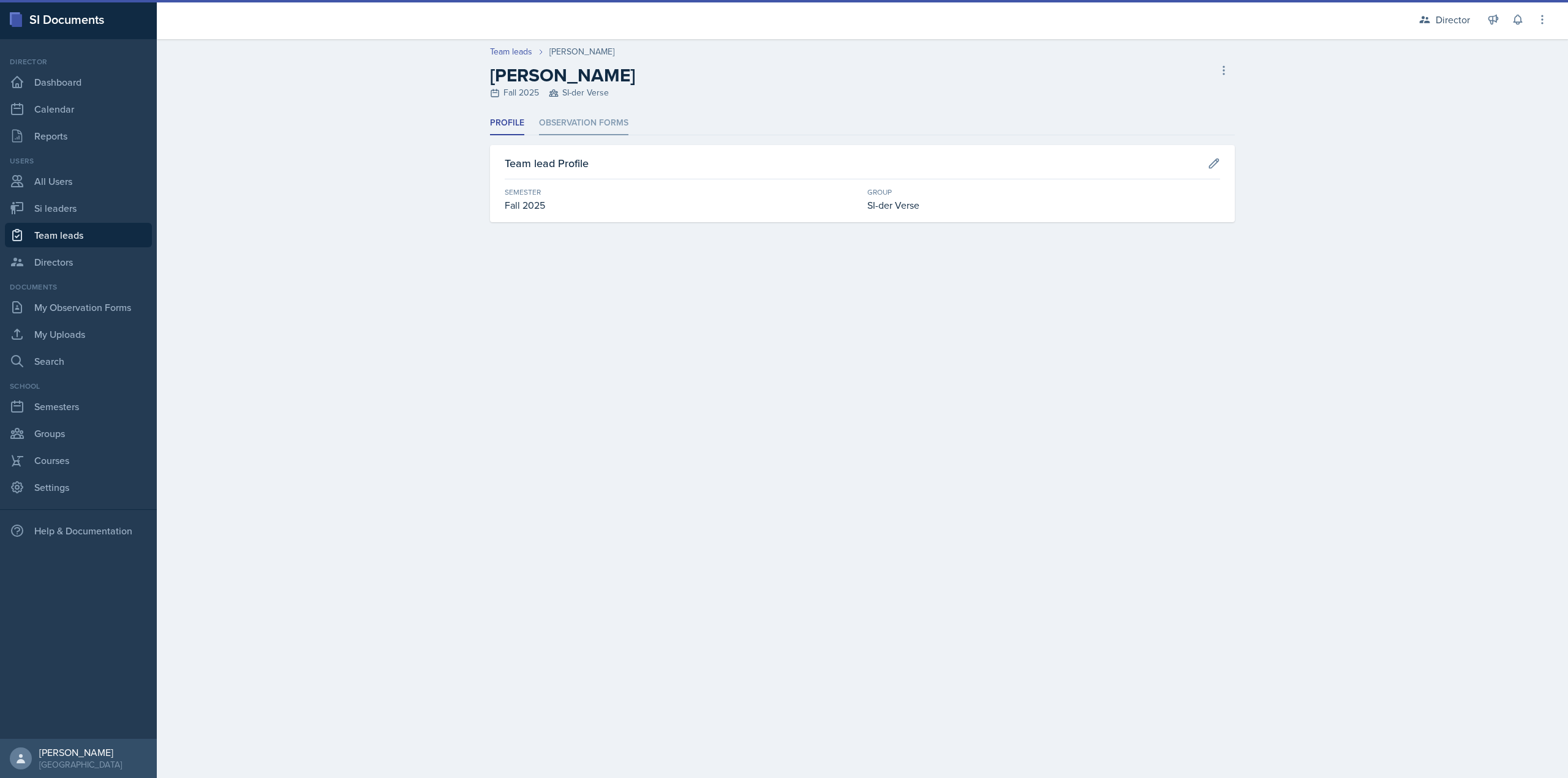
click at [622, 120] on li "Observation Forms" at bounding box center [584, 123] width 89 height 24
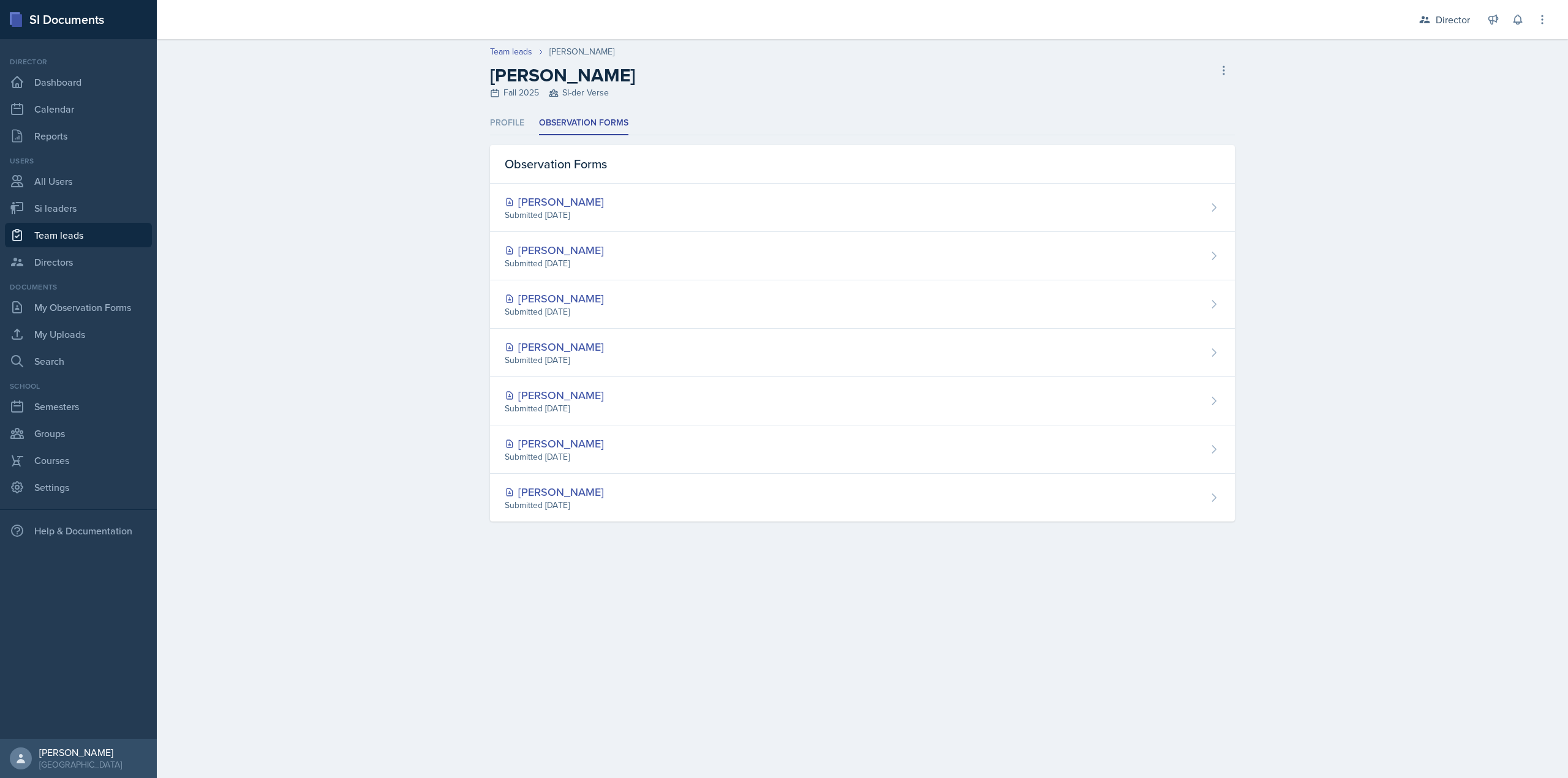
select select "2bed604d-1099-4043-b1bc-2365e8740244"
select select "44ab9dba-f3c0-424e-97ee-e672c2edb7ca"
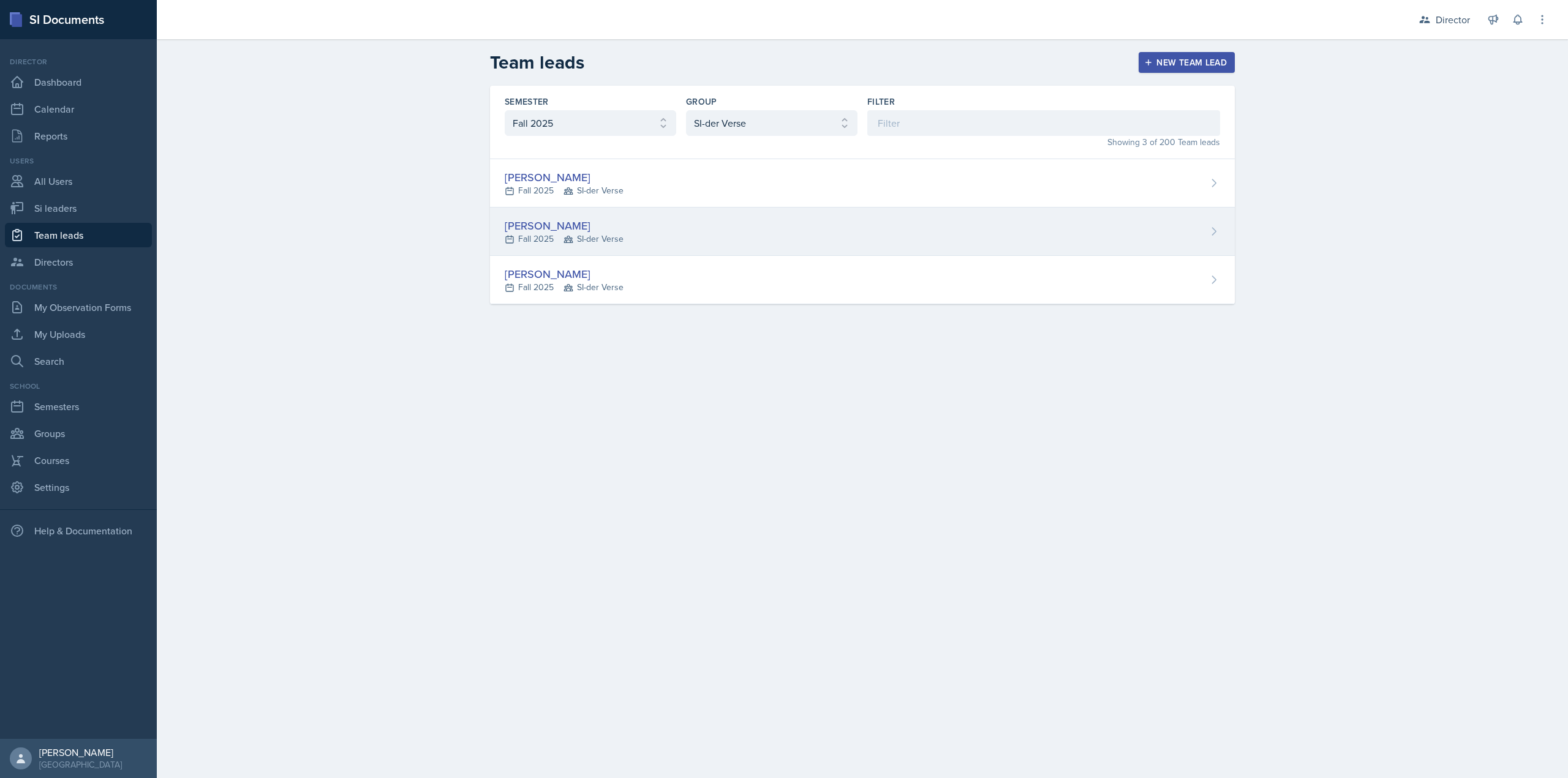
click at [572, 235] on icon at bounding box center [569, 240] width 10 height 10
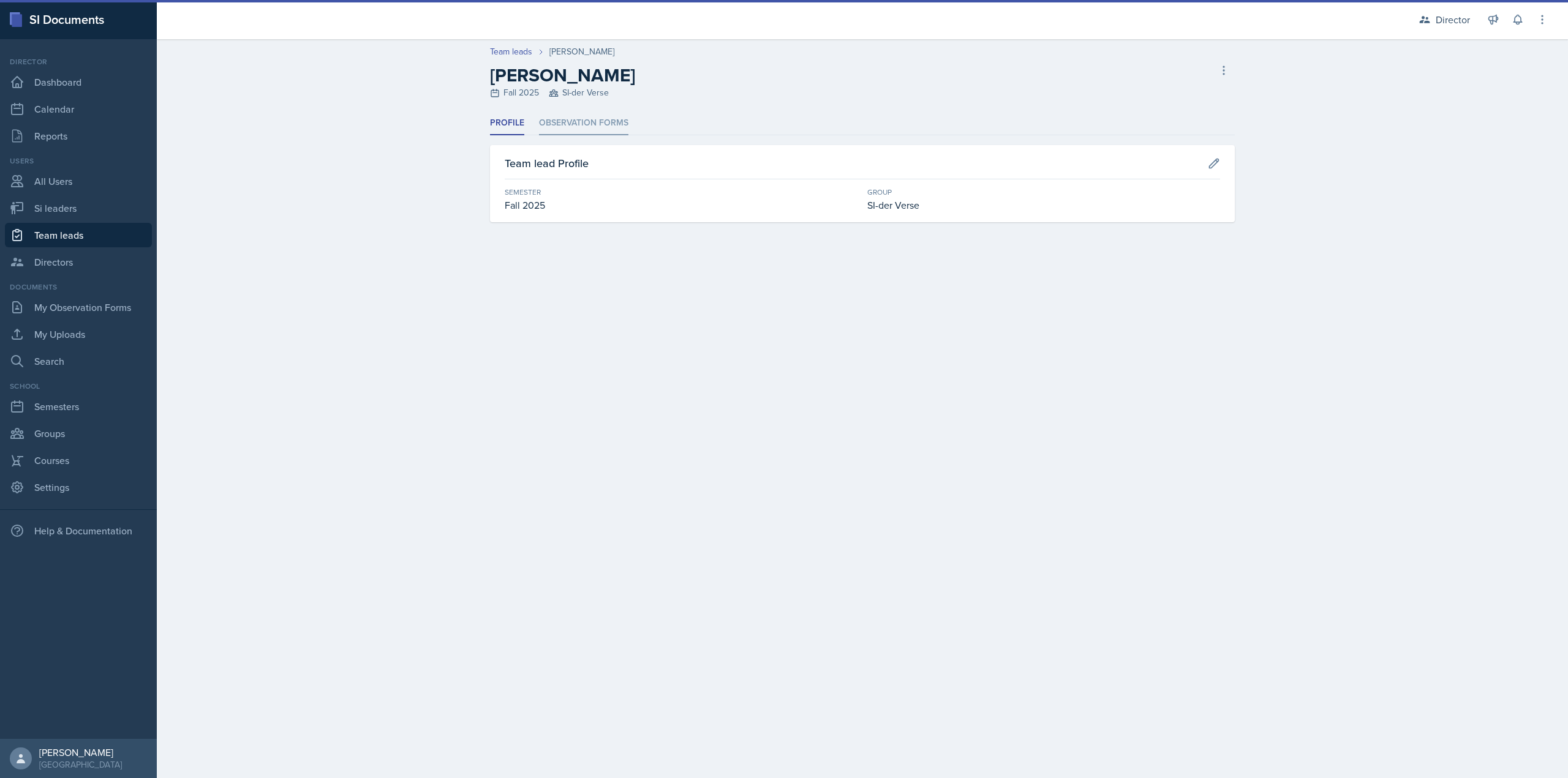
click at [596, 125] on li "Observation Forms" at bounding box center [584, 123] width 89 height 24
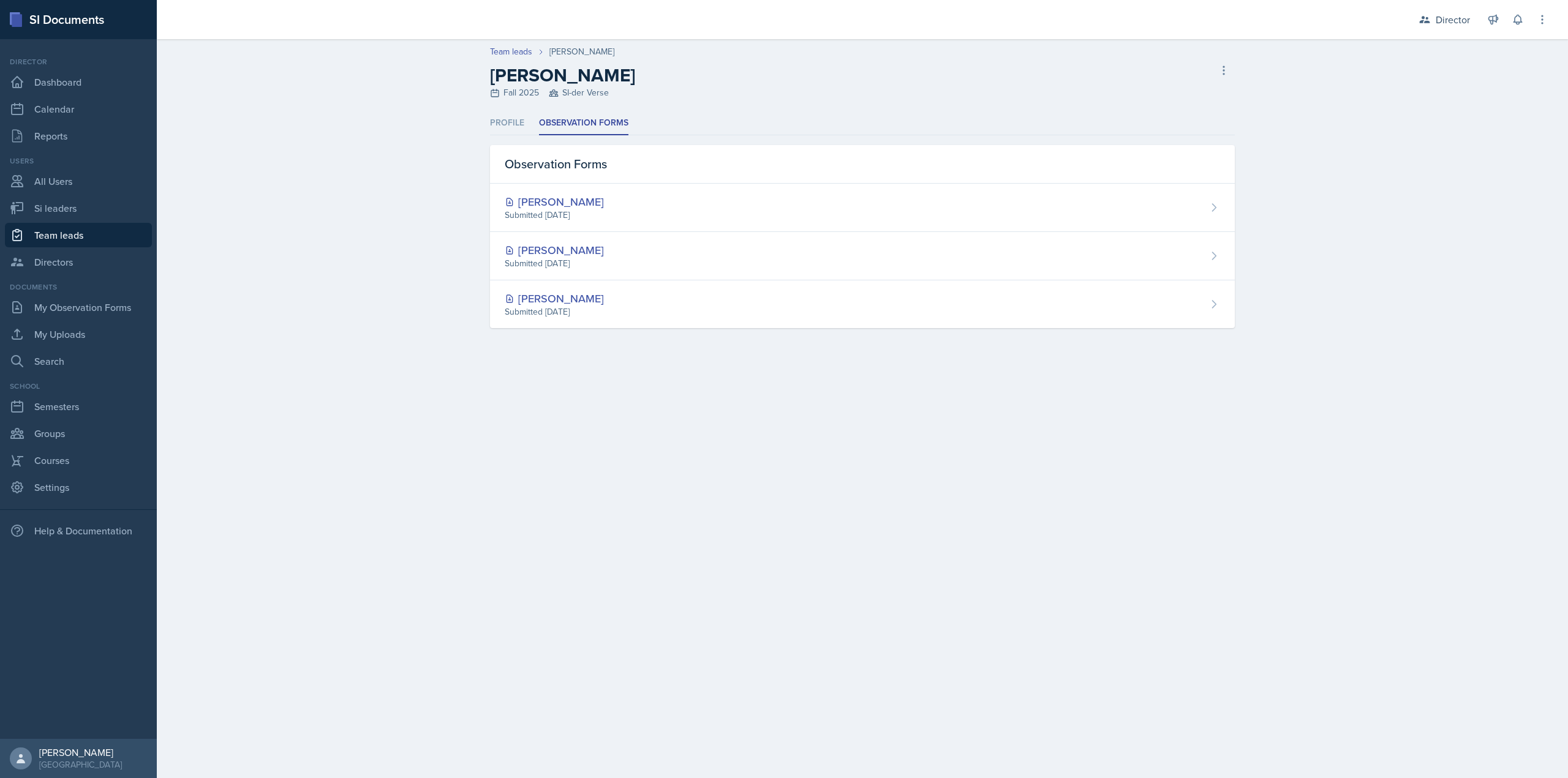
select select "2bed604d-1099-4043-b1bc-2365e8740244"
select select "44ab9dba-f3c0-424e-97ee-e672c2edb7ca"
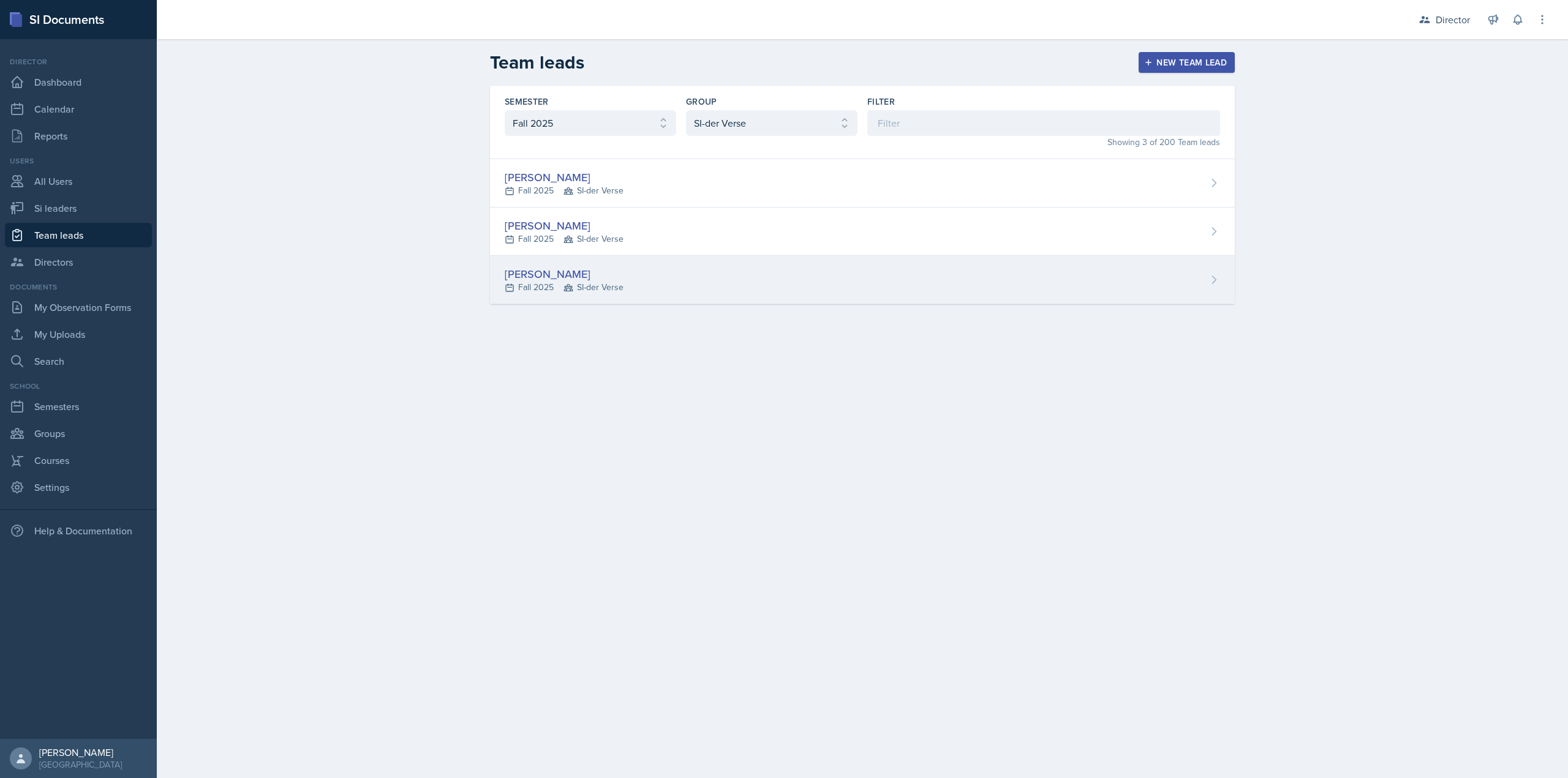
click at [570, 286] on icon at bounding box center [569, 288] width 10 height 10
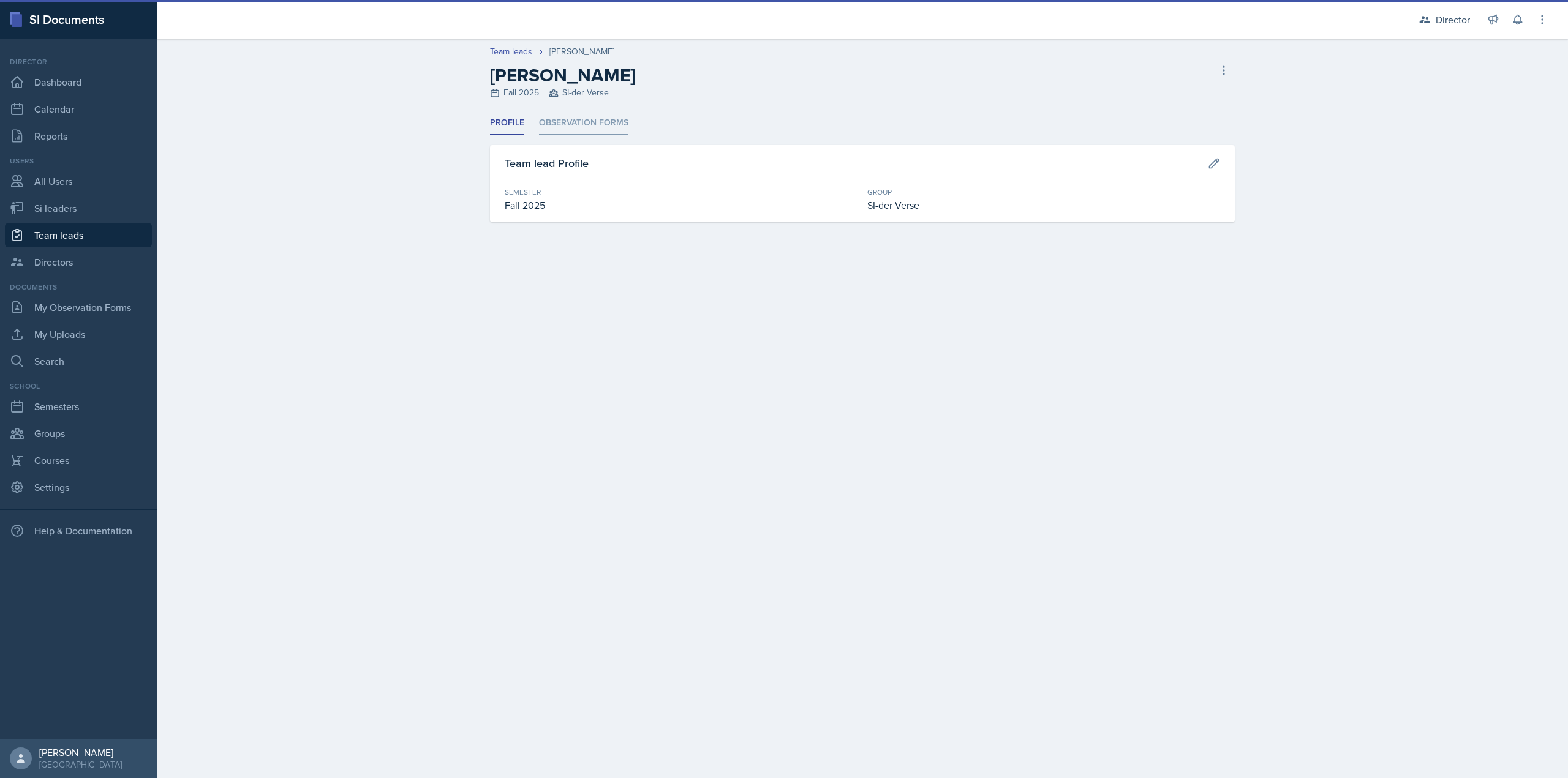
click at [577, 127] on li "Observation Forms" at bounding box center [584, 123] width 89 height 24
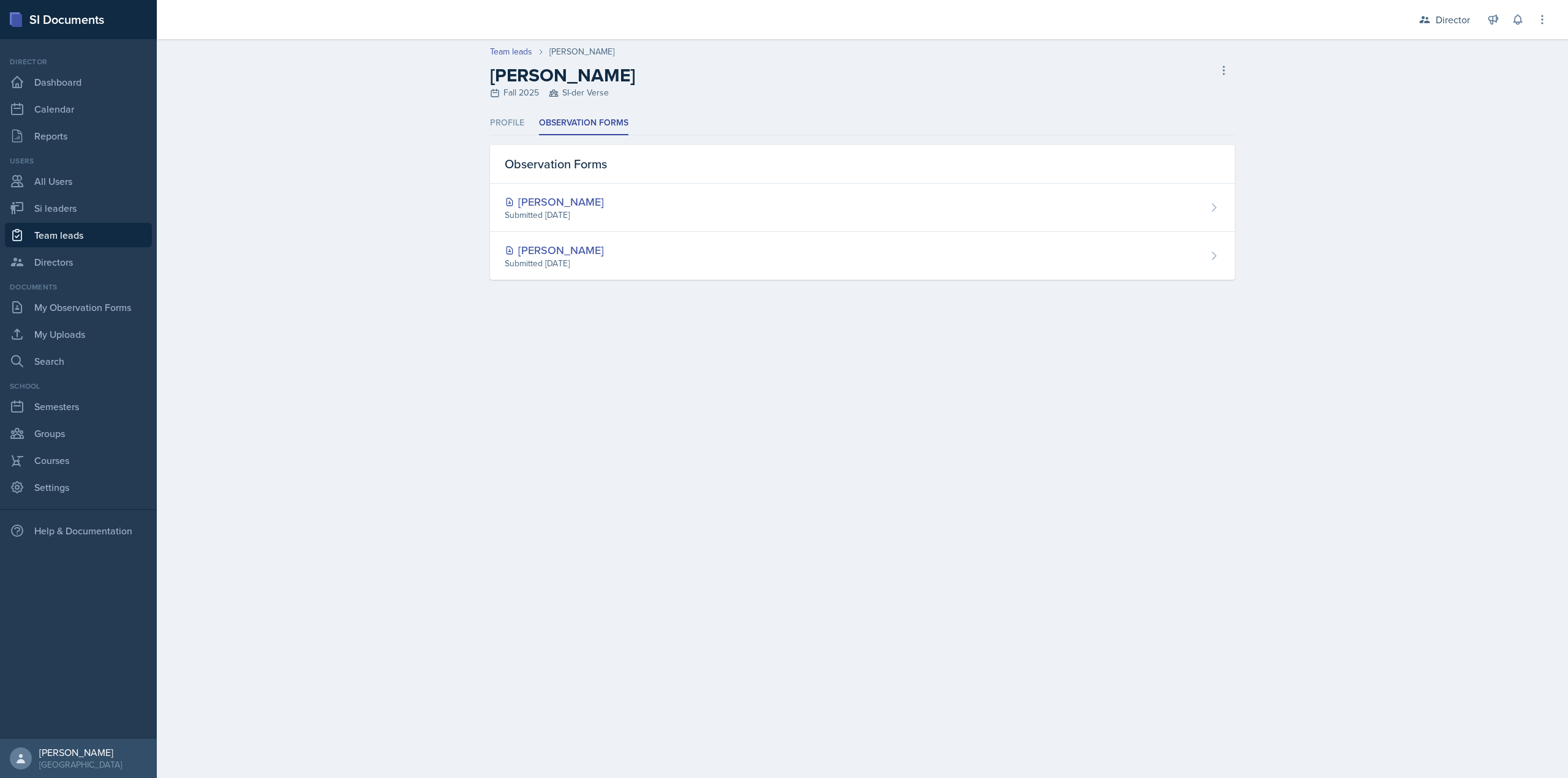
click at [114, 230] on link "Team leads" at bounding box center [78, 235] width 147 height 25
select select "2bed604d-1099-4043-b1bc-2365e8740244"
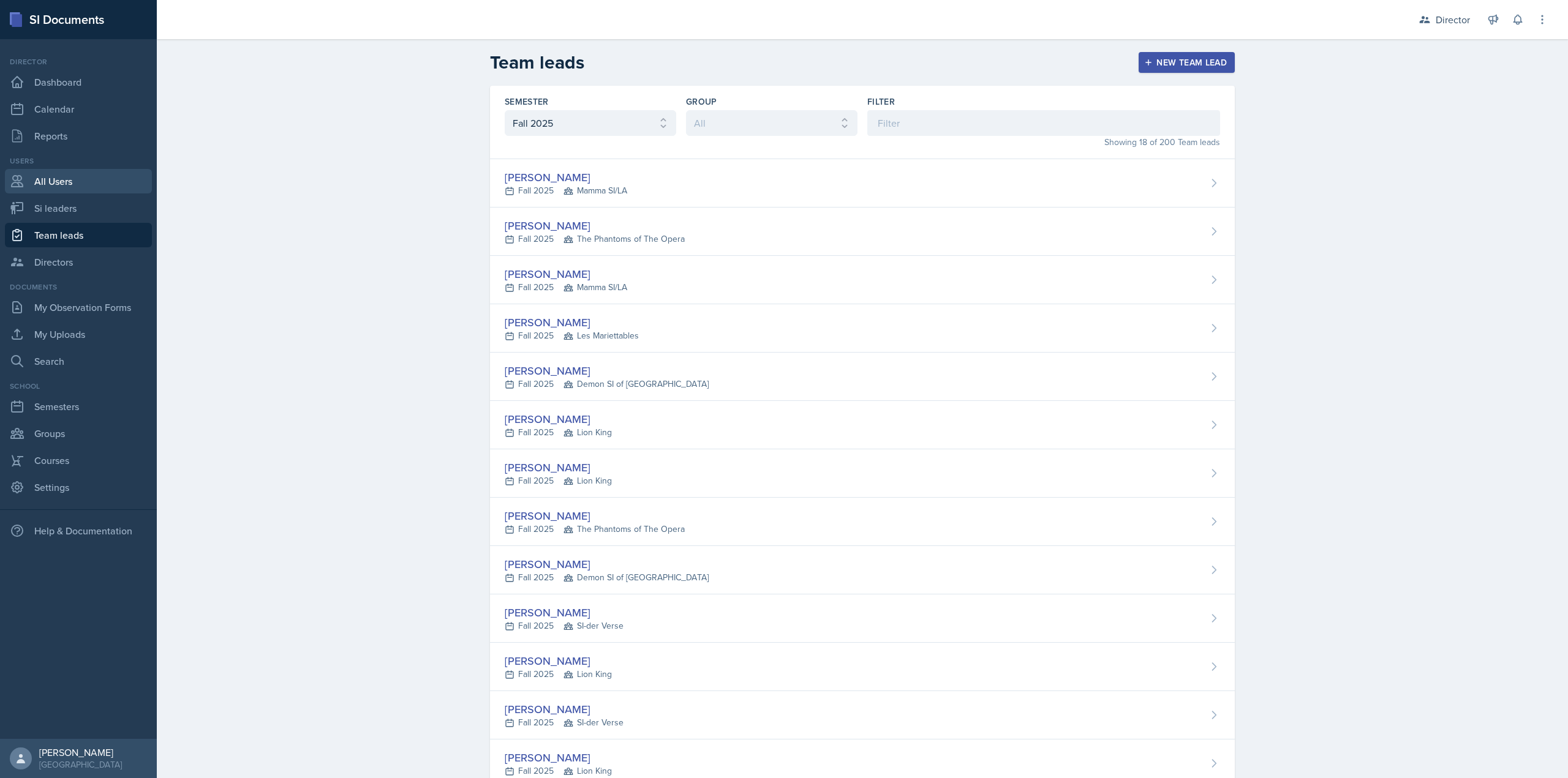
click at [102, 191] on link "All Users" at bounding box center [78, 181] width 147 height 25
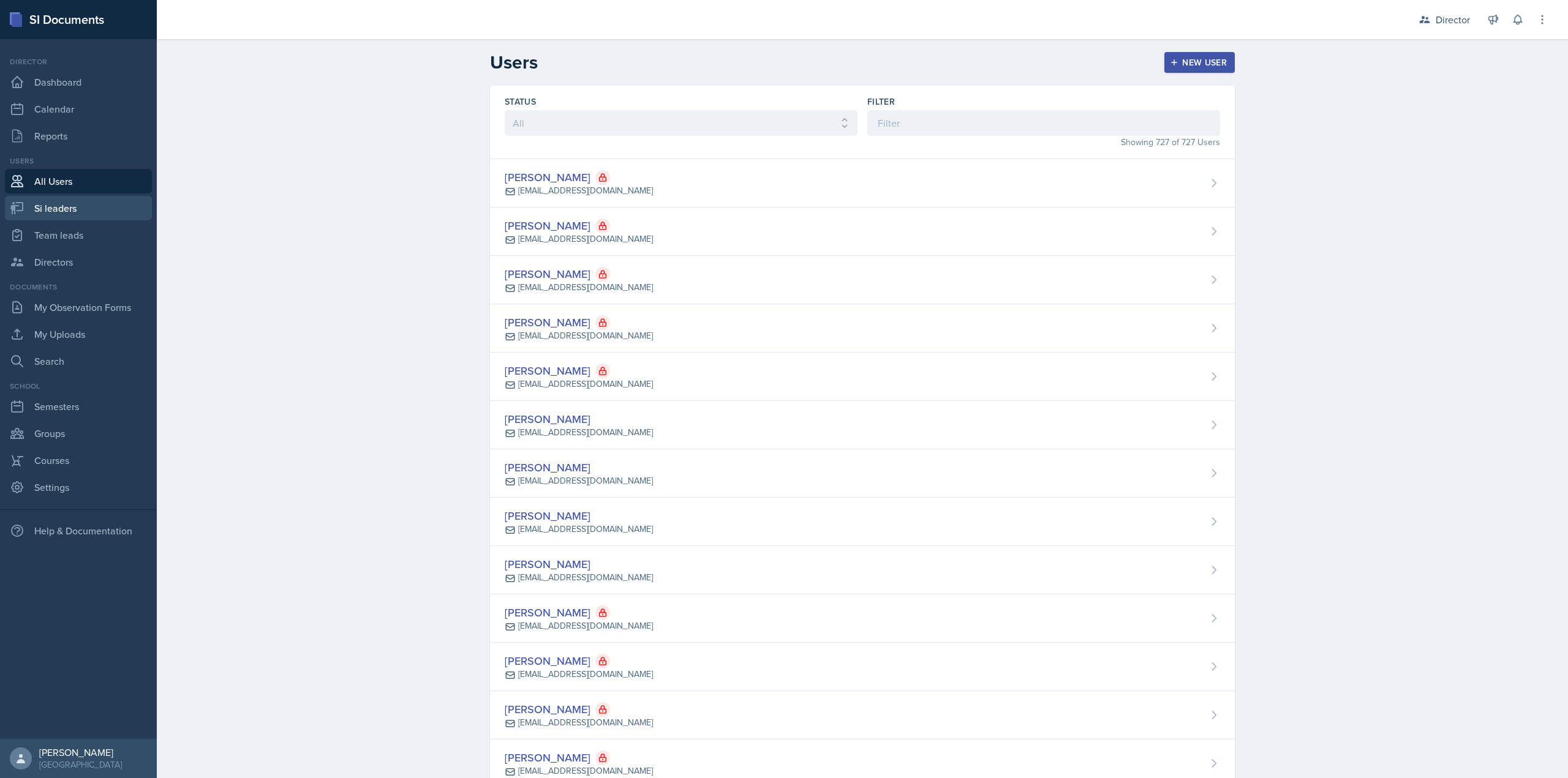
click at [98, 210] on link "Si leaders" at bounding box center [78, 208] width 147 height 25
select select "2bed604d-1099-4043-b1bc-2365e8740244"
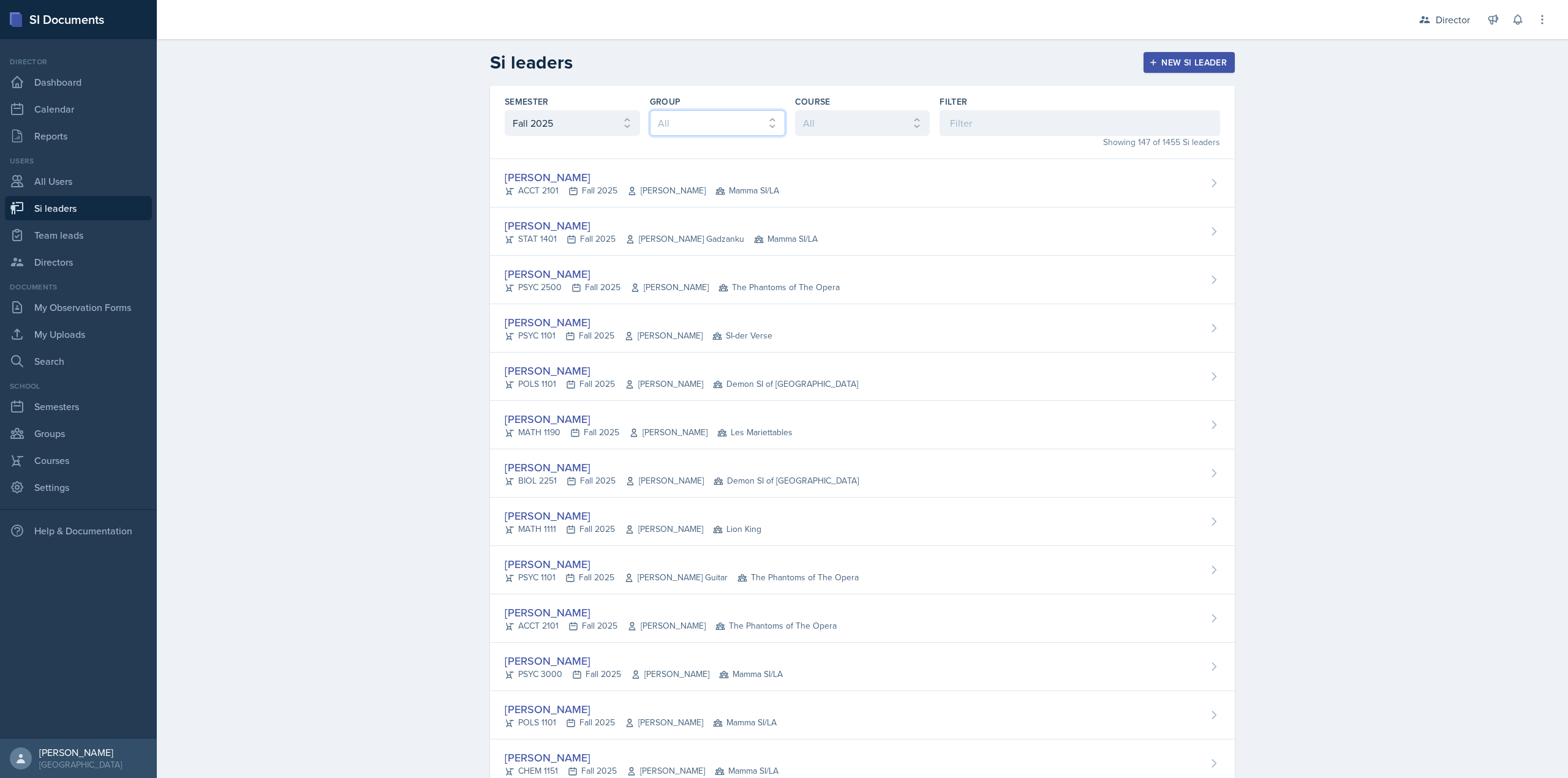
click at [748, 117] on select "All Les Mariettables Lion King Demon SI of Fleet Street Mamma SI/LA SI-der Vers…" at bounding box center [718, 123] width 135 height 26
select select "8f83532f-1719-4fe6-95c5-07f4aad66979"
click at [650, 110] on select "All Les Mariettables Lion King Demon SI of Fleet Street Mamma SI/LA SI-der Vers…" at bounding box center [718, 123] width 135 height 26
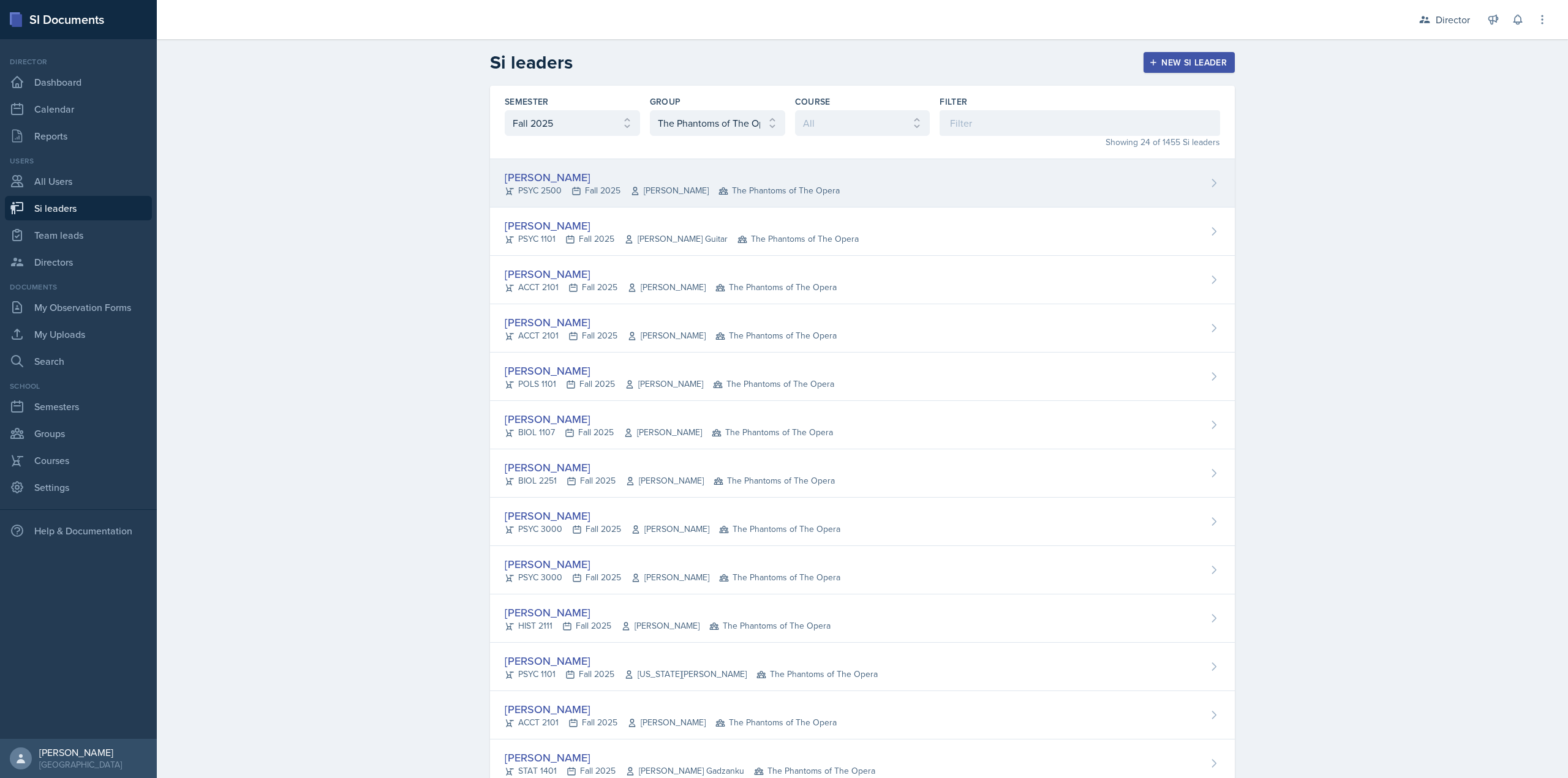
click at [630, 196] on span "Mona Swallow" at bounding box center [670, 191] width 79 height 13
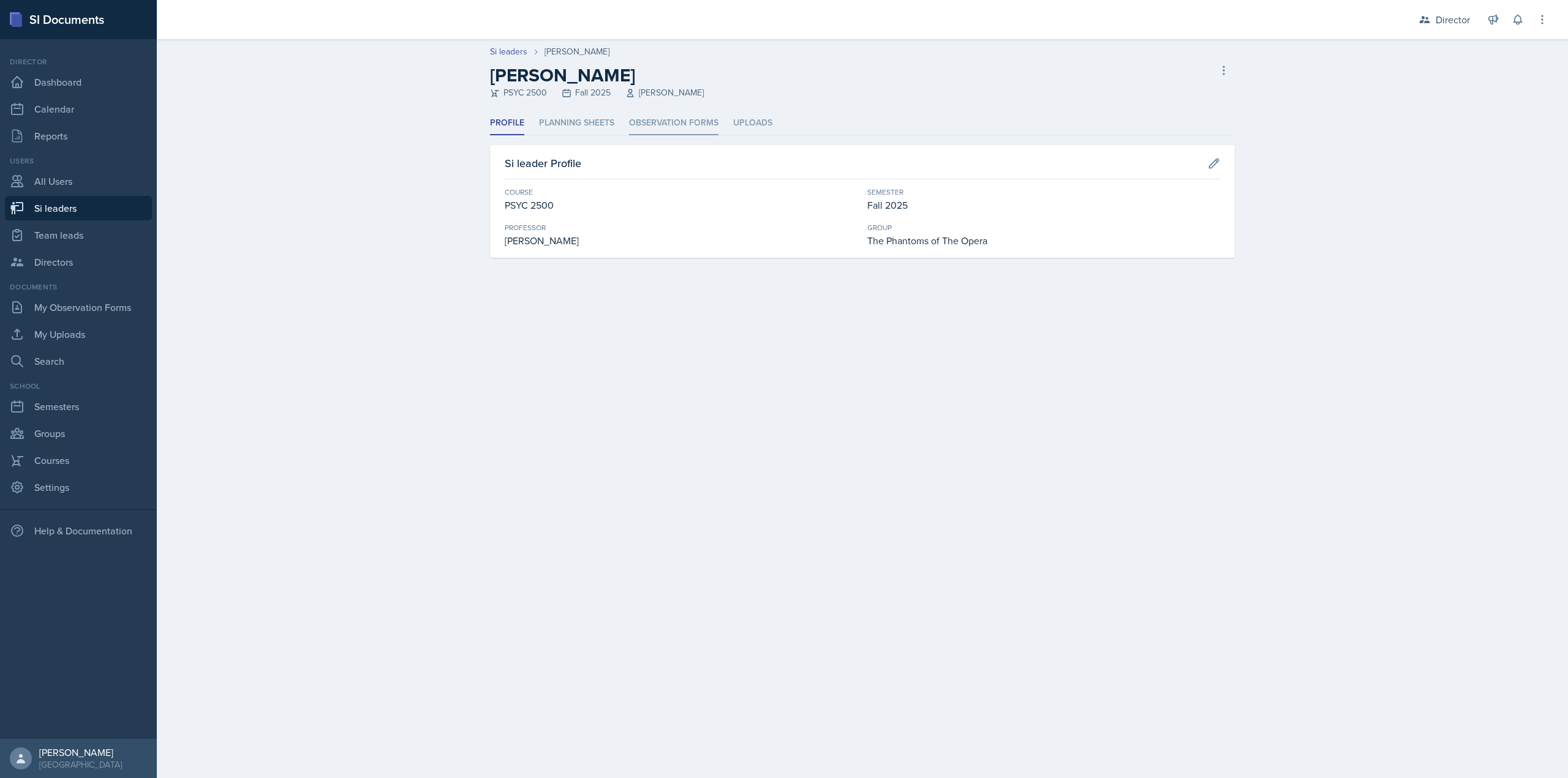
click at [668, 116] on li "Observation Forms" at bounding box center [673, 123] width 89 height 24
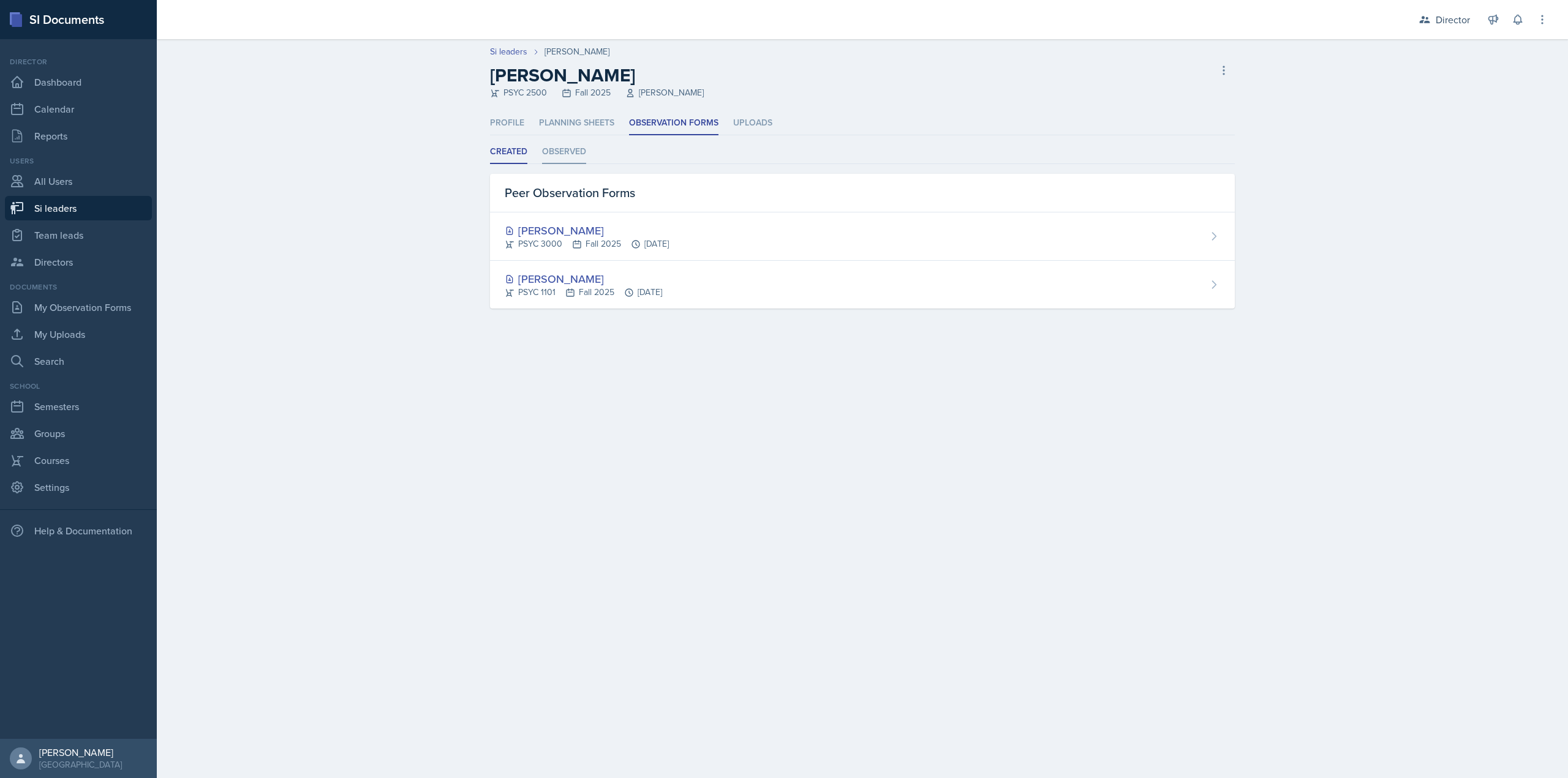
click at [579, 154] on li "Observed" at bounding box center [564, 152] width 44 height 24
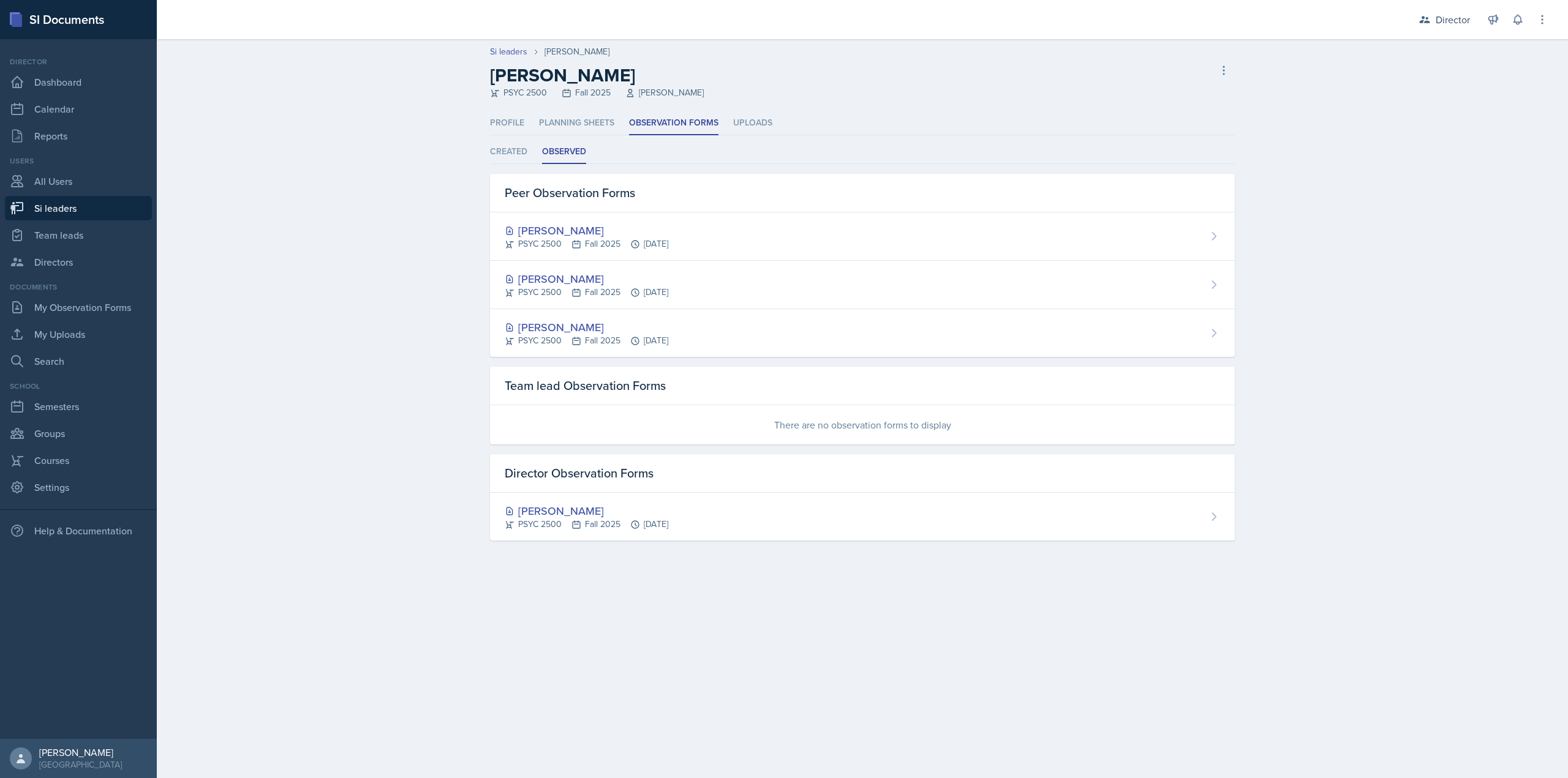
select select "2bed604d-1099-4043-b1bc-2365e8740244"
select select "8f83532f-1719-4fe6-95c5-07f4aad66979"
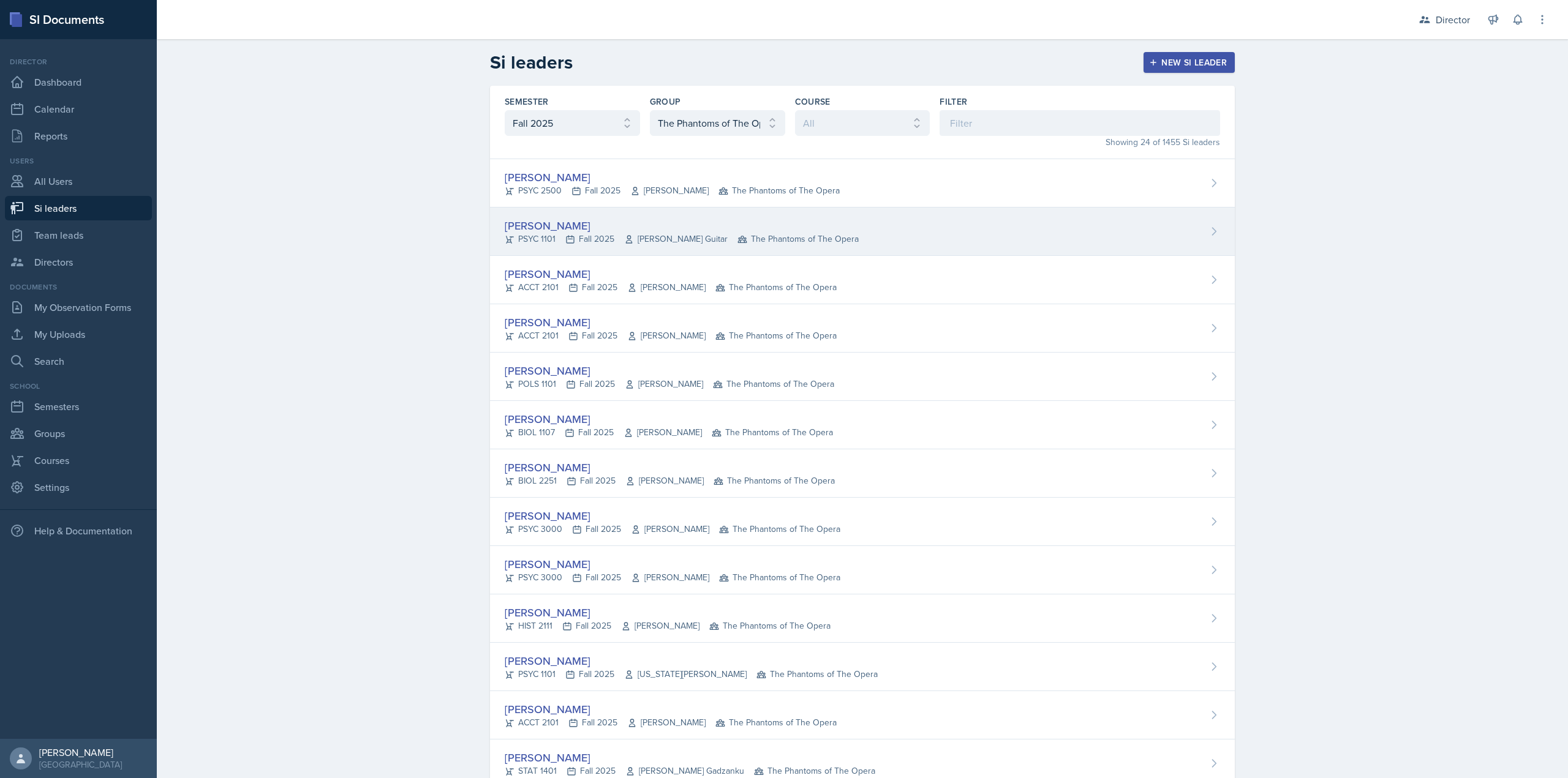
click at [552, 249] on div "Kyla Balde PSYC 1101 Fall 2025 Amanda Guitar The Phantoms of The Opera" at bounding box center [862, 232] width 745 height 49
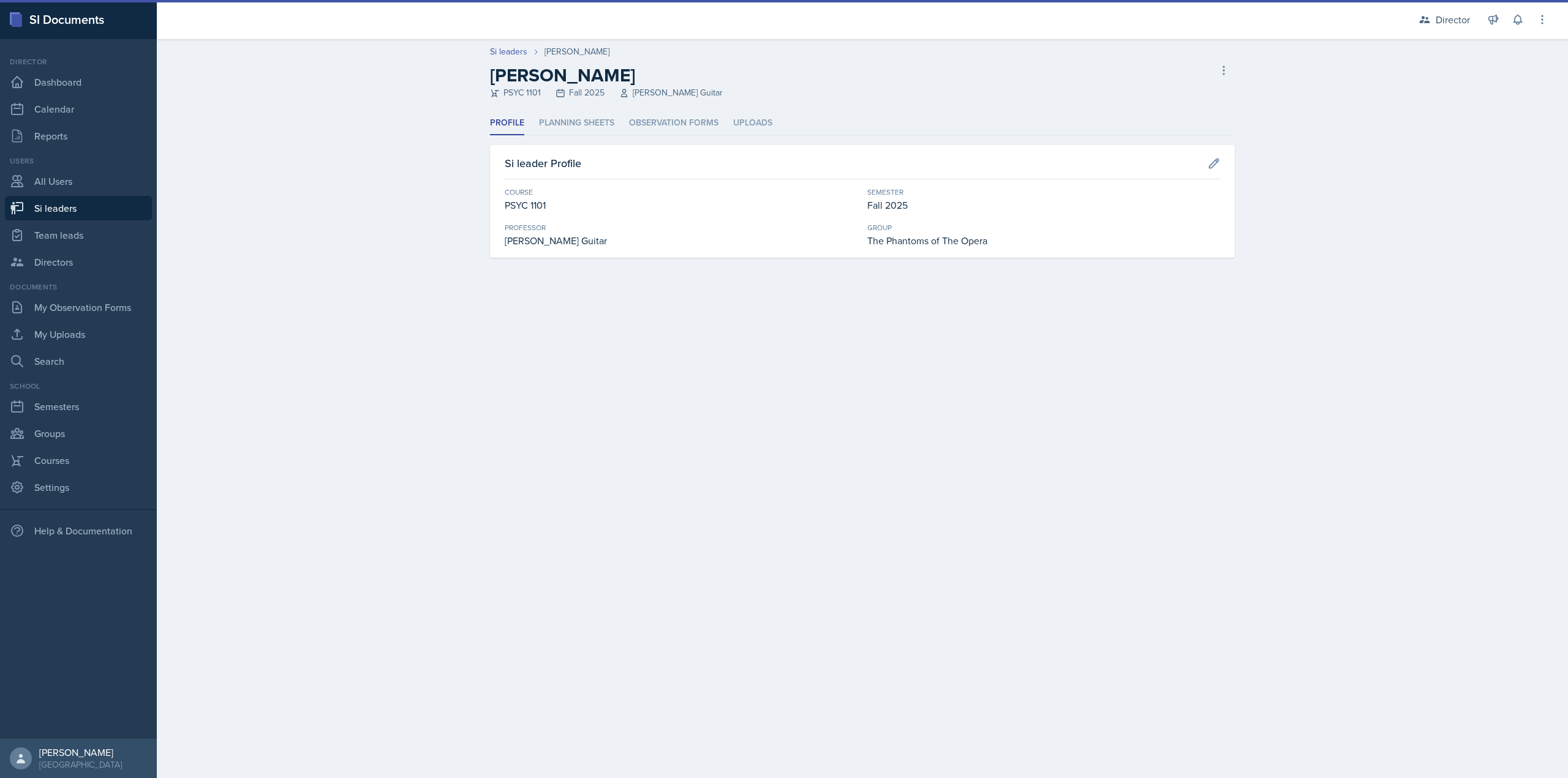
click at [622, 107] on header "Si leaders Kyla Balde Kyla Balde PSYC 1101 Fall 2025 Amanda Guitar Delete Si le…" at bounding box center [862, 76] width 1411 height 73
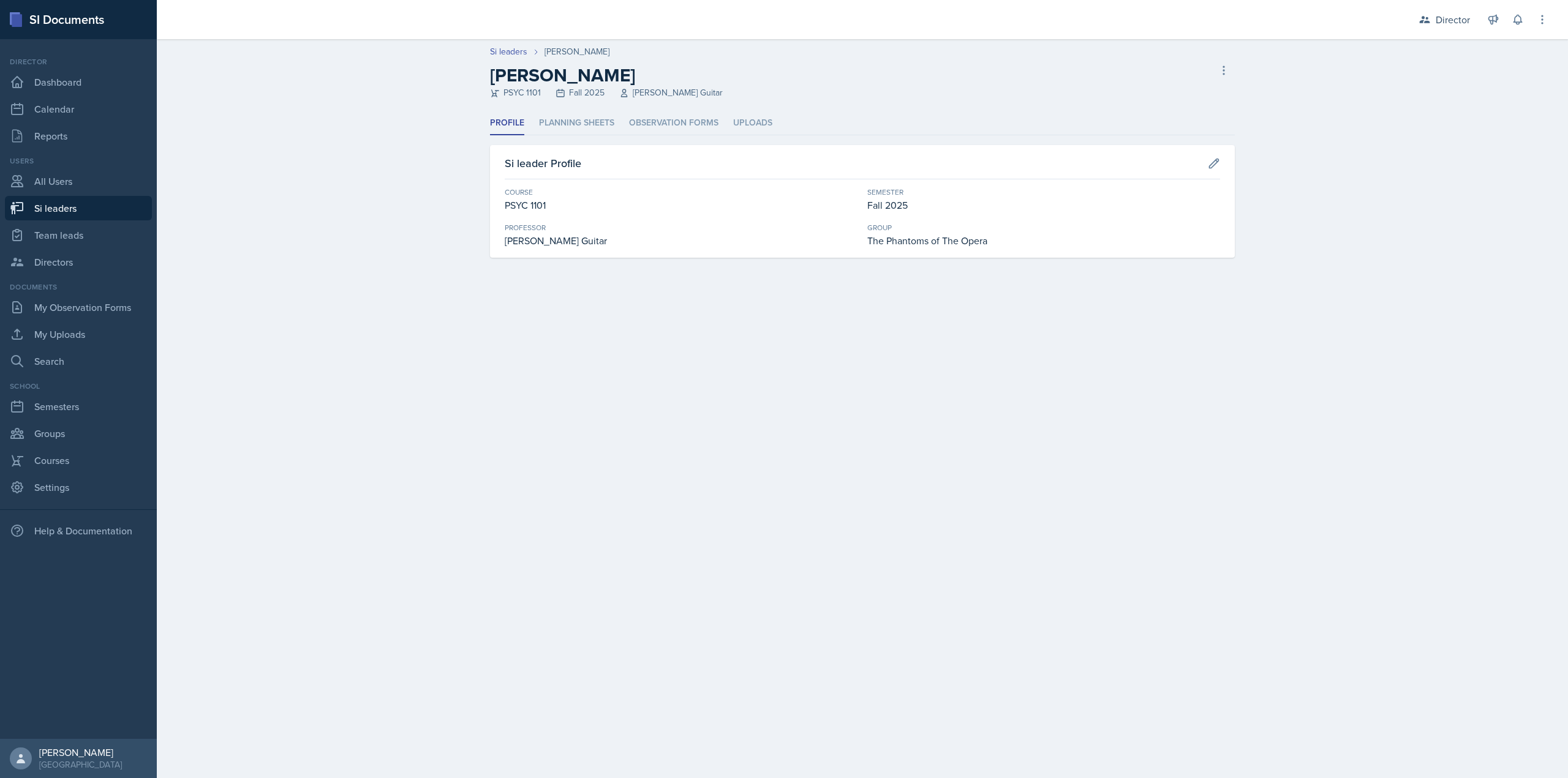
click at [627, 119] on ul "Profile Planning Sheets Observation Forms Uploads" at bounding box center [862, 123] width 745 height 24
click at [672, 117] on li "Observation Forms" at bounding box center [673, 123] width 89 height 24
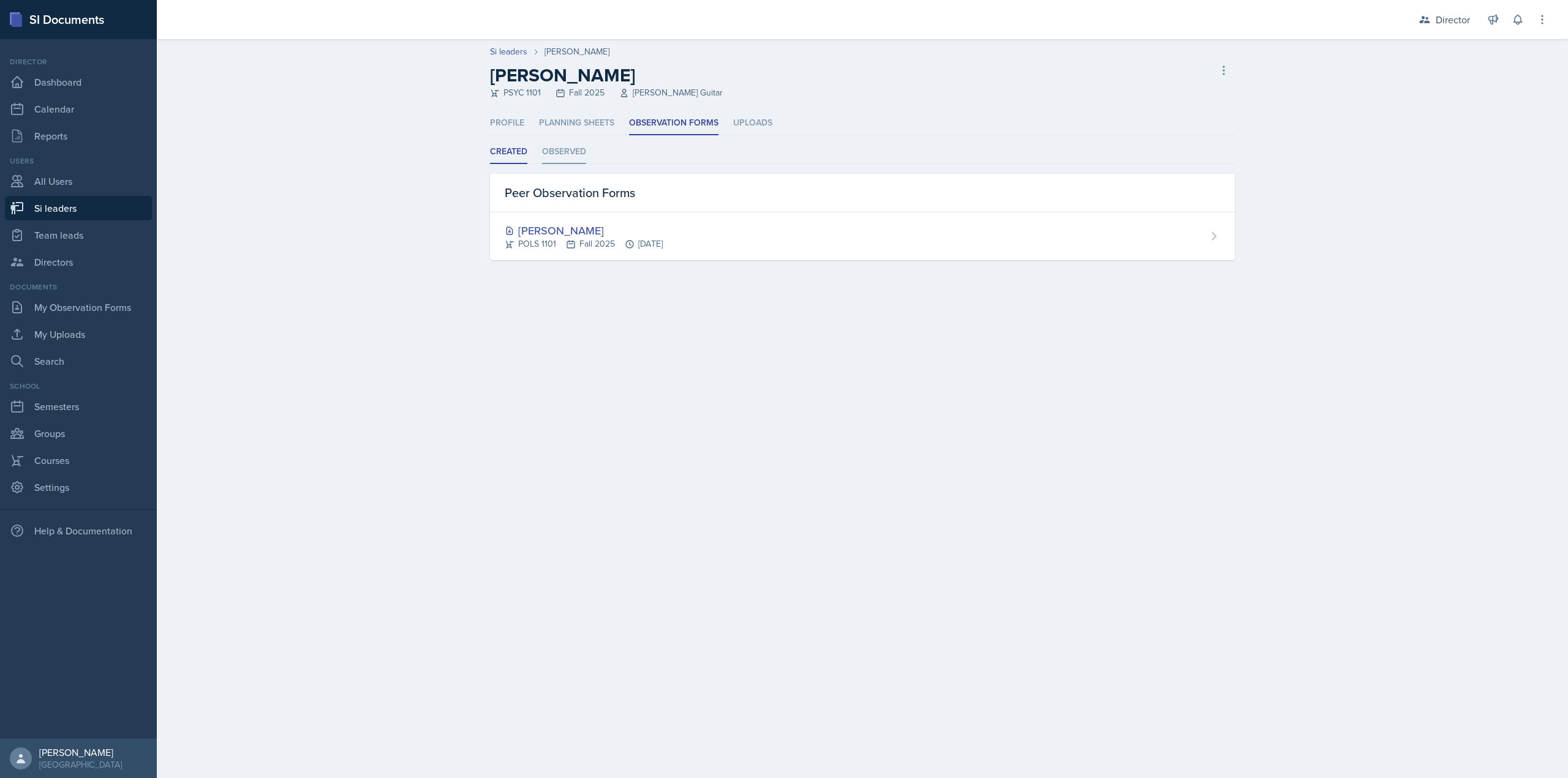
click at [558, 151] on li "Observed" at bounding box center [564, 152] width 44 height 24
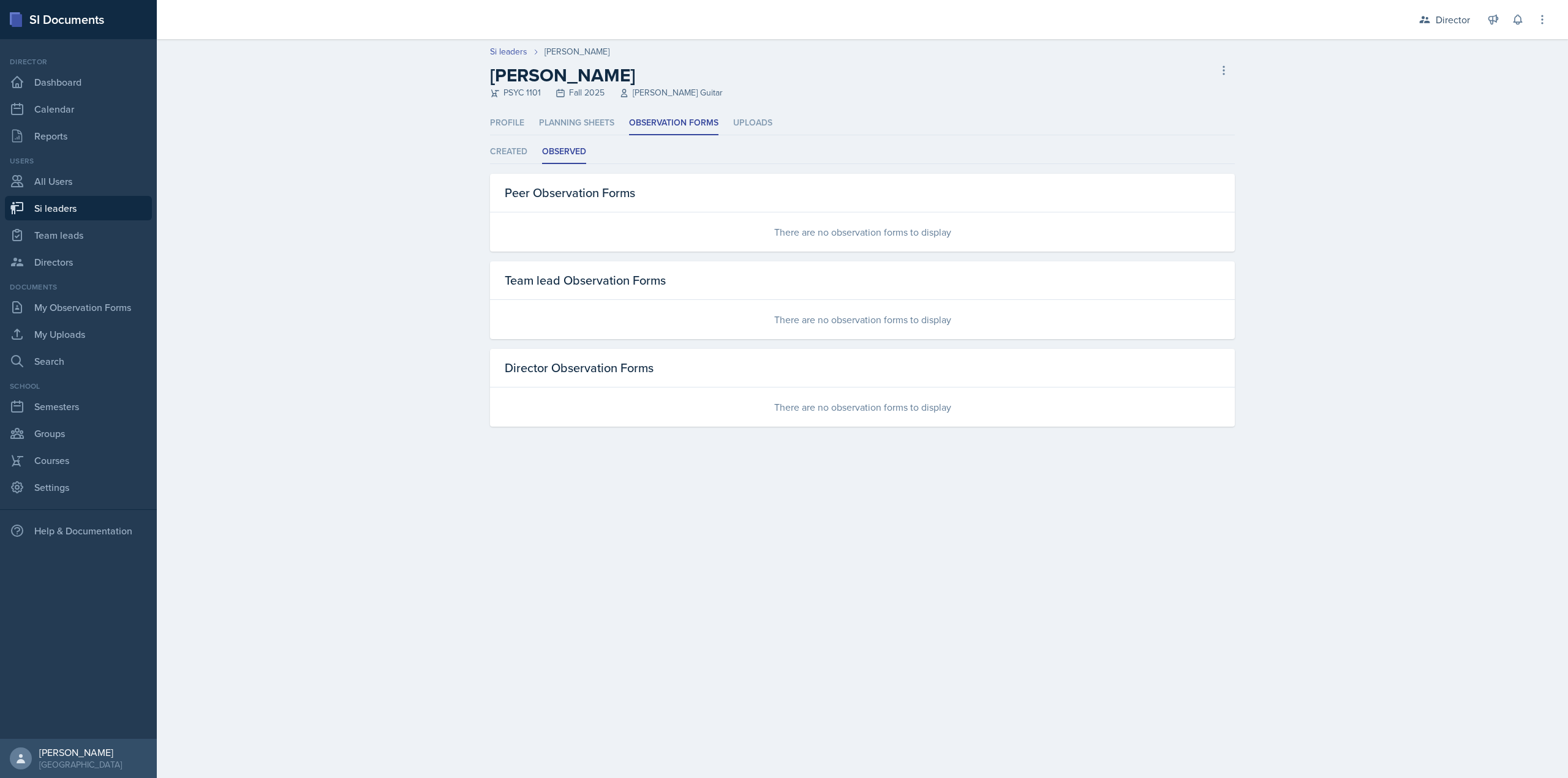
select select "2bed604d-1099-4043-b1bc-2365e8740244"
select select "8f83532f-1719-4fe6-95c5-07f4aad66979"
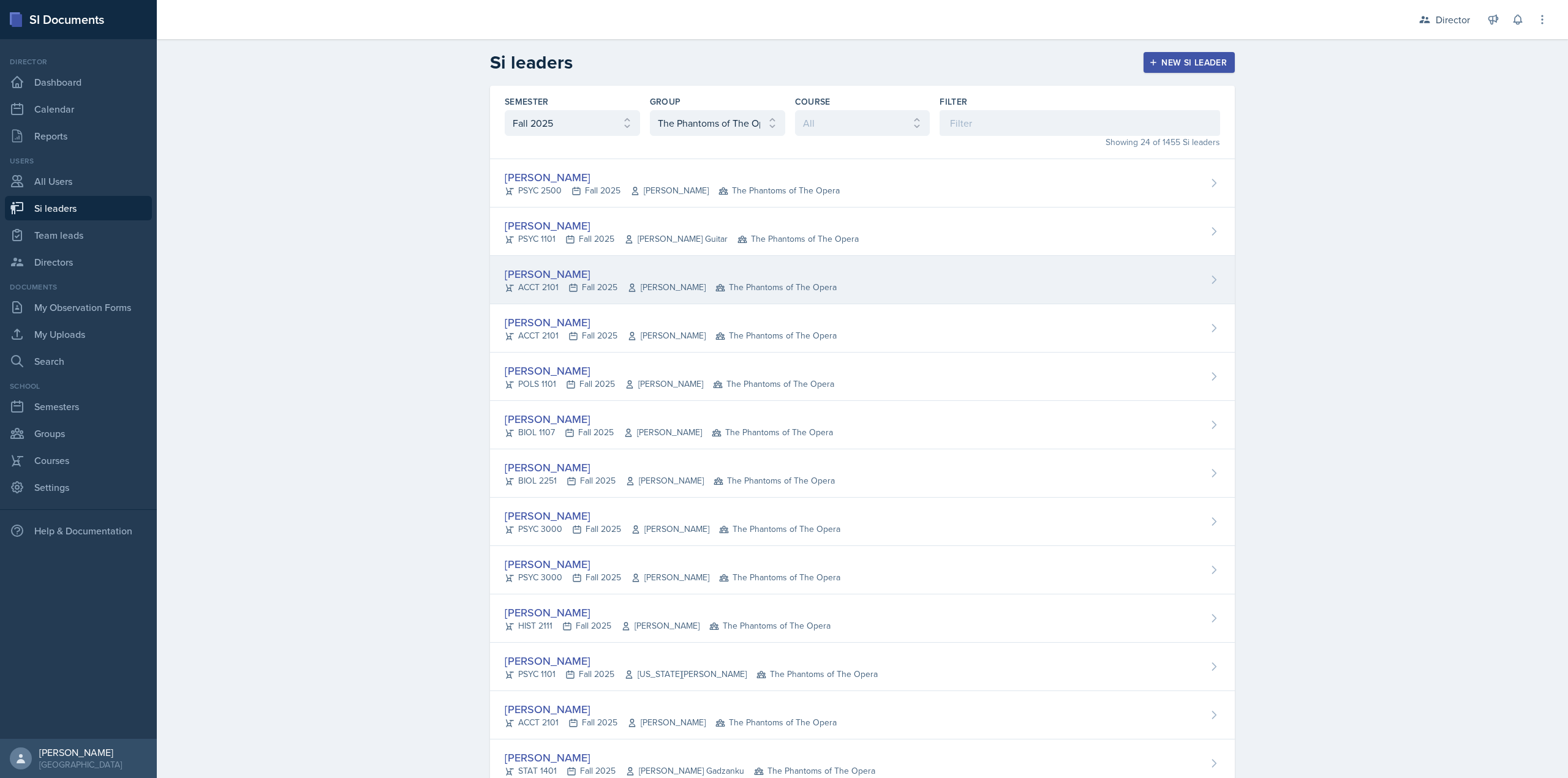
click at [585, 295] on div "Isabela Barkes ACCT 2101 Fall 2025 Hong Qu The Phantoms of The Opera" at bounding box center [862, 280] width 745 height 49
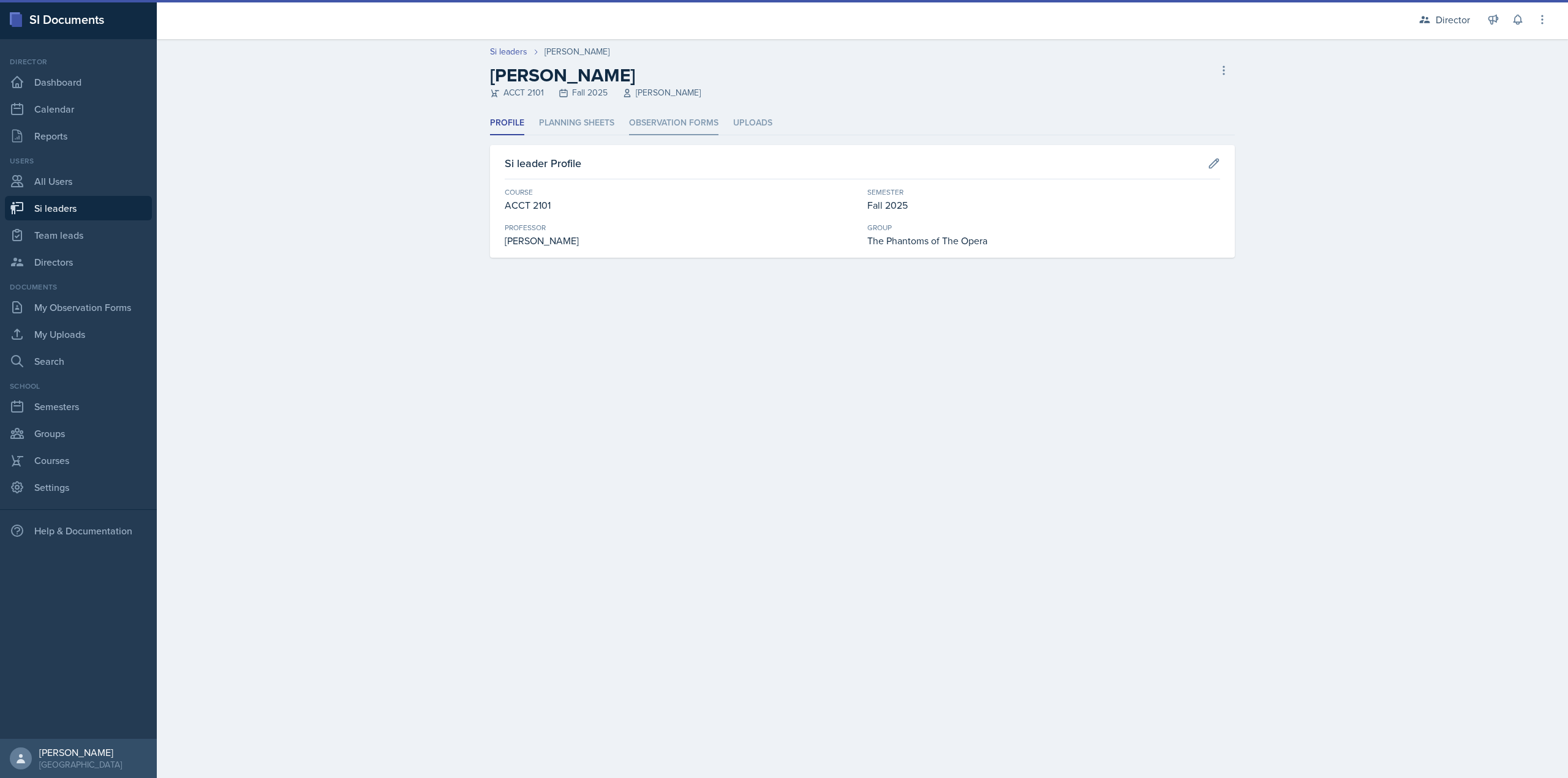
click at [694, 125] on li "Observation Forms" at bounding box center [673, 123] width 89 height 24
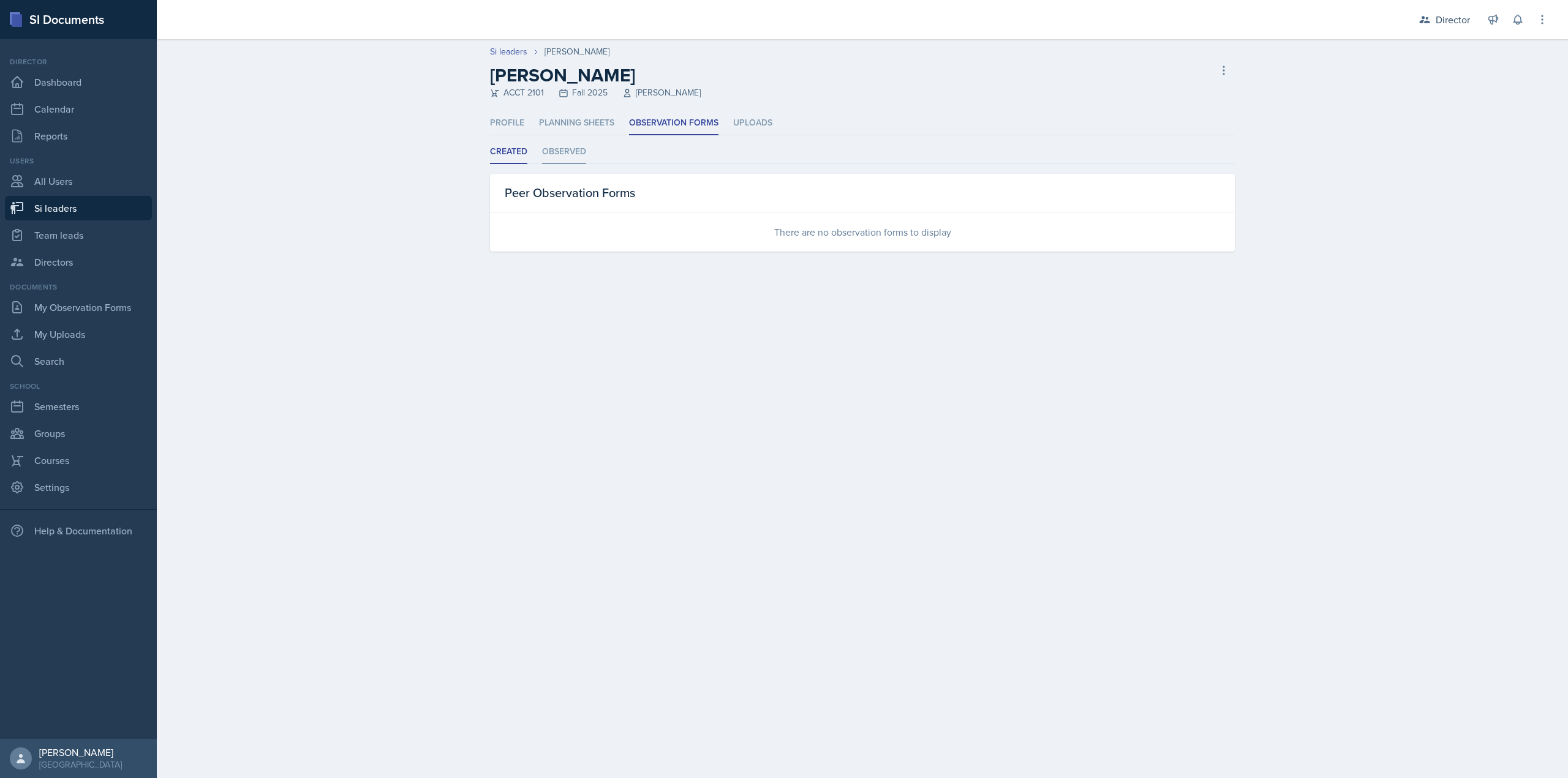
click at [561, 148] on li "Observed" at bounding box center [564, 152] width 44 height 24
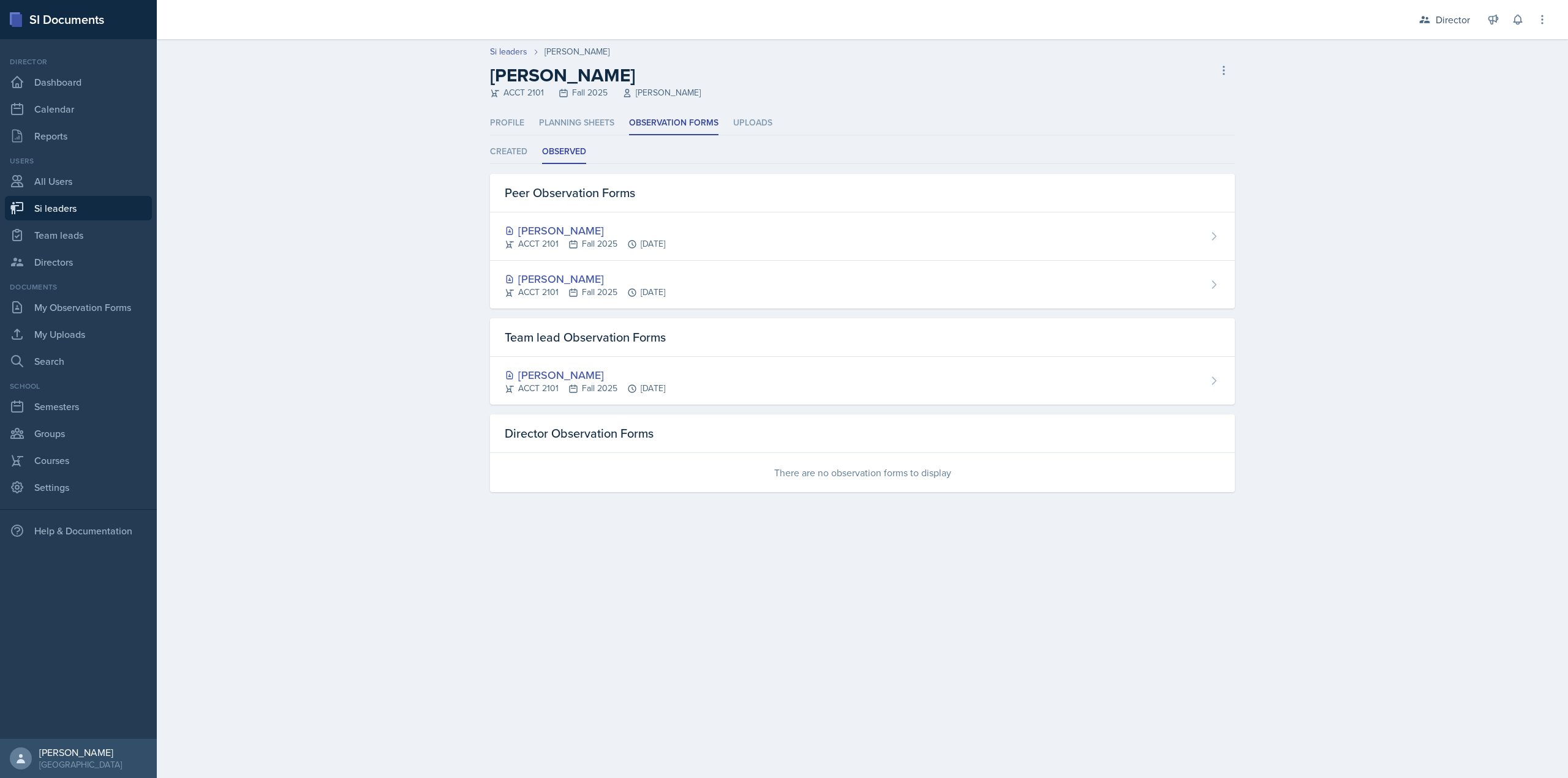
select select "2bed604d-1099-4043-b1bc-2365e8740244"
select select "8f83532f-1719-4fe6-95c5-07f4aad66979"
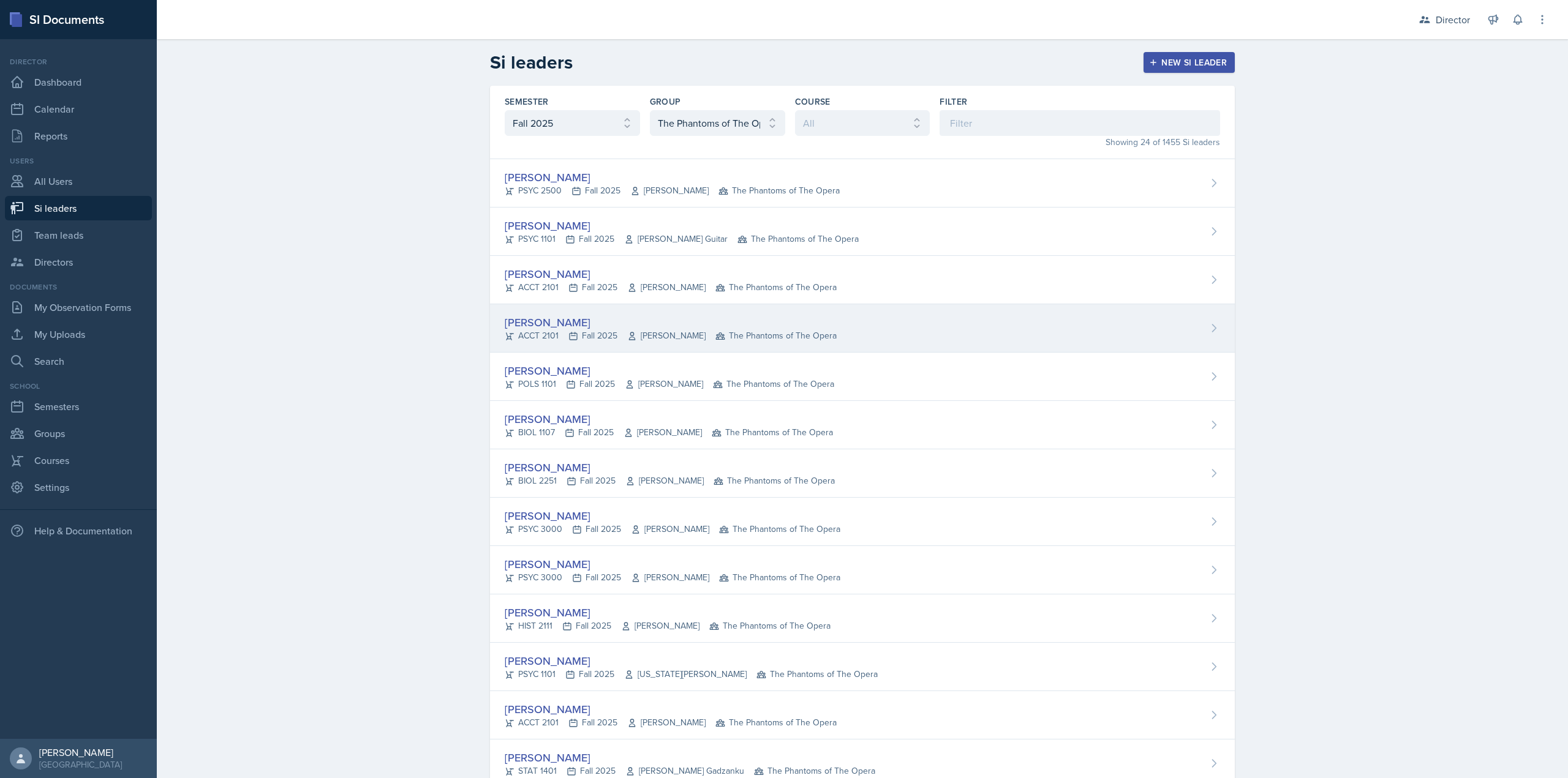
click at [550, 345] on div "Landrea Bishop ACCT 2101 Fall 2025 Stephanie Miller The Phantoms of The Opera" at bounding box center [862, 328] width 745 height 49
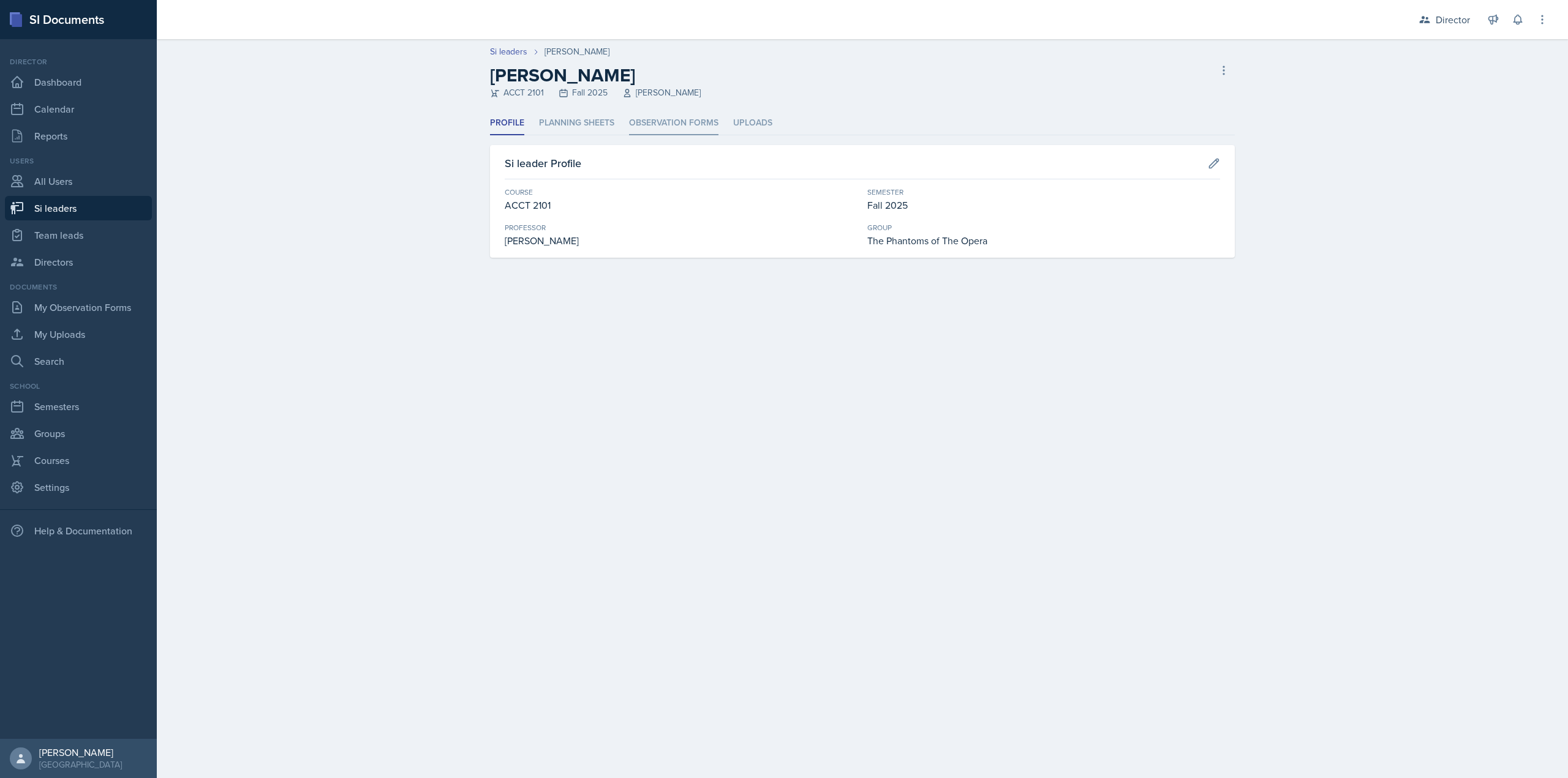
click at [639, 128] on li "Observation Forms" at bounding box center [673, 123] width 89 height 24
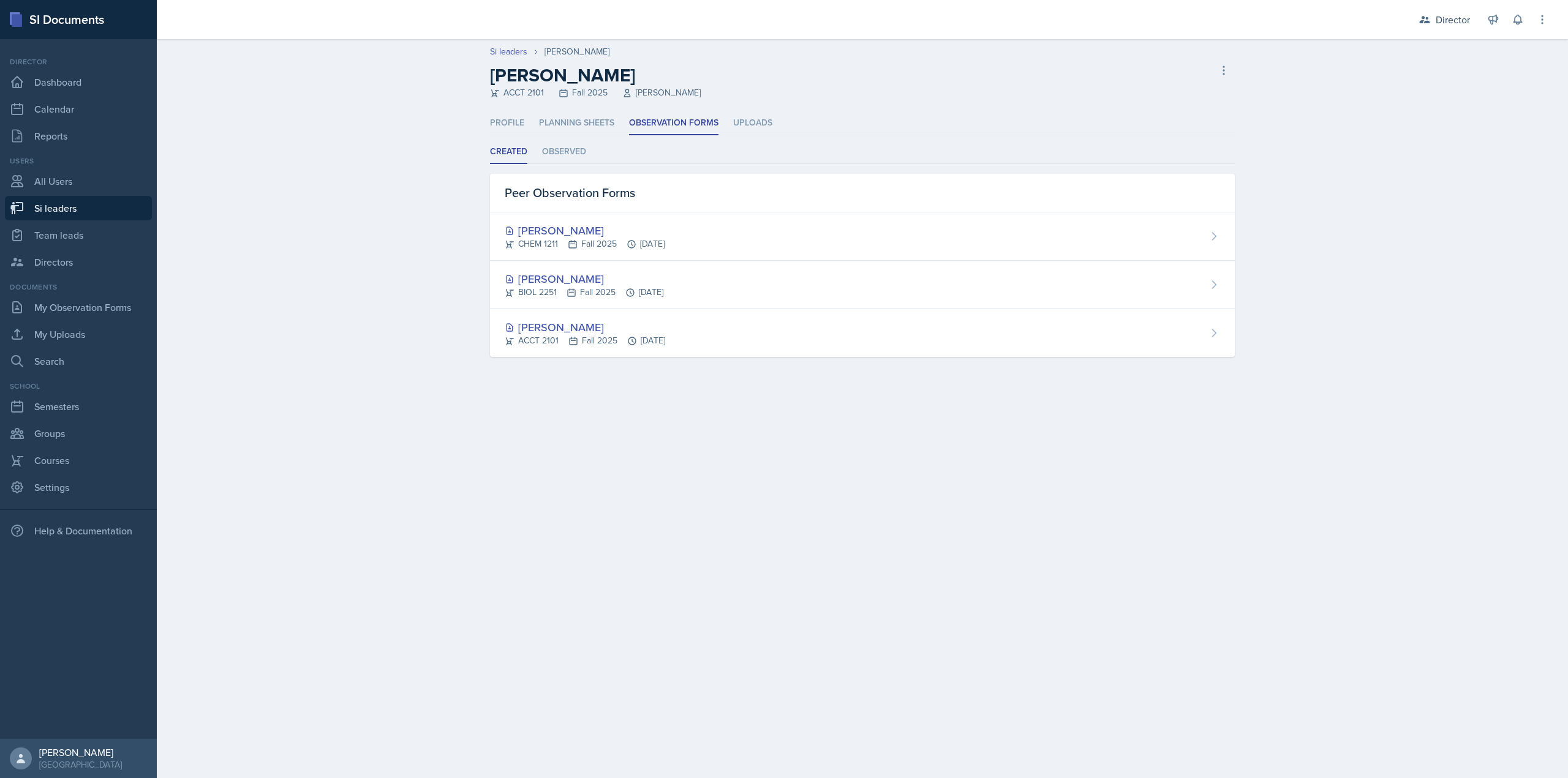
click at [542, 144] on ul "Created Observed" at bounding box center [862, 152] width 745 height 24
click at [551, 149] on li "Observed" at bounding box center [564, 152] width 44 height 24
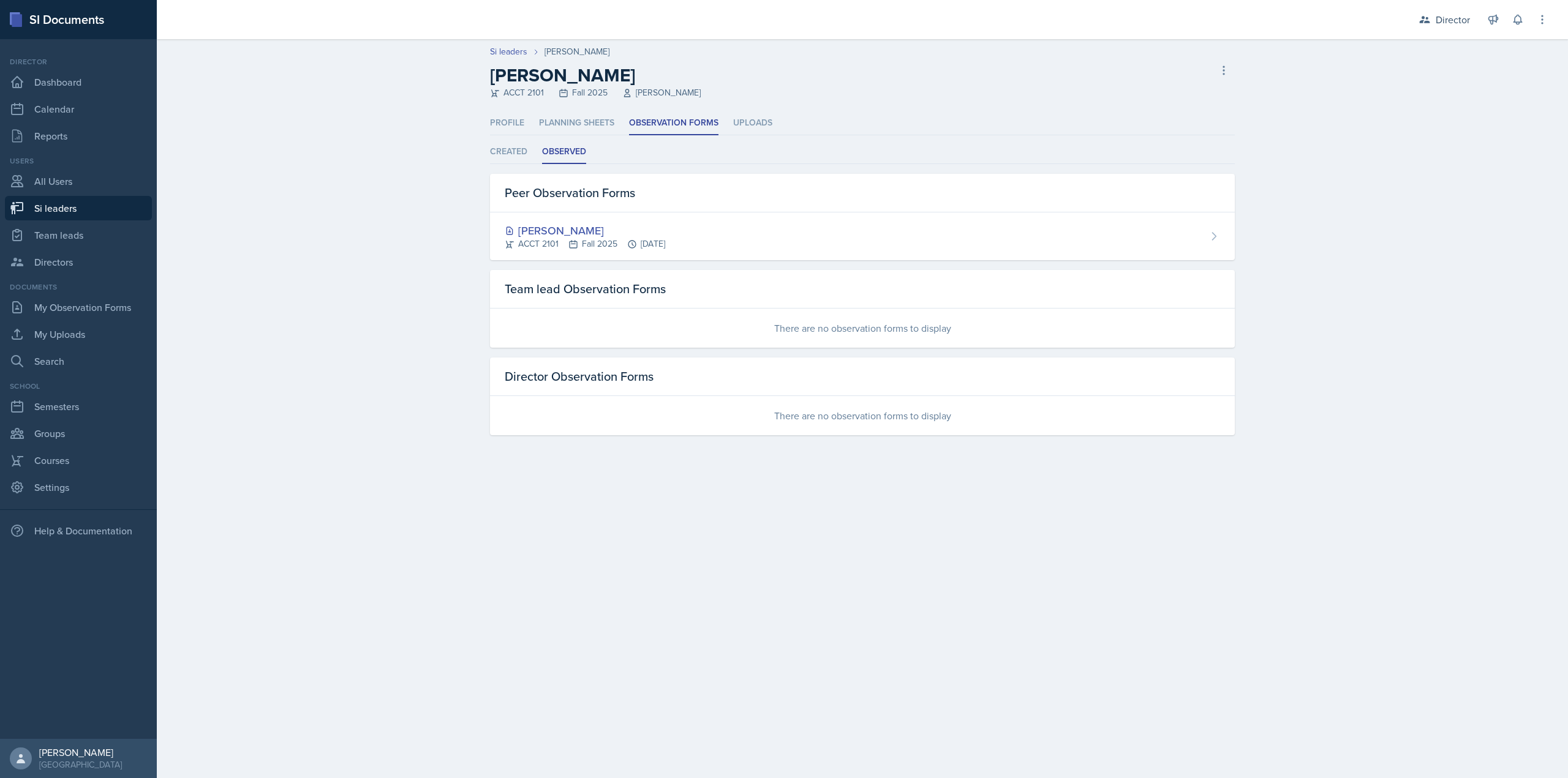
select select "2bed604d-1099-4043-b1bc-2365e8740244"
select select "8f83532f-1719-4fe6-95c5-07f4aad66979"
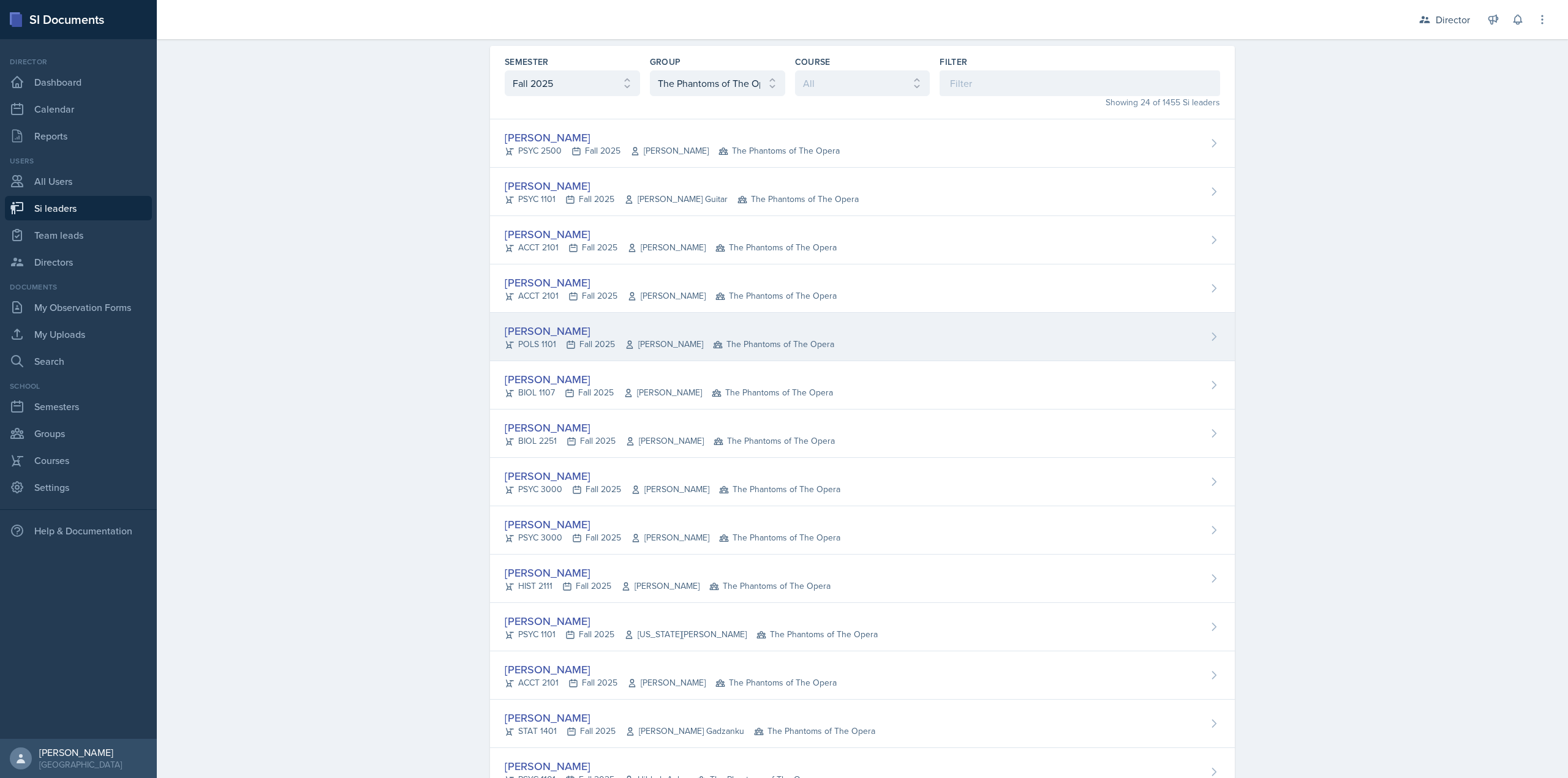
scroll to position [61, 0]
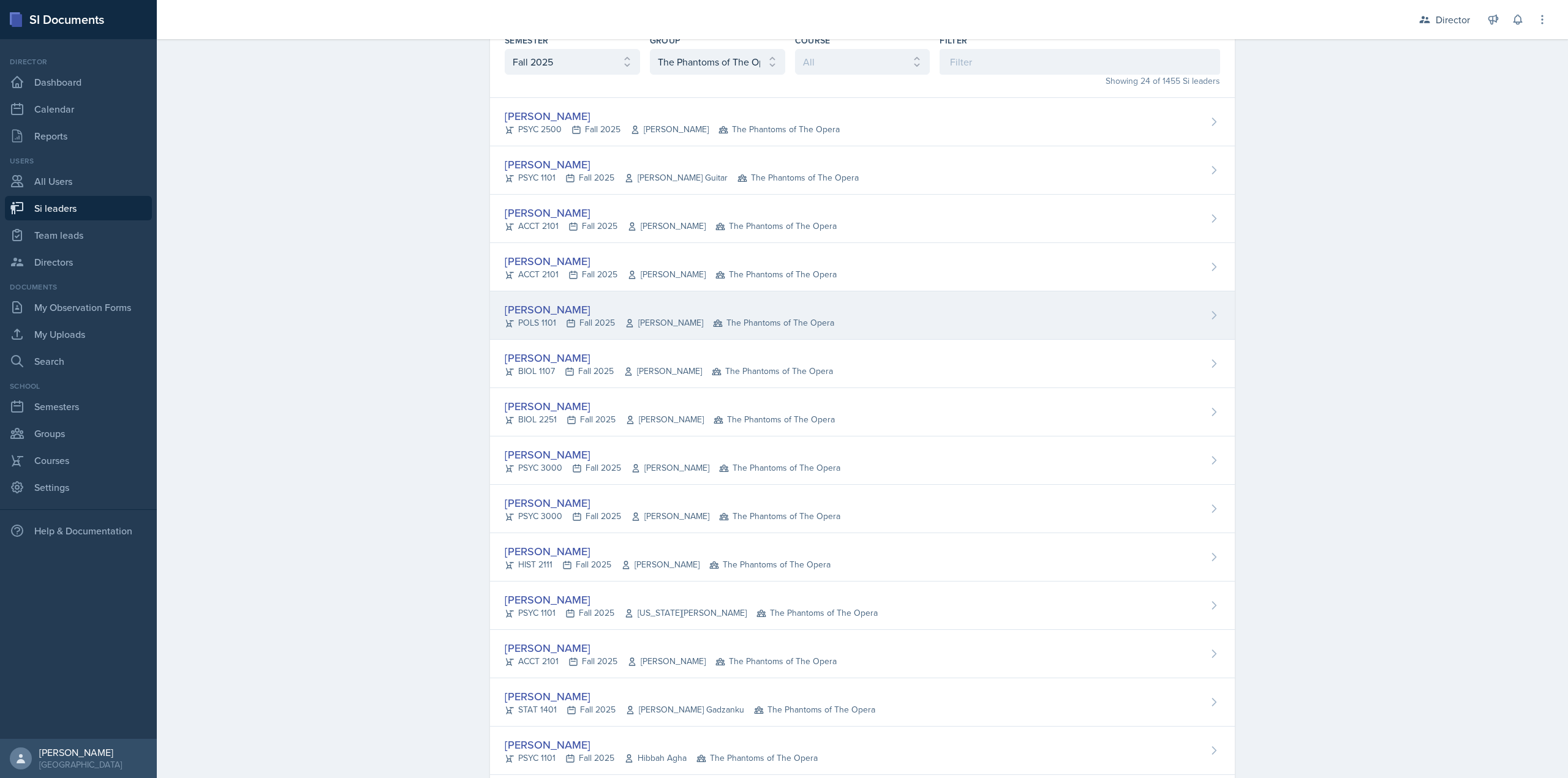
click at [579, 303] on div "Zion-Raphael Clark" at bounding box center [670, 309] width 330 height 17
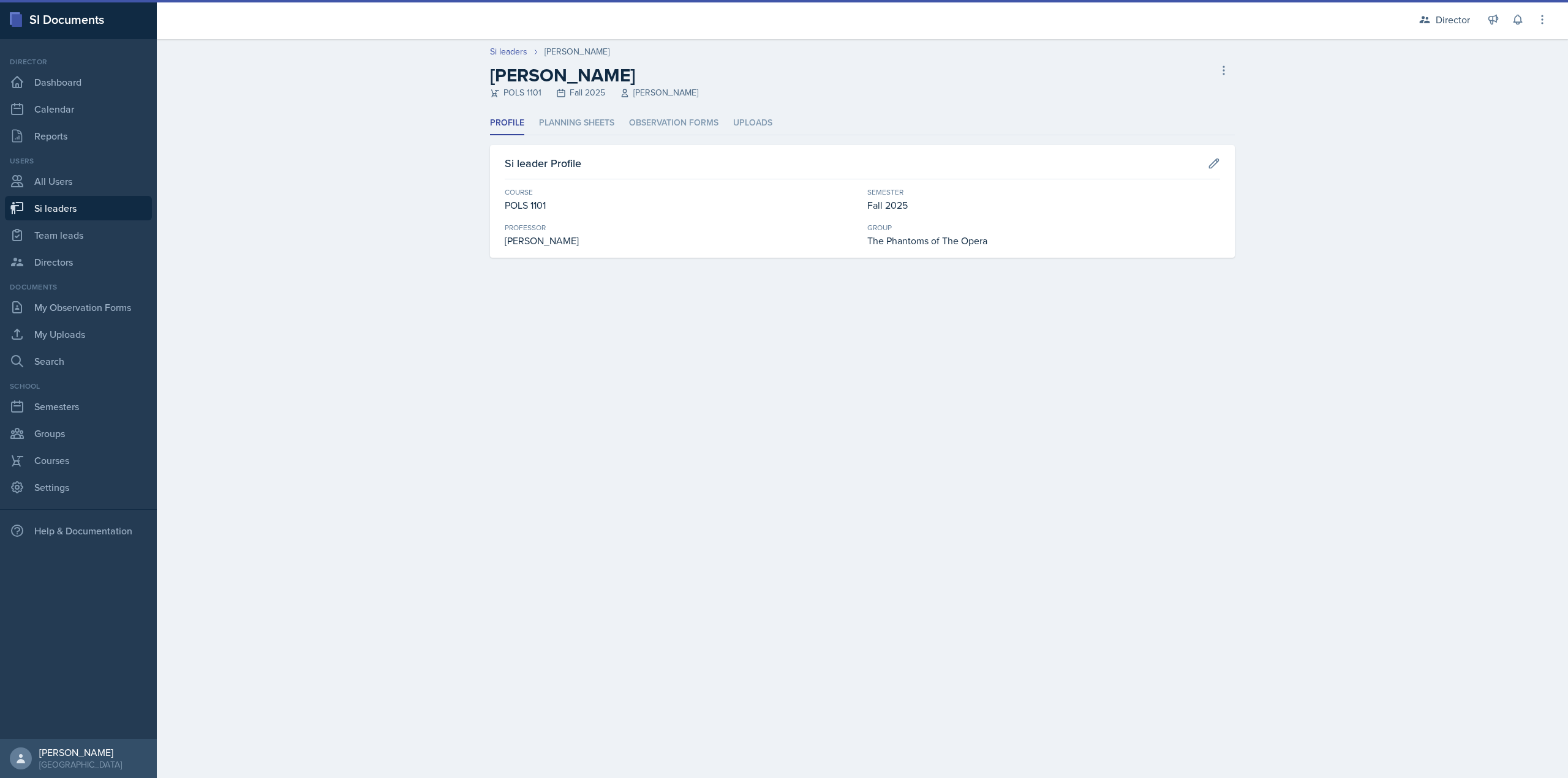
click at [659, 108] on header "Si leaders Zion-Raphael Clark Zion-Raphael Clark POLS 1101 Fall 2025 Jennifer C…" at bounding box center [862, 76] width 1411 height 73
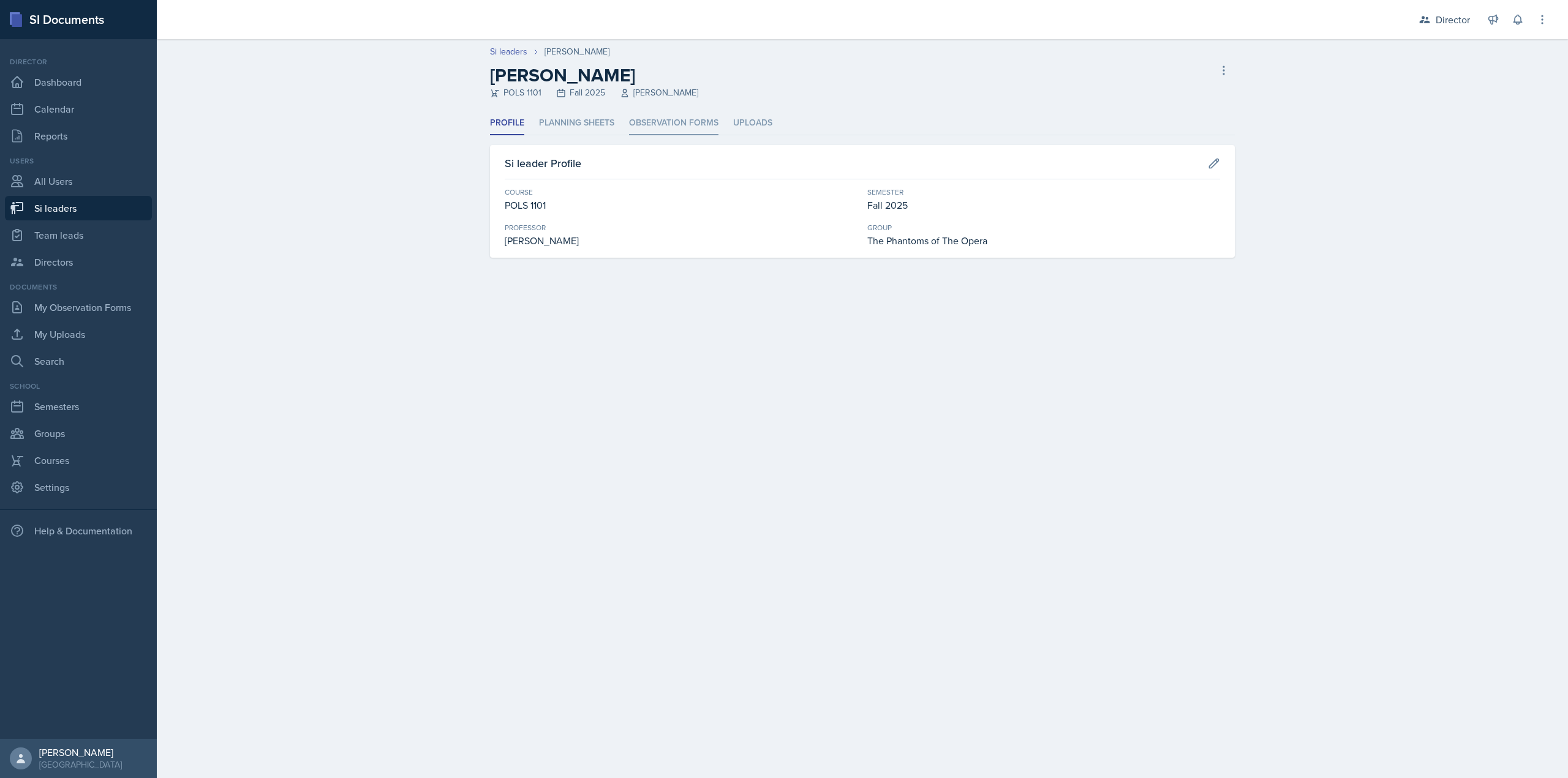
click at [654, 118] on li "Observation Forms" at bounding box center [673, 123] width 89 height 24
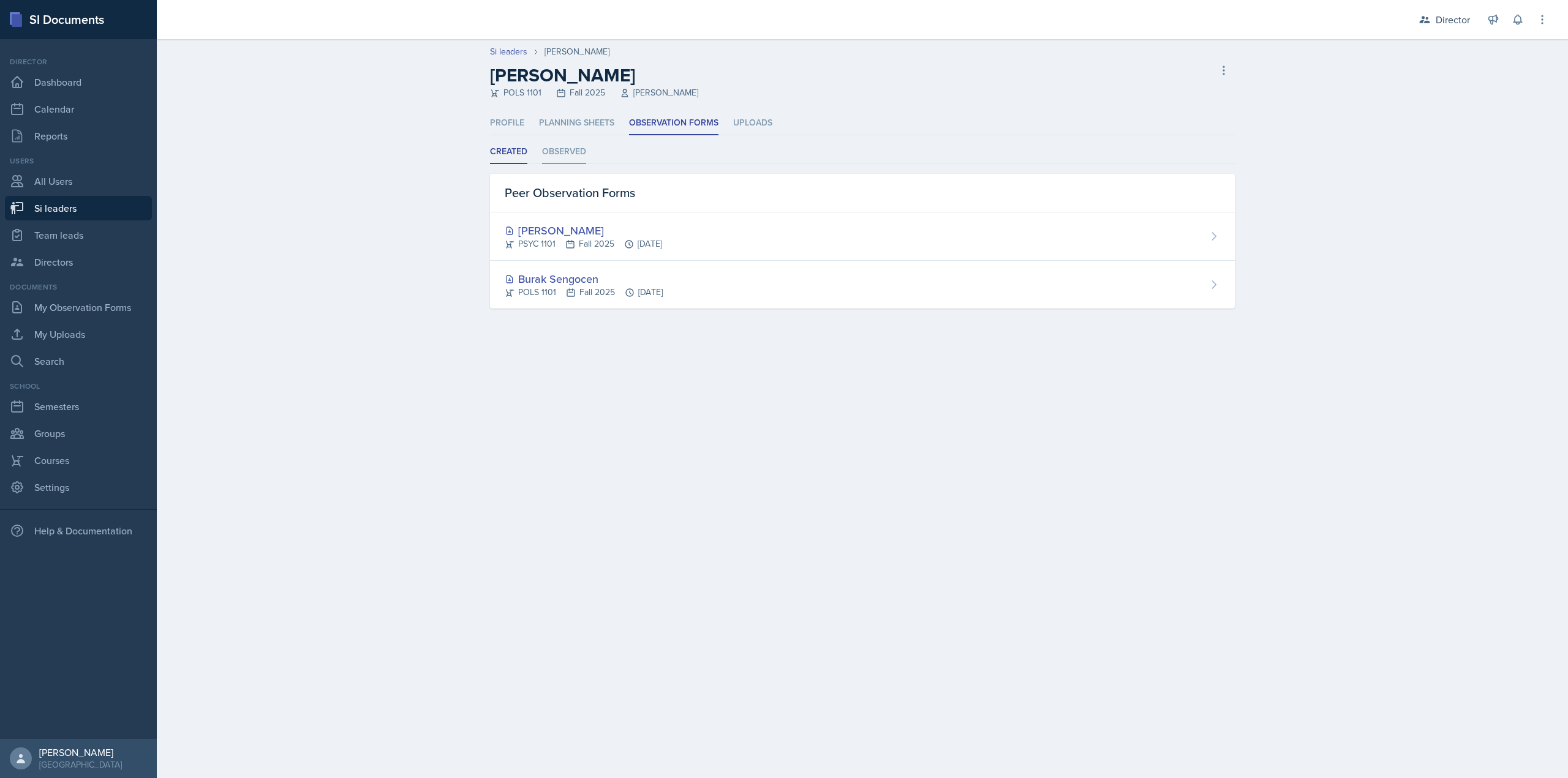
click at [562, 154] on li "Observed" at bounding box center [564, 152] width 44 height 24
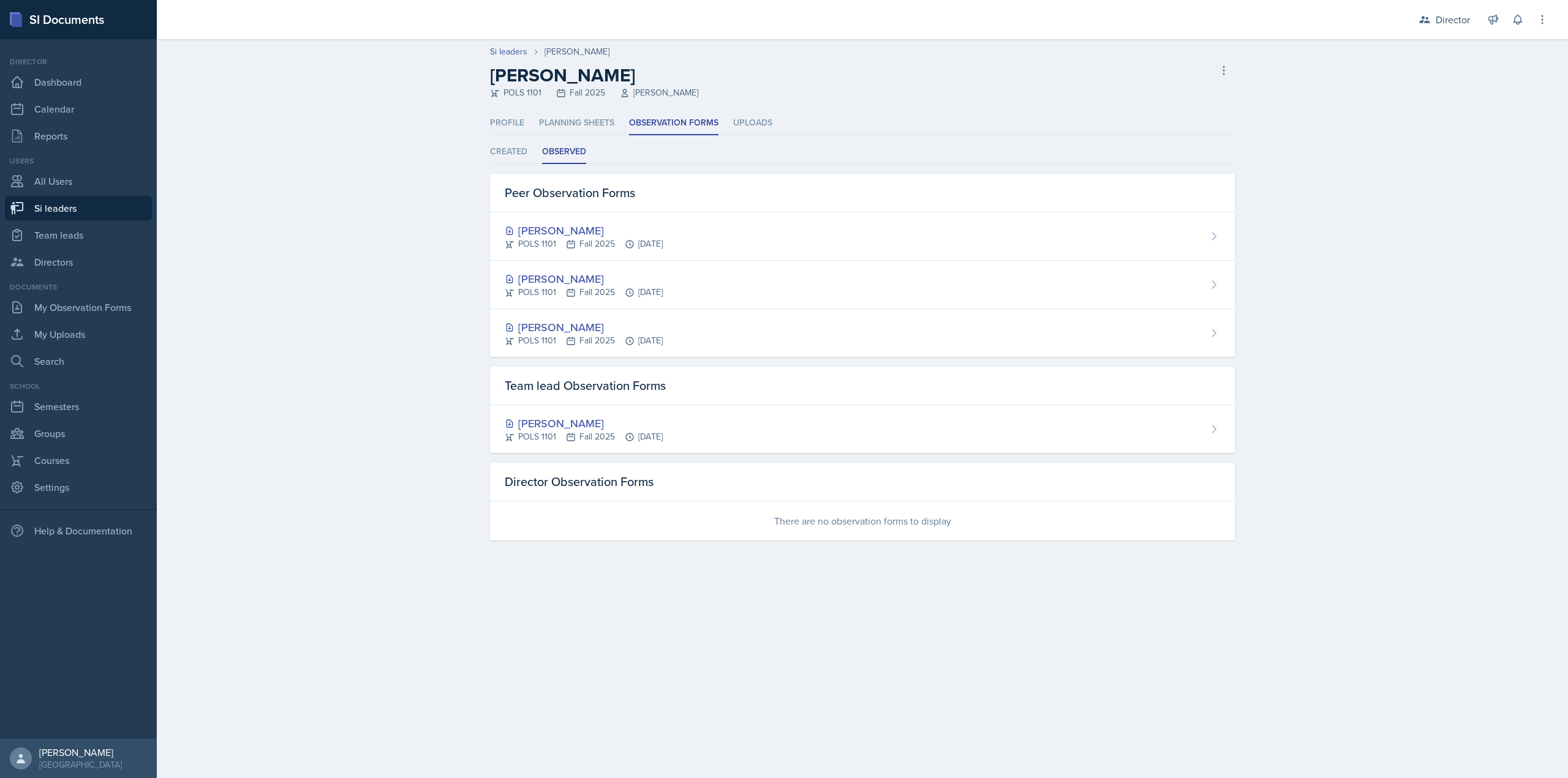
select select "2bed604d-1099-4043-b1bc-2365e8740244"
select select "8f83532f-1719-4fe6-95c5-07f4aad66979"
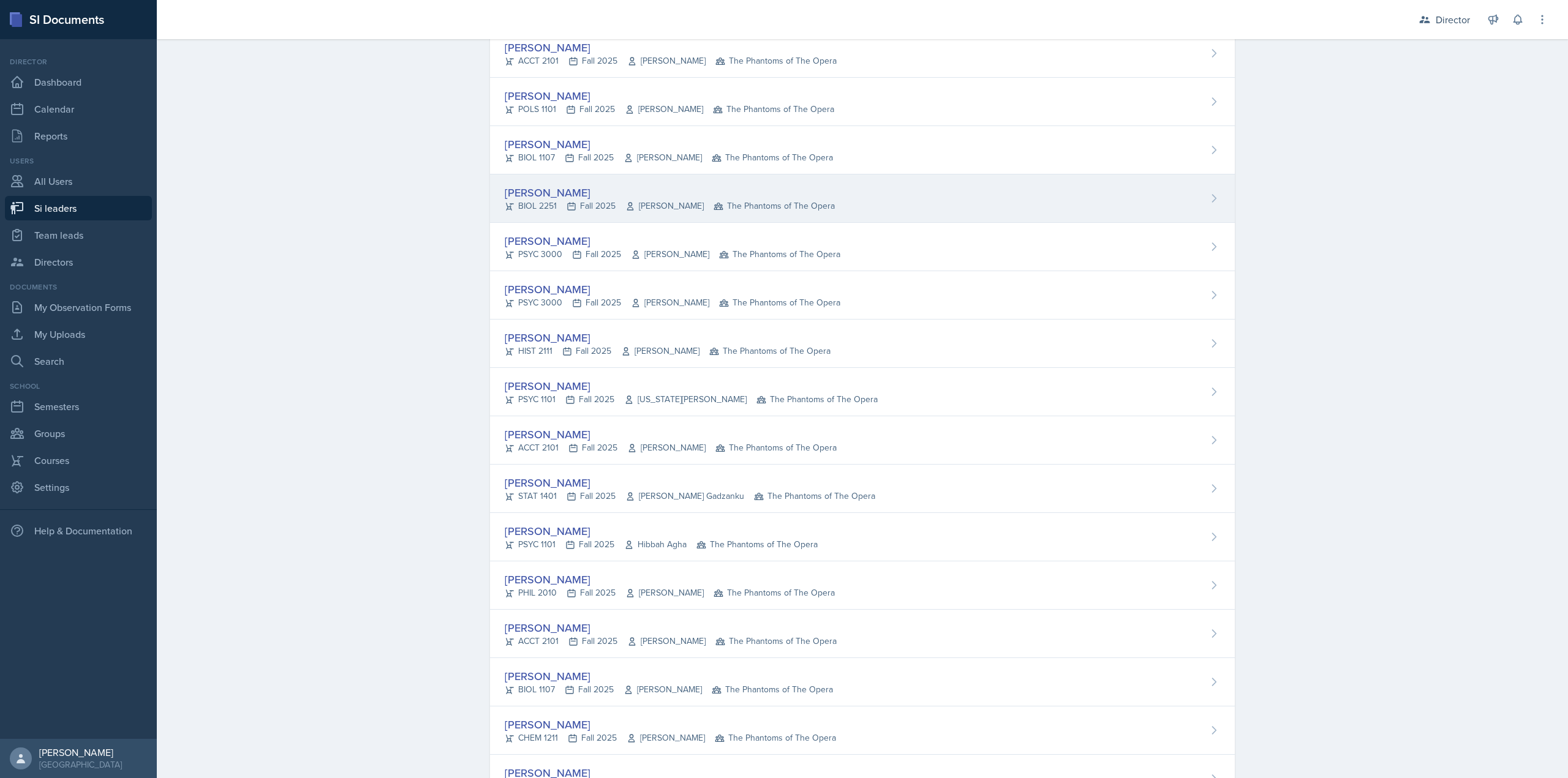
scroll to position [245, 0]
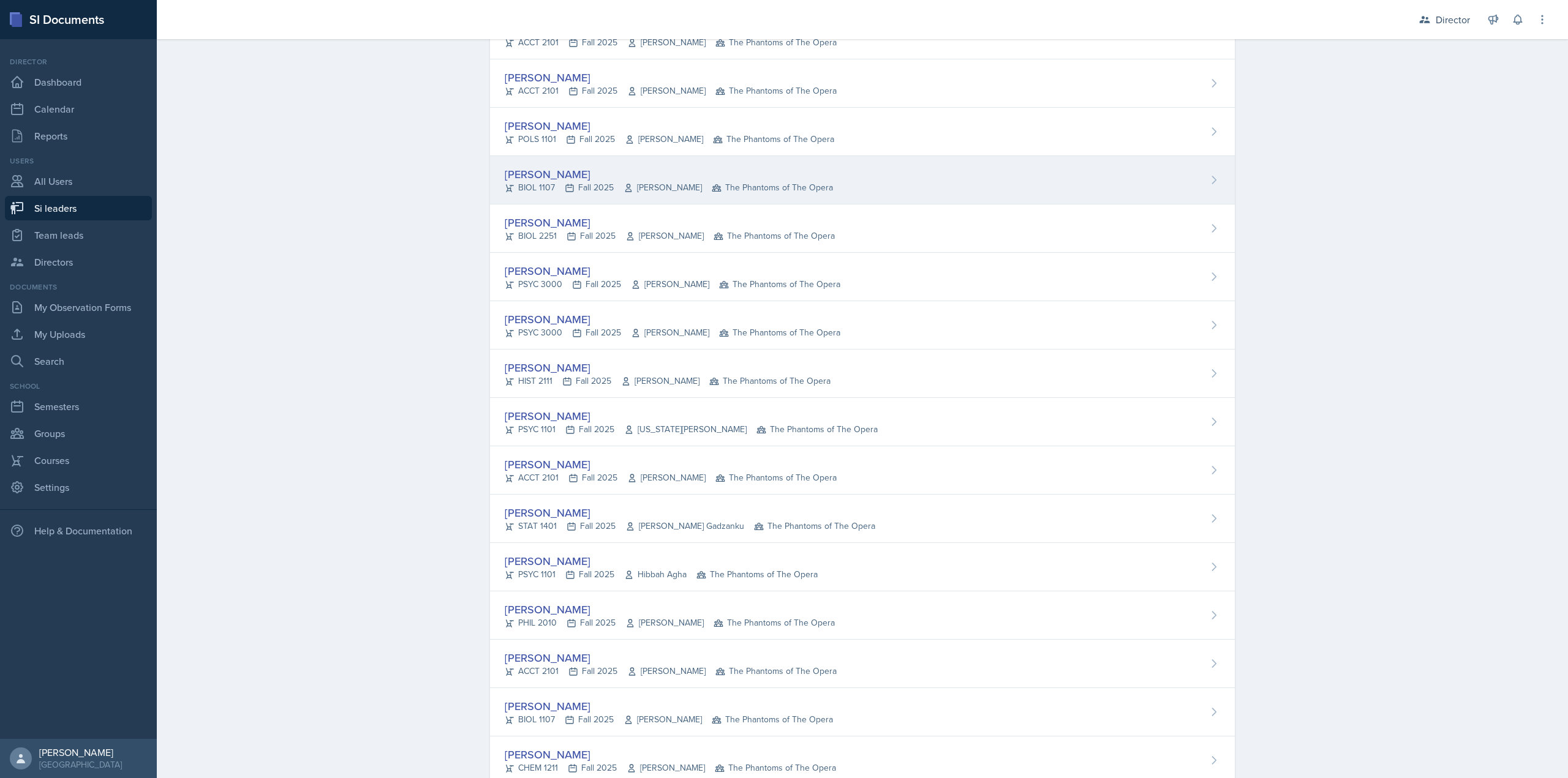
click at [572, 175] on div "Emily Clarke" at bounding box center [669, 174] width 328 height 17
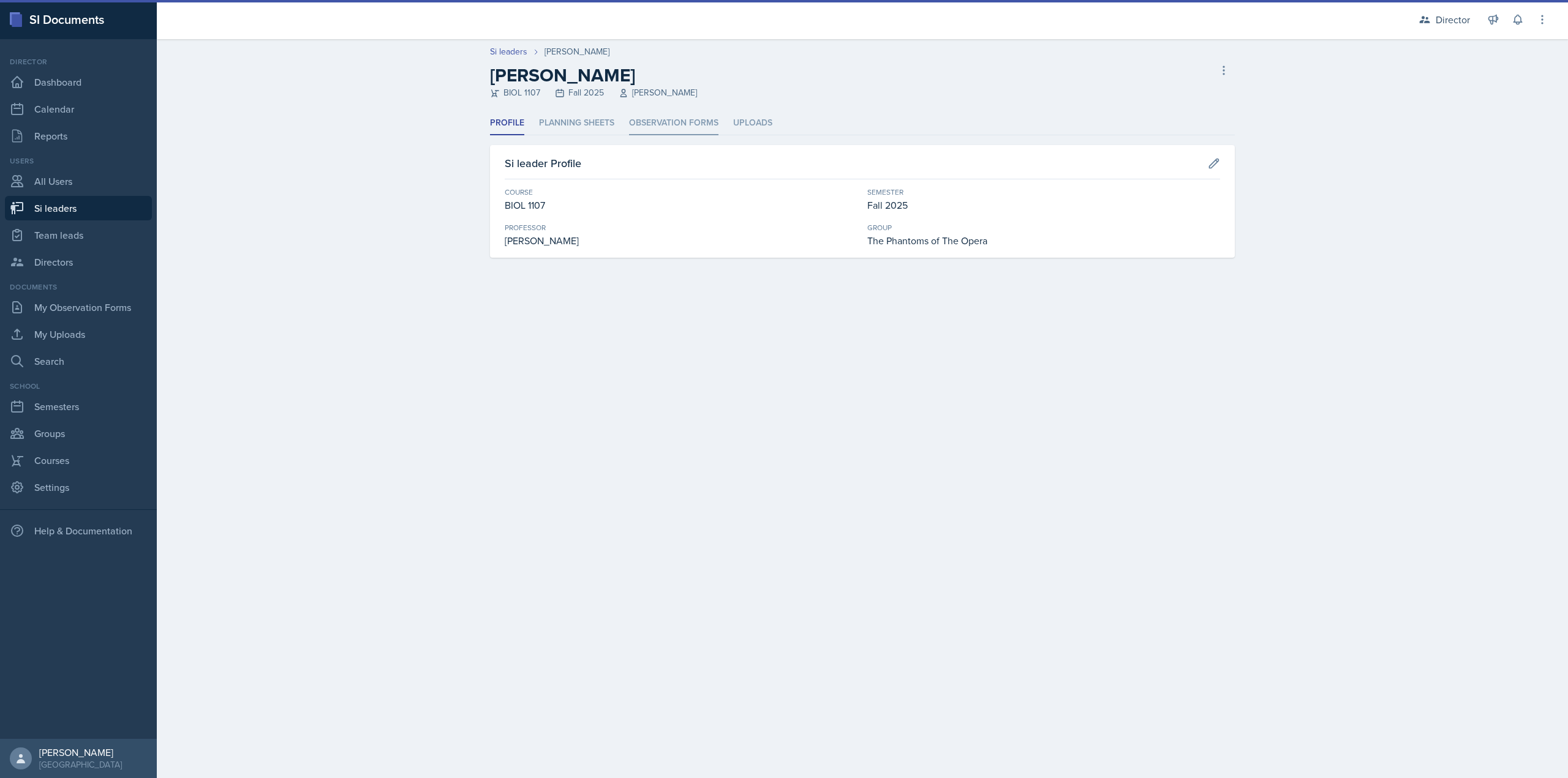
drag, startPoint x: 675, startPoint y: 106, endPoint x: 667, endPoint y: 123, distance: 18.8
click at [675, 106] on header "Si leaders Emily Clarke Emily Clarke BIOL 1107 Fall 2025 Joy Brookshire Delete …" at bounding box center [862, 76] width 1411 height 73
click at [664, 124] on li "Observation Forms" at bounding box center [673, 123] width 89 height 24
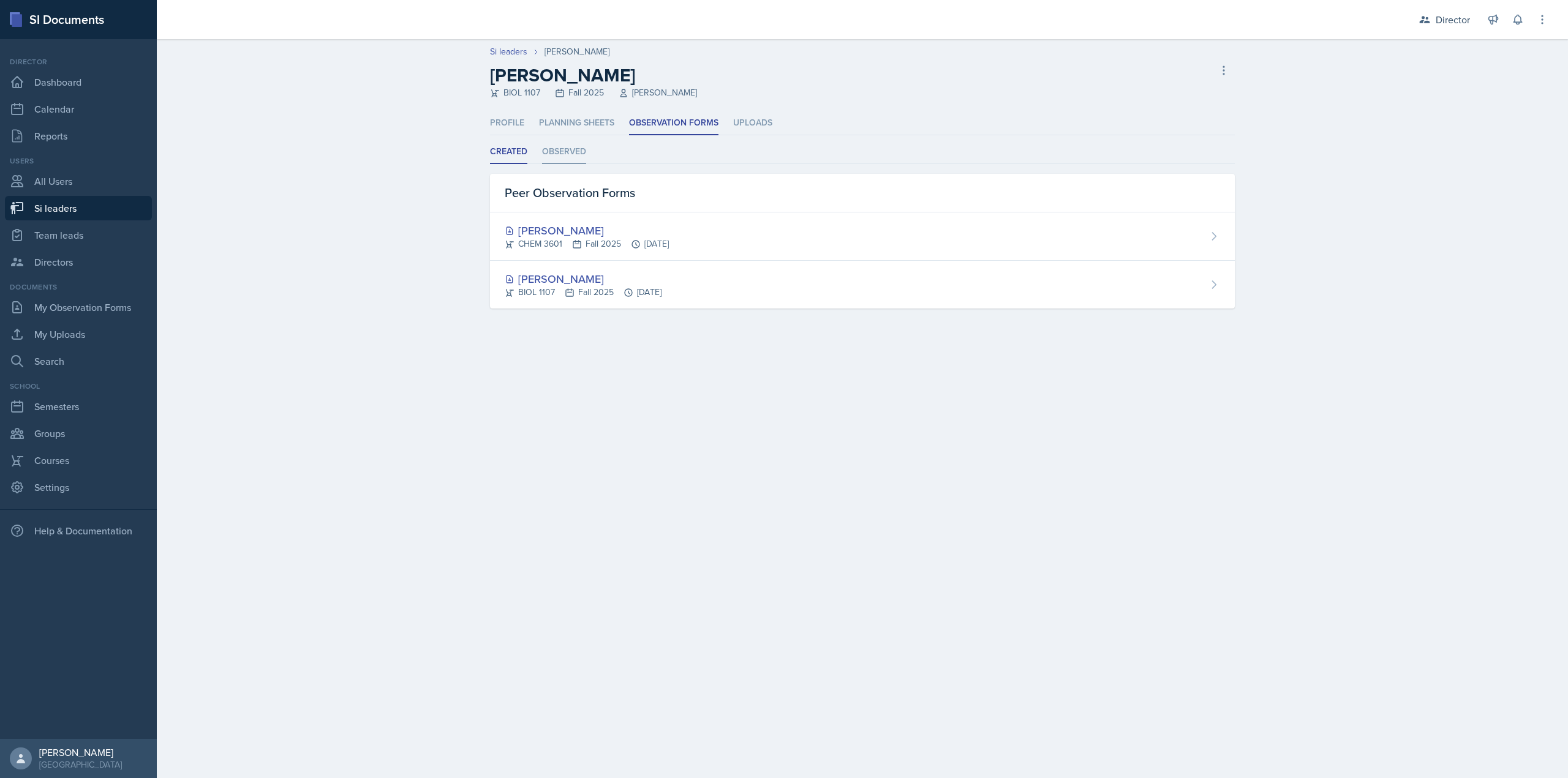
click at [564, 160] on li "Observed" at bounding box center [564, 152] width 44 height 24
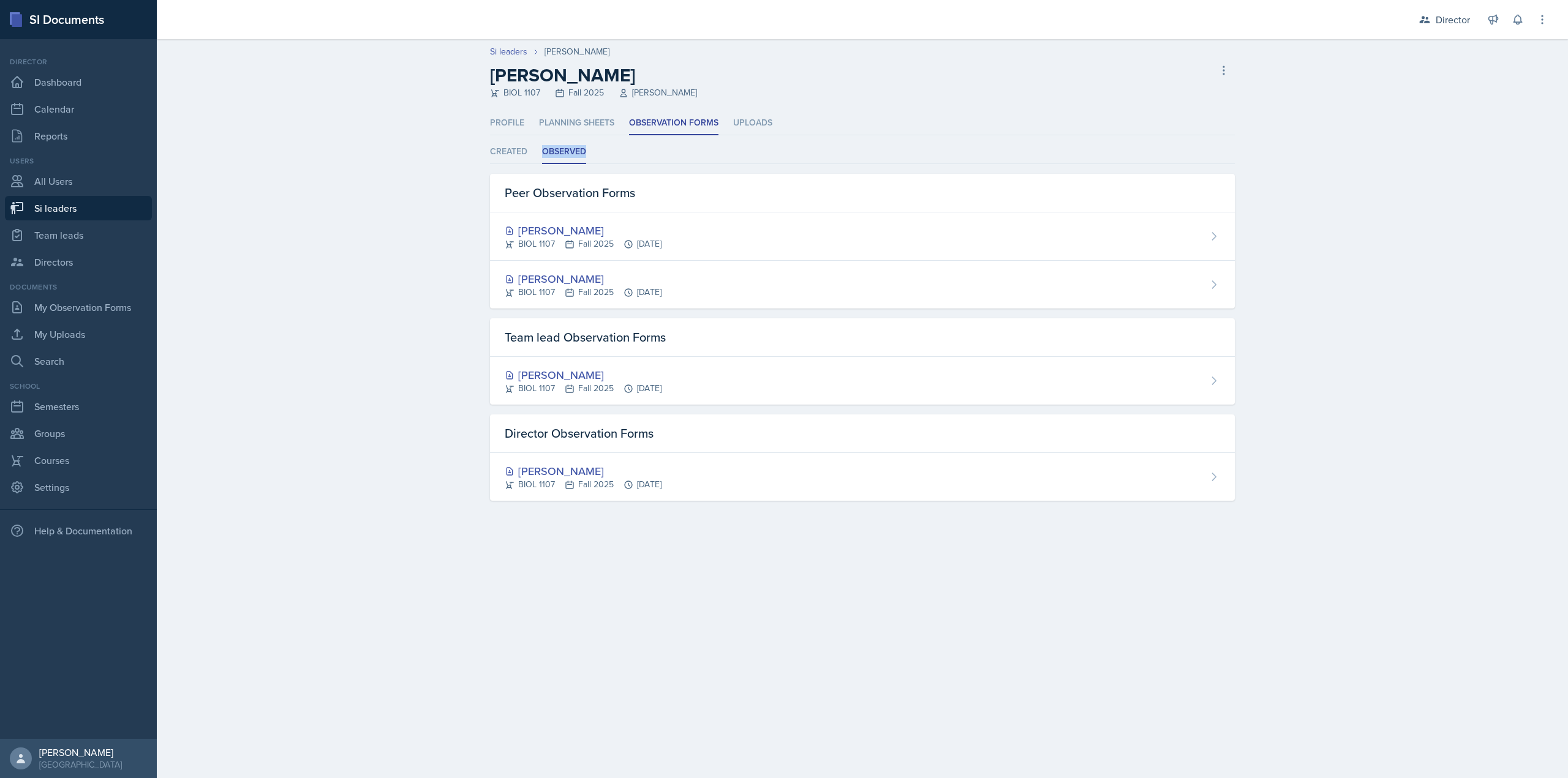
click at [564, 160] on li "Observed" at bounding box center [564, 152] width 44 height 24
click at [512, 152] on li "Created" at bounding box center [509, 152] width 38 height 24
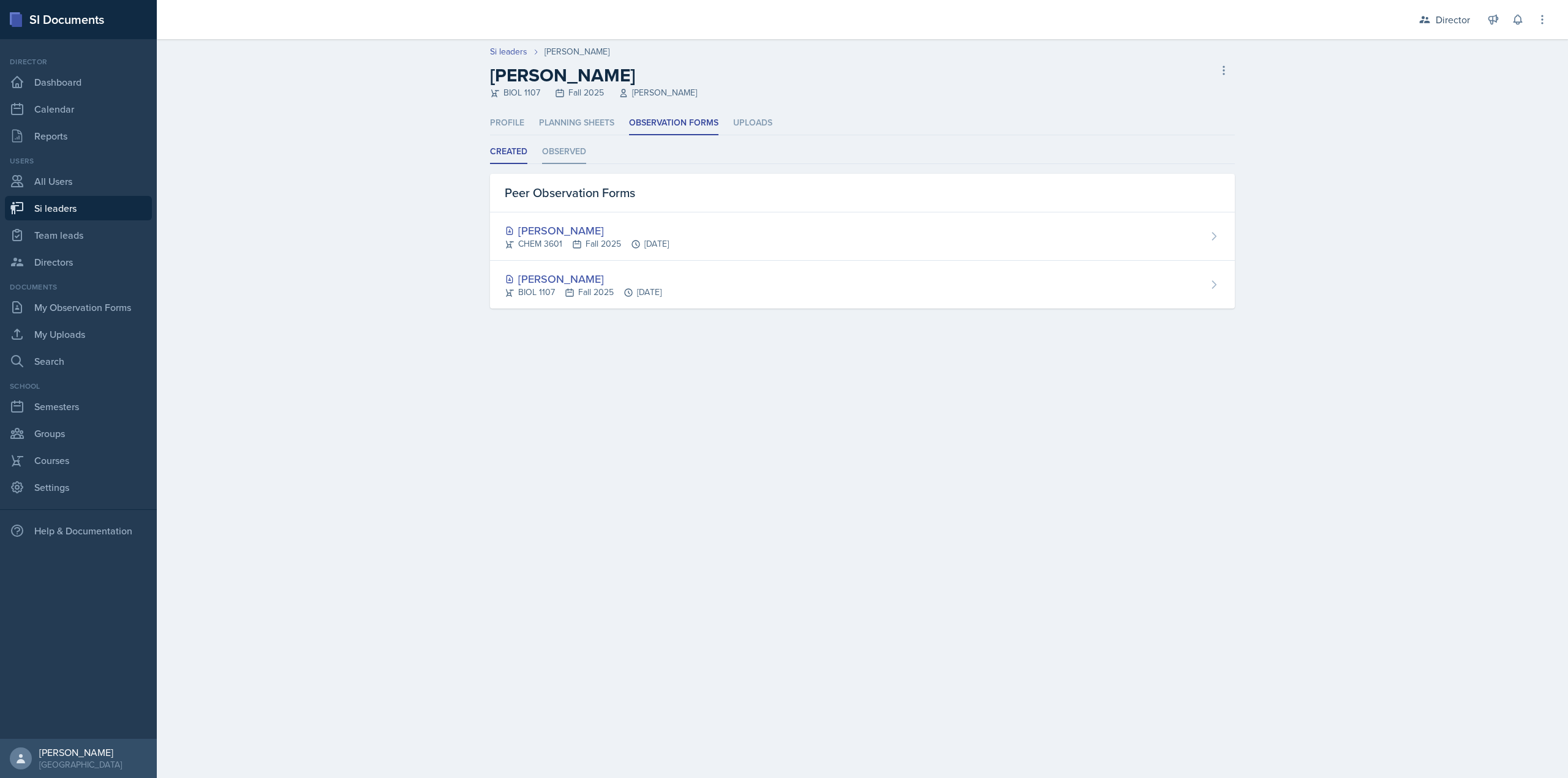
click at [567, 150] on li "Observed" at bounding box center [564, 152] width 44 height 24
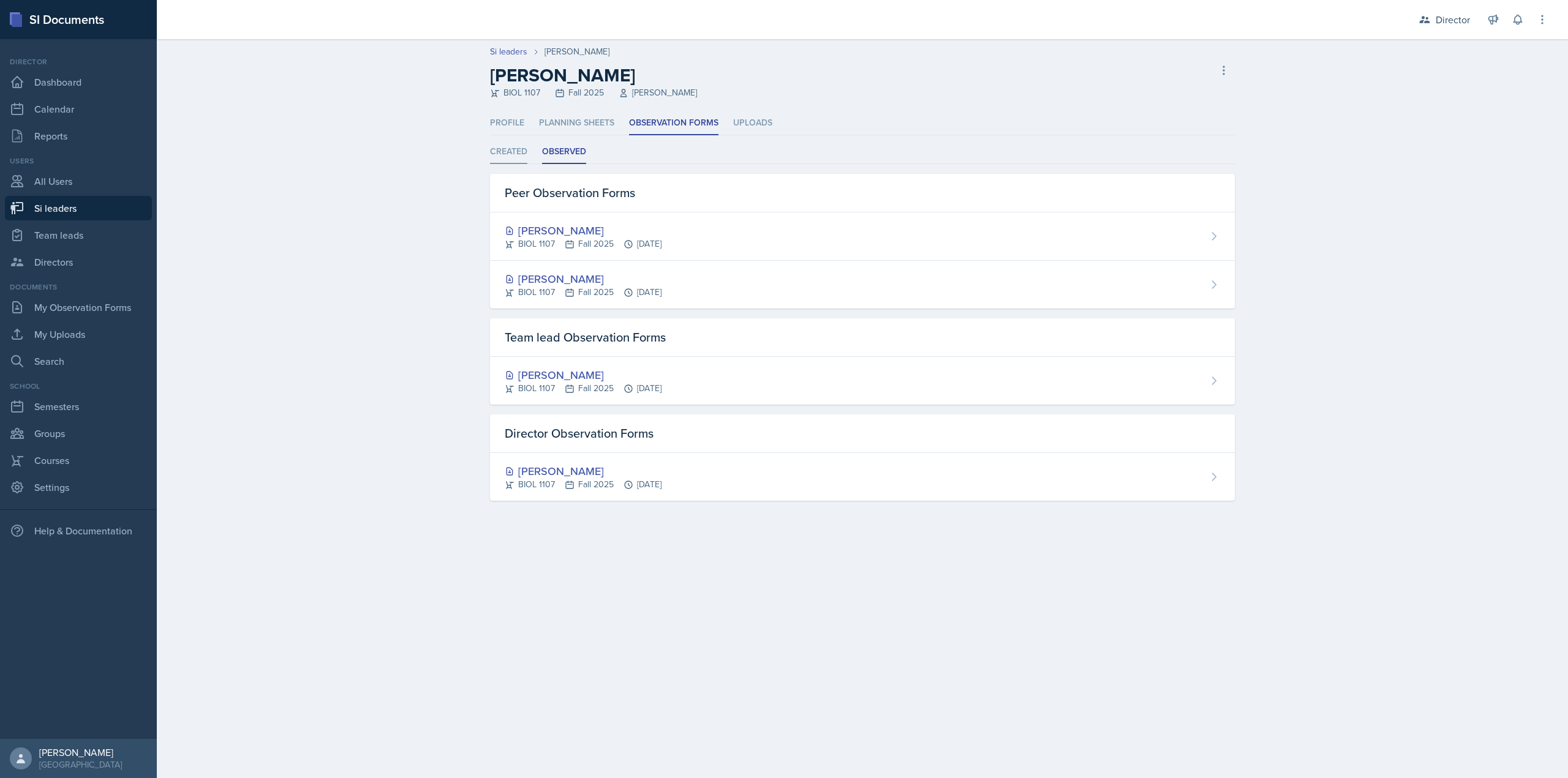
click at [516, 157] on li "Created" at bounding box center [509, 152] width 38 height 24
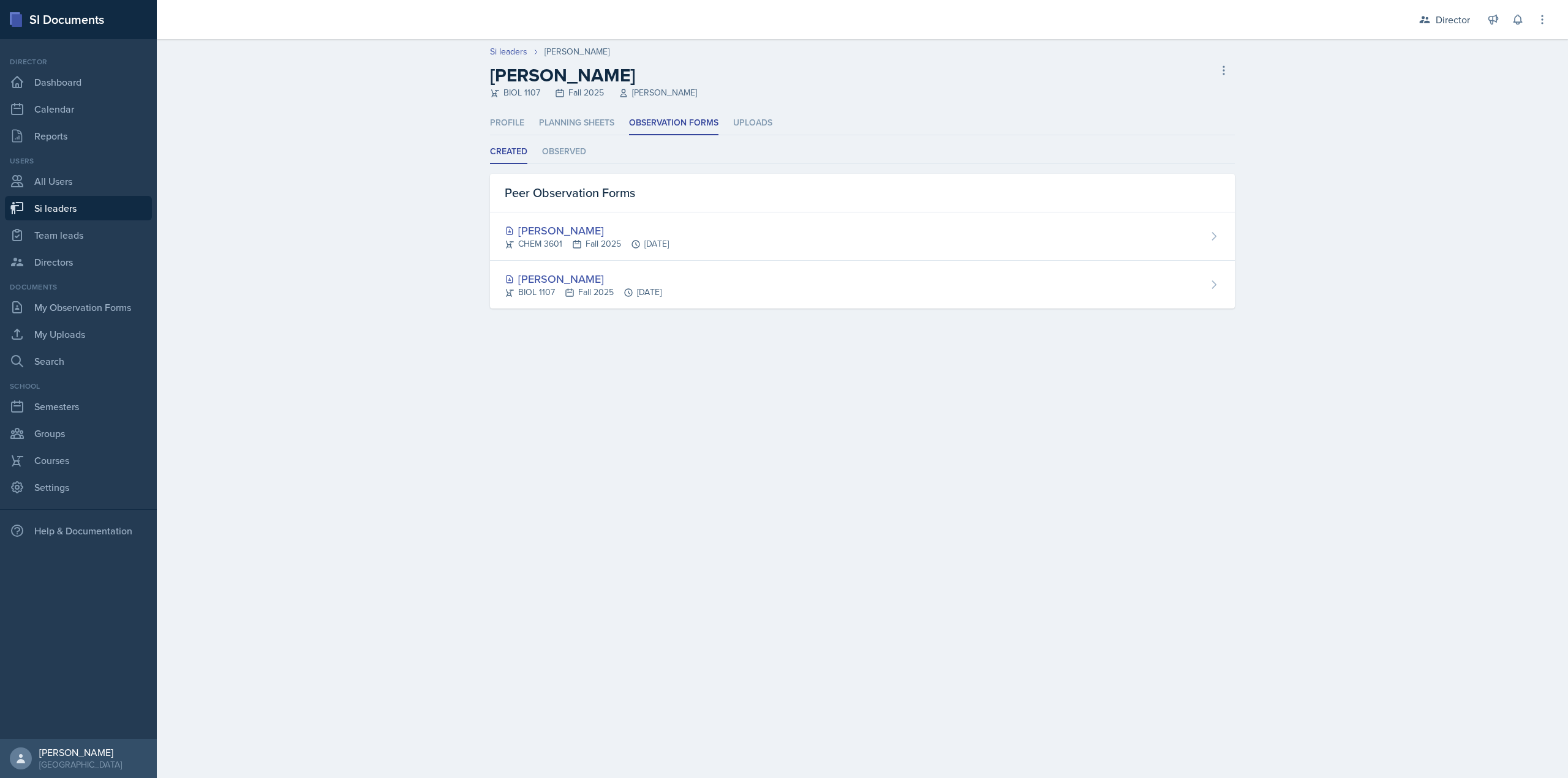
select select "2bed604d-1099-4043-b1bc-2365e8740244"
select select "8f83532f-1719-4fe6-95c5-07f4aad66979"
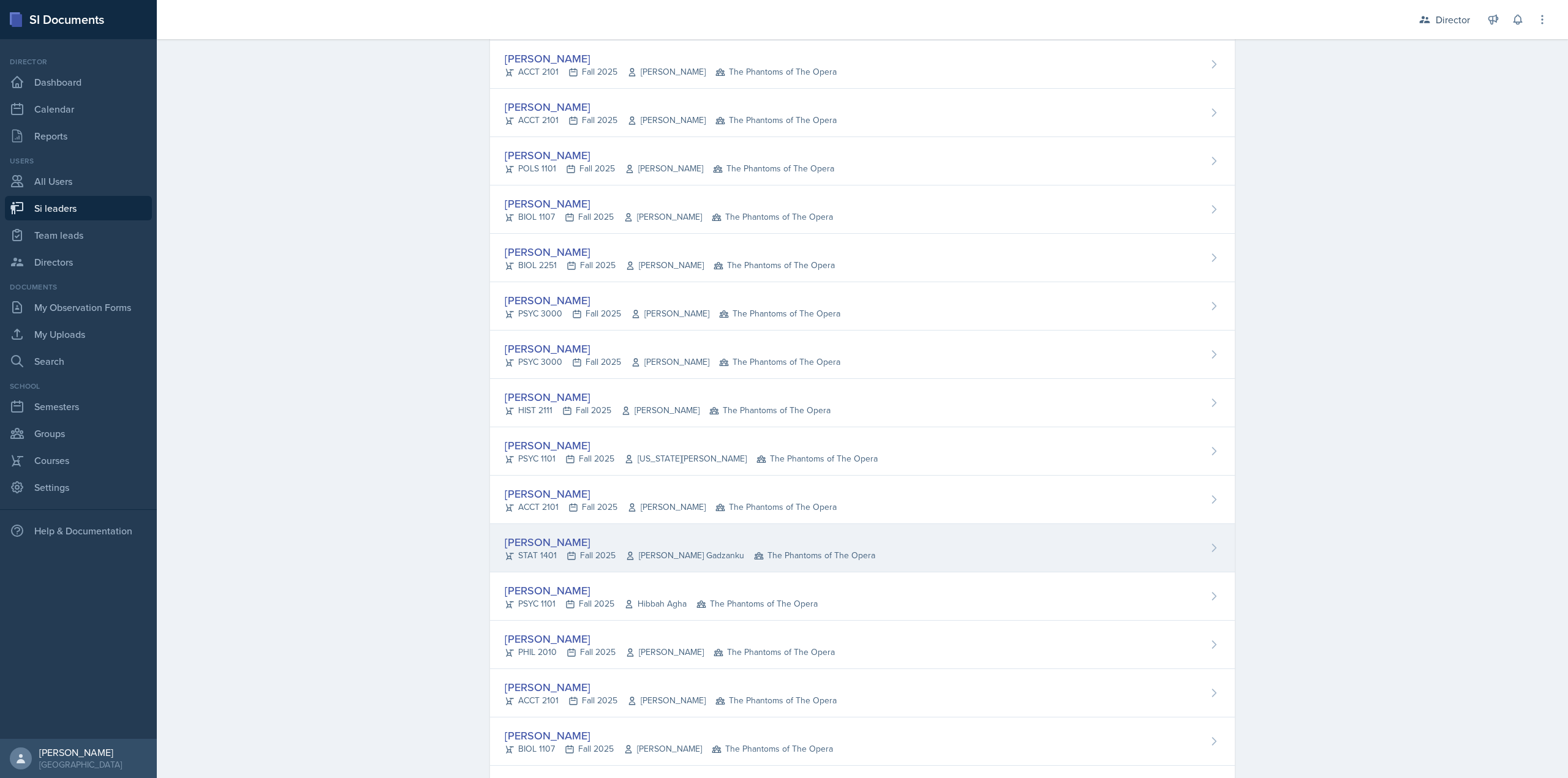
scroll to position [367, 0]
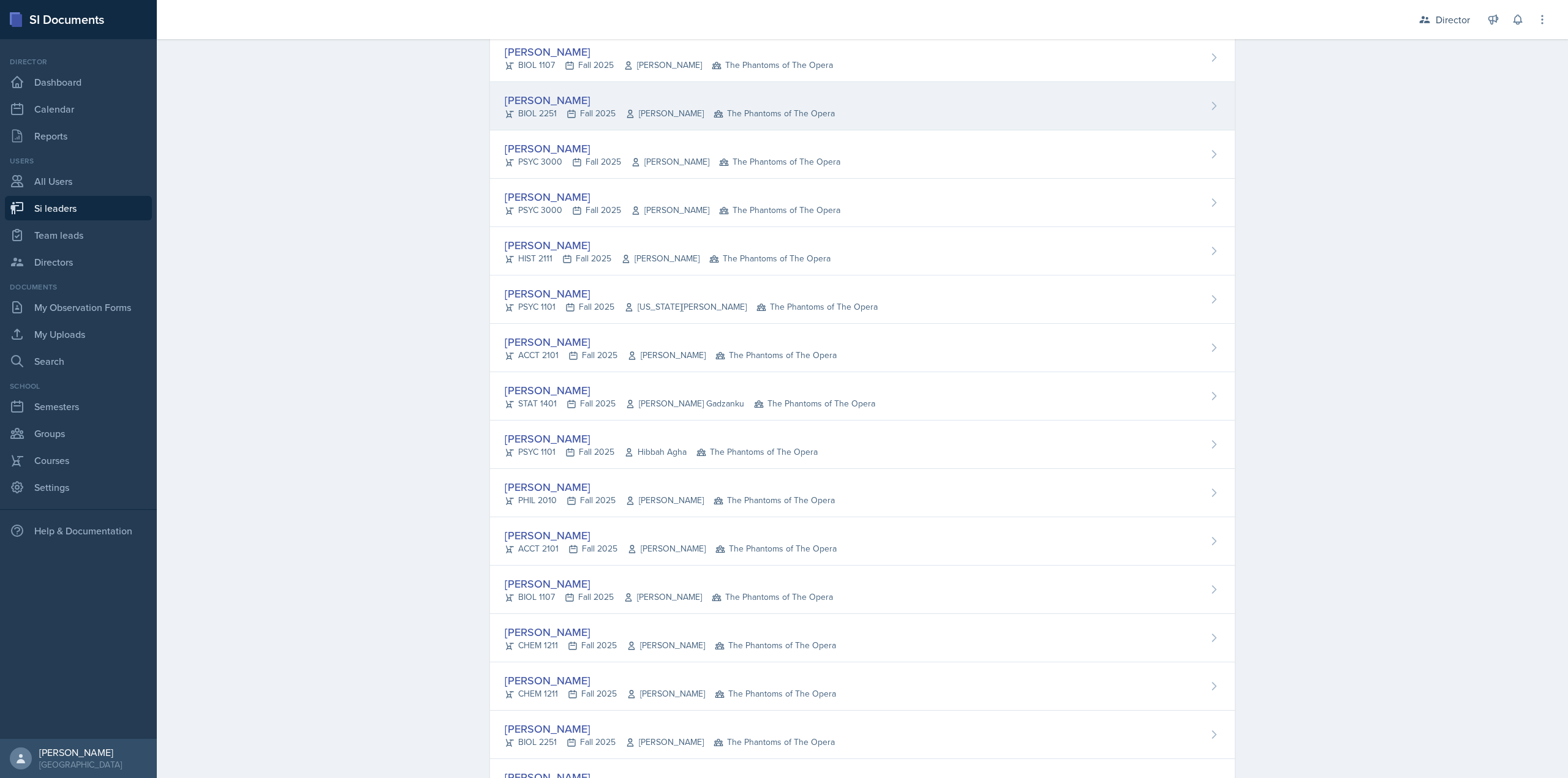
click at [579, 116] on div "BIOL 2251 Fall 2025 Vennece Fowlkes The Phantoms of The Opera" at bounding box center [670, 113] width 330 height 13
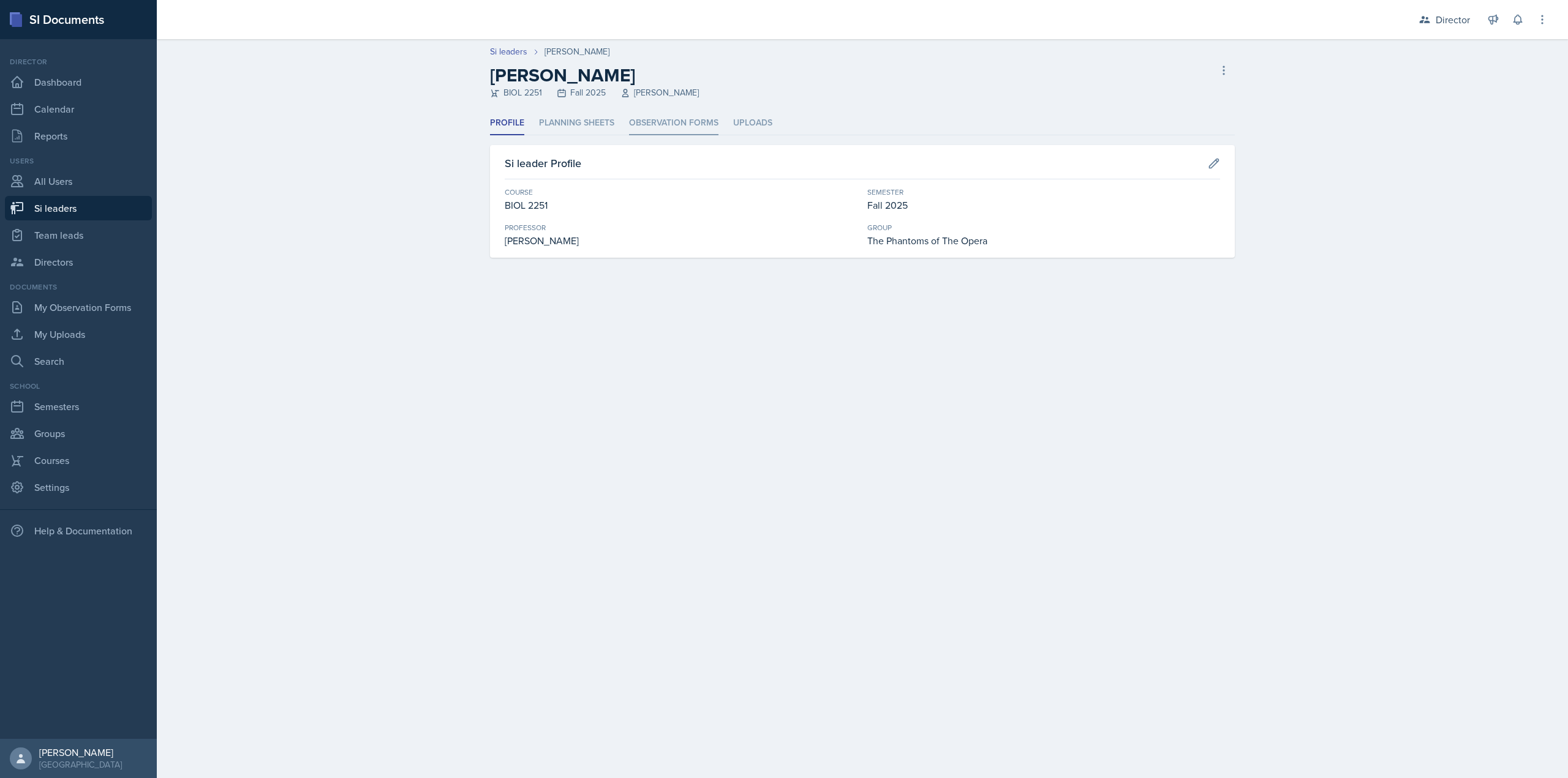
click at [657, 115] on li "Observation Forms" at bounding box center [673, 123] width 89 height 24
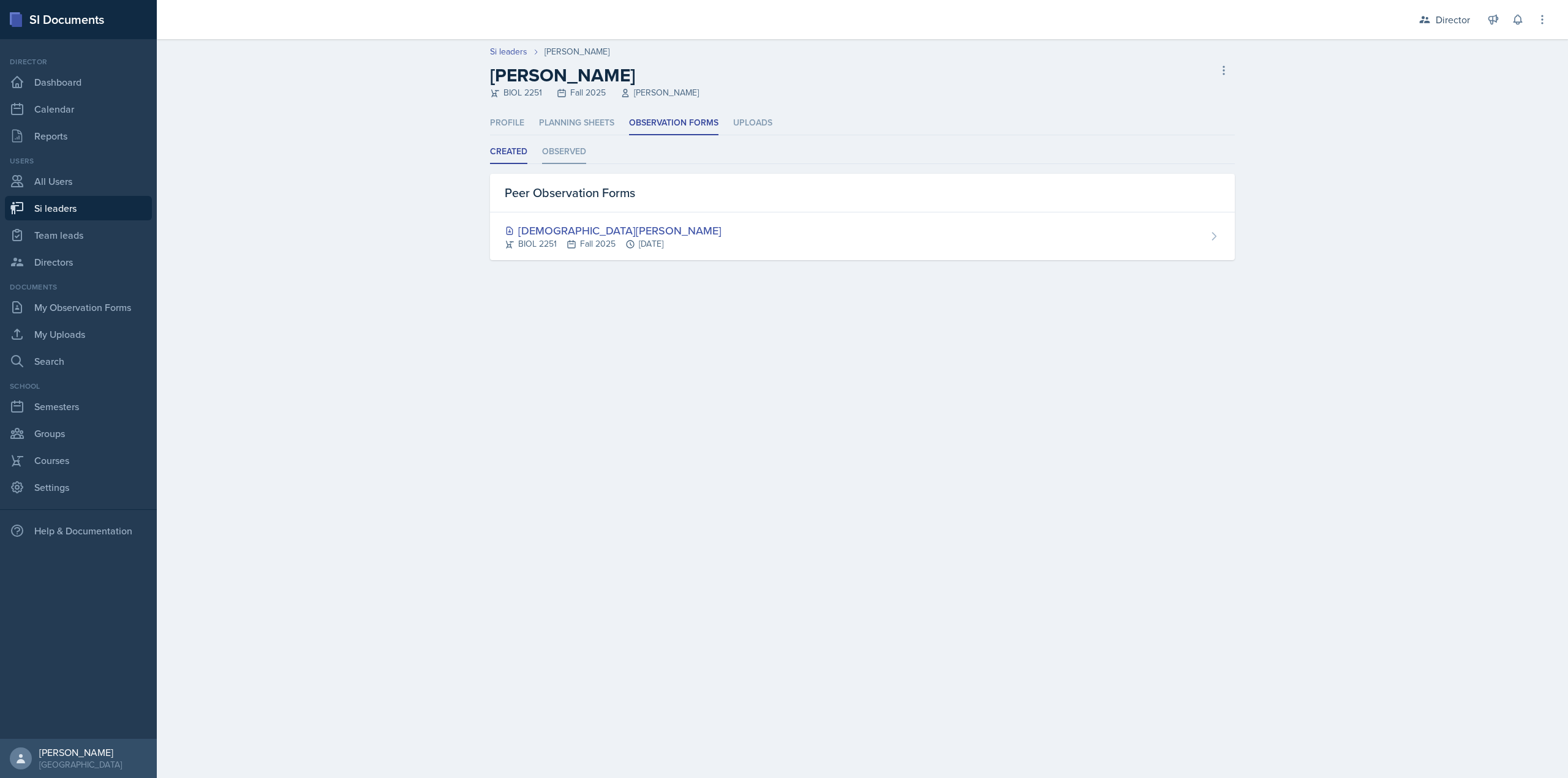
click at [572, 145] on li "Observed" at bounding box center [564, 152] width 44 height 24
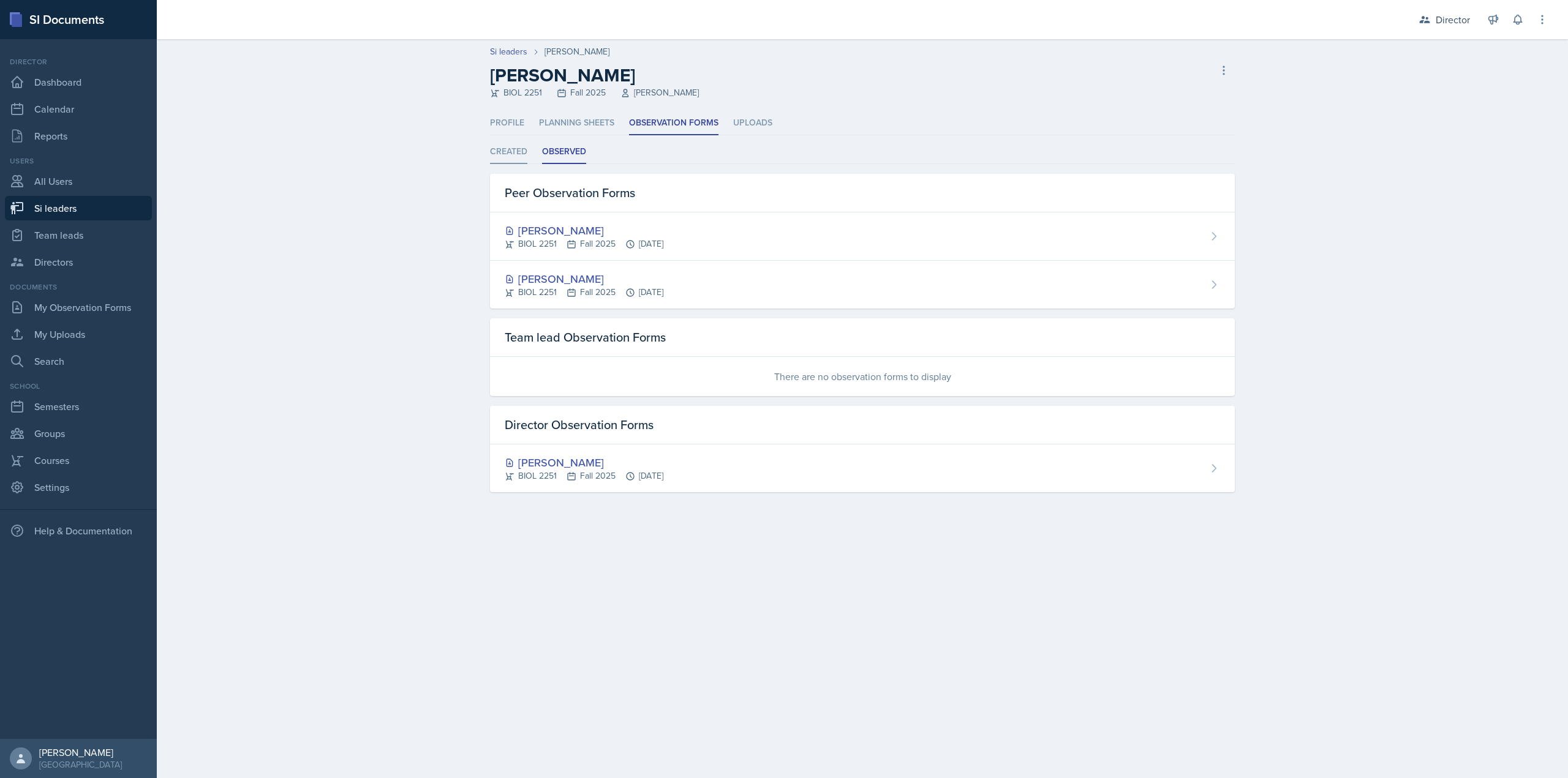
click at [509, 150] on li "Created" at bounding box center [509, 152] width 38 height 24
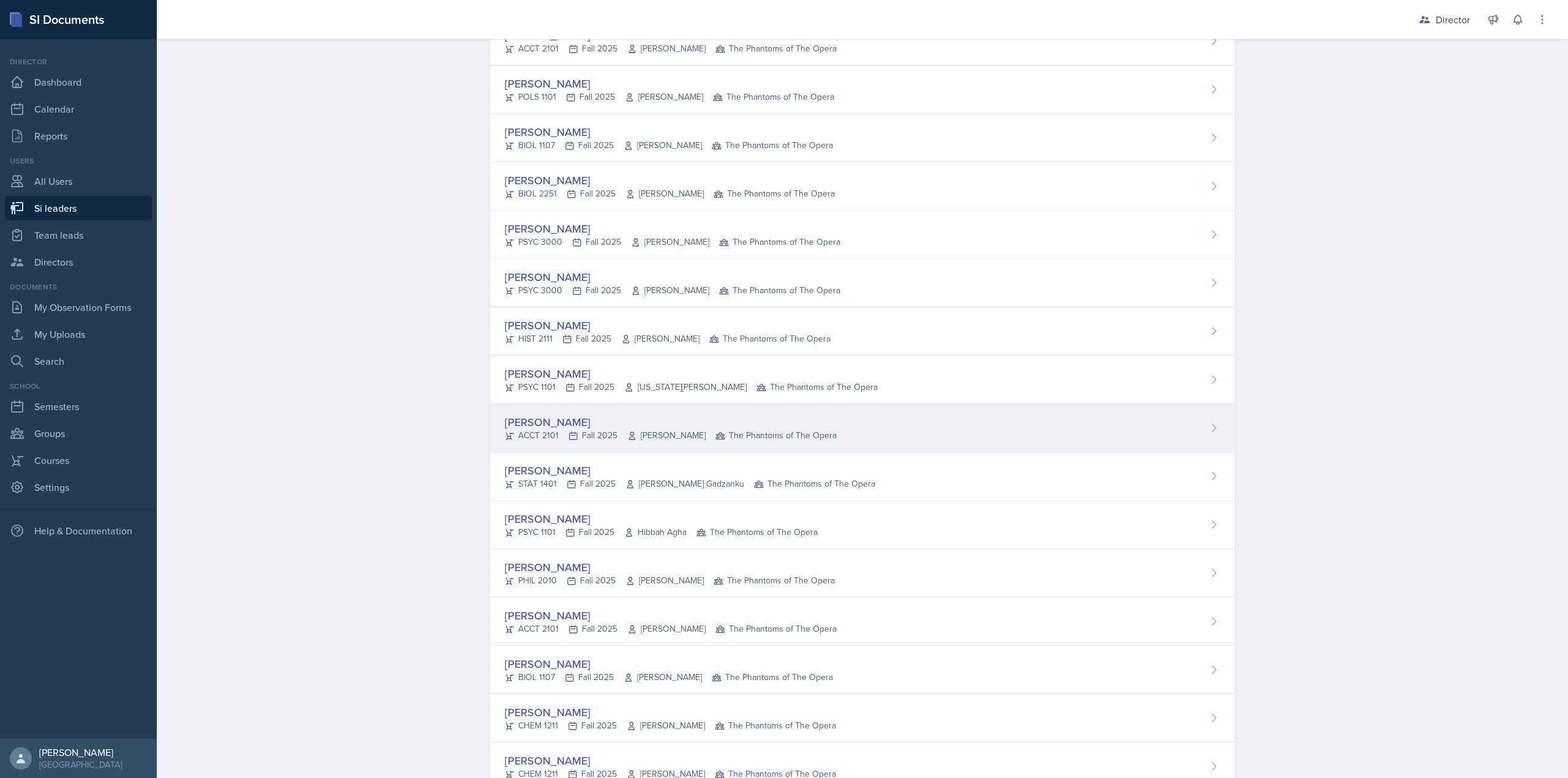
scroll to position [367, 0]
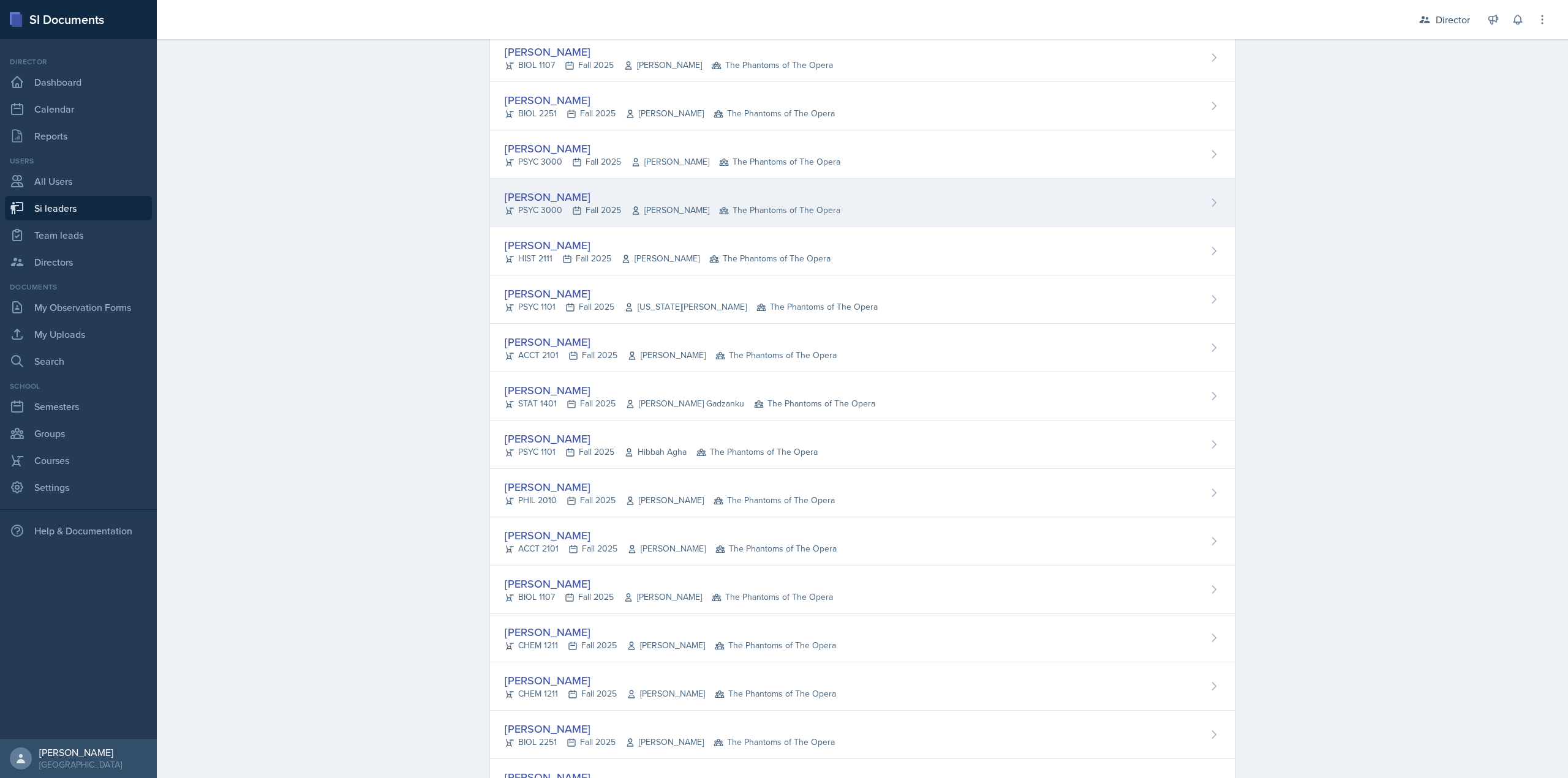
click at [579, 205] on div "PSYC 3000 Fall 2025 Chanler Hilley The Phantoms of The Opera" at bounding box center [673, 210] width 336 height 13
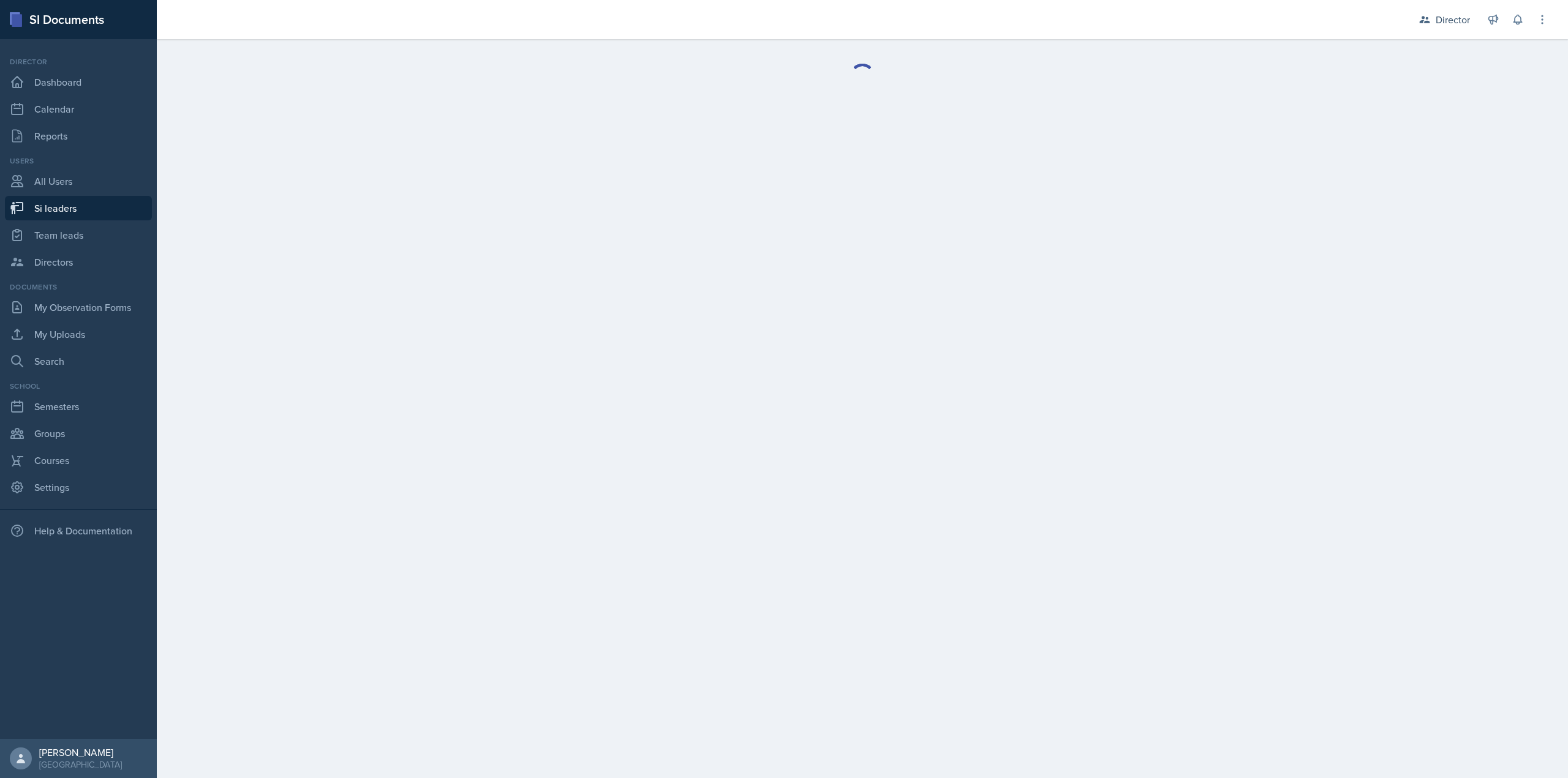
click at [579, 205] on main "Delete Si leader Are you sure you want to delete the si leader role for ? This …" at bounding box center [862, 409] width 1411 height 739
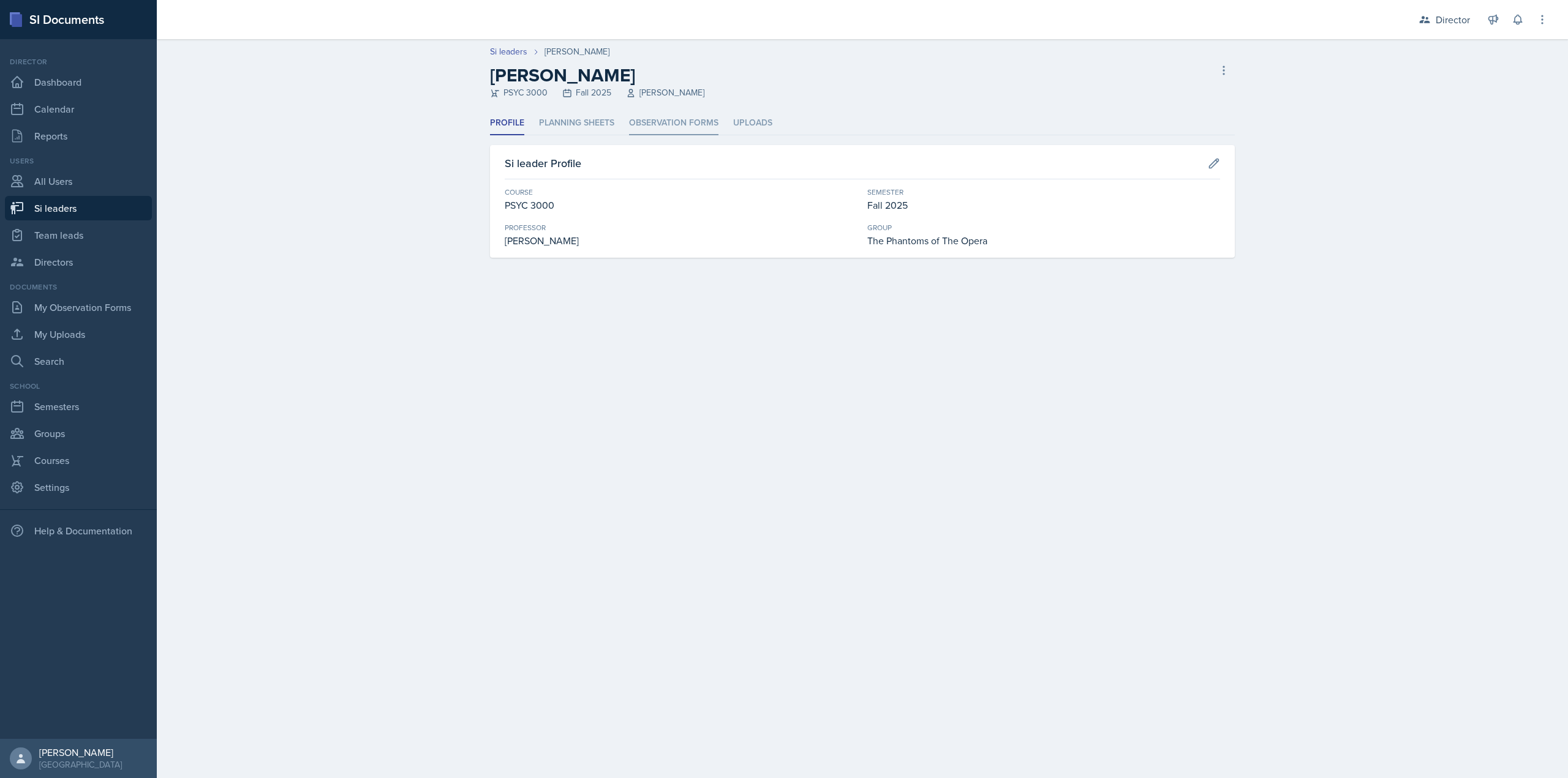
click at [644, 120] on li "Observation Forms" at bounding box center [673, 123] width 89 height 24
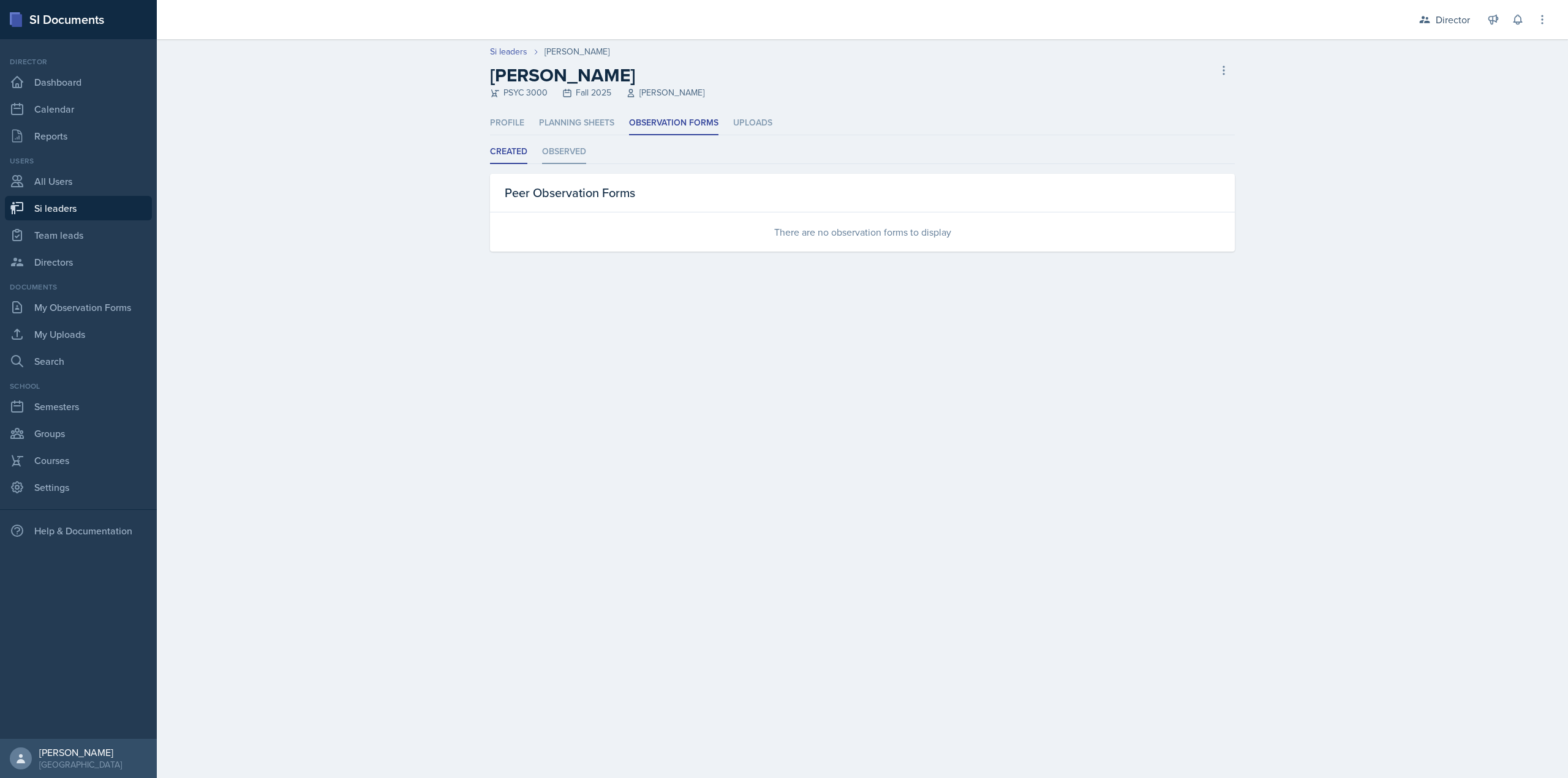
click at [574, 149] on li "Observed" at bounding box center [564, 152] width 44 height 24
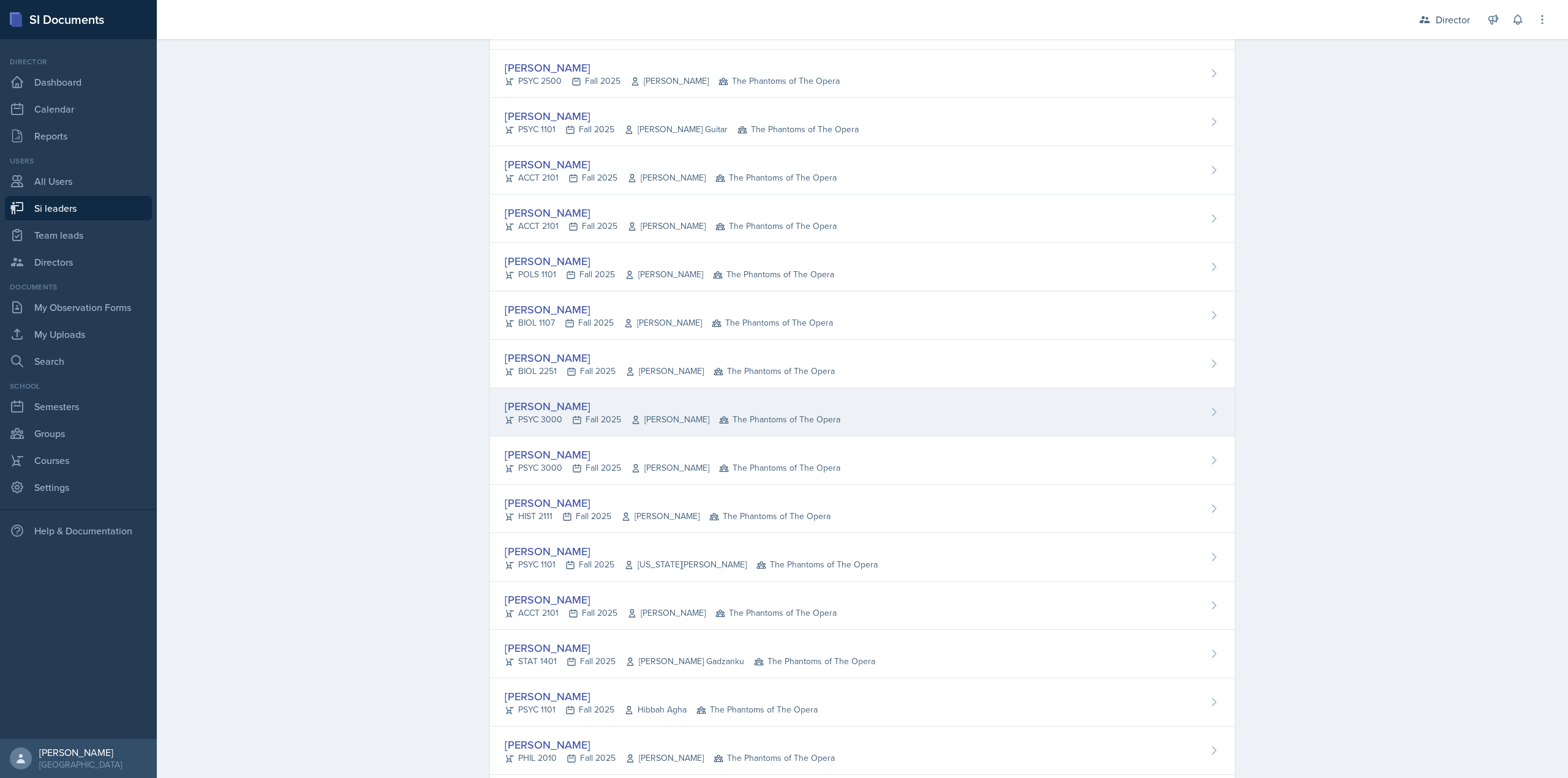
scroll to position [122, 0]
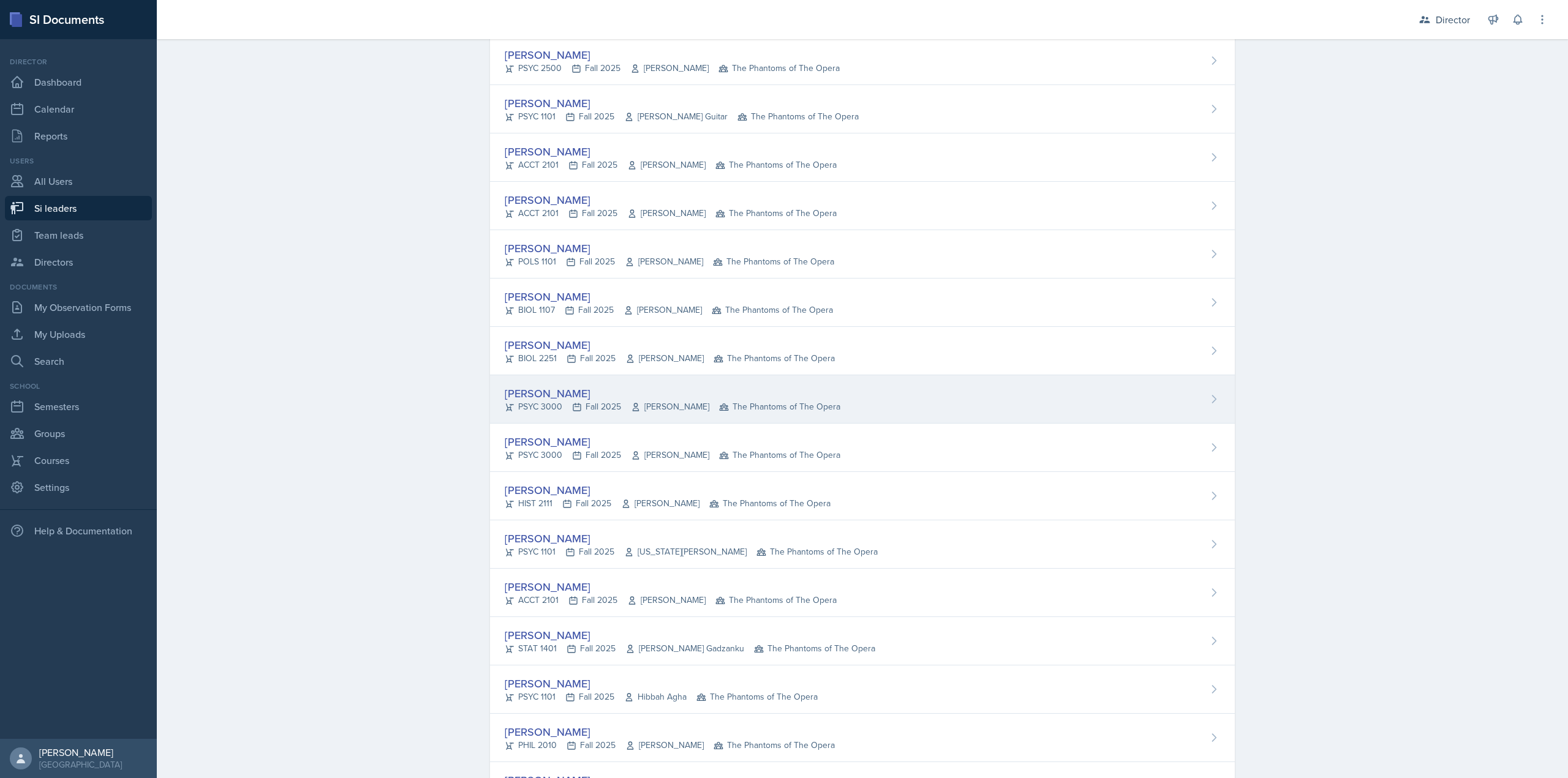
click at [556, 393] on div "Maci DeMott" at bounding box center [673, 393] width 336 height 17
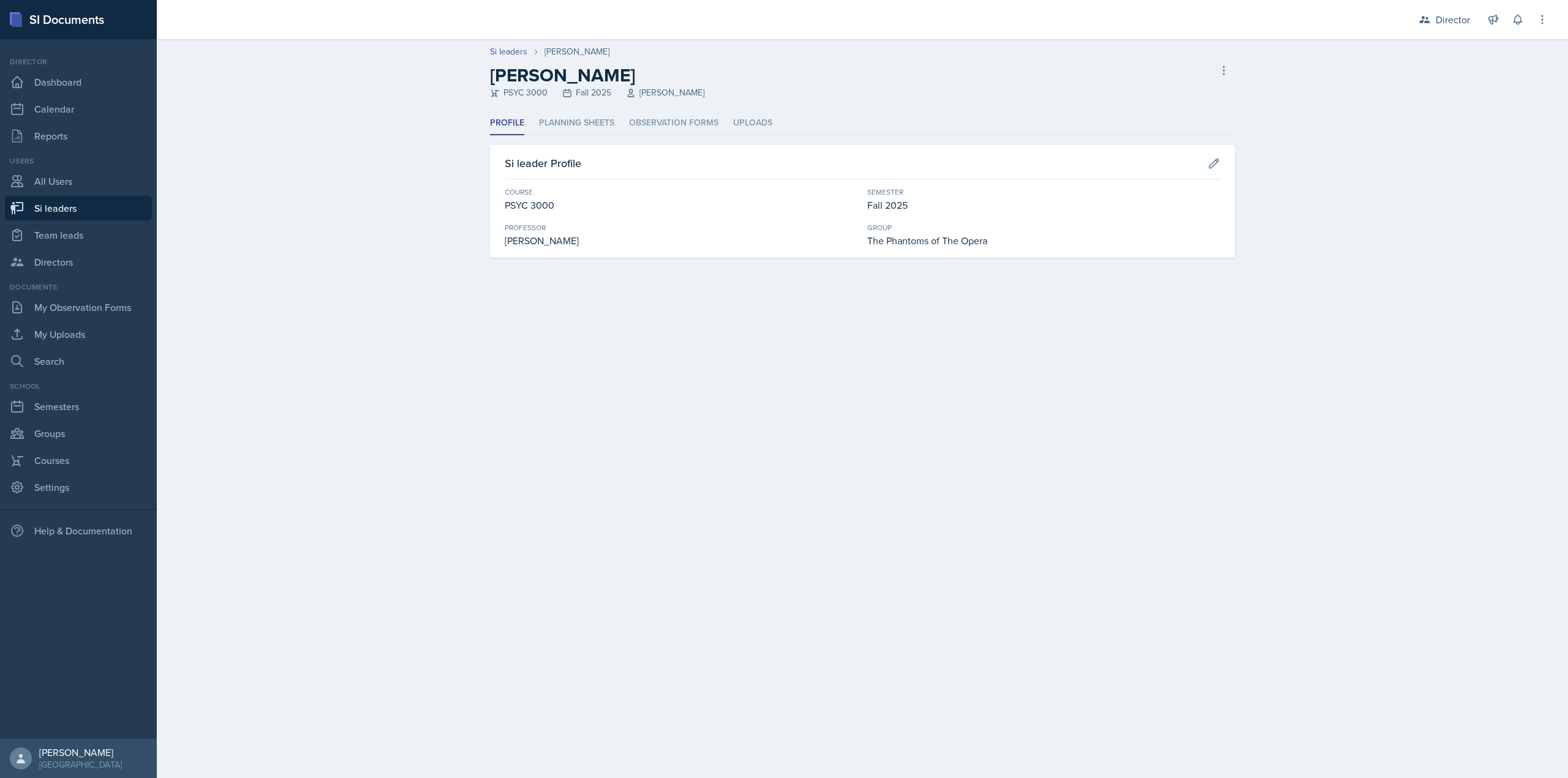
click at [679, 136] on div "Profile Planning Sheets Observation Forms Uploads Profile Planning Sheets Obser…" at bounding box center [862, 184] width 745 height 146
drag, startPoint x: 669, startPoint y: 122, endPoint x: 652, endPoint y: 128, distance: 18.0
click at [668, 122] on li "Observation Forms" at bounding box center [673, 123] width 89 height 24
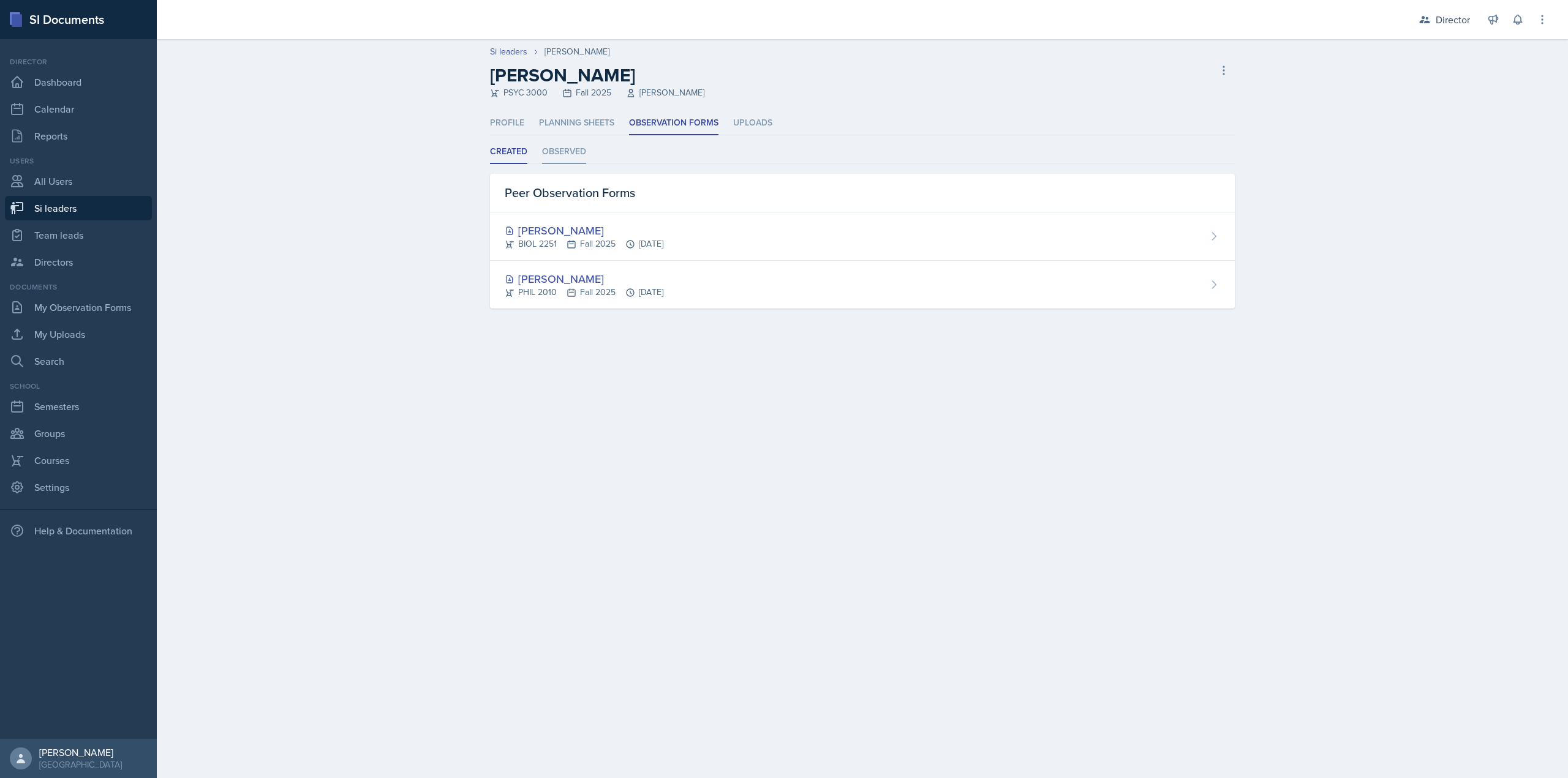
click at [558, 155] on li "Observed" at bounding box center [564, 152] width 44 height 24
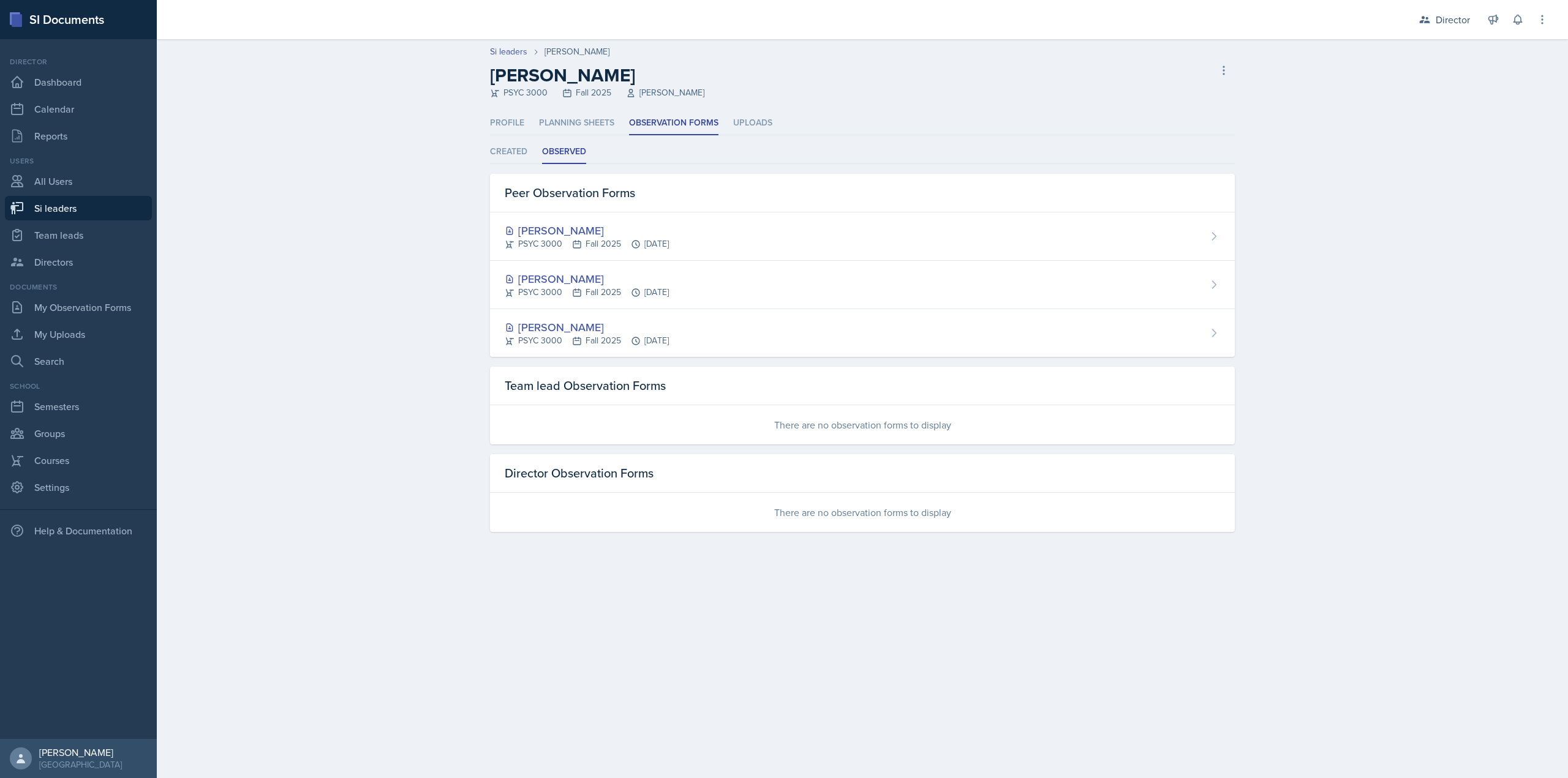
drag, startPoint x: 368, startPoint y: 375, endPoint x: 309, endPoint y: 310, distance: 87.8
click at [366, 374] on div "Si leaders Maci DeMott Maci DeMott PSYC 3000 Fall 2025 Dianhan Zheng Delete Si …" at bounding box center [862, 301] width 1411 height 522
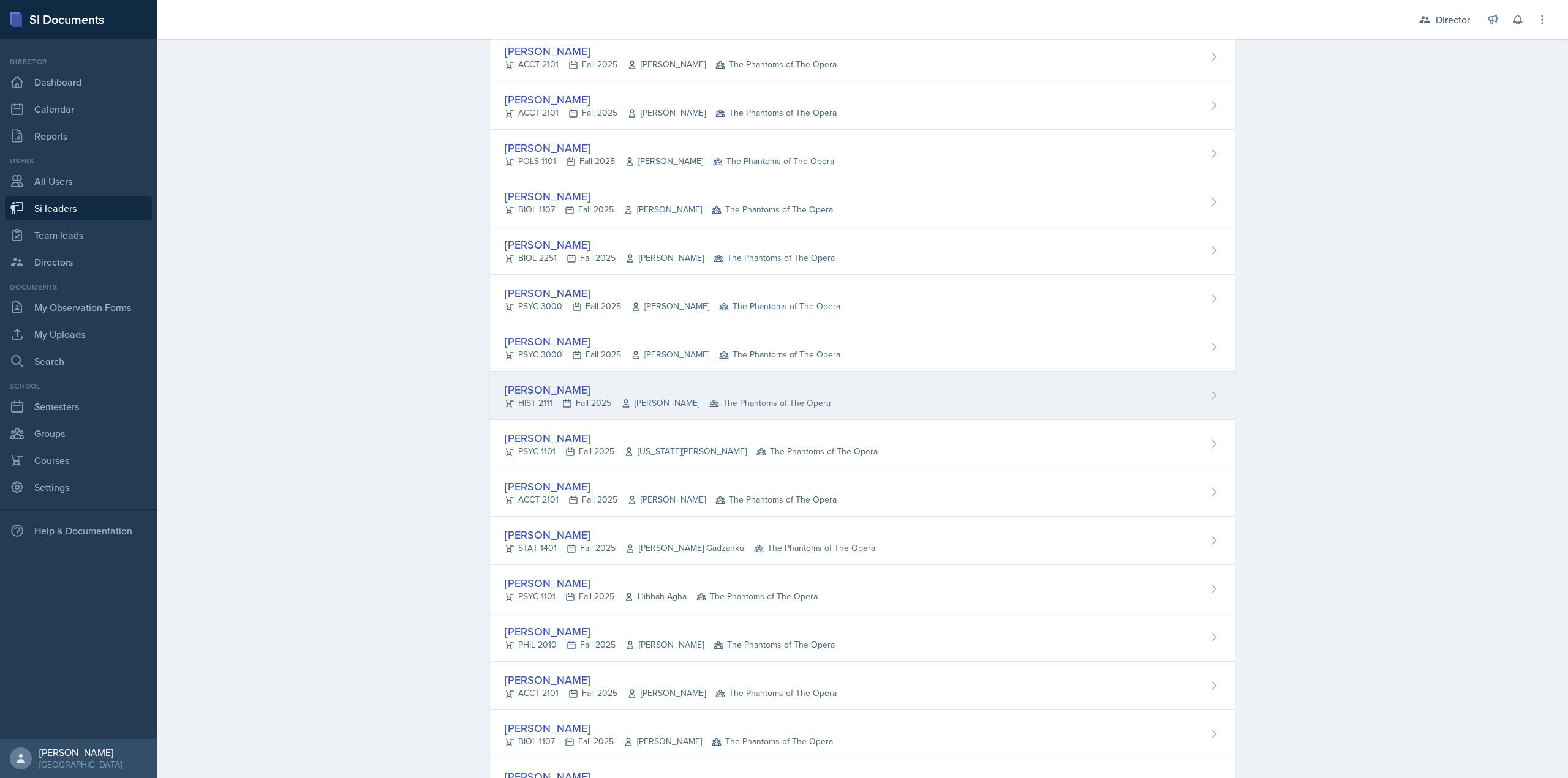
scroll to position [245, 0]
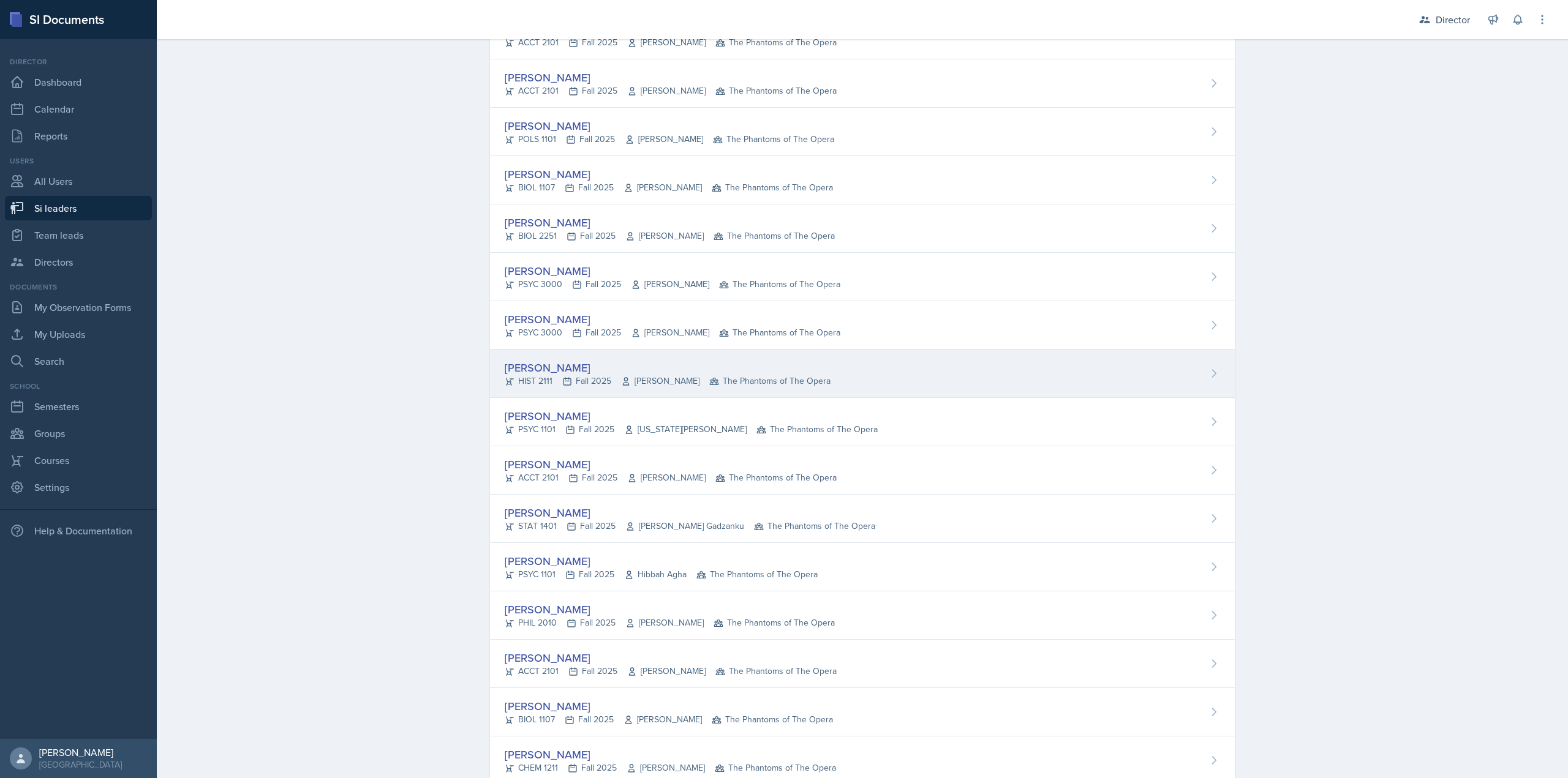
click at [555, 380] on div "HIST 2111 Fall 2025 John Laaman The Phantoms of The Opera" at bounding box center [668, 381] width 326 height 13
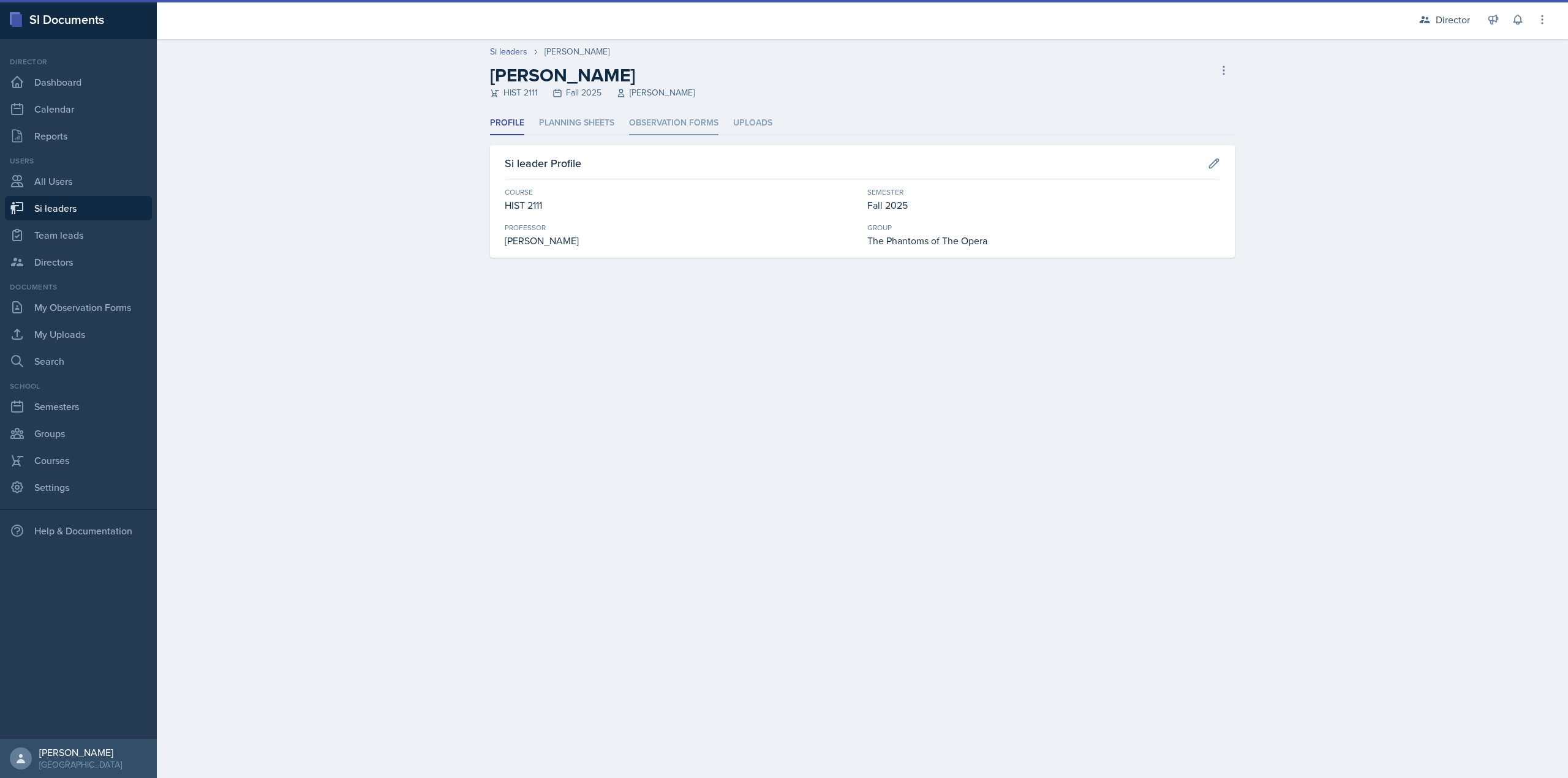
drag, startPoint x: 665, startPoint y: 113, endPoint x: 664, endPoint y: 120, distance: 7.1
click at [665, 116] on li "Observation Forms" at bounding box center [673, 123] width 89 height 24
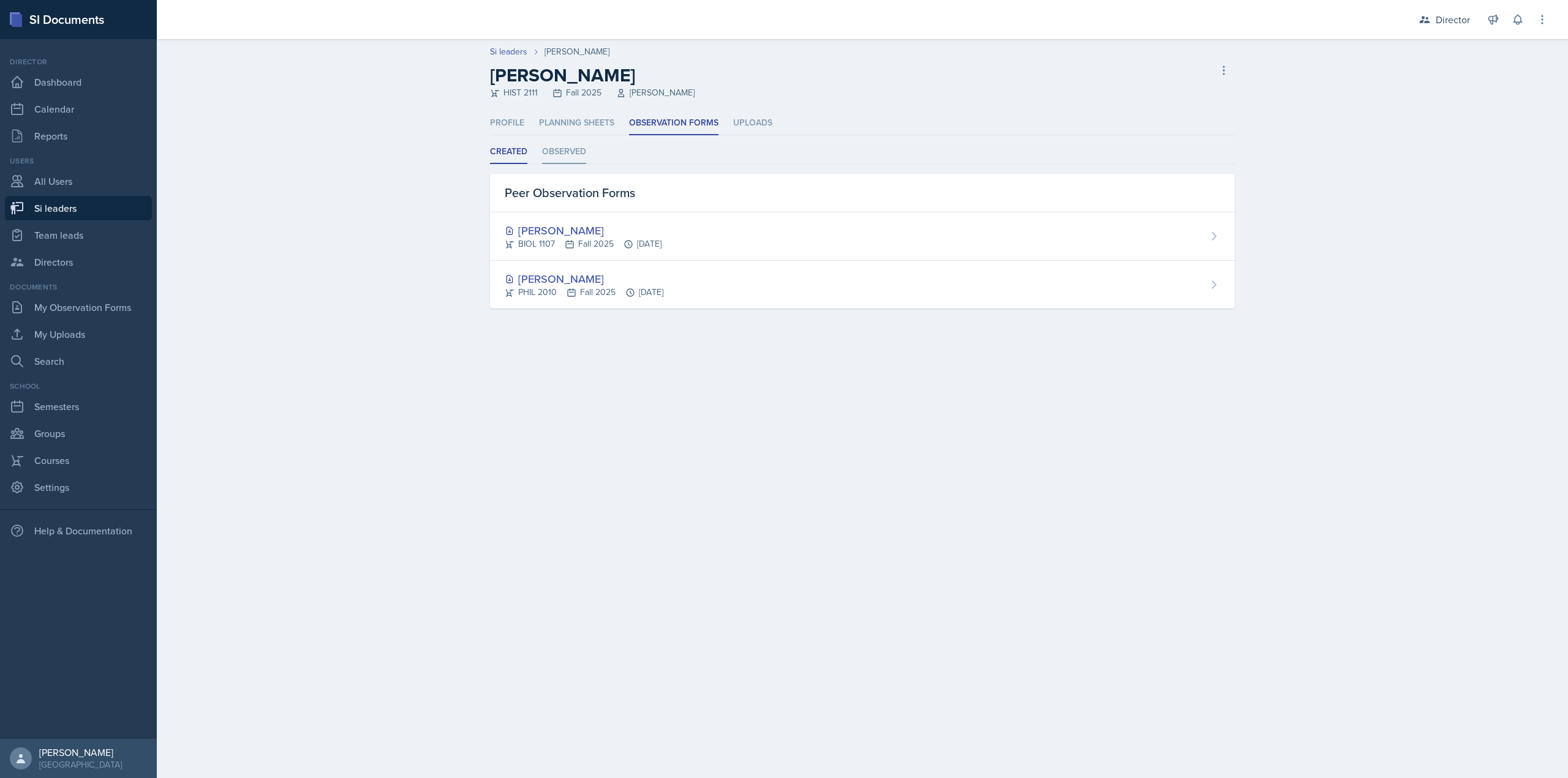
click at [550, 154] on li "Observed" at bounding box center [564, 152] width 44 height 24
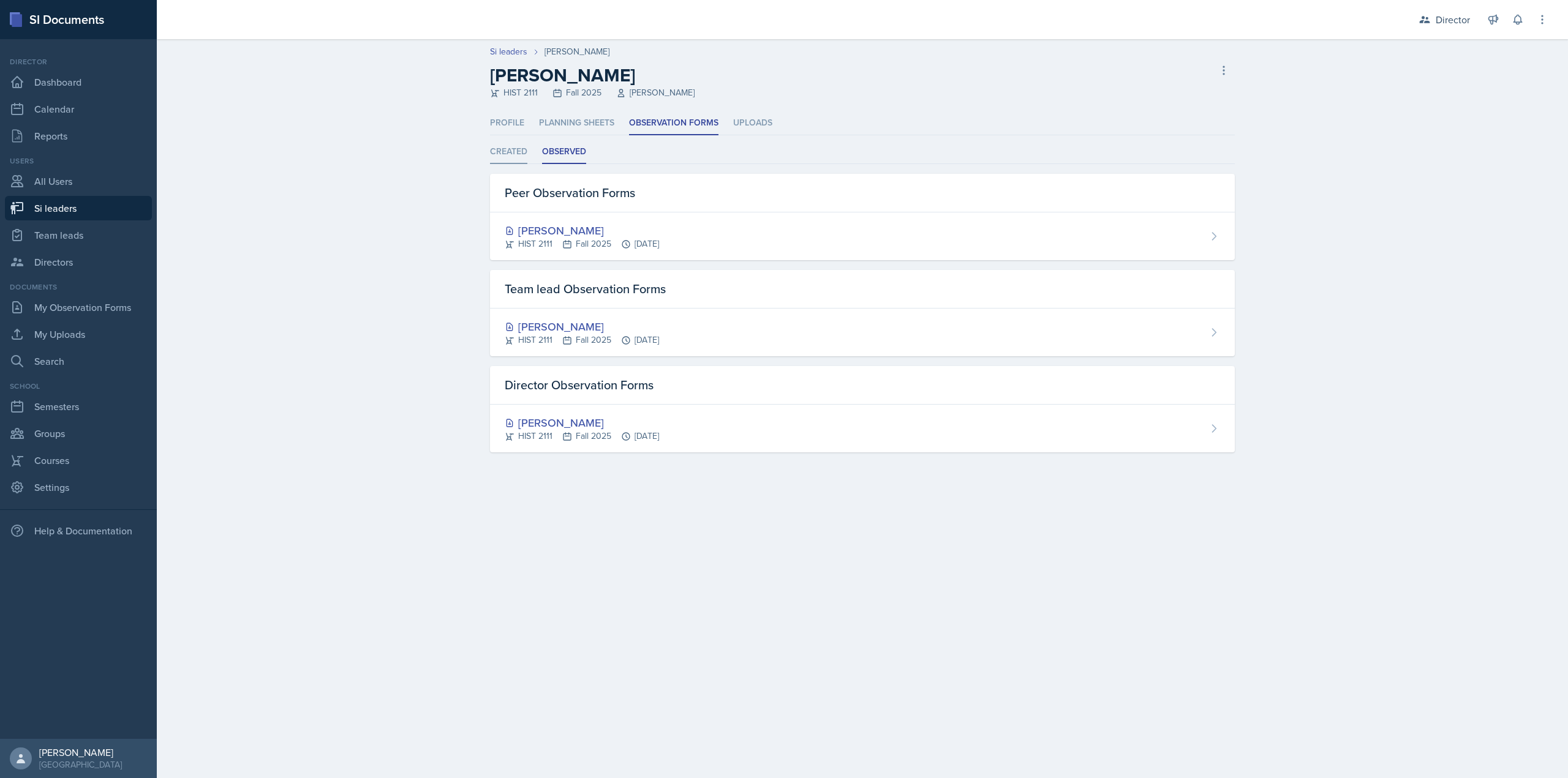
click at [508, 155] on li "Created" at bounding box center [509, 152] width 38 height 24
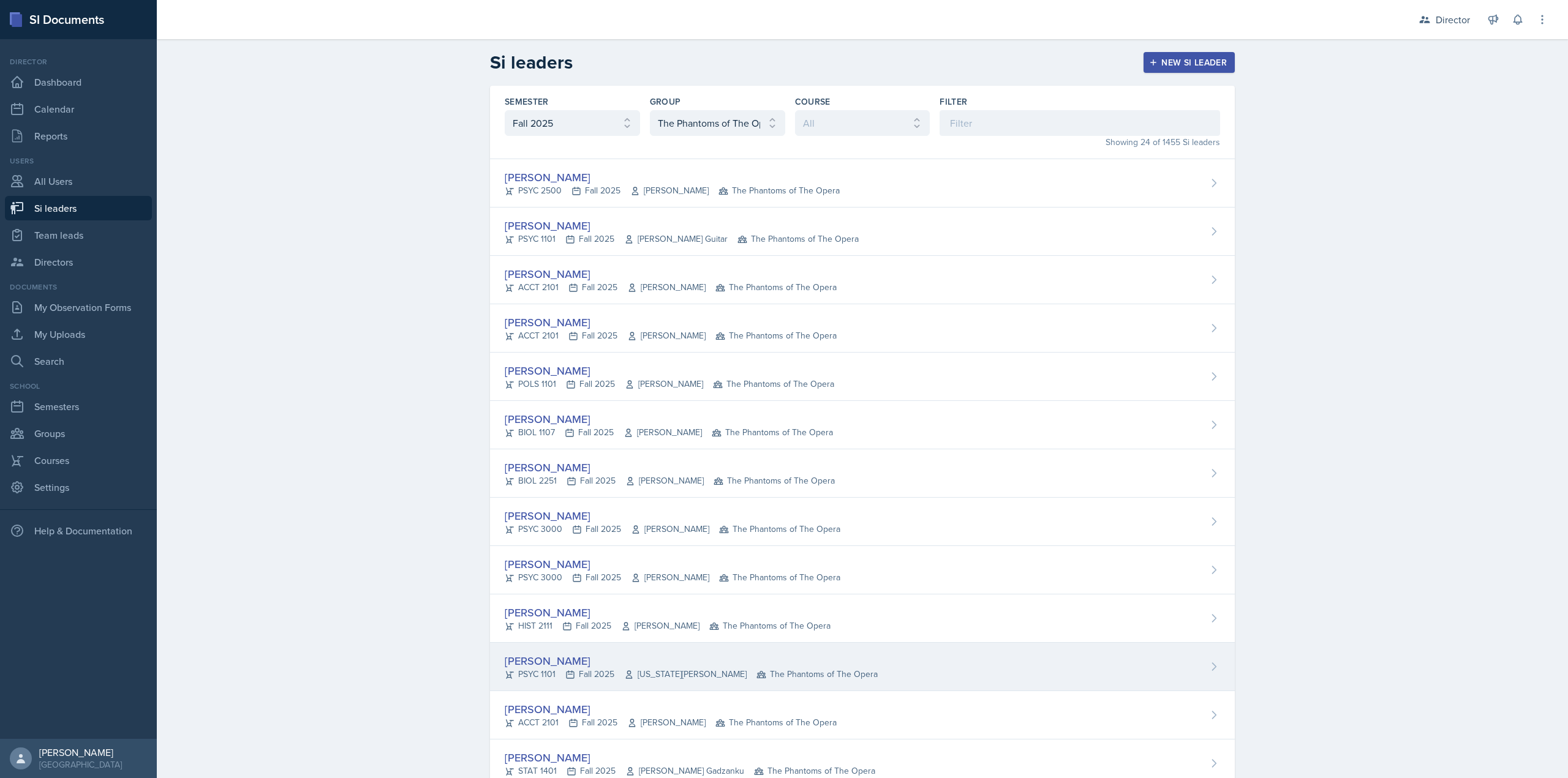
click at [567, 661] on div "Athena Dudek" at bounding box center [691, 661] width 373 height 17
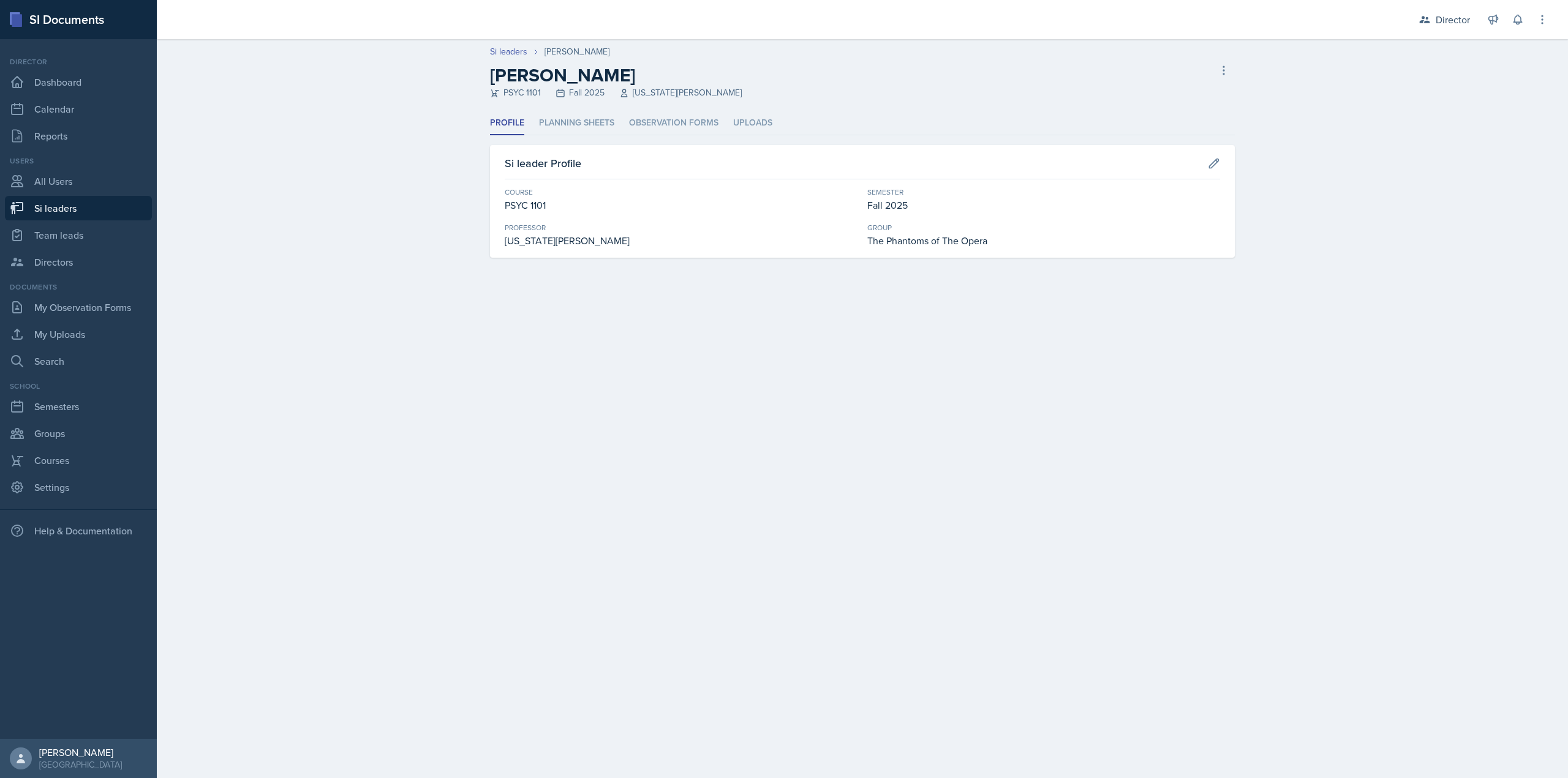
click at [712, 107] on header "Si leaders Athena Dudek Athena Dudek PSYC 1101 Fall 2025 Virginia Wood Delete S…" at bounding box center [862, 76] width 1411 height 73
click at [694, 120] on li "Observation Forms" at bounding box center [673, 123] width 89 height 24
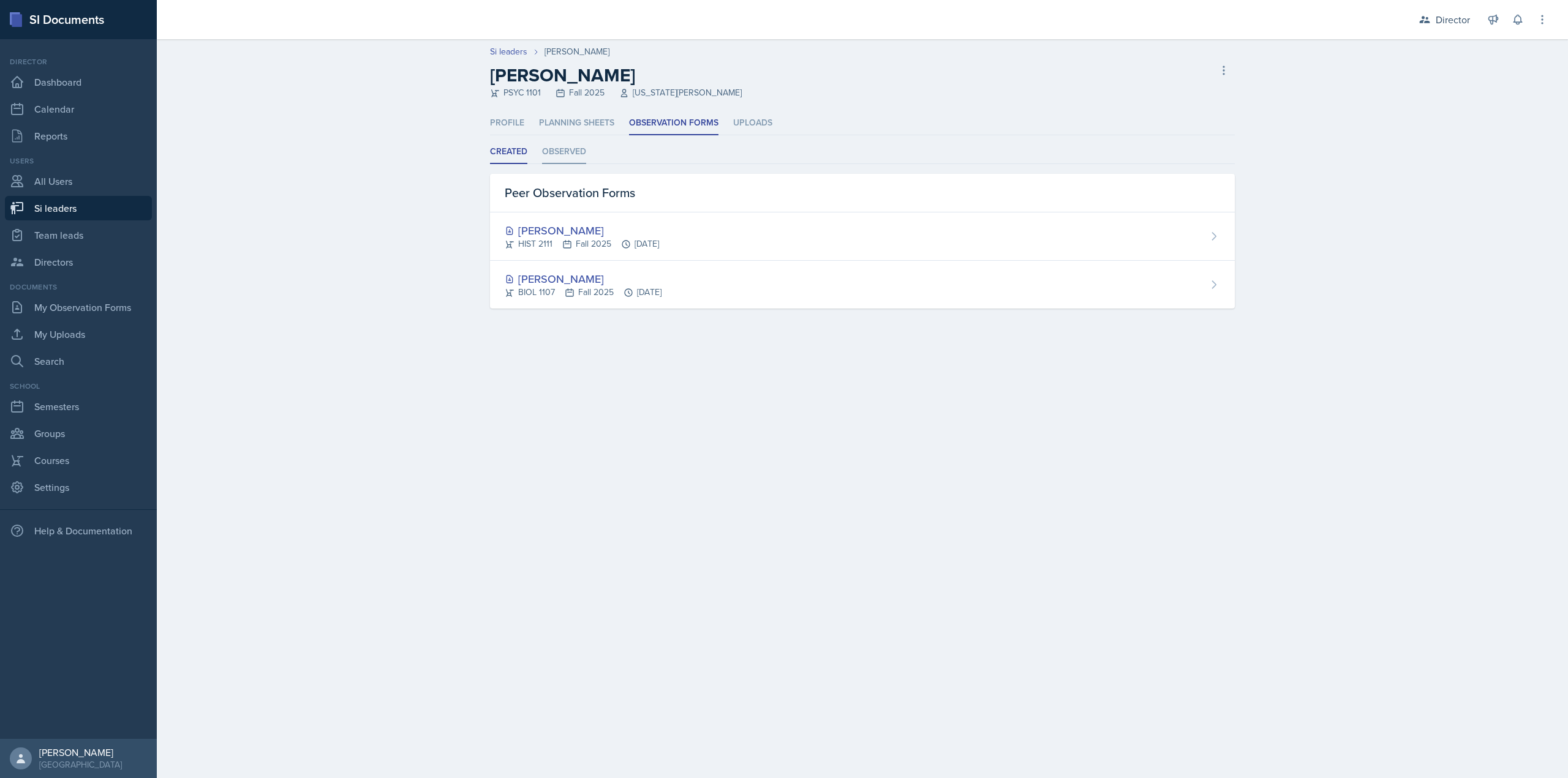
click at [576, 155] on li "Observed" at bounding box center [564, 152] width 44 height 24
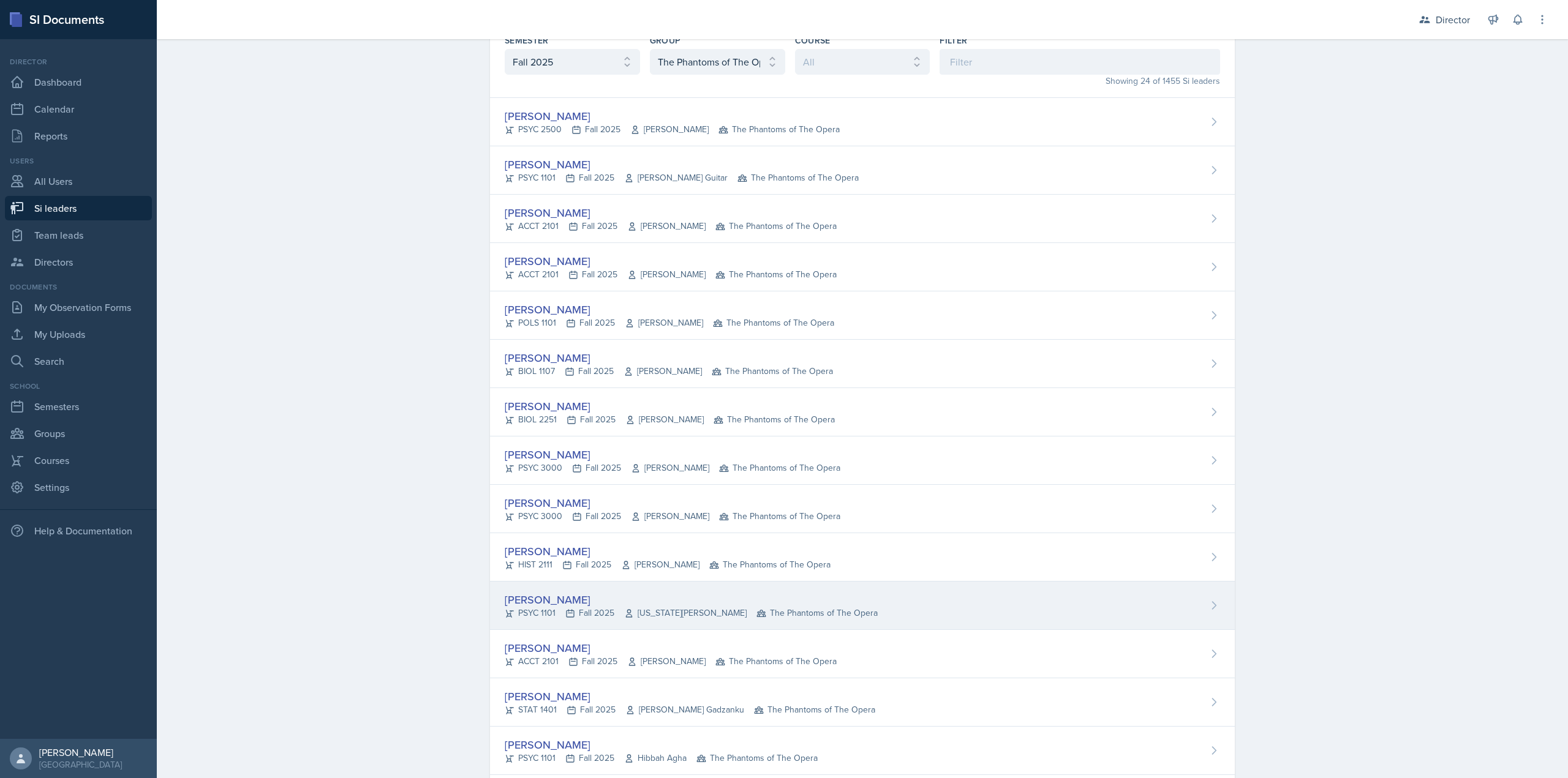
scroll to position [306, 0]
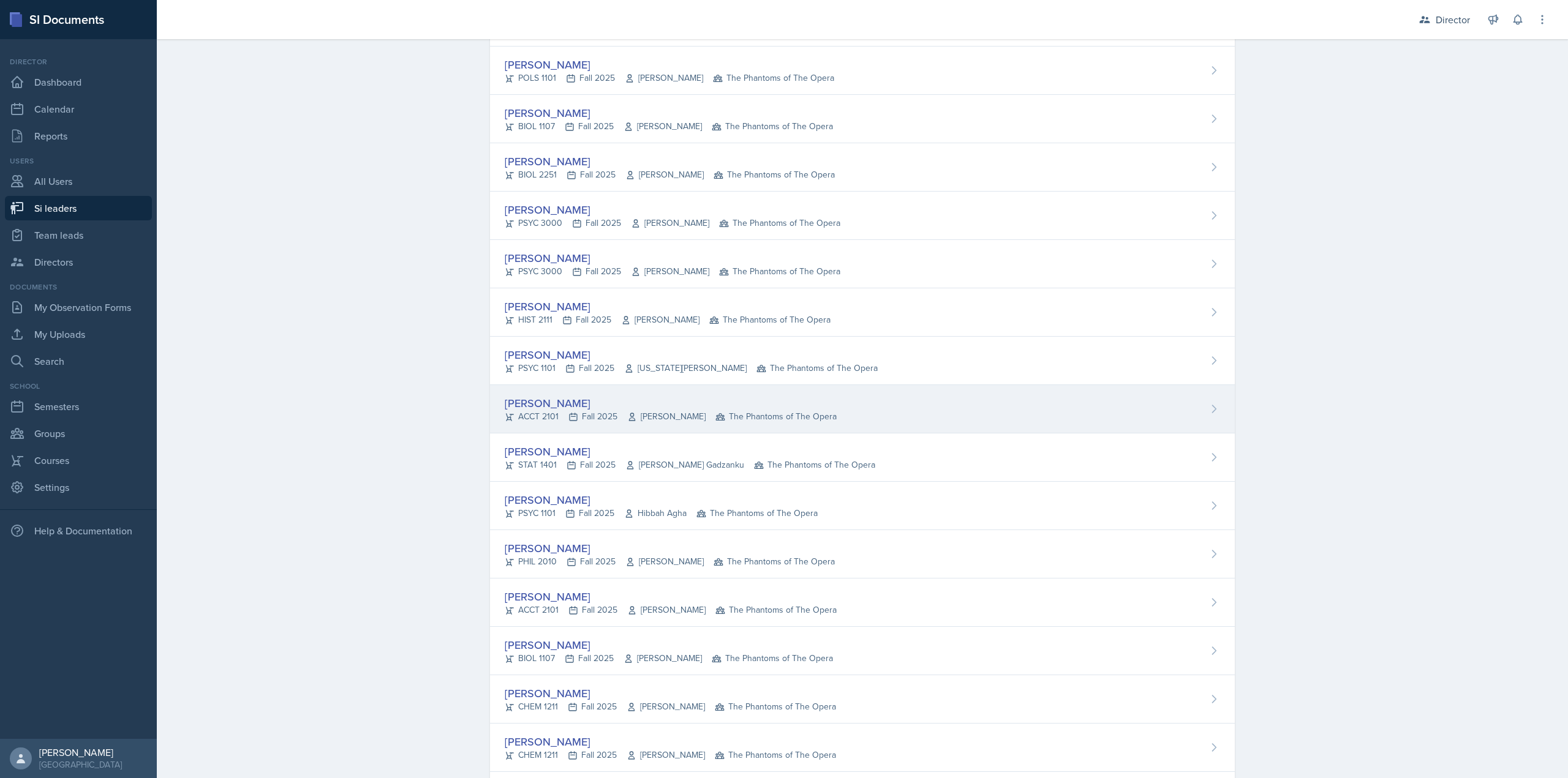
click at [578, 394] on div "Milla Eldridge ACCT 2101 Fall 2025 Benedikt Quosigk The Phantoms of The Opera" at bounding box center [862, 409] width 745 height 49
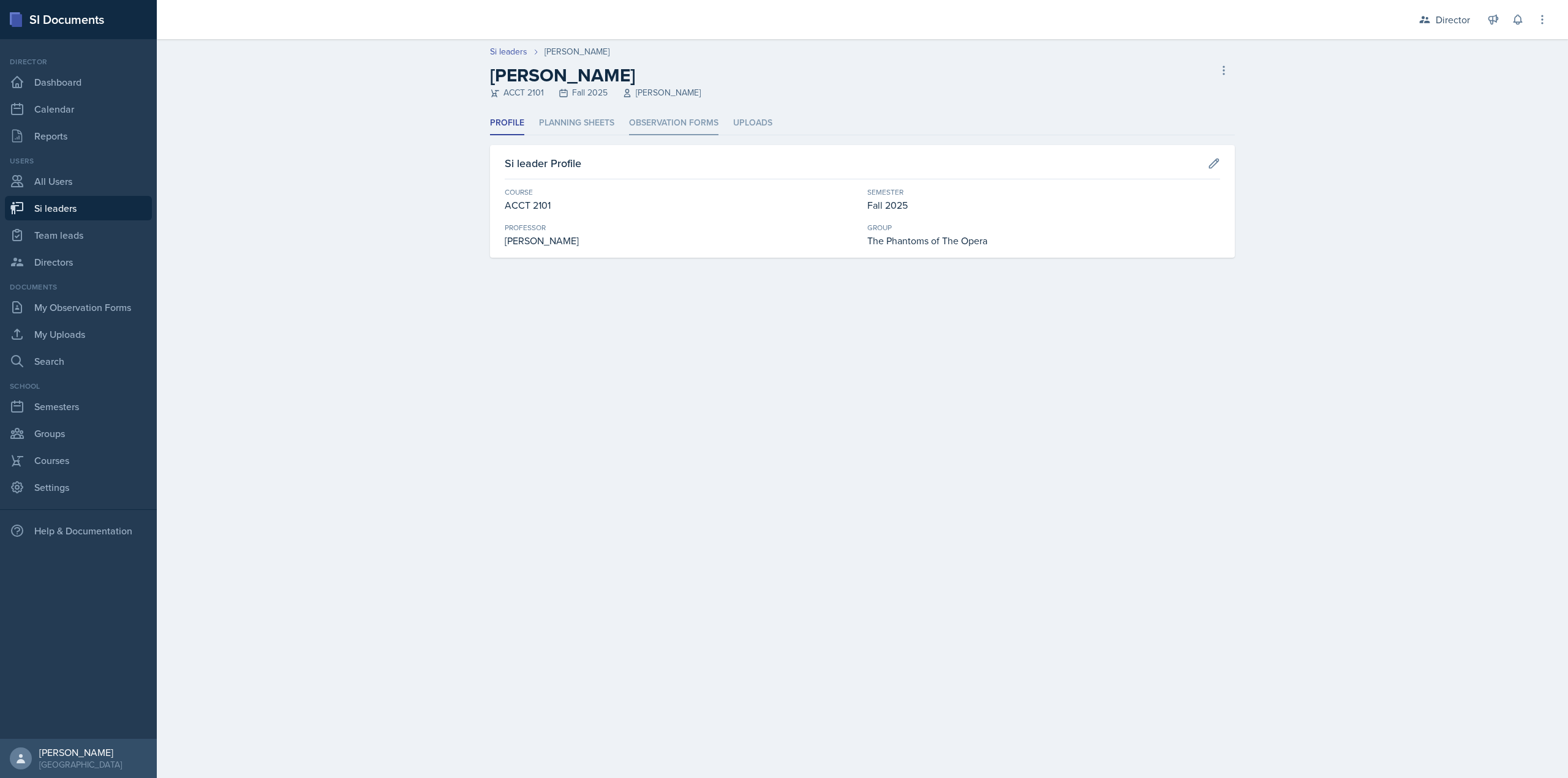
click at [632, 124] on li "Observation Forms" at bounding box center [673, 123] width 89 height 24
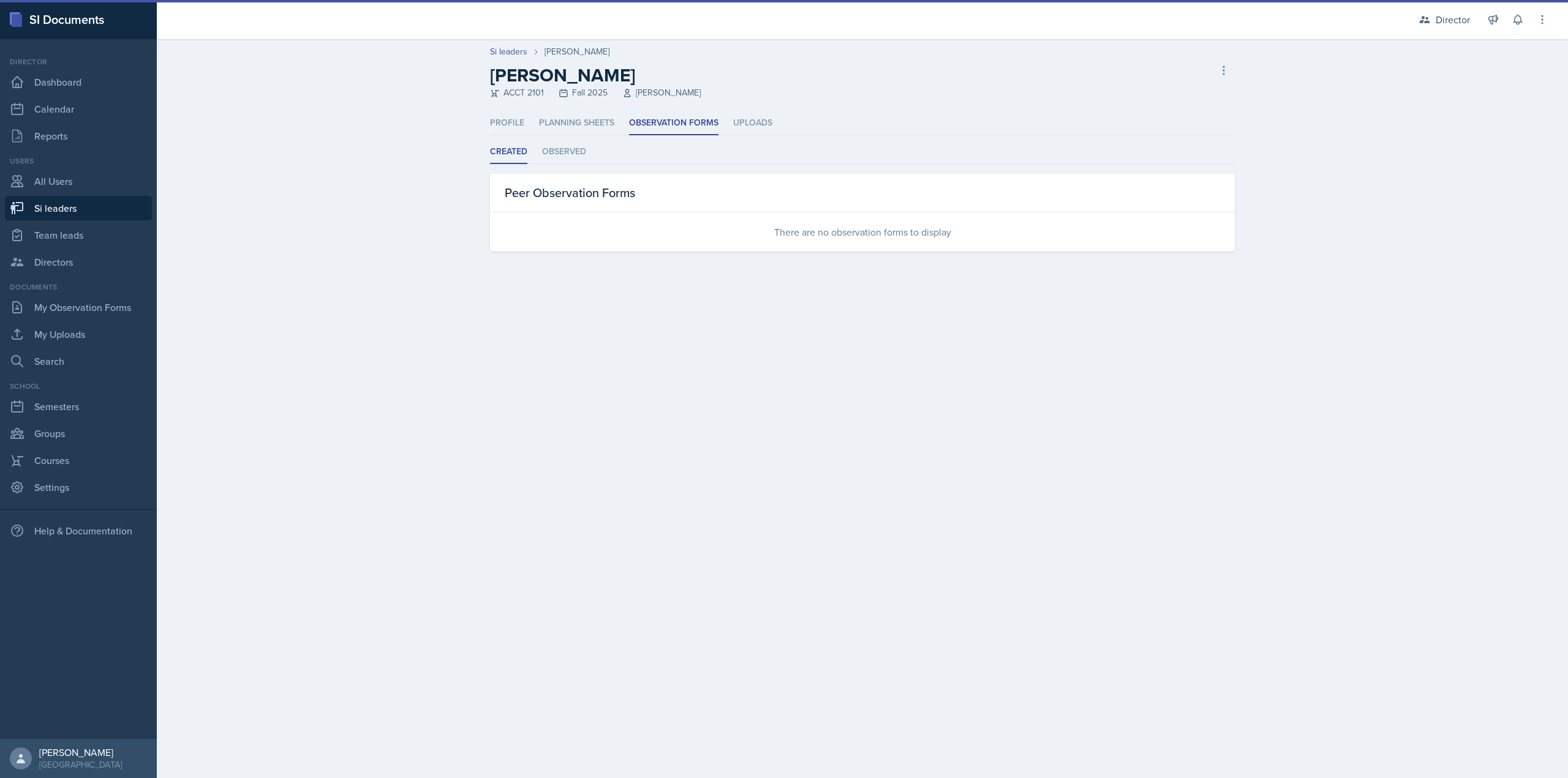
click at [590, 140] on ul "Created Observed" at bounding box center [862, 152] width 745 height 24
click at [582, 147] on li "Observed" at bounding box center [564, 152] width 44 height 24
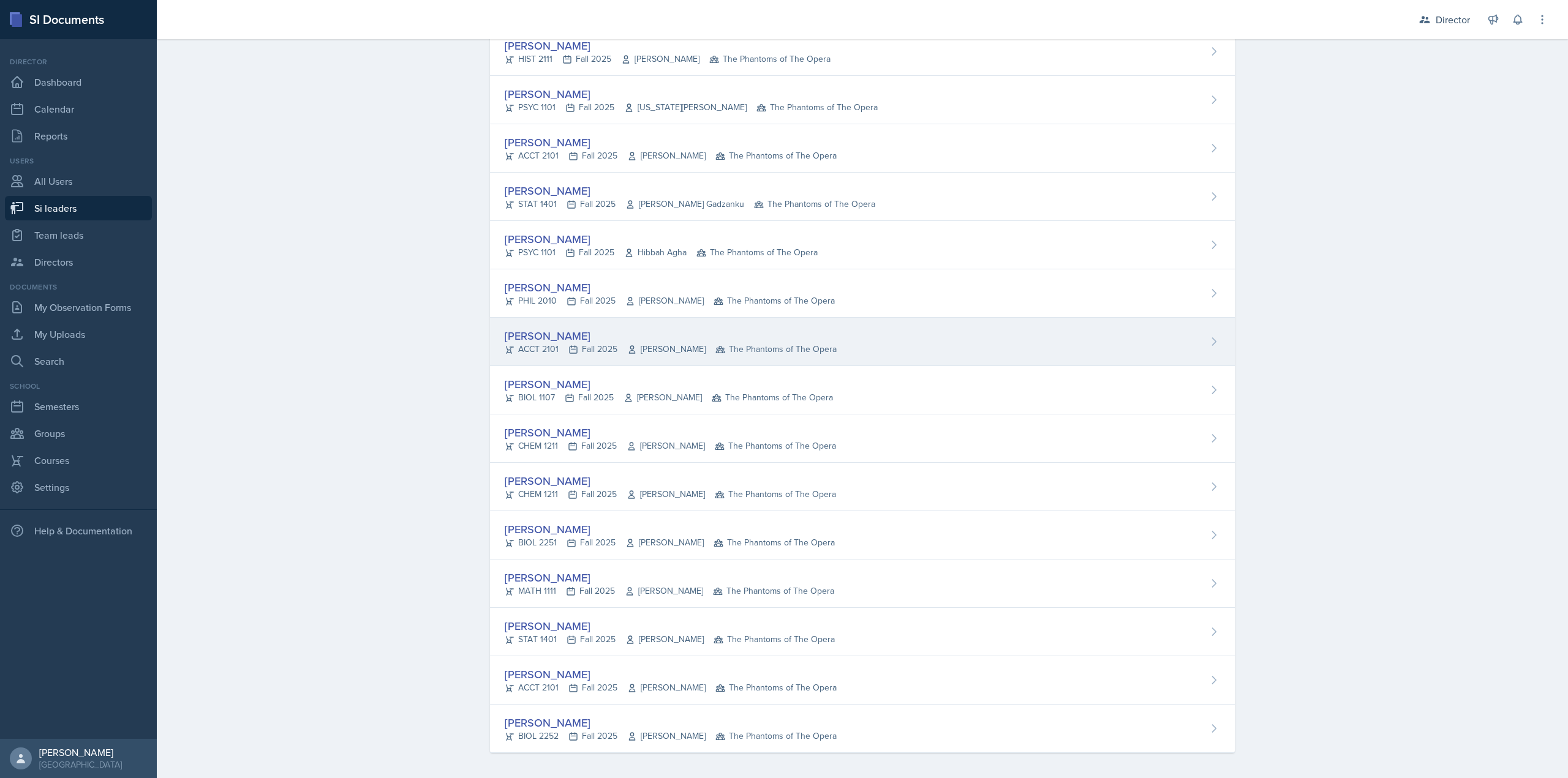
scroll to position [571, 0]
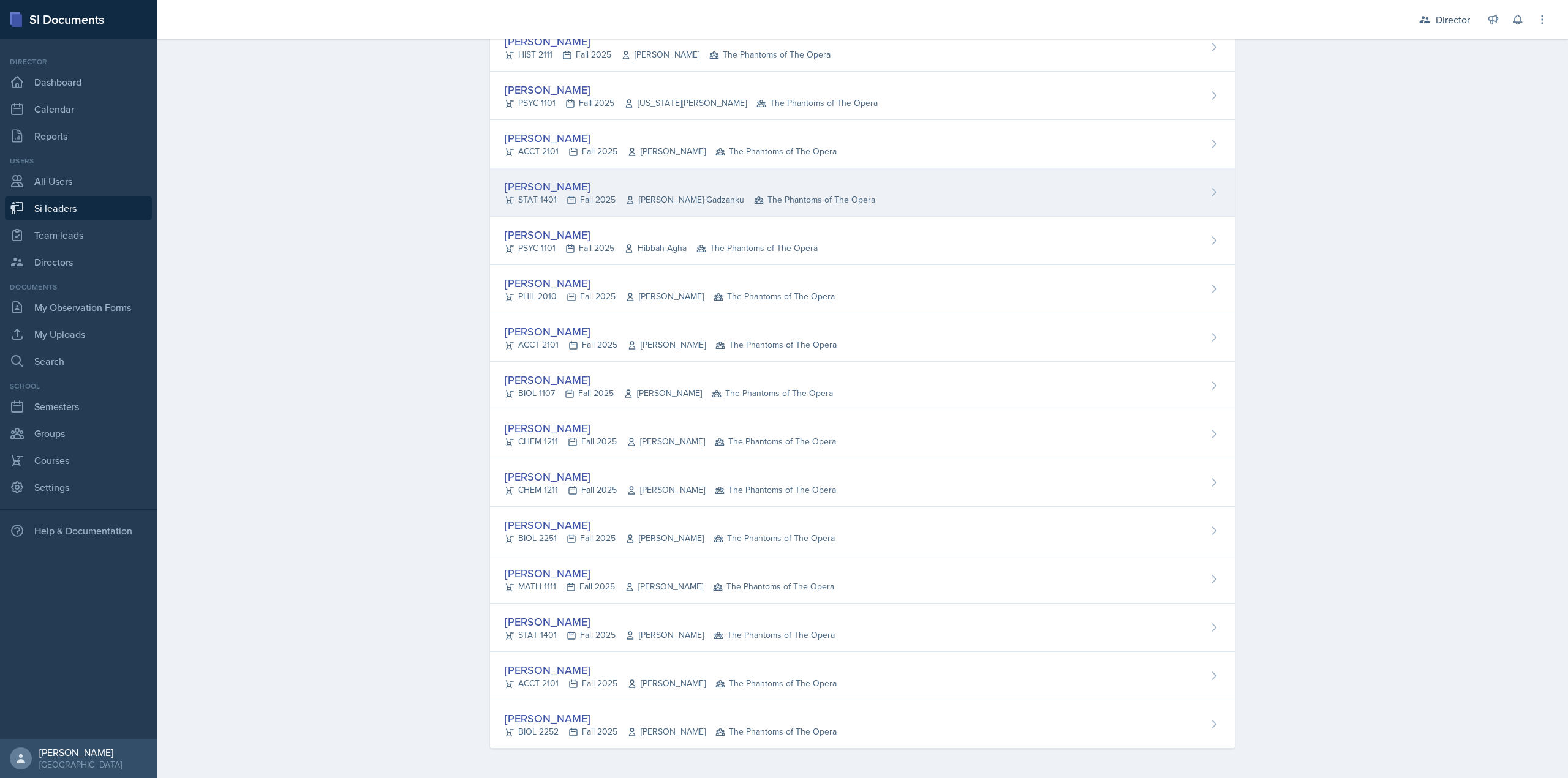
click at [552, 209] on div "Nyome Fox STAT 1401 Fall 2025 Livingstone Gadzanku The Phantoms of The Opera" at bounding box center [862, 192] width 745 height 49
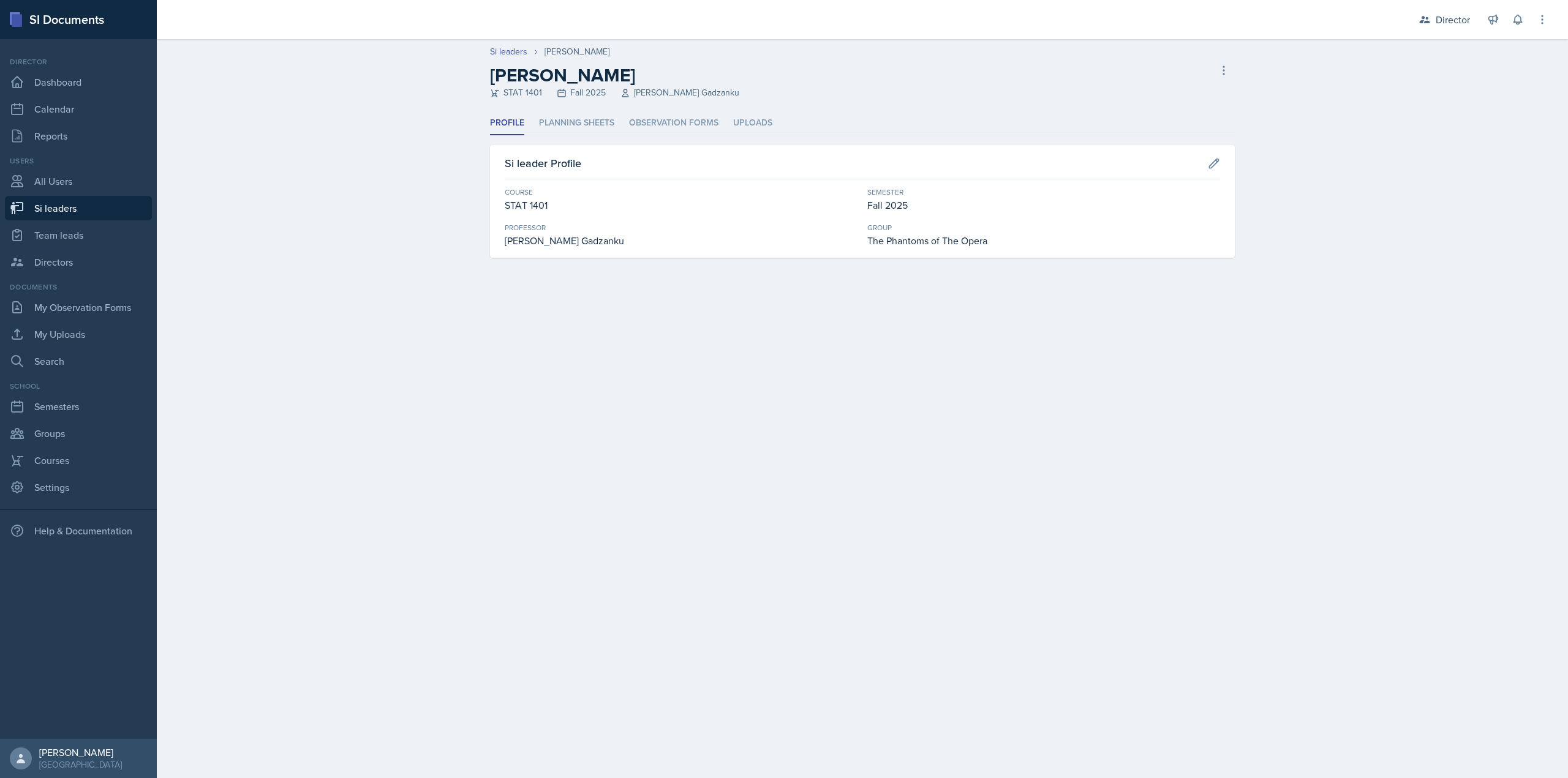
click at [619, 124] on ul "Profile Planning Sheets Observation Forms Uploads" at bounding box center [862, 123] width 745 height 24
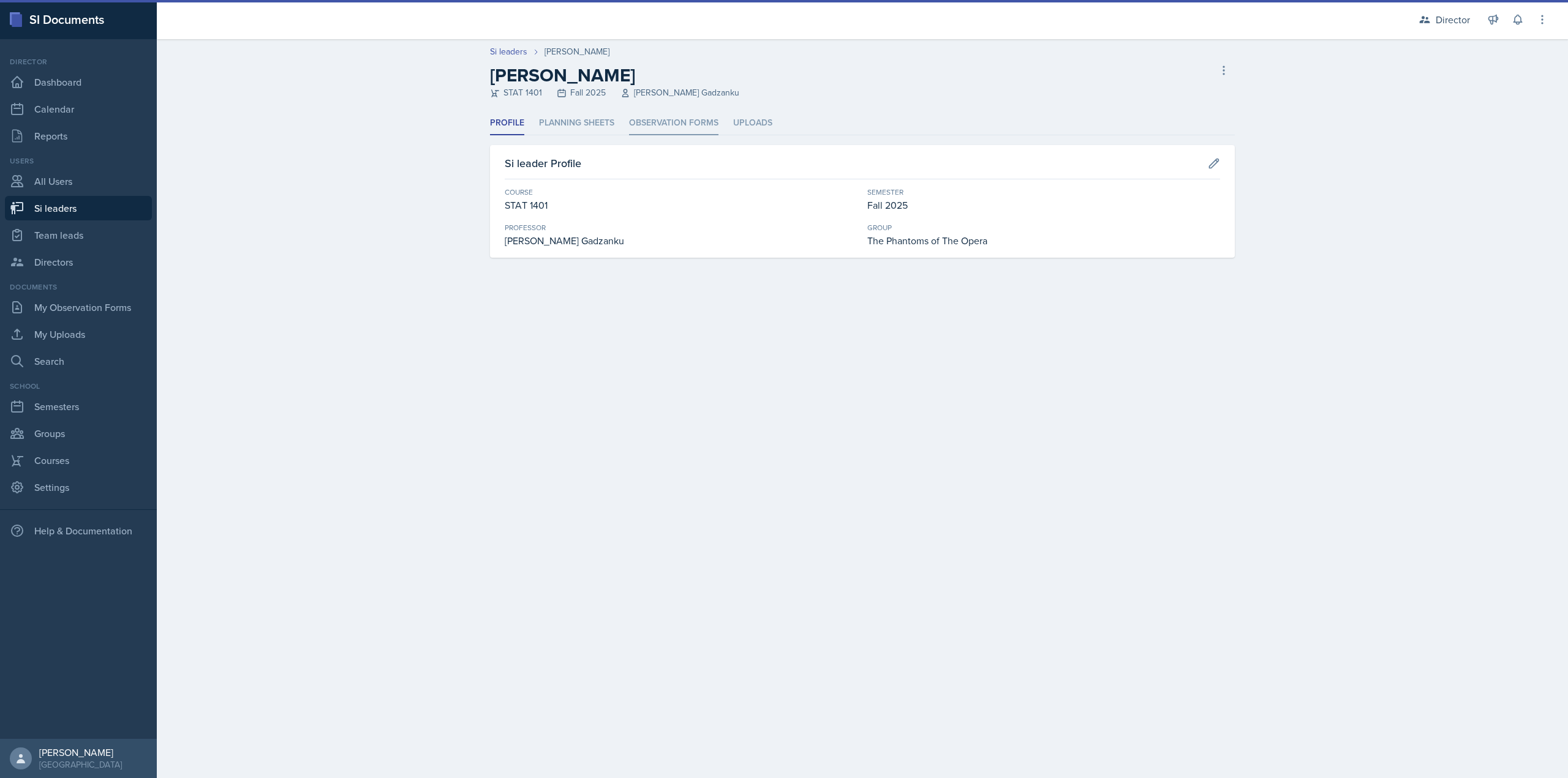
click at [654, 123] on li "Observation Forms" at bounding box center [673, 123] width 89 height 24
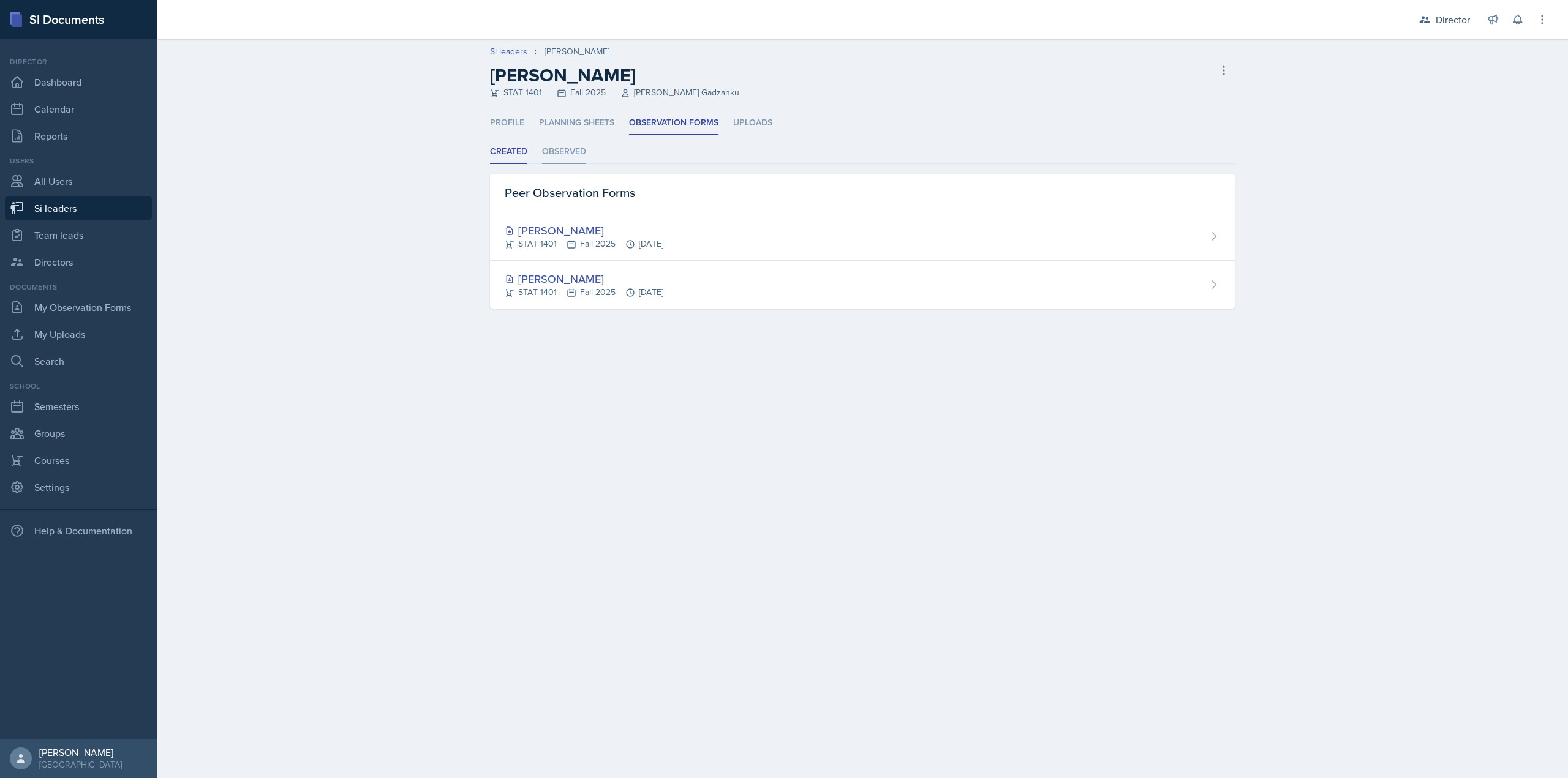
click at [585, 145] on li "Observed" at bounding box center [564, 152] width 44 height 24
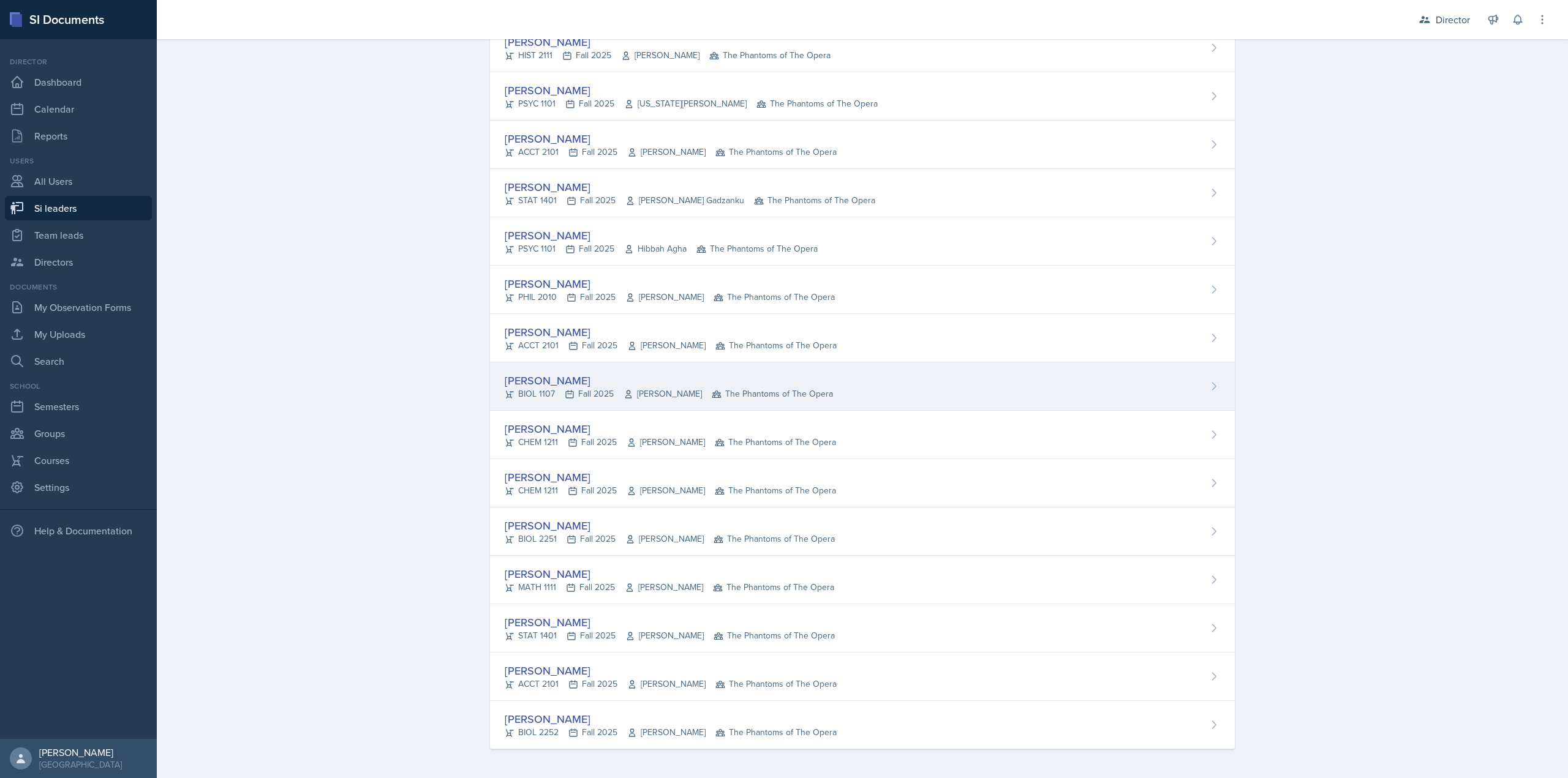
scroll to position [571, 0]
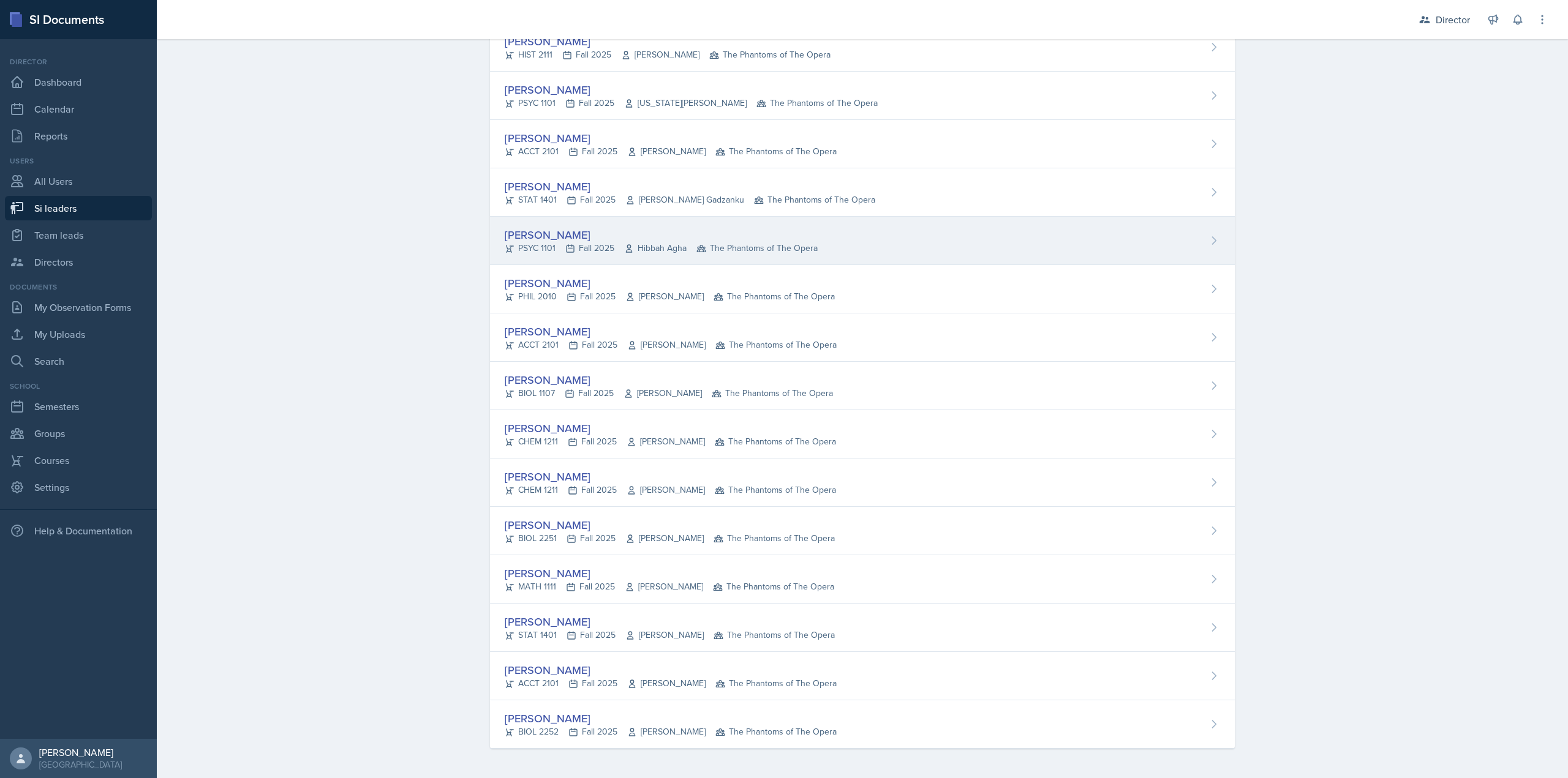
click at [580, 251] on div "PSYC 1101 Fall 2025 Hibbah Agha The Phantoms of The Opera" at bounding box center [661, 248] width 313 height 13
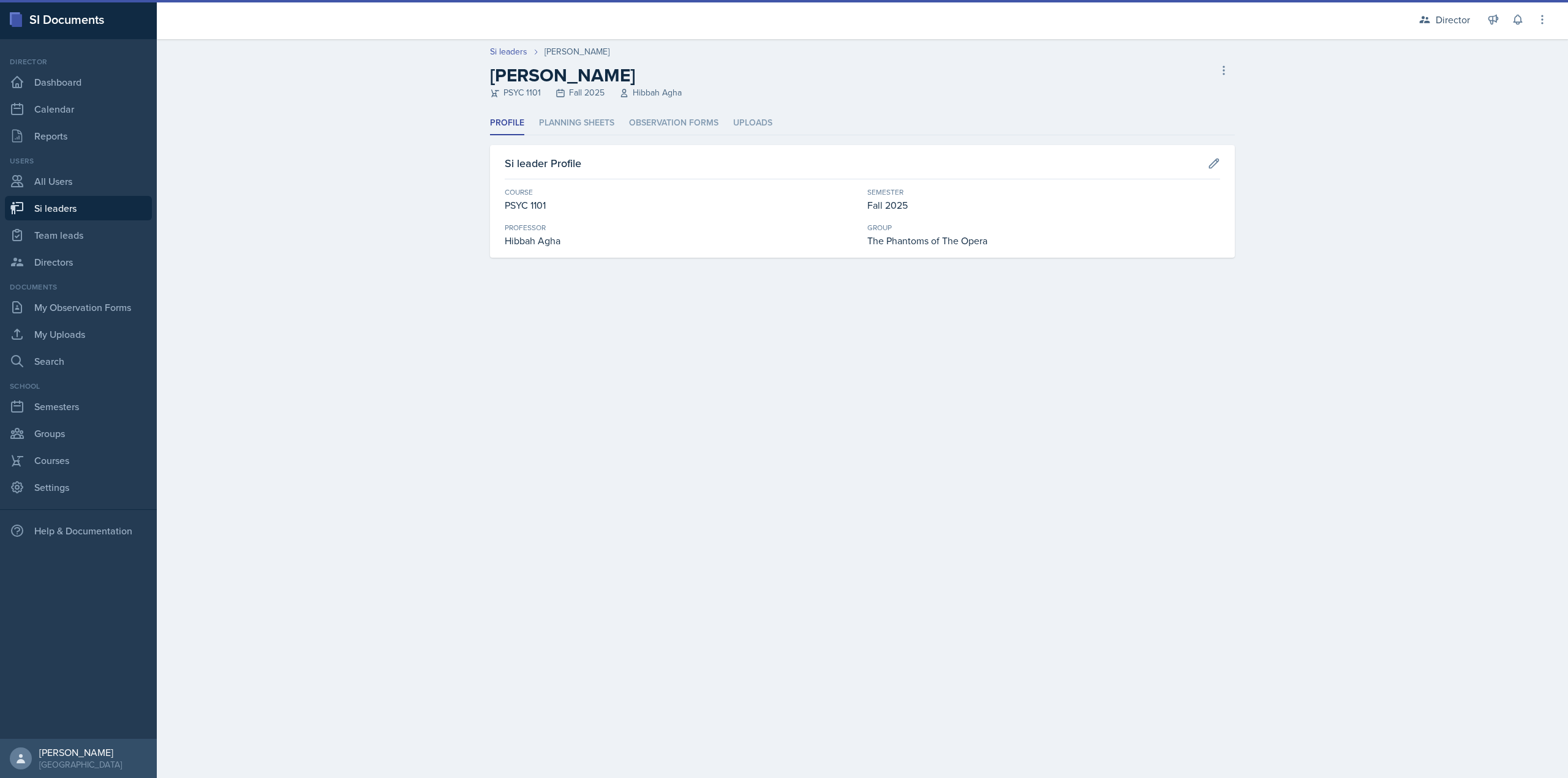
click at [643, 138] on div "Profile Planning Sheets Observation Forms Uploads Profile Planning Sheets Obser…" at bounding box center [862, 184] width 745 height 146
click at [645, 129] on li "Observation Forms" at bounding box center [673, 123] width 89 height 24
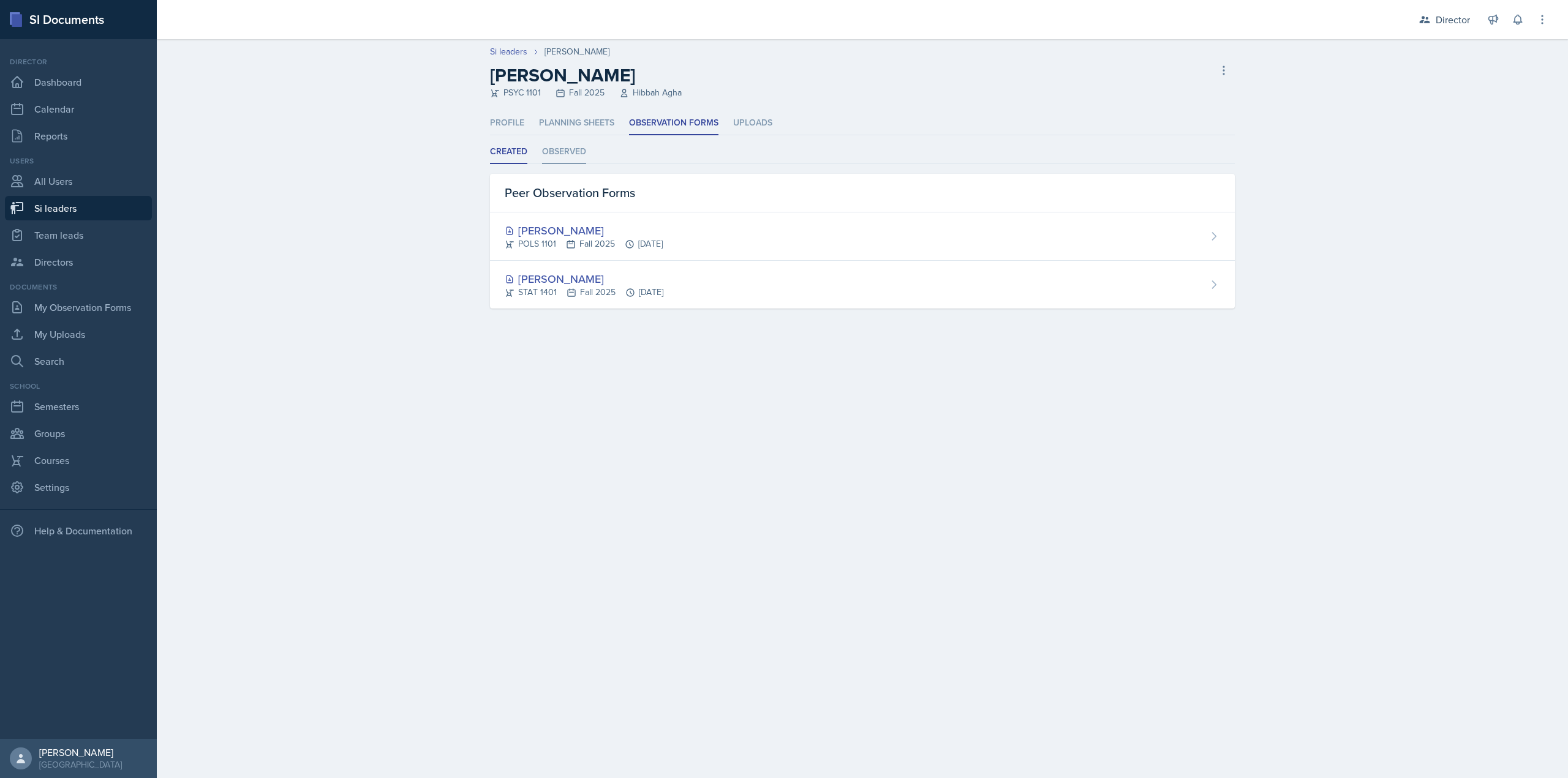
click at [561, 155] on li "Observed" at bounding box center [564, 152] width 44 height 24
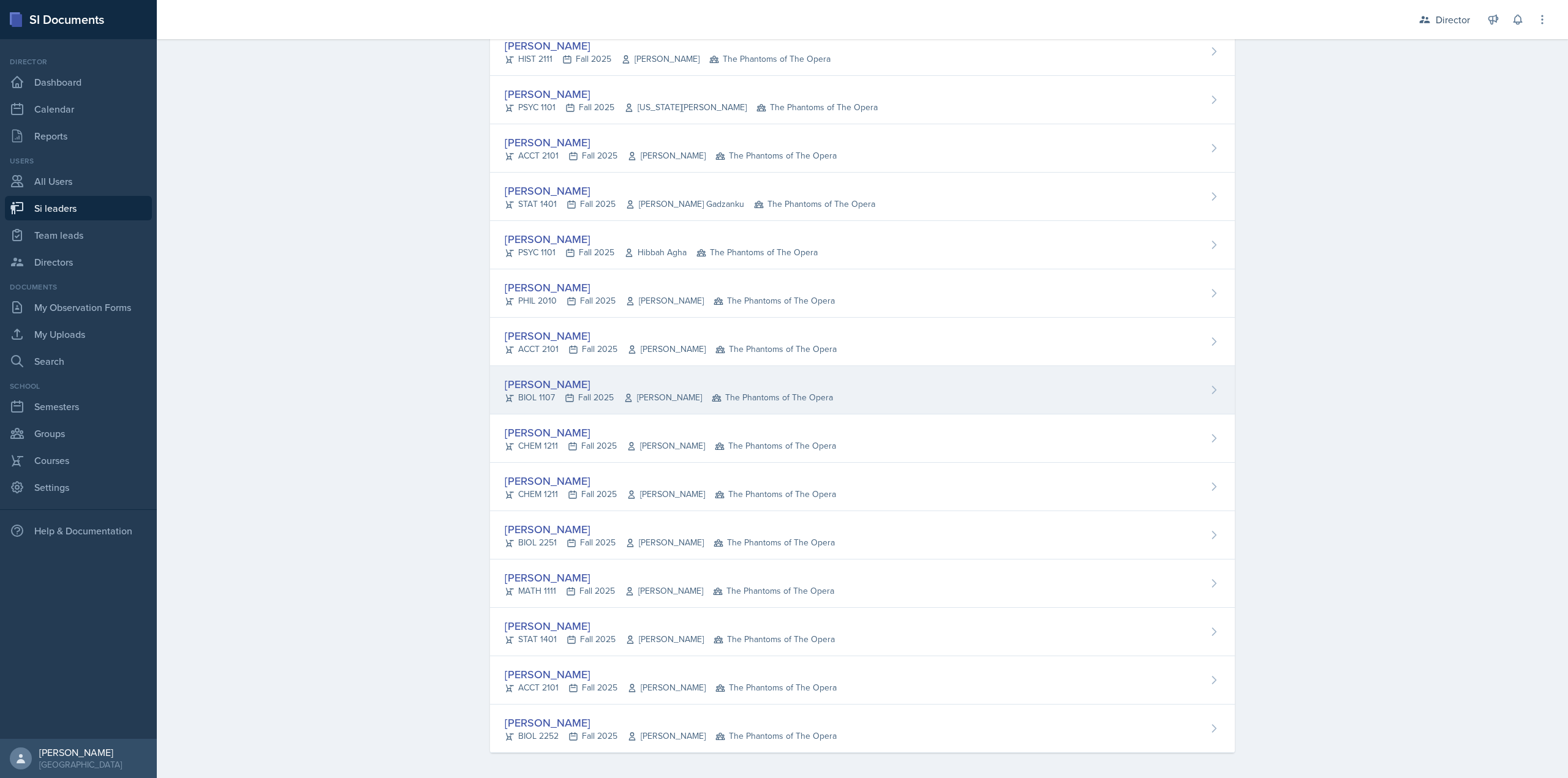
scroll to position [571, 0]
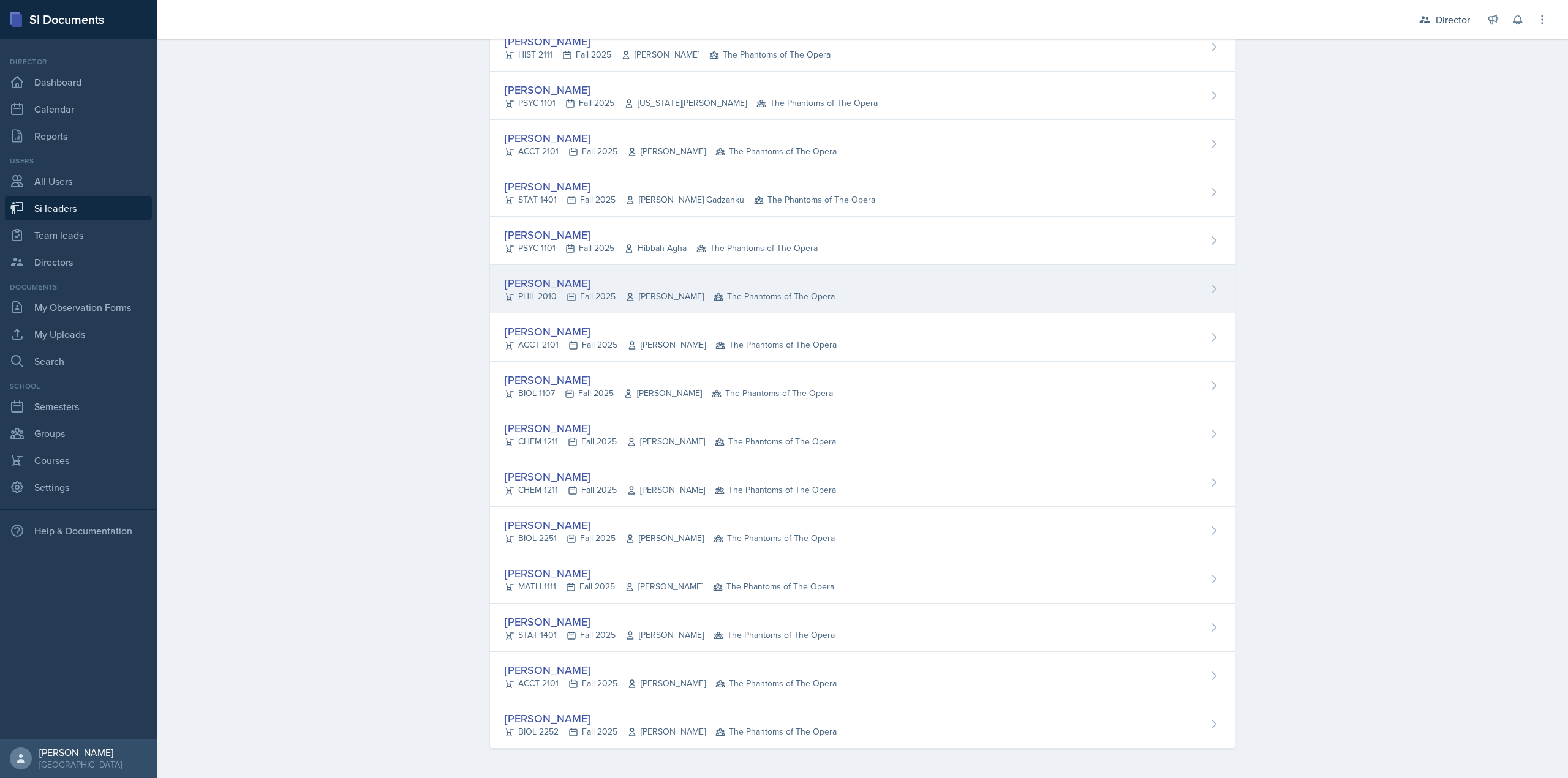
click at [618, 297] on div "PHIL 2010 Fall 2025 James Fontini The Phantoms of The Opera" at bounding box center [670, 296] width 330 height 13
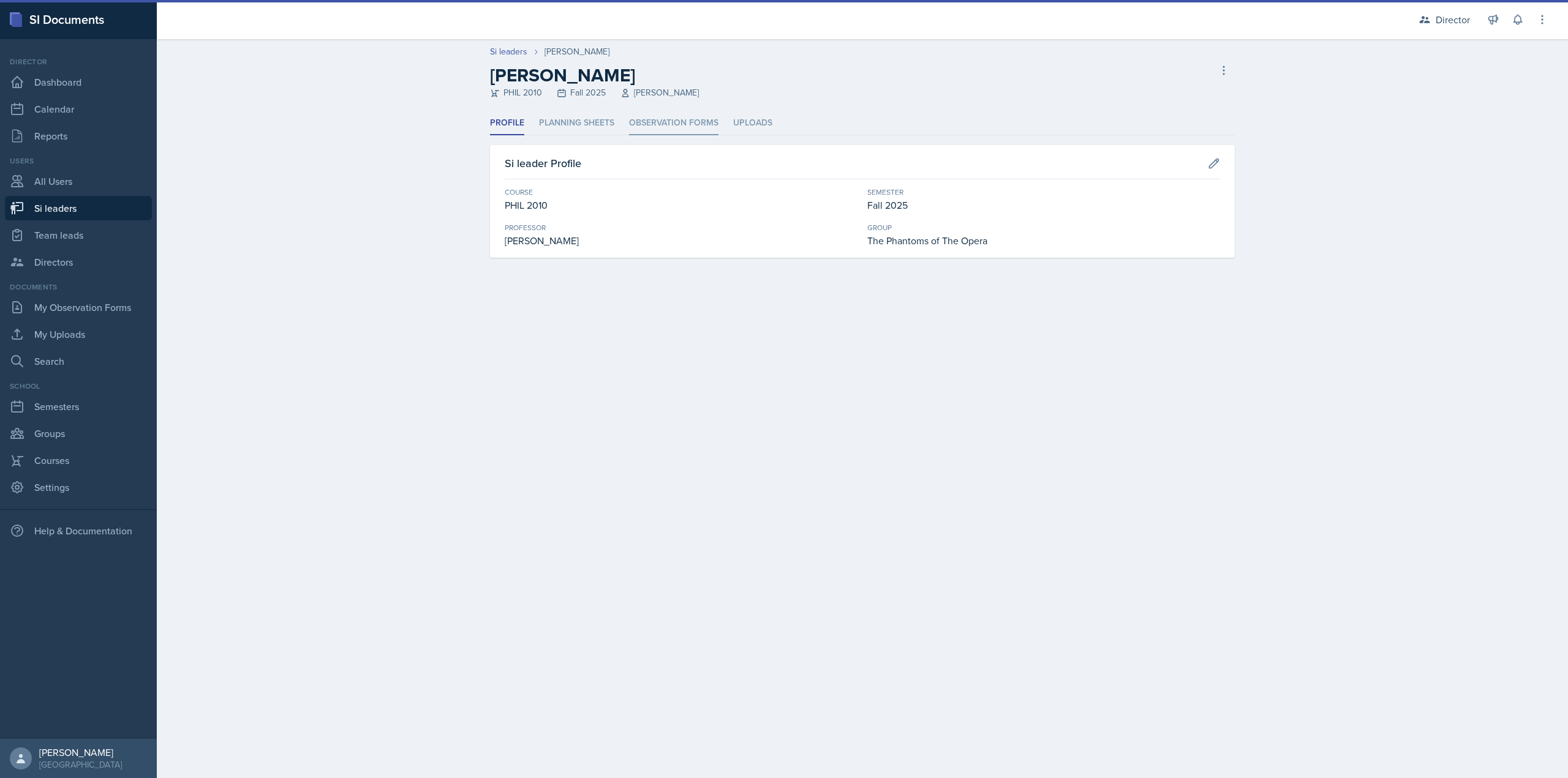
click at [671, 123] on li "Observation Forms" at bounding box center [673, 123] width 89 height 24
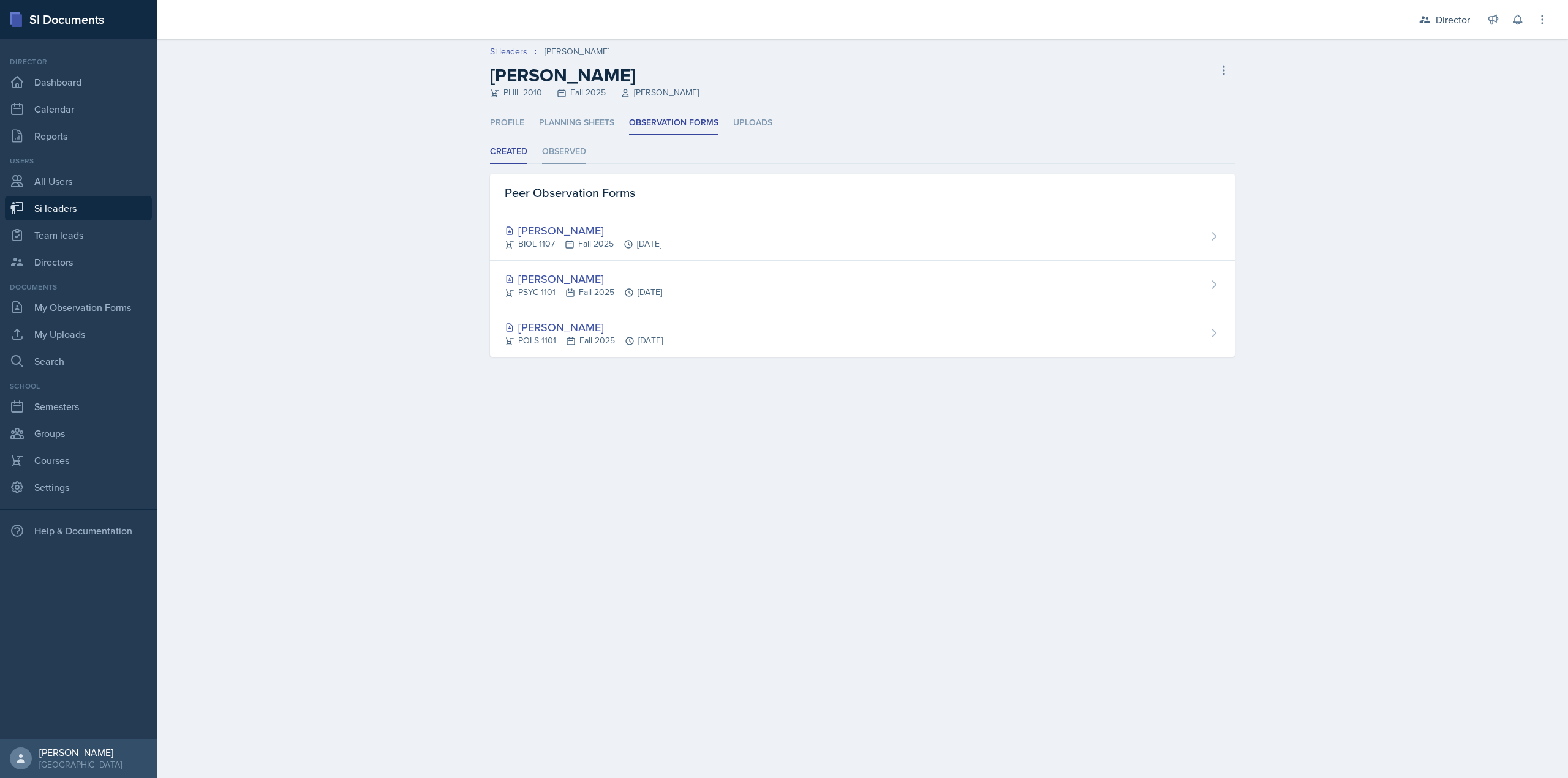
click at [562, 157] on li "Observed" at bounding box center [564, 152] width 44 height 24
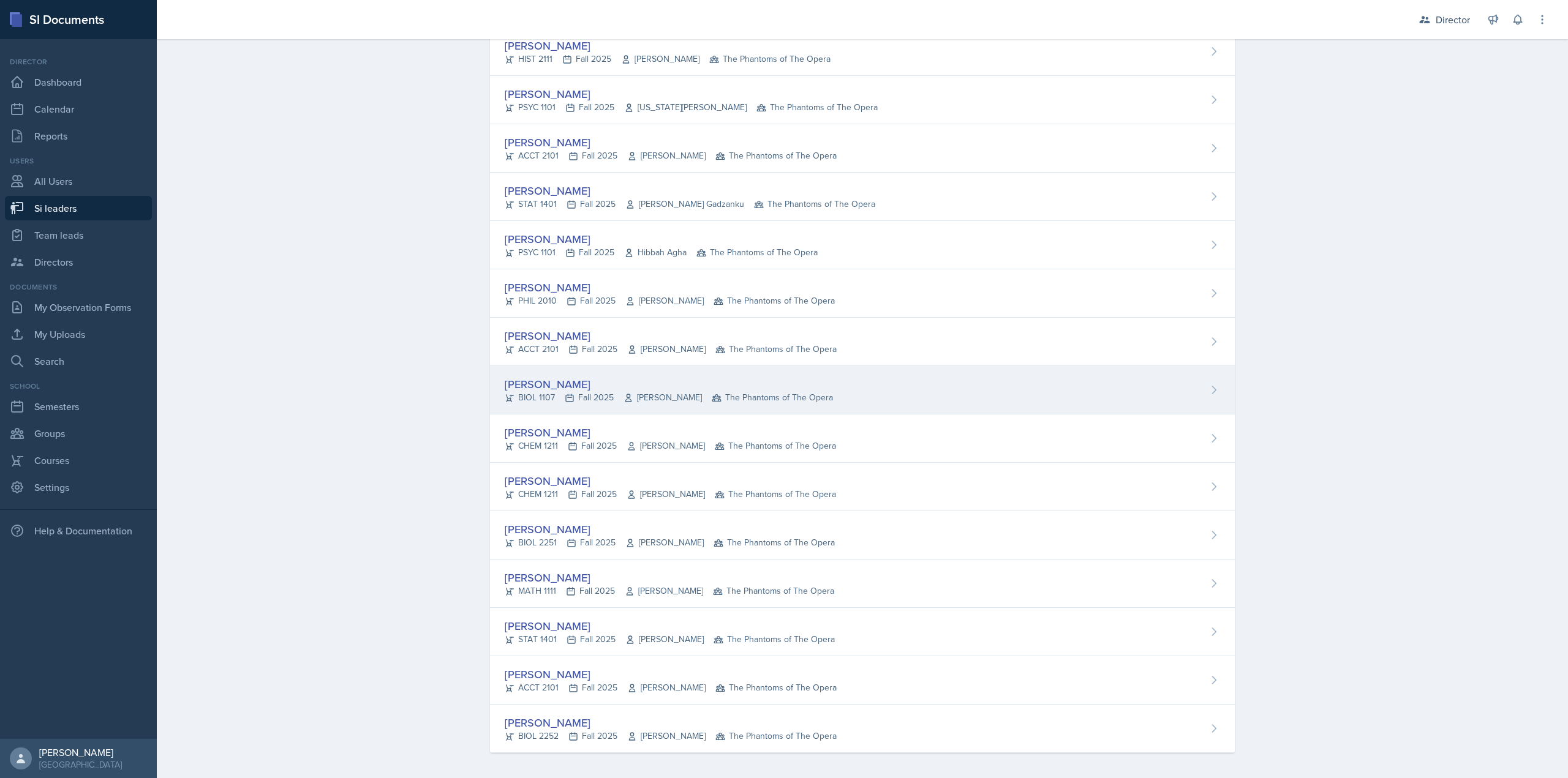
scroll to position [571, 0]
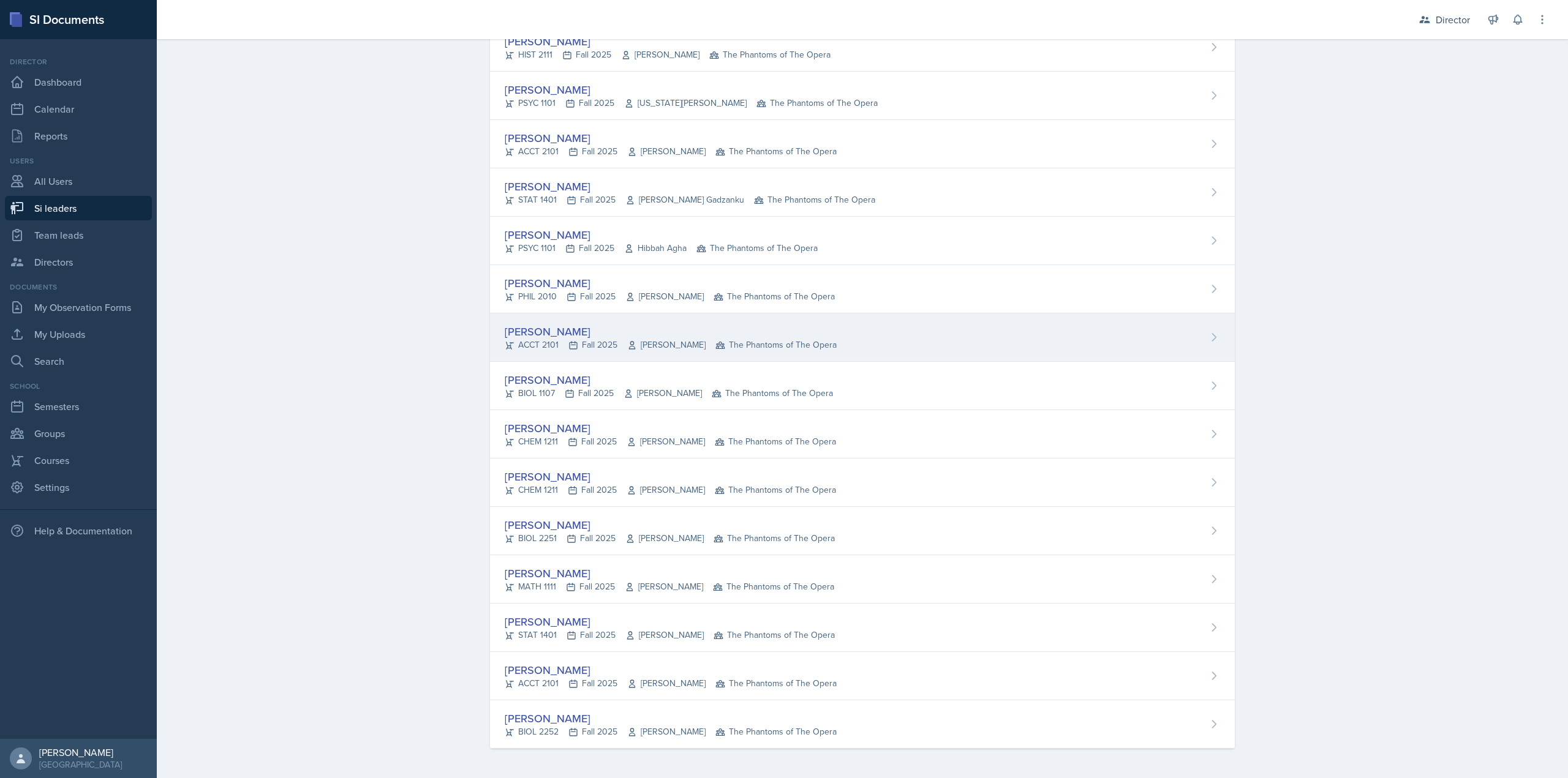
click at [550, 345] on div "ACCT 2101 Fall 2025 Michelle Shutty The Phantoms of The Opera" at bounding box center [671, 345] width 332 height 13
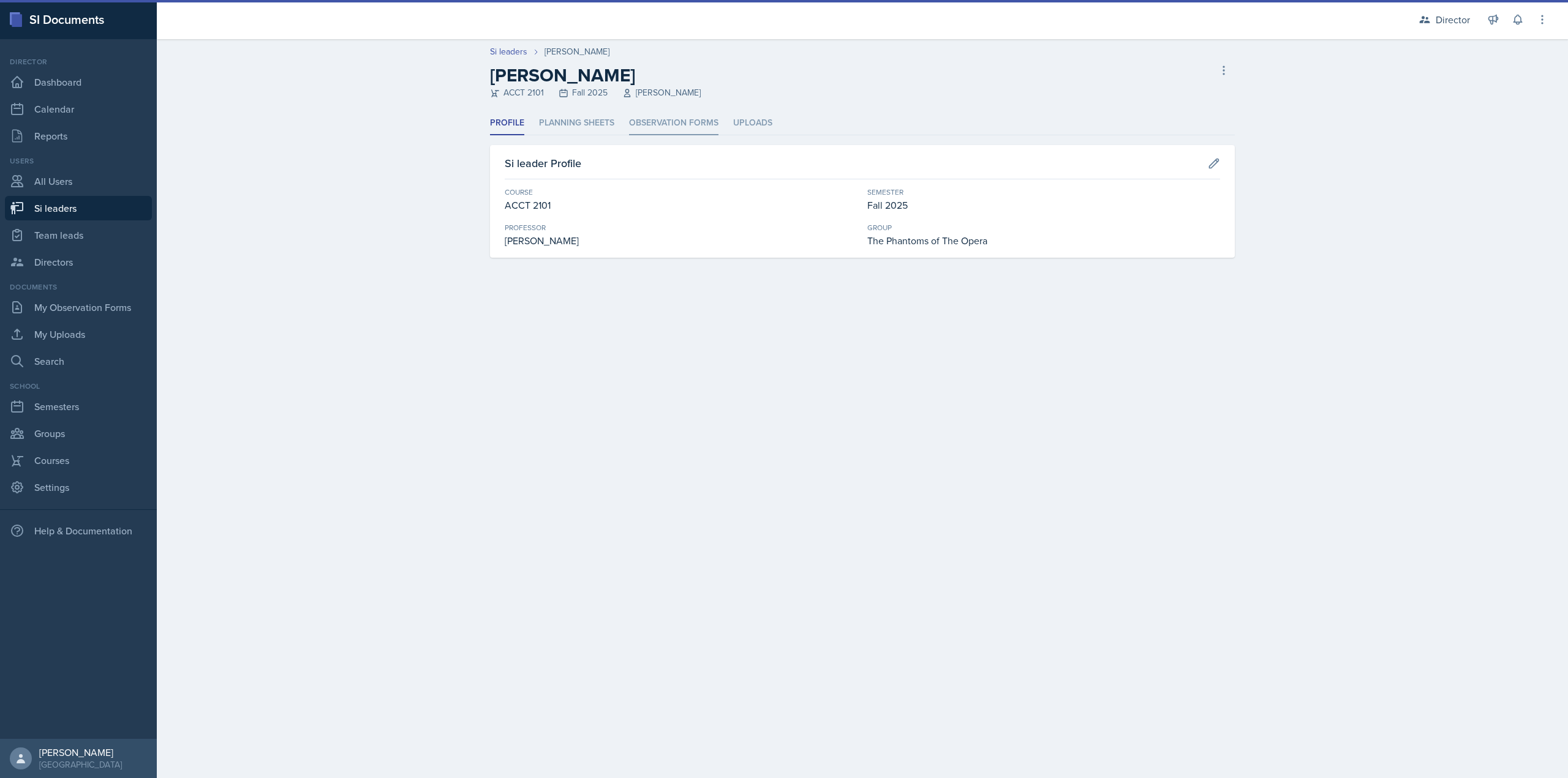
click at [654, 122] on li "Observation Forms" at bounding box center [673, 123] width 89 height 24
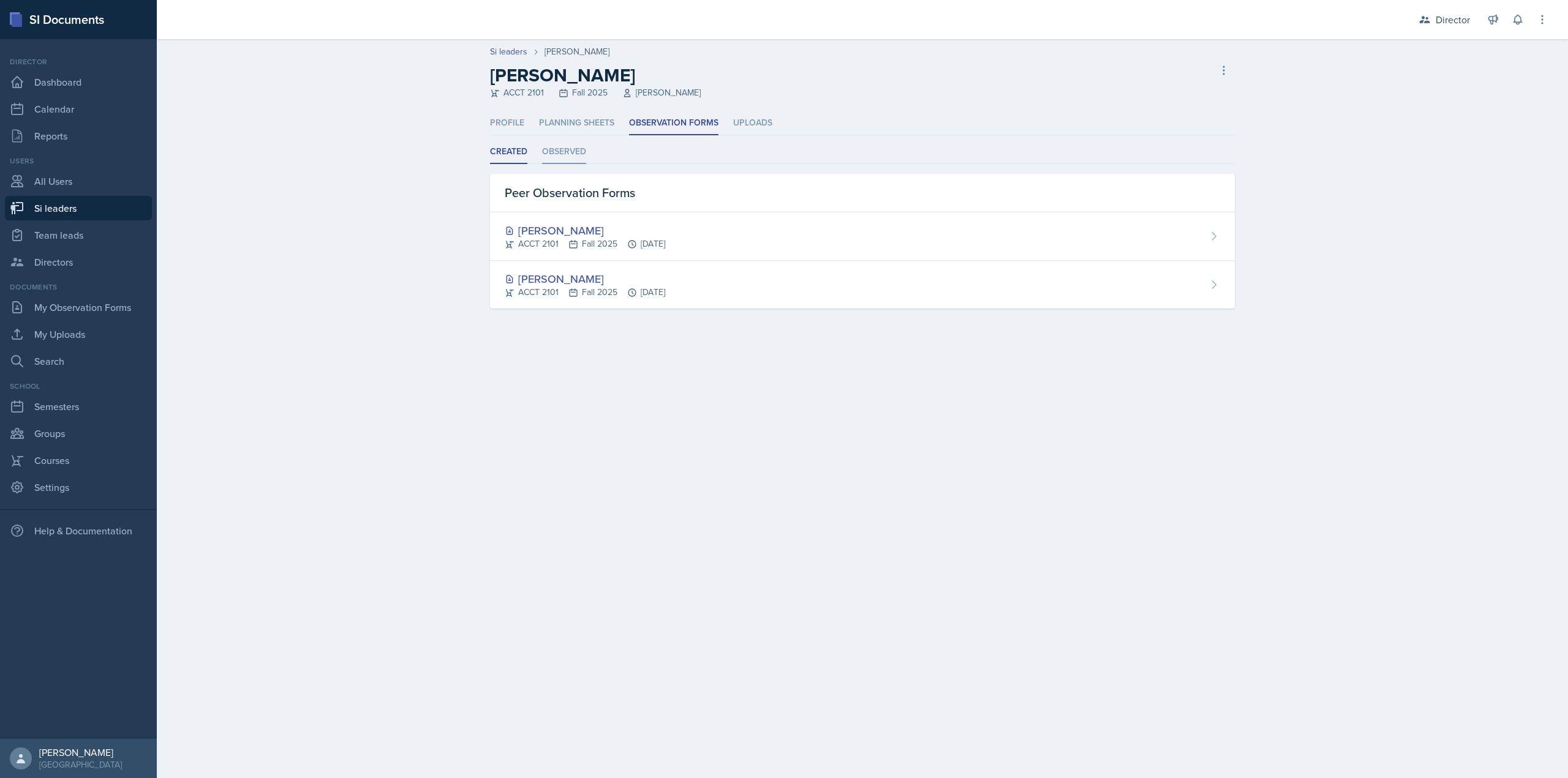
click at [558, 153] on li "Observed" at bounding box center [564, 152] width 44 height 24
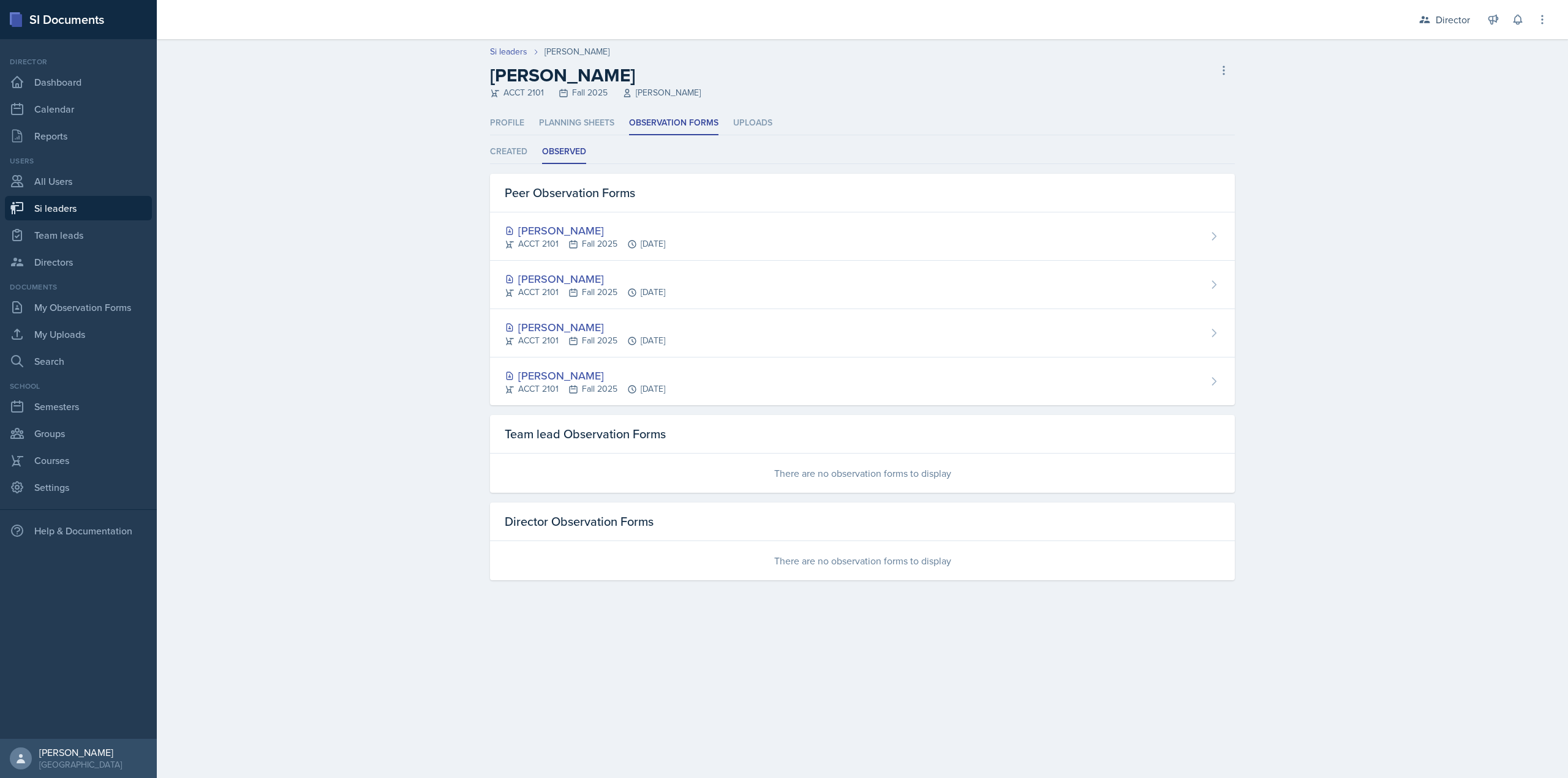
click at [480, 146] on div "Profile Planning Sheets Observation Forms Uploads Profile Planning Sheets Obser…" at bounding box center [862, 360] width 784 height 498
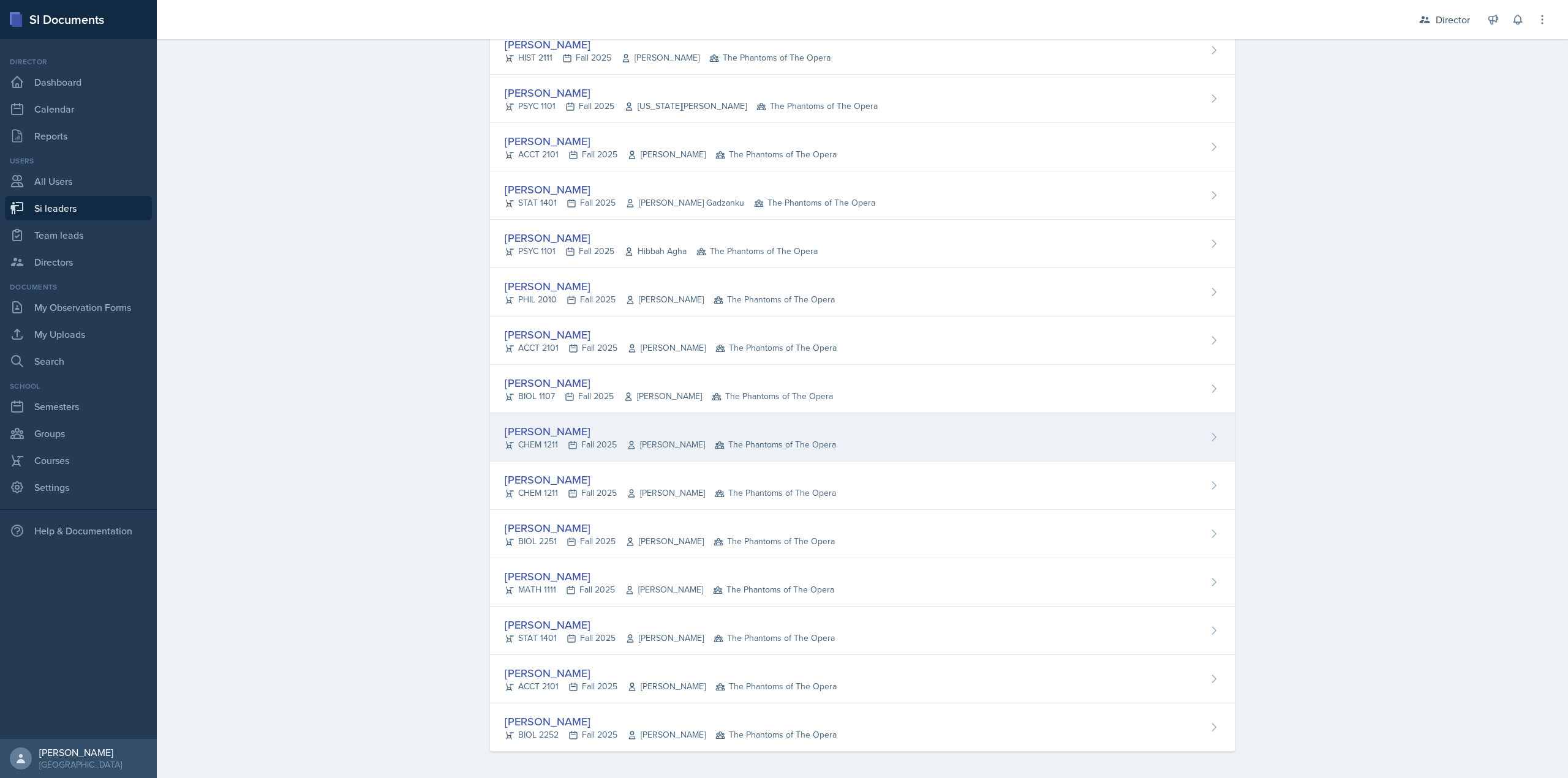
scroll to position [571, 0]
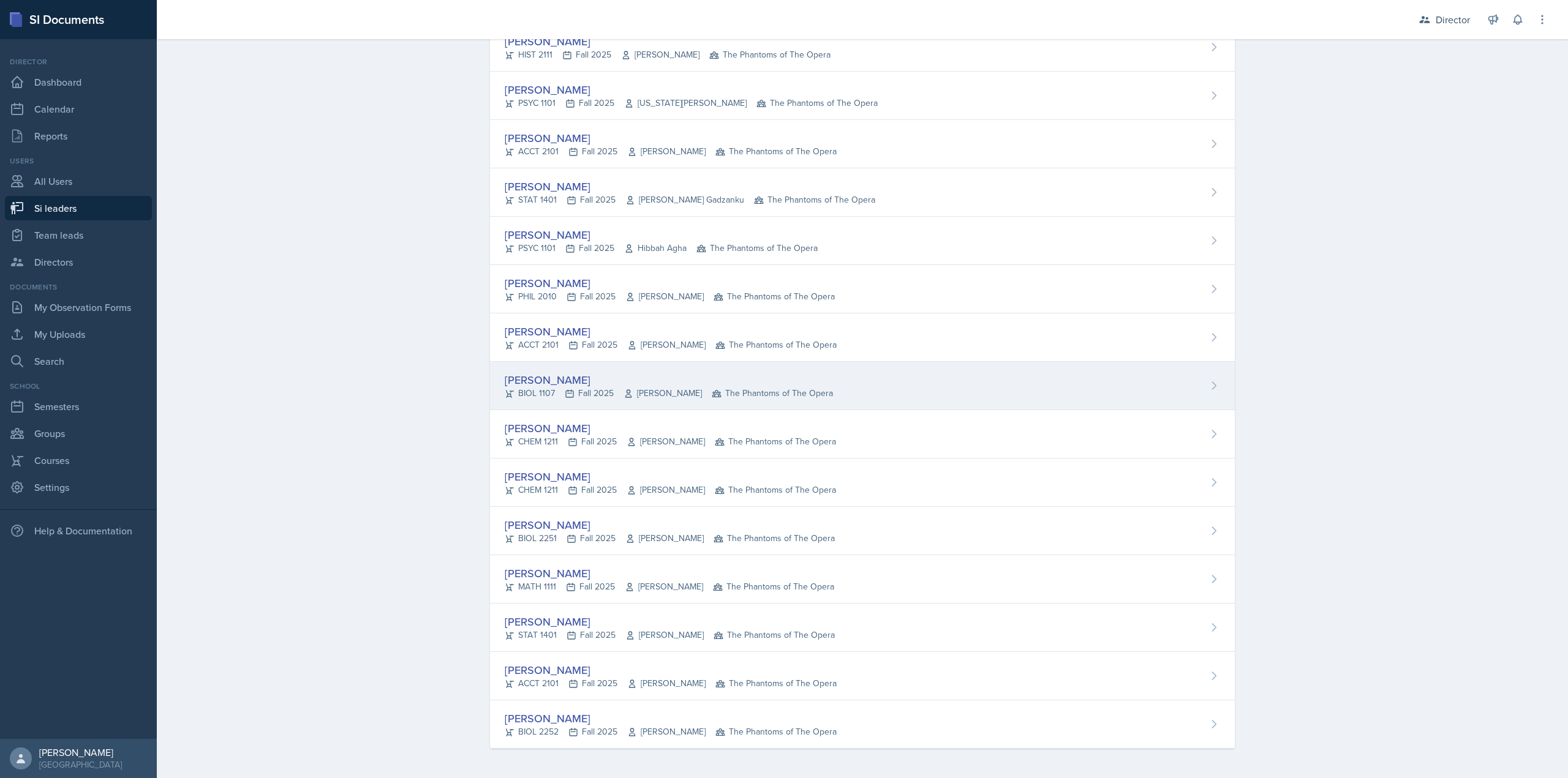
click at [566, 398] on icon at bounding box center [569, 394] width 10 height 10
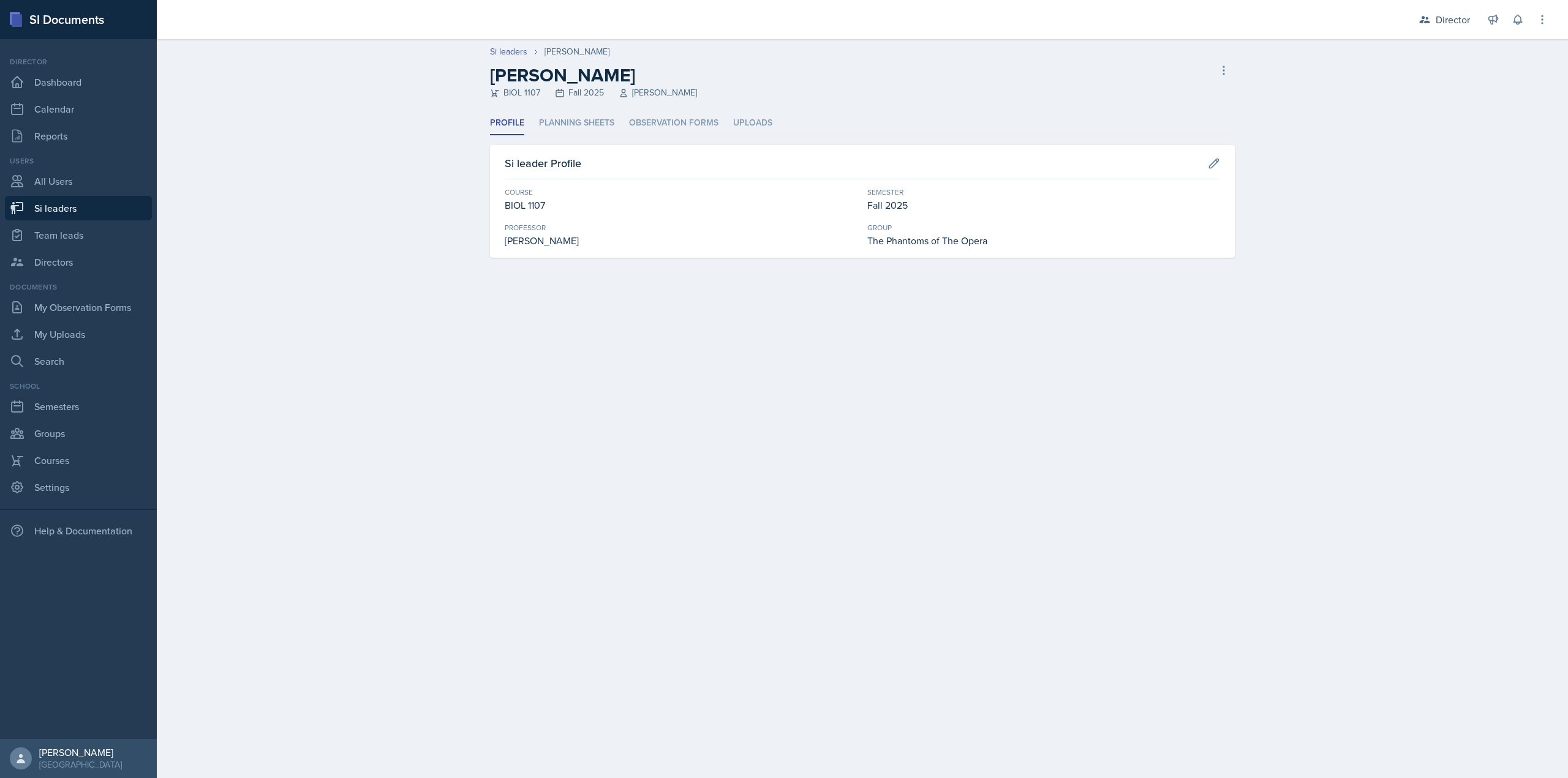
click at [663, 146] on div "Si leader Profile Course BIOL 1107 Semester Fall 2025 Professor Selma Cuya-Smit…" at bounding box center [862, 201] width 745 height 112
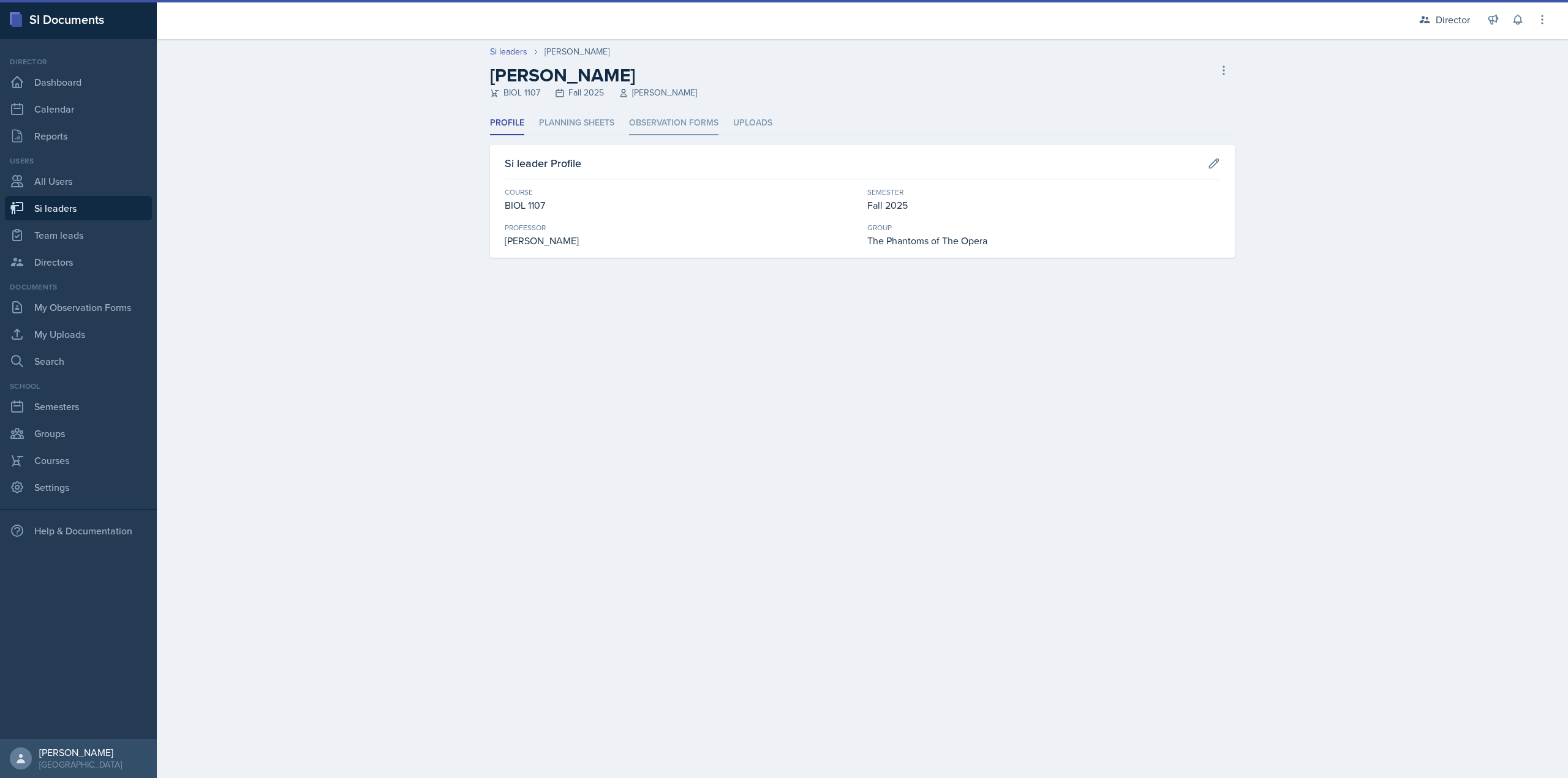
click at [662, 127] on li "Observation Forms" at bounding box center [673, 123] width 89 height 24
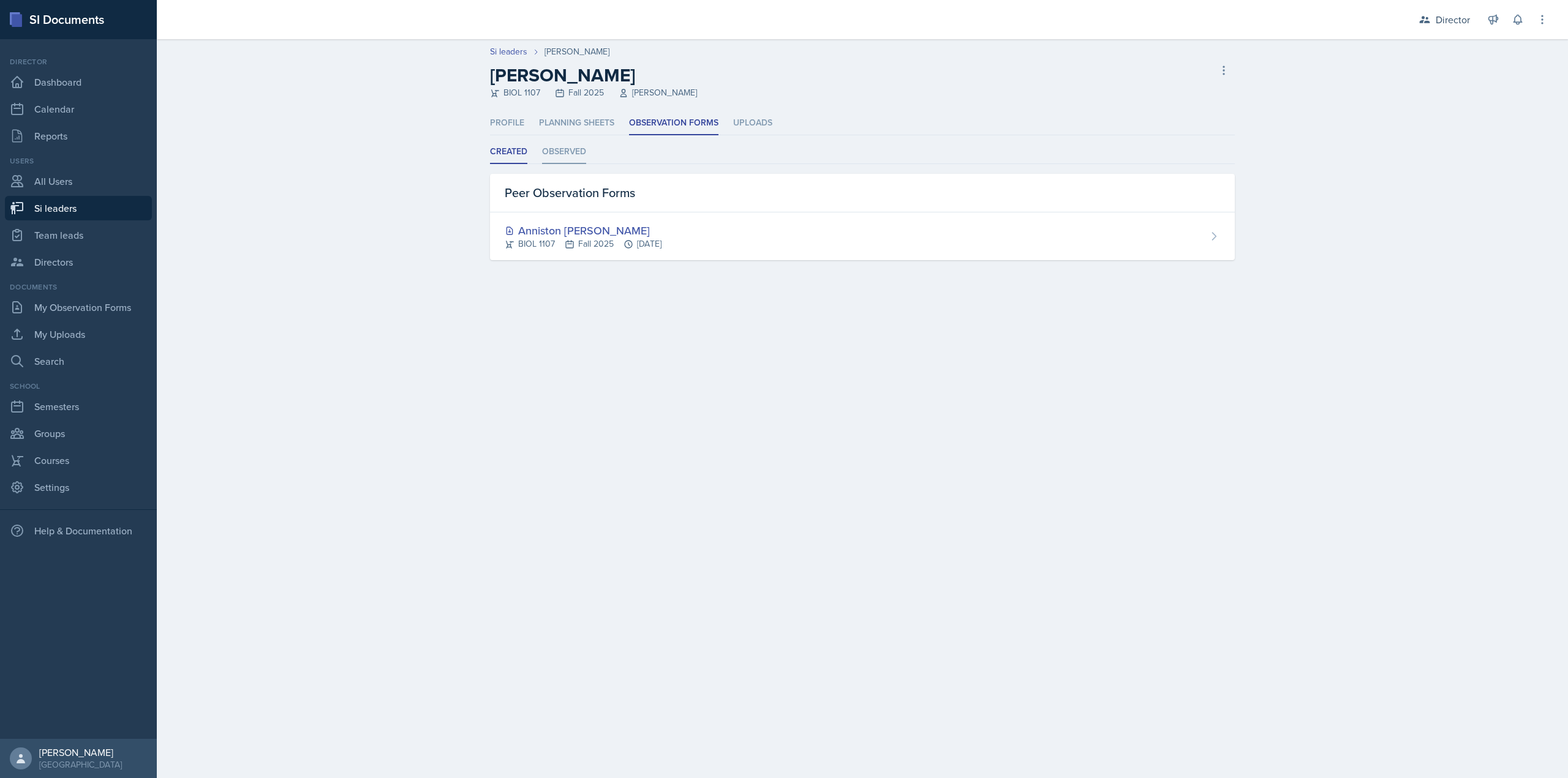
click at [566, 154] on li "Observed" at bounding box center [564, 152] width 44 height 24
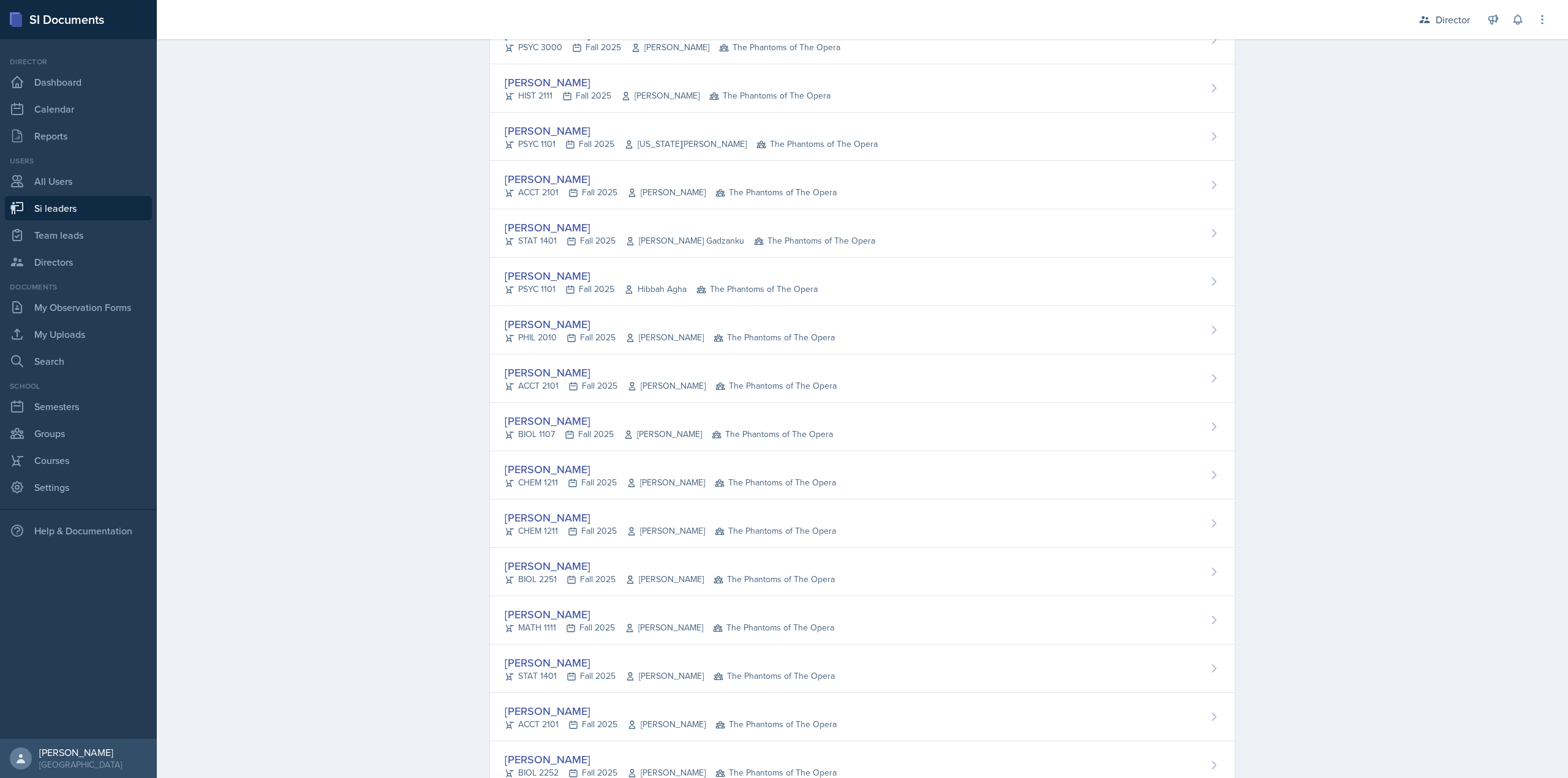
scroll to position [571, 0]
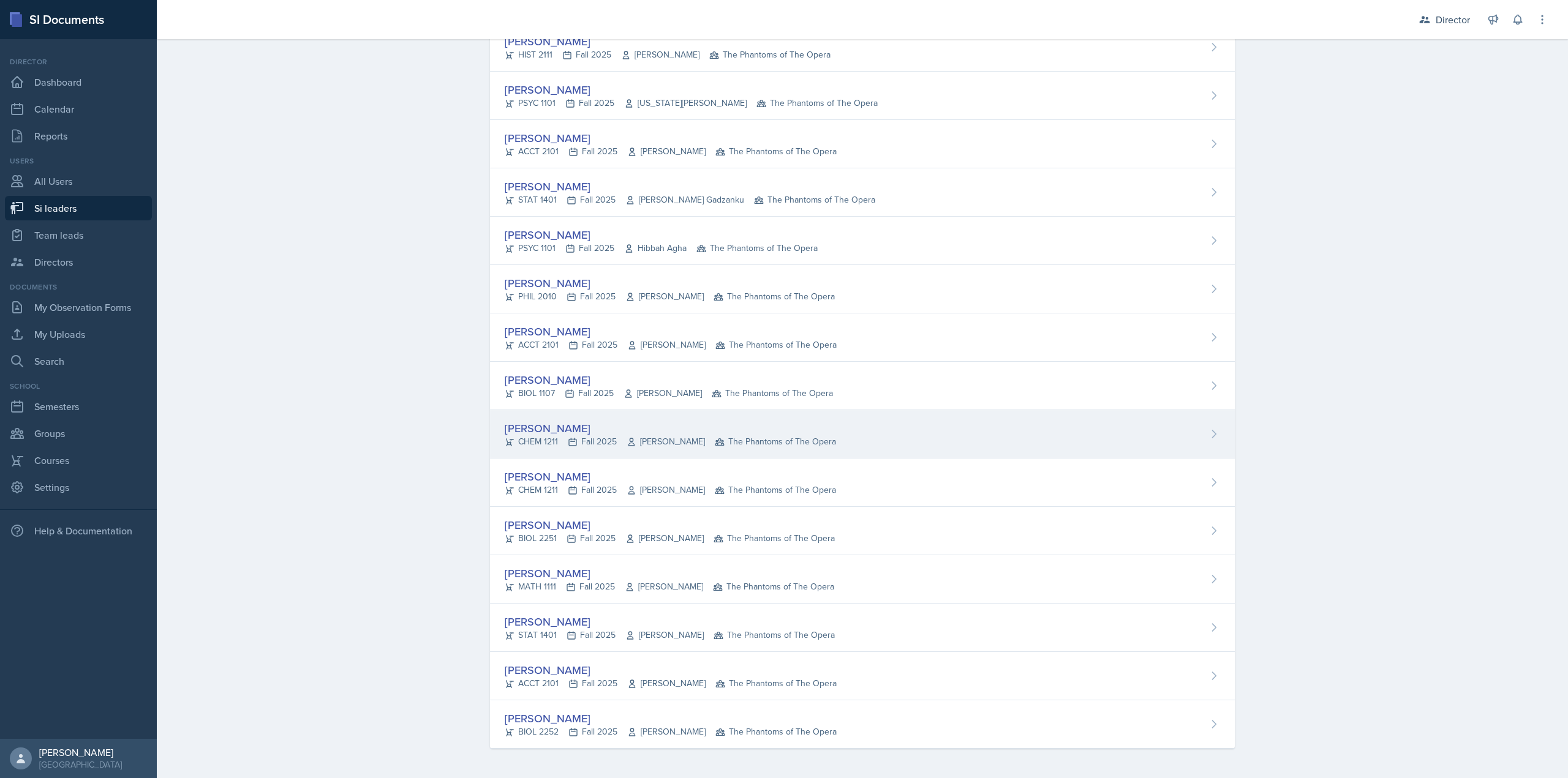
click at [536, 424] on div "Ava Leeth" at bounding box center [670, 428] width 331 height 17
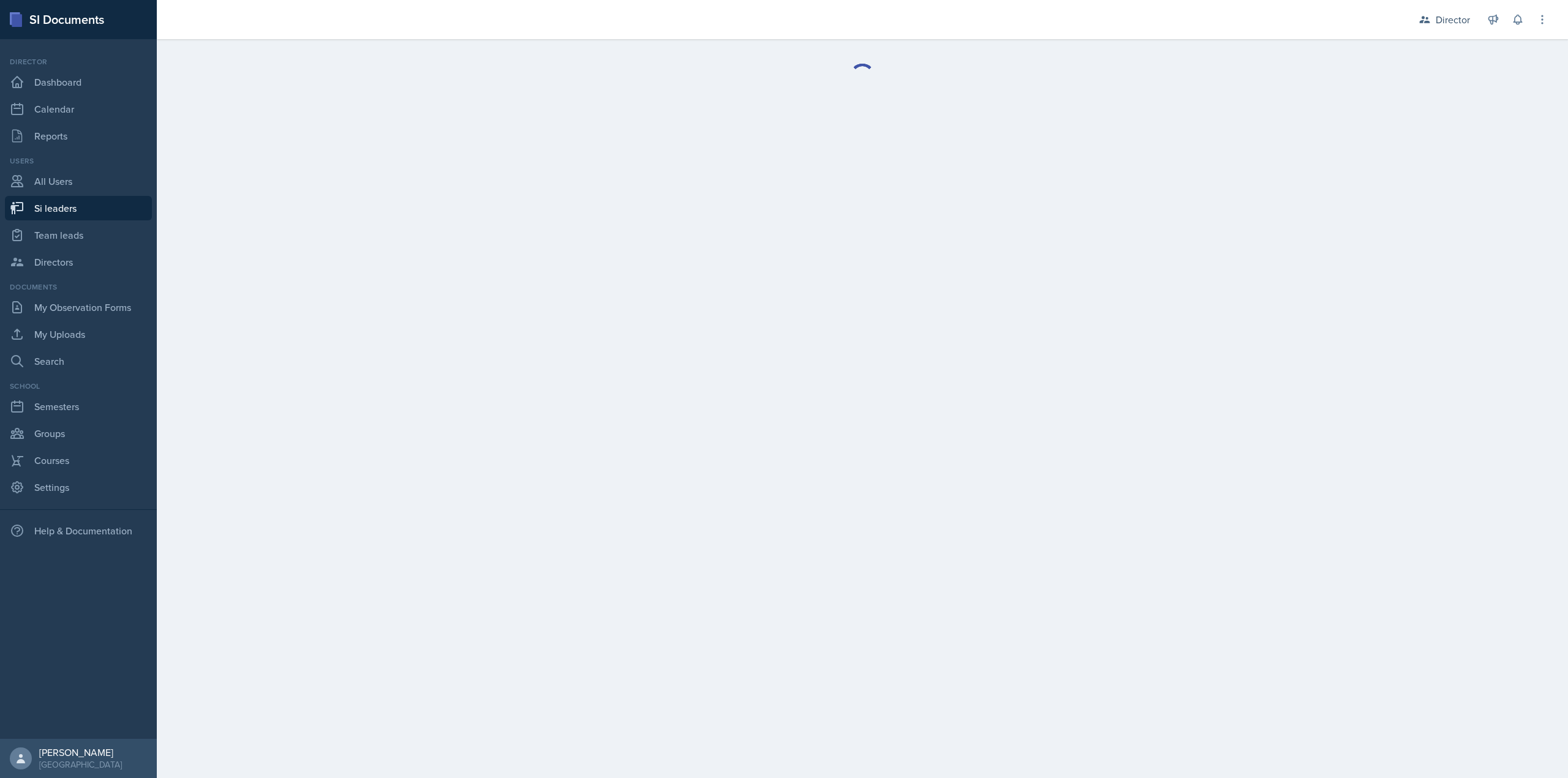
click at [629, 79] on div at bounding box center [862, 76] width 1411 height 74
click at [627, 120] on main "Delete Si leader Are you sure you want to delete the si leader role for ? This …" at bounding box center [862, 409] width 1411 height 739
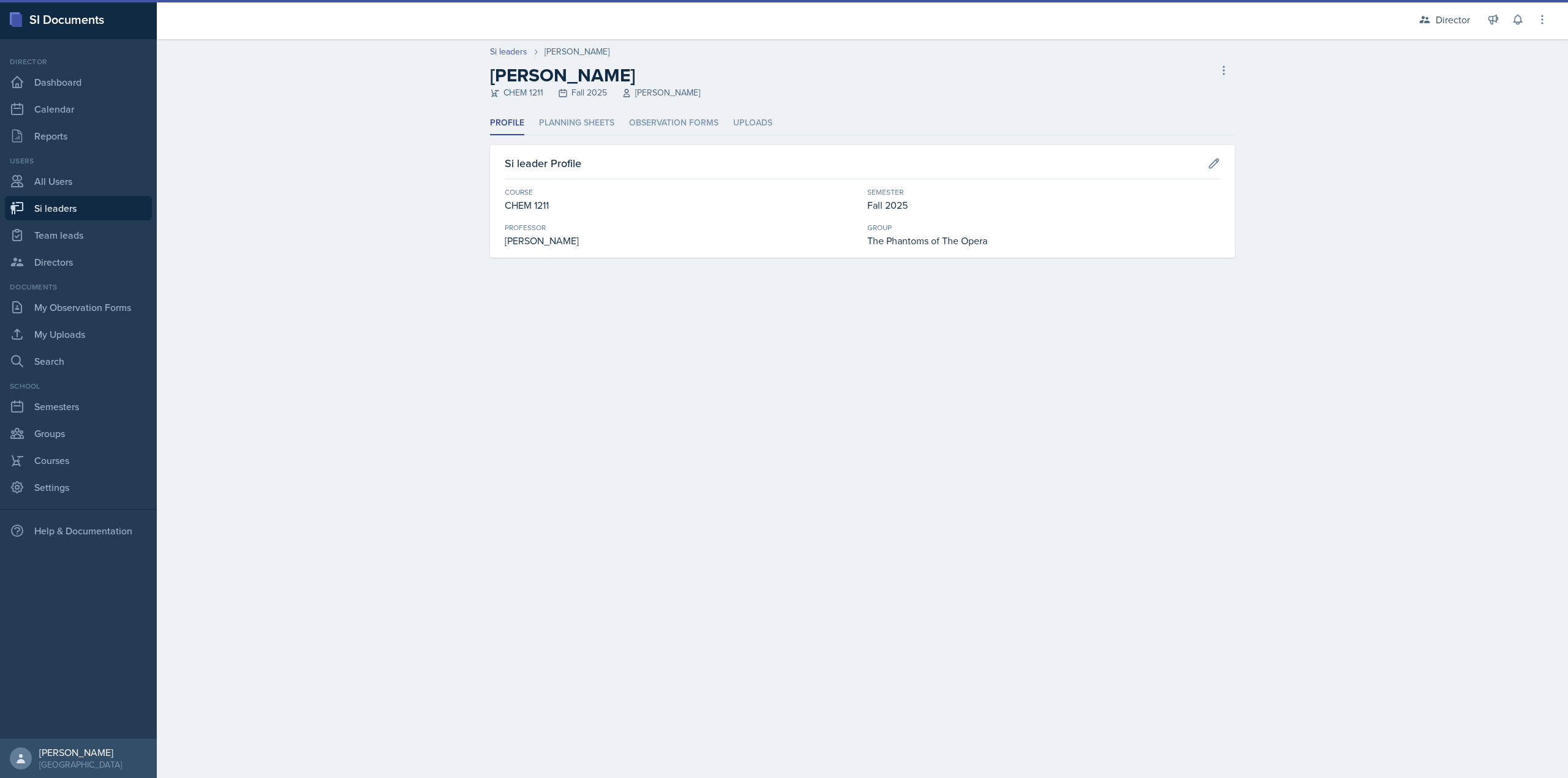
click at [619, 125] on ul "Profile Planning Sheets Observation Forms Uploads" at bounding box center [862, 123] width 745 height 24
click at [653, 125] on li "Observation Forms" at bounding box center [673, 123] width 89 height 24
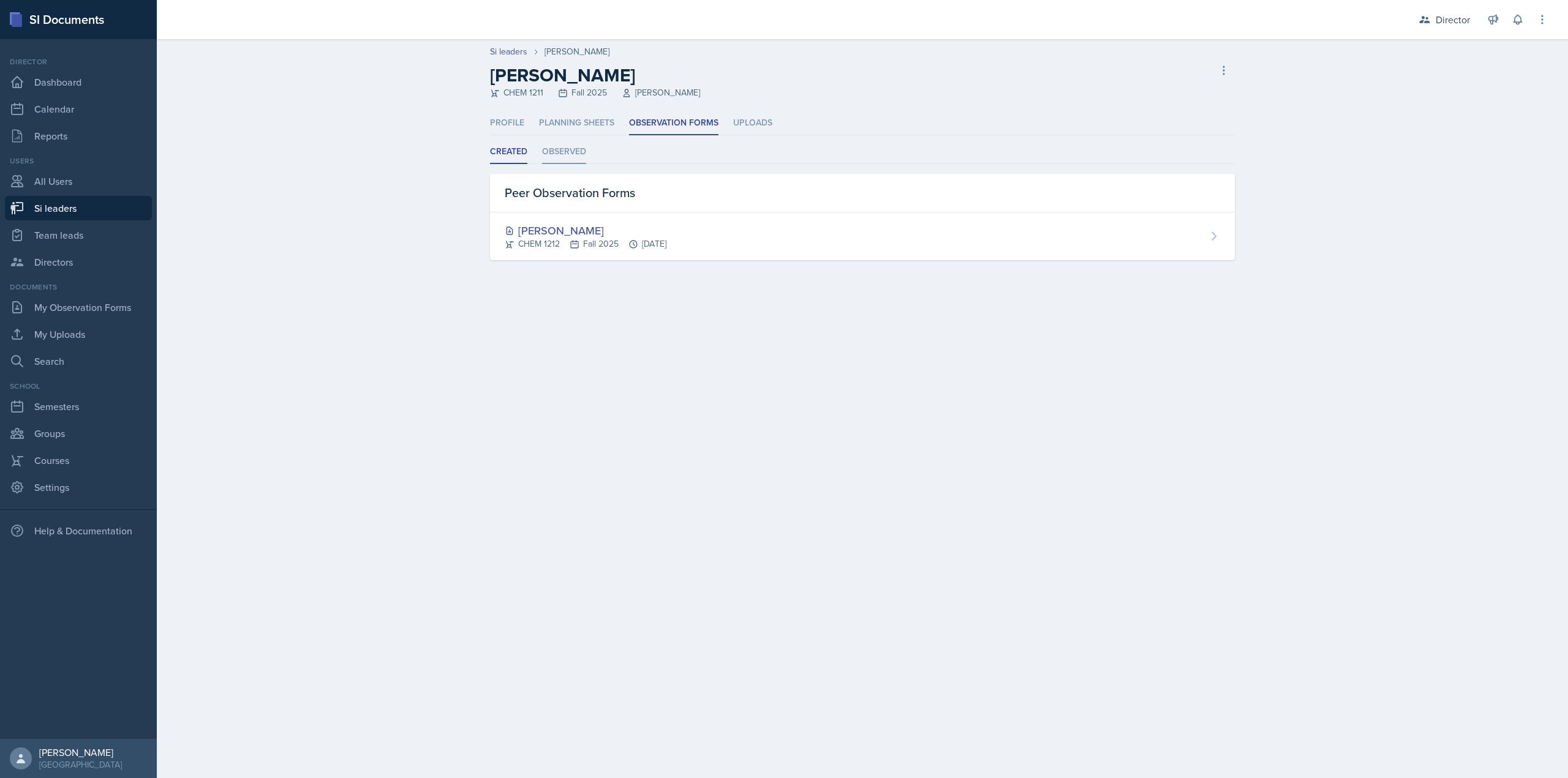
click at [552, 155] on li "Observed" at bounding box center [564, 152] width 44 height 24
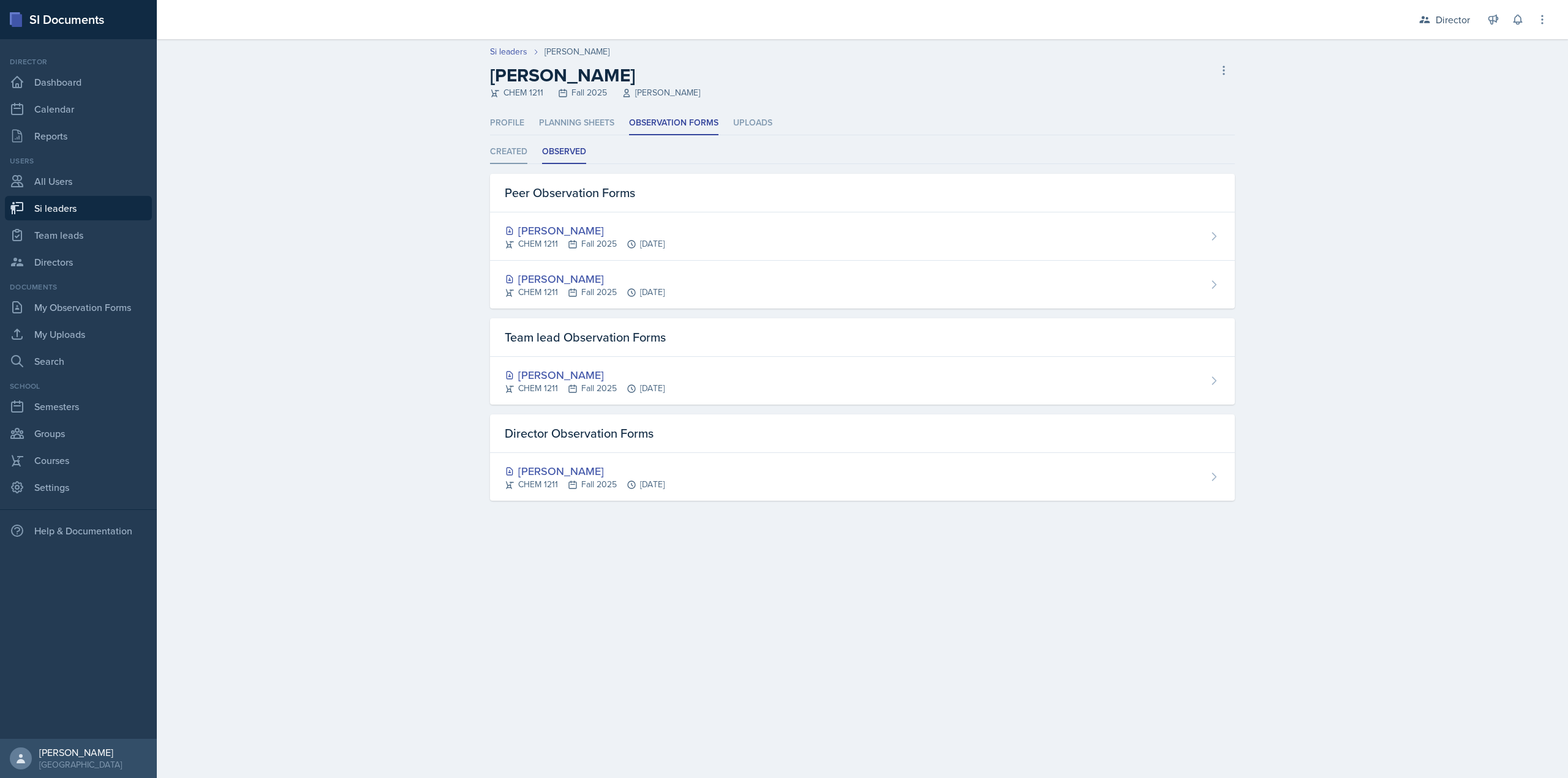
click at [505, 155] on li "Created" at bounding box center [509, 152] width 38 height 24
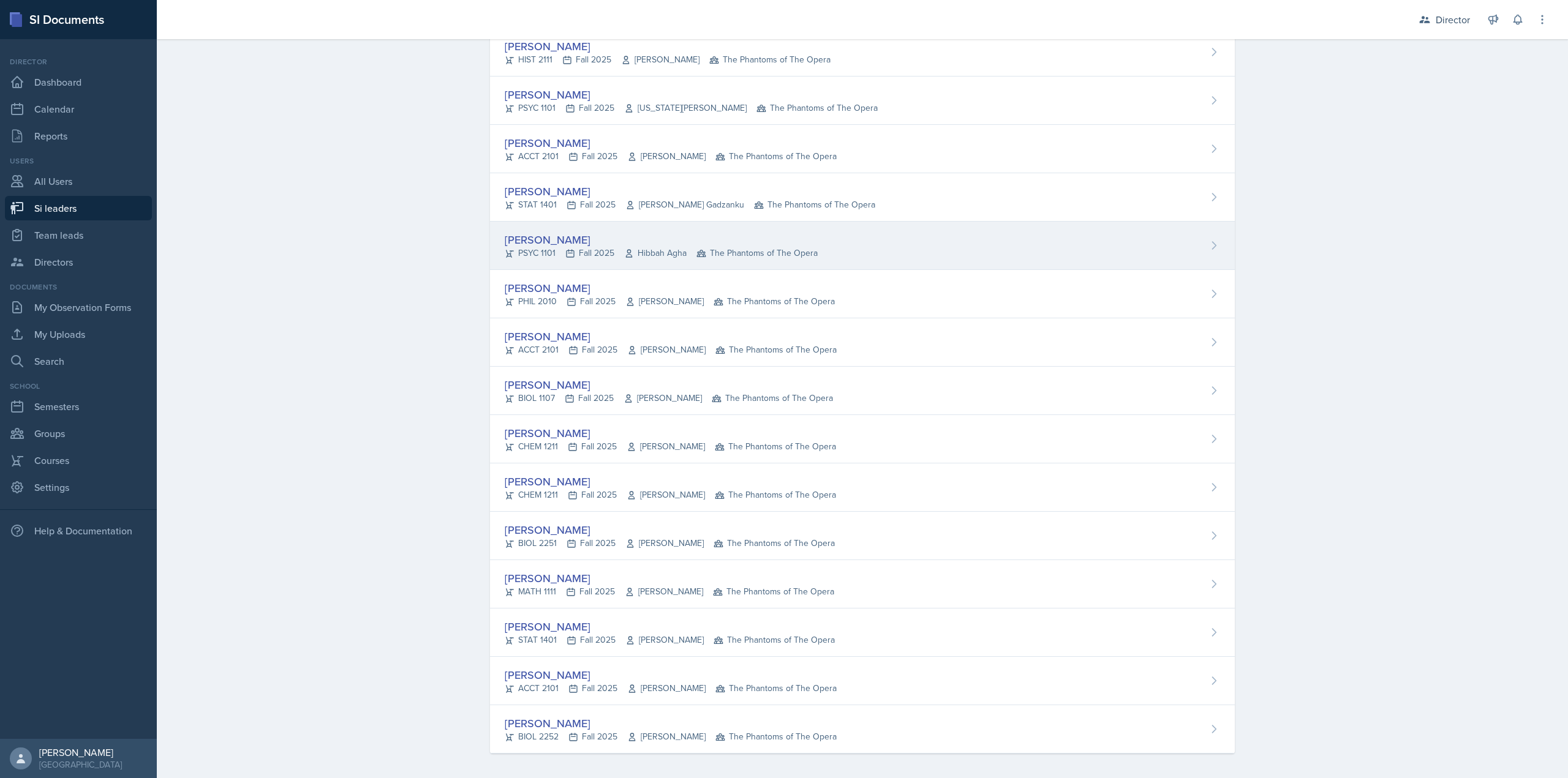
scroll to position [571, 0]
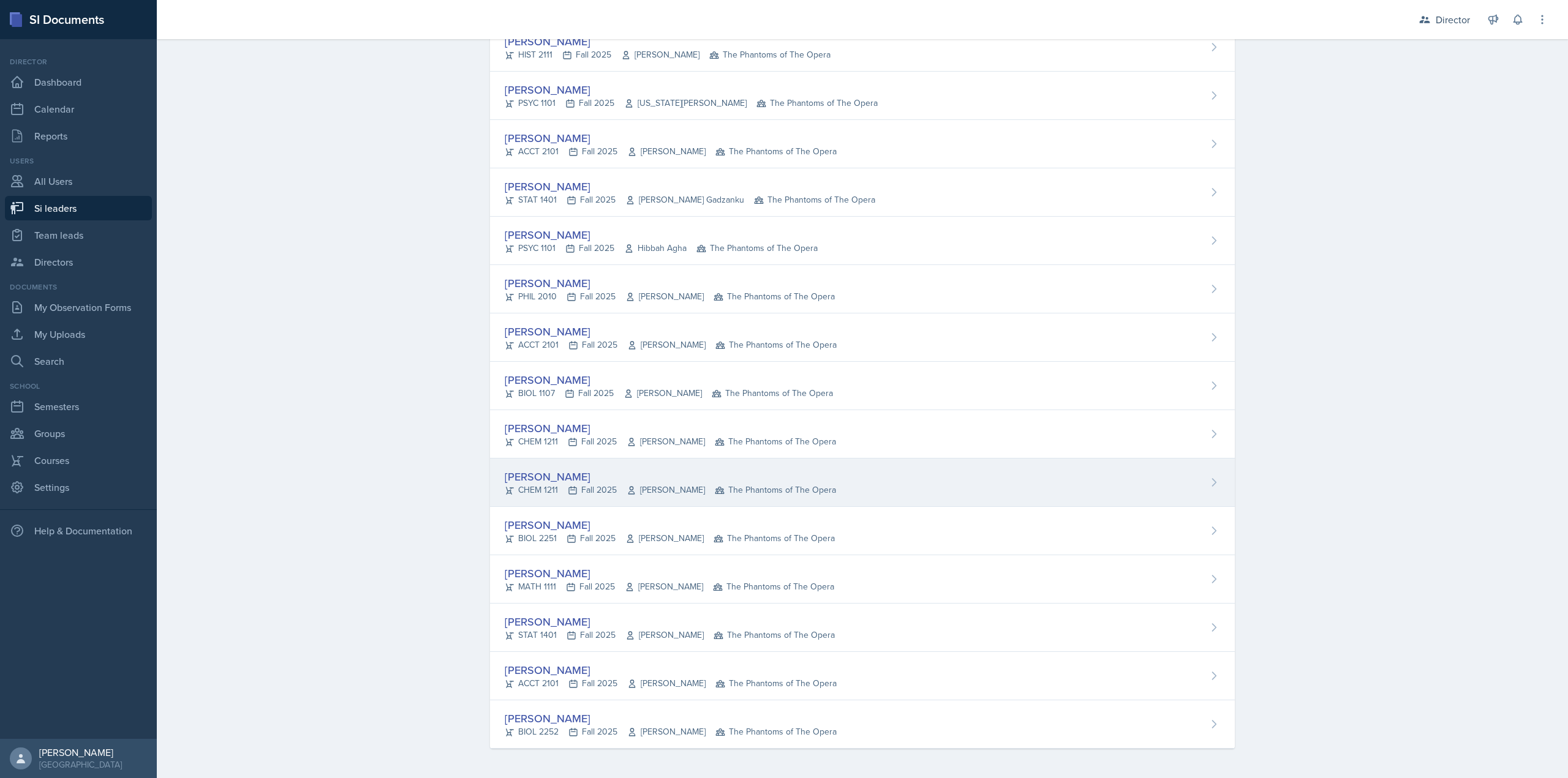
click at [559, 492] on div "CHEM 1211 Fall 2025 John Cody The Phantoms of The Opera" at bounding box center [670, 490] width 331 height 13
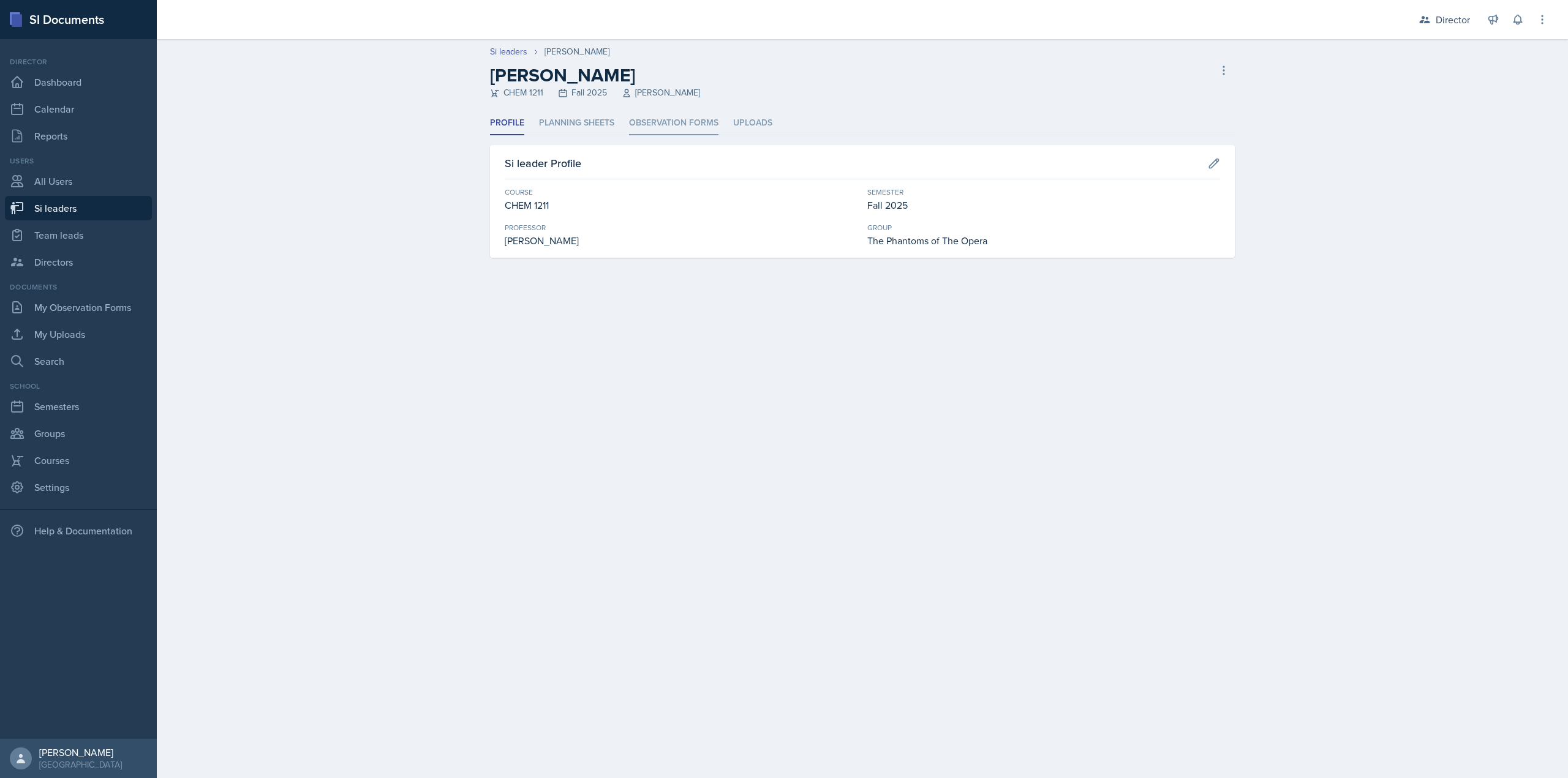
click at [683, 112] on li "Observation Forms" at bounding box center [673, 123] width 89 height 24
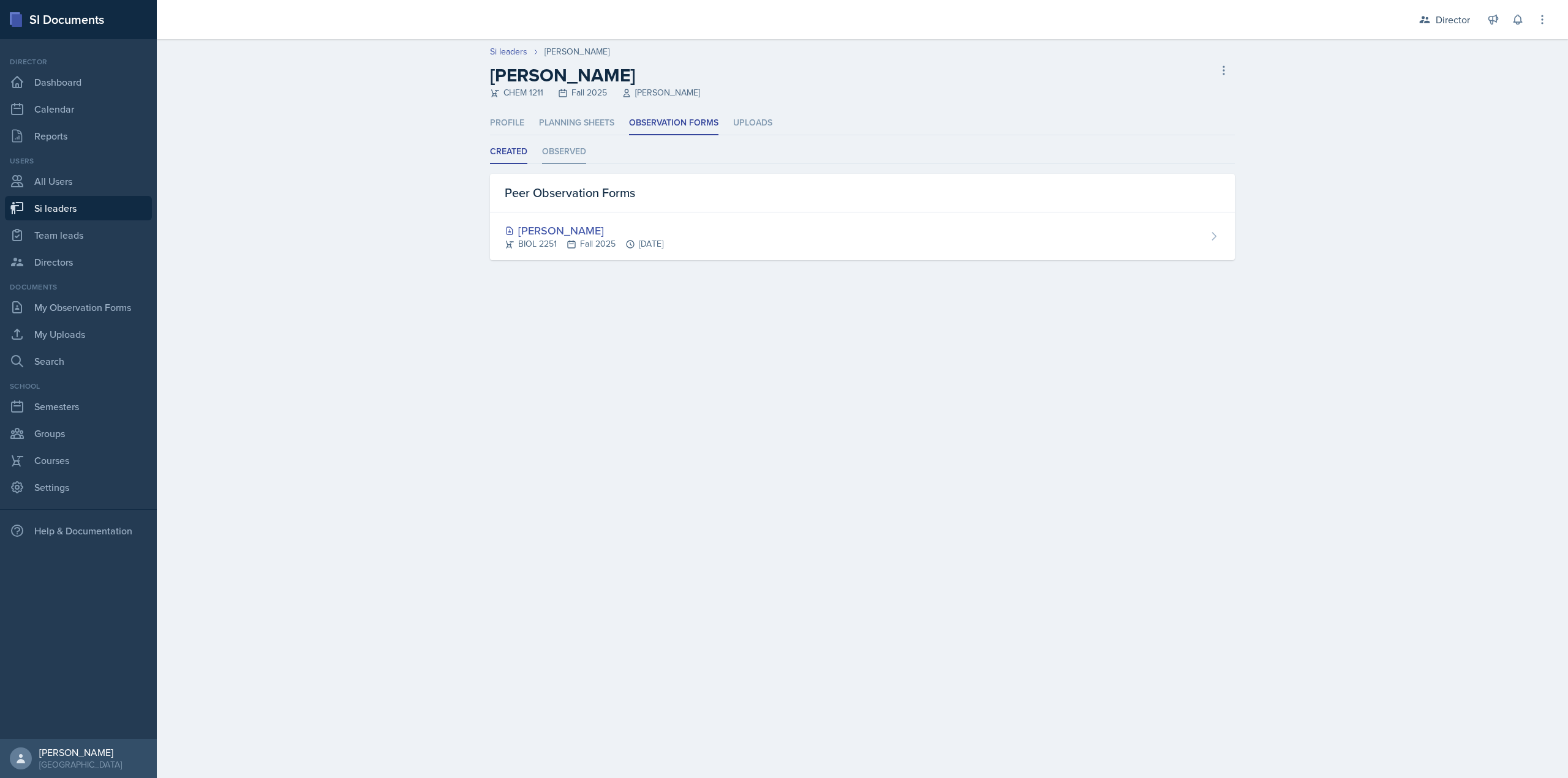
click at [580, 150] on li "Observed" at bounding box center [564, 152] width 44 height 24
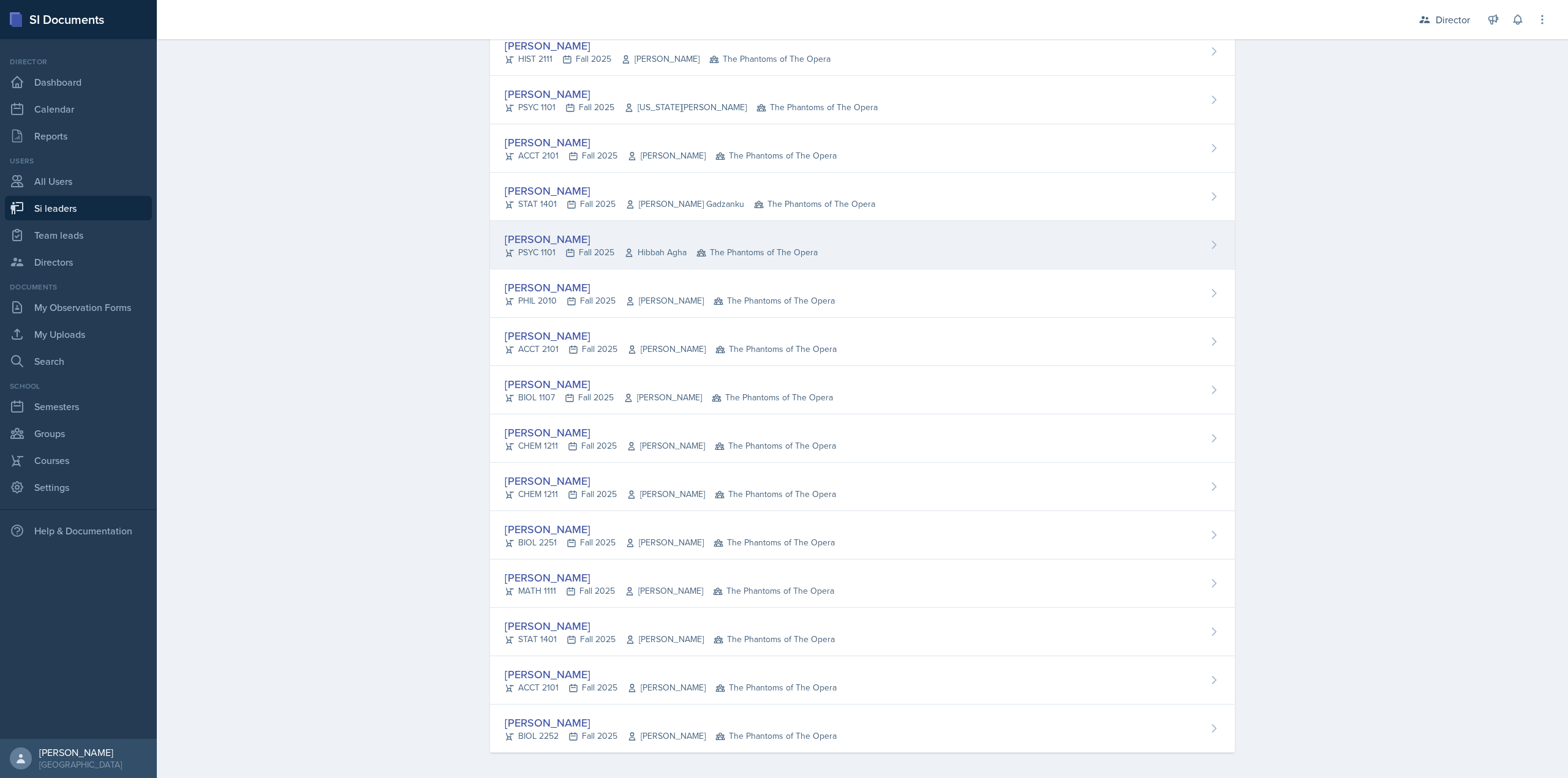
scroll to position [571, 0]
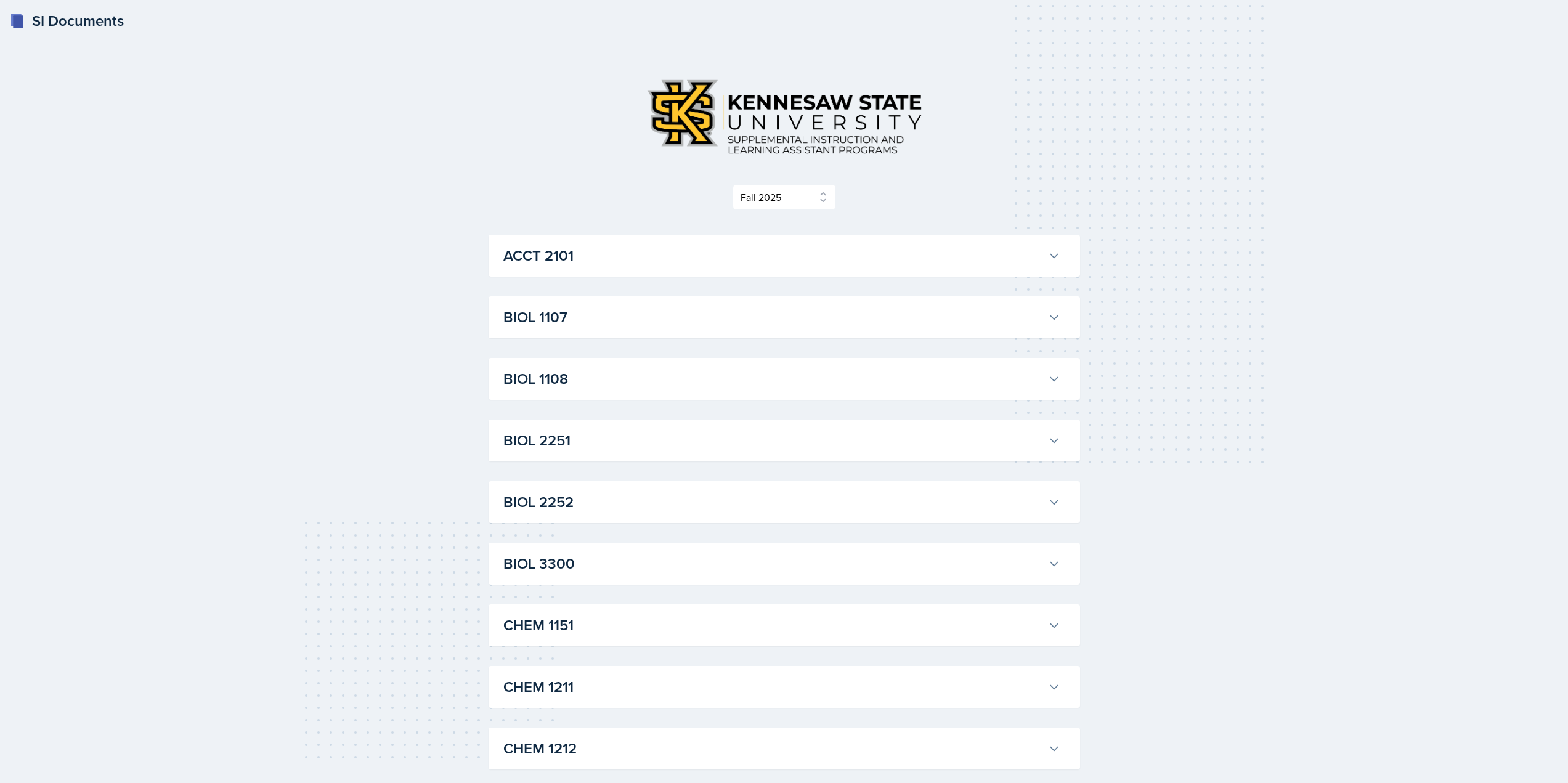
select select "2bed604d-1099-4043-b1bc-2365e8740244"
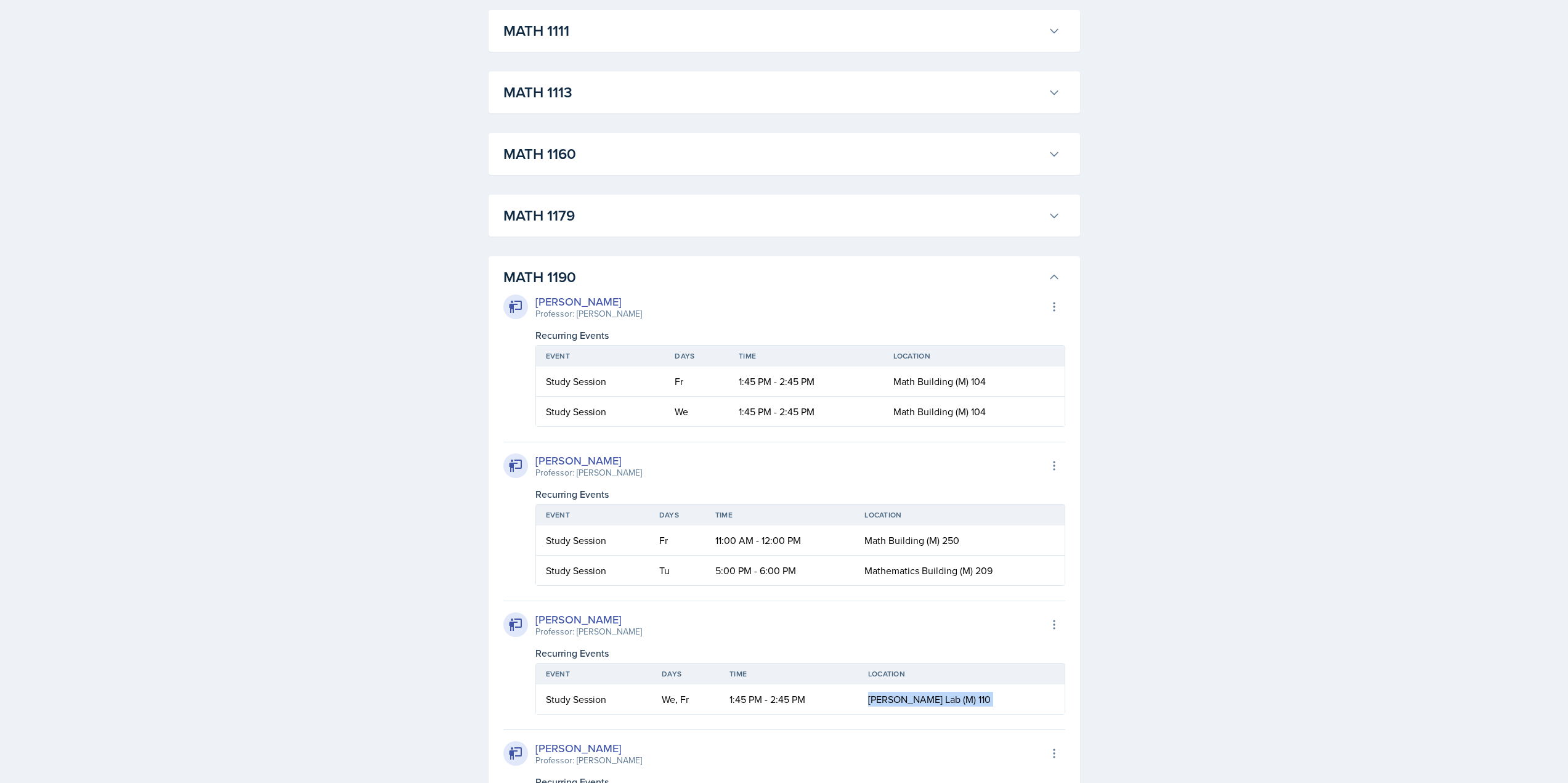
scroll to position [1171, 0]
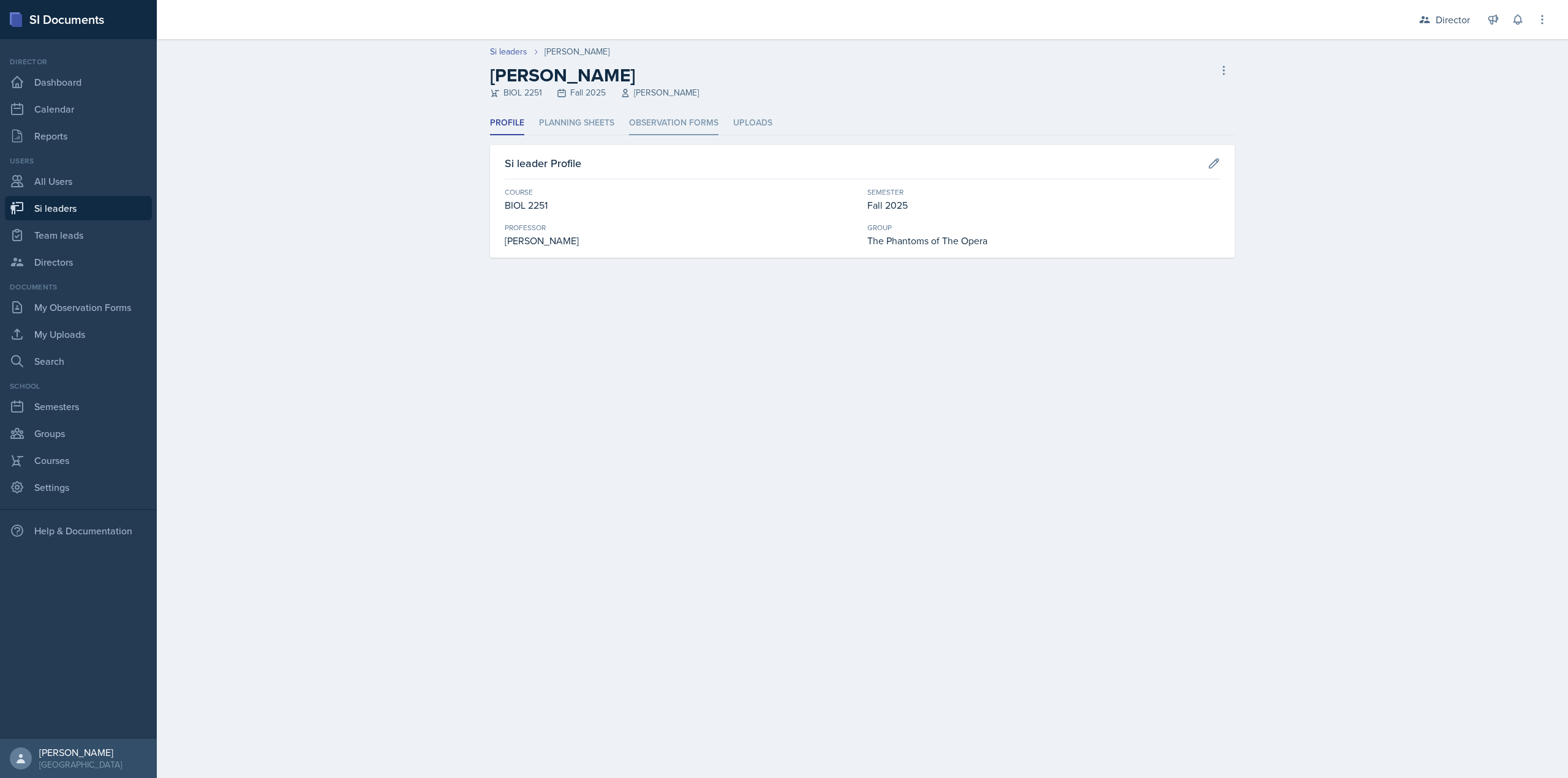
click at [649, 114] on li "Observation Forms" at bounding box center [673, 123] width 89 height 24
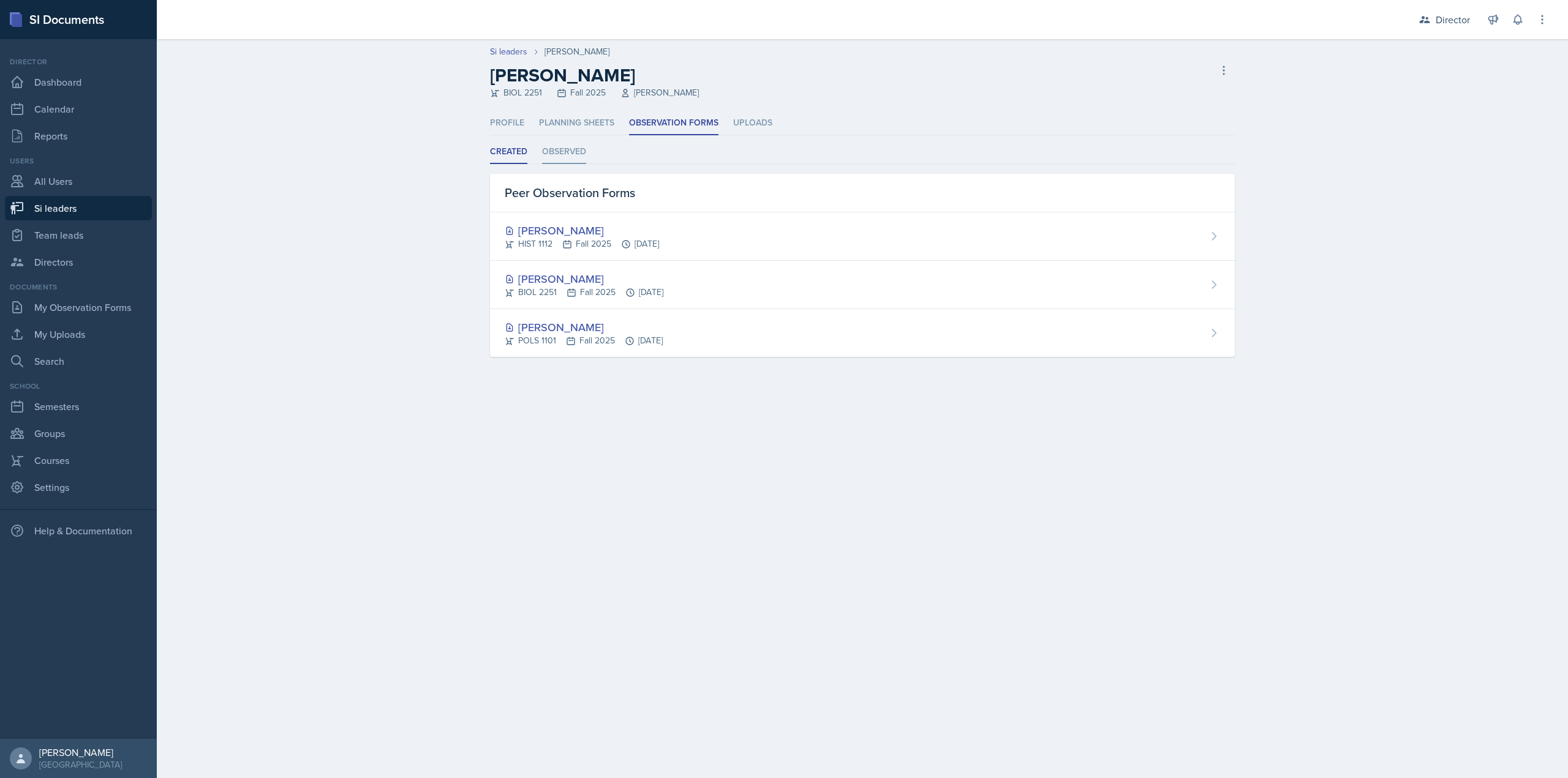
click at [576, 155] on li "Observed" at bounding box center [564, 152] width 44 height 24
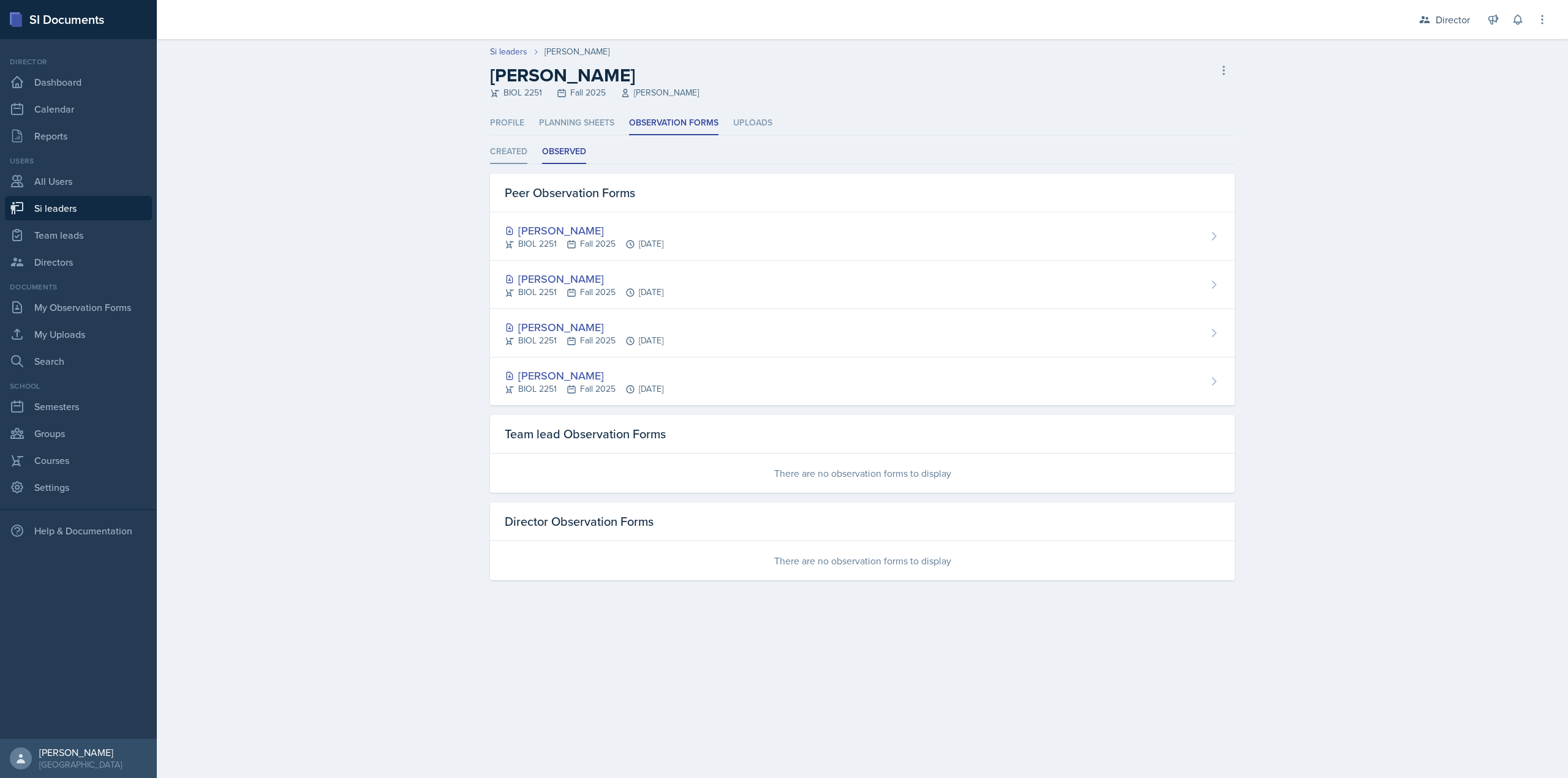
click at [523, 154] on li "Created" at bounding box center [509, 152] width 38 height 24
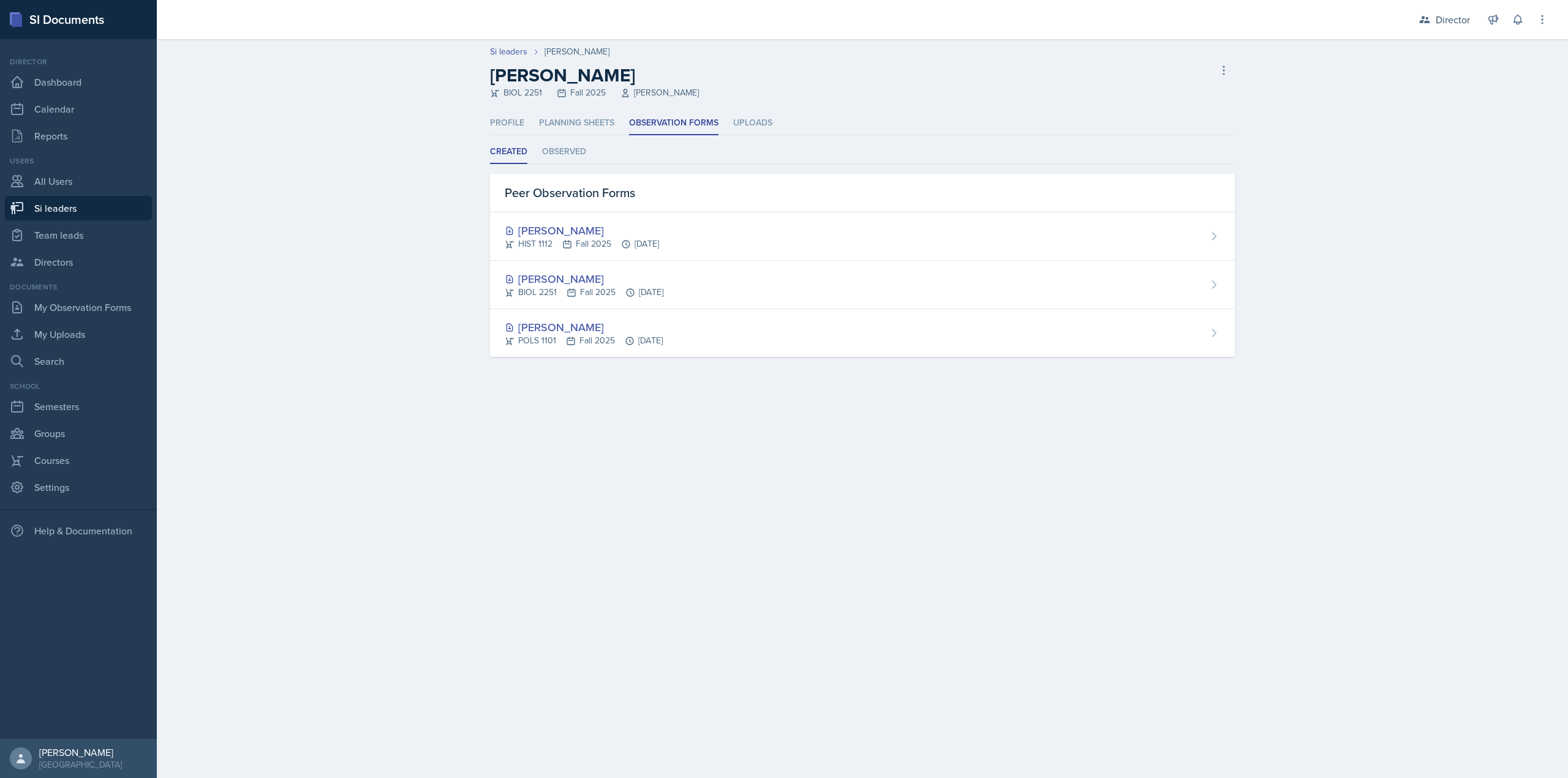
select select "2bed604d-1099-4043-b1bc-2365e8740244"
select select "8f83532f-1719-4fe6-95c5-07f4aad66979"
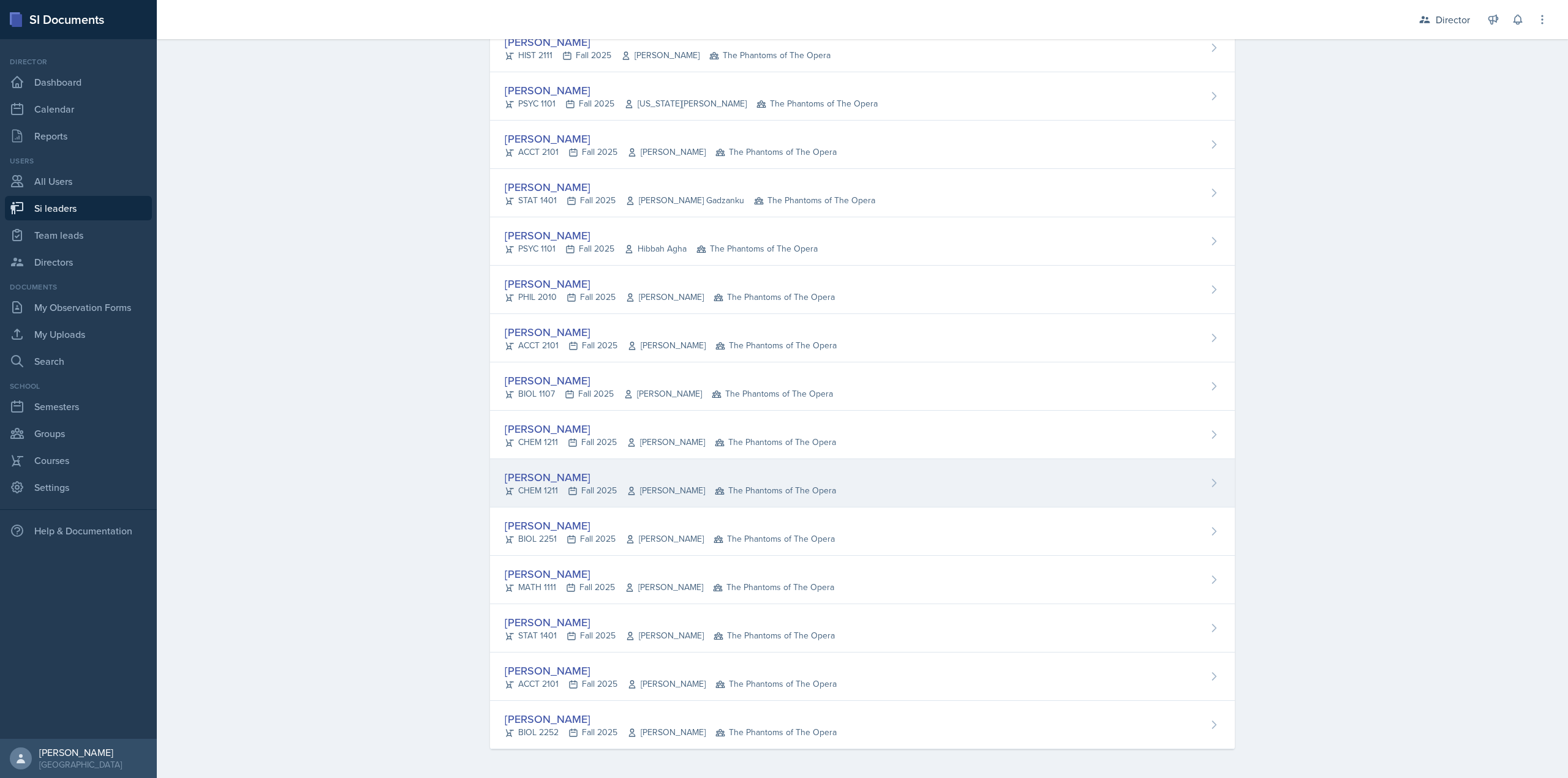
scroll to position [571, 0]
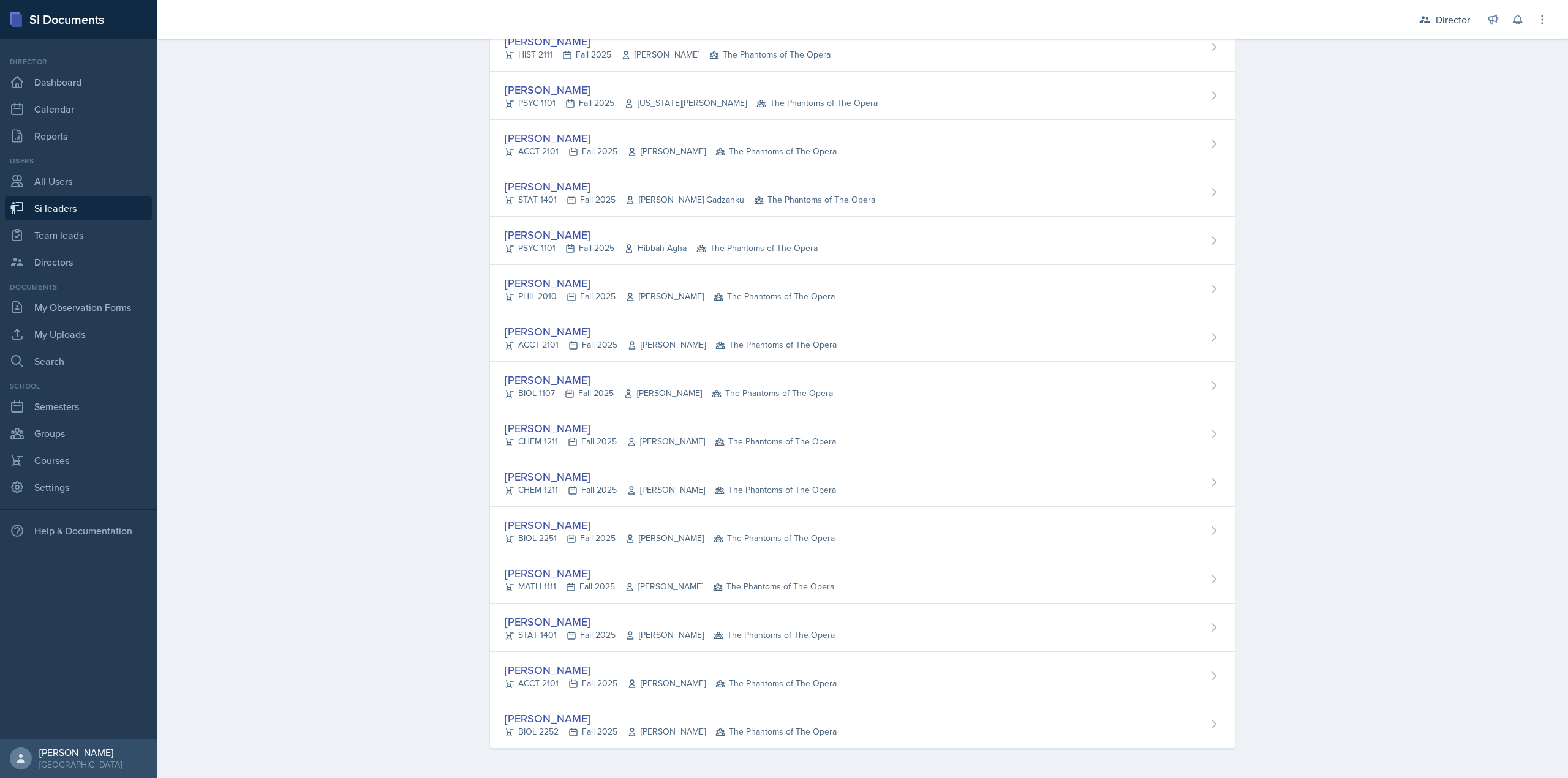
click at [591, 583] on div "MATH 1111 Fall 2025 Chris Holtzendorff The Phantoms of The Opera" at bounding box center [670, 586] width 330 height 13
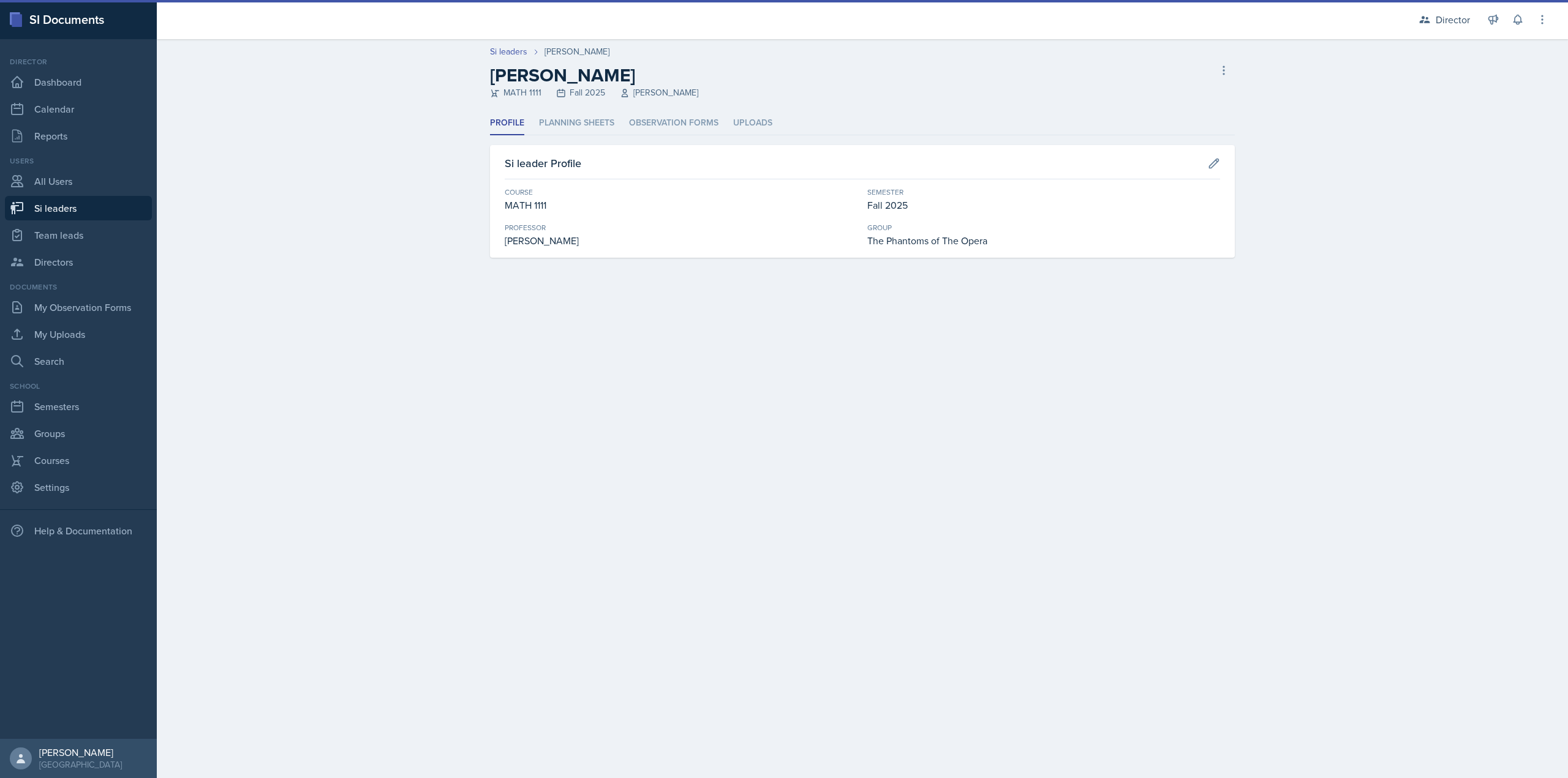
click at [653, 119] on li "Observation Forms" at bounding box center [673, 123] width 89 height 24
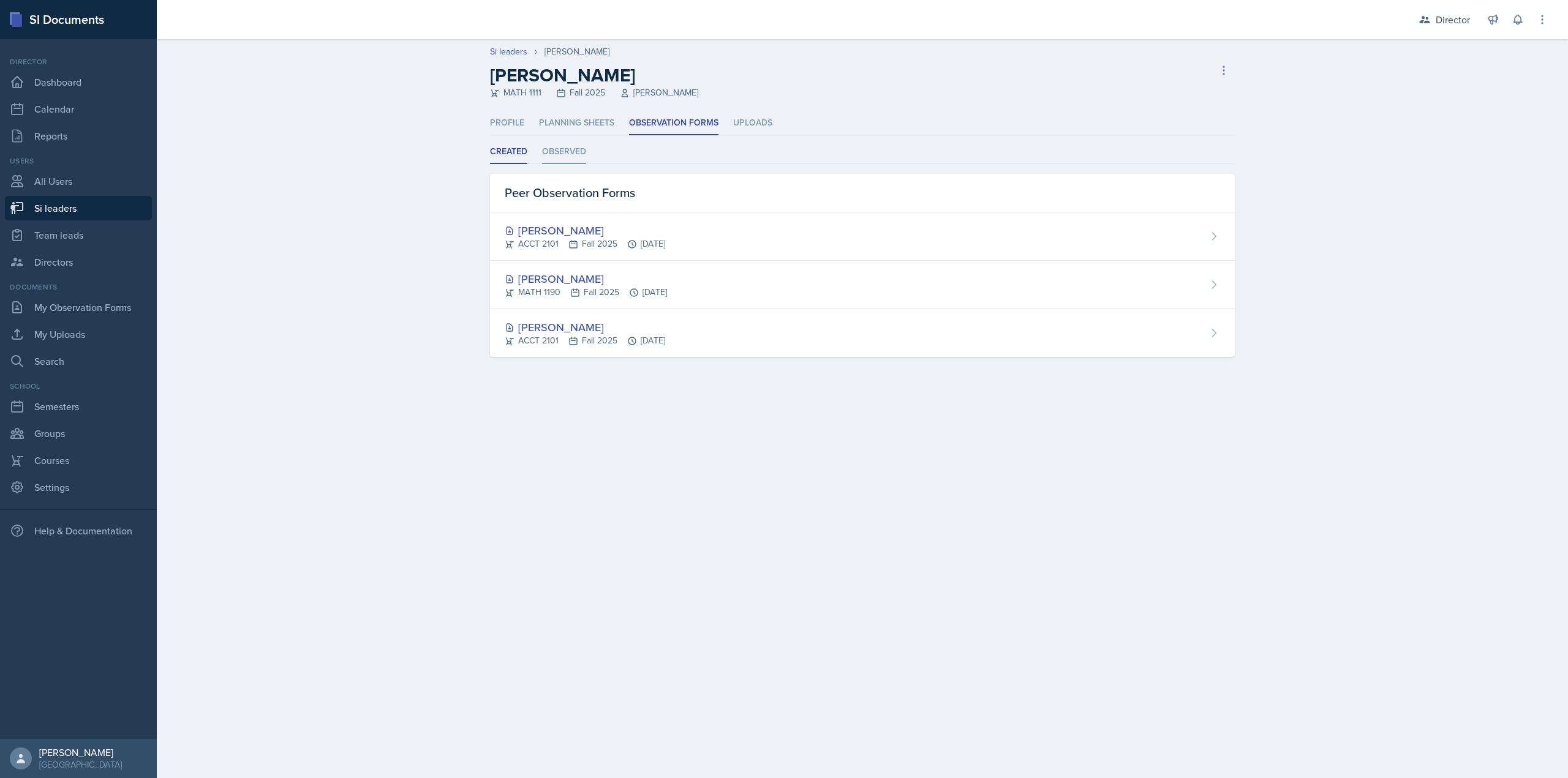
click at [556, 153] on li "Observed" at bounding box center [564, 152] width 44 height 24
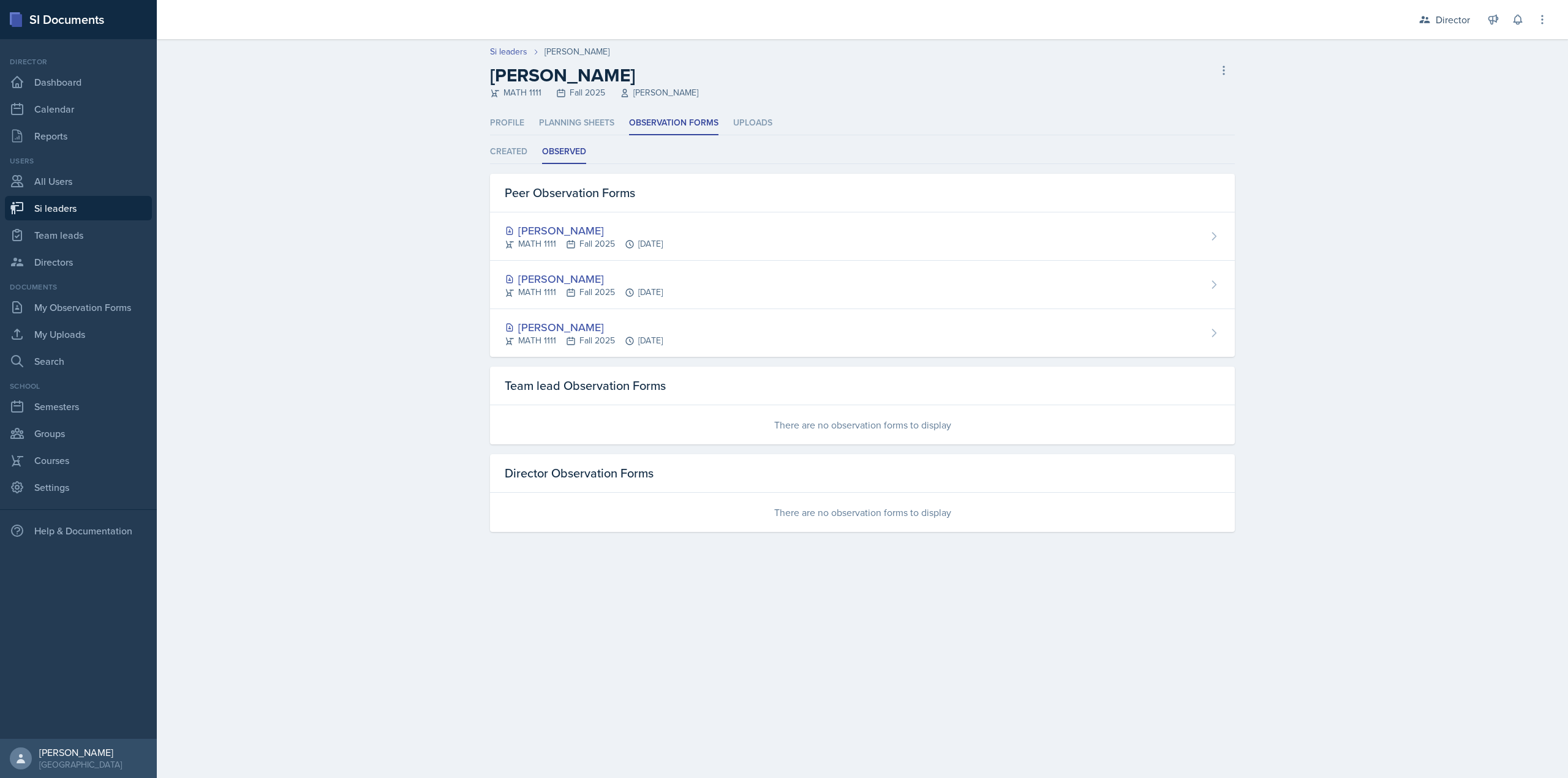
select select "2bed604d-1099-4043-b1bc-2365e8740244"
select select "8f83532f-1719-4fe6-95c5-07f4aad66979"
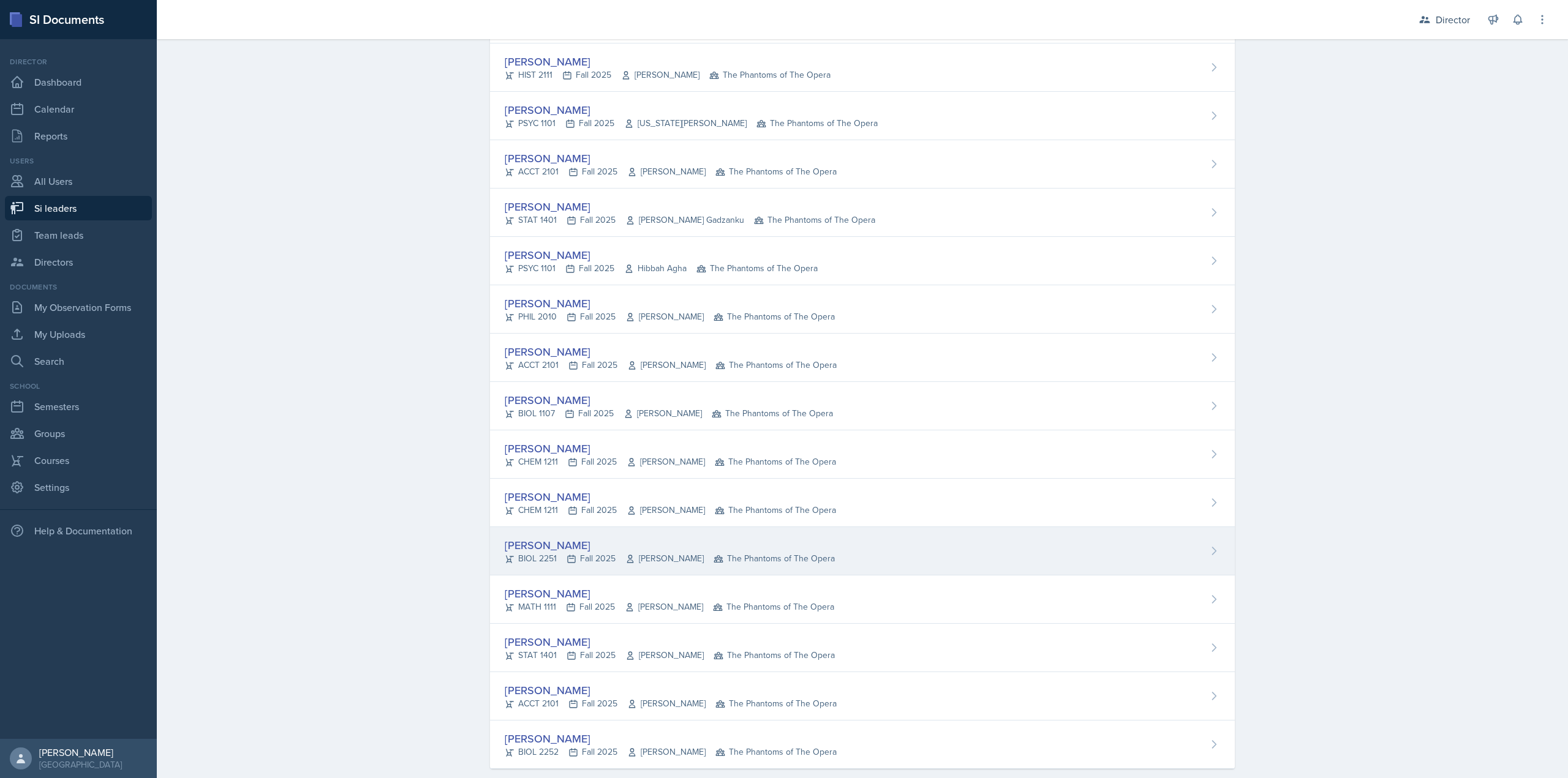
scroll to position [571, 0]
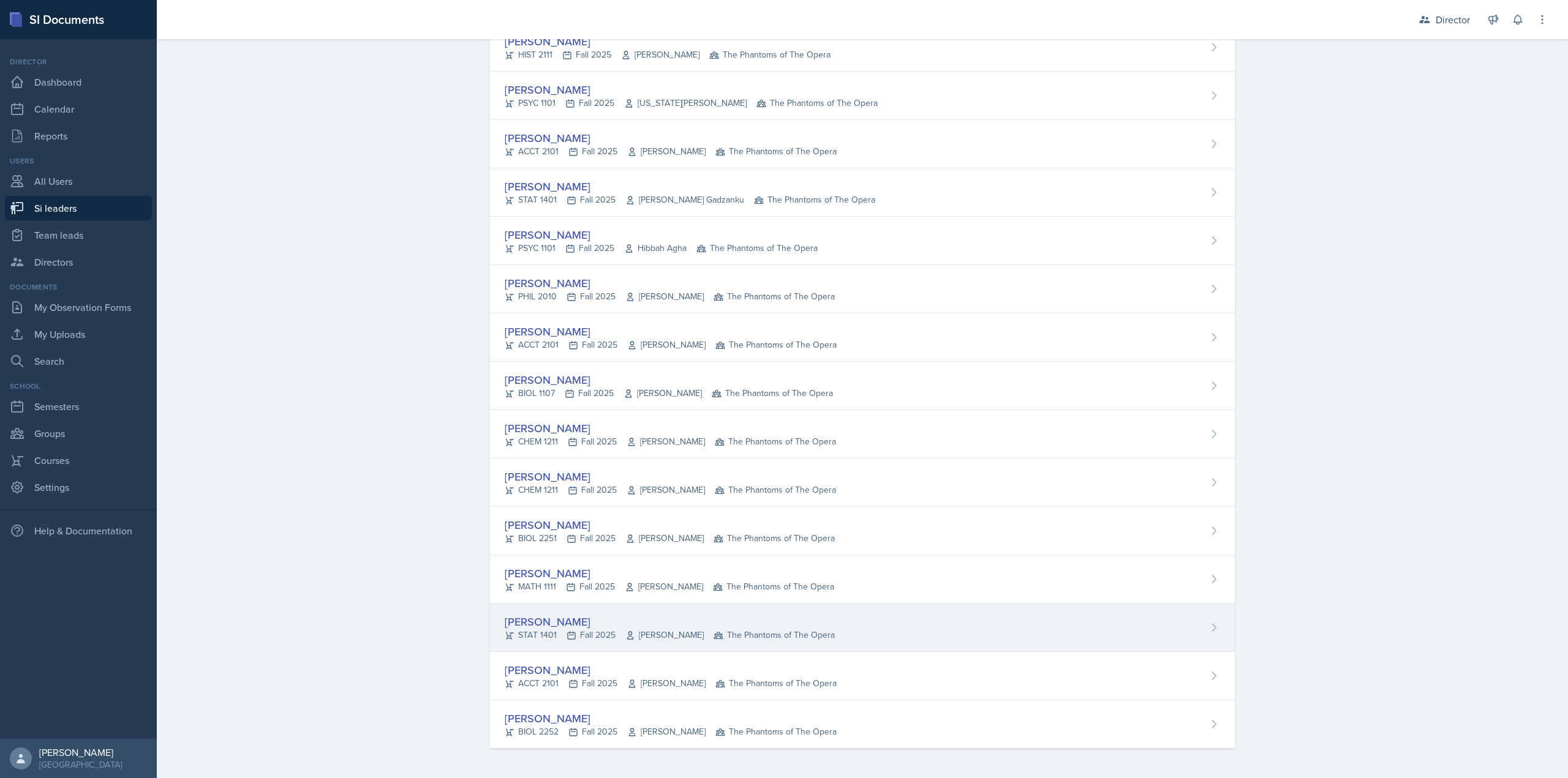
click at [592, 623] on div "Nequai Powell" at bounding box center [670, 621] width 330 height 17
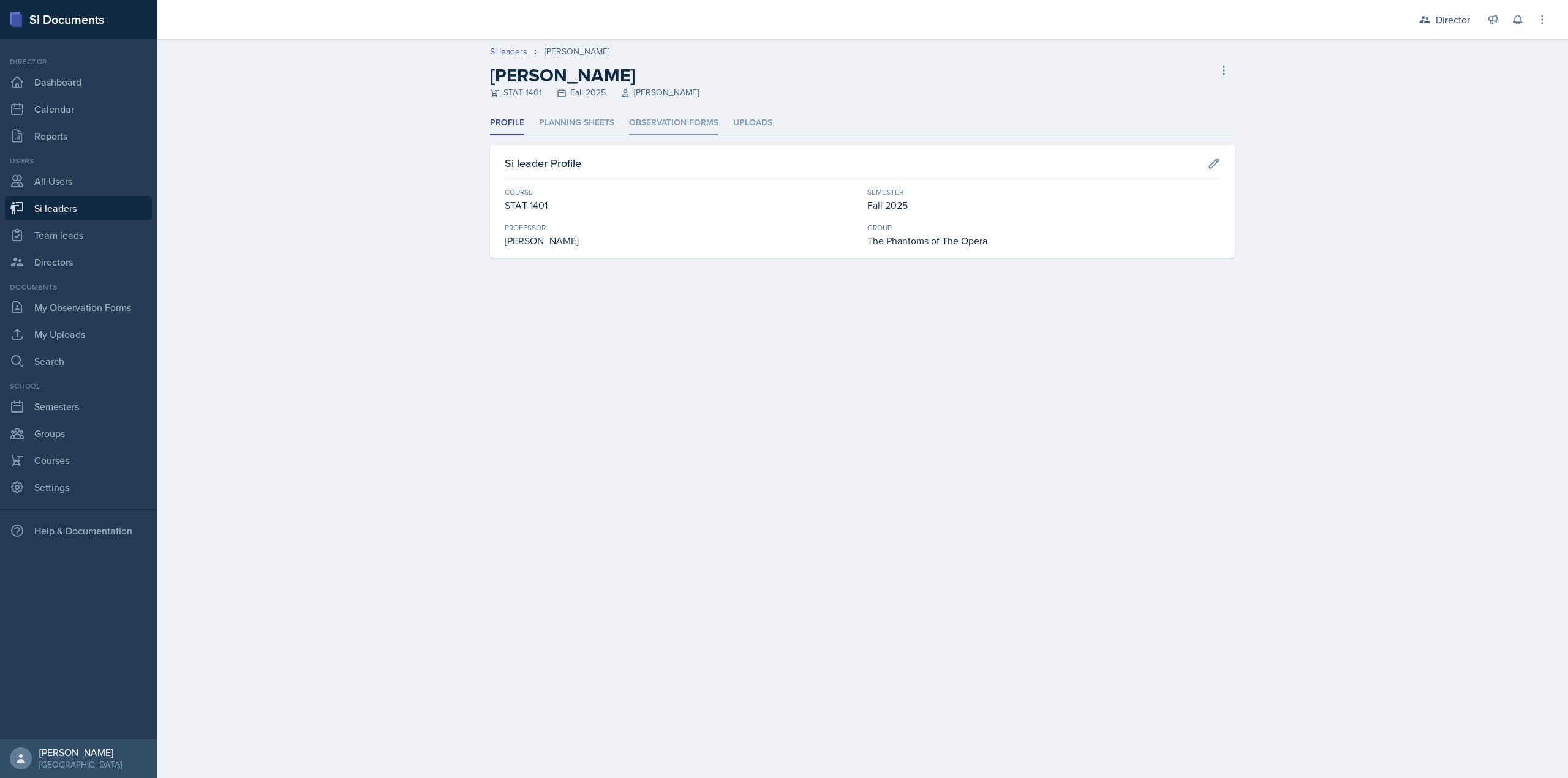
click at [659, 120] on li "Observation Forms" at bounding box center [673, 123] width 89 height 24
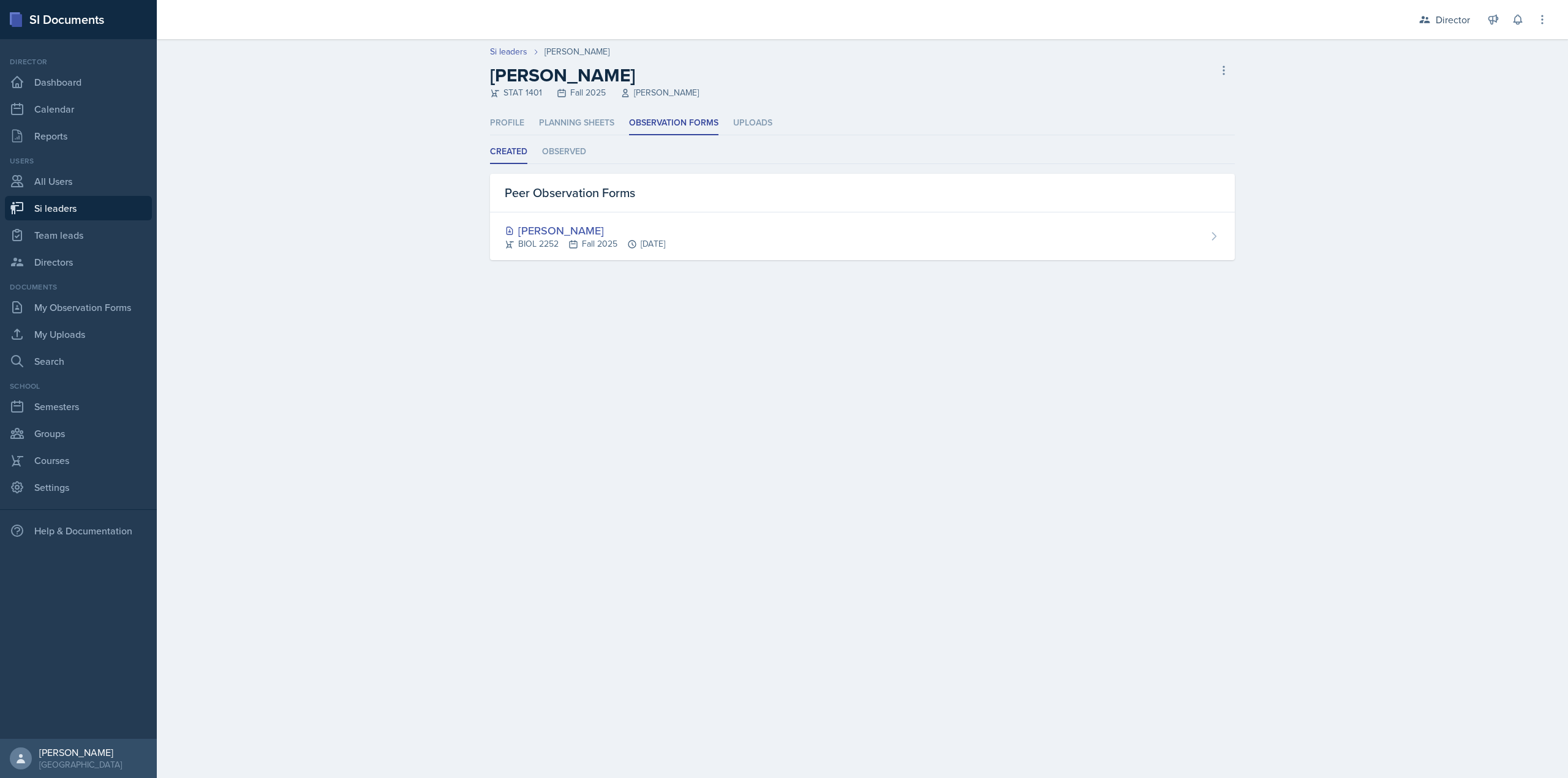
click at [542, 136] on div "Profile Planning Sheets Observation Forms Uploads Profile Planning Sheets Obser…" at bounding box center [862, 186] width 745 height 149
click at [553, 151] on li "Observed" at bounding box center [564, 152] width 44 height 24
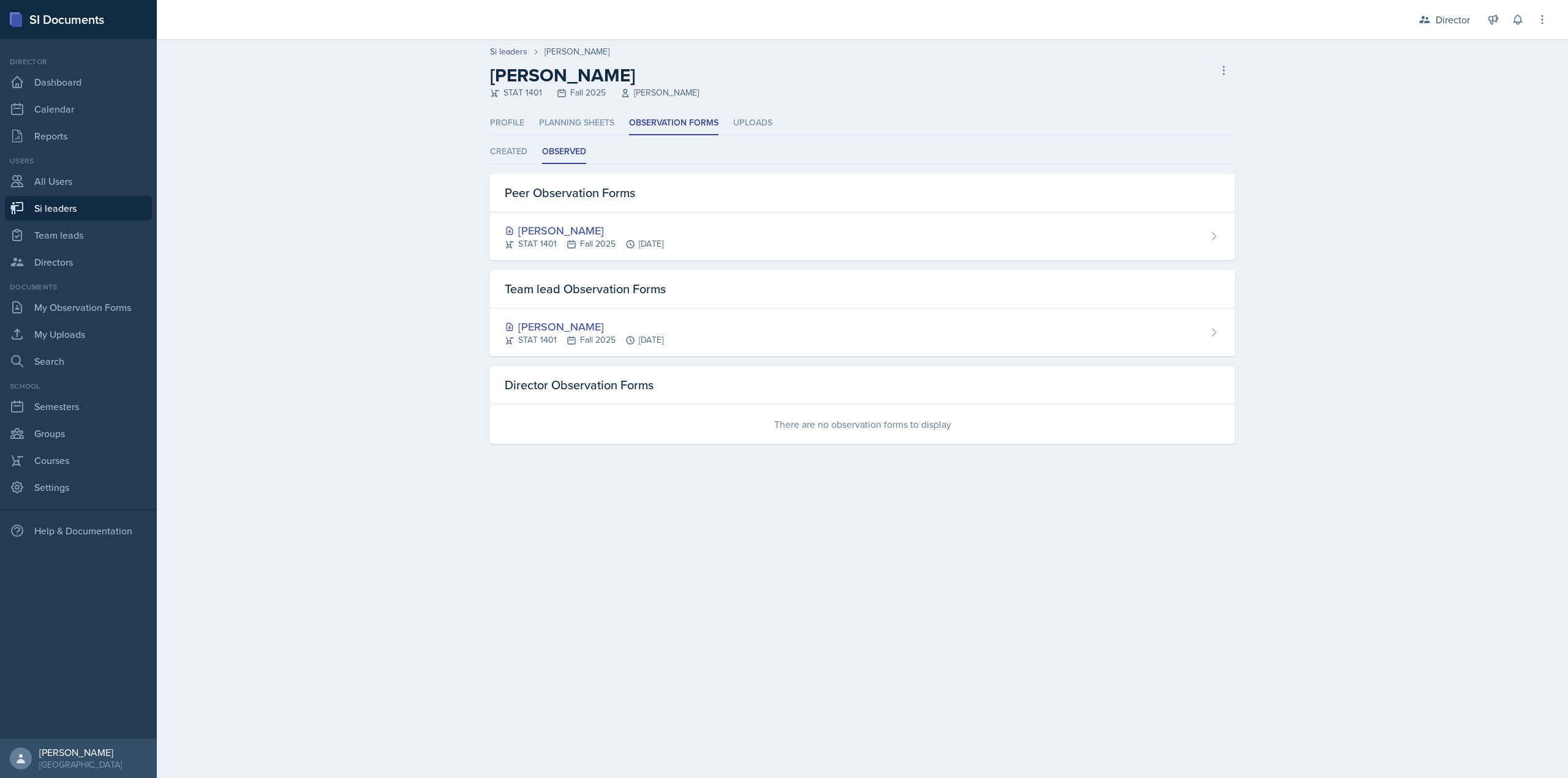
select select "2bed604d-1099-4043-b1bc-2365e8740244"
select select "8f83532f-1719-4fe6-95c5-07f4aad66979"
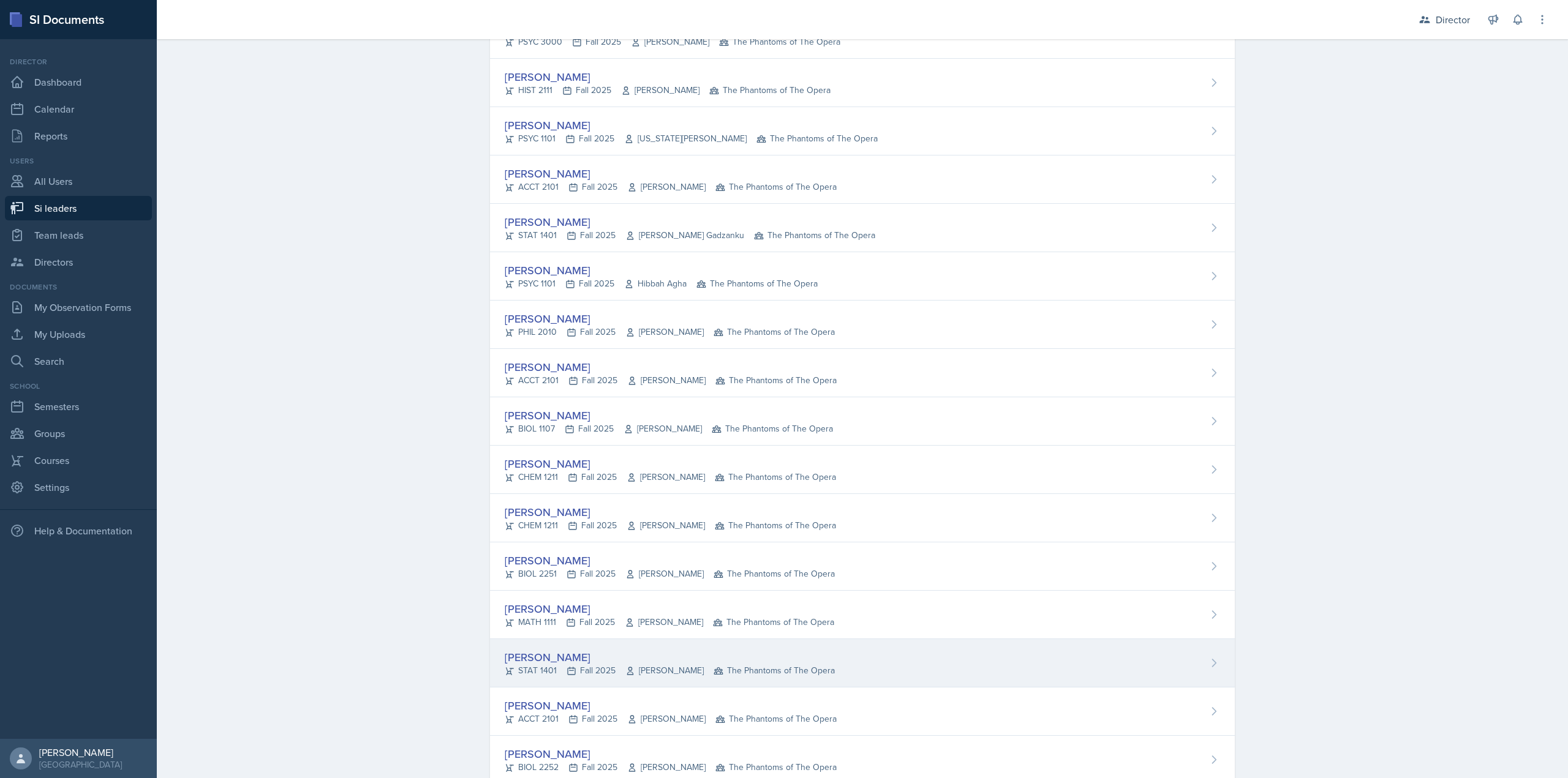
scroll to position [571, 0]
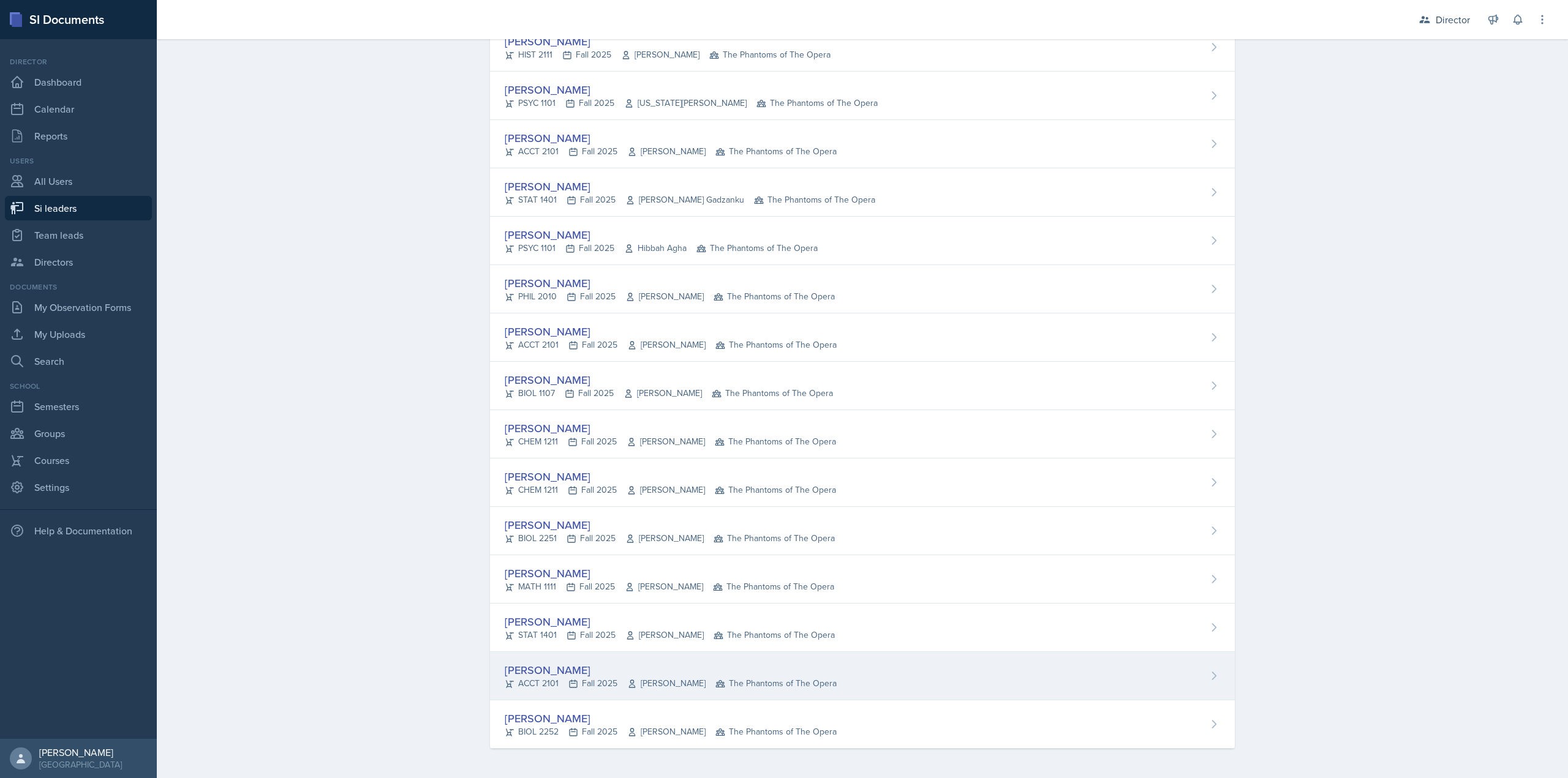
click at [562, 682] on div "ACCT 2101 Fall 2025 Daniel Landis The Phantoms of The Opera" at bounding box center [671, 683] width 332 height 13
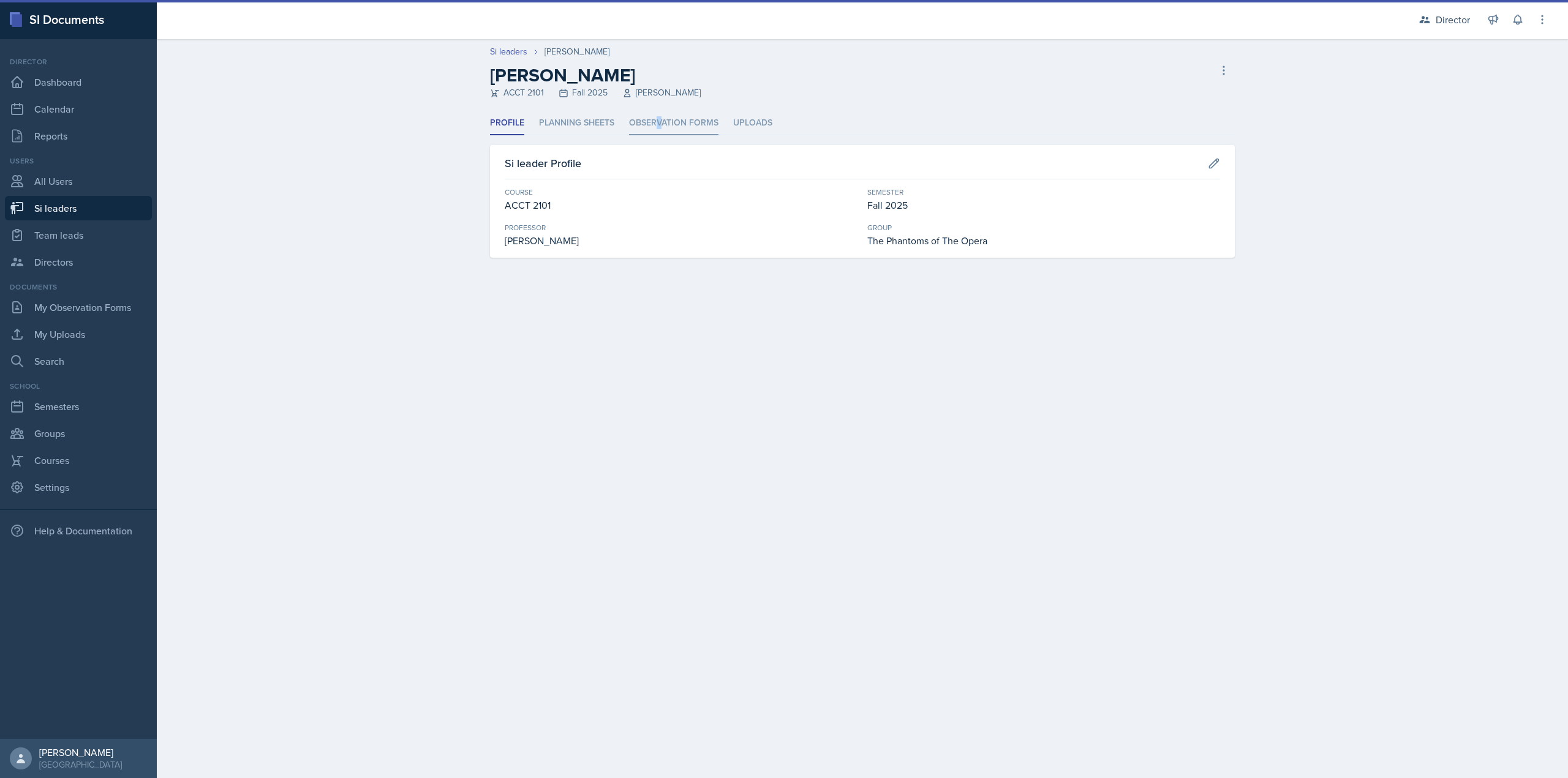
click at [659, 128] on li "Observation Forms" at bounding box center [673, 123] width 89 height 24
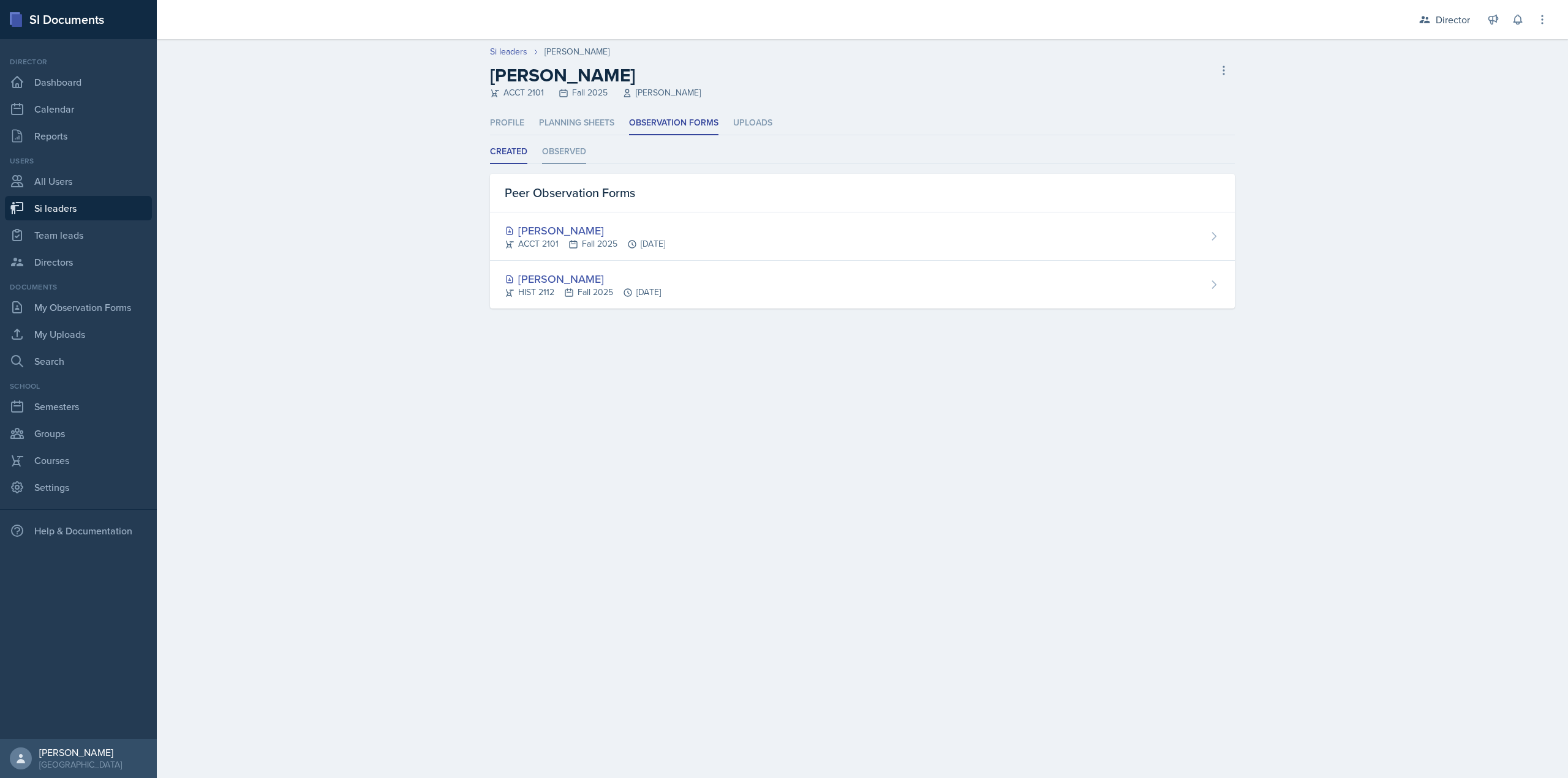
click at [563, 151] on li "Observed" at bounding box center [564, 152] width 44 height 24
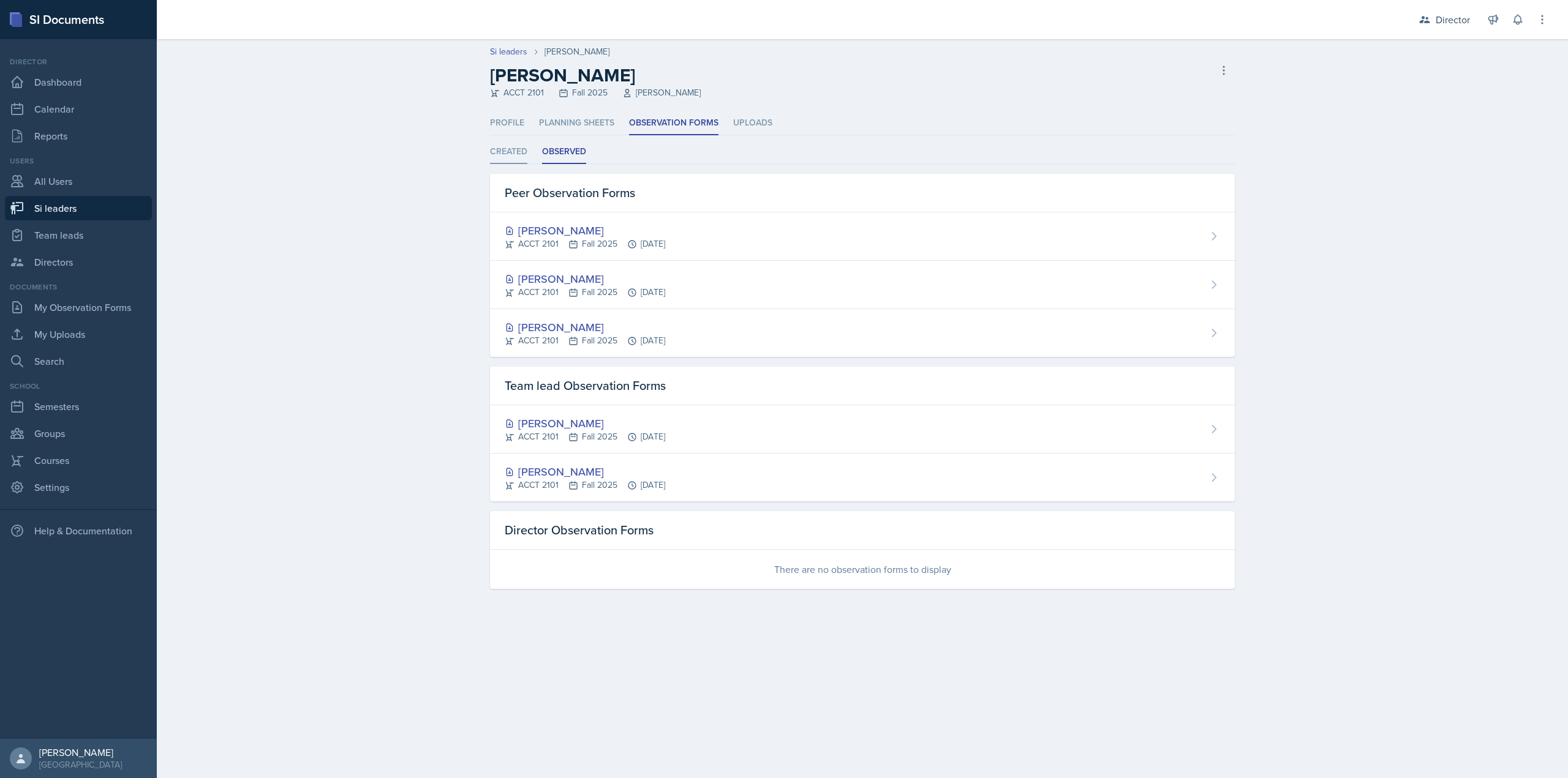
click at [517, 152] on li "Created" at bounding box center [509, 152] width 38 height 24
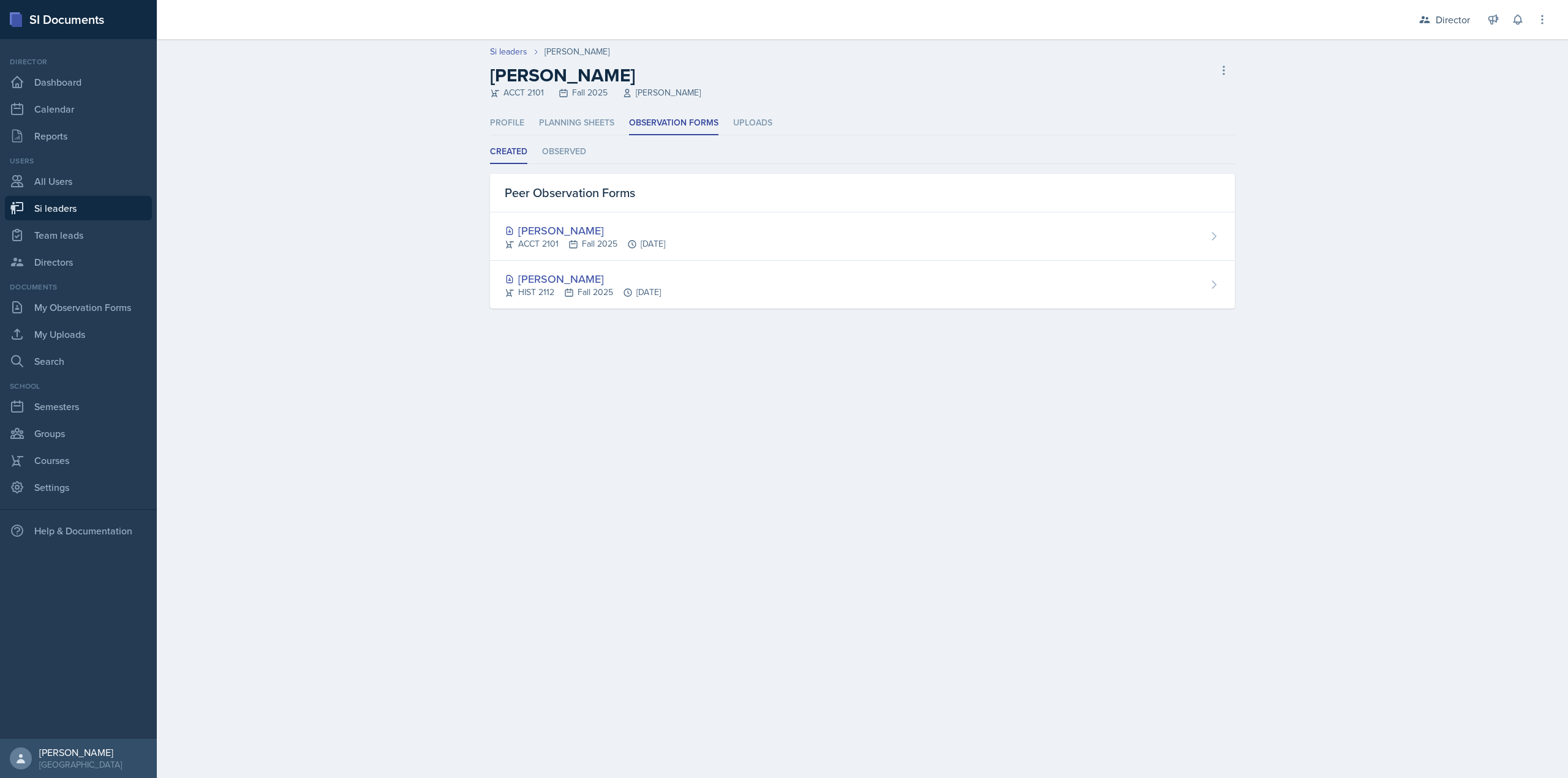
select select "2bed604d-1099-4043-b1bc-2365e8740244"
select select "8f83532f-1719-4fe6-95c5-07f4aad66979"
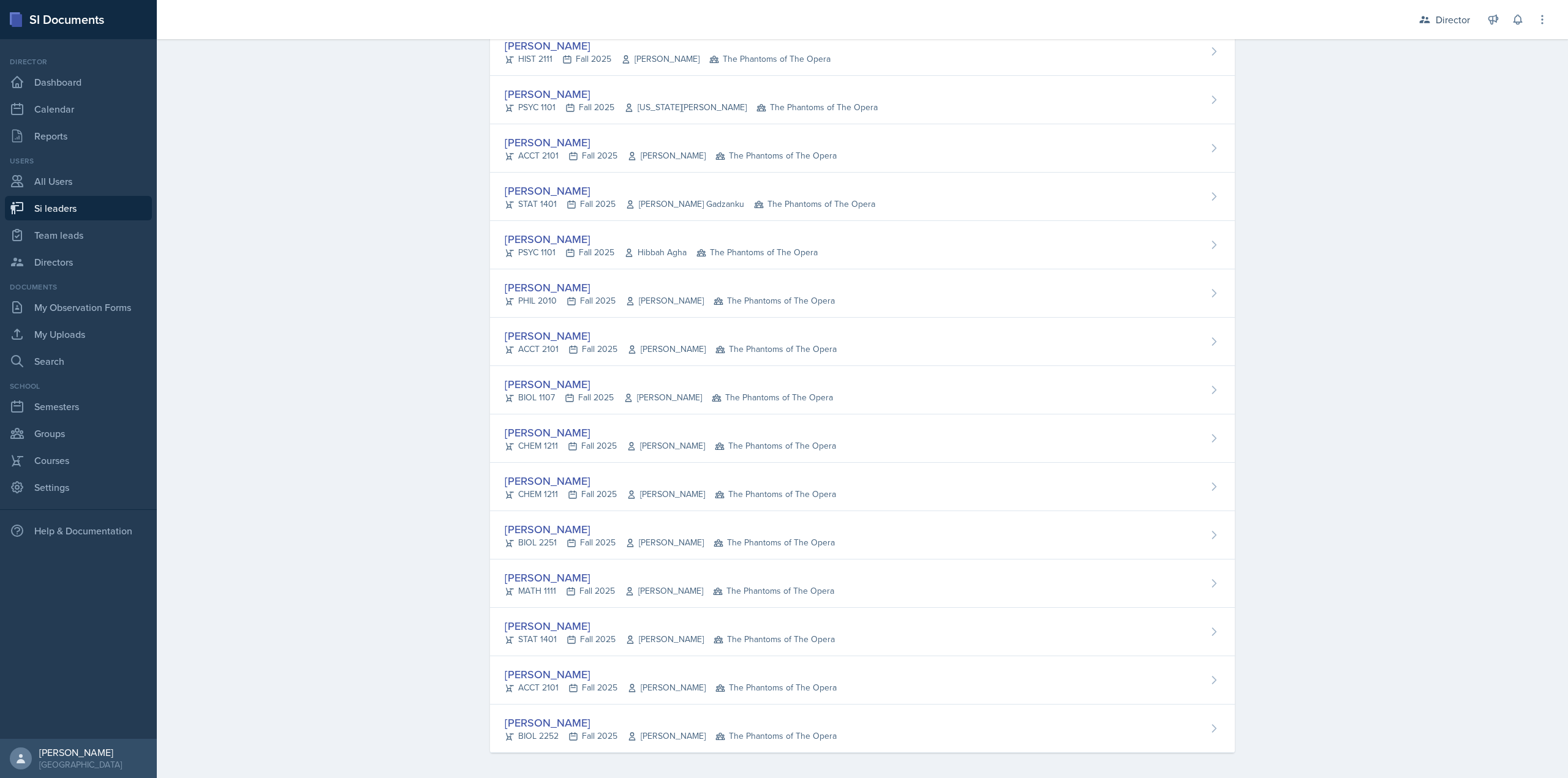
scroll to position [571, 0]
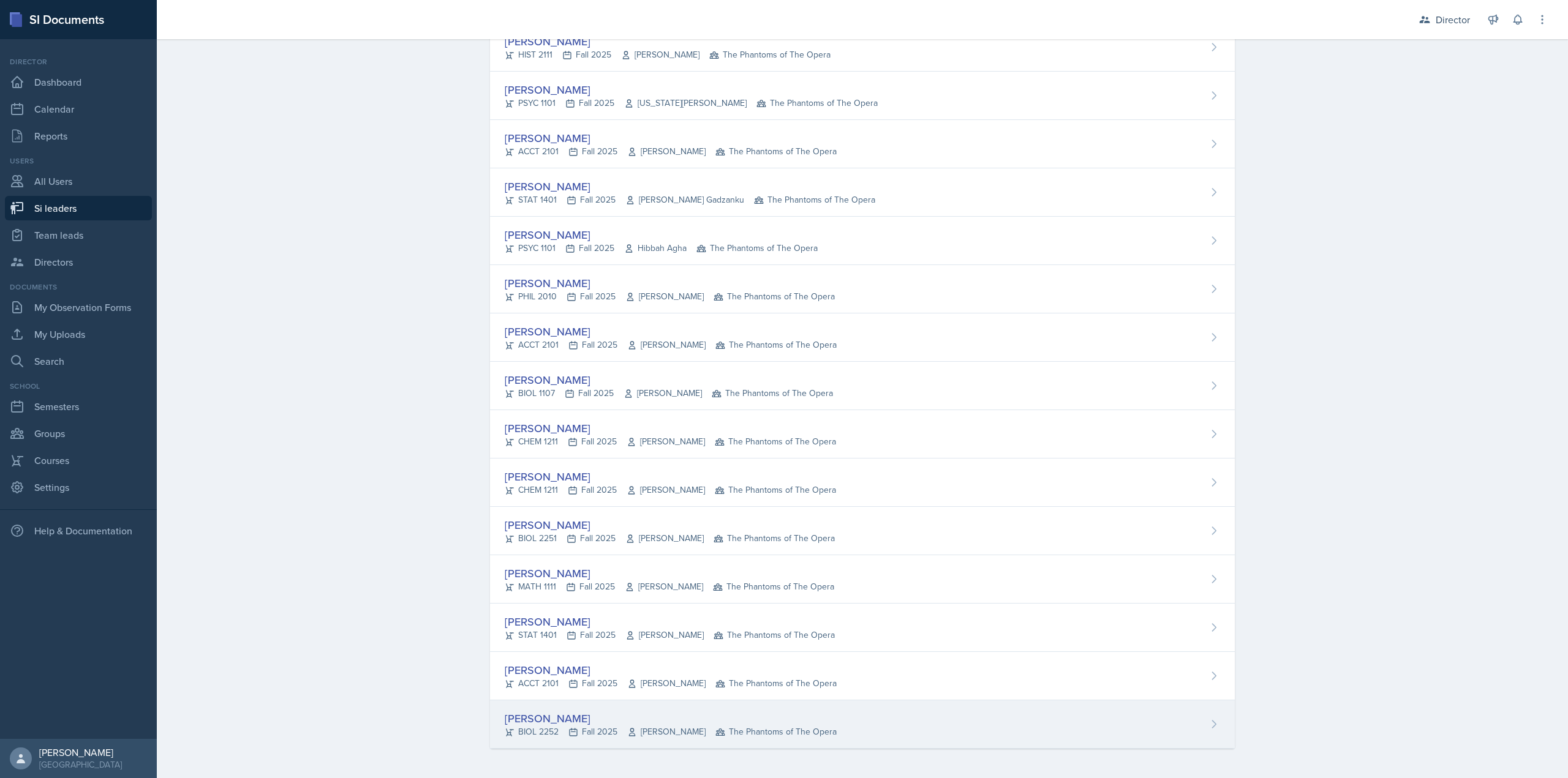
click at [575, 741] on div "Shannon Williams BIOL 2252 Fall 2025 Ronald Parente The Phantoms of The Opera" at bounding box center [862, 725] width 745 height 49
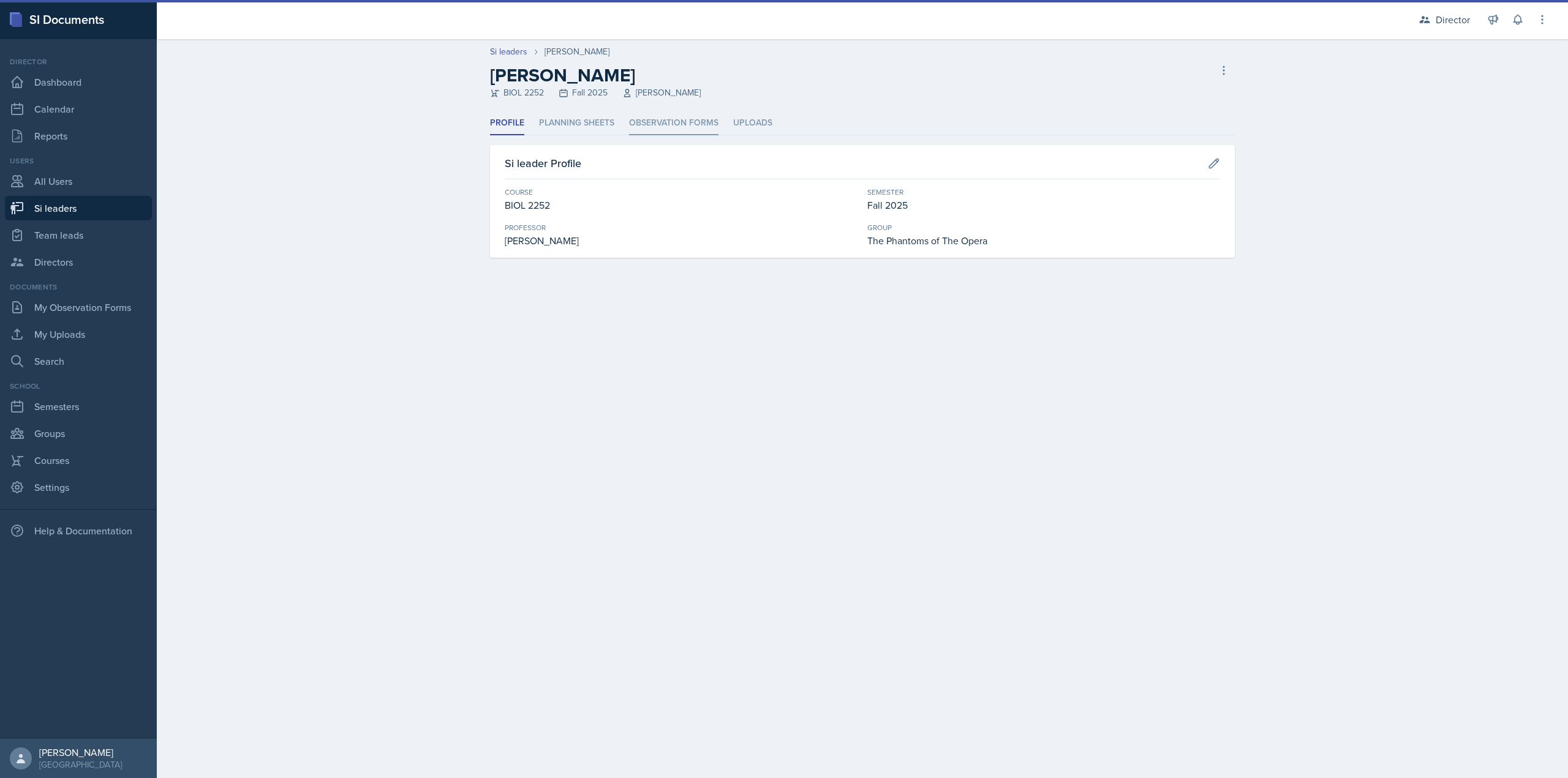
click at [678, 135] on li "Observation Forms" at bounding box center [673, 123] width 89 height 24
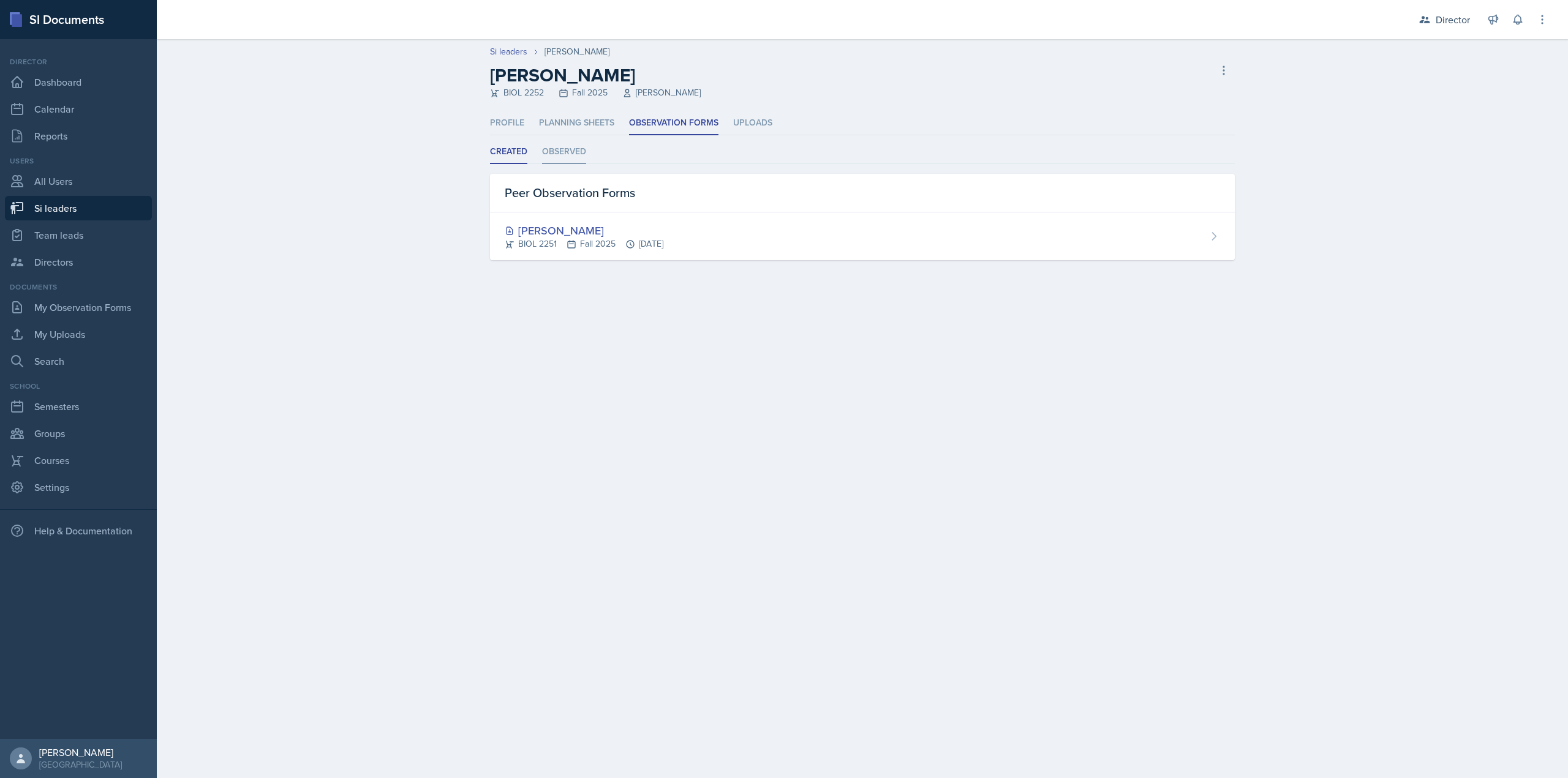
click at [564, 155] on li "Observed" at bounding box center [564, 152] width 44 height 24
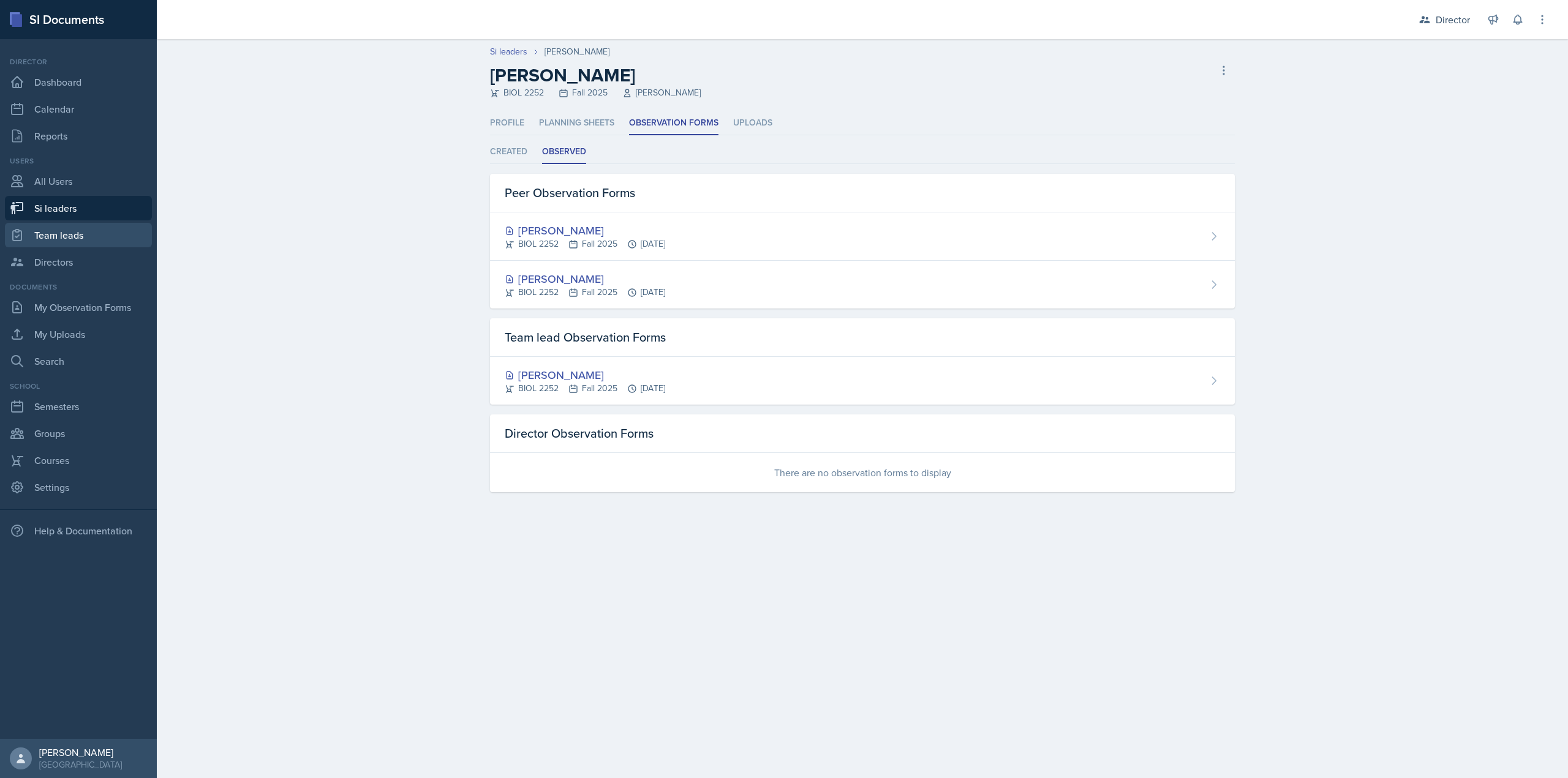
drag, startPoint x: 63, startPoint y: 232, endPoint x: 76, endPoint y: 232, distance: 13.0
click at [63, 233] on link "Team leads" at bounding box center [78, 235] width 147 height 25
select select "2bed604d-1099-4043-b1bc-2365e8740244"
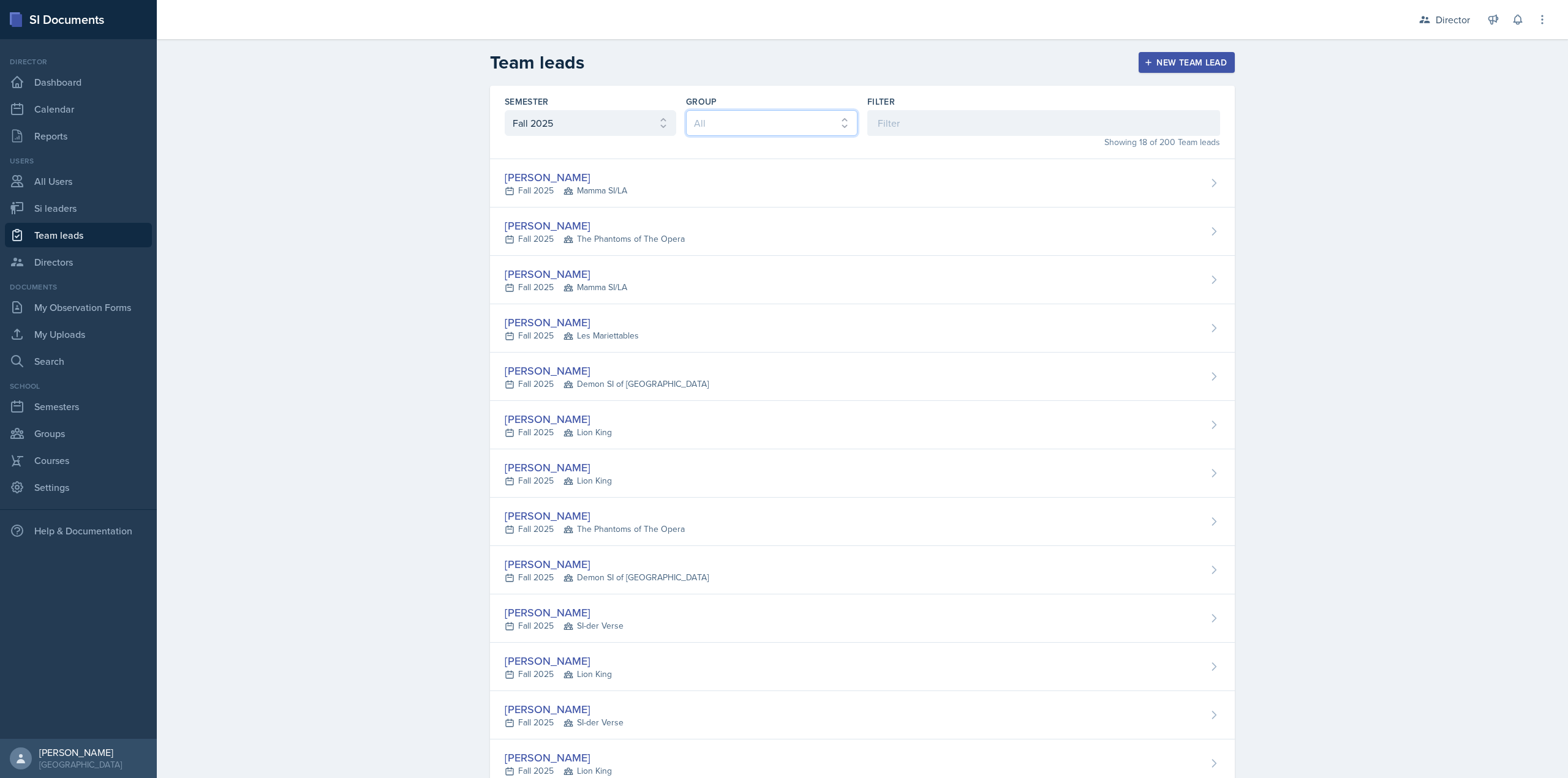
click at [697, 112] on select "All Les Mariettables Lion King Demon SI of Fleet Street Mamma SI/LA SI-der Vers…" at bounding box center [772, 123] width 172 height 26
select select "8f83532f-1719-4fe6-95c5-07f4aad66979"
click at [686, 110] on select "All Les Mariettables Lion King Demon SI of Fleet Street Mamma SI/LA SI-der Vers…" at bounding box center [772, 123] width 172 height 26
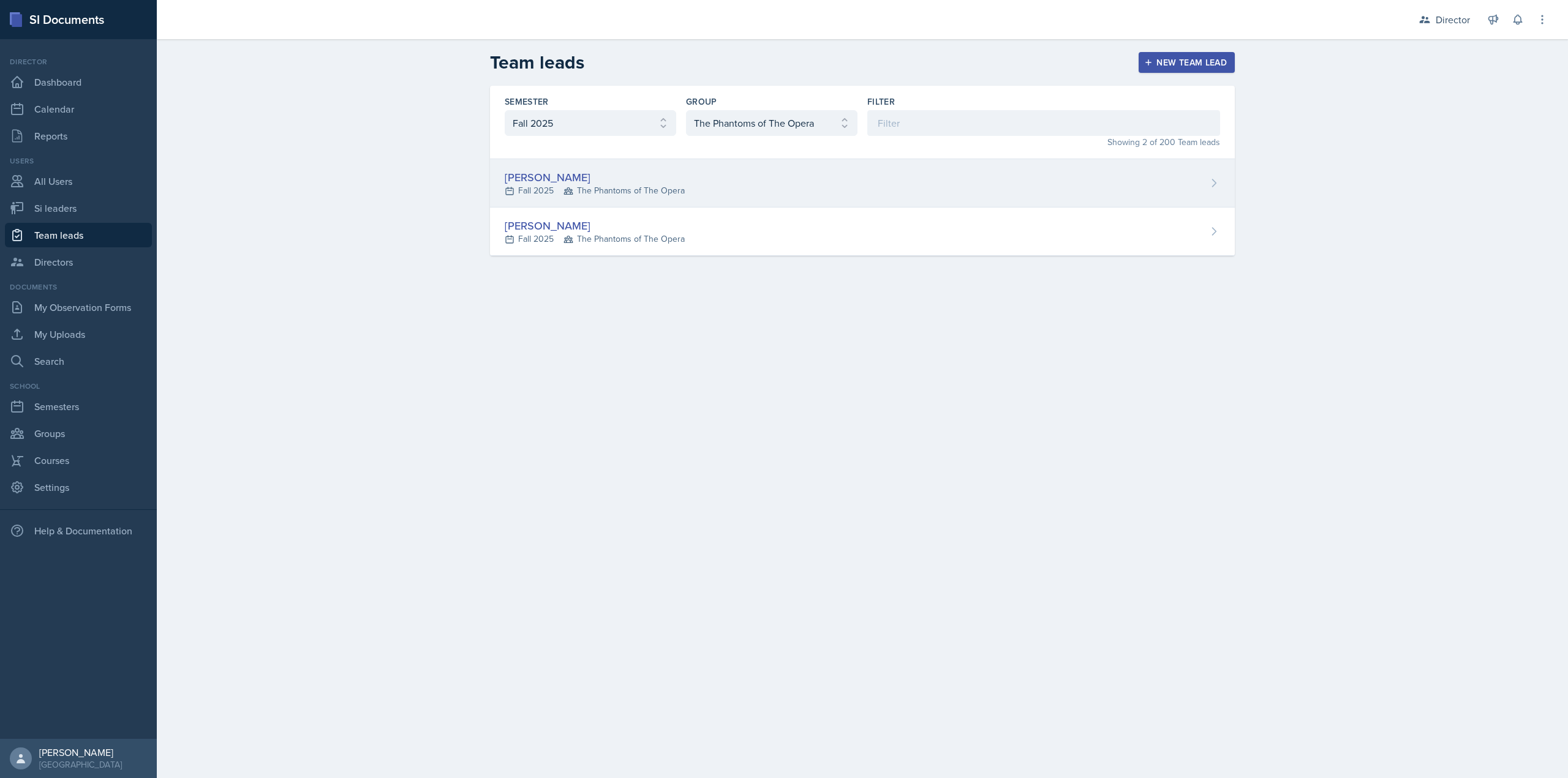
click at [643, 195] on span "The Phantoms of The Opera" at bounding box center [624, 191] width 121 height 13
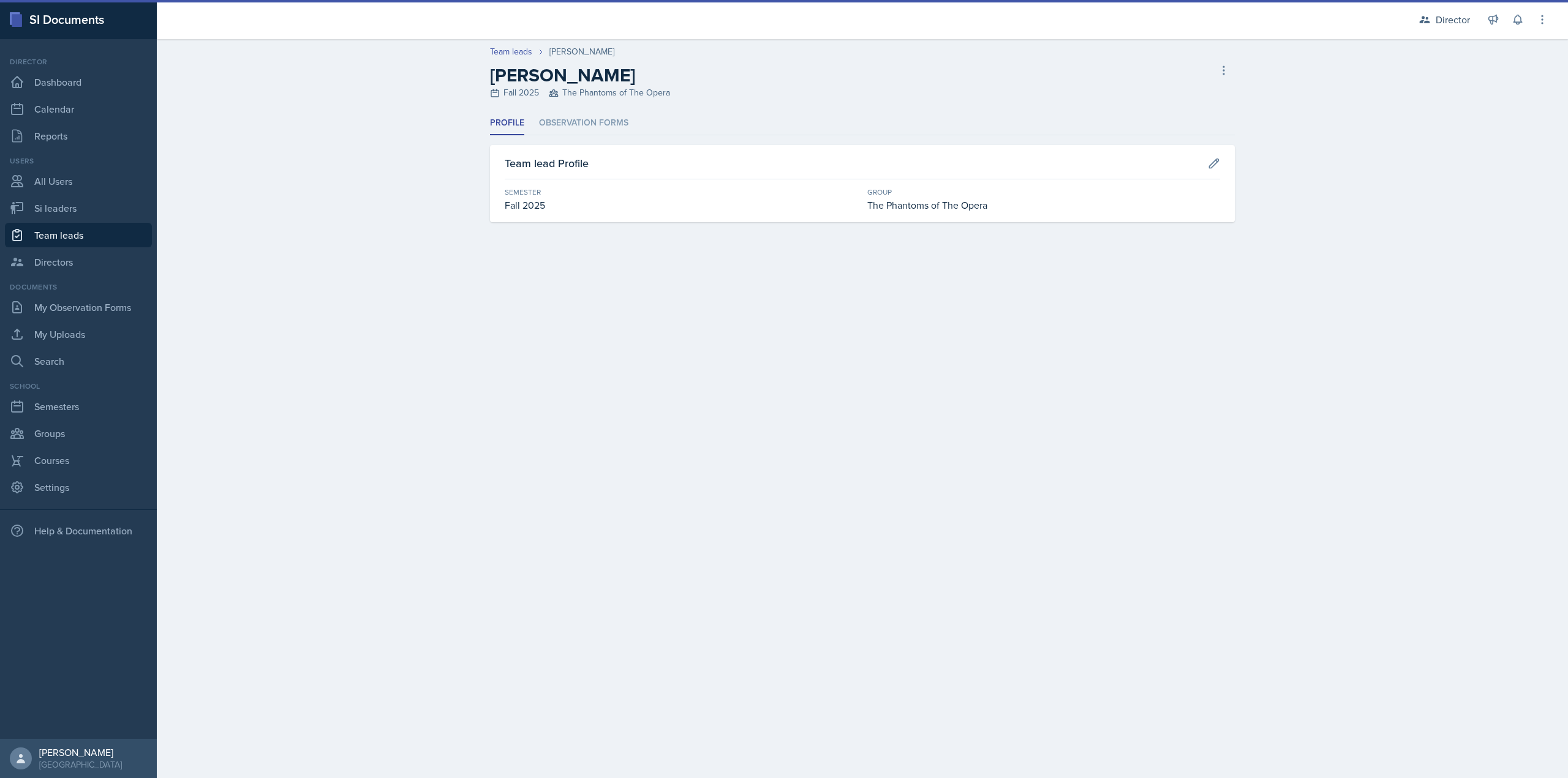
click at [630, 128] on ul "Profile Observation Forms" at bounding box center [862, 123] width 745 height 24
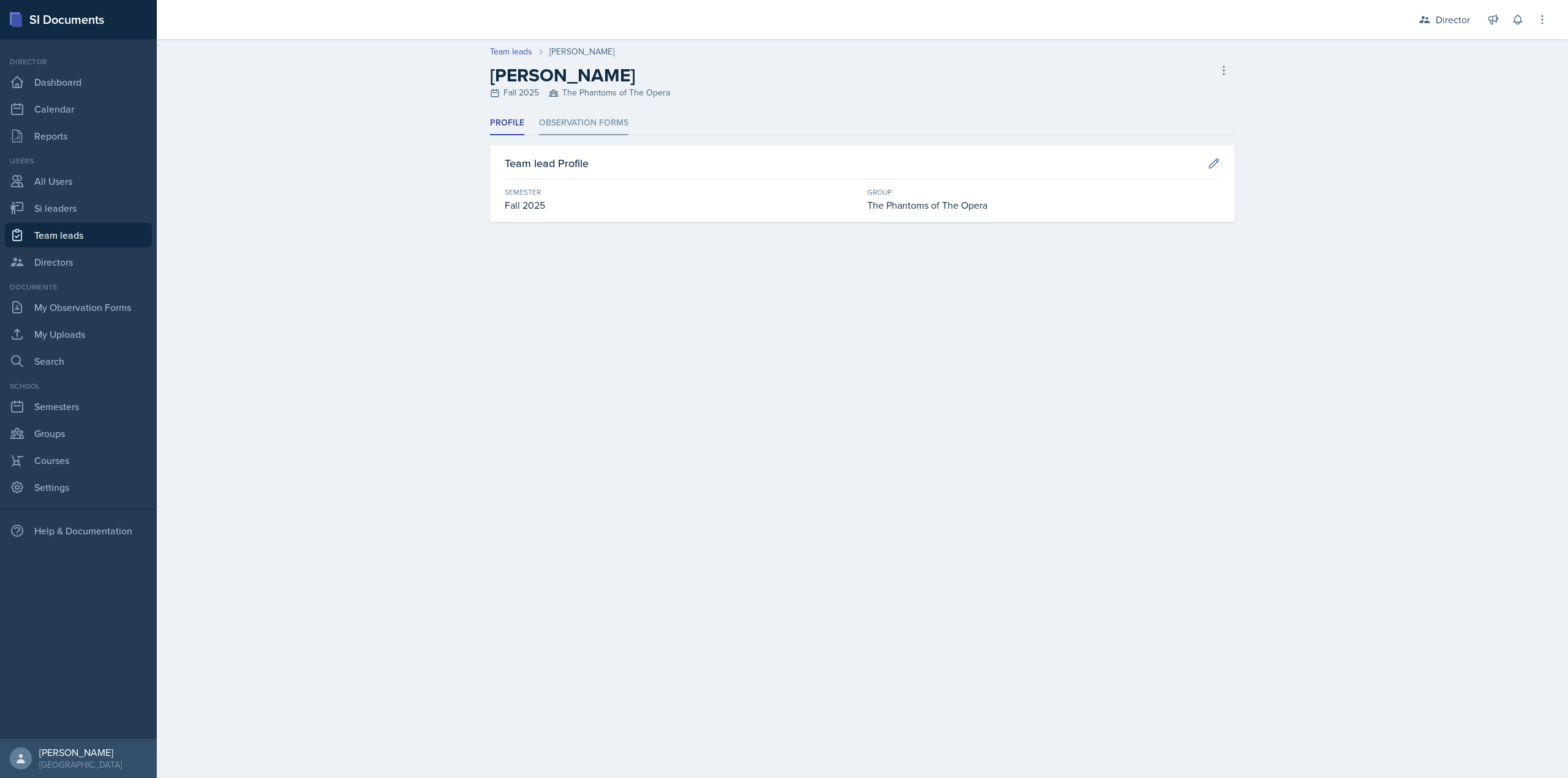
click at [618, 129] on li "Observation Forms" at bounding box center [584, 123] width 89 height 24
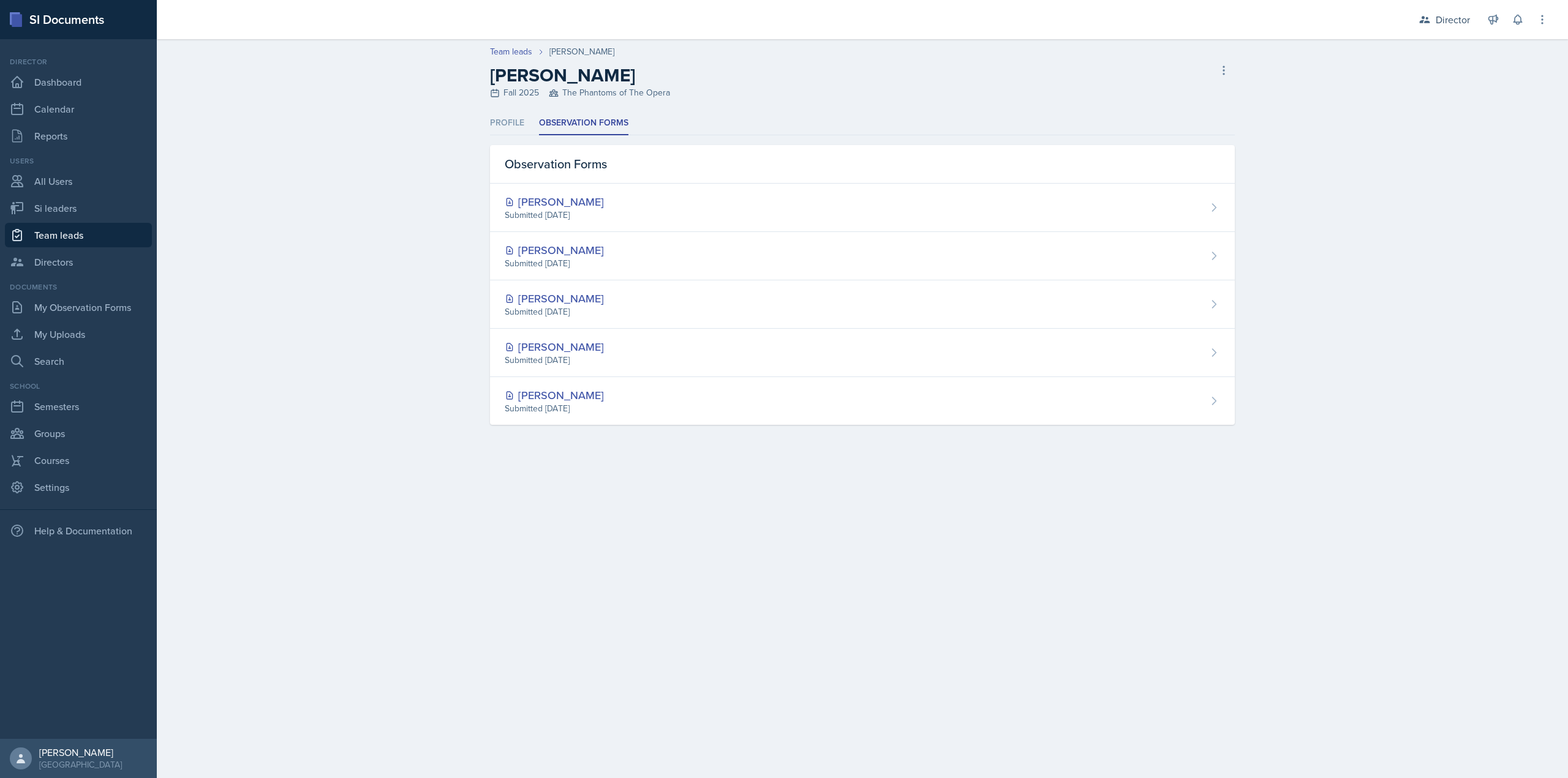
select select "2bed604d-1099-4043-b1bc-2365e8740244"
select select "8f83532f-1719-4fe6-95c5-07f4aad66979"
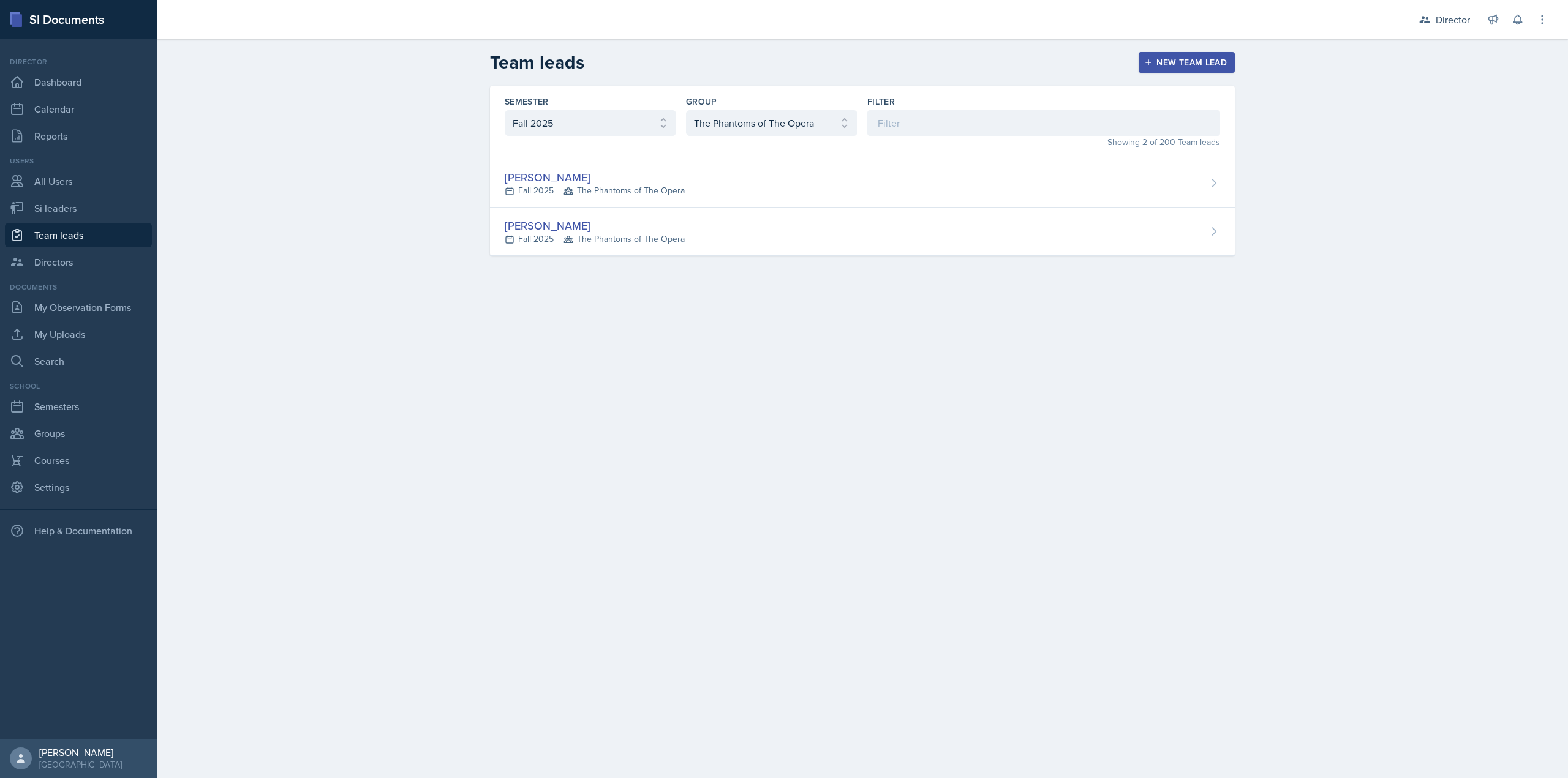
click at [636, 235] on span "The Phantoms of The Opera" at bounding box center [624, 239] width 121 height 13
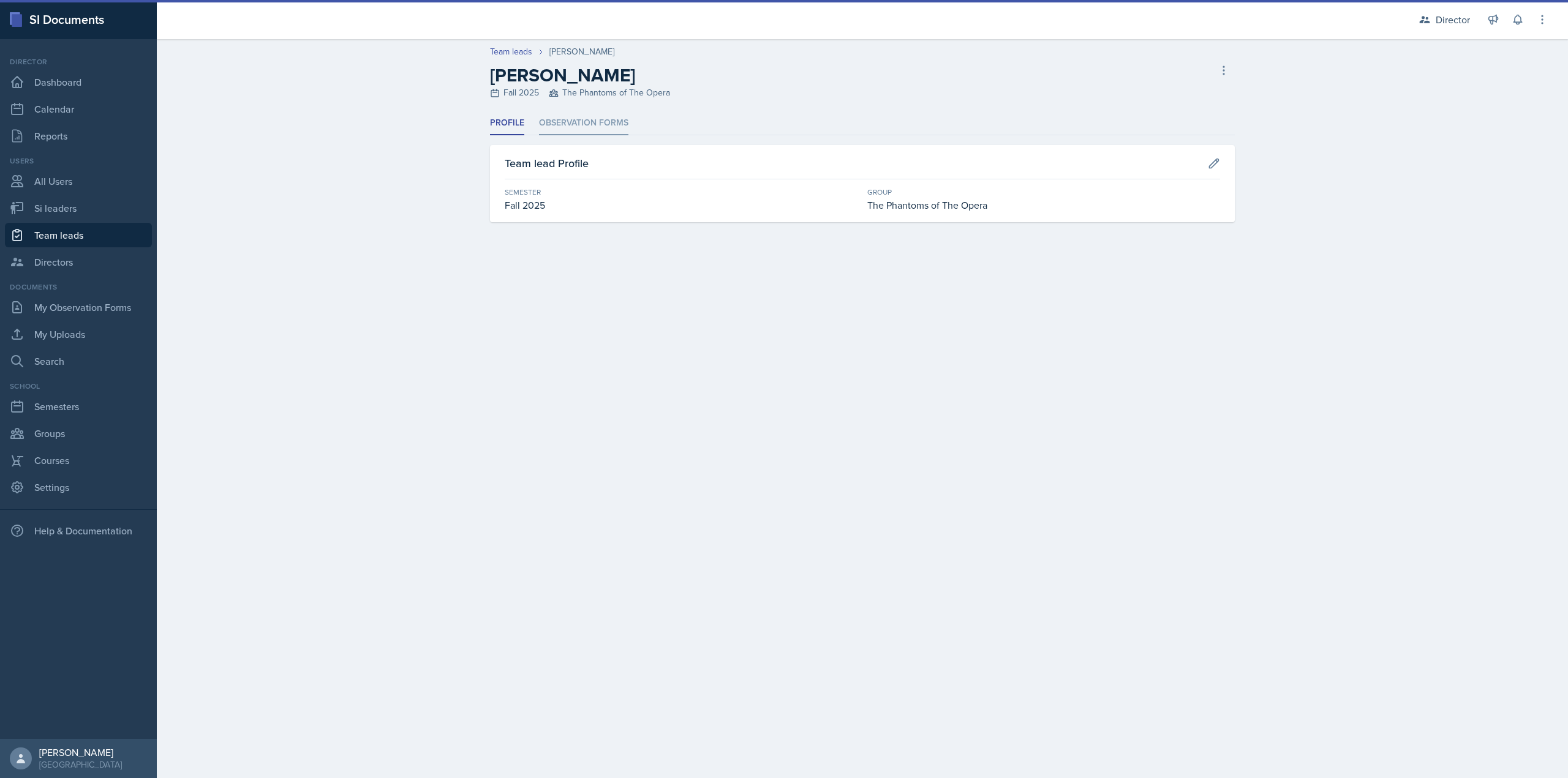
click at [602, 130] on li "Observation Forms" at bounding box center [584, 123] width 89 height 24
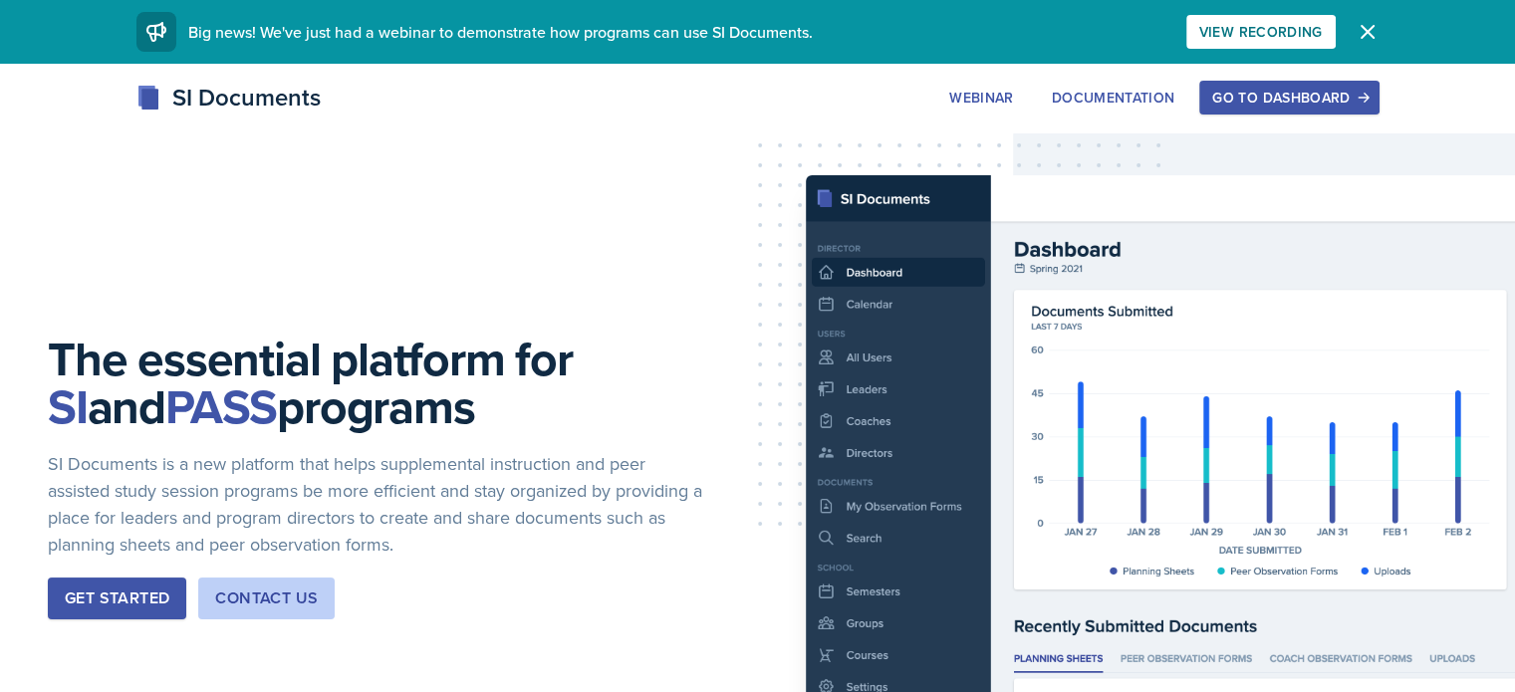
click at [1366, 102] on div "Go to Dashboard" at bounding box center [1288, 98] width 153 height 16
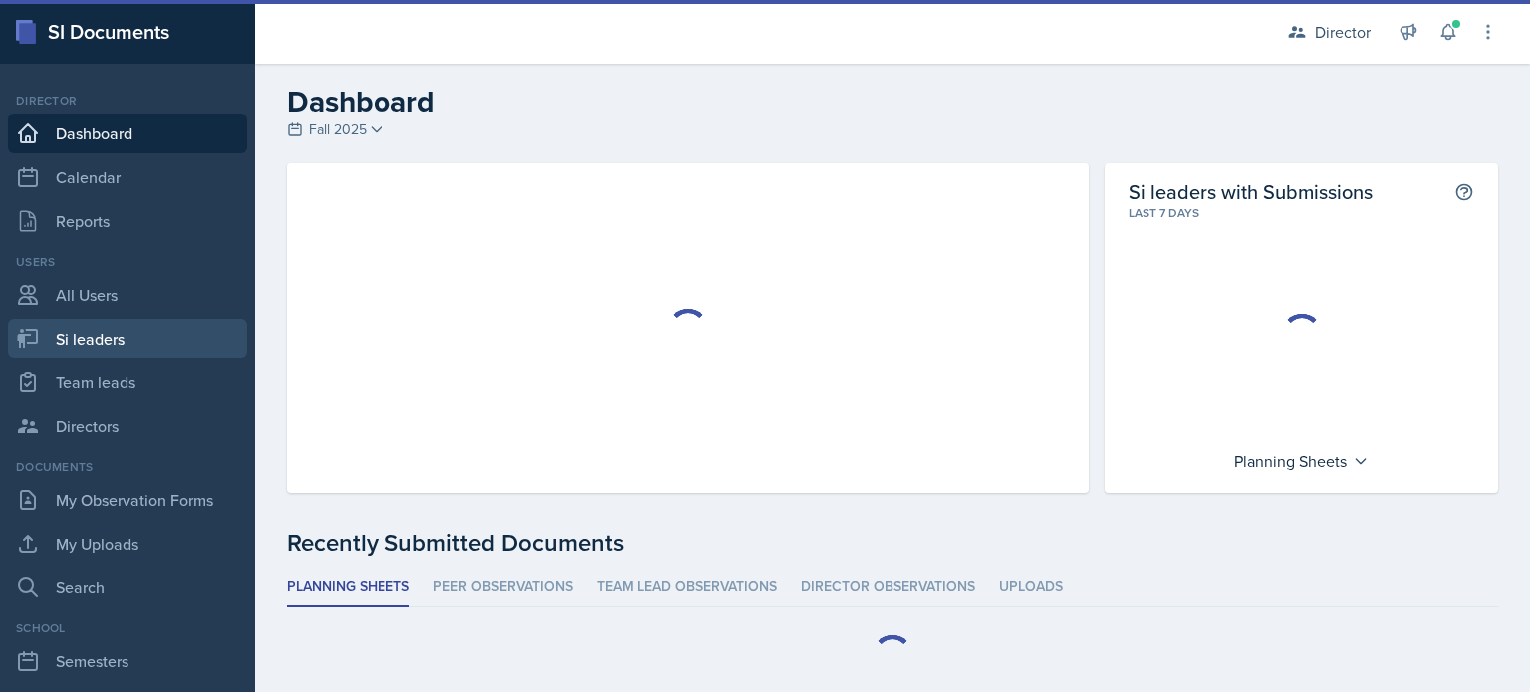
click at [136, 333] on link "Si leaders" at bounding box center [127, 339] width 239 height 40
select select "2bed604d-1099-4043-b1bc-2365e8740244"
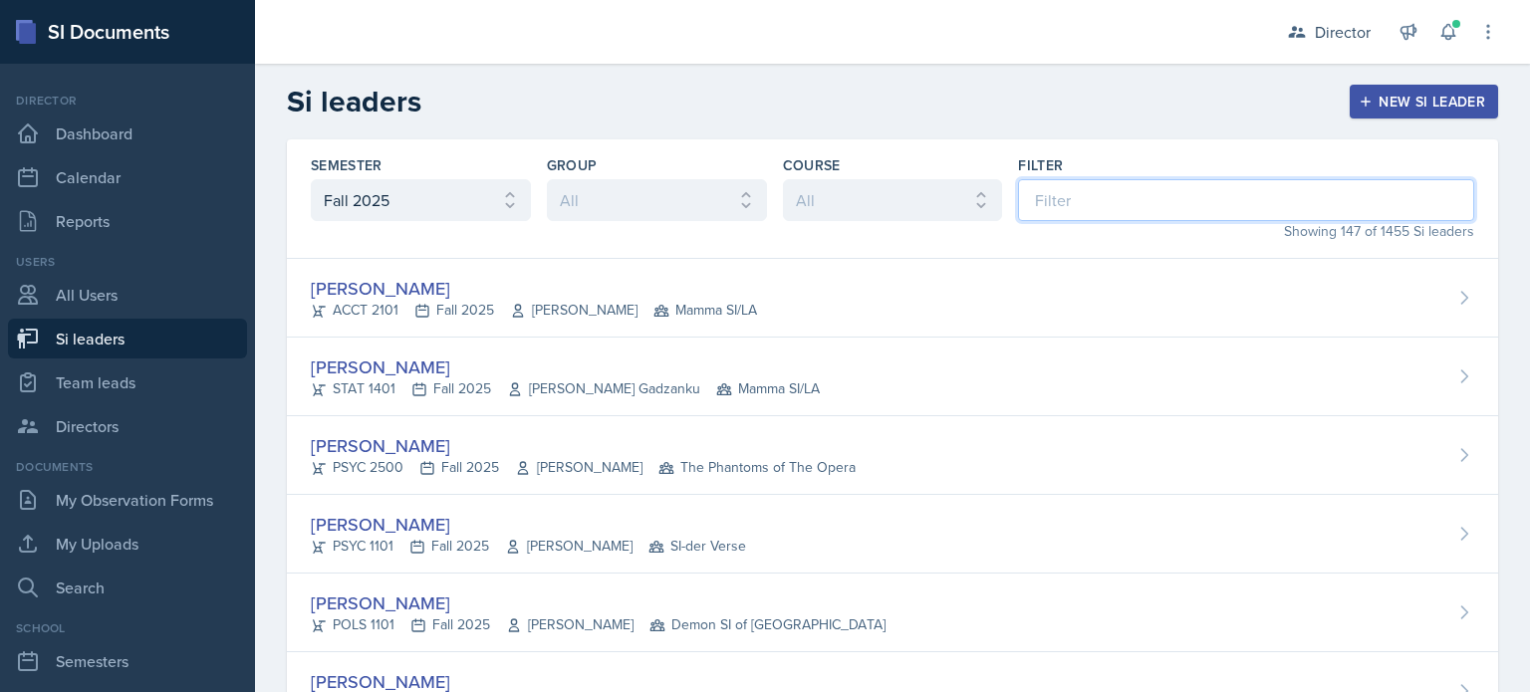
click at [1100, 215] on input at bounding box center [1246, 200] width 456 height 42
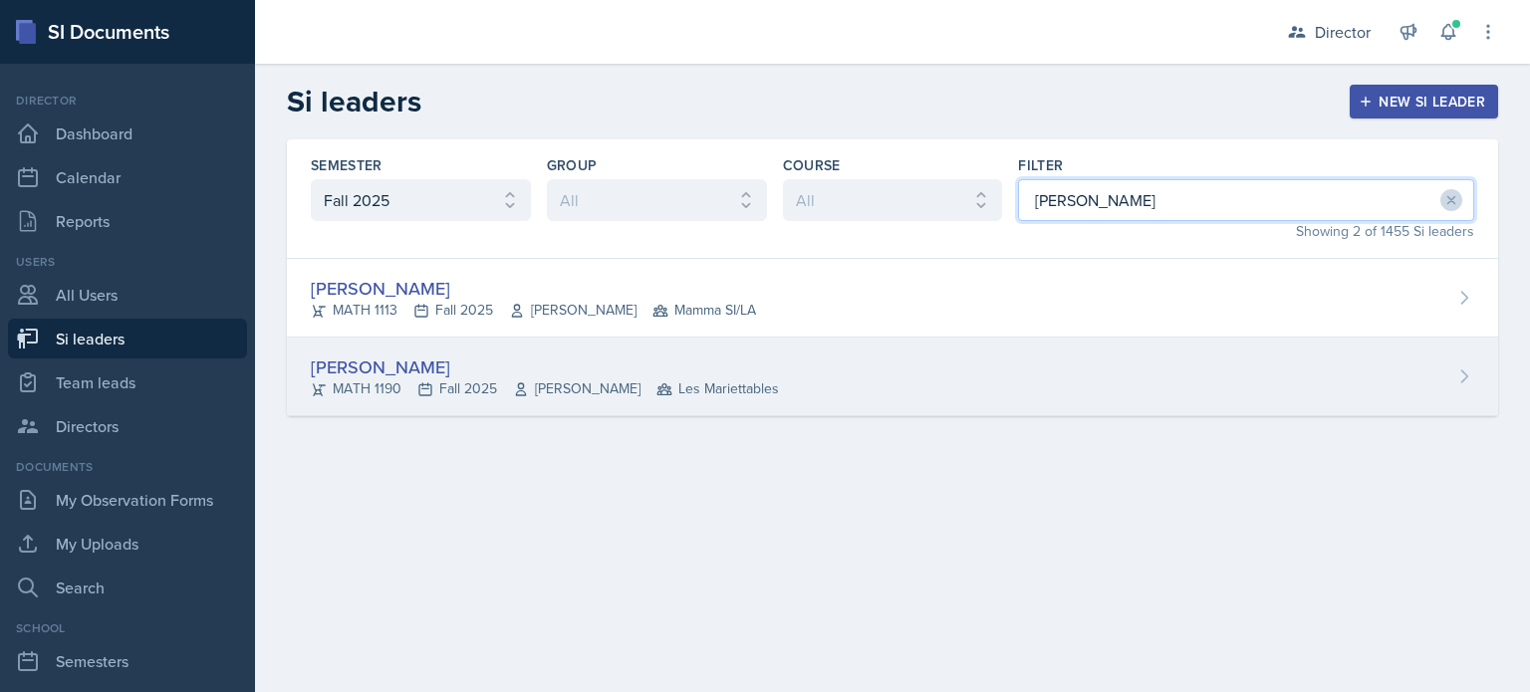
type input "michael"
click at [1001, 369] on div "[PERSON_NAME] MATH 1190 Fall 2025 [PERSON_NAME] Les Mariettables" at bounding box center [892, 377] width 1211 height 79
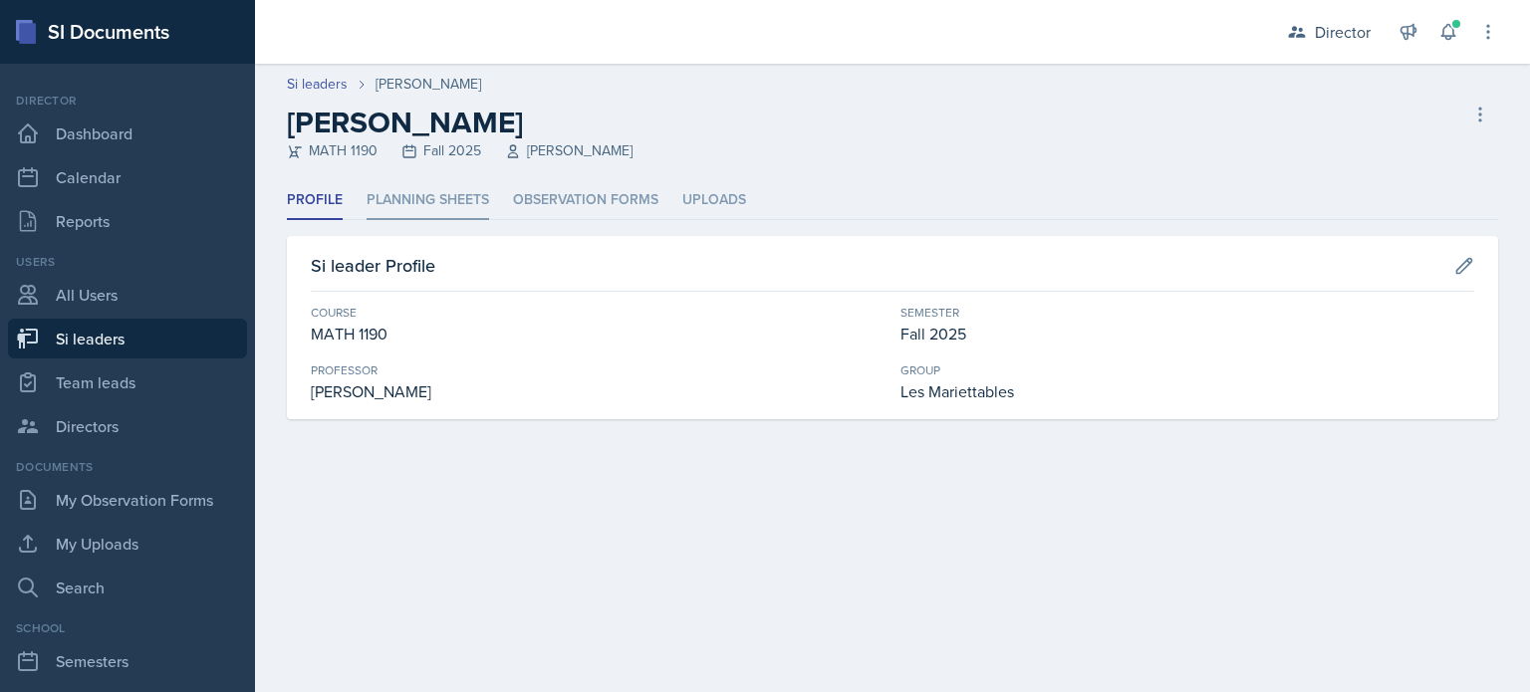
click at [465, 208] on li "Planning Sheets" at bounding box center [428, 200] width 123 height 39
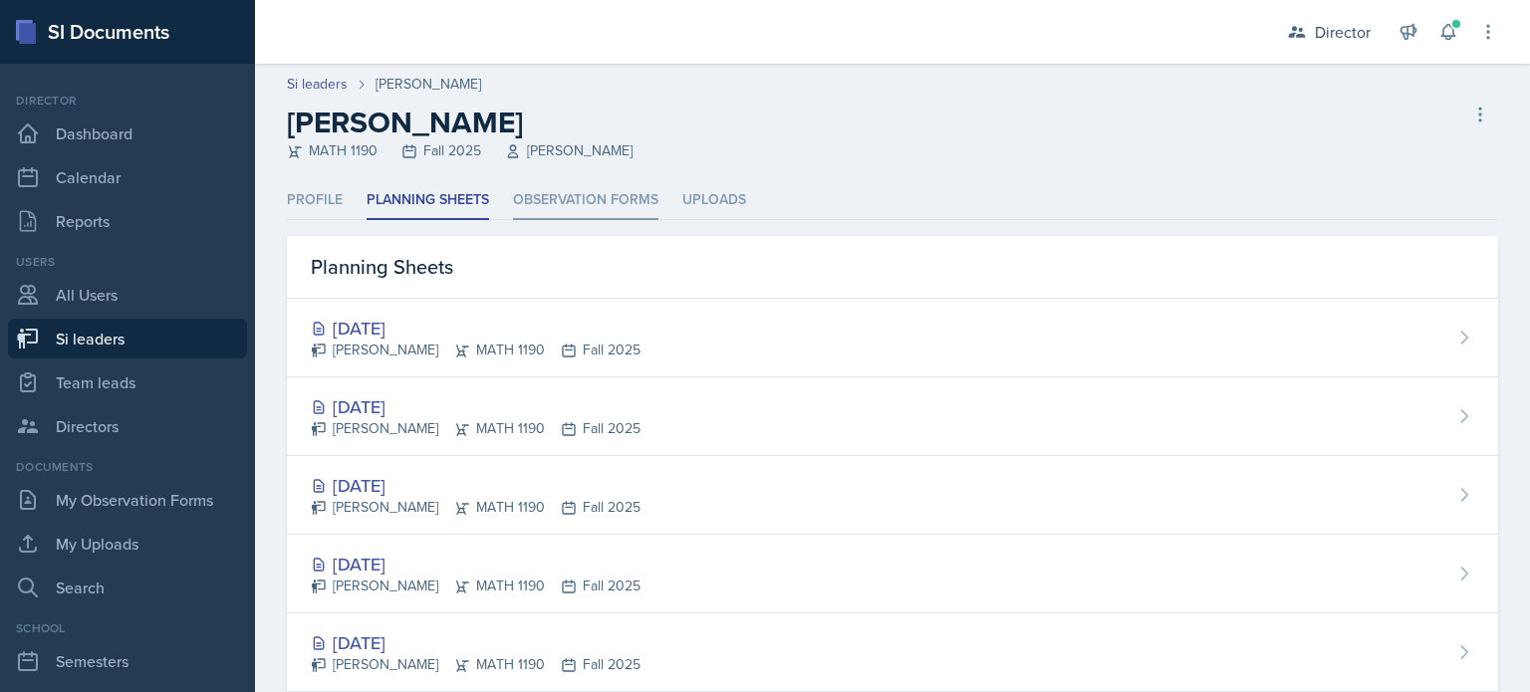
click at [515, 213] on li "Observation Forms" at bounding box center [585, 200] width 145 height 39
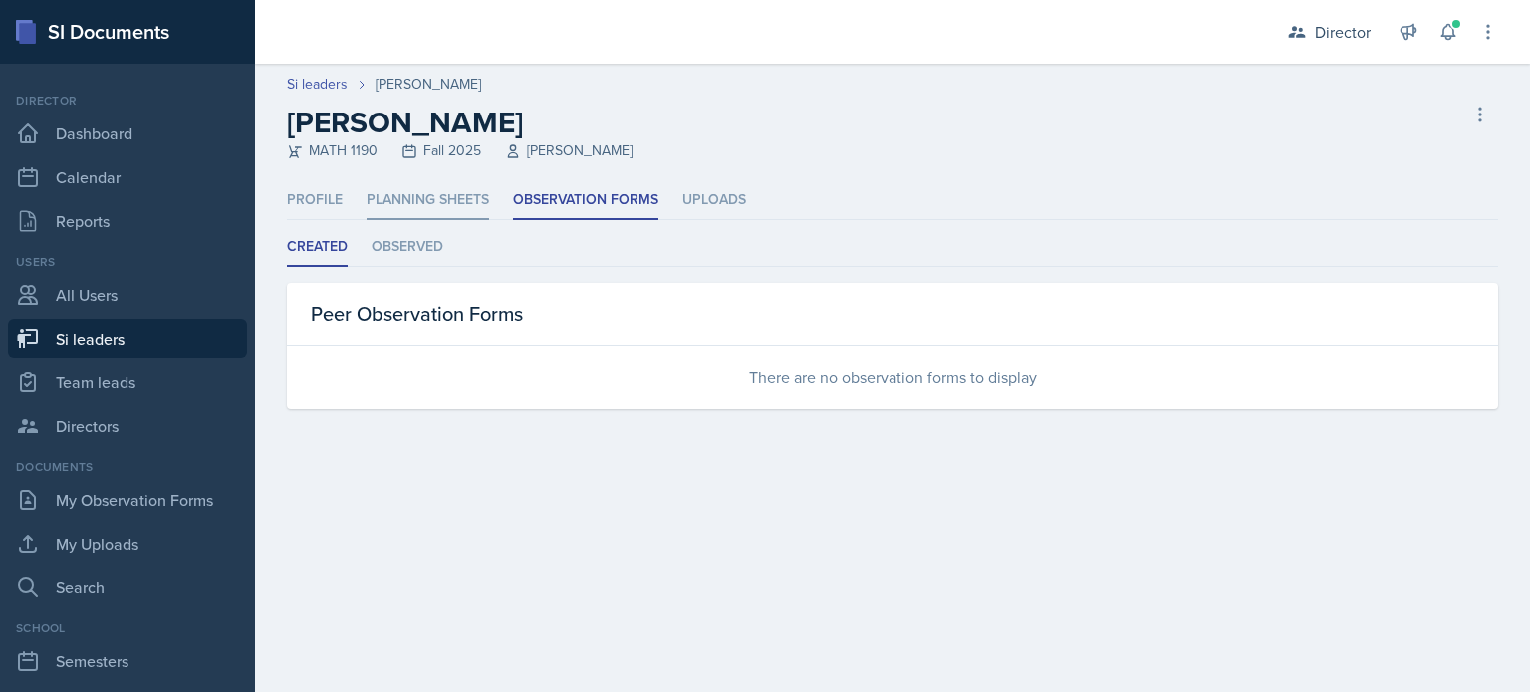
click at [446, 197] on li "Planning Sheets" at bounding box center [428, 200] width 123 height 39
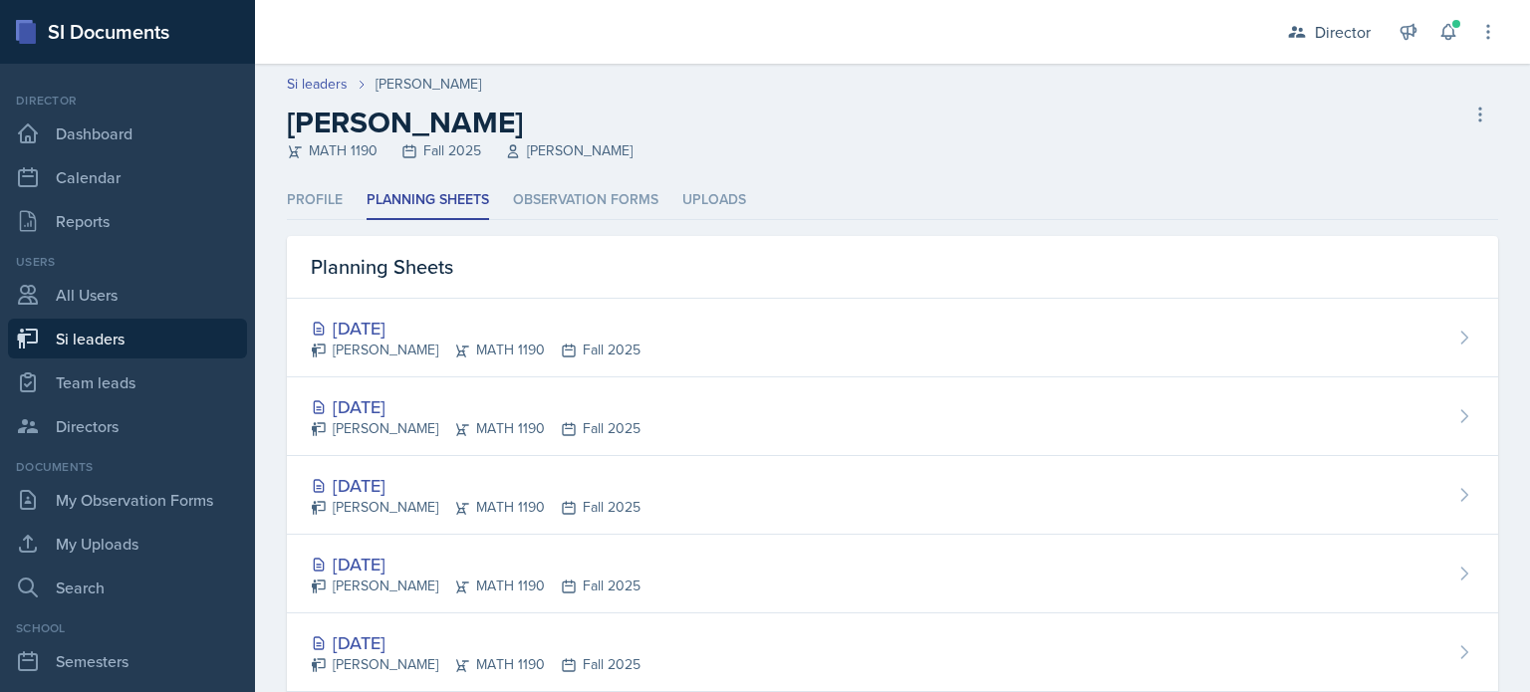
click at [606, 178] on header "Si leaders [PERSON_NAME] [PERSON_NAME] MATH 1190 Fall 2025 [PERSON_NAME] Delete…" at bounding box center [892, 123] width 1275 height 118
click at [590, 196] on li "Observation Forms" at bounding box center [585, 200] width 145 height 39
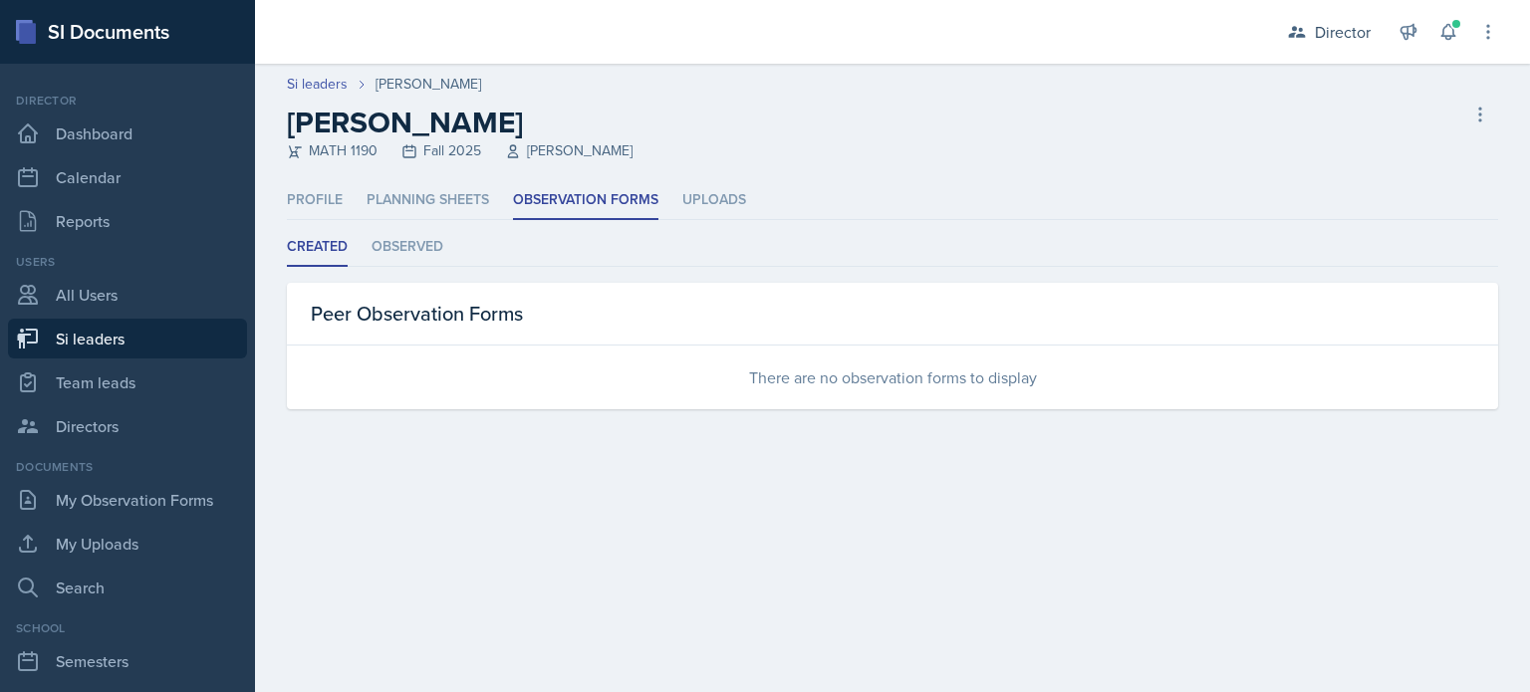
click at [406, 274] on div "Created Observed Created Observed Peer Observation Forms There are no observati…" at bounding box center [892, 318] width 1211 height 181
click at [411, 252] on li "Observed" at bounding box center [408, 247] width 72 height 39
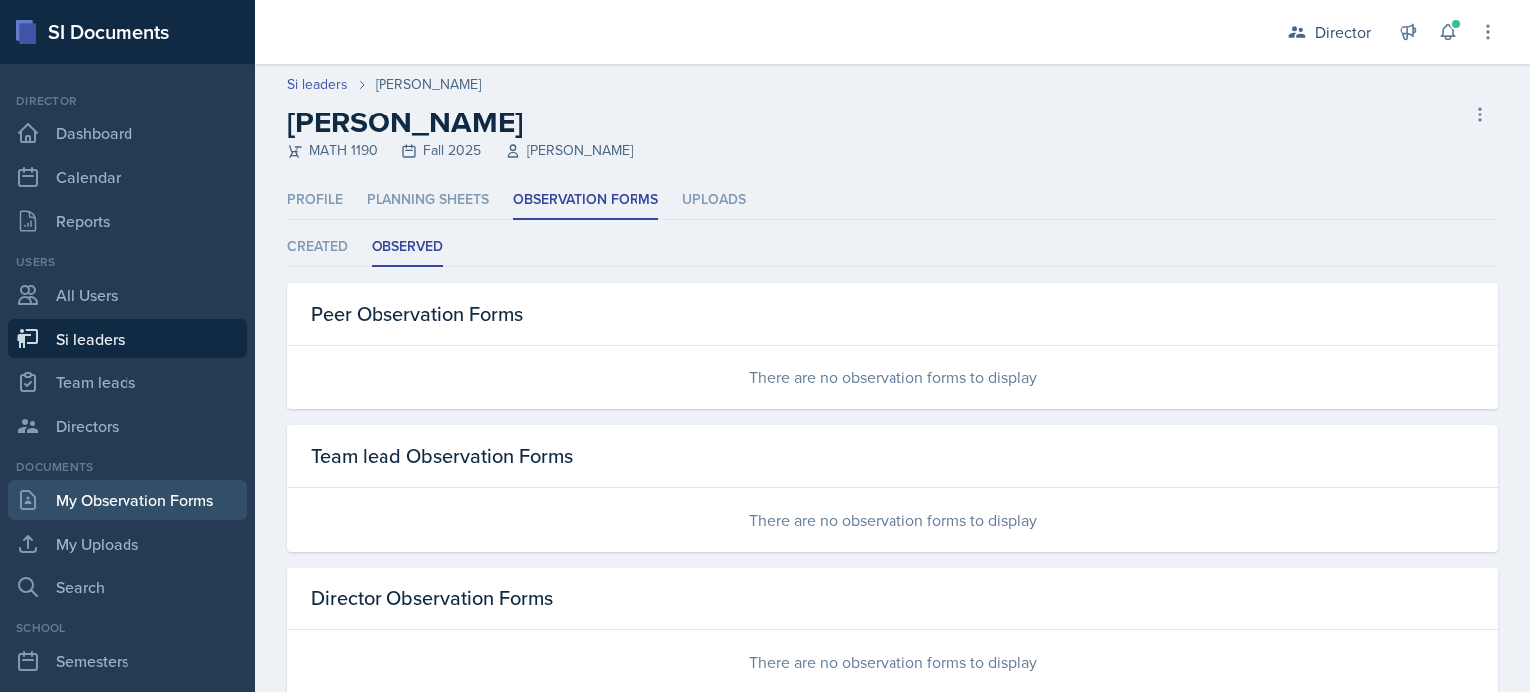
click at [143, 486] on link "My Observation Forms" at bounding box center [127, 500] width 239 height 40
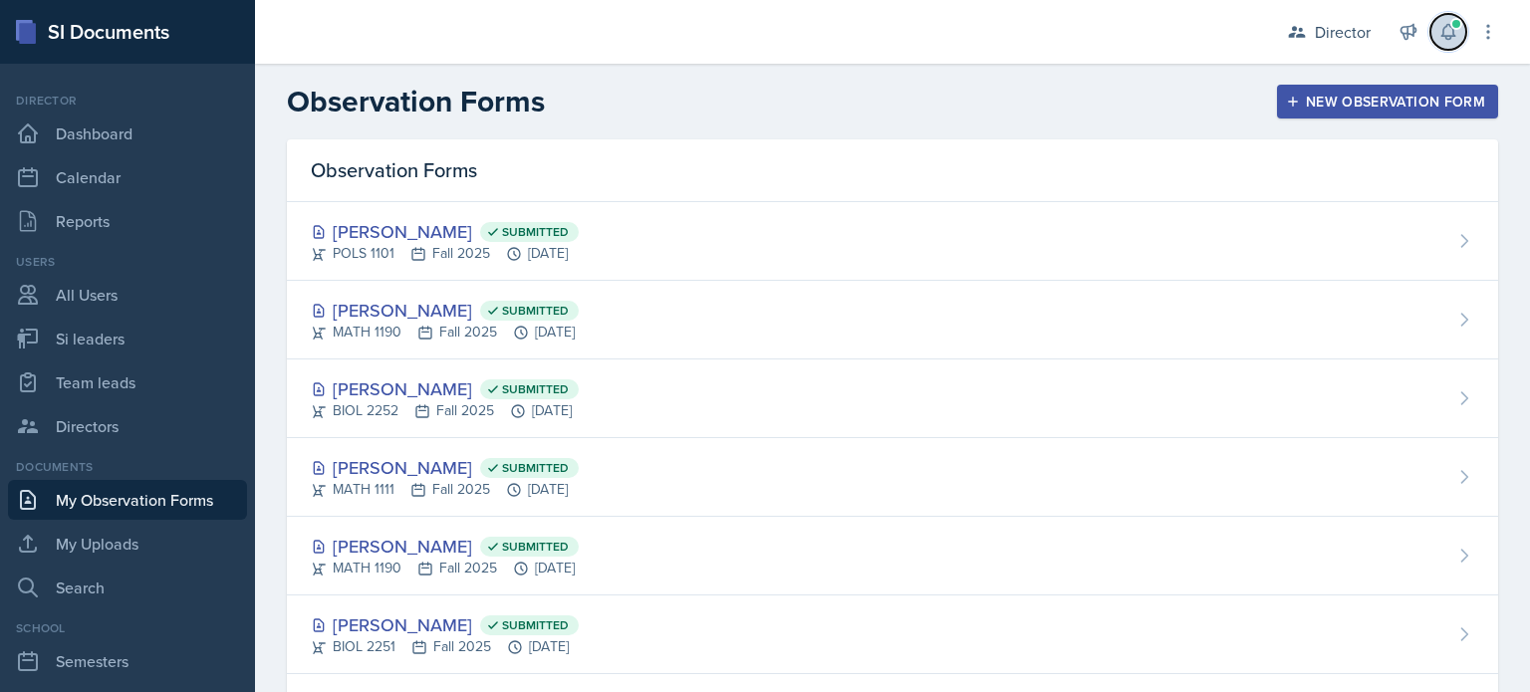
click at [1455, 36] on icon at bounding box center [1449, 32] width 20 height 20
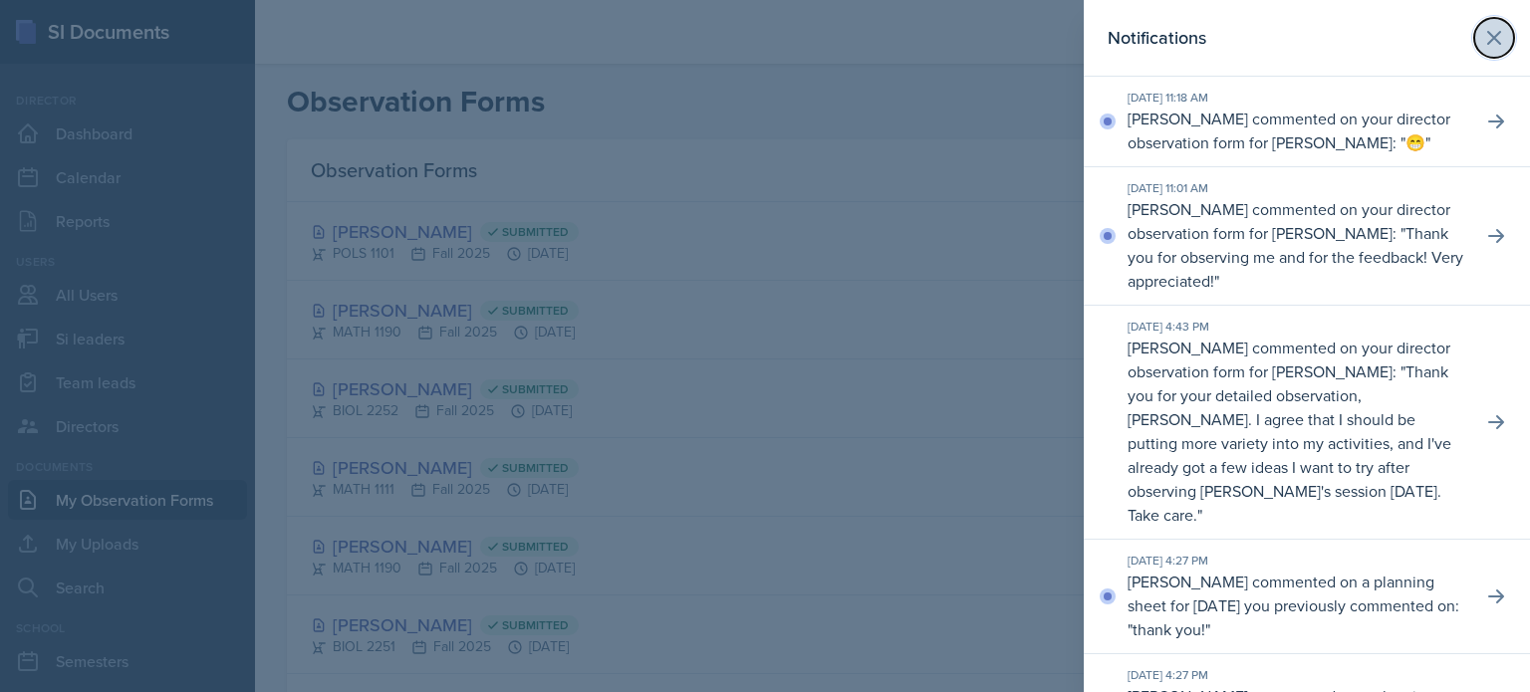
click at [1482, 39] on icon at bounding box center [1494, 38] width 24 height 24
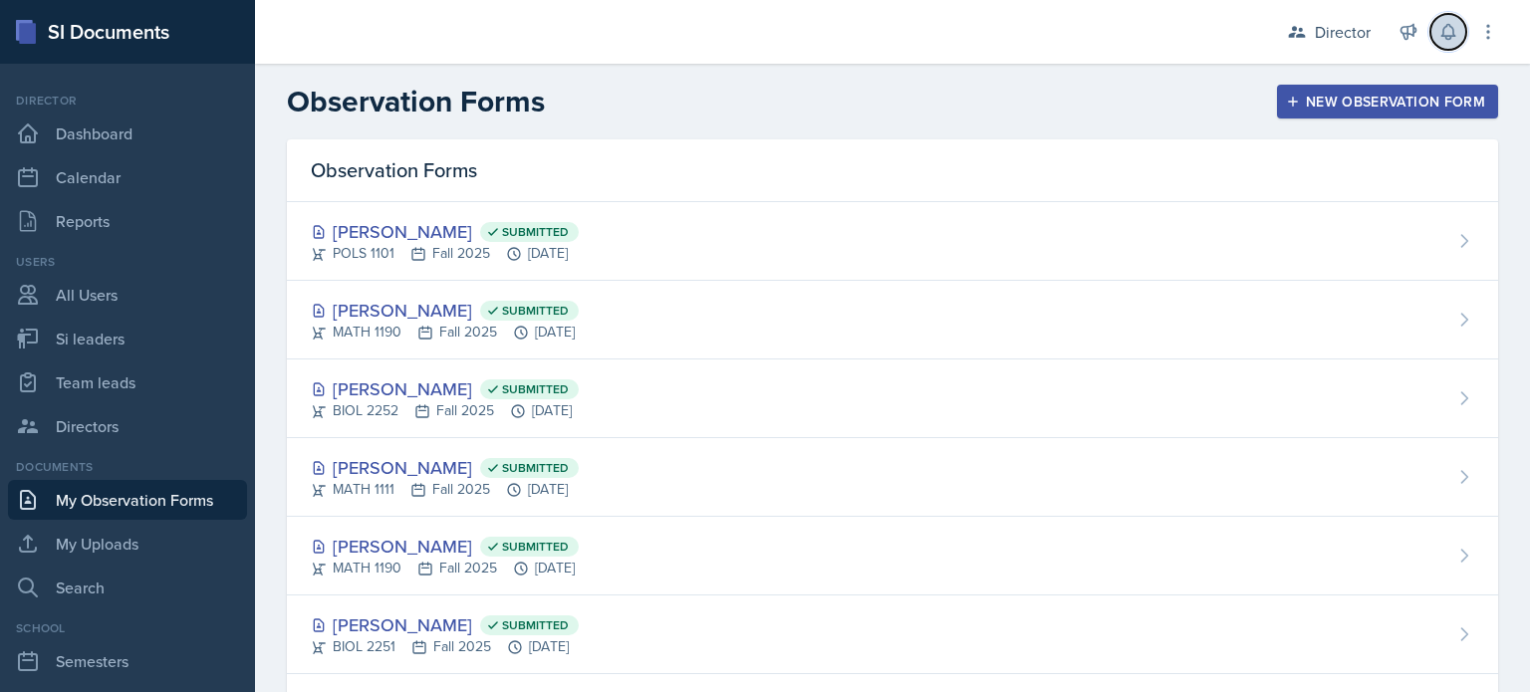
click at [1454, 48] on button at bounding box center [1449, 32] width 36 height 36
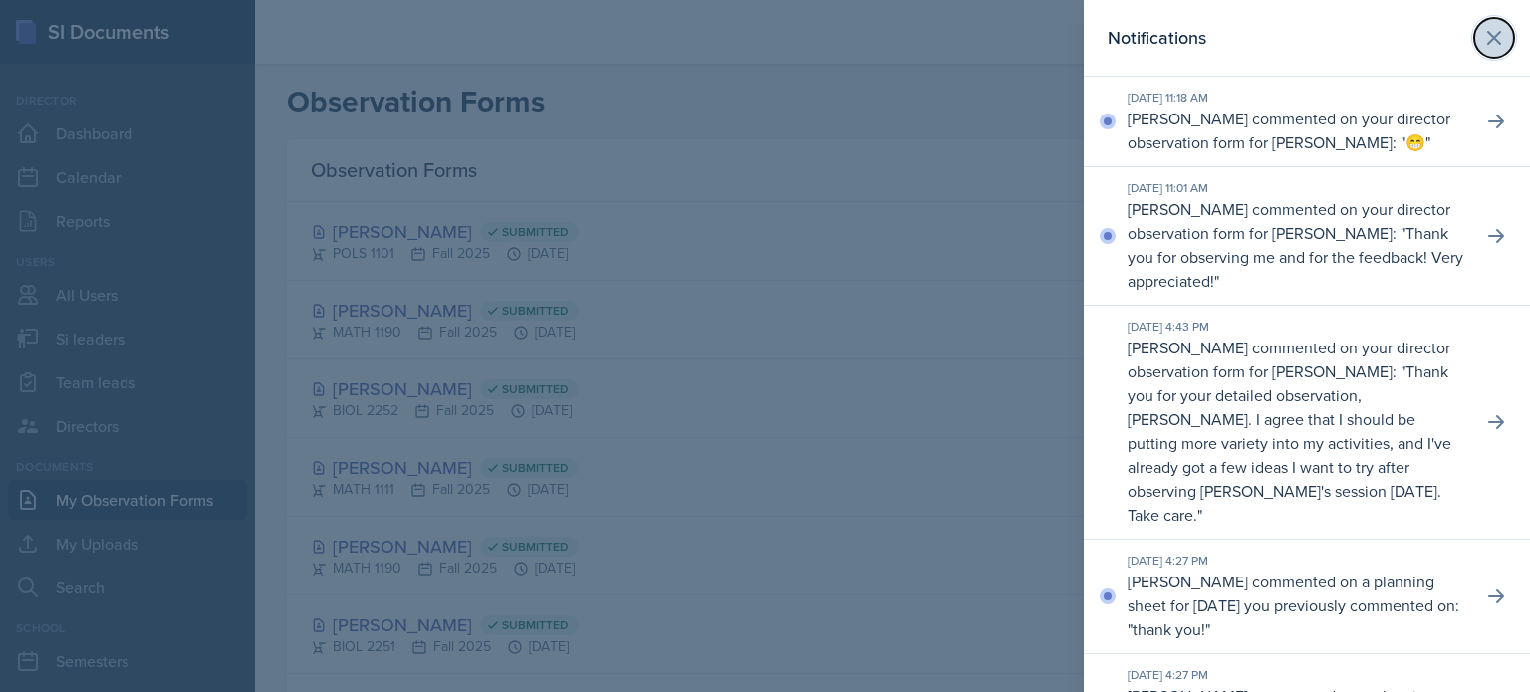
click at [1482, 47] on icon at bounding box center [1494, 38] width 24 height 24
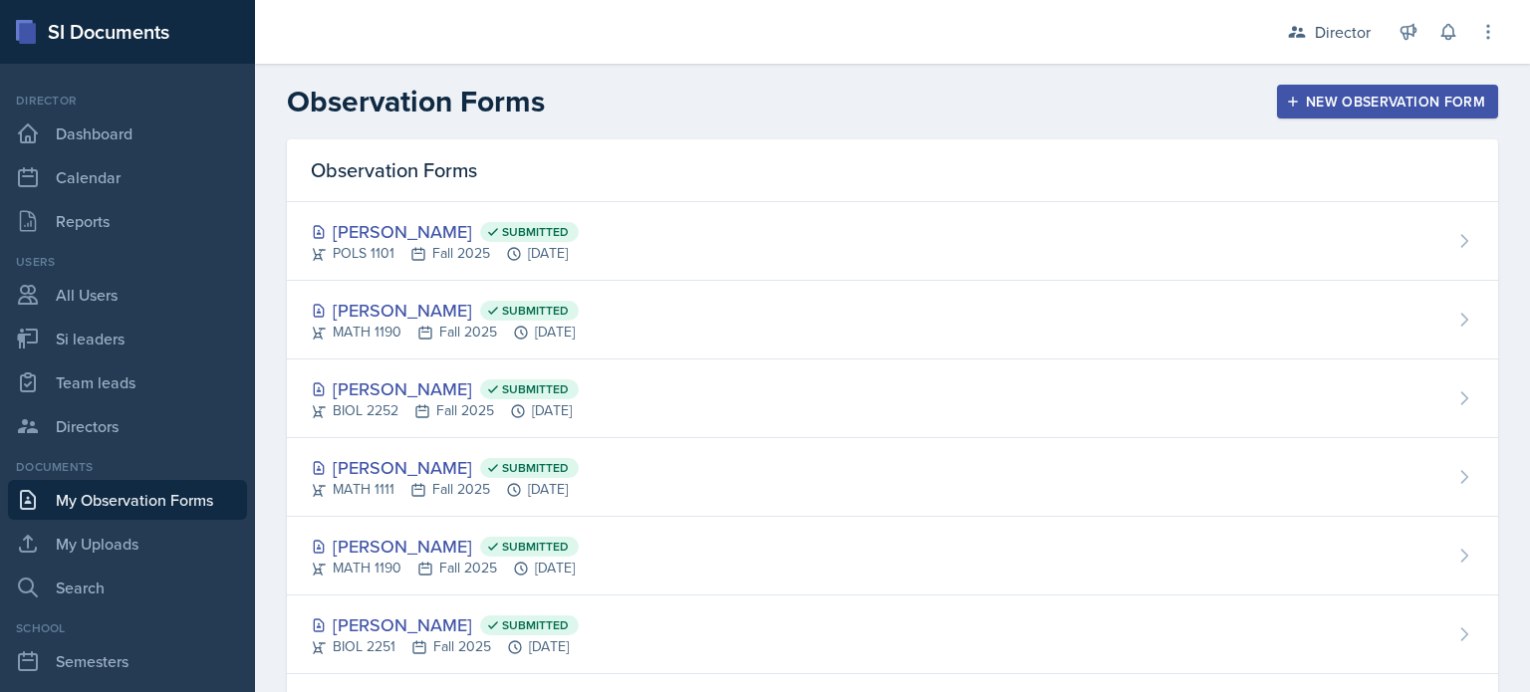
click at [1379, 106] on div "New Observation Form" at bounding box center [1387, 102] width 195 height 16
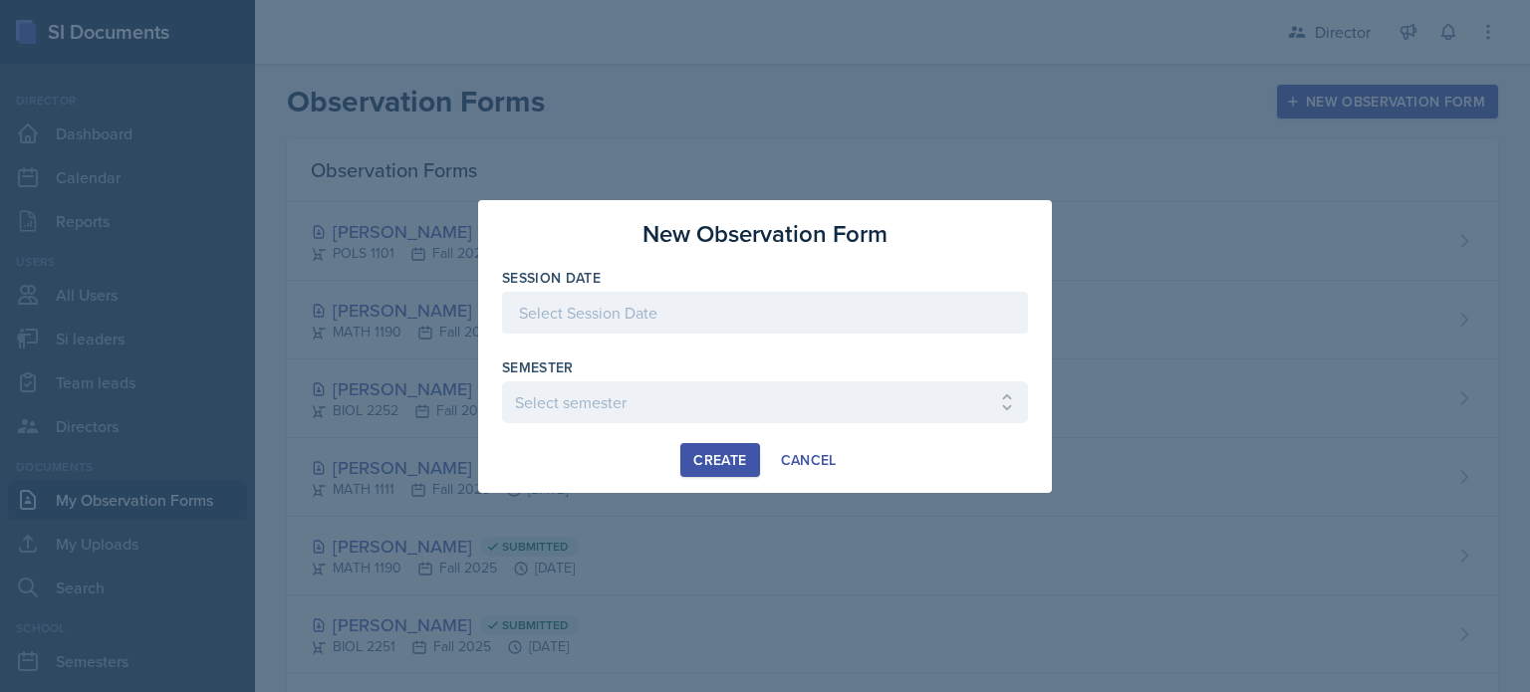
click at [814, 323] on div at bounding box center [765, 313] width 526 height 42
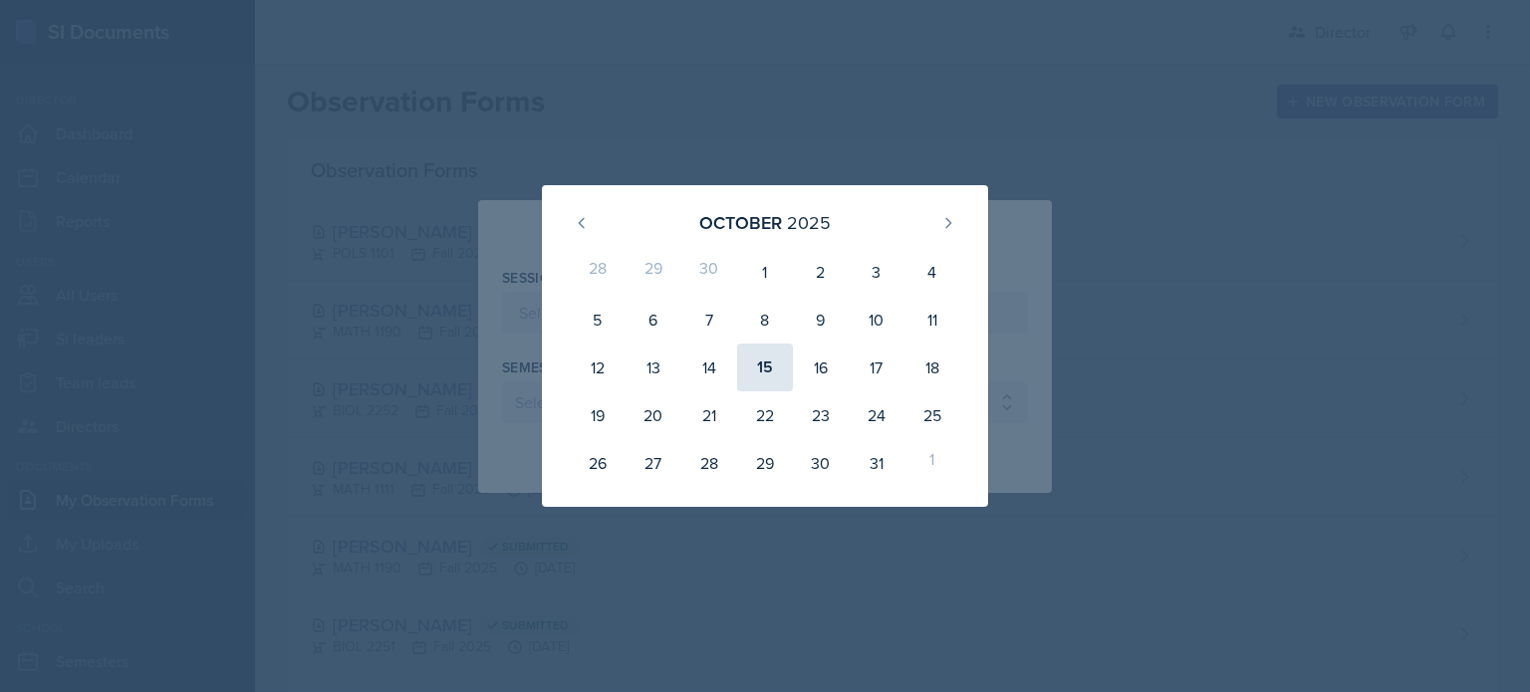
click at [765, 364] on div "15" at bounding box center [765, 368] width 56 height 48
type input "October 15th, 2025"
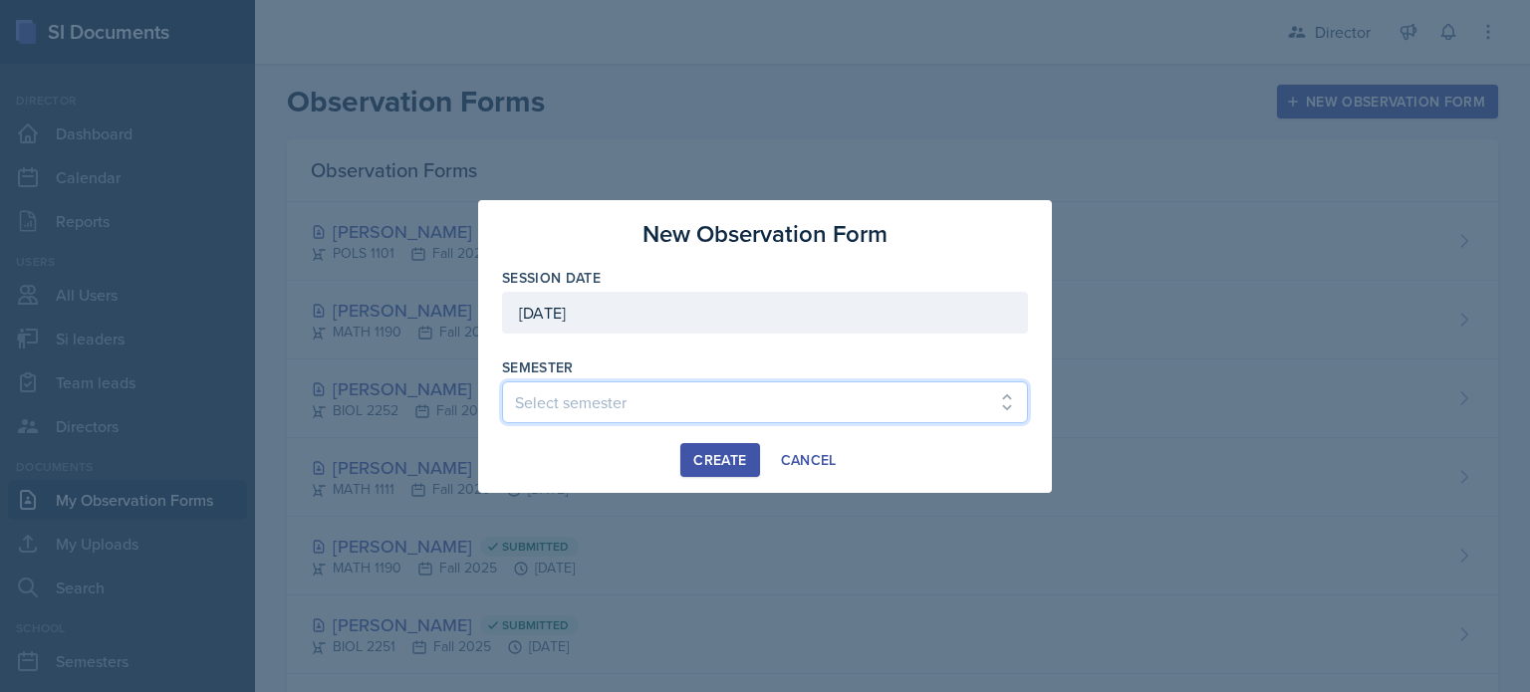
click at [661, 392] on select "Select semester Fall 2025 Summer 2025 Spring 2025 Fall 2024 Summer 2024 Spring …" at bounding box center [765, 403] width 526 height 42
select select "2bed604d-1099-4043-b1bc-2365e8740244"
click at [502, 382] on select "Select semester Fall 2025 Summer 2025 Spring 2025 Fall 2024 Summer 2024 Spring …" at bounding box center [765, 403] width 526 height 42
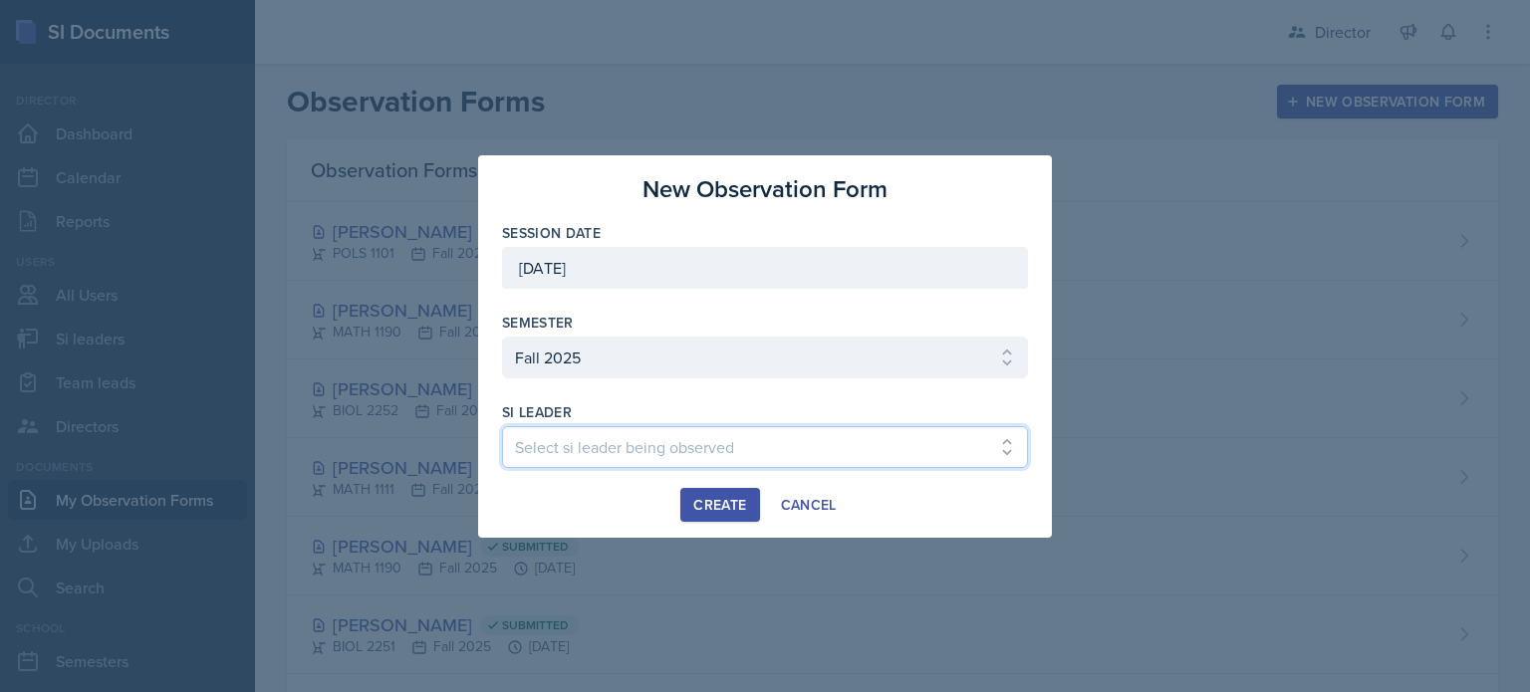
click at [660, 434] on select "Select si leader being observed Rayann Afani Sam Alderton Malk Almimar James Co…" at bounding box center [765, 447] width 526 height 42
select select "0190ccf1-ecc2-4300-b311-c9481d07f36f"
click at [502, 426] on select "Select si leader being observed Rayann Afani Sam Alderton Malk Almimar James Co…" at bounding box center [765, 447] width 526 height 42
click at [715, 491] on button "Create" at bounding box center [719, 505] width 79 height 34
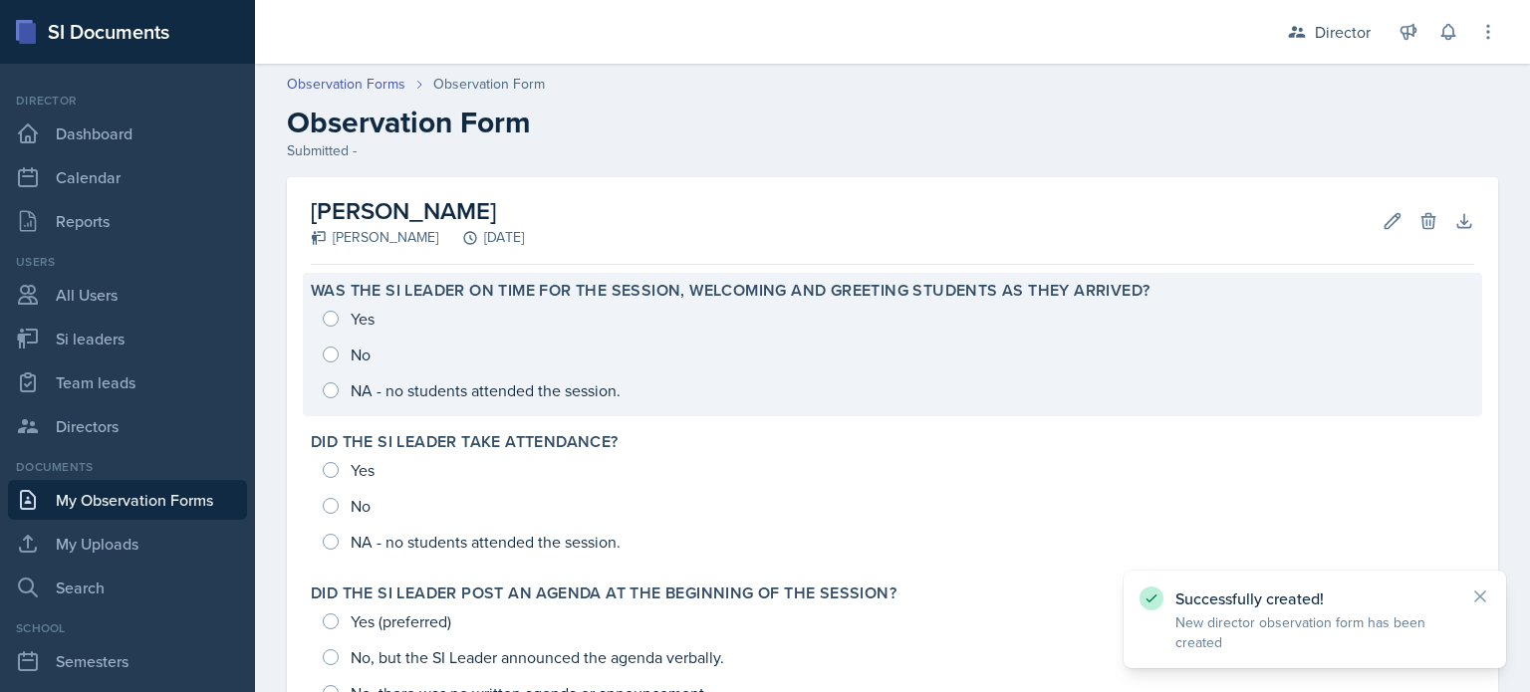
click at [424, 361] on div "Yes No NA - no students attended the session." at bounding box center [893, 355] width 1164 height 108
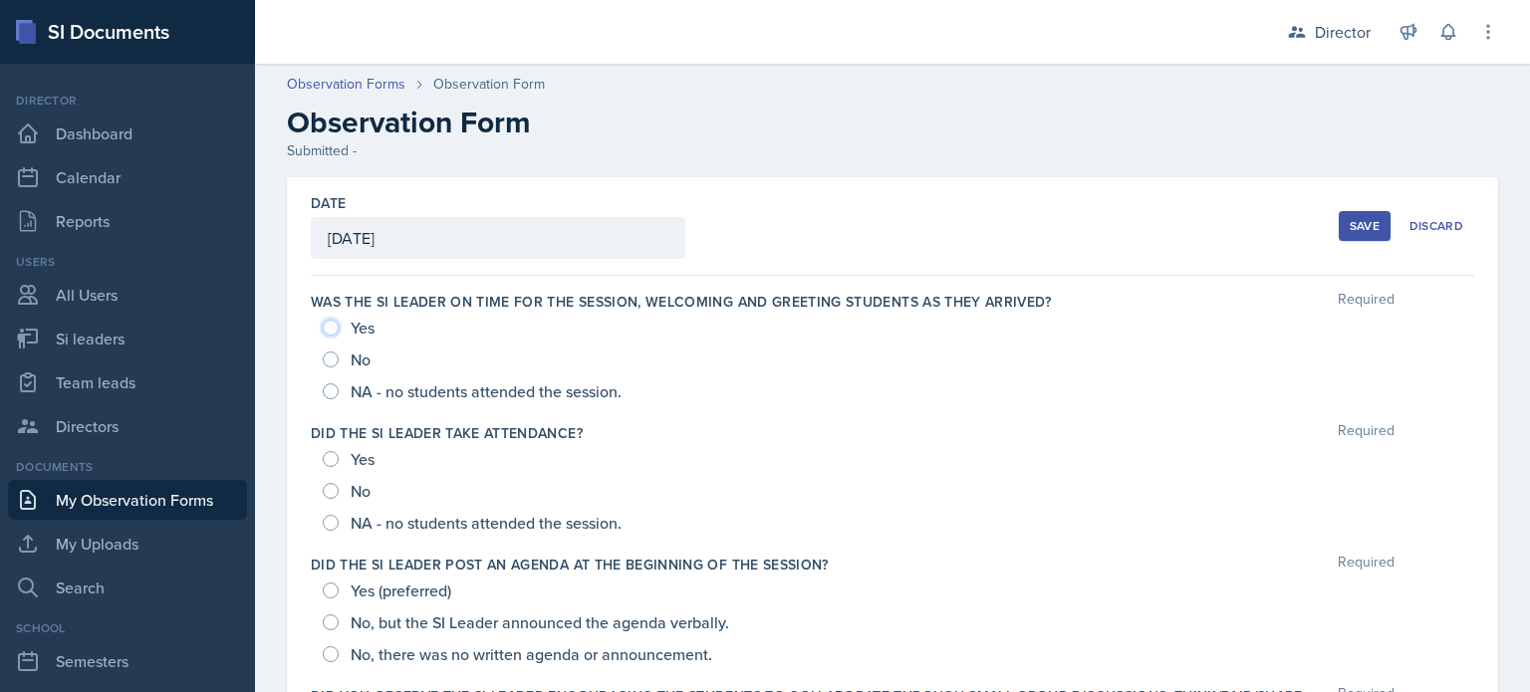
click at [333, 320] on input "Yes" at bounding box center [331, 328] width 16 height 16
radio input "true"
click at [334, 443] on div "Yes" at bounding box center [351, 459] width 56 height 32
click at [329, 463] on input "Yes" at bounding box center [331, 459] width 16 height 16
radio input "true"
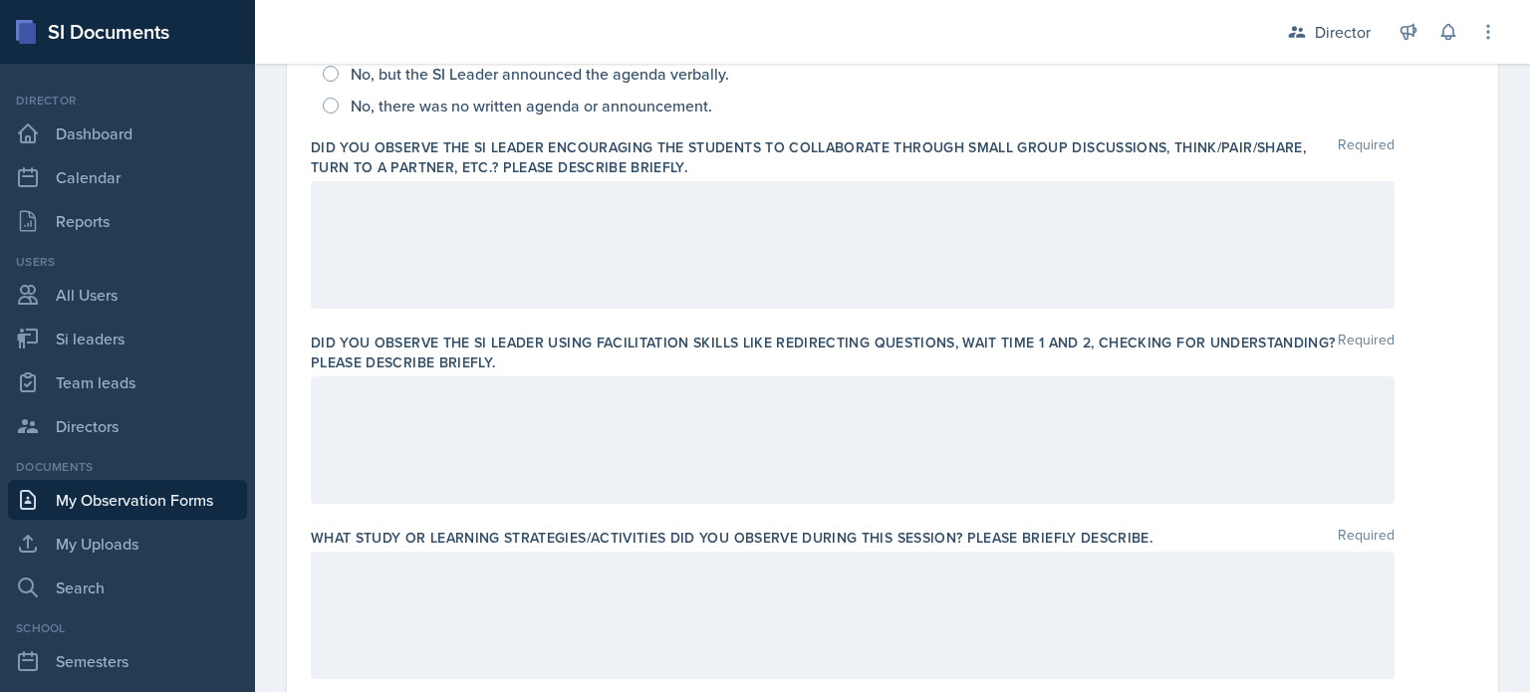
scroll to position [583, 0]
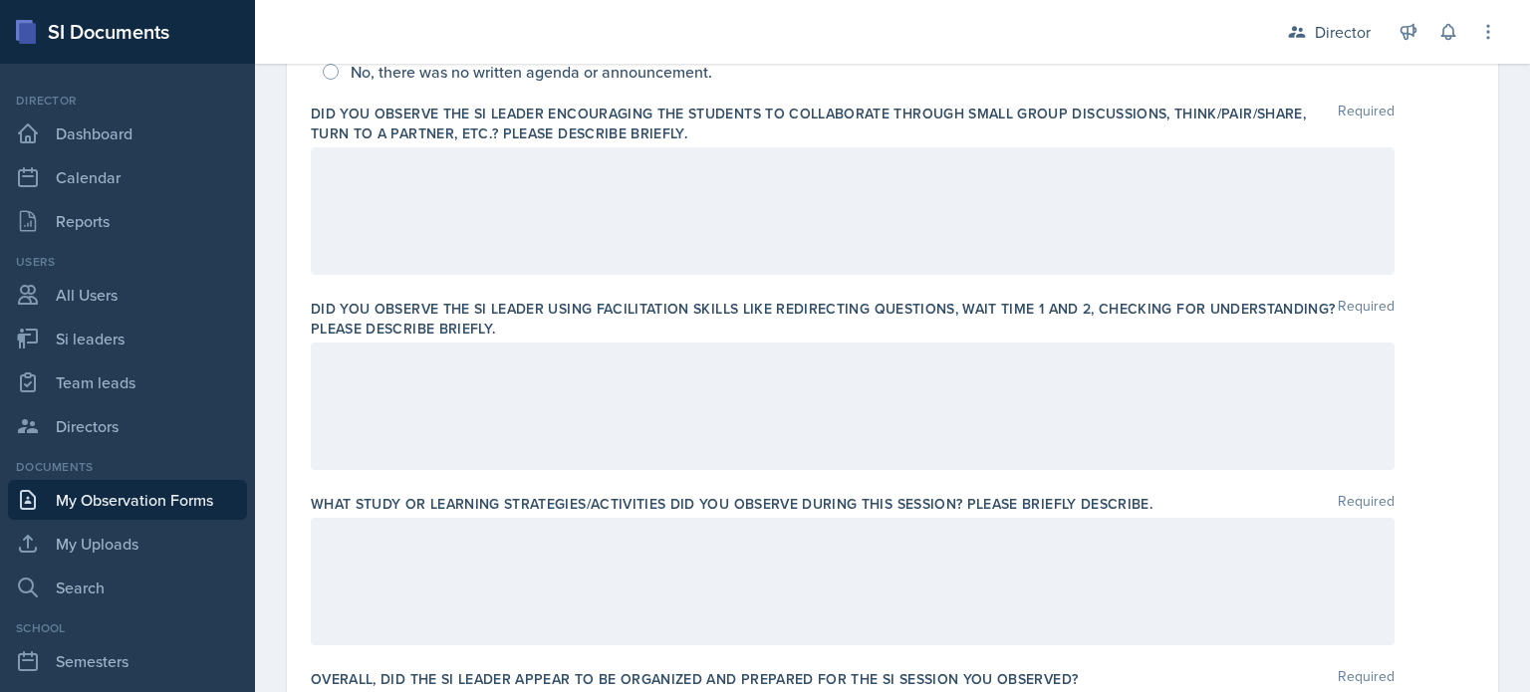
click at [792, 376] on p at bounding box center [853, 364] width 1050 height 24
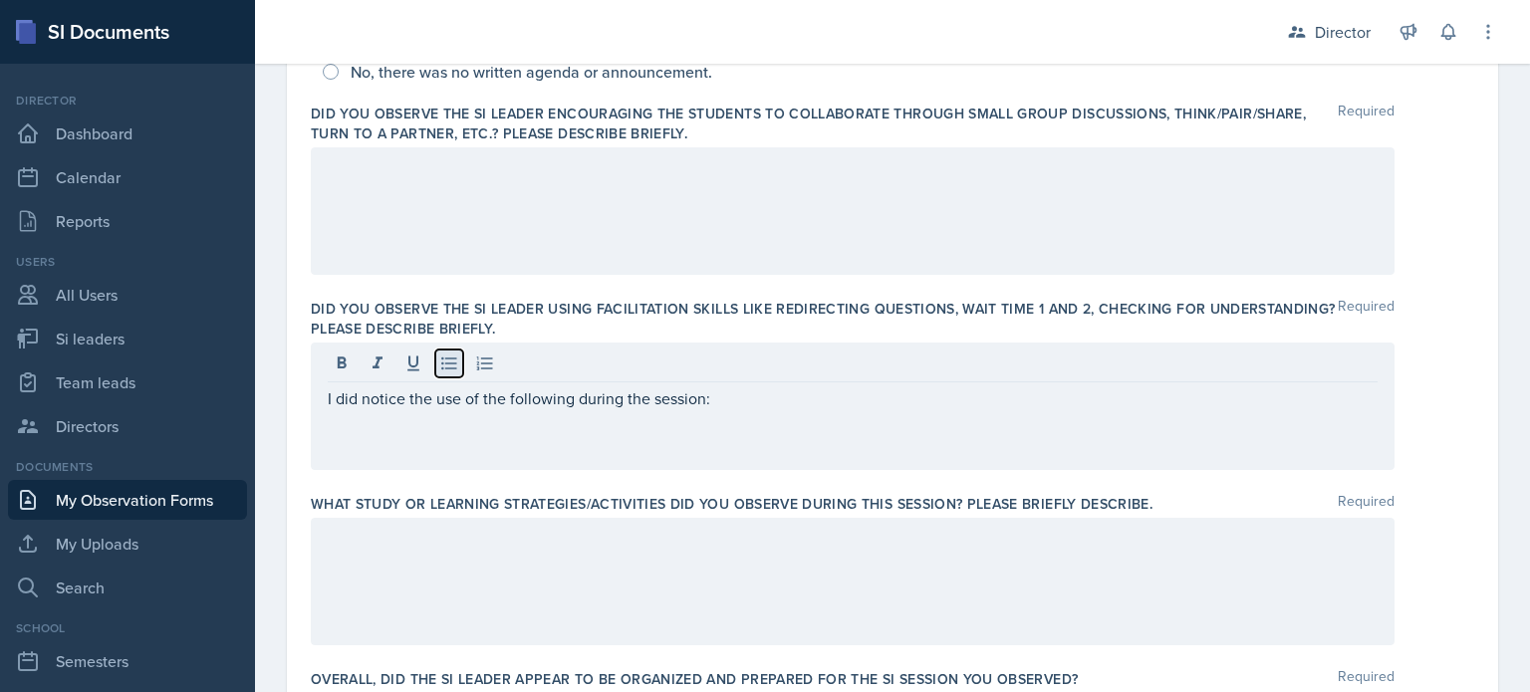
click at [440, 358] on icon at bounding box center [449, 364] width 20 height 20
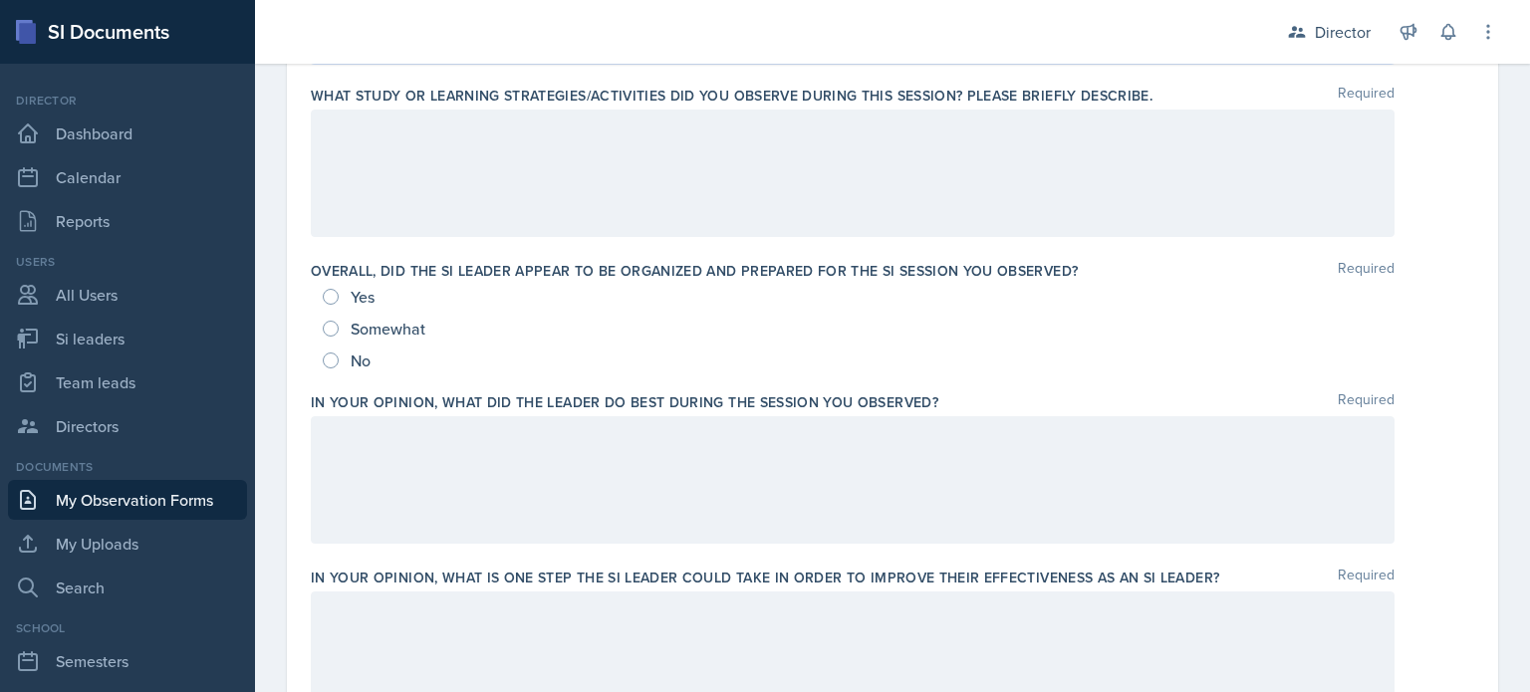
scroll to position [990, 0]
click at [339, 301] on div "Yes" at bounding box center [351, 298] width 56 height 32
click at [337, 300] on input "Yes" at bounding box center [331, 298] width 16 height 16
radio input "true"
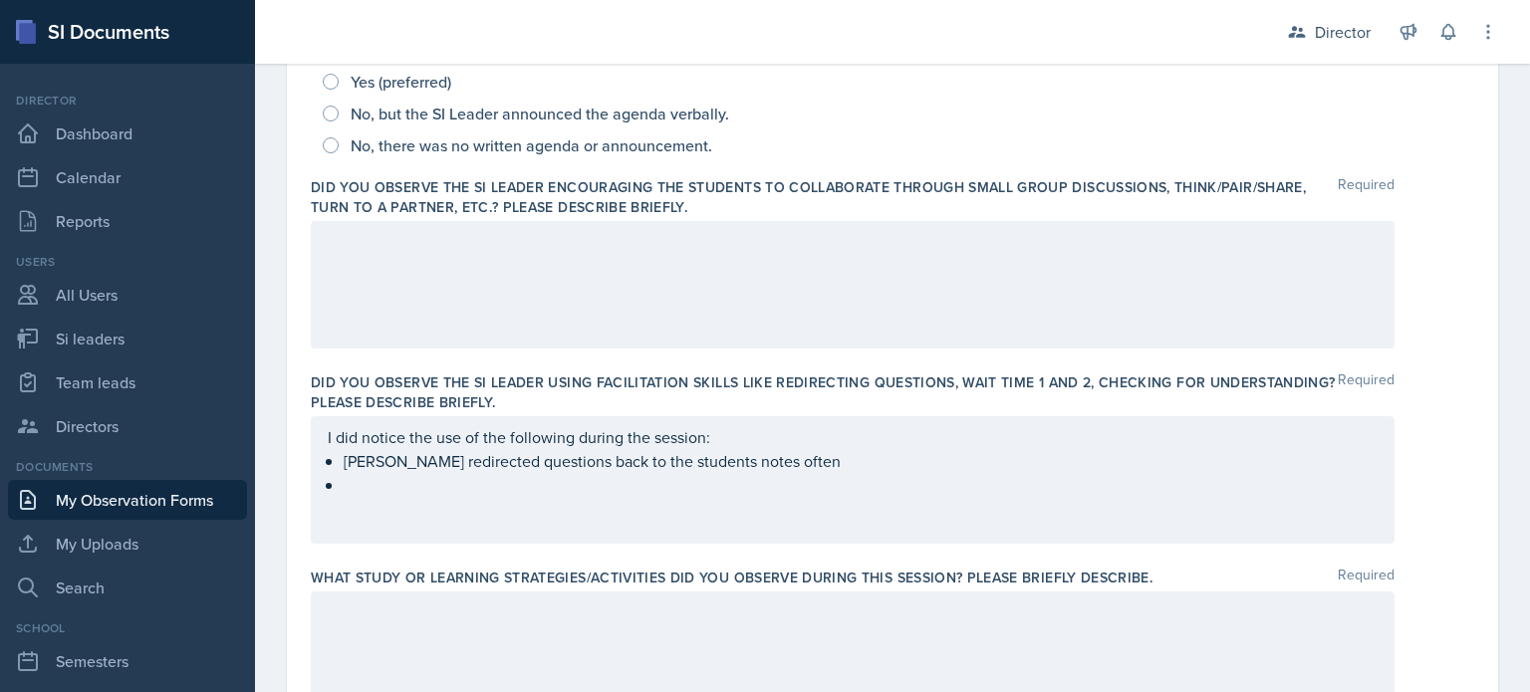
scroll to position [508, 0]
click at [396, 353] on div "Did you observe the SI Leader encouraging the students to collaborate through s…" at bounding box center [893, 267] width 1164 height 195
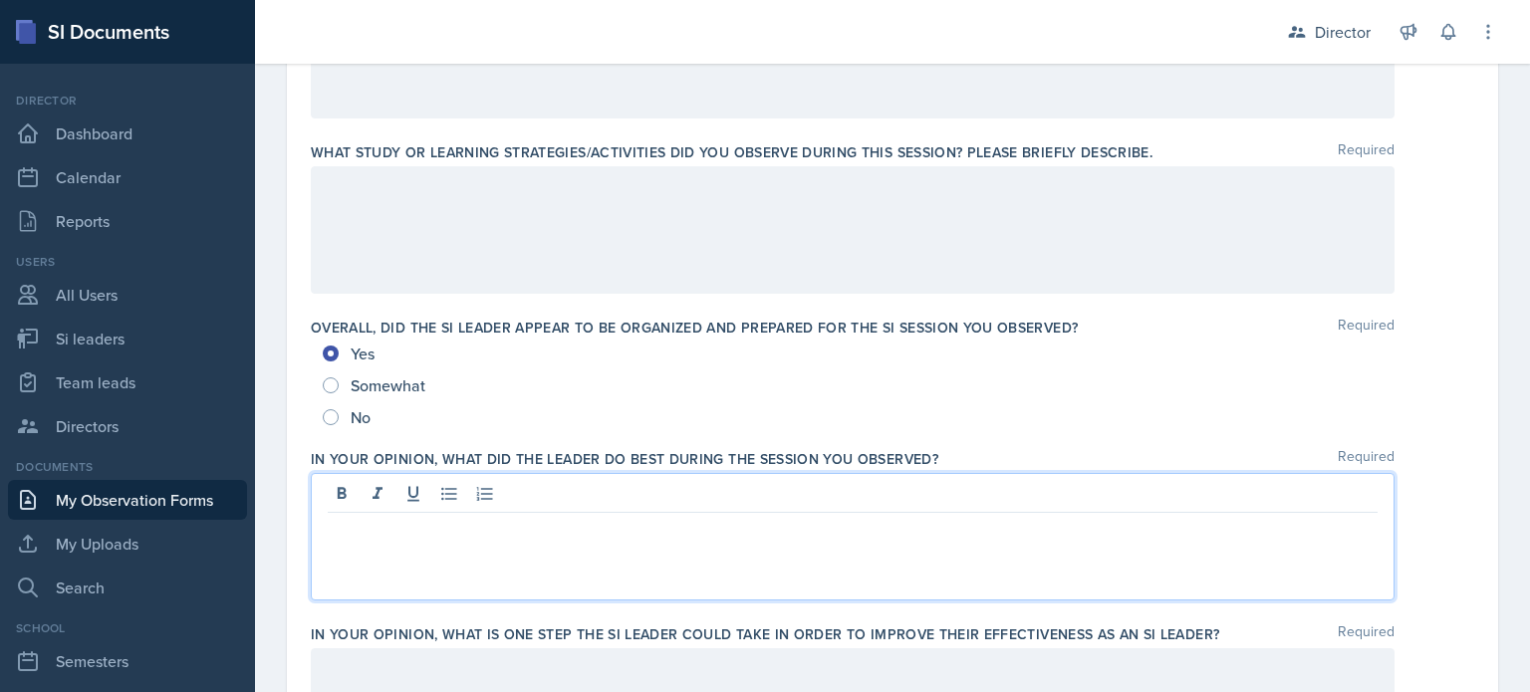
click at [526, 517] on p at bounding box center [853, 529] width 1050 height 24
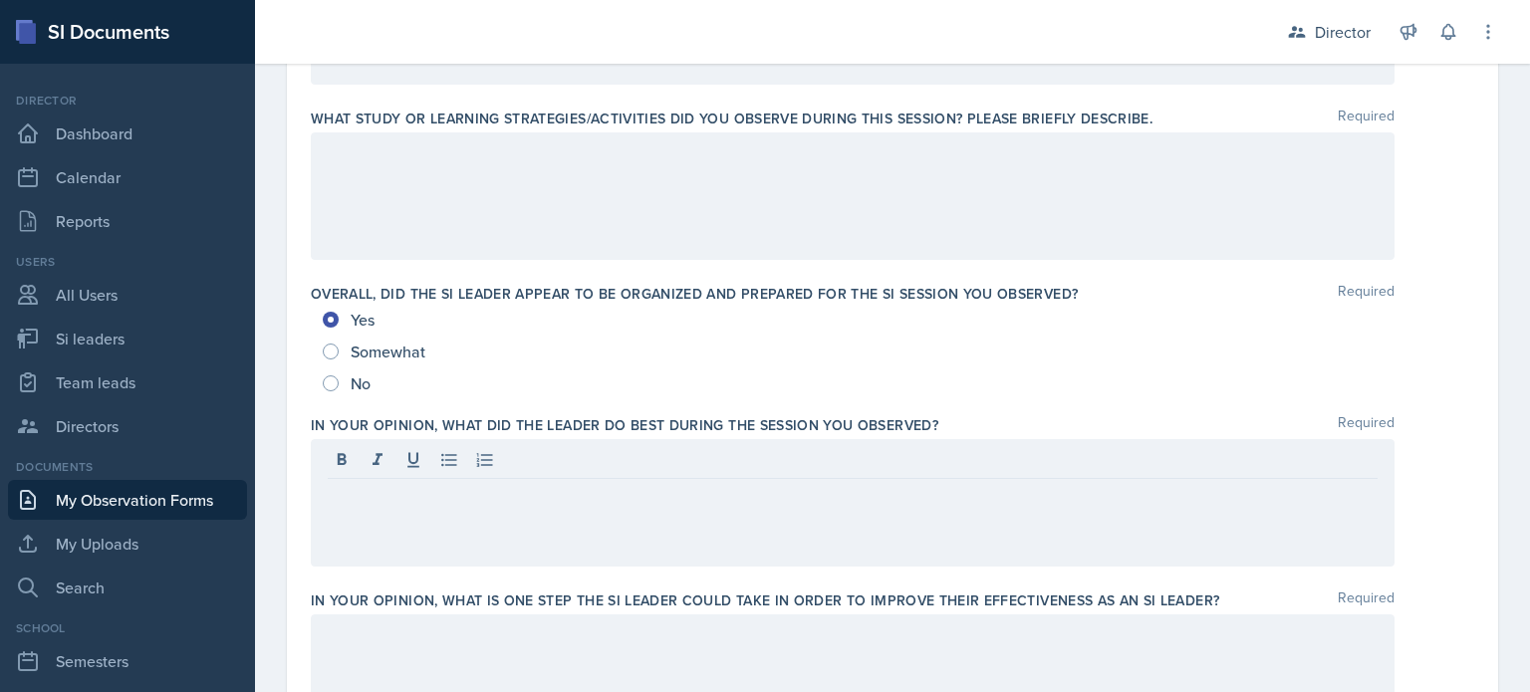
click at [557, 194] on div at bounding box center [853, 196] width 1084 height 128
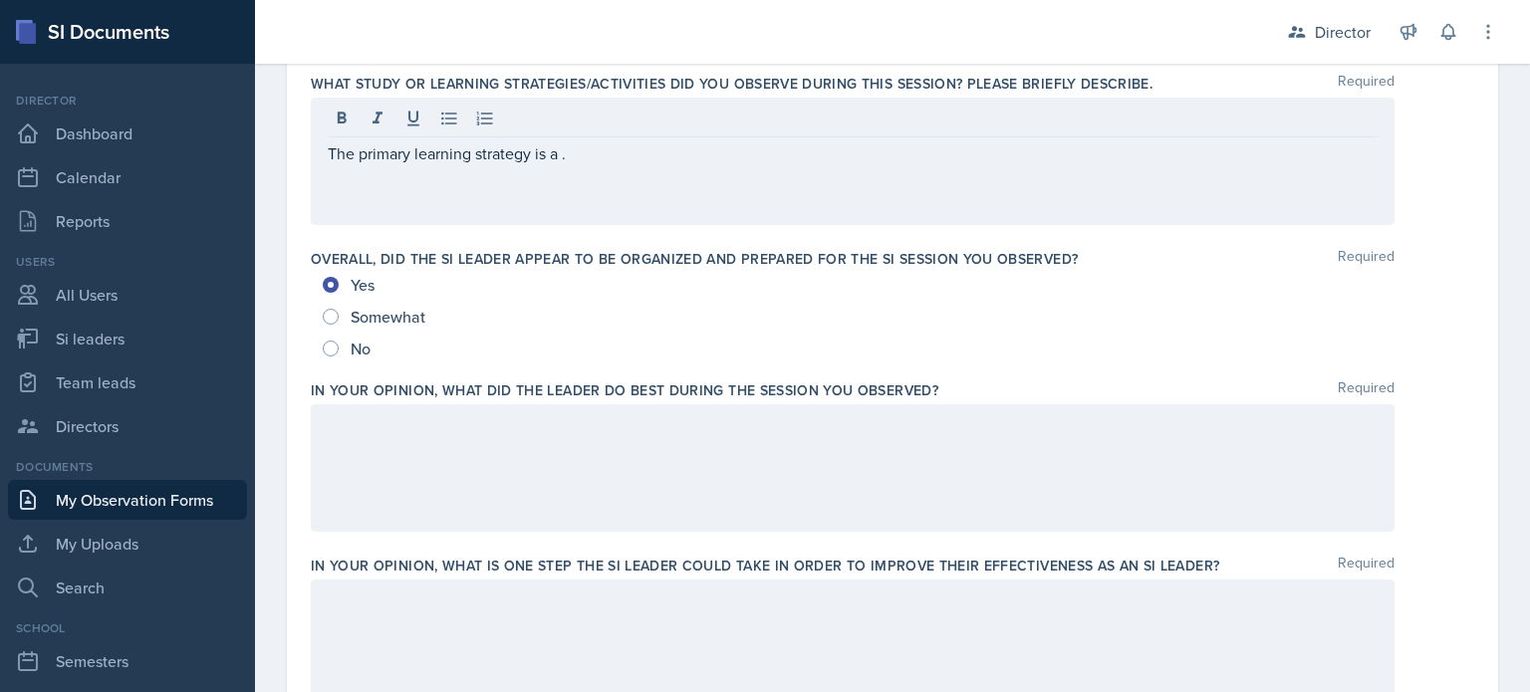
click at [558, 455] on div at bounding box center [853, 468] width 1084 height 128
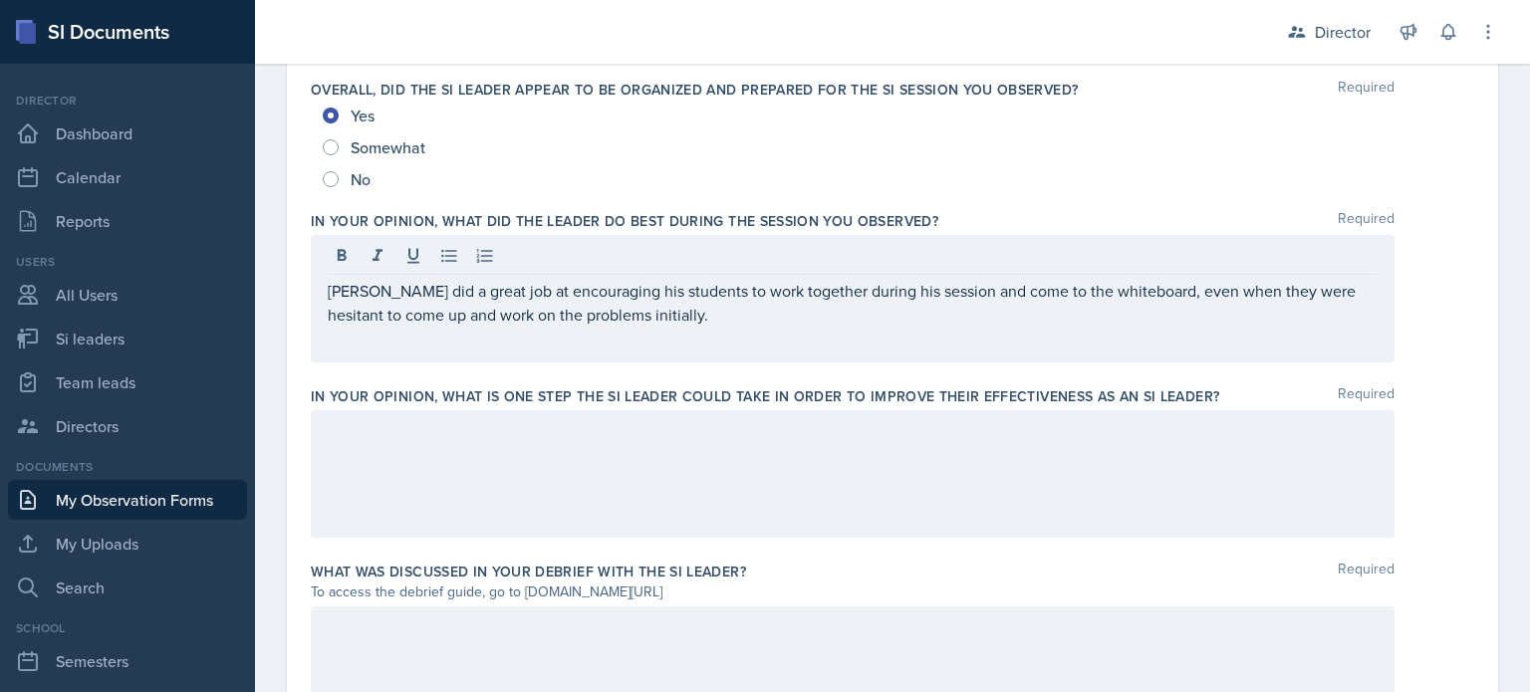
click at [579, 505] on div at bounding box center [853, 474] width 1084 height 128
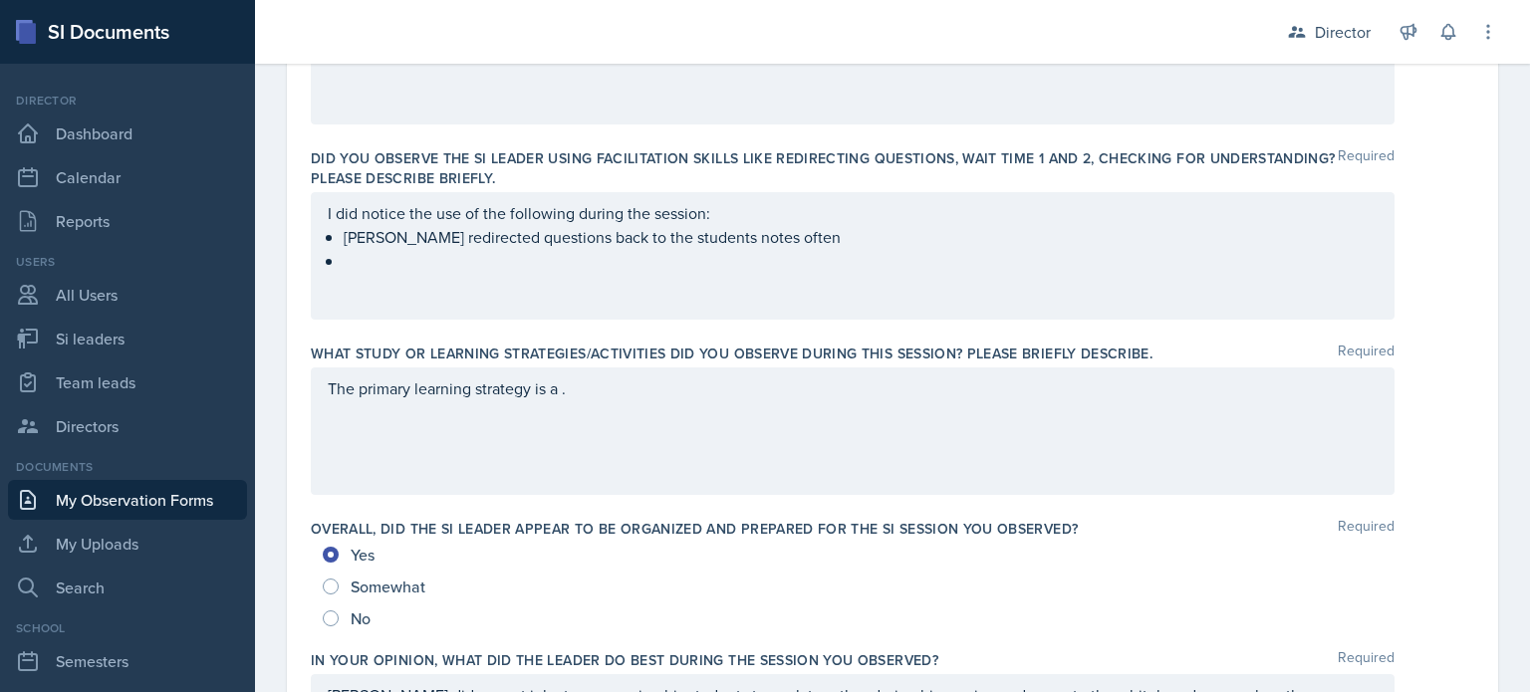
click at [598, 404] on div "The primary learning strategy is a ." at bounding box center [853, 432] width 1084 height 128
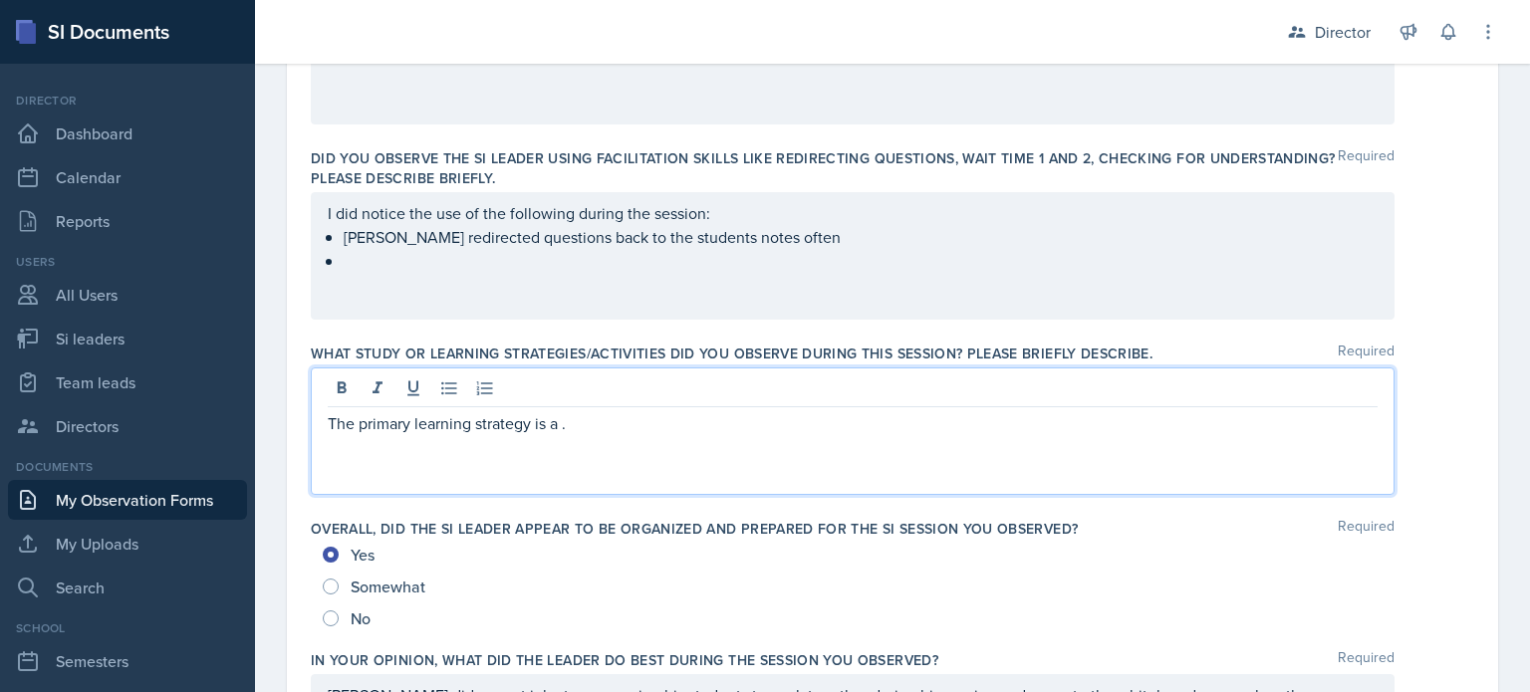
scroll to position [767, 0]
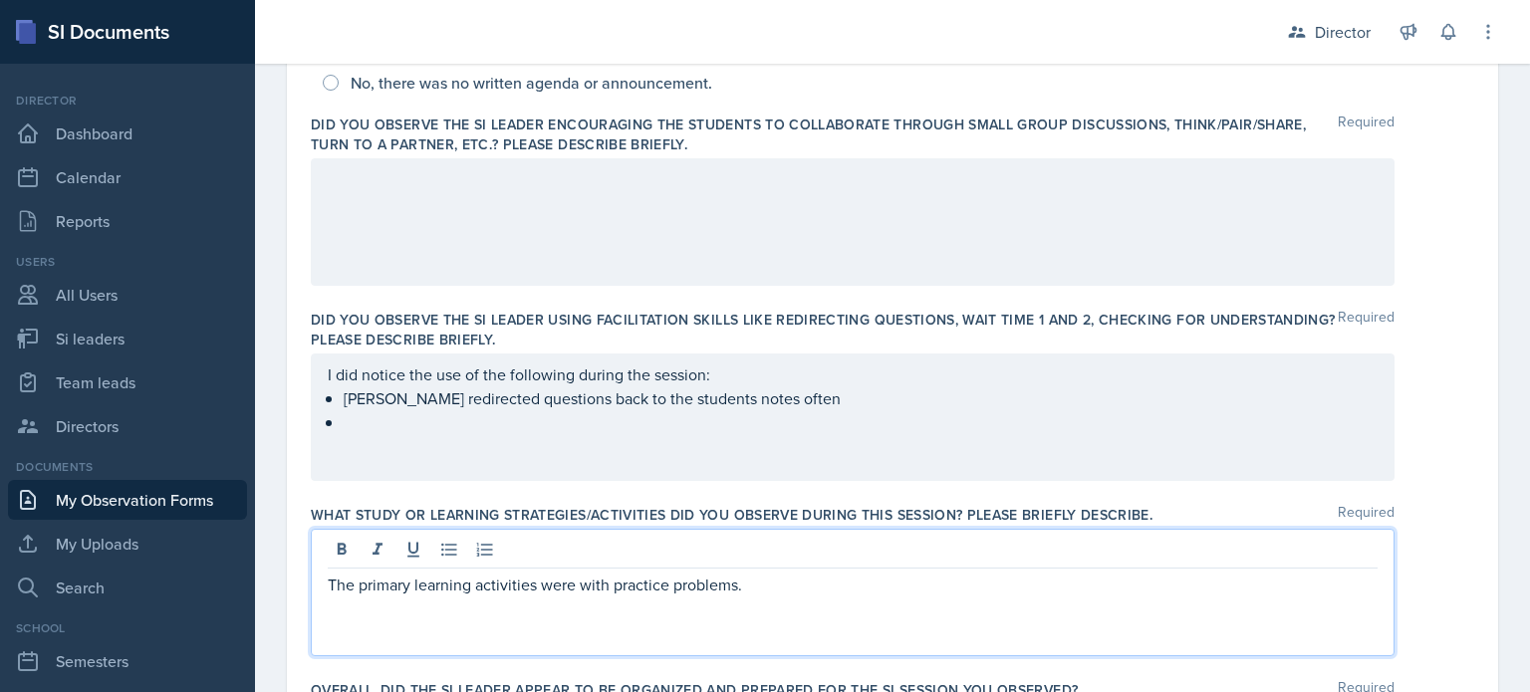
click at [574, 438] on div "I did notice the use of the following during the session: Michael redirected qu…" at bounding box center [853, 418] width 1084 height 128
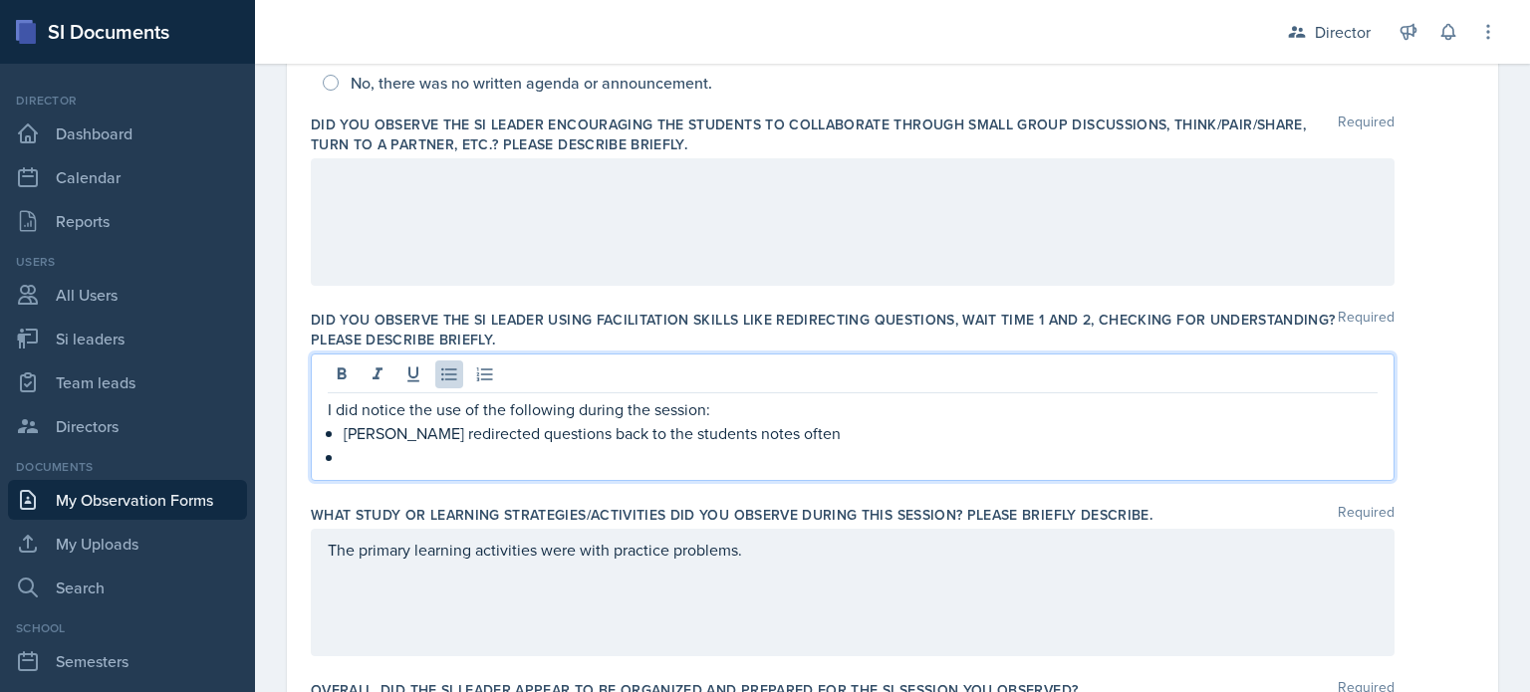
scroll to position [606, 0]
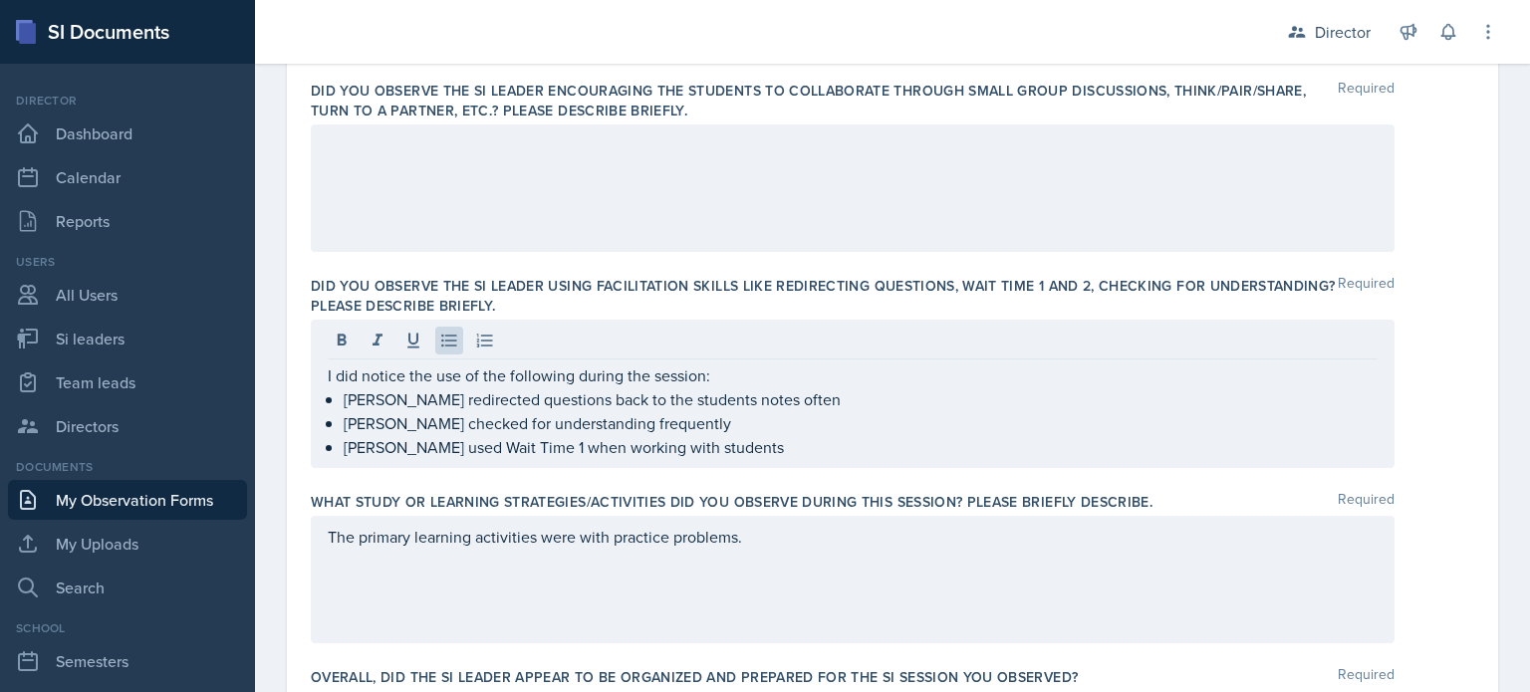
click at [560, 234] on div at bounding box center [853, 189] width 1084 height 128
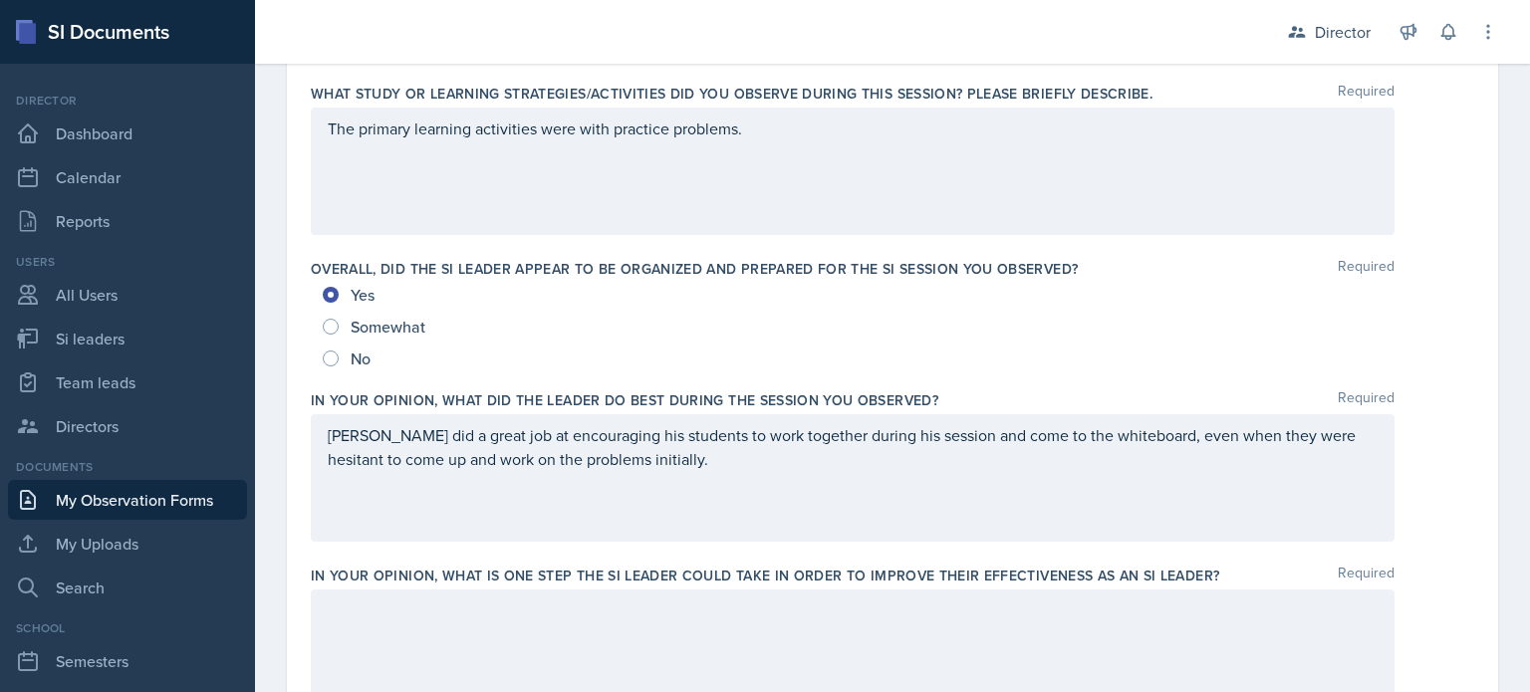
click at [739, 227] on div "The primary learning activities were with practice problems." at bounding box center [853, 172] width 1084 height 128
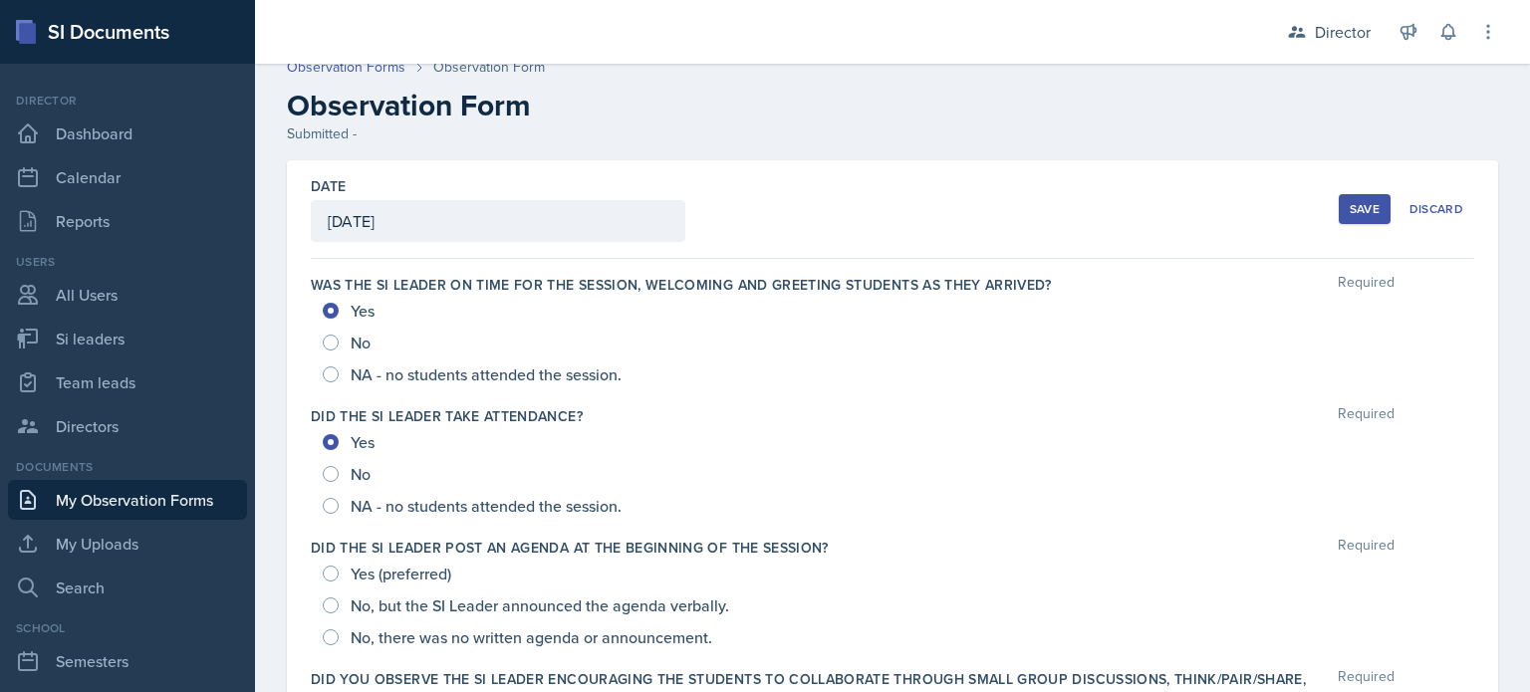
scroll to position [0, 0]
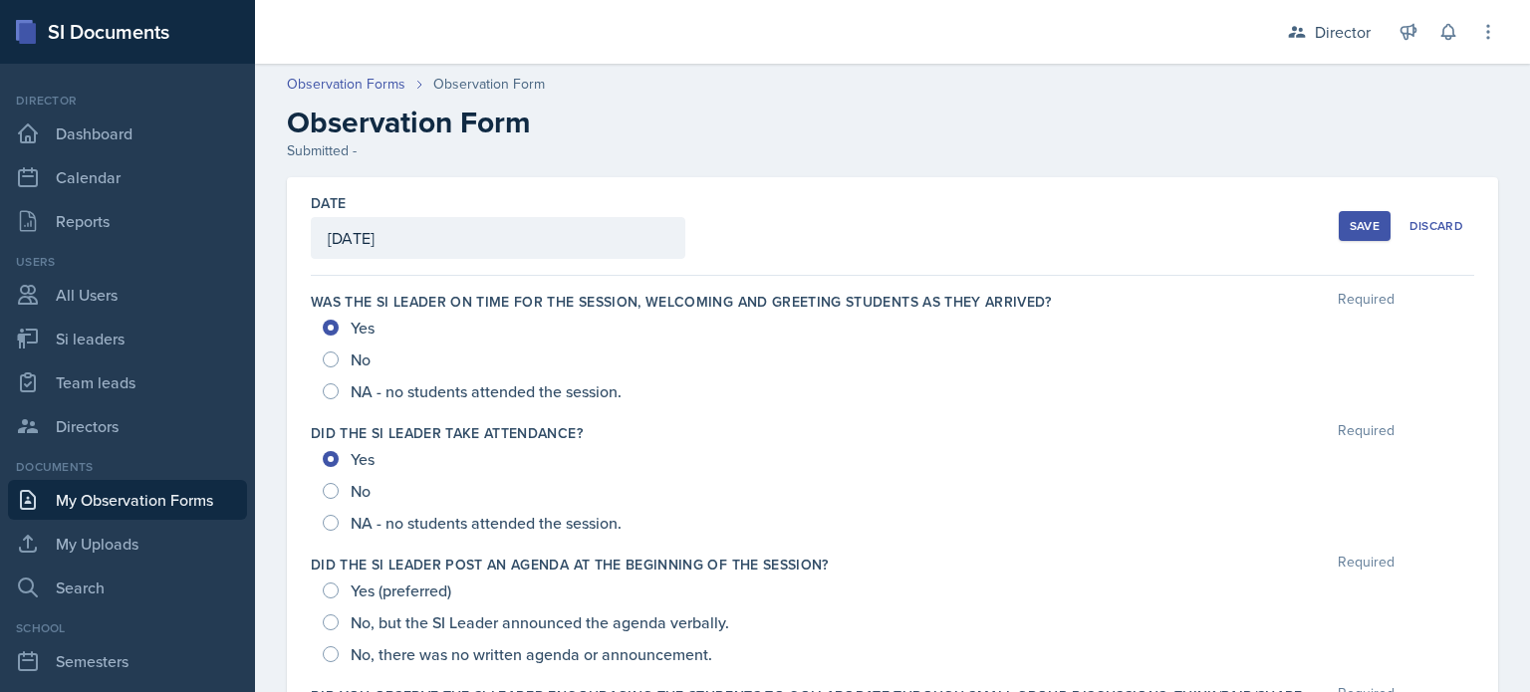
click at [431, 623] on span "No, but the SI Leader announced the agenda verbally." at bounding box center [540, 623] width 379 height 20
click at [339, 623] on input "No, but the SI Leader announced the agenda verbally." at bounding box center [331, 623] width 16 height 16
radio input "true"
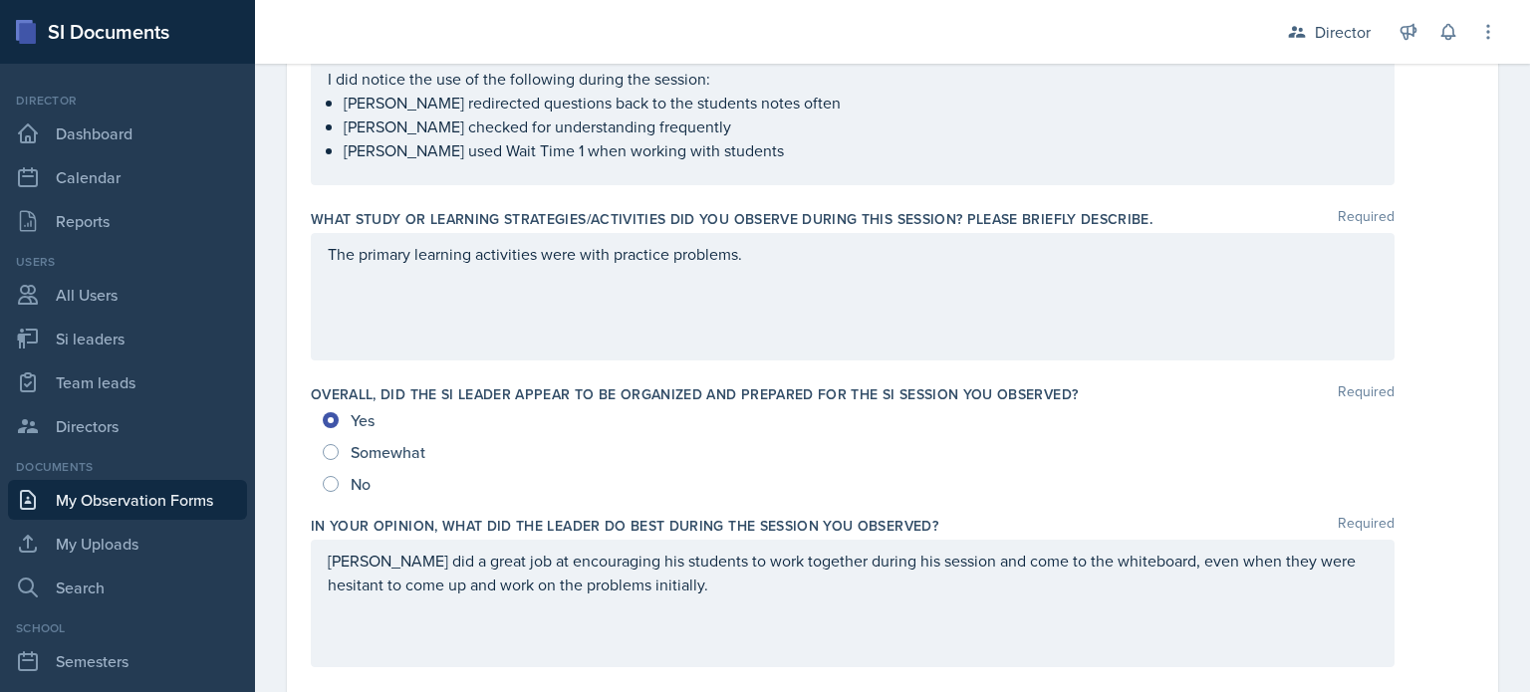
scroll to position [869, 0]
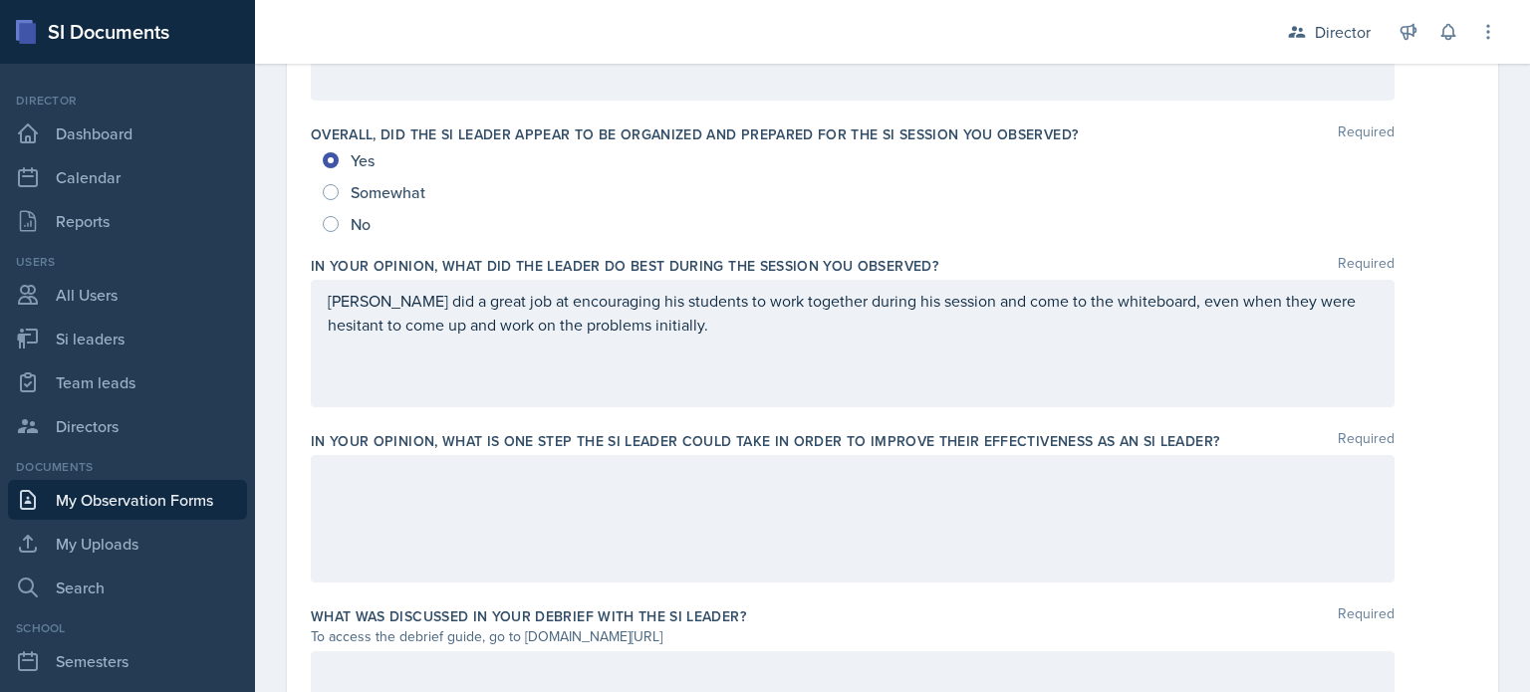
click at [767, 532] on div at bounding box center [853, 519] width 1084 height 128
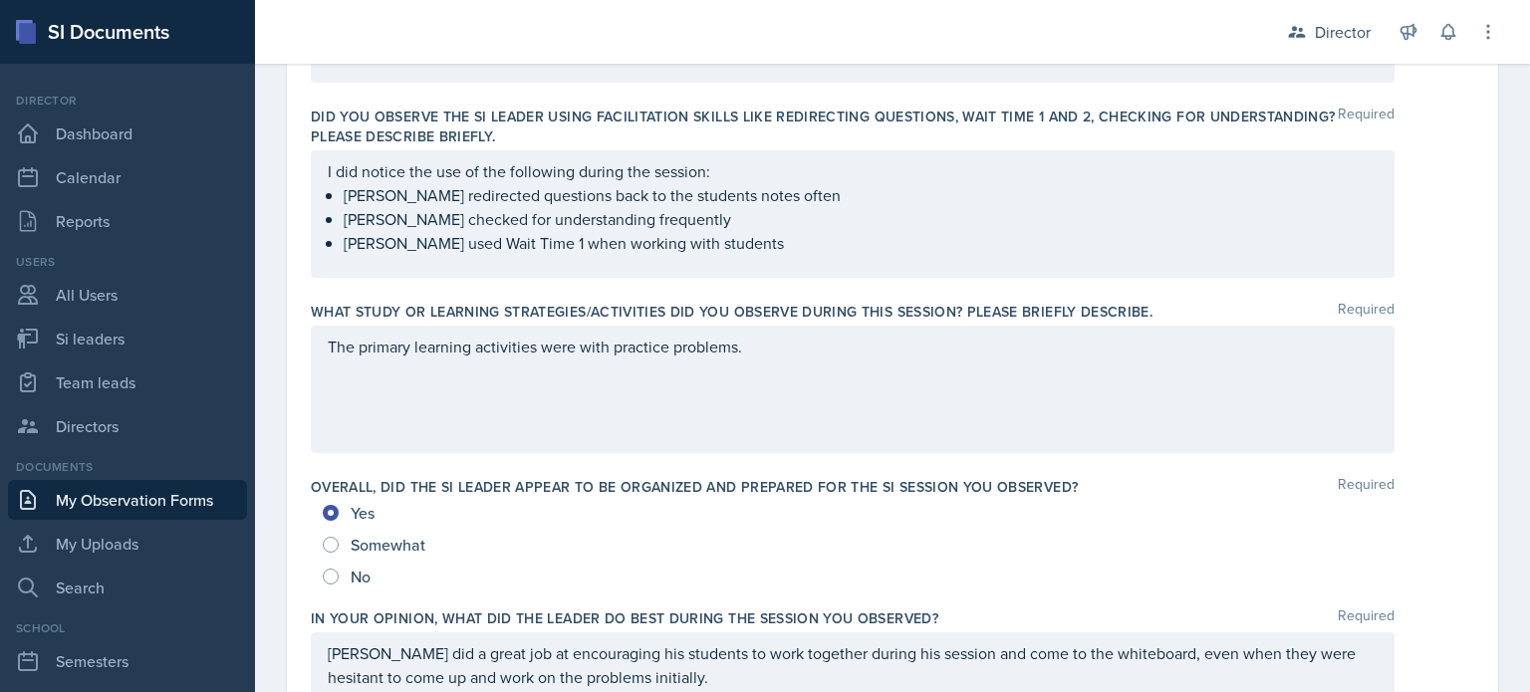
scroll to position [769, 0]
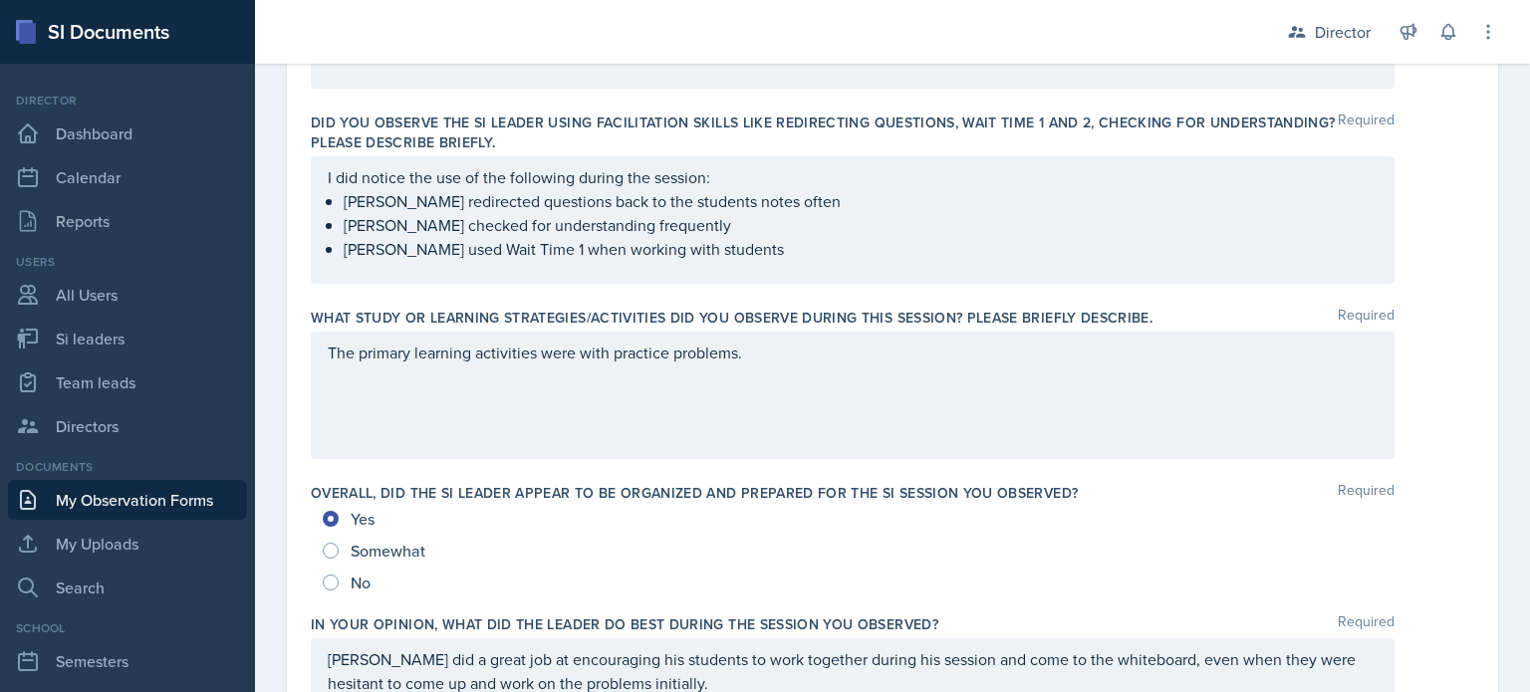
click at [740, 382] on div "The primary learning activities were with practice problems." at bounding box center [853, 396] width 1084 height 128
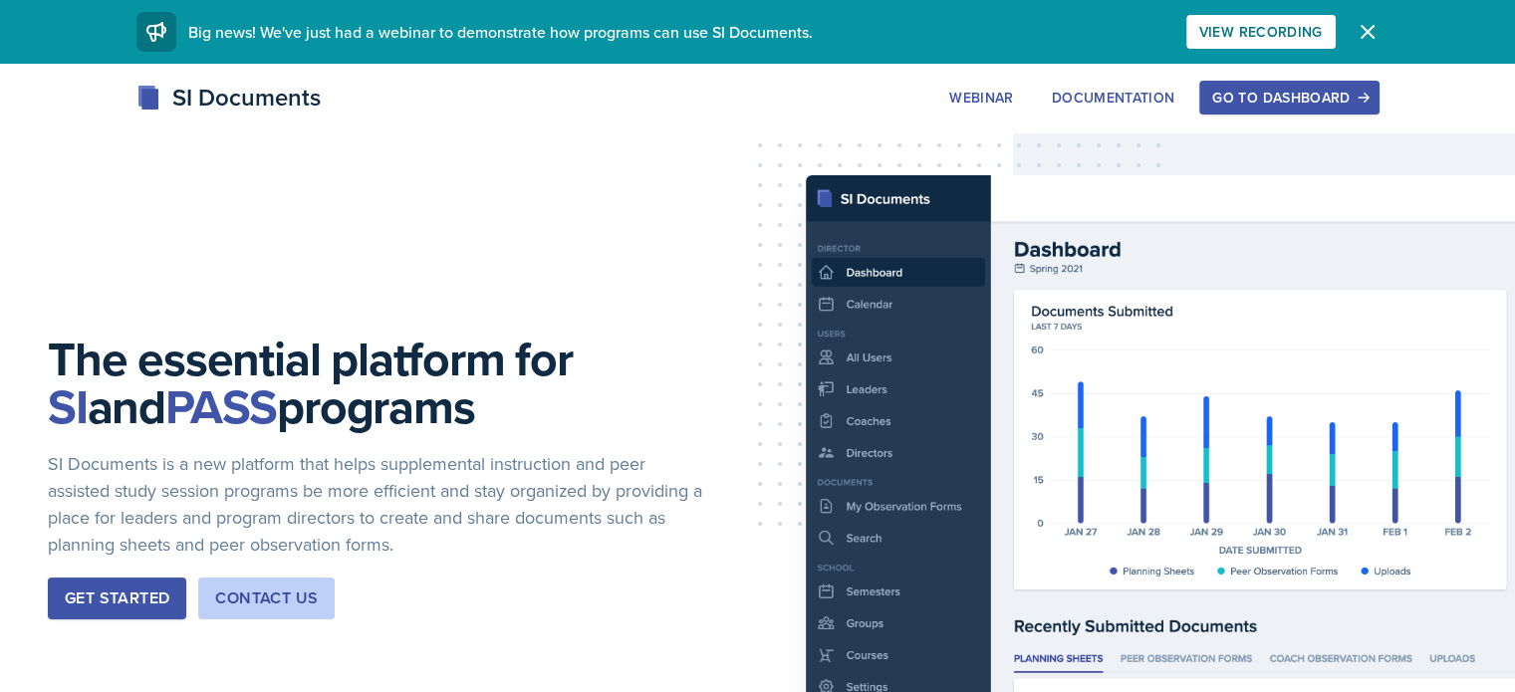
click at [1379, 112] on button "Go to Dashboard" at bounding box center [1288, 98] width 179 height 34
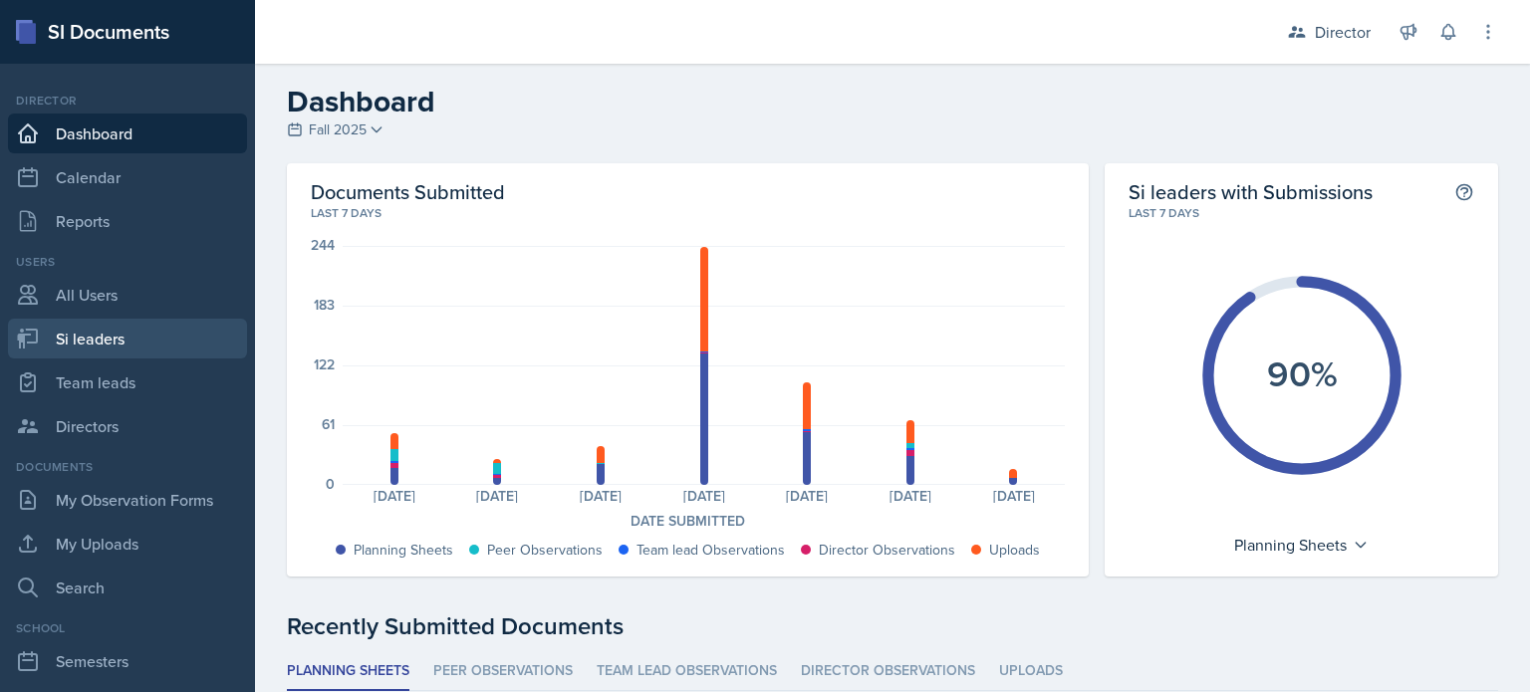
click at [173, 325] on link "Si leaders" at bounding box center [127, 339] width 239 height 40
select select "2bed604d-1099-4043-b1bc-2365e8740244"
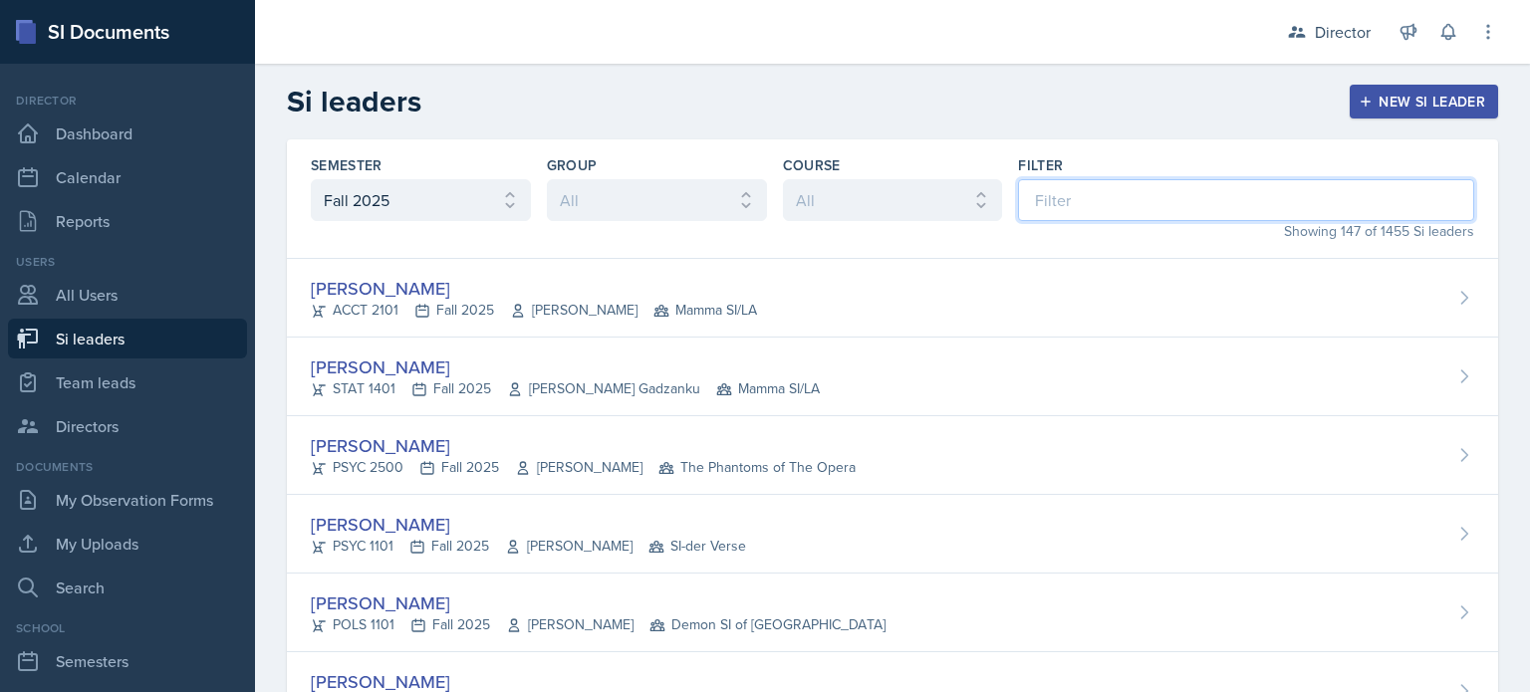
click at [1018, 202] on input at bounding box center [1246, 200] width 456 height 42
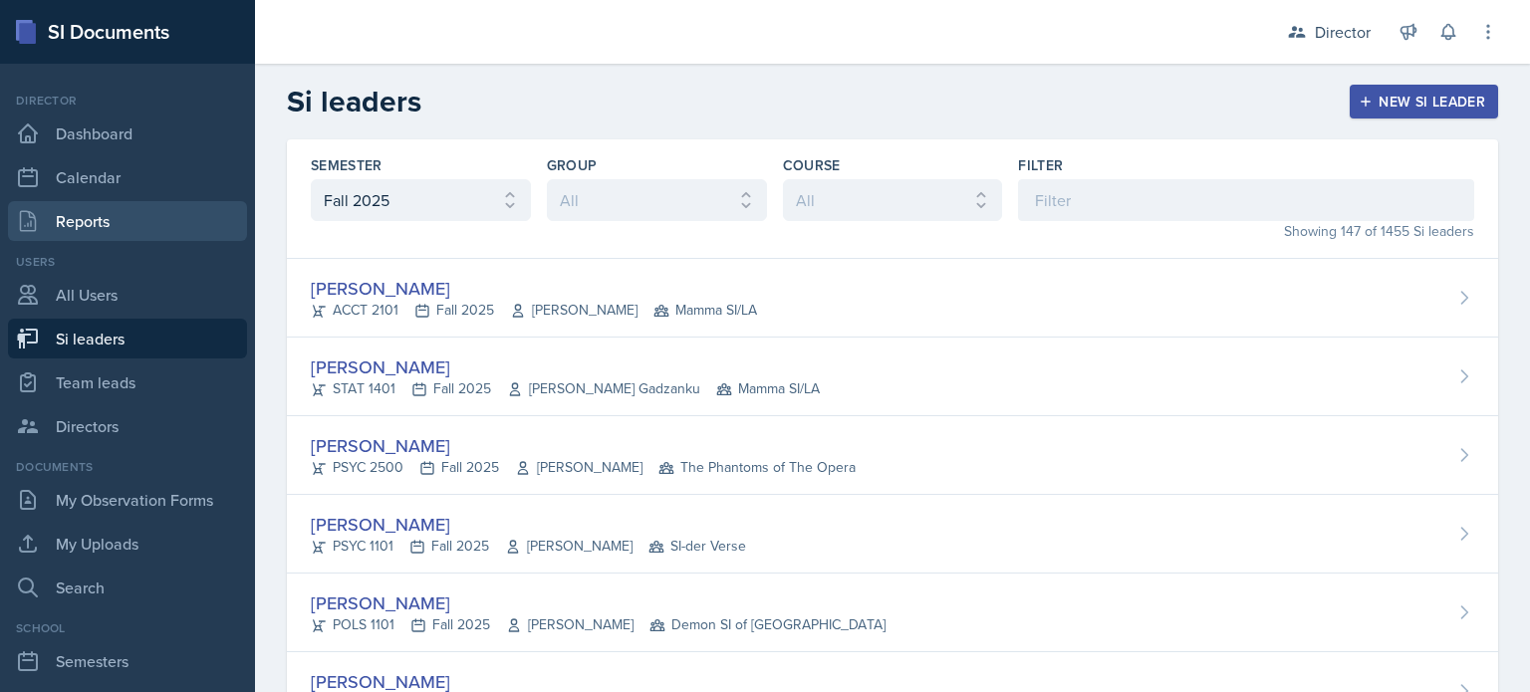
click at [163, 235] on link "Reports" at bounding box center [127, 221] width 239 height 40
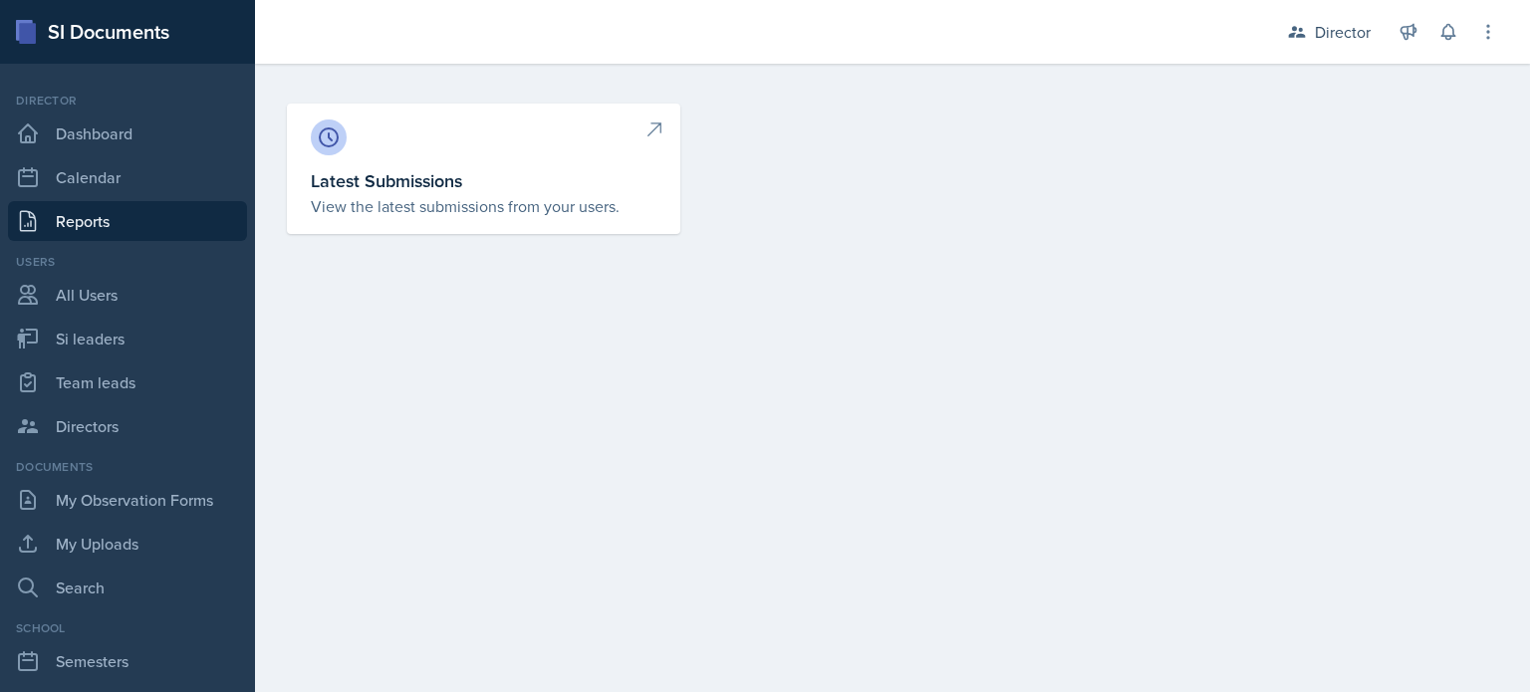
click at [394, 200] on p "View the latest submissions from your users." at bounding box center [484, 206] width 346 height 24
select select "1"
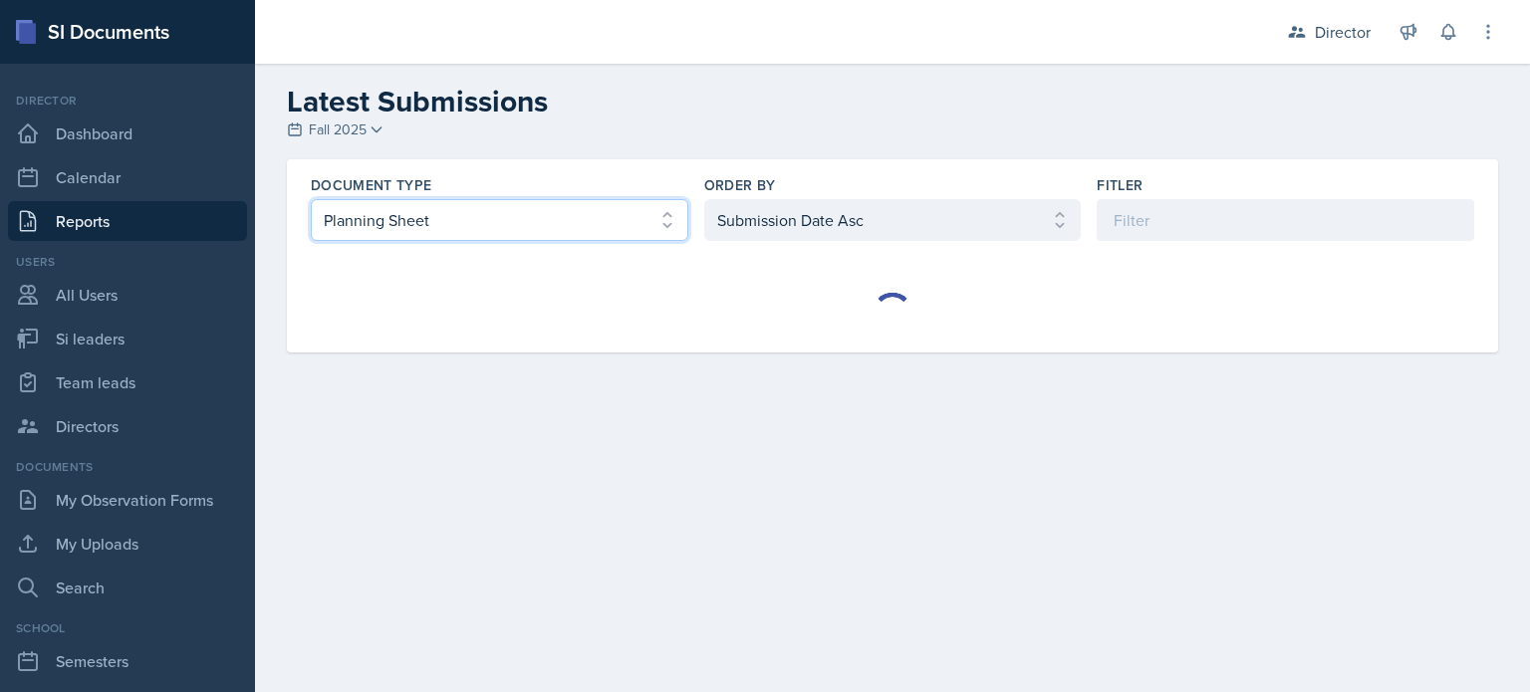
click at [553, 236] on select "Select document type Planning Sheet Peer Observation Form Team lead Observation…" at bounding box center [500, 220] width 378 height 42
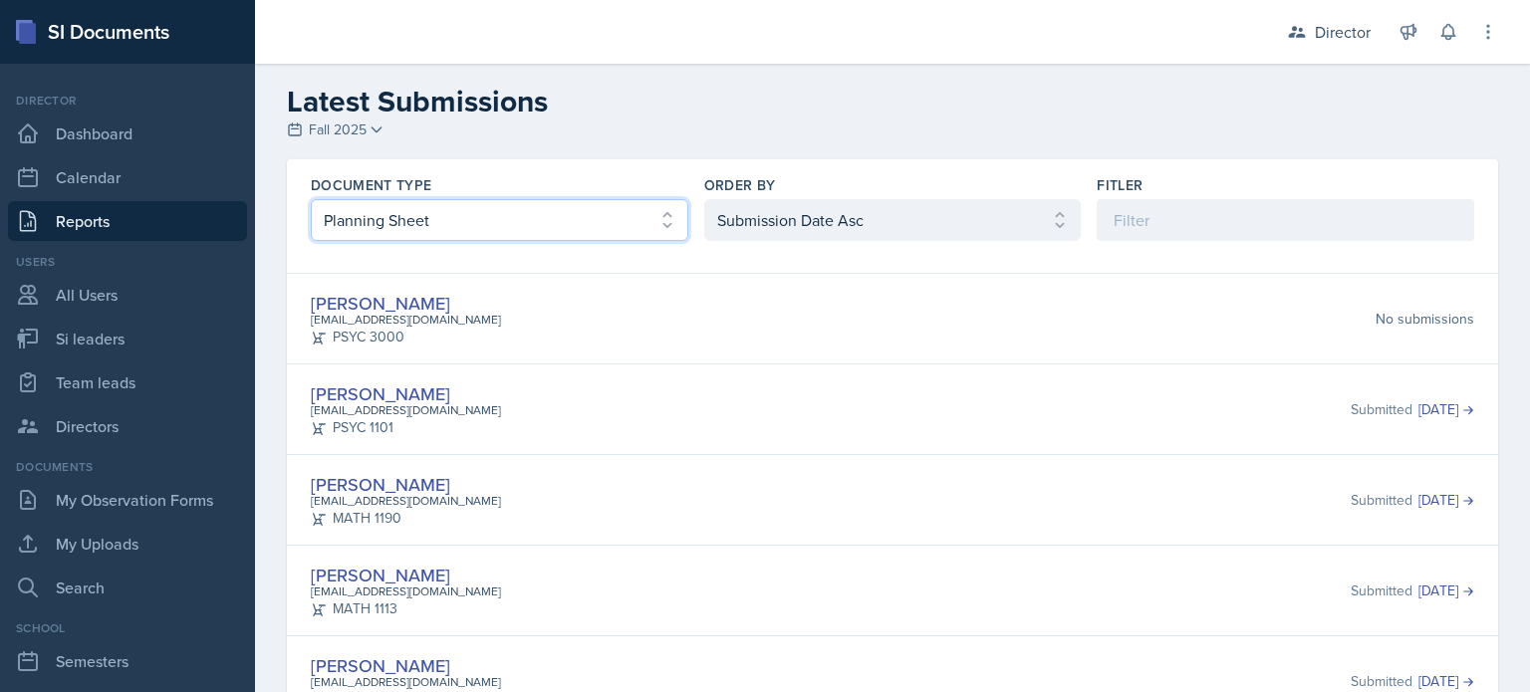
select select "2"
click at [311, 199] on select "Select document type Planning Sheet Peer Observation Form Team lead Observation…" at bounding box center [500, 220] width 378 height 42
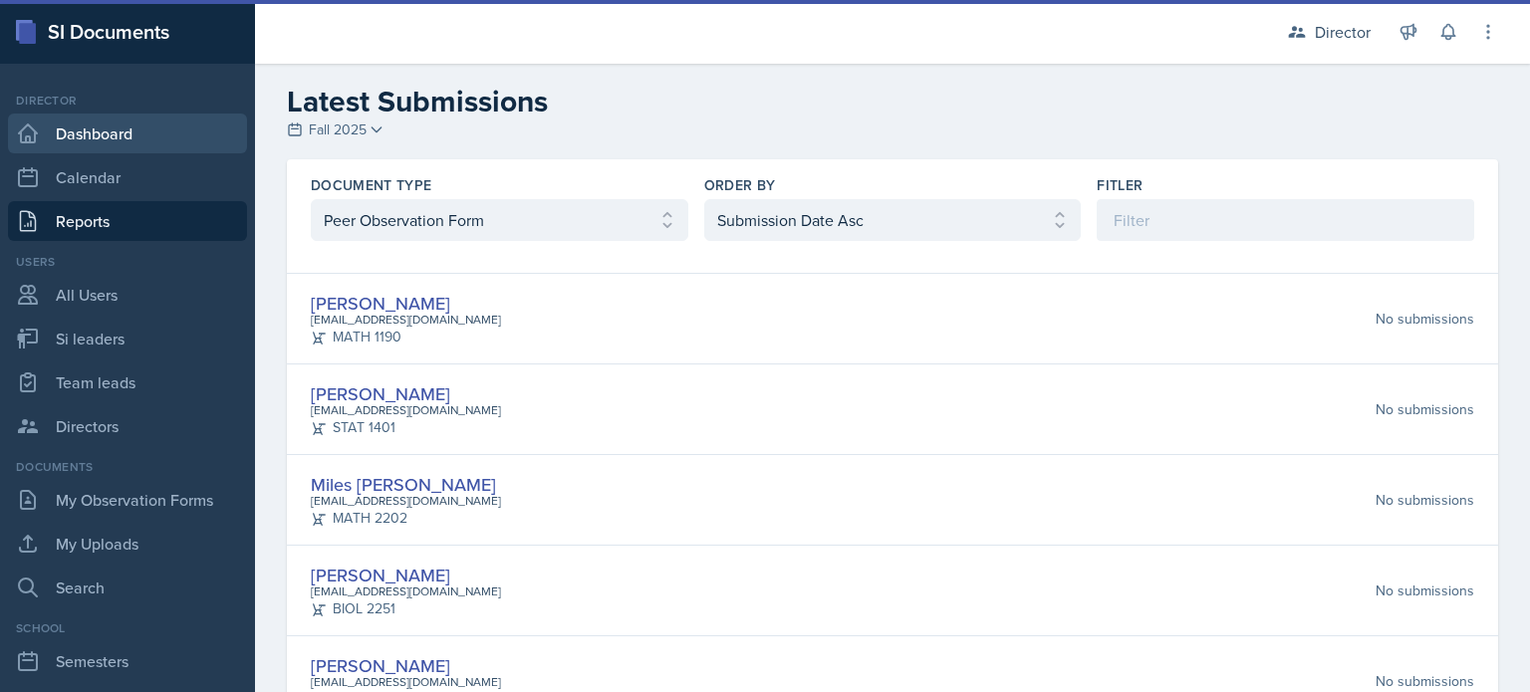
click at [179, 131] on link "Dashboard" at bounding box center [127, 134] width 239 height 40
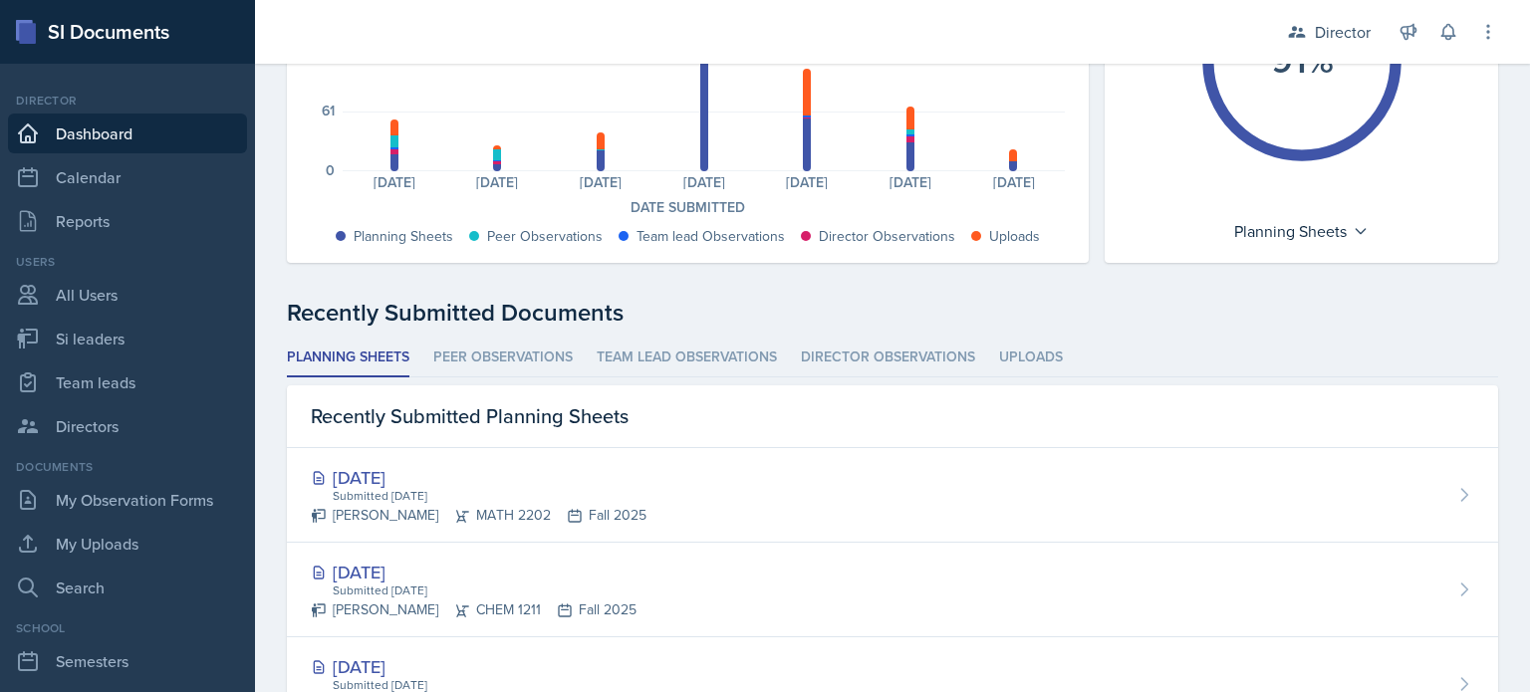
scroll to position [329, 0]
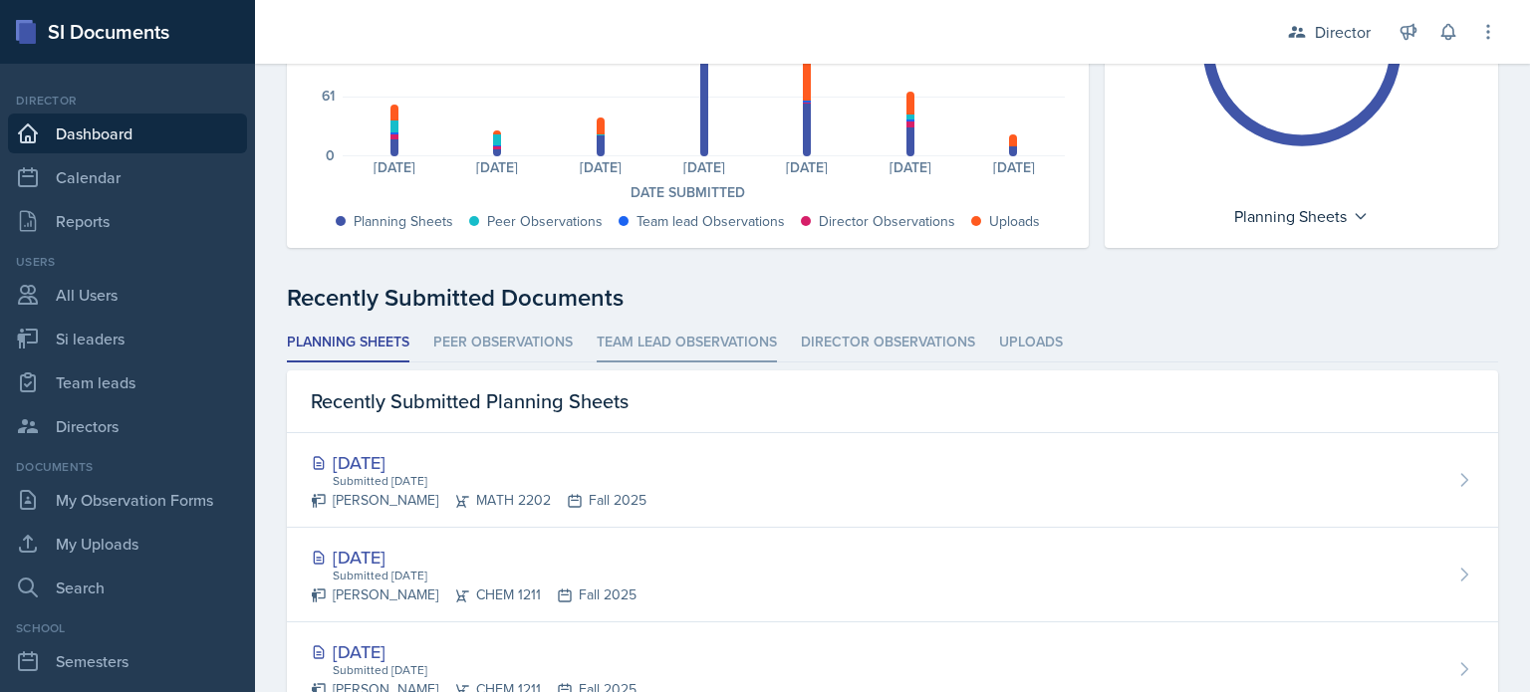
click at [698, 343] on li "Team lead Observations" at bounding box center [687, 343] width 180 height 39
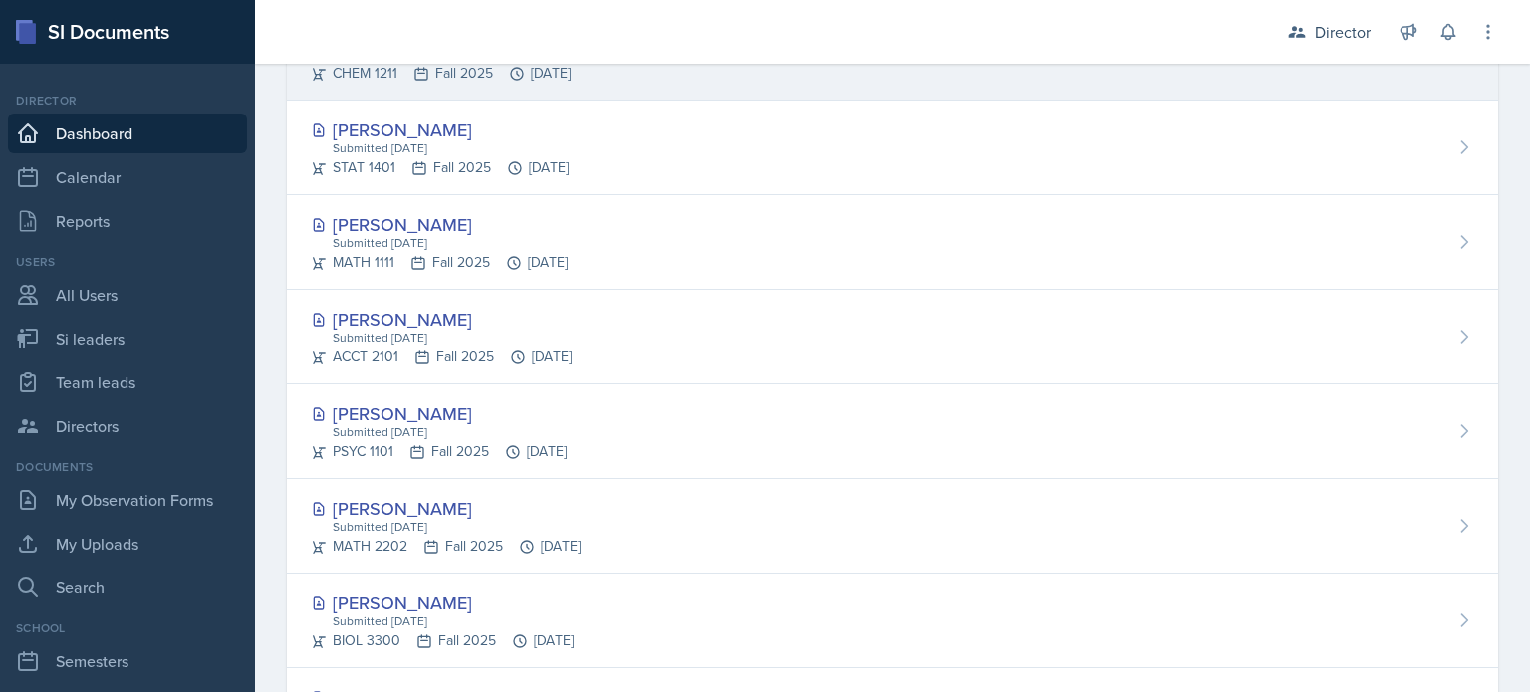
scroll to position [1060, 0]
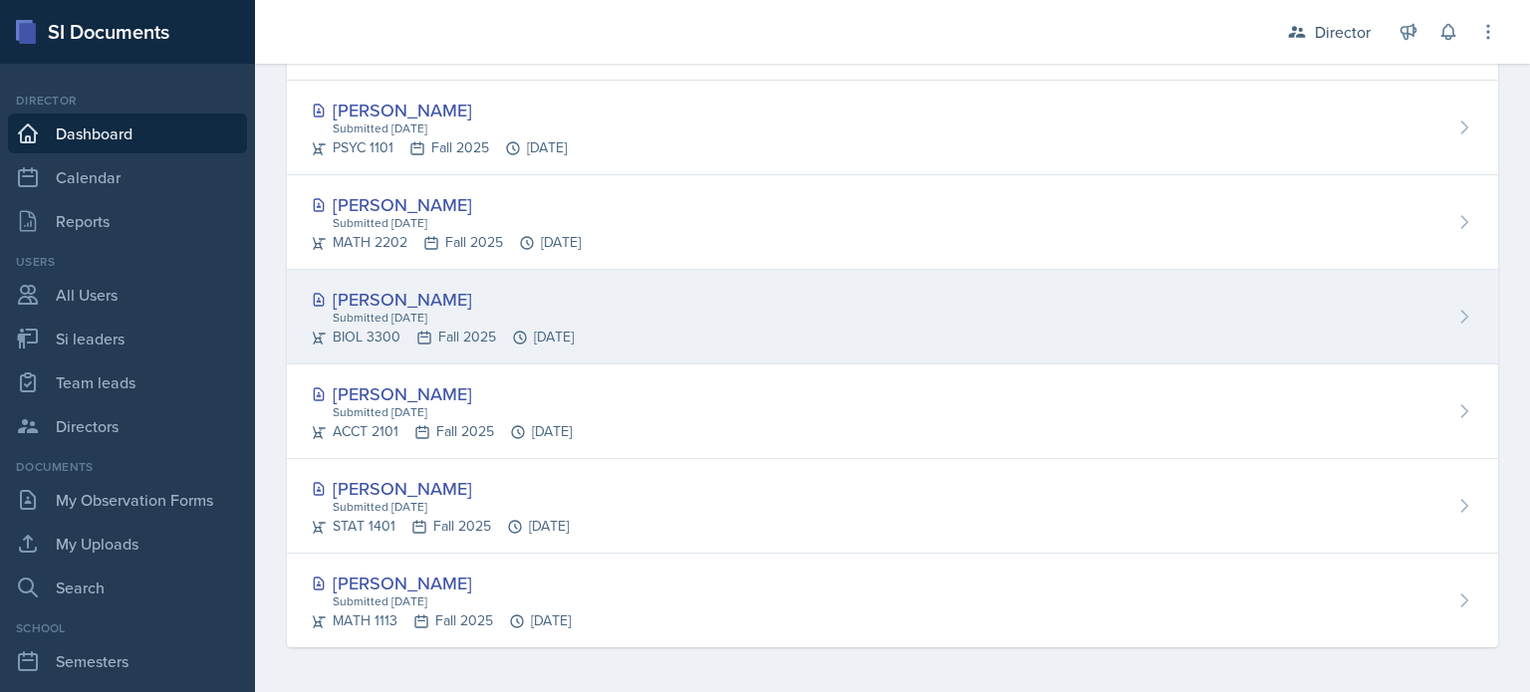
click at [574, 322] on div "Submitted [DATE]" at bounding box center [452, 318] width 243 height 18
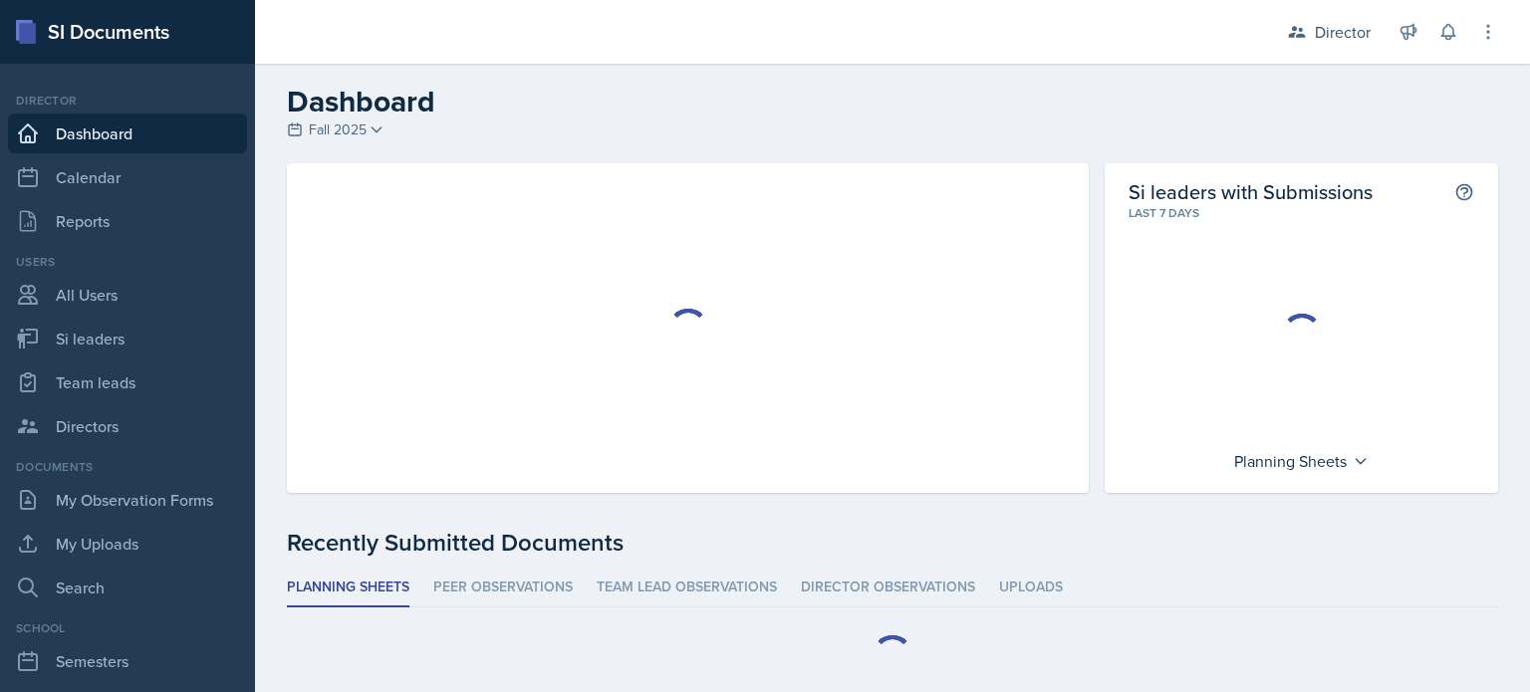
scroll to position [50, 0]
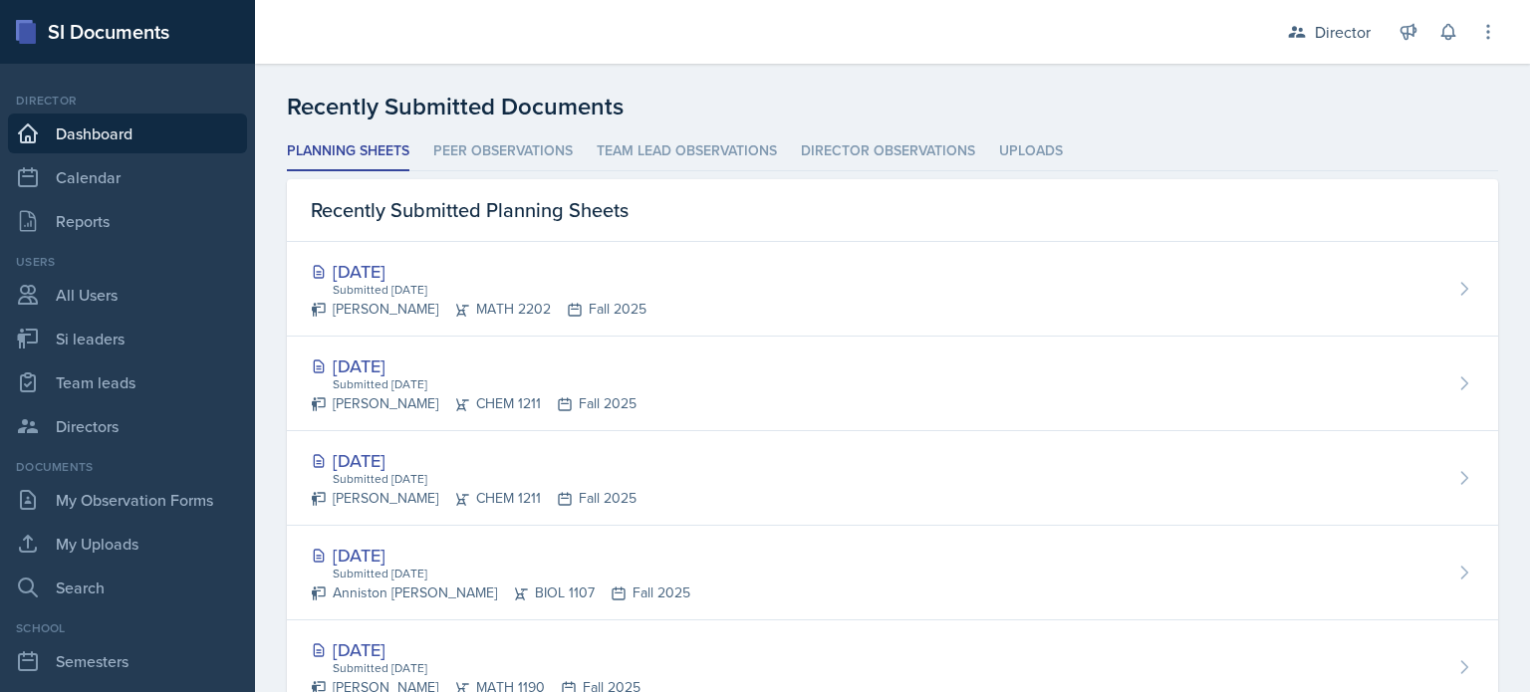
scroll to position [508, 0]
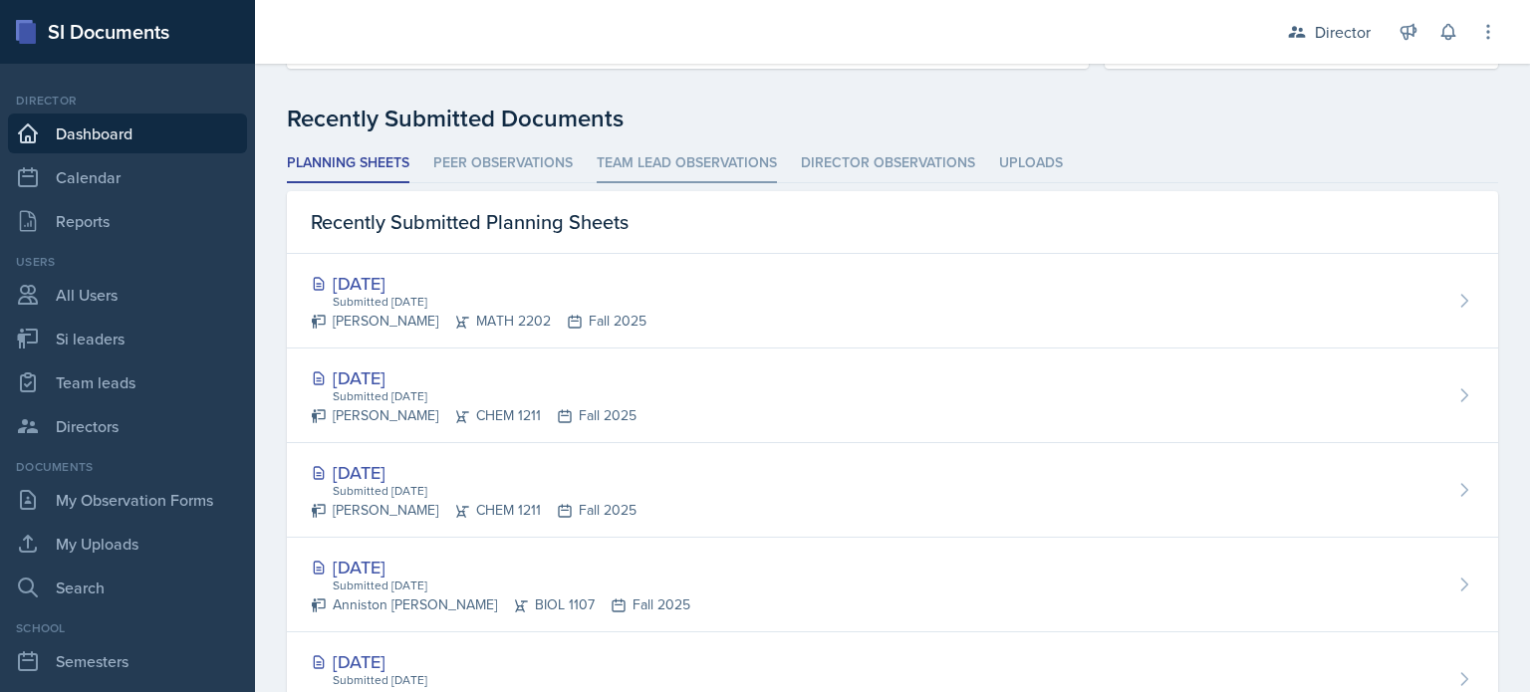
click at [661, 145] on li "Team lead Observations" at bounding box center [687, 163] width 180 height 39
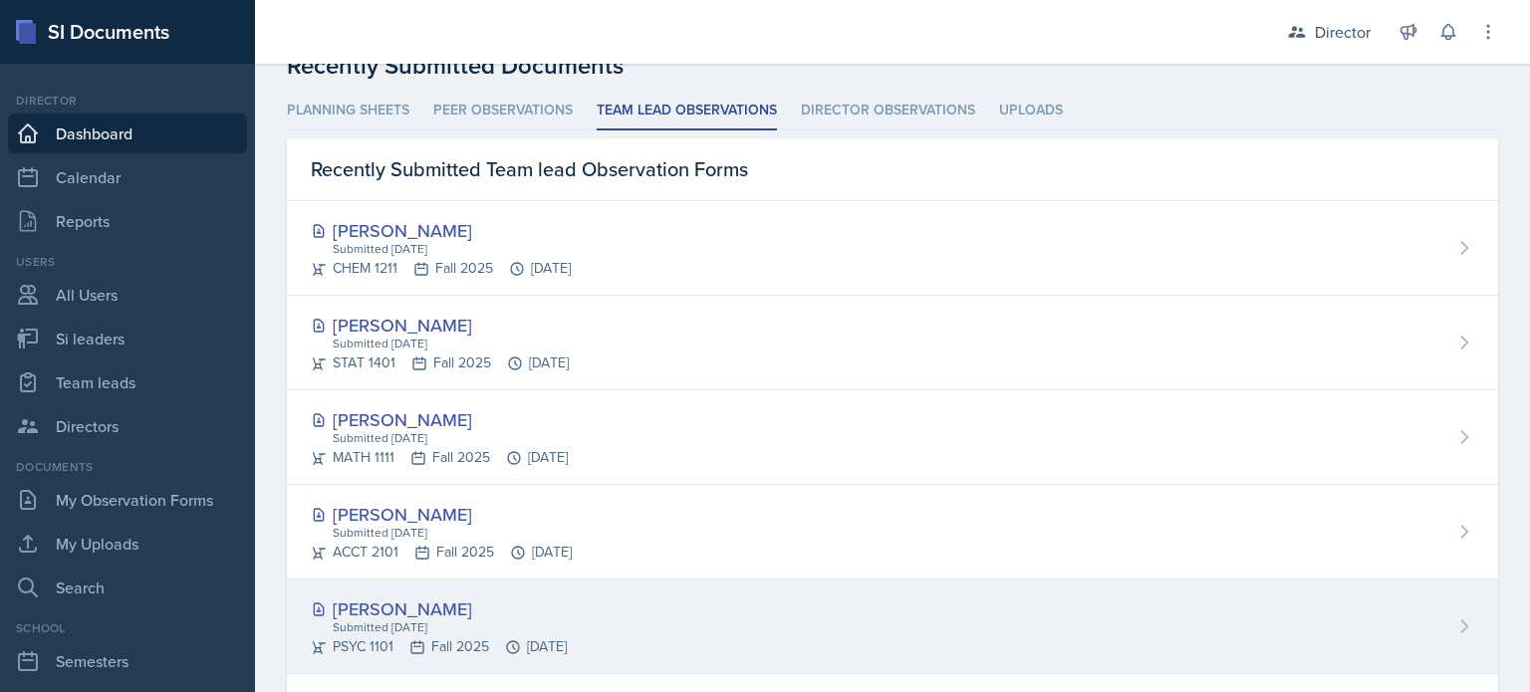
scroll to position [560, 0]
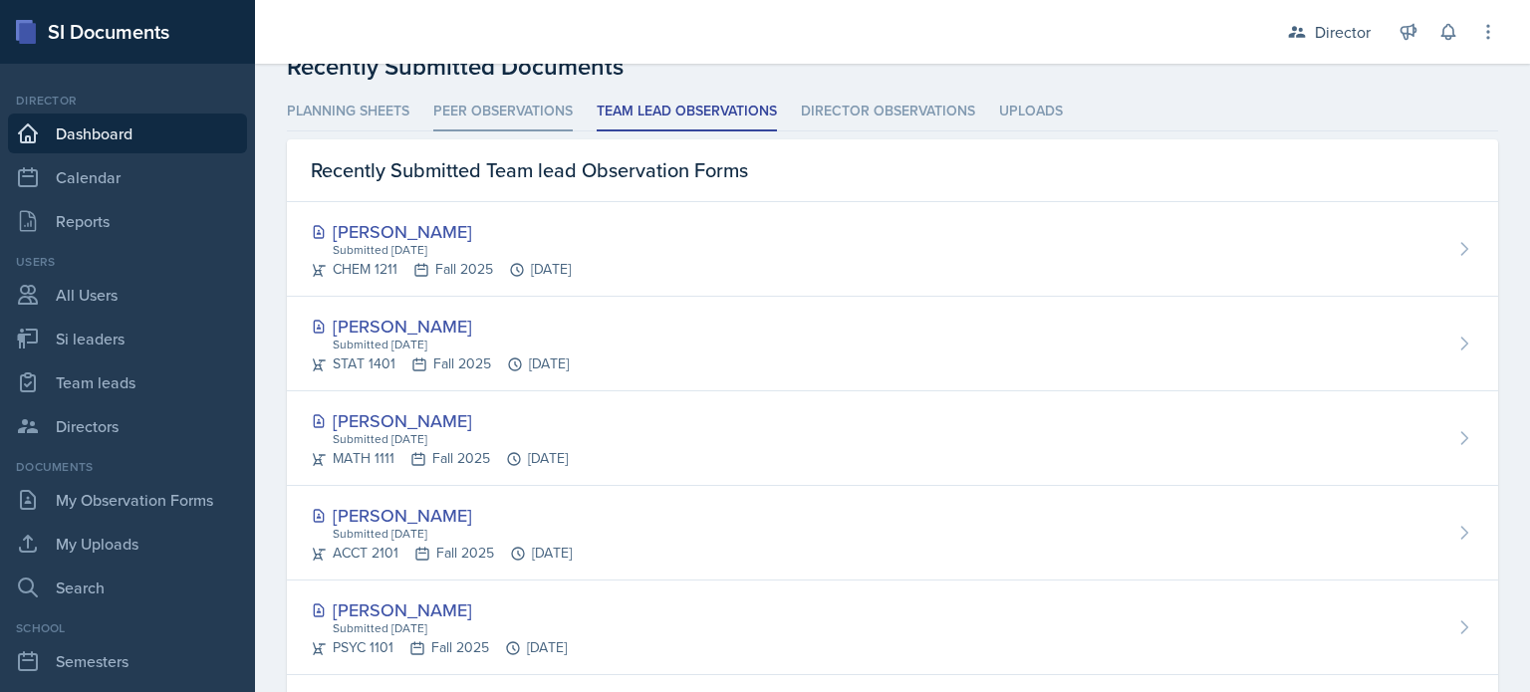
click at [499, 108] on li "Peer Observations" at bounding box center [502, 112] width 139 height 39
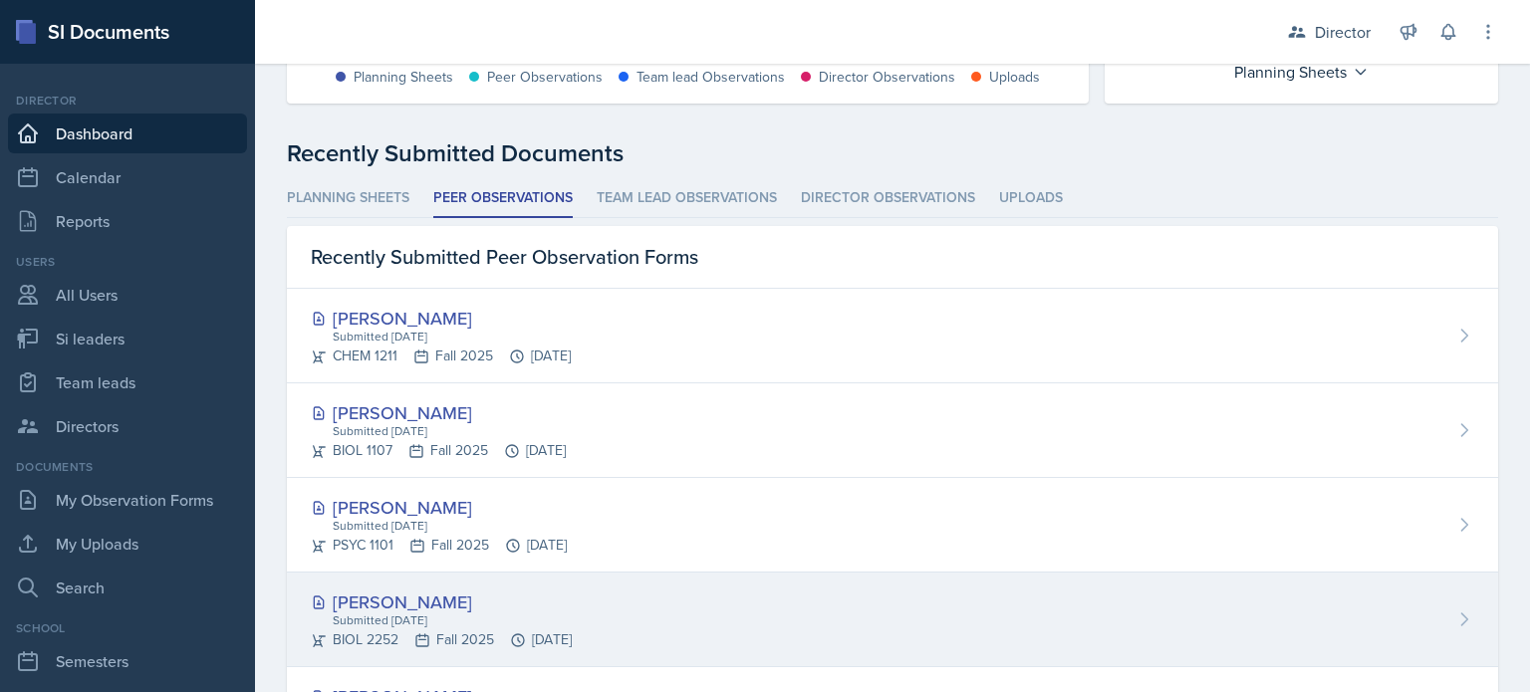
scroll to position [469, 0]
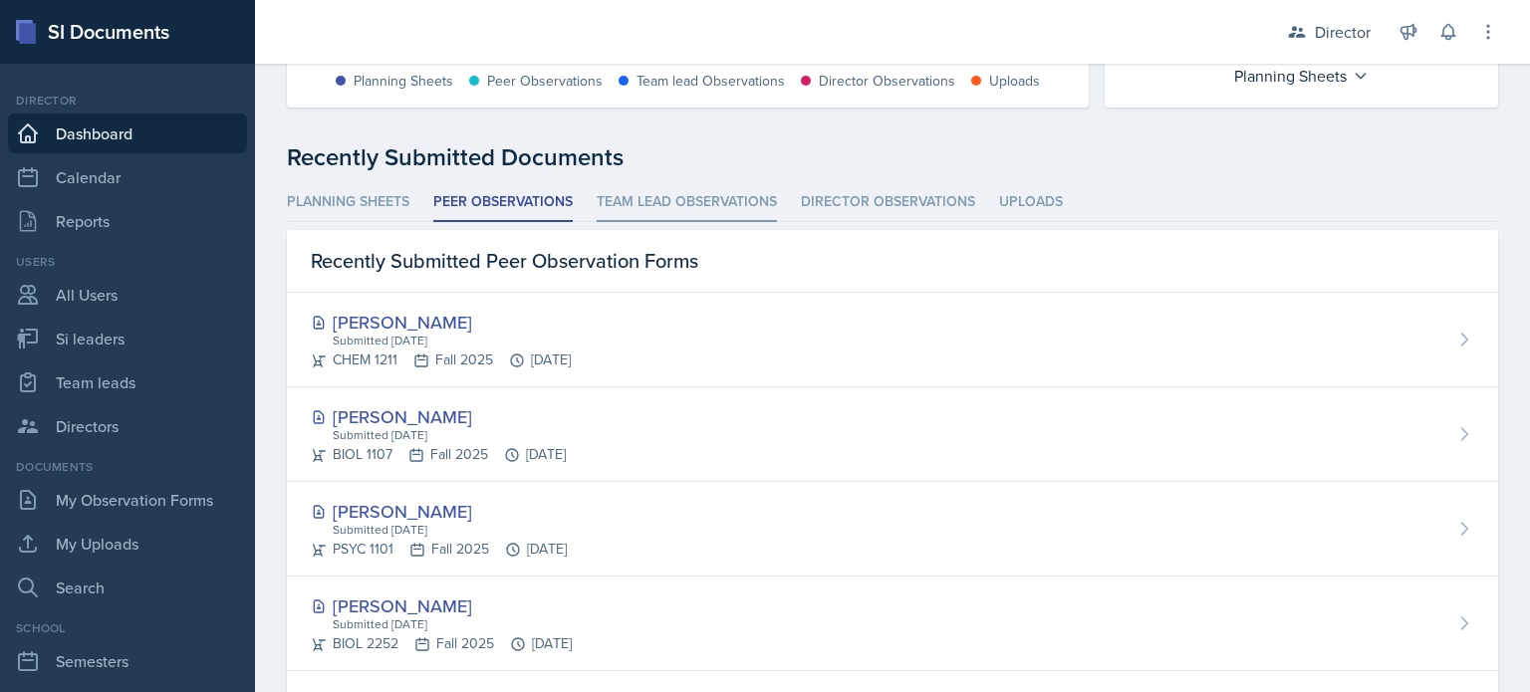
click at [642, 203] on li "Team lead Observations" at bounding box center [687, 202] width 180 height 39
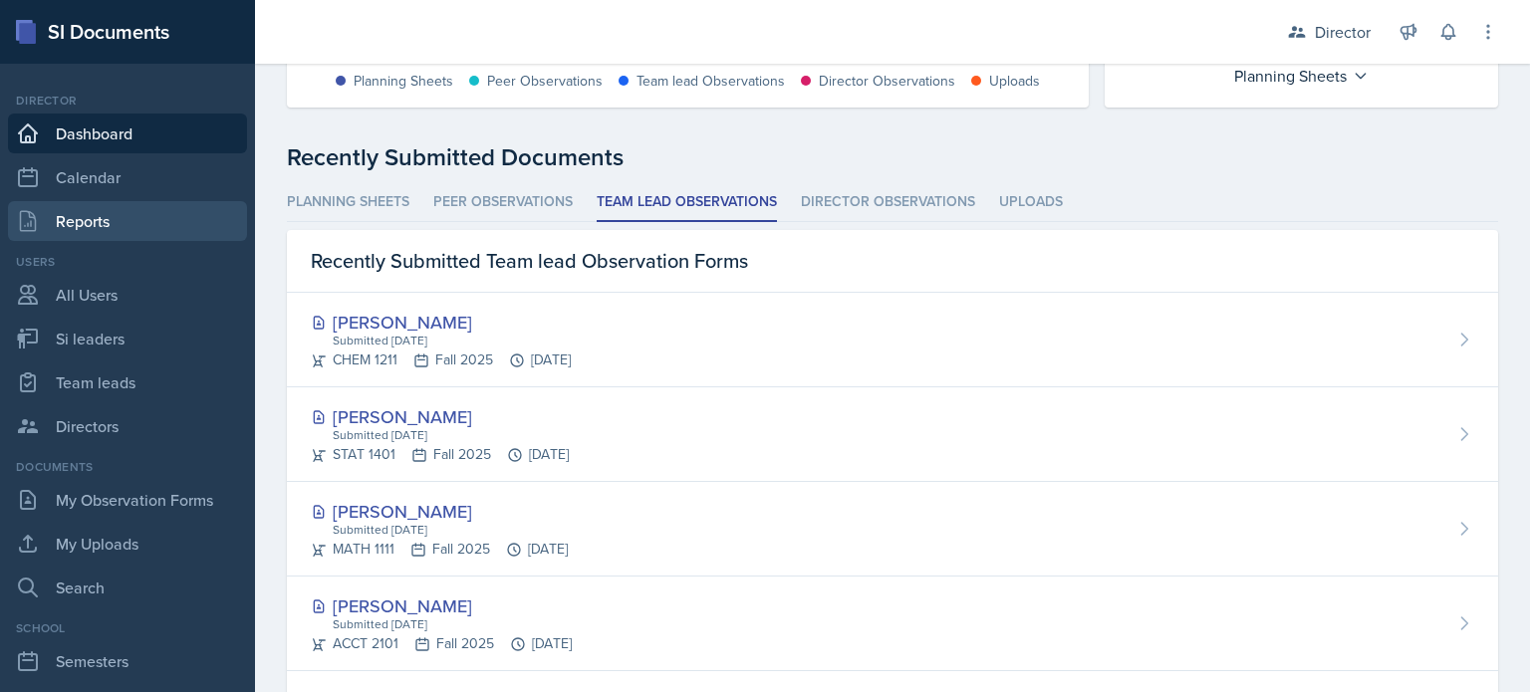
click at [168, 227] on link "Reports" at bounding box center [127, 221] width 239 height 40
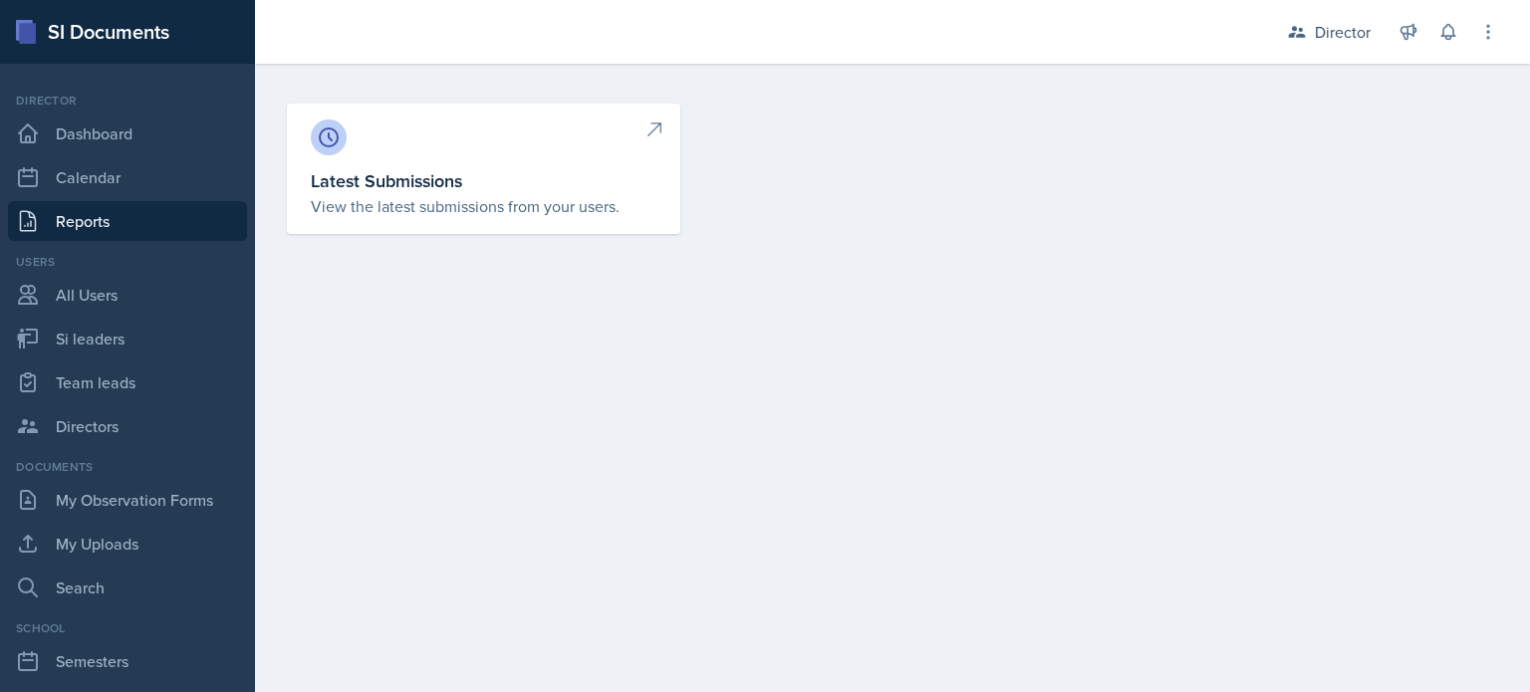
click at [490, 136] on div at bounding box center [484, 138] width 346 height 36
select select "1"
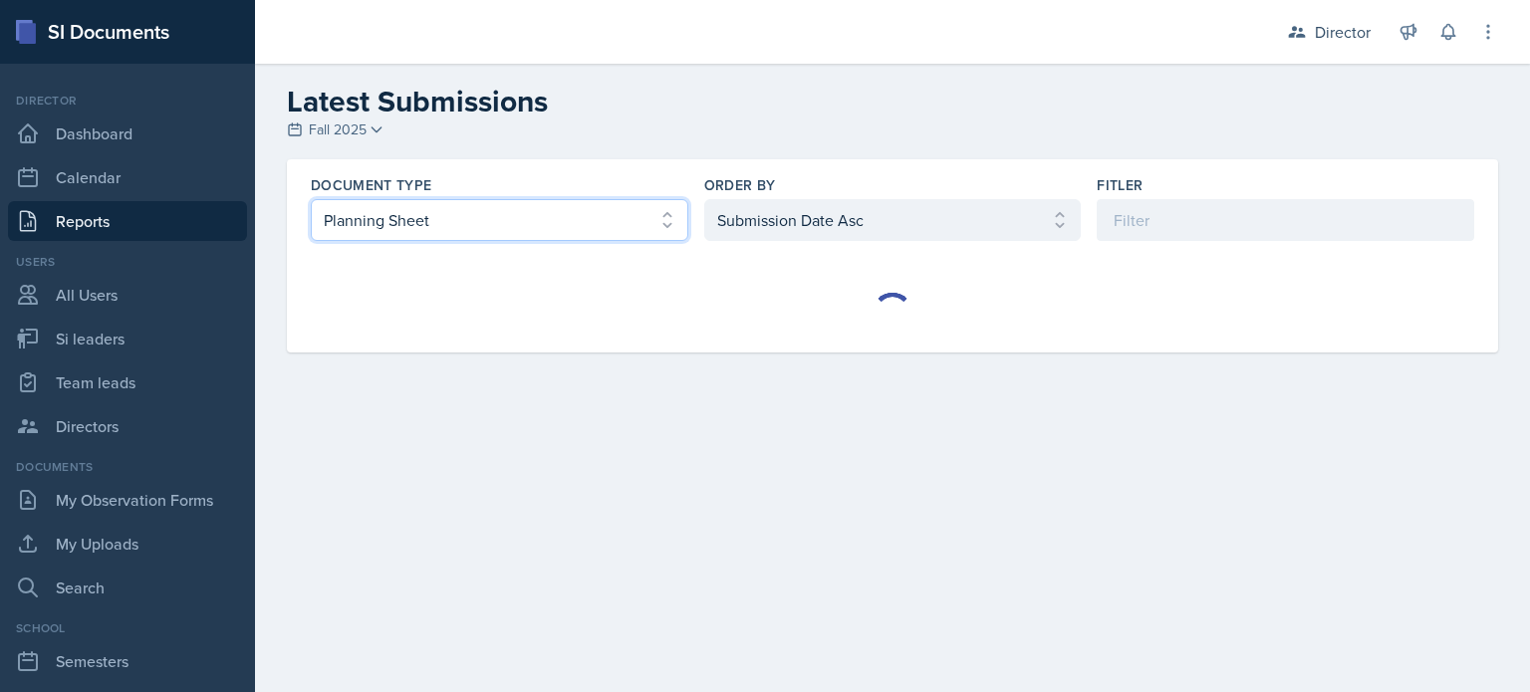
click at [618, 199] on select "Select document type Planning Sheet Peer Observation Form Team lead Observation…" at bounding box center [500, 220] width 378 height 42
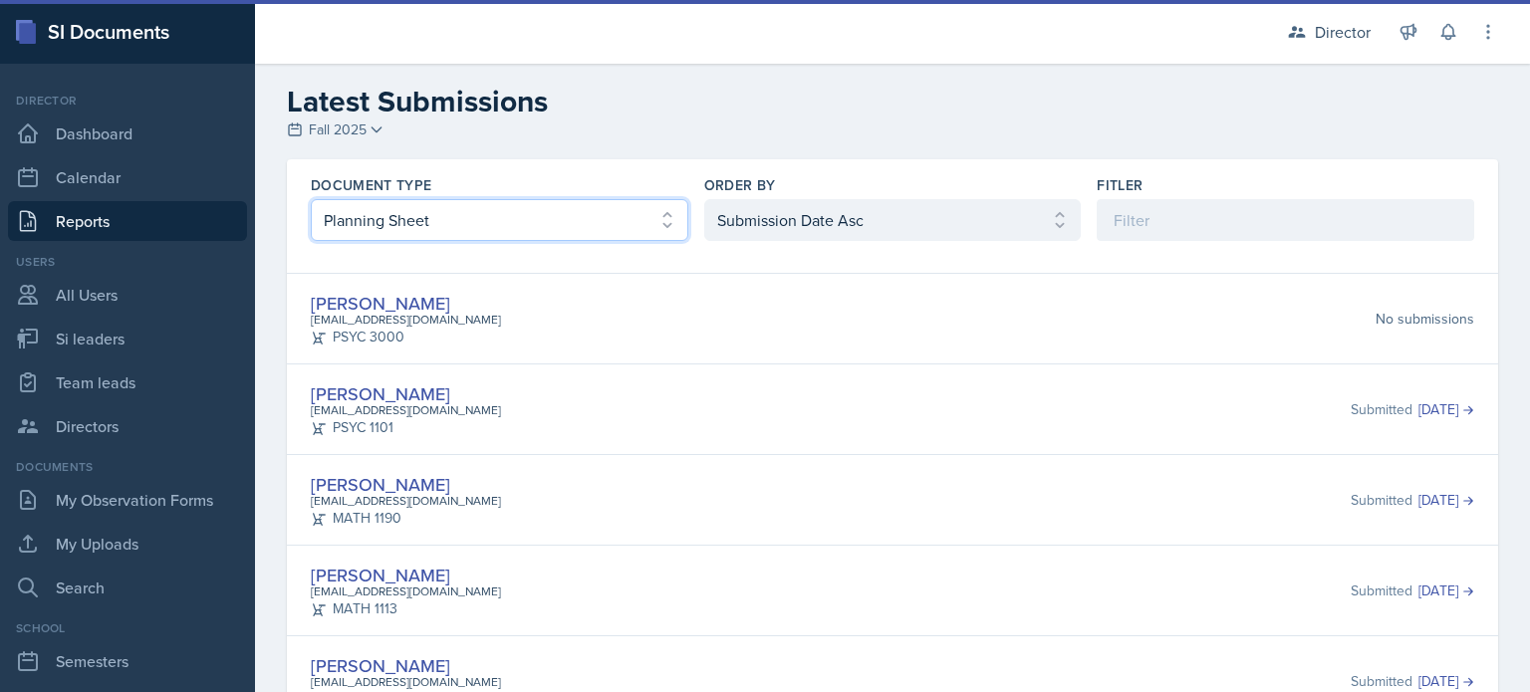
select select "2"
click at [311, 199] on select "Select document type Planning Sheet Peer Observation Form Team lead Observation…" at bounding box center [500, 220] width 378 height 42
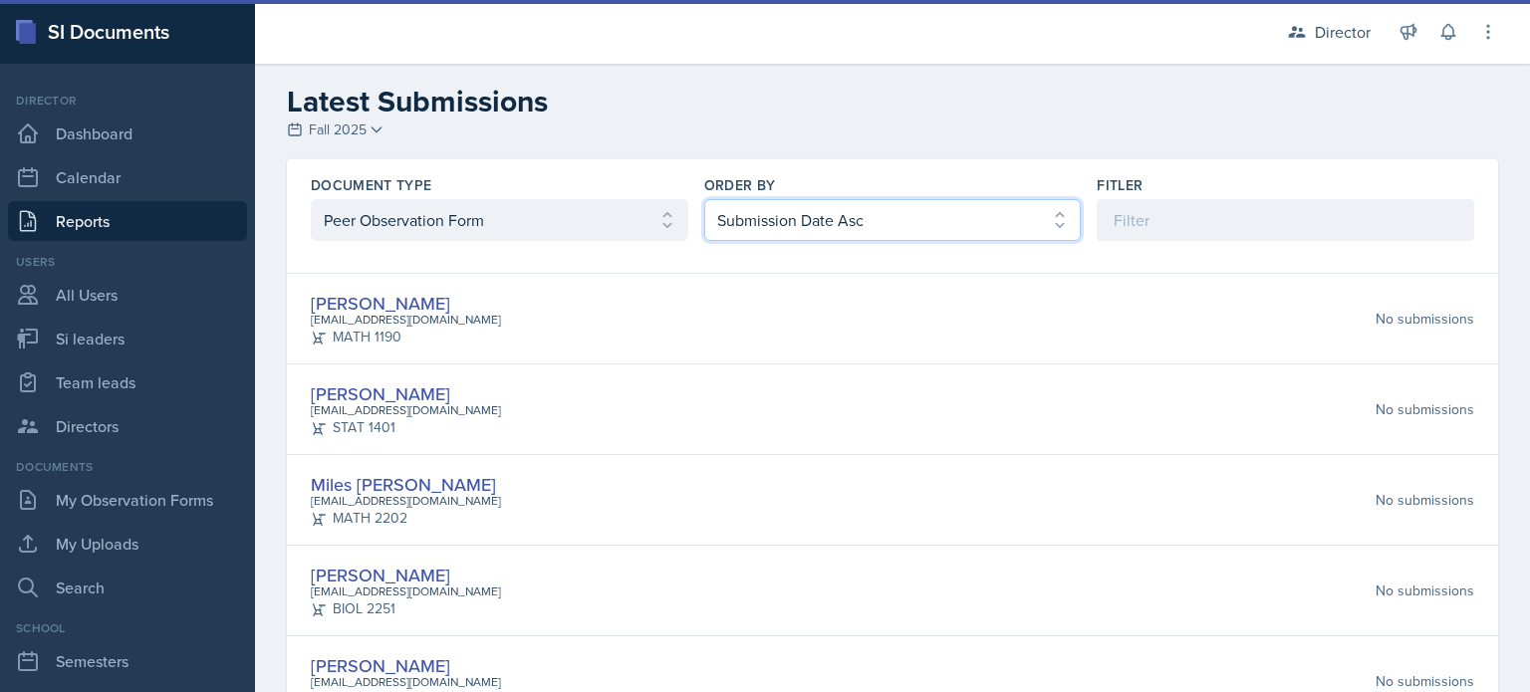
click at [802, 227] on select "Select order by Submission Date Asc Submission Date Desc User Last Name" at bounding box center [893, 220] width 378 height 42
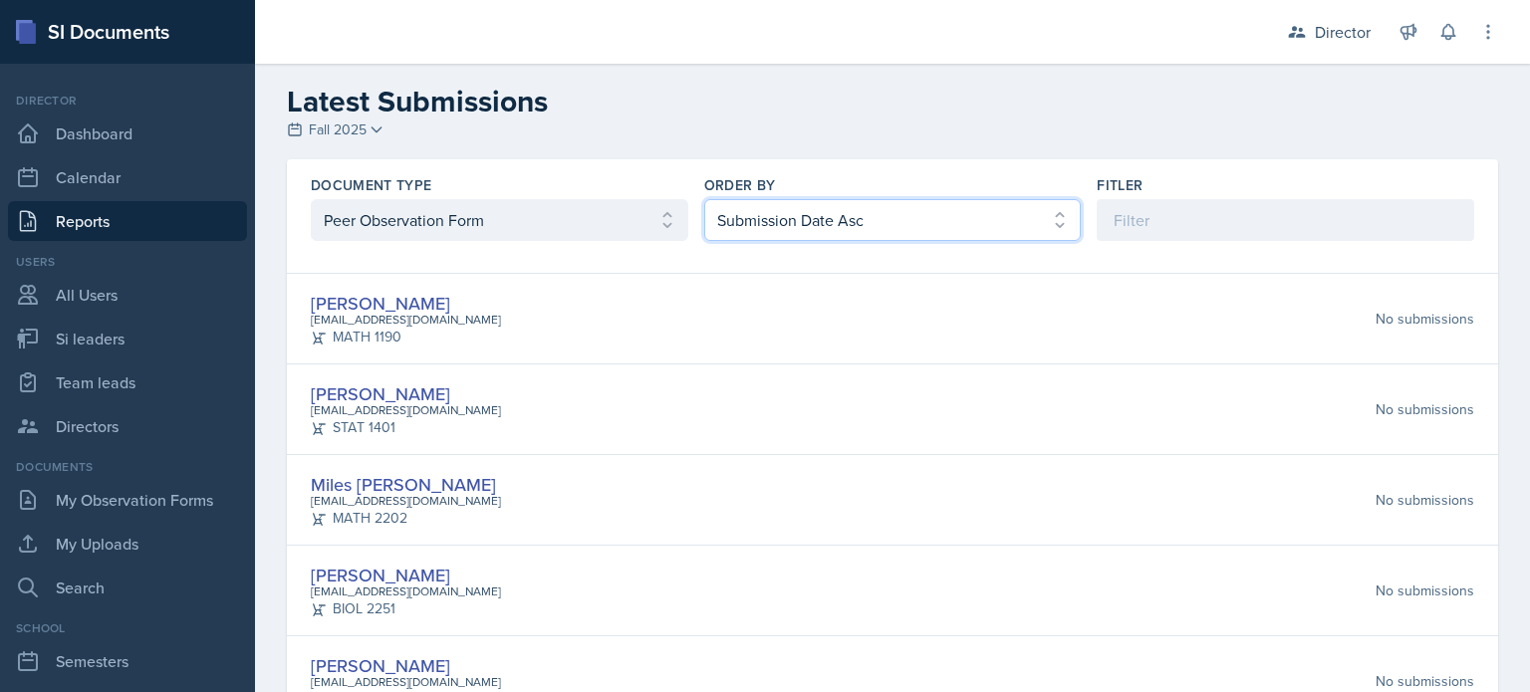
select select "2"
click at [704, 199] on select "Select order by Submission Date Asc Submission Date Desc User Last Name" at bounding box center [893, 220] width 378 height 42
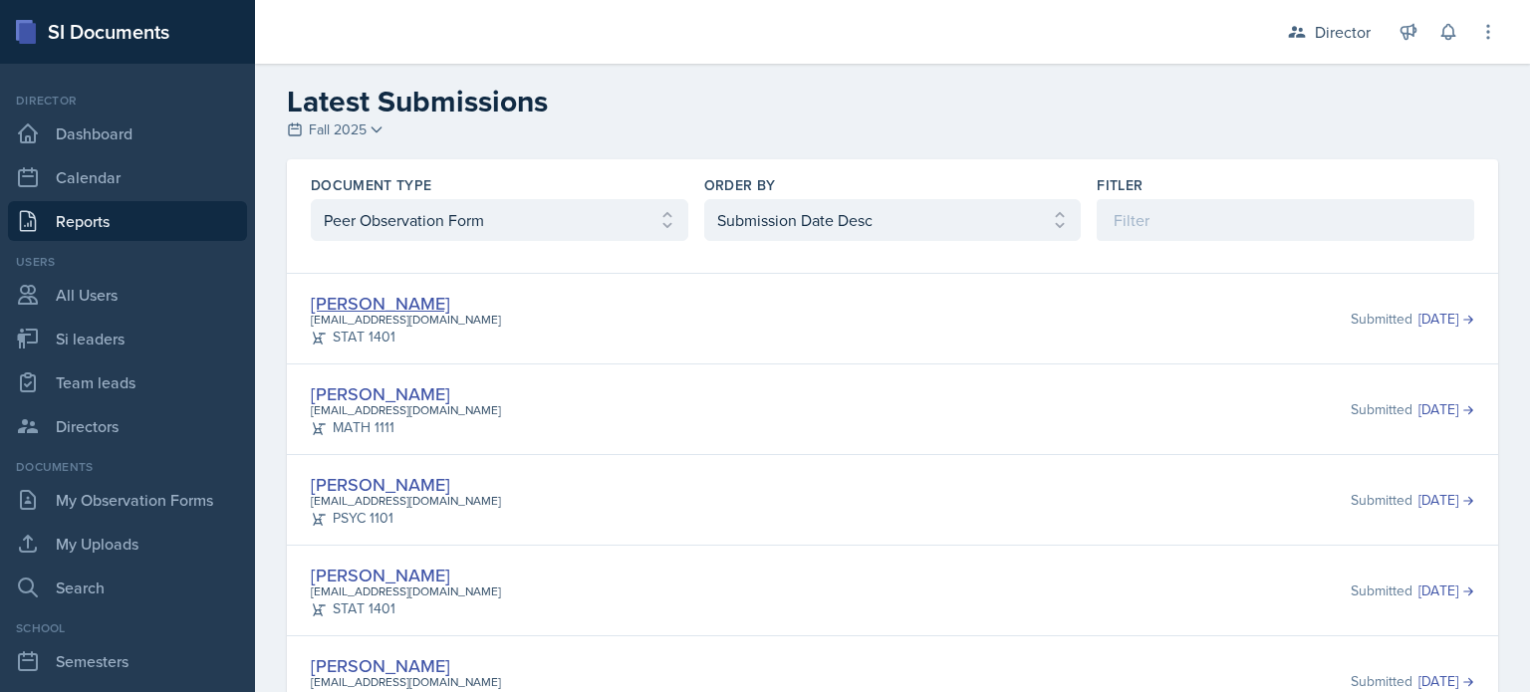
click at [437, 293] on link "[PERSON_NAME]" at bounding box center [380, 303] width 139 height 25
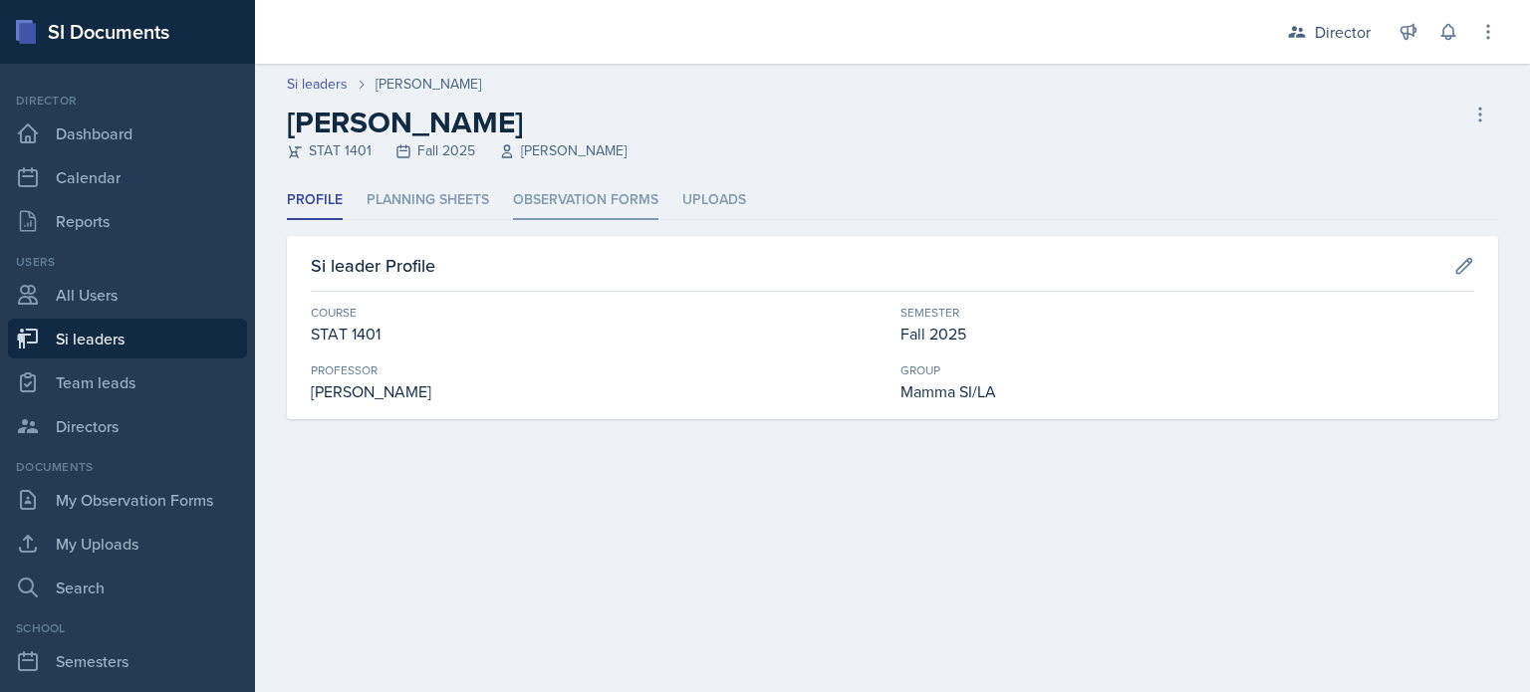
click at [532, 218] on li "Observation Forms" at bounding box center [585, 200] width 145 height 39
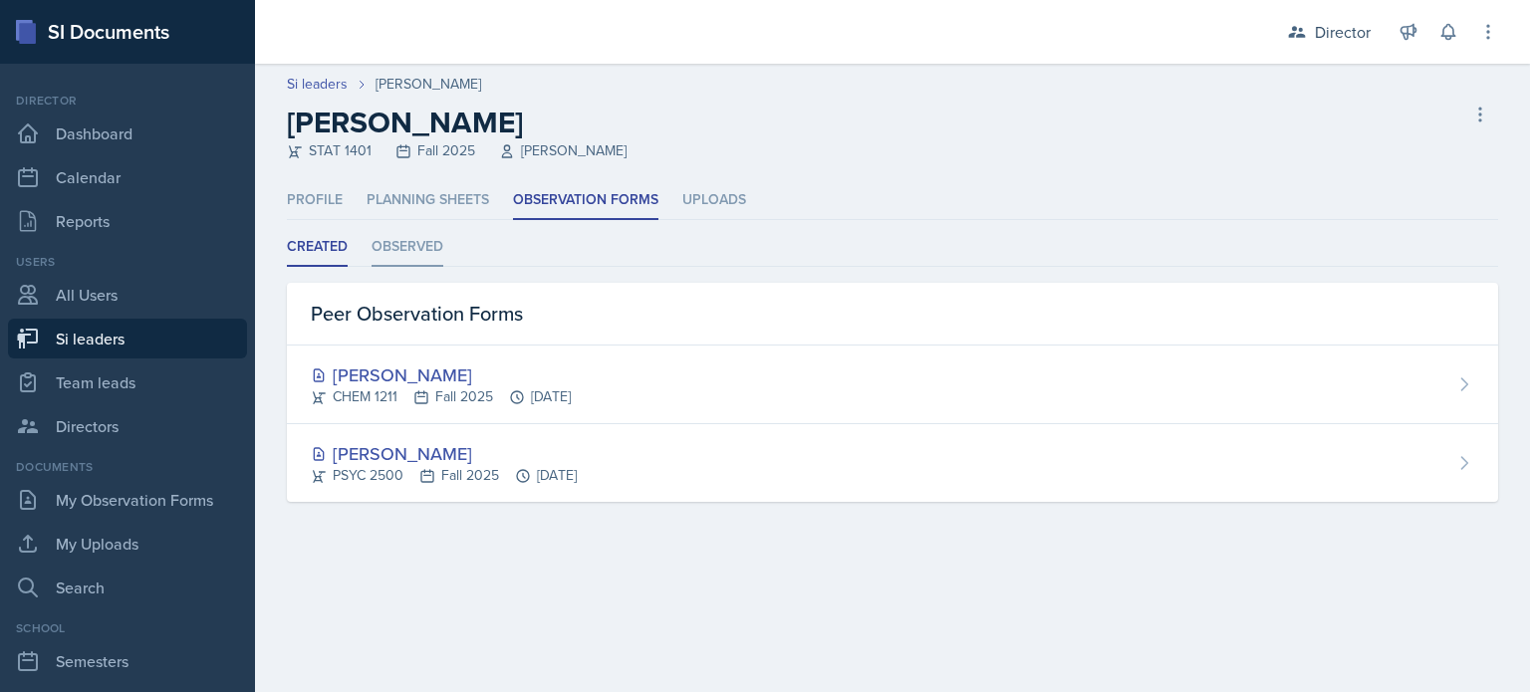
click at [414, 240] on li "Observed" at bounding box center [408, 247] width 72 height 39
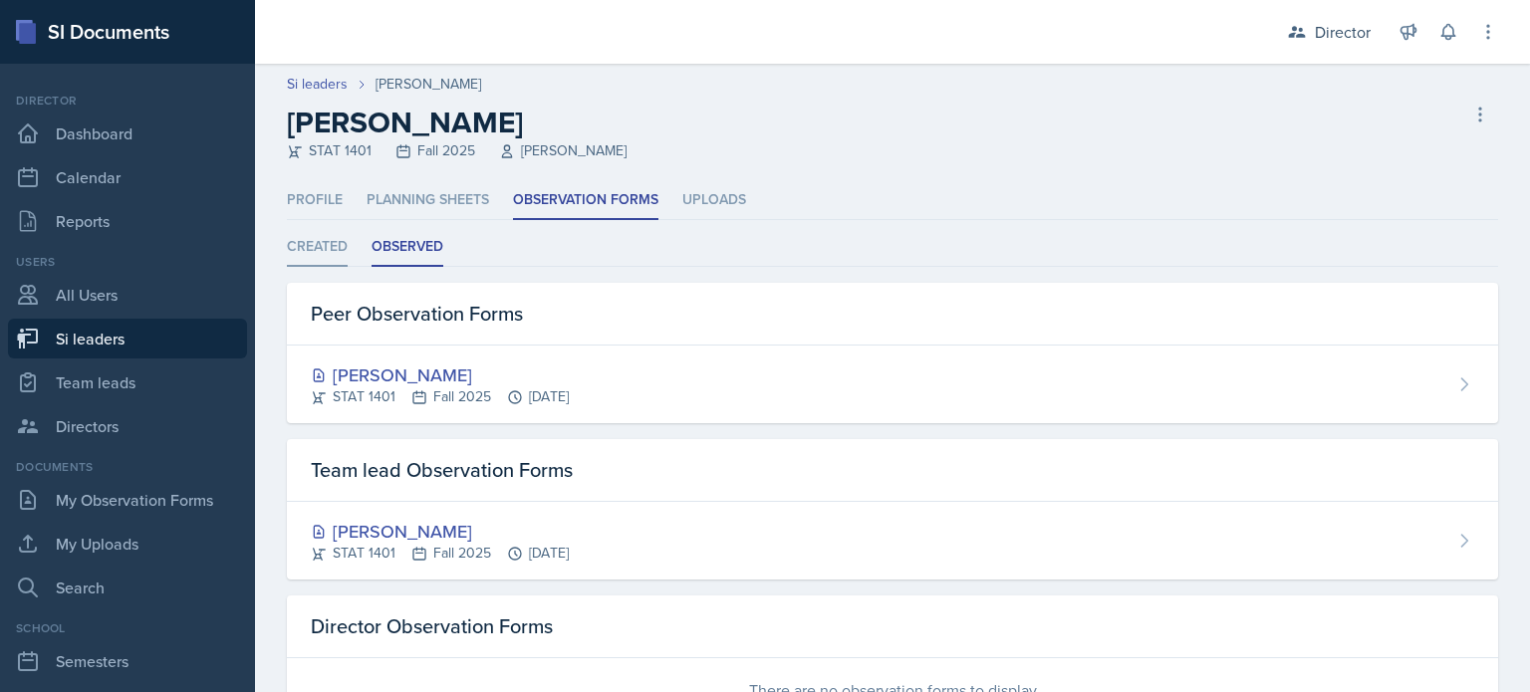
click at [301, 236] on li "Created" at bounding box center [317, 247] width 61 height 39
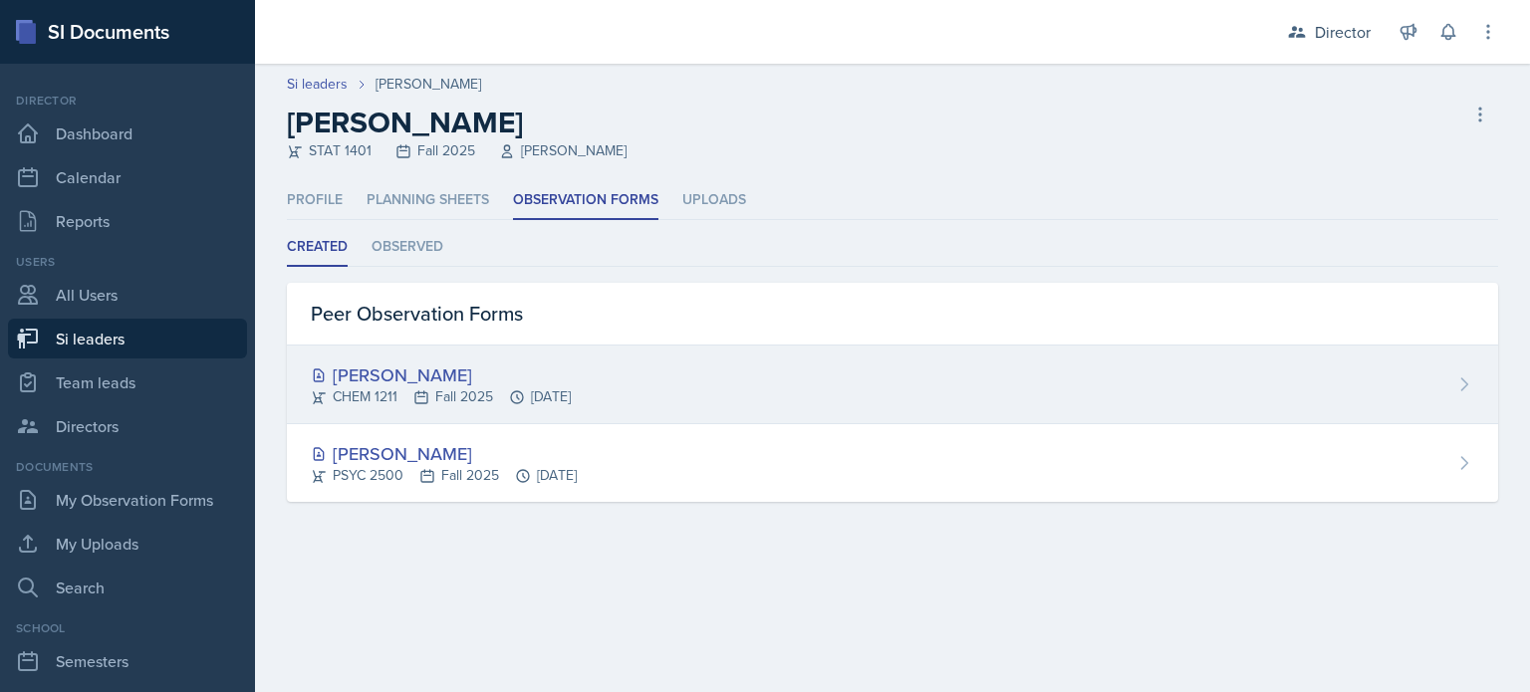
click at [406, 362] on div "[PERSON_NAME]" at bounding box center [441, 375] width 260 height 27
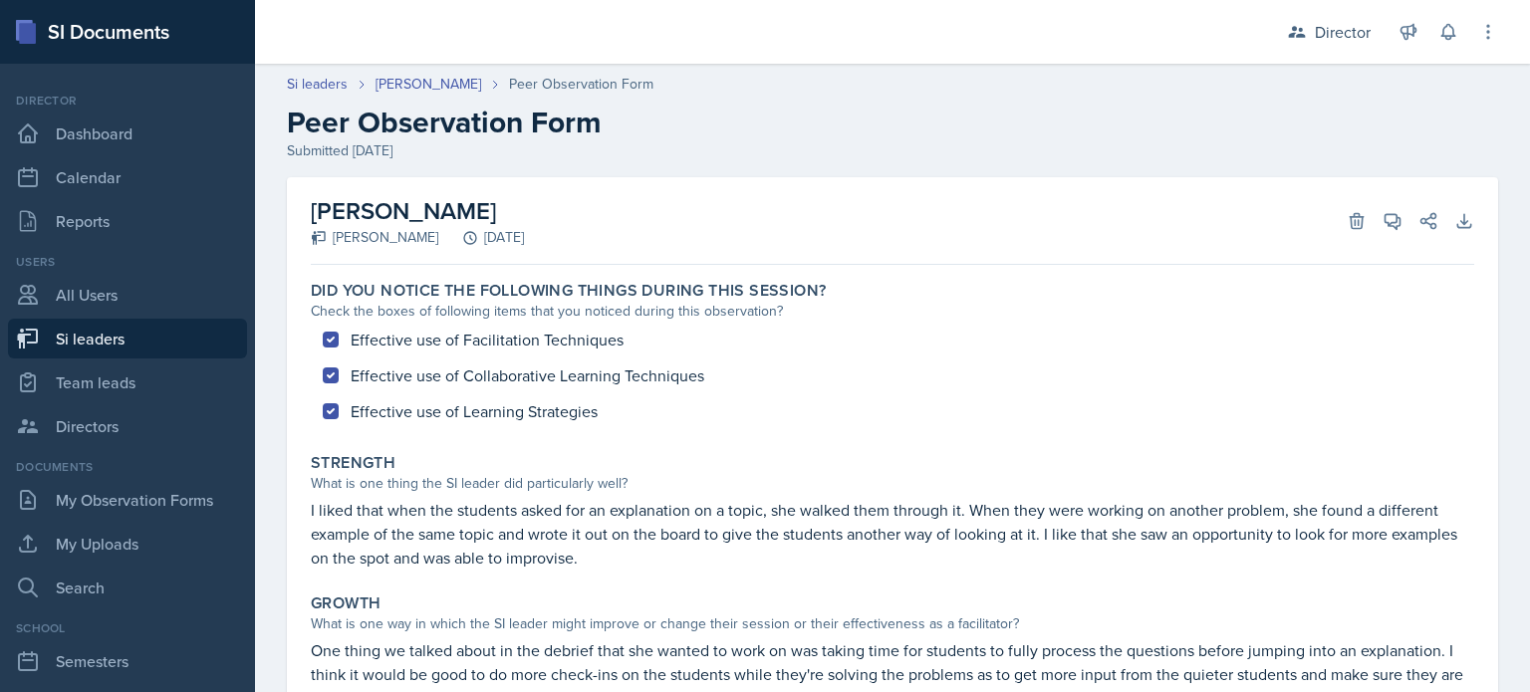
click at [193, 341] on link "Si leaders" at bounding box center [127, 339] width 239 height 40
select select "2bed604d-1099-4043-b1bc-2365e8740244"
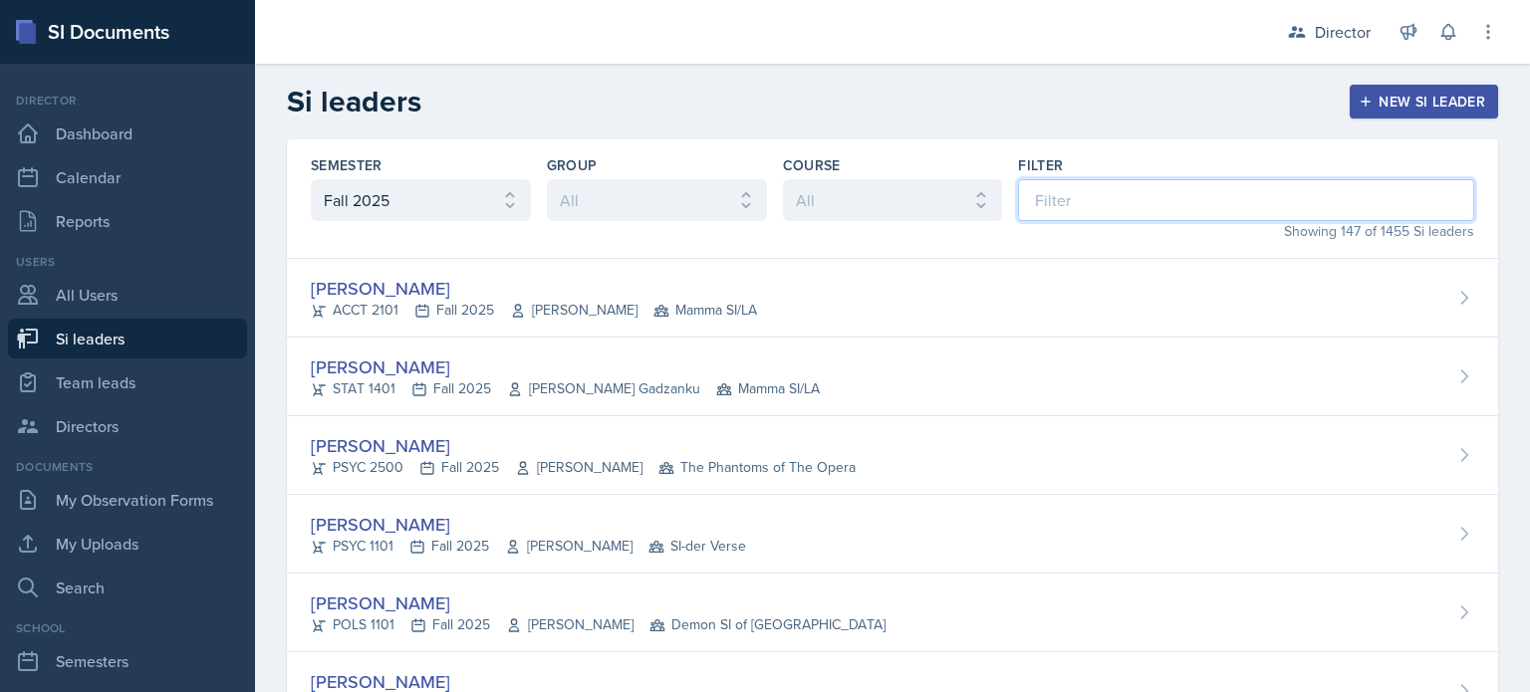
click at [1022, 198] on input at bounding box center [1246, 200] width 456 height 42
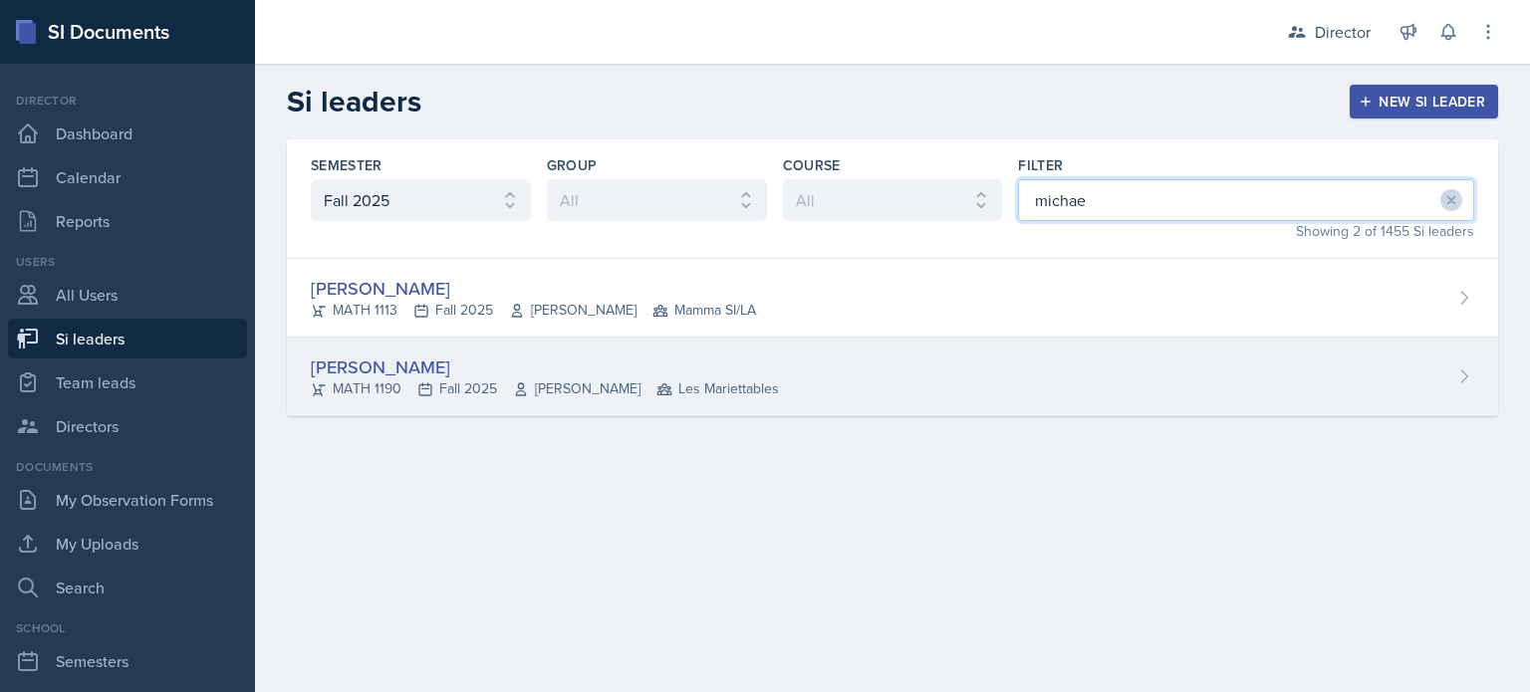
type input "michae"
click at [930, 405] on div "[PERSON_NAME] MATH 1190 Fall 2025 [PERSON_NAME] Les Mariettables" at bounding box center [892, 377] width 1211 height 79
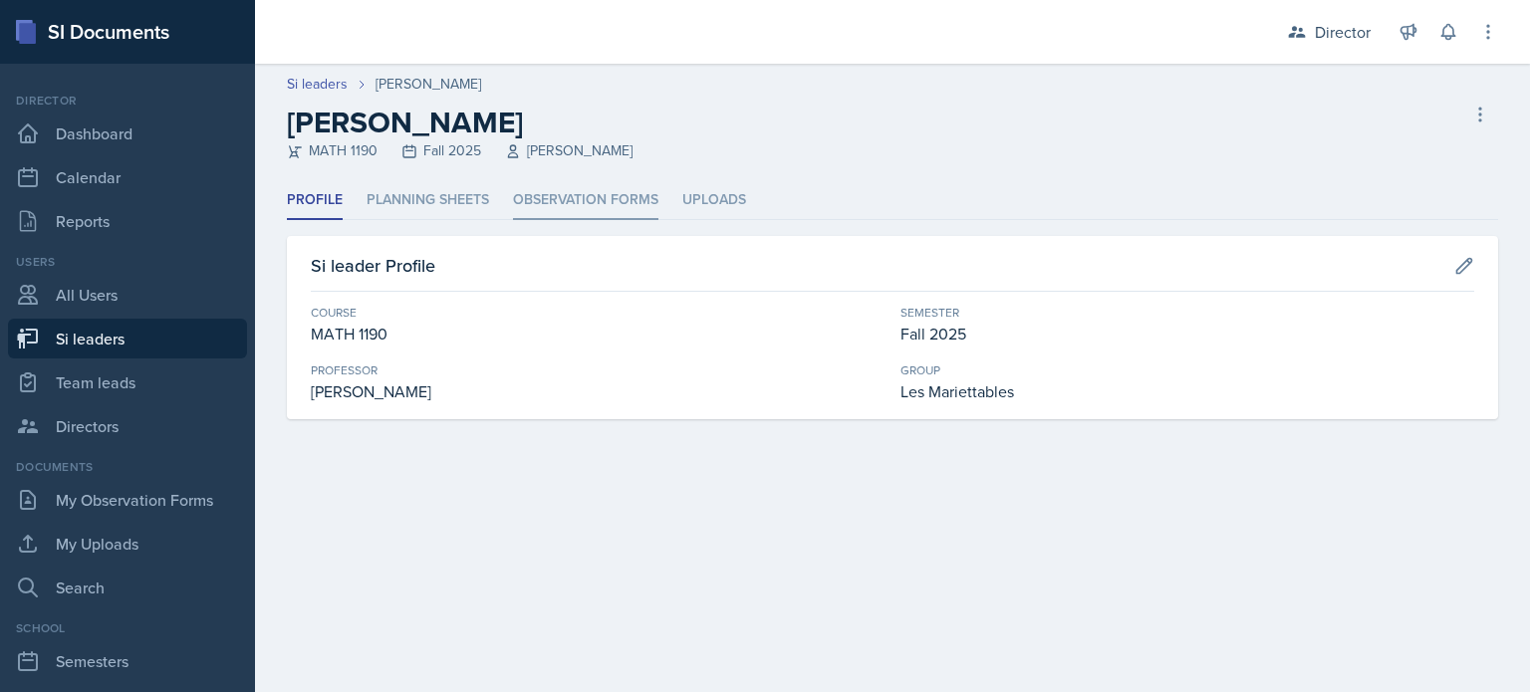
click at [631, 217] on li "Observation Forms" at bounding box center [585, 200] width 145 height 39
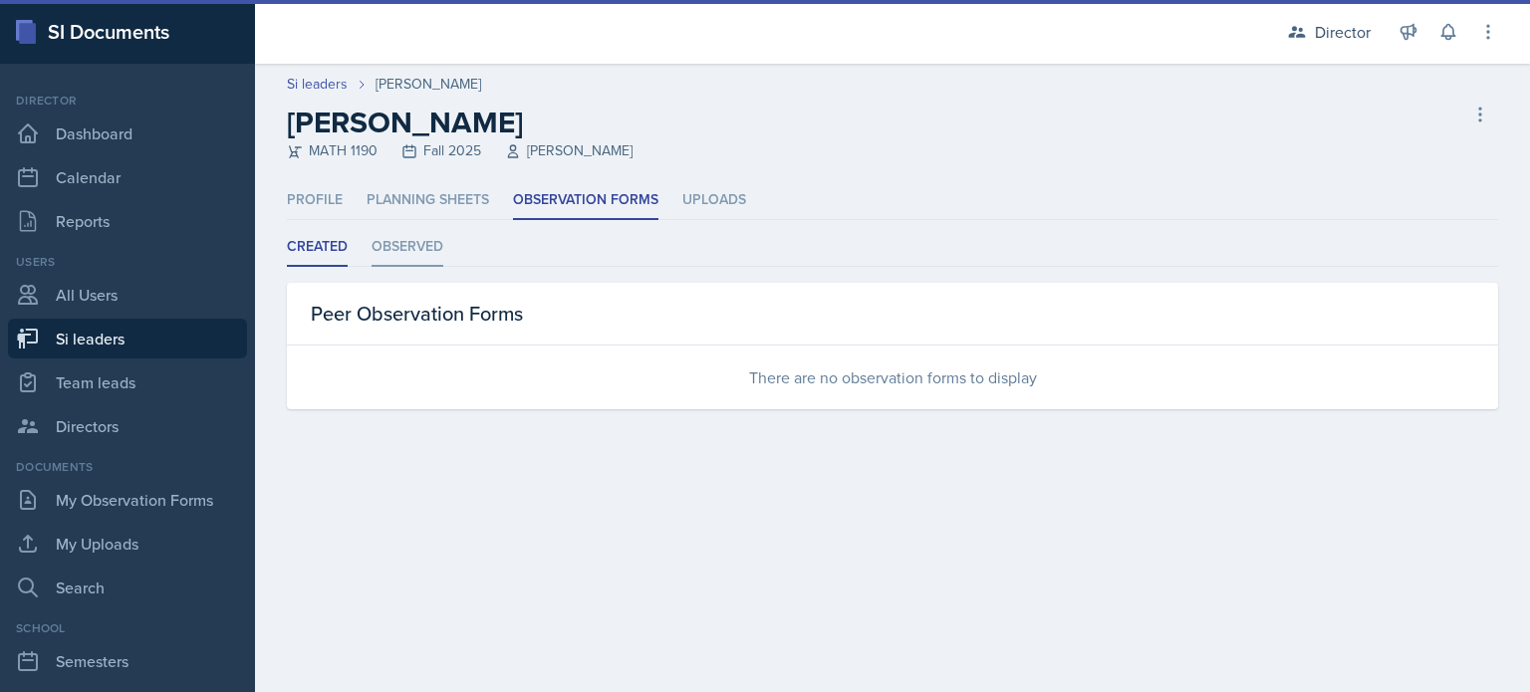
click at [428, 241] on li "Observed" at bounding box center [408, 247] width 72 height 39
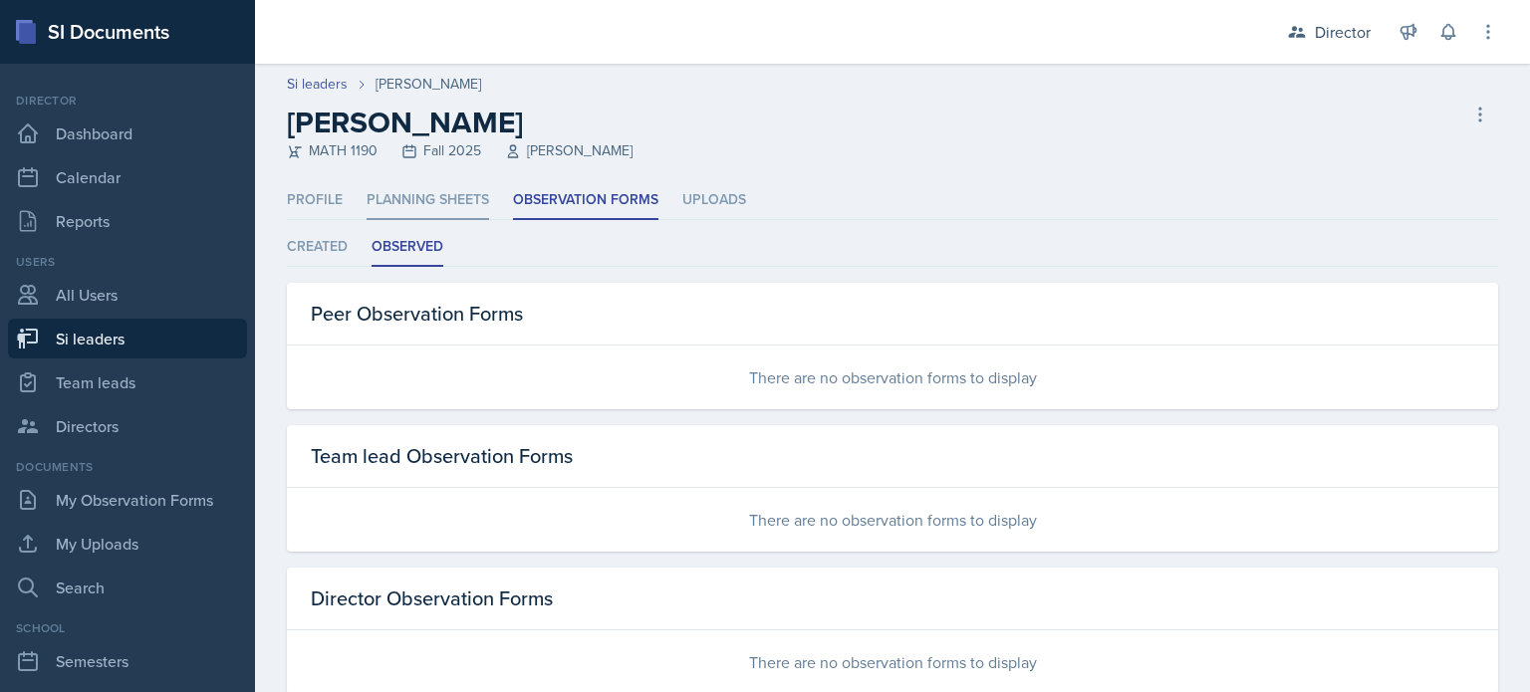
click at [421, 183] on li "Planning Sheets" at bounding box center [428, 200] width 123 height 39
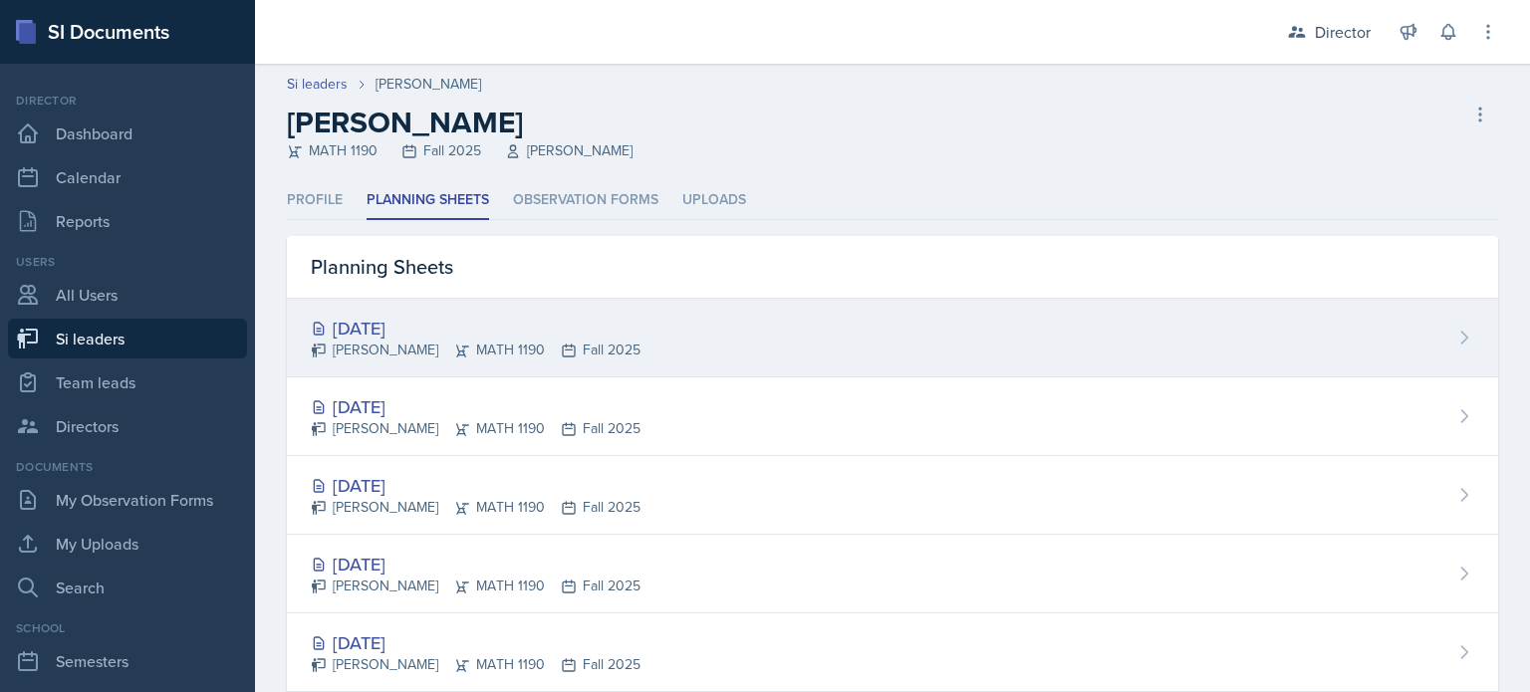
scroll to position [124, 0]
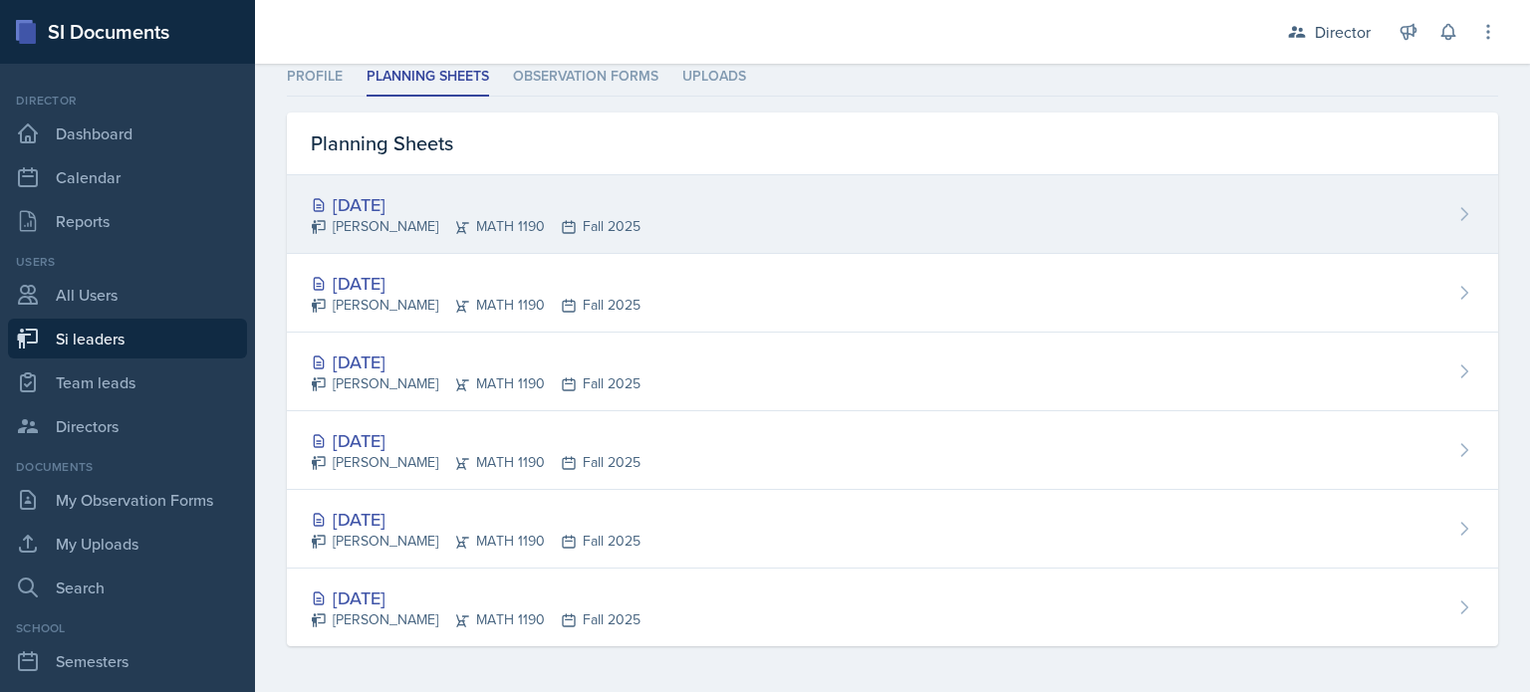
click at [497, 222] on div "Michael Hargreaves MATH 1190 Fall 2025" at bounding box center [476, 226] width 330 height 21
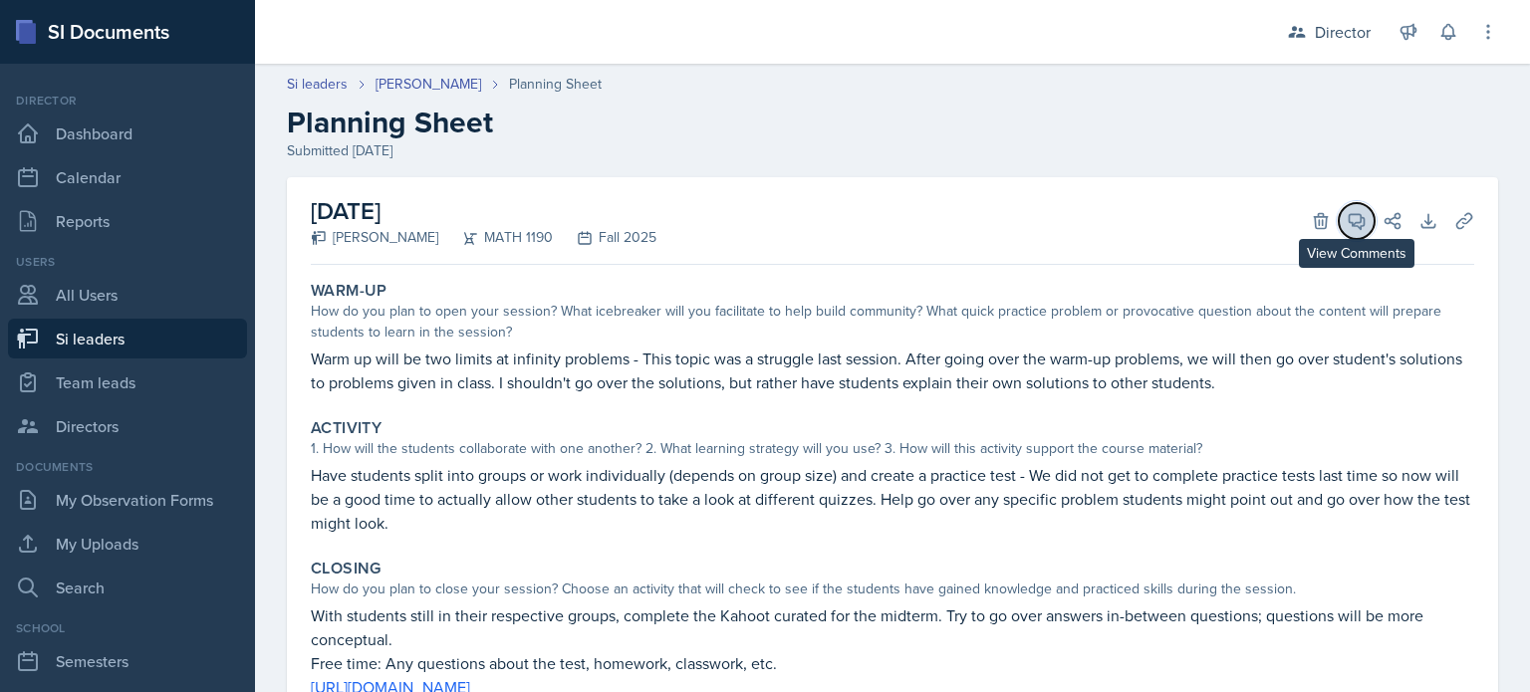
click at [1350, 214] on icon at bounding box center [1357, 221] width 15 height 15
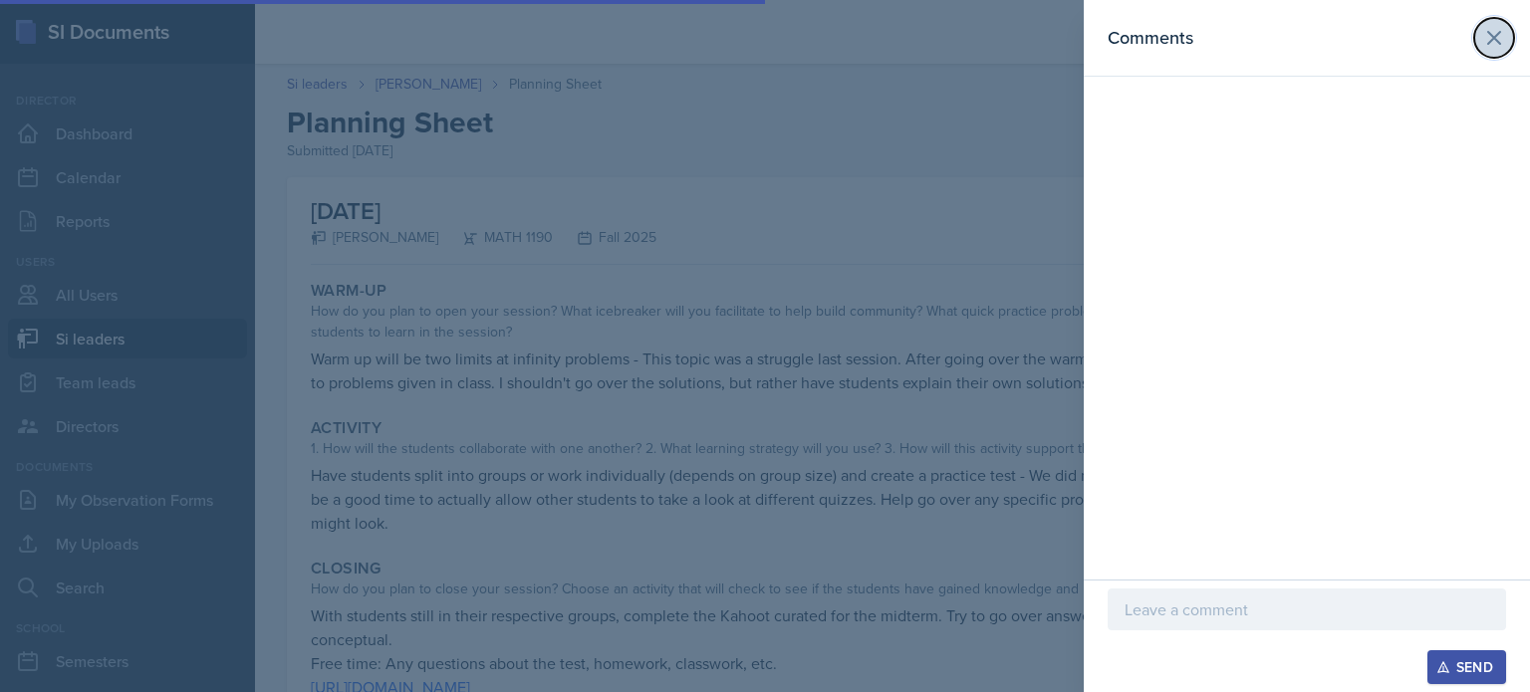
click at [1482, 23] on button at bounding box center [1494, 38] width 40 height 40
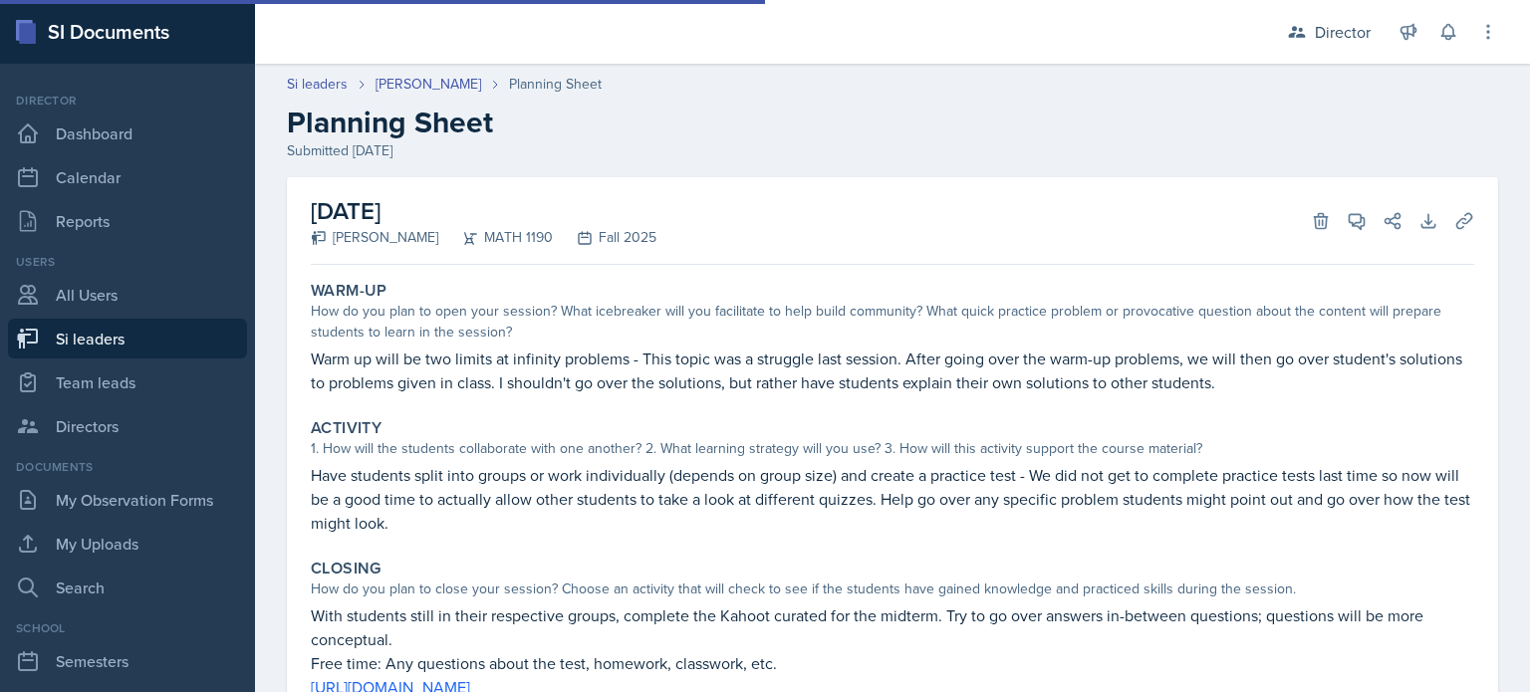
scroll to position [179, 0]
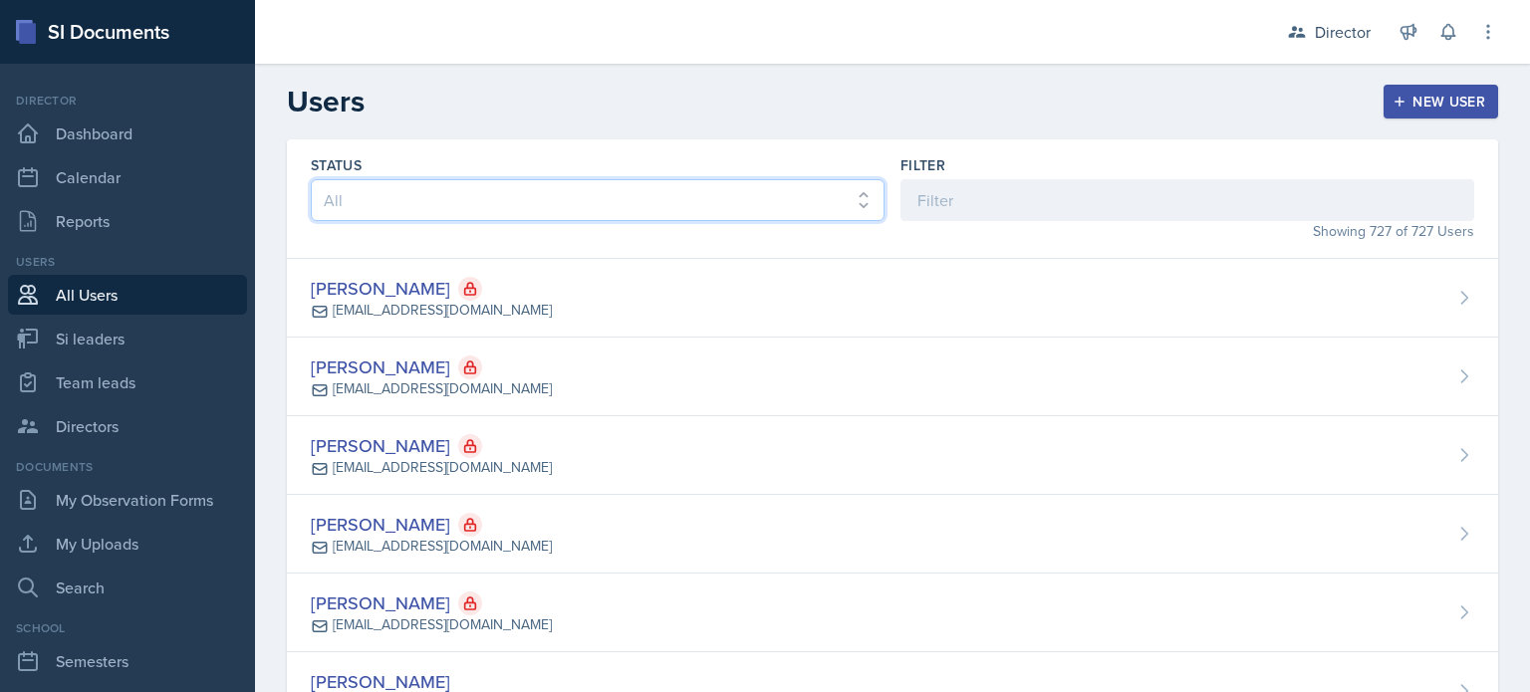
click at [388, 199] on select "All Active Inactive" at bounding box center [598, 200] width 574 height 42
click at [458, 209] on select "All Active Inactive" at bounding box center [598, 200] width 574 height 42
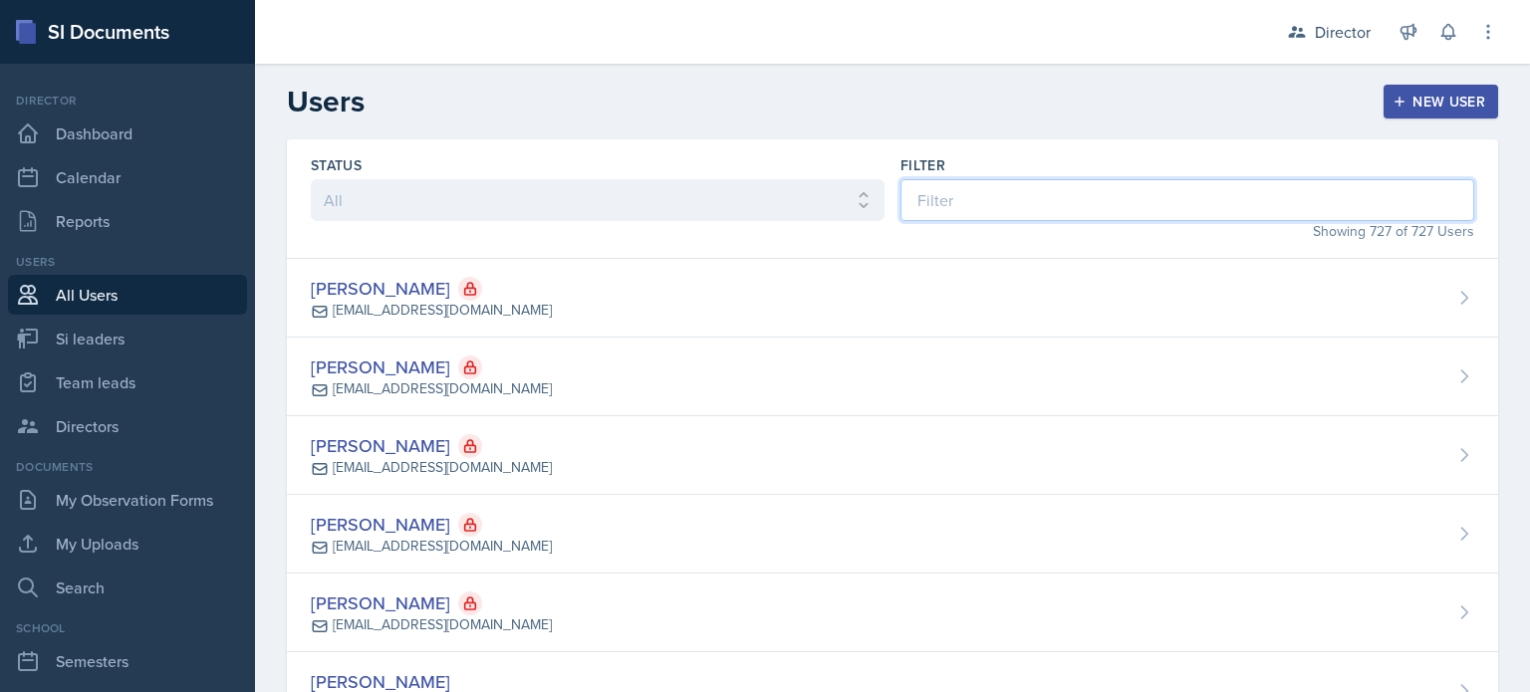
click at [1022, 207] on input at bounding box center [1188, 200] width 574 height 42
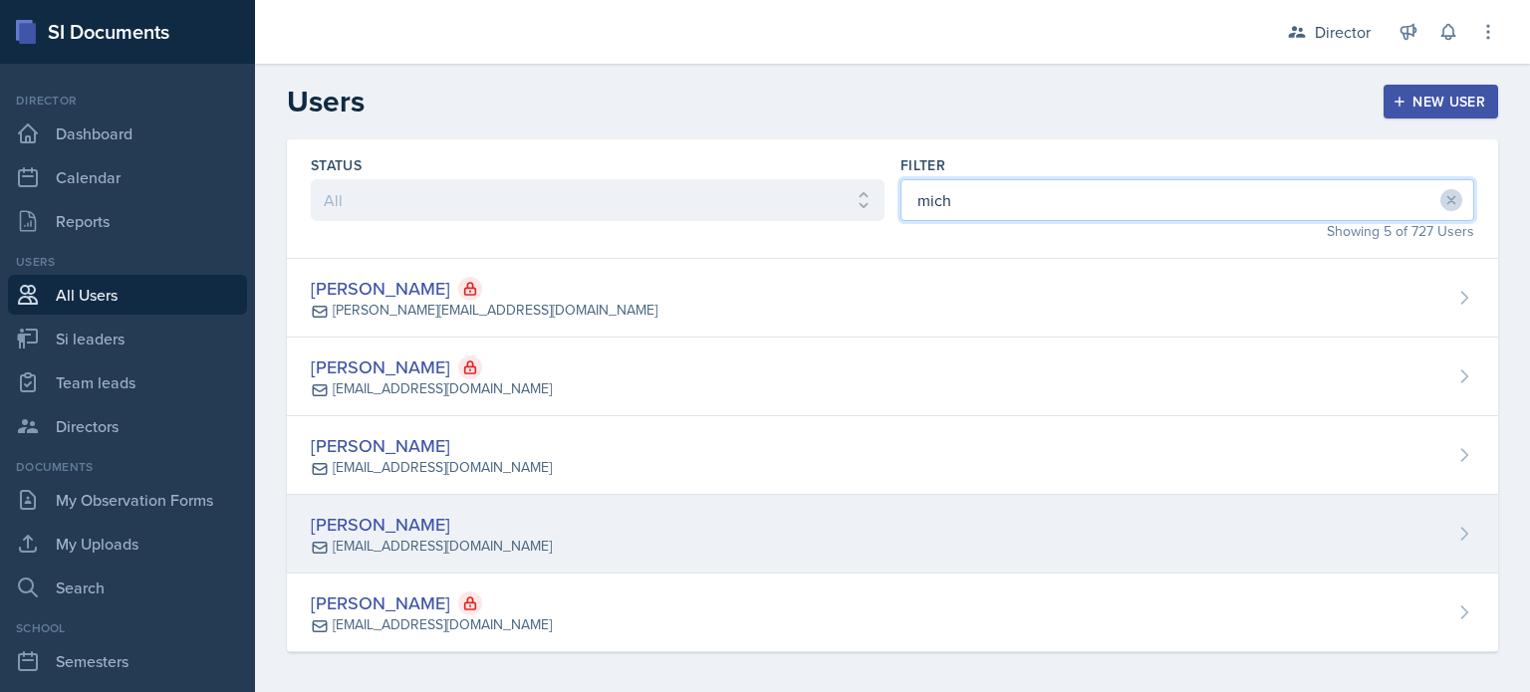
type input "mich"
click at [725, 513] on div "Michael Hargreaves mhargrea@students.kennesaw.edu" at bounding box center [892, 534] width 1211 height 79
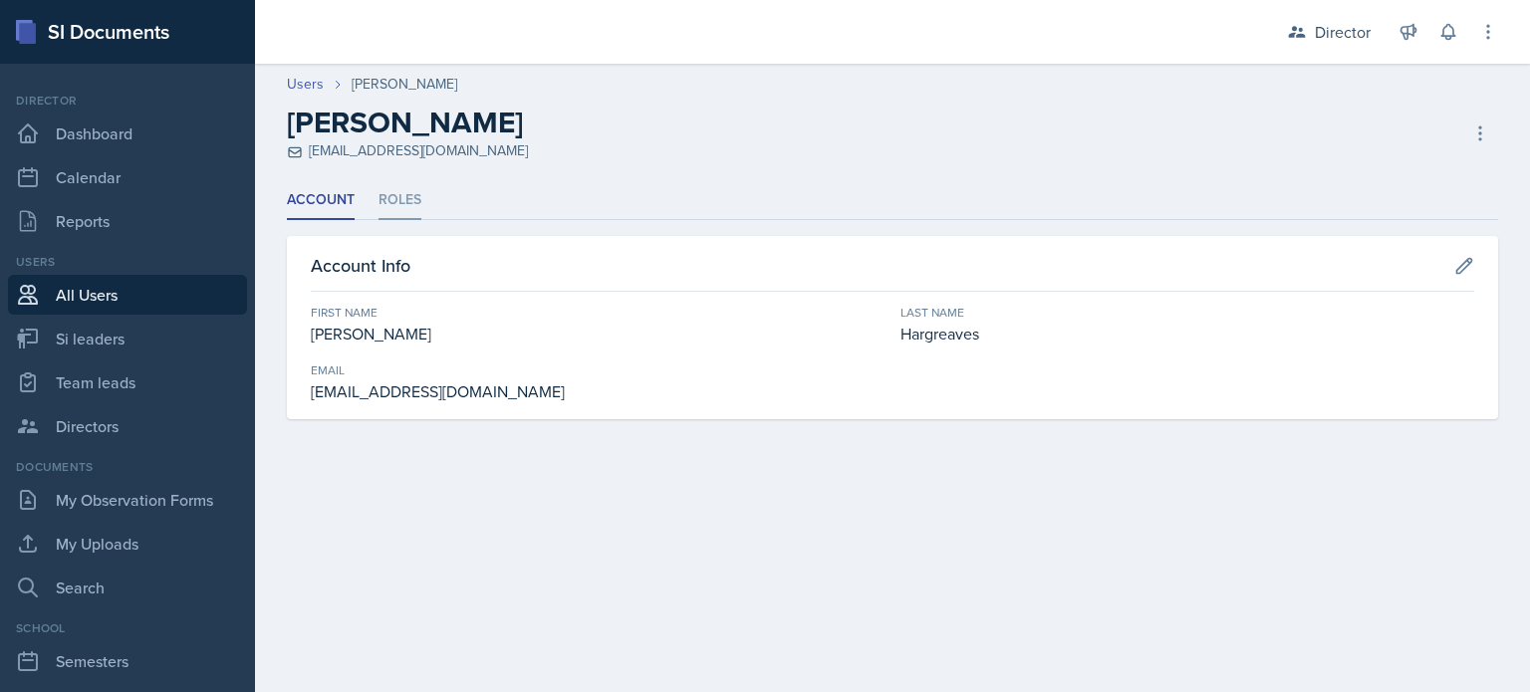
click at [404, 194] on li "Roles" at bounding box center [400, 200] width 43 height 39
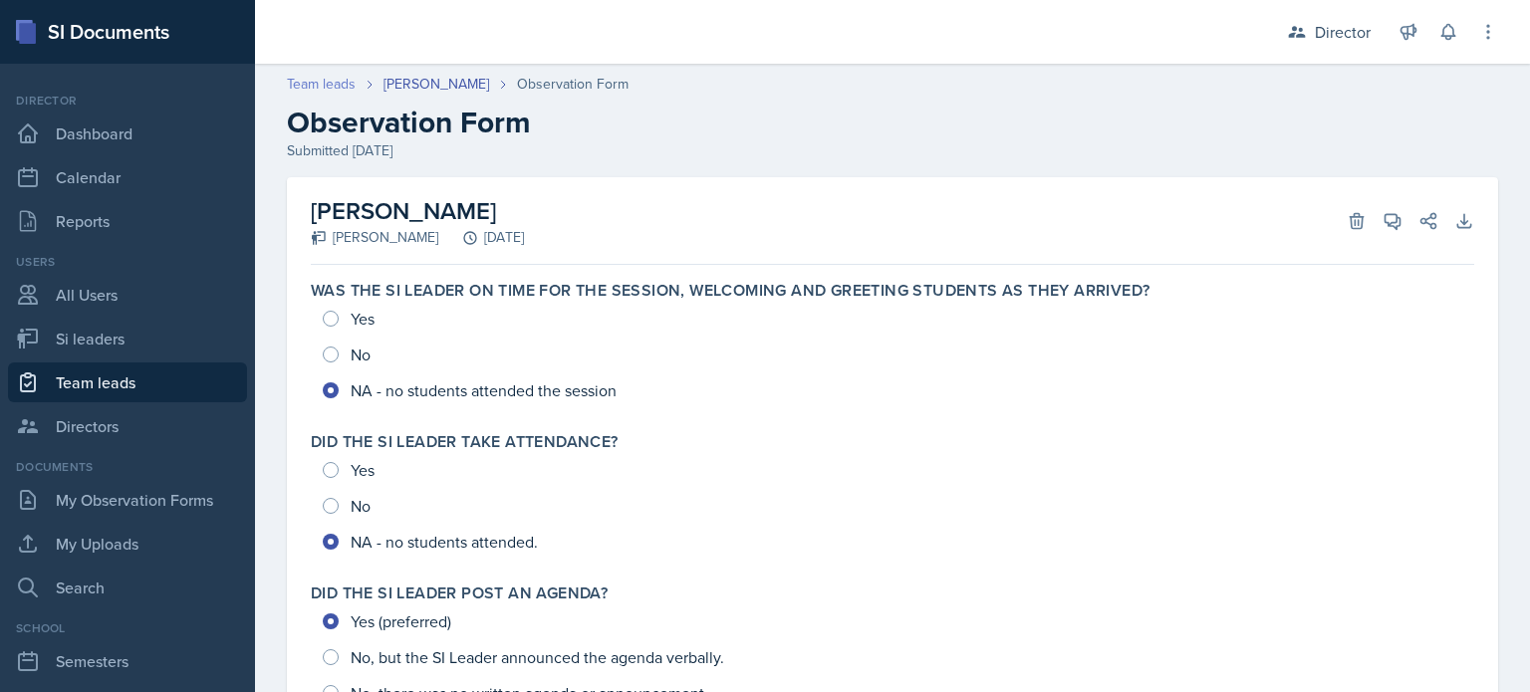
click at [340, 83] on link "Team leads" at bounding box center [321, 84] width 69 height 21
